Goal: Transaction & Acquisition: Purchase product/service

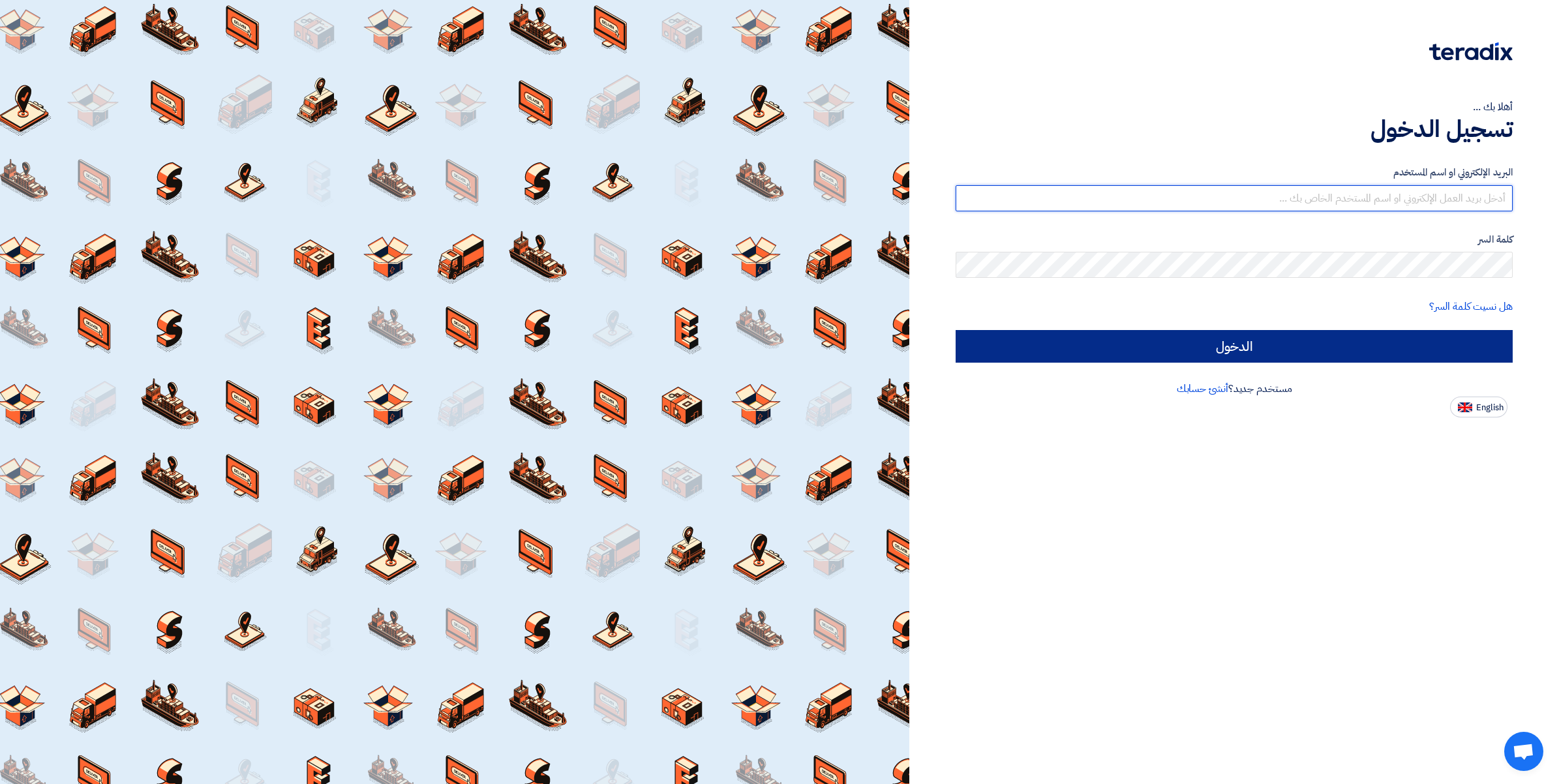
type input "ahmed.abdelnaby@wadigroup.com.eg"
click at [1210, 342] on input "الدخول" at bounding box center [1234, 347] width 557 height 33
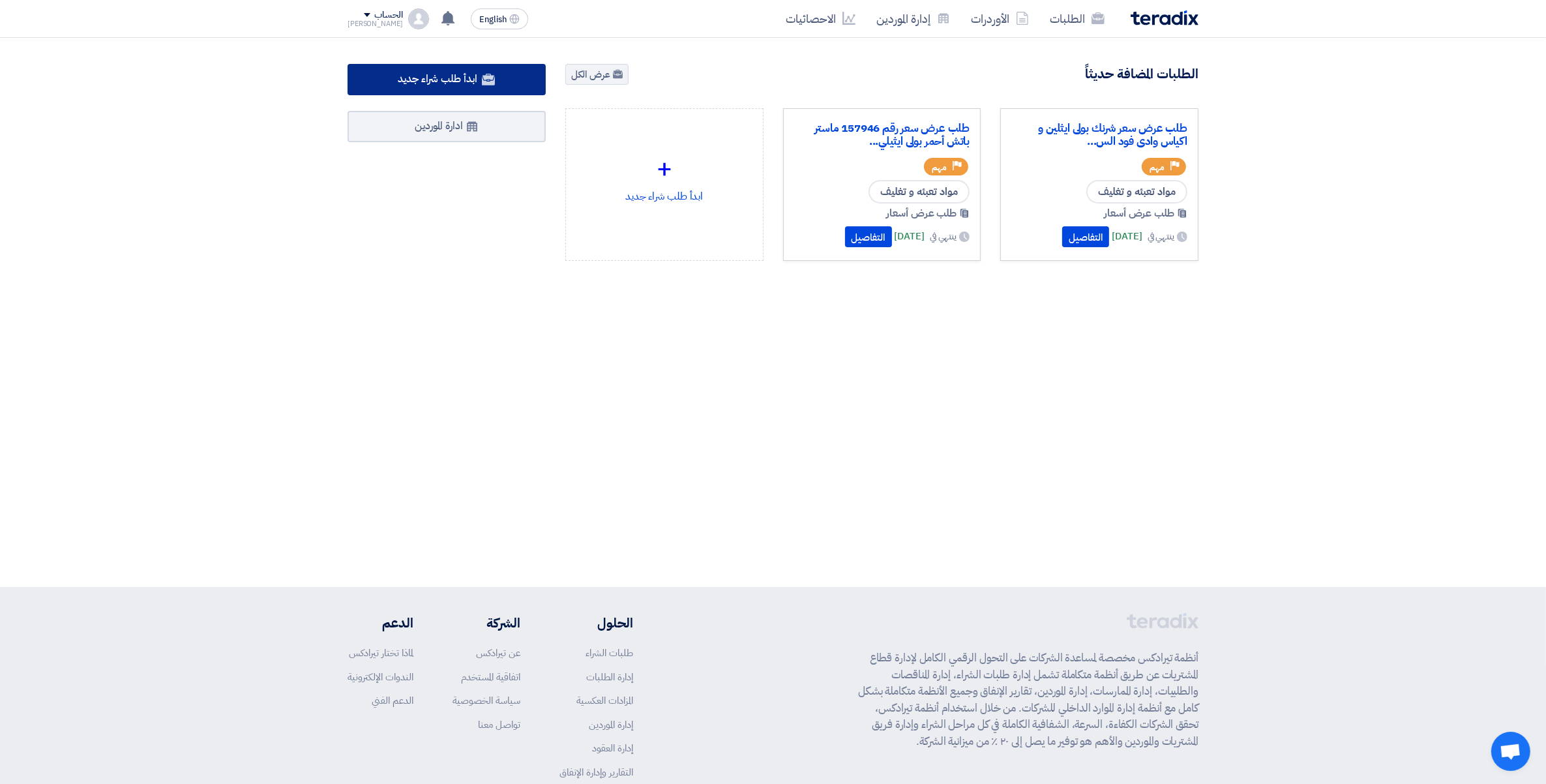
click at [472, 80] on span "ابدأ طلب شراء جديد" at bounding box center [437, 79] width 79 height 16
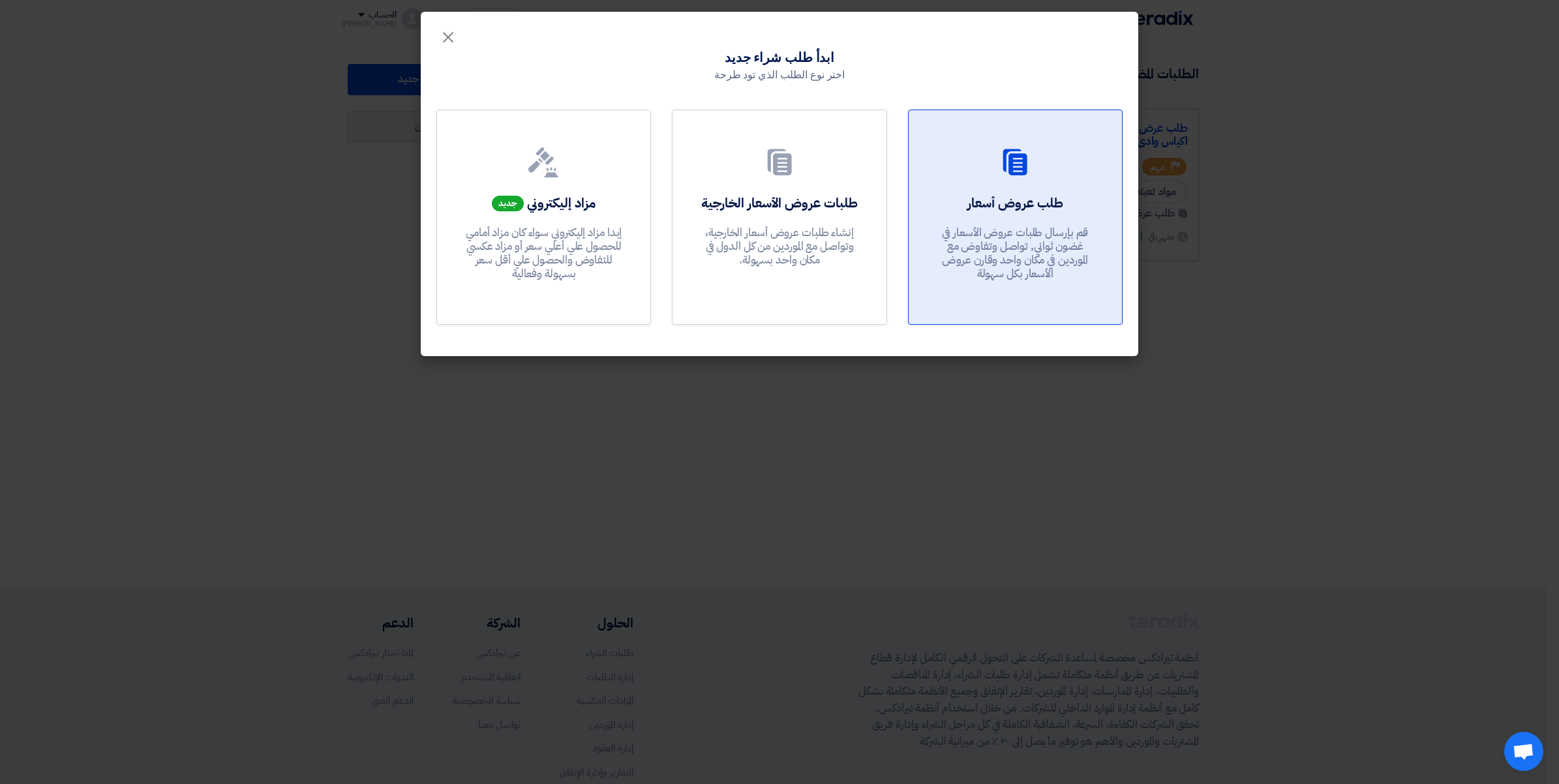
click at [1015, 166] on icon at bounding box center [1015, 163] width 31 height 31
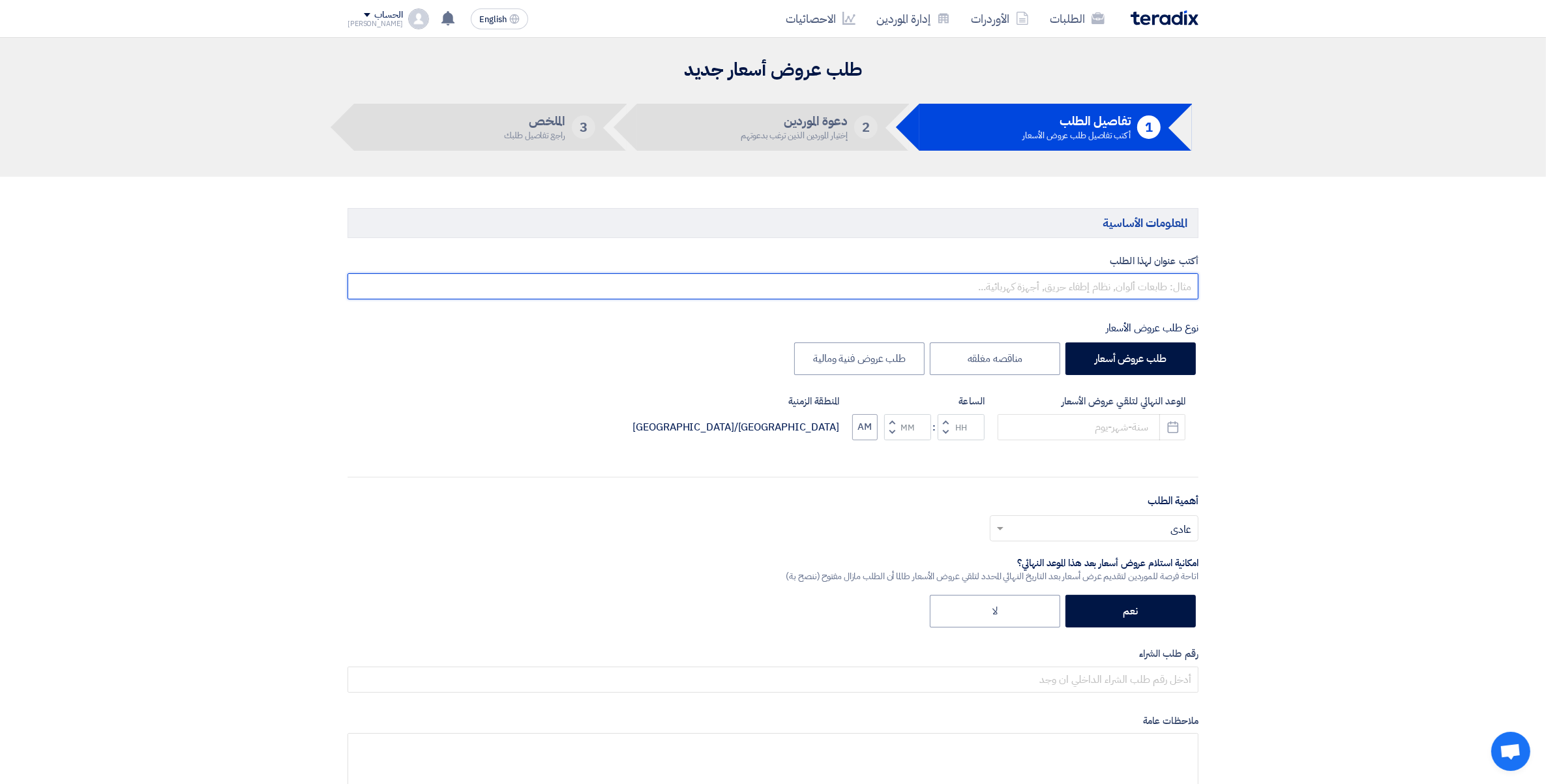
click at [1135, 284] on input "text" at bounding box center [773, 286] width 851 height 26
paste input "بكرة لصق عريض 4.8 سم × 600 متر شفاف"
click at [1110, 292] on input "طلب عرض سعر رقم بكرة لصق عريض 4.8 سم × 600 متر شفاف" at bounding box center [773, 286] width 851 height 26
paste input "164135"
click at [863, 287] on input "طلب عرض سعر رقم 164135 بكرة لصق عريض 4.8 سم × 600 متر شفاف" at bounding box center [773, 286] width 851 height 26
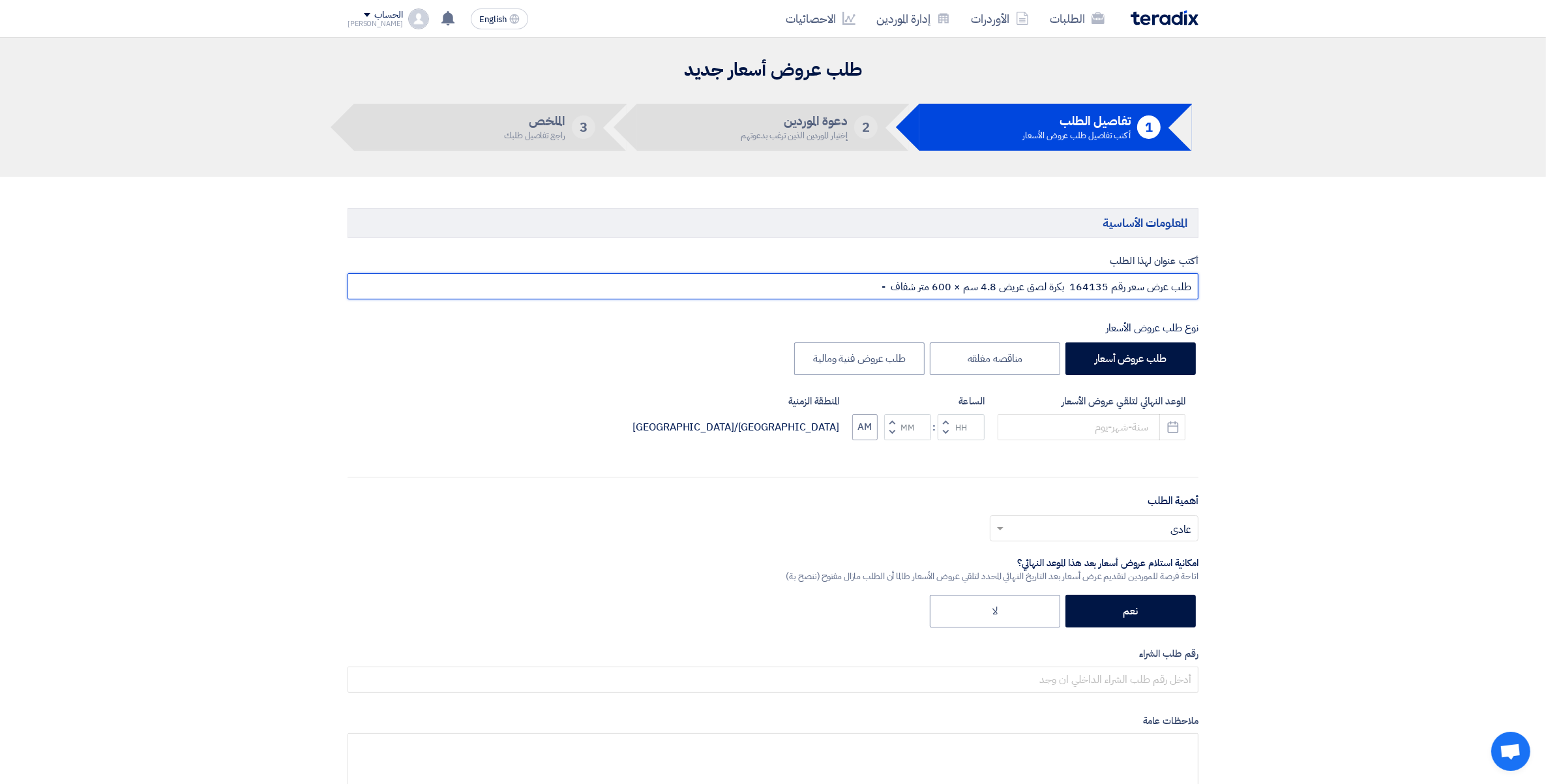
paste input "السادات - الوادى للصناعات الغذائية"
type input "طلب عرض سعر رقم 164135 بكرة لصق عريض 4.8 سم × 600 متر شفاف - السادات - الوادى ل…"
click at [1170, 424] on icon "Pick a date" at bounding box center [1173, 427] width 13 height 13
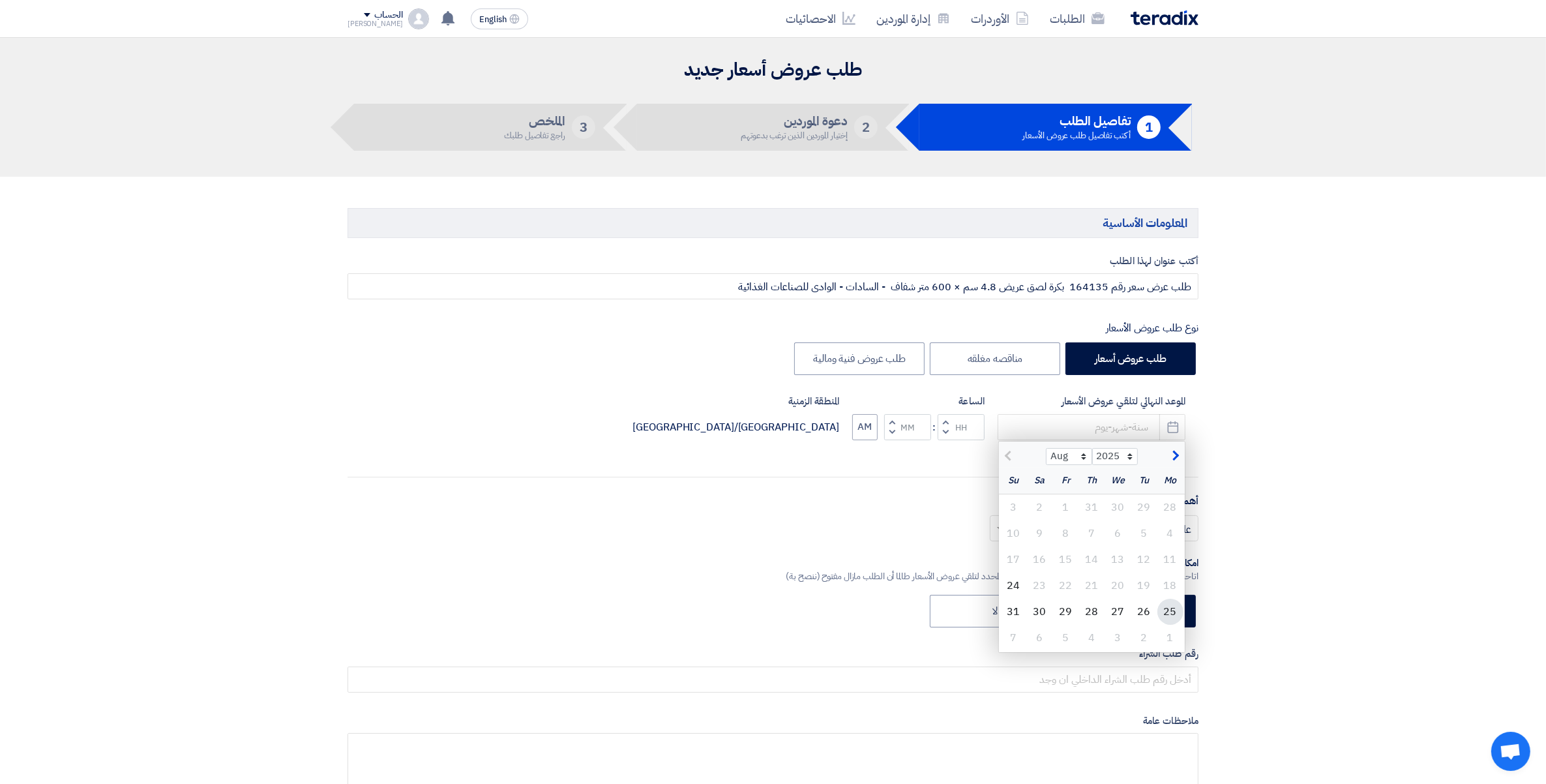
click at [1175, 613] on div "25" at bounding box center [1170, 611] width 26 height 26
type input "8/25/2025"
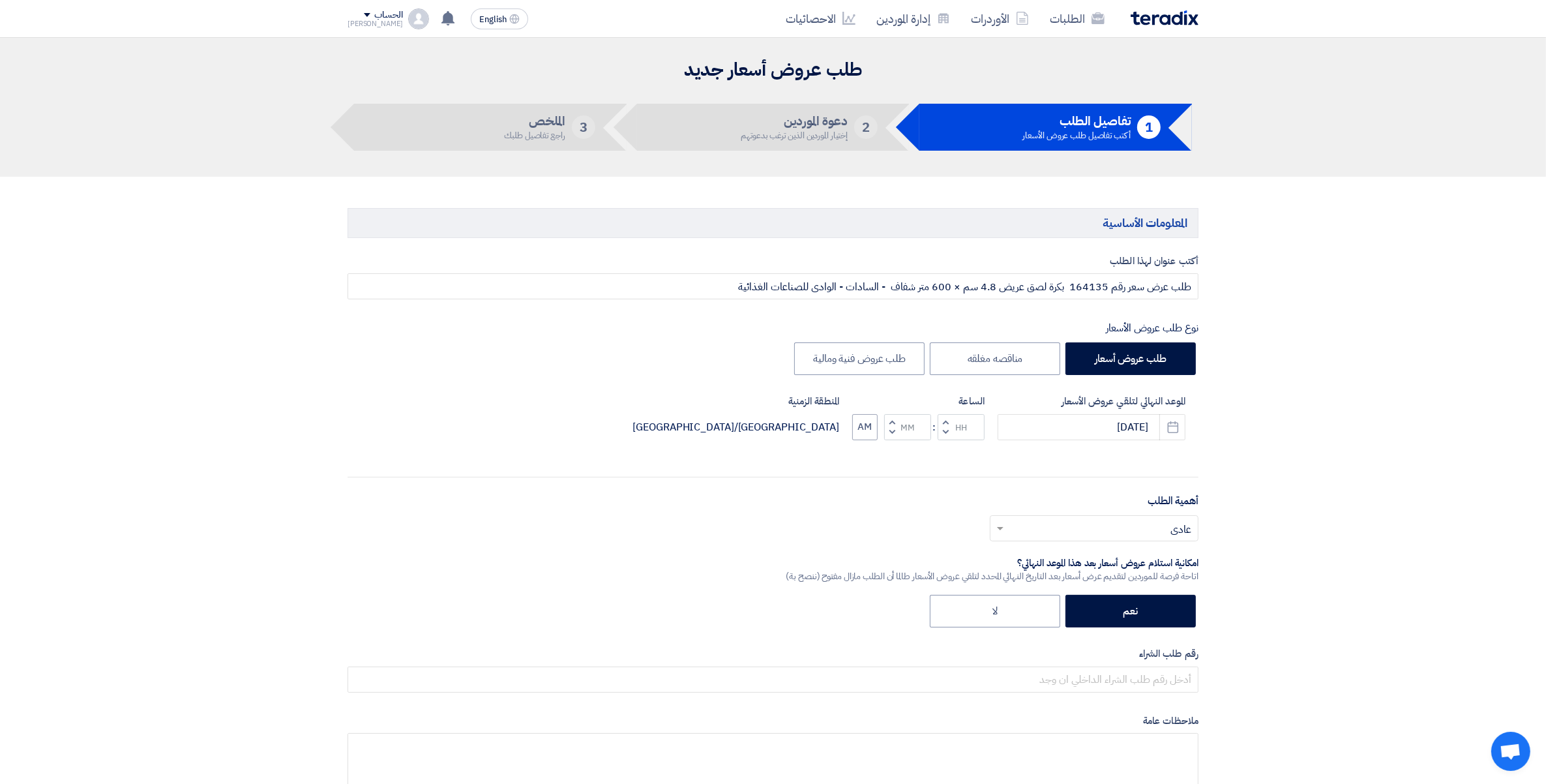
click at [891, 435] on span "button" at bounding box center [893, 432] width 4 height 10
type input "11"
type input "59"
click at [1186, 523] on input "text" at bounding box center [1101, 529] width 183 height 21
click at [1185, 586] on span "مهم" at bounding box center [1182, 581] width 18 height 16
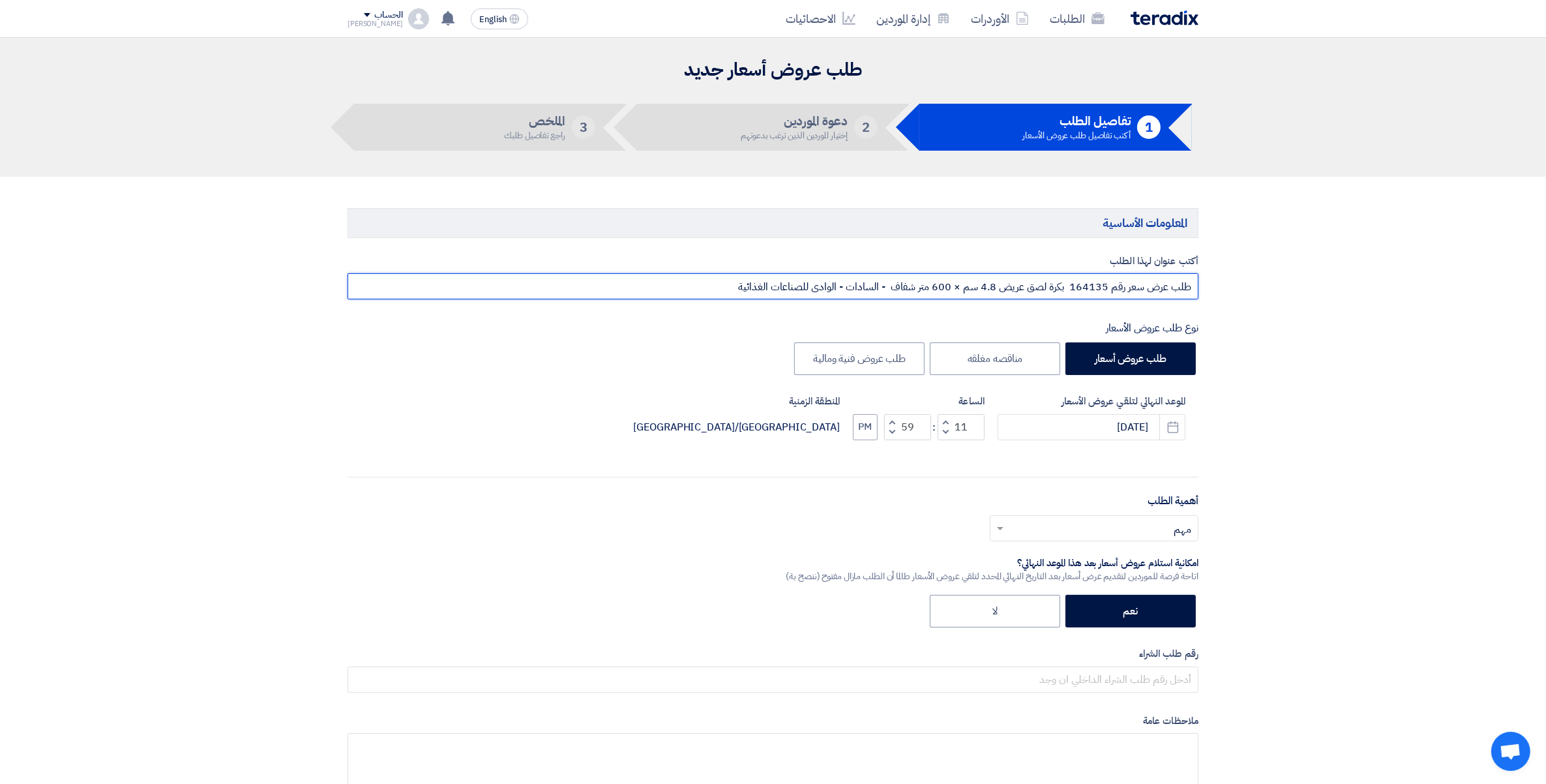
drag, startPoint x: 724, startPoint y: 288, endPoint x: 1561, endPoint y: 297, distance: 837.0
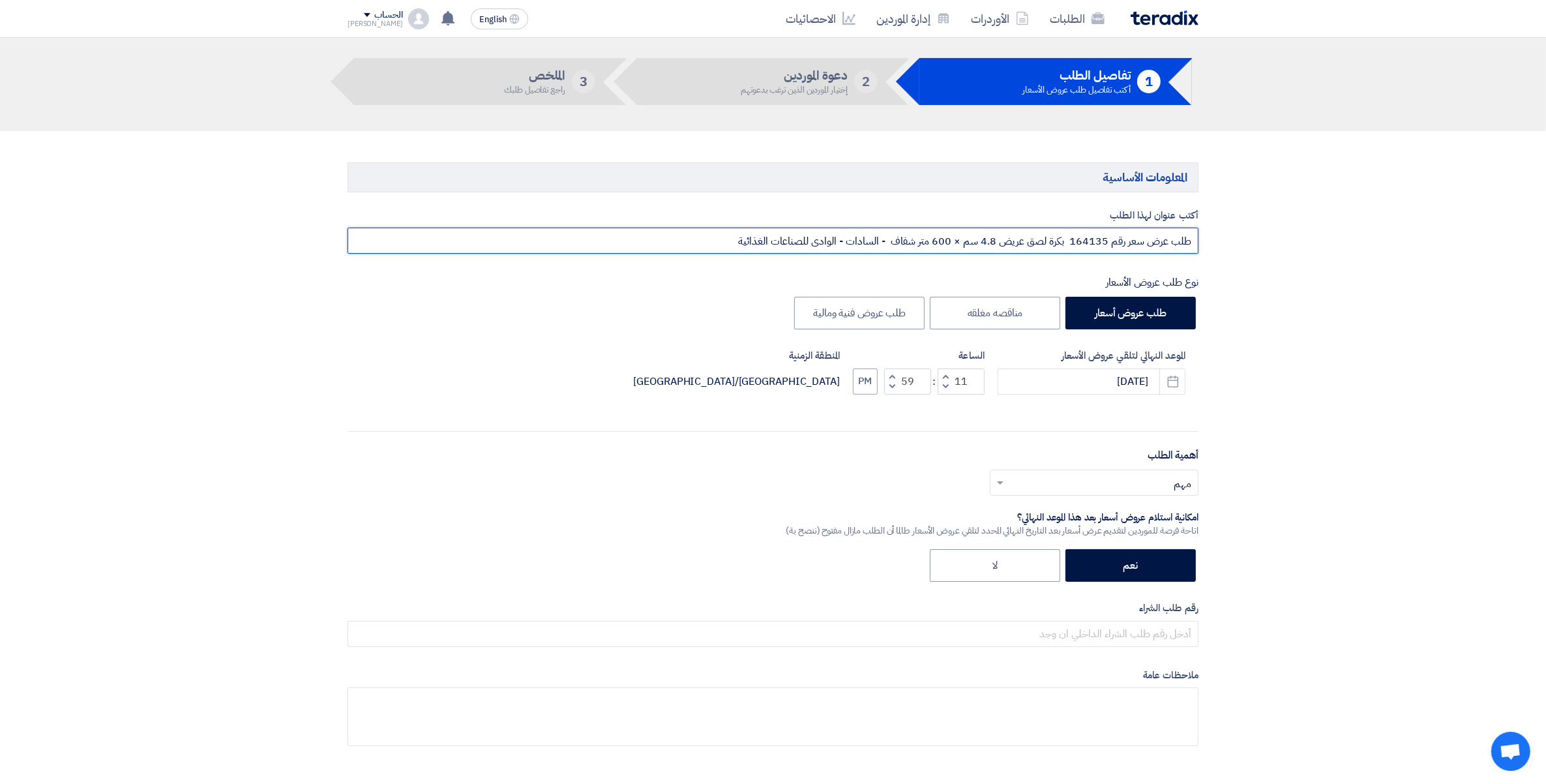
scroll to position [163, 0]
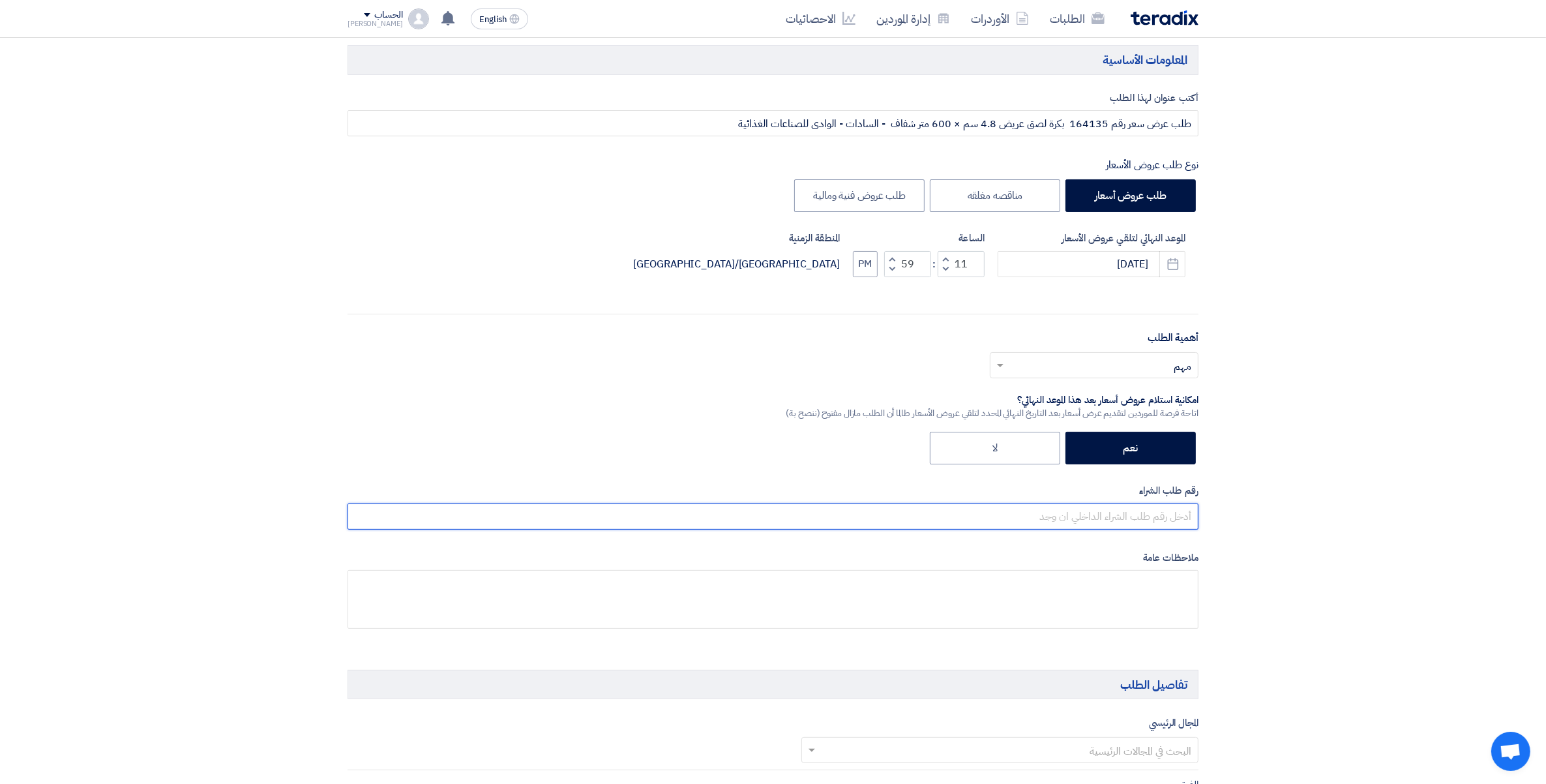
drag, startPoint x: 1166, startPoint y: 522, endPoint x: 1354, endPoint y: 513, distance: 188.2
click at [1166, 522] on input "text" at bounding box center [773, 516] width 851 height 26
paste input "طلب عرض سعر رقم 164135 بكرة لصق عريض 4.8 سم × 600 متر شفاف - السادات - الوادى ل…"
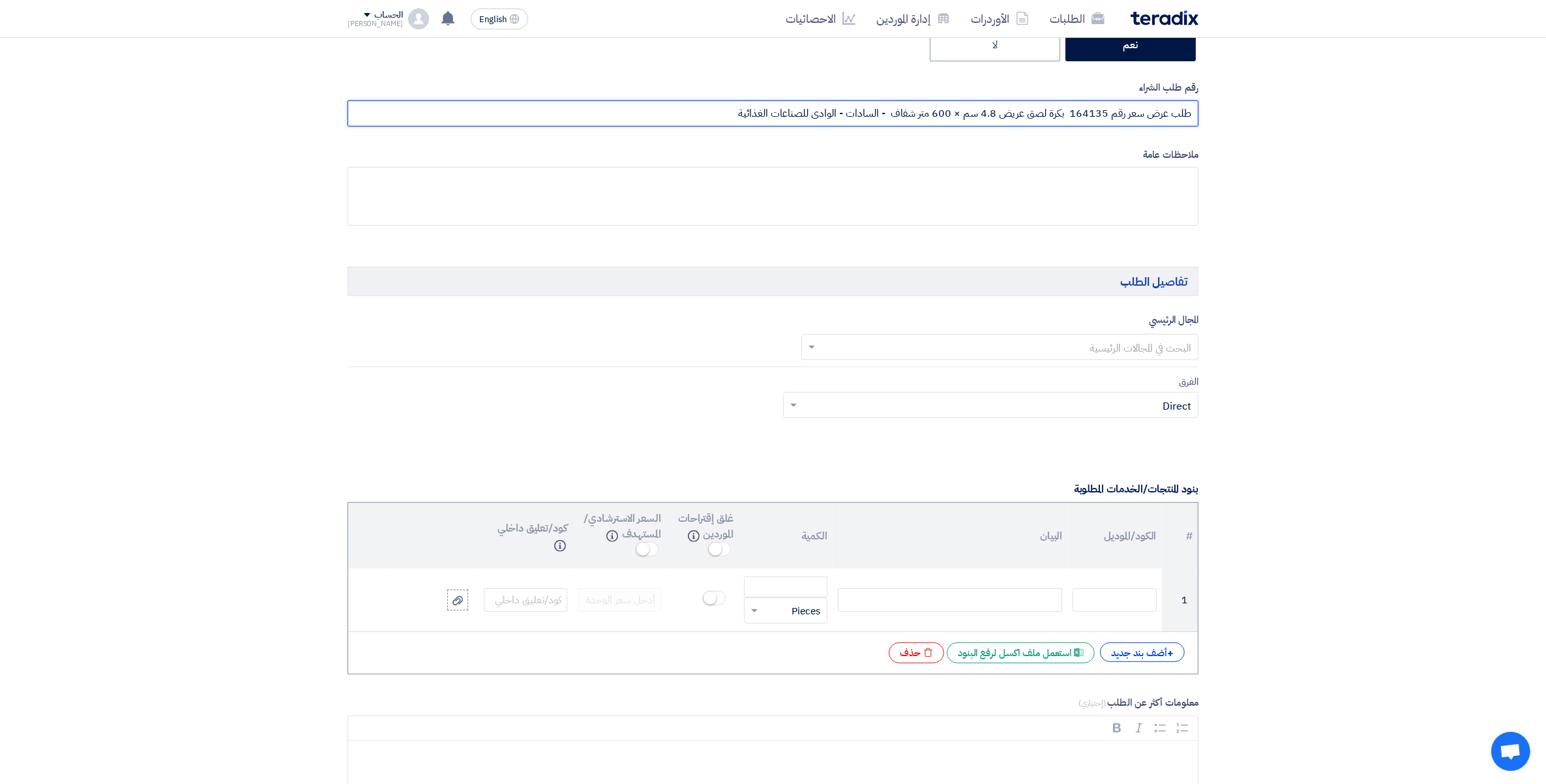
scroll to position [571, 0]
type input "طلب عرض سعر رقم 164135 بكرة لصق عريض 4.8 سم × 600 متر شفاف - السادات - الوادى ل…"
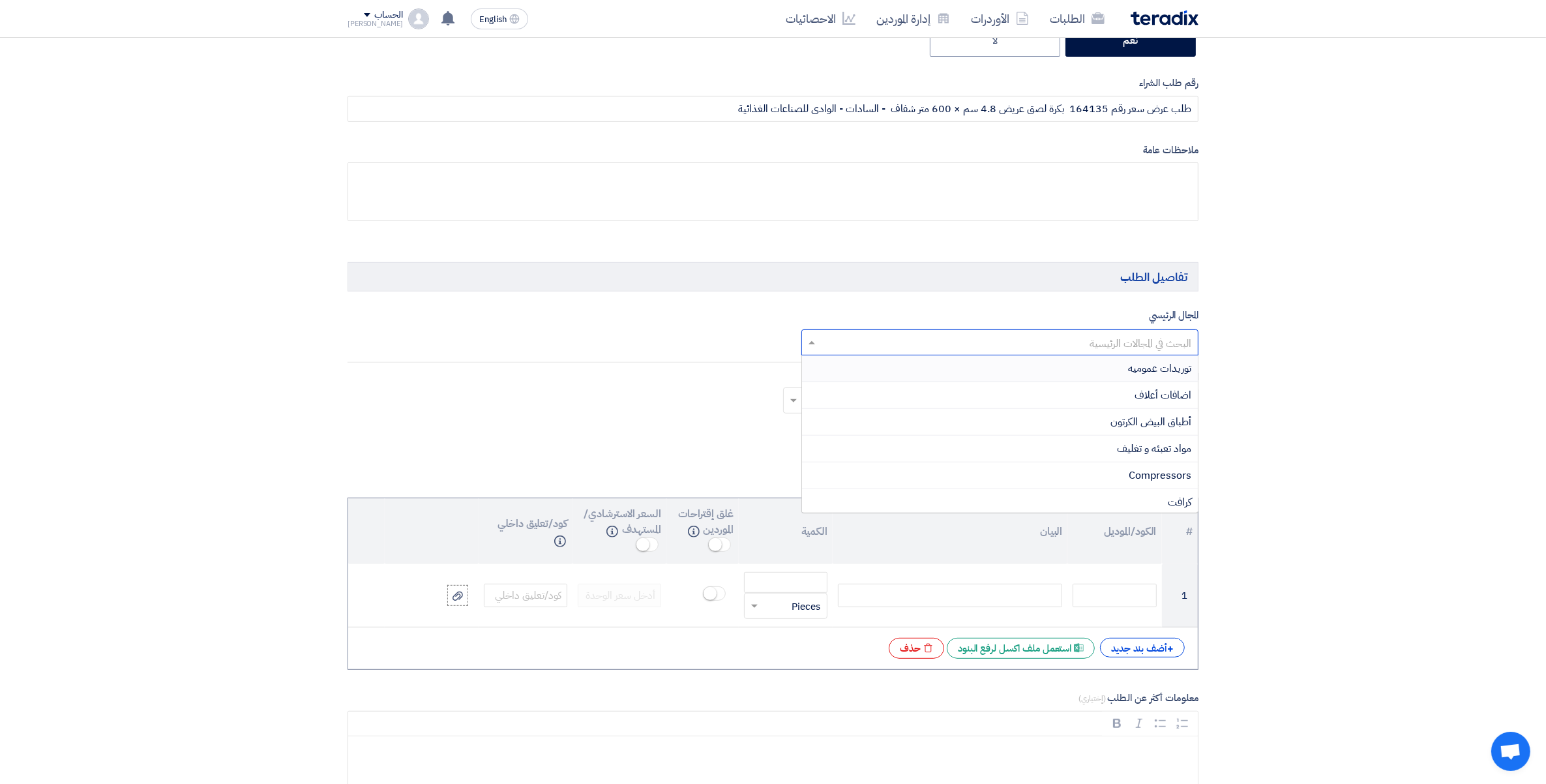
click at [1121, 347] on input "text" at bounding box center [1007, 343] width 371 height 21
drag, startPoint x: 1175, startPoint y: 449, endPoint x: 979, endPoint y: 392, distance: 204.1
click at [1153, 442] on span "مواد تعبئه و تغليف" at bounding box center [1154, 449] width 75 height 16
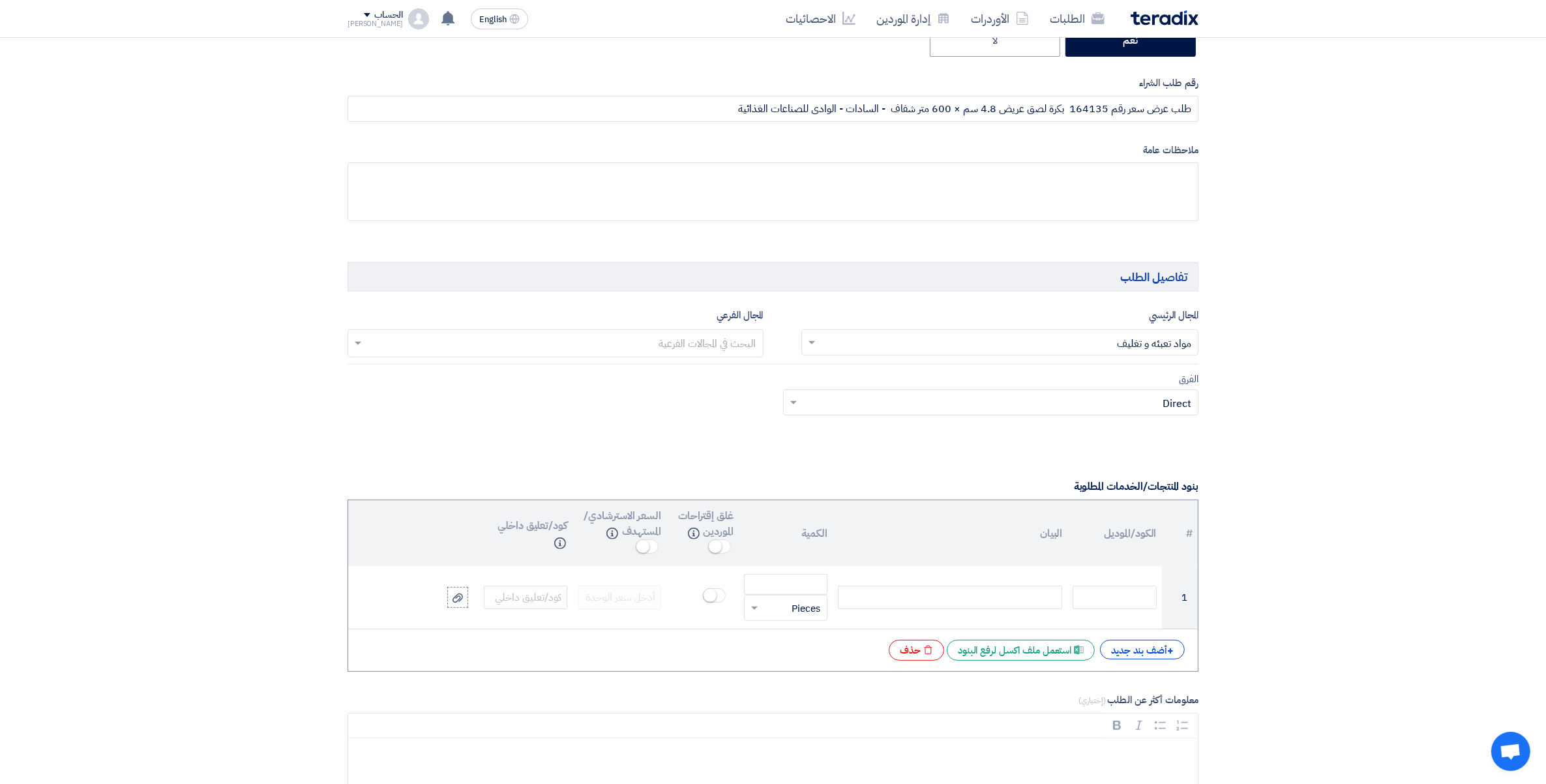
click at [677, 320] on div "المجال الفرعي البحث في المجالات الفرعية" at bounding box center [555, 332] width 416 height 50
click at [731, 334] on div "البحث في المجالات الفرعية" at bounding box center [563, 344] width 398 height 27
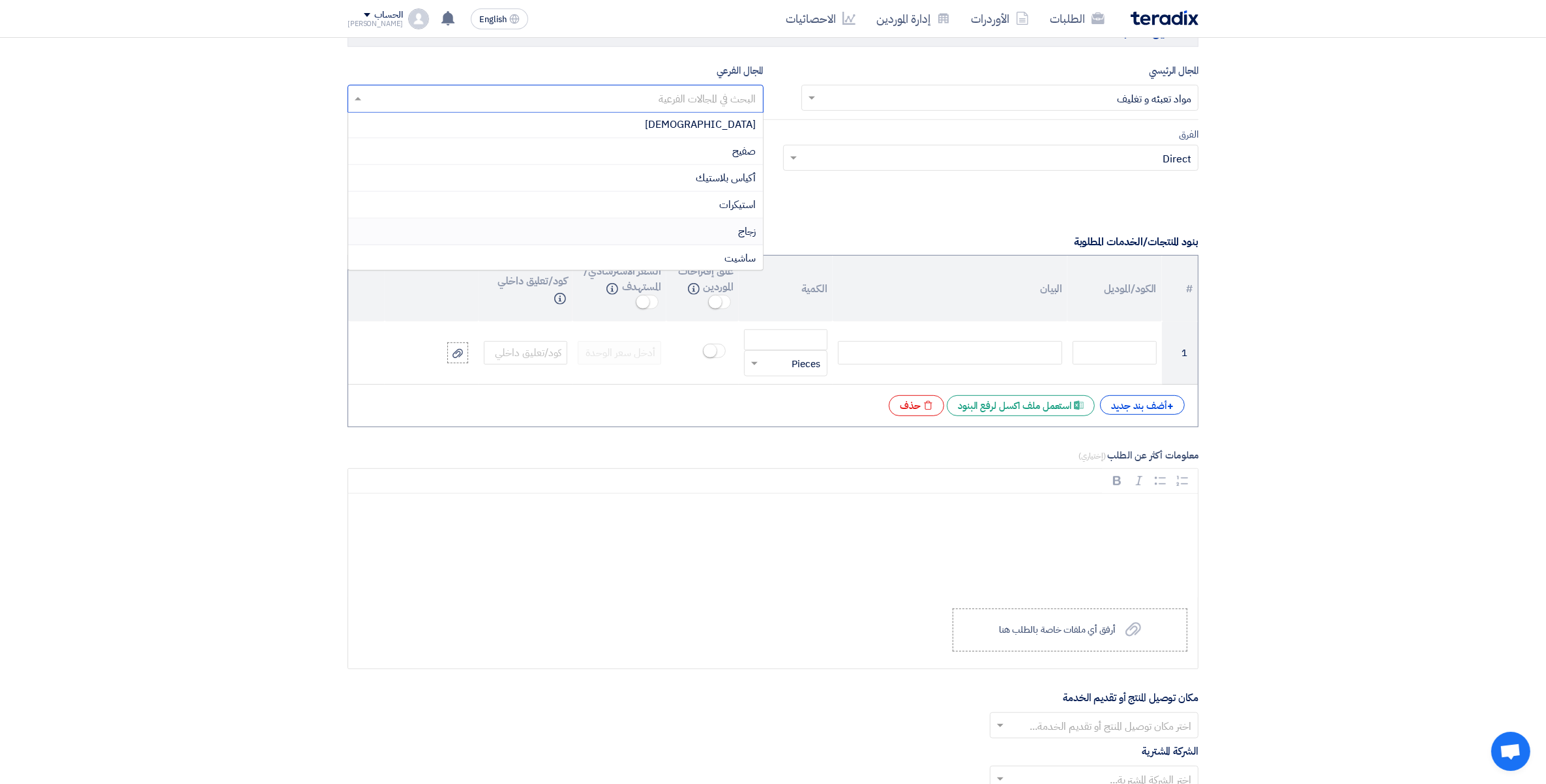
scroll to position [0, 0]
drag, startPoint x: 751, startPoint y: 207, endPoint x: 1035, endPoint y: 258, distance: 288.5
click at [752, 207] on span "استيكرات" at bounding box center [738, 206] width 36 height 16
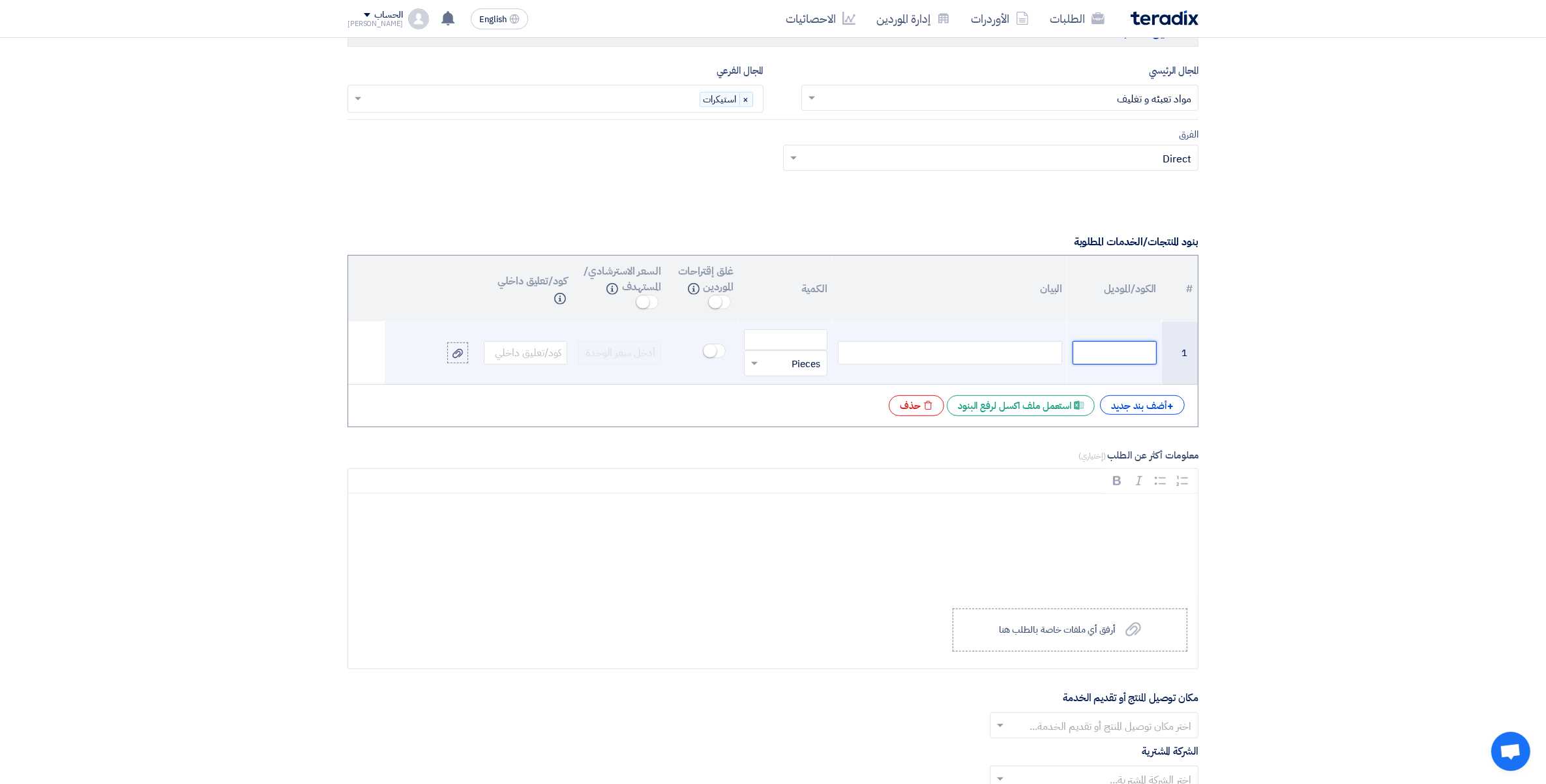
click at [1096, 356] on input "text" at bounding box center [1115, 352] width 84 height 23
paste input "5030407007"
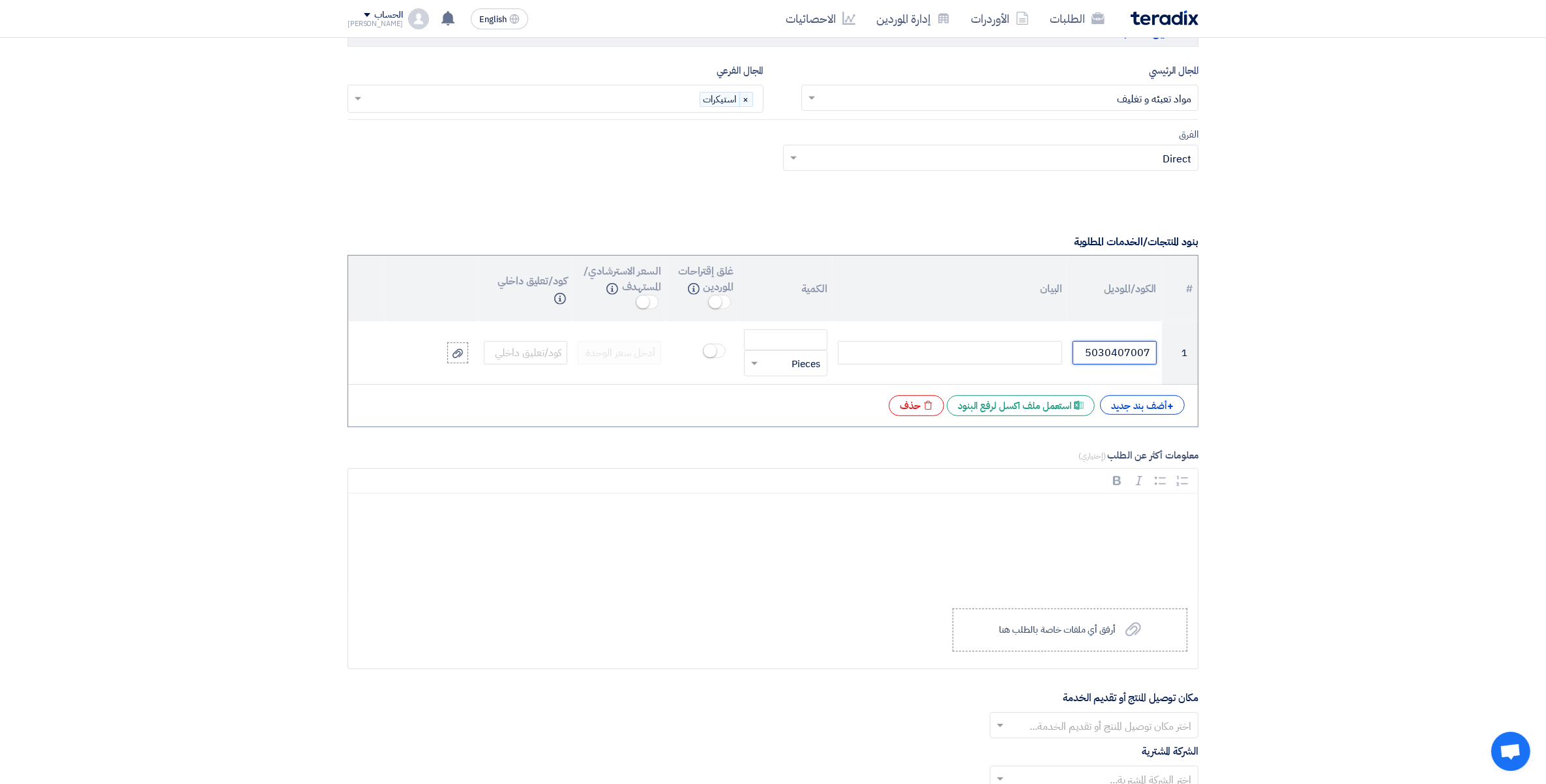
paste input "بكرة لصق عريض 4.8 سم × 600 متر شفاف"
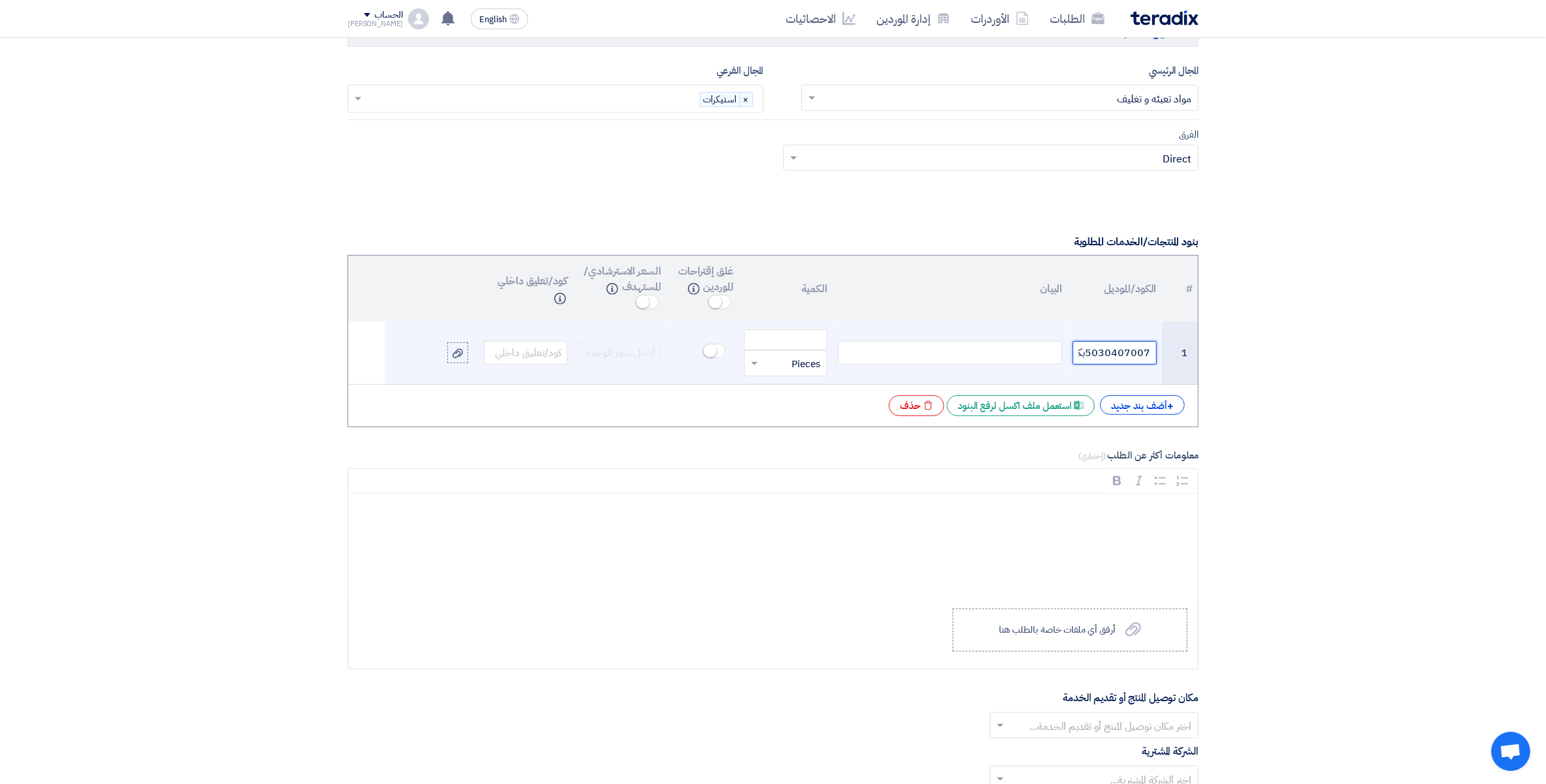
scroll to position [0, -162]
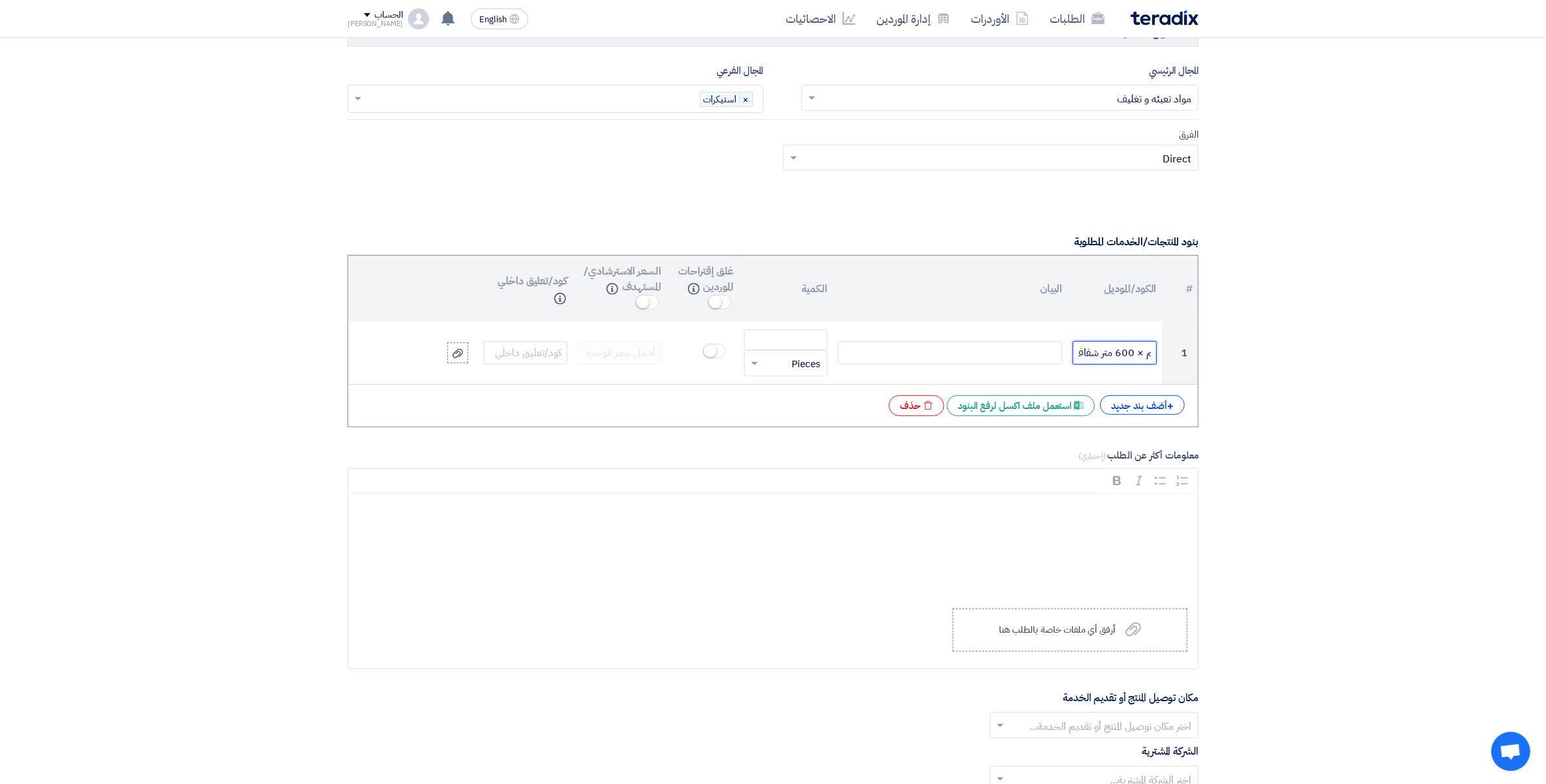
type input "5030407007"
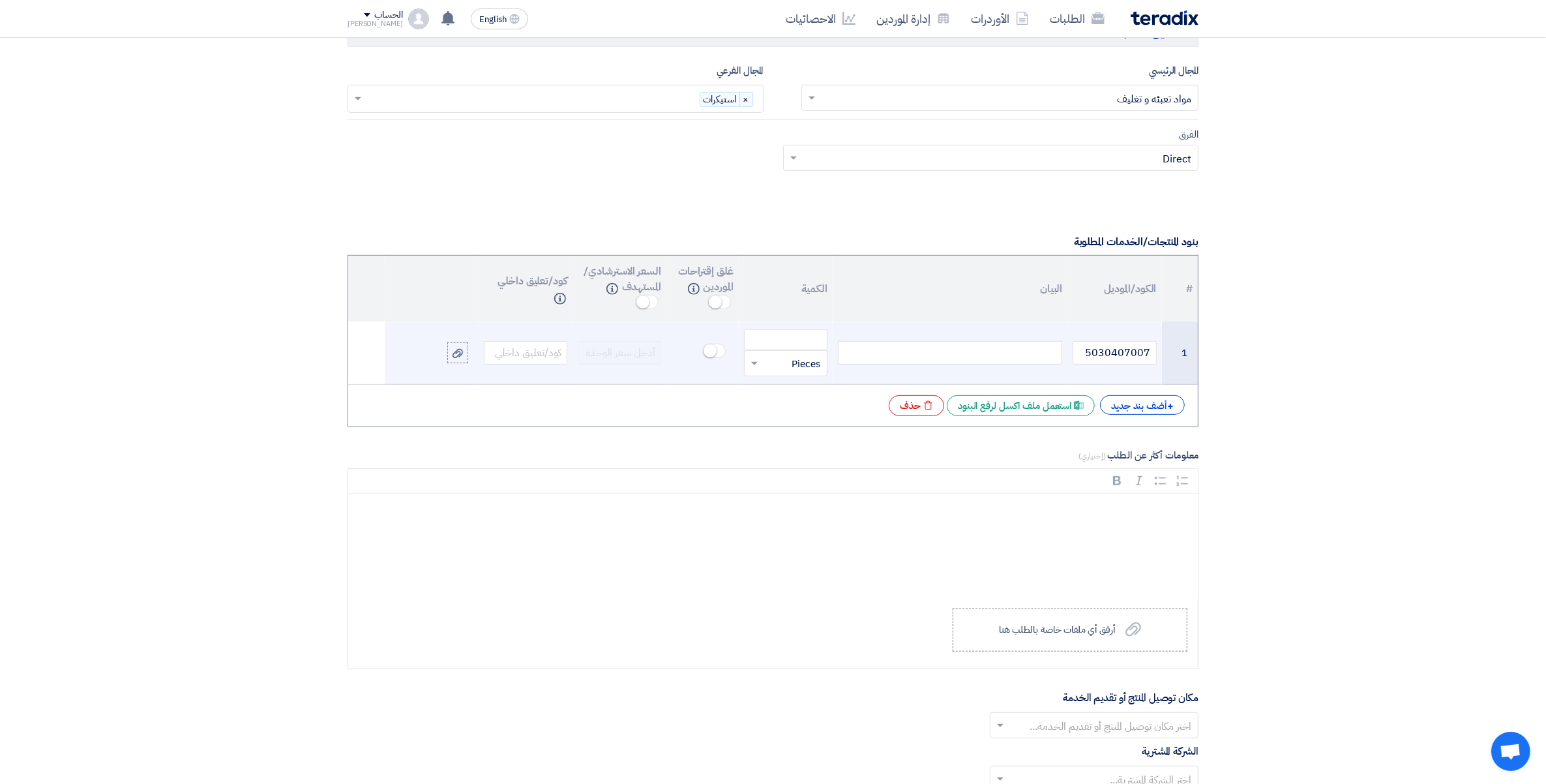
click at [1039, 356] on div at bounding box center [950, 352] width 224 height 23
paste div
click at [764, 344] on input "number" at bounding box center [786, 339] width 84 height 21
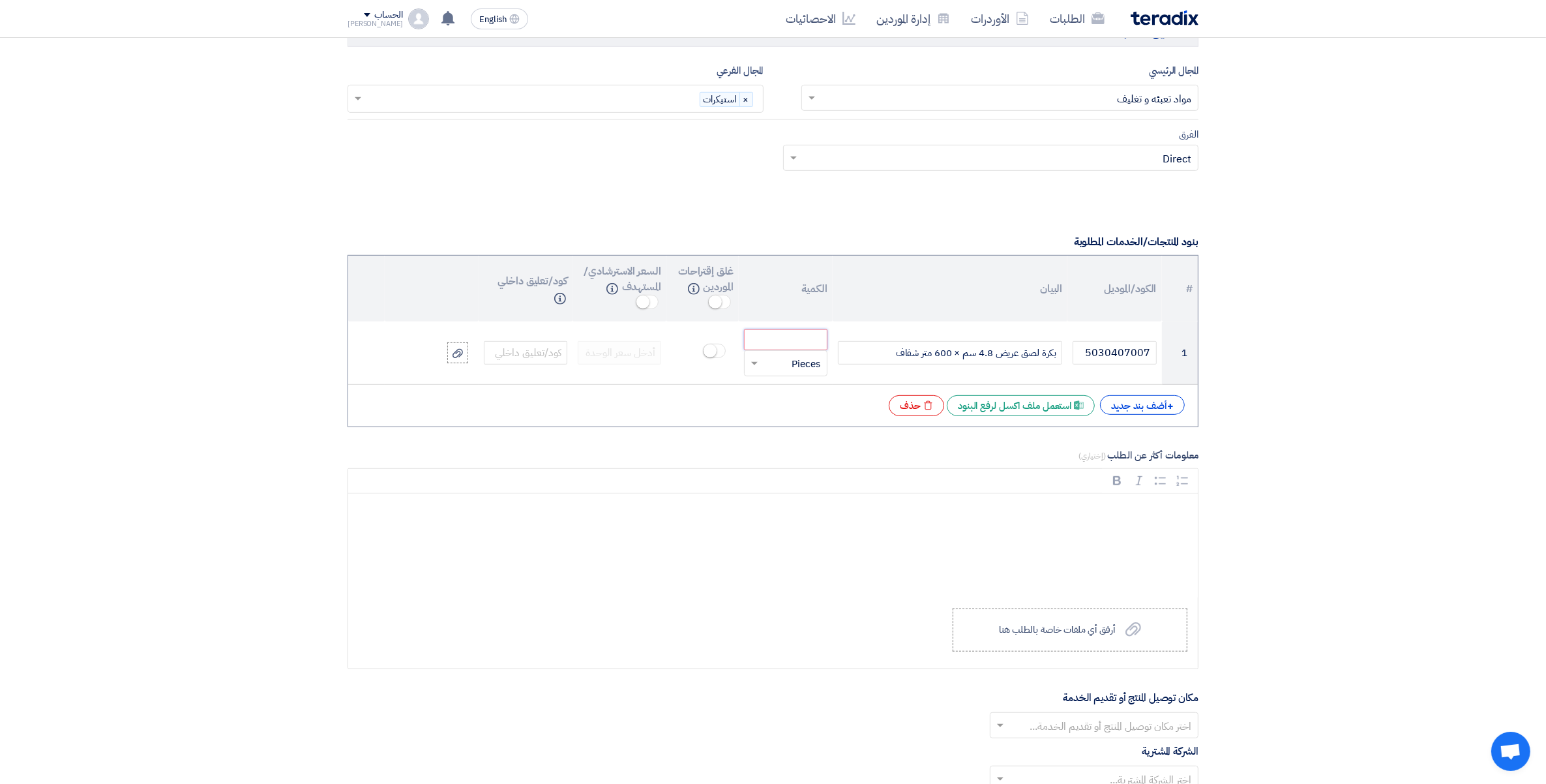
paste input "300.00"
type input "300.00"
click at [1071, 526] on div "Rich Text Editor, main" at bounding box center [773, 545] width 850 height 104
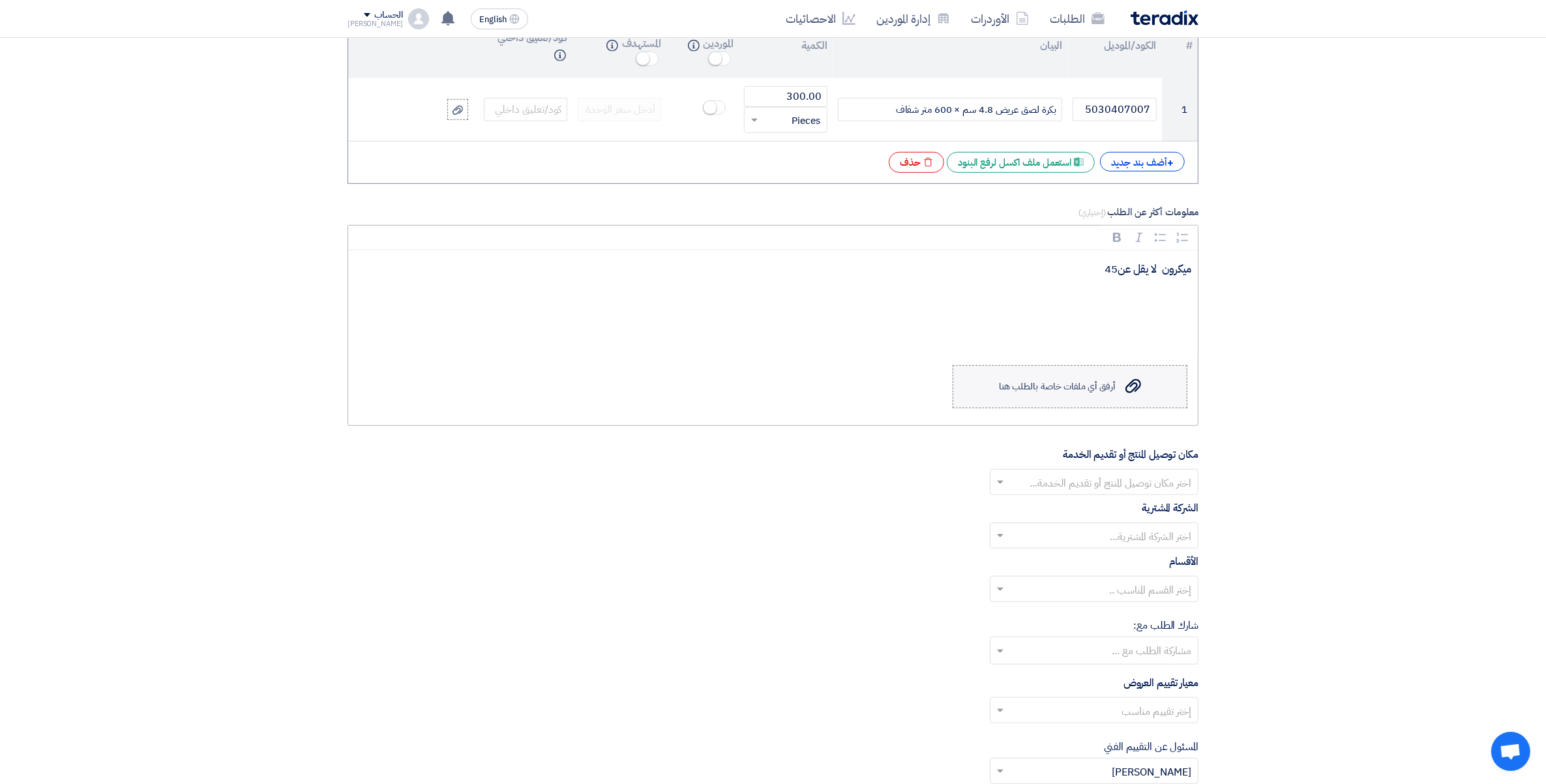
scroll to position [1060, 0]
click at [1112, 486] on input "text" at bounding box center [1101, 482] width 183 height 21
click at [1155, 592] on span "مصنع وادى فود السادات" at bounding box center [1142, 587] width 99 height 16
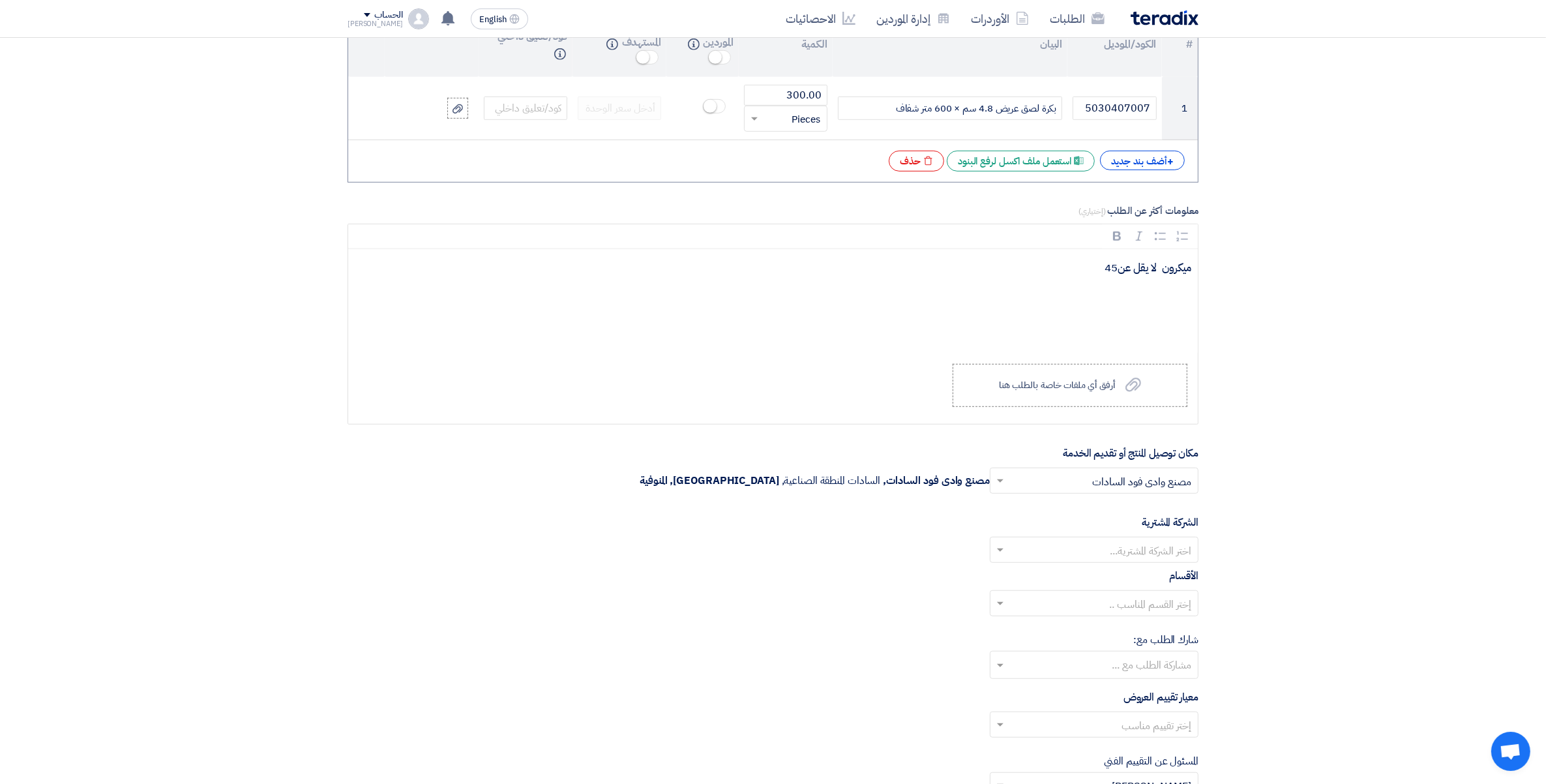
scroll to position [1223, 0]
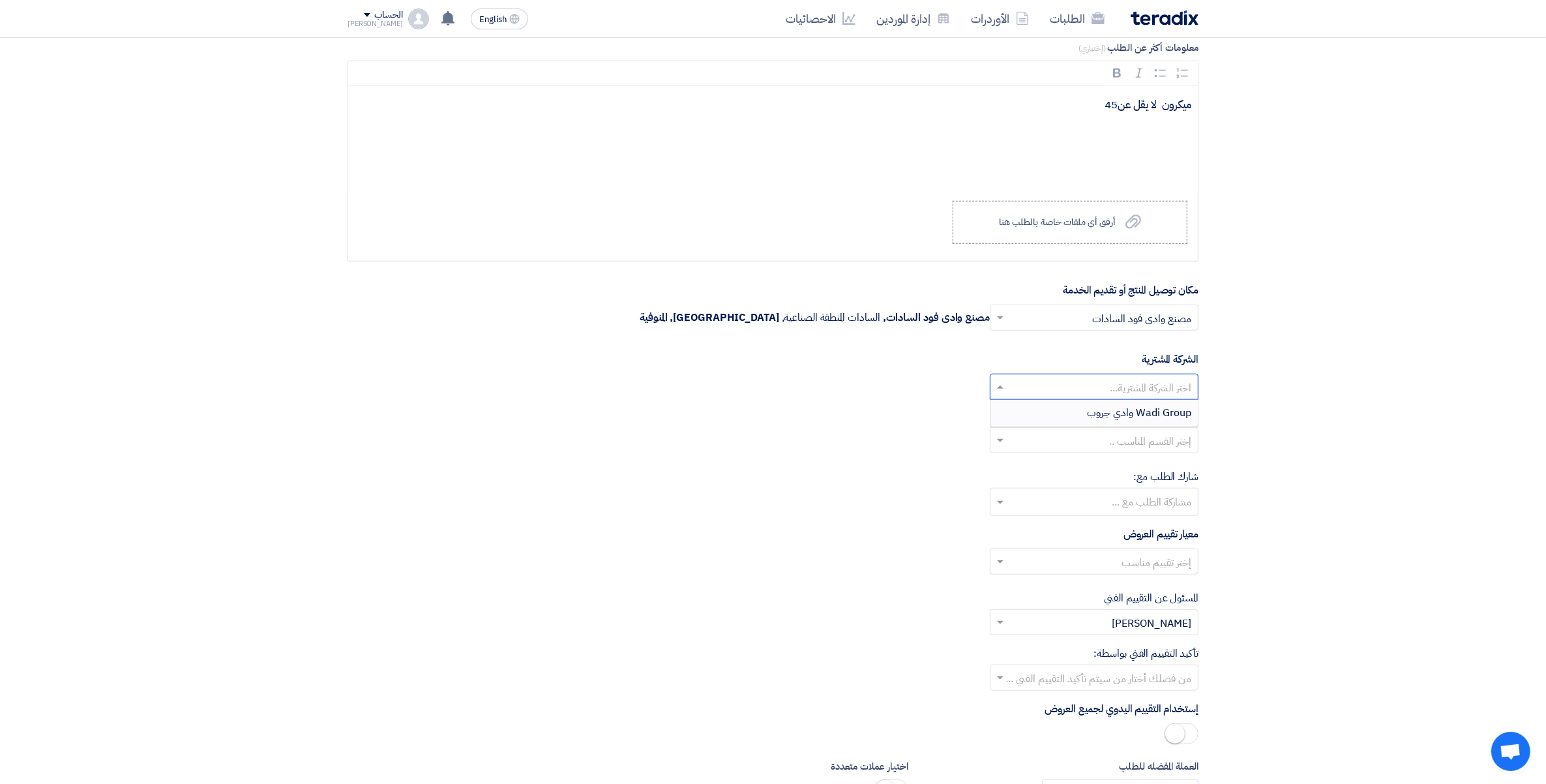
click at [1138, 395] on input "text" at bounding box center [1101, 388] width 183 height 21
click at [1148, 420] on span "Wadi Group وادي جروب" at bounding box center [1139, 413] width 104 height 16
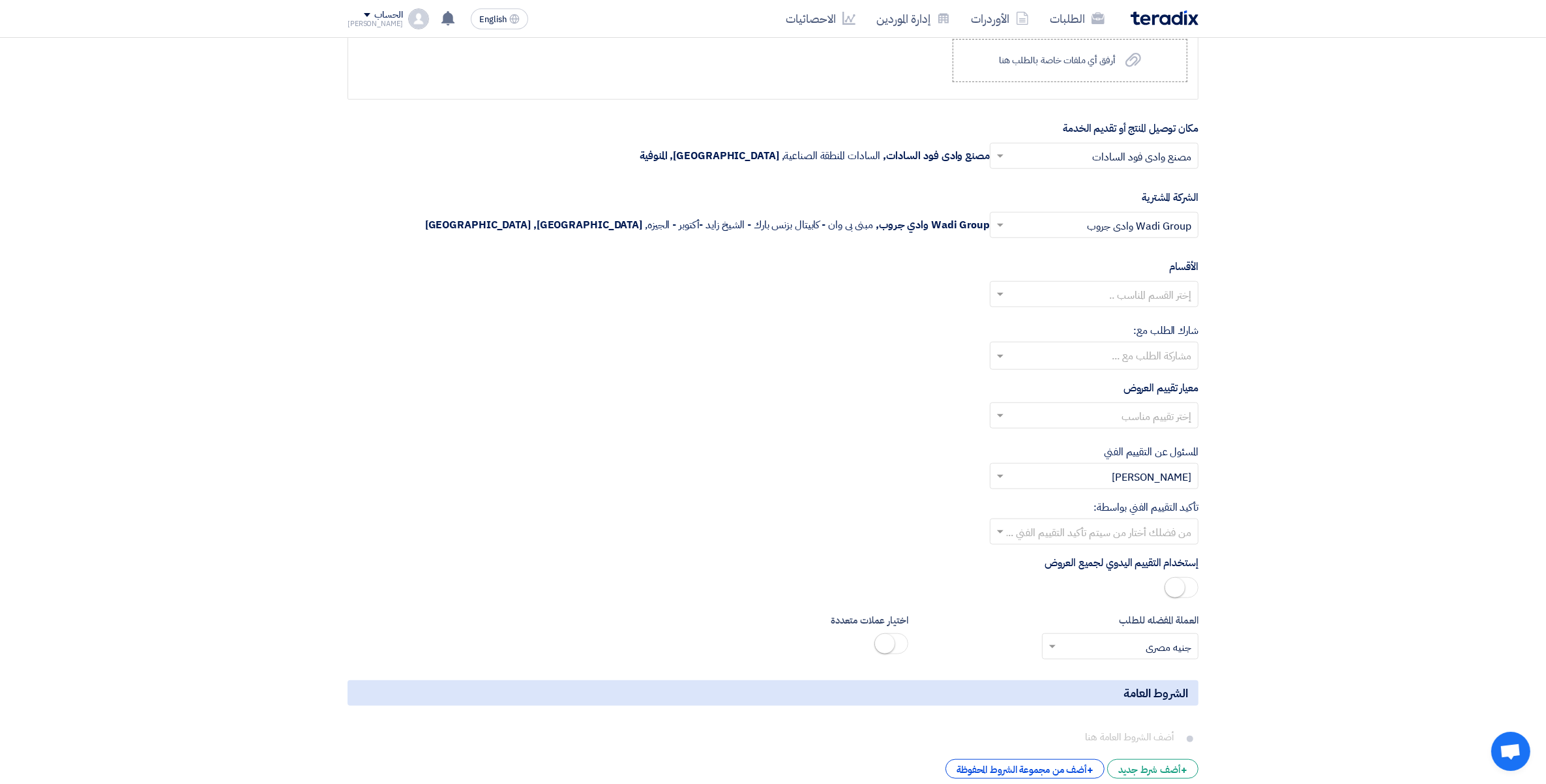
scroll to position [1386, 0]
click at [1155, 297] on input "text" at bounding box center [1101, 294] width 183 height 21
click at [1163, 359] on input "text" at bounding box center [1094, 356] width 196 height 21
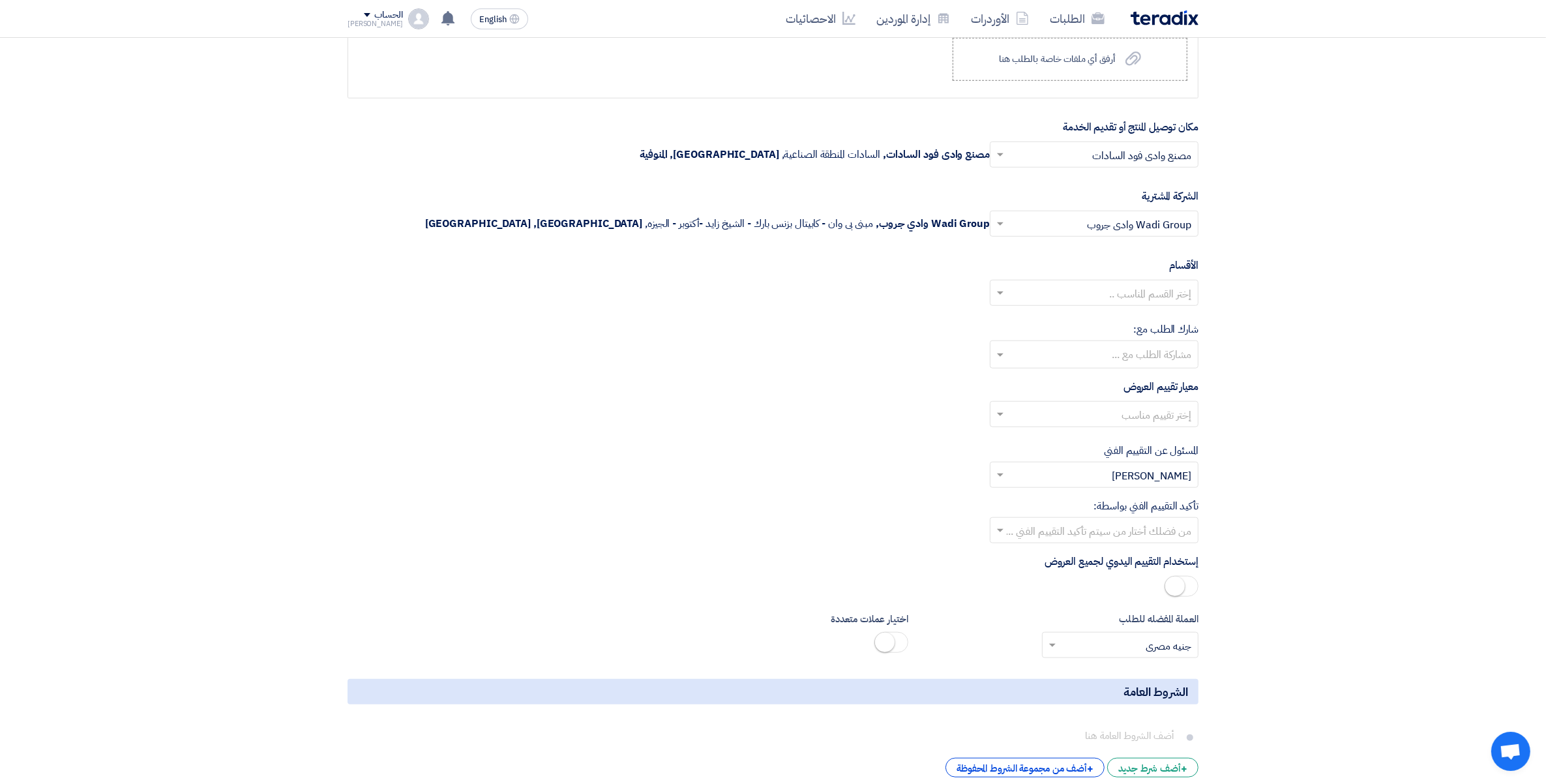
click at [1158, 415] on input "text" at bounding box center [1101, 415] width 183 height 21
click at [1167, 499] on span "Price Only without VAT (0% Interest Rate) + VAT" at bounding box center [1077, 494] width 228 height 16
click at [1160, 536] on input "text" at bounding box center [1101, 532] width 183 height 21
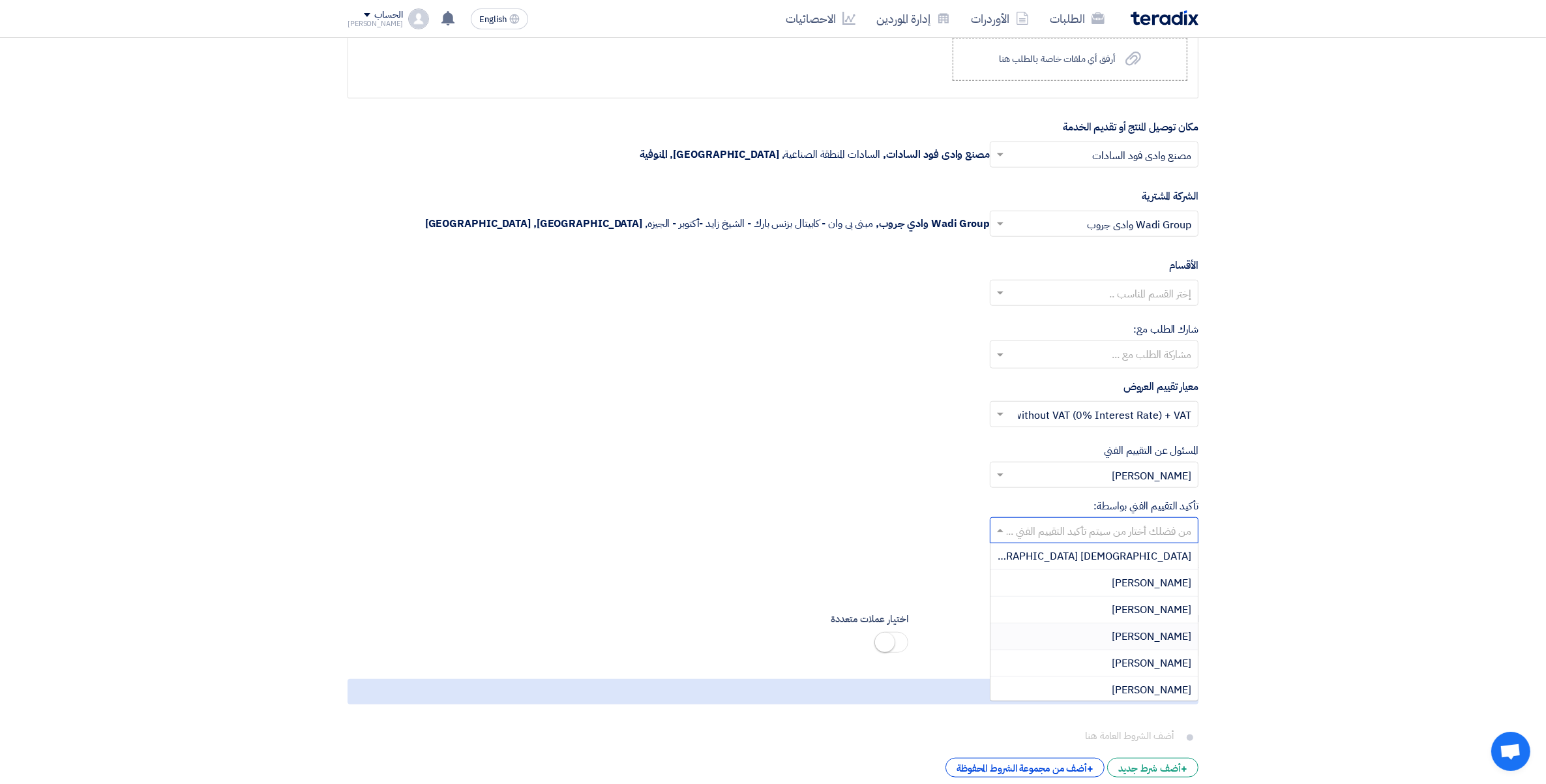
click at [1163, 639] on span "[PERSON_NAME]" at bounding box center [1152, 636] width 80 height 16
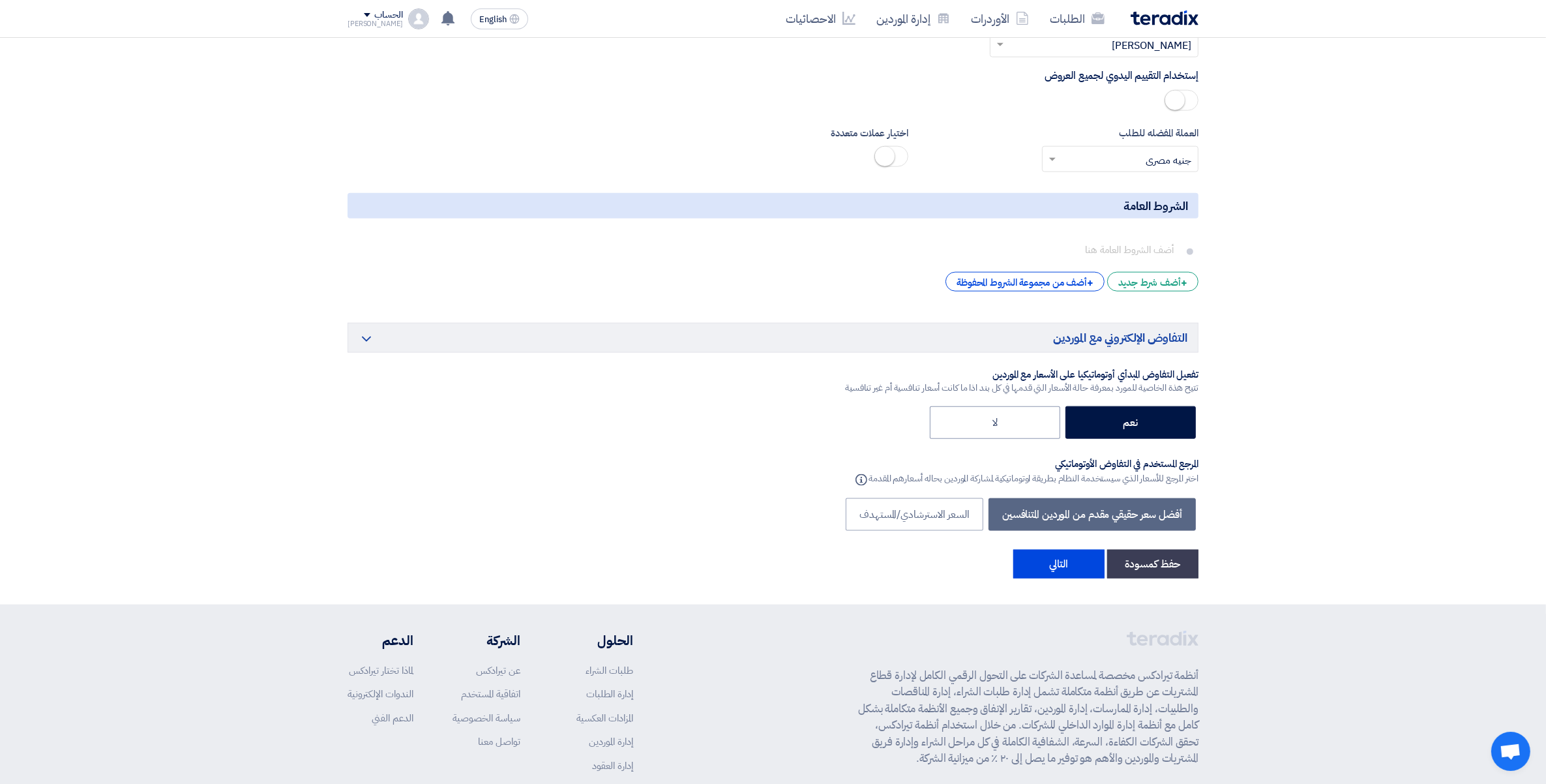
scroll to position [1875, 0]
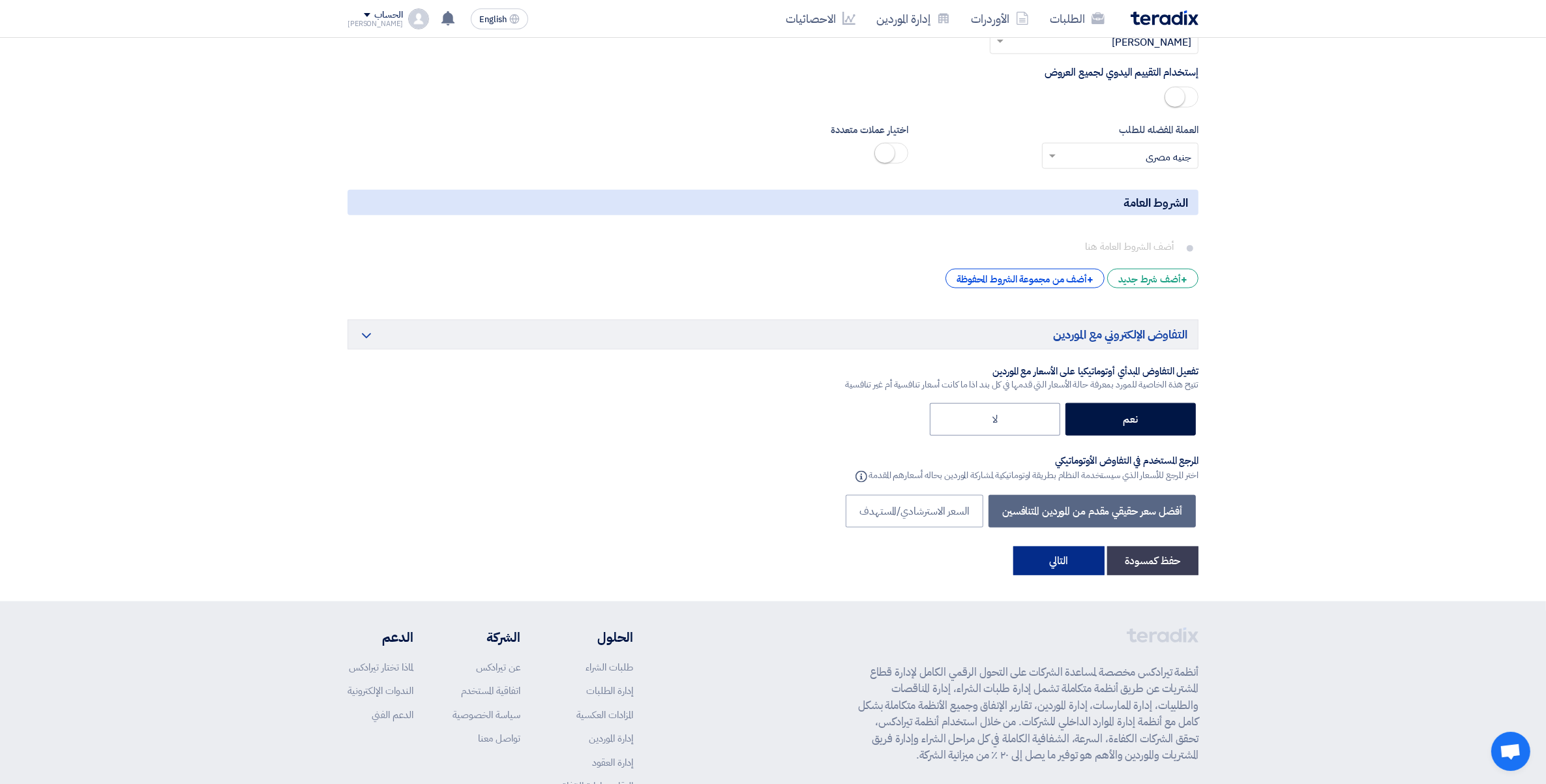
click at [1065, 572] on button "التالي" at bounding box center [1059, 561] width 92 height 28
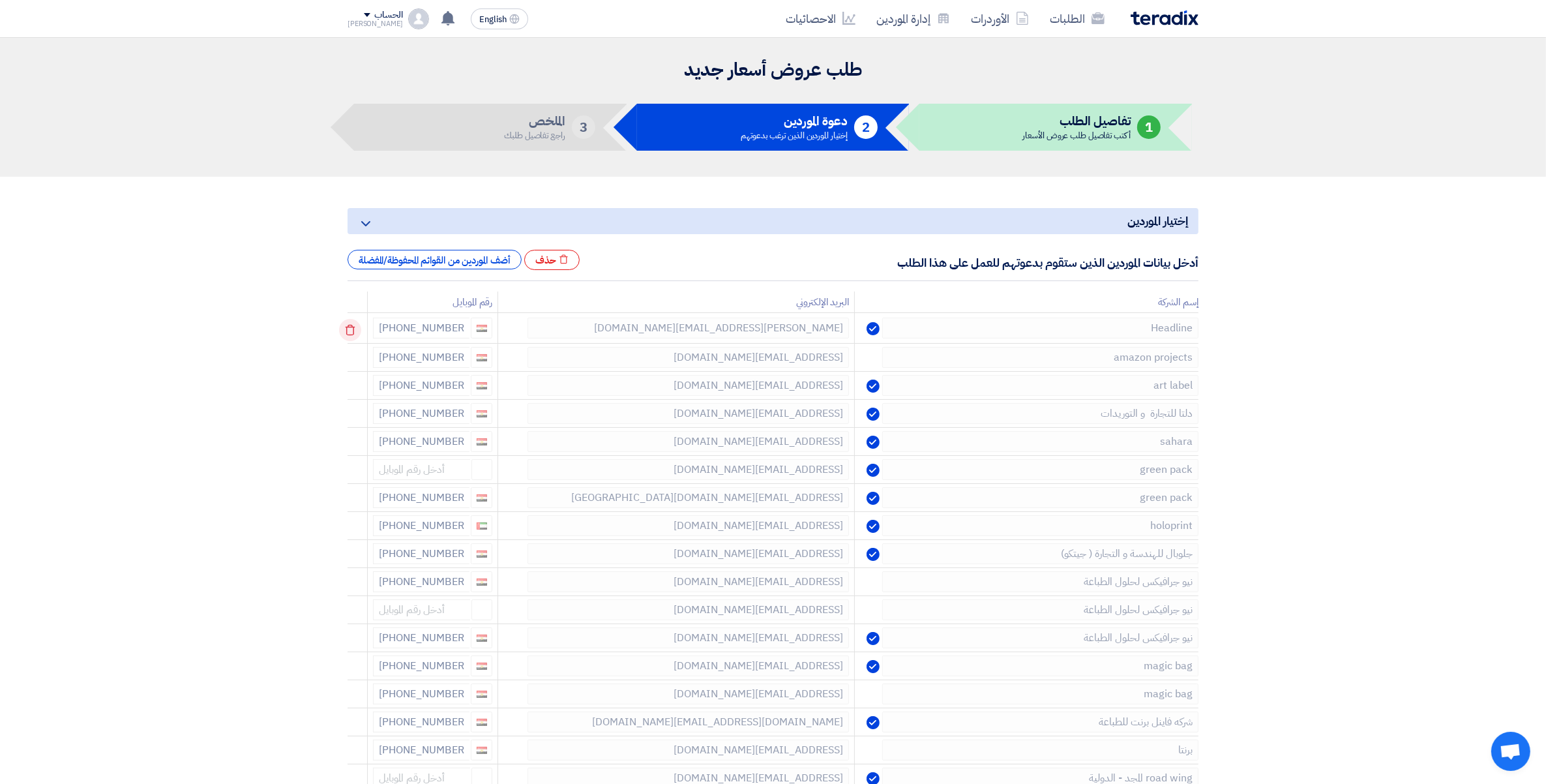
click at [354, 327] on use at bounding box center [351, 330] width 10 height 11
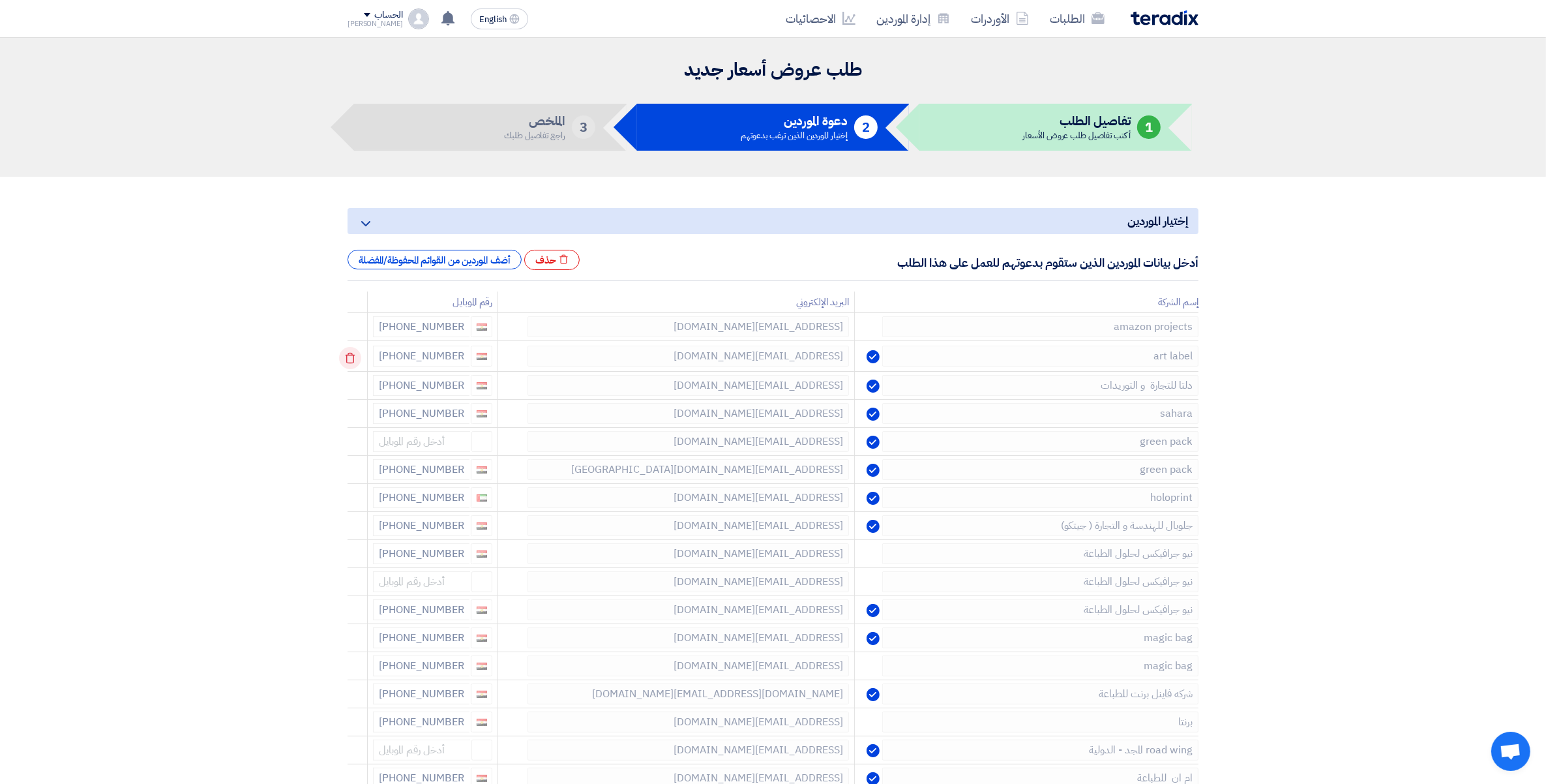
click at [351, 359] on icon at bounding box center [350, 358] width 22 height 22
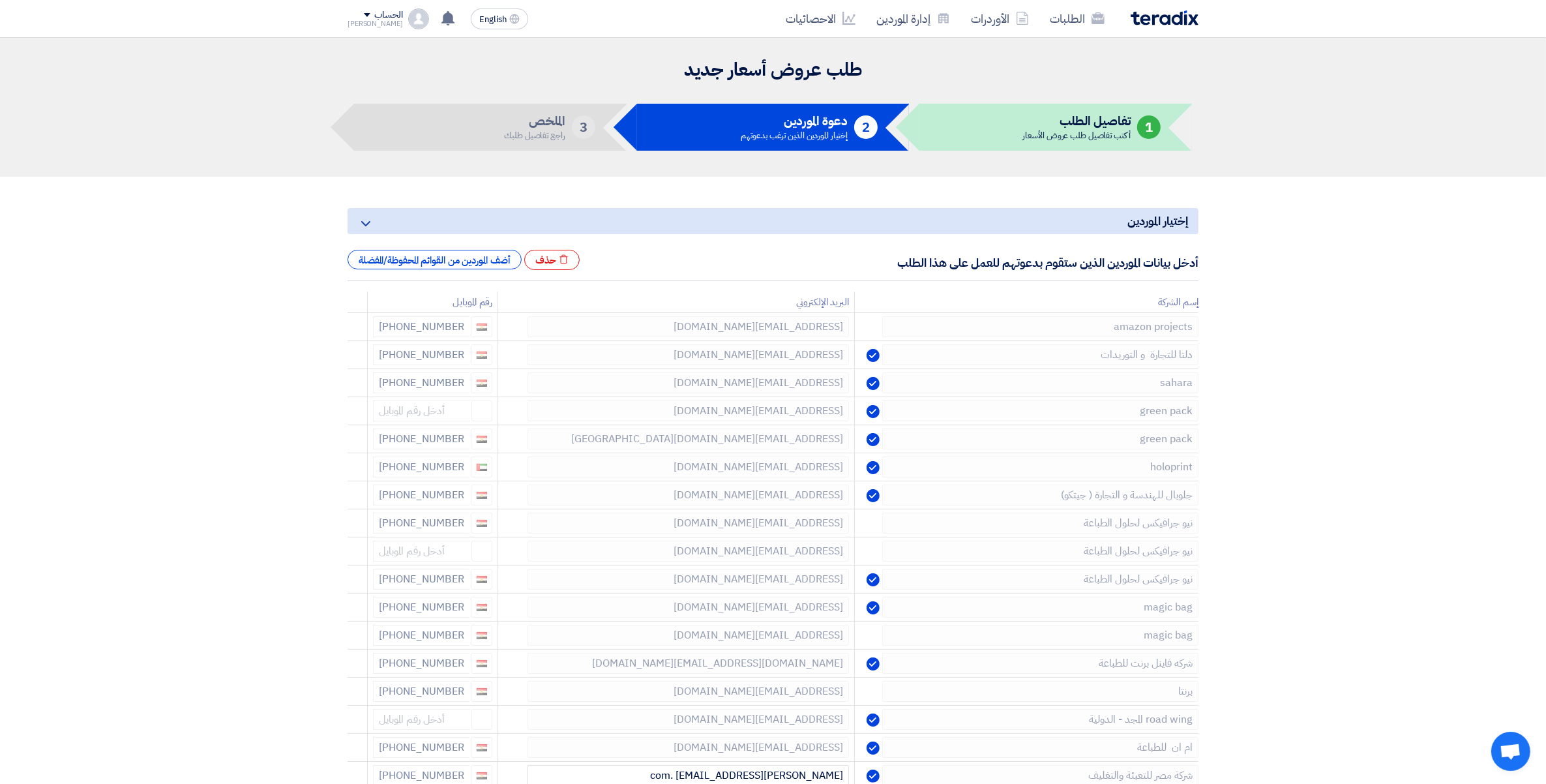
click at [0, 0] on icon at bounding box center [0, 0] width 0 height 0
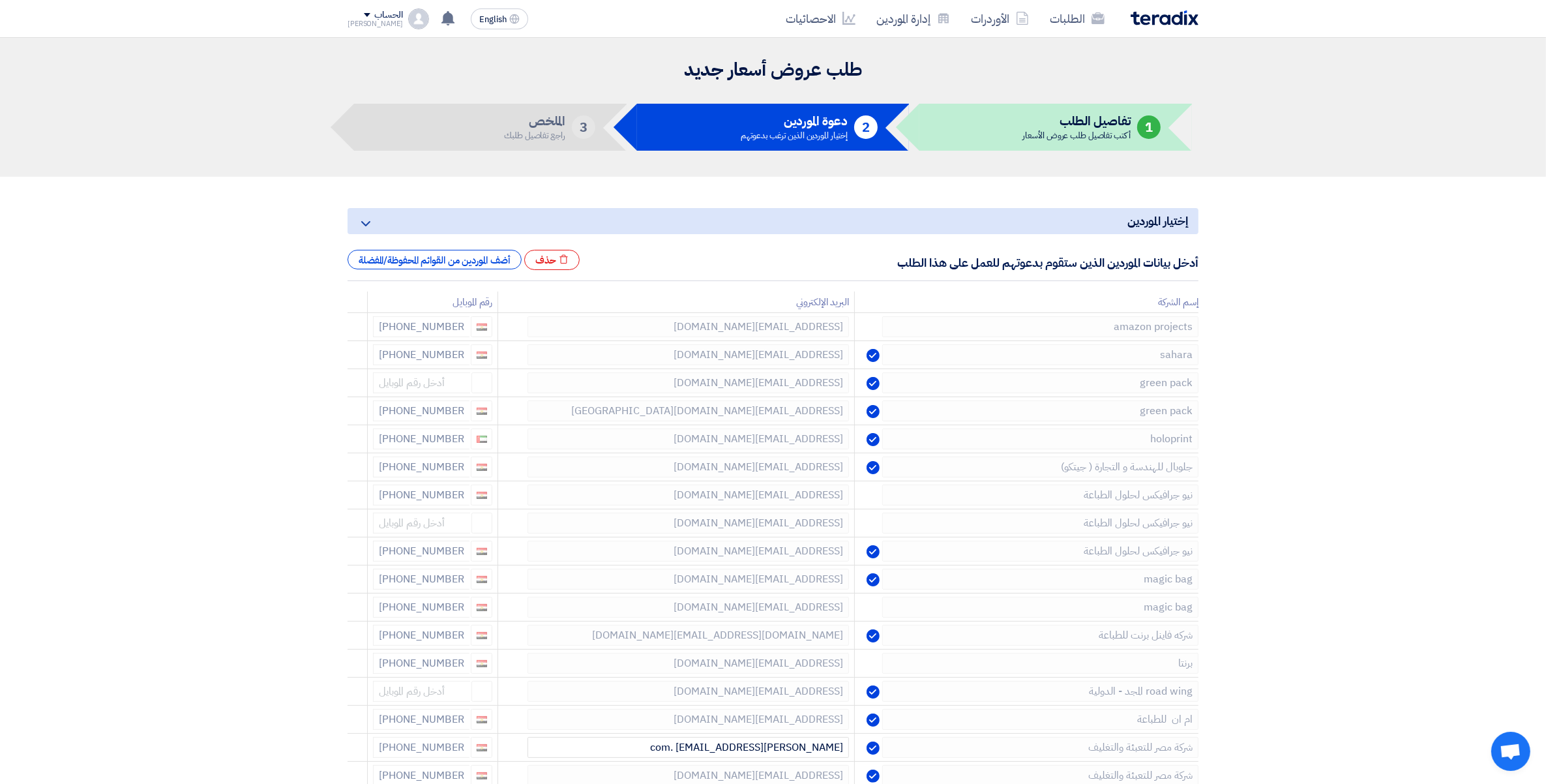
click at [0, 0] on icon at bounding box center [0, 0] width 0 height 0
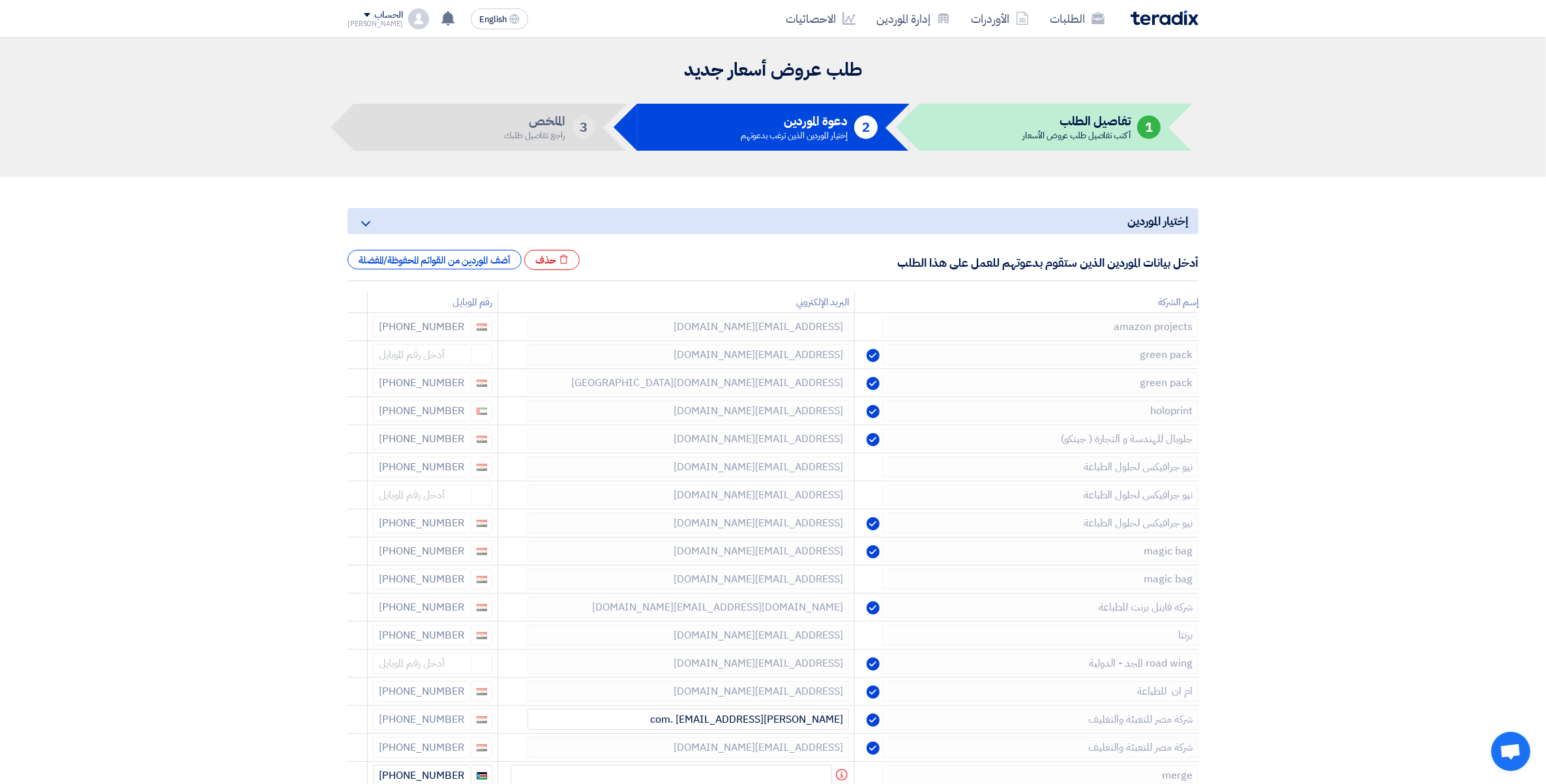
click at [0, 0] on icon at bounding box center [0, 0] width 0 height 0
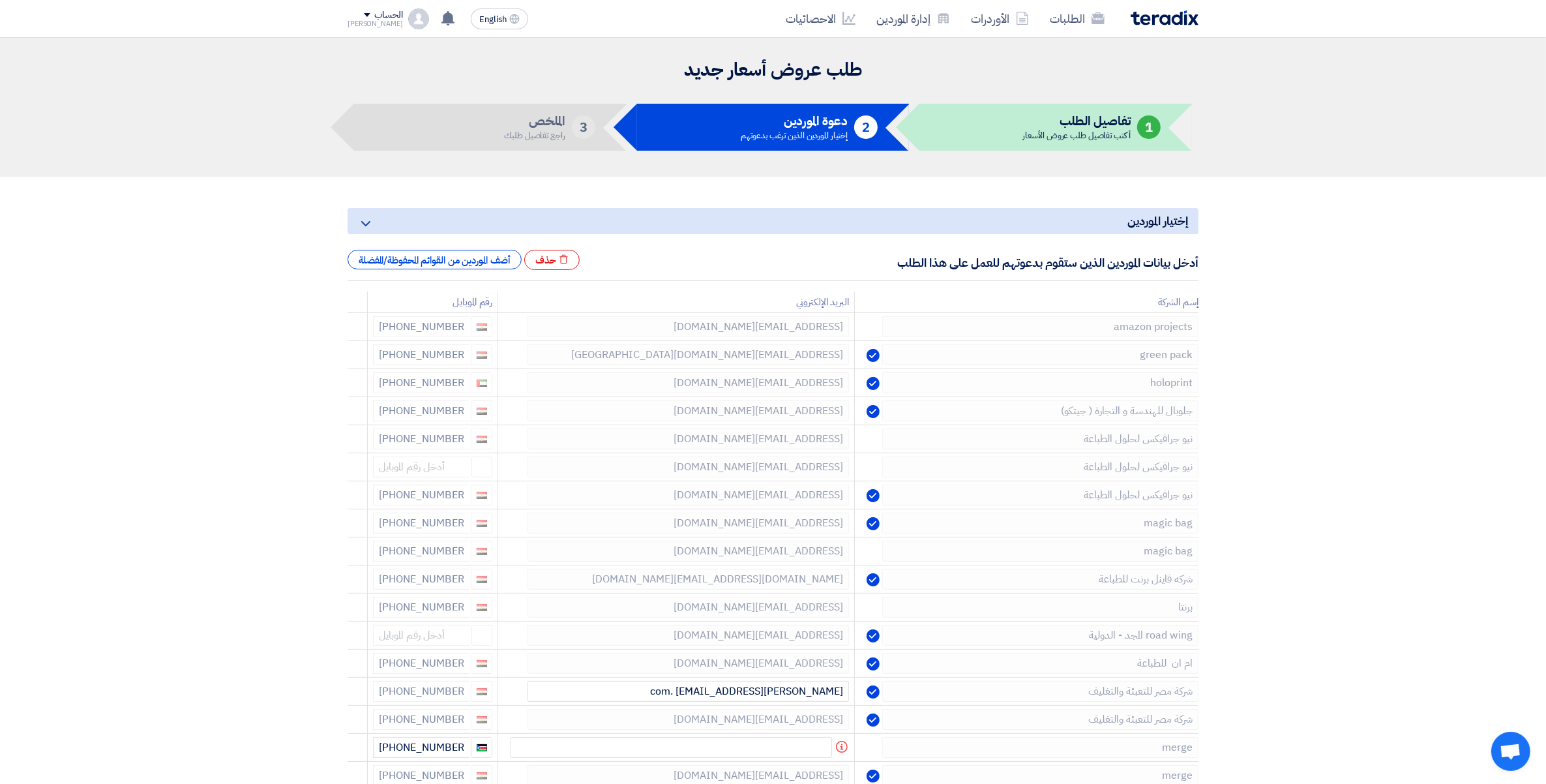
click at [0, 0] on icon at bounding box center [0, 0] width 0 height 0
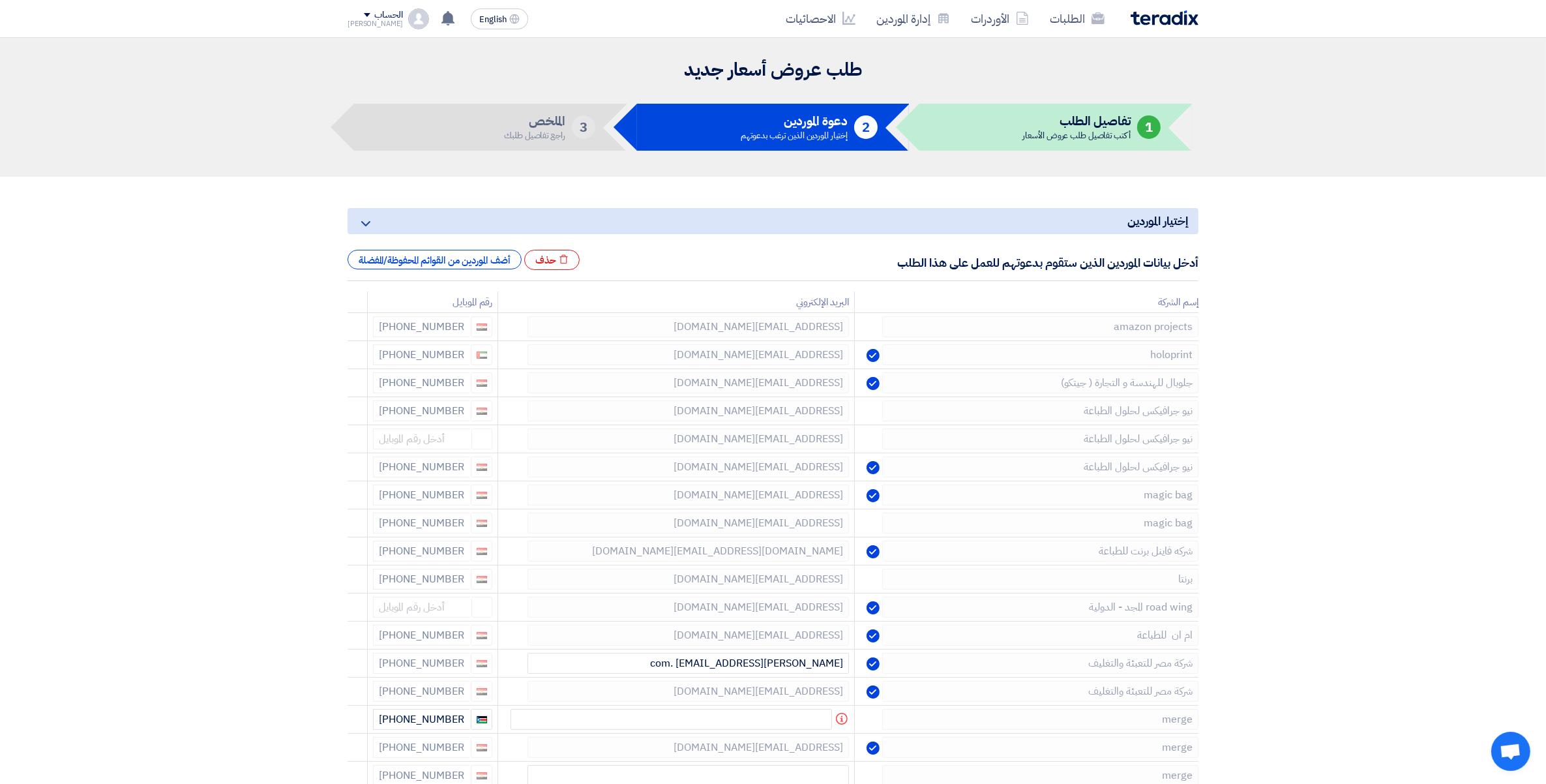
click at [0, 0] on icon at bounding box center [0, 0] width 0 height 0
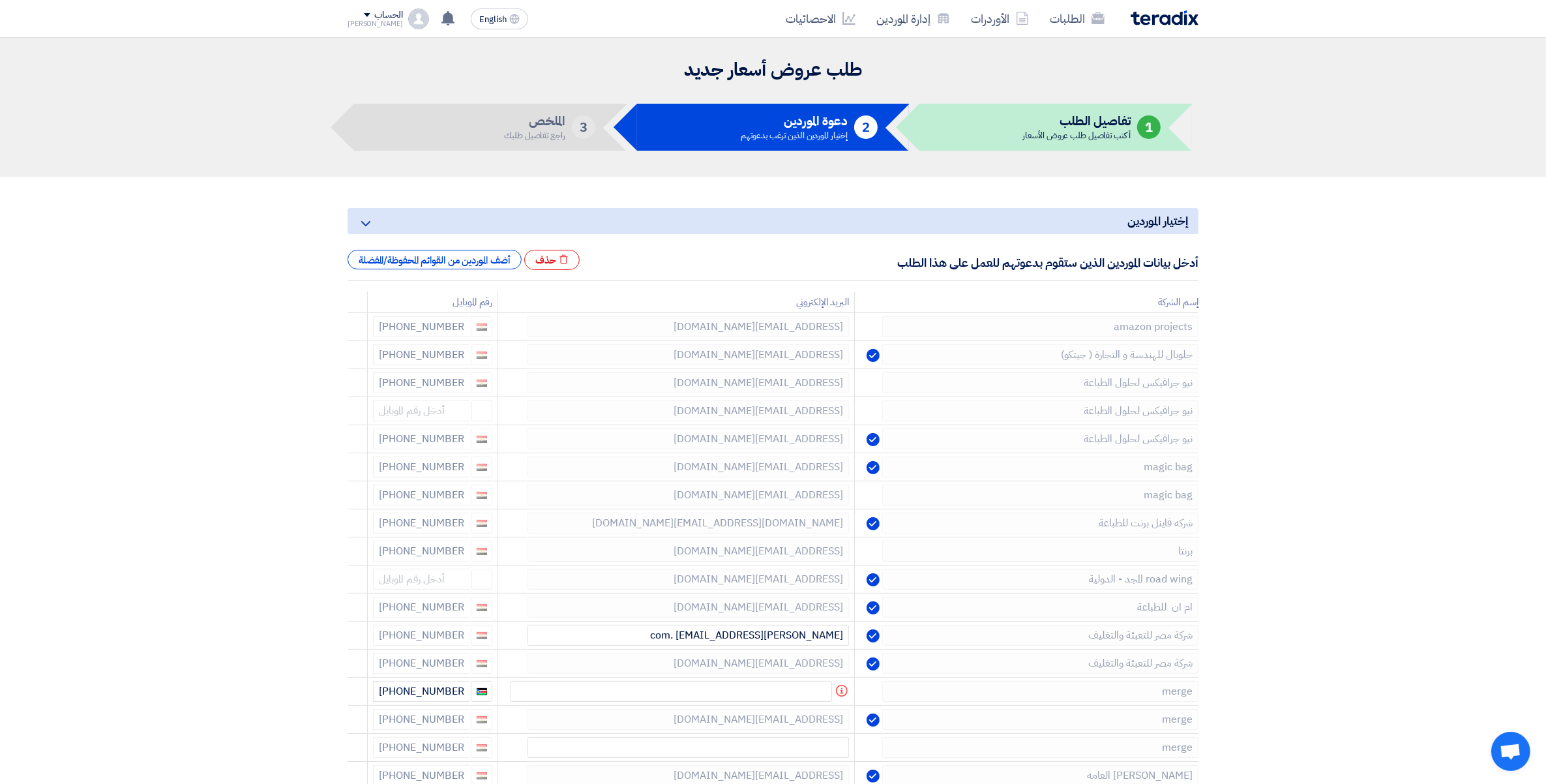
click at [0, 0] on icon at bounding box center [0, 0] width 0 height 0
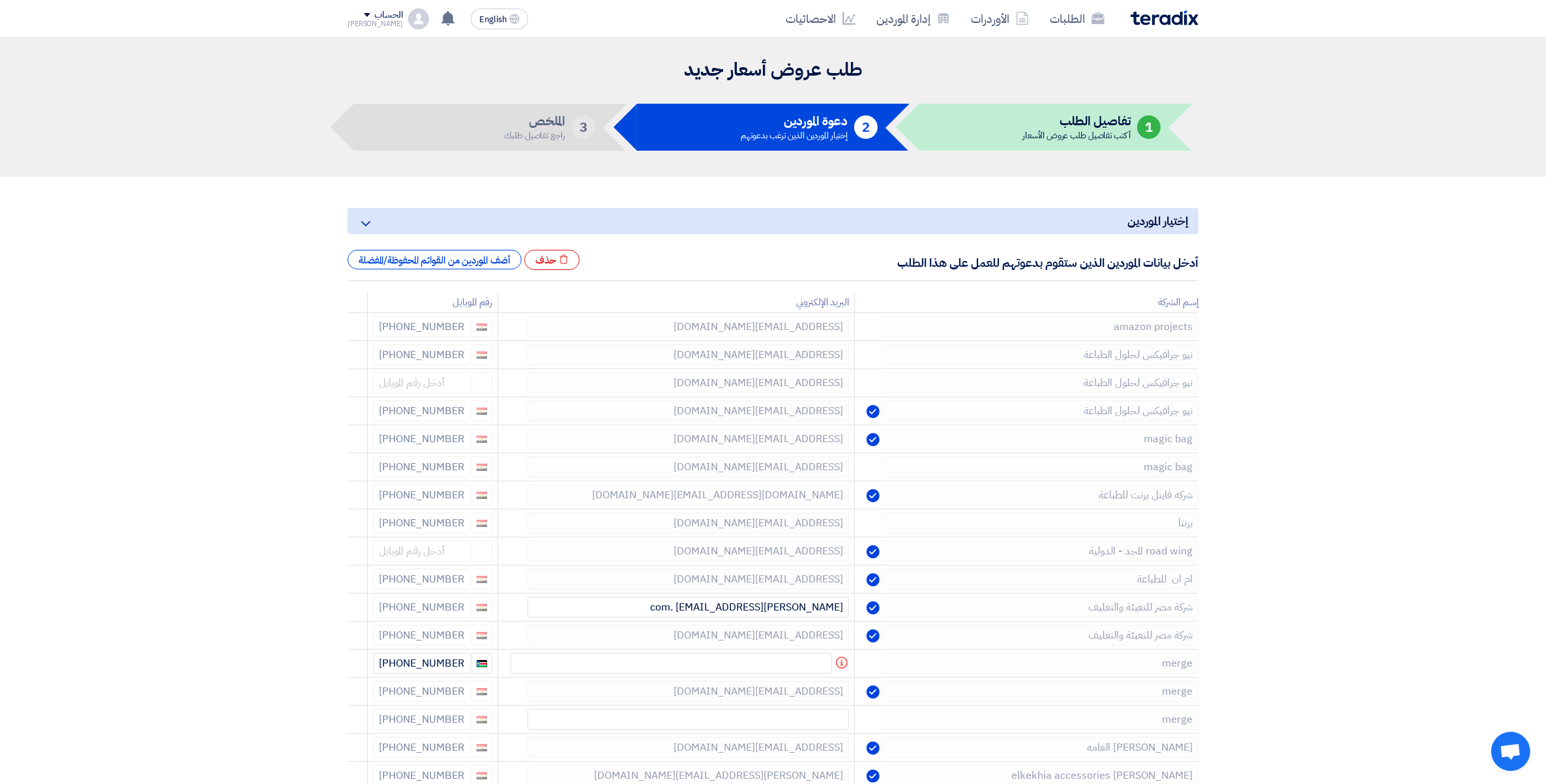
click at [0, 0] on icon at bounding box center [0, 0] width 0 height 0
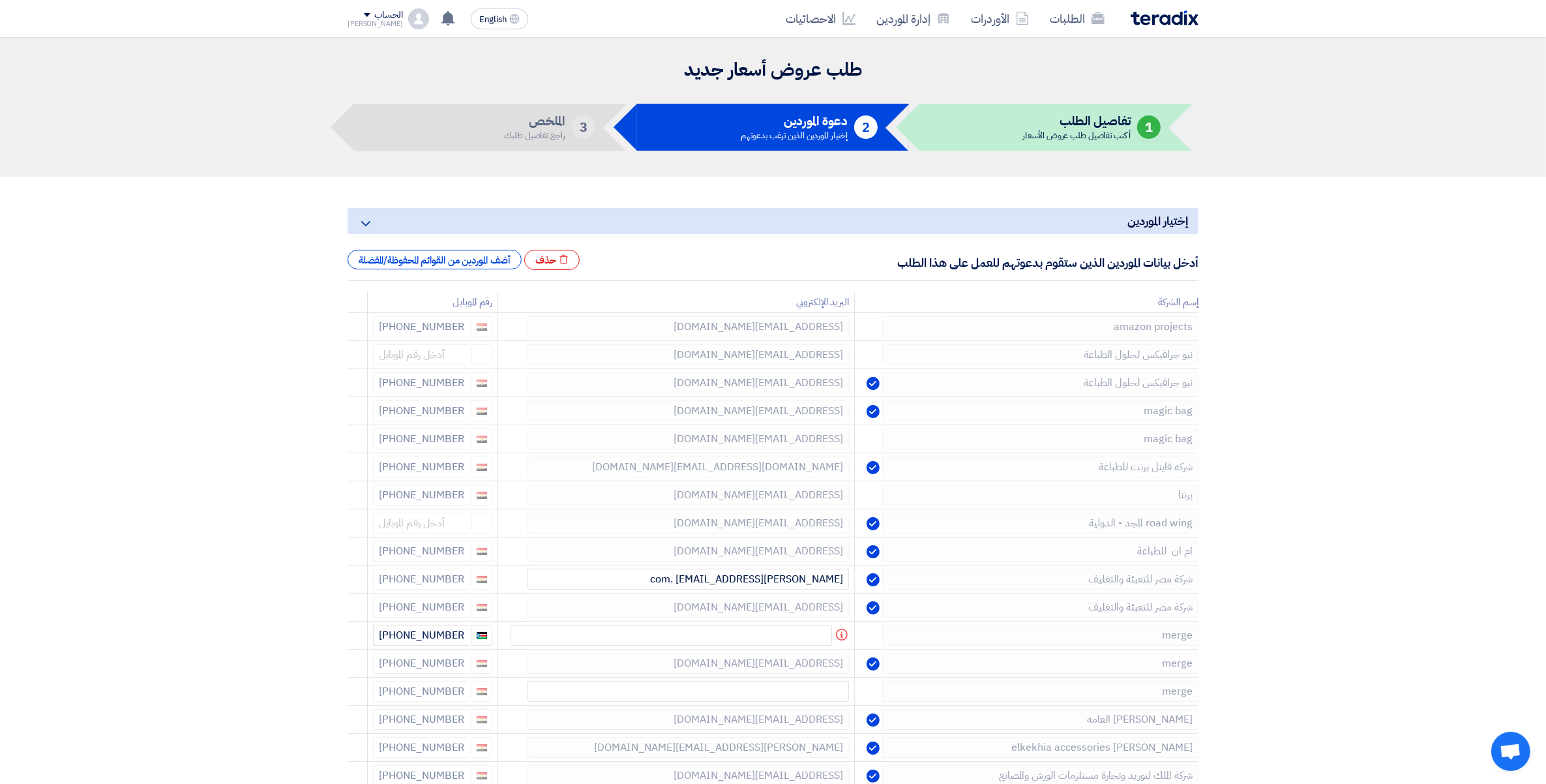
click at [0, 0] on icon at bounding box center [0, 0] width 0 height 0
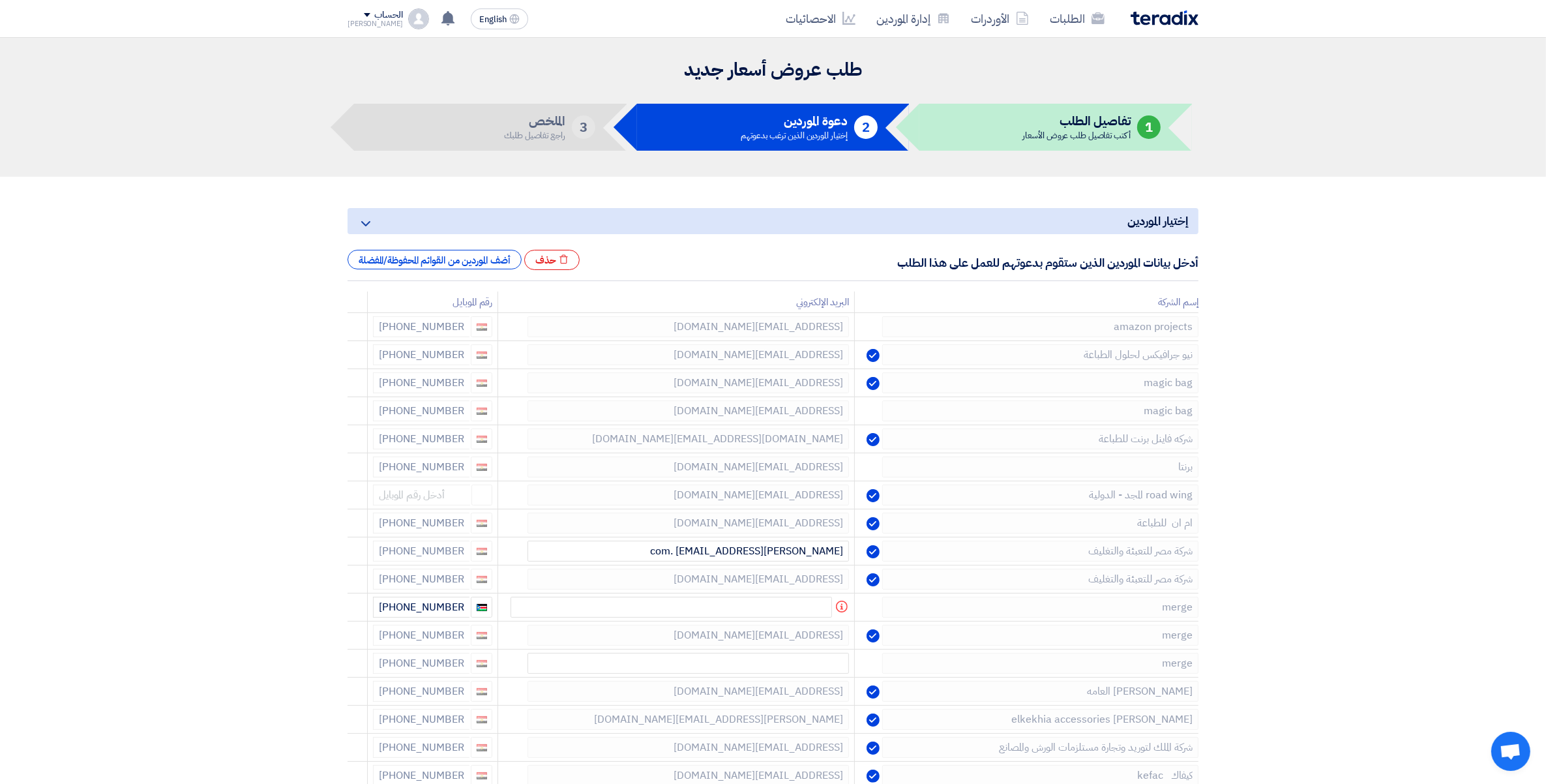
click at [0, 0] on icon at bounding box center [0, 0] width 0 height 0
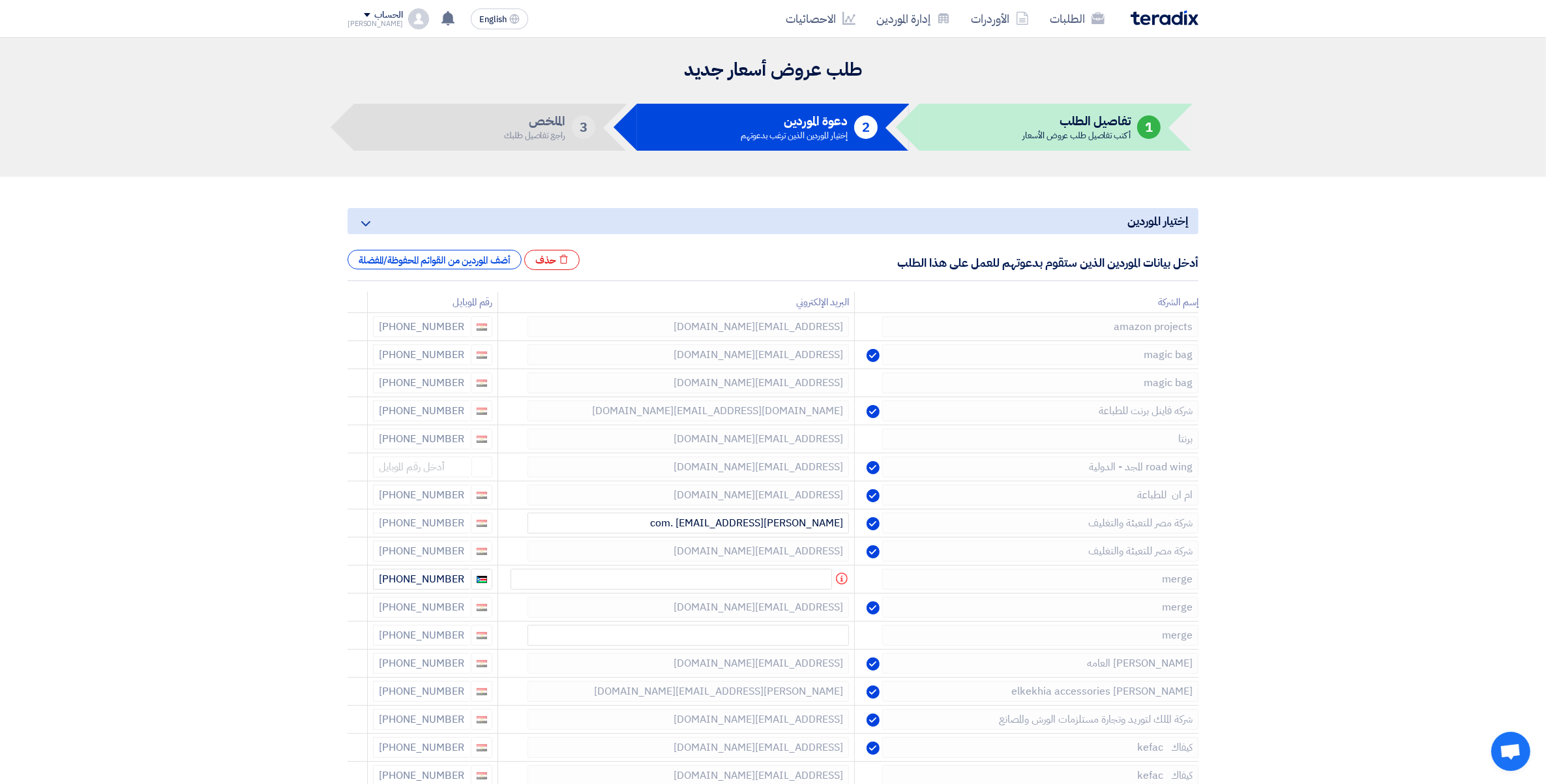
click at [0, 0] on icon at bounding box center [0, 0] width 0 height 0
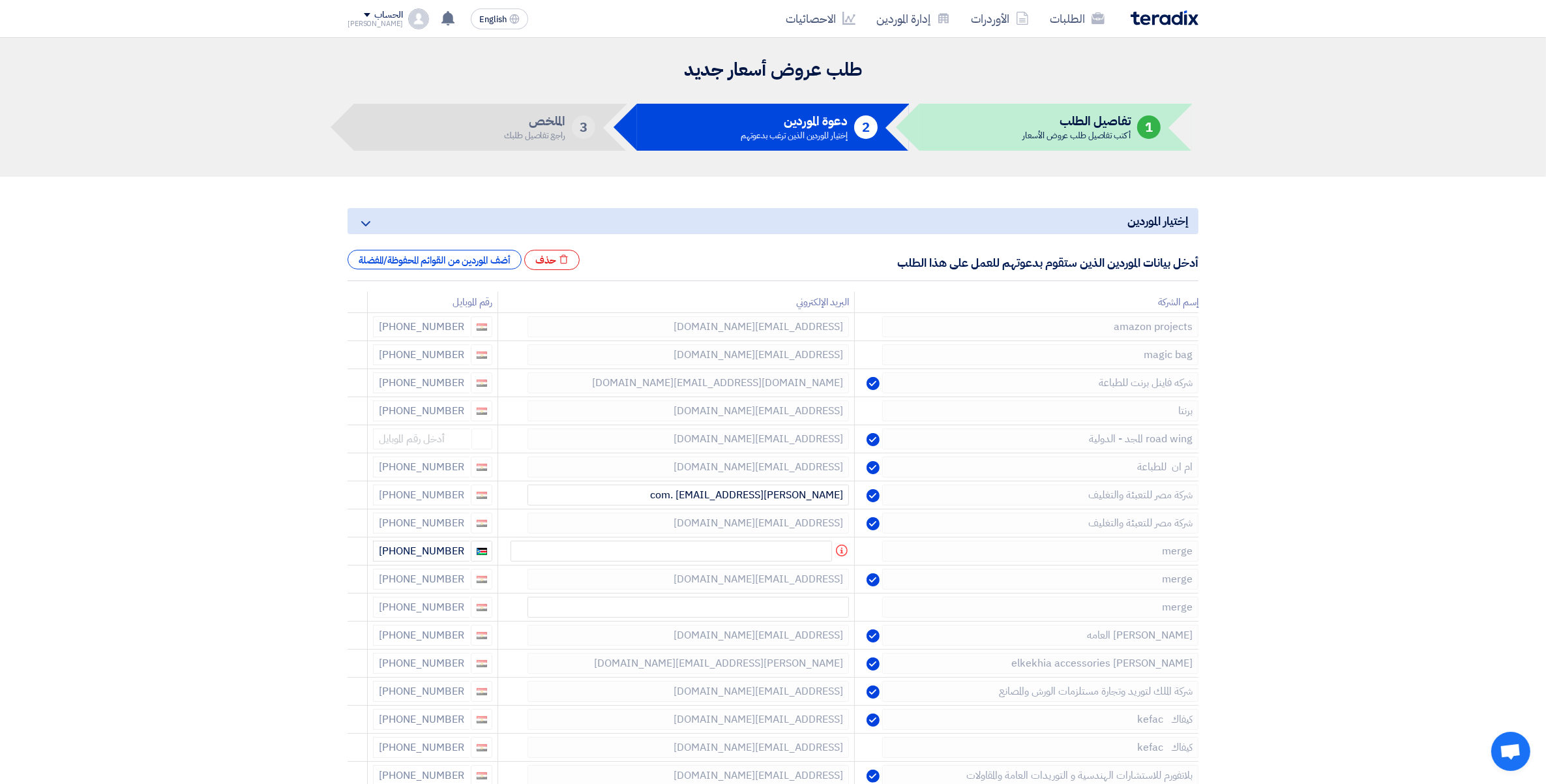
click at [0, 0] on icon at bounding box center [0, 0] width 0 height 0
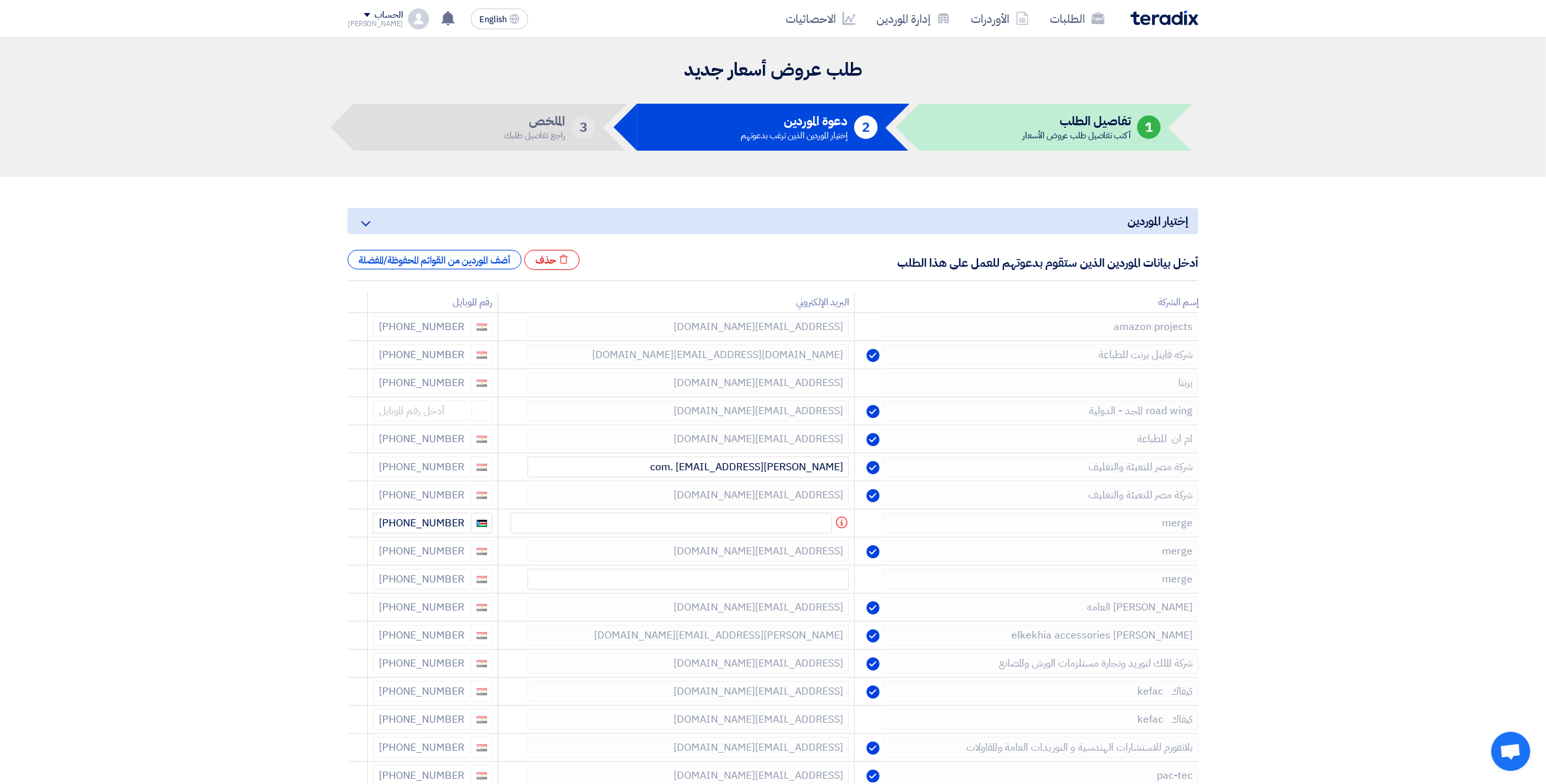
click at [0, 0] on icon at bounding box center [0, 0] width 0 height 0
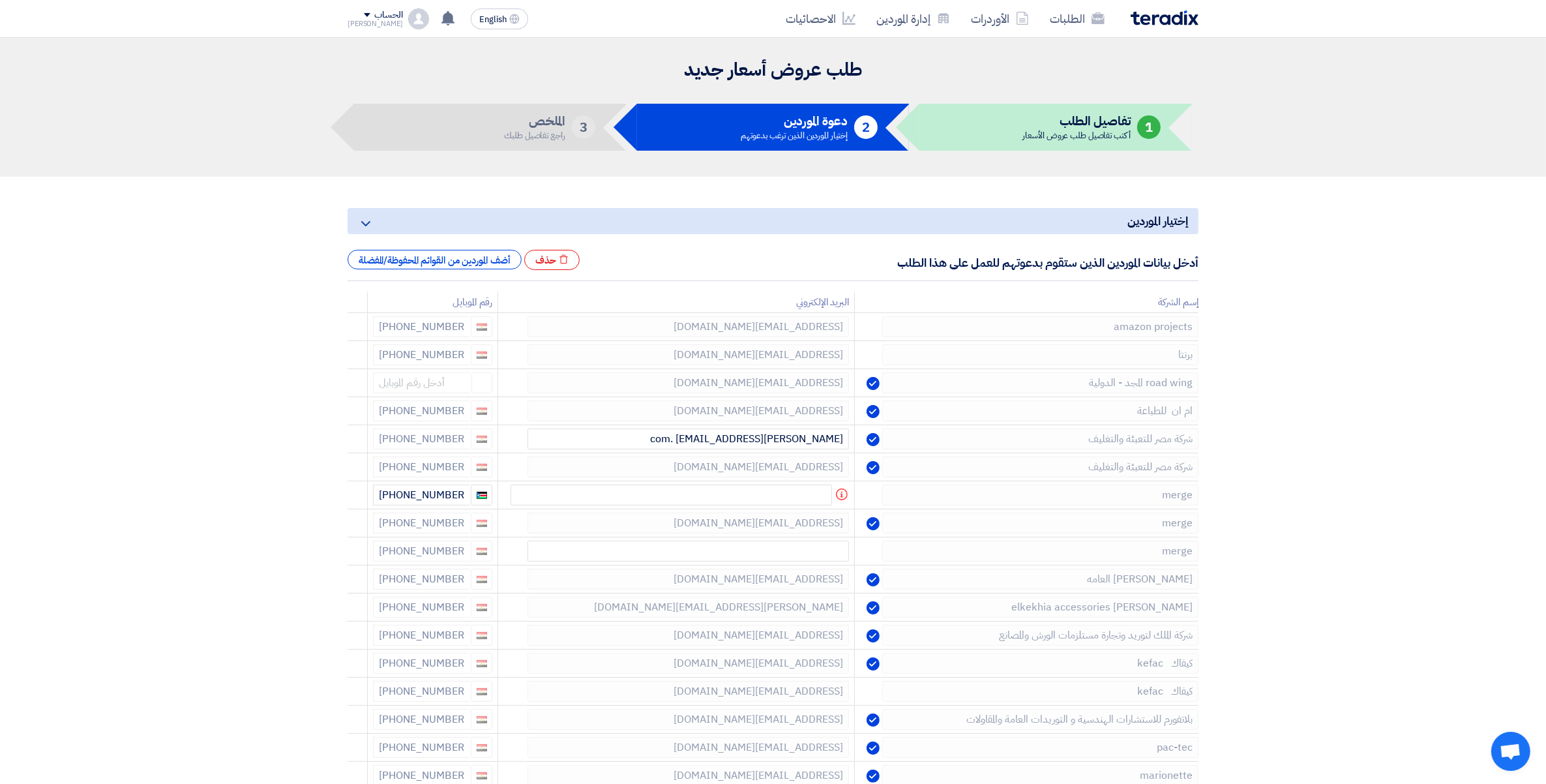
click at [0, 0] on icon at bounding box center [0, 0] width 0 height 0
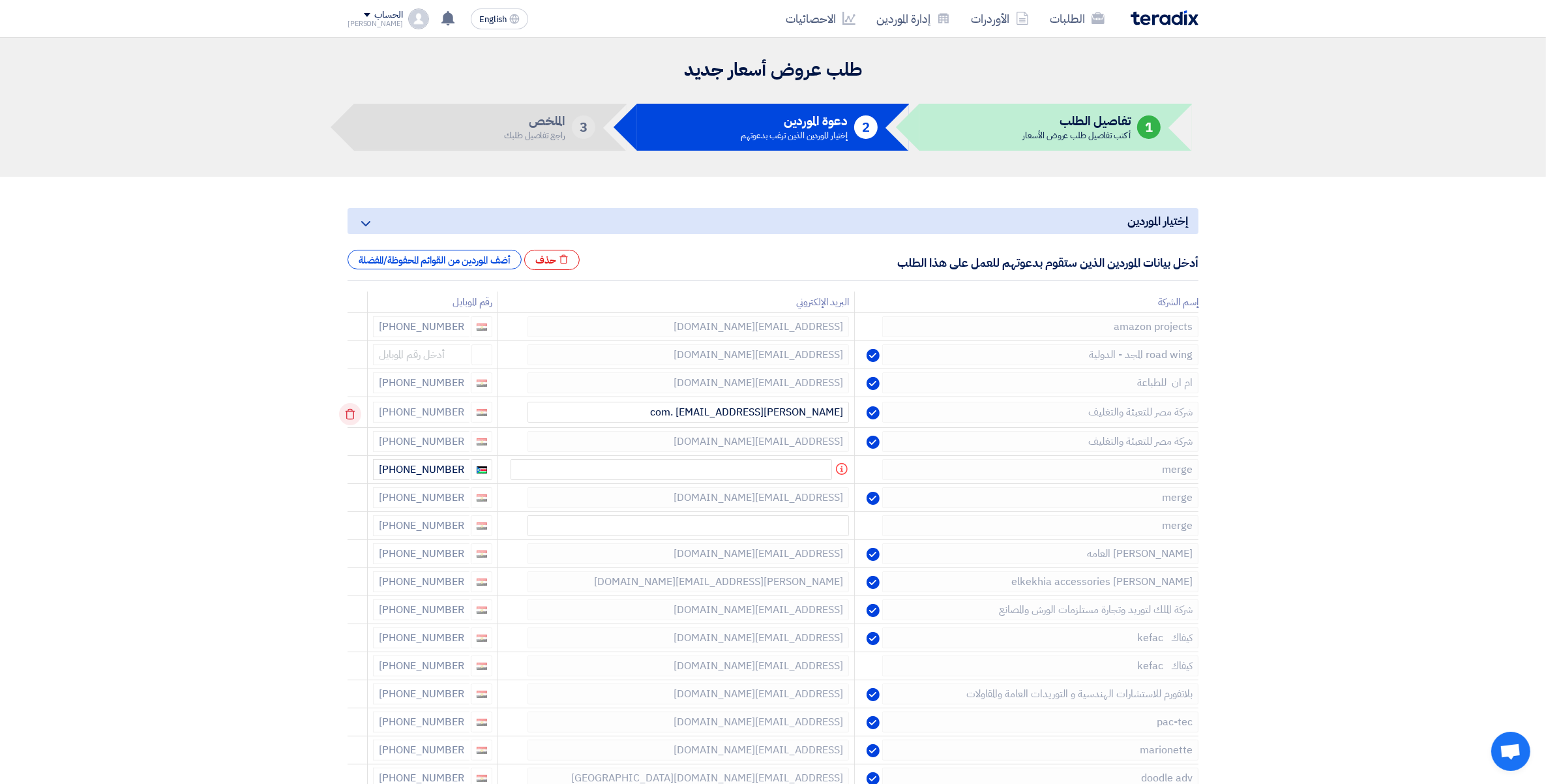
click at [349, 413] on use at bounding box center [351, 415] width 10 height 11
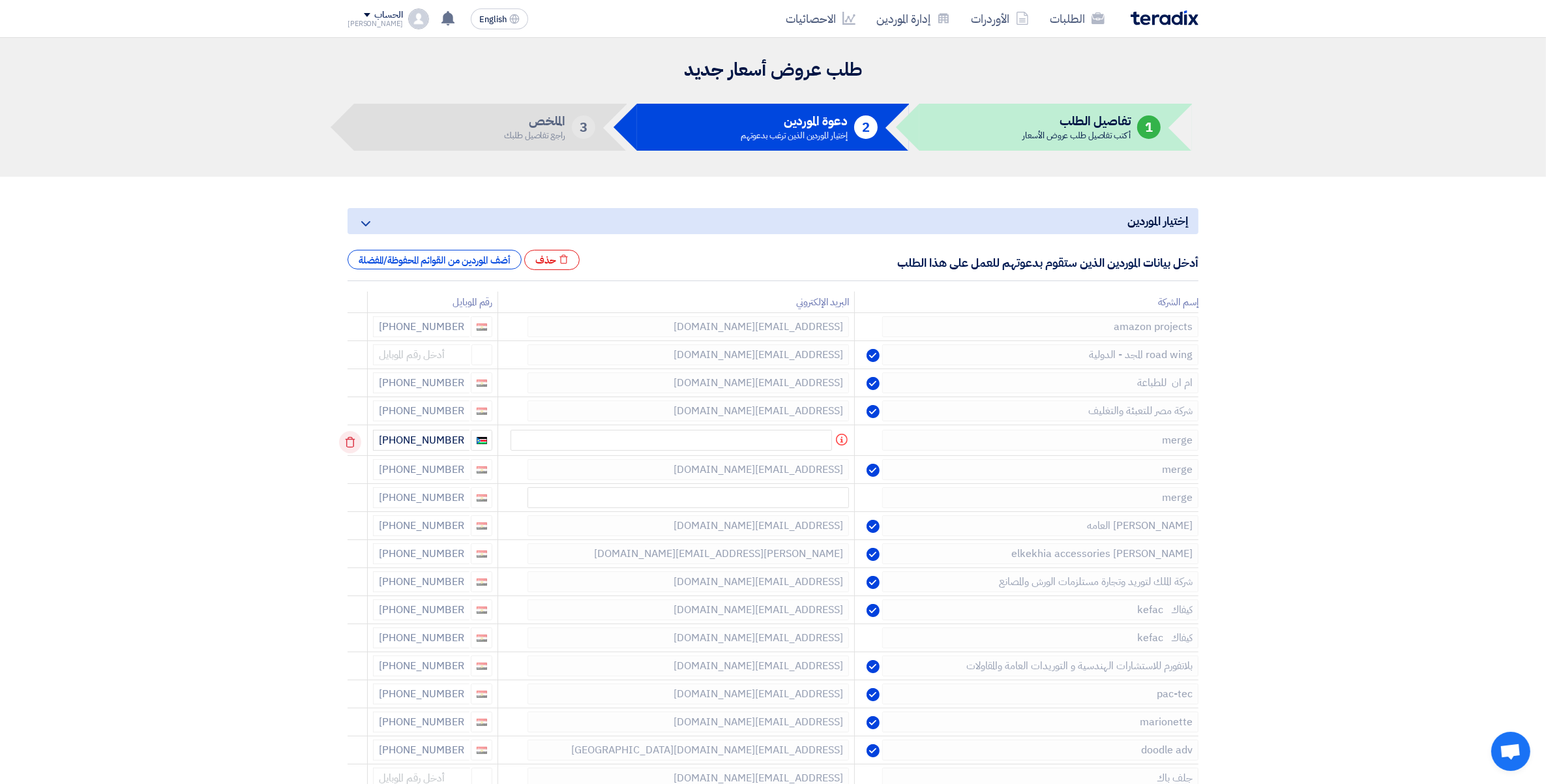
click at [350, 445] on icon at bounding box center [350, 442] width 22 height 22
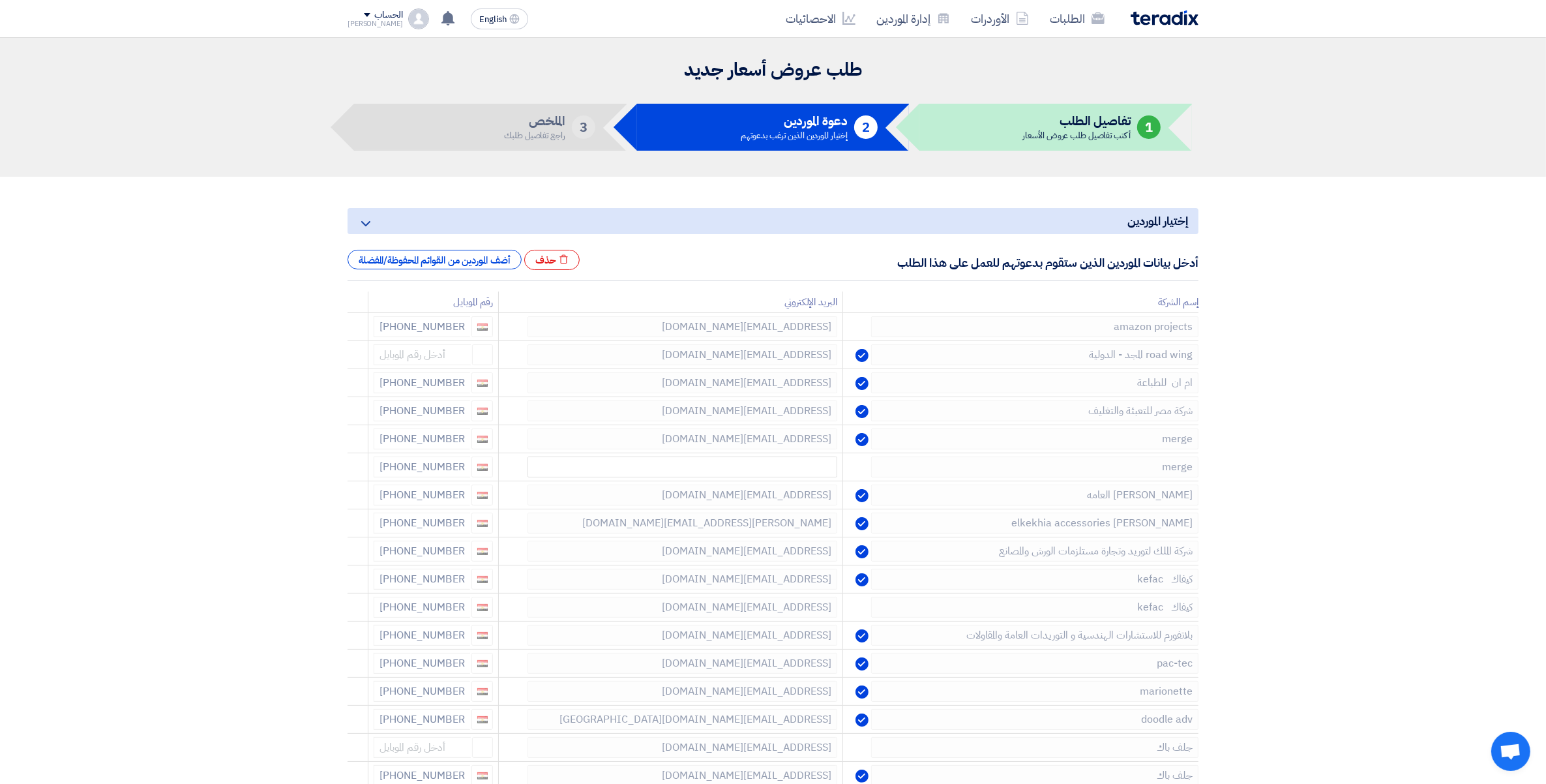
click at [0, 0] on icon at bounding box center [0, 0] width 0 height 0
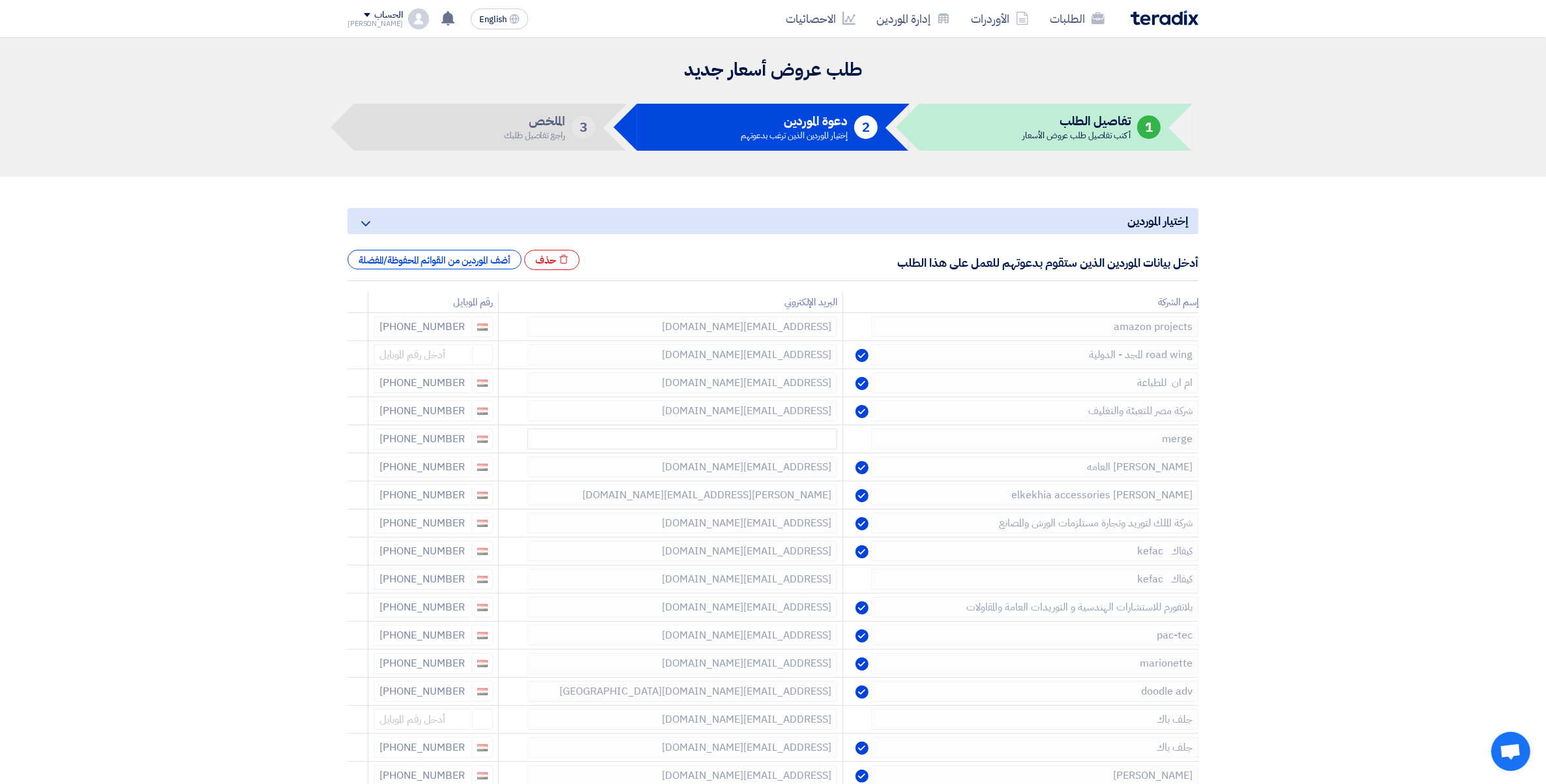
click at [0, 0] on icon at bounding box center [0, 0] width 0 height 0
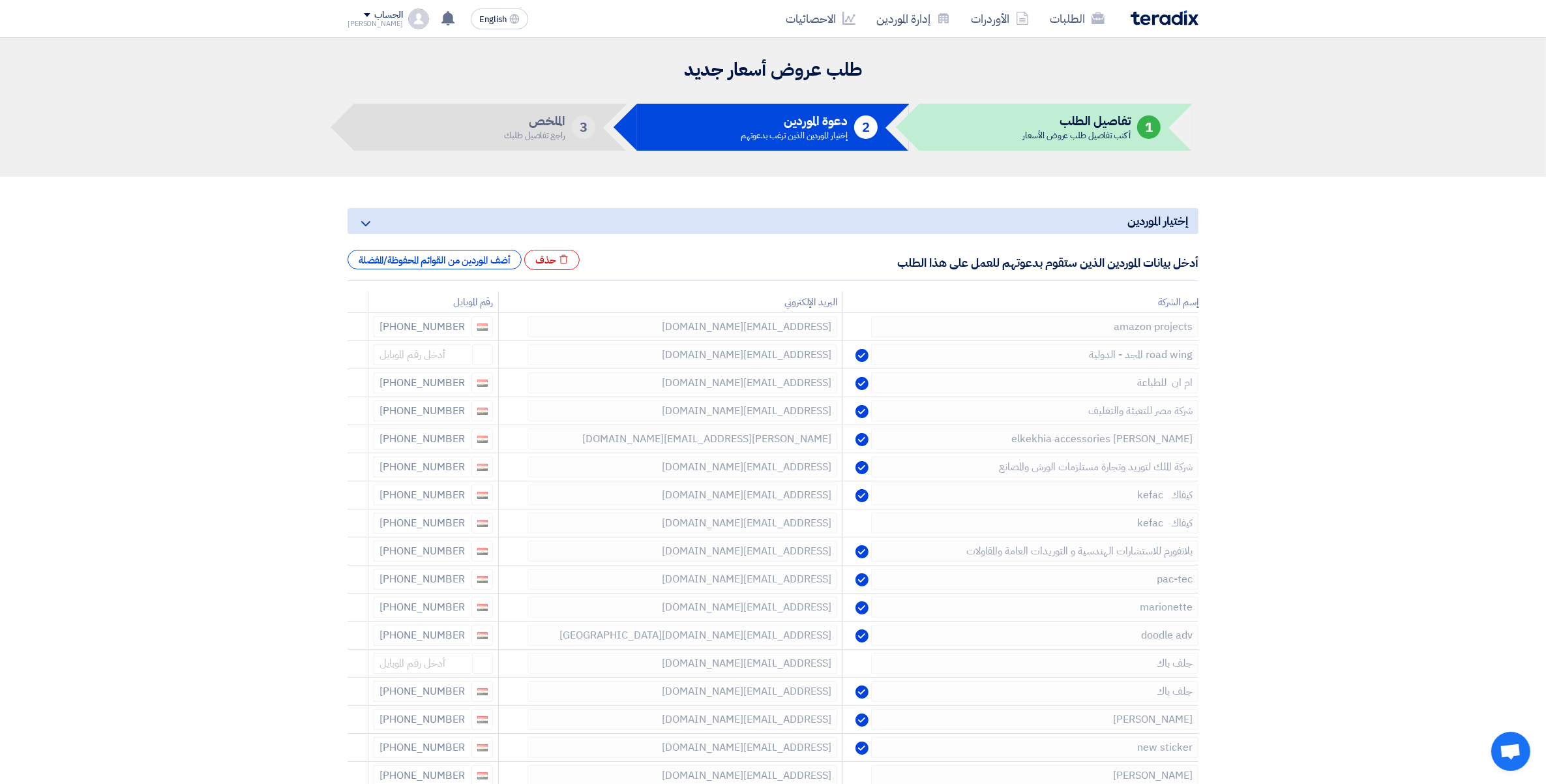
click at [0, 0] on icon at bounding box center [0, 0] width 0 height 0
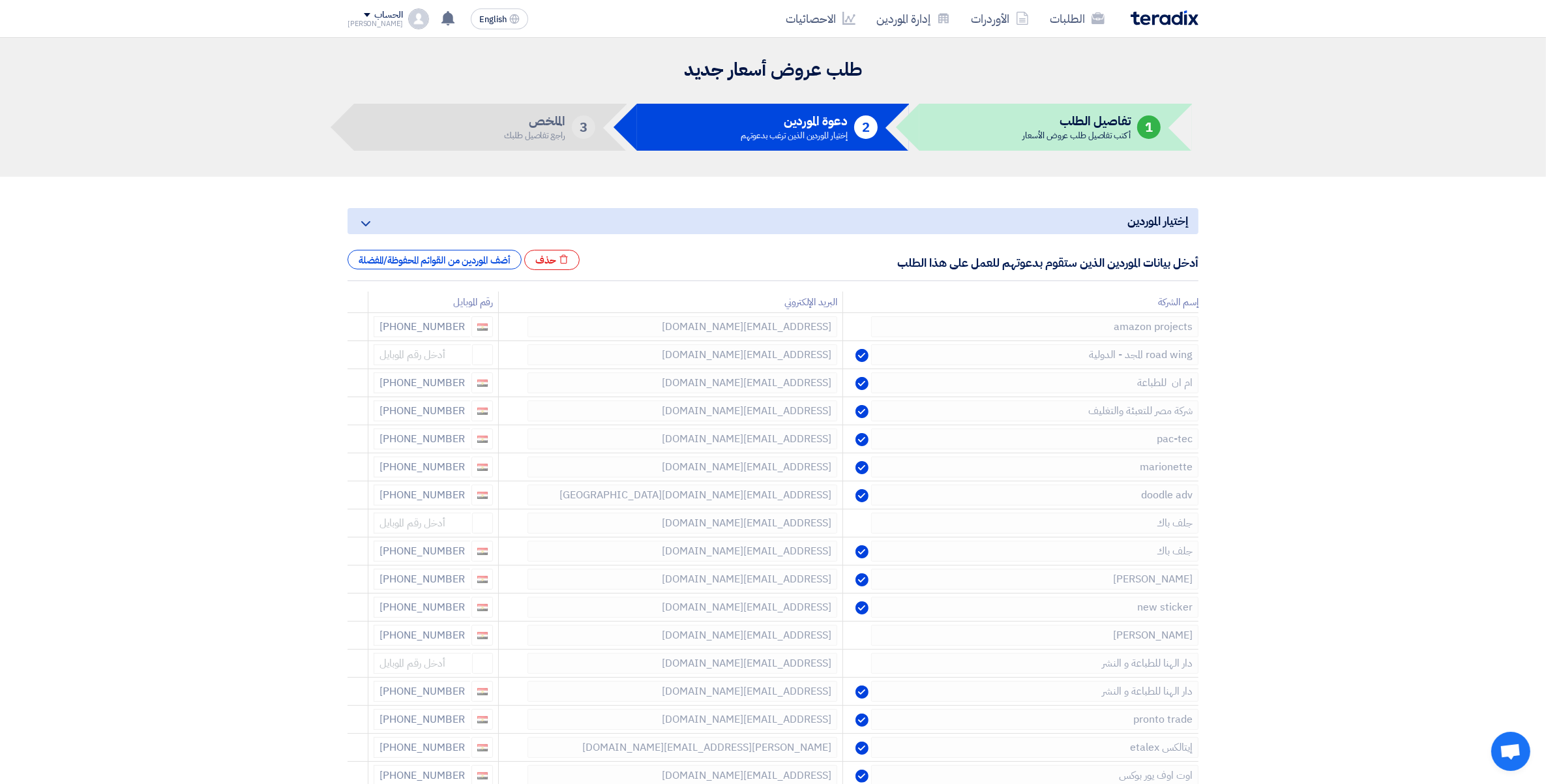
click at [0, 0] on icon at bounding box center [0, 0] width 0 height 0
click at [349, 442] on use at bounding box center [352, 442] width 10 height 11
click at [0, 0] on use at bounding box center [0, 0] width 0 height 0
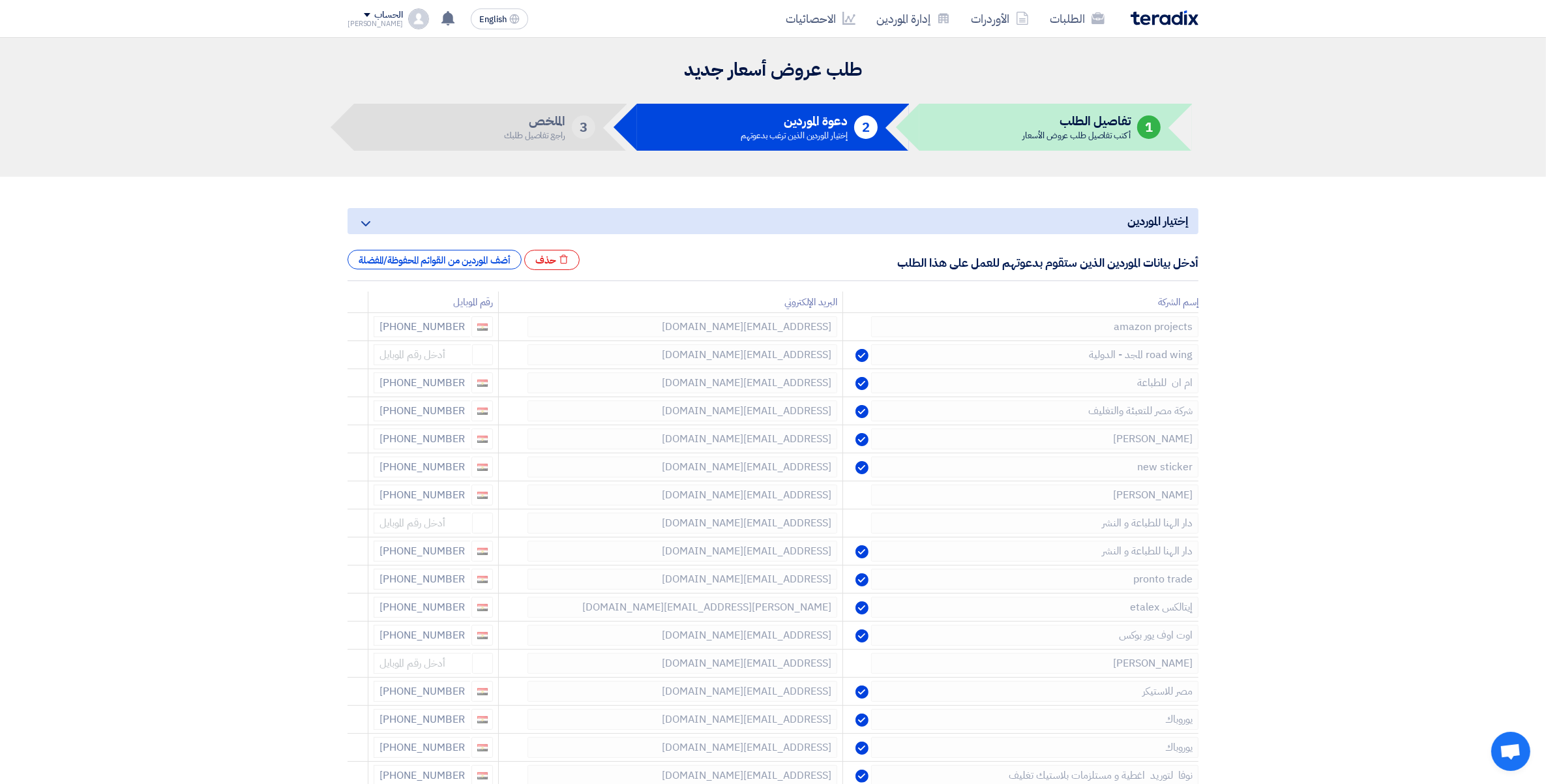
click at [0, 0] on use at bounding box center [0, 0] width 0 height 0
click at [349, 444] on use at bounding box center [352, 442] width 10 height 11
click at [0, 0] on use at bounding box center [0, 0] width 0 height 0
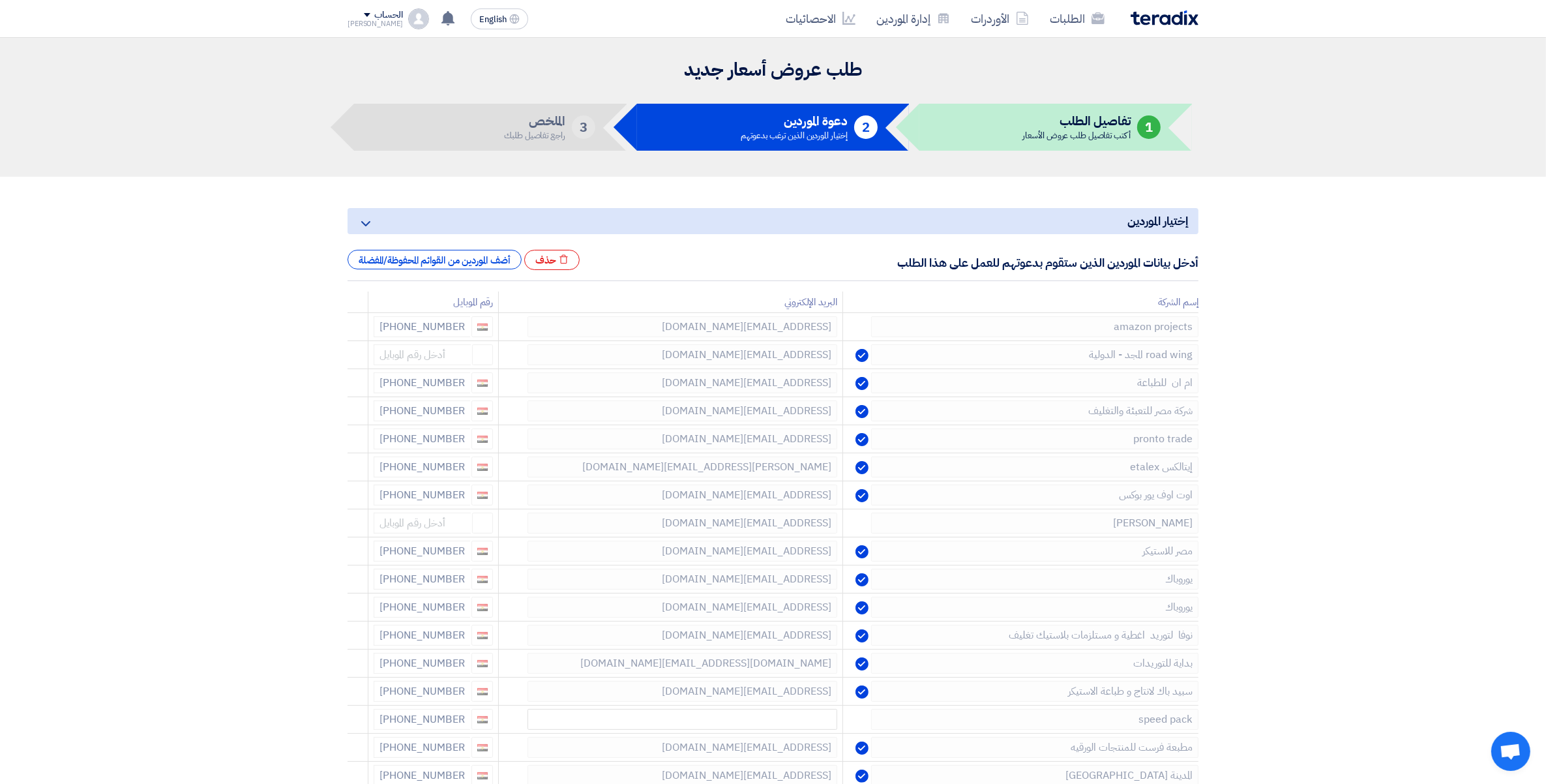
click at [0, 0] on use at bounding box center [0, 0] width 0 height 0
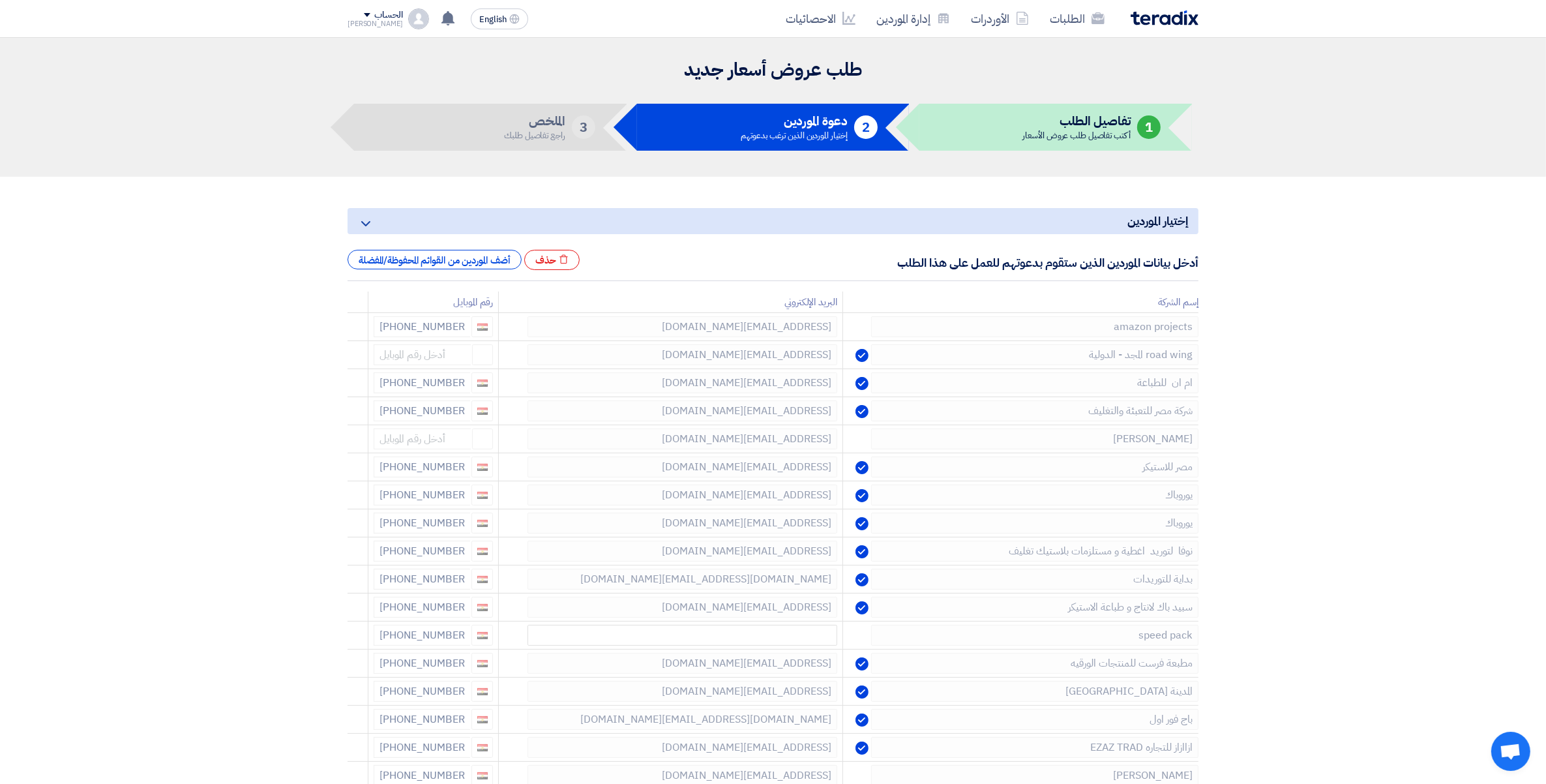
click at [0, 0] on use at bounding box center [0, 0] width 0 height 0
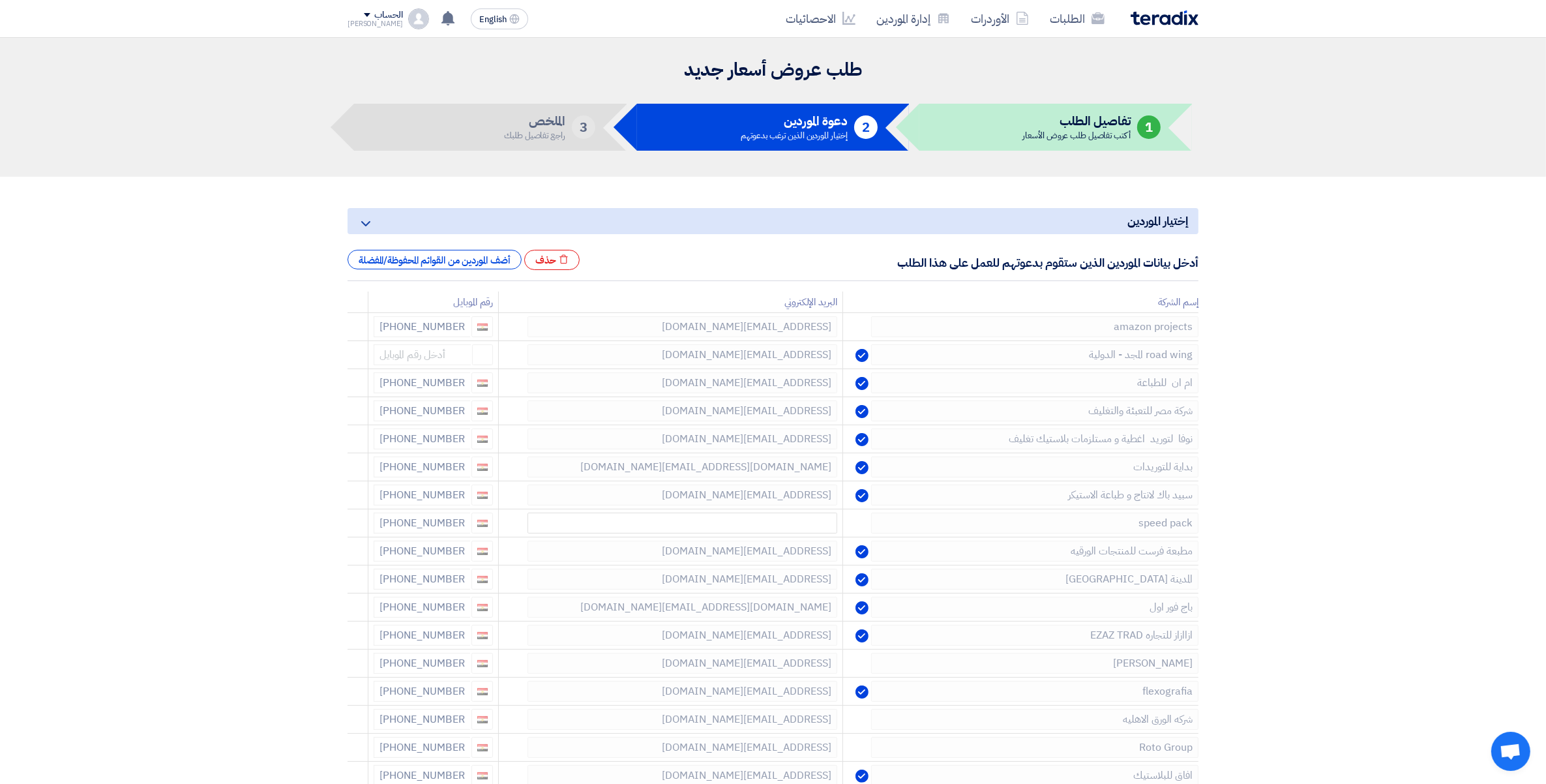
click at [0, 0] on use at bounding box center [0, 0] width 0 height 0
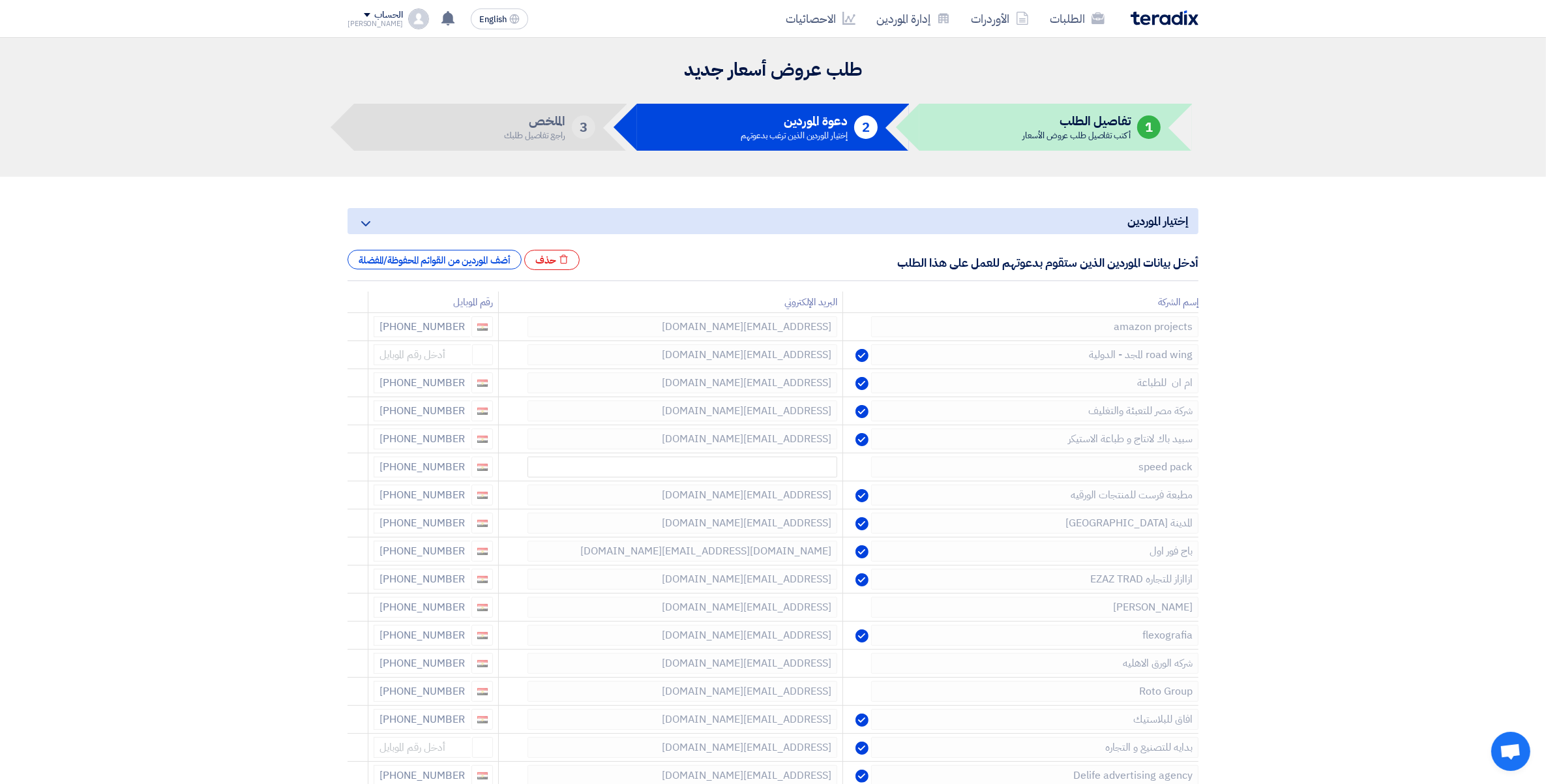
click at [0, 0] on use at bounding box center [0, 0] width 0 height 0
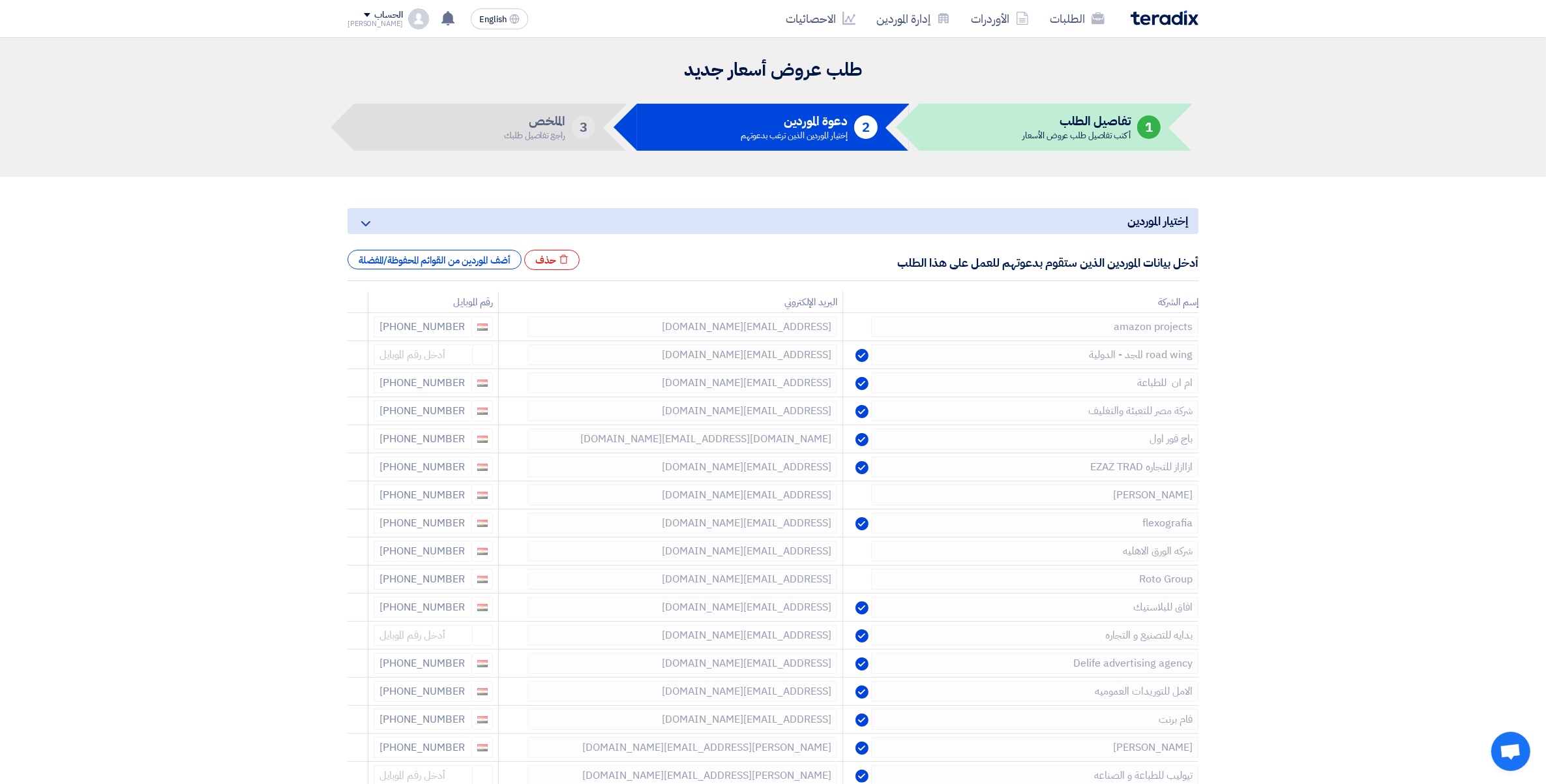
click at [0, 0] on use at bounding box center [0, 0] width 0 height 0
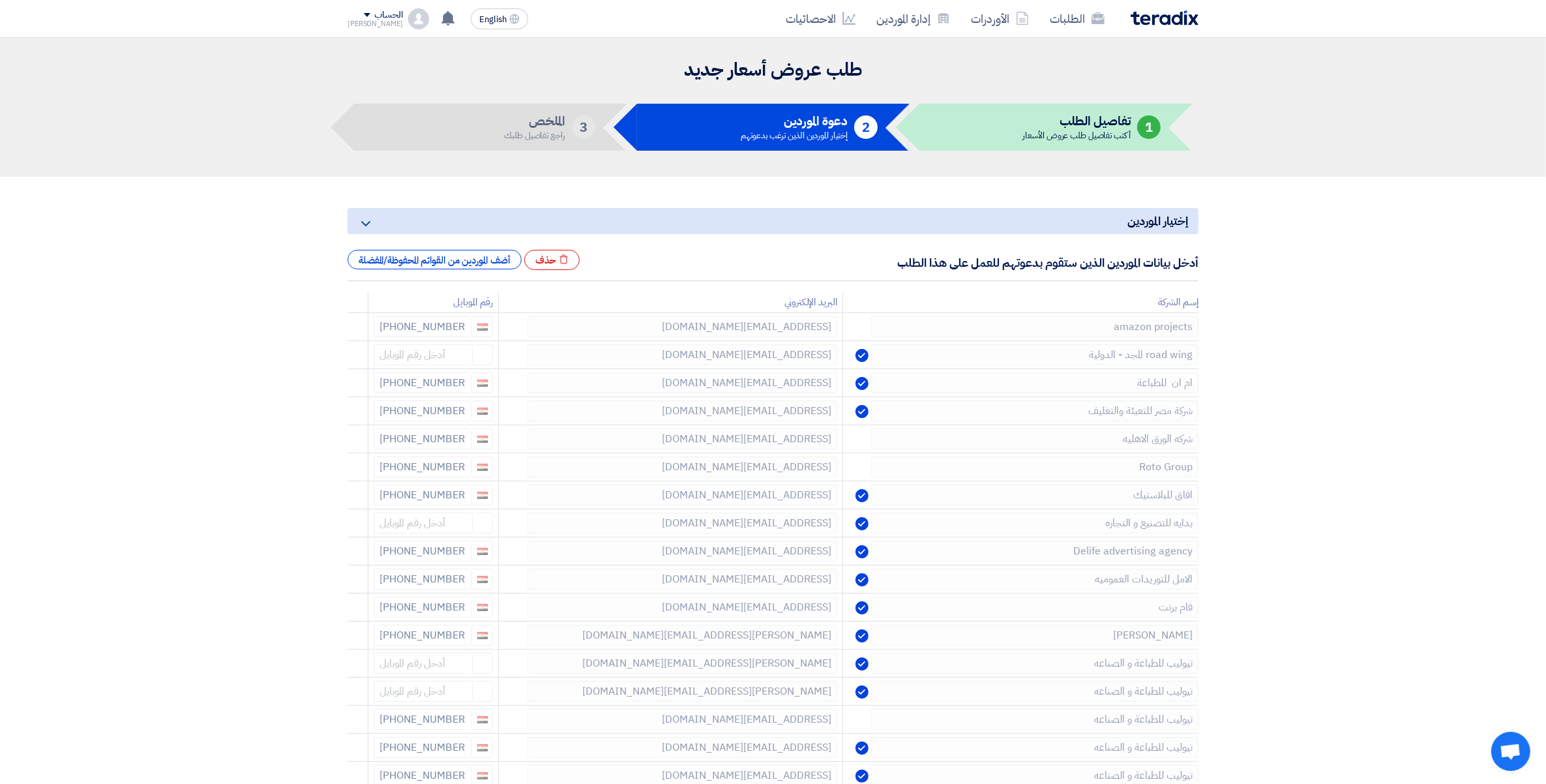
click at [347, 440] on icon at bounding box center [350, 442] width 22 height 22
click at [347, 443] on icon at bounding box center [350, 442] width 22 height 22
click at [0, 0] on icon at bounding box center [0, 0] width 0 height 0
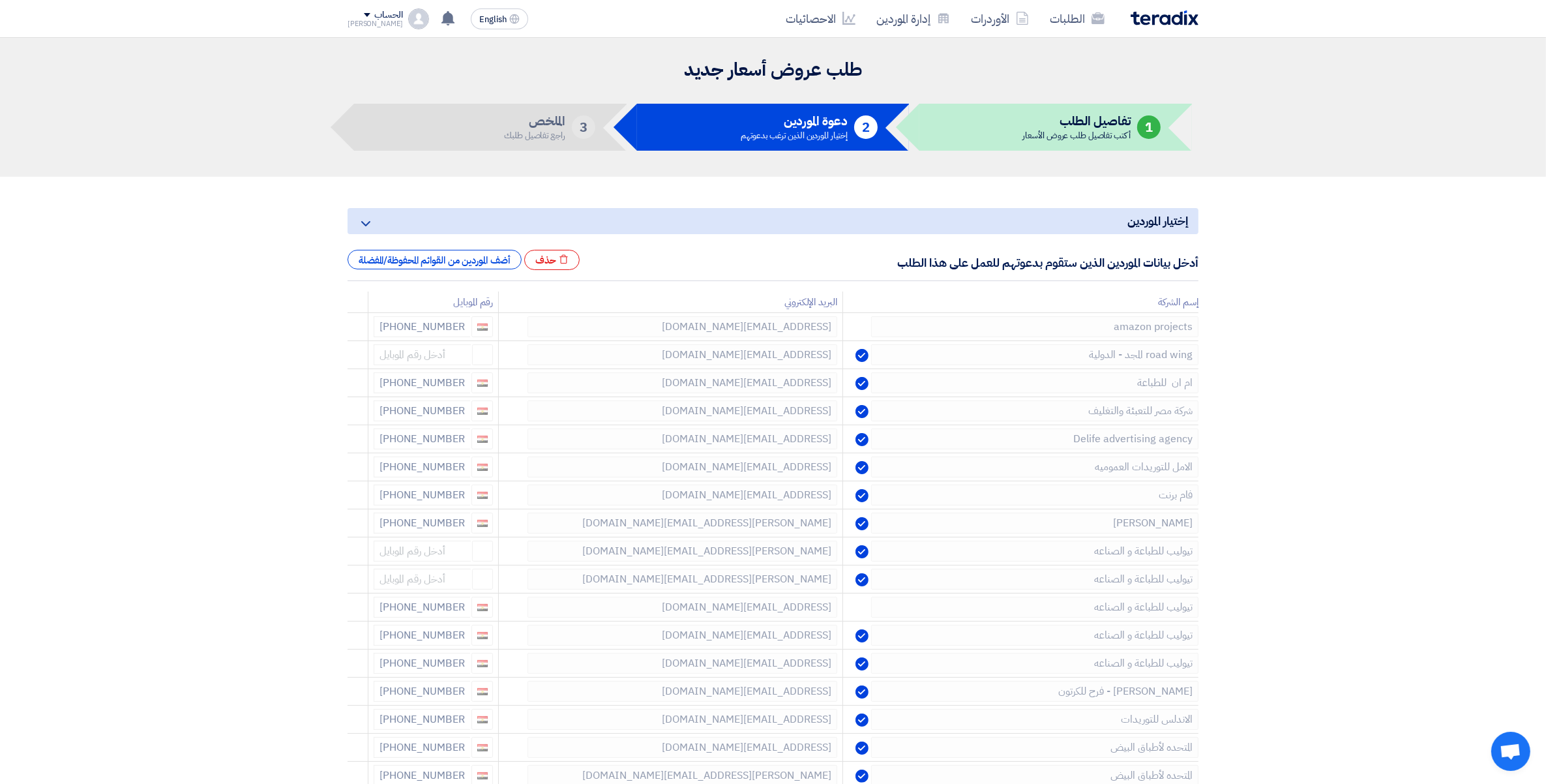
click at [0, 0] on icon at bounding box center [0, 0] width 0 height 0
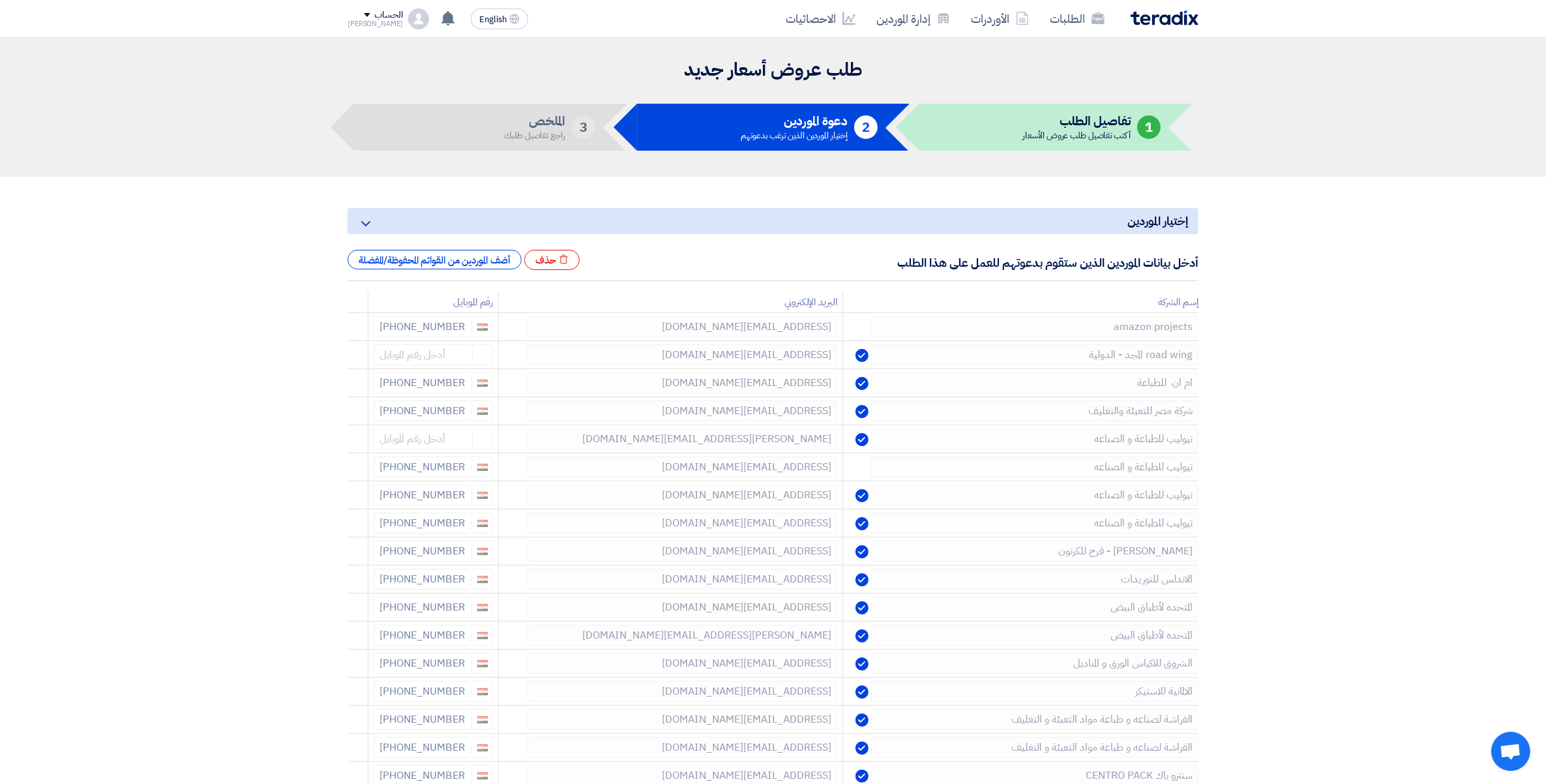
click at [0, 0] on icon at bounding box center [0, 0] width 0 height 0
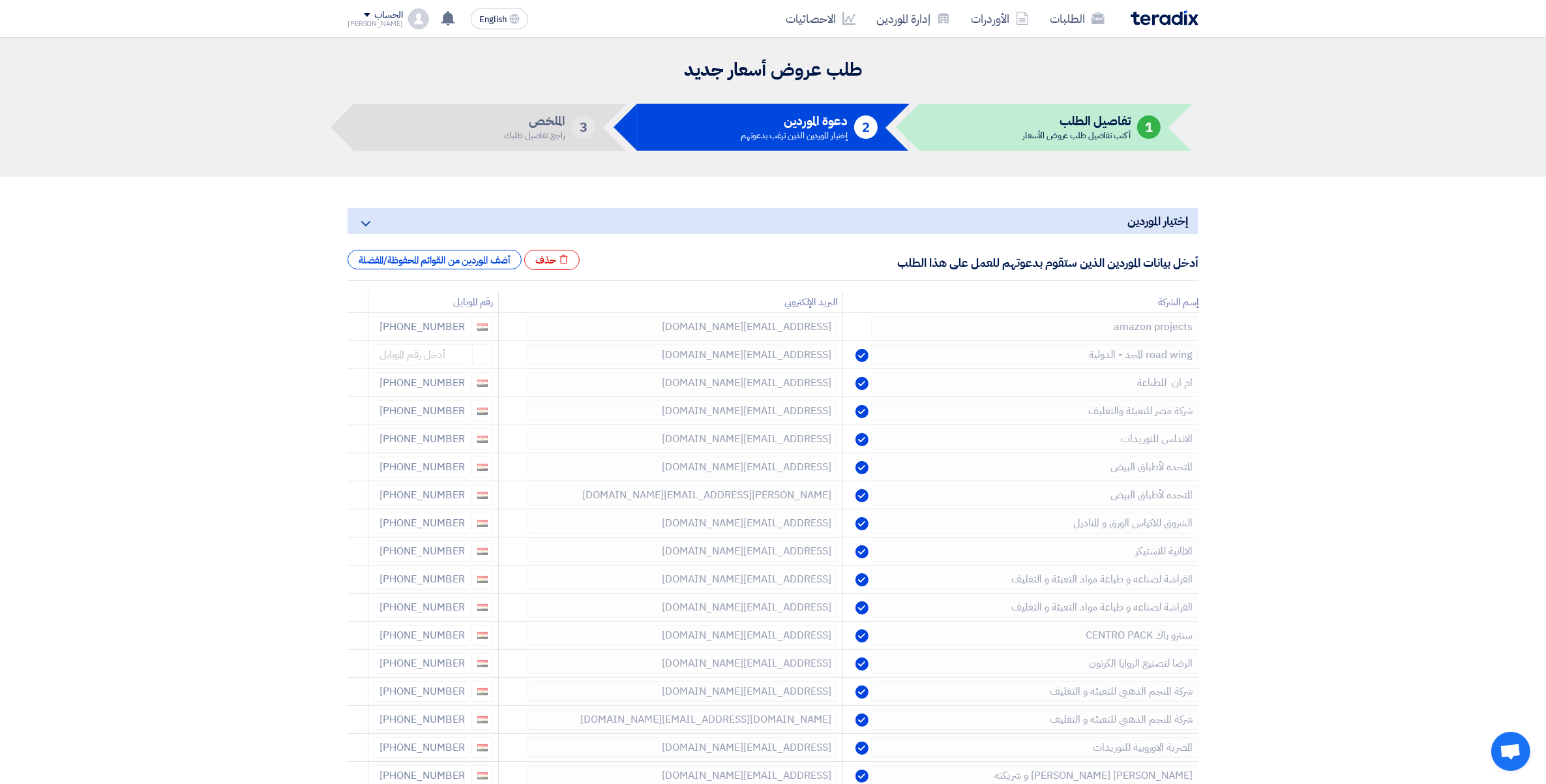
click at [0, 0] on icon at bounding box center [0, 0] width 0 height 0
click at [347, 443] on td at bounding box center [357, 440] width 21 height 31
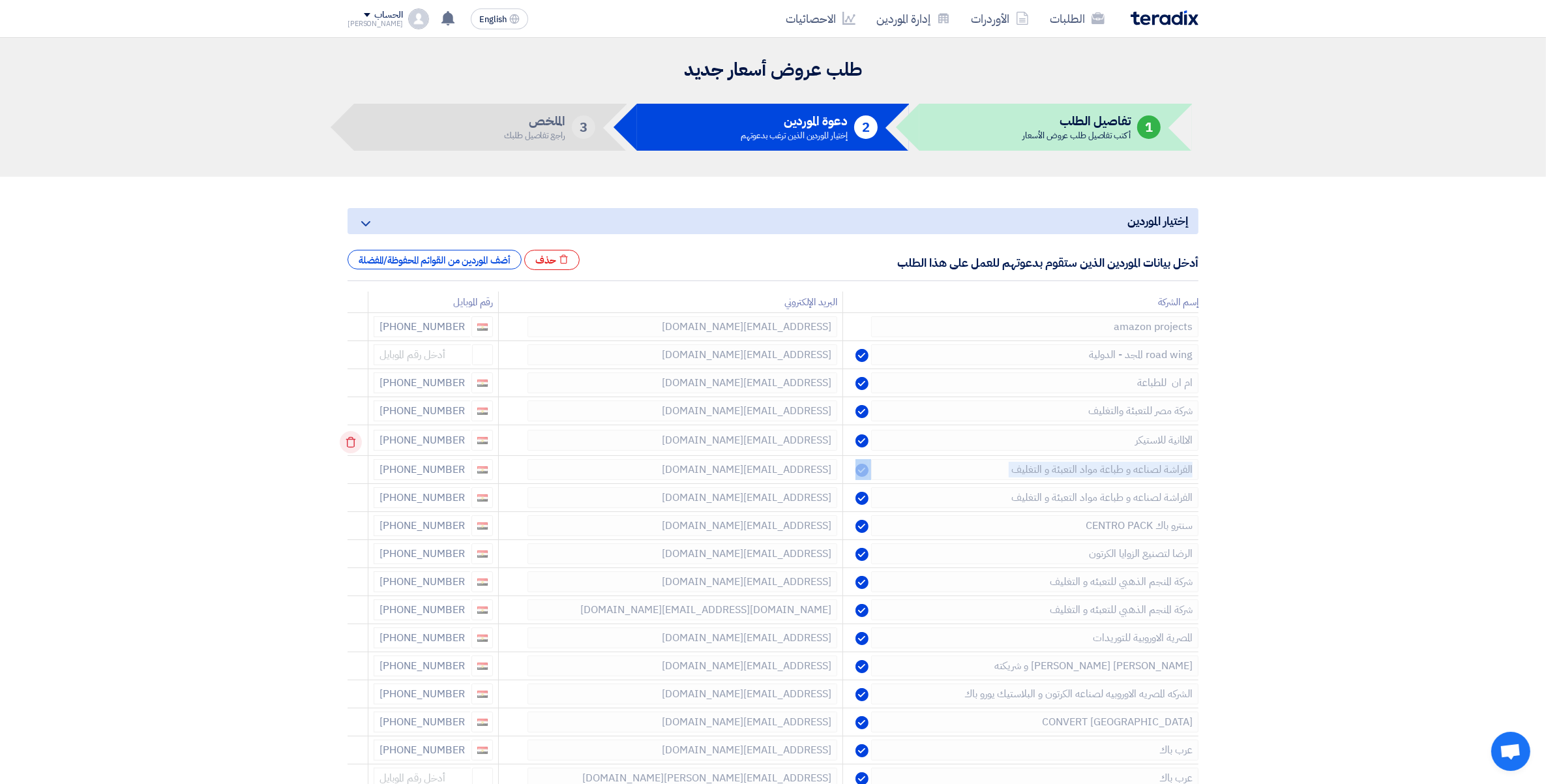
click at [347, 443] on td at bounding box center [357, 440] width 21 height 31
click at [347, 443] on icon at bounding box center [350, 442] width 22 height 22
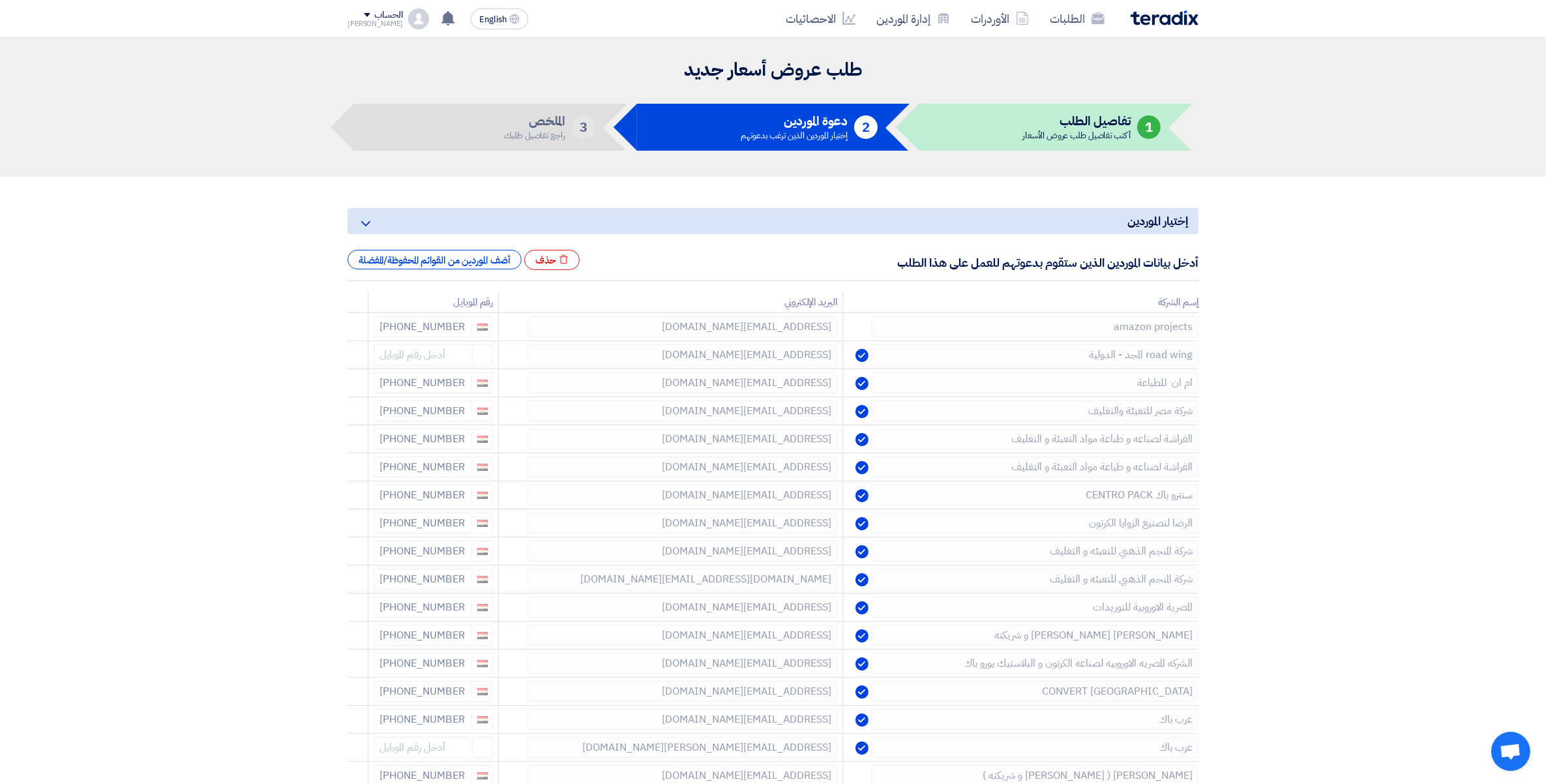
click at [0, 0] on icon at bounding box center [0, 0] width 0 height 0
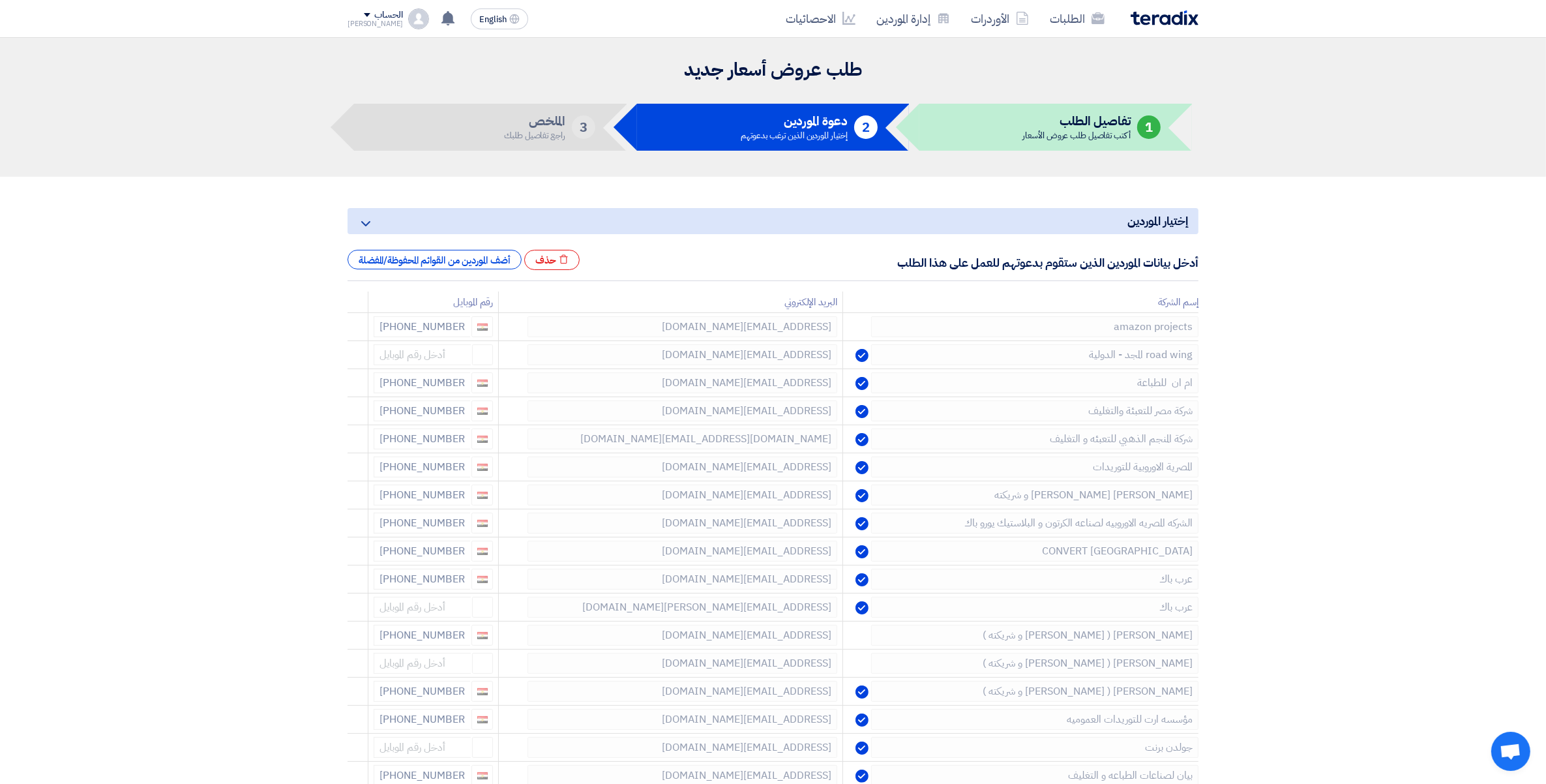
click at [0, 0] on icon at bounding box center [0, 0] width 0 height 0
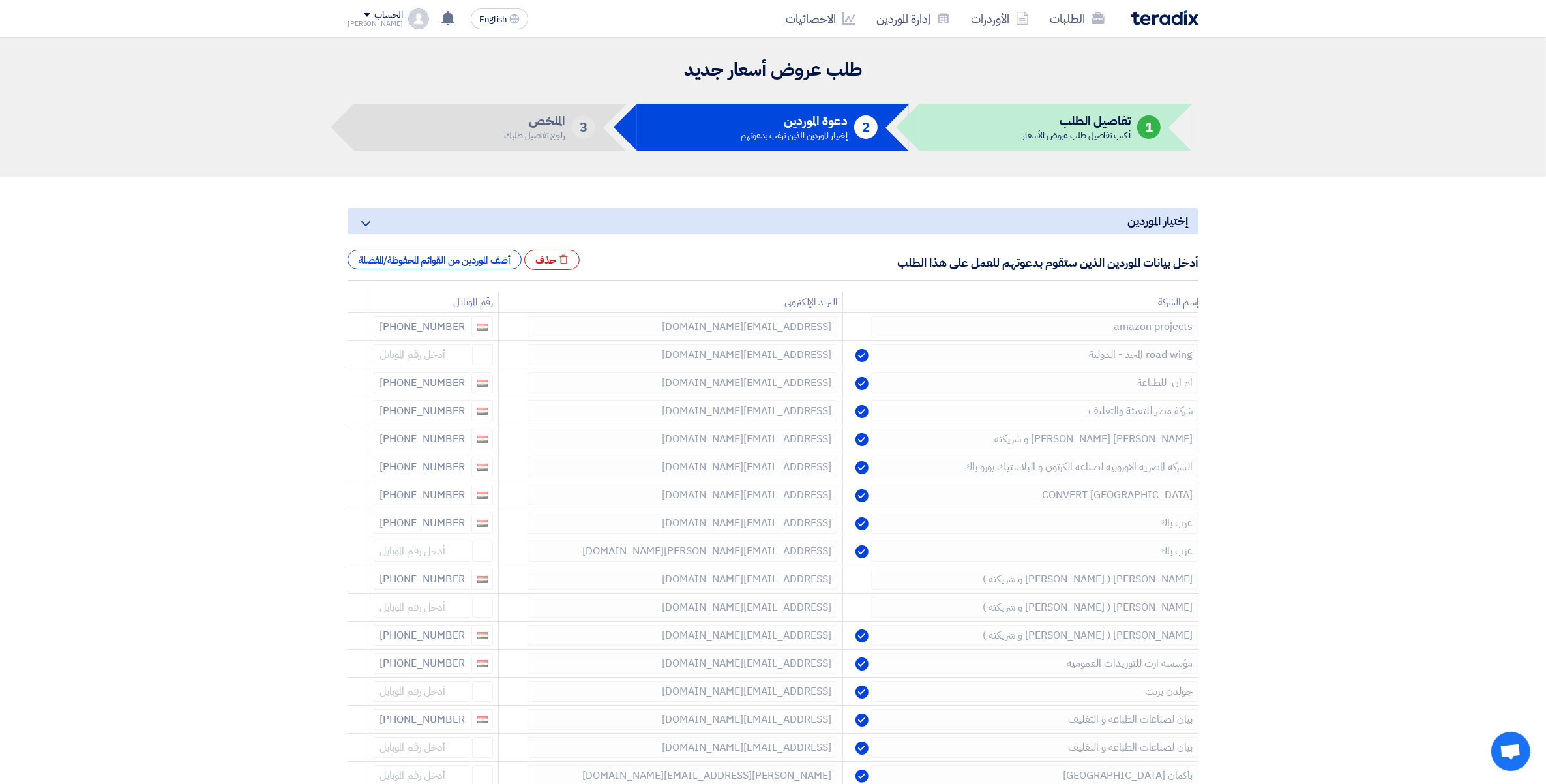
click at [0, 0] on icon at bounding box center [0, 0] width 0 height 0
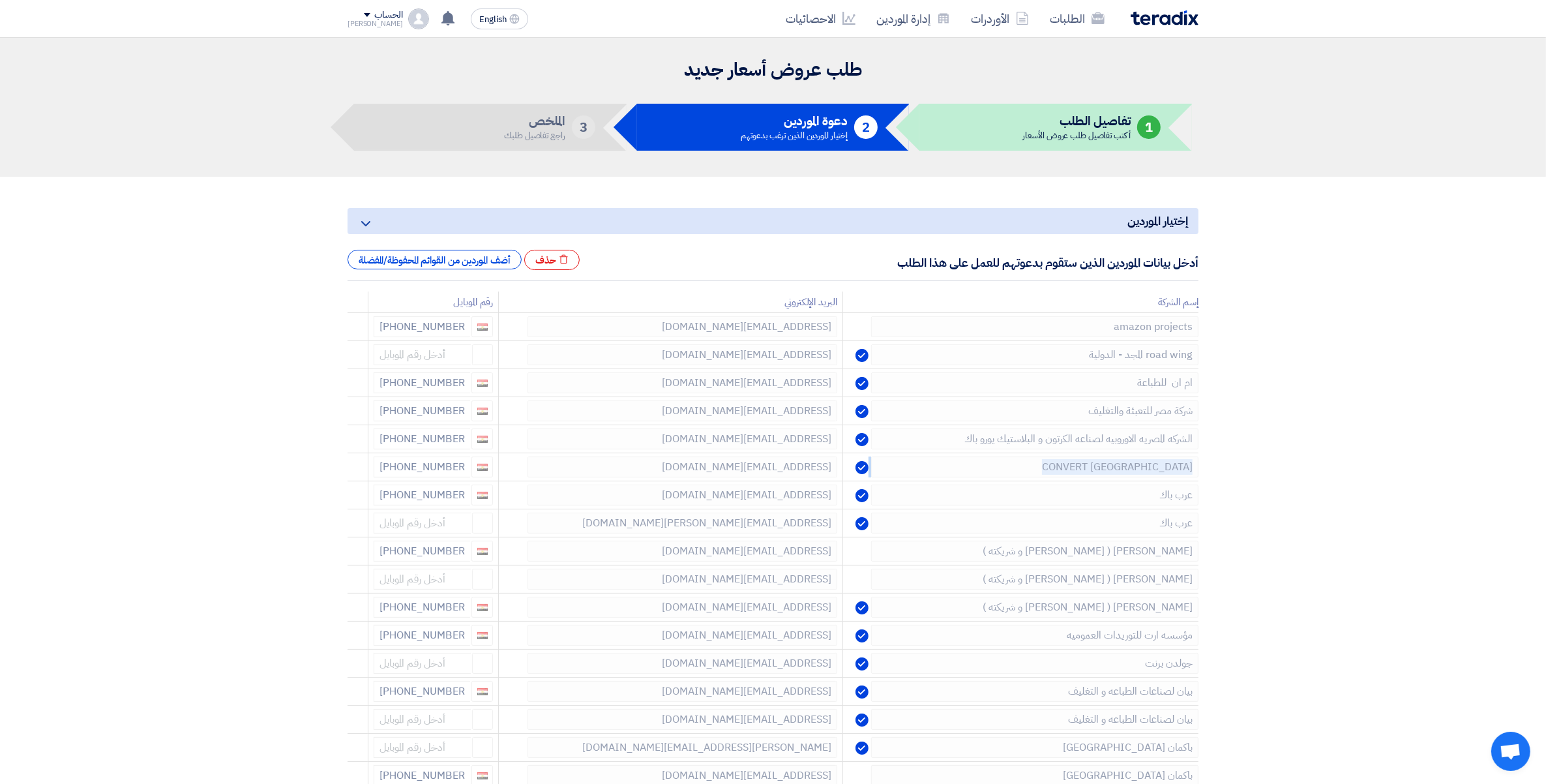
click at [0, 0] on icon at bounding box center [0, 0] width 0 height 0
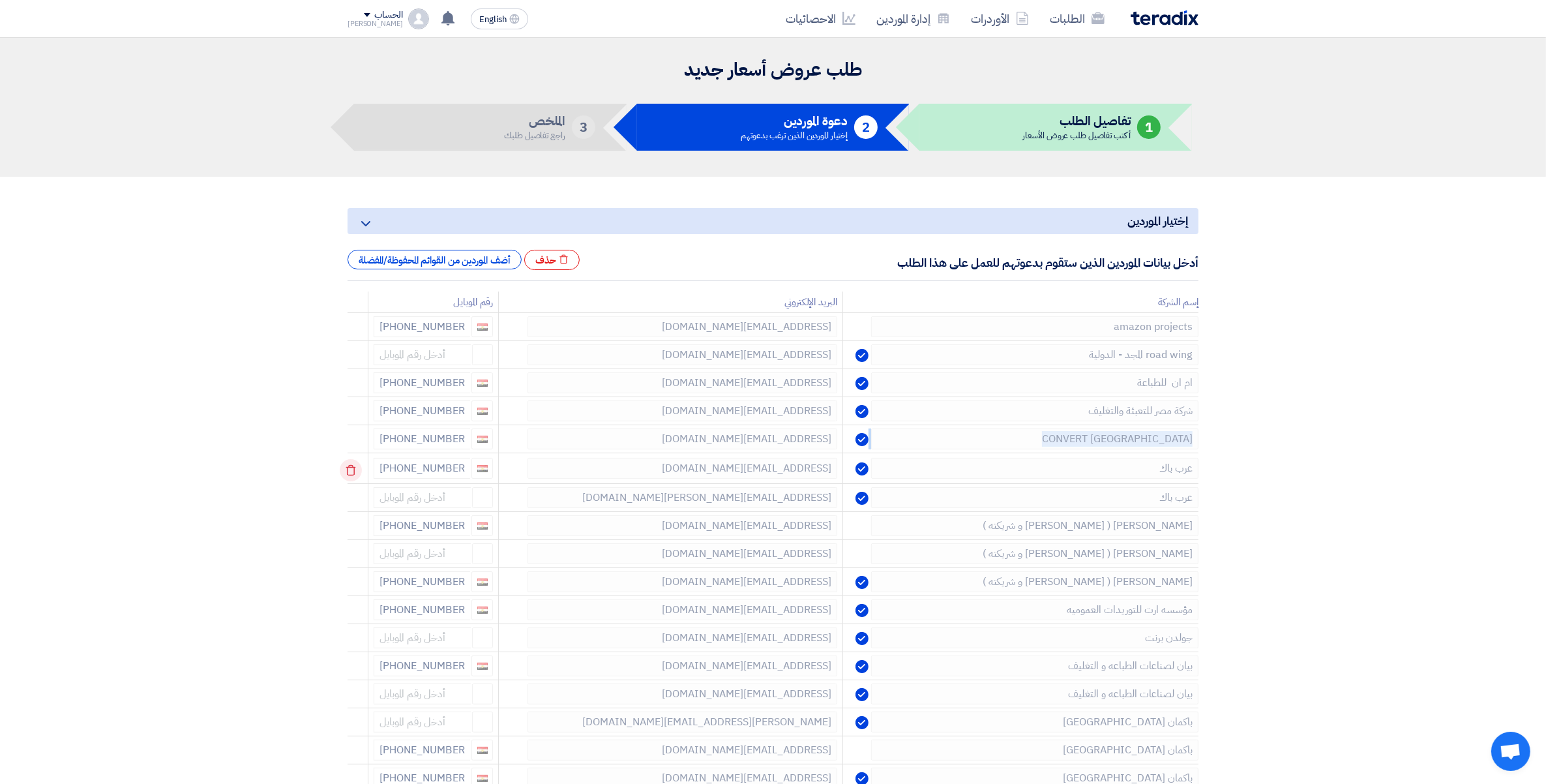
drag, startPoint x: 347, startPoint y: 443, endPoint x: 359, endPoint y: 468, distance: 27.7
click at [359, 468] on div at bounding box center [359, 469] width 11 height 21
click at [356, 471] on icon at bounding box center [350, 470] width 22 height 22
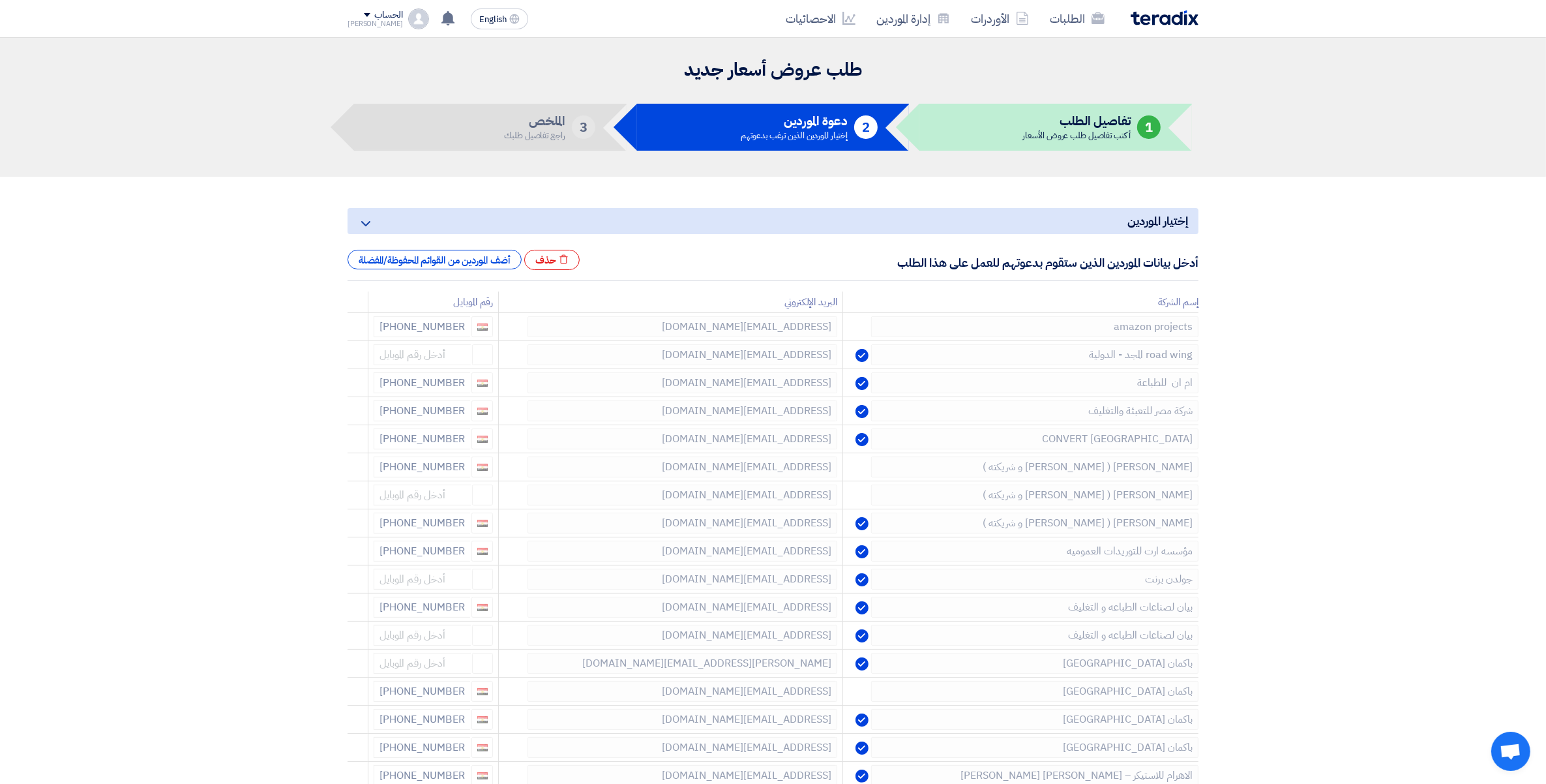
click at [0, 0] on icon at bounding box center [0, 0] width 0 height 0
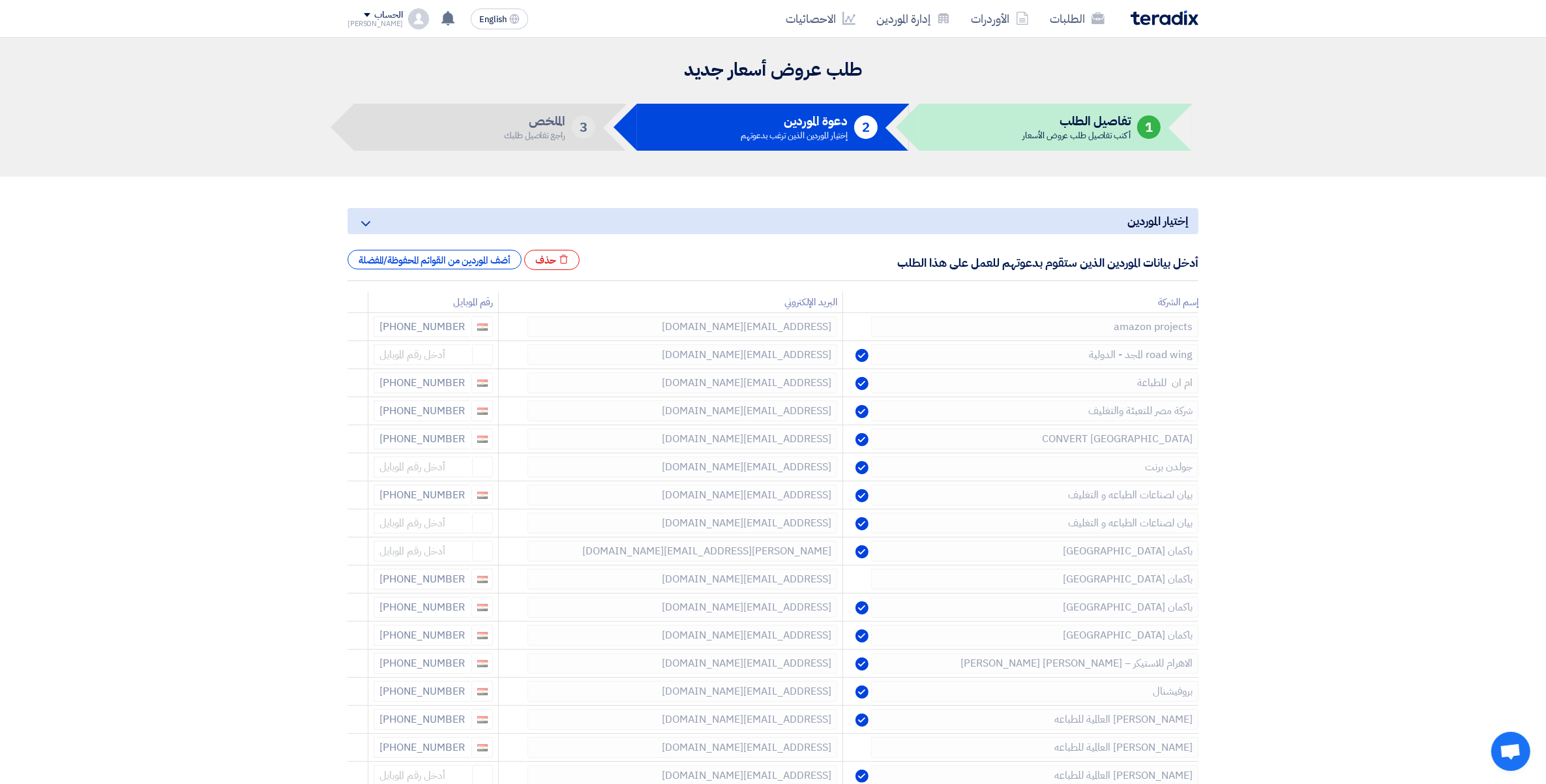
click at [0, 0] on icon at bounding box center [0, 0] width 0 height 0
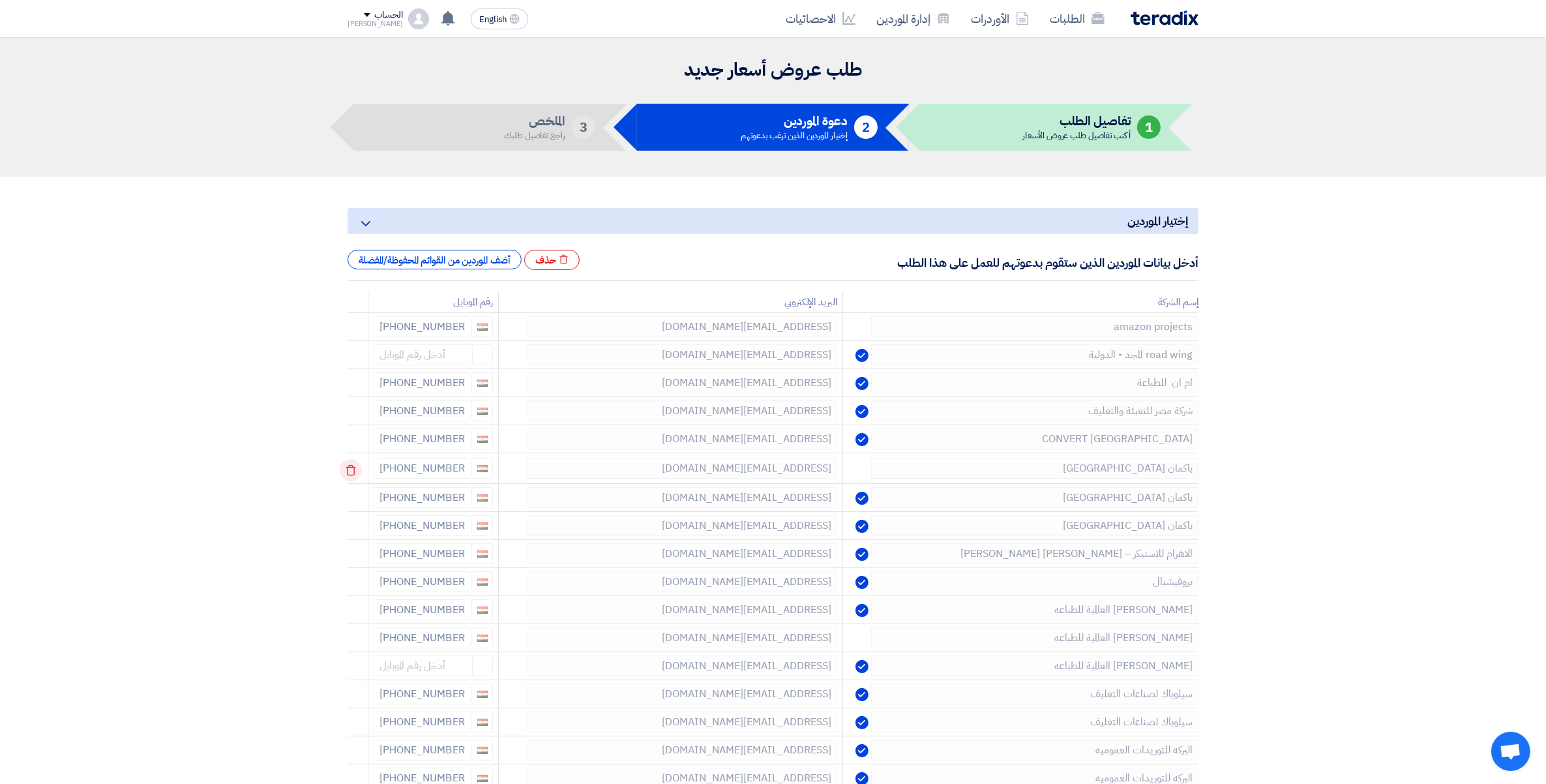
click at [356, 471] on div at bounding box center [359, 469] width 11 height 21
click at [0, 0] on icon at bounding box center [0, 0] width 0 height 0
click at [356, 471] on div at bounding box center [359, 469] width 11 height 21
click at [0, 0] on icon at bounding box center [0, 0] width 0 height 0
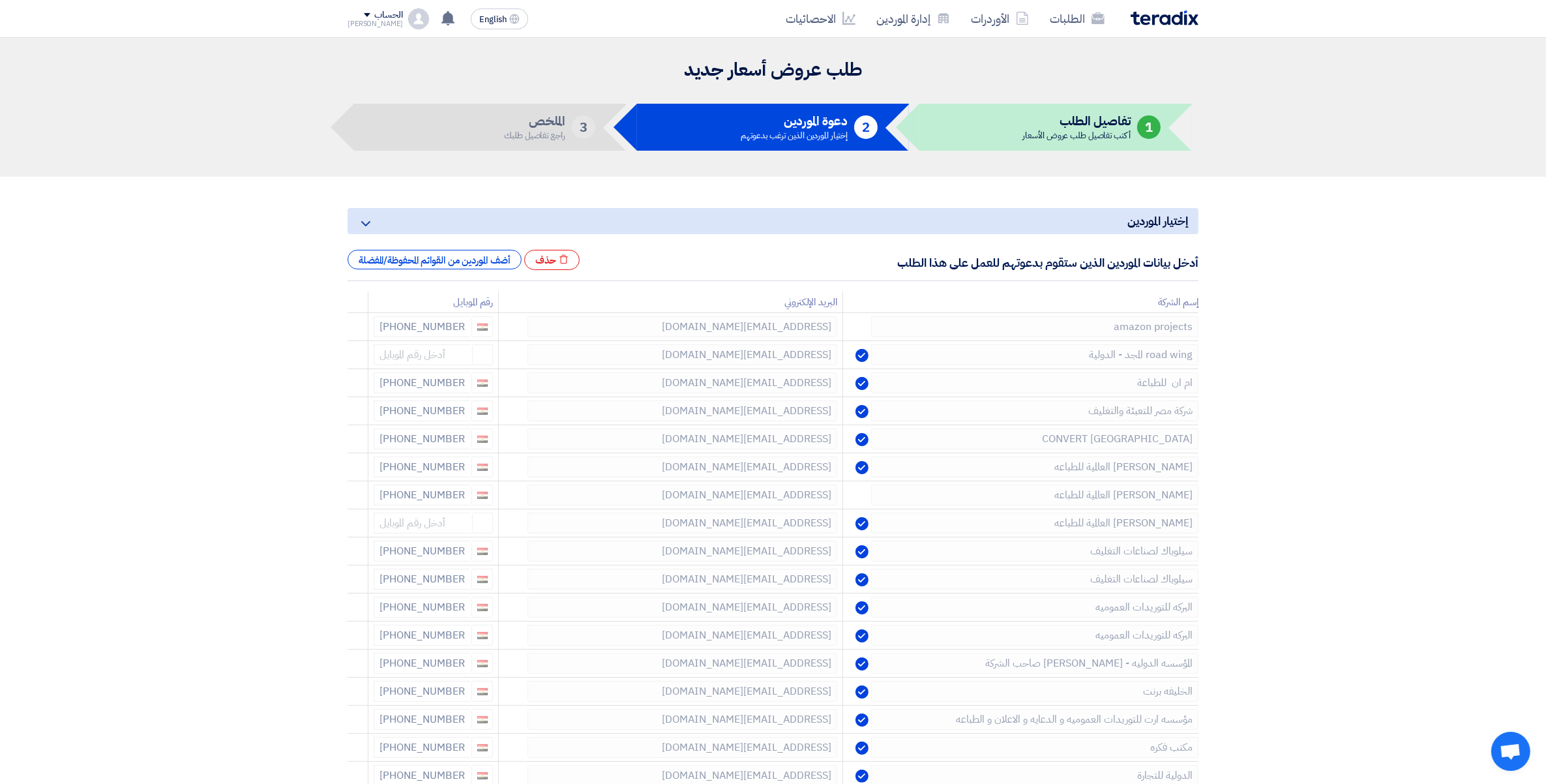
click at [0, 0] on icon at bounding box center [0, 0] width 0 height 0
click at [352, 553] on use at bounding box center [352, 555] width 10 height 11
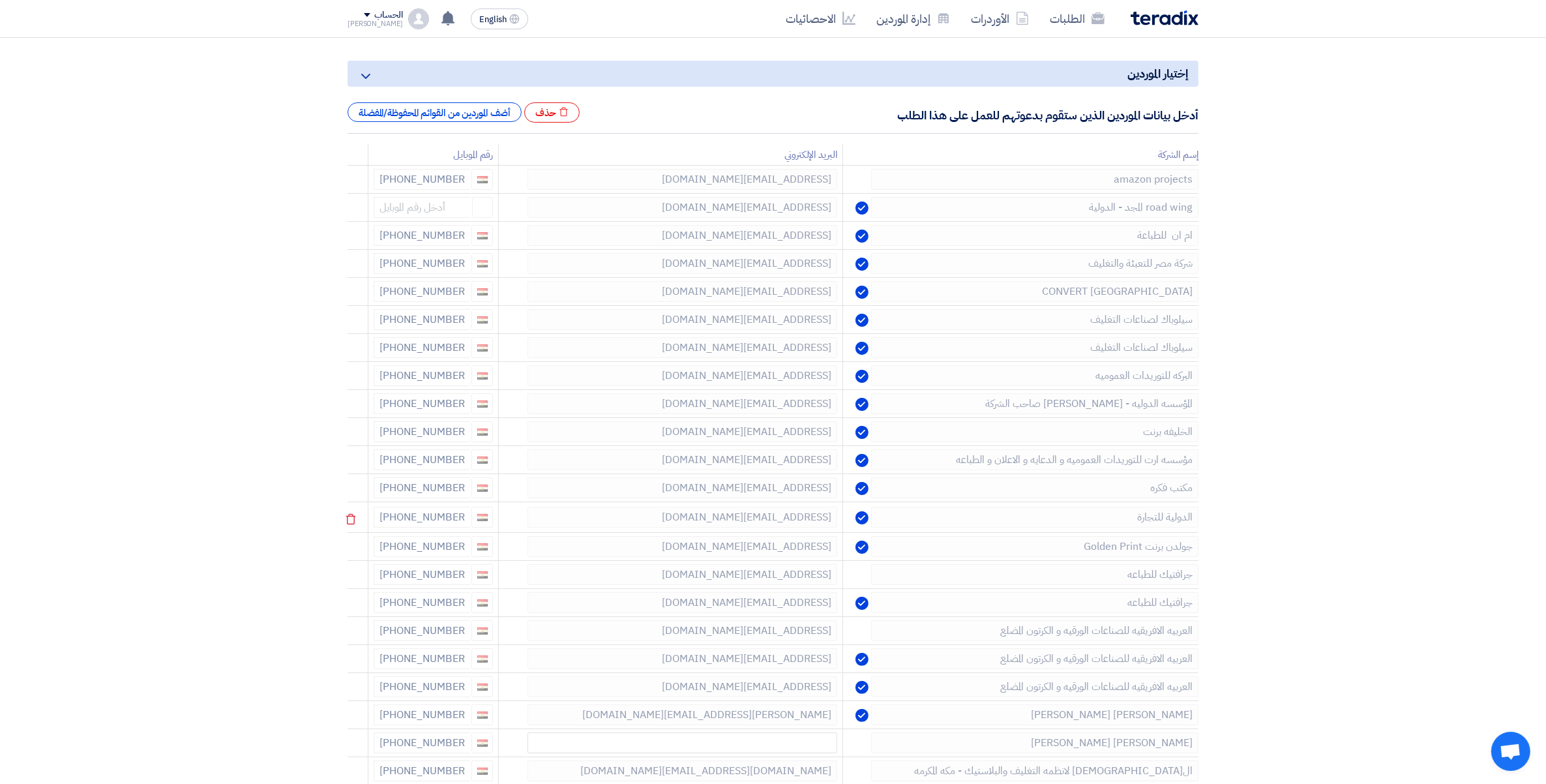
scroll to position [163, 0]
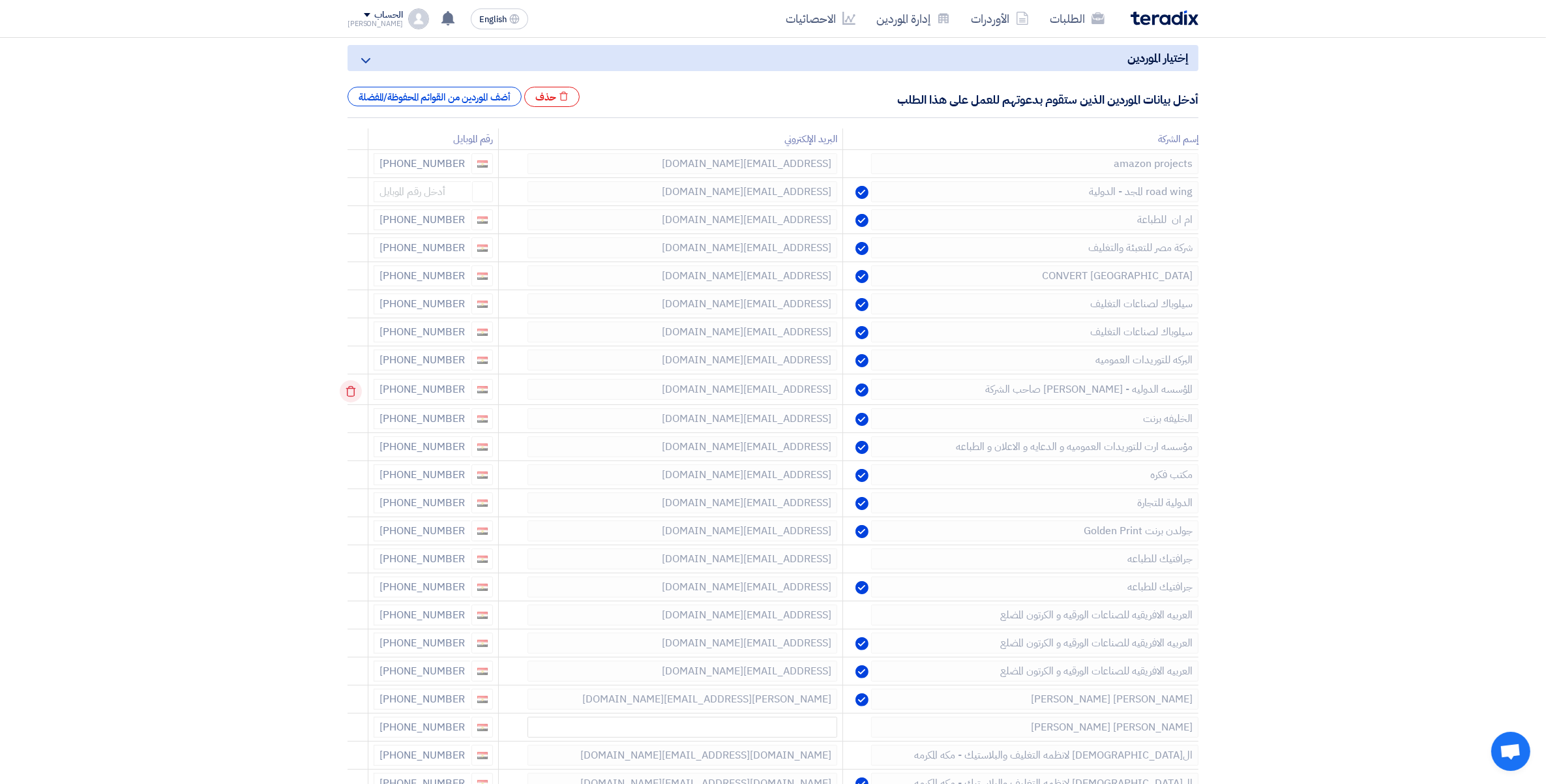
click at [359, 391] on icon at bounding box center [350, 391] width 22 height 22
click at [349, 393] on icon at bounding box center [350, 391] width 22 height 22
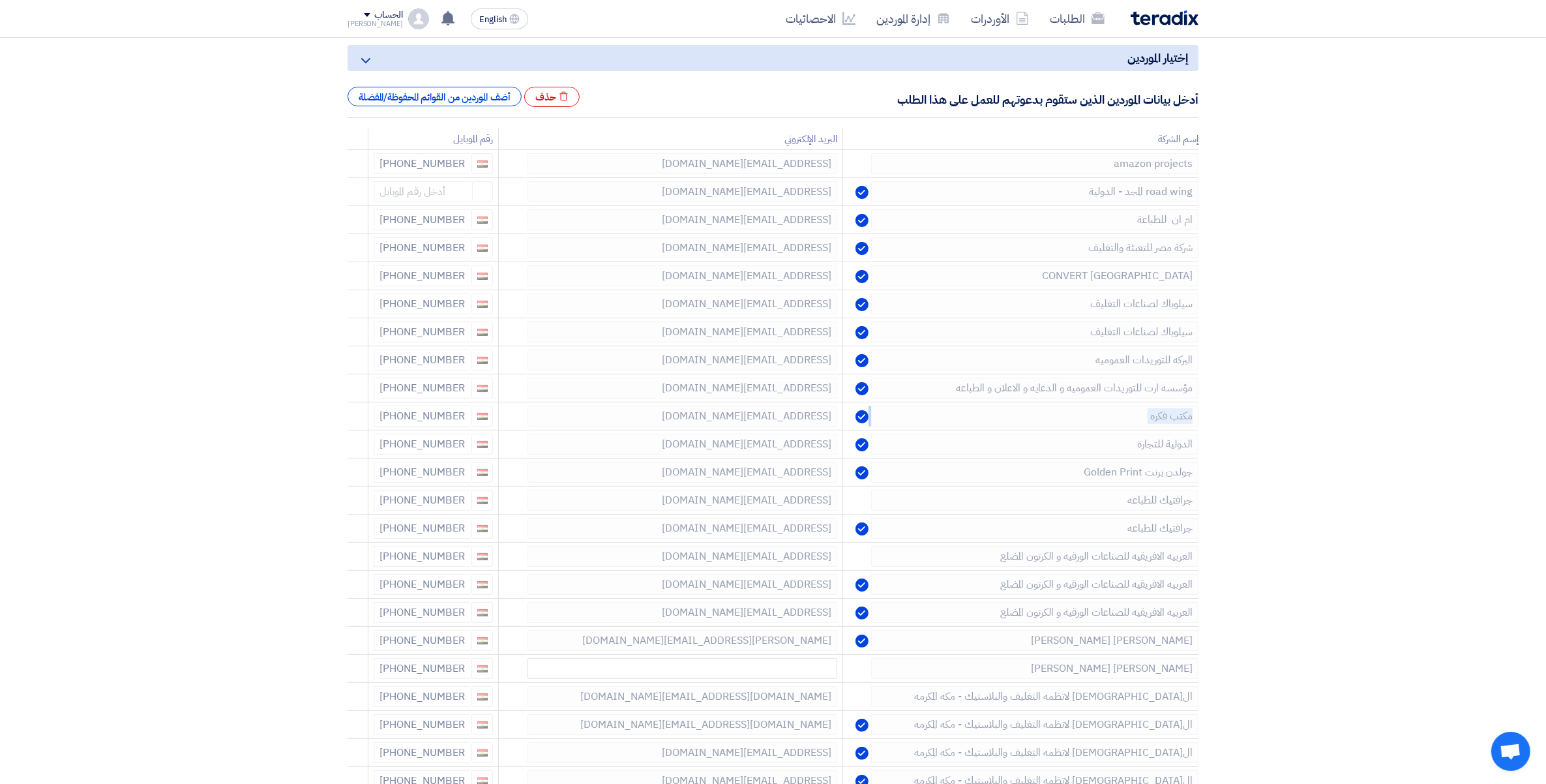
click at [0, 0] on icon at bounding box center [0, 0] width 0 height 0
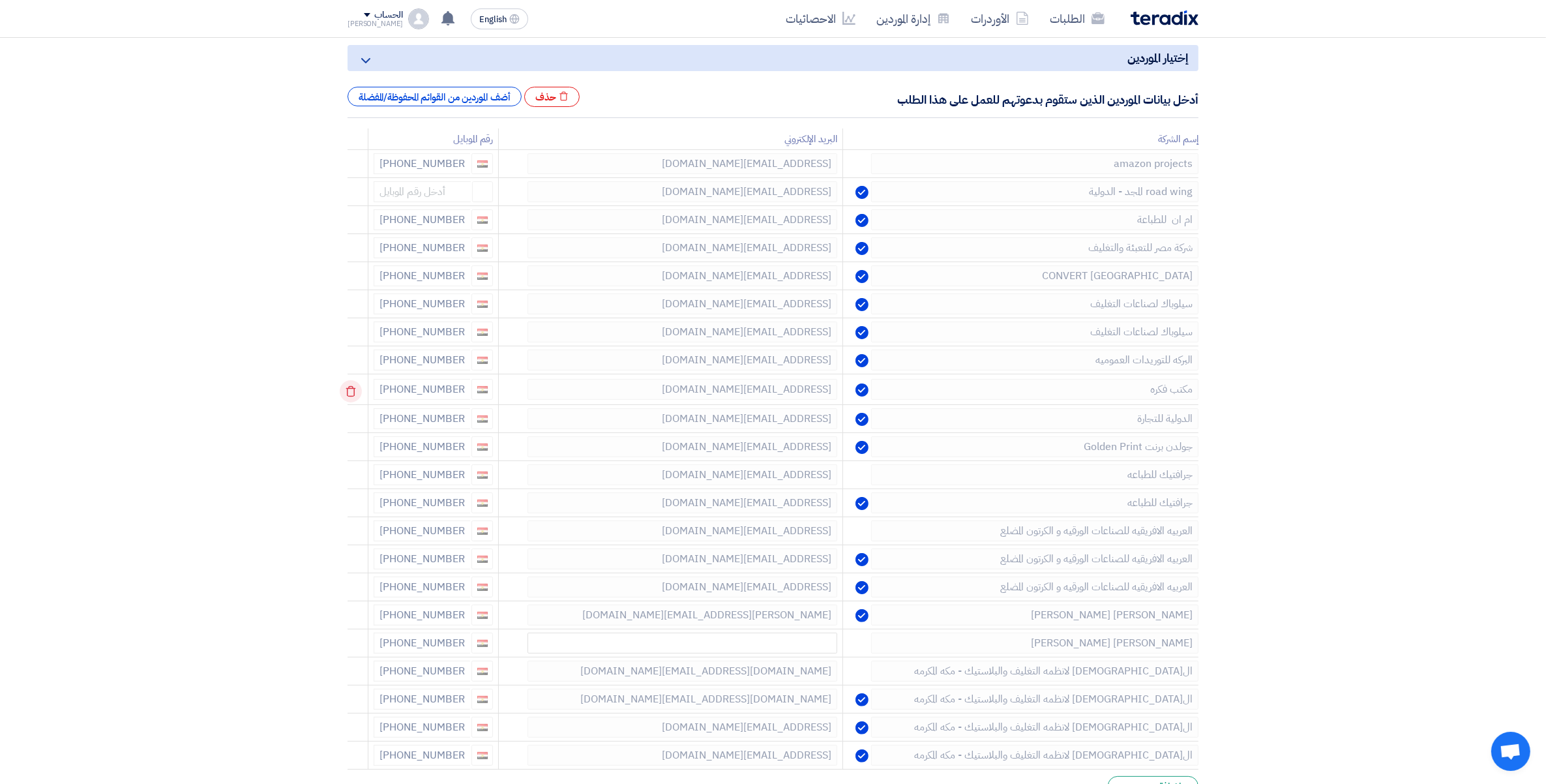
click at [356, 390] on use at bounding box center [352, 392] width 10 height 11
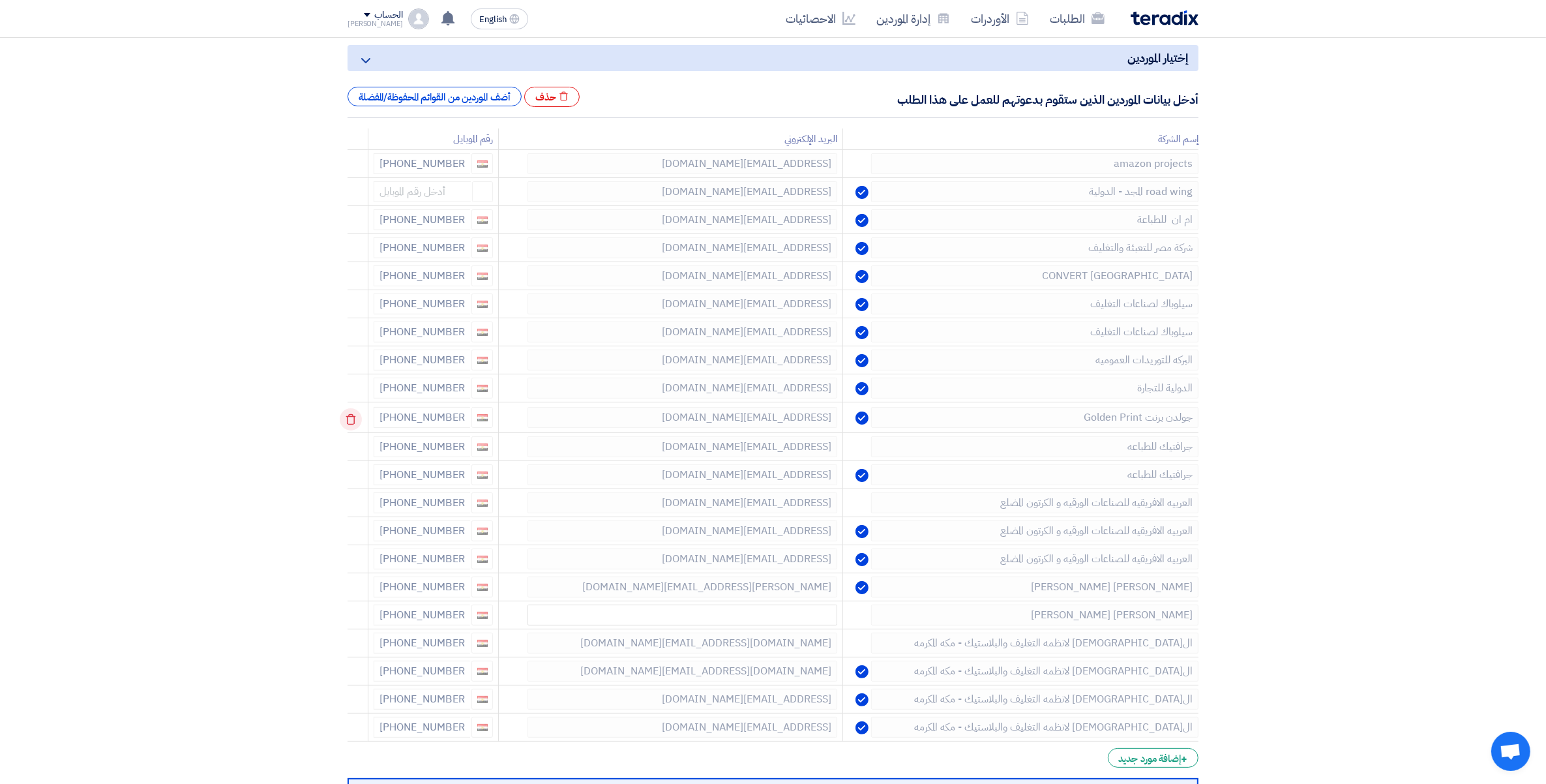
click at [349, 418] on icon at bounding box center [350, 419] width 22 height 22
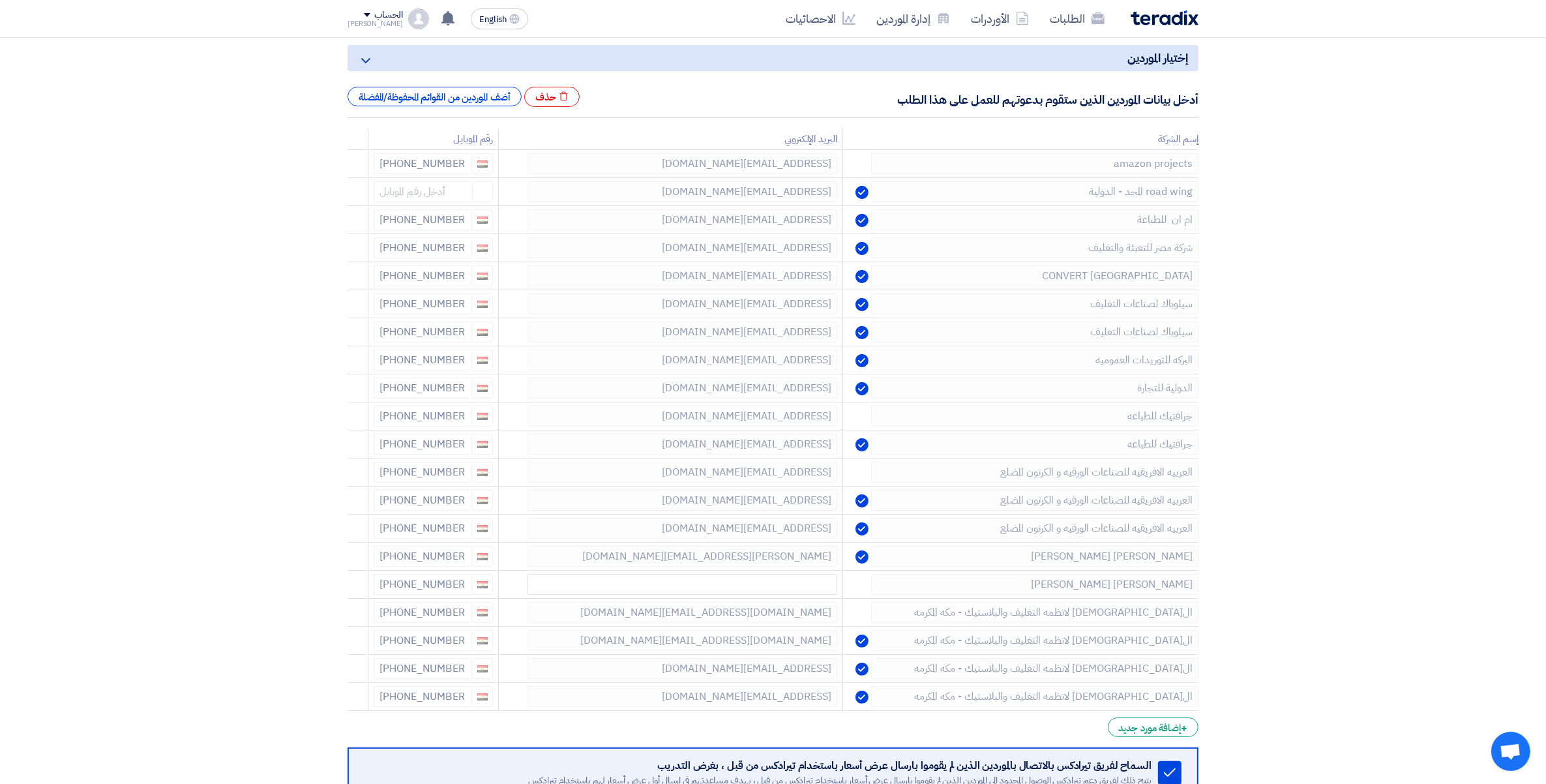
click at [0, 0] on icon at bounding box center [0, 0] width 0 height 0
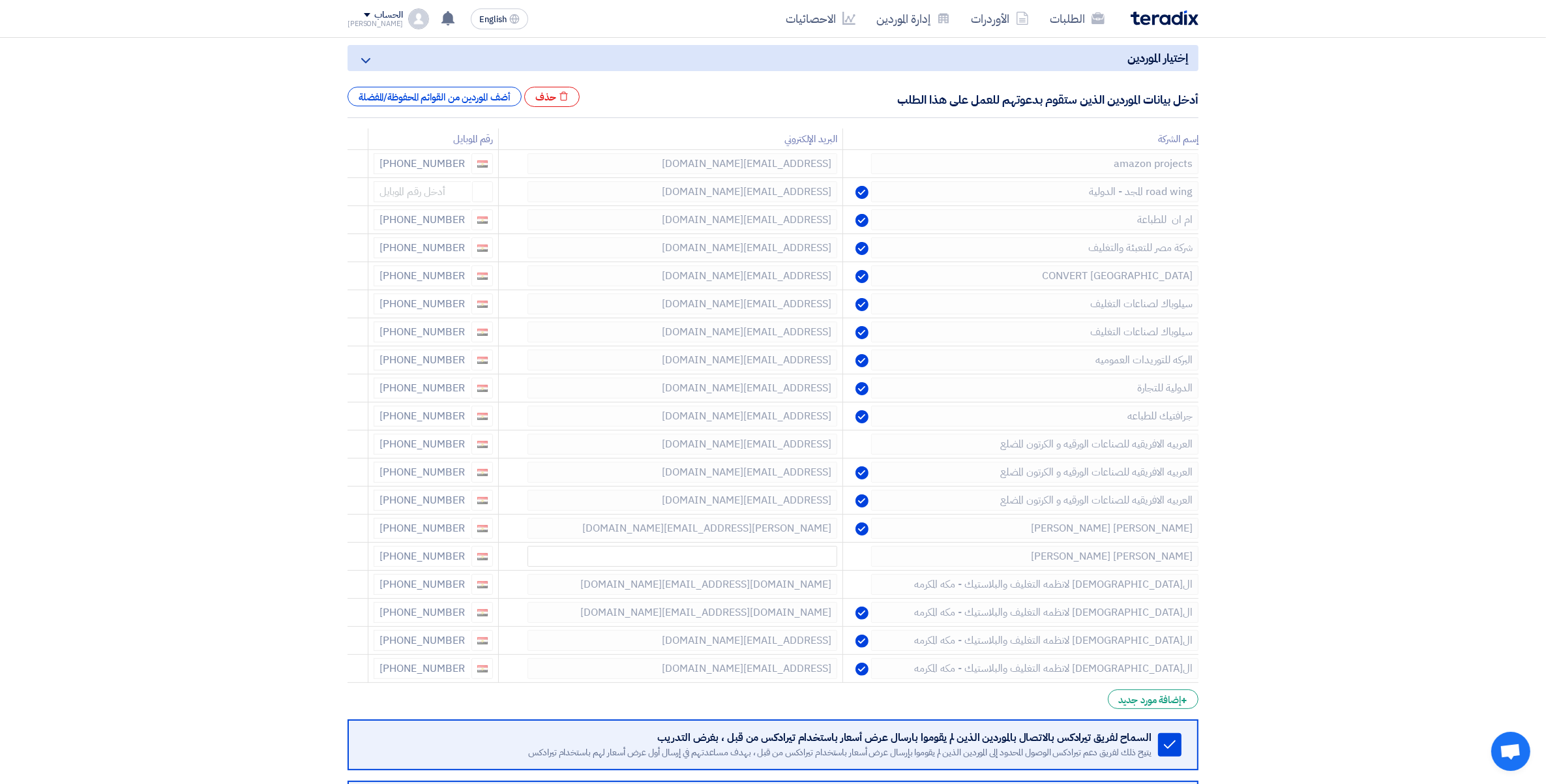
click at [0, 0] on icon at bounding box center [0, 0] width 0 height 0
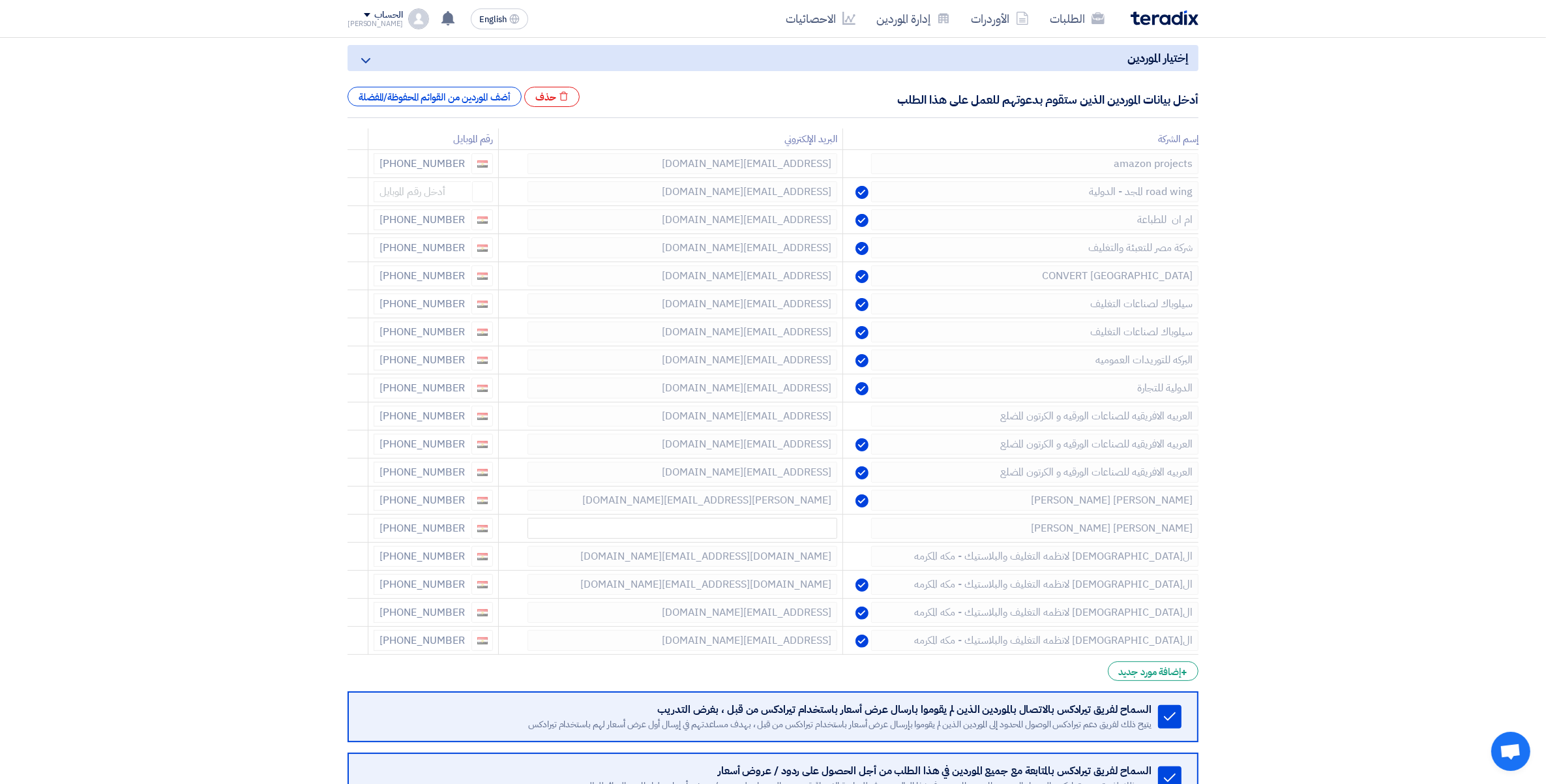
click at [0, 0] on icon at bounding box center [0, 0] width 0 height 0
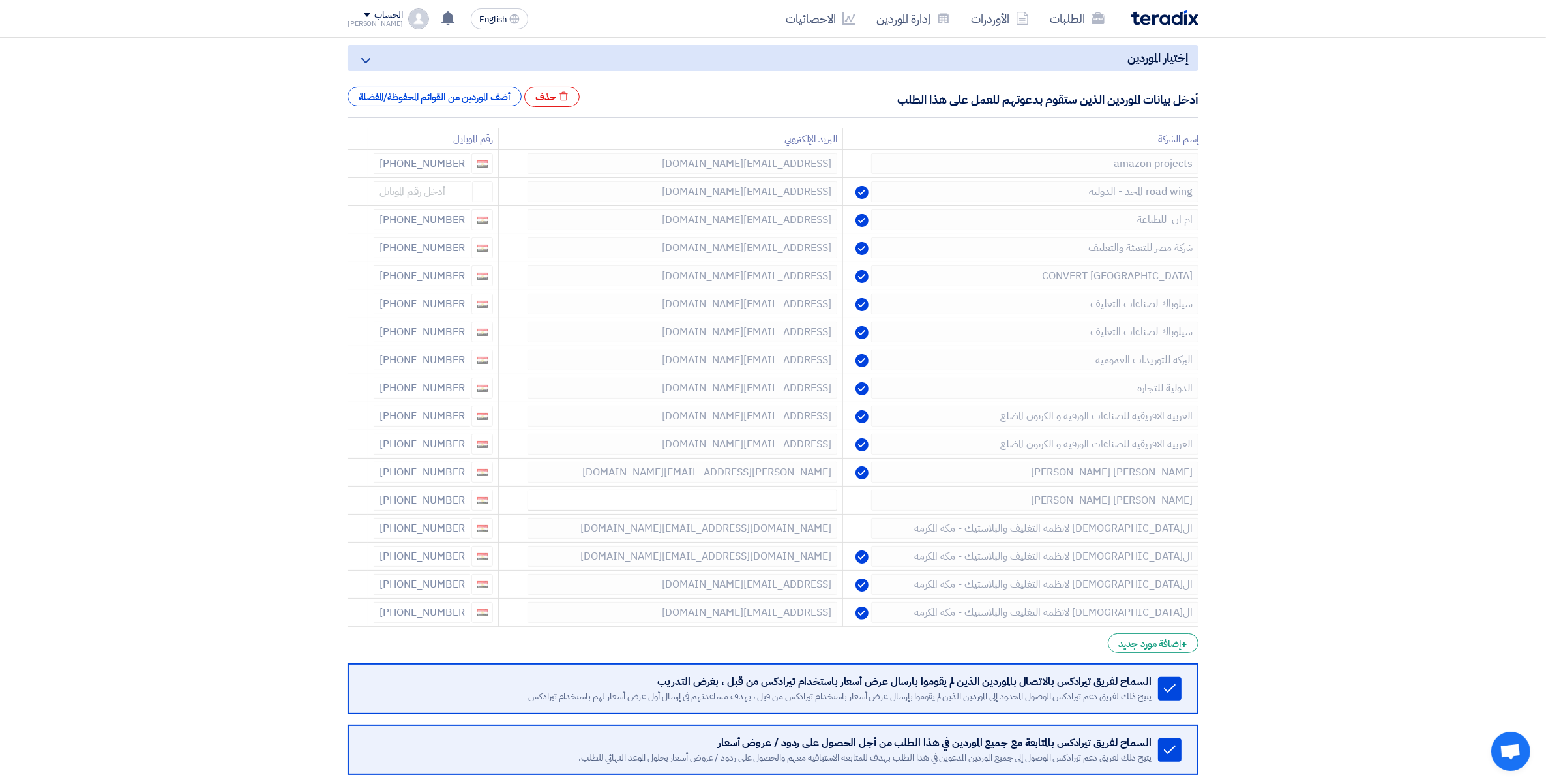
click at [0, 0] on icon at bounding box center [0, 0] width 0 height 0
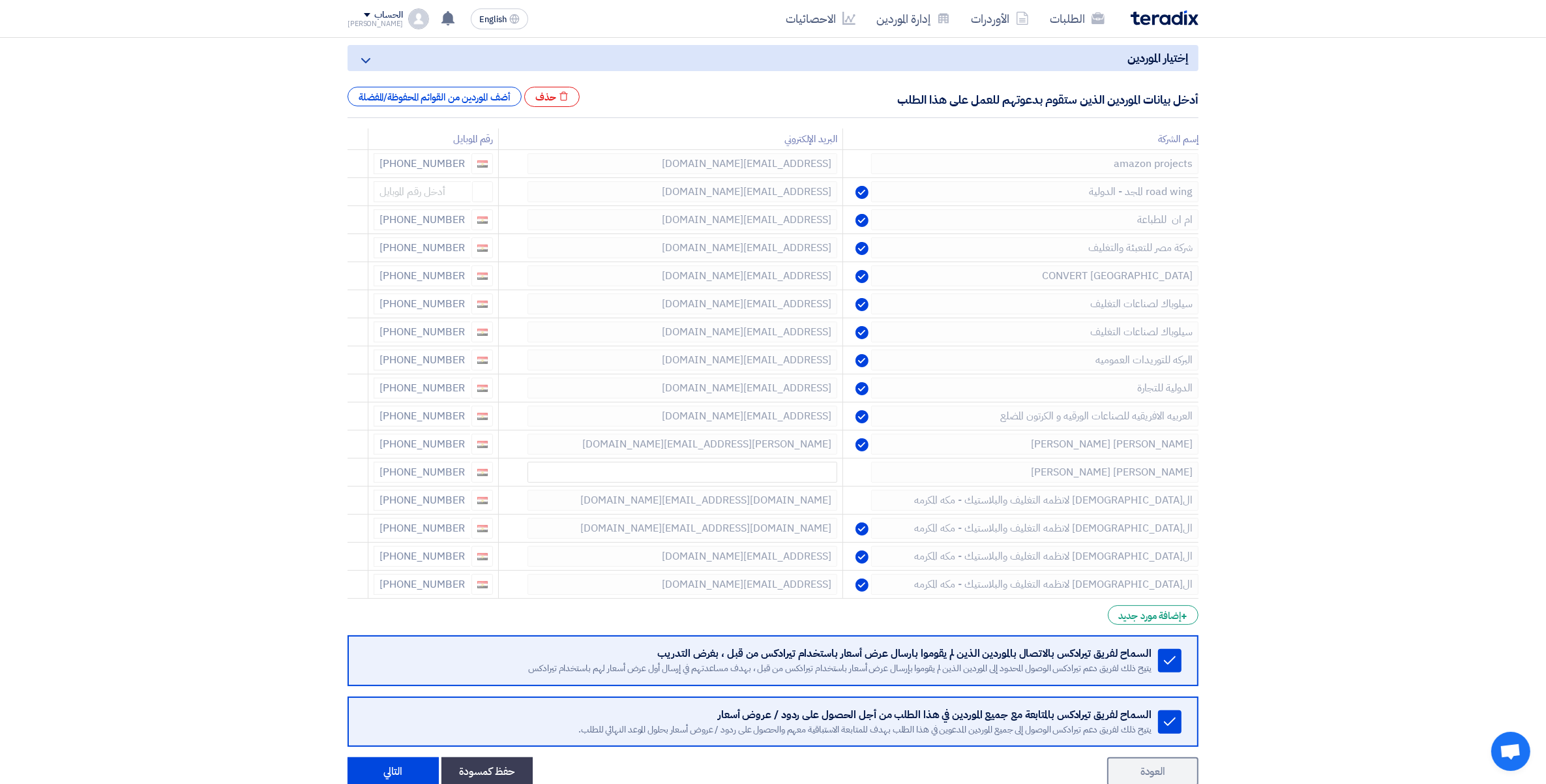
click at [0, 0] on icon at bounding box center [0, 0] width 0 height 0
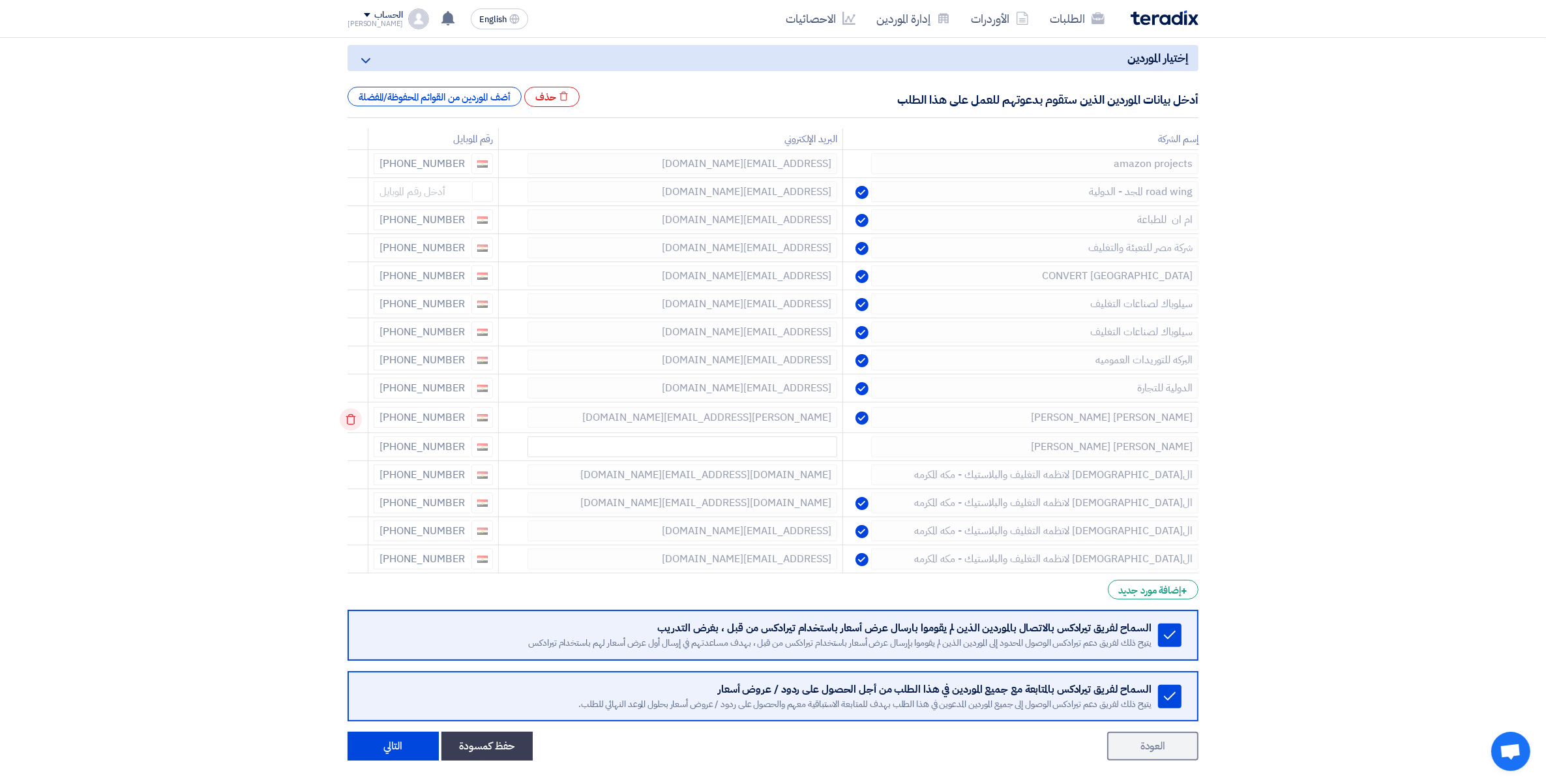
click at [357, 413] on icon at bounding box center [350, 419] width 22 height 22
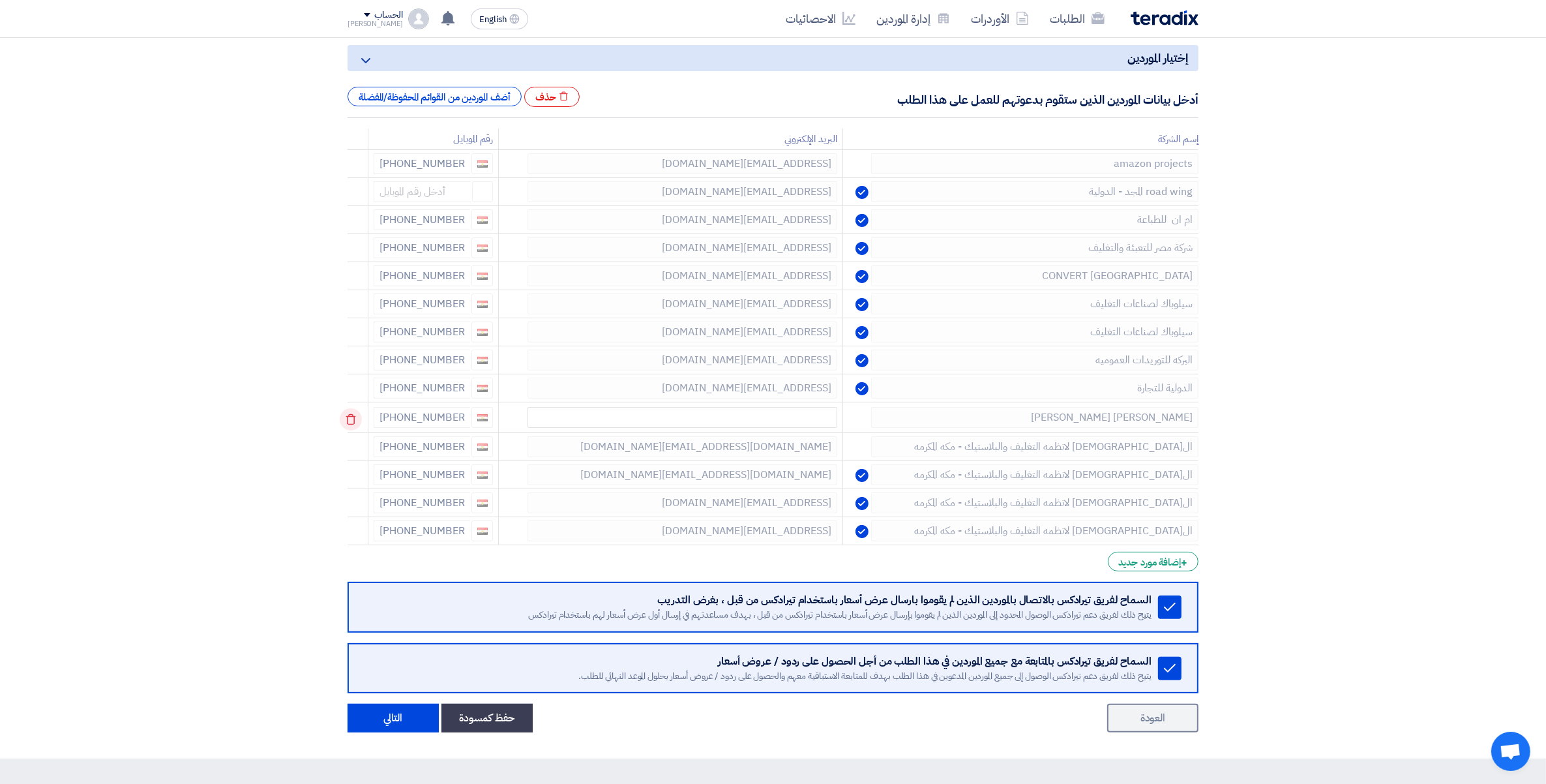
click at [351, 425] on icon at bounding box center [350, 419] width 22 height 22
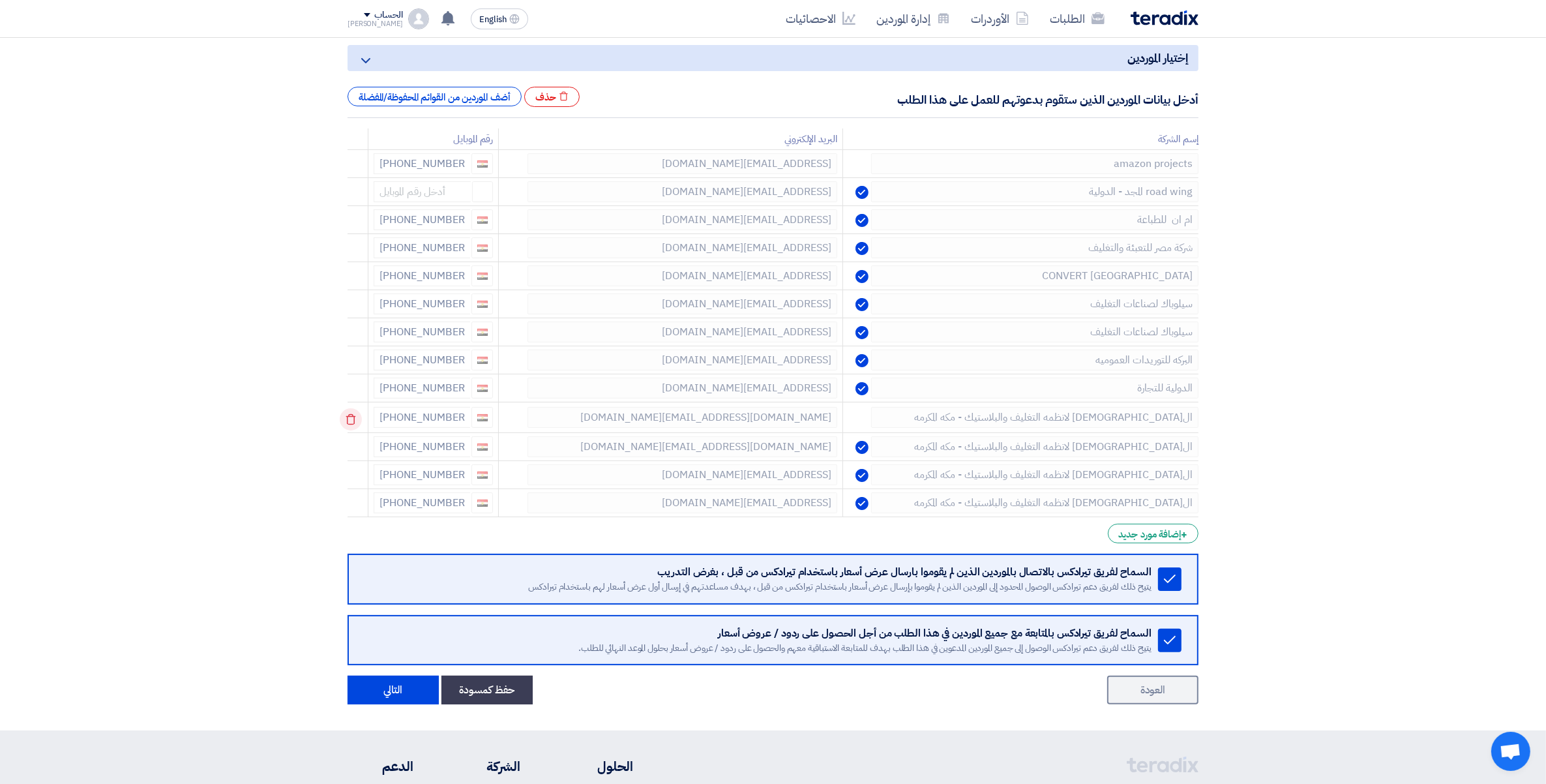
click at [353, 418] on use at bounding box center [352, 420] width 10 height 11
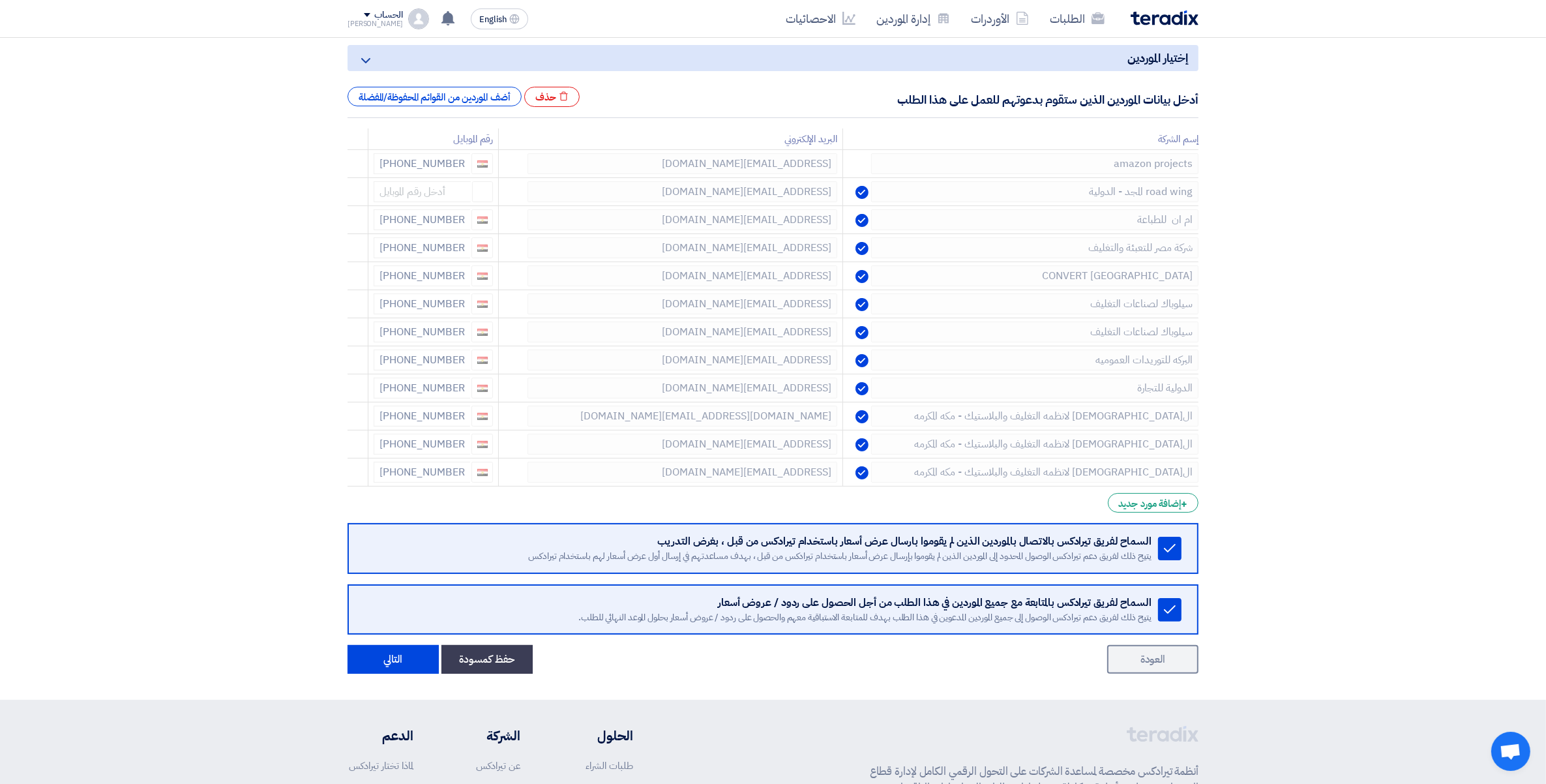
click at [0, 0] on use at bounding box center [0, 0] width 0 height 0
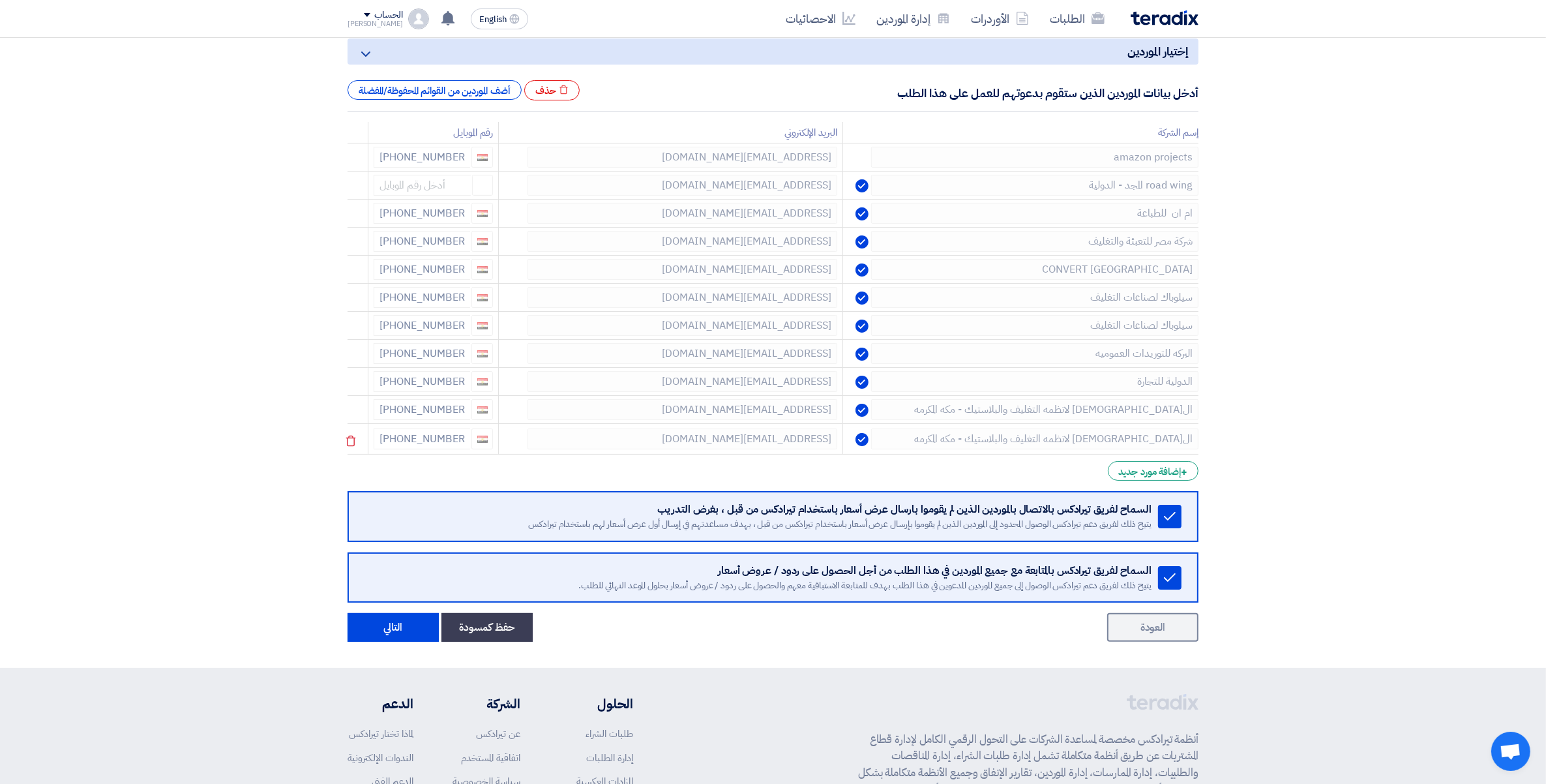
scroll to position [82, 0]
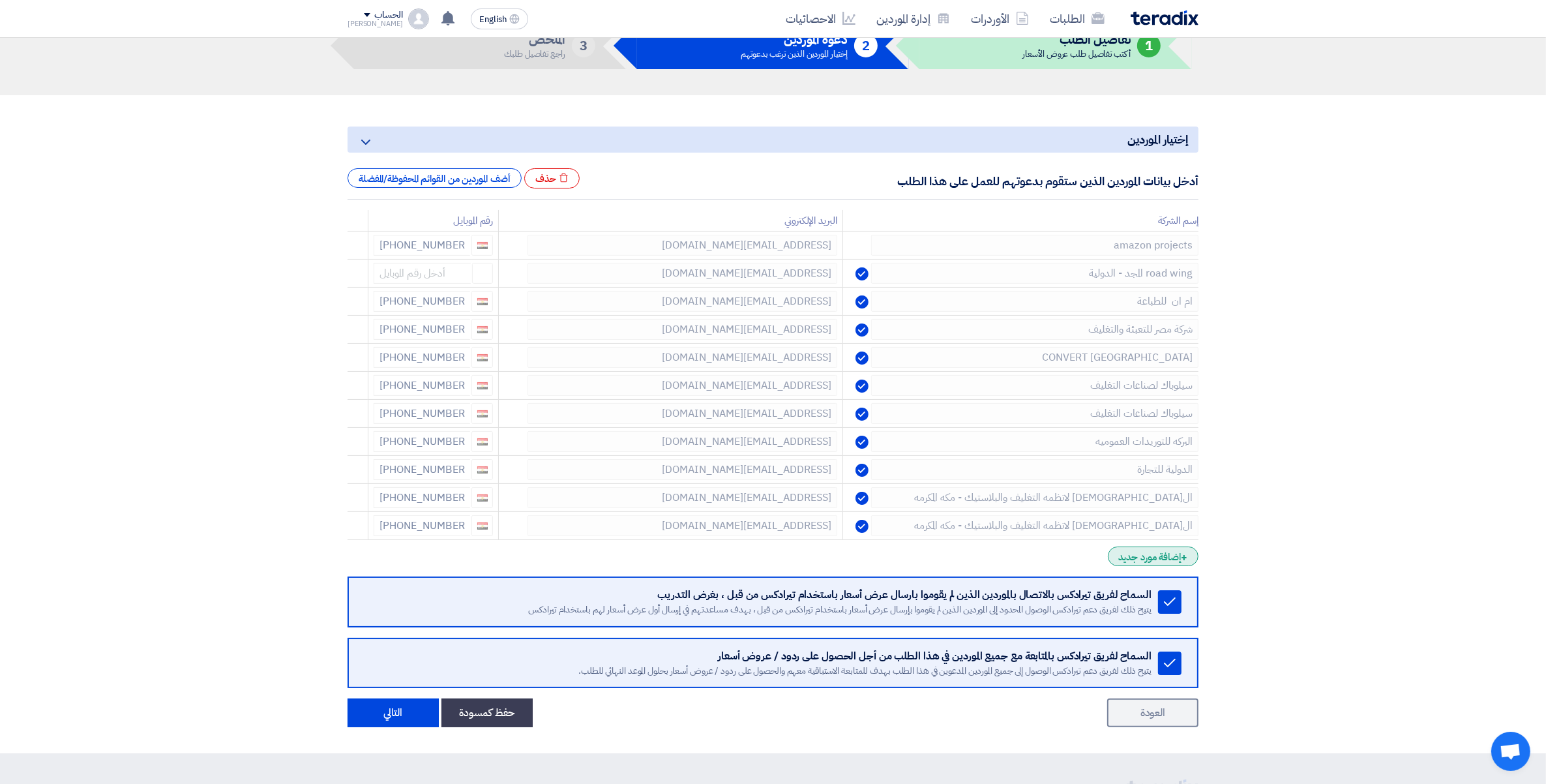
click at [1182, 555] on span "+" at bounding box center [1184, 557] width 6 height 16
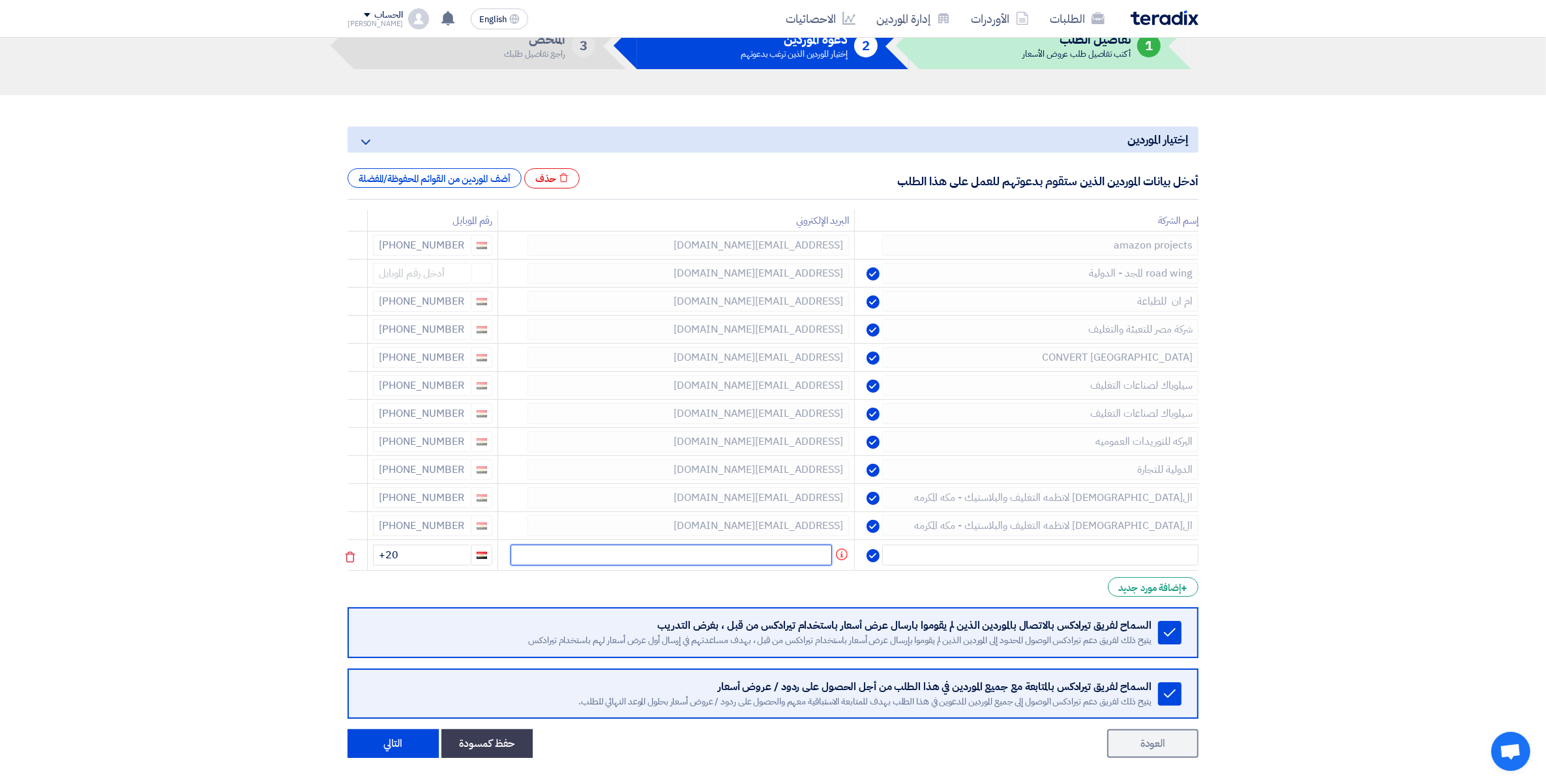
click at [768, 553] on input "text" at bounding box center [671, 555] width 322 height 21
paste input "Toqa.hamdy@infinityplast.com"
type input "Toqa.hamdy@infinityplast.com"
click at [969, 545] on td at bounding box center [1020, 555] width 356 height 31
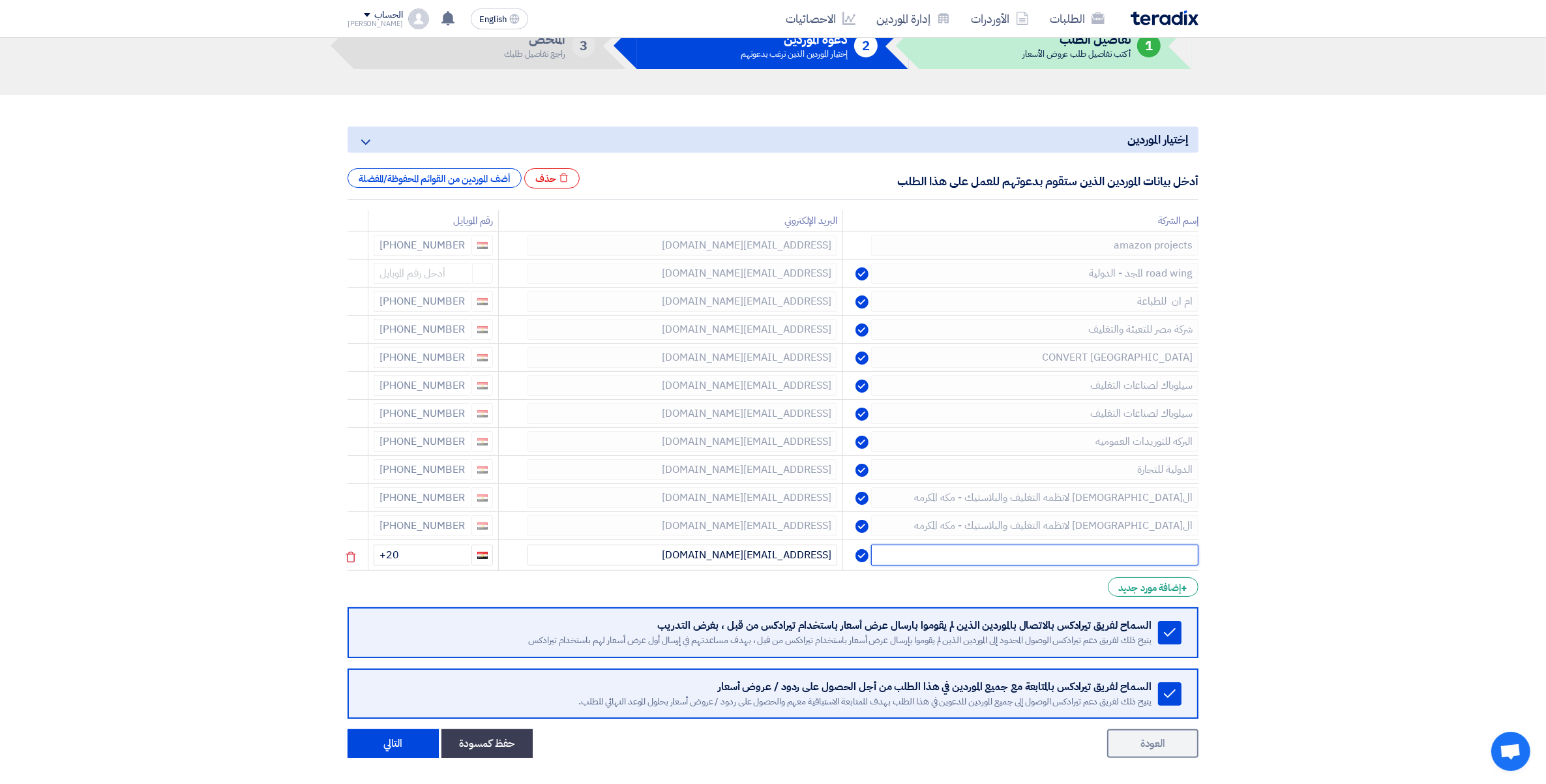
click at [1038, 555] on input "text" at bounding box center [1035, 555] width 327 height 21
click at [1103, 555] on input "انفنتى" at bounding box center [1035, 555] width 327 height 21
paste input "infinityplast"
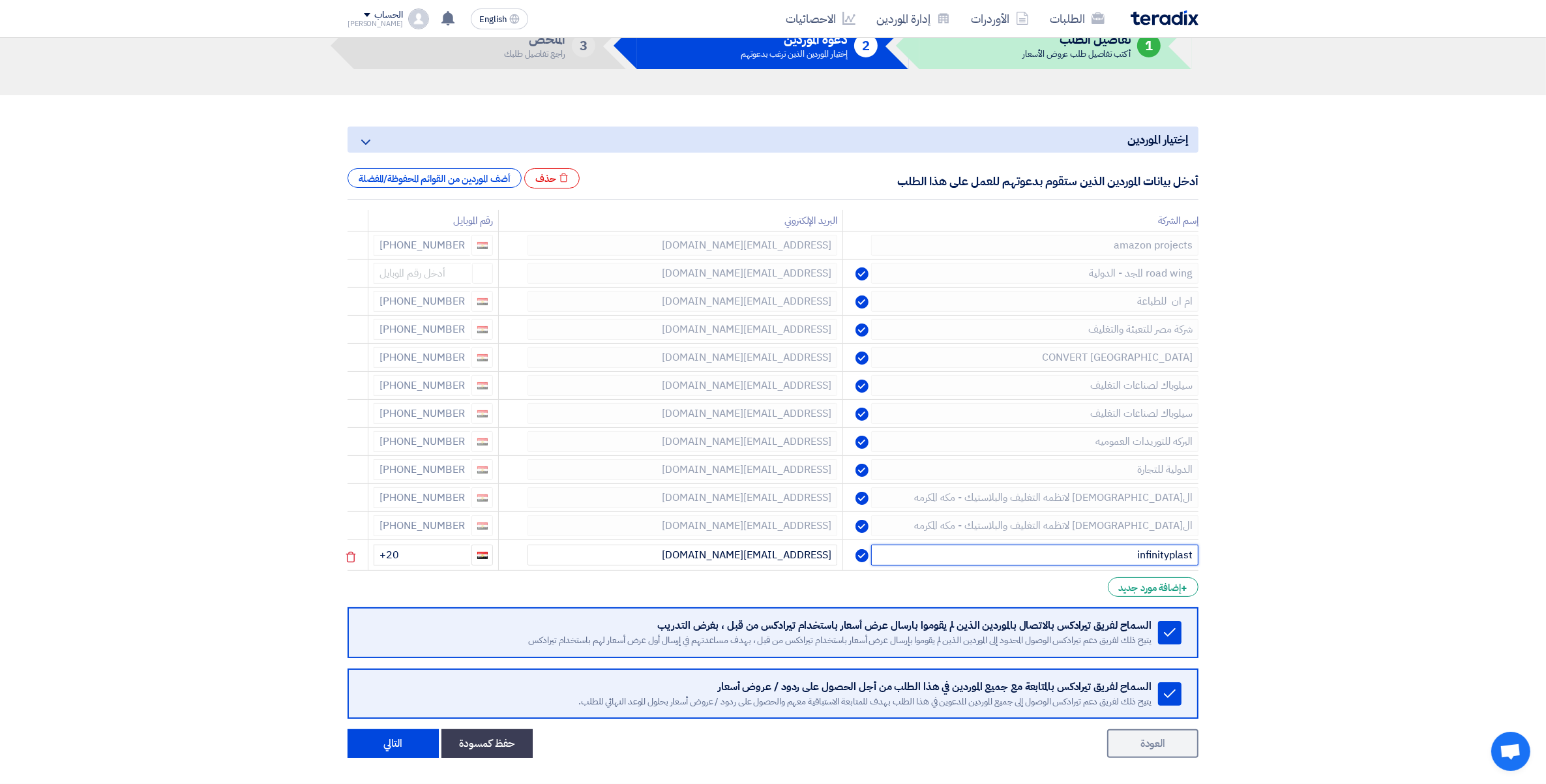
type input "infinityplast"
click at [454, 552] on input "+20" at bounding box center [422, 555] width 97 height 21
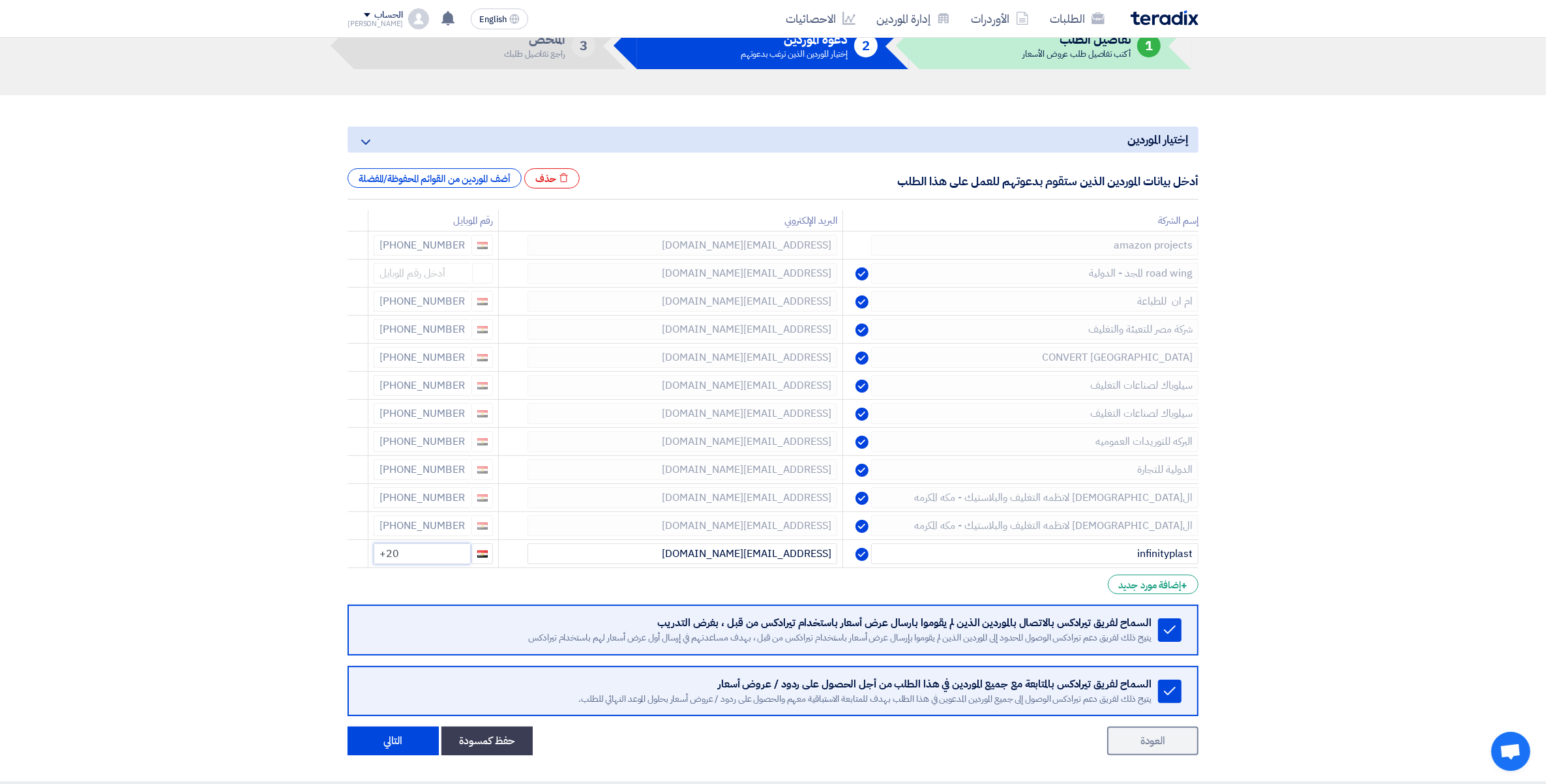
paste input "+20 10 62529989"
type input "+20 +20 10 62529989"
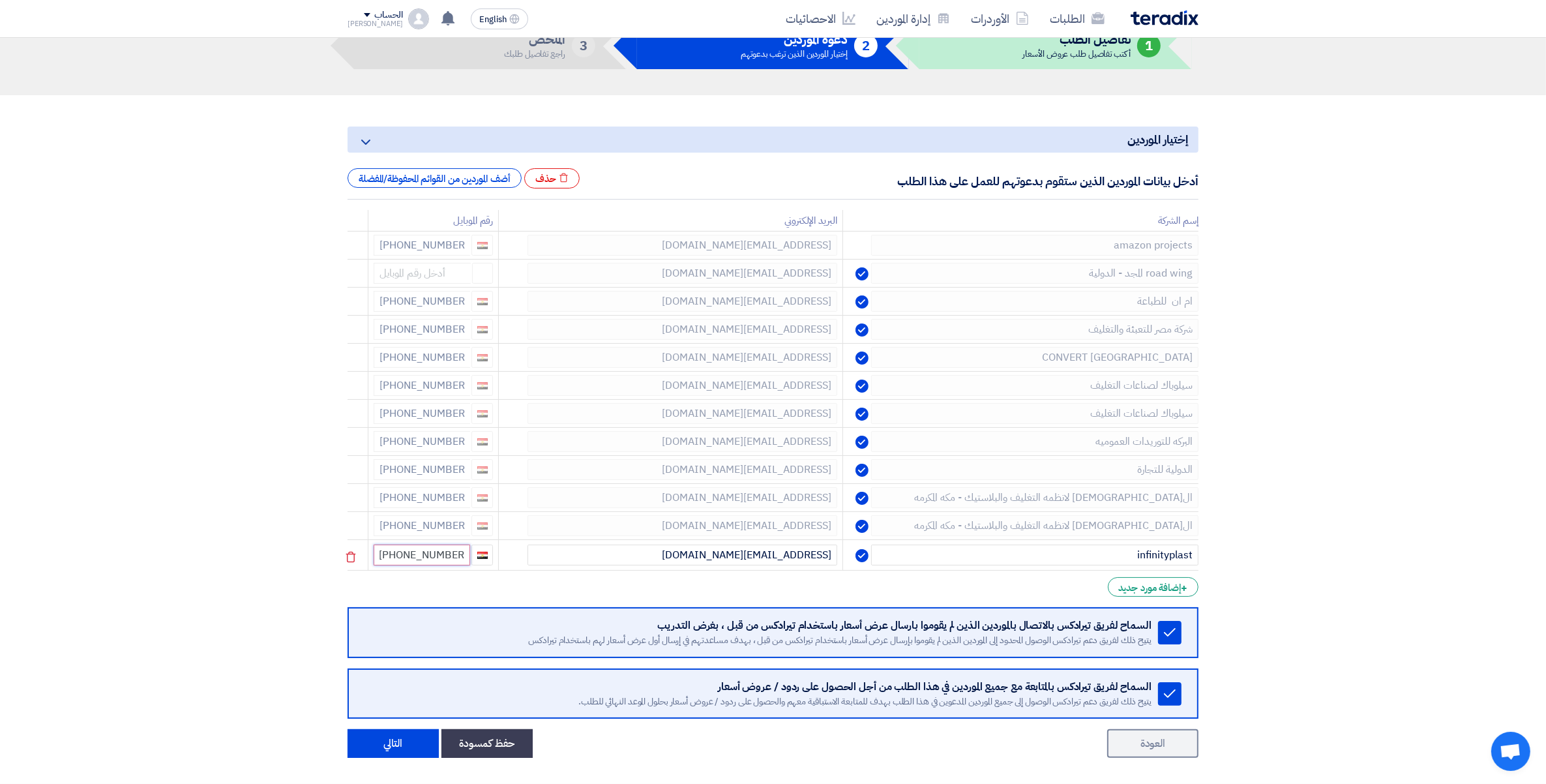
click at [408, 556] on input "+20 +20 10 62529989" at bounding box center [422, 555] width 97 height 21
click at [404, 555] on input "+20 +20 10 62529989" at bounding box center [422, 555] width 97 height 21
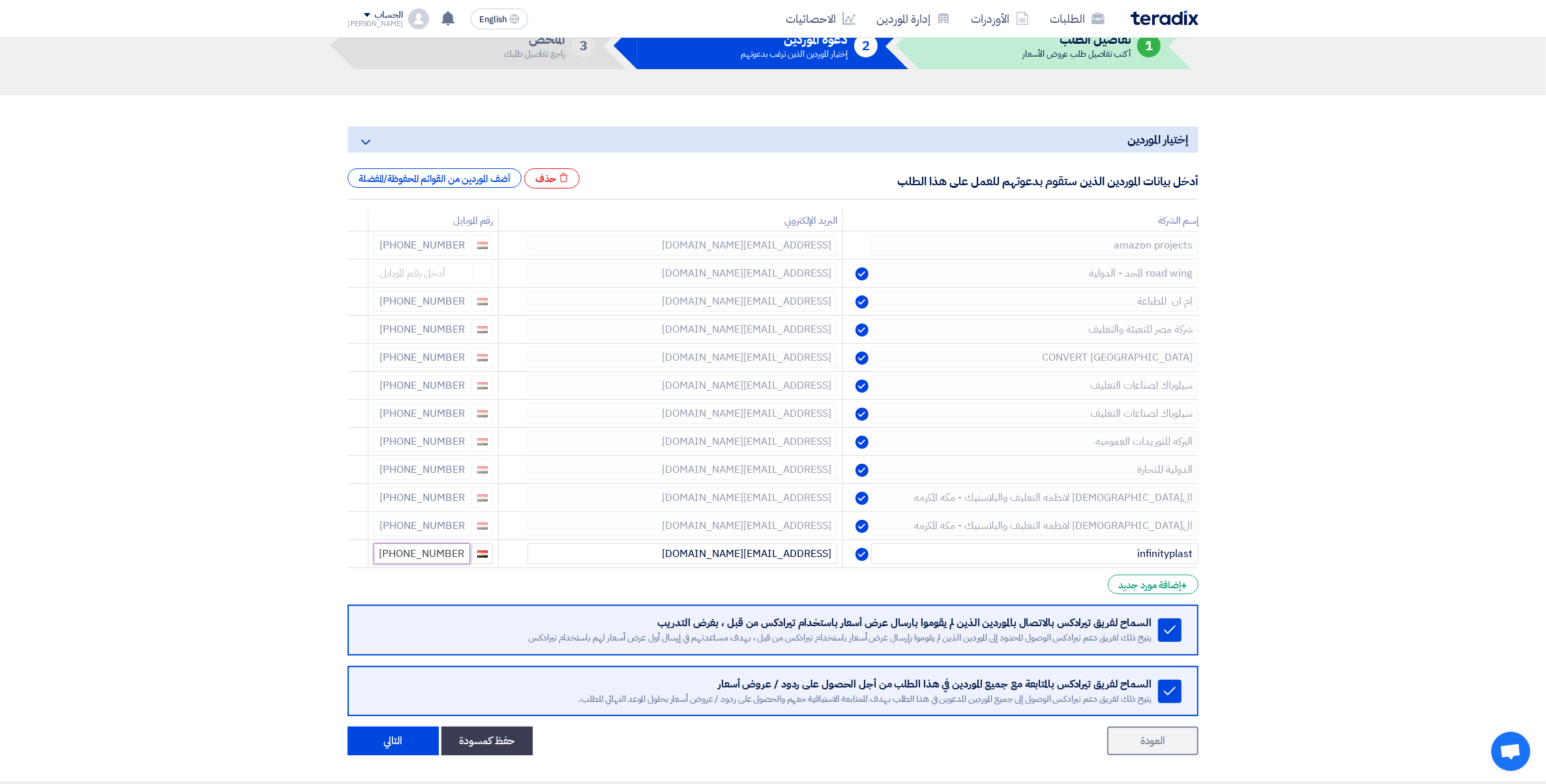
scroll to position [0, 0]
drag, startPoint x: 399, startPoint y: 555, endPoint x: 278, endPoint y: 540, distance: 121.9
click at [278, 540] on section "إختيار الموردين Minimize/Maximize Category أدخل بيانات الموردين الذين ستقوم بدع…" at bounding box center [773, 438] width 1546 height 686
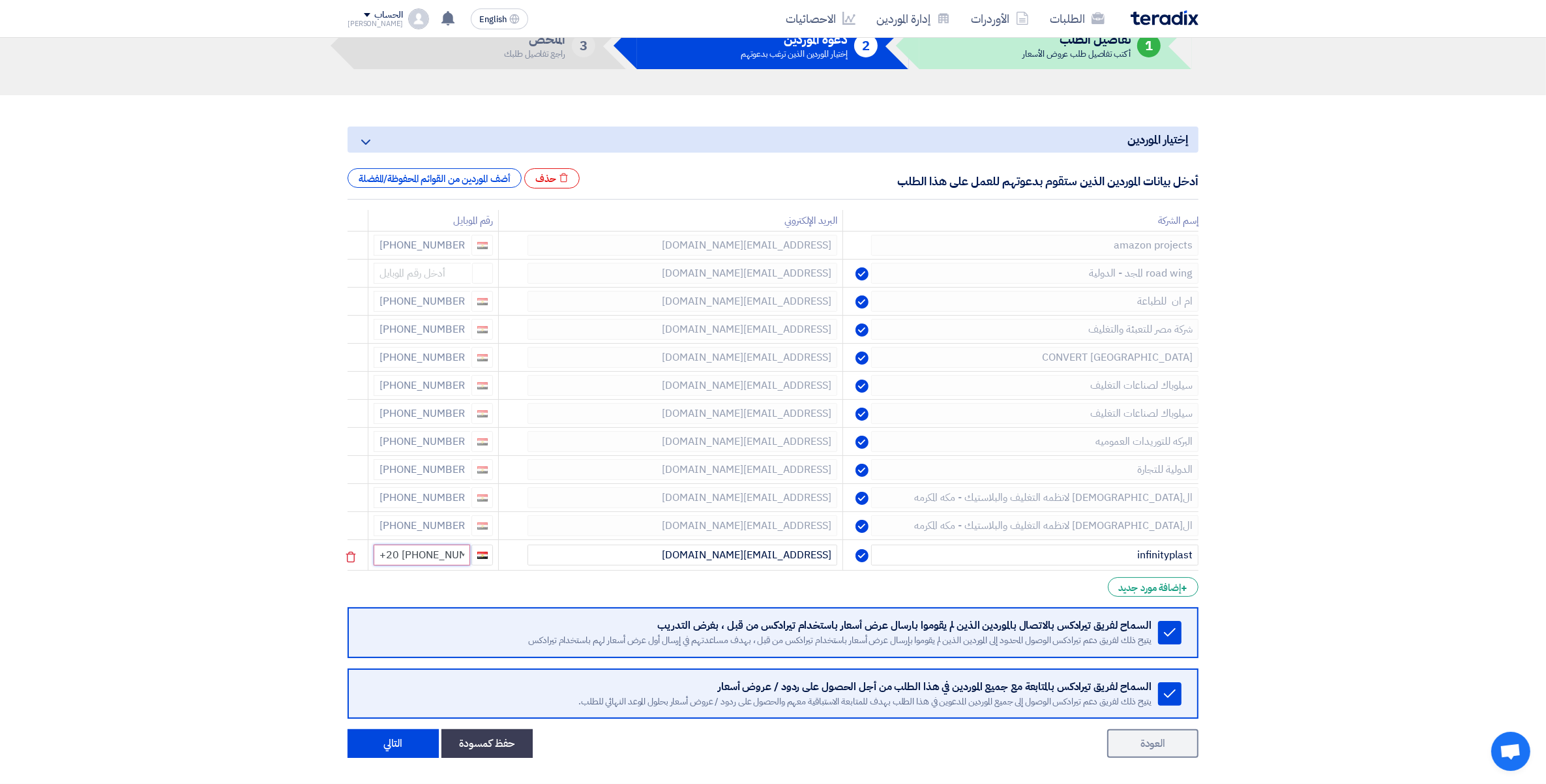
click at [402, 555] on input "+20 +20 10 62529989" at bounding box center [422, 555] width 97 height 21
drag, startPoint x: 401, startPoint y: 555, endPoint x: 418, endPoint y: 557, distance: 17.1
click at [418, 557] on input "+20 +20 10 62529989" at bounding box center [422, 555] width 97 height 21
click at [403, 739] on button "التالي" at bounding box center [393, 744] width 92 height 28
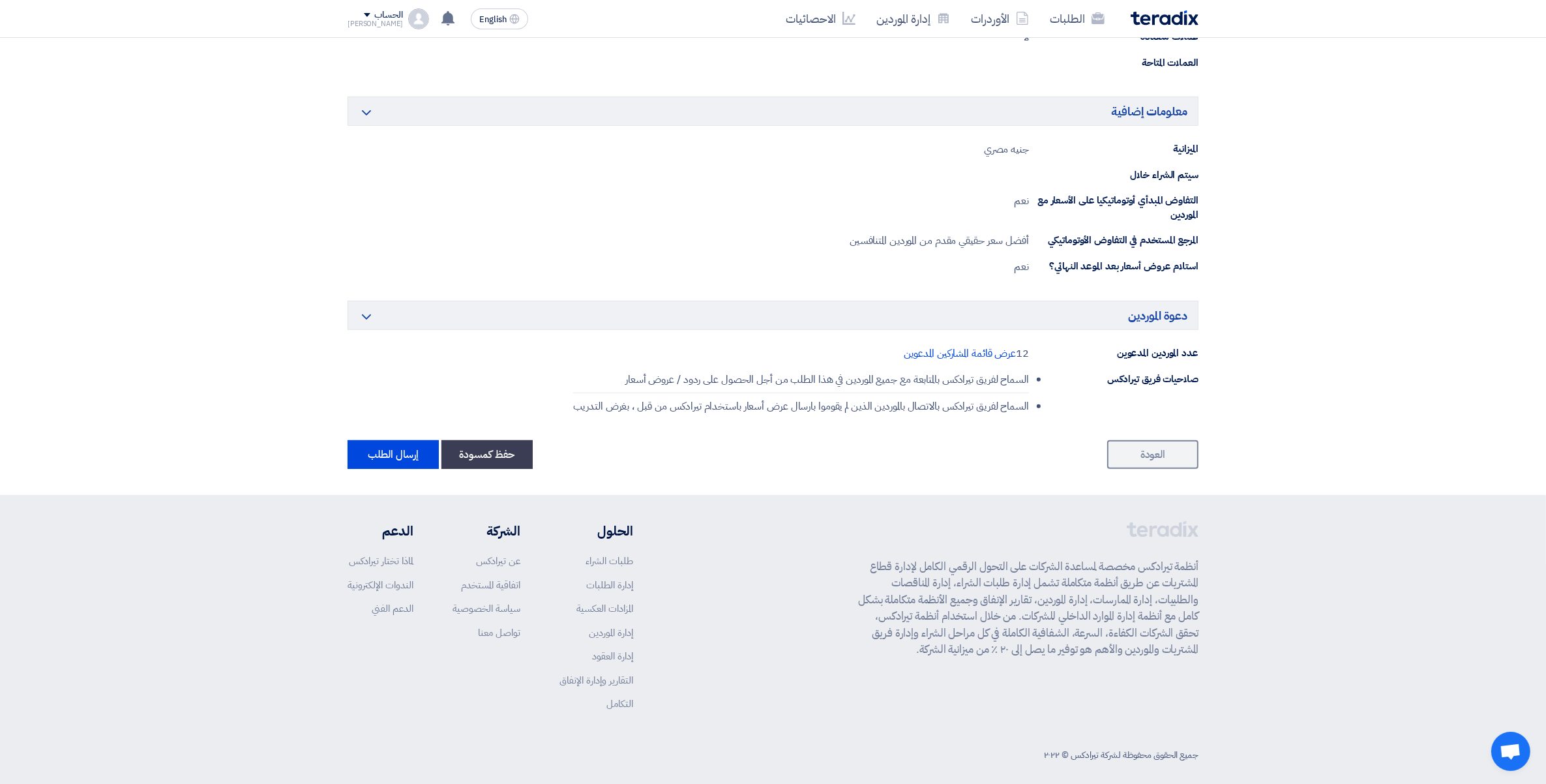
scroll to position [609, 0]
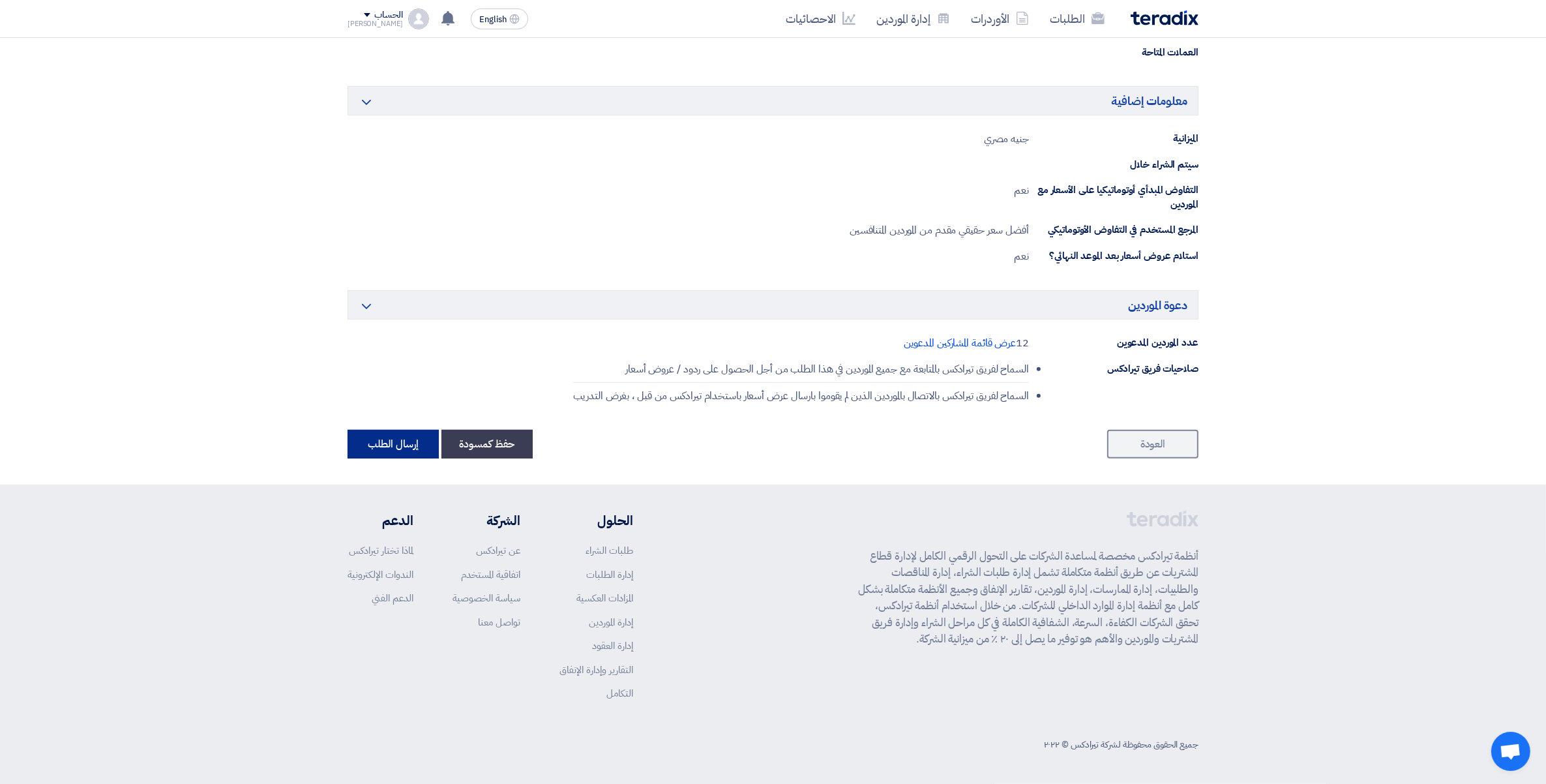
click at [393, 445] on button "إرسال الطلب" at bounding box center [393, 444] width 92 height 28
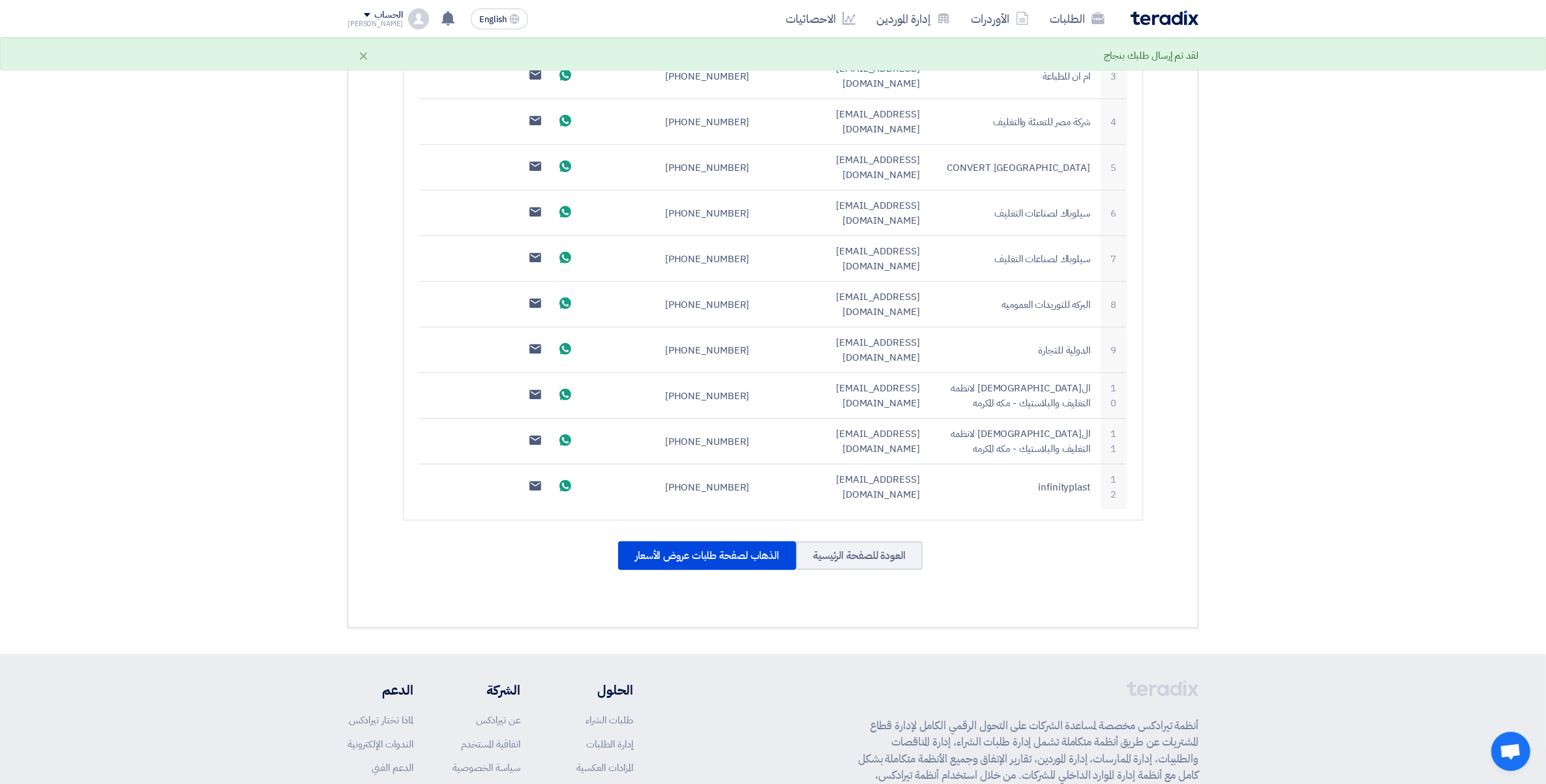
scroll to position [629, 0]
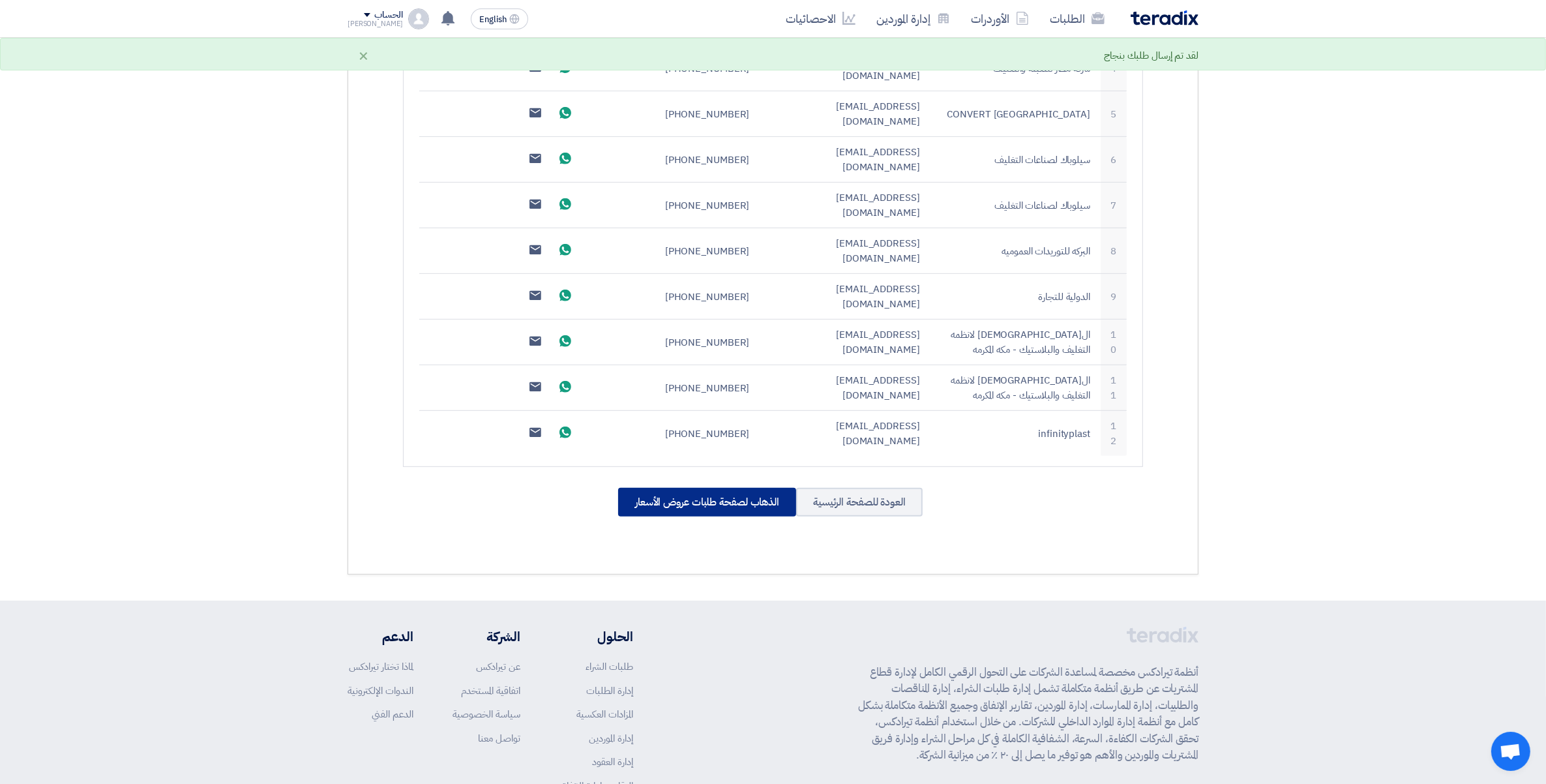
click at [712, 488] on div "الذهاب لصفحة طلبات عروض الأسعار" at bounding box center [707, 502] width 178 height 28
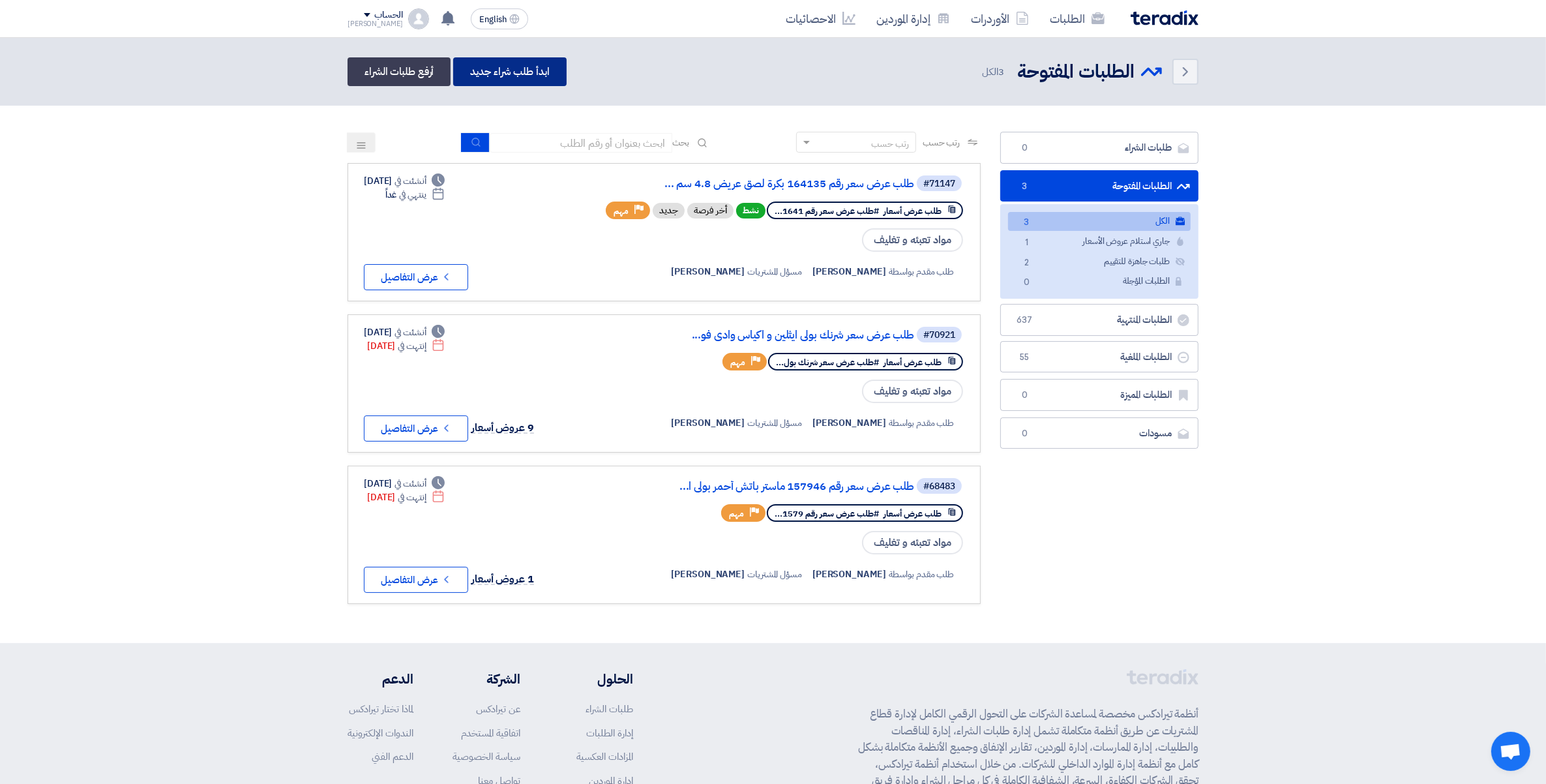
click at [523, 79] on link "ابدأ طلب شراء جديد" at bounding box center [509, 72] width 113 height 28
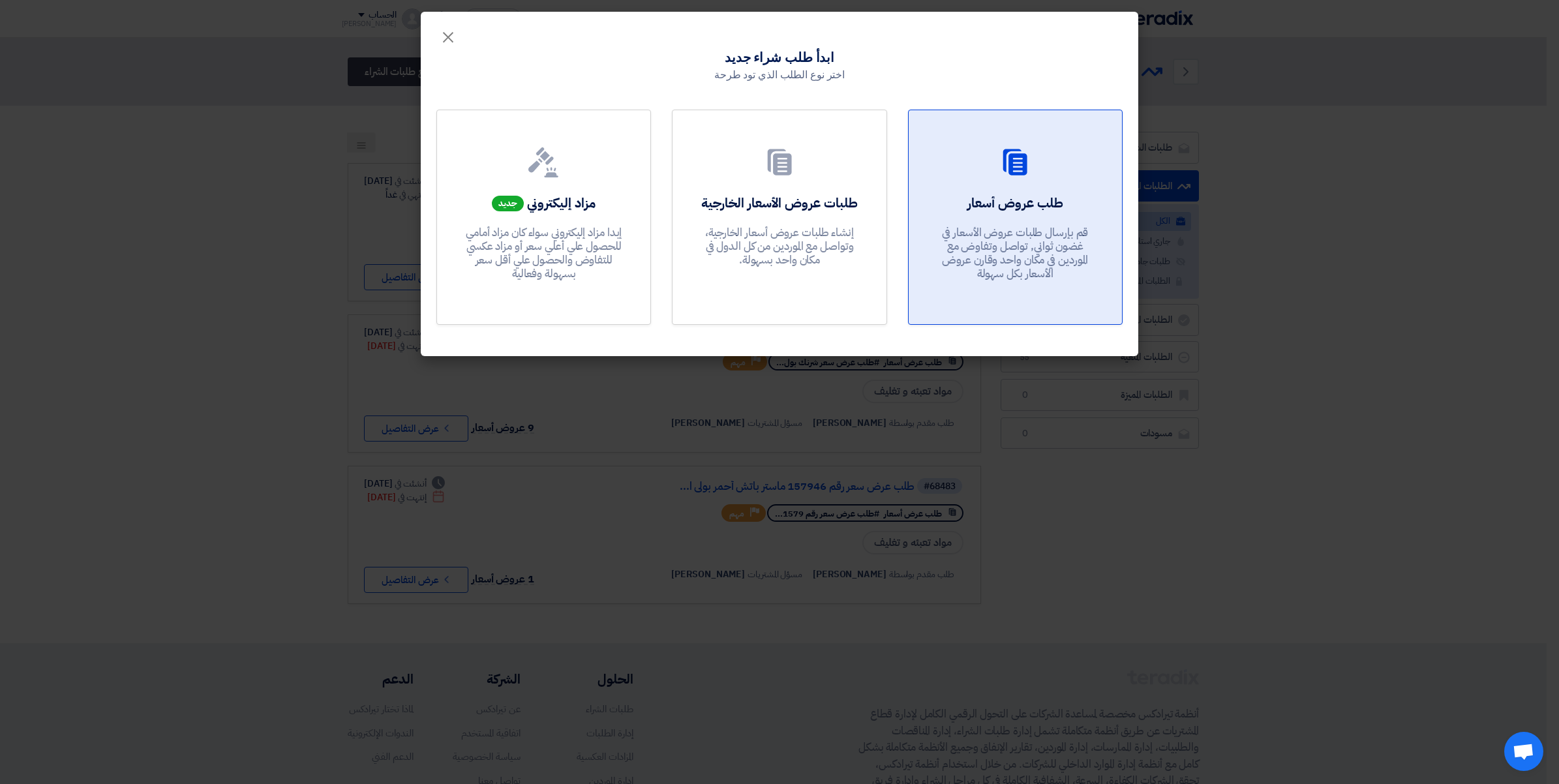
click at [1006, 200] on h2 "طلب عروض أسعار" at bounding box center [1015, 203] width 96 height 18
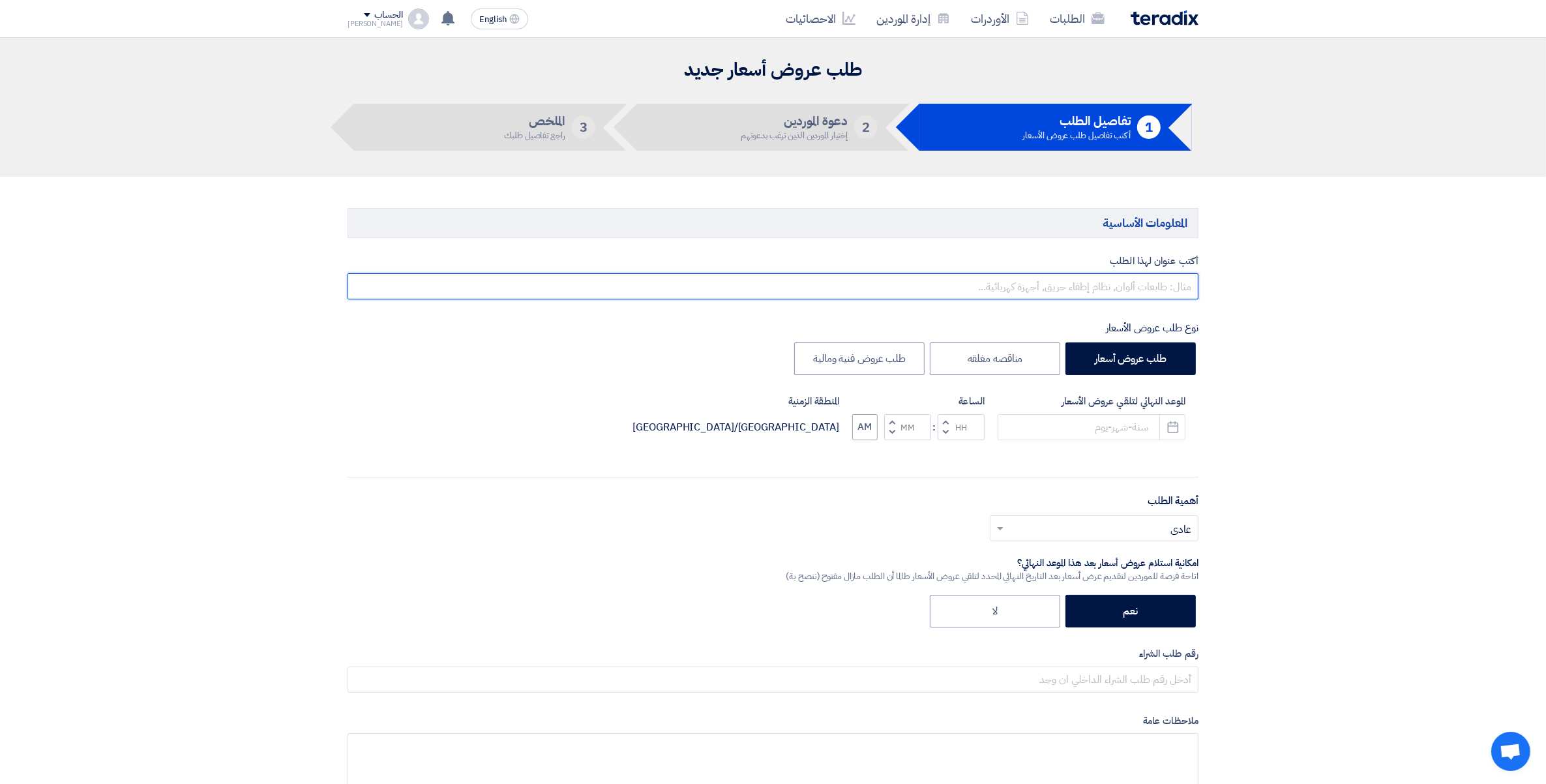
click at [1170, 279] on input "text" at bounding box center [773, 286] width 851 height 26
paste input "164203"
paste input "استيكر فاصوليا حمراء 400 جم وادى فوود ايزى اوبن"
drag, startPoint x: 707, startPoint y: 292, endPoint x: 1419, endPoint y: 297, distance: 712.0
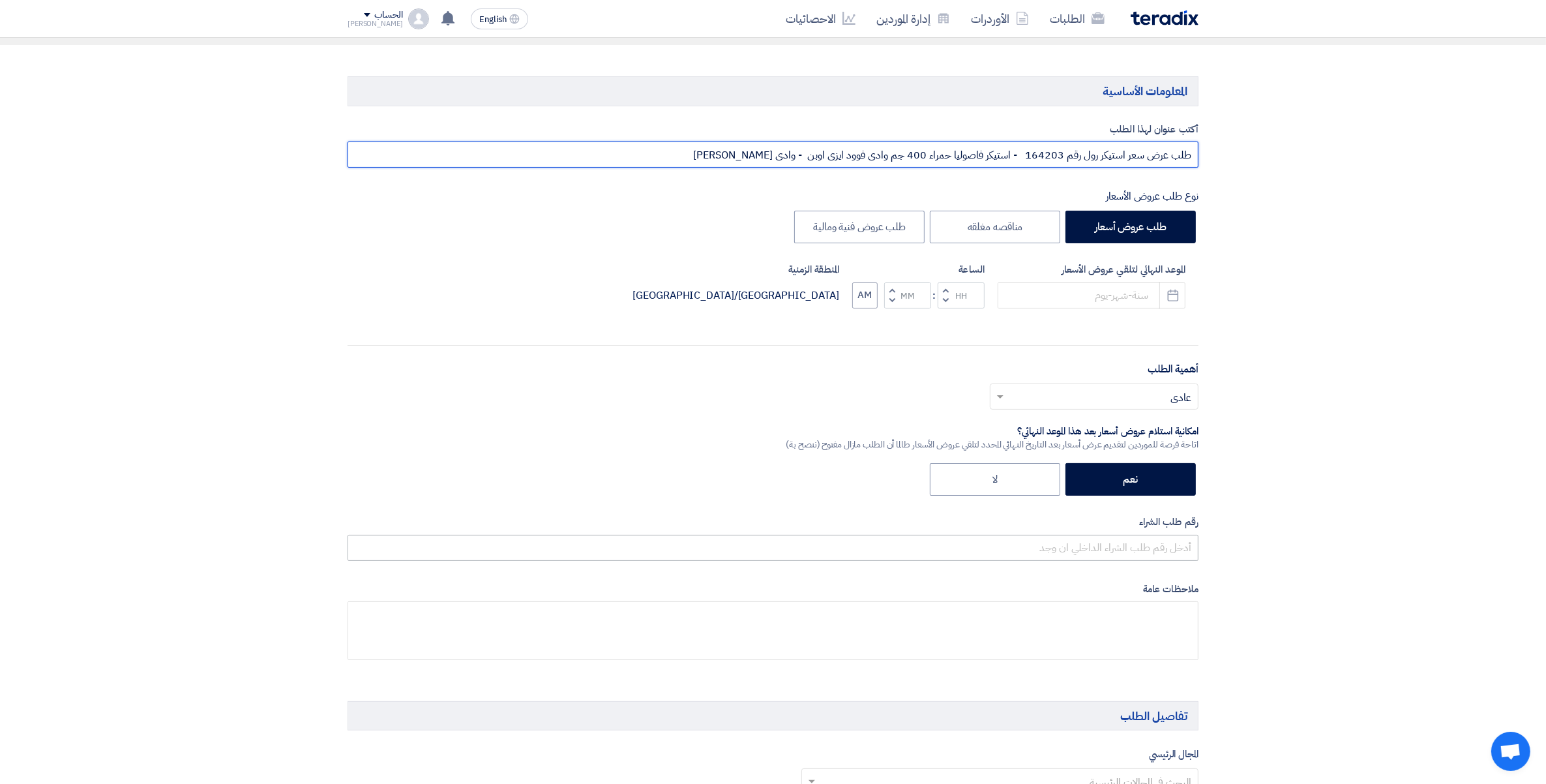
scroll to position [163, 0]
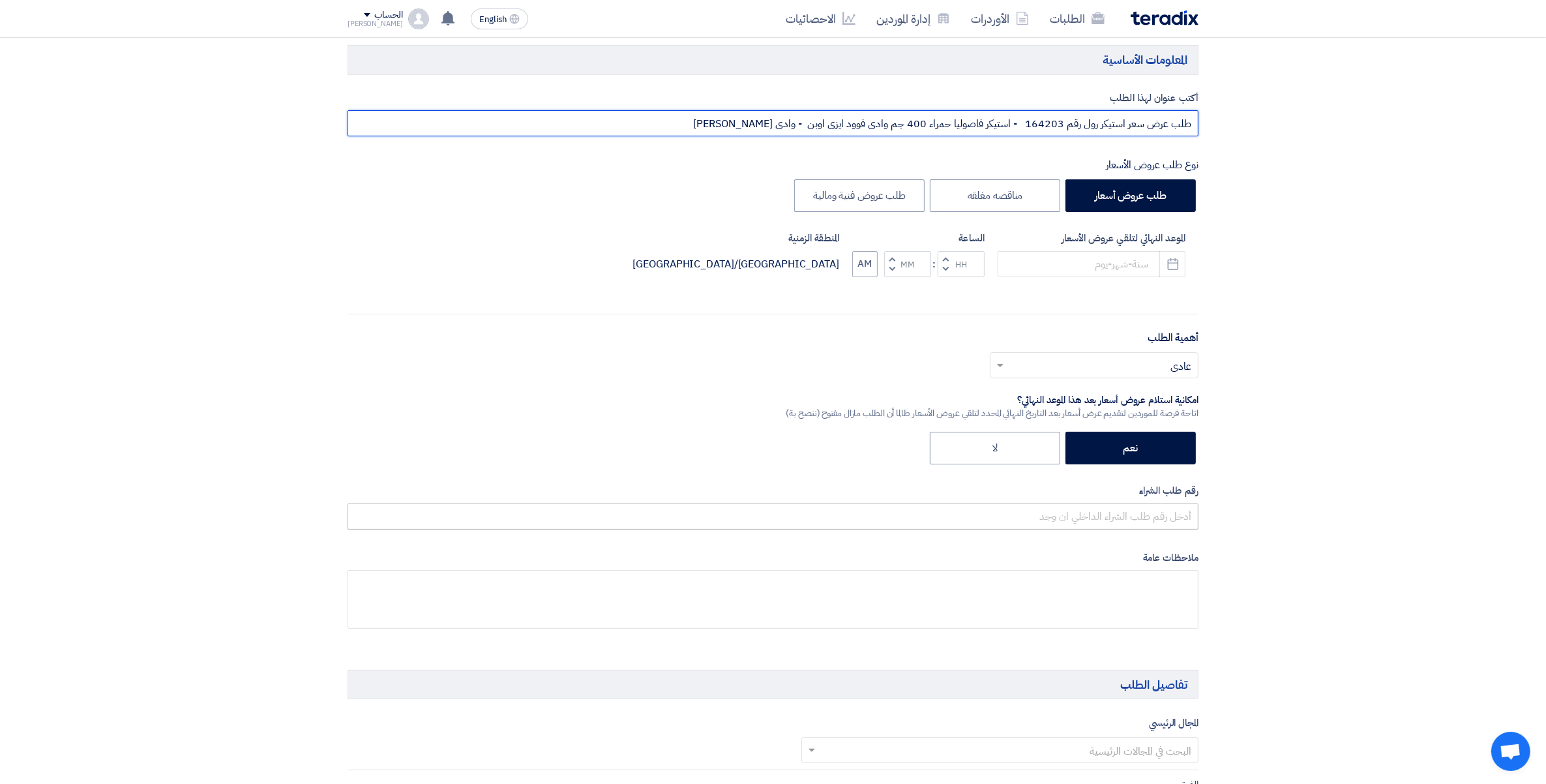
type input "طلب عرض سعر استيكر رول رقم 164203 - استيكر فاصوليا حمراء 400 جم وادى فوود ايزى …"
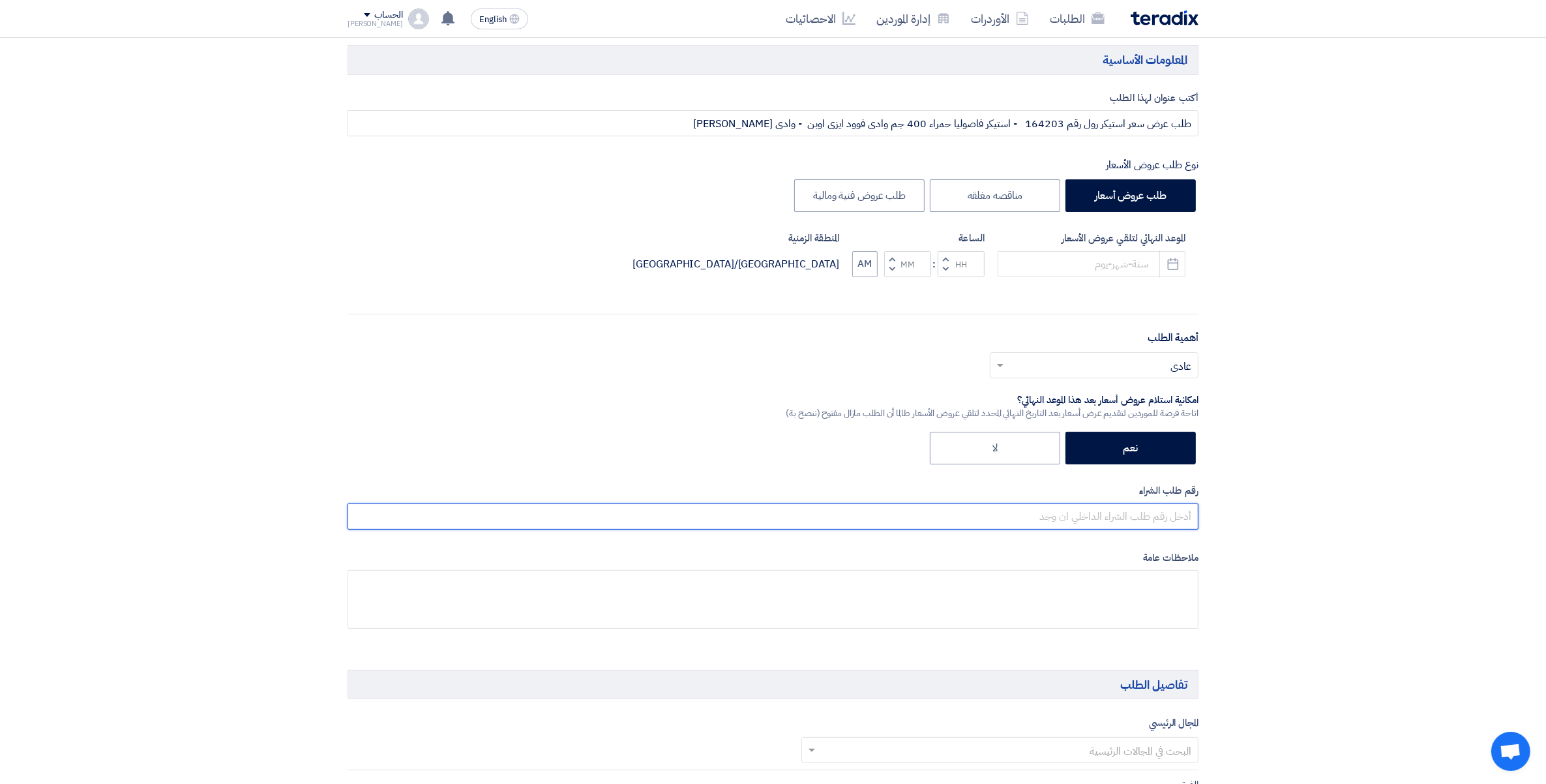
click at [1159, 523] on input "text" at bounding box center [773, 516] width 851 height 26
paste input "طلب عرض سعر استيكر رول رقم 164203 - استيكر فاصوليا حمراء 400 جم وادى فوود ايزى …"
type input "طلب عرض سعر استيكر رول رقم 164203 - استيكر فاصوليا حمراء 400 جم وادى فوود ايزى …"
click at [1178, 268] on use "button" at bounding box center [1173, 263] width 11 height 12
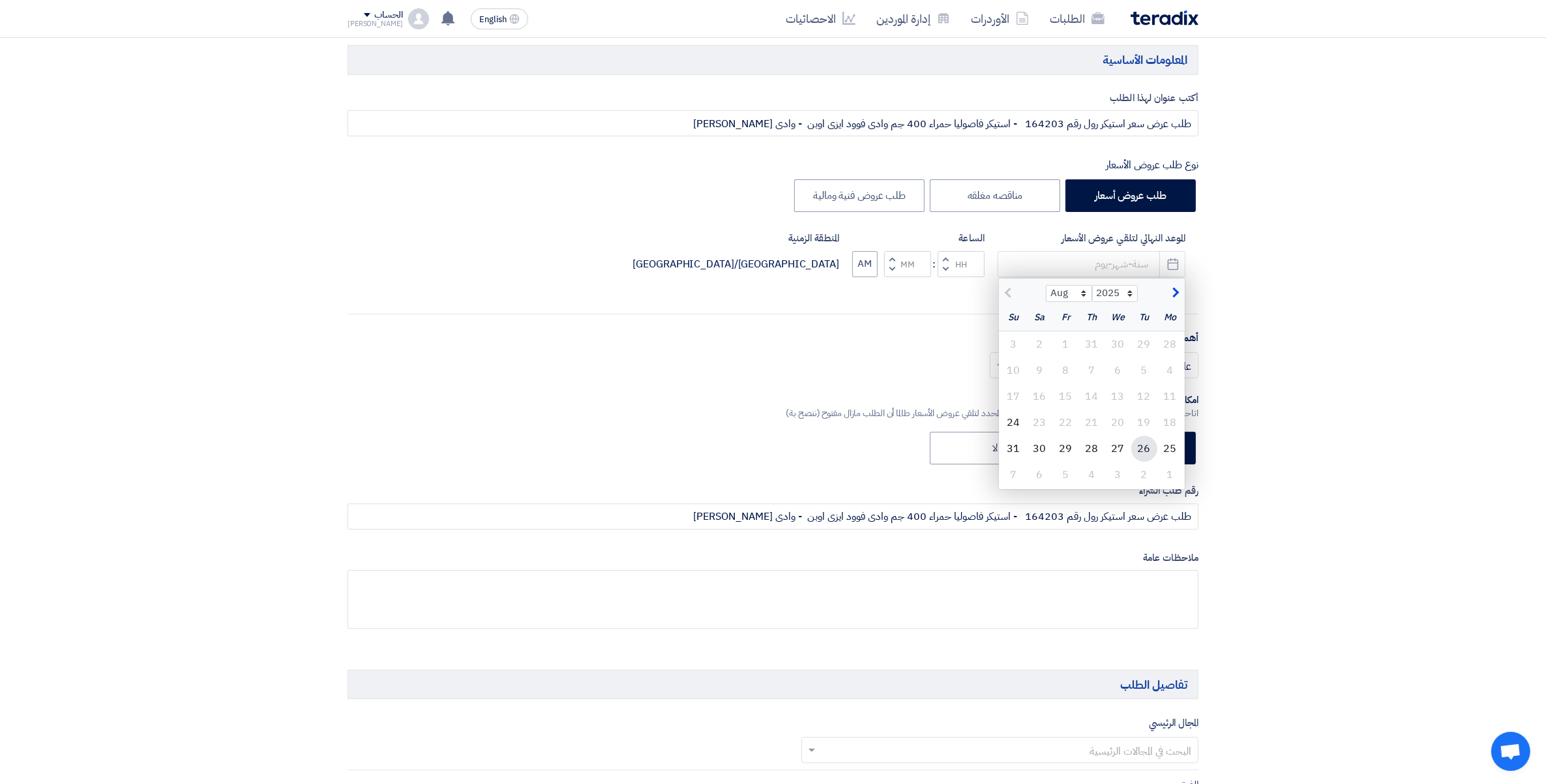
click at [1145, 451] on div "26" at bounding box center [1144, 448] width 26 height 26
type input "8/26/2025"
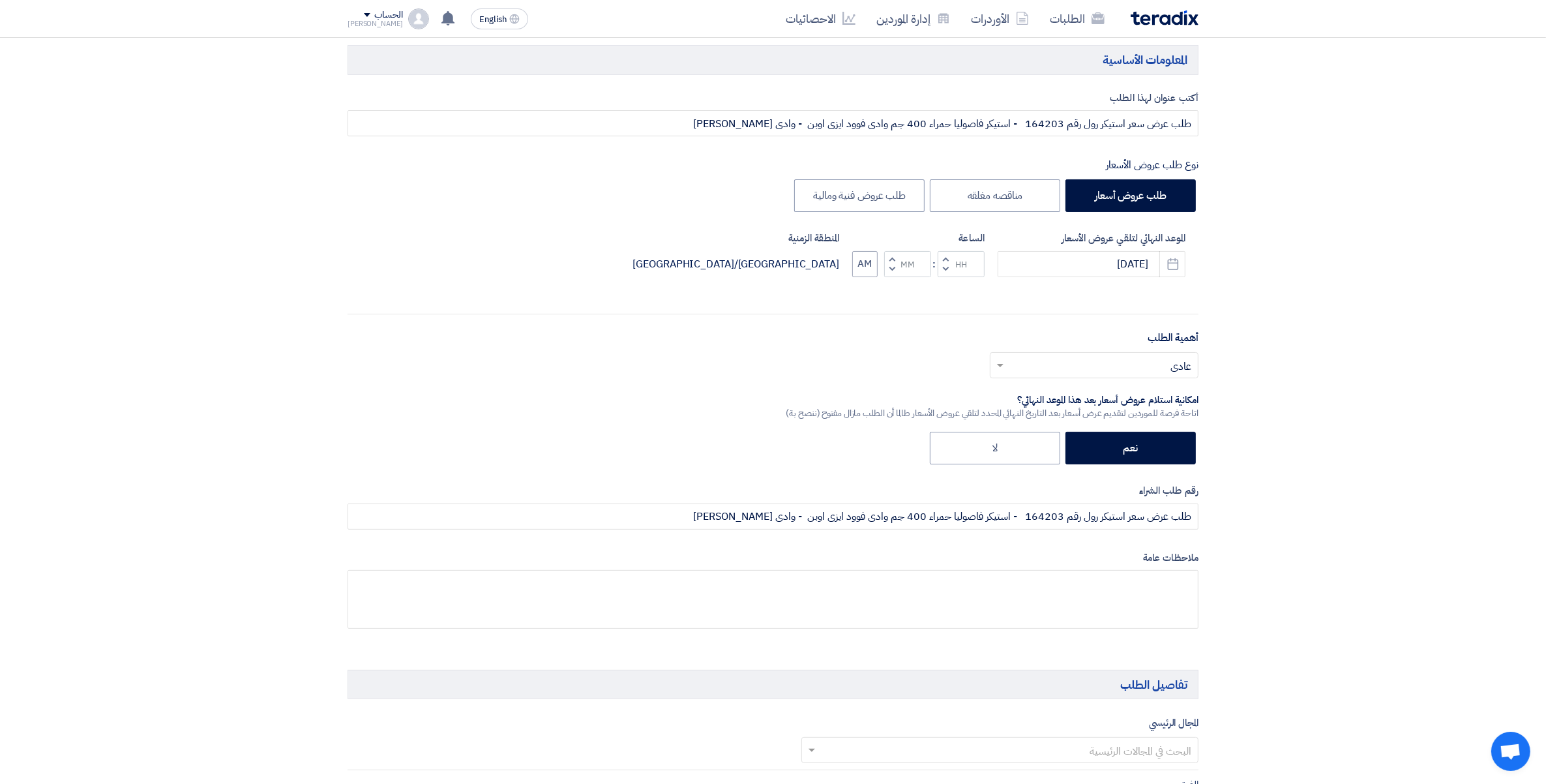
click at [888, 271] on button "Decrement minutes" at bounding box center [892, 268] width 16 height 16
type input "11"
type input "59"
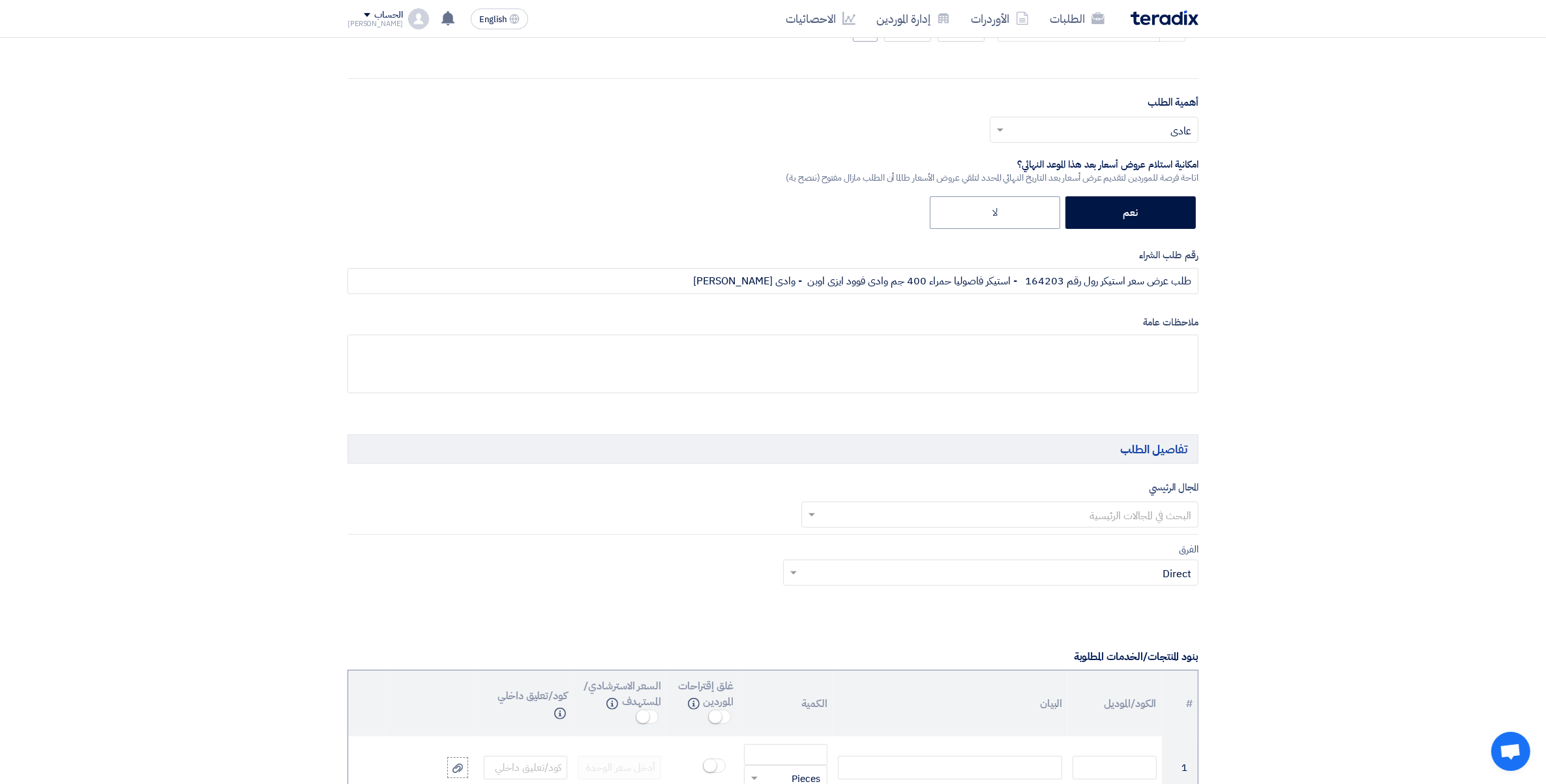
scroll to position [408, 0]
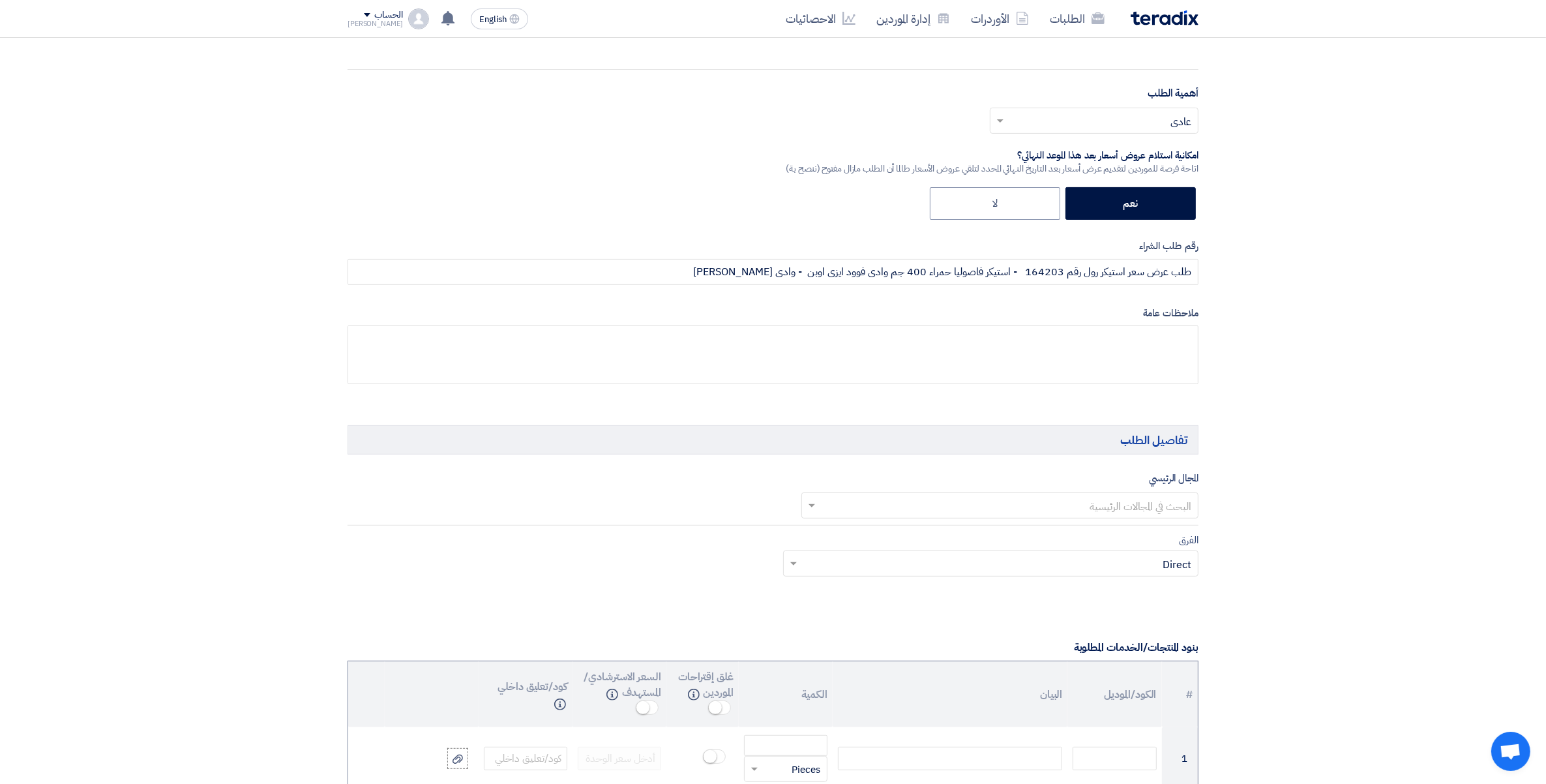
click at [1182, 506] on input "text" at bounding box center [1007, 506] width 371 height 21
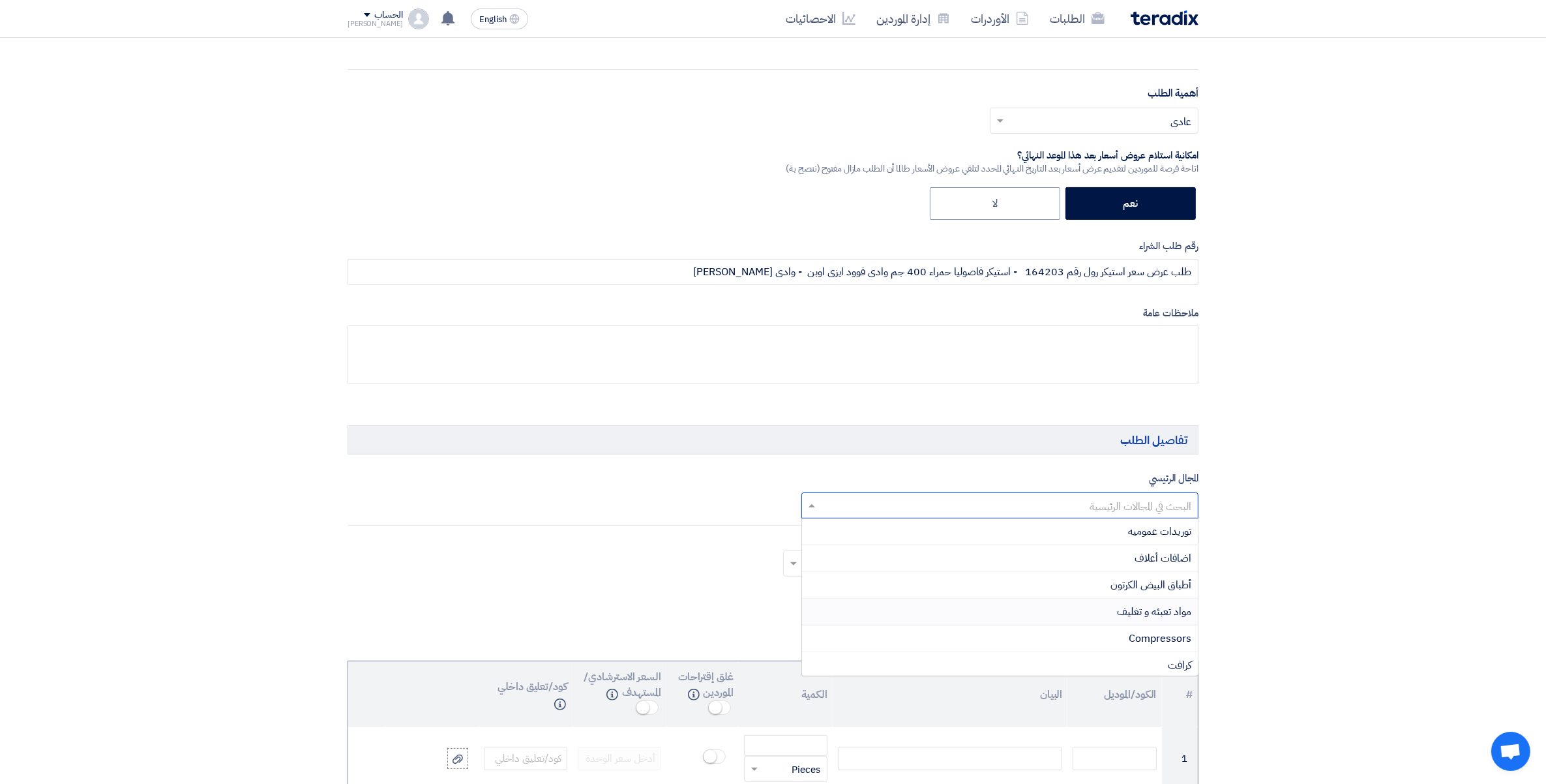
click at [1175, 611] on span "مواد تعبئه و تغليف" at bounding box center [1154, 611] width 75 height 16
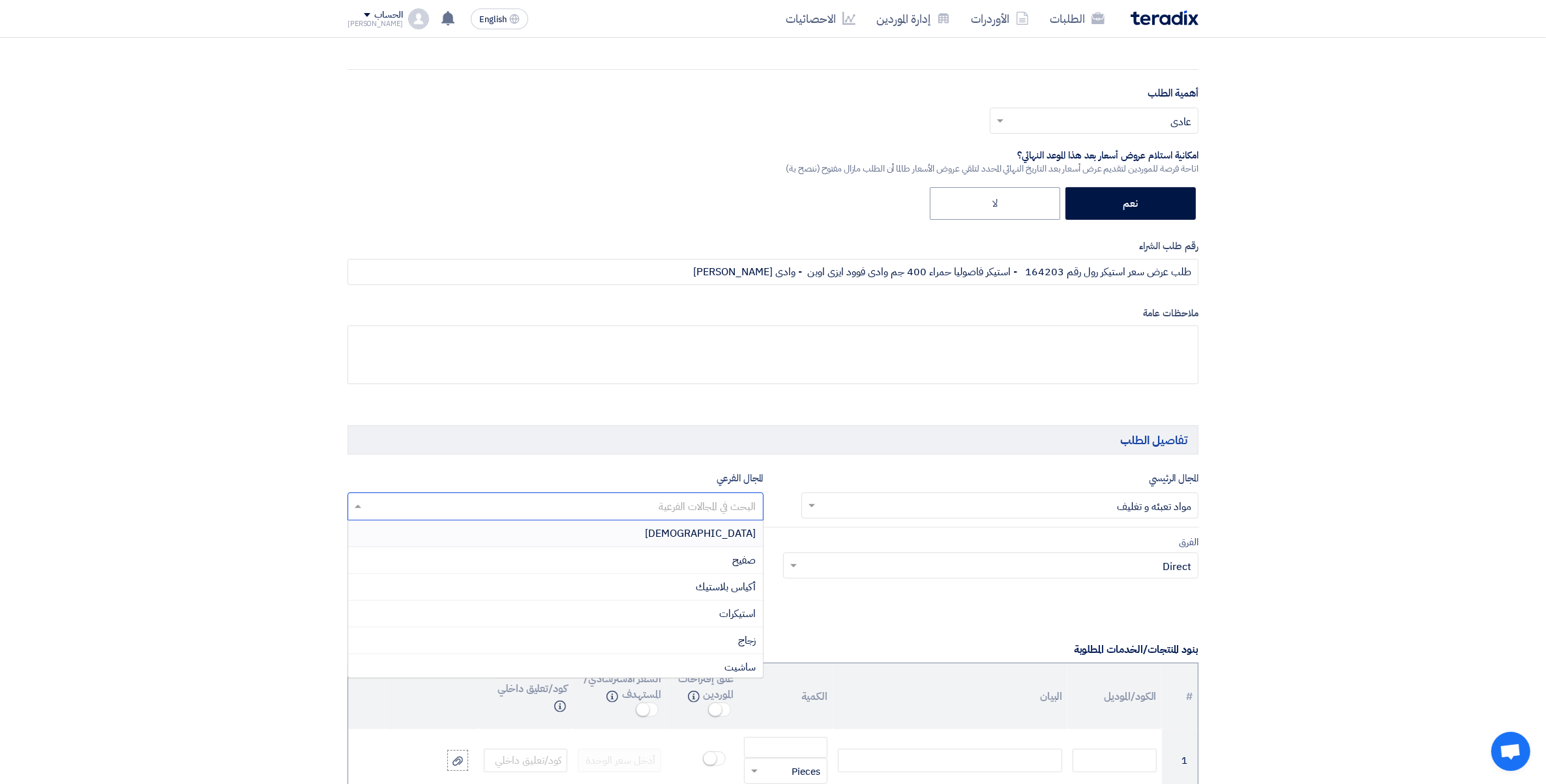
click at [696, 516] on input "text" at bounding box center [555, 508] width 403 height 21
click at [722, 619] on span "استيكرات" at bounding box center [738, 614] width 36 height 16
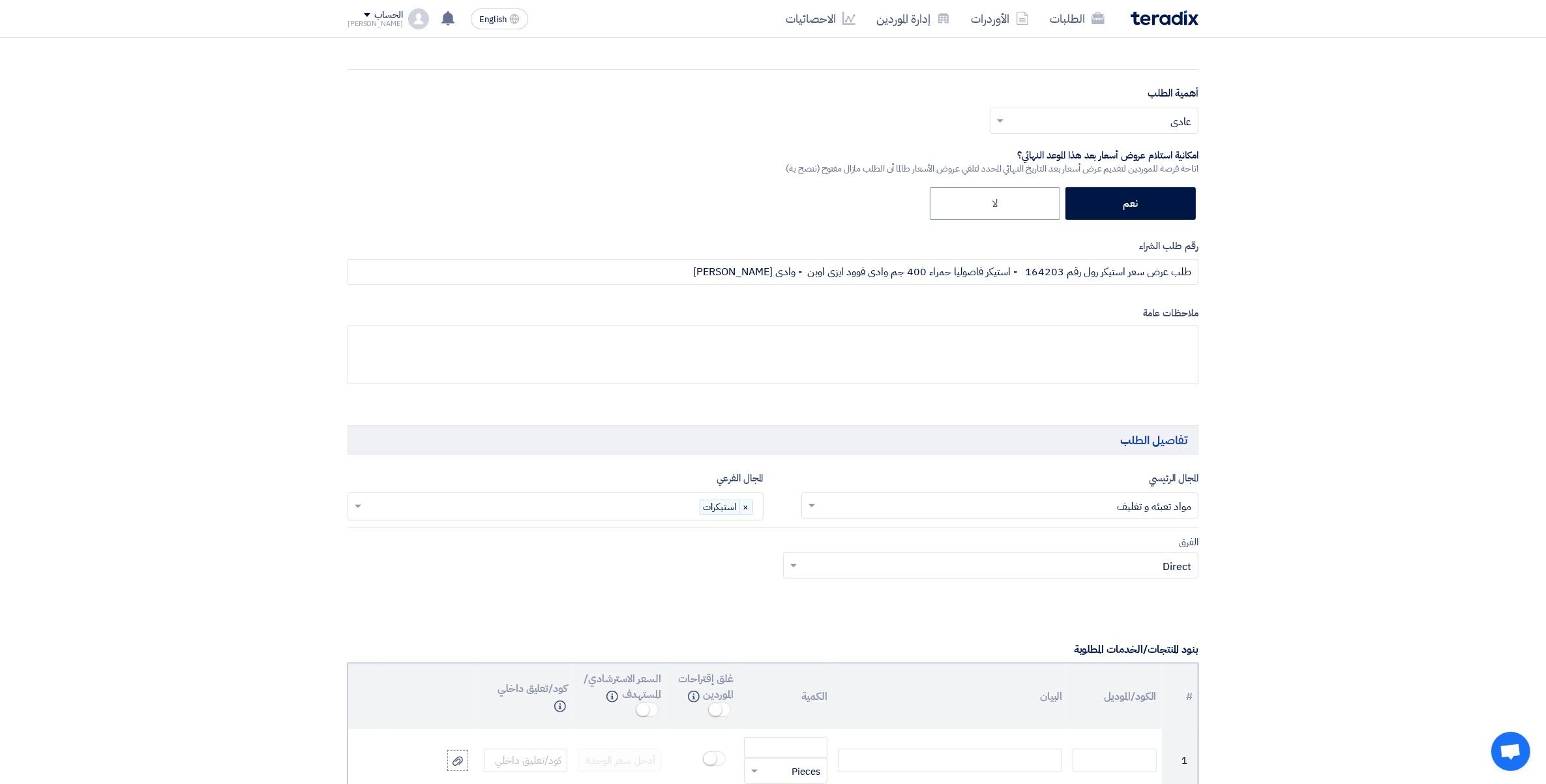
scroll to position [815, 0]
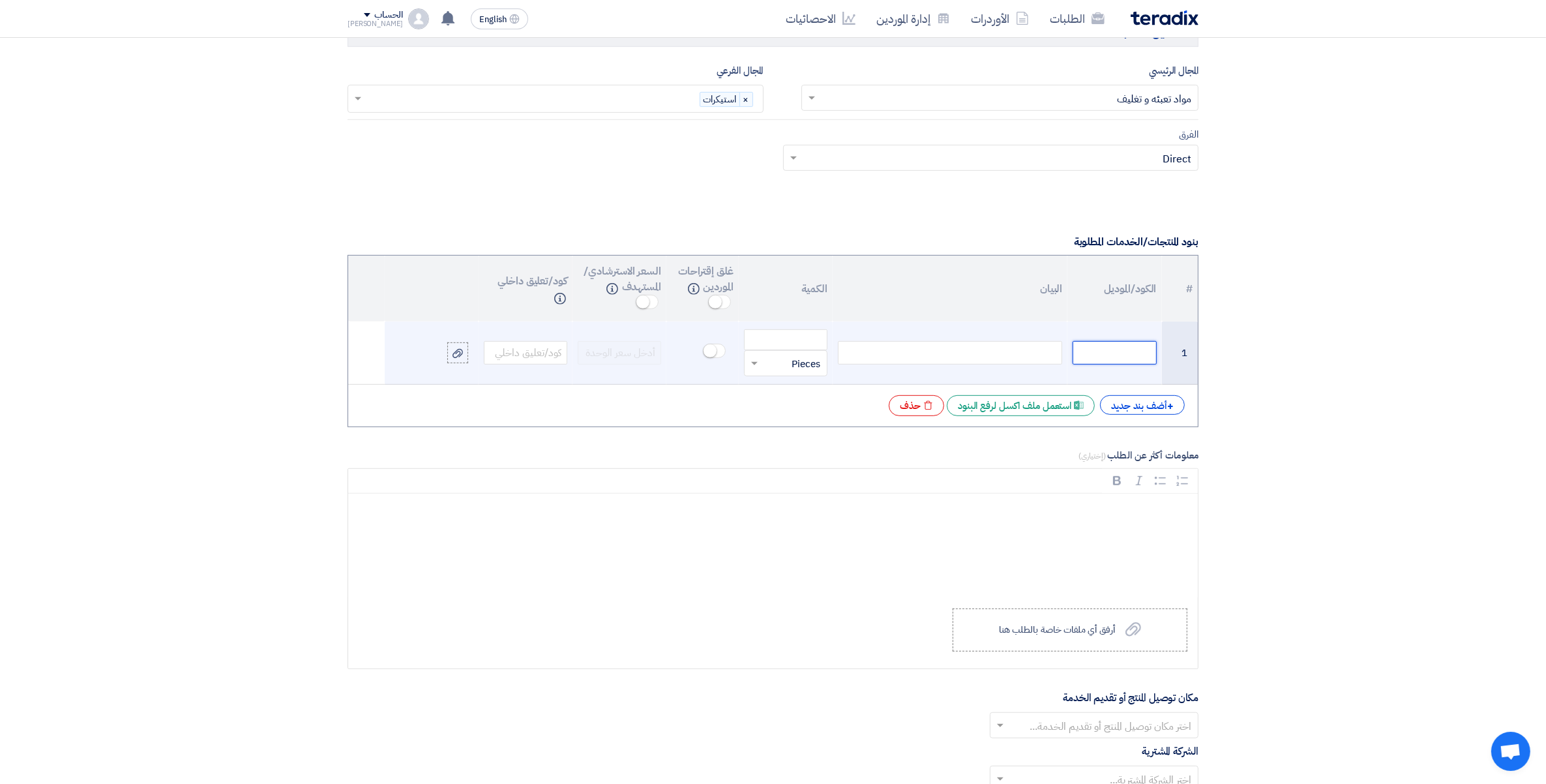
click at [1123, 354] on input "text" at bounding box center [1115, 352] width 84 height 23
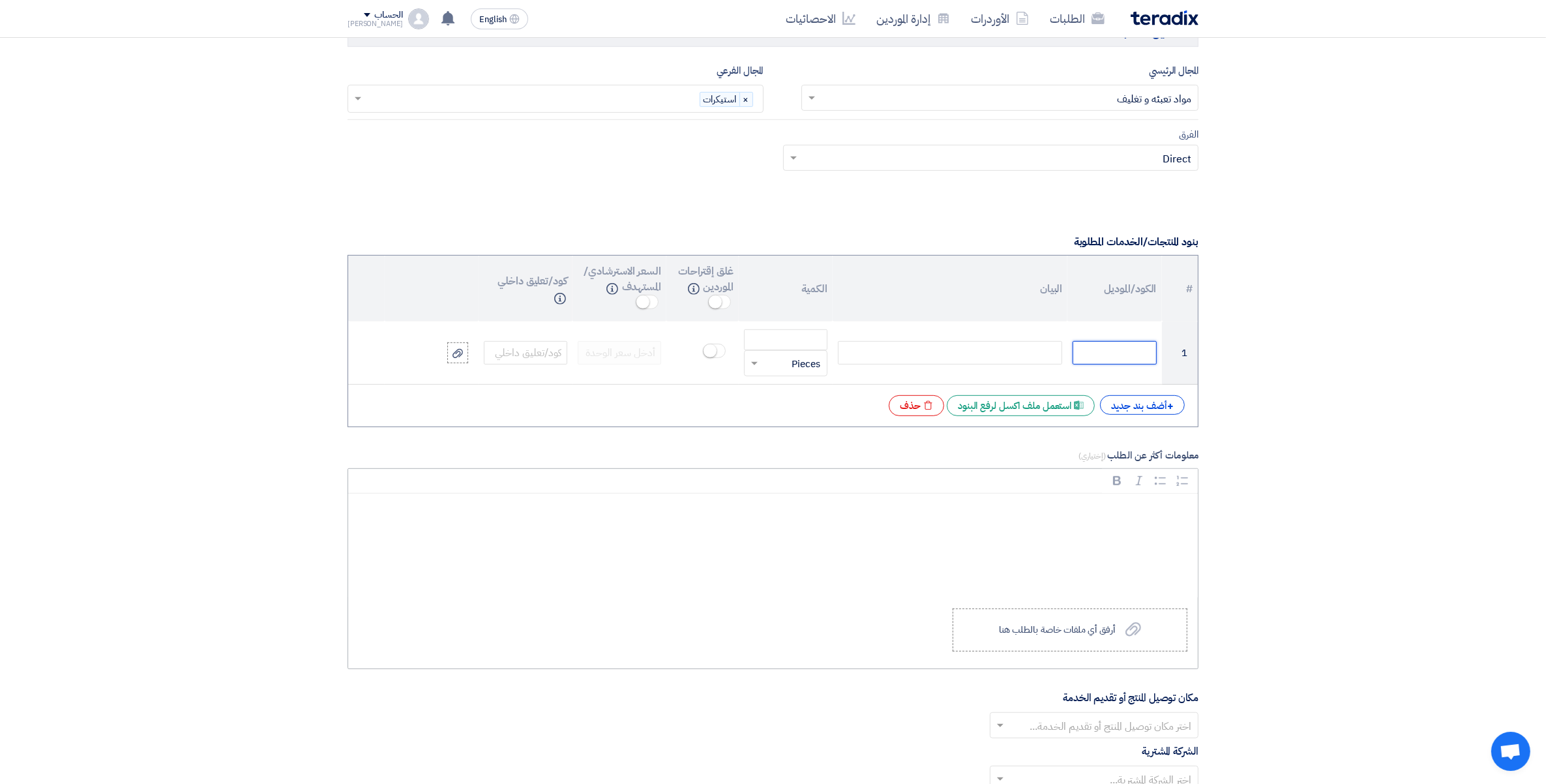
paste input "6070155002"
type input "6070155002"
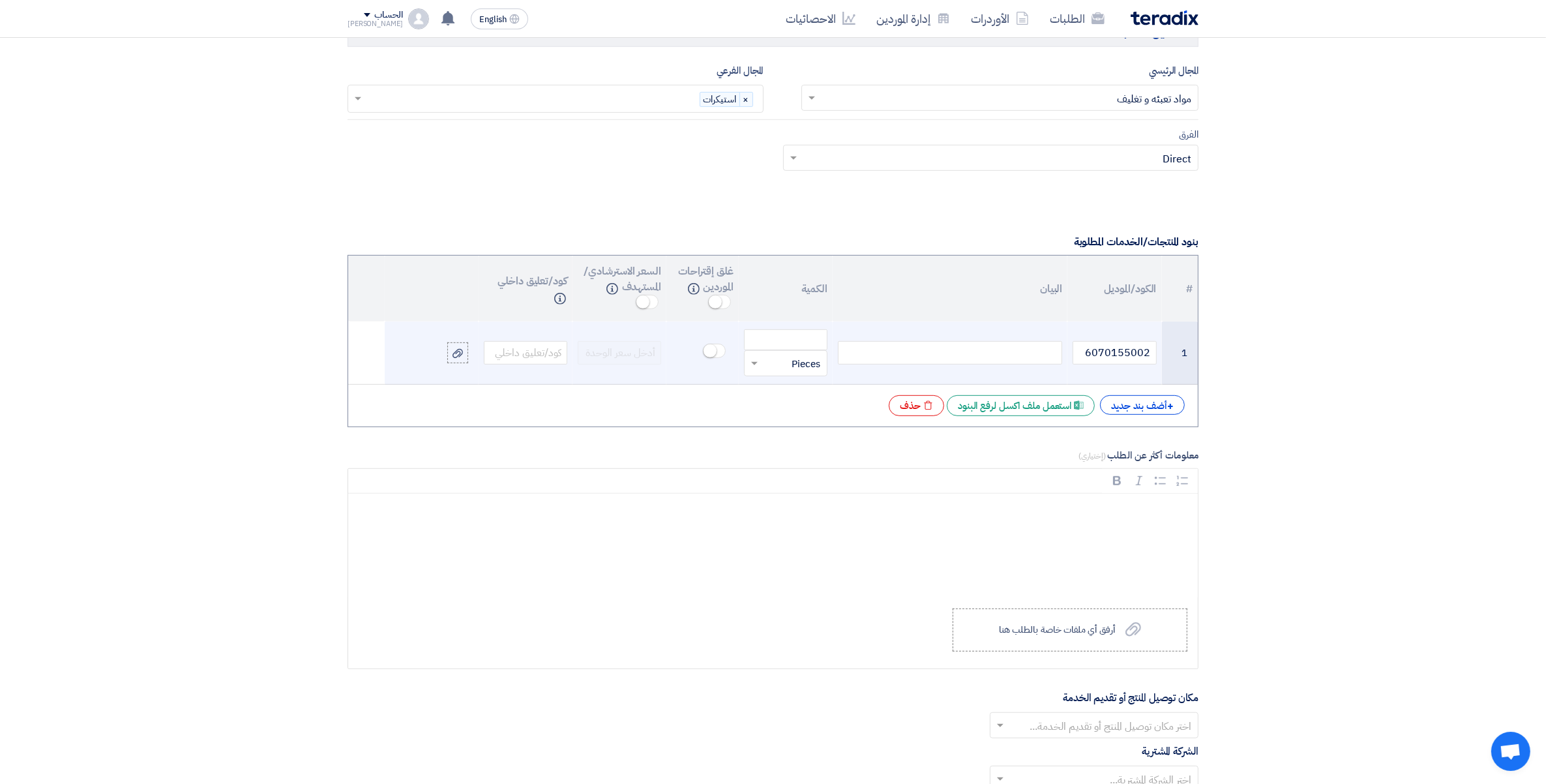
click at [996, 360] on div at bounding box center [950, 352] width 224 height 23
paste div
click at [803, 349] on input "number" at bounding box center [786, 344] width 84 height 21
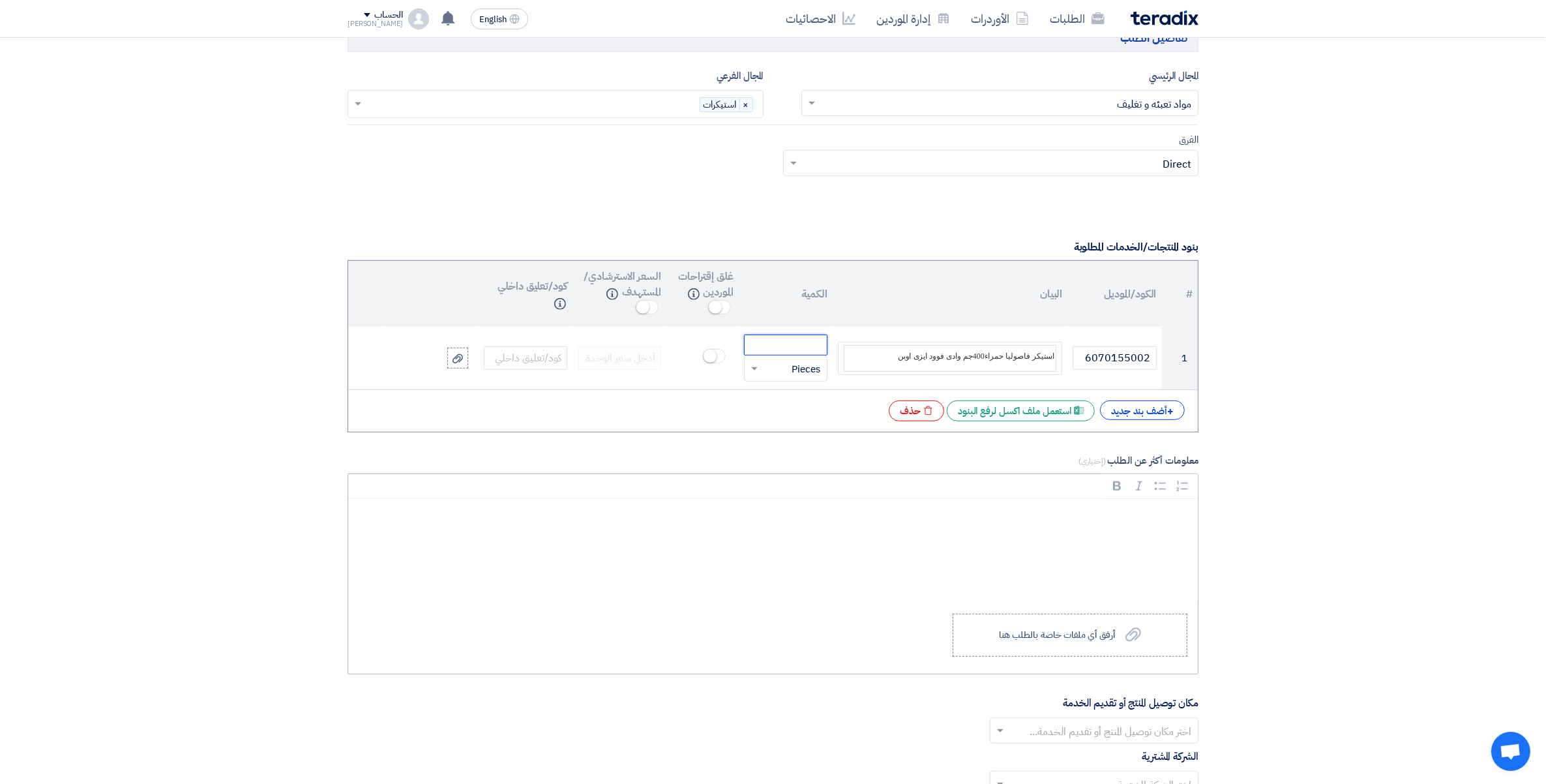
paste input "240000"
type input "240000"
click at [1009, 546] on div "Rich Text Editor, main" at bounding box center [773, 551] width 850 height 104
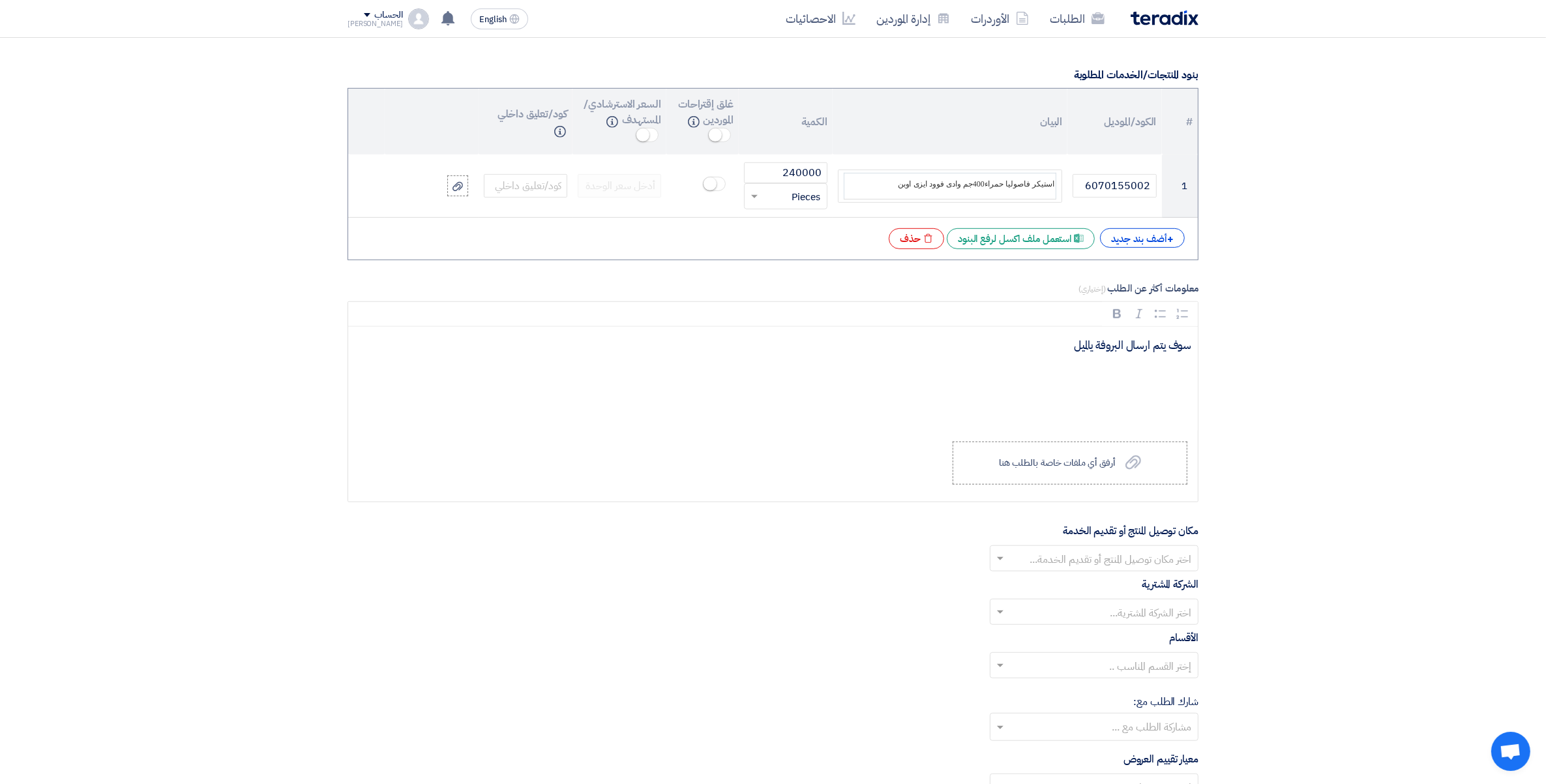
scroll to position [1136, 0]
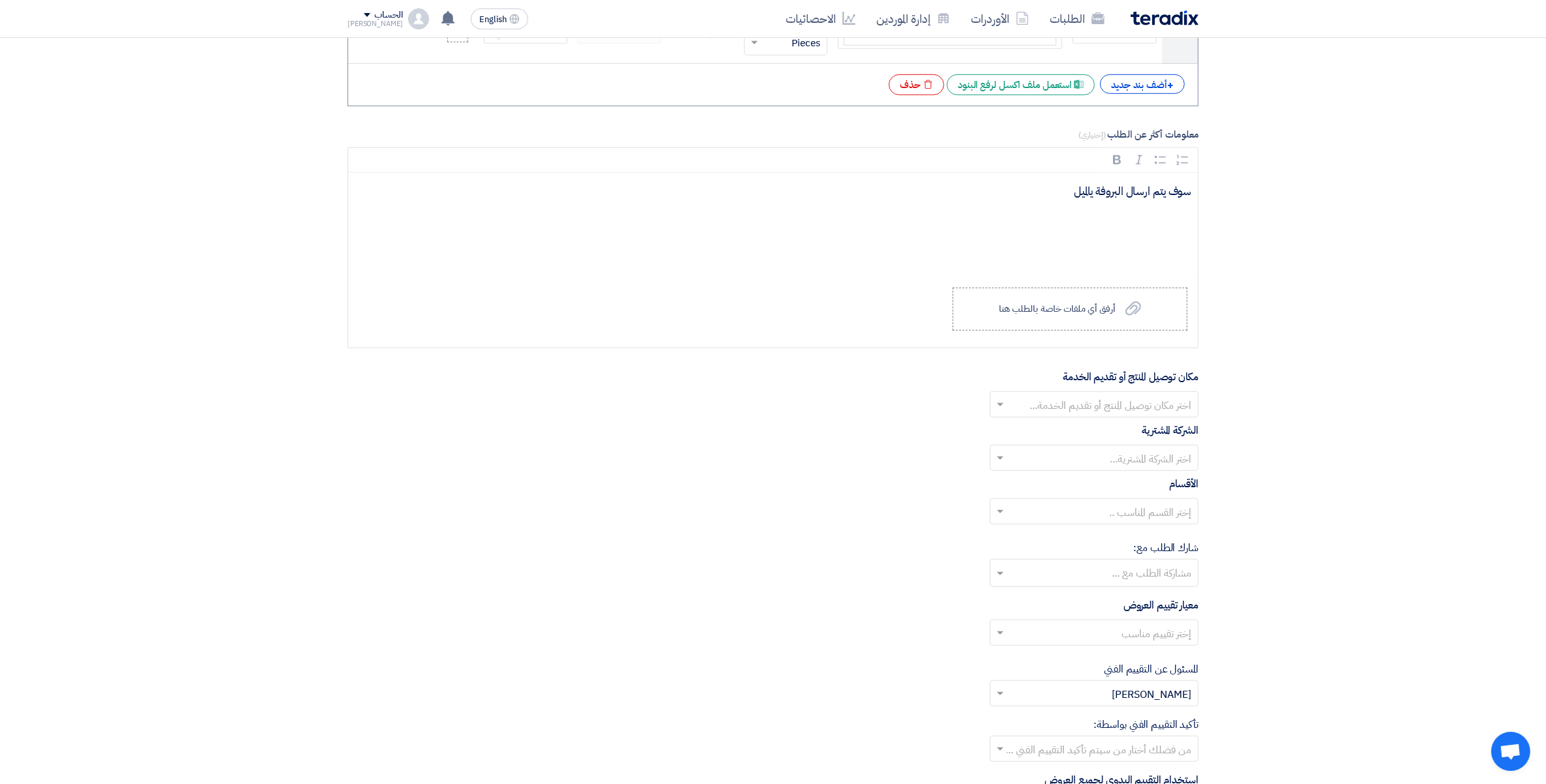
click at [1129, 417] on input "text" at bounding box center [1101, 406] width 183 height 21
click at [1145, 513] on span "مصنع وادى فود السادات" at bounding box center [1142, 511] width 99 height 16
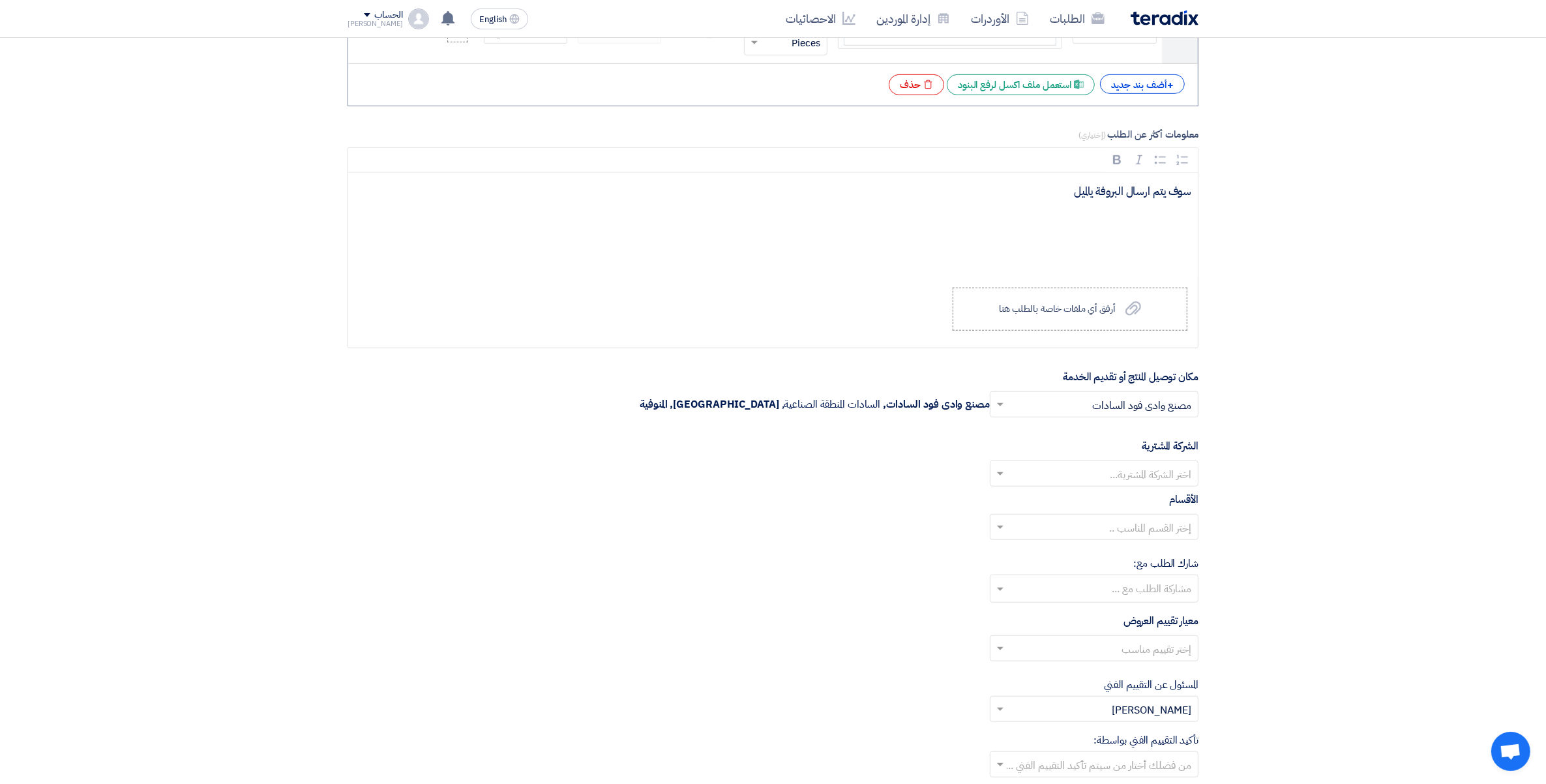
click at [1162, 459] on div "الشركة المشترية اختر الشركة المشترية..." at bounding box center [773, 462] width 851 height 48
click at [1159, 474] on input "text" at bounding box center [1101, 475] width 183 height 21
click at [1169, 503] on span "Wadi Group وادي جروب" at bounding box center [1139, 499] width 104 height 16
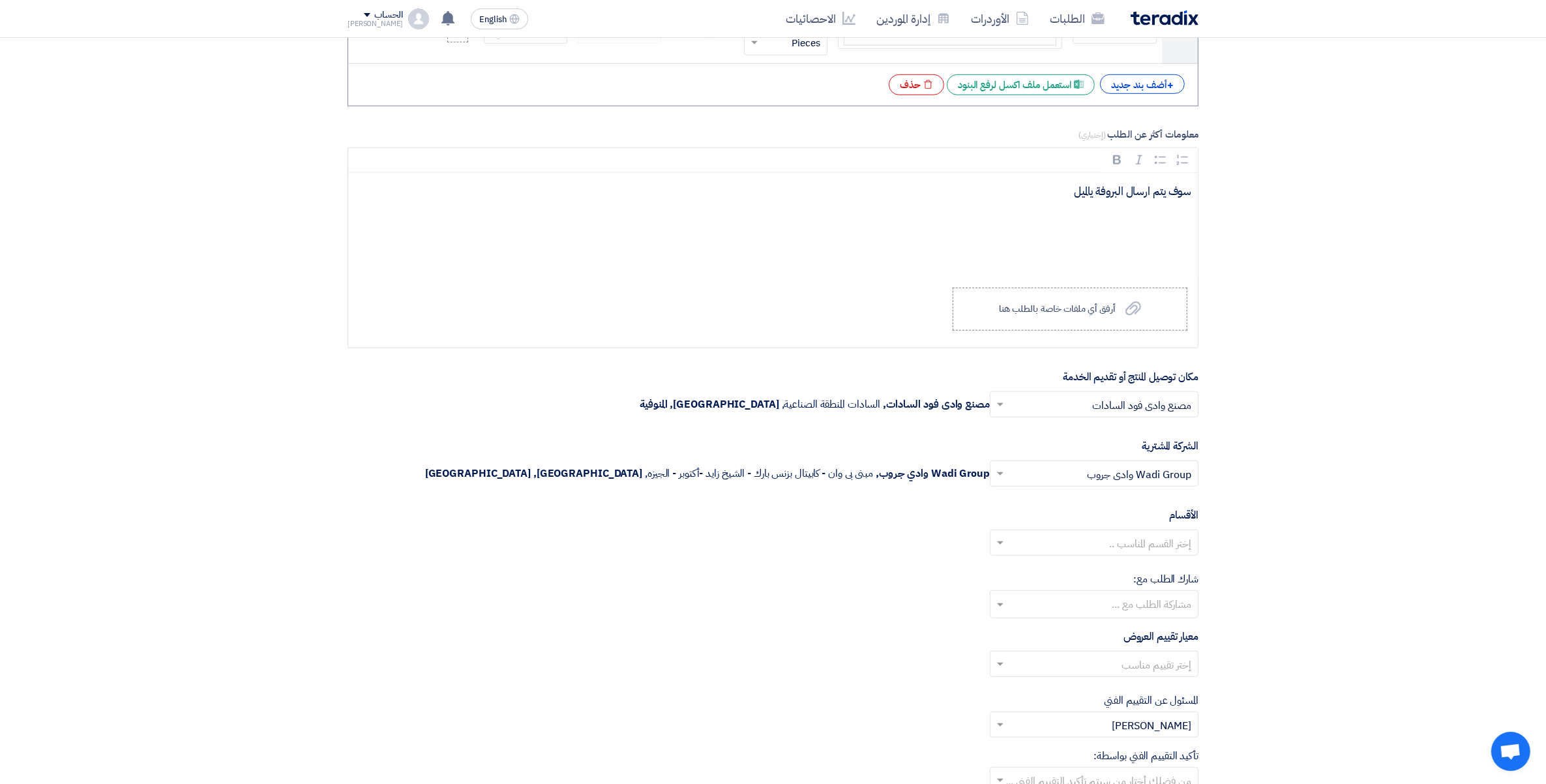
scroll to position [1218, 0]
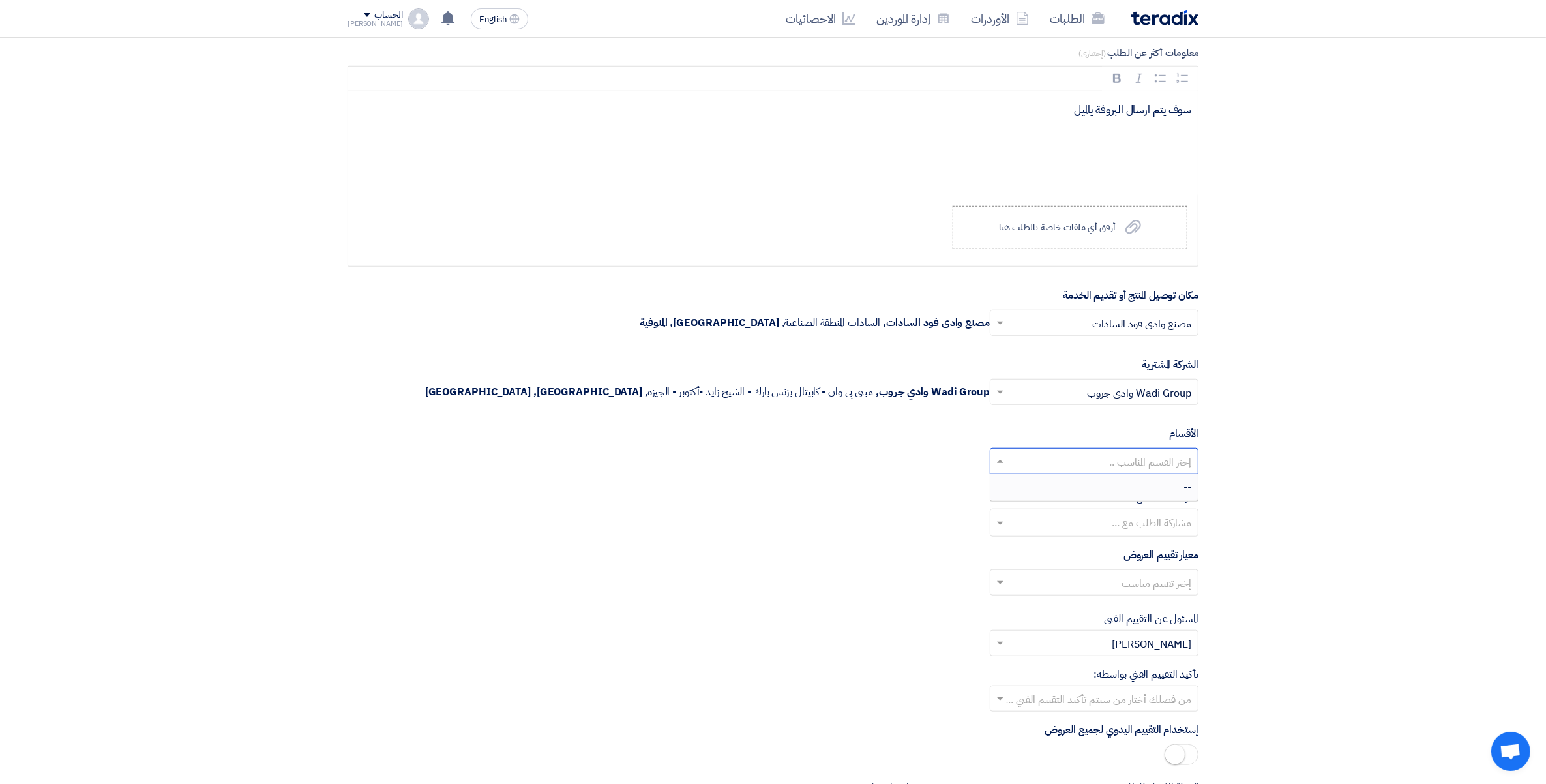
click at [1163, 460] on input "text" at bounding box center [1101, 462] width 183 height 21
click at [1348, 500] on section "المعلومات الأساسية أكتب عنوان لهذا الطلب طلب عرض سعر استيكر رول رقم 164203 - اس…" at bounding box center [773, 108] width 1546 height 2299
click at [1128, 528] on input "text" at bounding box center [1094, 524] width 196 height 21
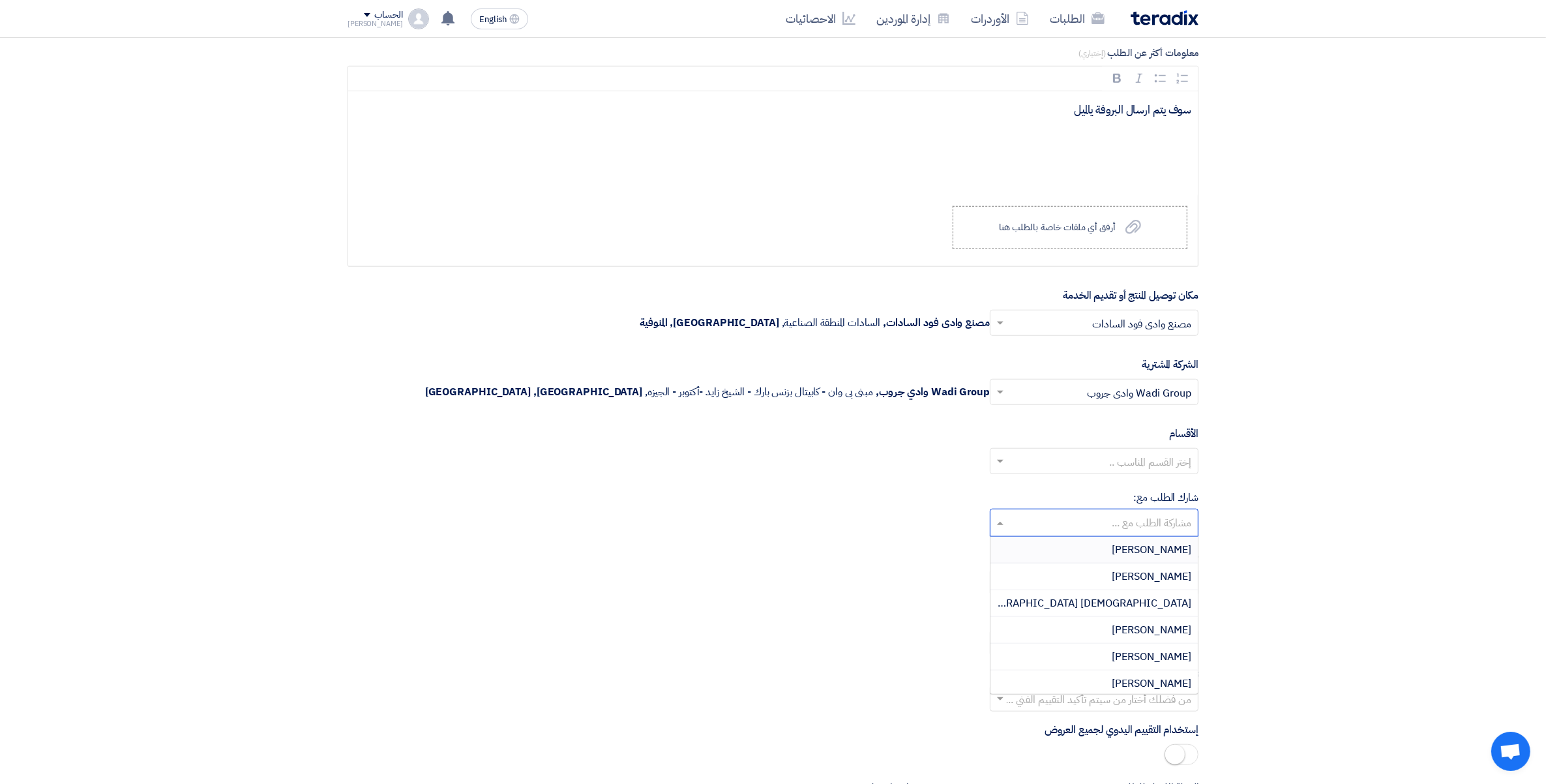
click at [1331, 576] on section "المعلومات الأساسية أكتب عنوان لهذا الطلب طلب عرض سعر استيكر رول رقم 164203 - اس…" at bounding box center [773, 108] width 1546 height 2299
click at [1118, 580] on input "text" at bounding box center [1101, 584] width 183 height 21
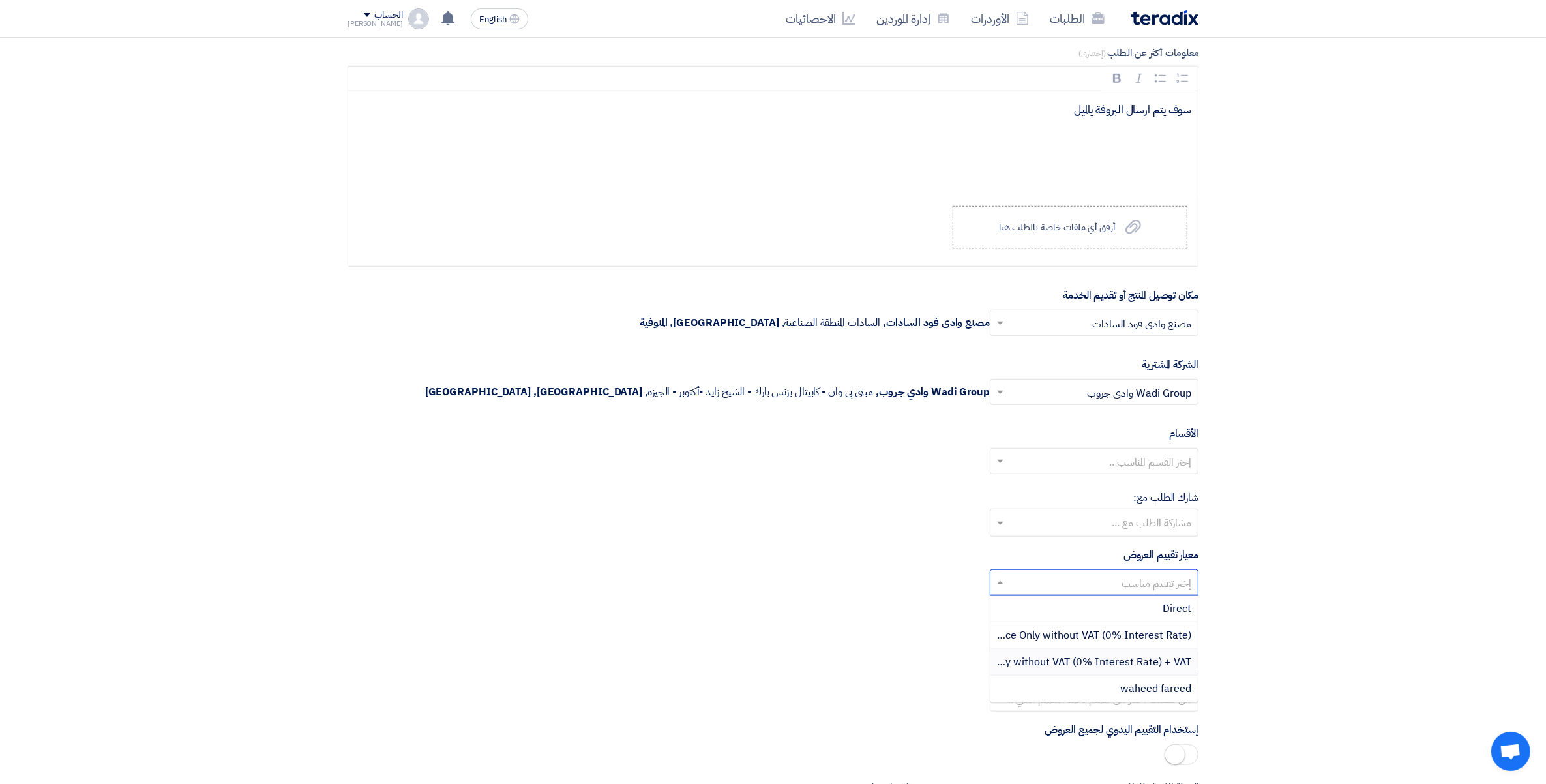
click at [1162, 663] on span "Price Only without VAT (0% Interest Rate) + VAT" at bounding box center [1077, 662] width 228 height 16
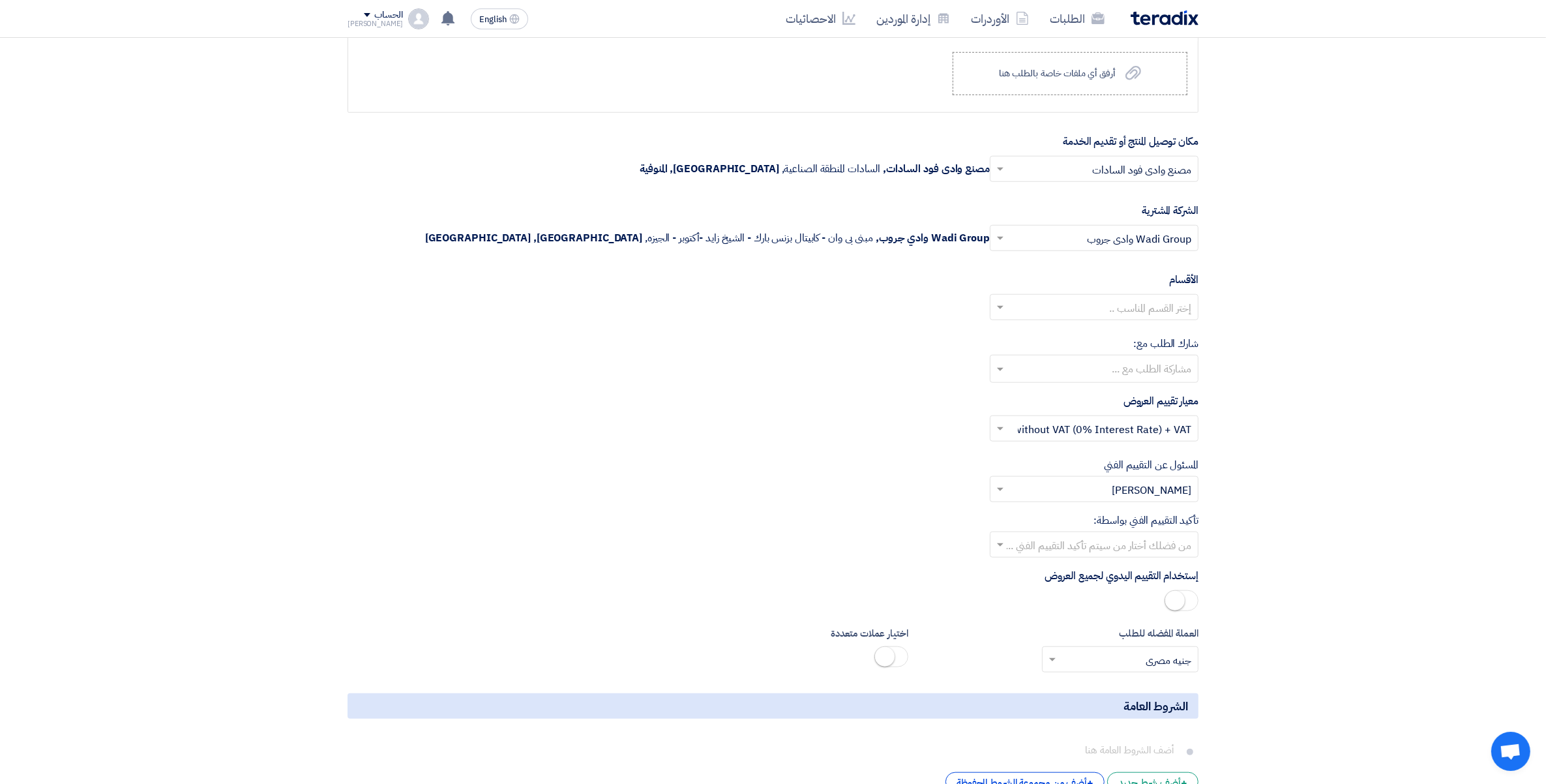
scroll to position [1544, 0]
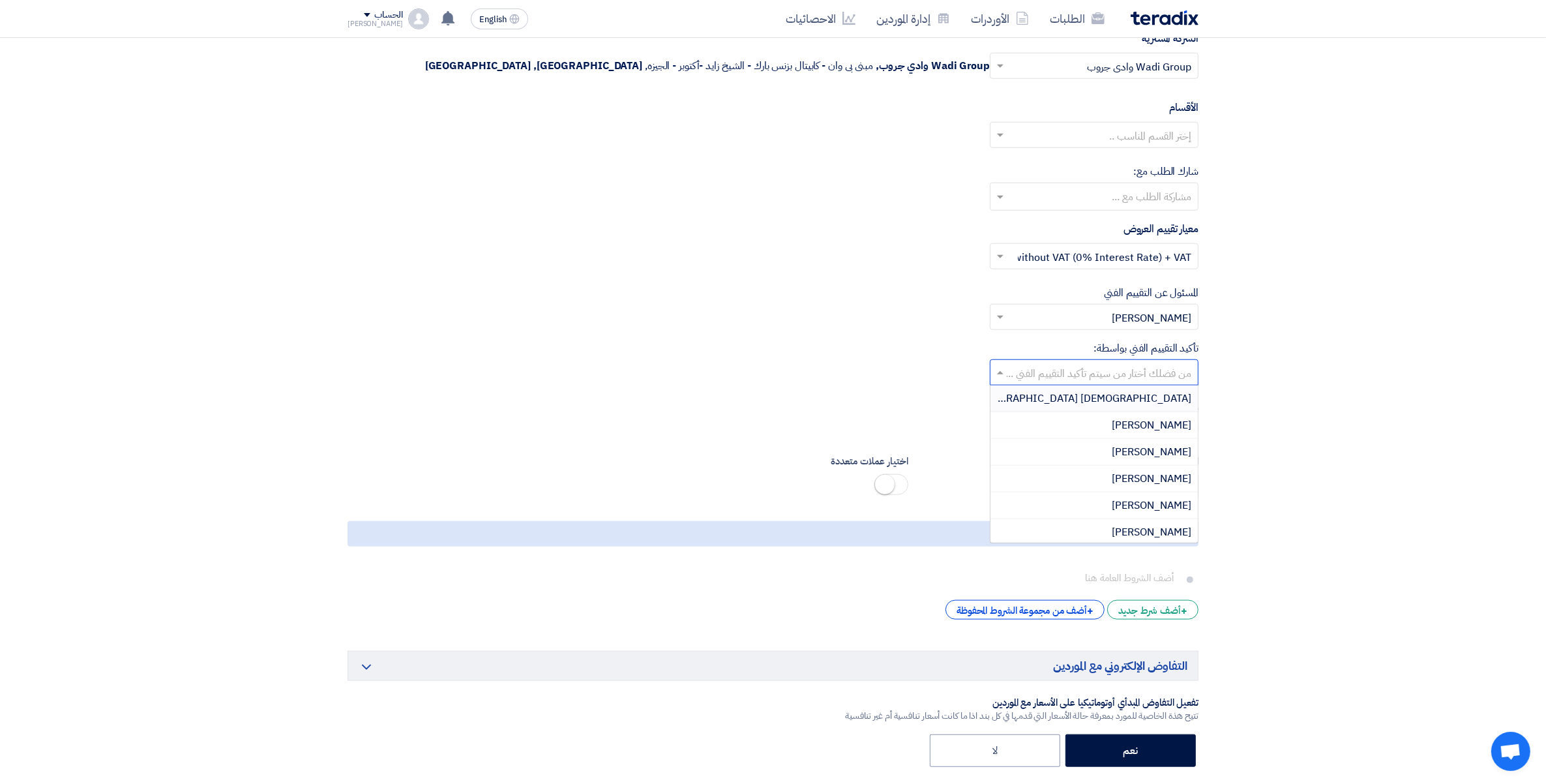
click at [1155, 377] on input "text" at bounding box center [1101, 374] width 183 height 21
click at [1176, 486] on span "[PERSON_NAME]" at bounding box center [1152, 479] width 80 height 16
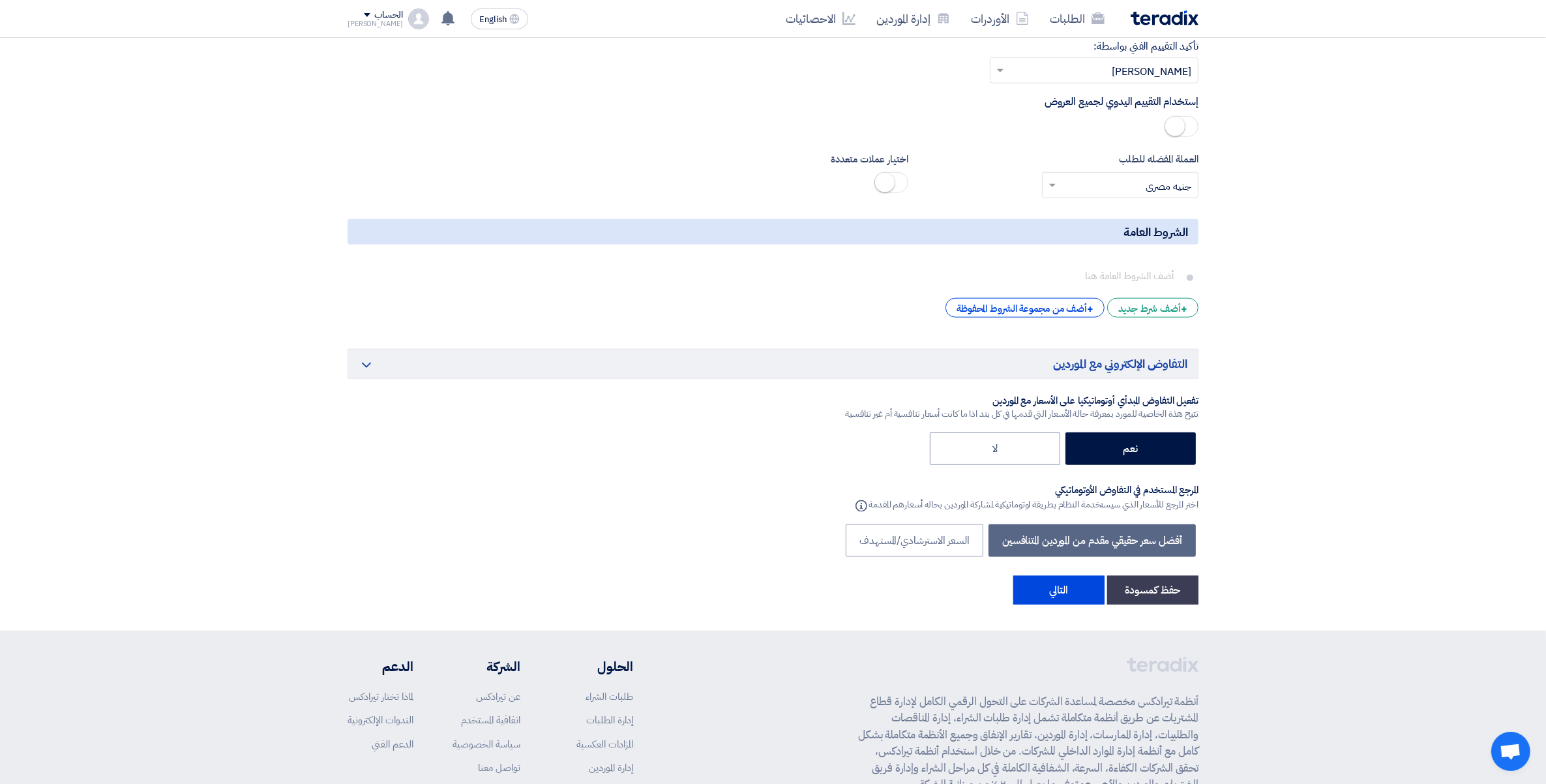
scroll to position [1996, 0]
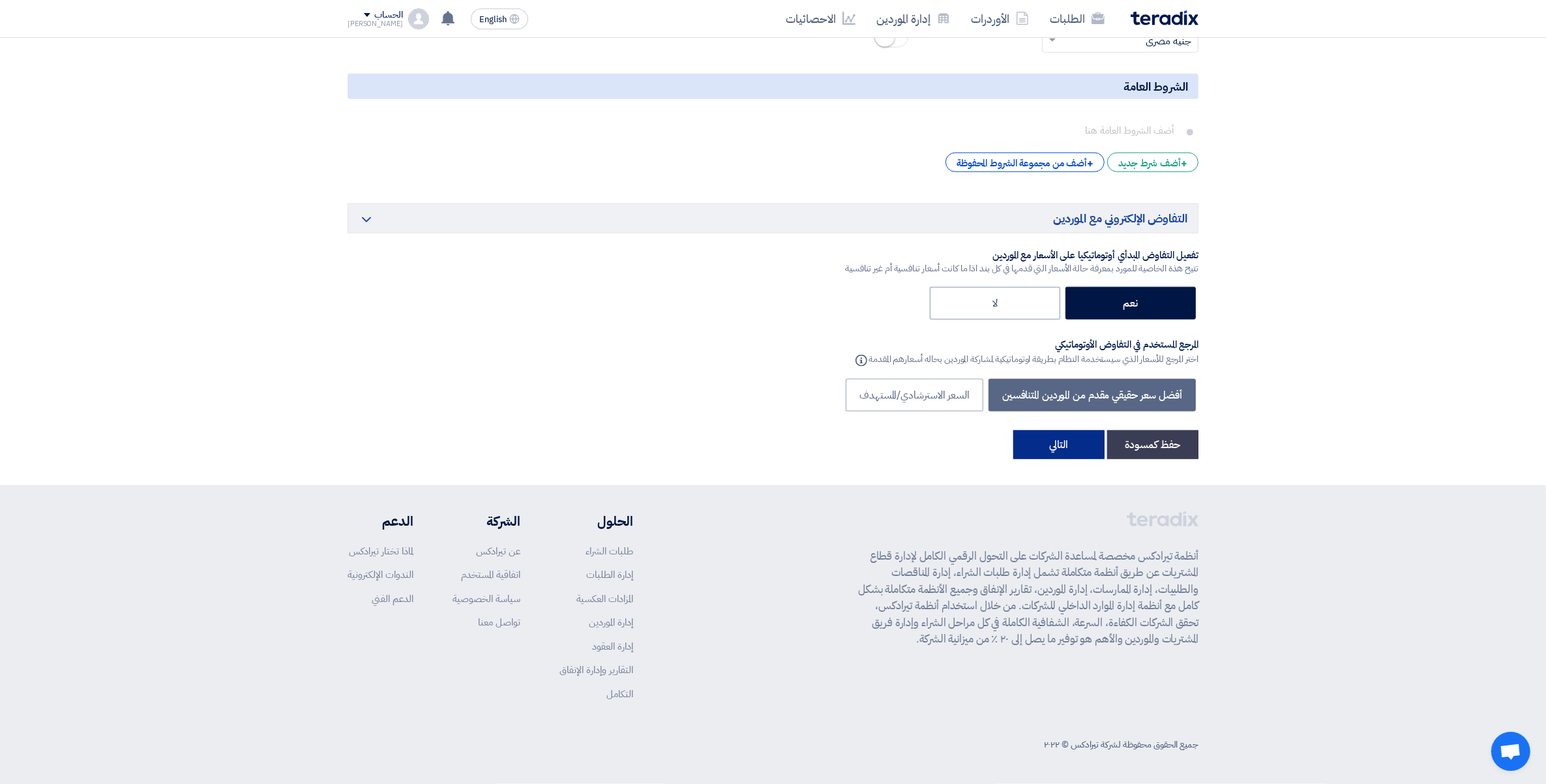
click at [1061, 445] on button "التالي" at bounding box center [1059, 445] width 92 height 28
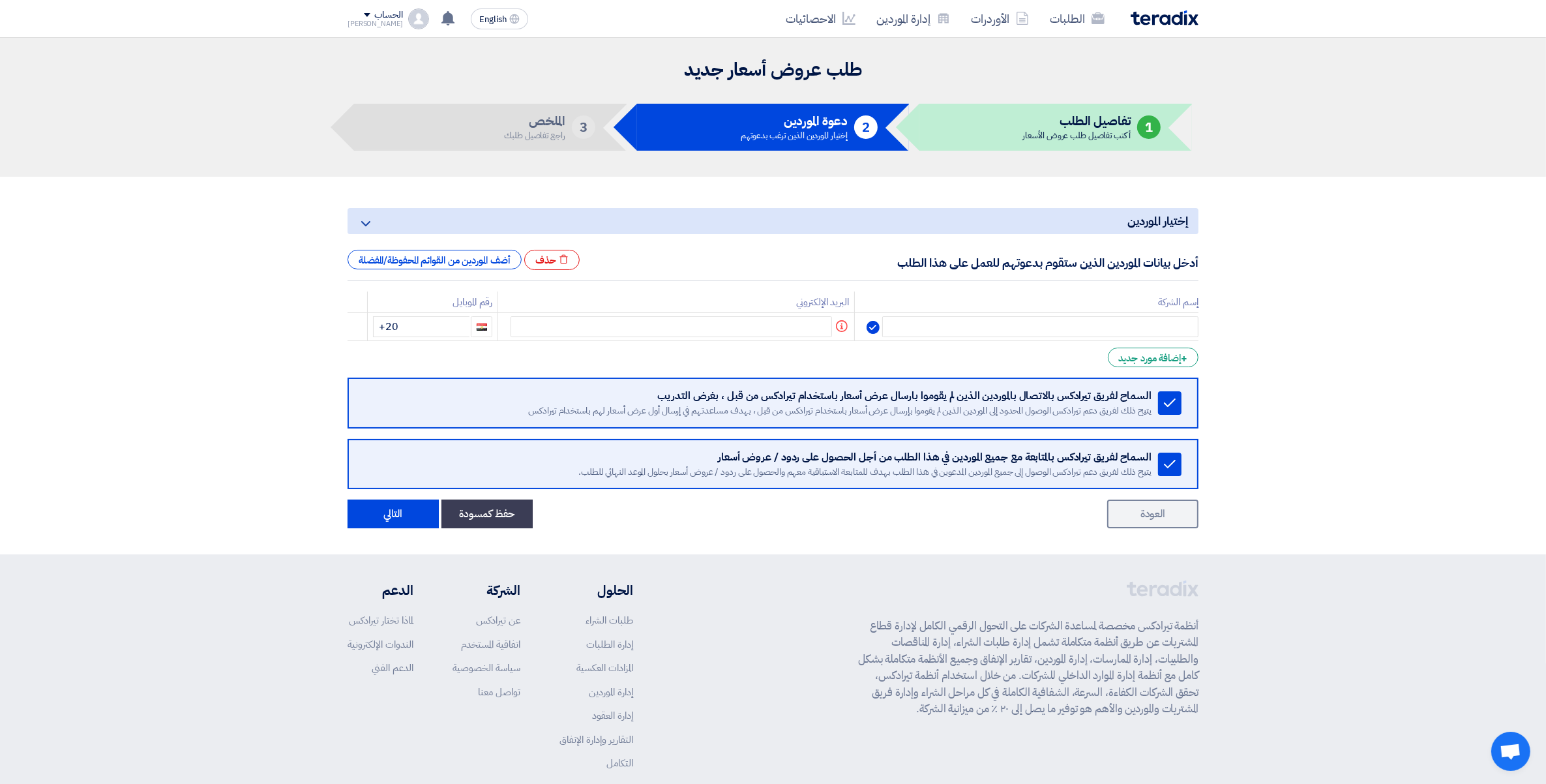
click at [134, 320] on section "إختيار الموردين Minimize/Maximize Category أدخل بيانات الموردين الذين ستقوم بدع…" at bounding box center [773, 366] width 1546 height 378
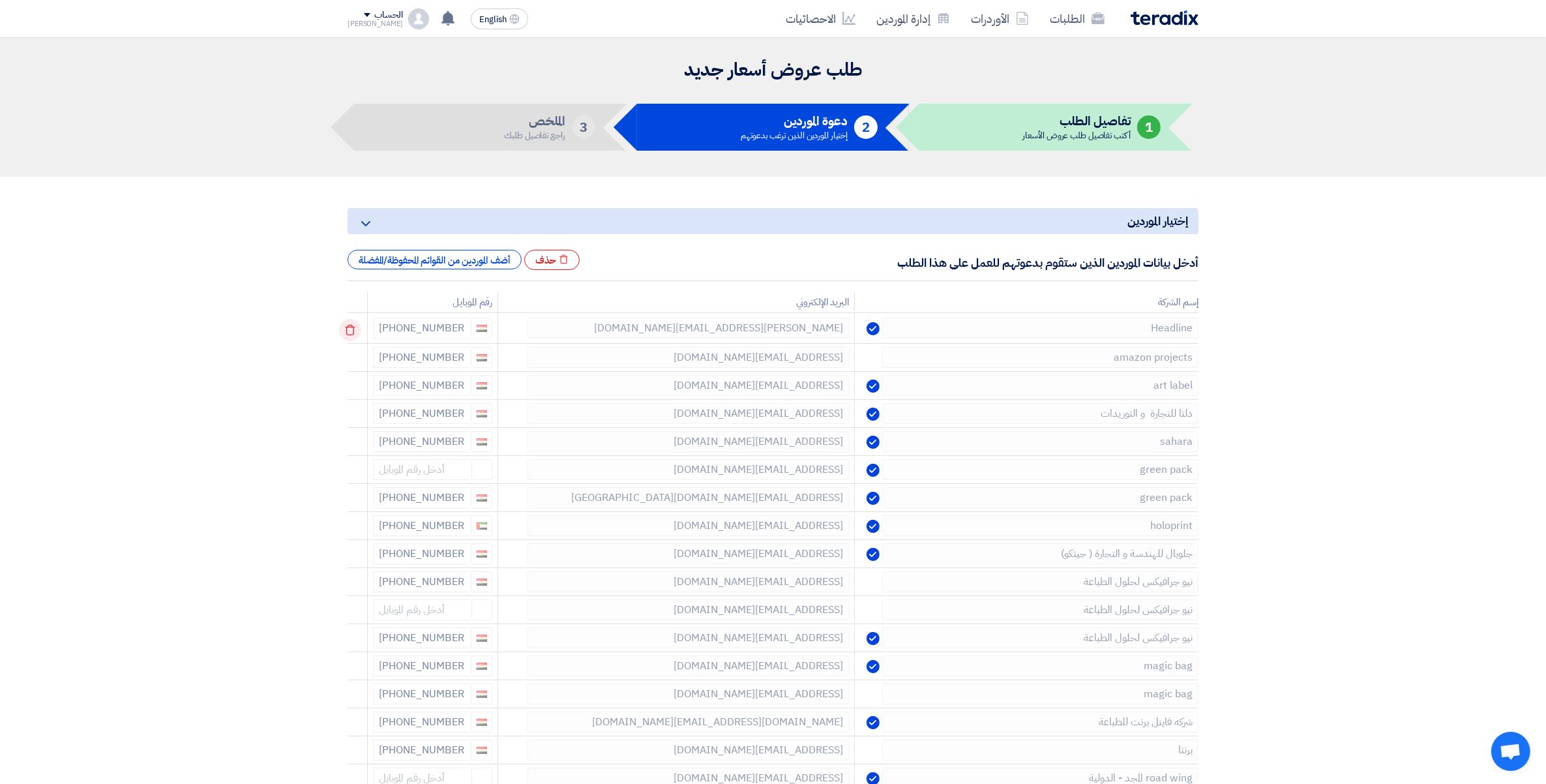
click at [350, 330] on icon at bounding box center [350, 330] width 22 height 22
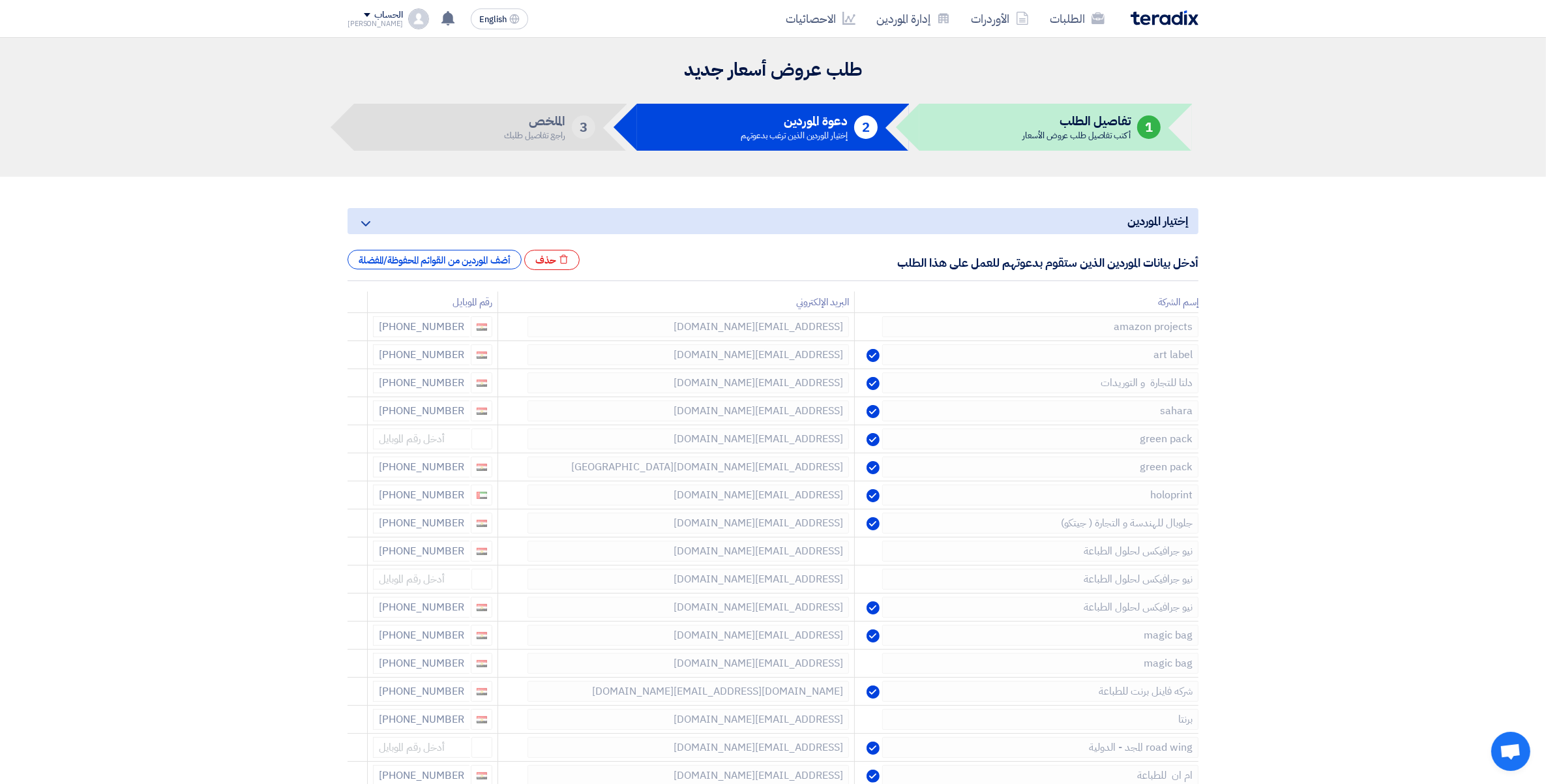
click at [0, 0] on icon at bounding box center [0, 0] width 0 height 0
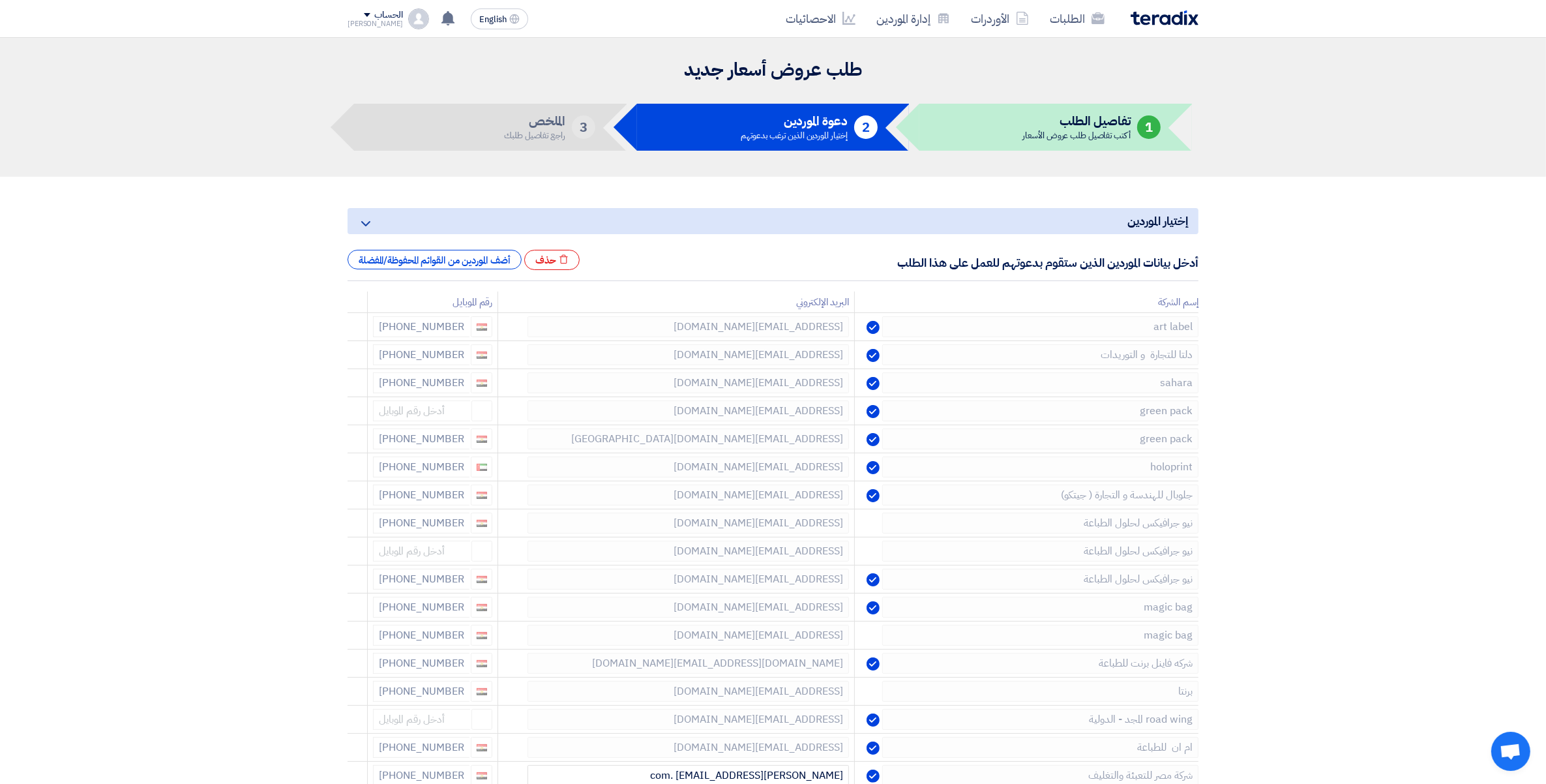
click at [0, 0] on icon at bounding box center [0, 0] width 0 height 0
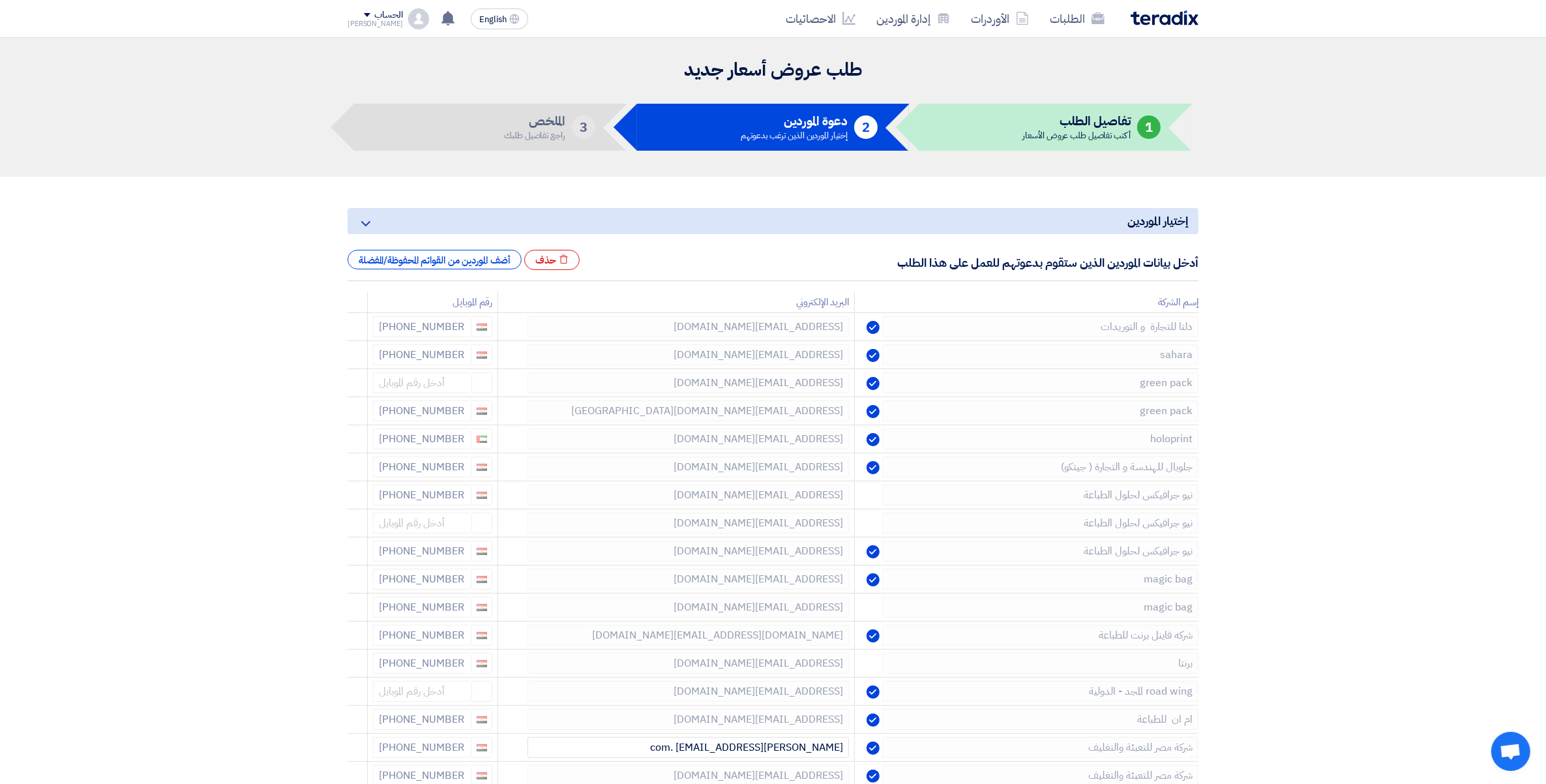
click at [0, 0] on icon at bounding box center [0, 0] width 0 height 0
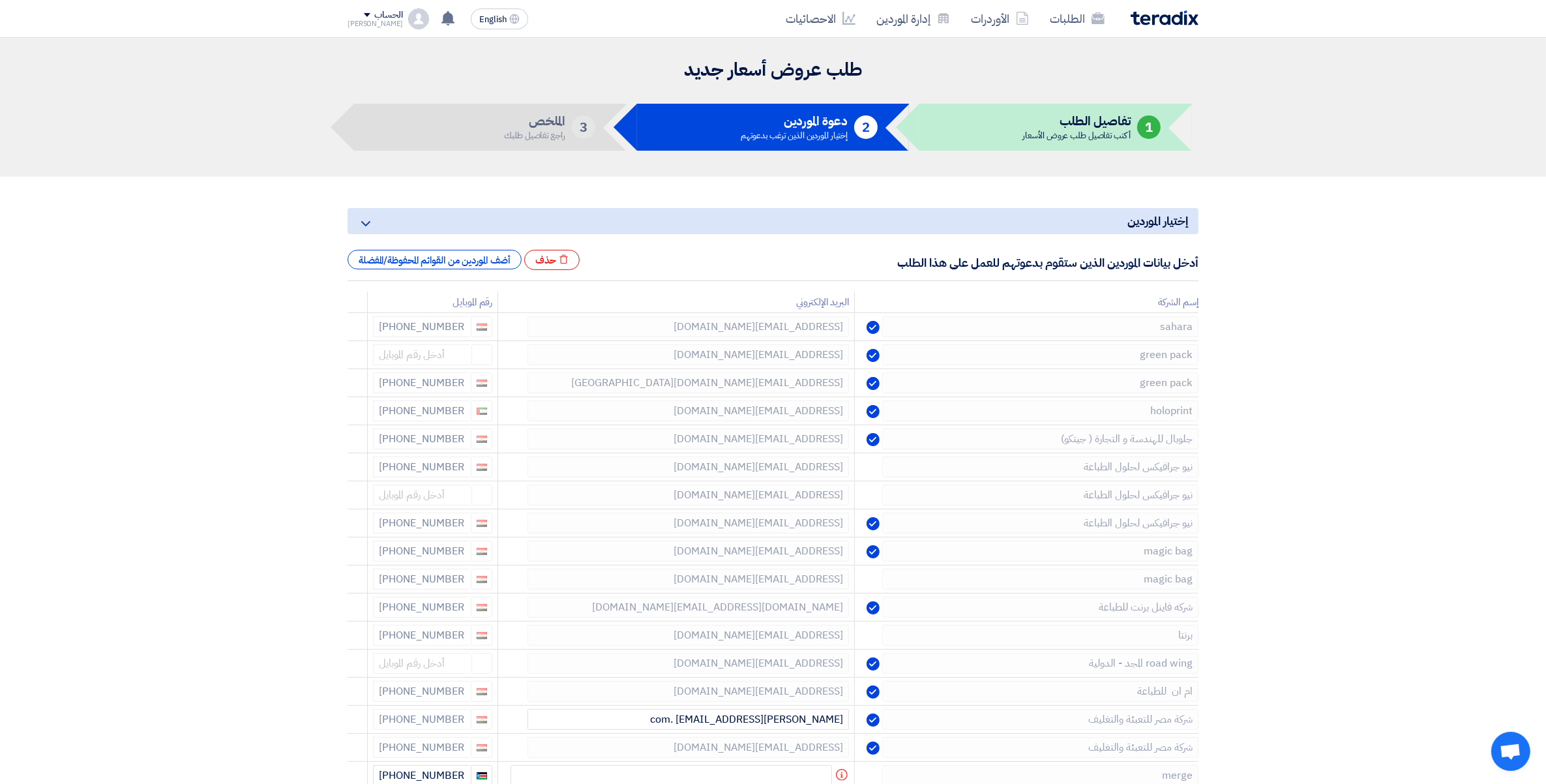
click at [0, 0] on icon at bounding box center [0, 0] width 0 height 0
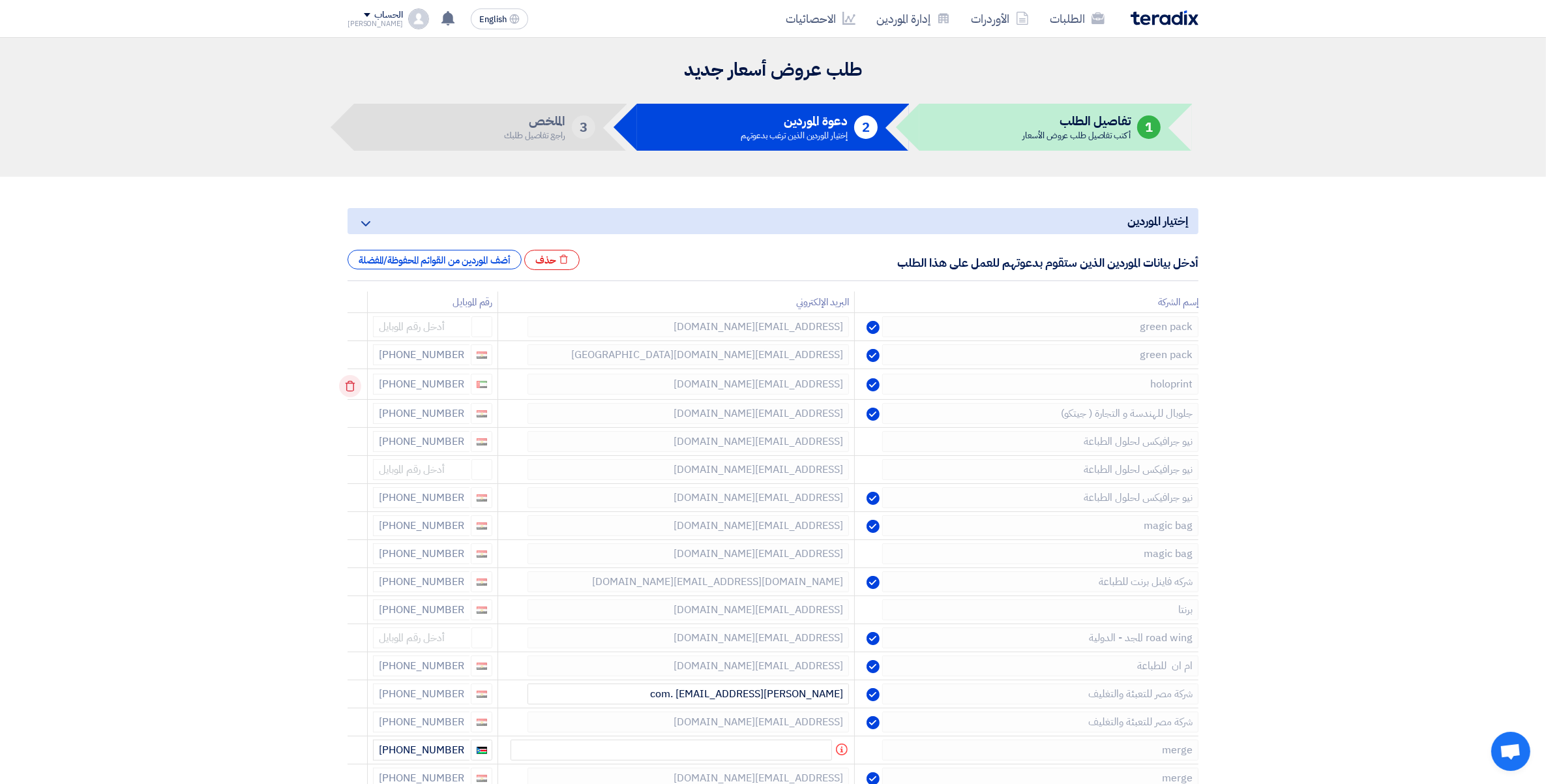
click at [349, 386] on icon at bounding box center [350, 386] width 22 height 22
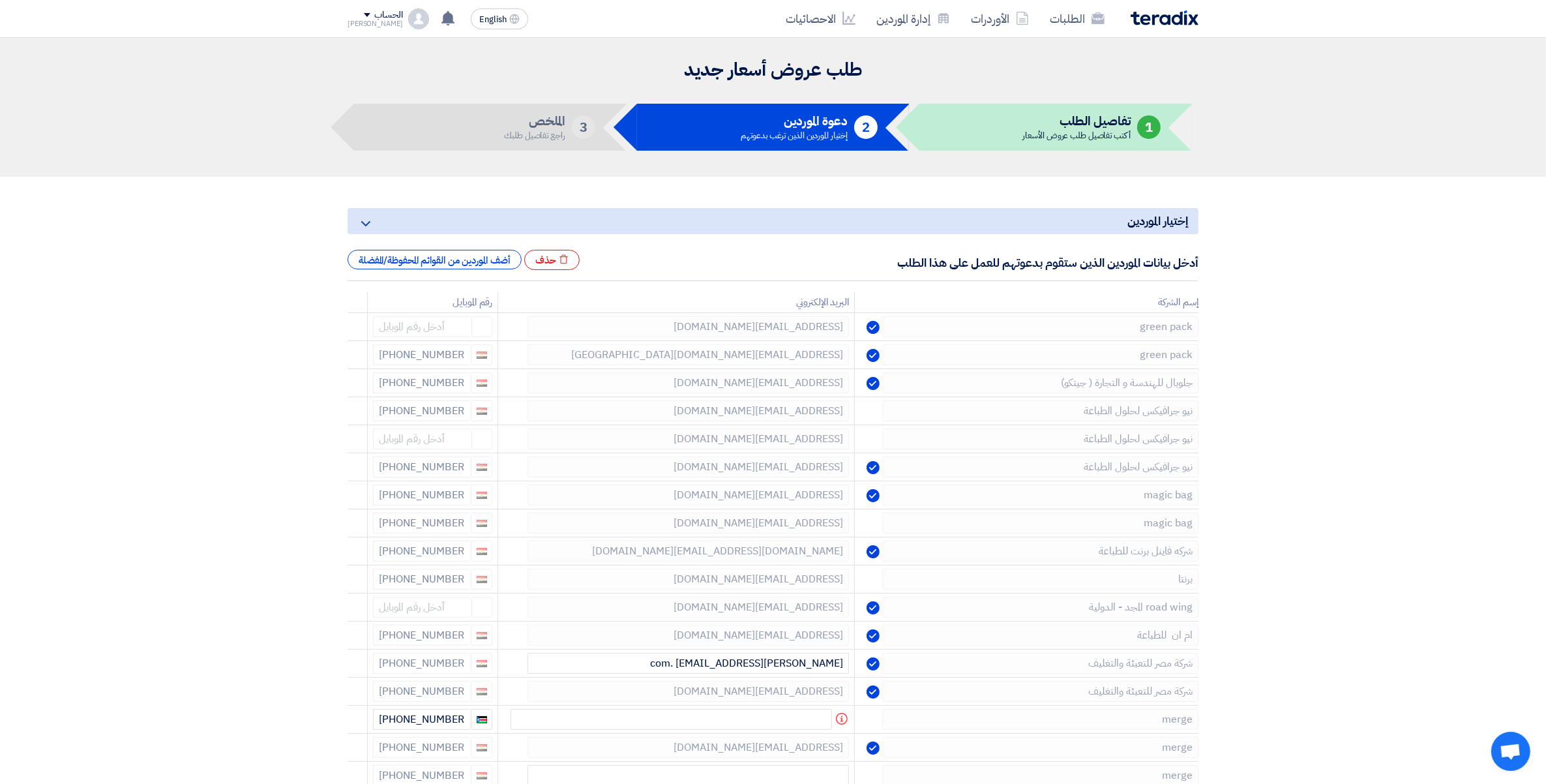
click at [0, 0] on icon at bounding box center [0, 0] width 0 height 0
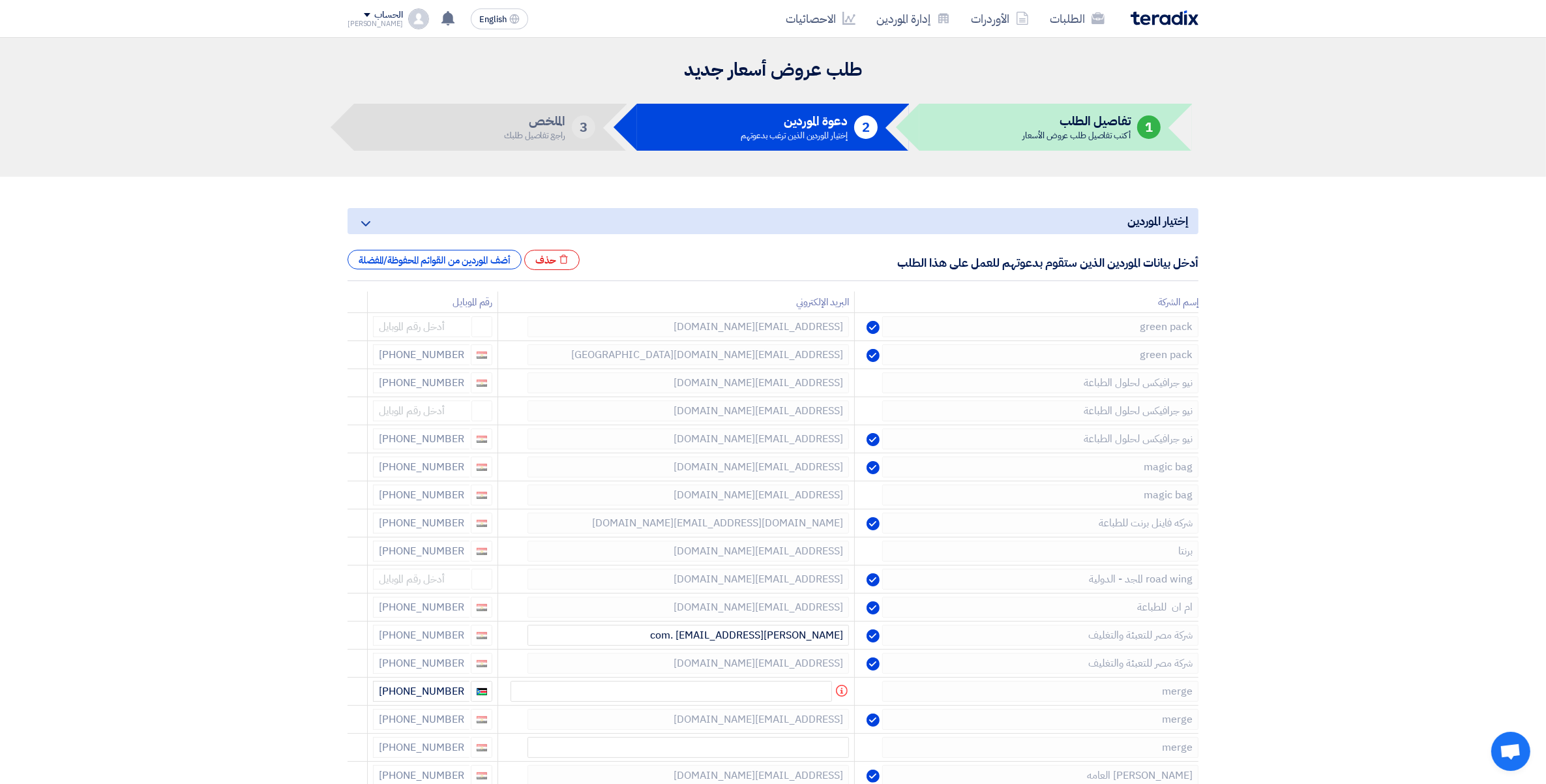
click at [0, 0] on icon at bounding box center [0, 0] width 0 height 0
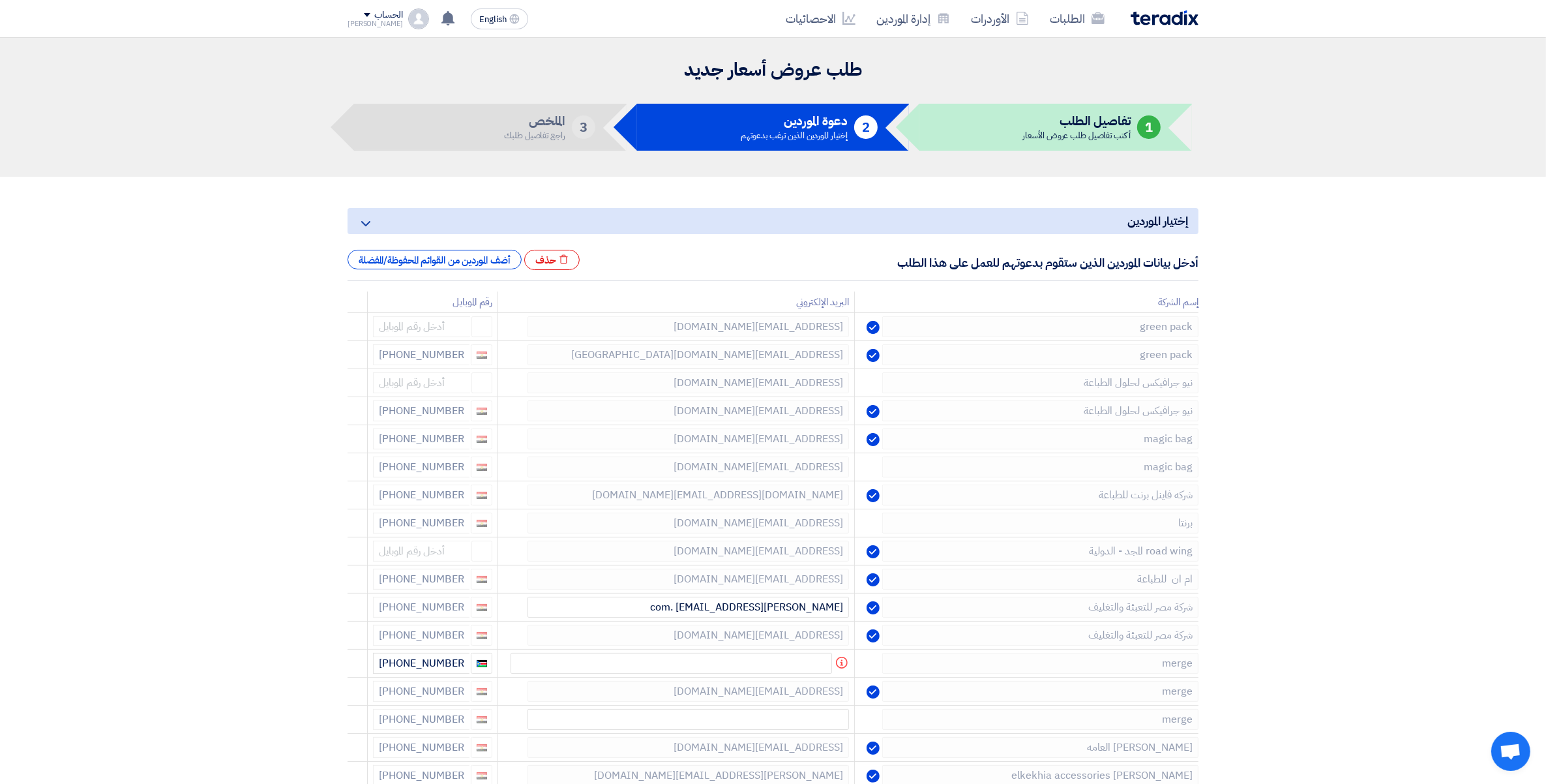
click at [0, 0] on icon at bounding box center [0, 0] width 0 height 0
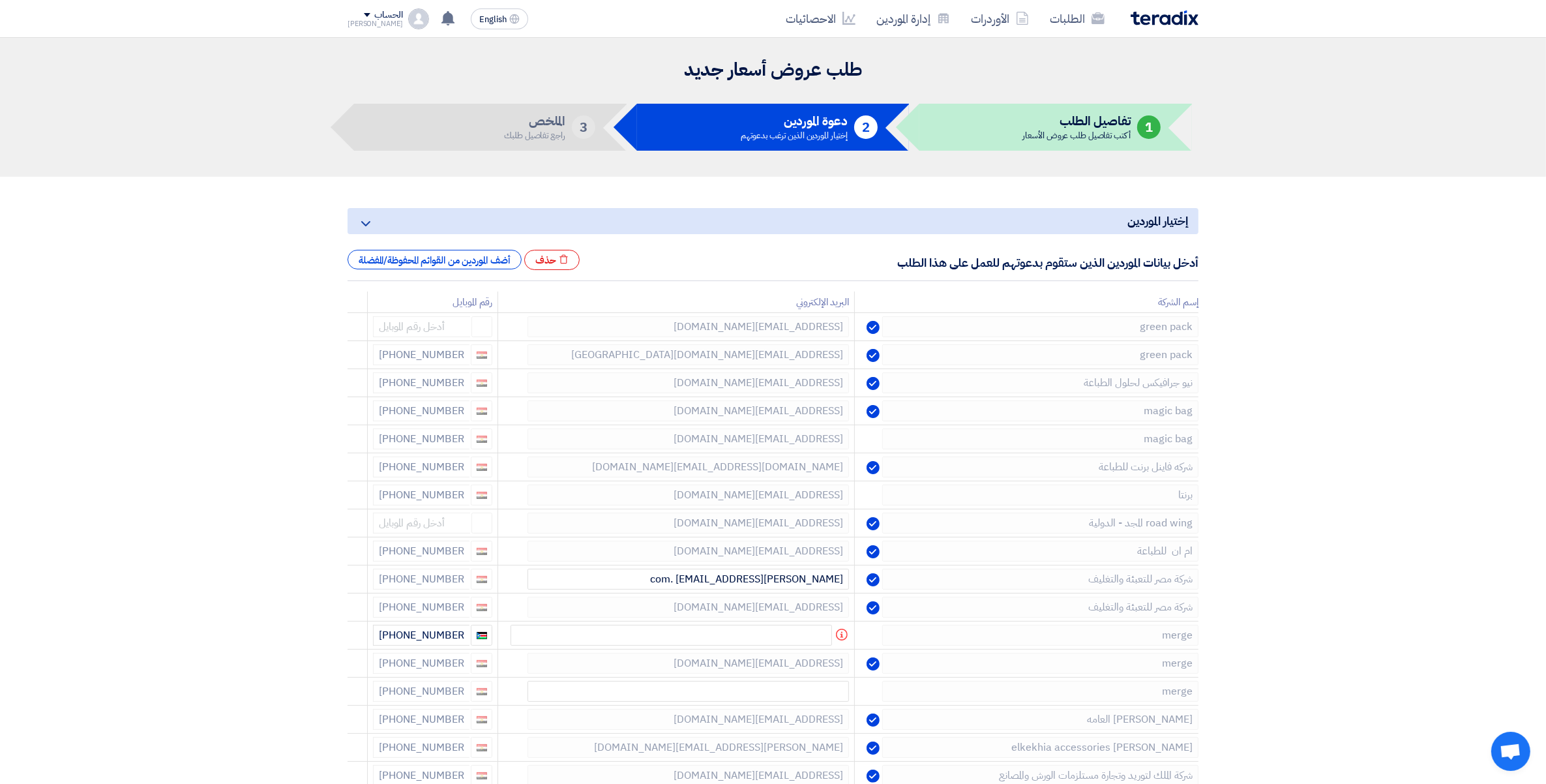
click at [0, 0] on icon at bounding box center [0, 0] width 0 height 0
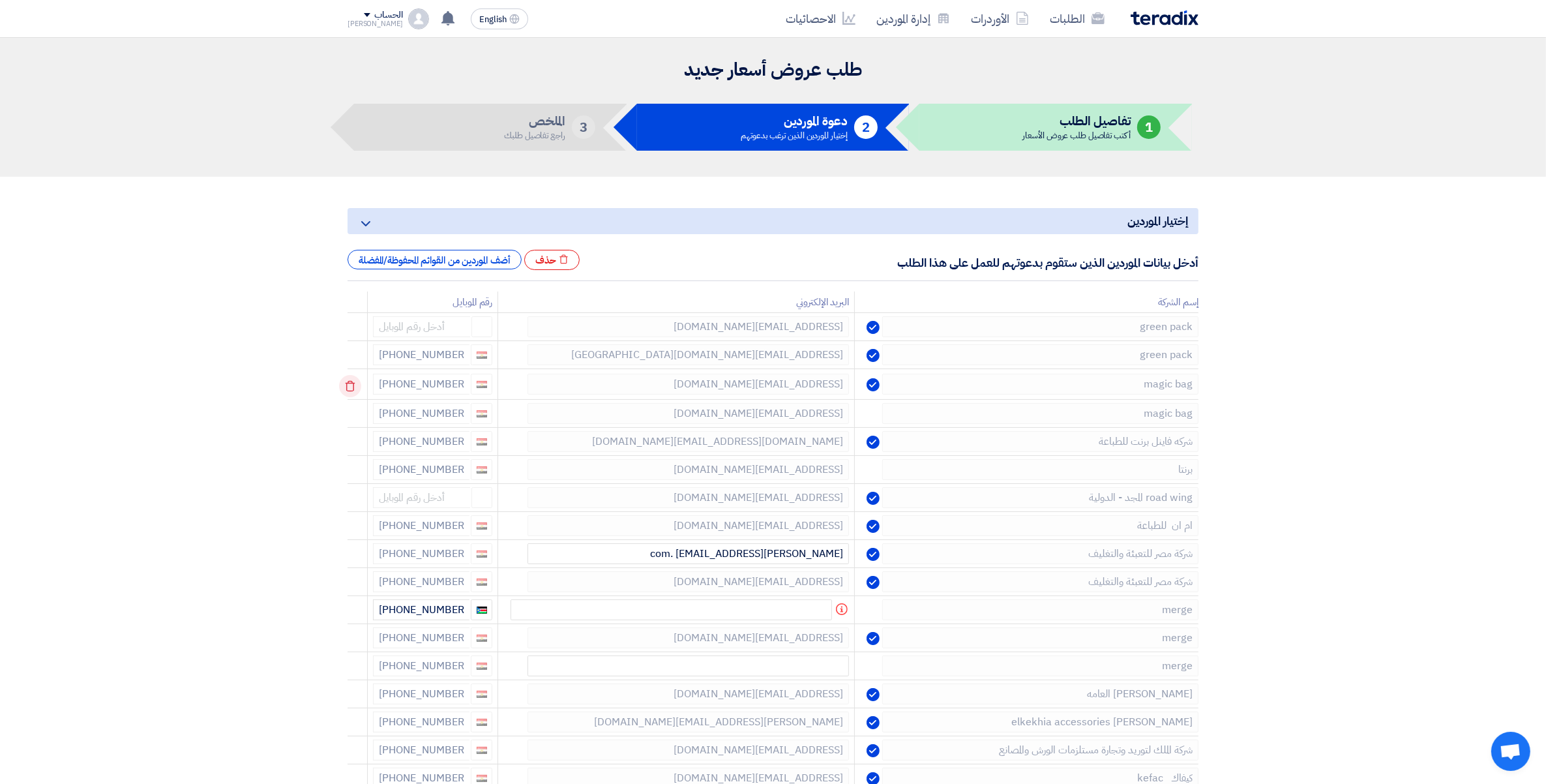
click at [349, 388] on use at bounding box center [351, 386] width 10 height 11
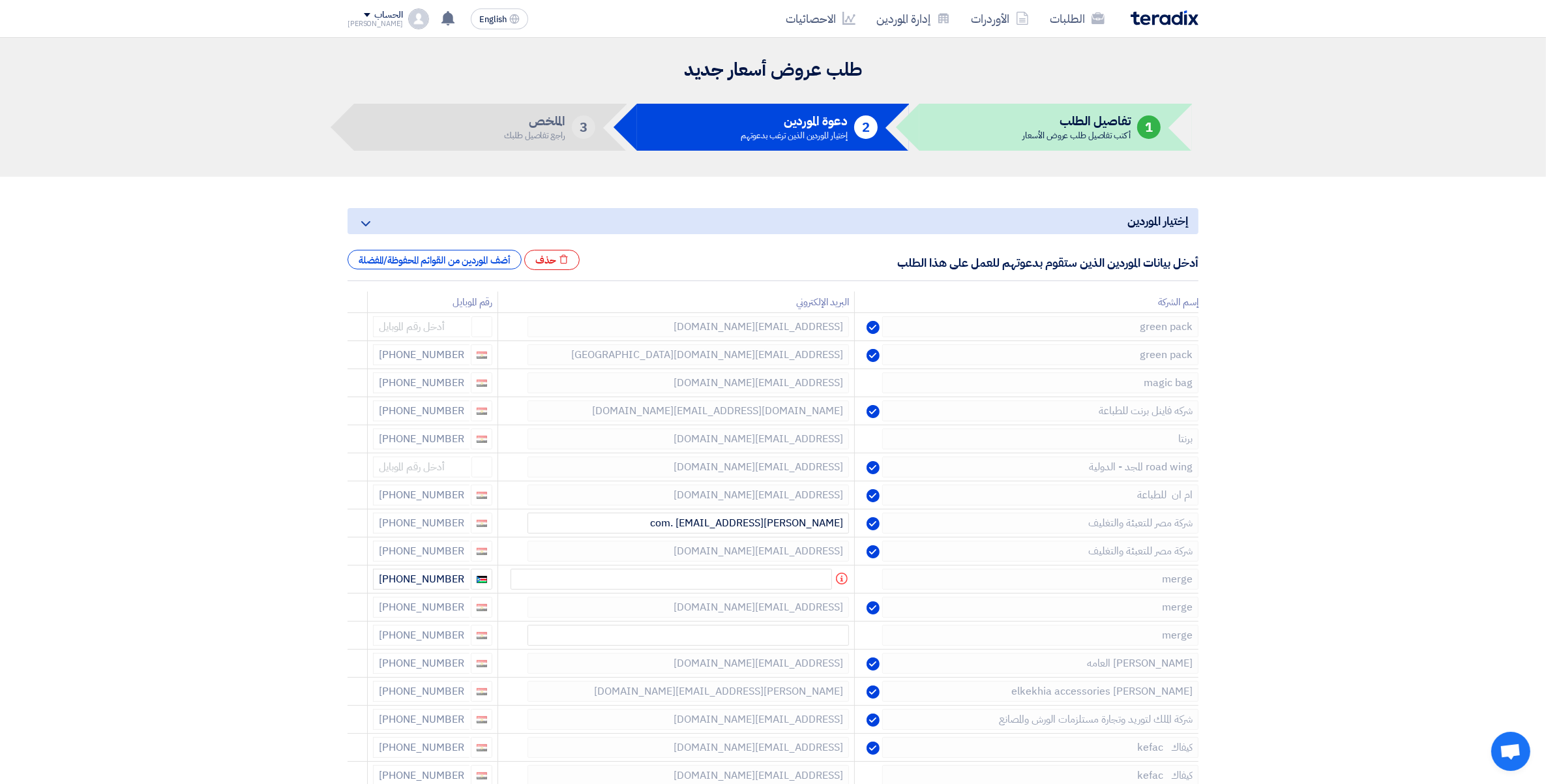
click at [0, 0] on use at bounding box center [0, 0] width 0 height 0
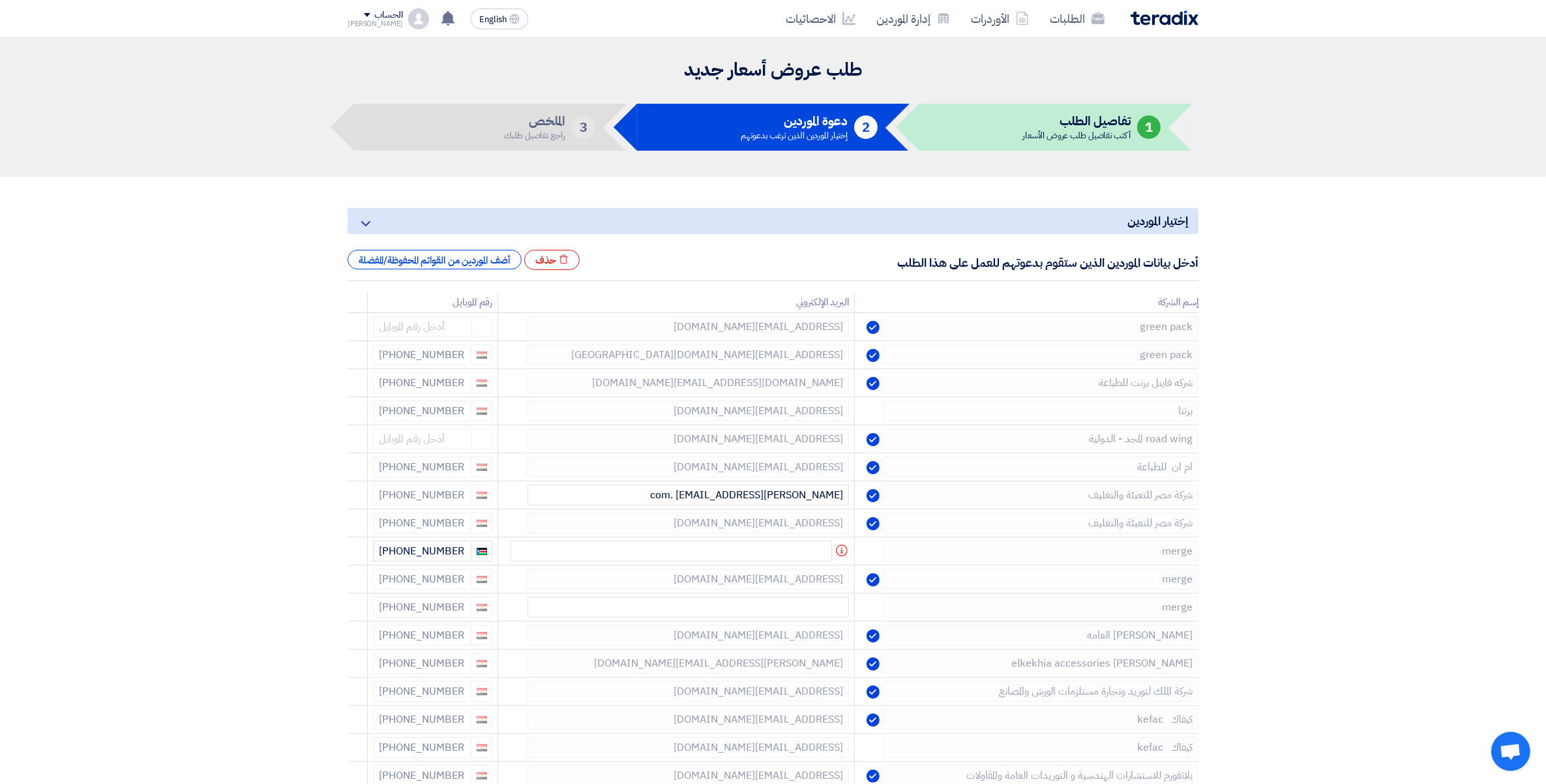
click at [0, 0] on use at bounding box center [0, 0] width 0 height 0
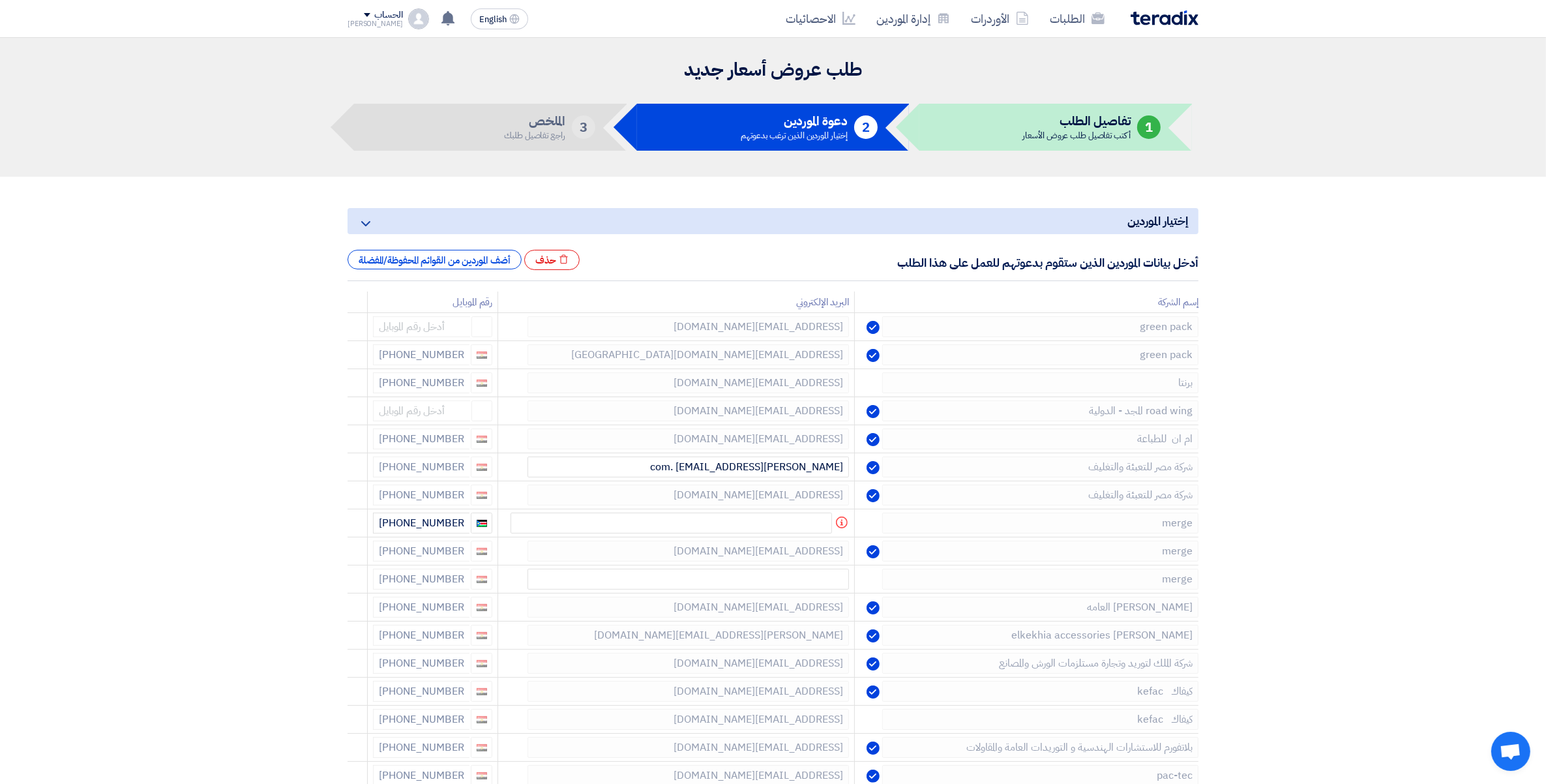
click at [0, 0] on use at bounding box center [0, 0] width 0 height 0
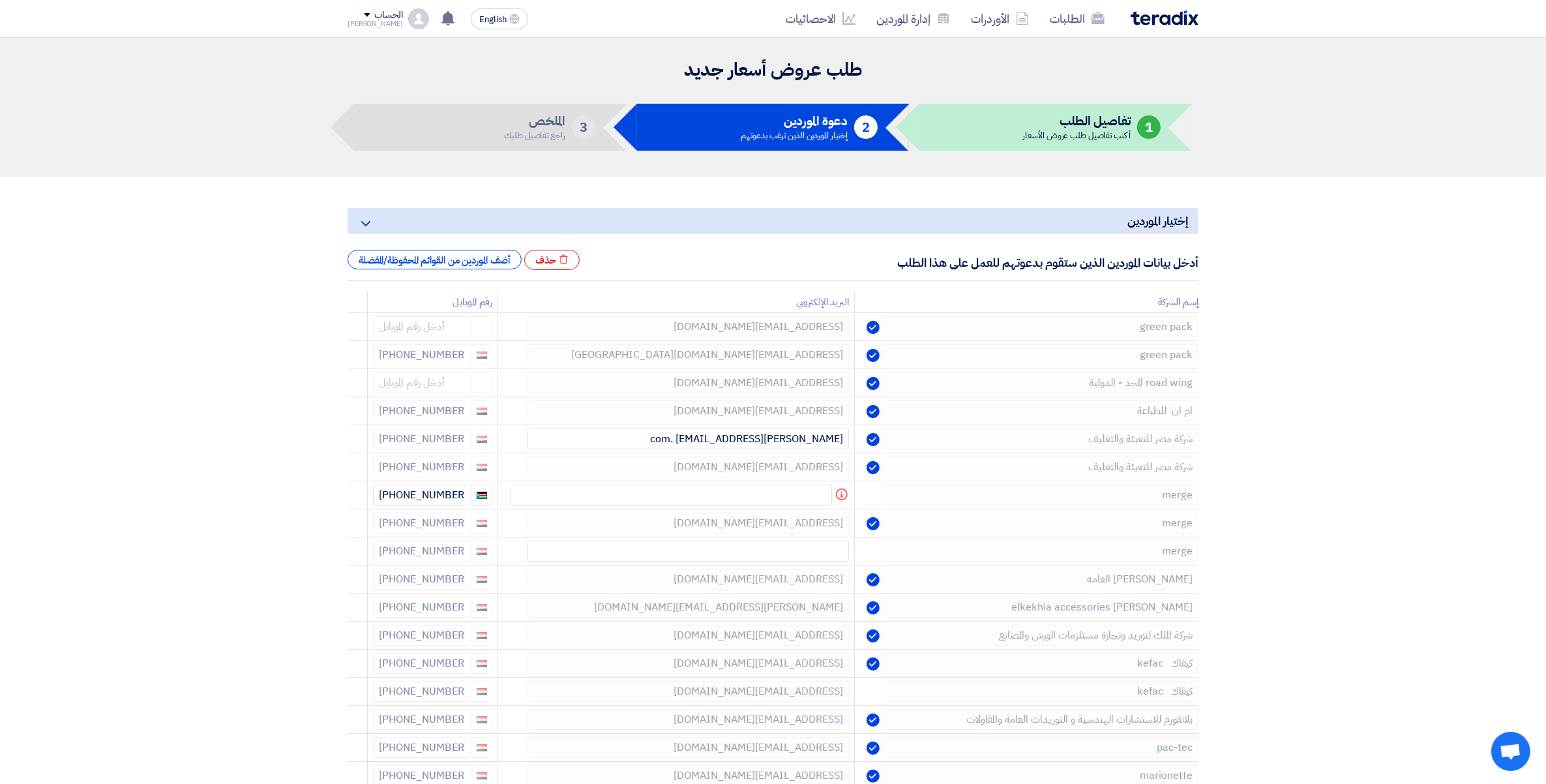
click at [0, 0] on use at bounding box center [0, 0] width 0 height 0
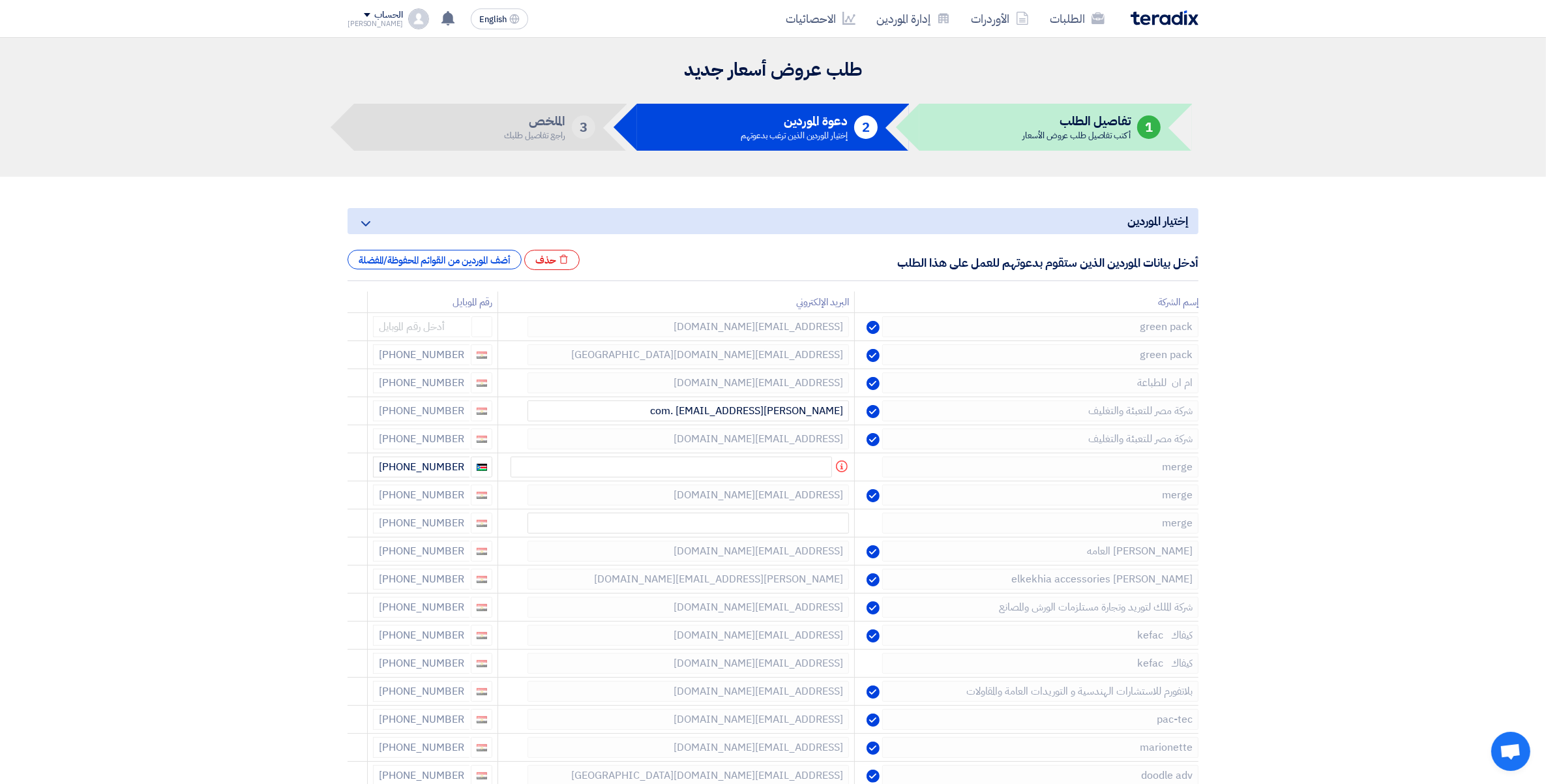
click at [0, 0] on use at bounding box center [0, 0] width 0 height 0
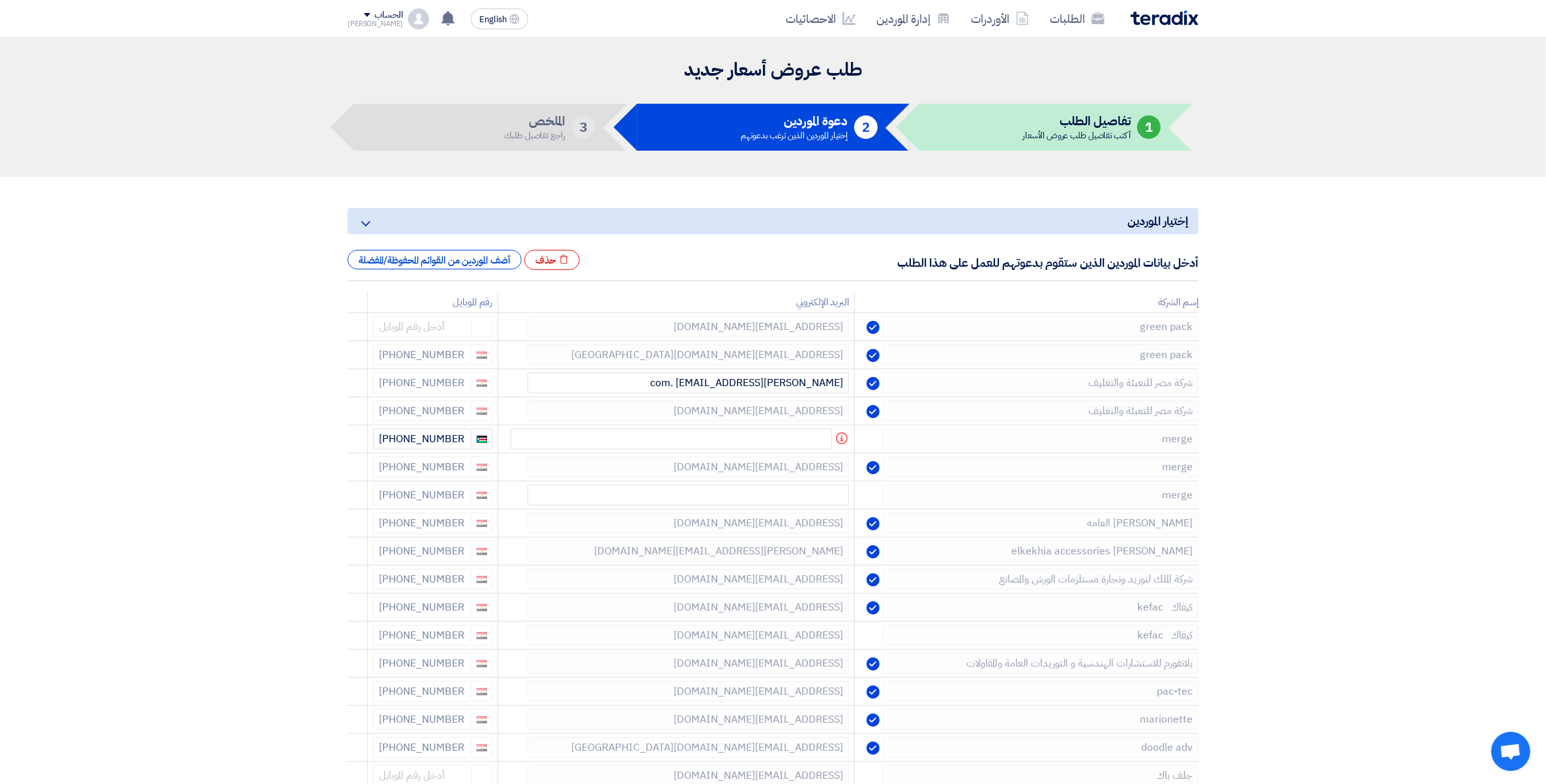
click at [0, 0] on use at bounding box center [0, 0] width 0 height 0
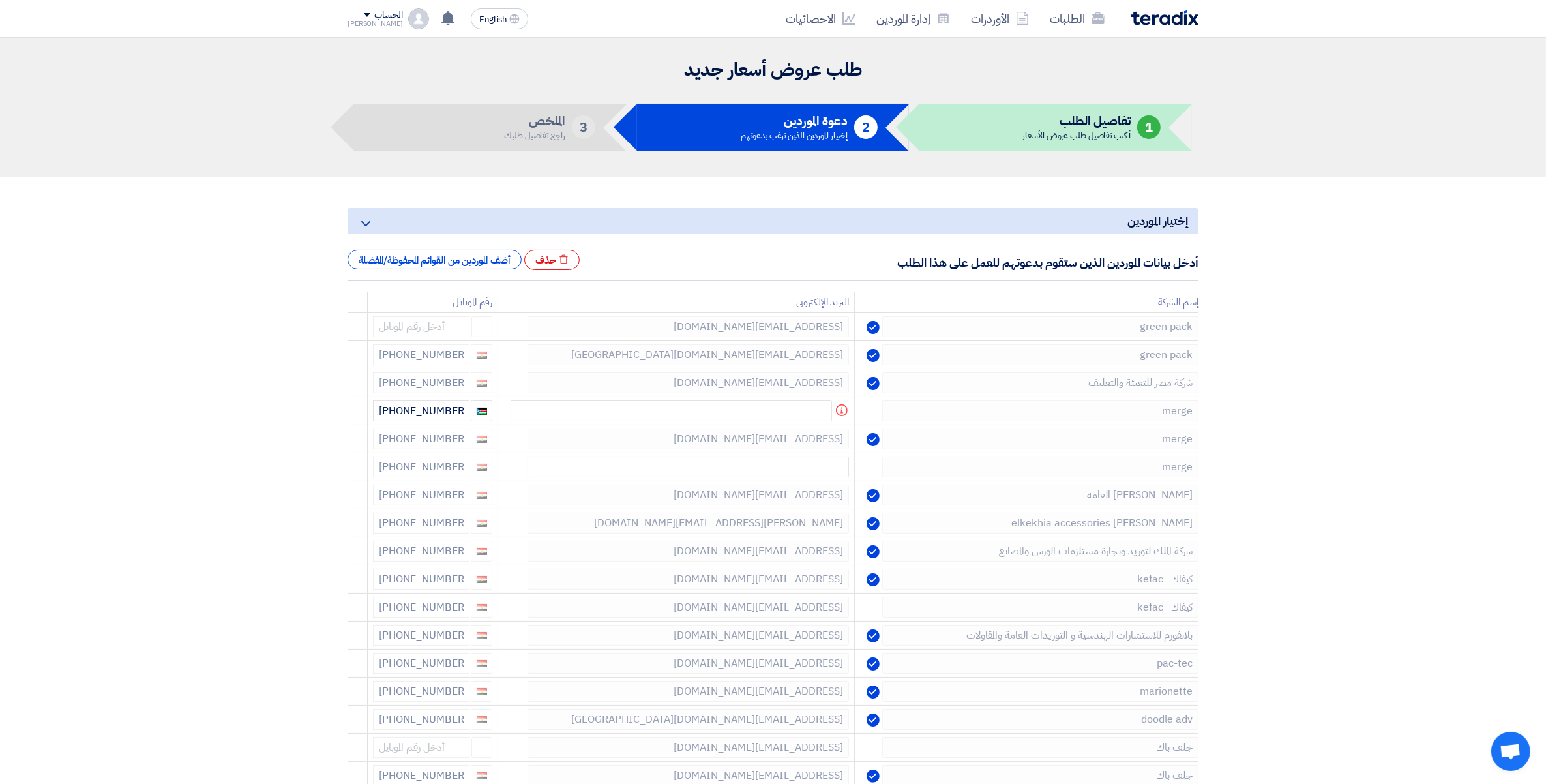
click at [0, 0] on use at bounding box center [0, 0] width 0 height 0
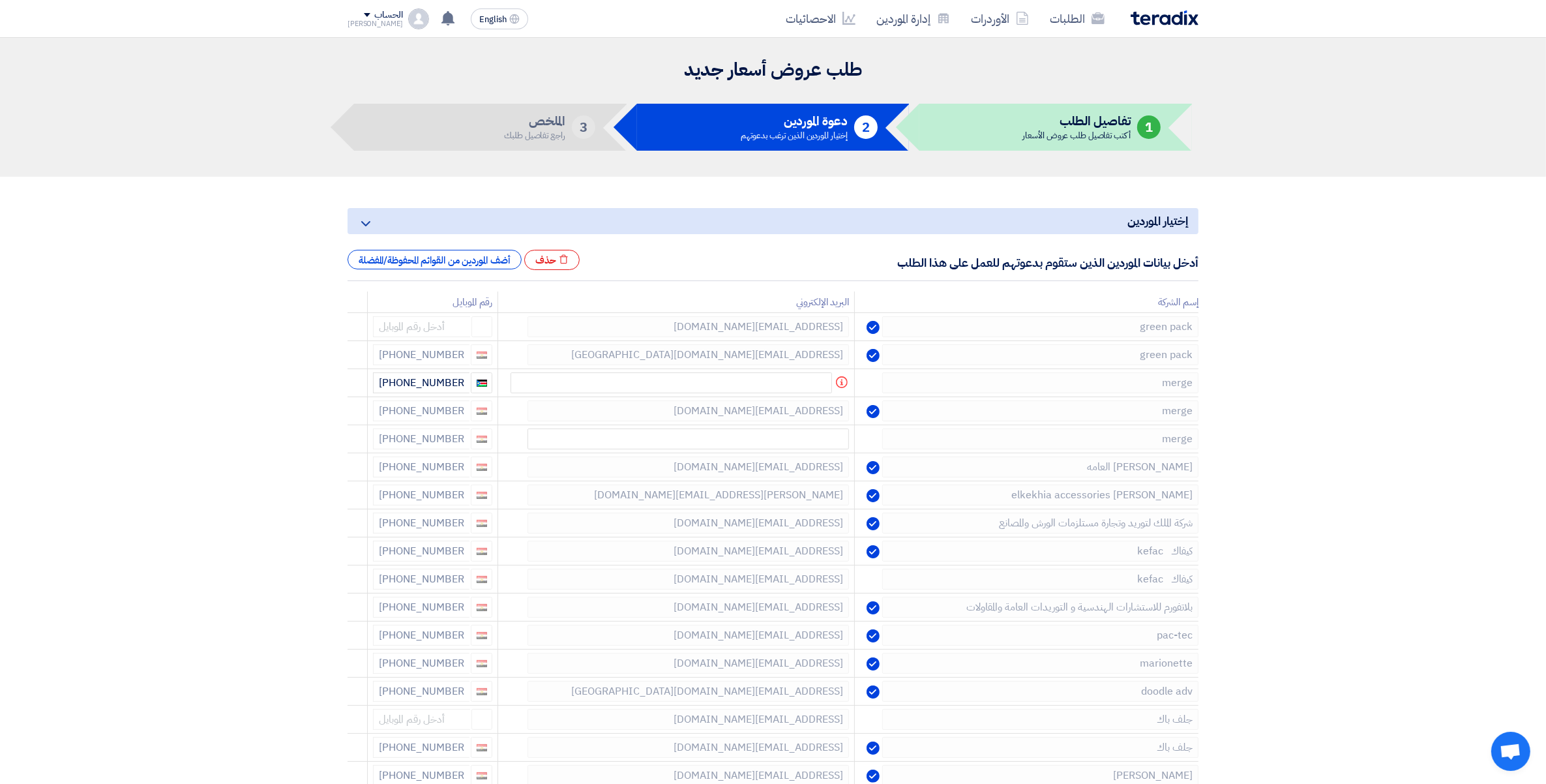
click at [0, 0] on use at bounding box center [0, 0] width 0 height 0
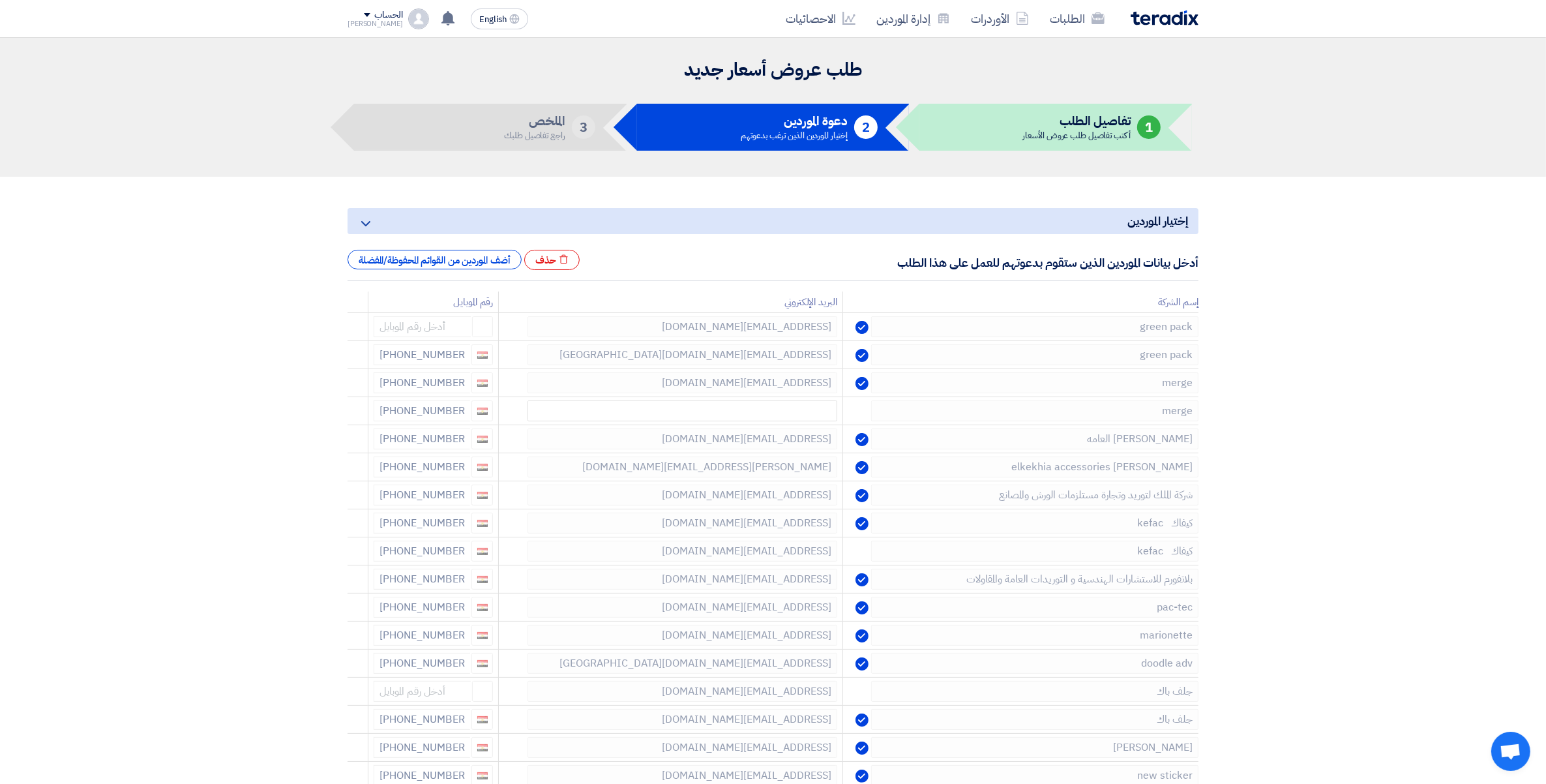
click at [0, 0] on icon at bounding box center [0, 0] width 0 height 0
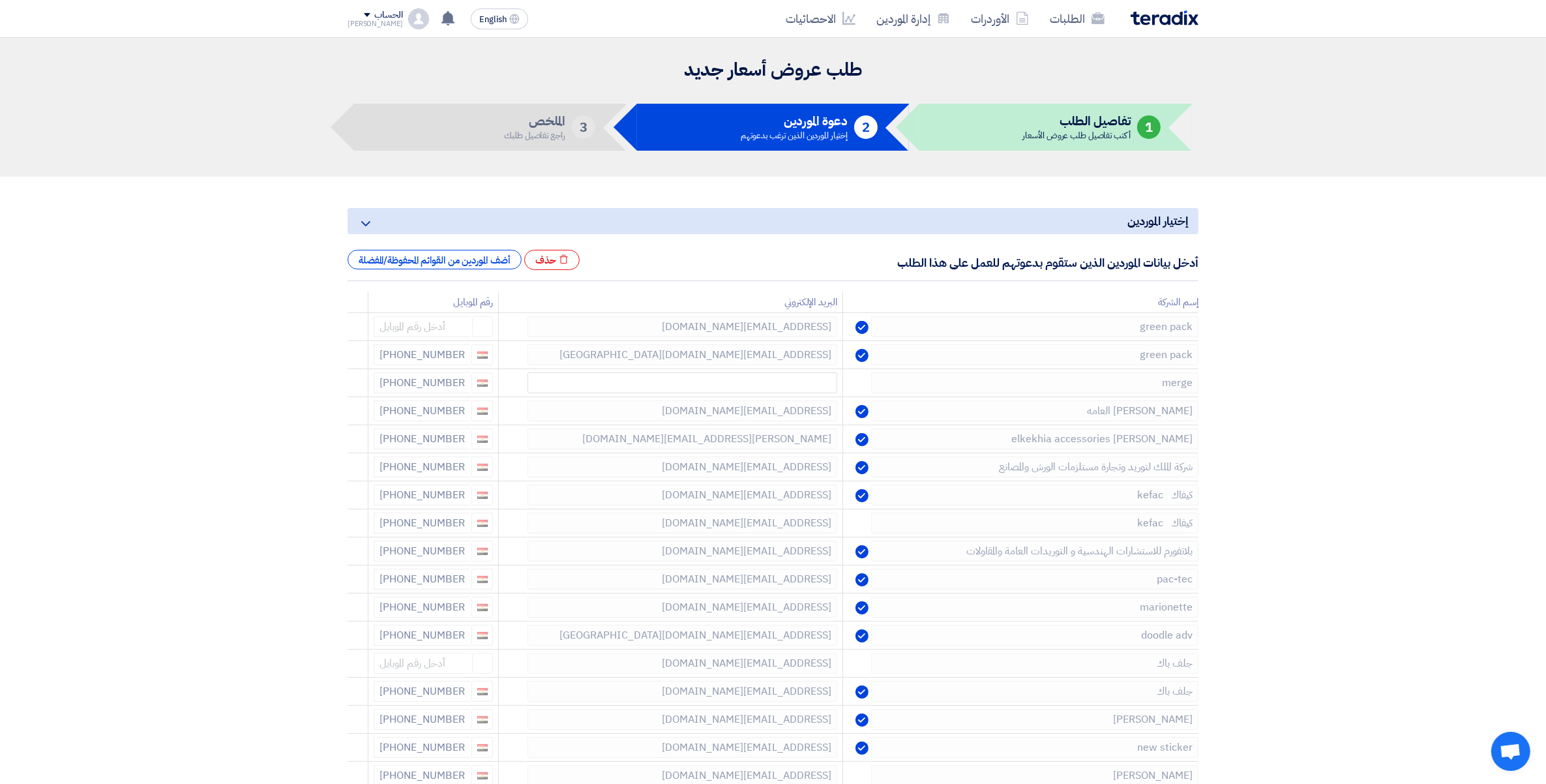
click at [0, 0] on icon at bounding box center [0, 0] width 0 height 0
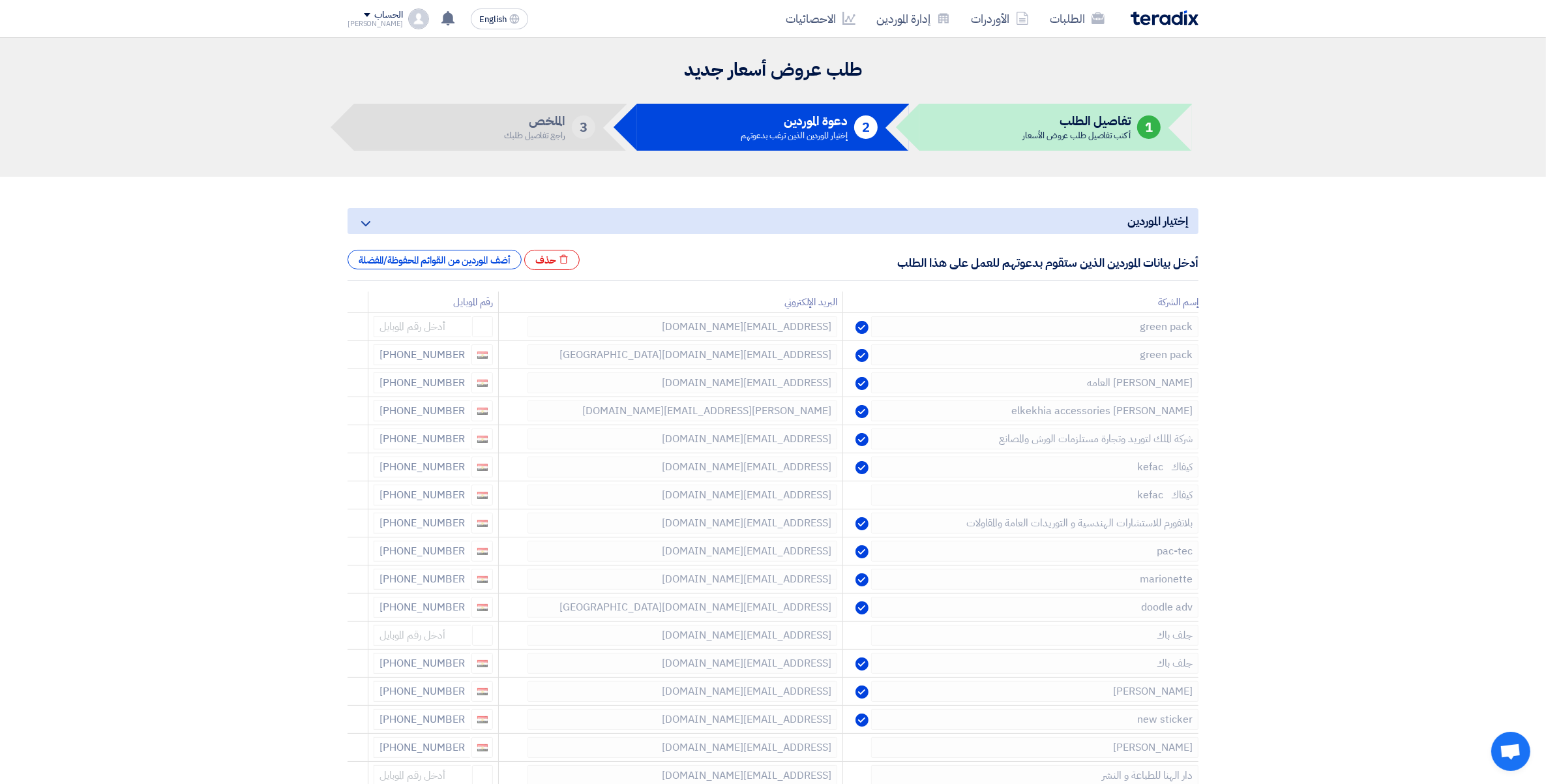
click at [0, 0] on icon at bounding box center [0, 0] width 0 height 0
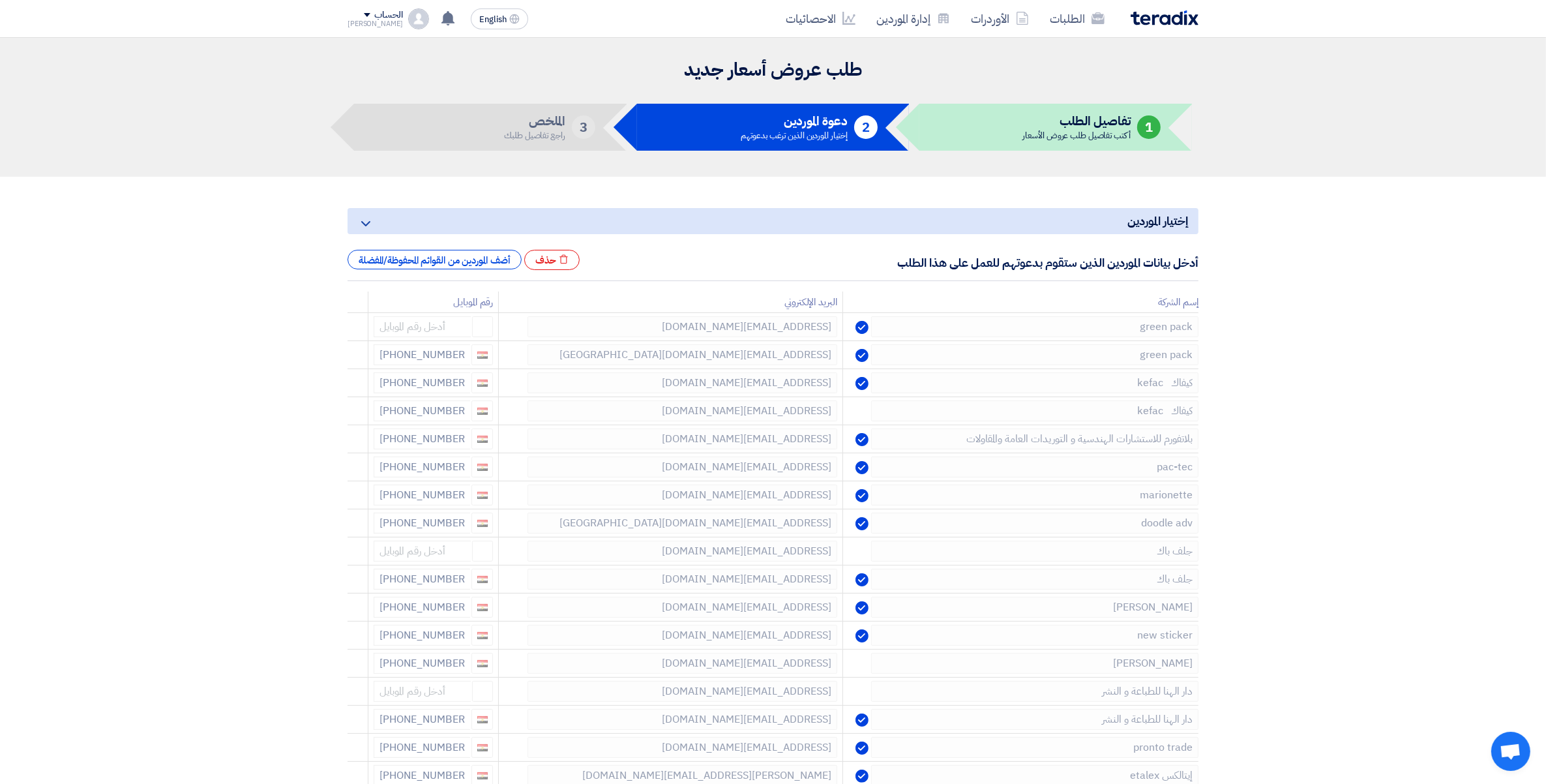
click at [0, 0] on icon at bounding box center [0, 0] width 0 height 0
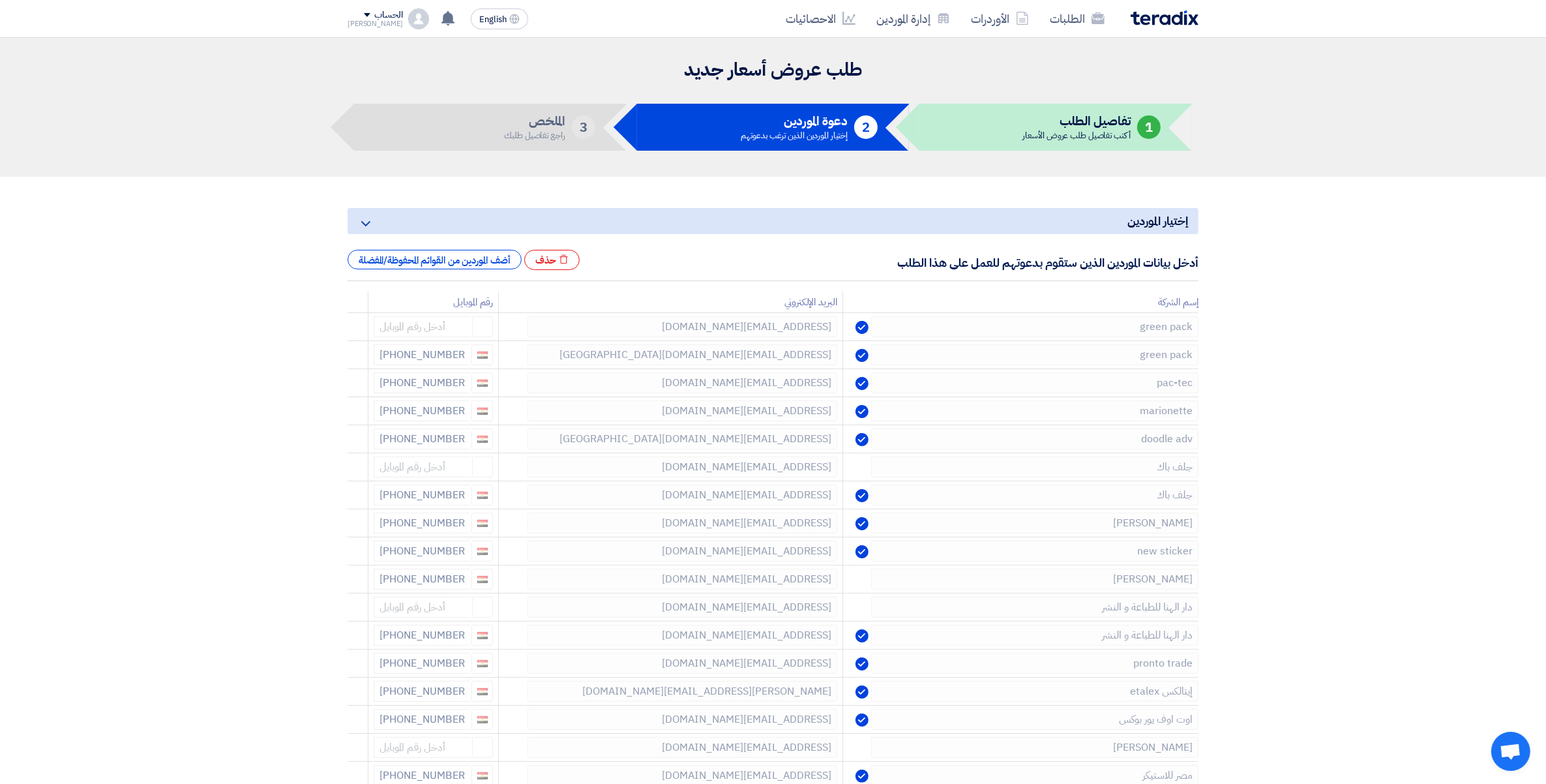
click at [0, 0] on icon at bounding box center [0, 0] width 0 height 0
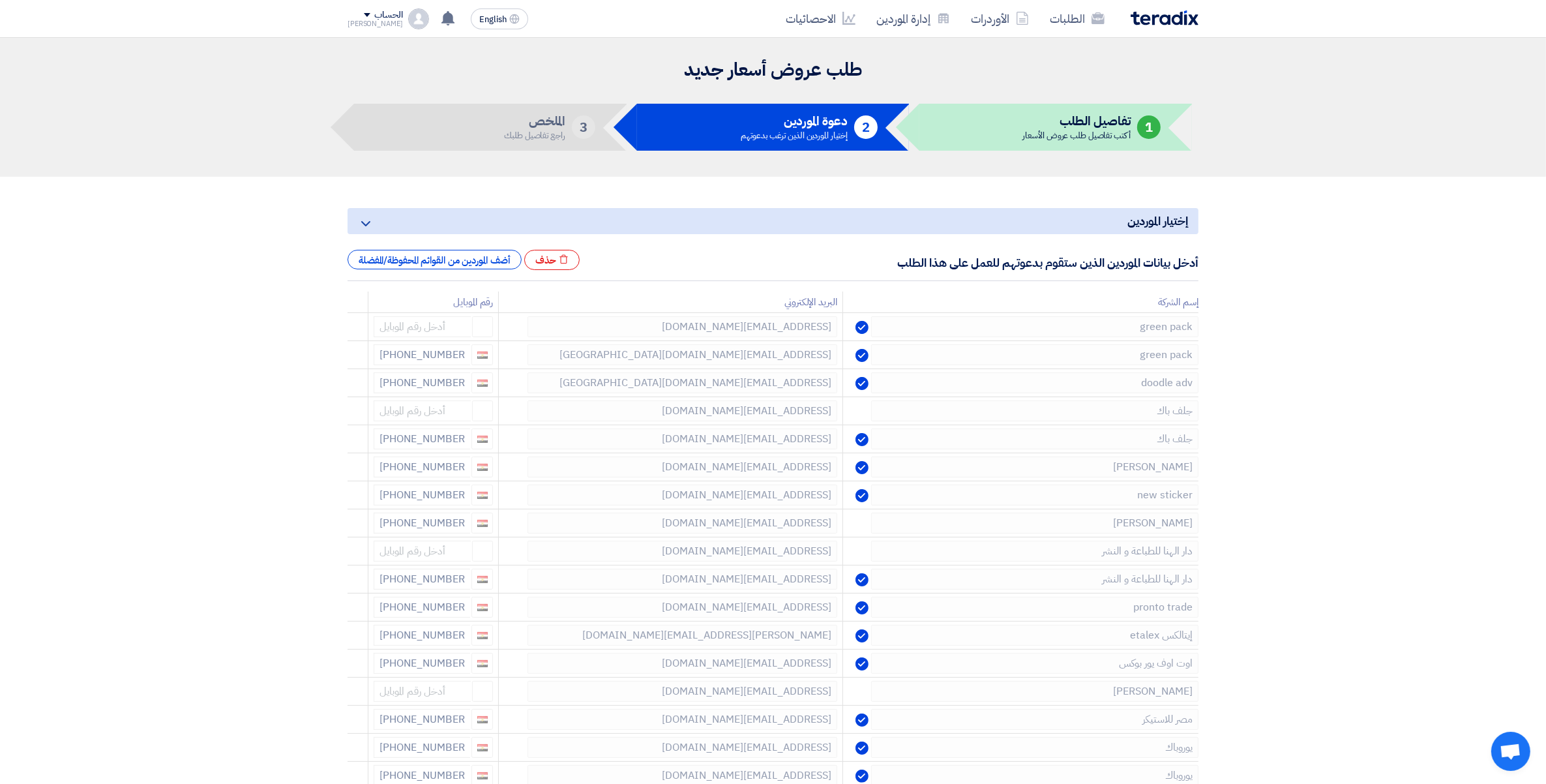
click at [0, 0] on icon at bounding box center [0, 0] width 0 height 0
click at [349, 388] on td at bounding box center [357, 384] width 21 height 31
click at [349, 388] on icon at bounding box center [350, 386] width 22 height 22
click at [350, 392] on use at bounding box center [352, 386] width 10 height 11
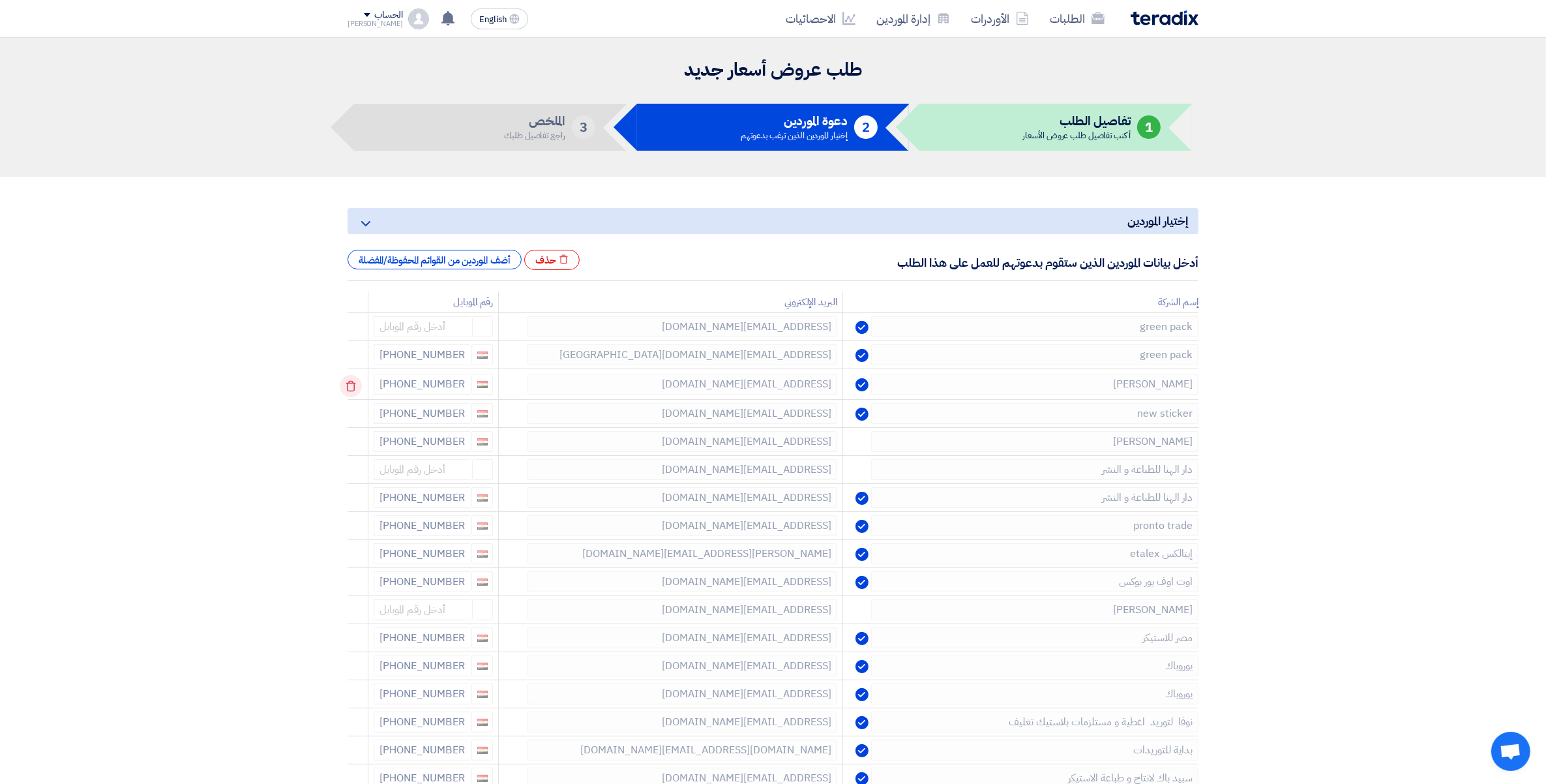
click at [352, 390] on icon at bounding box center [350, 386] width 22 height 22
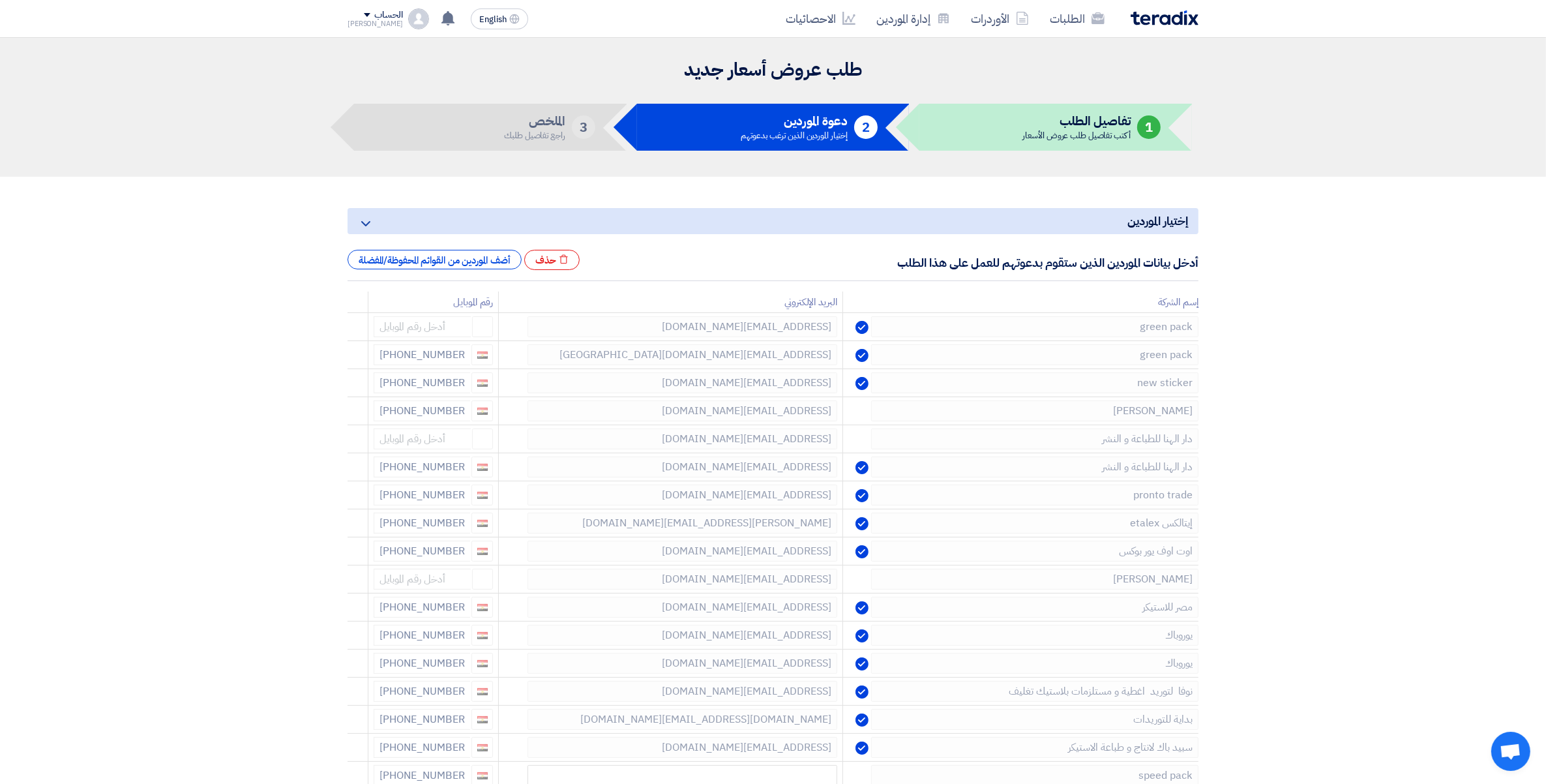
click at [0, 0] on icon at bounding box center [0, 0] width 0 height 0
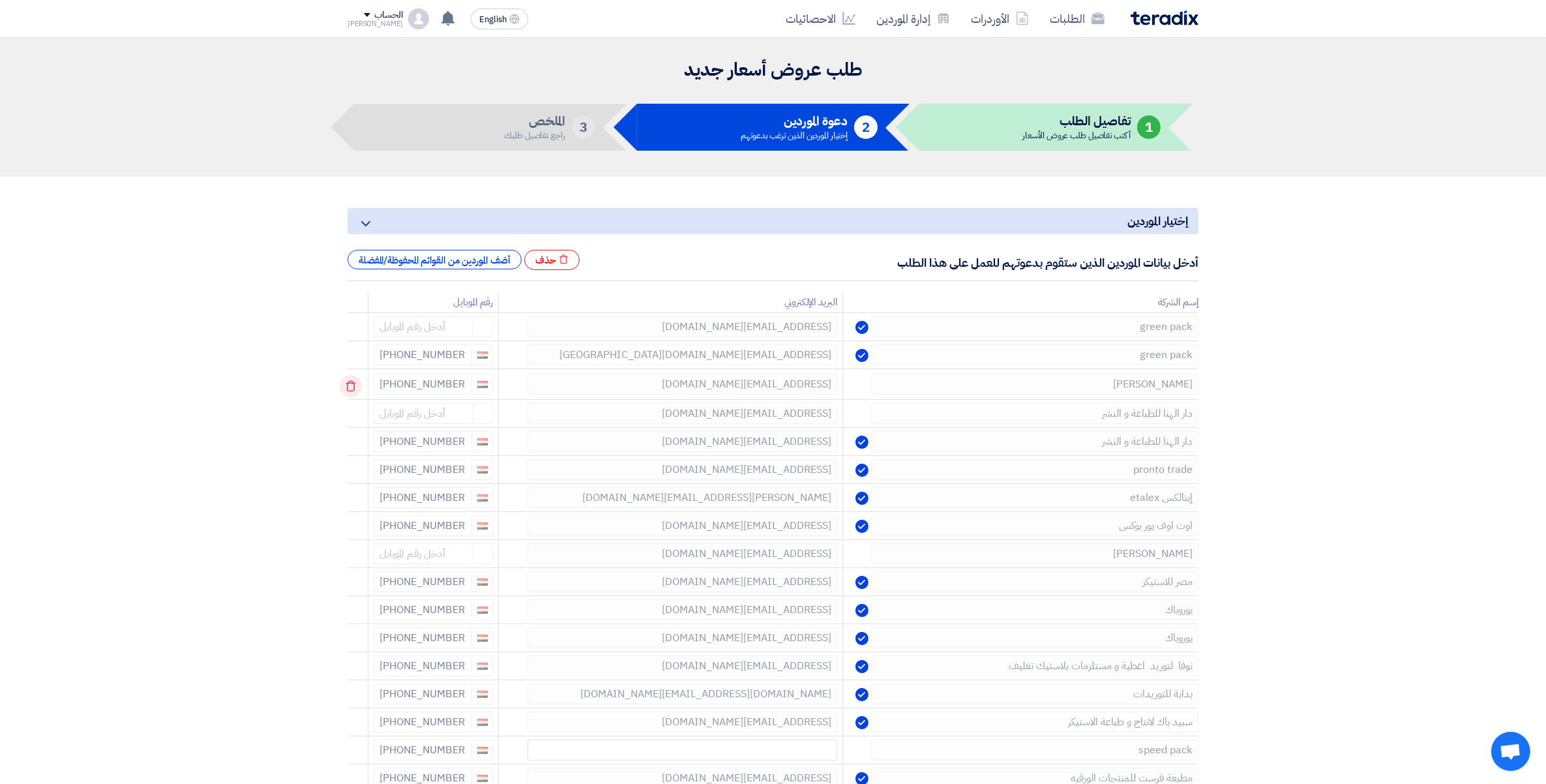
click at [352, 390] on td at bounding box center [357, 384] width 21 height 31
click at [352, 390] on icon at bounding box center [350, 386] width 22 height 22
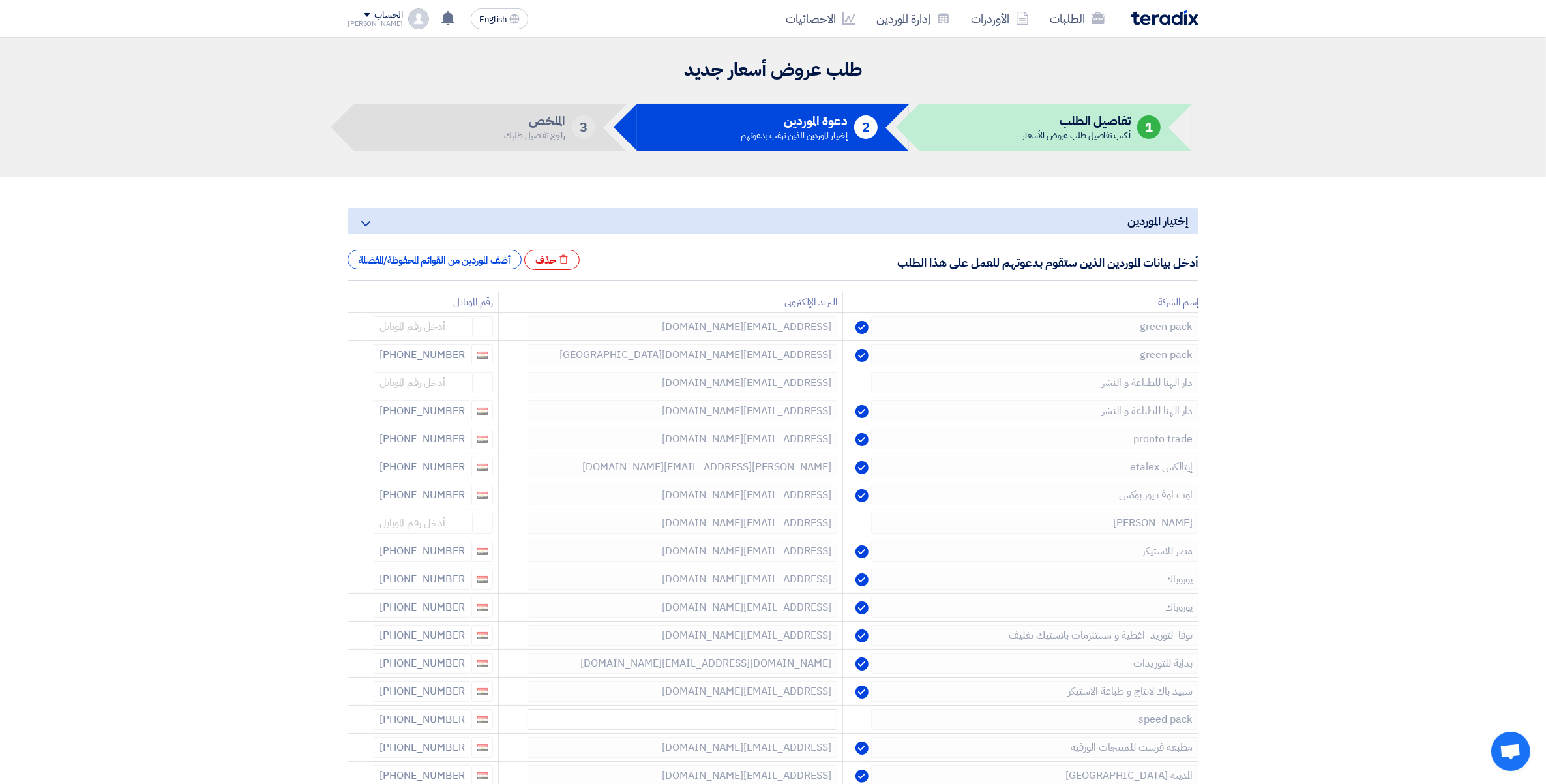
click at [0, 0] on icon at bounding box center [0, 0] width 0 height 0
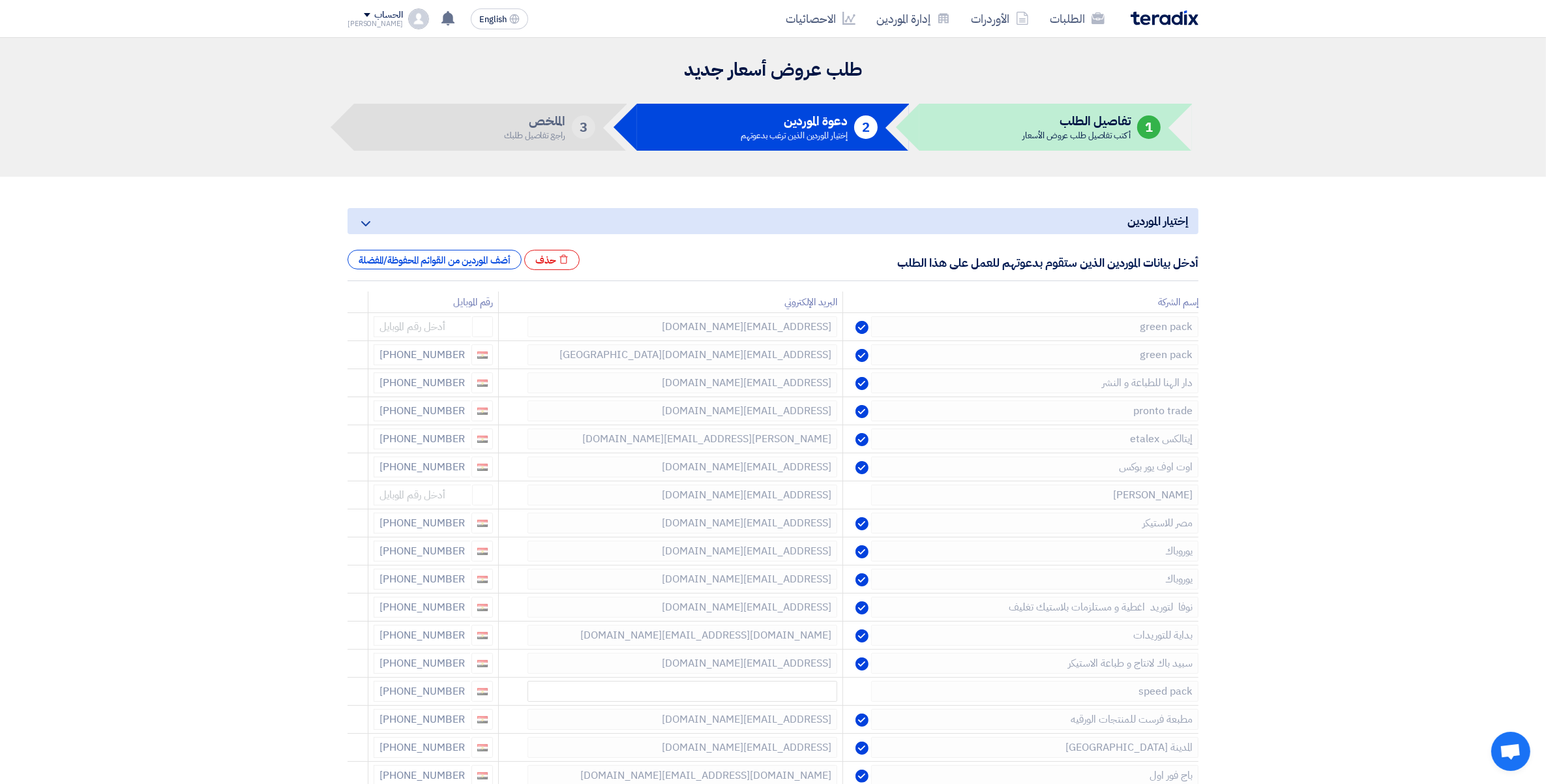
click at [0, 0] on icon at bounding box center [0, 0] width 0 height 0
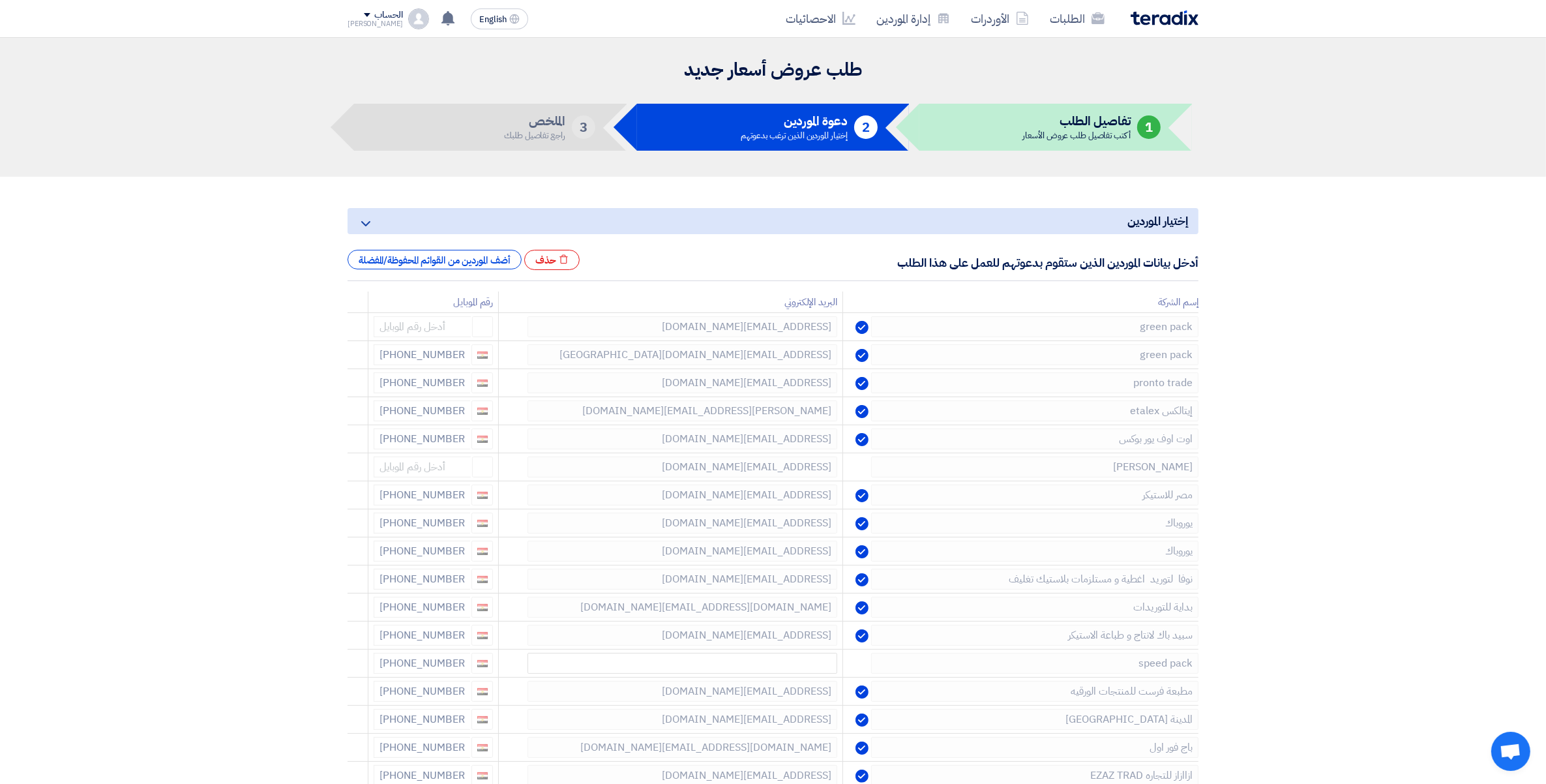
click at [0, 0] on icon at bounding box center [0, 0] width 0 height 0
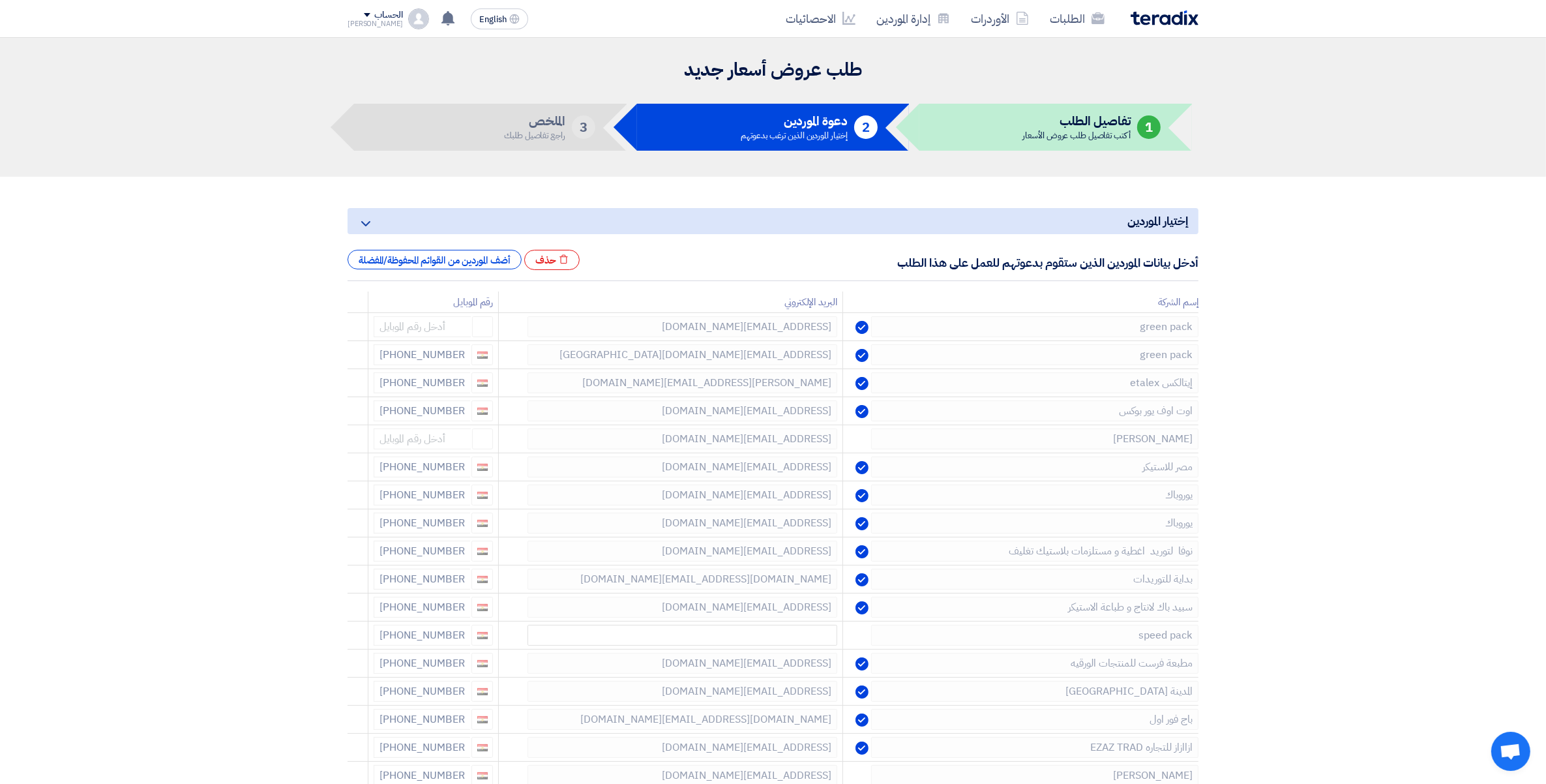
click at [0, 0] on icon at bounding box center [0, 0] width 0 height 0
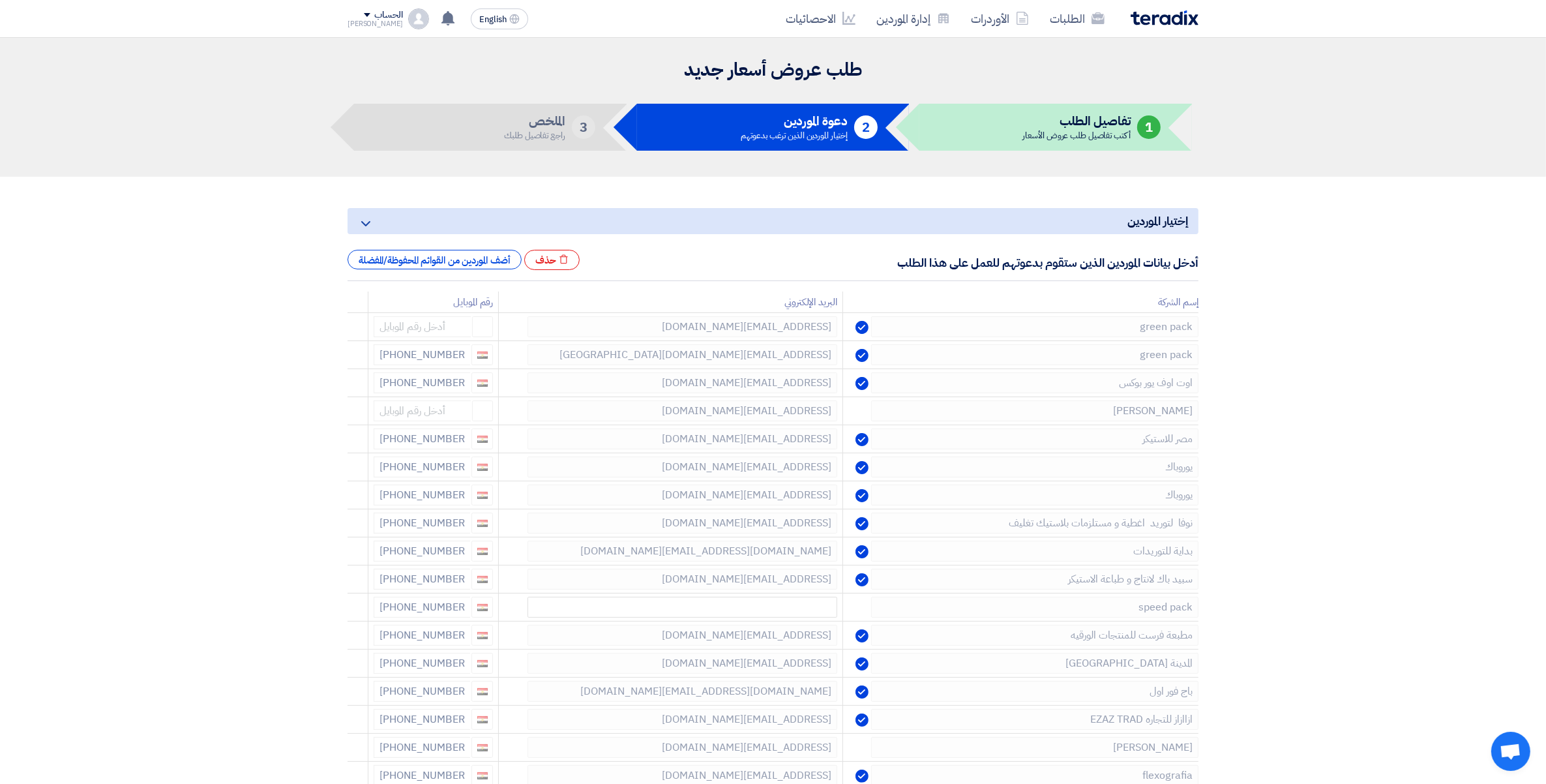
click at [0, 0] on icon at bounding box center [0, 0] width 0 height 0
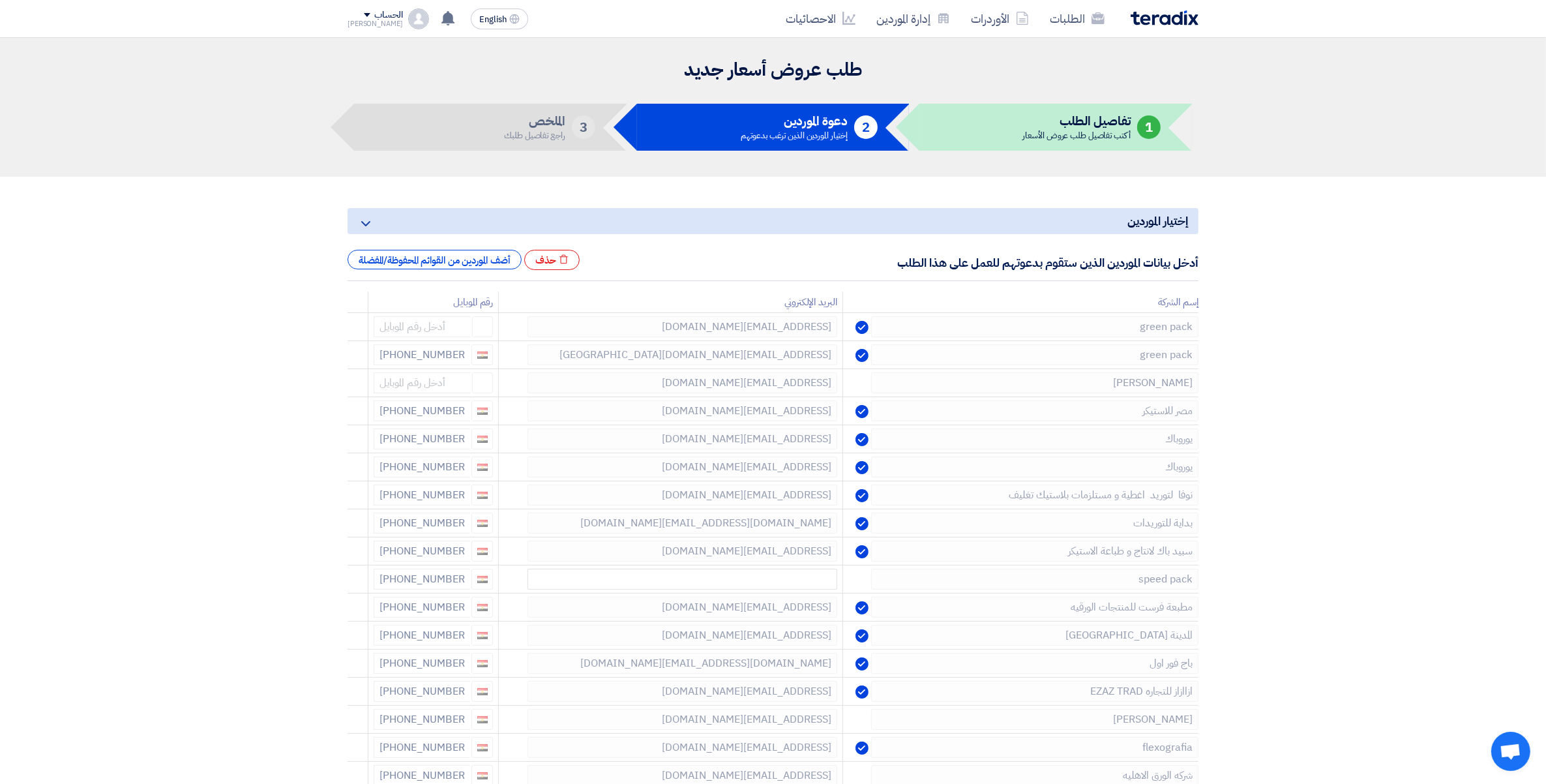
click at [0, 0] on icon at bounding box center [0, 0] width 0 height 0
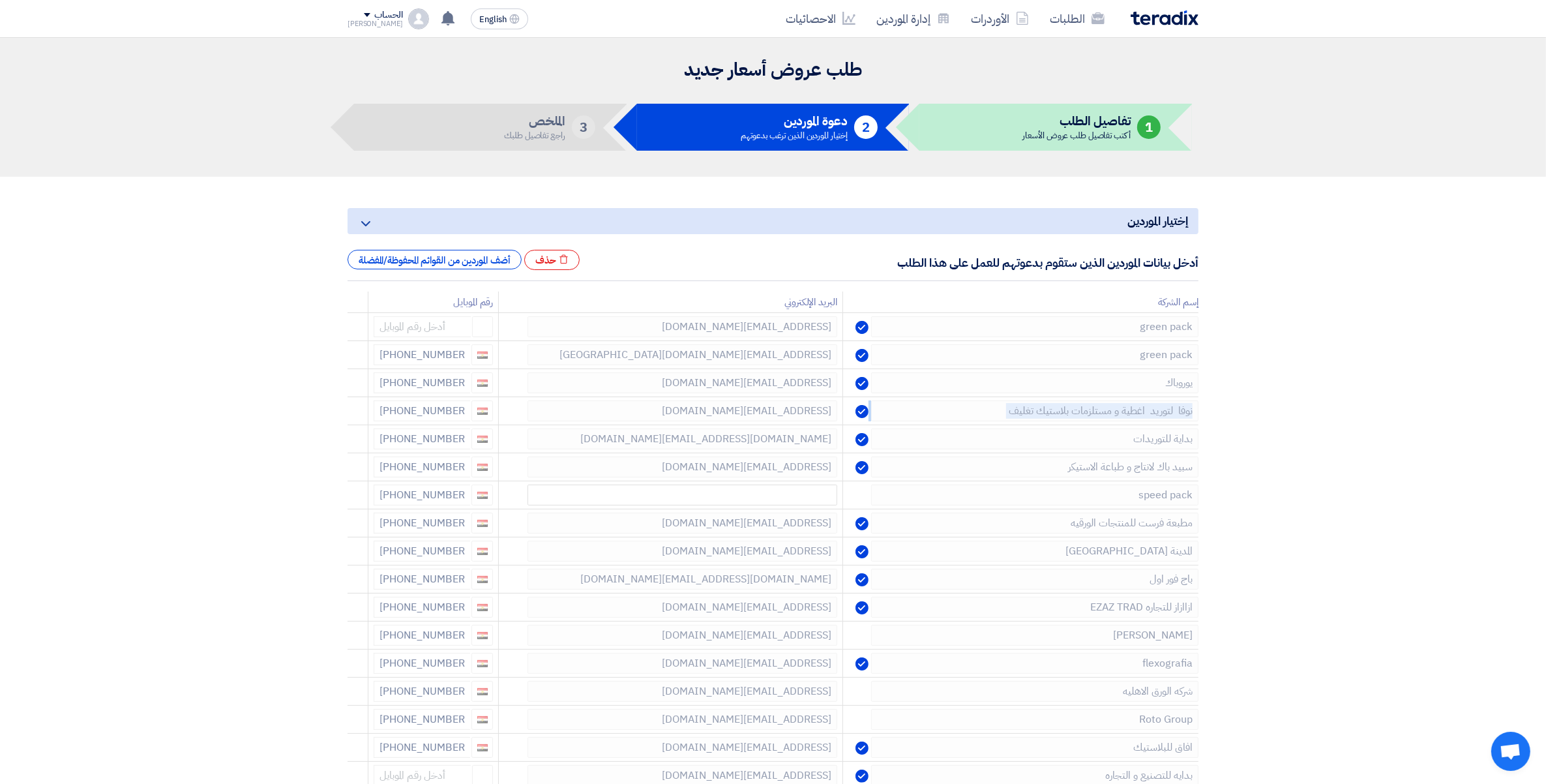
click at [0, 0] on icon at bounding box center [0, 0] width 0 height 0
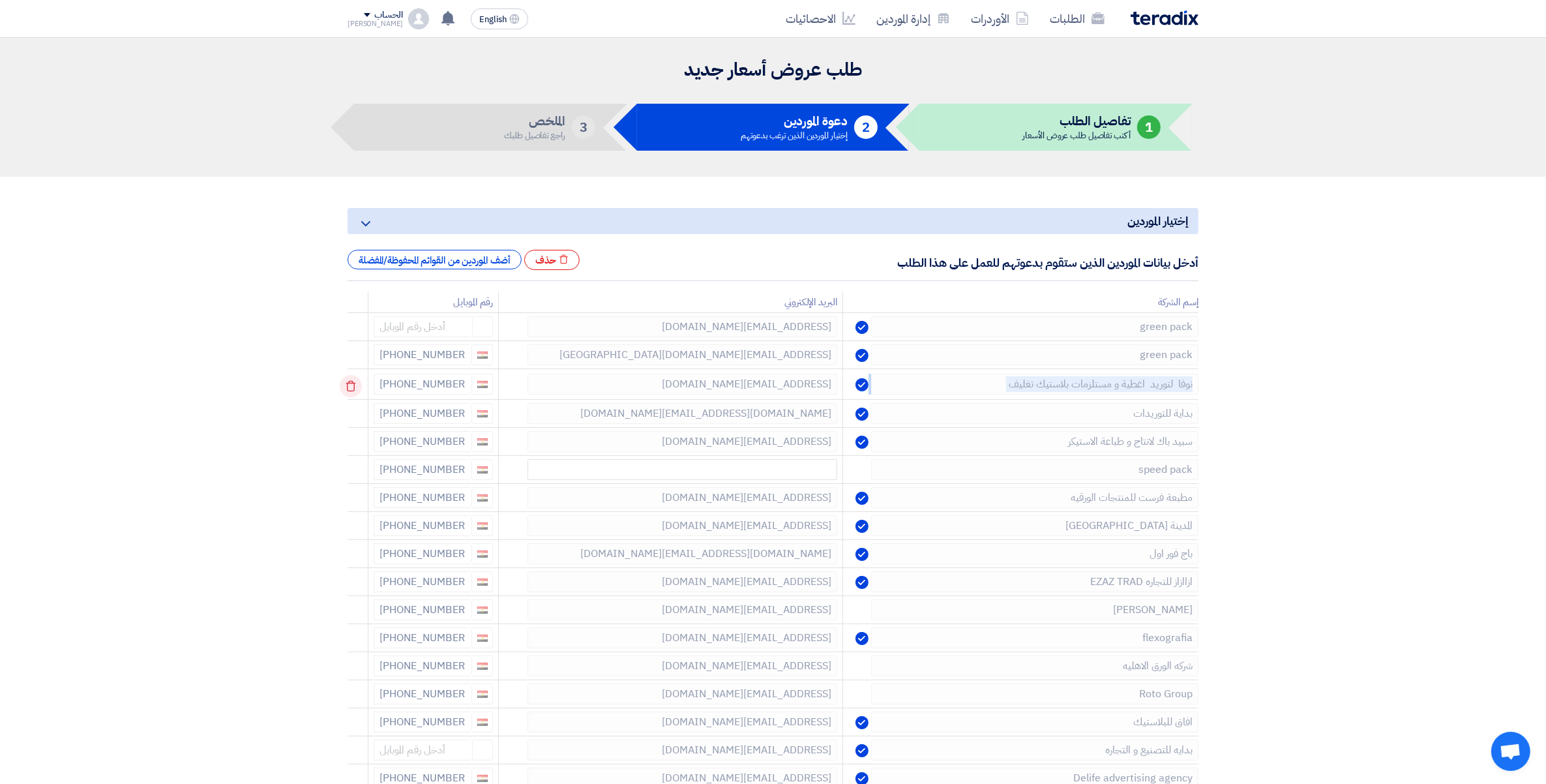
click at [352, 390] on td at bounding box center [357, 384] width 21 height 31
click at [352, 390] on icon at bounding box center [350, 386] width 22 height 22
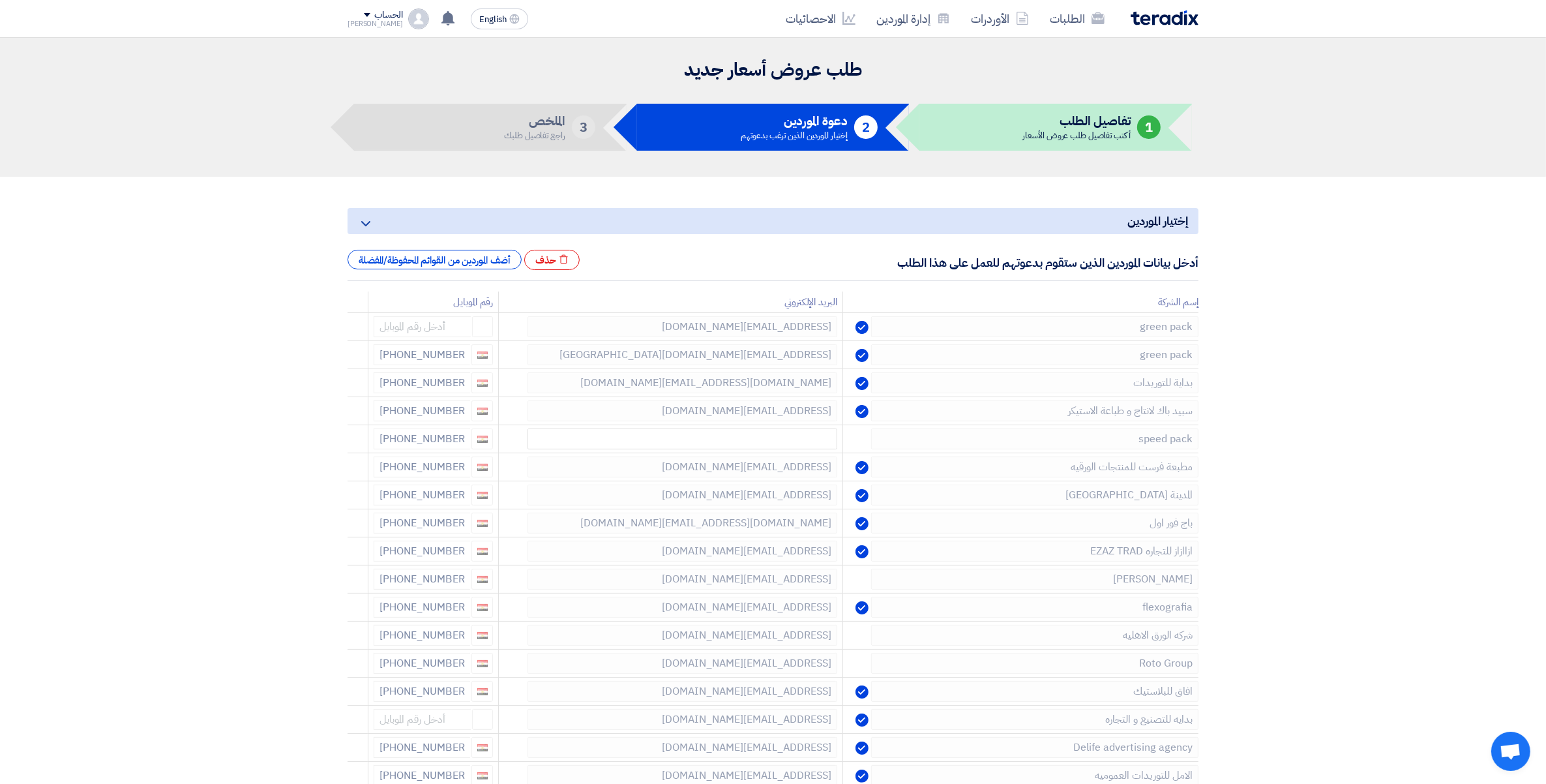
click at [0, 0] on icon at bounding box center [0, 0] width 0 height 0
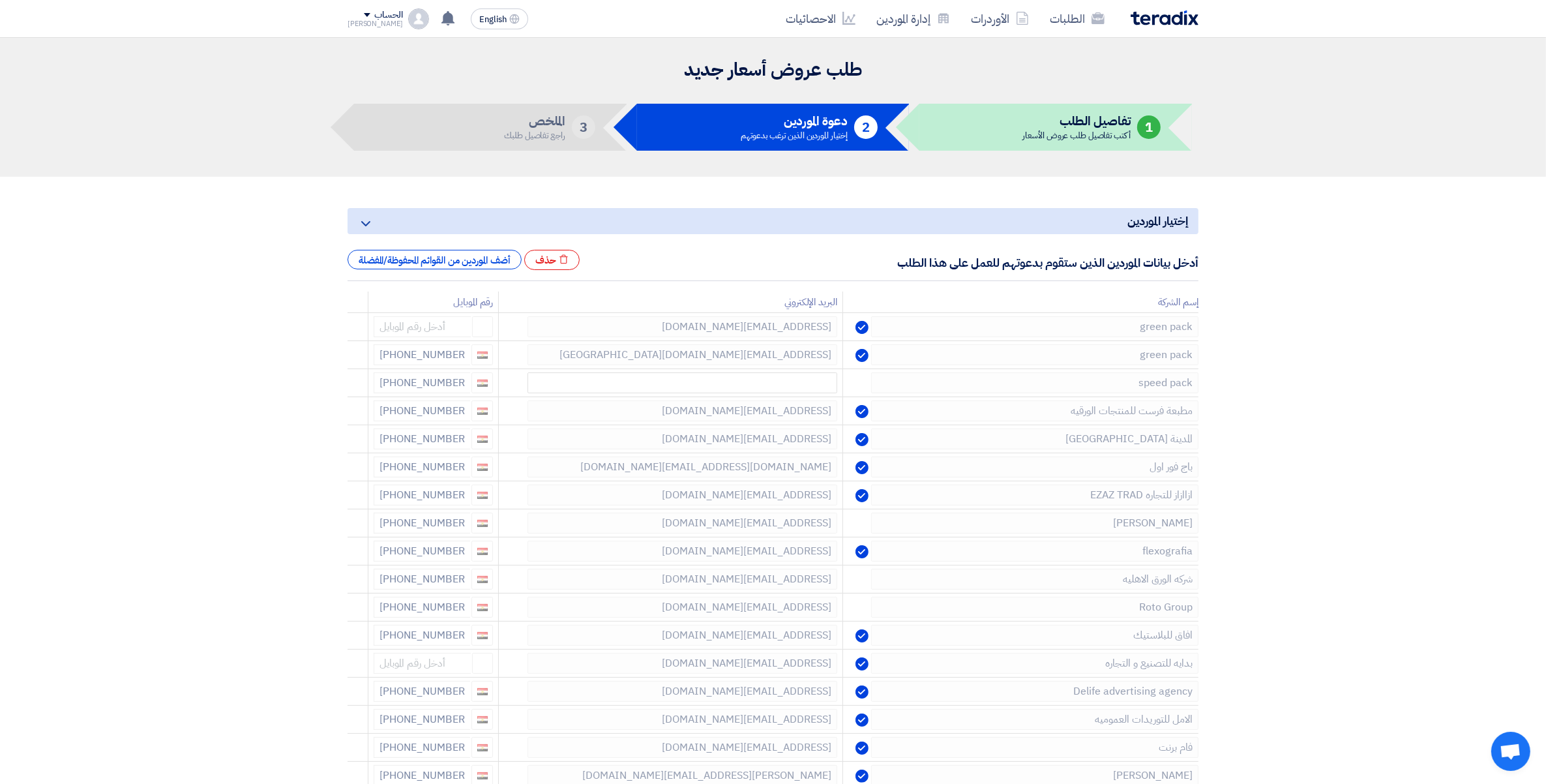
click at [0, 0] on icon at bounding box center [0, 0] width 0 height 0
click at [352, 388] on icon at bounding box center [350, 386] width 22 height 22
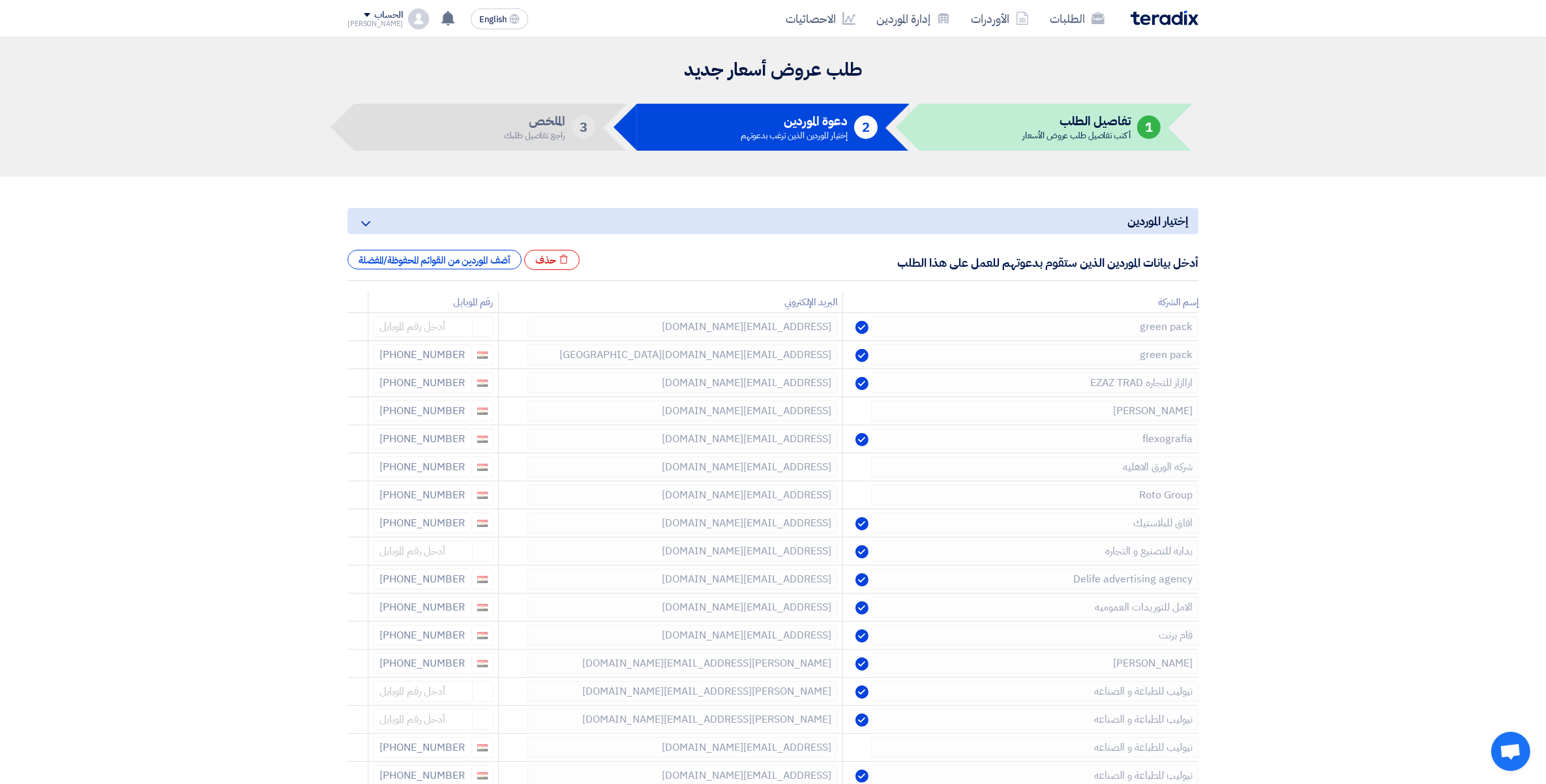
click at [0, 0] on icon at bounding box center [0, 0] width 0 height 0
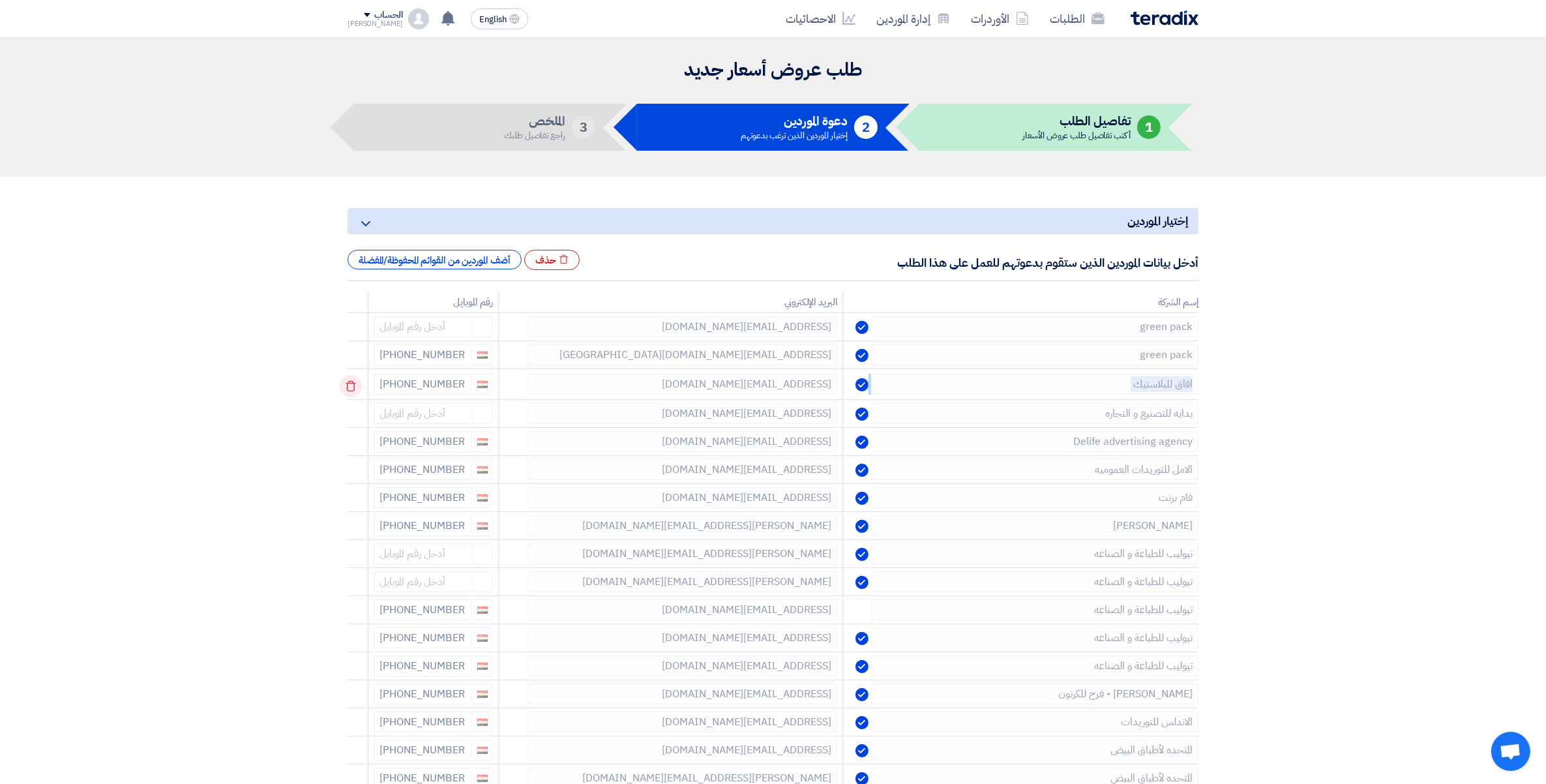
click at [352, 388] on td at bounding box center [357, 384] width 21 height 31
click at [352, 388] on icon at bounding box center [350, 386] width 22 height 22
click at [352, 388] on td at bounding box center [357, 384] width 21 height 31
click at [352, 388] on icon at bounding box center [350, 386] width 22 height 22
click at [352, 388] on icon at bounding box center [350, 386] width 22 height 22
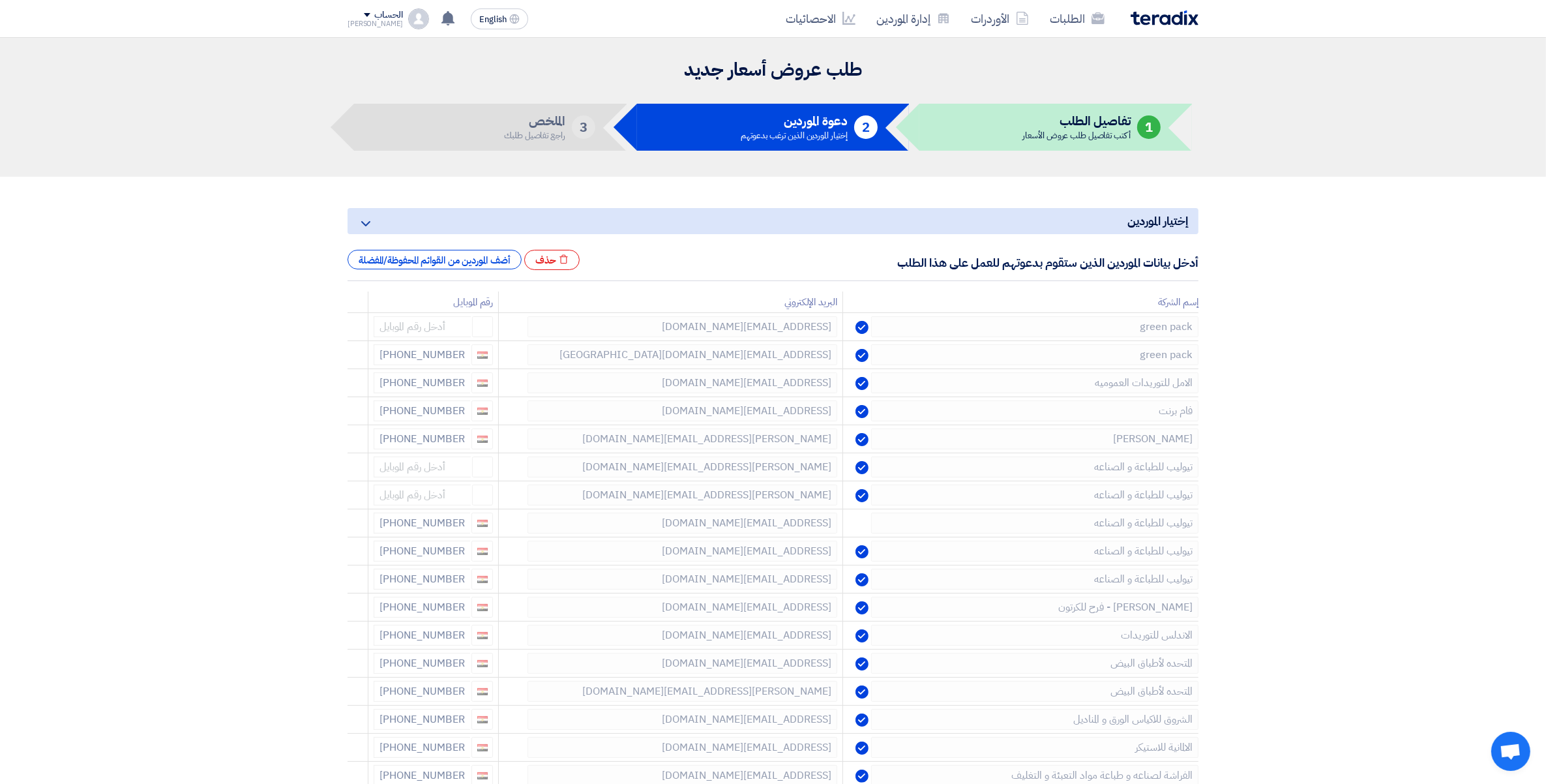
click at [0, 0] on icon at bounding box center [0, 0] width 0 height 0
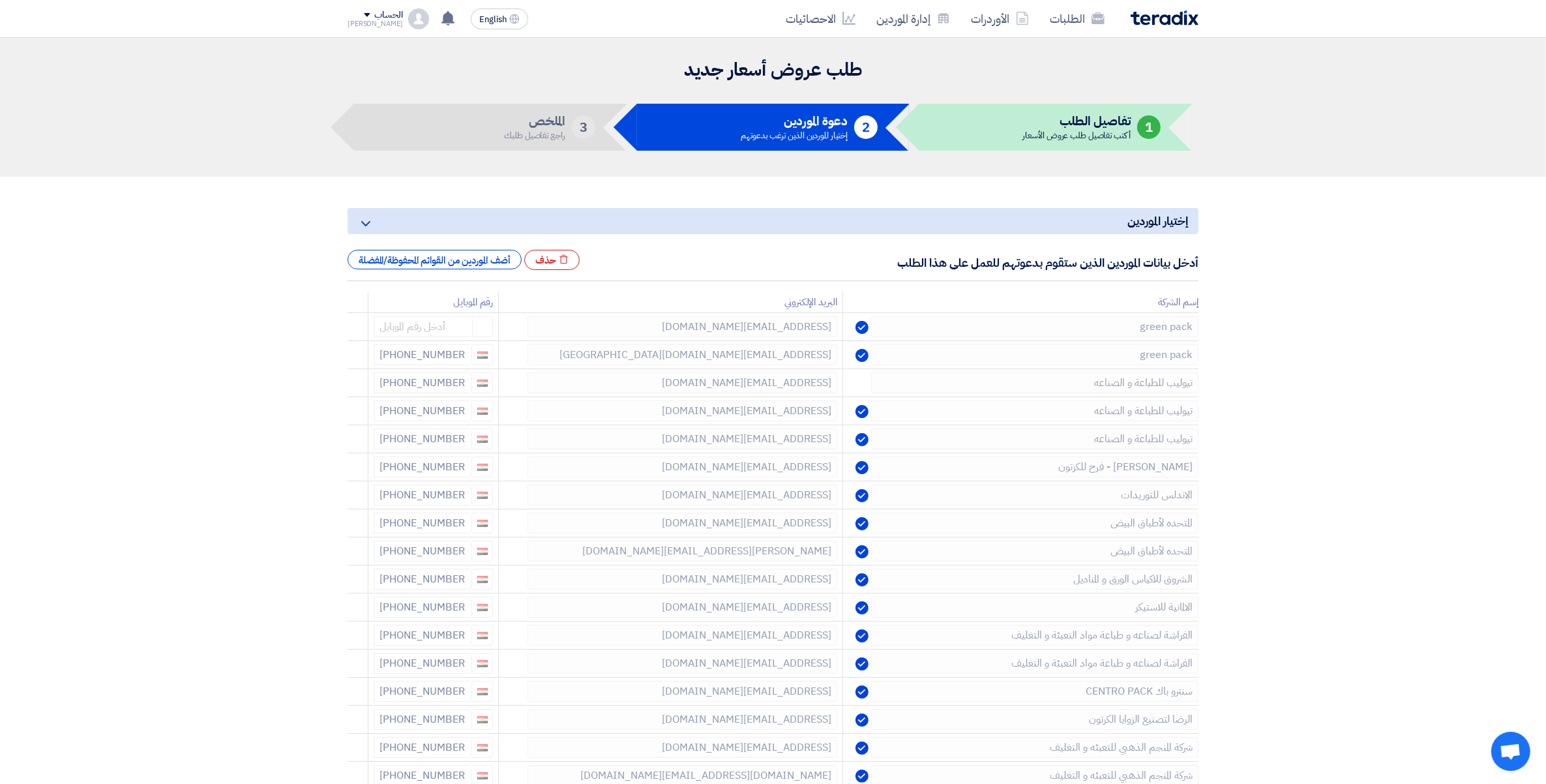
click at [0, 0] on icon at bounding box center [0, 0] width 0 height 0
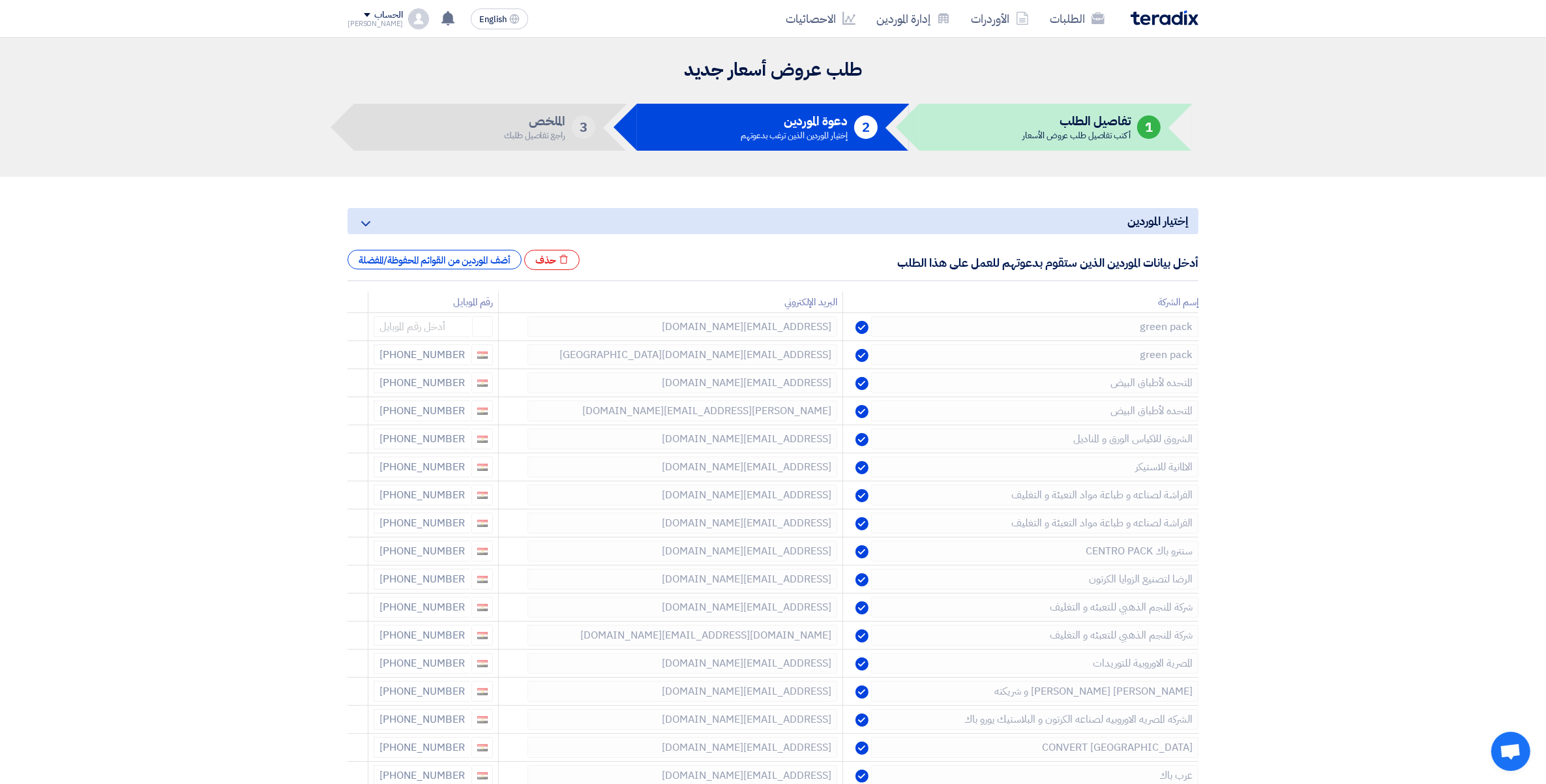
click at [0, 0] on icon at bounding box center [0, 0] width 0 height 0
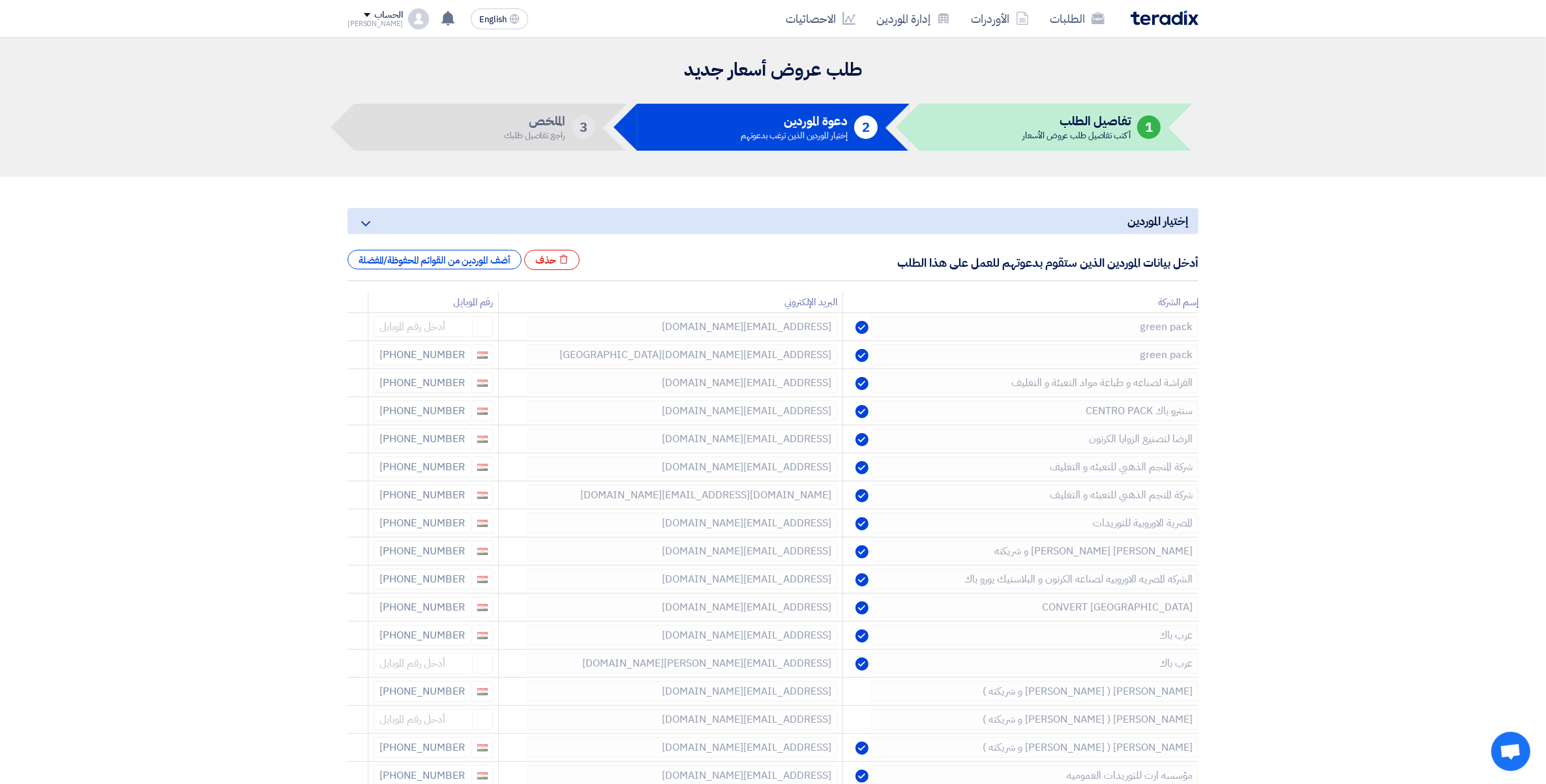
click at [0, 0] on icon at bounding box center [0, 0] width 0 height 0
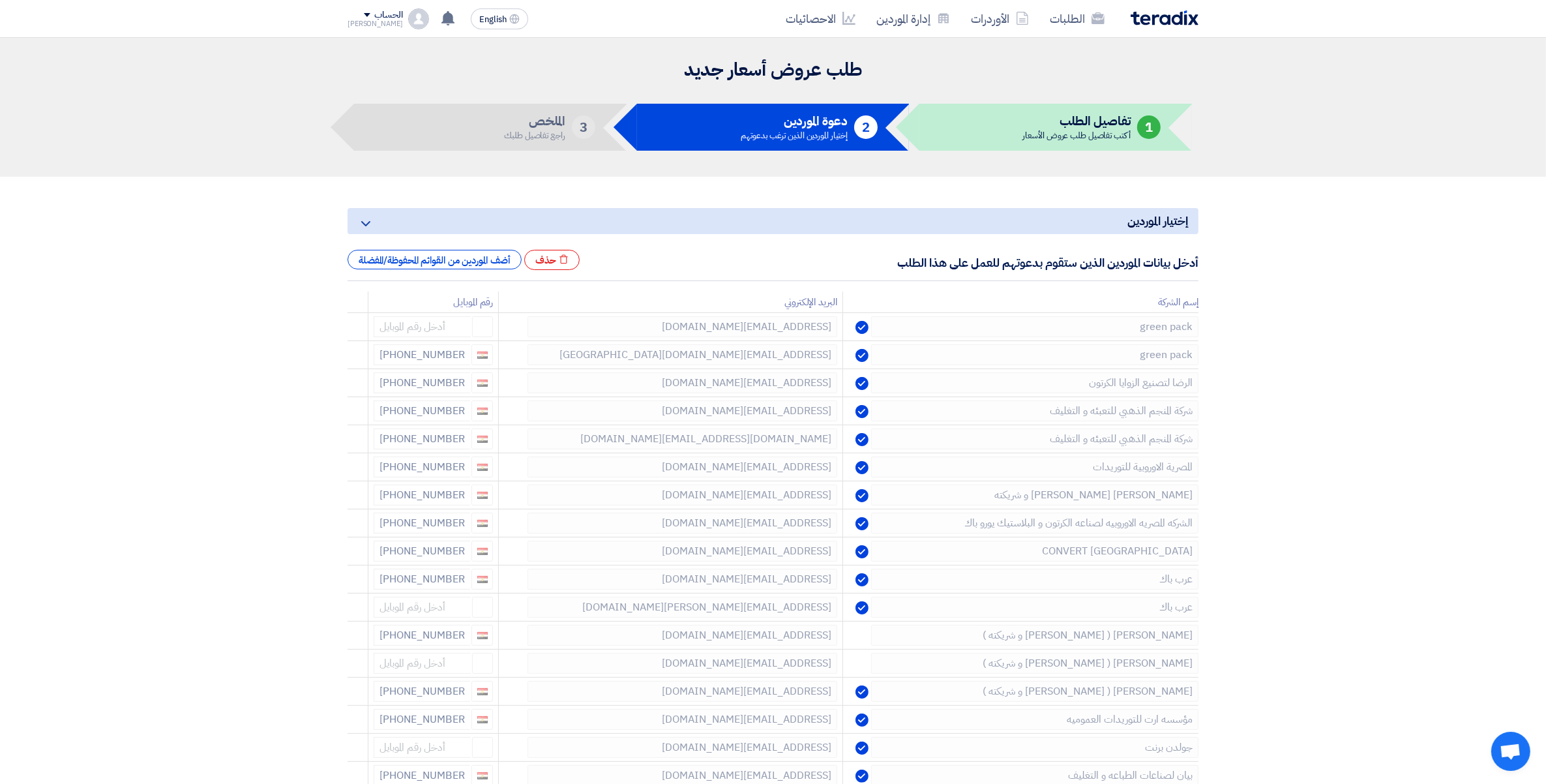
click at [0, 0] on icon at bounding box center [0, 0] width 0 height 0
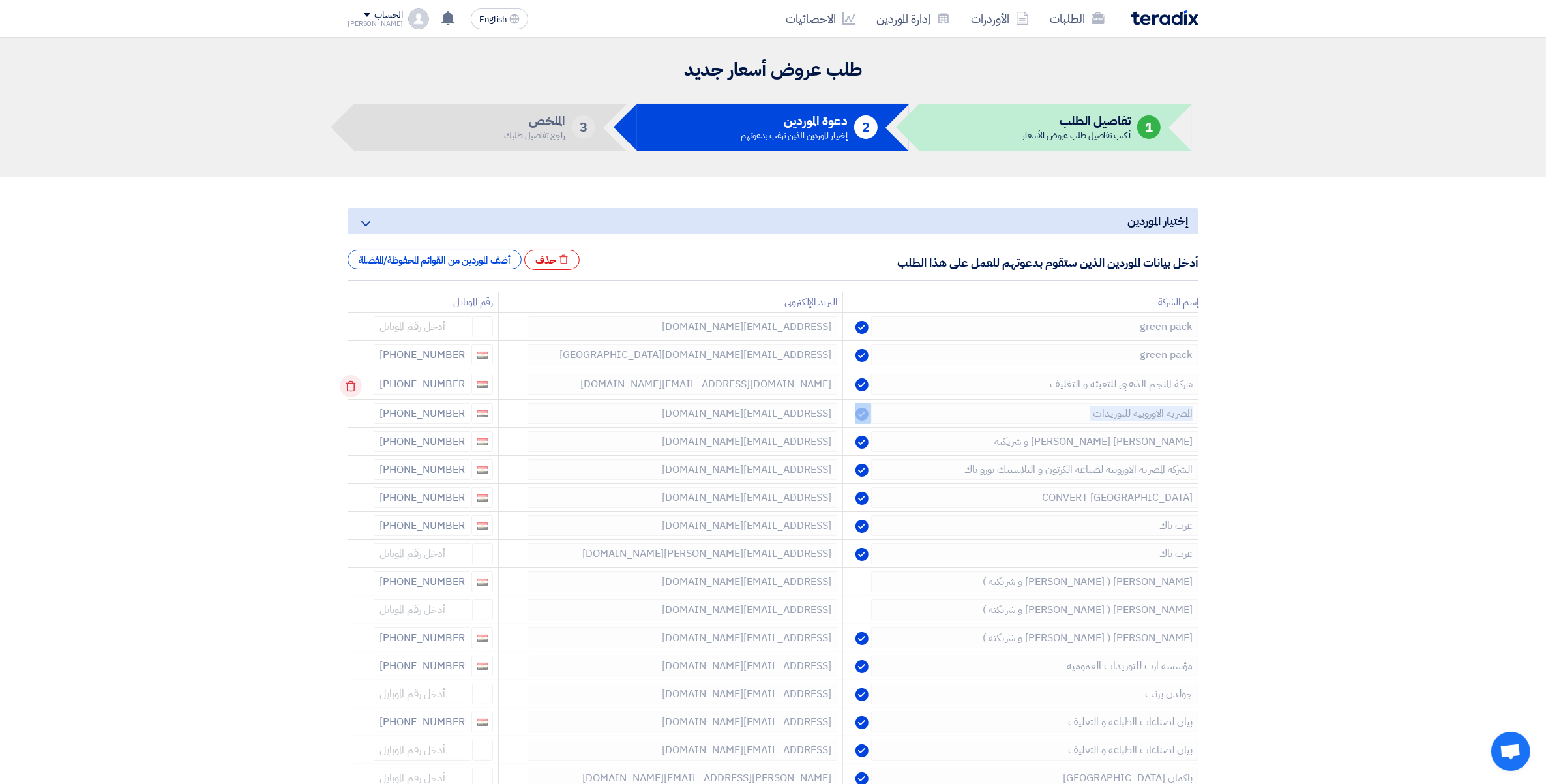
click at [352, 388] on td at bounding box center [357, 384] width 21 height 31
click at [353, 386] on icon at bounding box center [350, 386] width 22 height 22
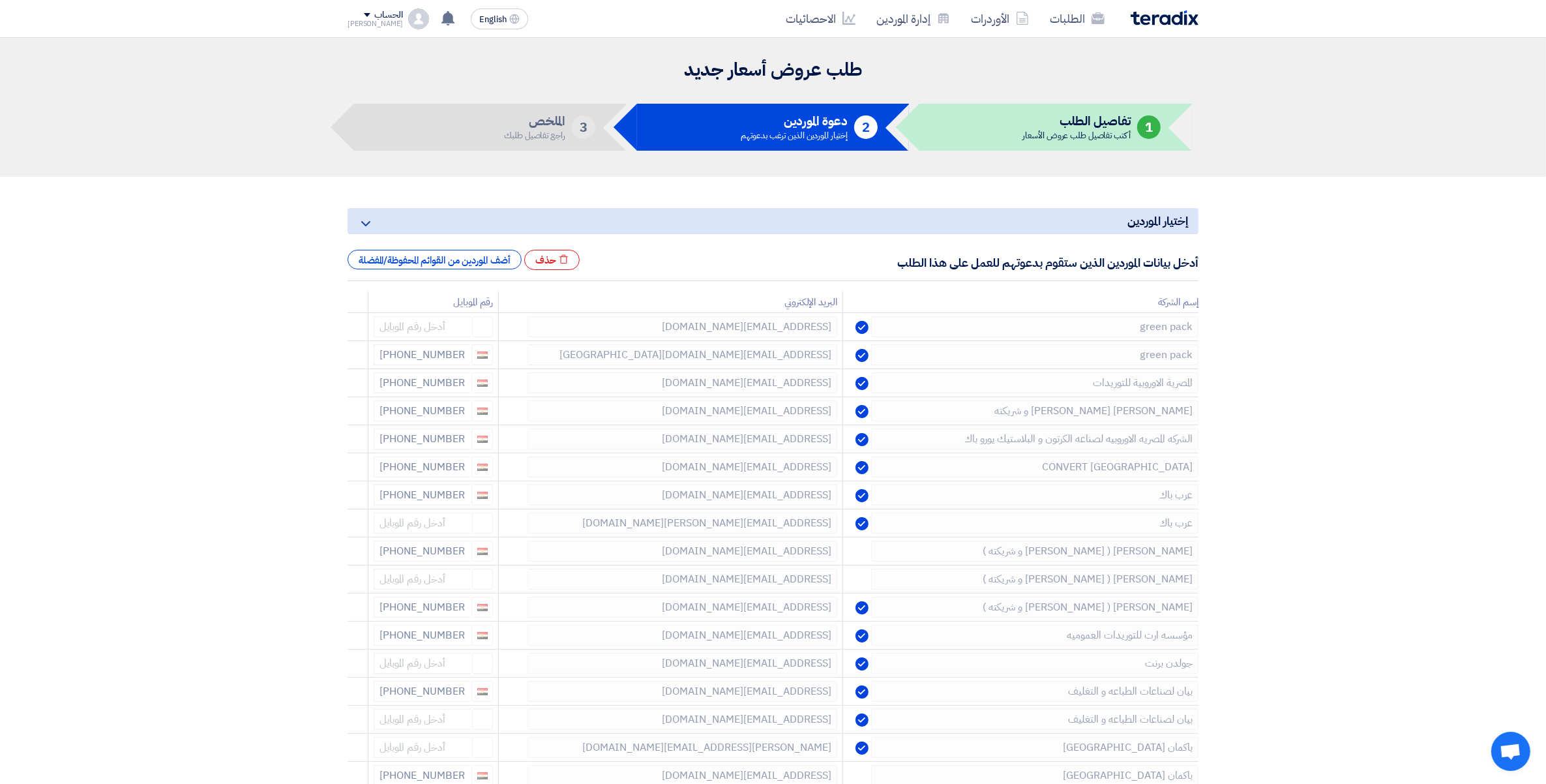
click at [0, 0] on icon at bounding box center [0, 0] width 0 height 0
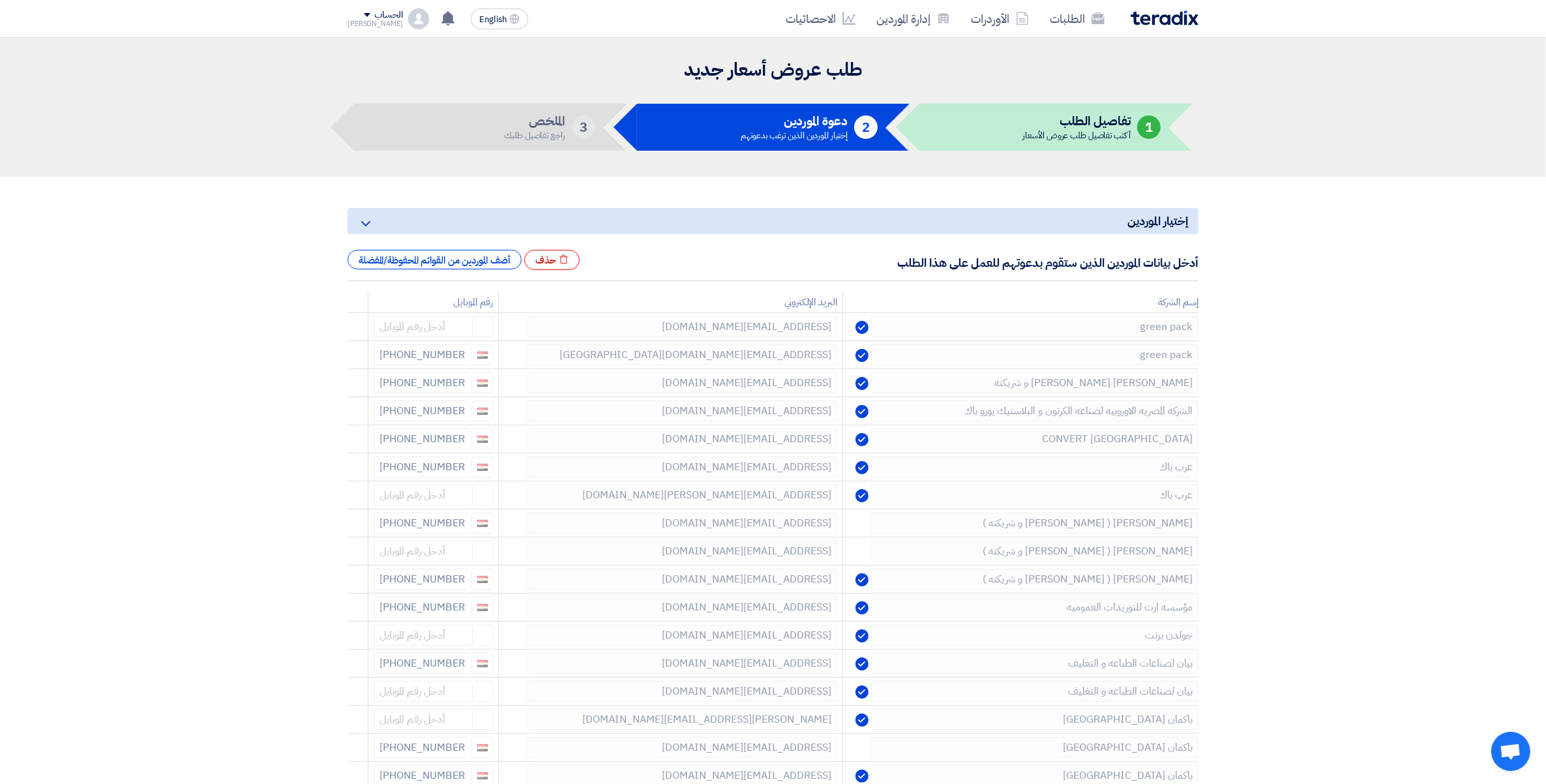
click at [0, 0] on icon at bounding box center [0, 0] width 0 height 0
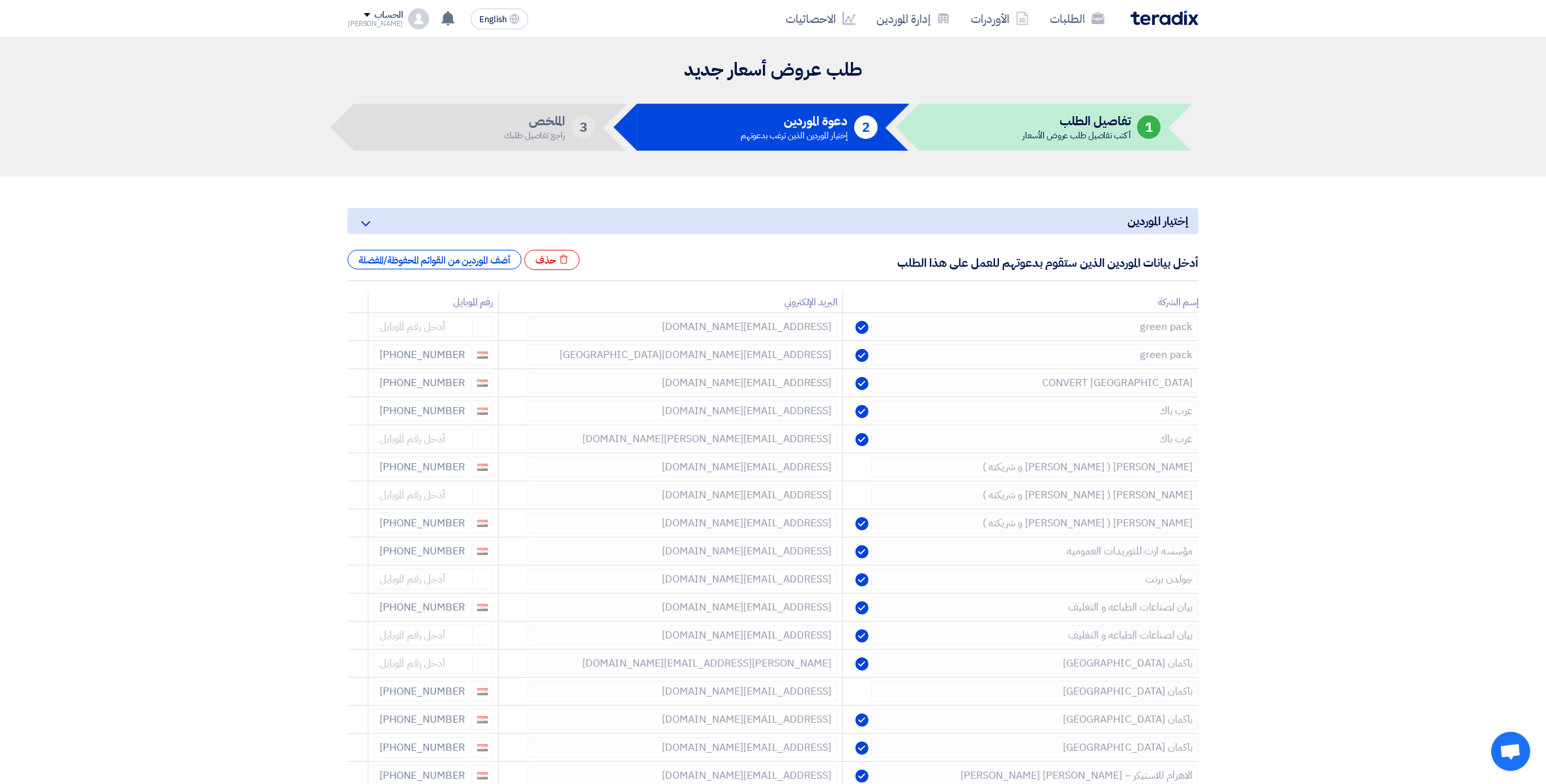
click at [0, 0] on icon at bounding box center [0, 0] width 0 height 0
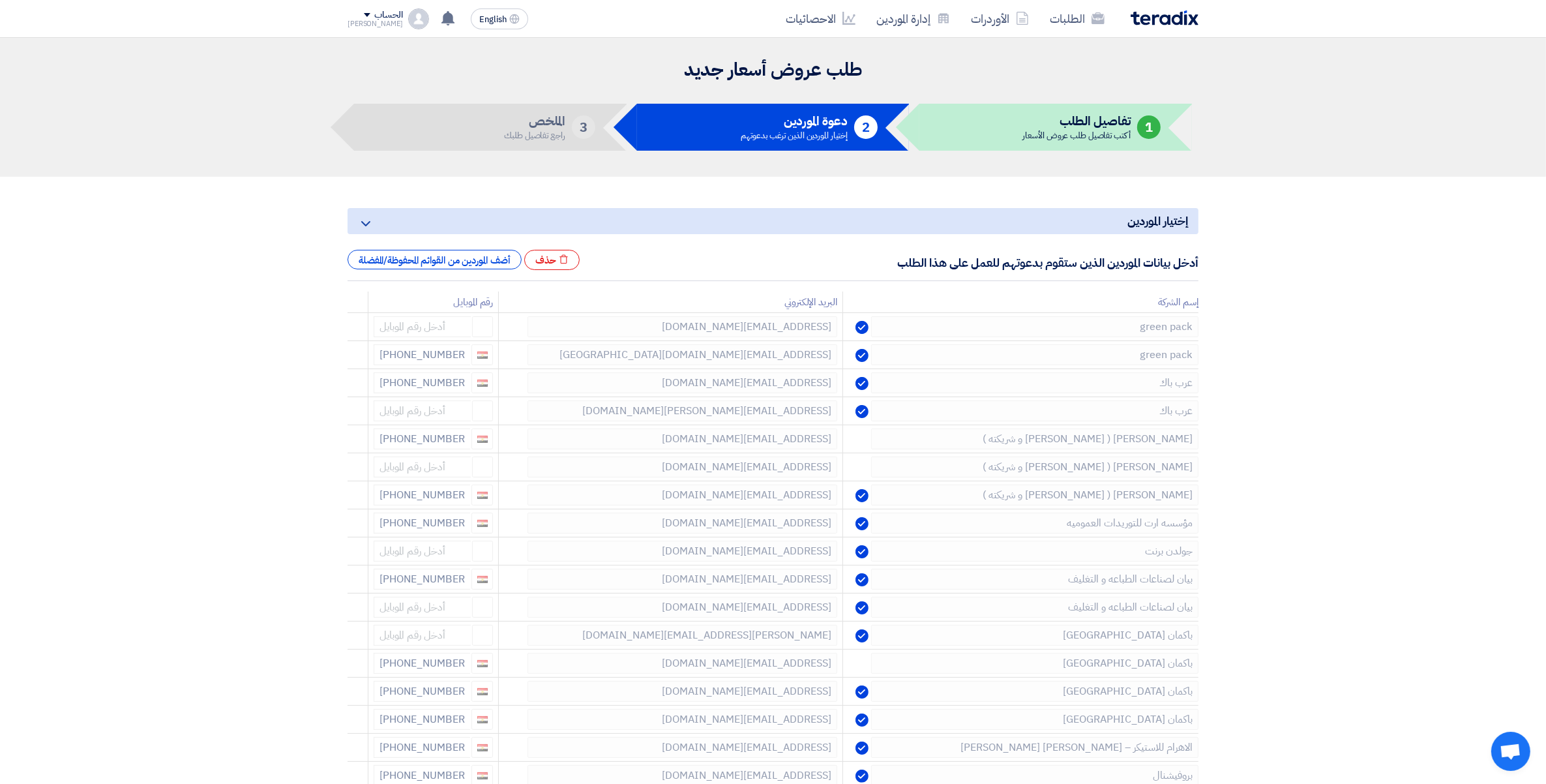
click at [0, 0] on icon at bounding box center [0, 0] width 0 height 0
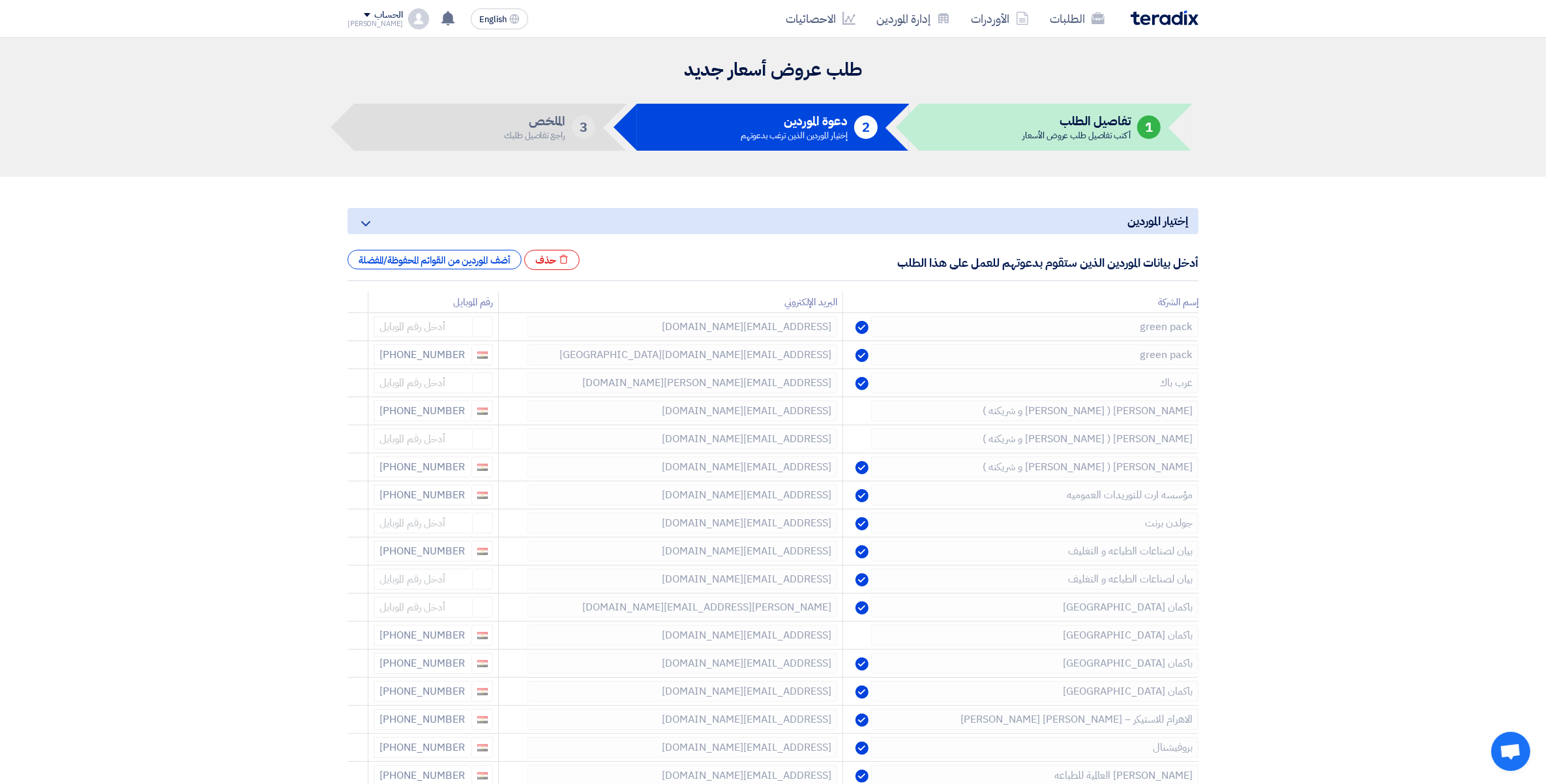
click at [0, 0] on icon at bounding box center [0, 0] width 0 height 0
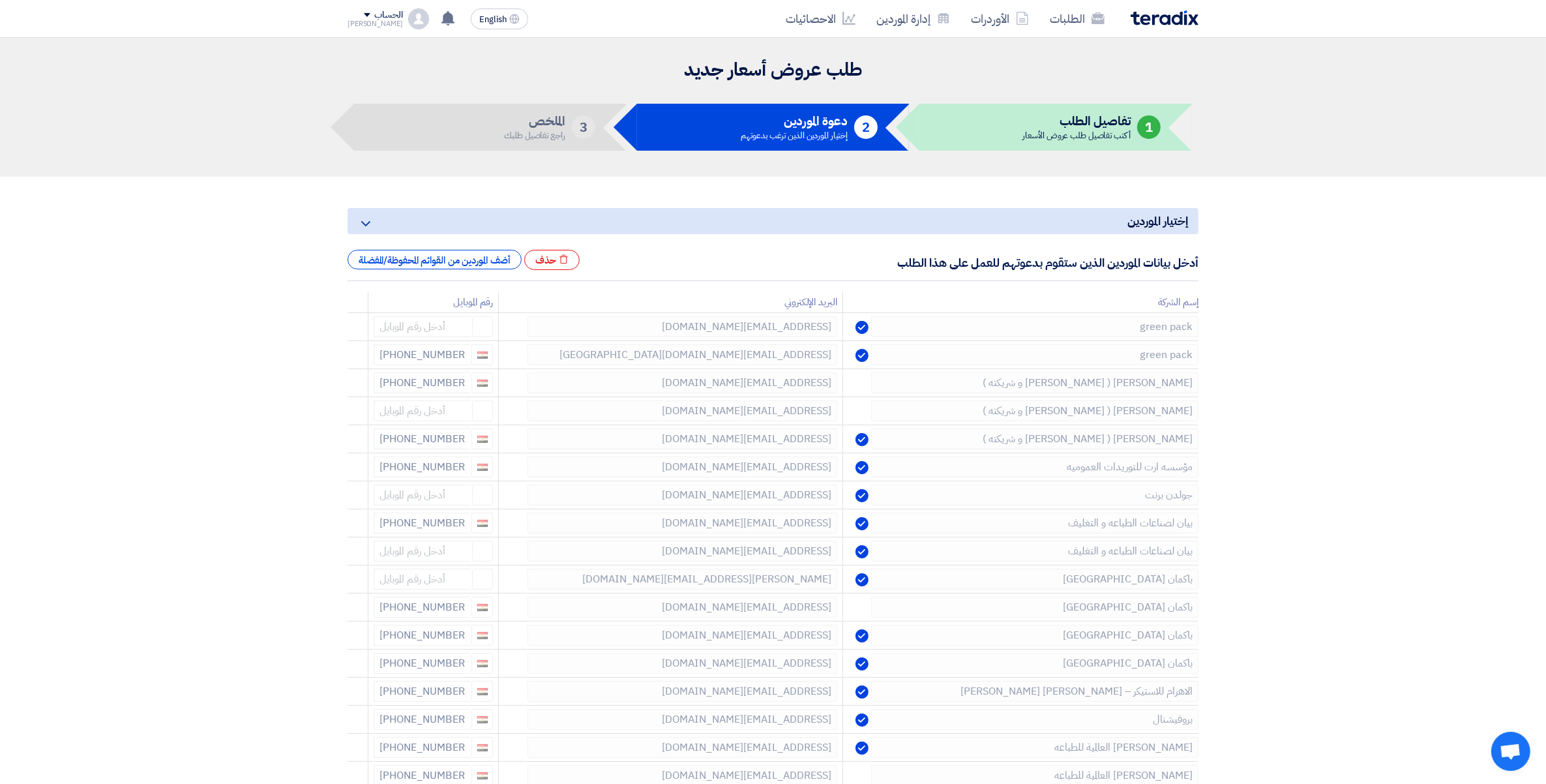
click at [0, 0] on icon at bounding box center [0, 0] width 0 height 0
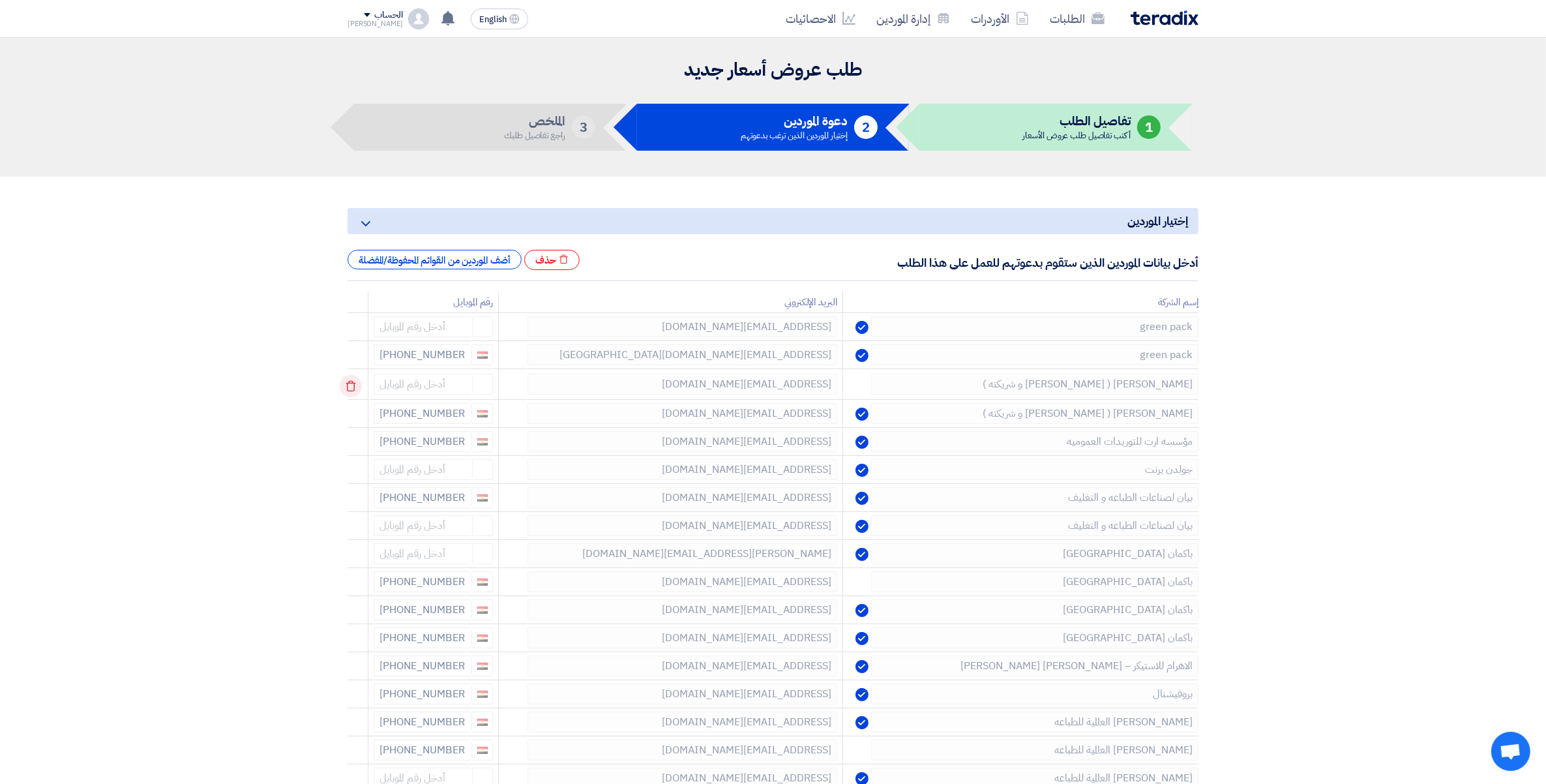
click at [353, 386] on td at bounding box center [357, 384] width 21 height 31
click at [353, 386] on icon at bounding box center [350, 386] width 22 height 22
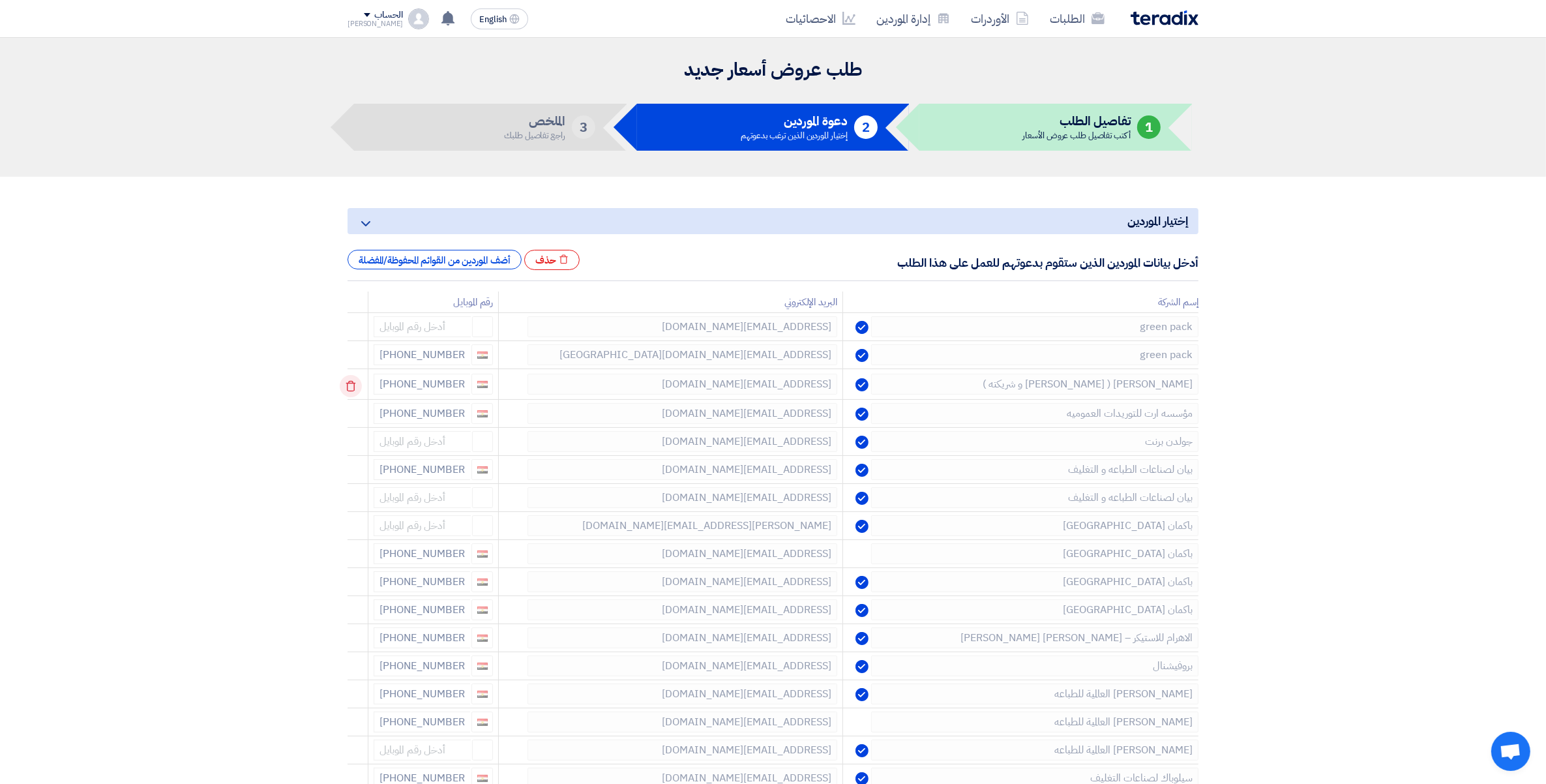
click at [353, 386] on td at bounding box center [357, 384] width 21 height 31
click at [353, 386] on icon at bounding box center [350, 386] width 22 height 22
click at [353, 386] on td at bounding box center [357, 384] width 21 height 31
click at [353, 386] on icon at bounding box center [350, 386] width 22 height 22
click at [353, 386] on td at bounding box center [357, 384] width 21 height 31
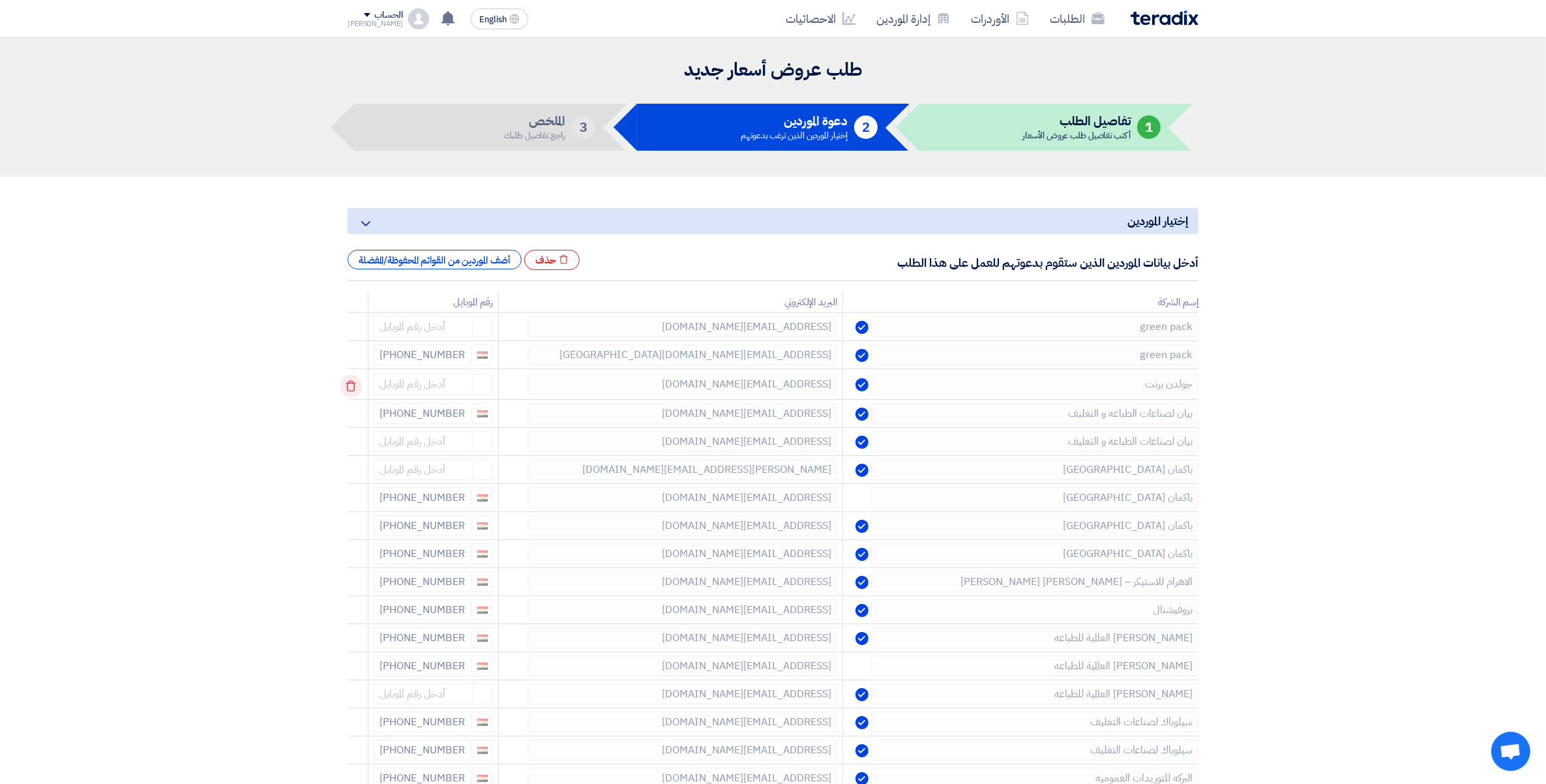
click at [352, 386] on icon at bounding box center [350, 386] width 22 height 22
click at [360, 418] on icon at bounding box center [350, 414] width 22 height 22
click at [351, 416] on icon at bounding box center [350, 414] width 22 height 22
click at [0, 0] on icon at bounding box center [0, 0] width 0 height 0
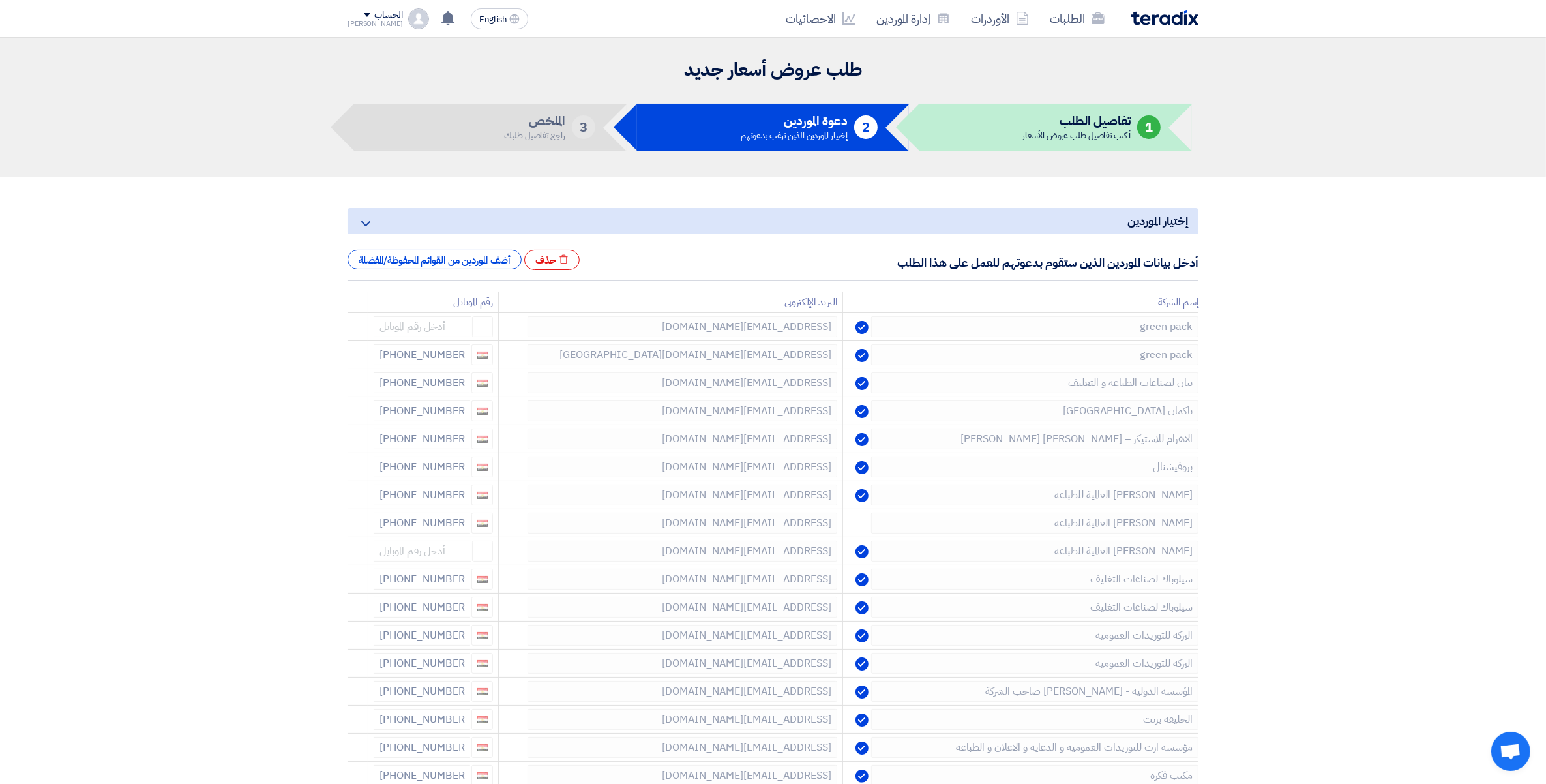
click at [0, 0] on icon at bounding box center [0, 0] width 0 height 0
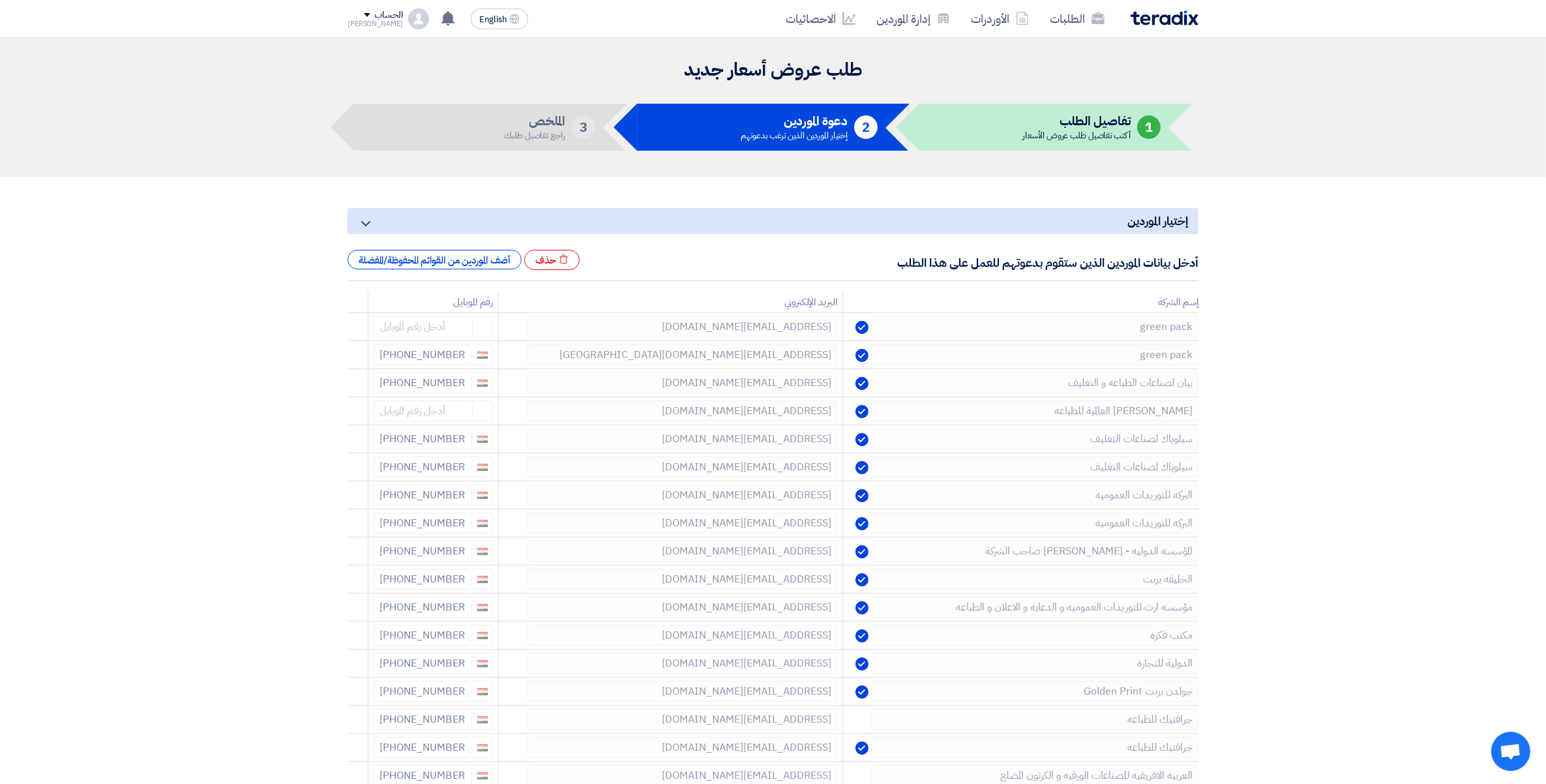
click at [0, 0] on icon at bounding box center [0, 0] width 0 height 0
click at [351, 471] on icon at bounding box center [350, 470] width 22 height 22
click at [0, 0] on icon at bounding box center [0, 0] width 0 height 0
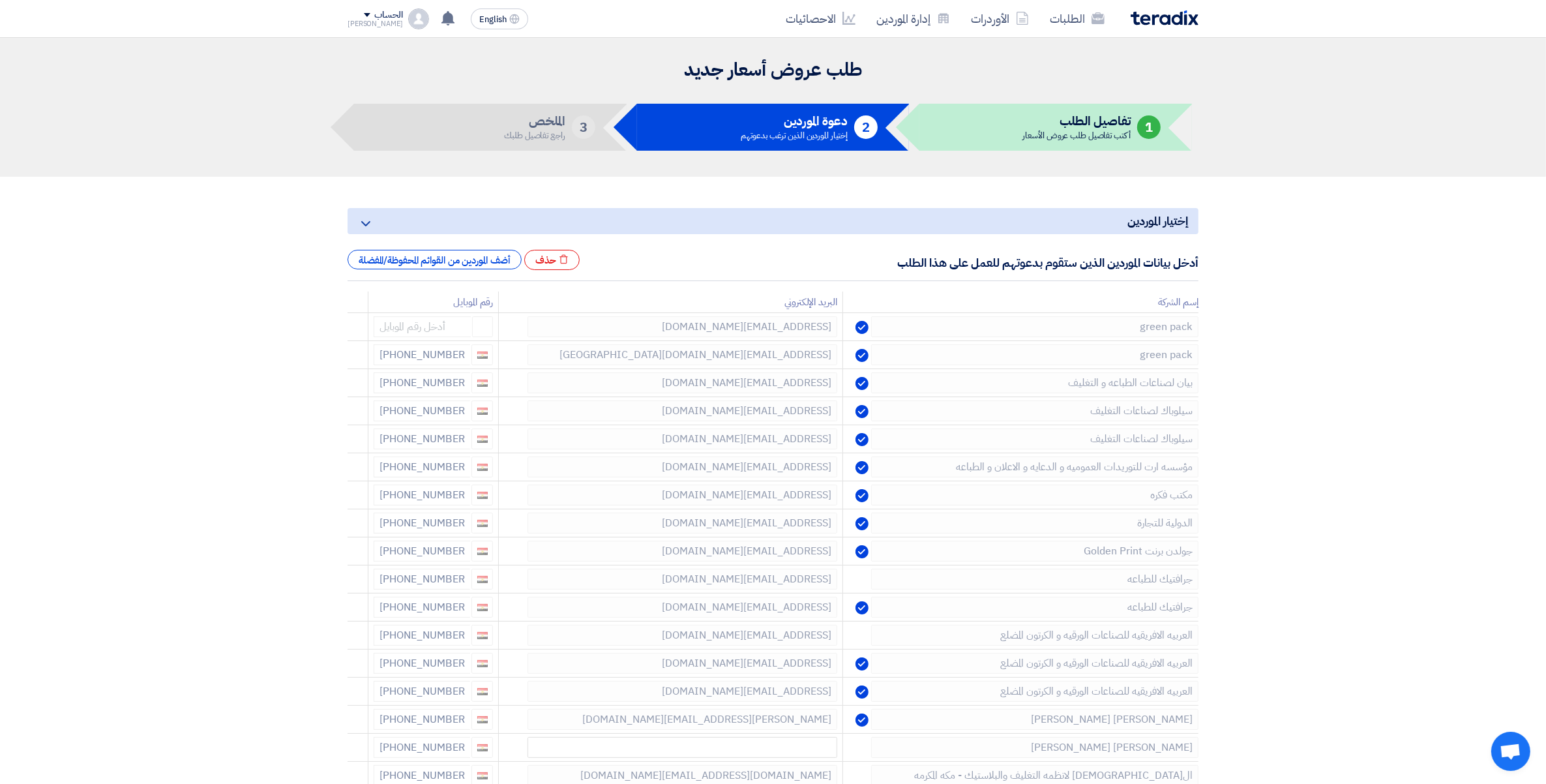
click at [0, 0] on icon at bounding box center [0, 0] width 0 height 0
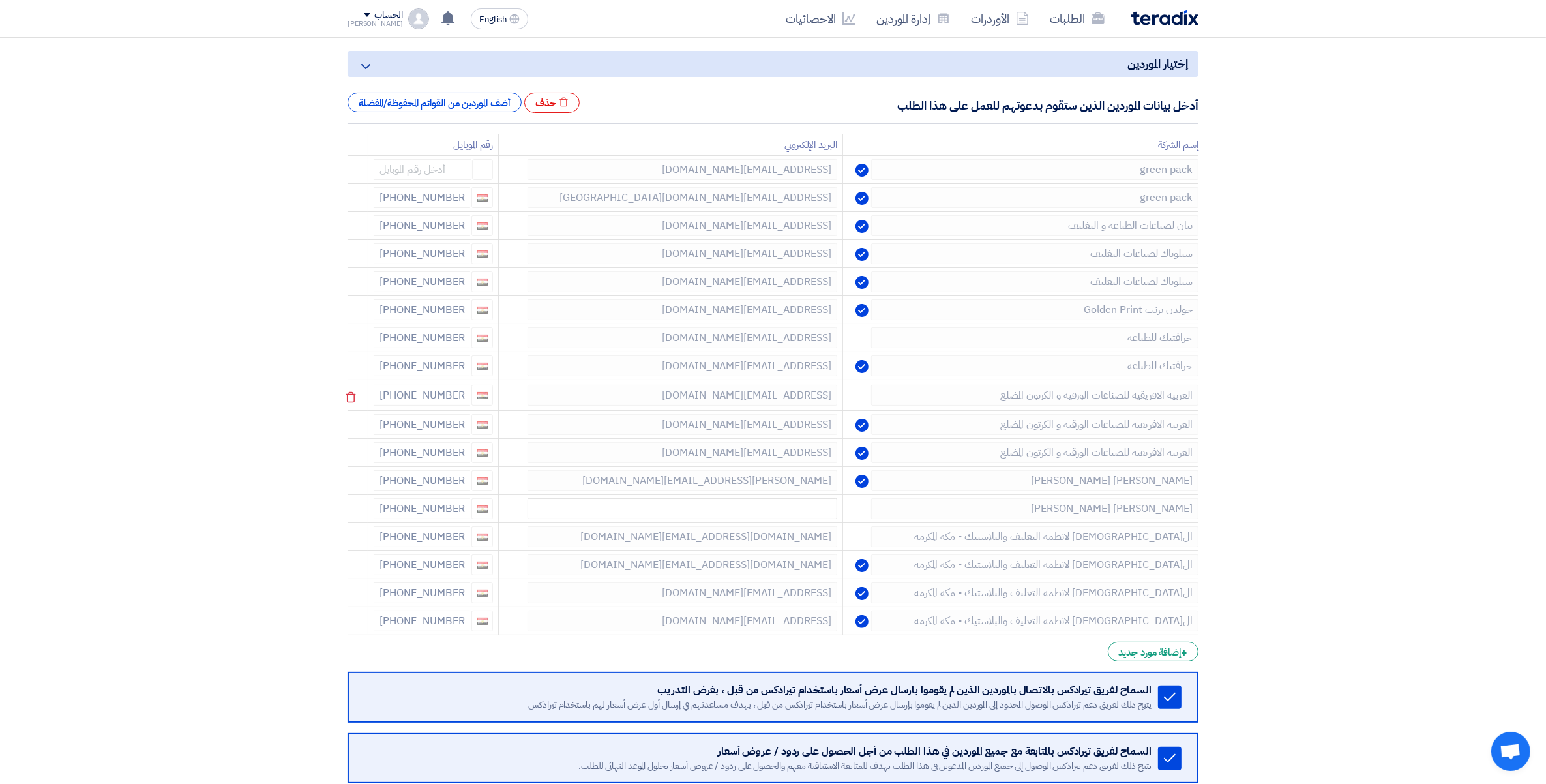
scroll to position [163, 0]
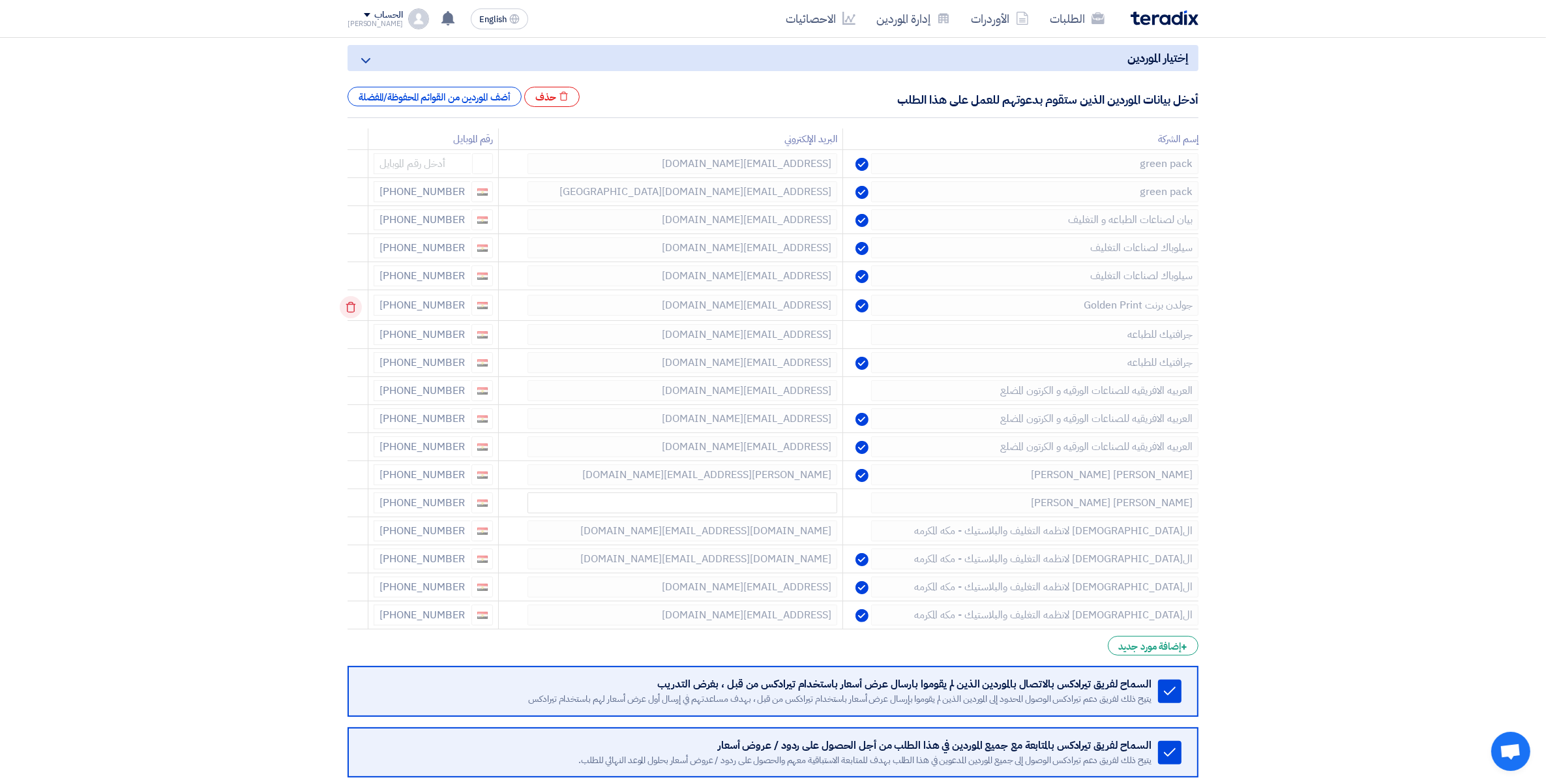
click at [354, 307] on icon at bounding box center [350, 307] width 22 height 22
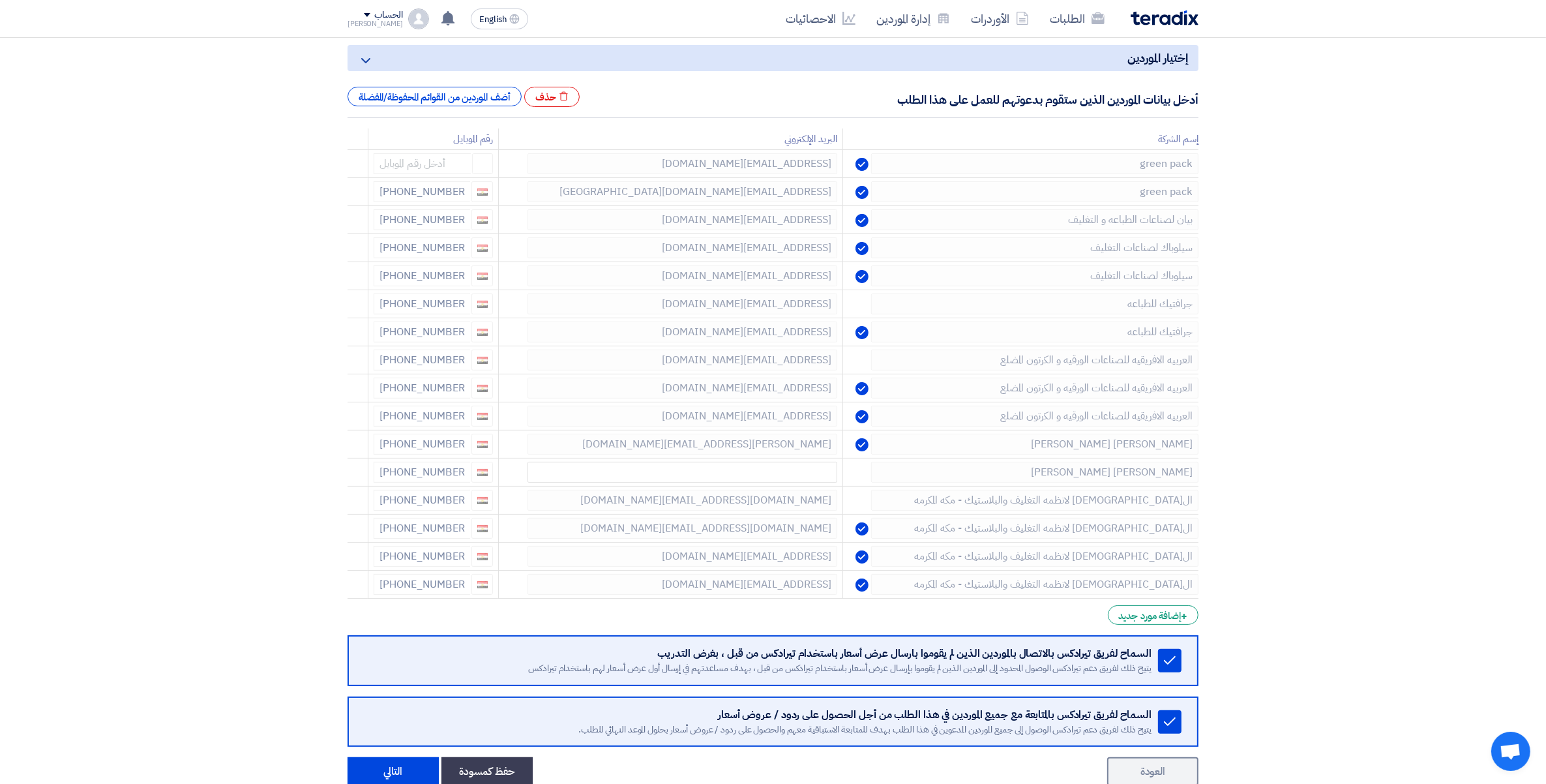
click at [0, 0] on icon at bounding box center [0, 0] width 0 height 0
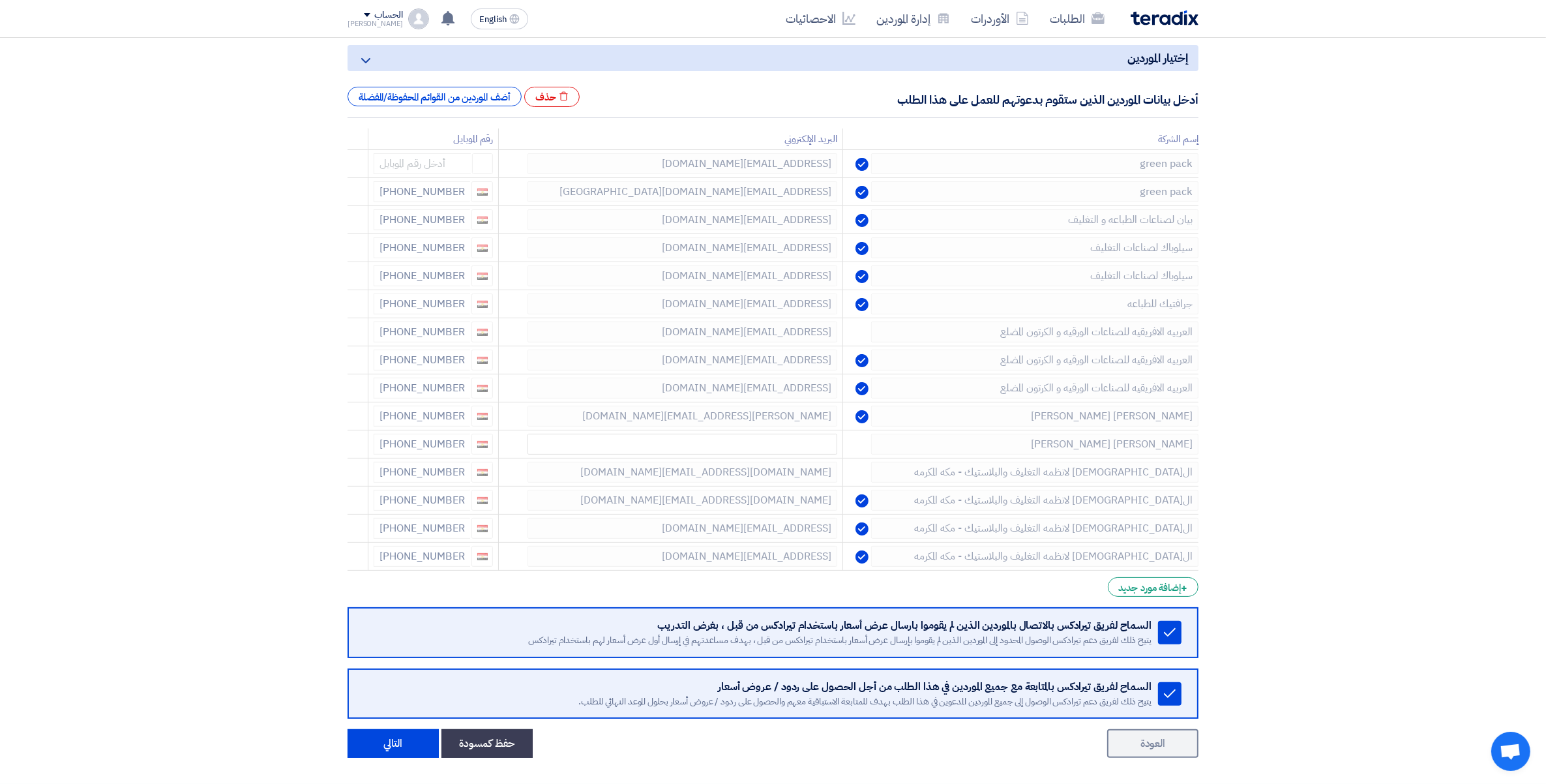
click at [0, 0] on icon at bounding box center [0, 0] width 0 height 0
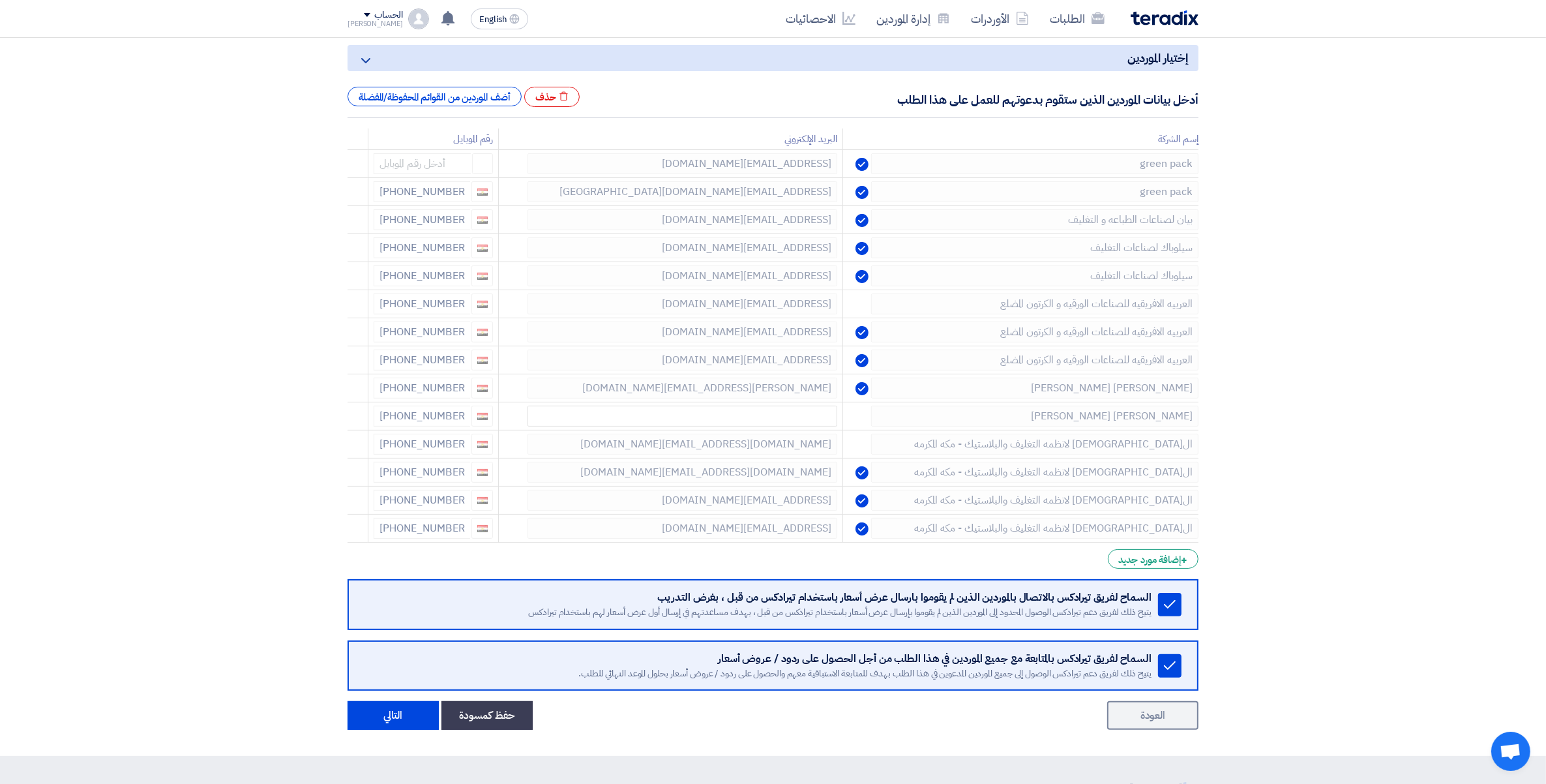
click at [0, 0] on icon at bounding box center [0, 0] width 0 height 0
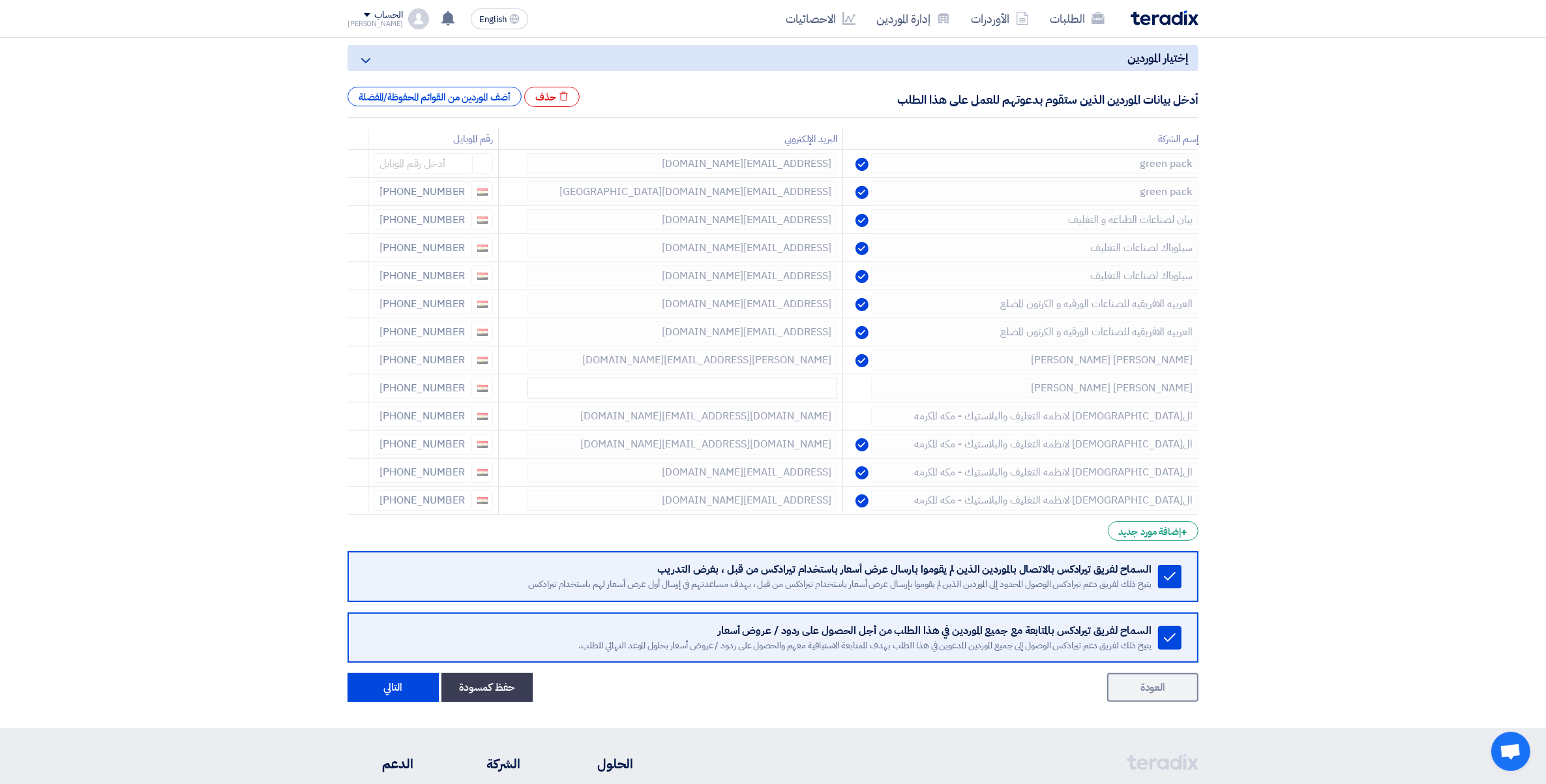
click at [0, 0] on icon at bounding box center [0, 0] width 0 height 0
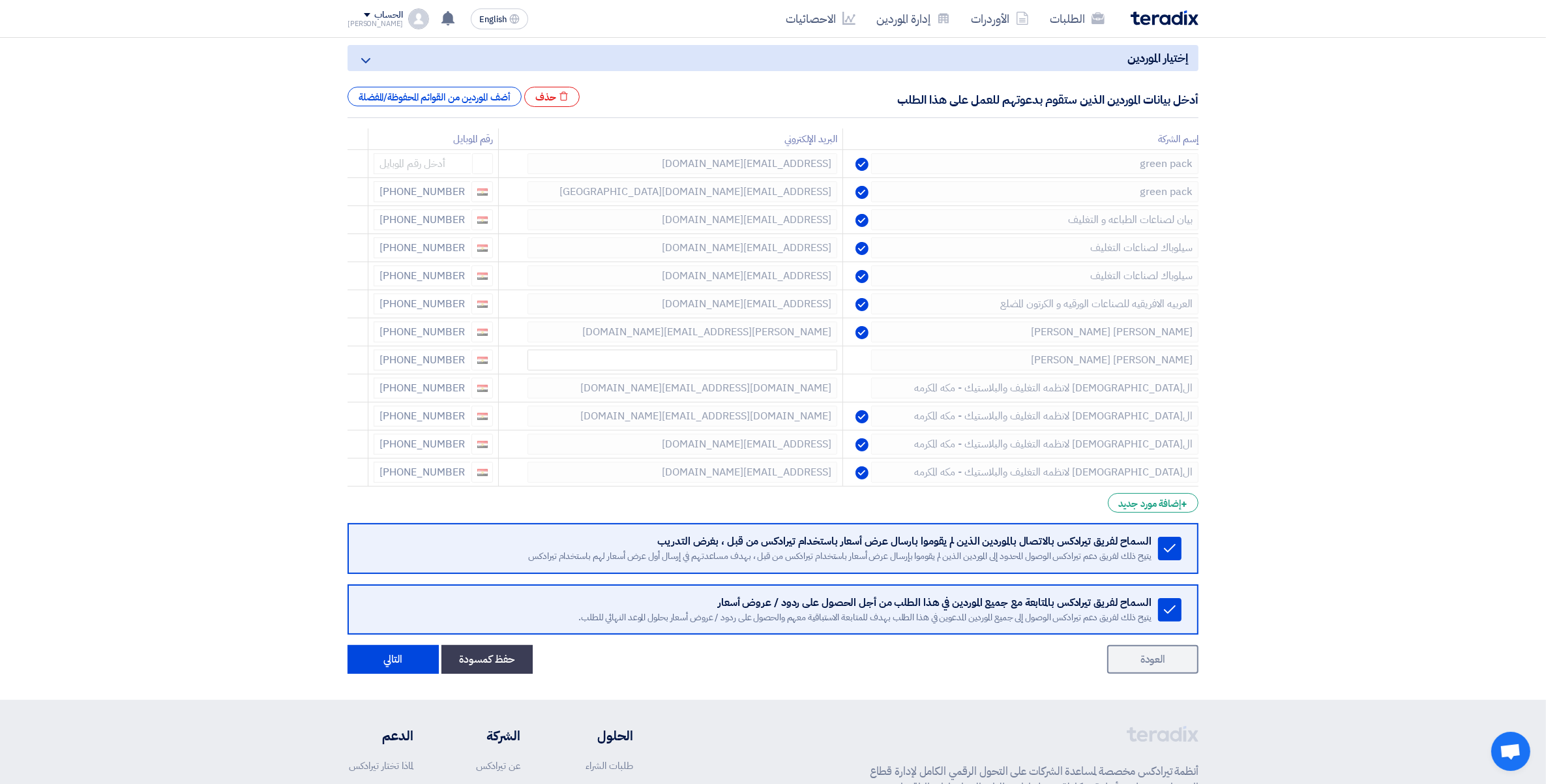
click at [0, 0] on icon at bounding box center [0, 0] width 0 height 0
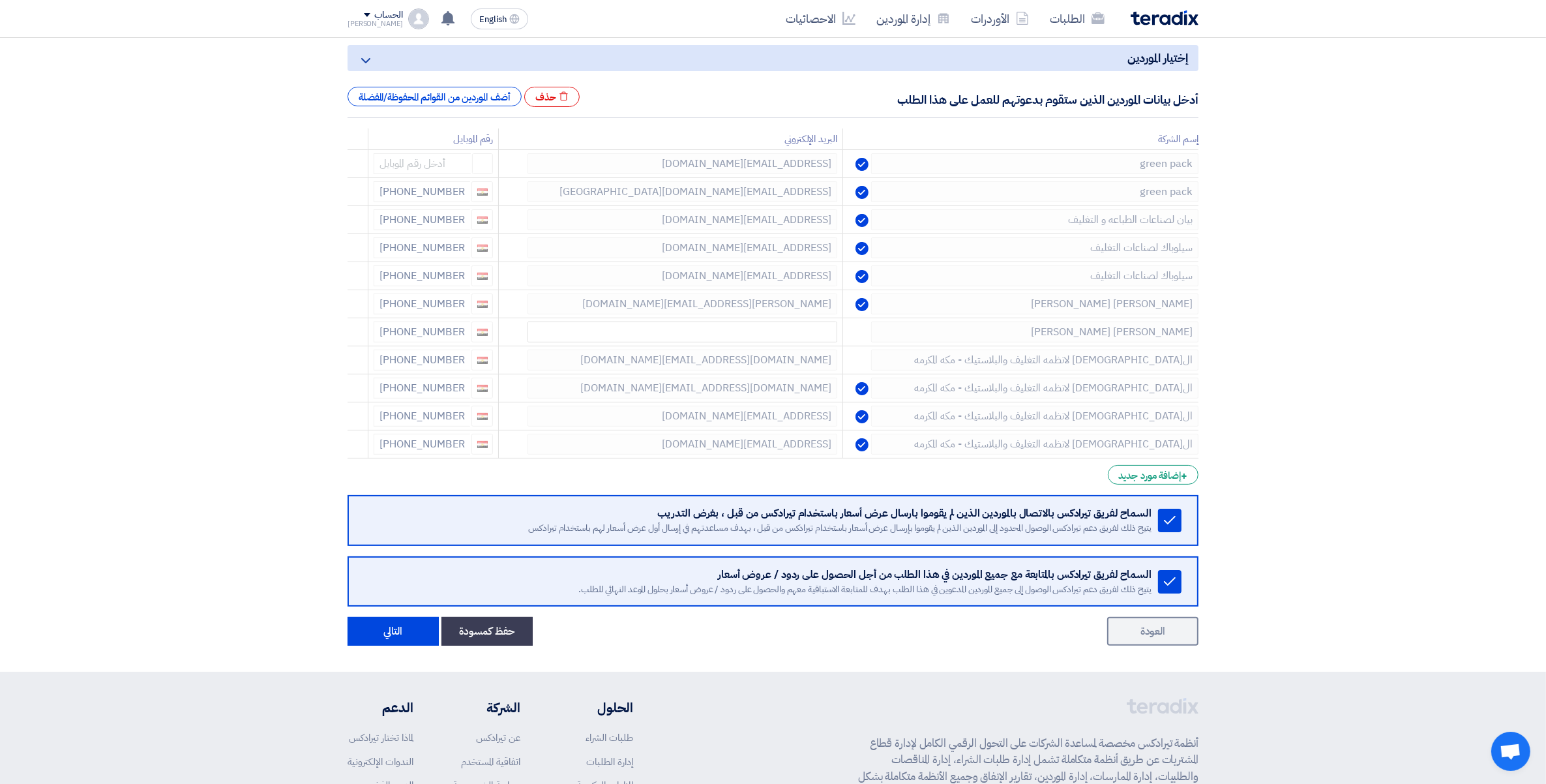
click at [0, 0] on icon at bounding box center [0, 0] width 0 height 0
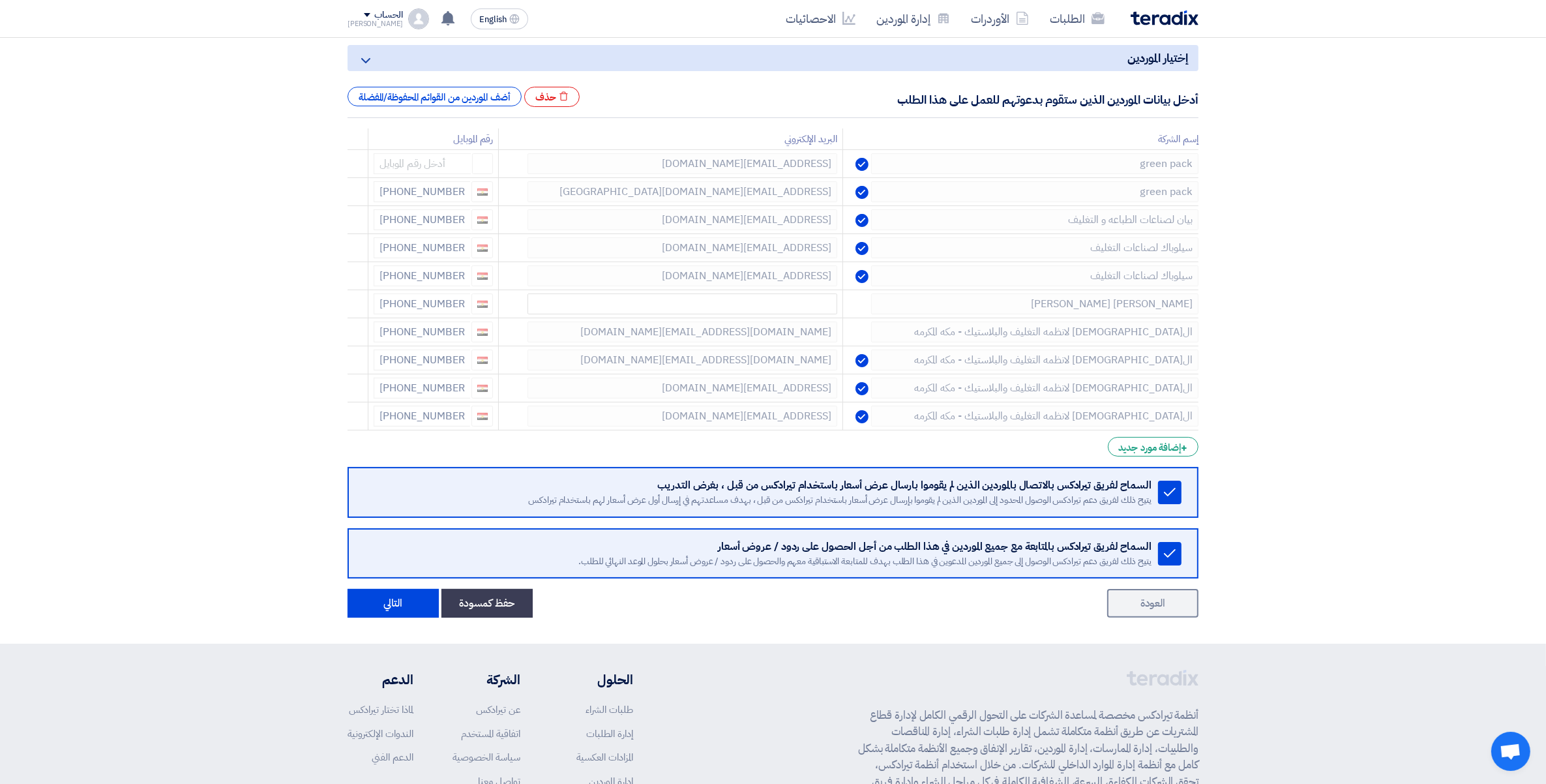
click at [0, 0] on icon at bounding box center [0, 0] width 0 height 0
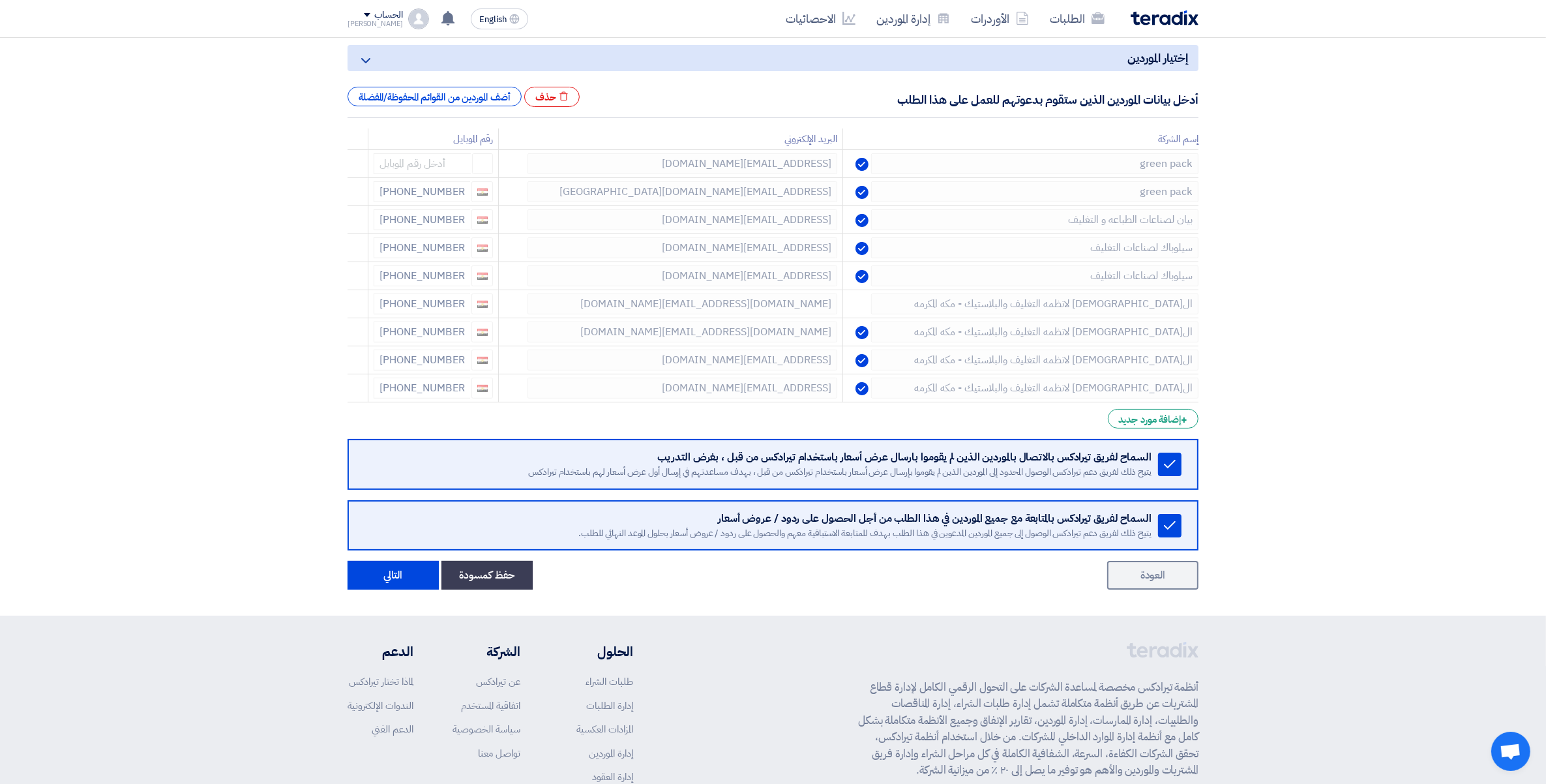
click at [0, 0] on icon at bounding box center [0, 0] width 0 height 0
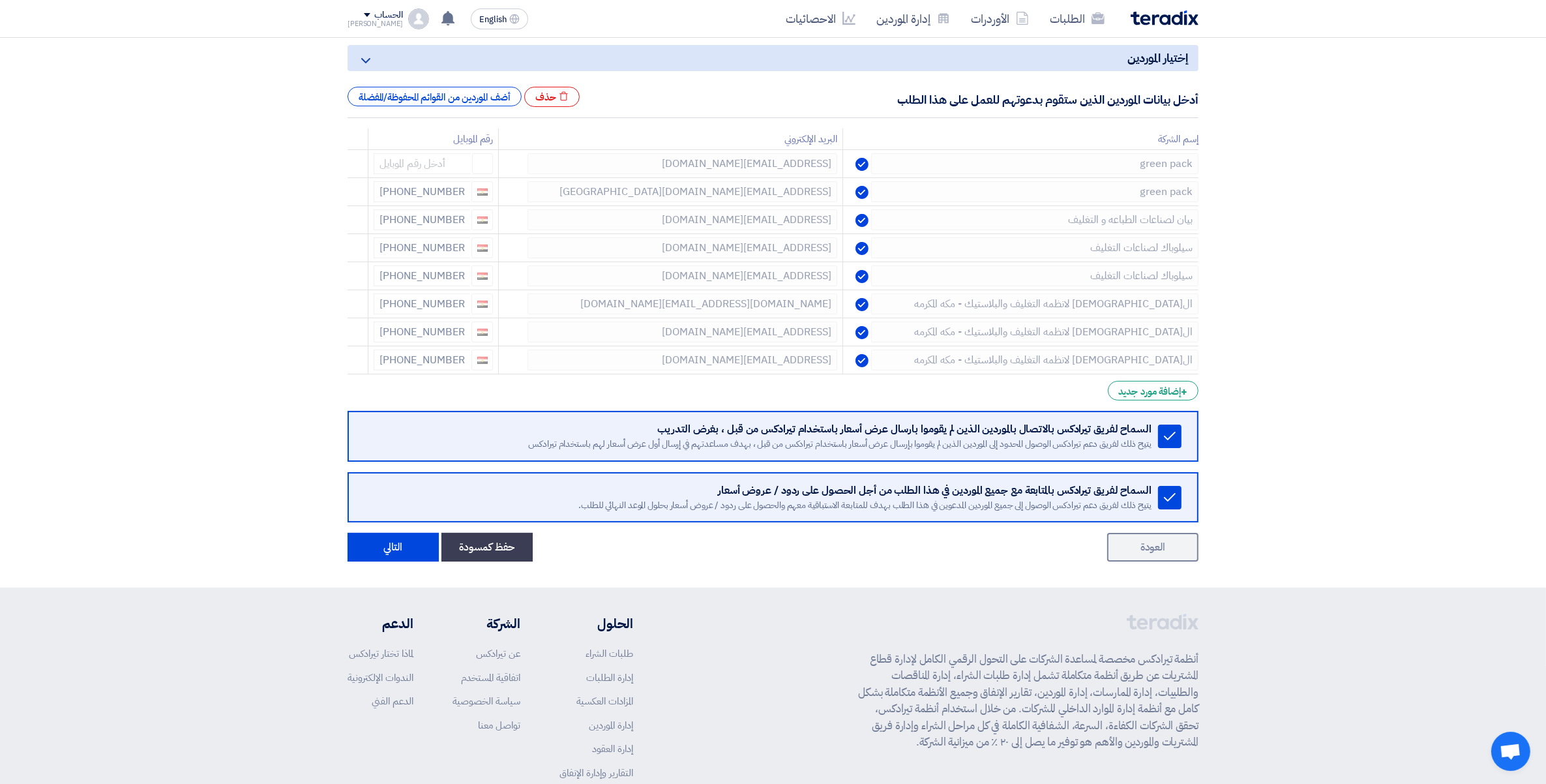
click at [0, 0] on icon at bounding box center [0, 0] width 0 height 0
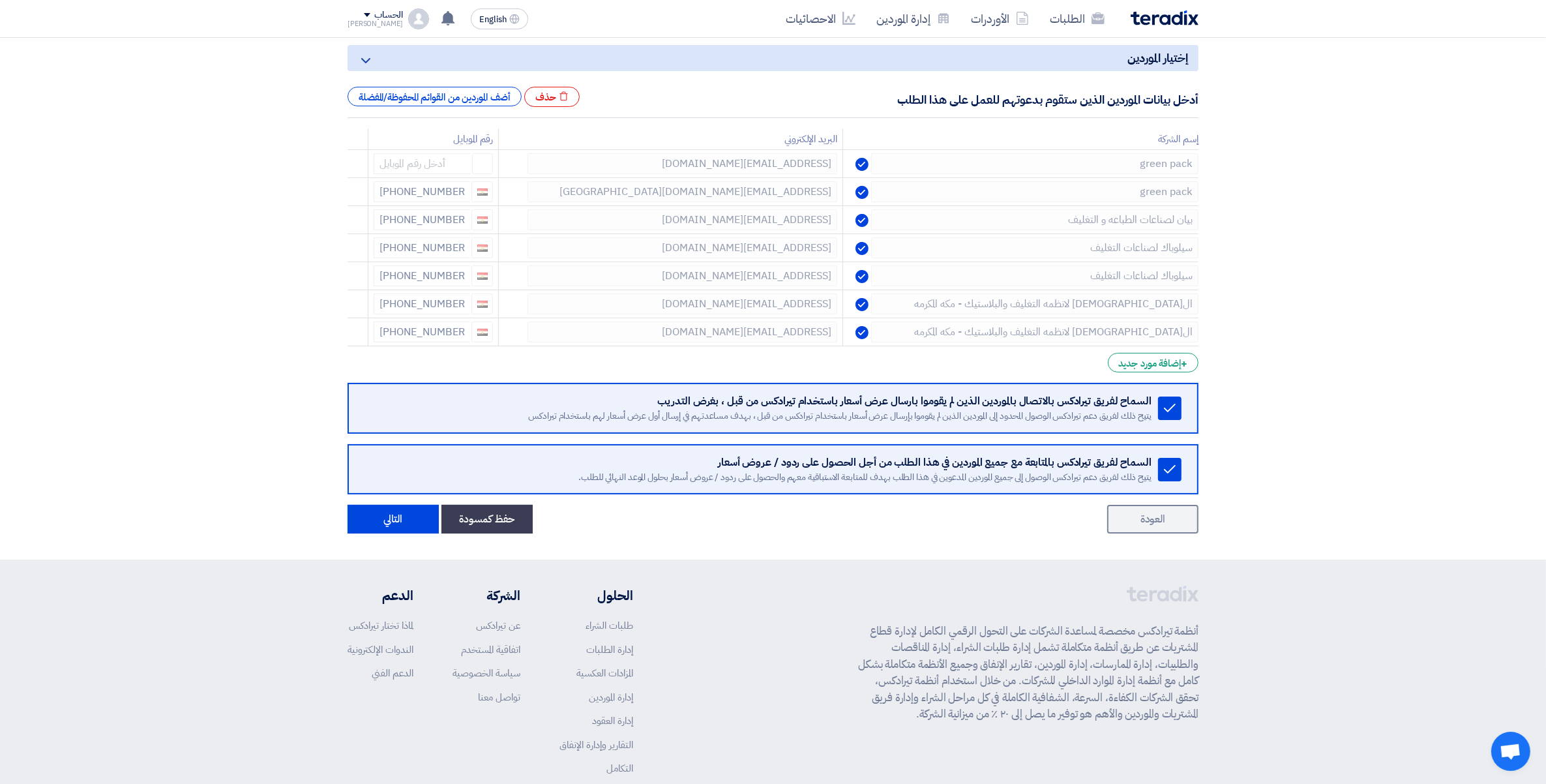
click at [0, 0] on icon at bounding box center [0, 0] width 0 height 0
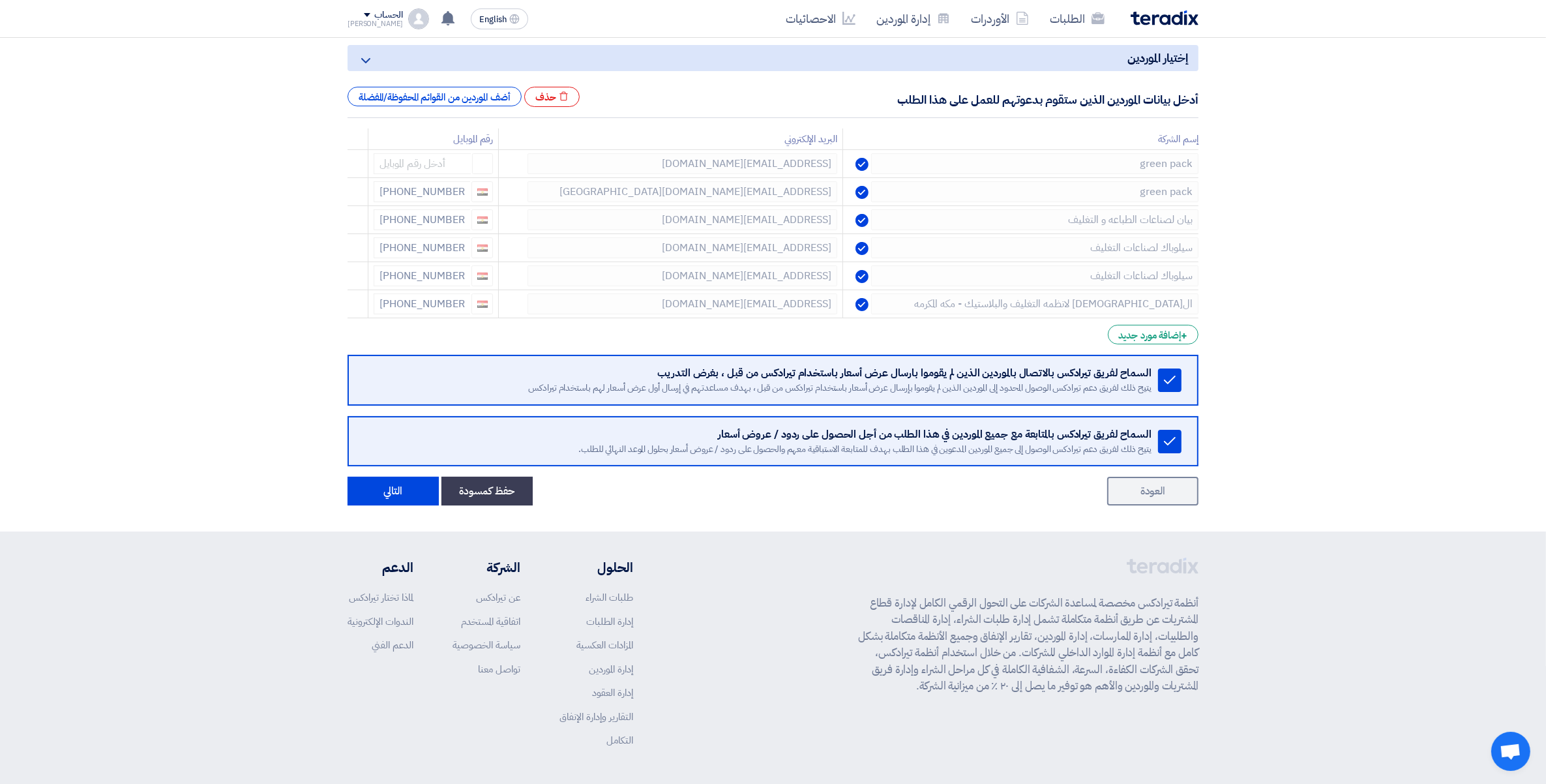
click at [0, 0] on icon at bounding box center [0, 0] width 0 height 0
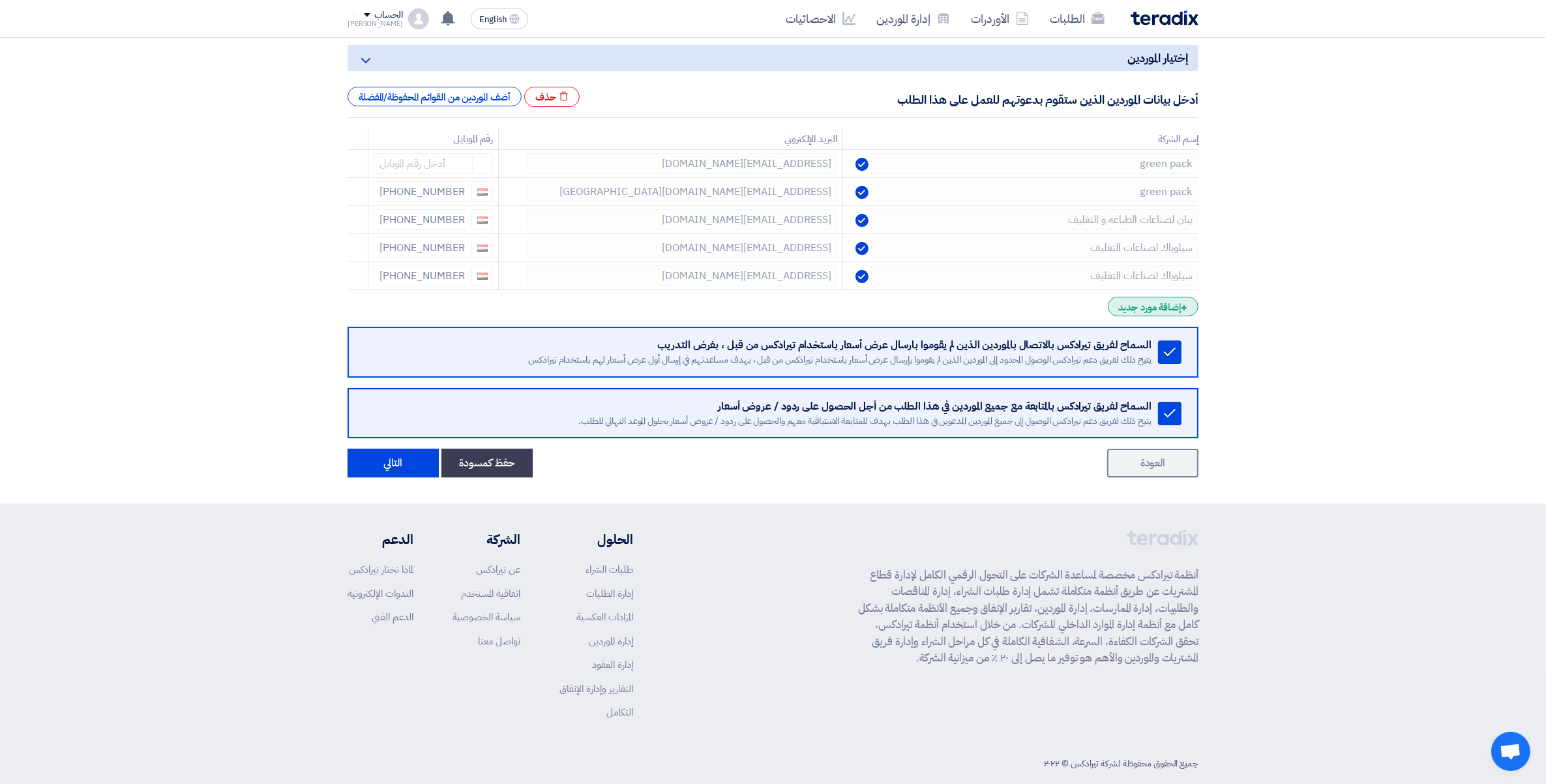
click at [1177, 310] on div "+ إضافة مورد جديد" at bounding box center [1153, 307] width 91 height 20
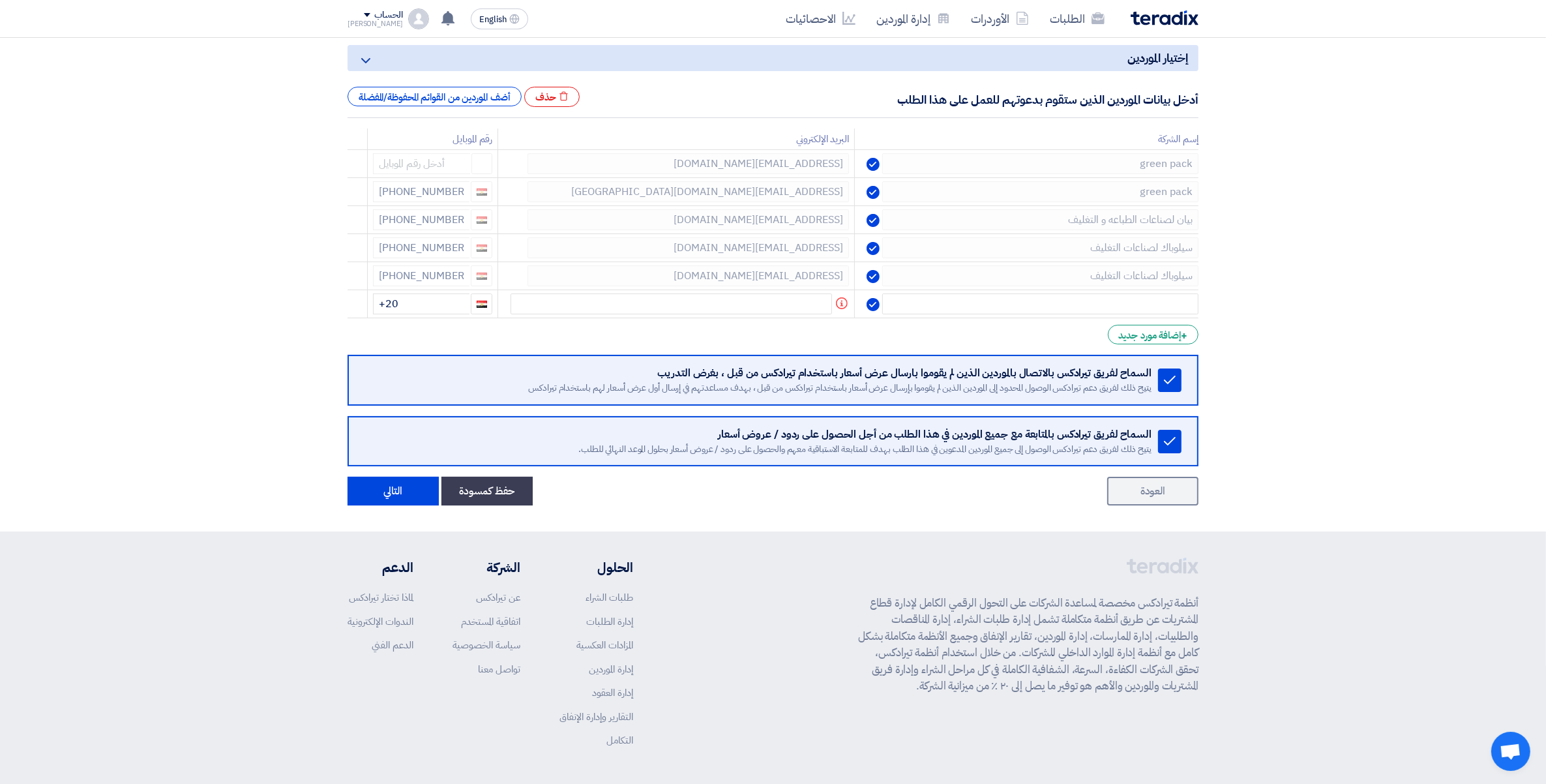
click at [1253, 219] on section "إختيار الموردين Minimize/Maximize Category أدخل بيانات الموردين الذين ستقوم بدع…" at bounding box center [773, 272] width 1546 height 518
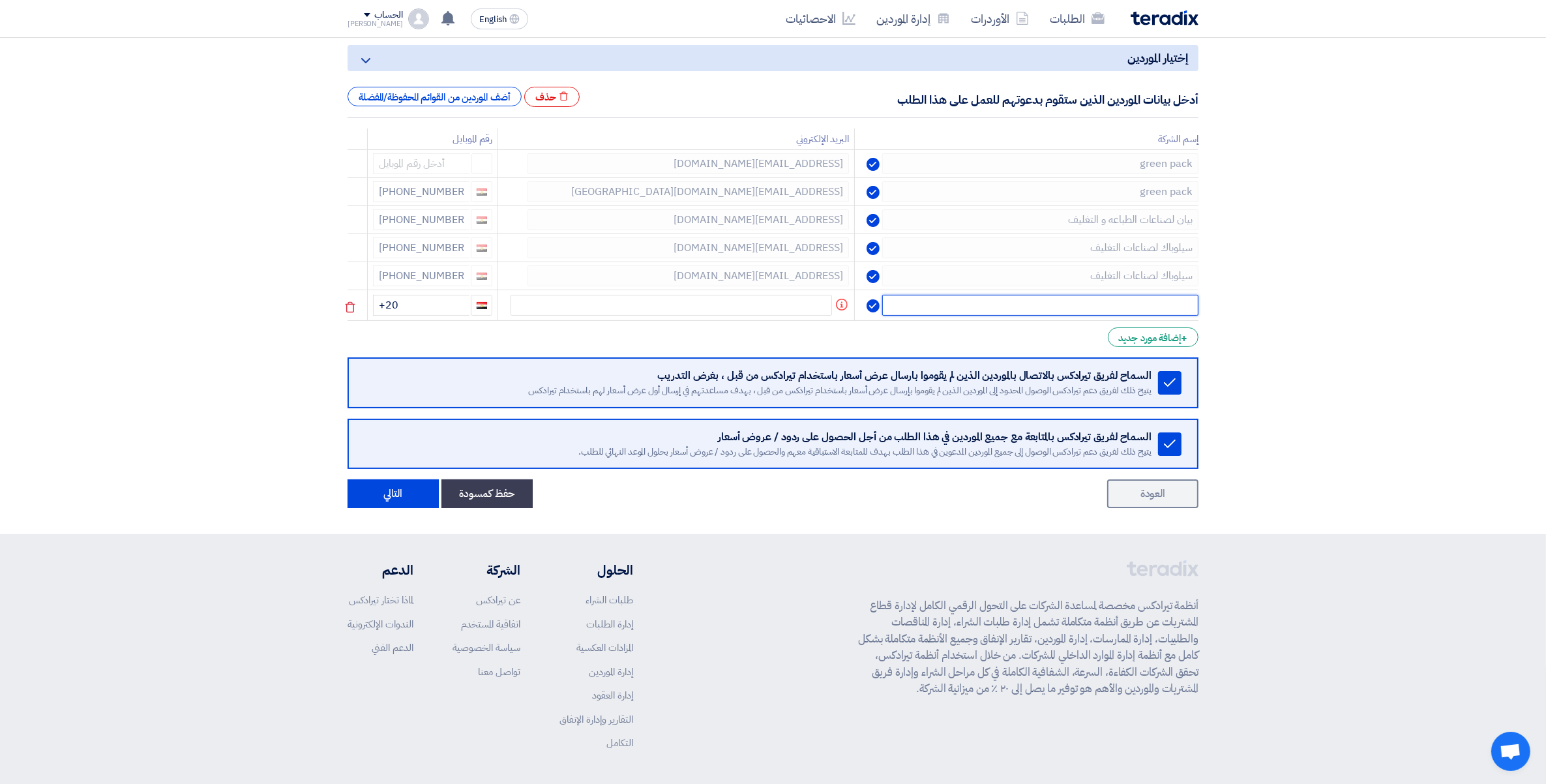
click at [1143, 305] on input "text" at bounding box center [1040, 305] width 316 height 21
paste input "بيان لصناعات الطباعه و التغليف"
type input "بيان لصناعات الطباعه و التغليف"
click at [408, 305] on input "+20" at bounding box center [421, 305] width 97 height 21
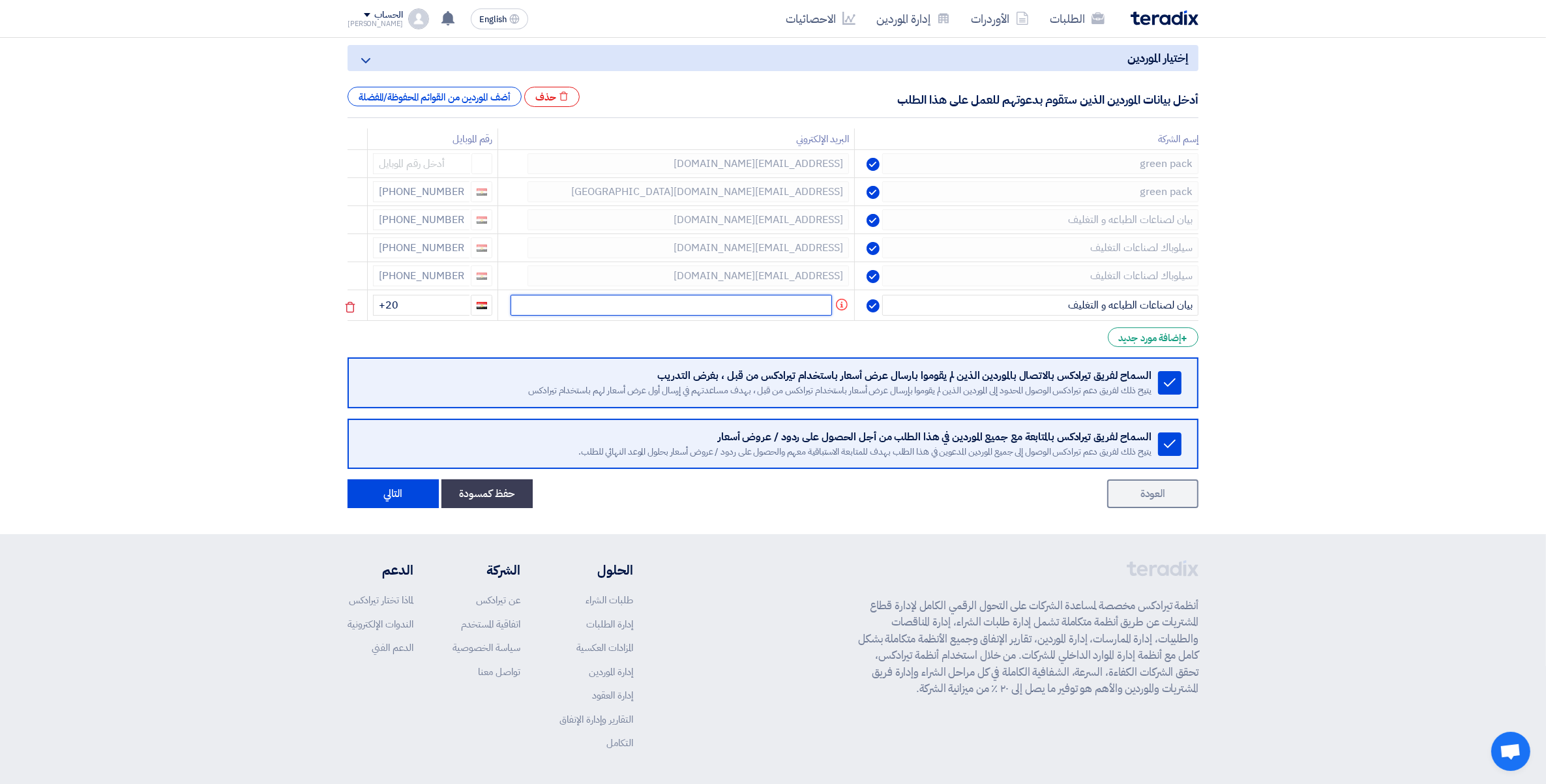
click at [771, 305] on input "text" at bounding box center [671, 305] width 322 height 21
paste input "farouk@bayan.com.eg"
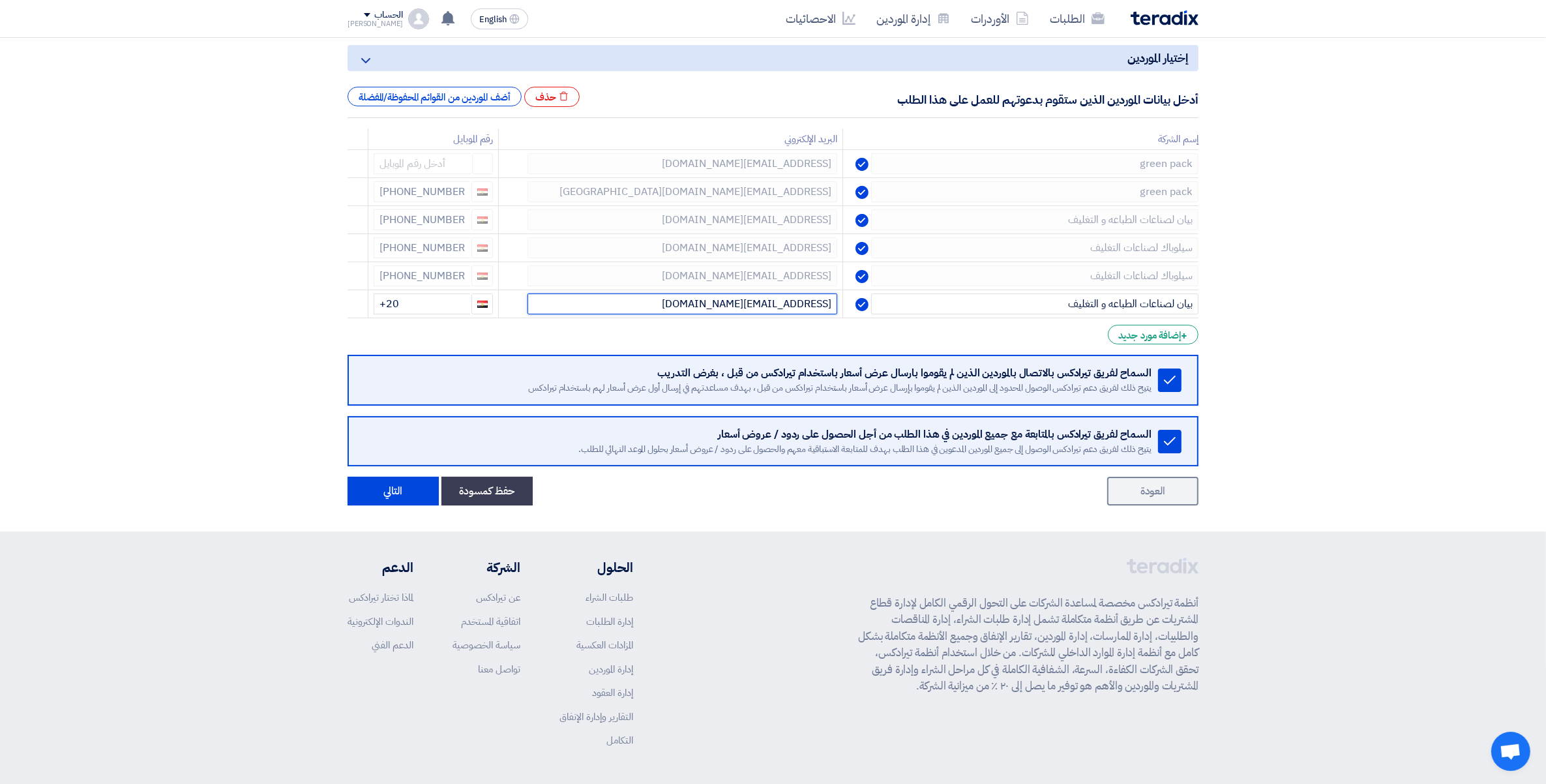
type input "farouk@bayan.com.eg"
click at [1378, 220] on section "إختيار الموردين Minimize/Maximize Category أدخل بيانات الموردين الذين ستقوم بدع…" at bounding box center [773, 272] width 1546 height 518
click at [1148, 339] on div "+ إضافة مورد جديد" at bounding box center [1153, 334] width 91 height 20
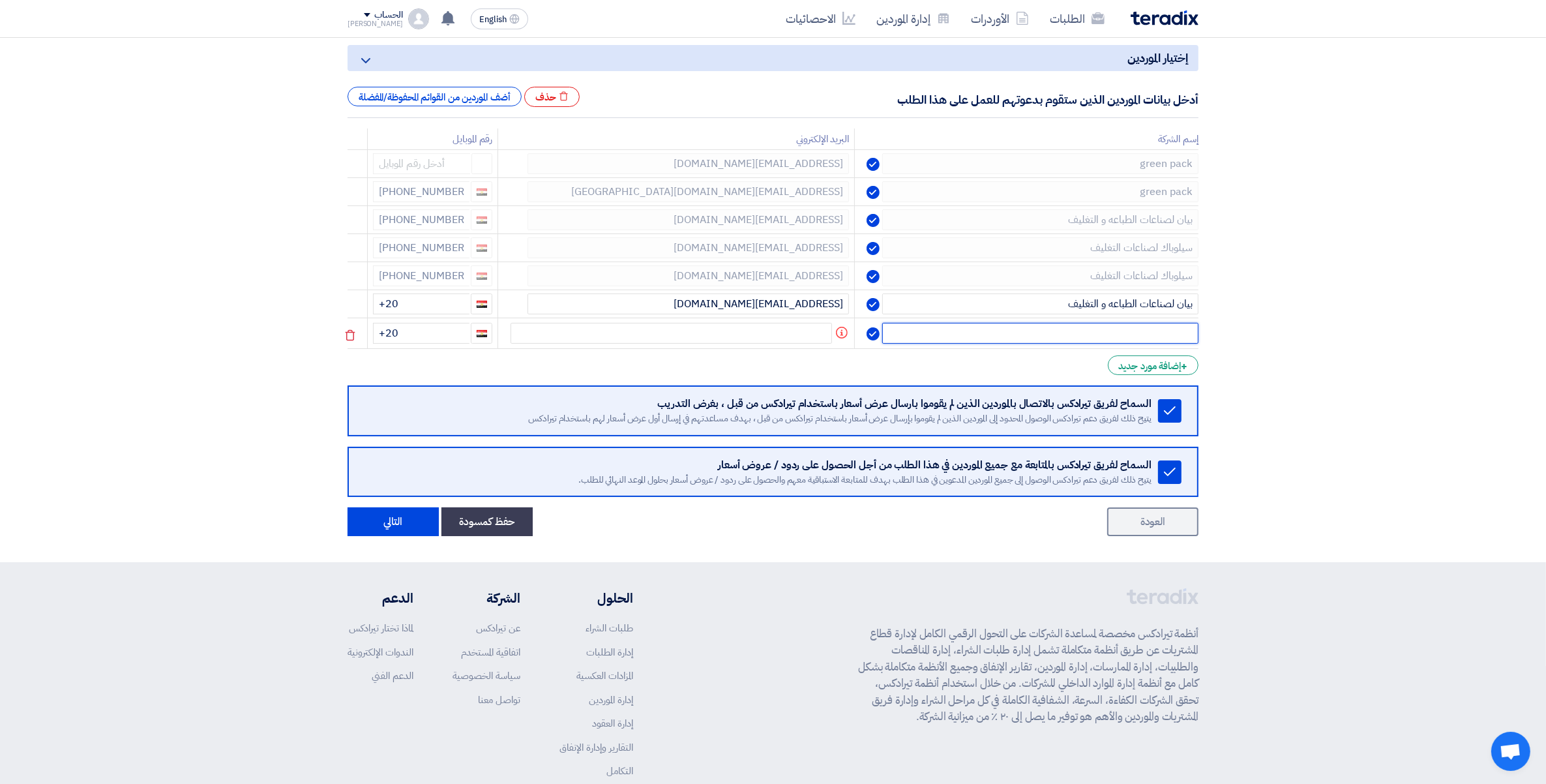
click at [1136, 339] on input "text" at bounding box center [1040, 333] width 316 height 21
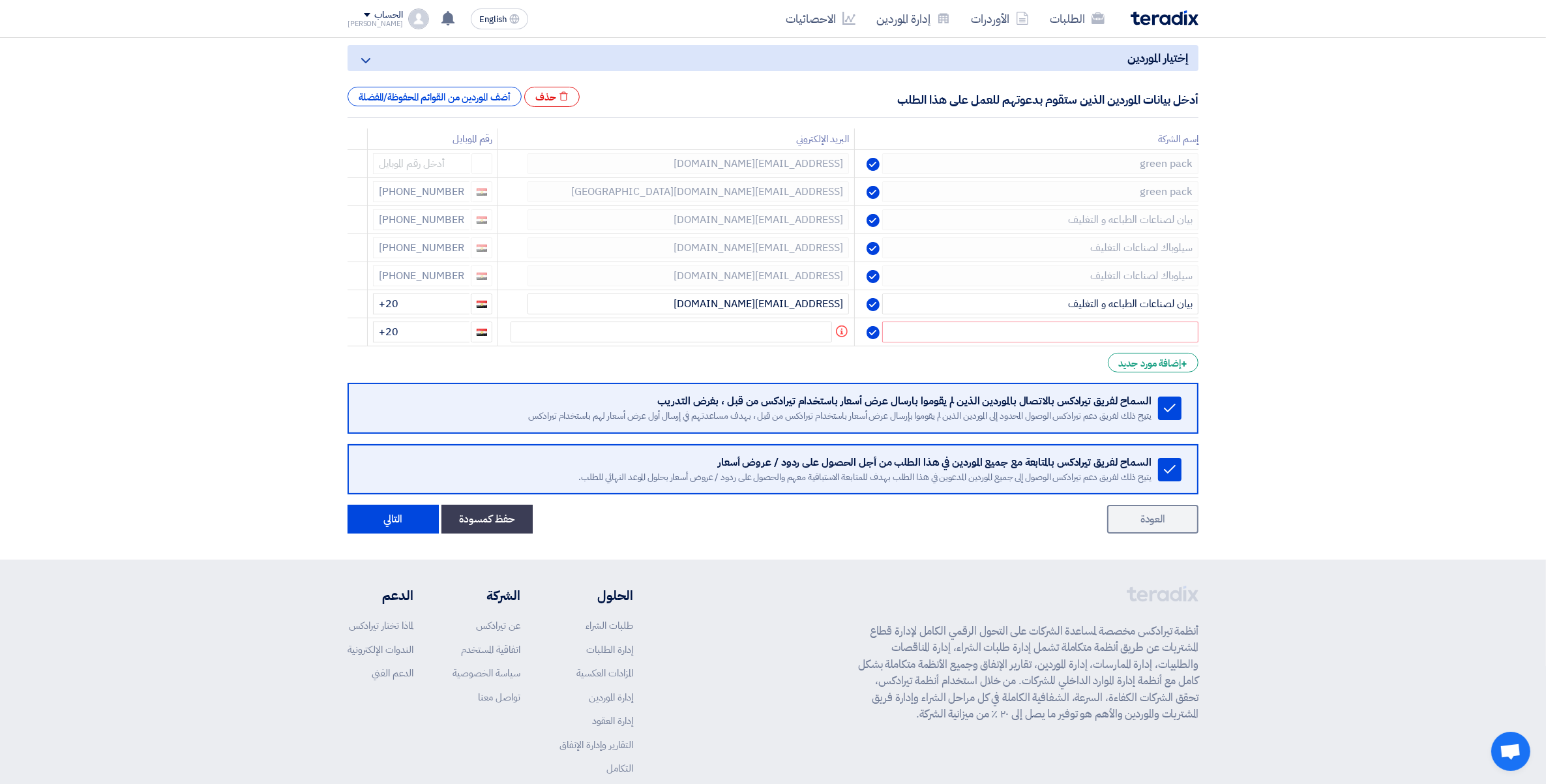
click at [1213, 244] on section "إختيار الموردين Minimize/Maximize Category أدخل بيانات الموردين الذين ستقوم بدع…" at bounding box center [773, 286] width 1546 height 546
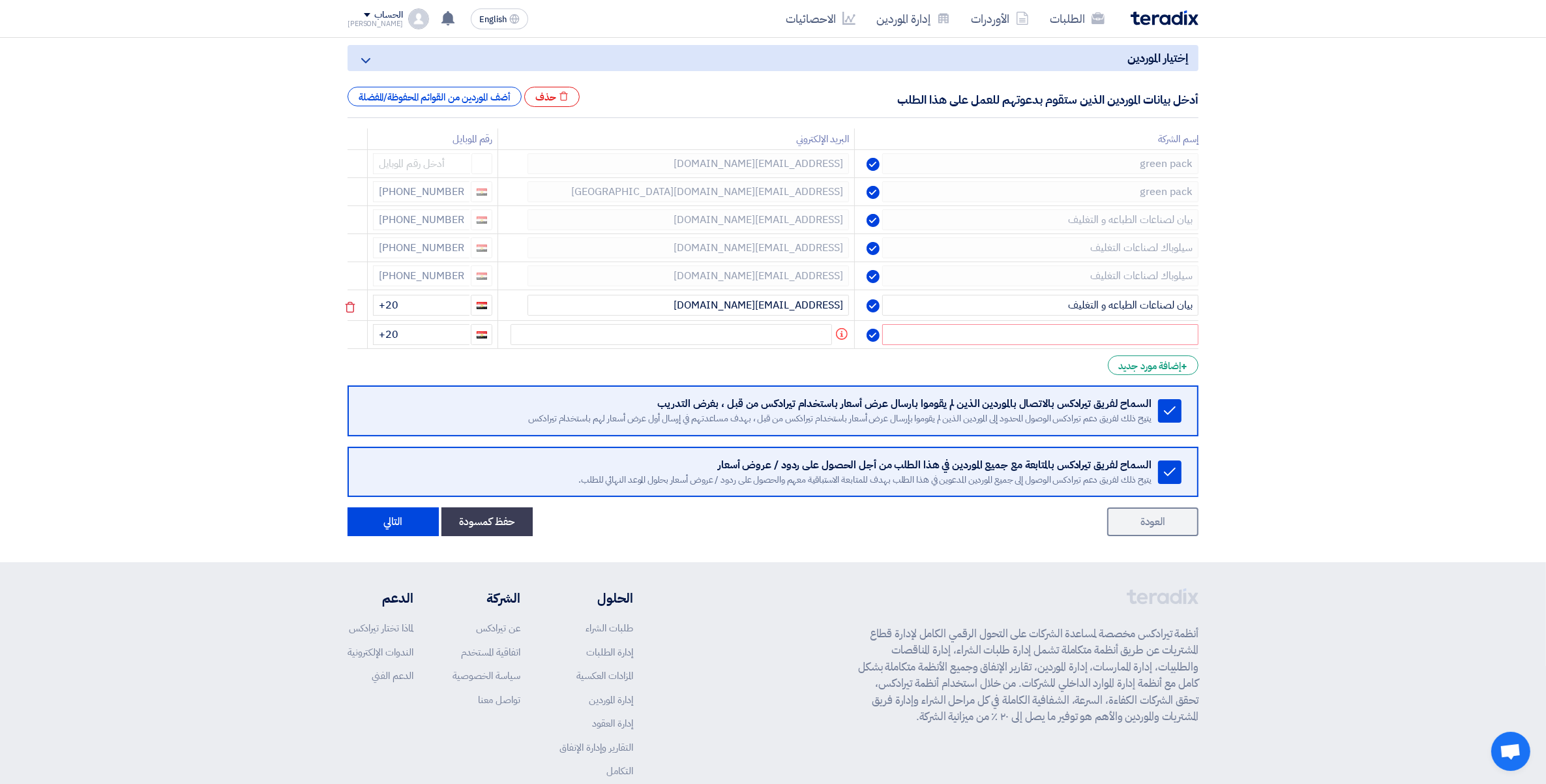
click at [1145, 320] on td "بيان لصناعات الطباعه و التغليف" at bounding box center [1027, 305] width 344 height 31
click at [1150, 332] on input "text" at bounding box center [1040, 333] width 316 height 21
paste input "سيلوباك لصناعات التغليف"
type input "سيلوباك لصناعات التغليف"
click at [778, 333] on input "text" at bounding box center [671, 333] width 322 height 21
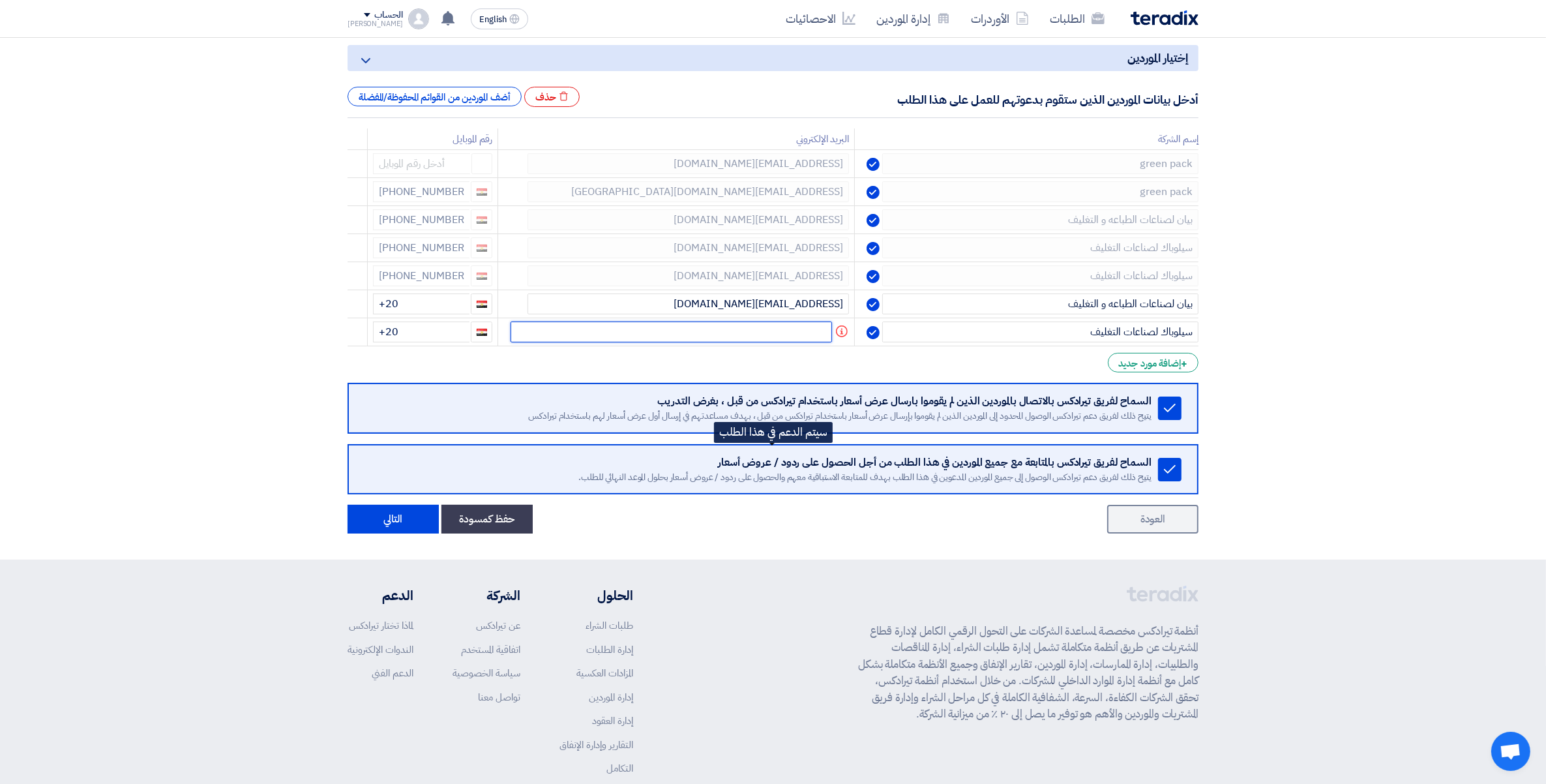
paste input "[EMAIL_ADDRESS][DOMAIN_NAME]"
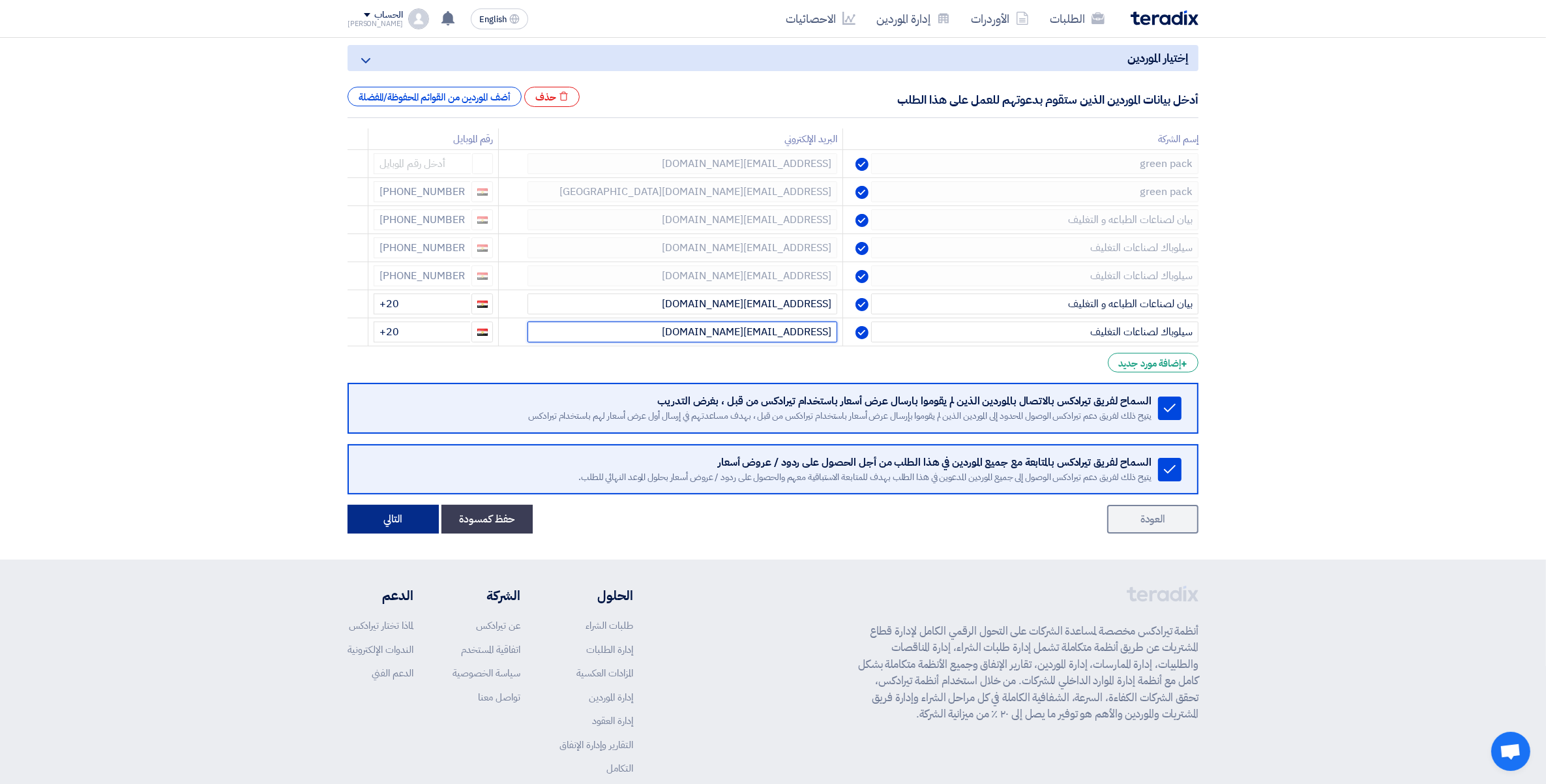
type input "[EMAIL_ADDRESS][DOMAIN_NAME]"
click at [413, 512] on button "التالي" at bounding box center [393, 519] width 92 height 28
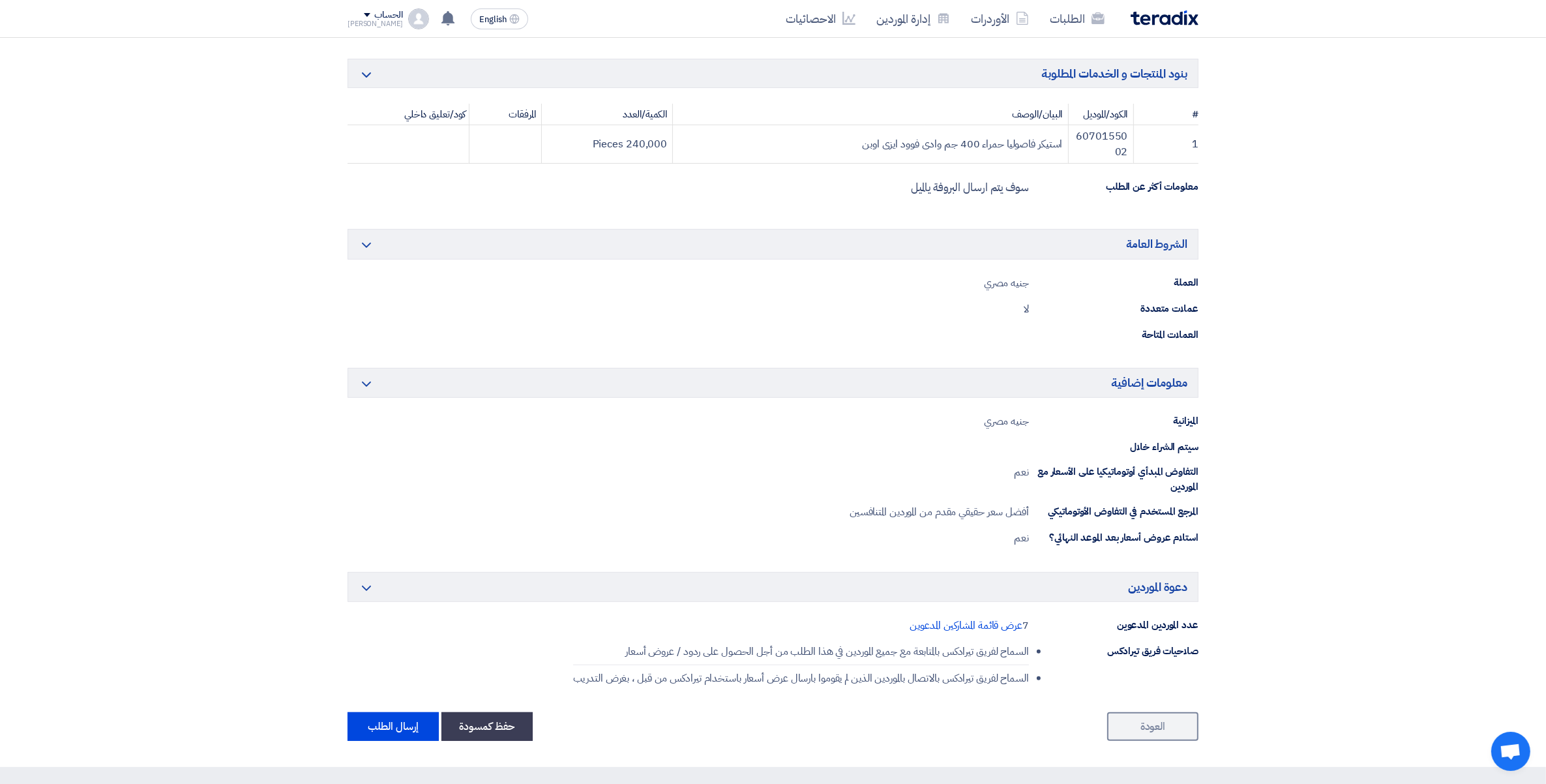
scroll to position [585, 0]
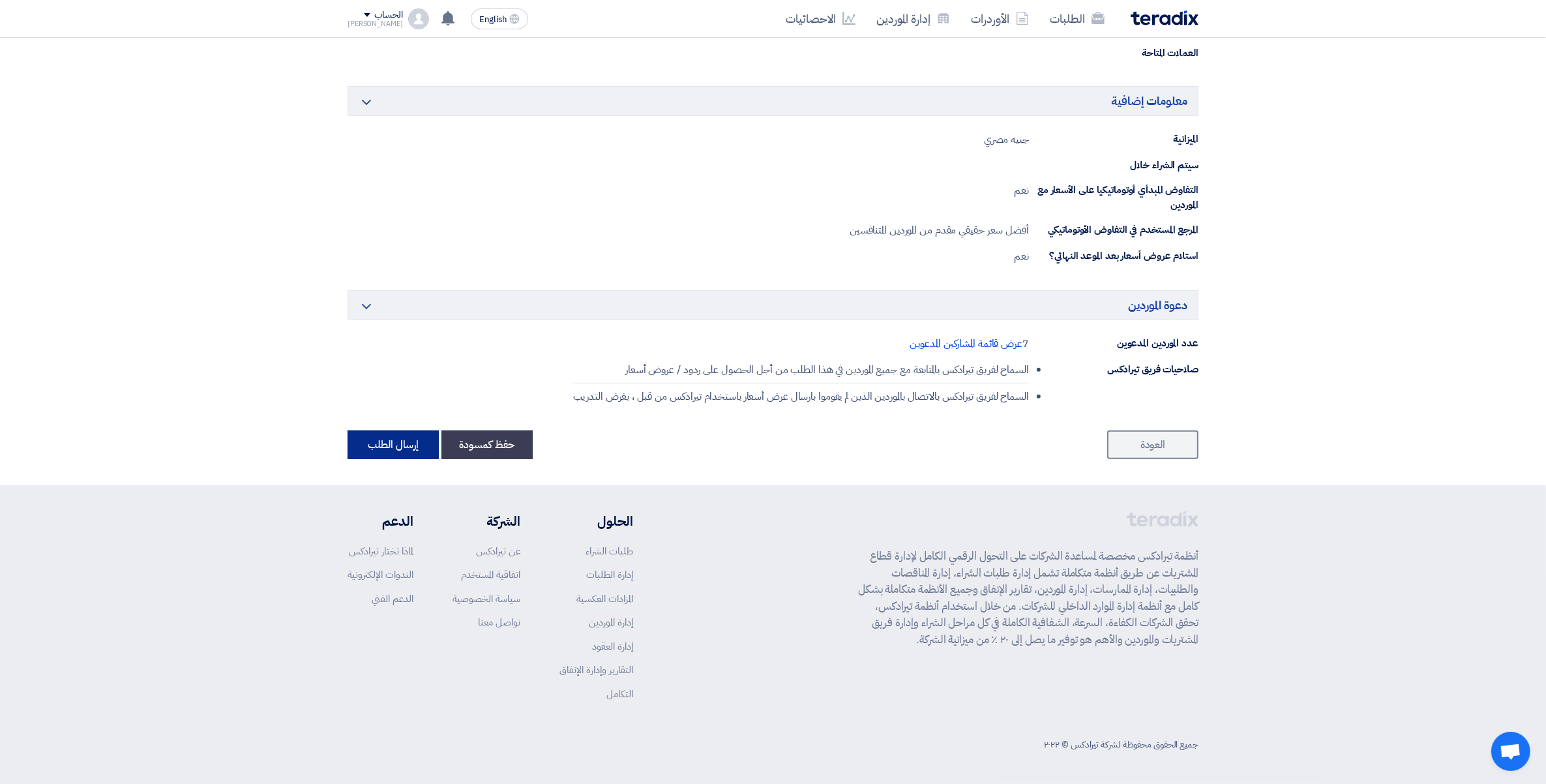
click at [408, 453] on button "إرسال الطلب" at bounding box center [393, 445] width 92 height 28
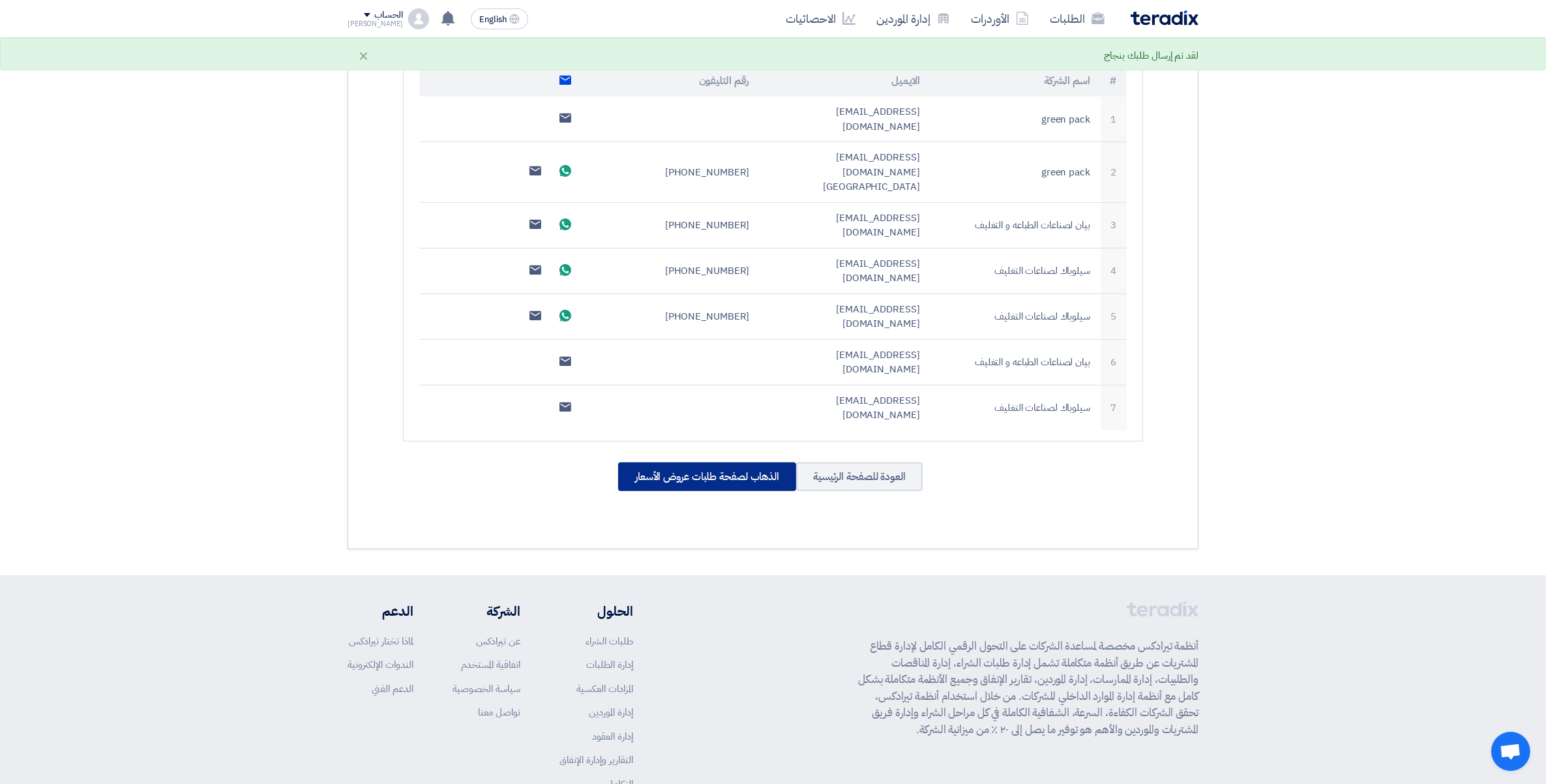
scroll to position [444, 0]
click at [727, 459] on div "الذهاب لصفحة طلبات عروض الأسعار" at bounding box center [707, 474] width 178 height 28
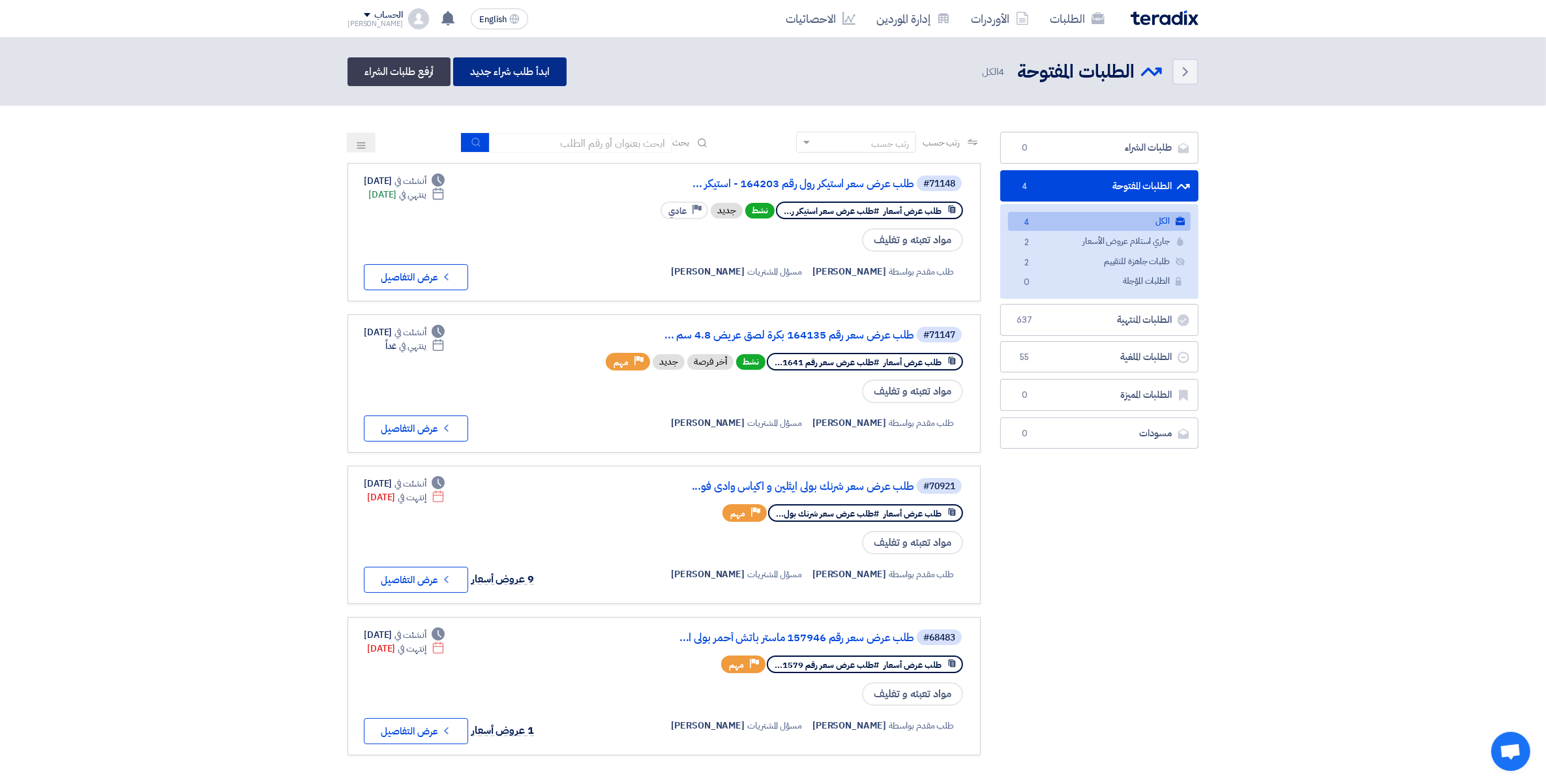
click at [540, 70] on link "ابدأ طلب شراء جديد" at bounding box center [509, 72] width 113 height 28
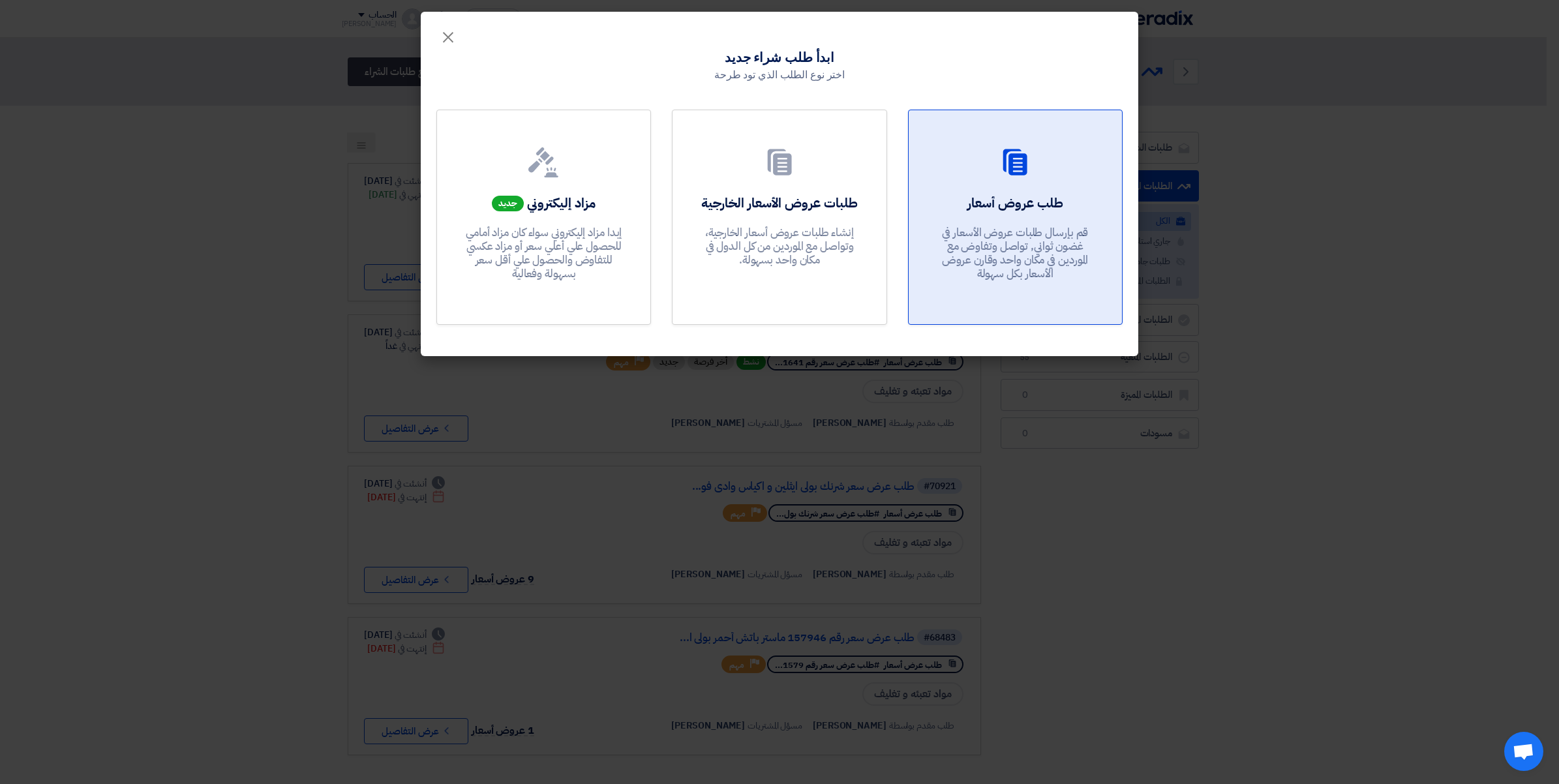
click at [996, 234] on p "قم بإرسال طلبات عروض الأسعار في غضون ثواني, تواصل وتفاوض مع الموردين في مكان وا…" at bounding box center [1015, 254] width 156 height 55
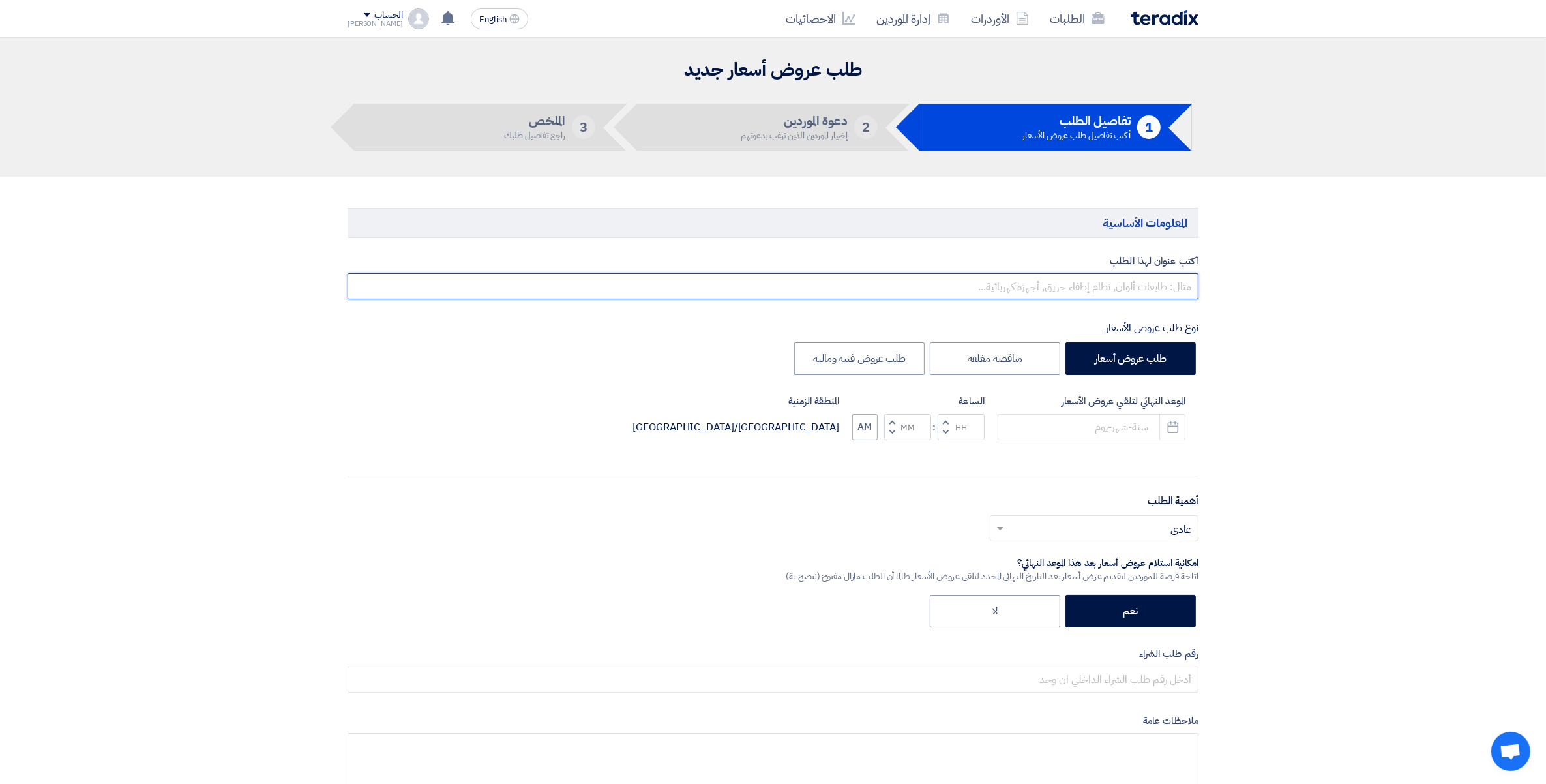
click at [1165, 283] on input "text" at bounding box center [773, 286] width 851 height 26
paste input "164299"
paste input "رول استرتش 50 سم"
paste input "السادات - الوادى للصناعات الغذائية"
type input "طلب عرض سعر رقم 164299 - رول استرتش 50 سم - السادات - الوادى للصناعات الغذائية"
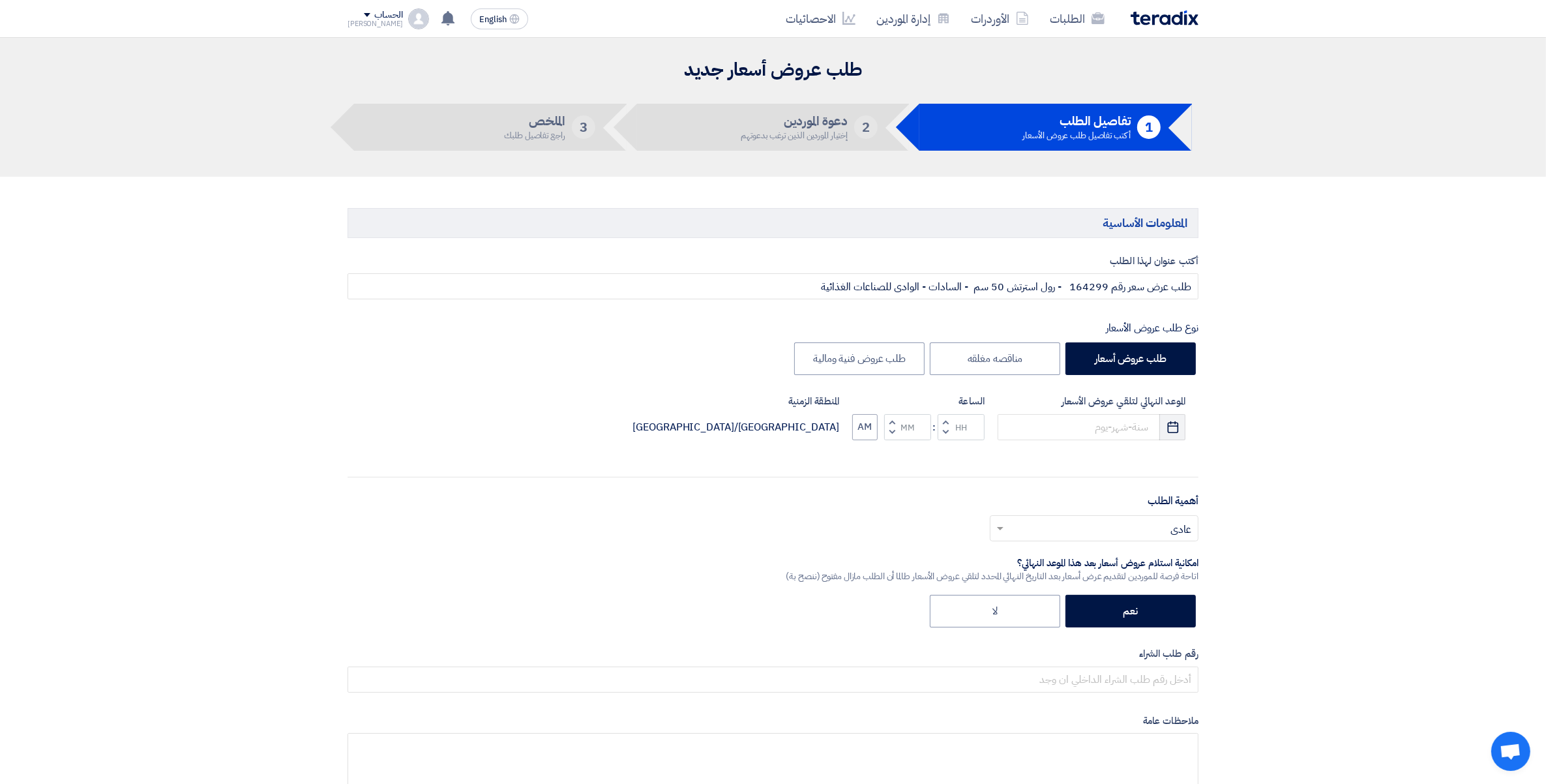
click at [1165, 420] on button "Pick a date" at bounding box center [1172, 427] width 26 height 26
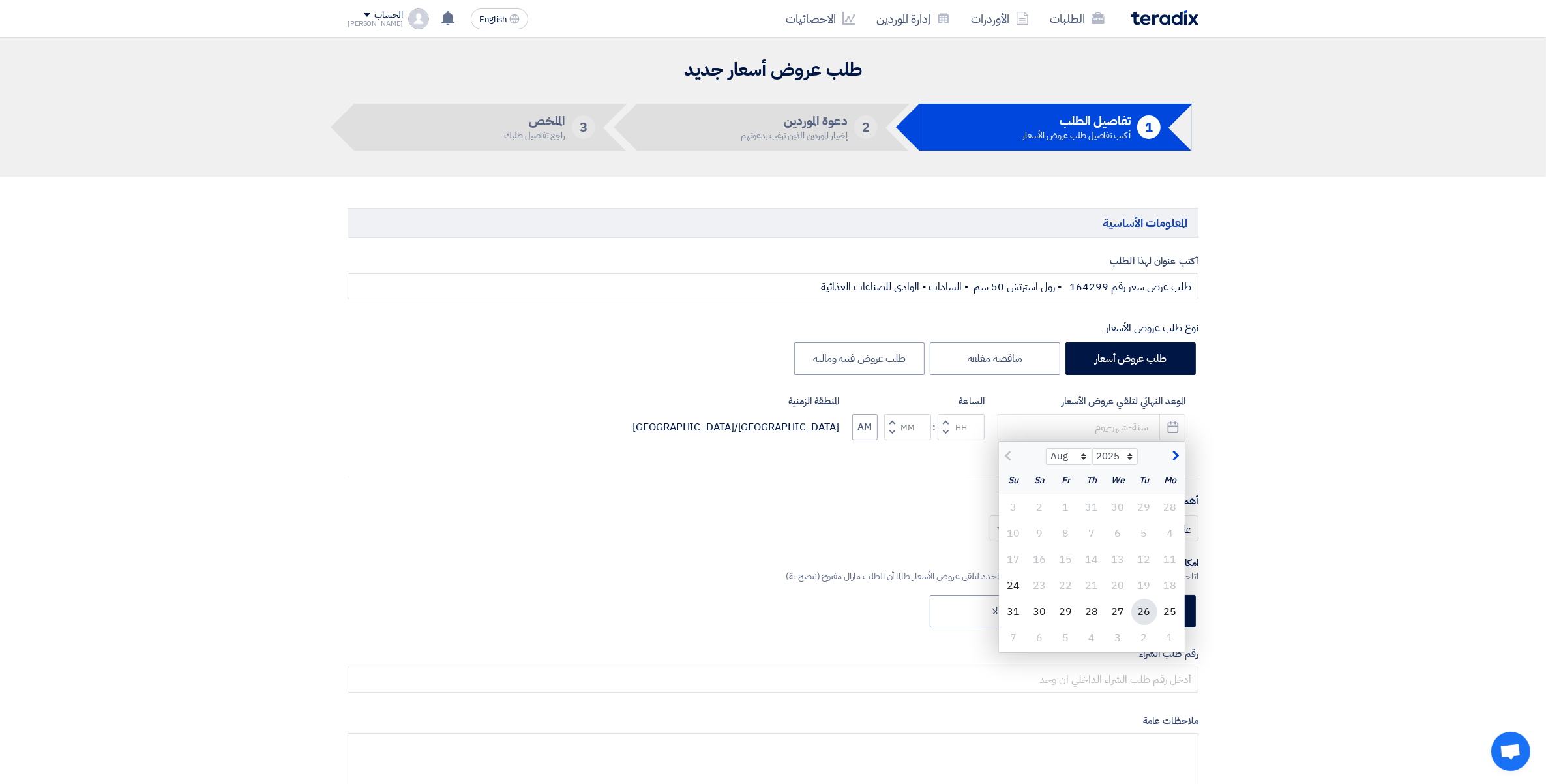
click at [1142, 613] on div "26" at bounding box center [1144, 611] width 26 height 26
type input "8/26/2025"
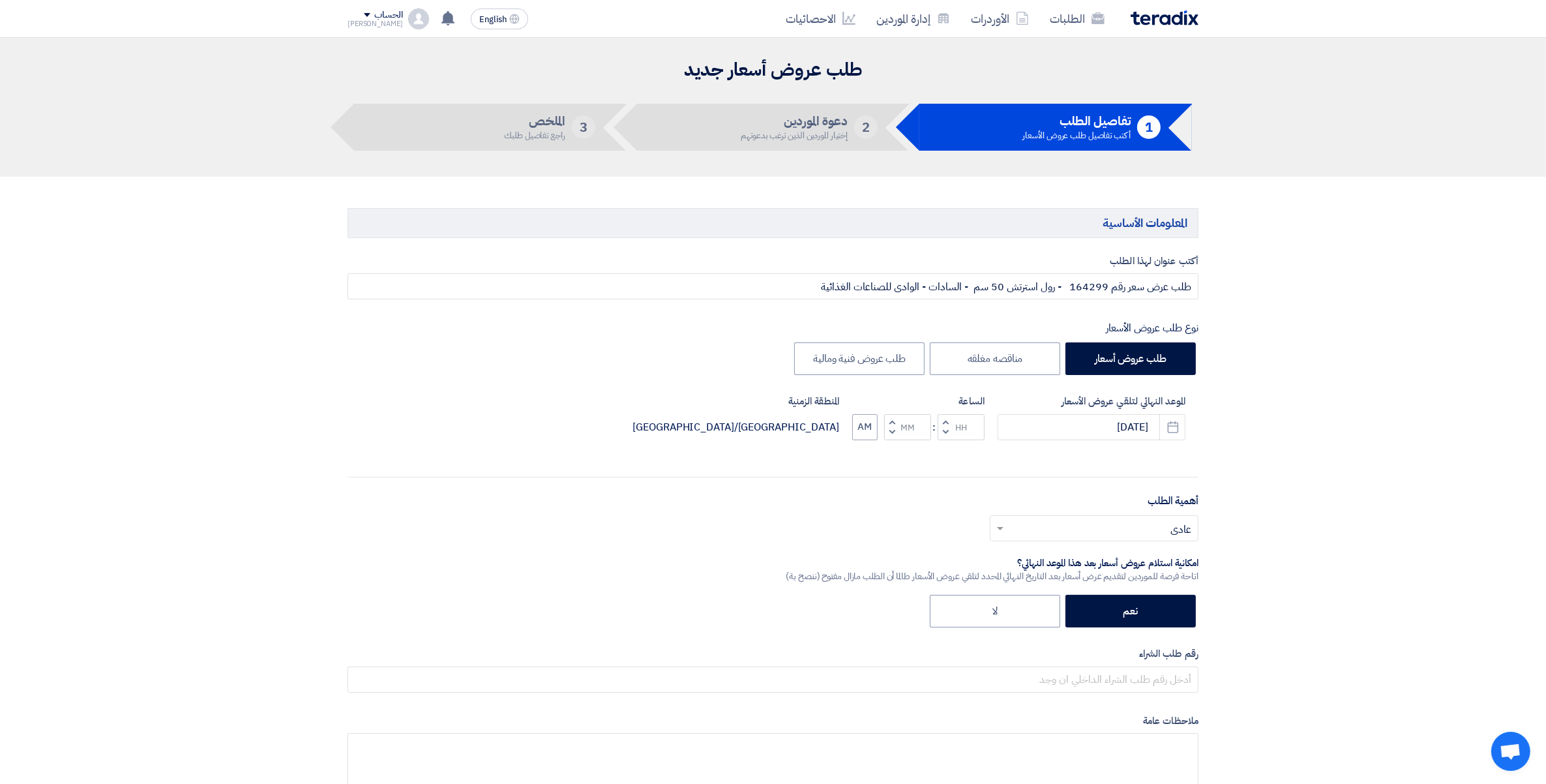
click at [884, 432] on button "Decrement minutes" at bounding box center [892, 432] width 16 height 16
type input "11"
type input "59"
click at [1169, 532] on input "text" at bounding box center [1101, 529] width 183 height 21
click at [1175, 580] on span "مهم" at bounding box center [1182, 581] width 18 height 16
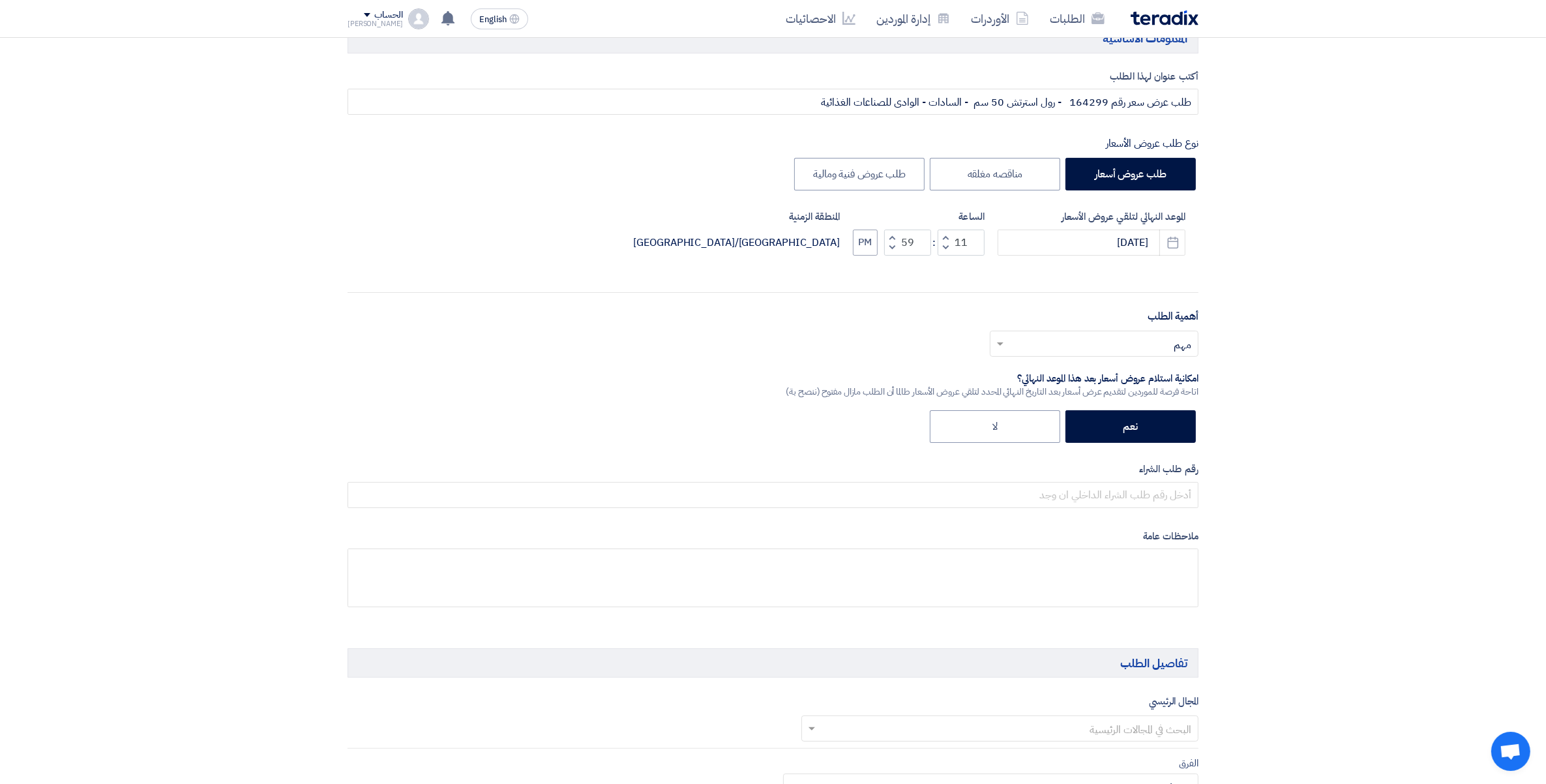
scroll to position [163, 0]
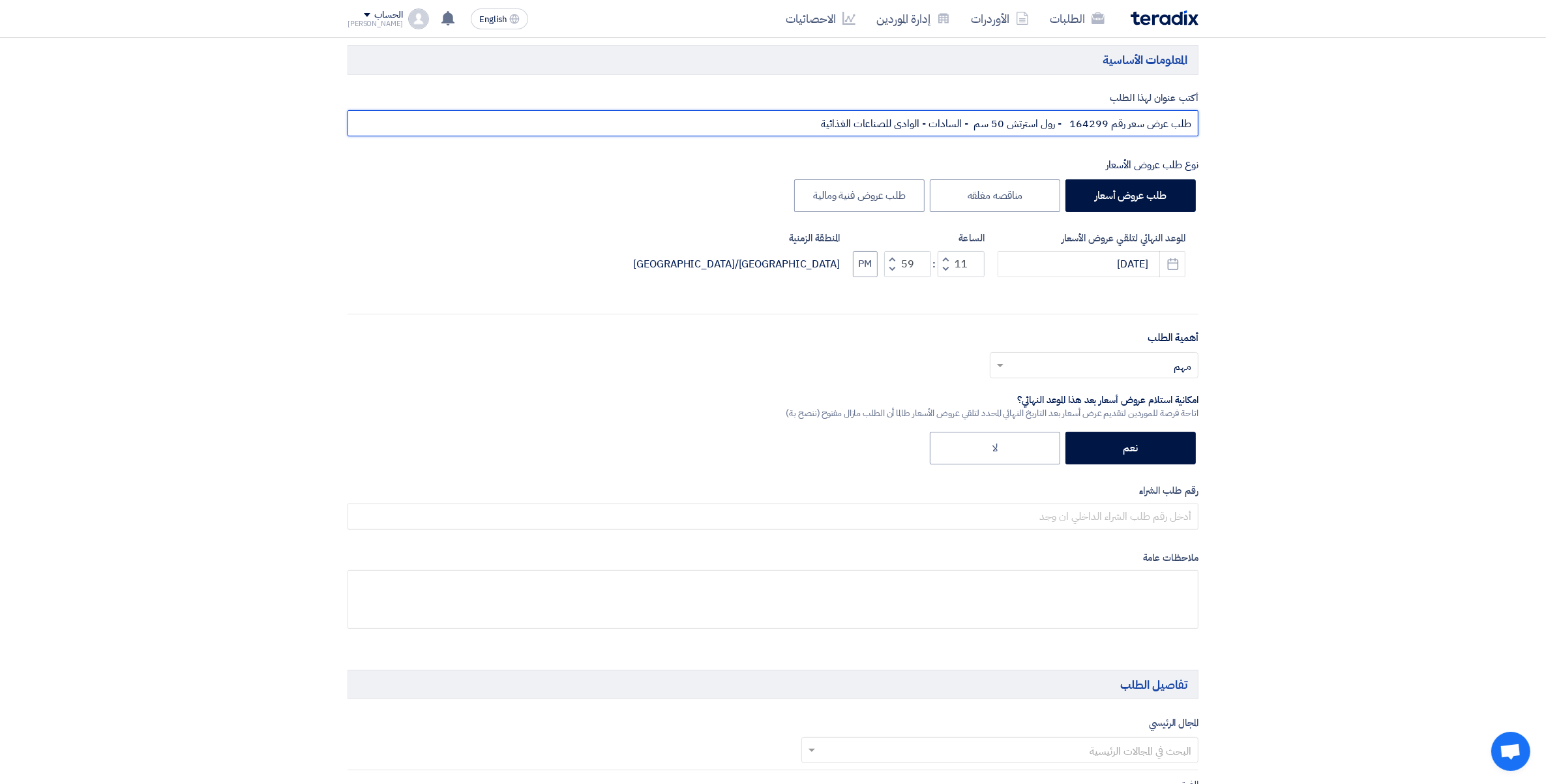
drag, startPoint x: 731, startPoint y: 131, endPoint x: 1464, endPoint y: 114, distance: 733.2
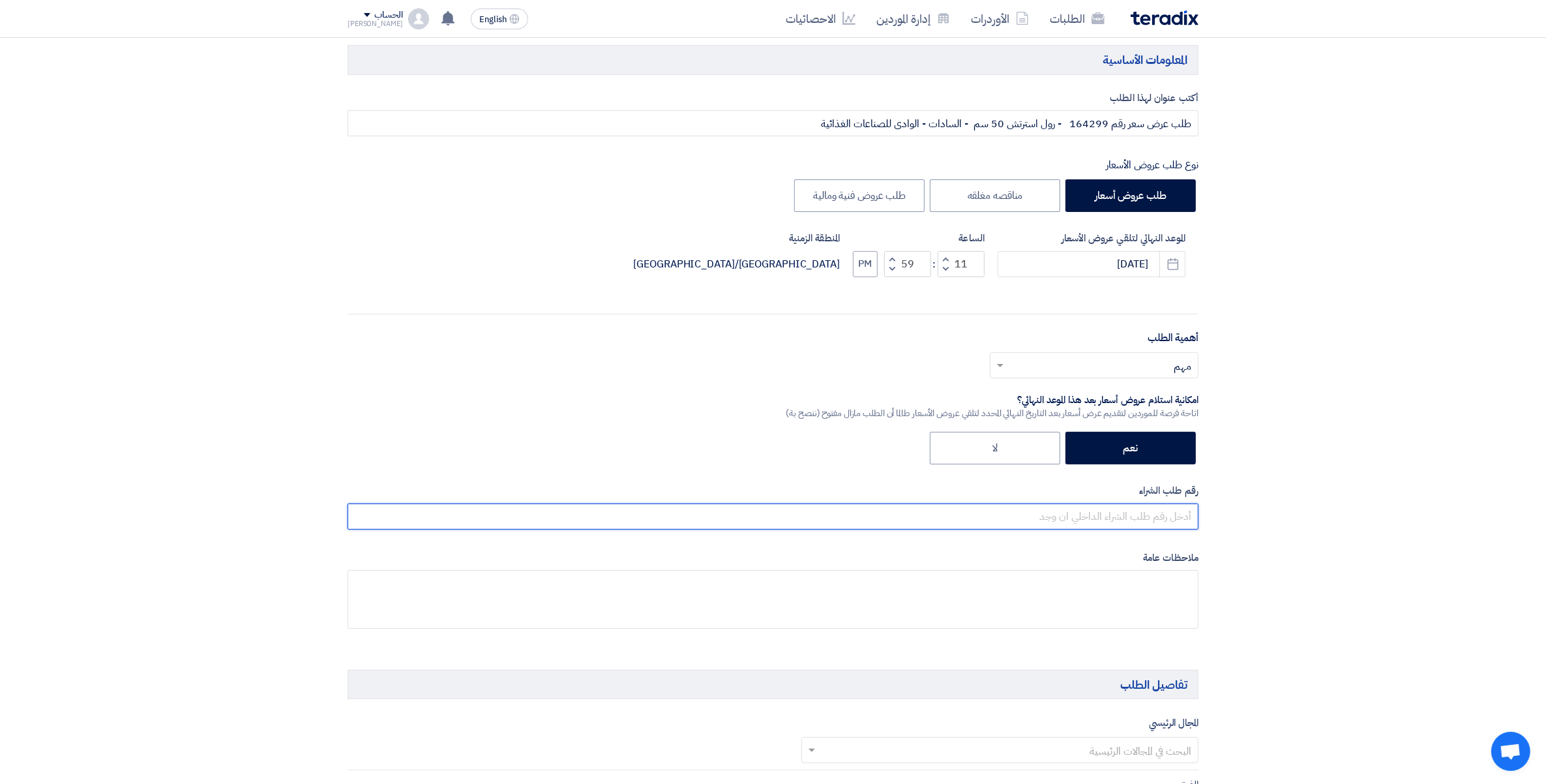
click at [1169, 513] on input "text" at bounding box center [773, 516] width 851 height 26
paste input "طلب عرض سعر رقم 164299 - رول استرتش 50 سم - السادات - الوادى للصناعات الغذائية"
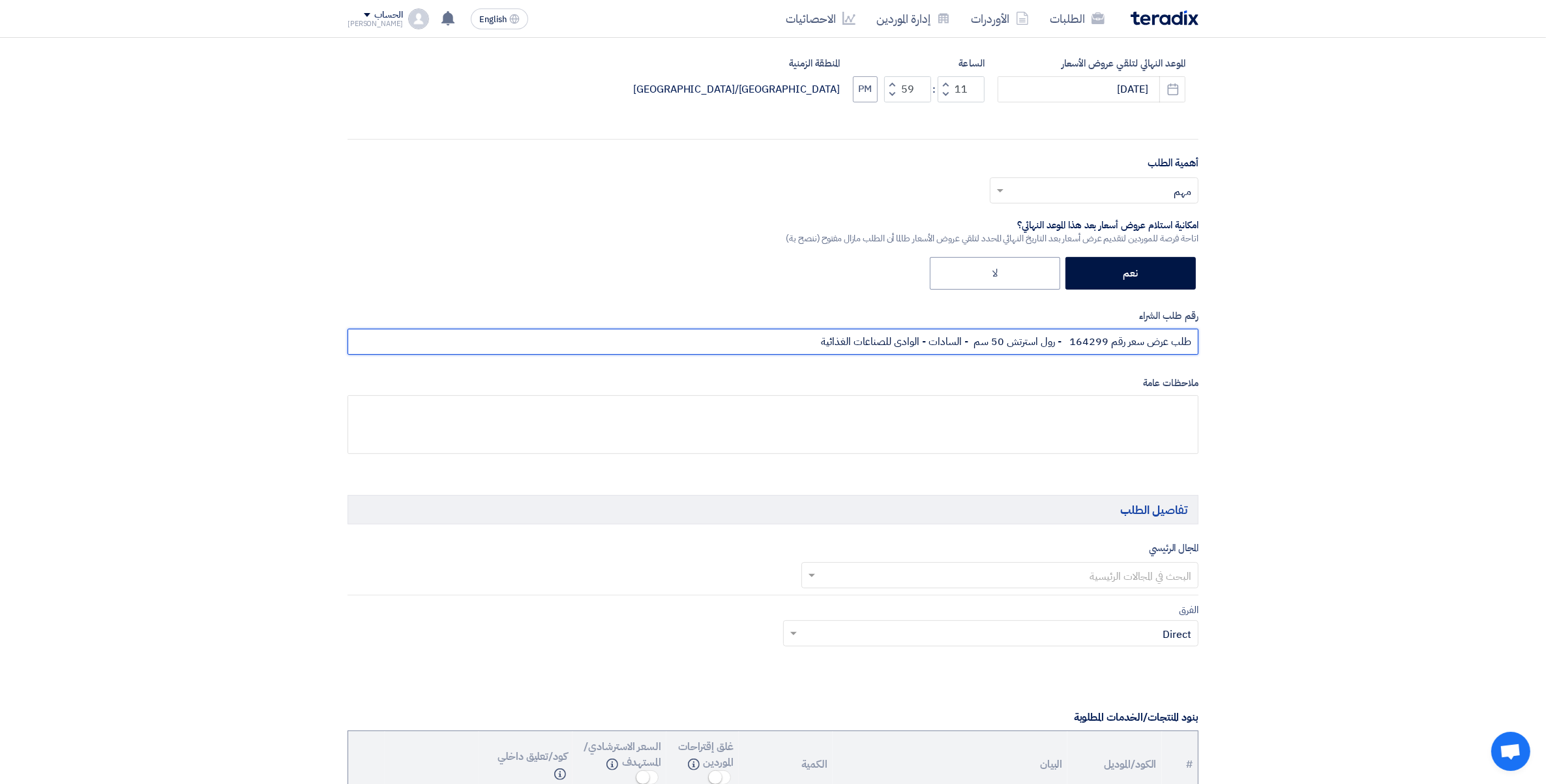
scroll to position [571, 0]
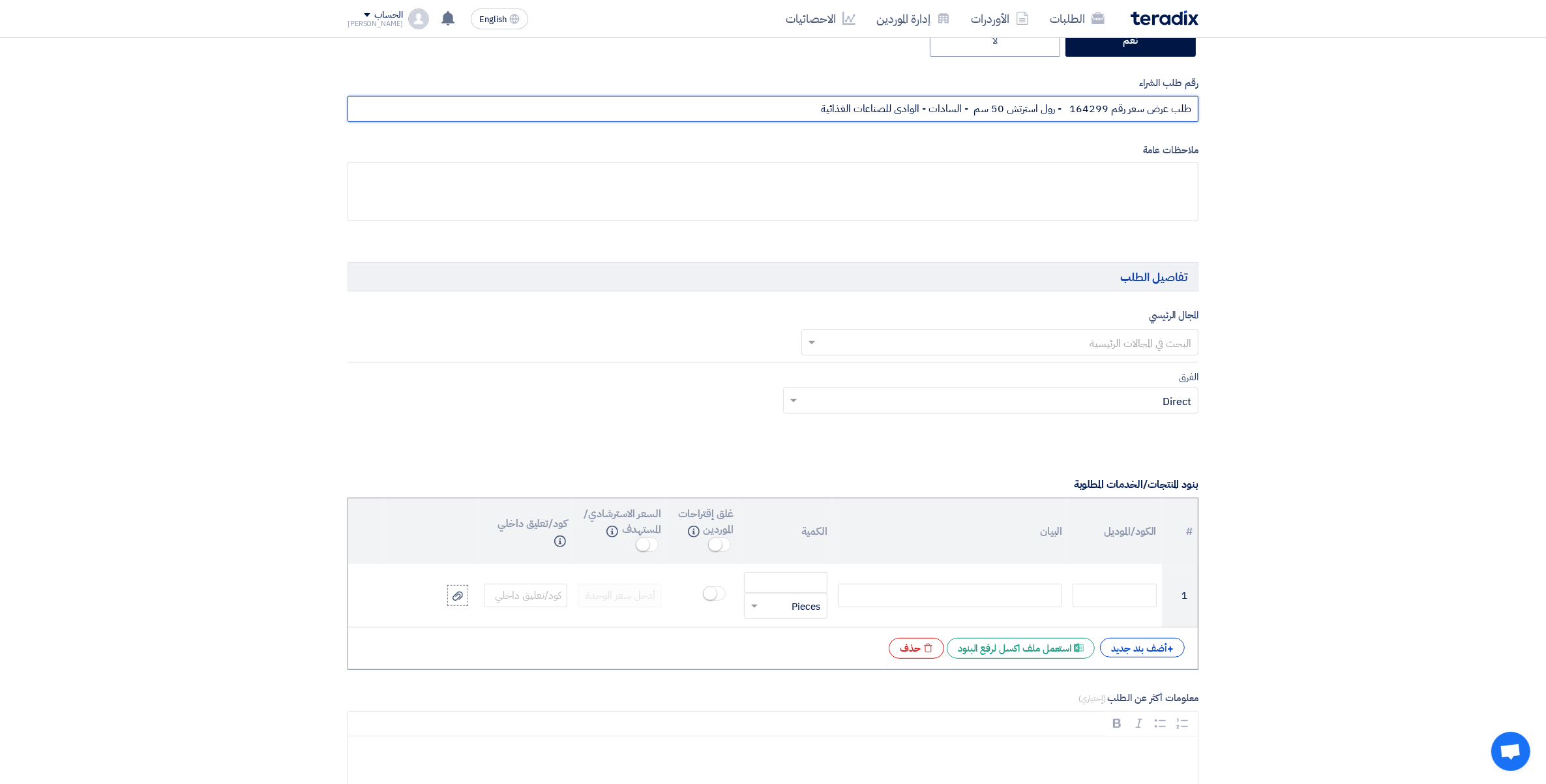
type input "طلب عرض سعر رقم 164299 - رول استرتش 50 سم - السادات - الوادى للصناعات الغذائية"
click at [1153, 343] on input "text" at bounding box center [1007, 343] width 371 height 21
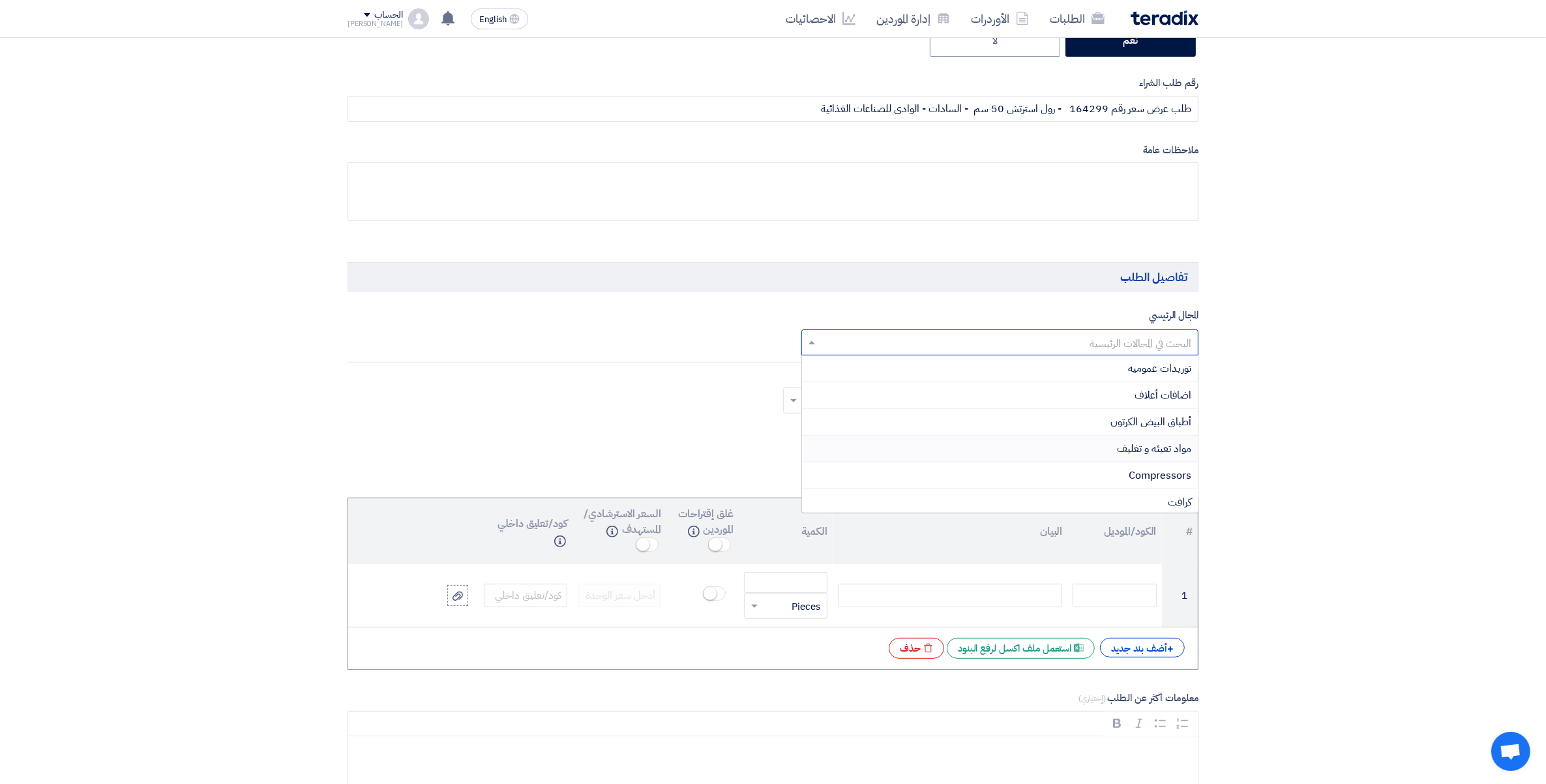
click at [1153, 451] on span "مواد تعبئه و تغليف" at bounding box center [1154, 449] width 75 height 16
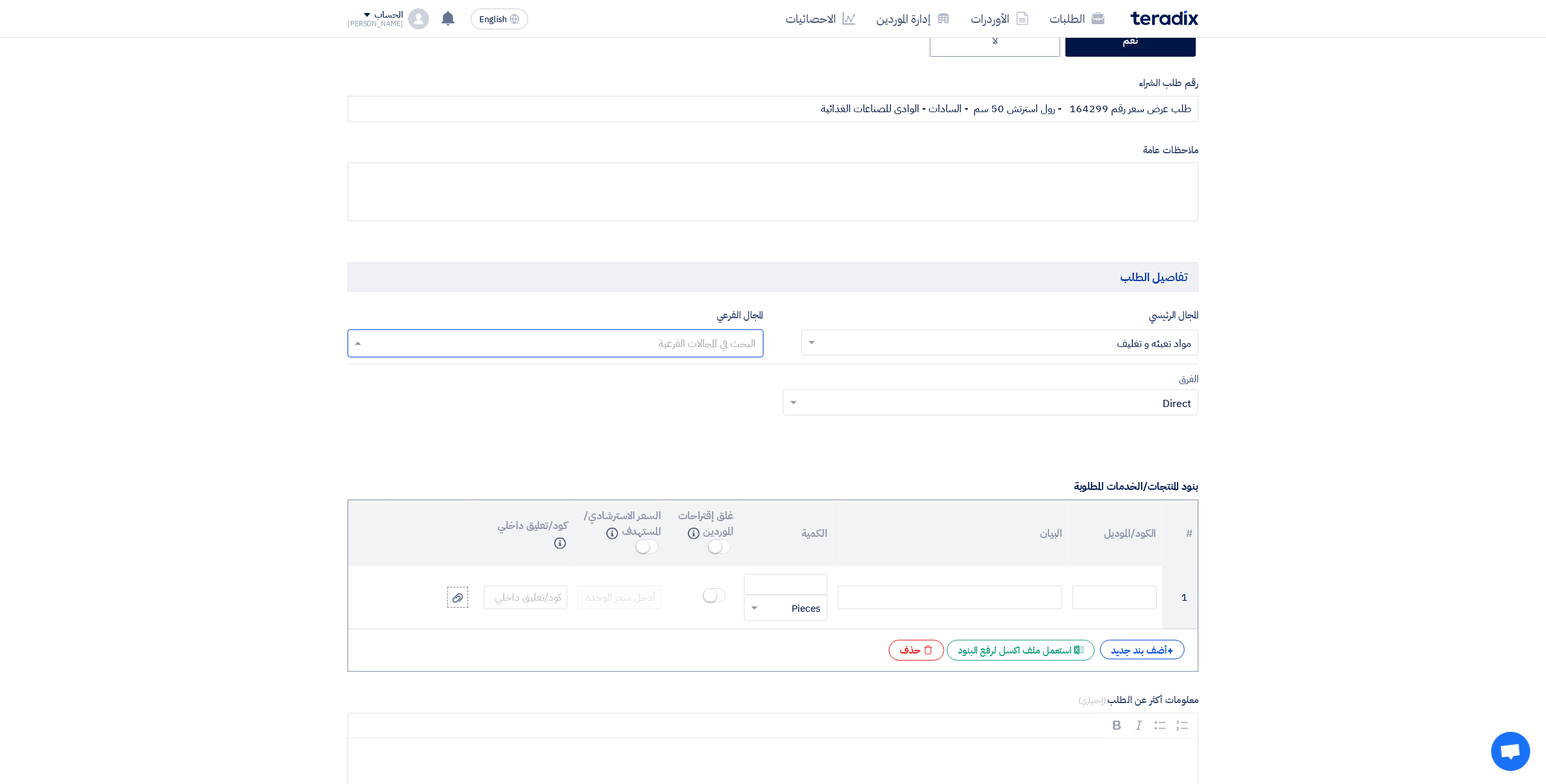
click at [719, 334] on input "text" at bounding box center [555, 344] width 403 height 21
click at [739, 420] on span "أكياس بلاستيك" at bounding box center [726, 424] width 60 height 16
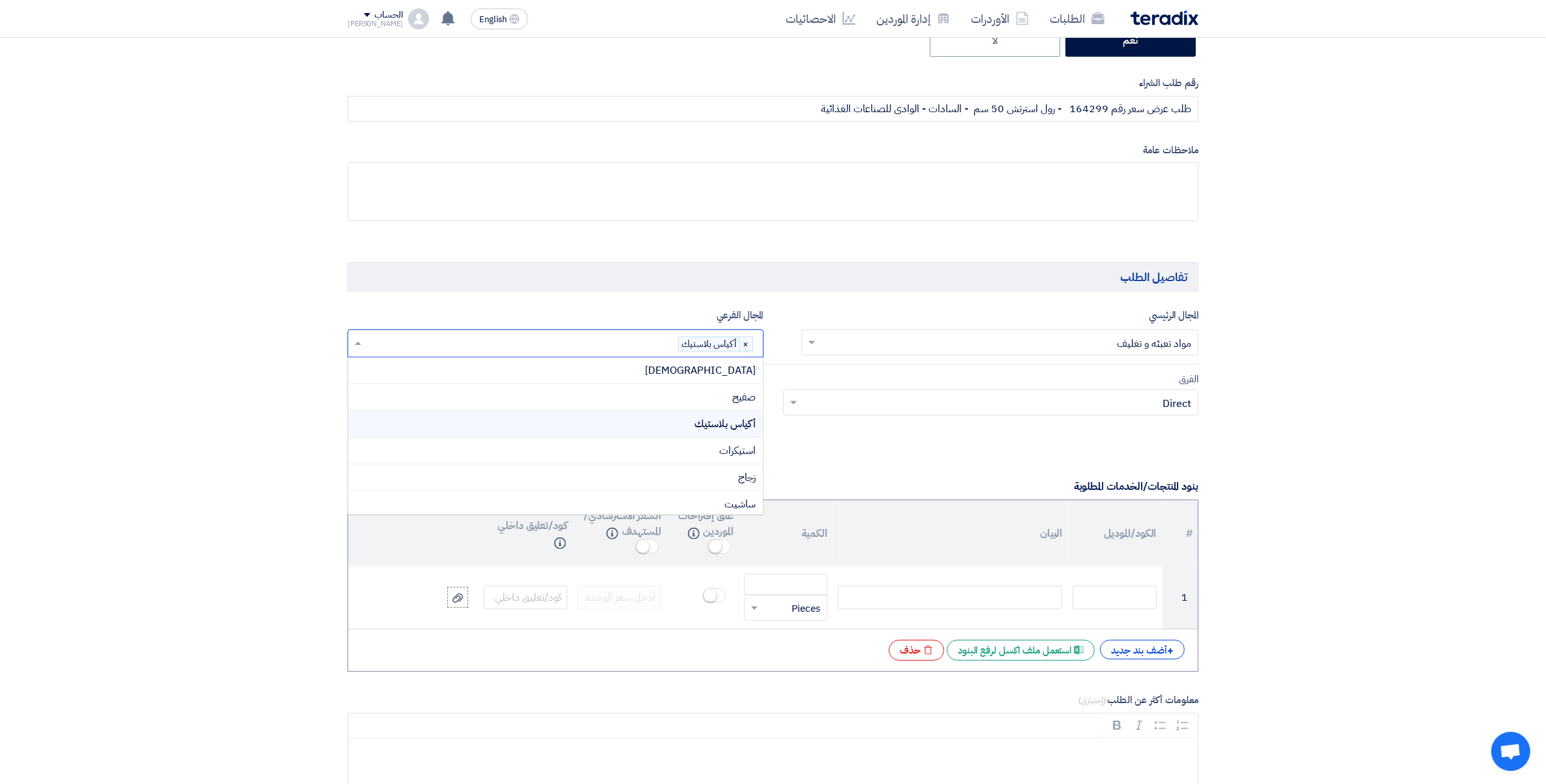
click at [643, 341] on input "text" at bounding box center [521, 344] width 314 height 21
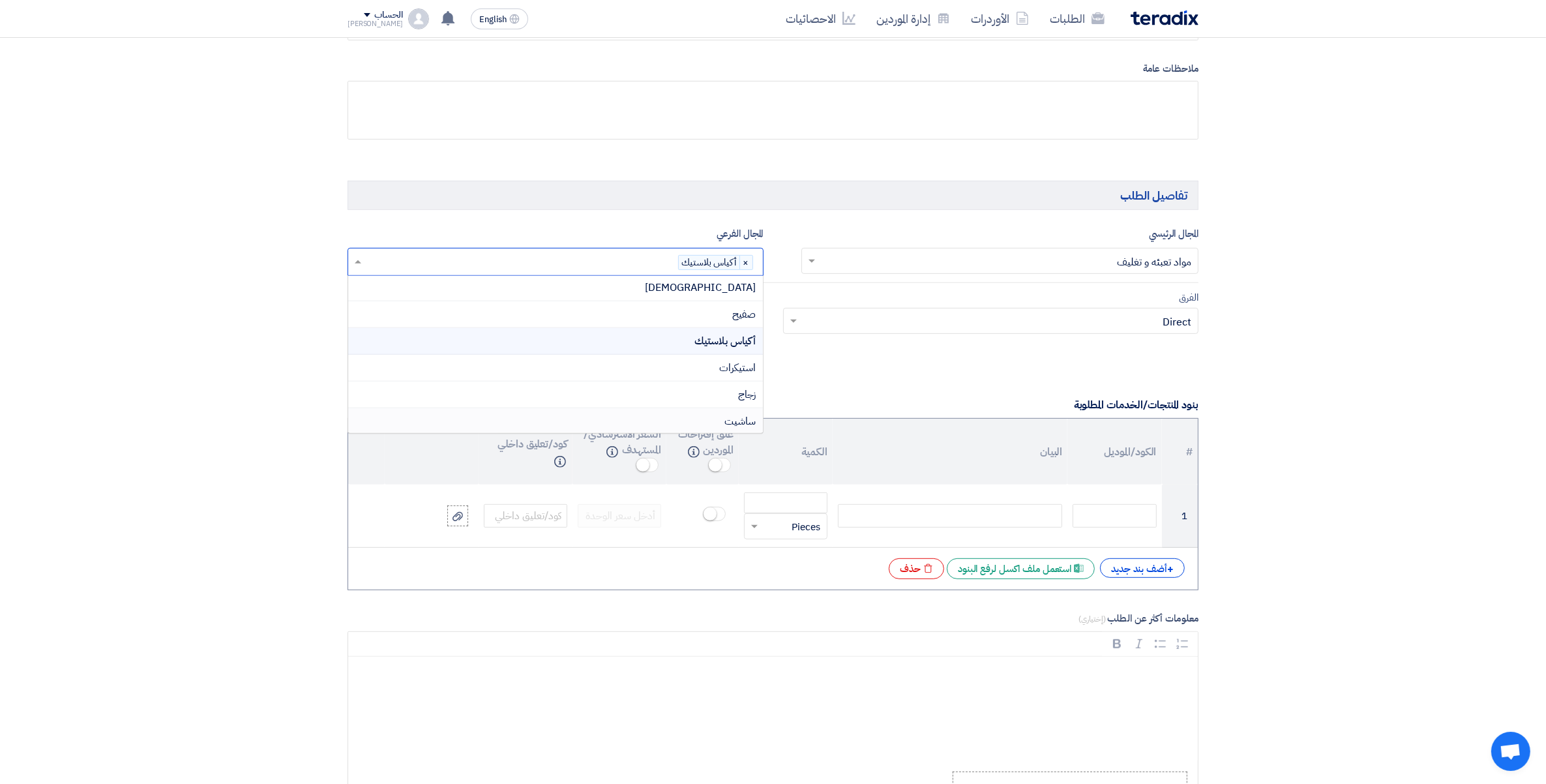
scroll to position [0, 0]
click at [1440, 372] on section "المعلومات الأساسية أكتب عنوان لهذا الطلب طلب عرض سعر رقم 164299 - رول استرتش 50…" at bounding box center [773, 658] width 1546 height 2267
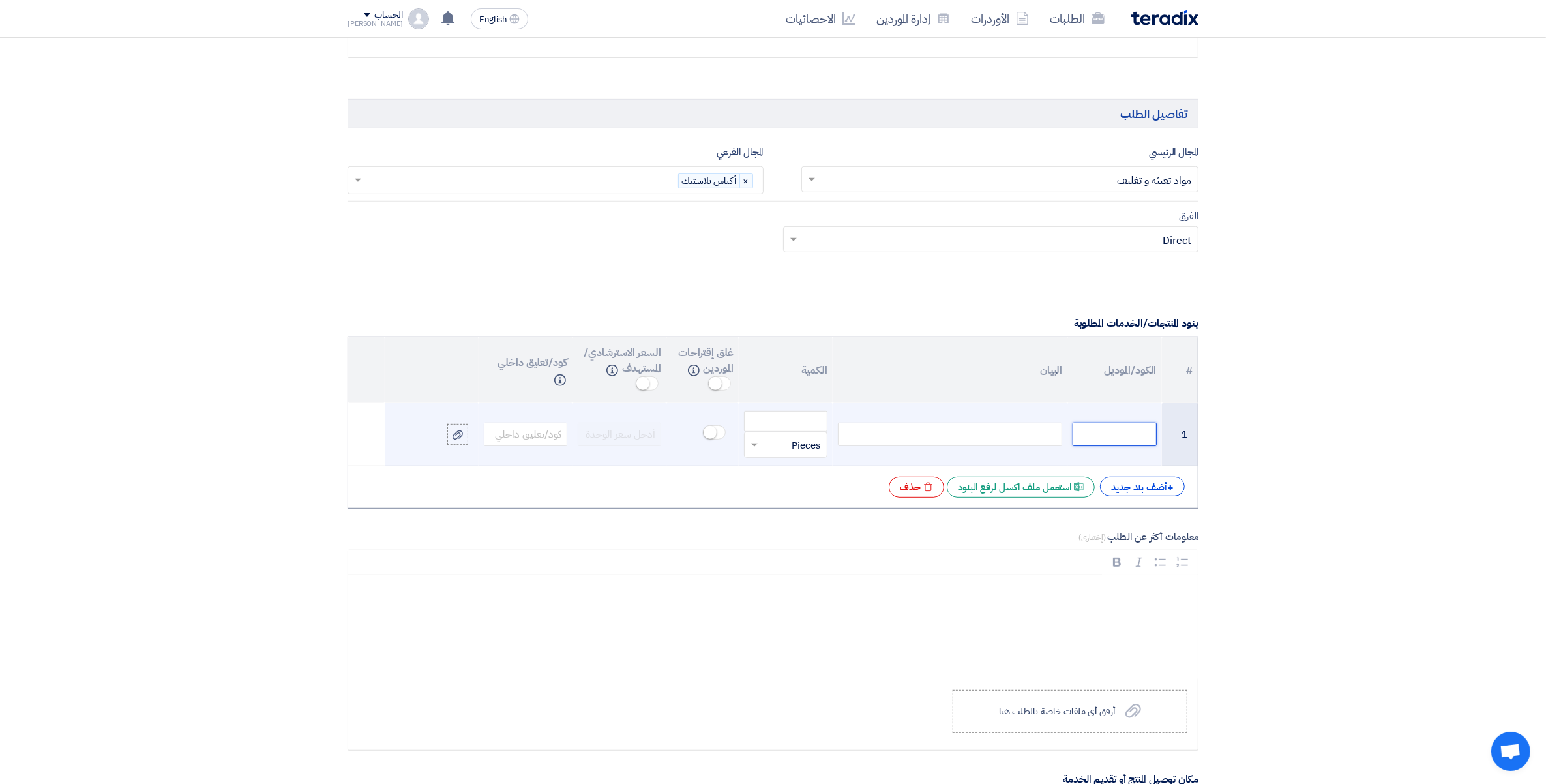
click at [1115, 440] on input "text" at bounding box center [1115, 434] width 84 height 23
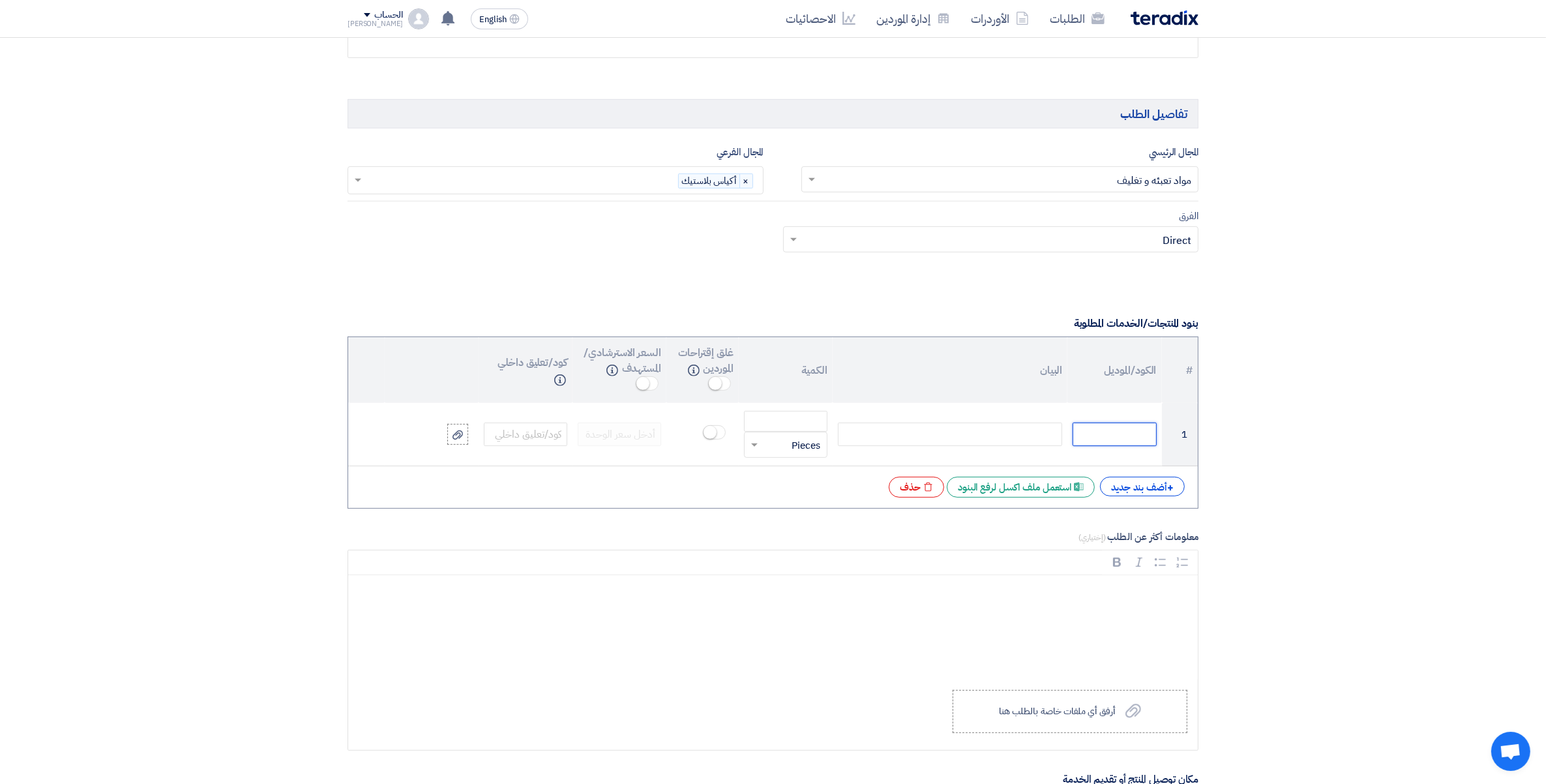
paste input "6071801001"
type input "6071801001"
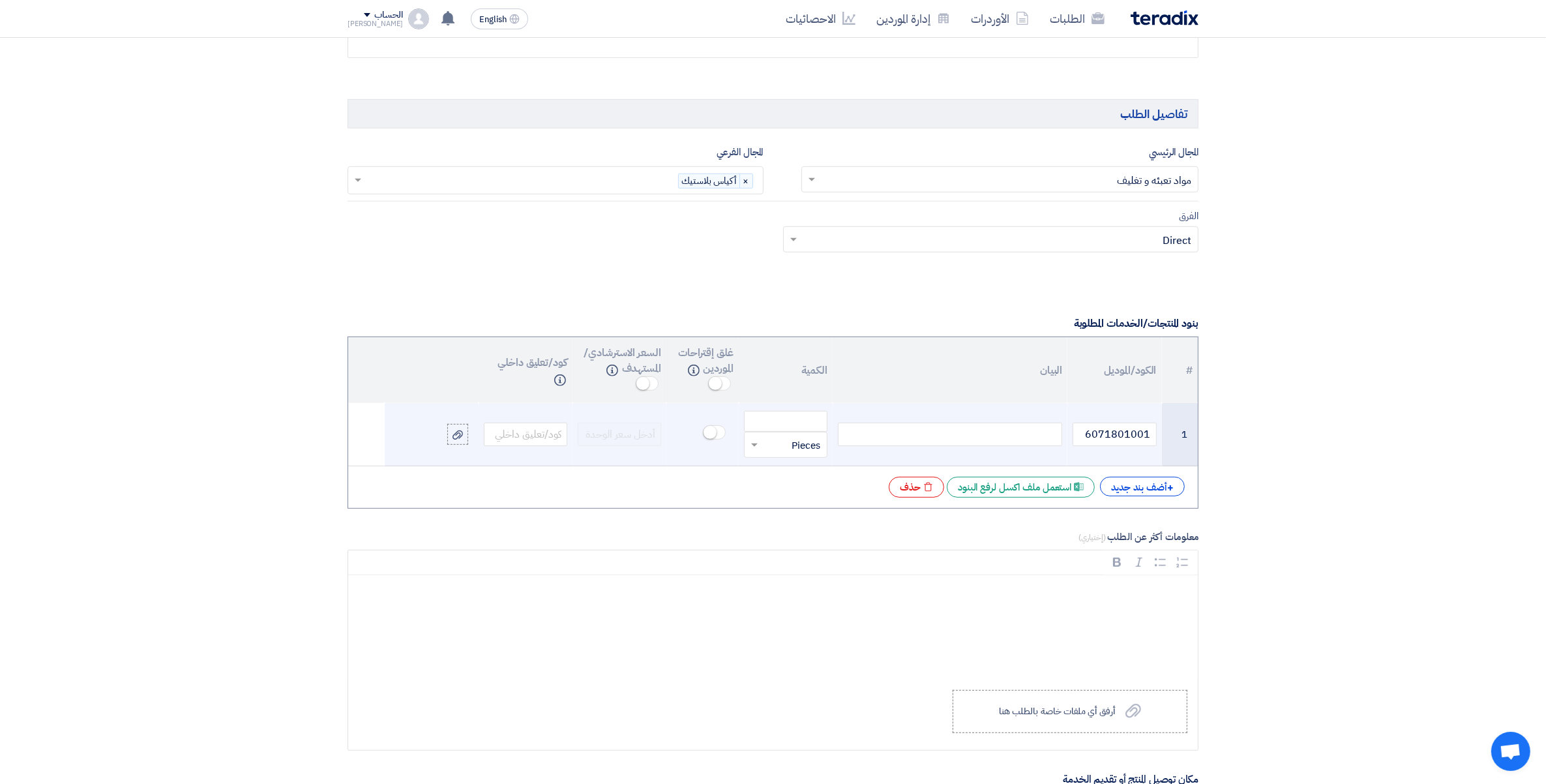
click at [1028, 435] on div at bounding box center [950, 434] width 224 height 23
paste div
click at [807, 432] on input "number" at bounding box center [786, 426] width 84 height 21
paste input "1000"
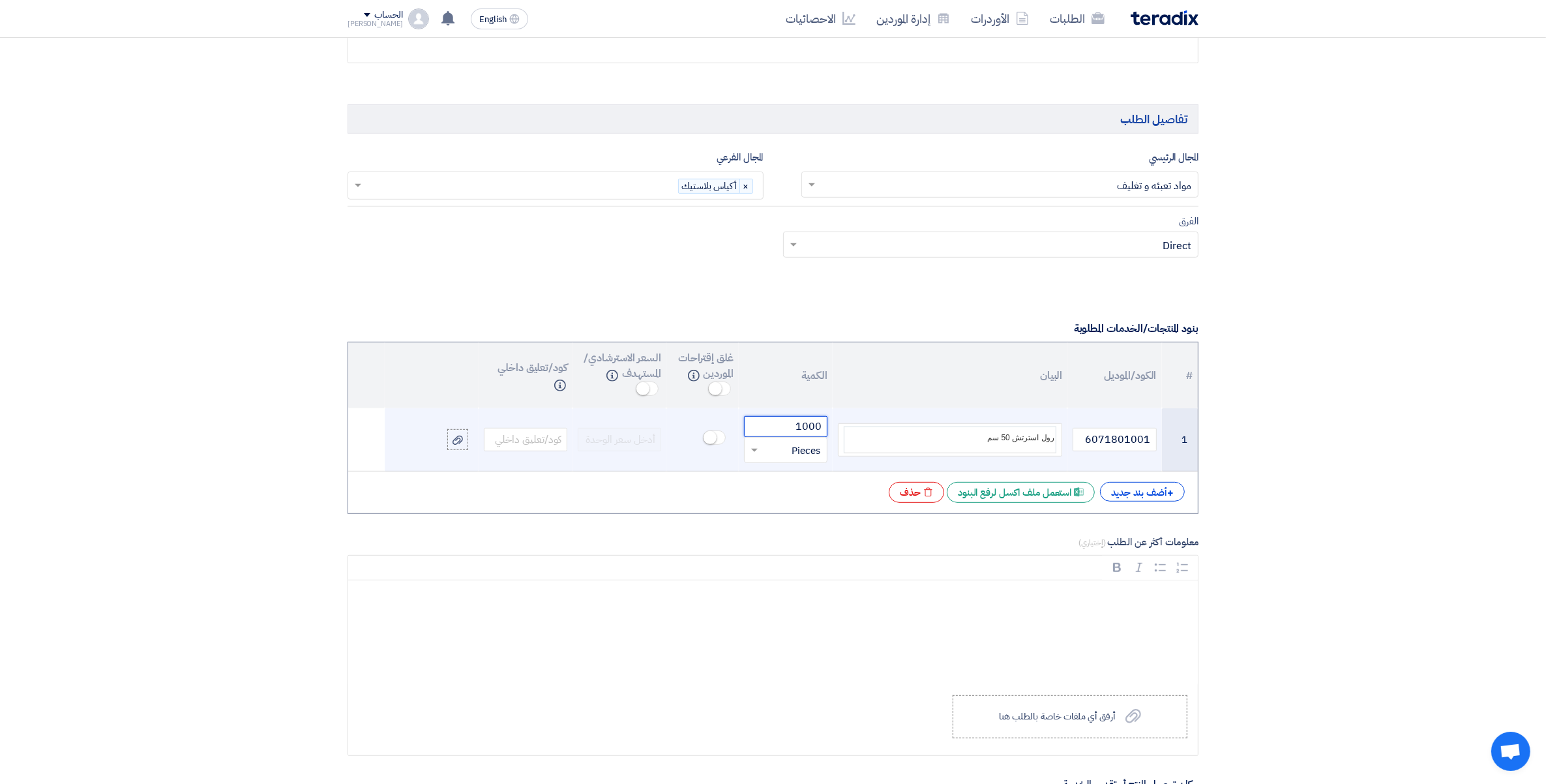
click at [806, 454] on input "text" at bounding box center [794, 450] width 55 height 21
type input "1000"
click at [804, 491] on span "Kilogram" at bounding box center [800, 489] width 40 height 14
click at [1216, 672] on section "المعلومات الأساسية أكتب عنوان لهذا الطلب طلب عرض سعر رقم 164299 - رول استرتش 50…" at bounding box center [773, 582] width 1546 height 2267
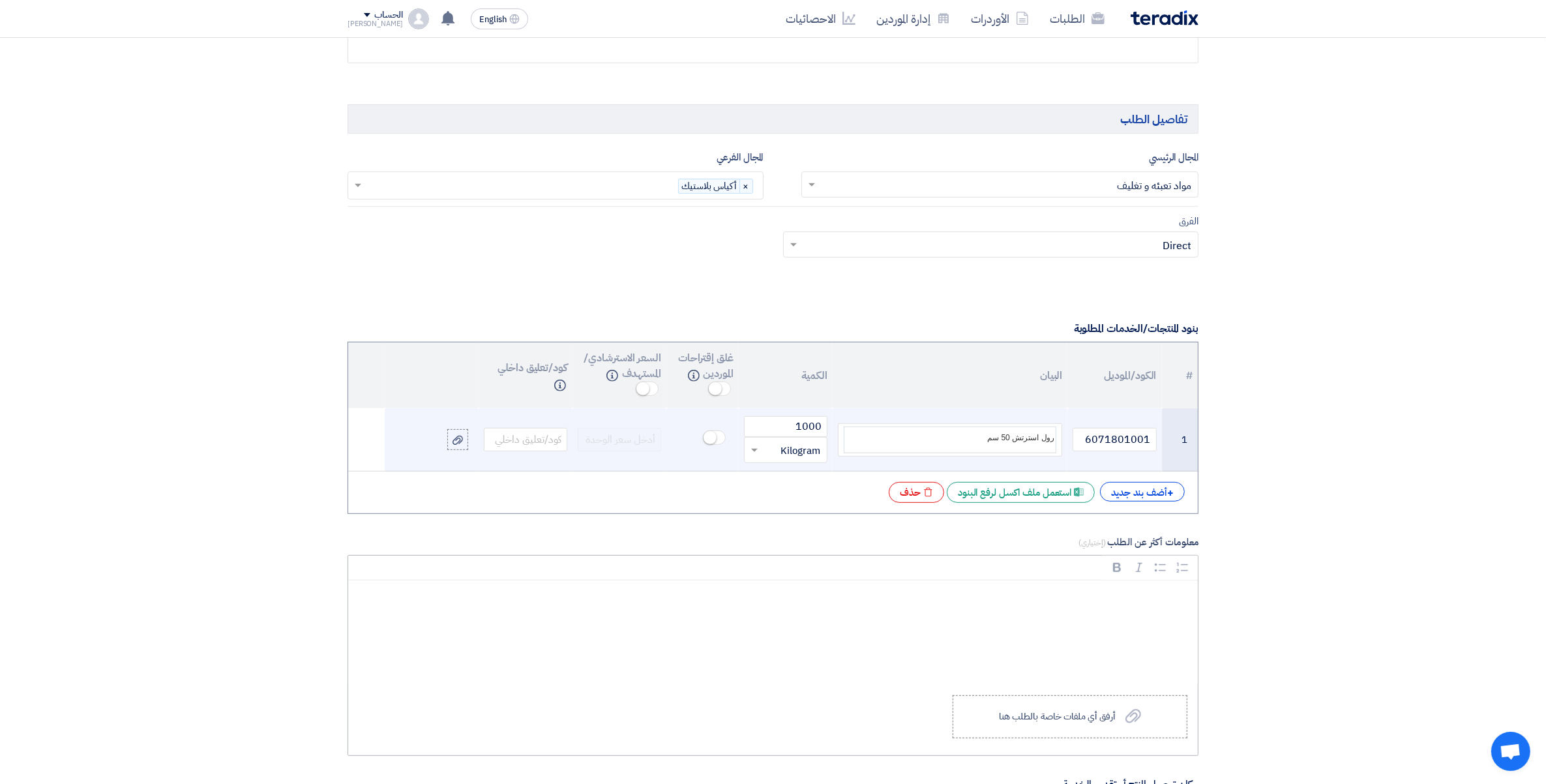
click at [1077, 602] on p "Rich Text Editor, main" at bounding box center [777, 599] width 827 height 17
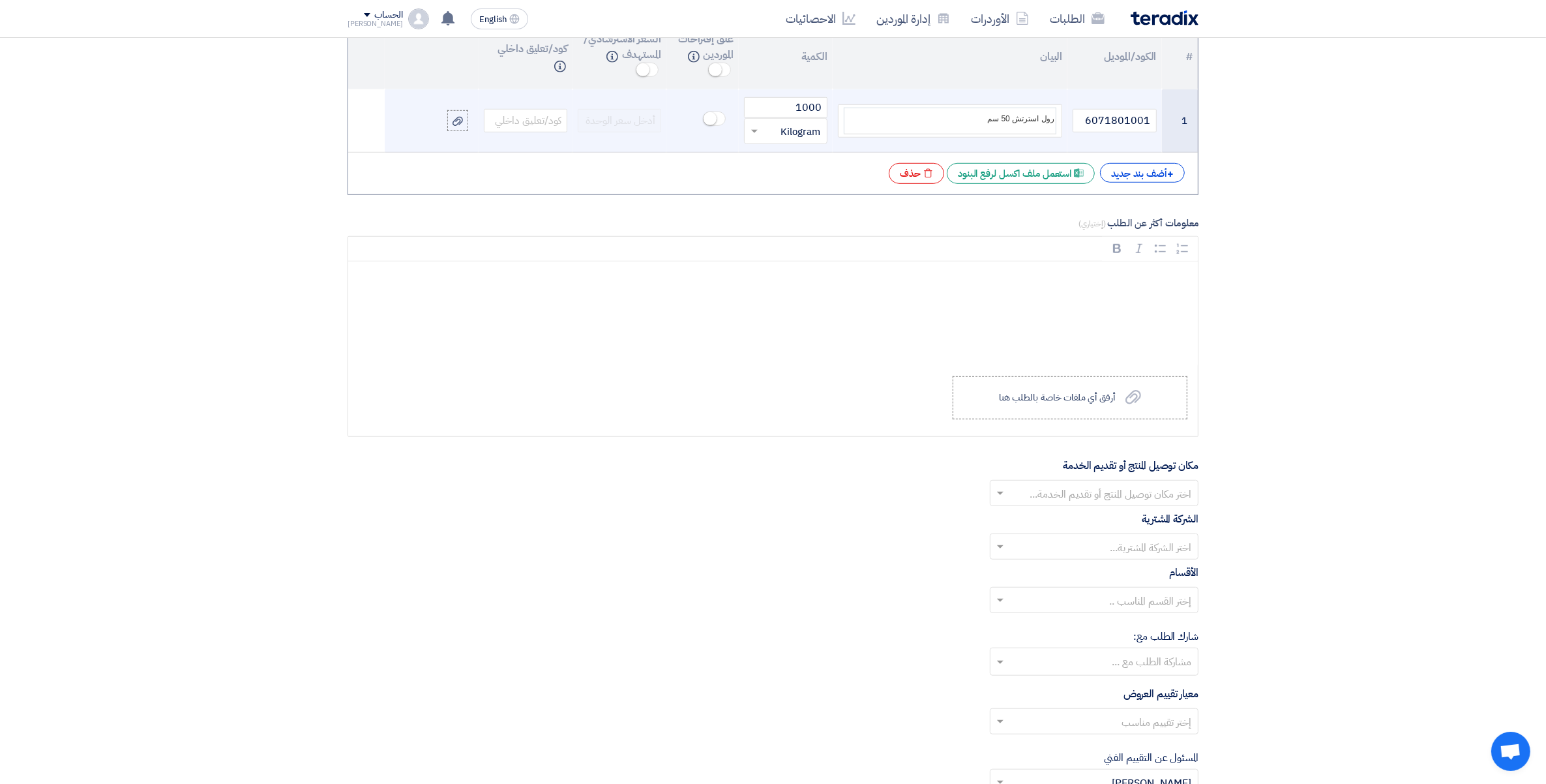
scroll to position [1055, 0]
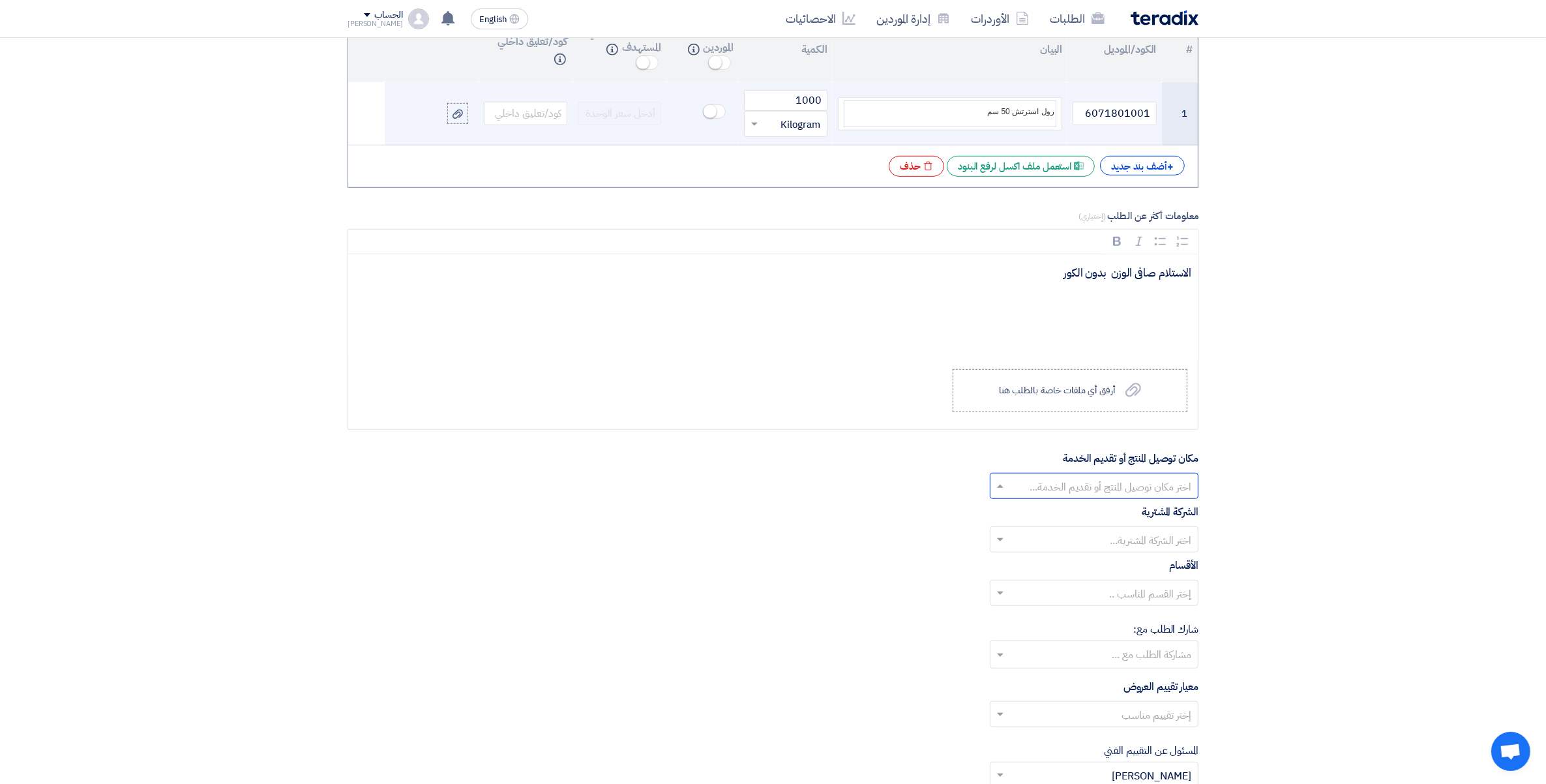
click at [1163, 491] on input "text" at bounding box center [1101, 487] width 183 height 21
click at [1153, 600] on span "مصنع وادى فود السادات" at bounding box center [1142, 592] width 99 height 16
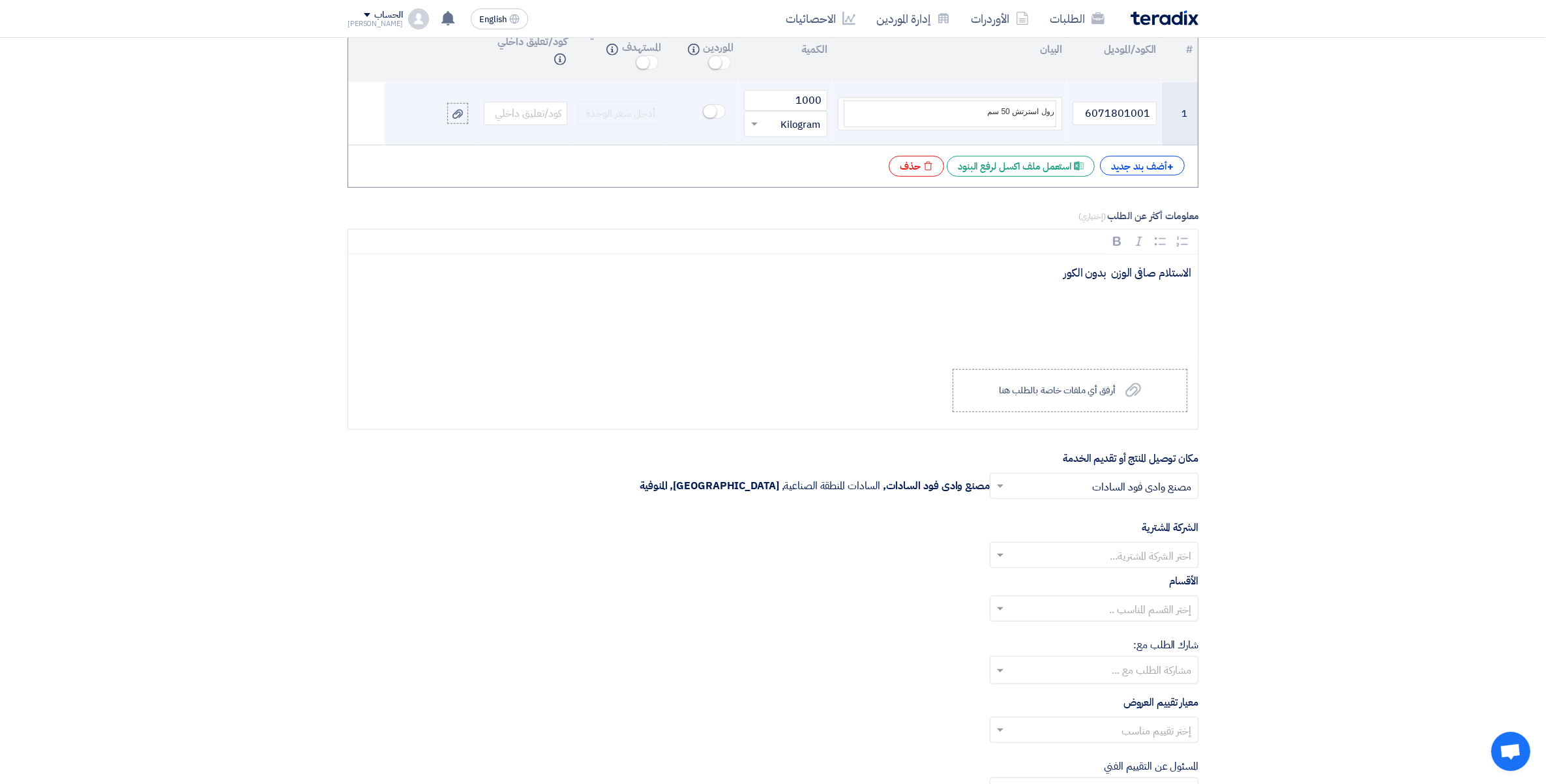
click at [1167, 527] on label "الشركة المشترية" at bounding box center [1170, 528] width 57 height 16
click at [1165, 555] on input "text" at bounding box center [1101, 557] width 183 height 21
click at [1184, 589] on span "Wadi Group وادي جروب" at bounding box center [1139, 581] width 104 height 16
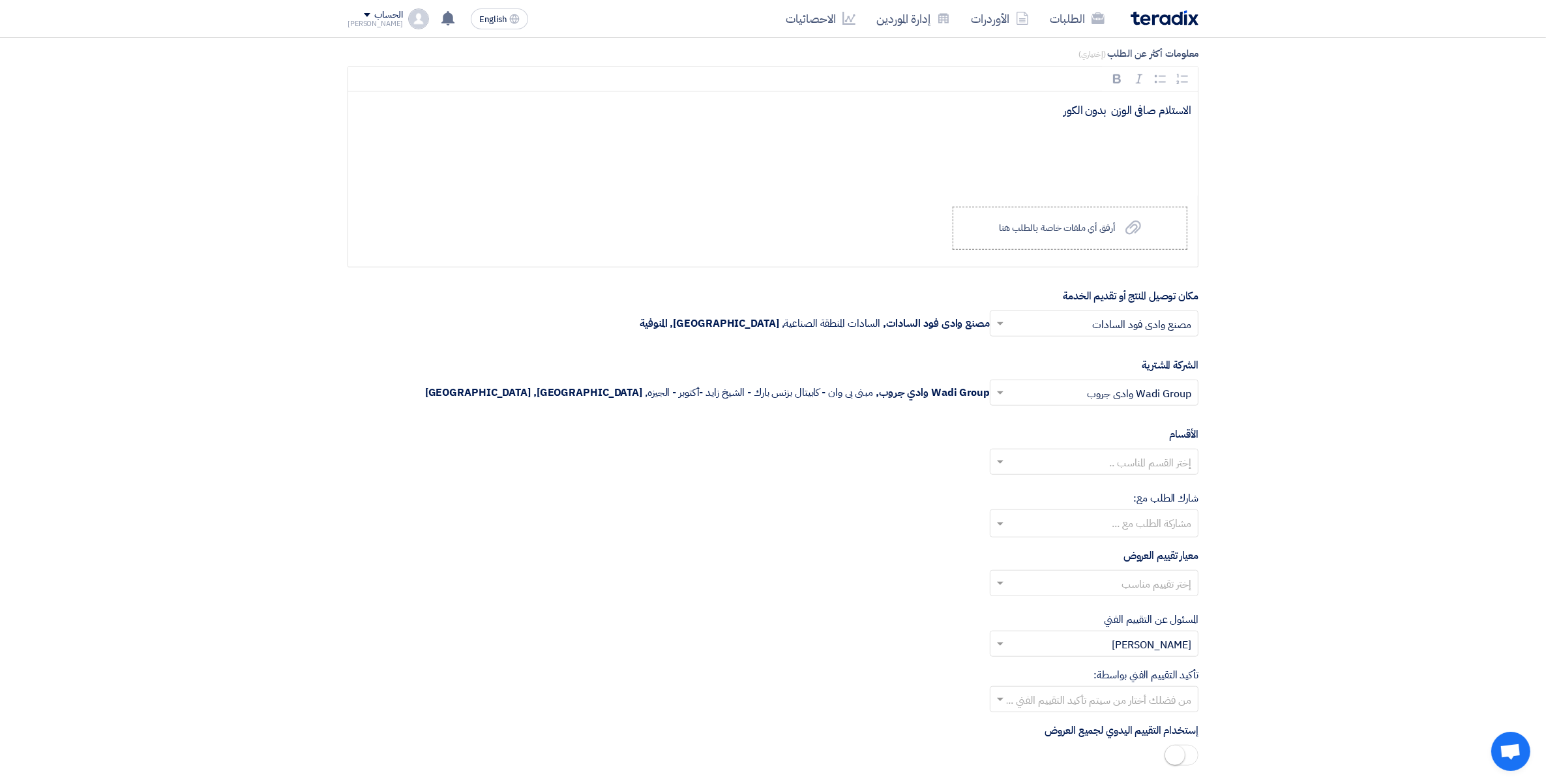
scroll to position [1218, 0]
click at [1178, 512] on div "مشاركة الطلب مع ..." at bounding box center [1094, 522] width 209 height 28
click at [1370, 552] on section "المعلومات الأساسية أكتب عنوان لهذا الطلب طلب عرض سعر رقم 164299 - رول استرتش 50…" at bounding box center [773, 108] width 1546 height 2299
click at [1158, 473] on input "text" at bounding box center [1101, 462] width 183 height 21
click at [1331, 470] on section "المعلومات الأساسية أكتب عنوان لهذا الطلب طلب عرض سعر رقم 164299 - رول استرتش 50…" at bounding box center [773, 108] width 1546 height 2299
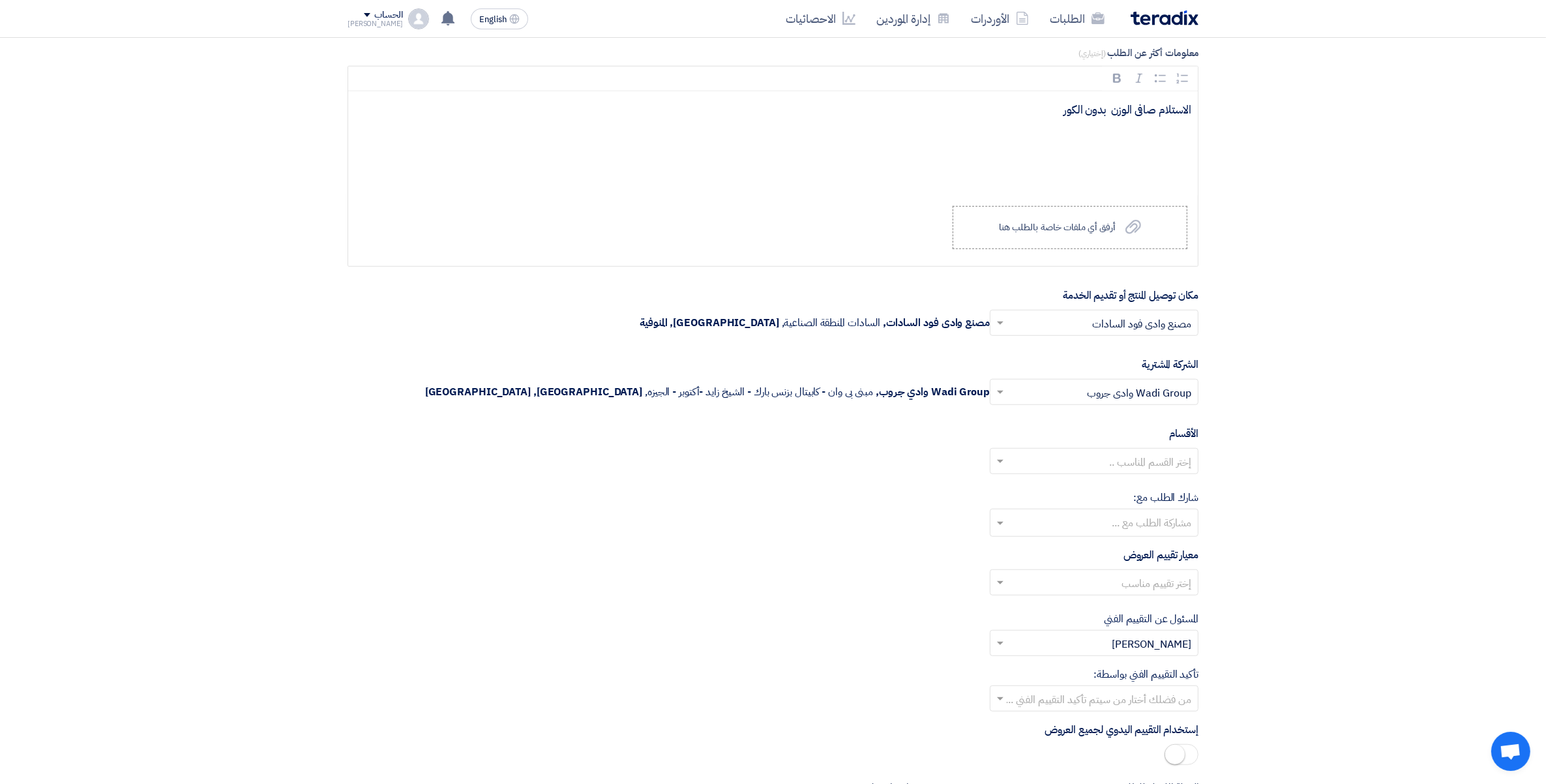
click at [1165, 595] on ng-select "إختر تقييم مناسب" at bounding box center [1094, 582] width 209 height 26
click at [1149, 659] on span "Price Only without VAT (0% Interest Rate) + VAT" at bounding box center [1077, 662] width 228 height 16
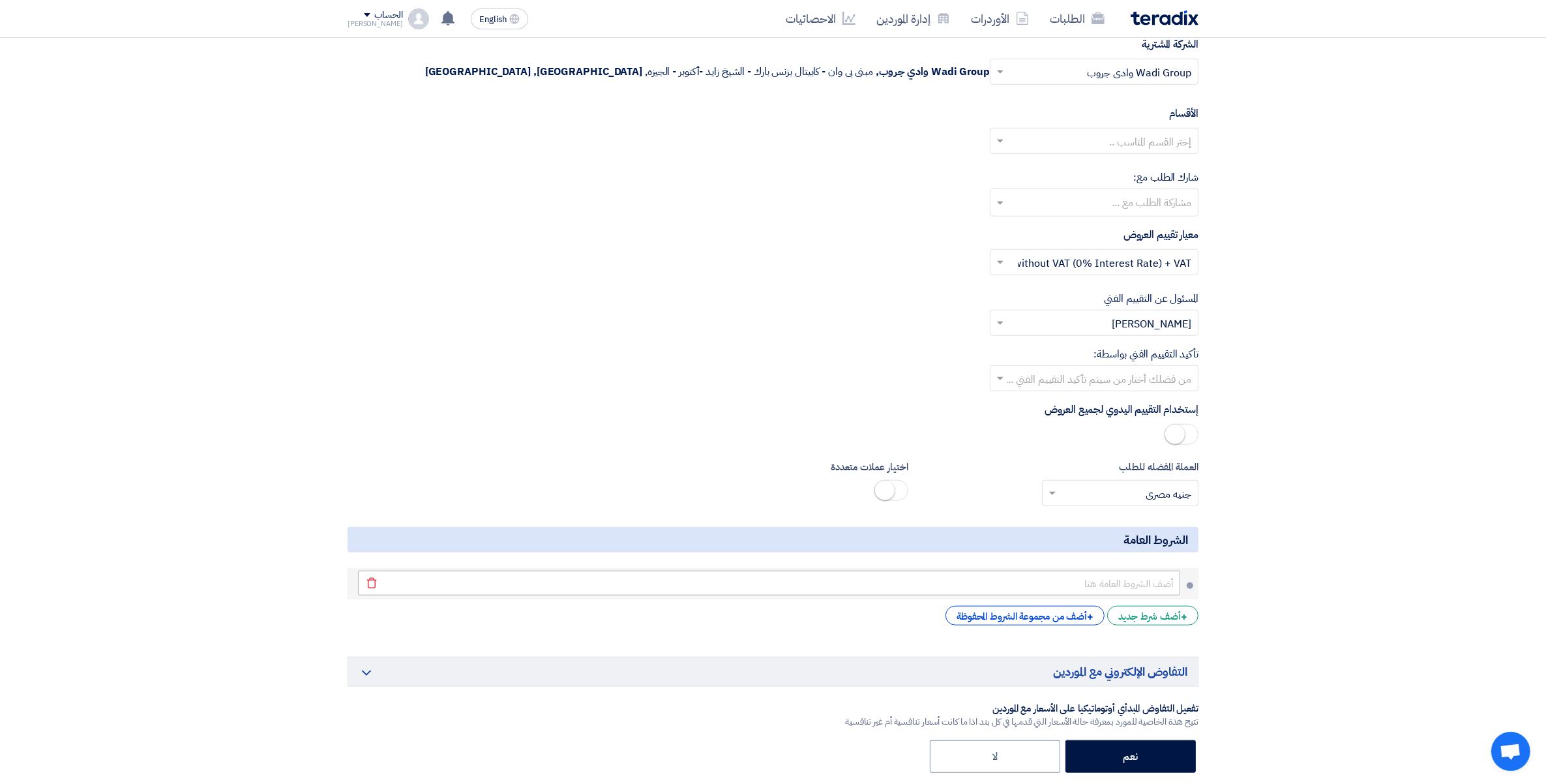
scroll to position [1544, 0]
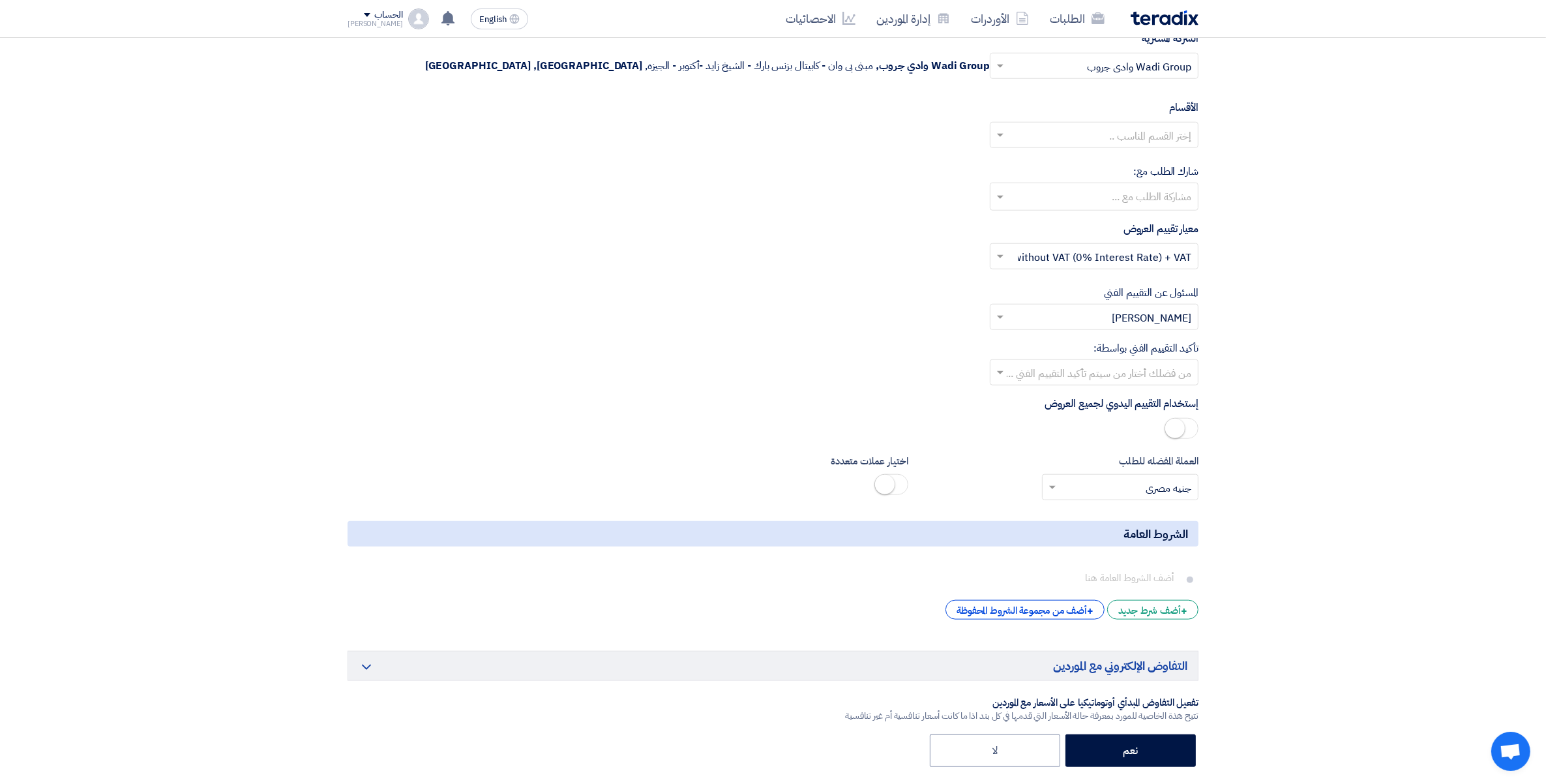
click at [1149, 371] on input "text" at bounding box center [1101, 374] width 183 height 21
click at [1177, 480] on span "[PERSON_NAME]" at bounding box center [1152, 479] width 80 height 16
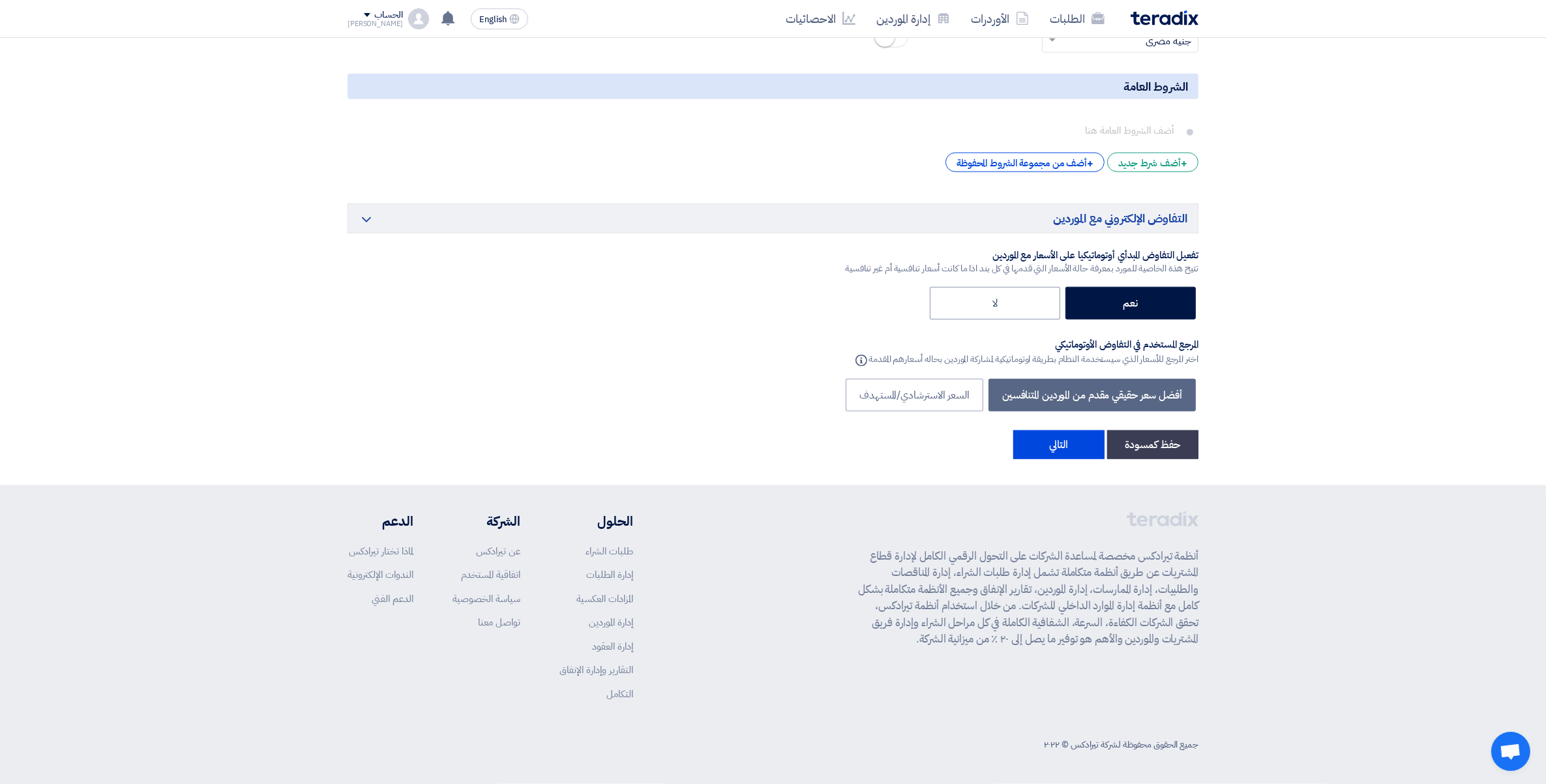
scroll to position [1996, 0]
click at [1039, 441] on button "التالي" at bounding box center [1059, 445] width 92 height 28
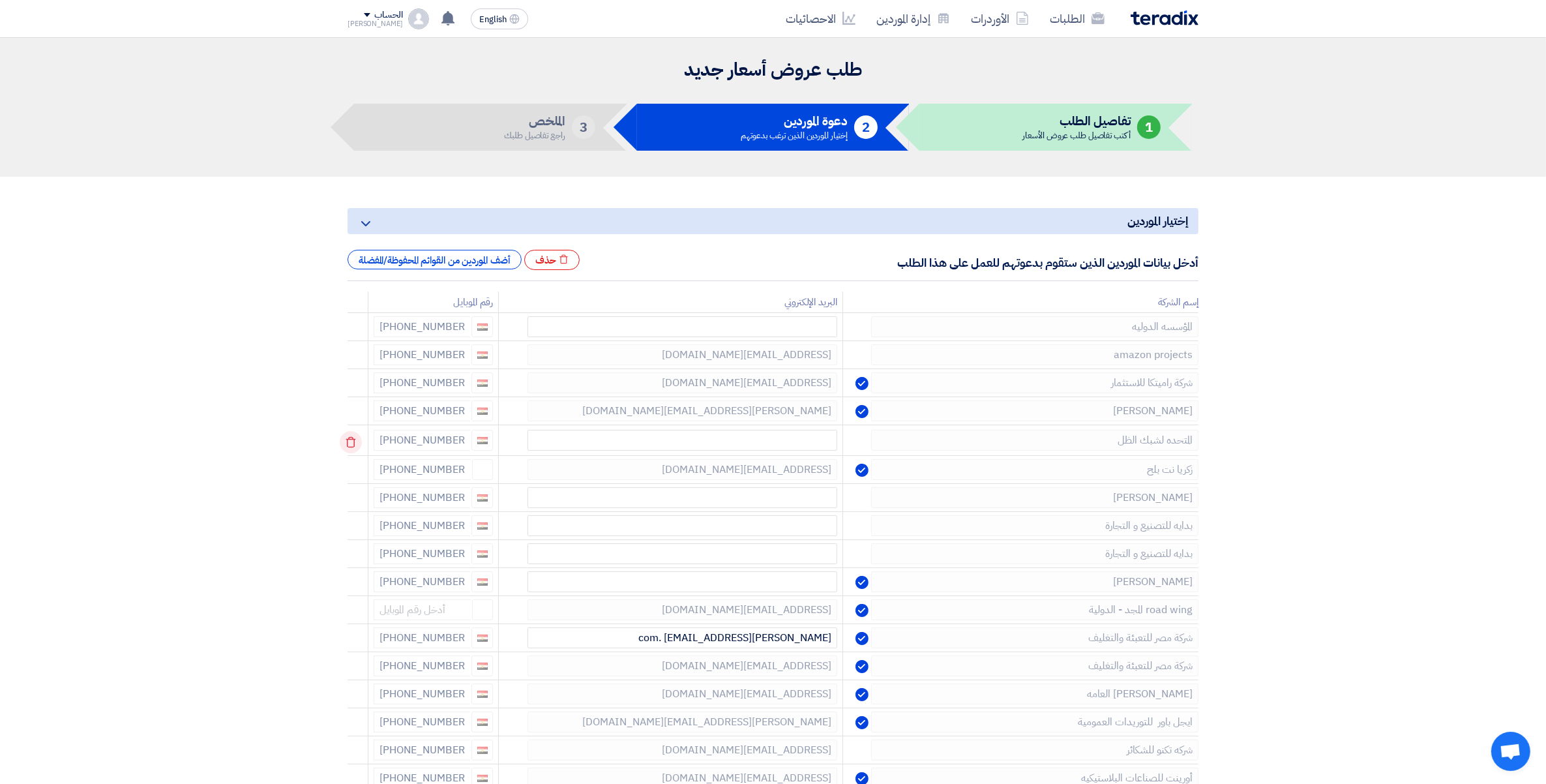
click at [349, 444] on icon at bounding box center [350, 442] width 22 height 22
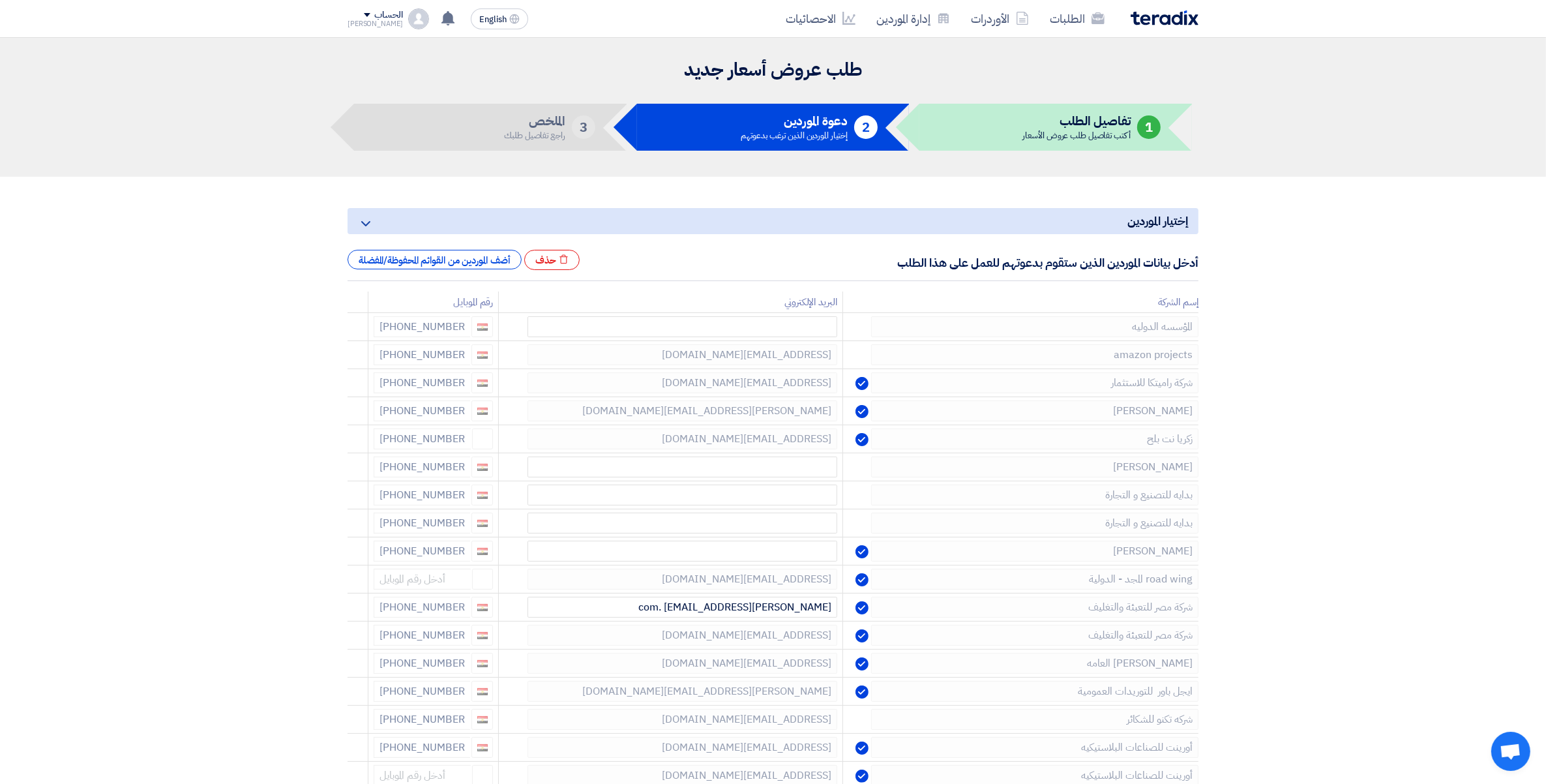
click at [0, 0] on icon at bounding box center [0, 0] width 0 height 0
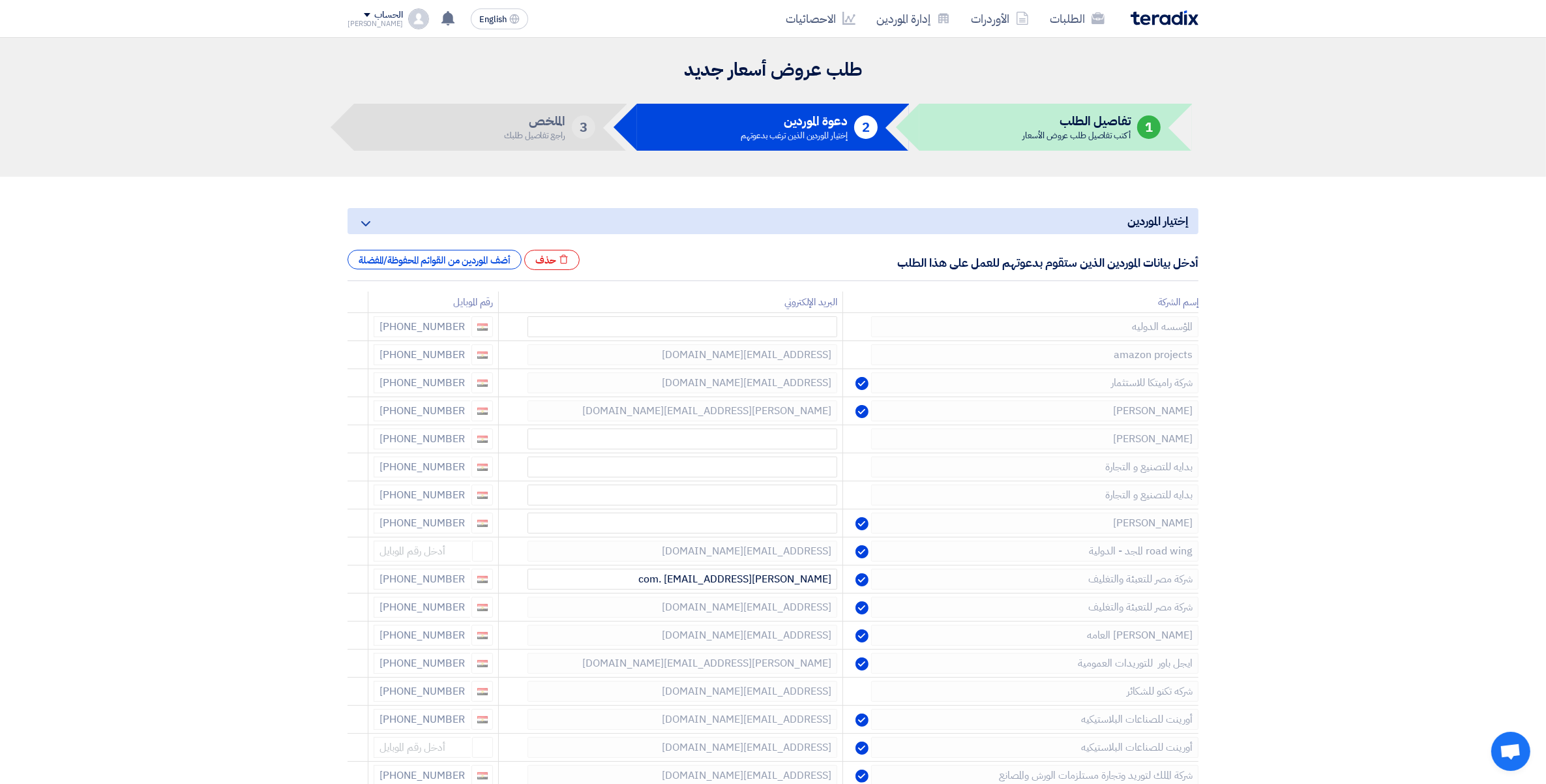
click at [0, 0] on icon at bounding box center [0, 0] width 0 height 0
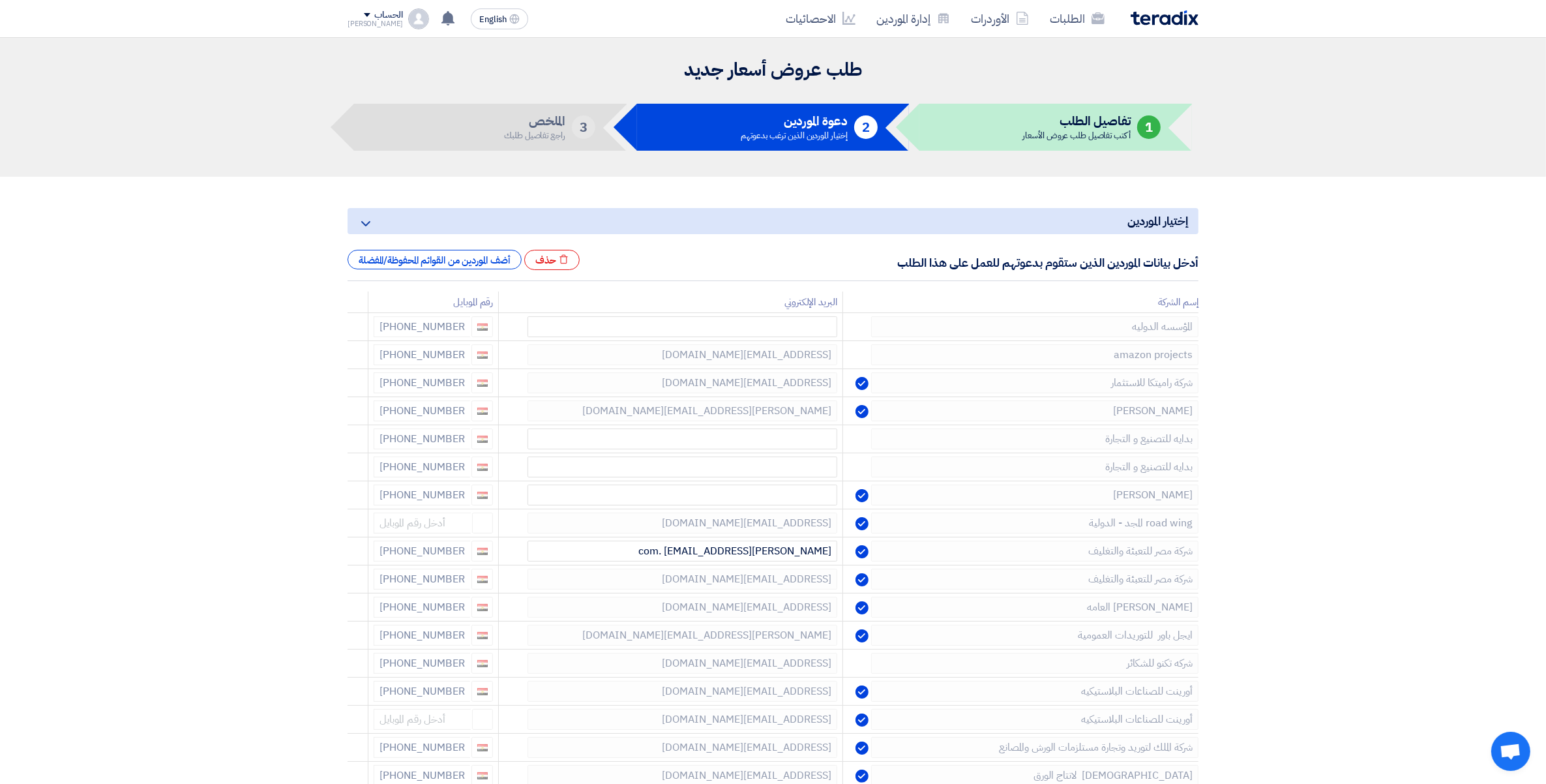
click at [0, 0] on icon at bounding box center [0, 0] width 0 height 0
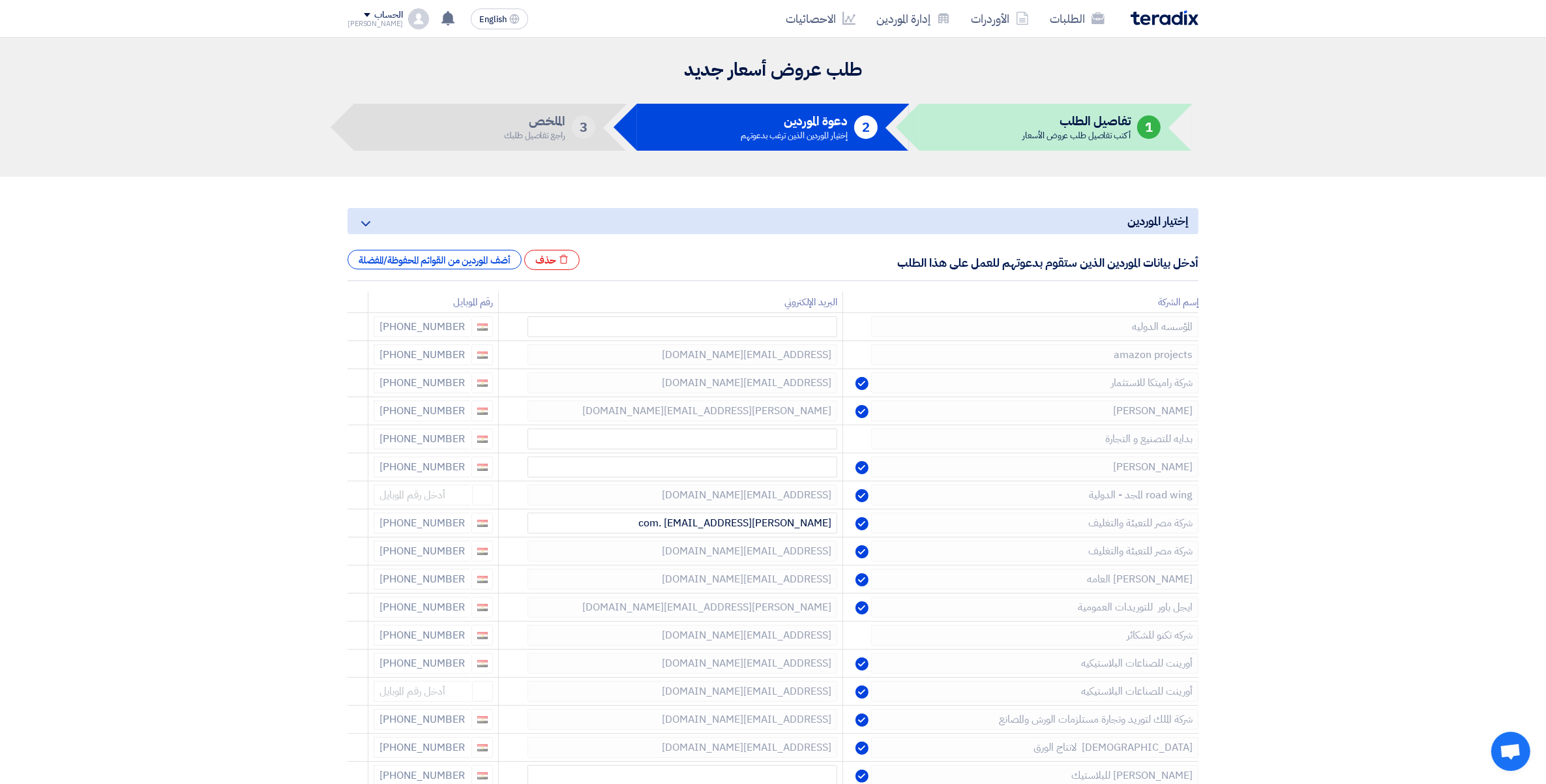
click at [0, 0] on icon at bounding box center [0, 0] width 0 height 0
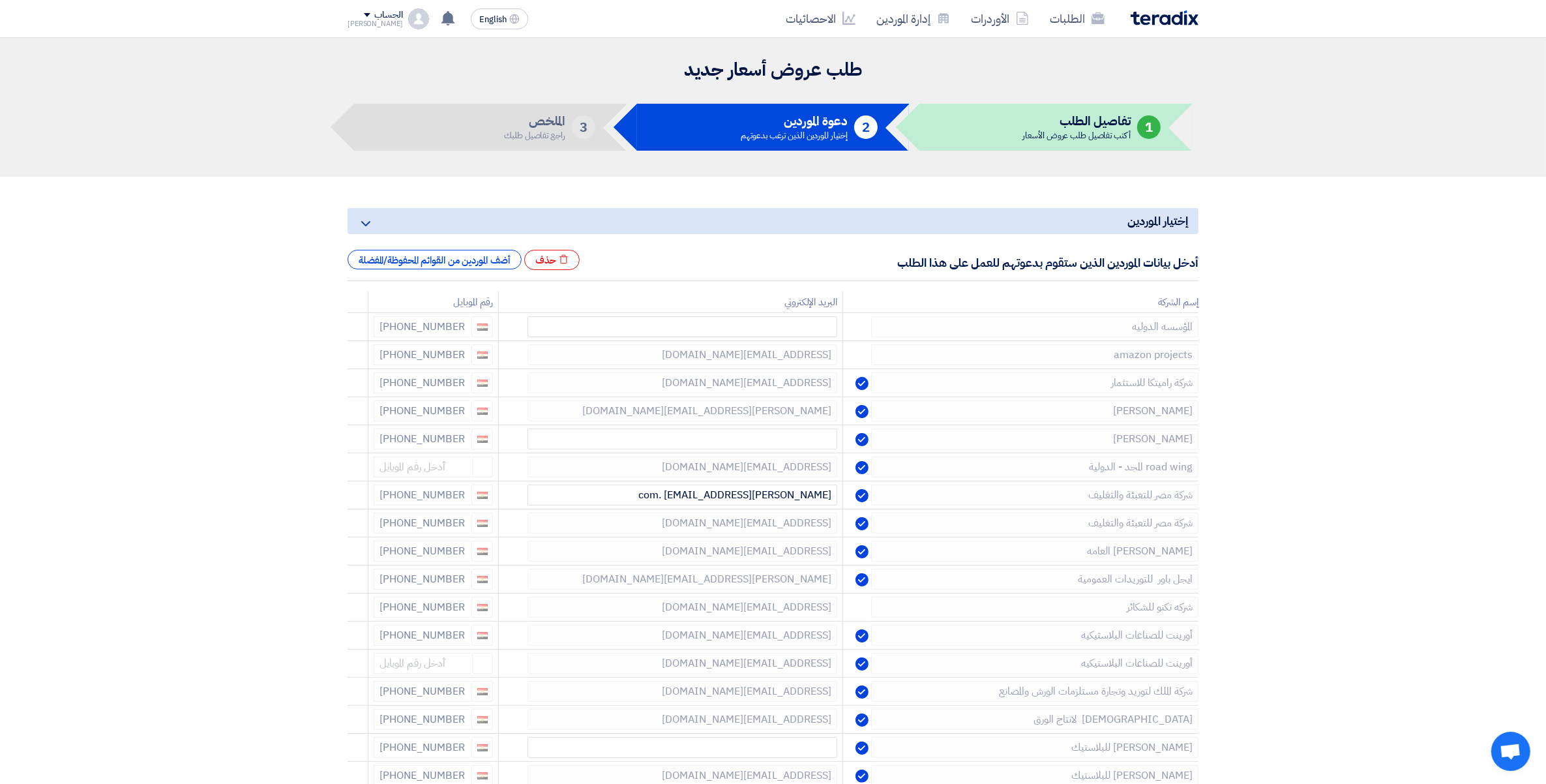
click at [0, 0] on icon at bounding box center [0, 0] width 0 height 0
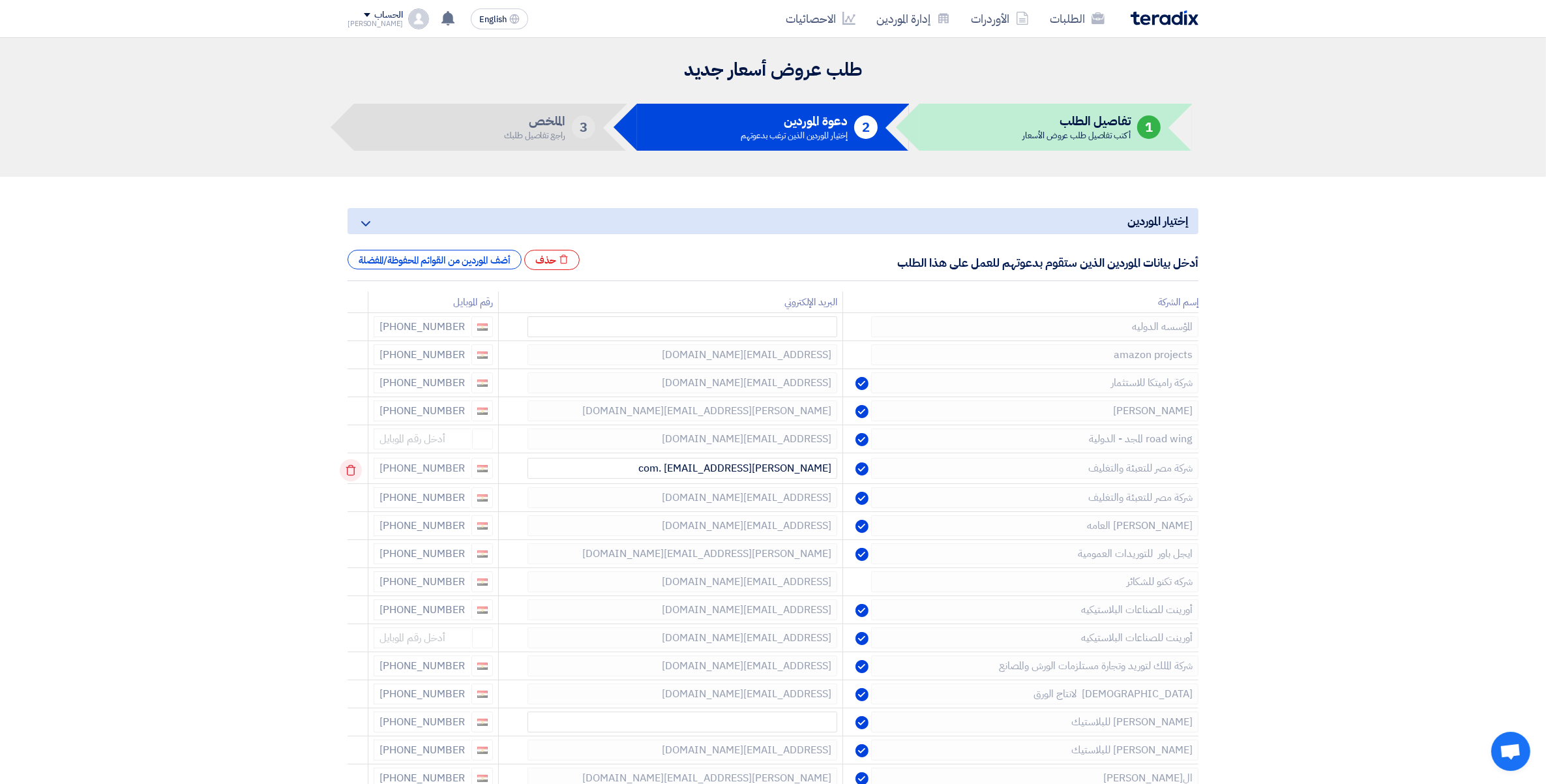
click at [353, 472] on icon at bounding box center [350, 470] width 22 height 22
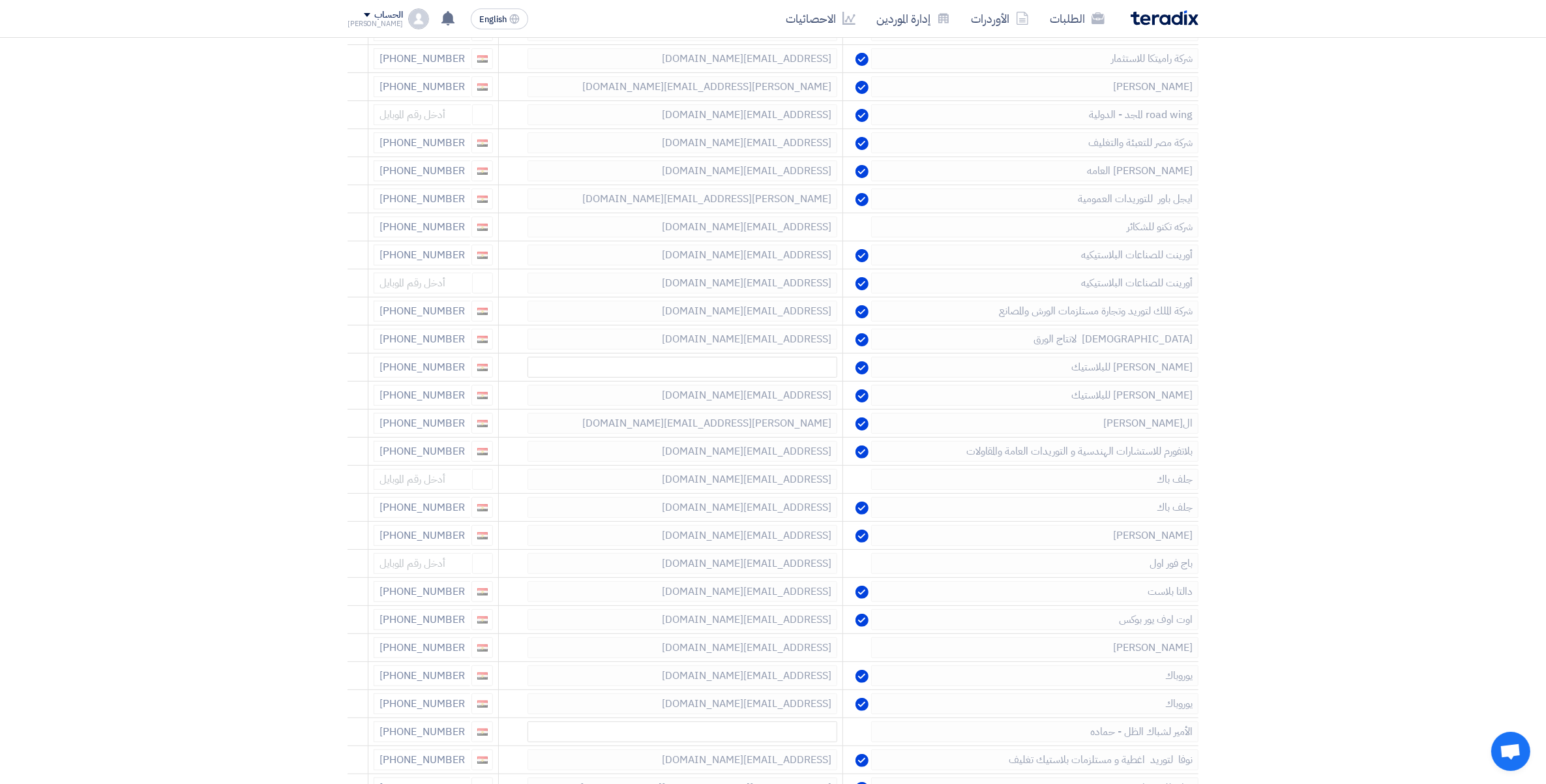
scroll to position [326, 0]
click at [351, 170] on use at bounding box center [352, 173] width 10 height 11
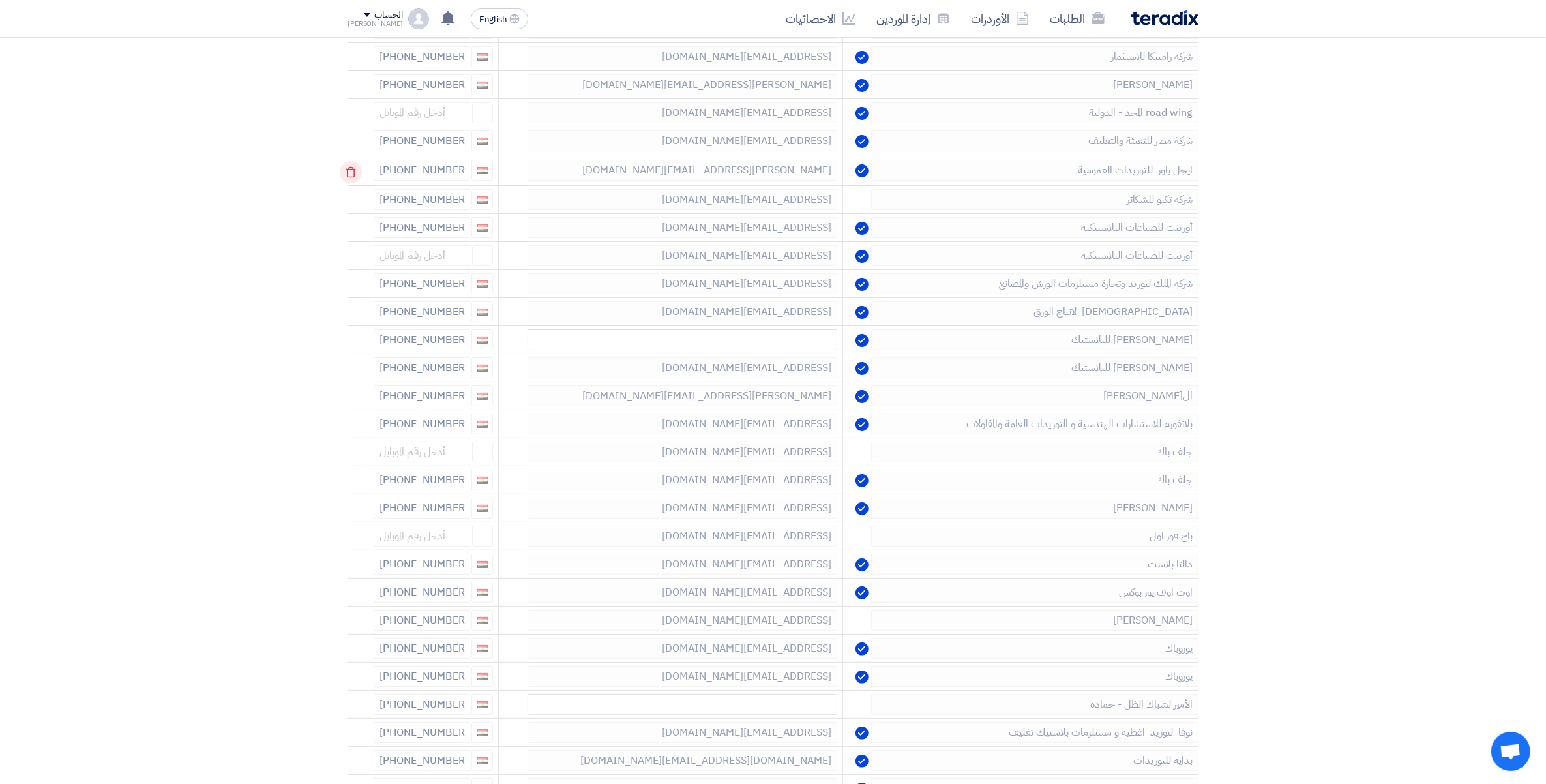
click at [349, 174] on use at bounding box center [352, 173] width 10 height 11
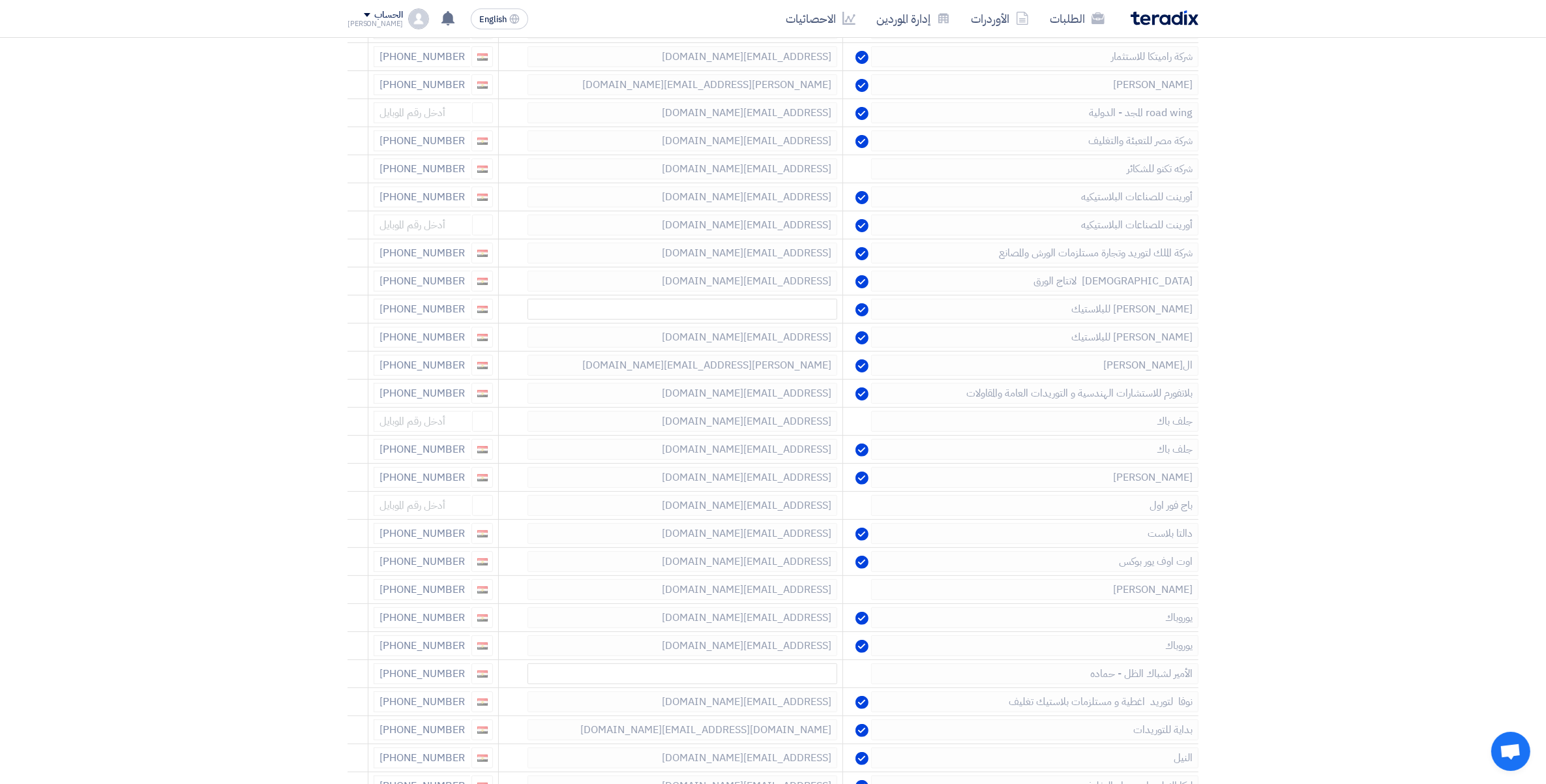
click at [0, 0] on use at bounding box center [0, 0] width 0 height 0
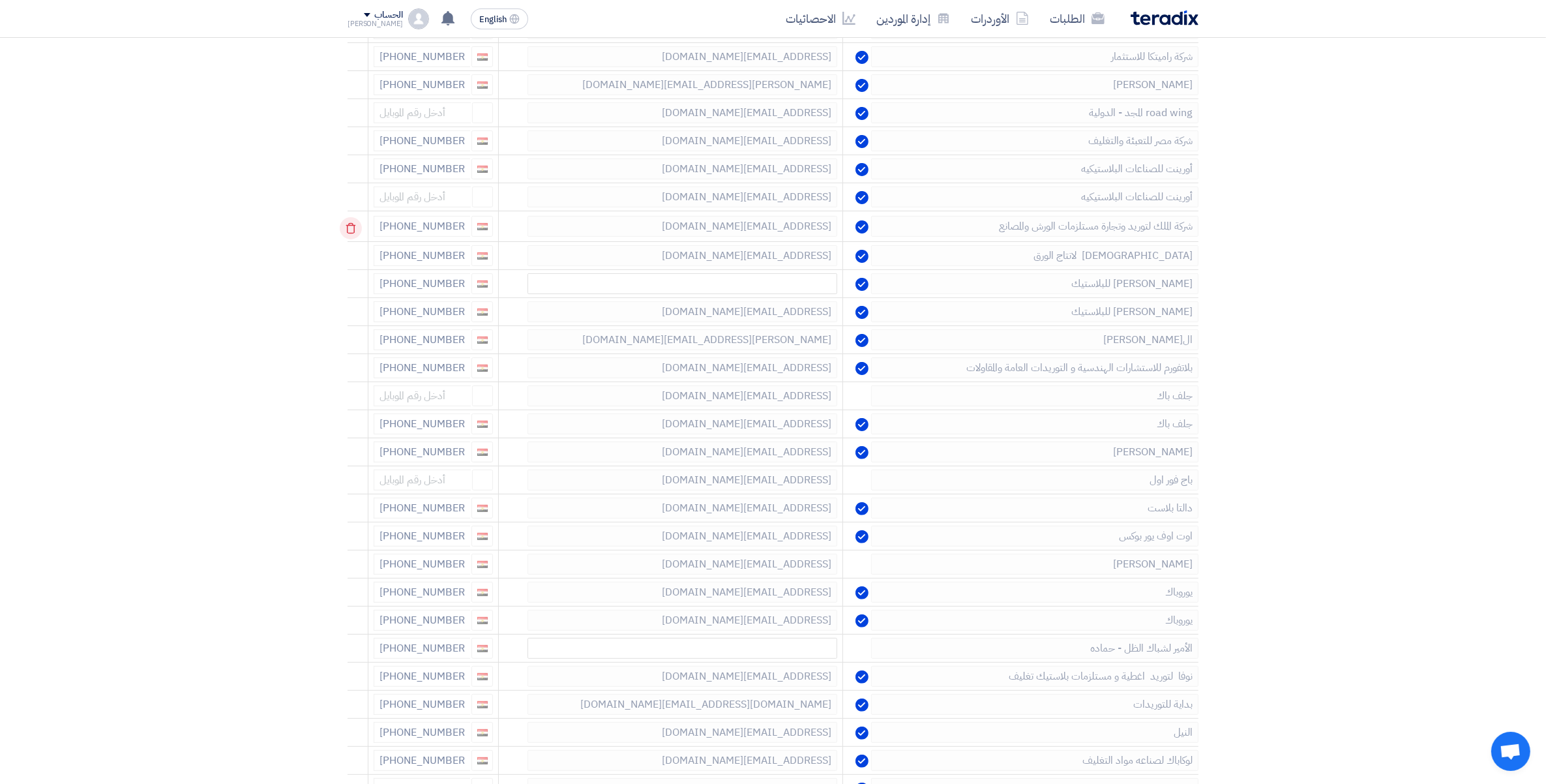
click at [356, 229] on icon at bounding box center [350, 228] width 22 height 22
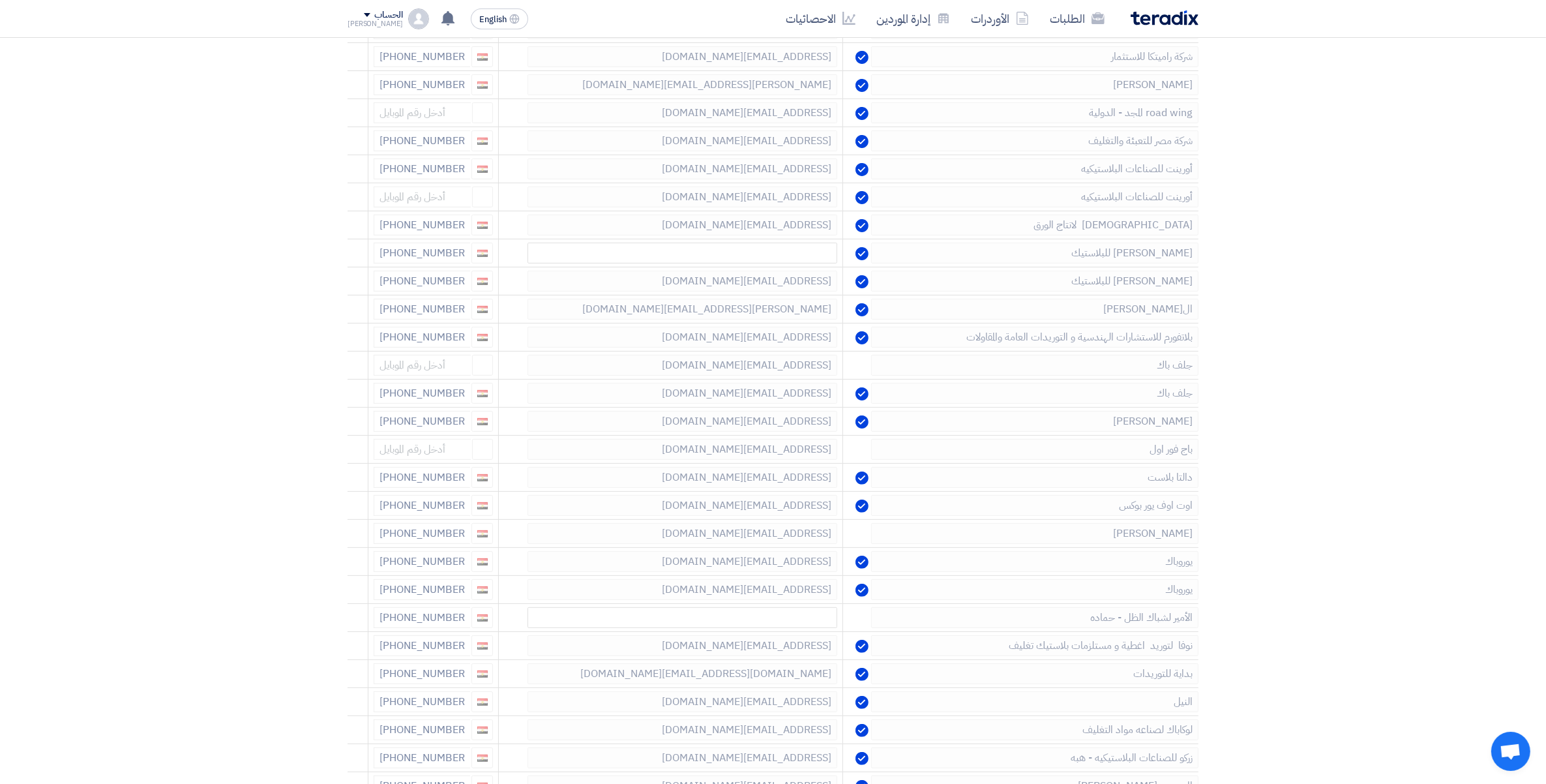
click at [0, 0] on icon at bounding box center [0, 0] width 0 height 0
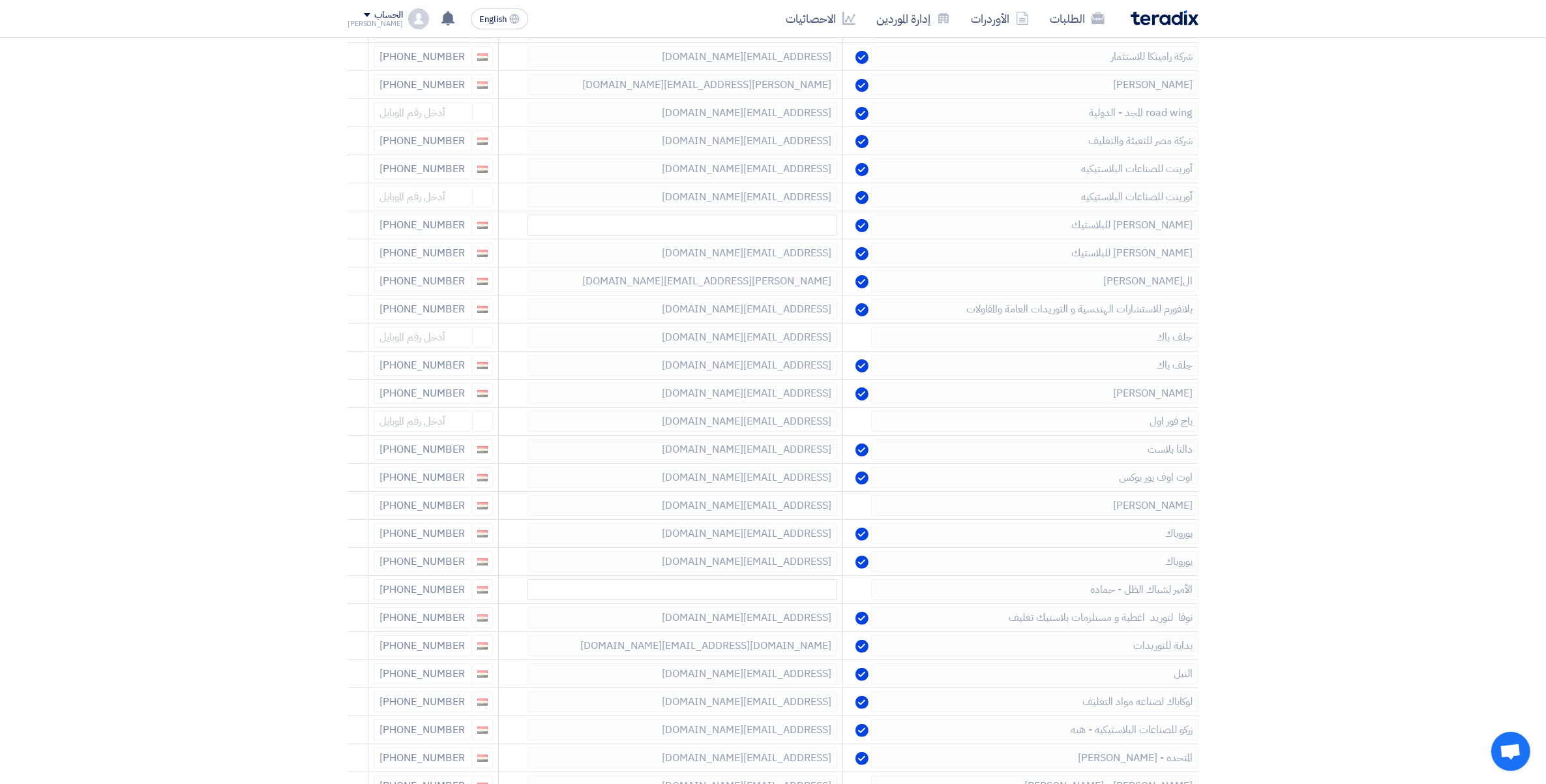
click at [0, 0] on icon at bounding box center [0, 0] width 0 height 0
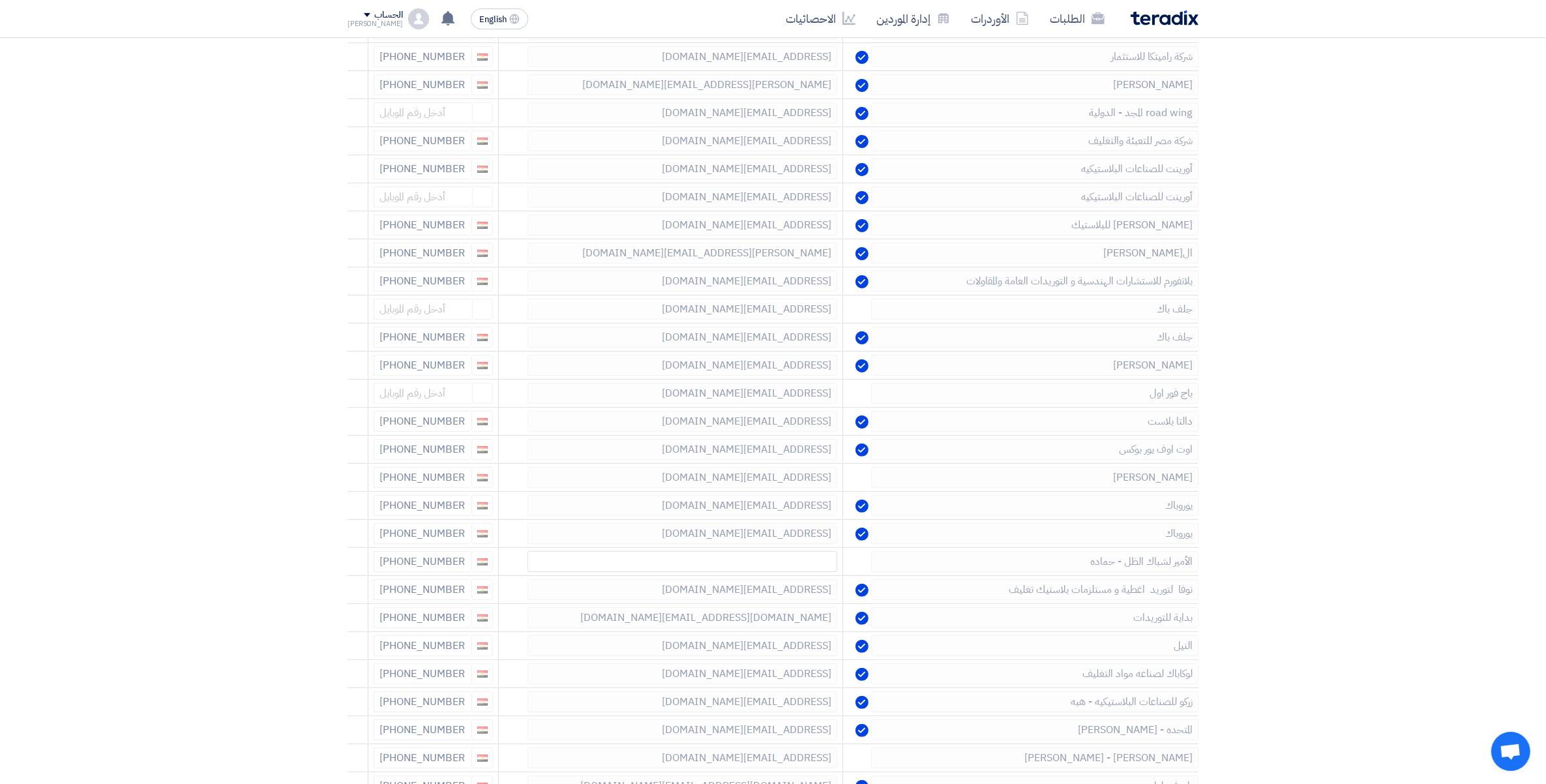
click at [0, 0] on icon at bounding box center [0, 0] width 0 height 0
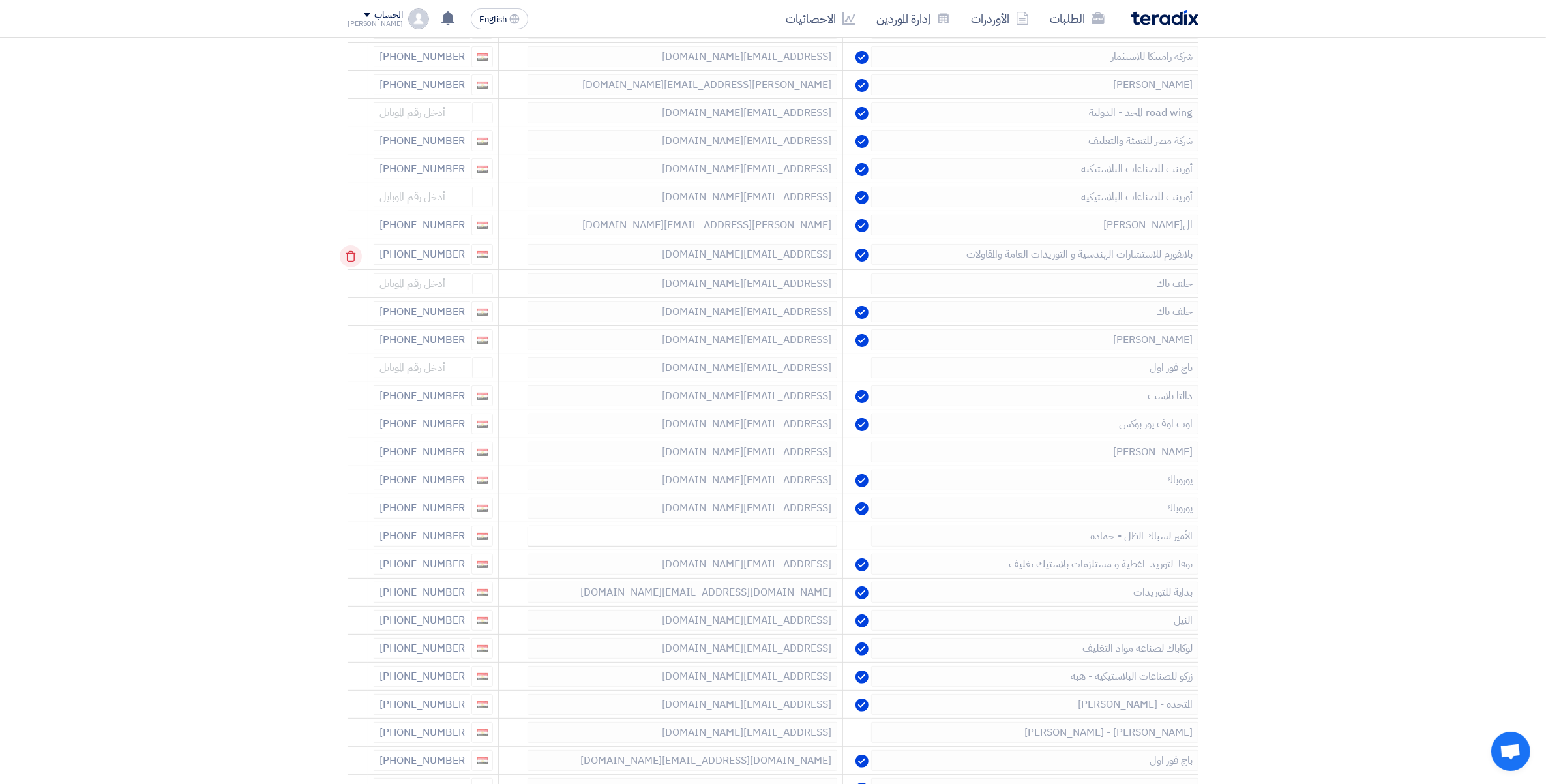
click at [354, 259] on icon at bounding box center [350, 256] width 22 height 22
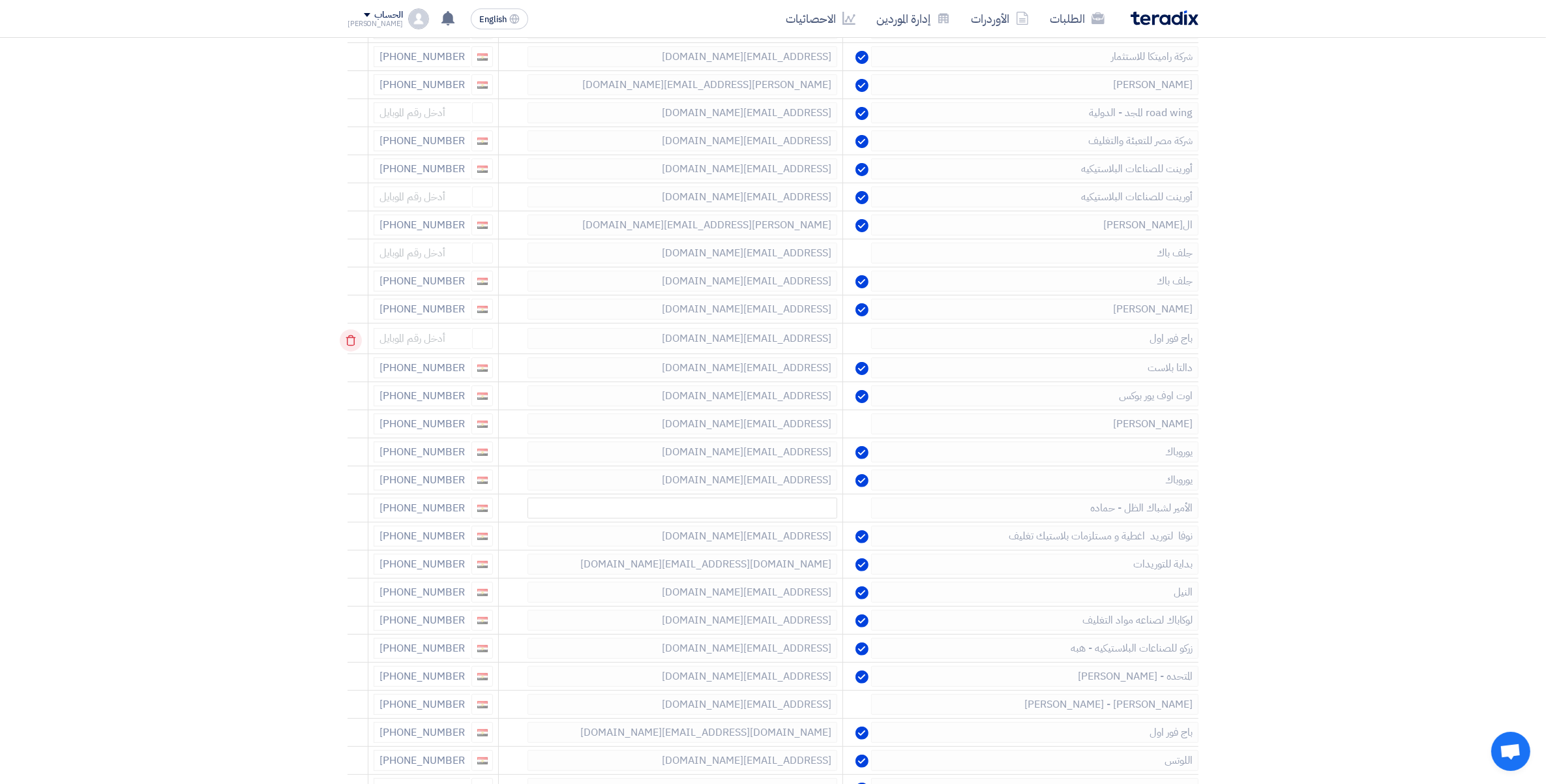
click at [356, 339] on use at bounding box center [352, 341] width 10 height 11
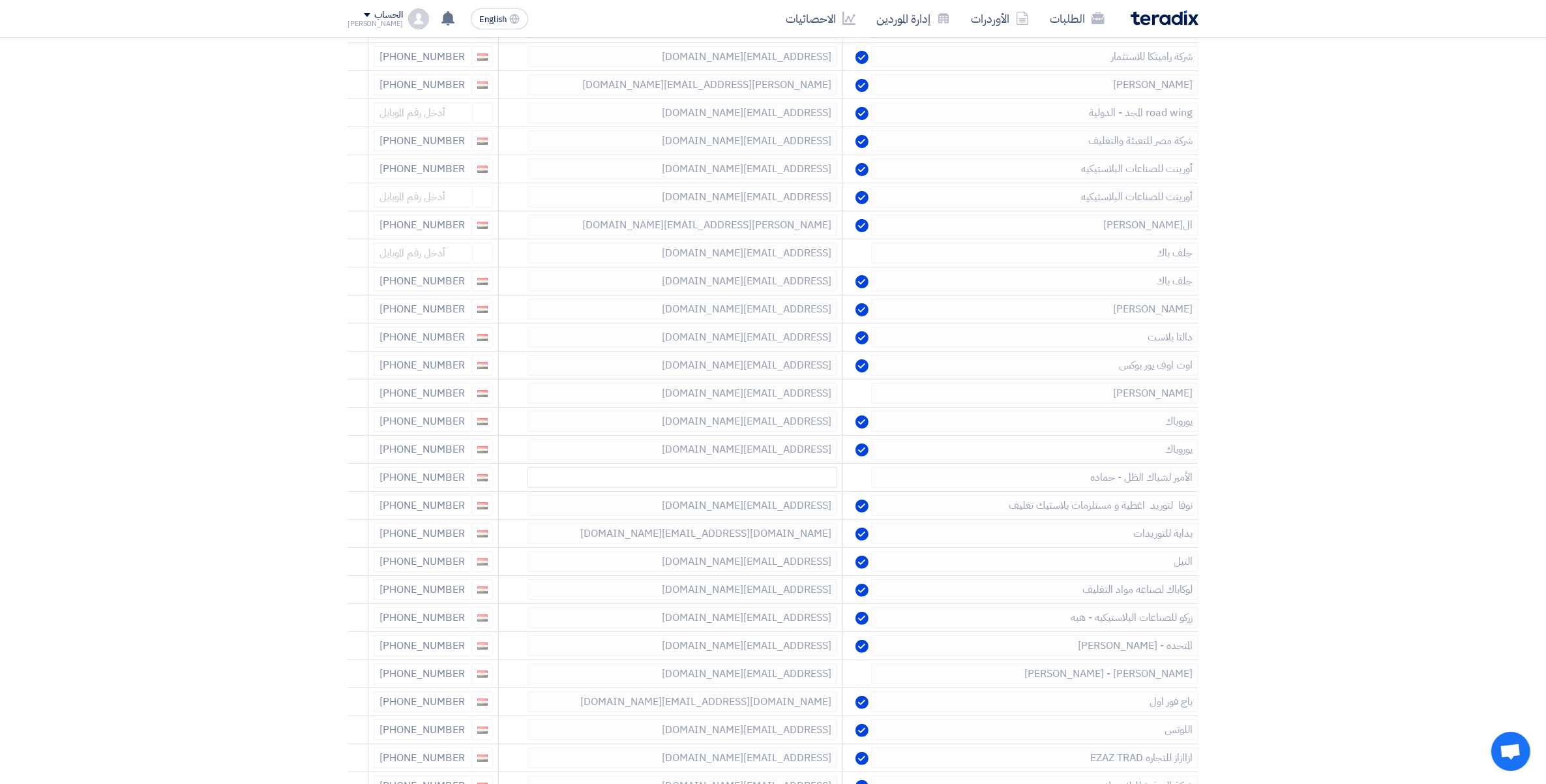
click at [0, 0] on use at bounding box center [0, 0] width 0 height 0
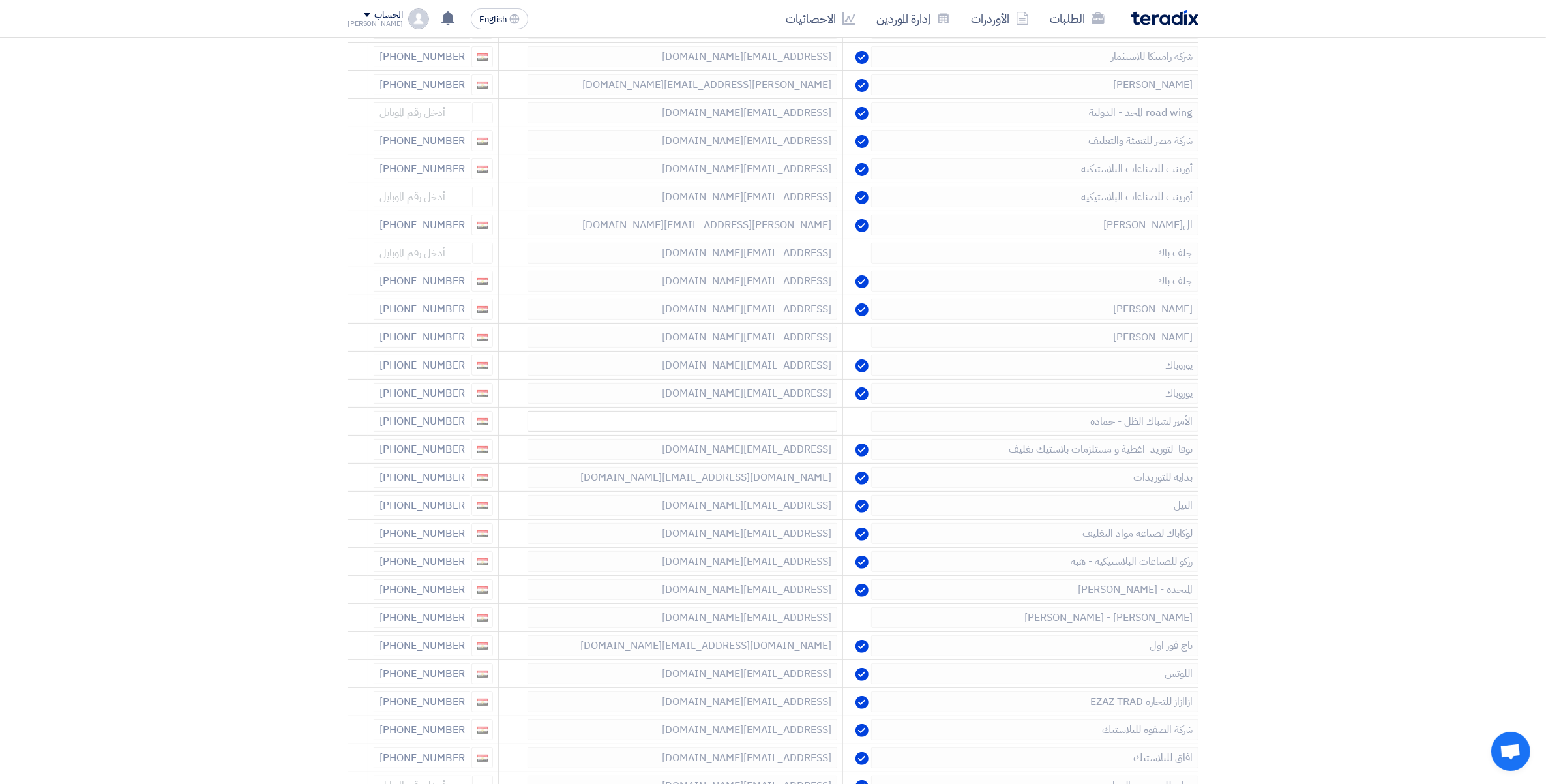
click at [0, 0] on use at bounding box center [0, 0] width 0 height 0
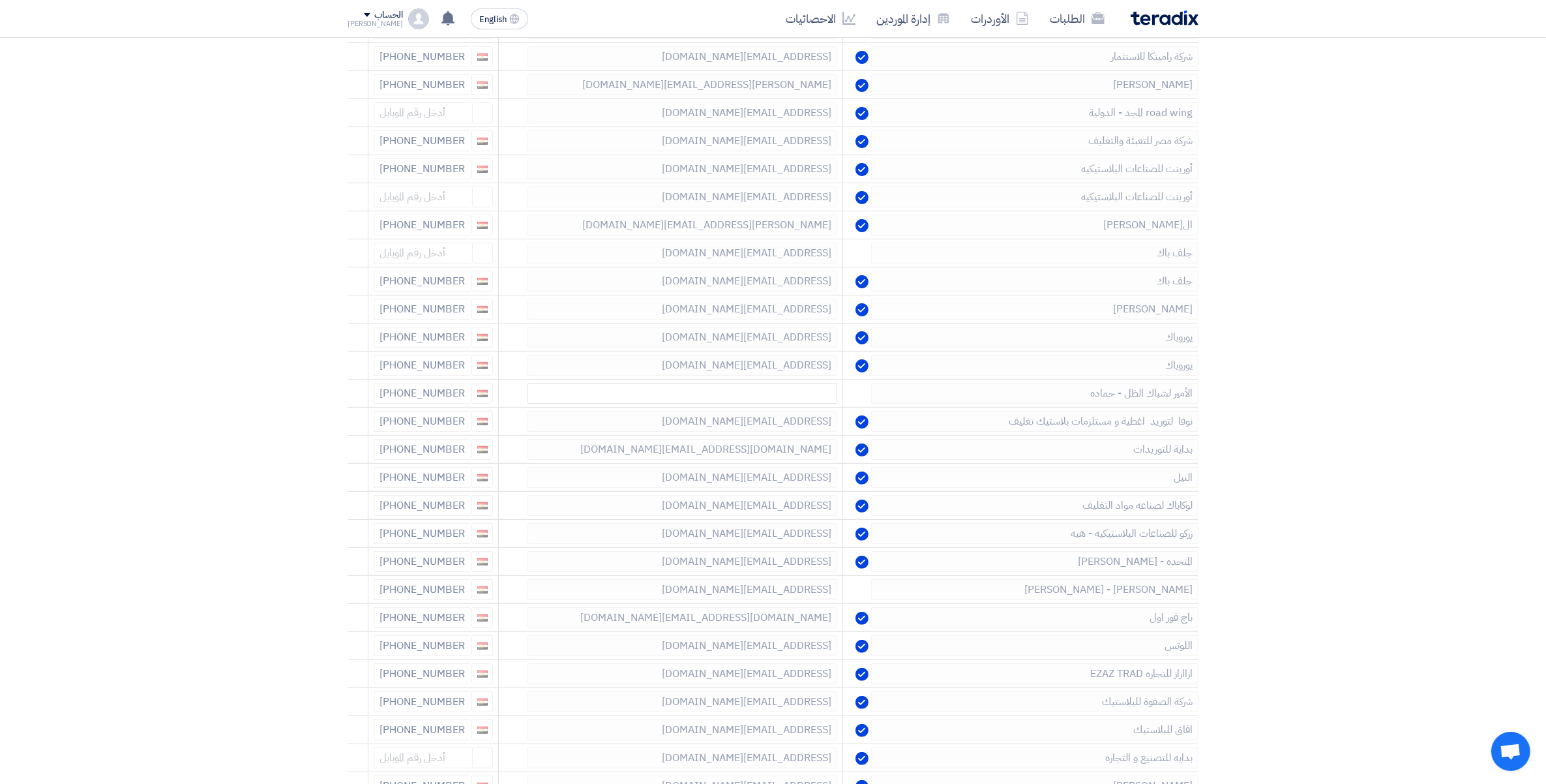
click at [0, 0] on use at bounding box center [0, 0] width 0 height 0
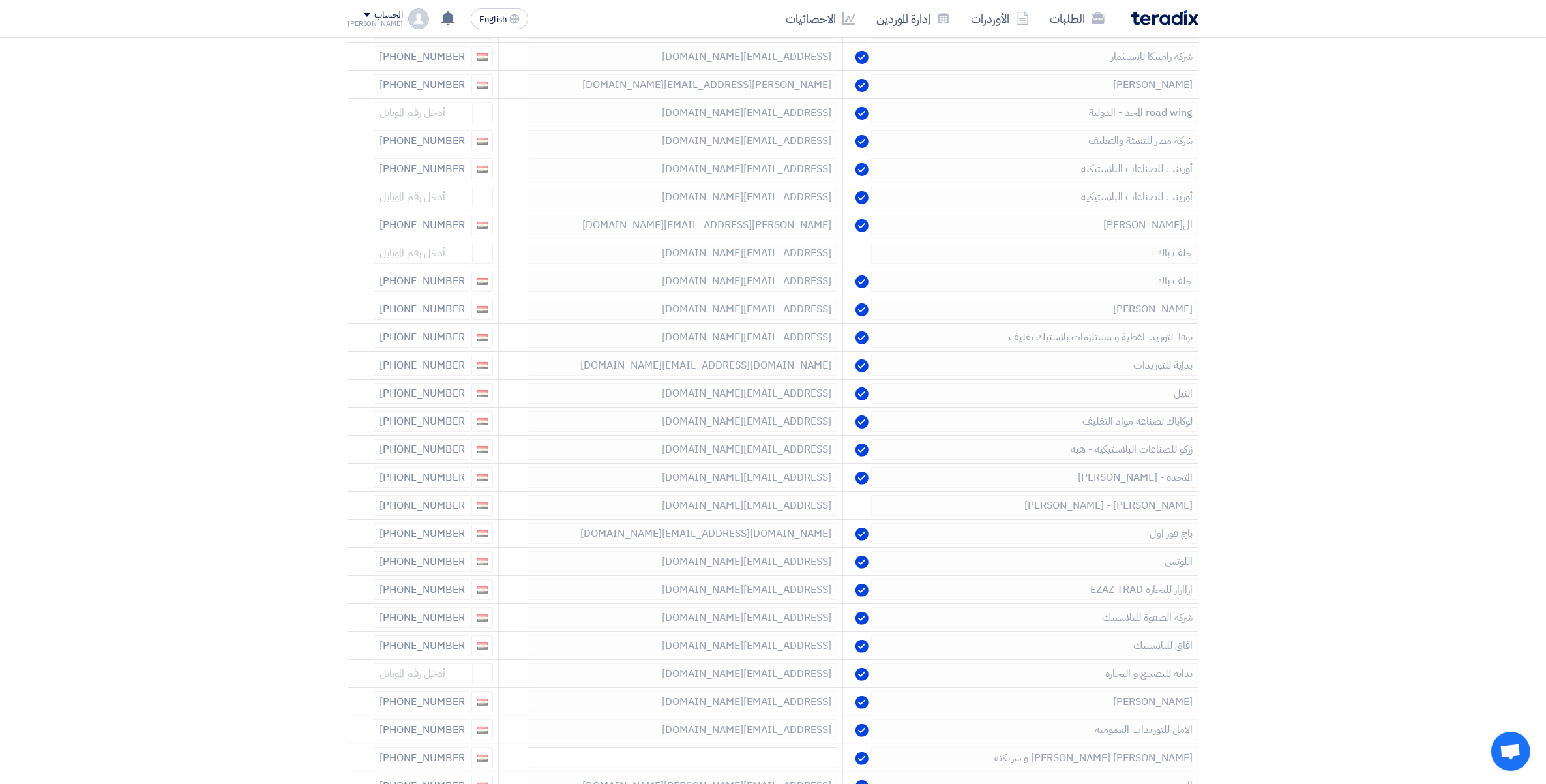
click at [0, 0] on use at bounding box center [0, 0] width 0 height 0
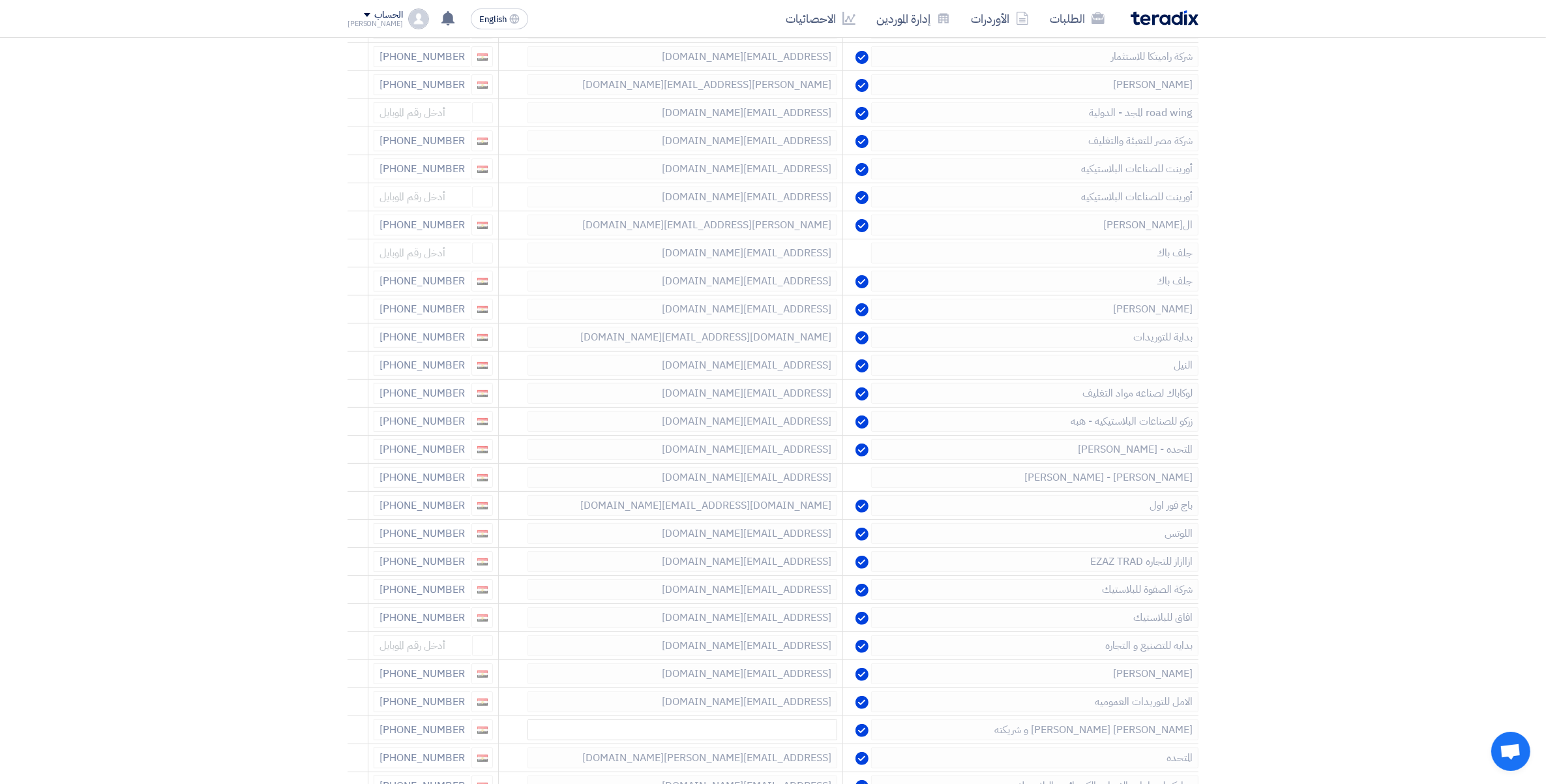
click at [0, 0] on use at bounding box center [0, 0] width 0 height 0
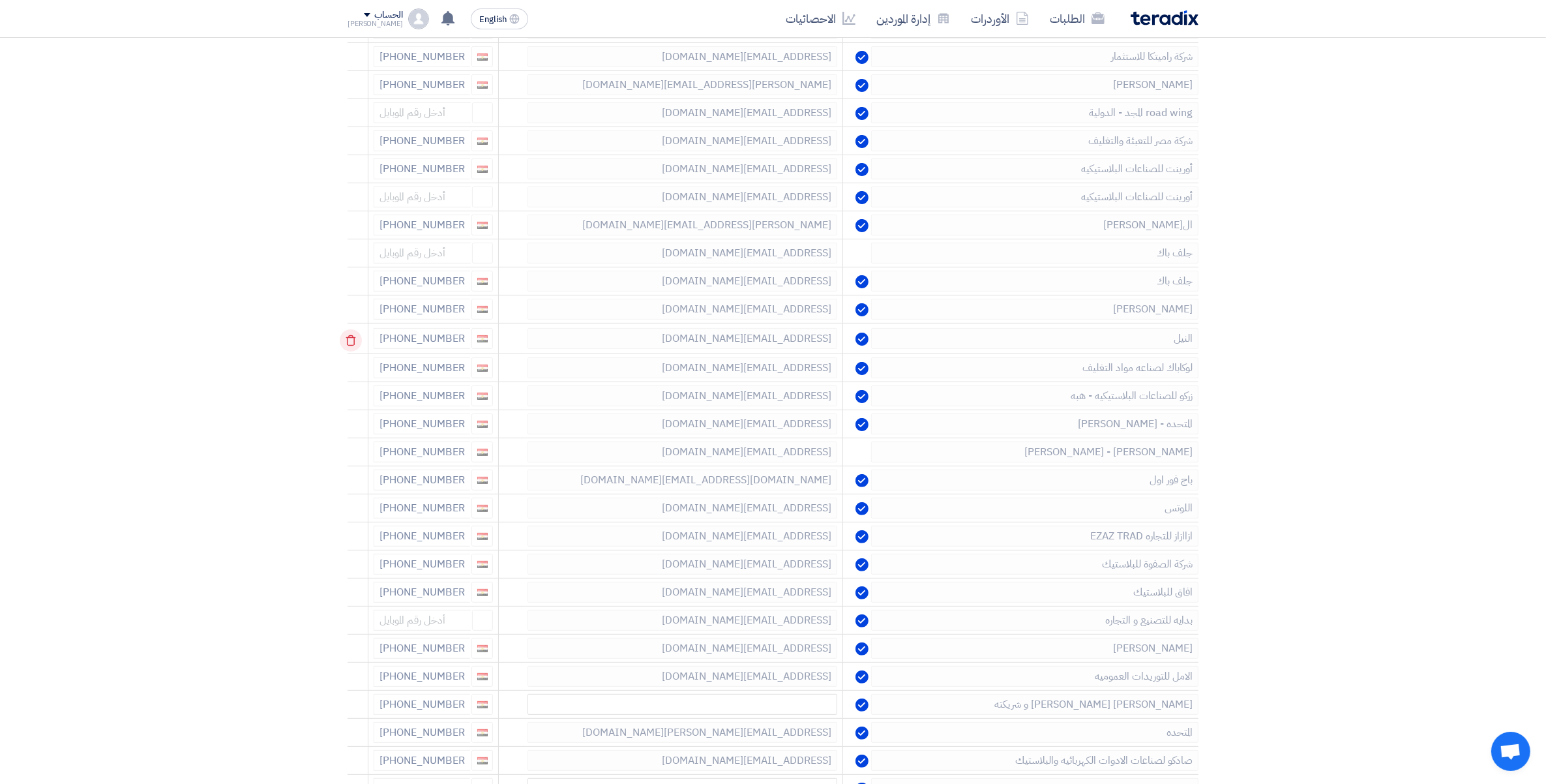
click at [353, 339] on use at bounding box center [352, 341] width 10 height 11
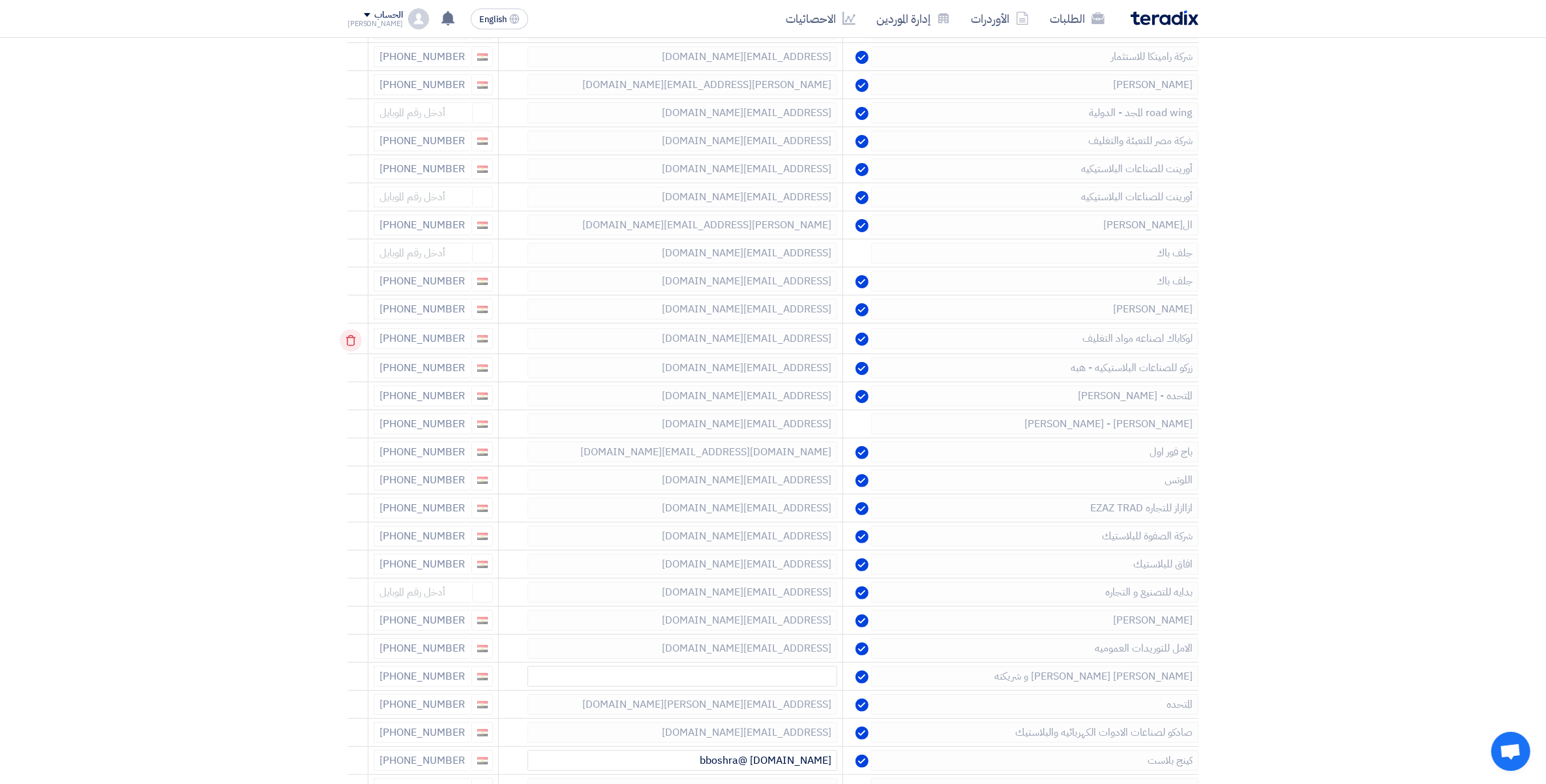
click at [352, 341] on icon at bounding box center [350, 340] width 22 height 22
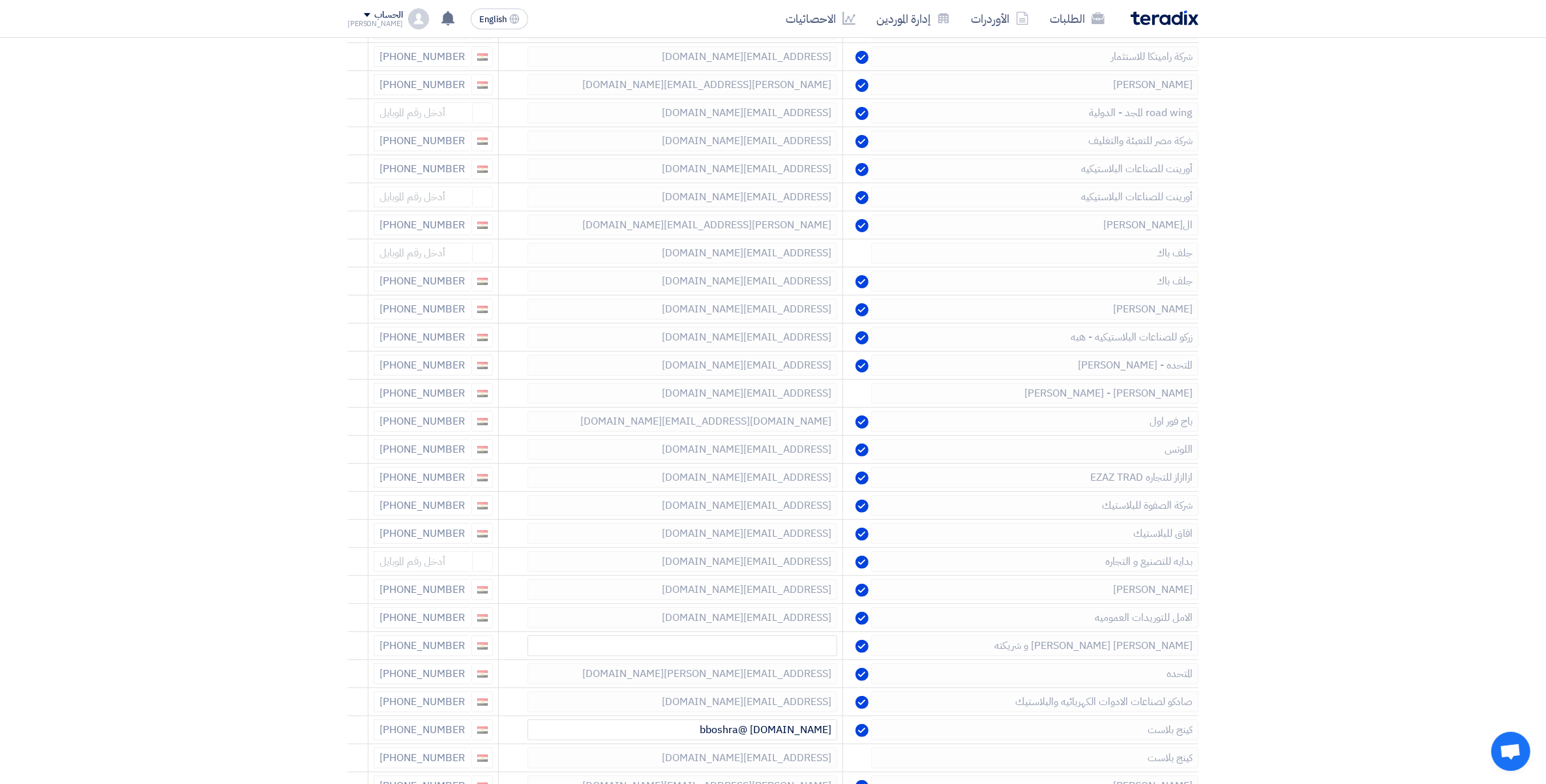
click at [0, 0] on icon at bounding box center [0, 0] width 0 height 0
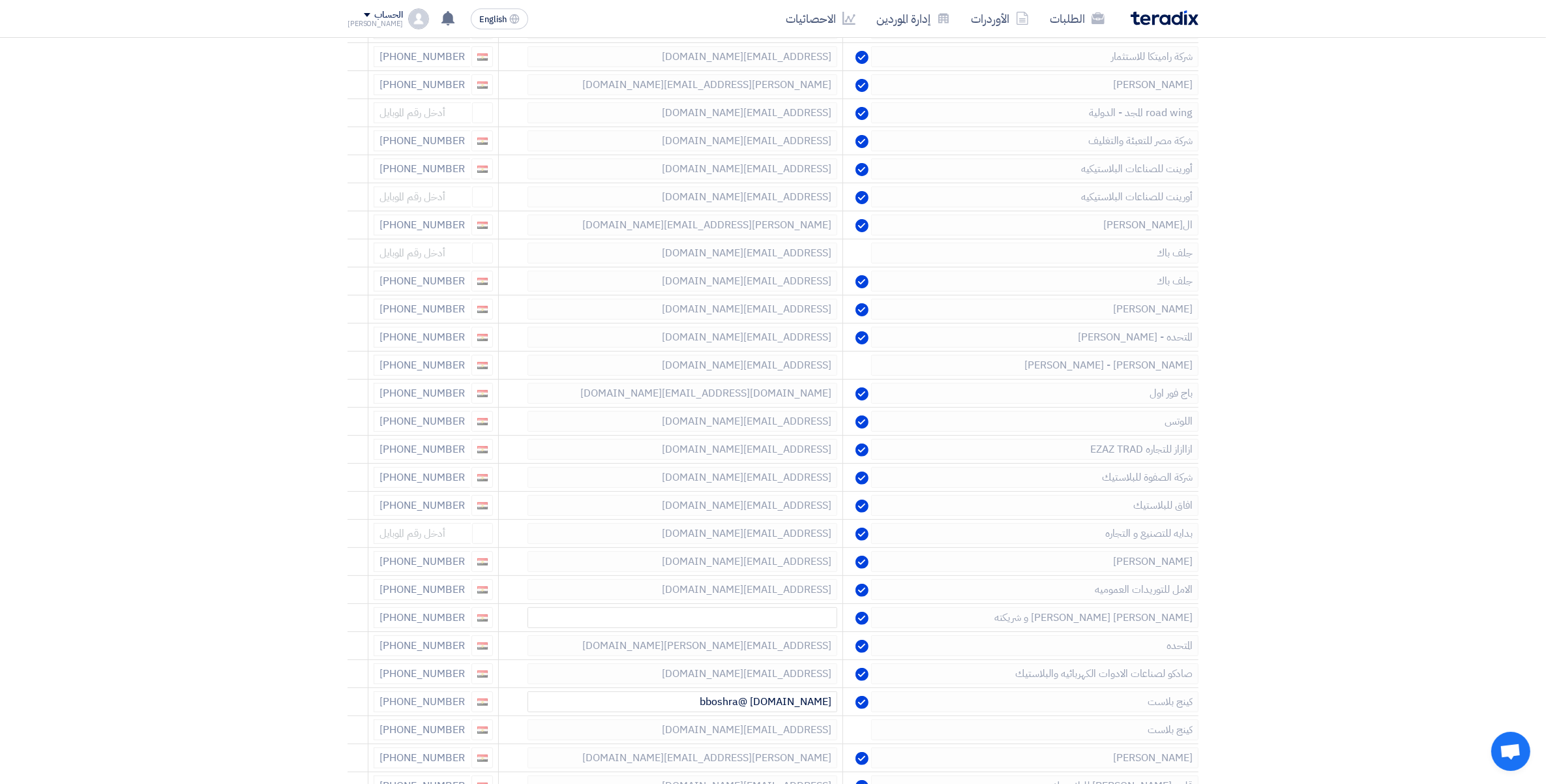
click at [0, 0] on icon at bounding box center [0, 0] width 0 height 0
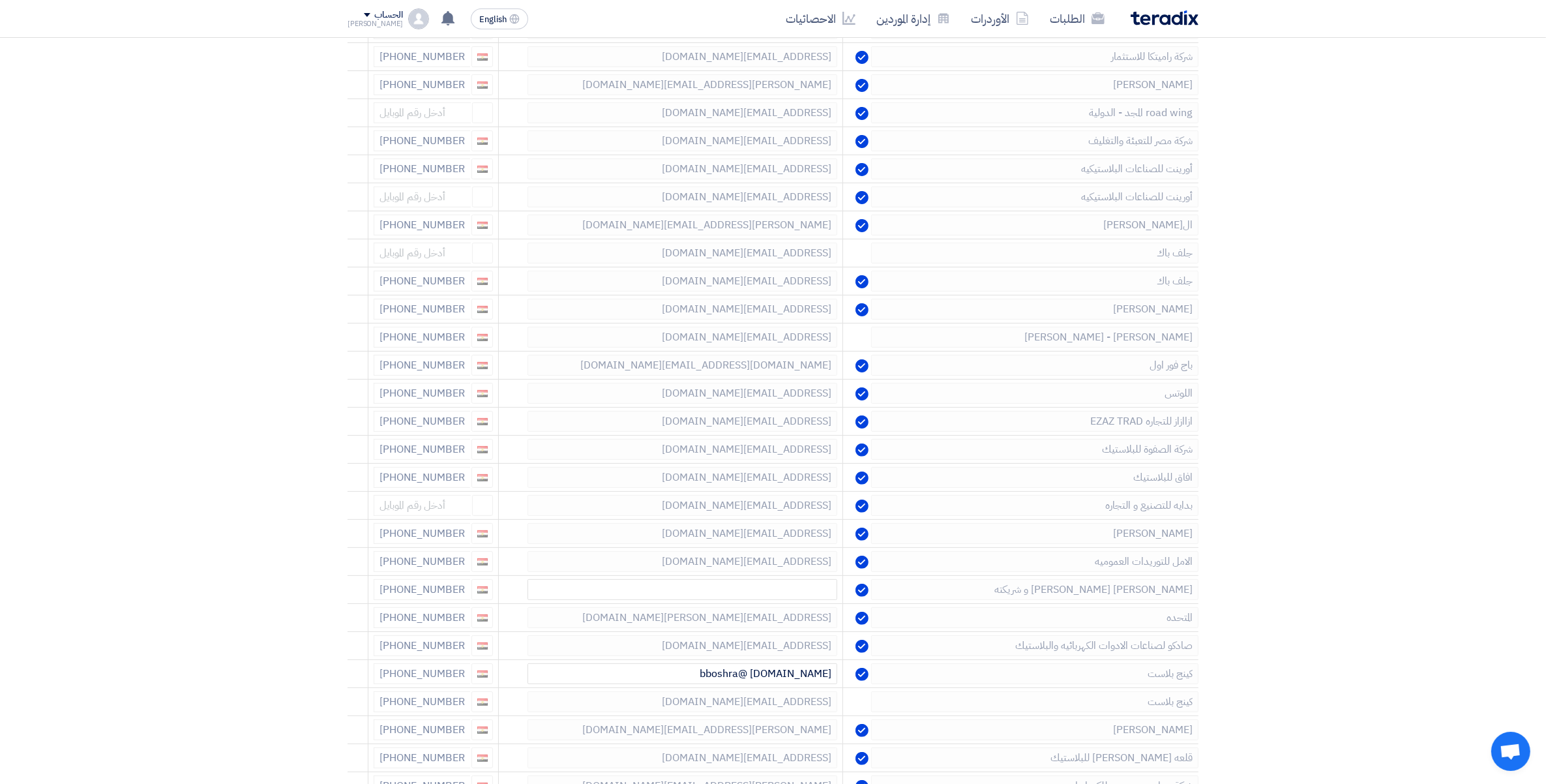
click at [0, 0] on icon at bounding box center [0, 0] width 0 height 0
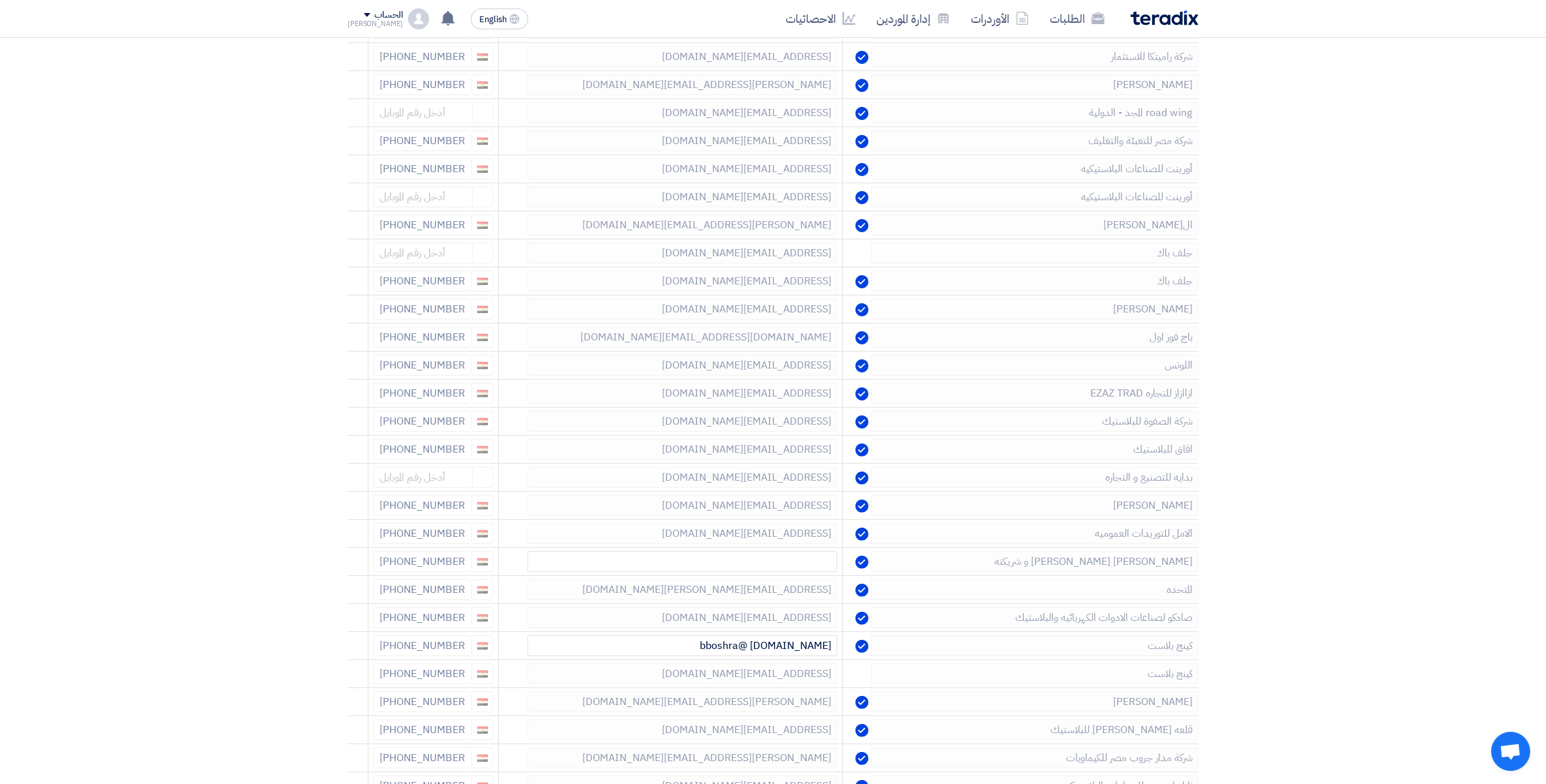
click at [0, 0] on icon at bounding box center [0, 0] width 0 height 0
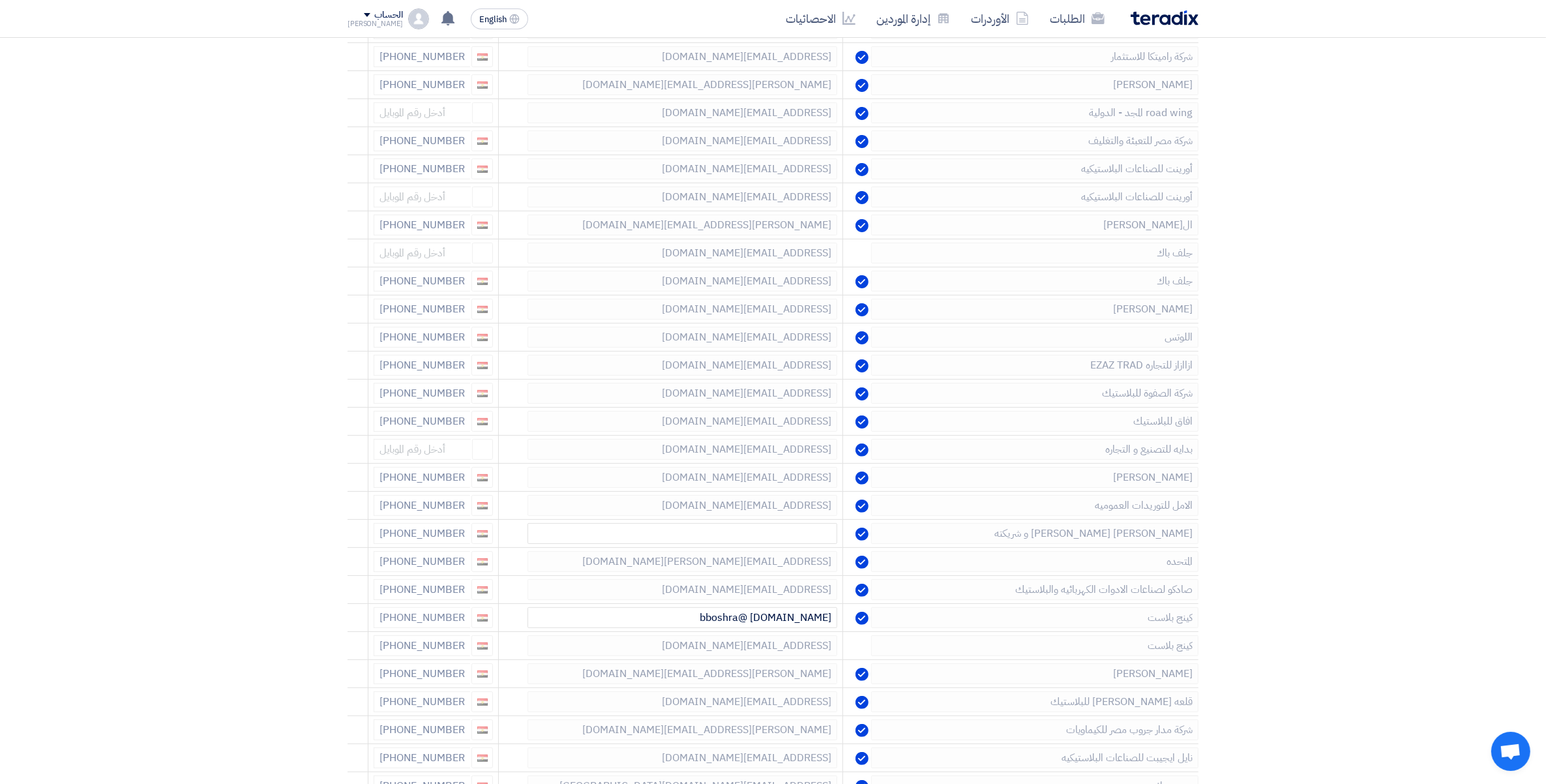
click at [0, 0] on icon at bounding box center [0, 0] width 0 height 0
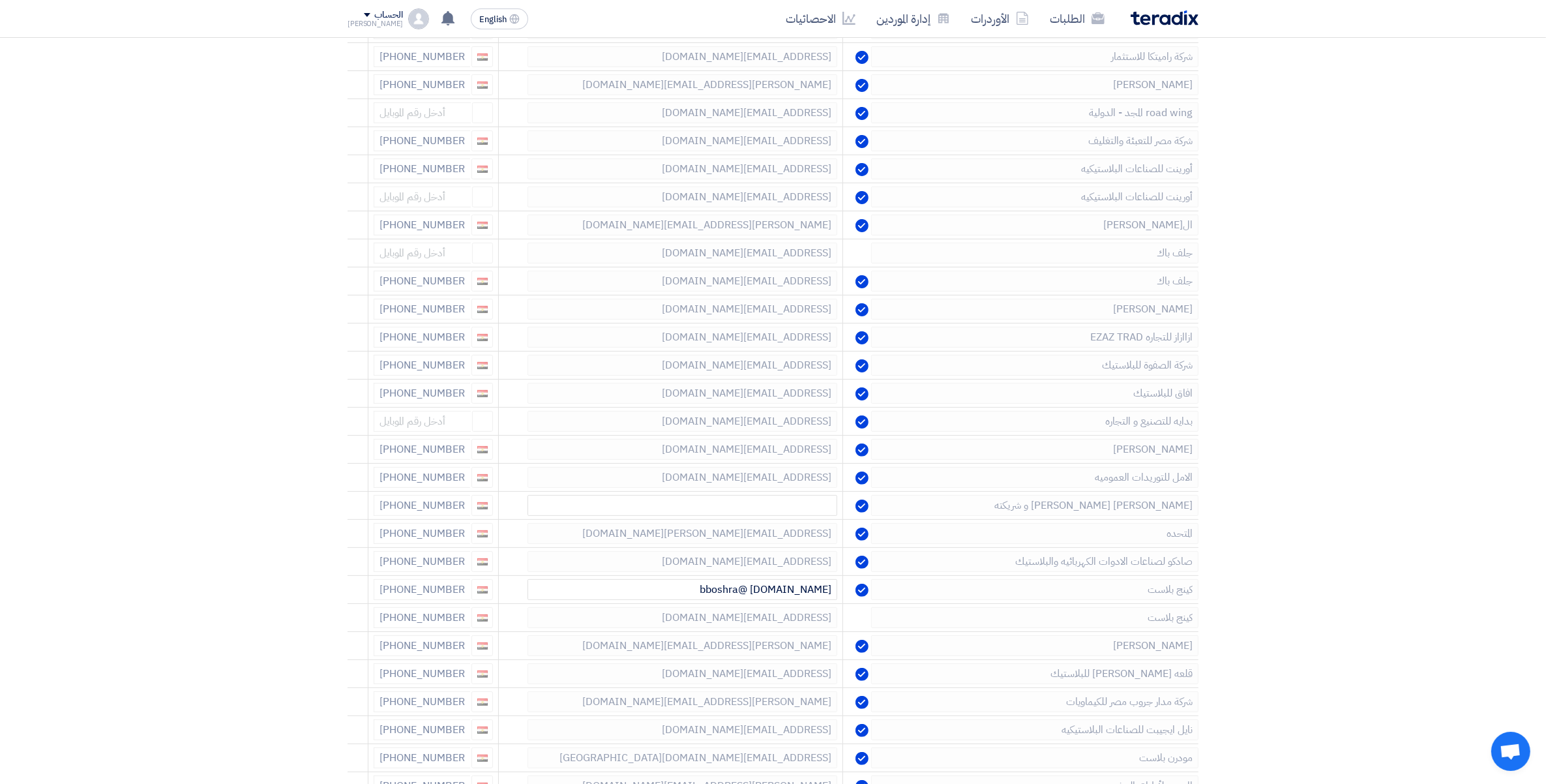
click at [0, 0] on icon at bounding box center [0, 0] width 0 height 0
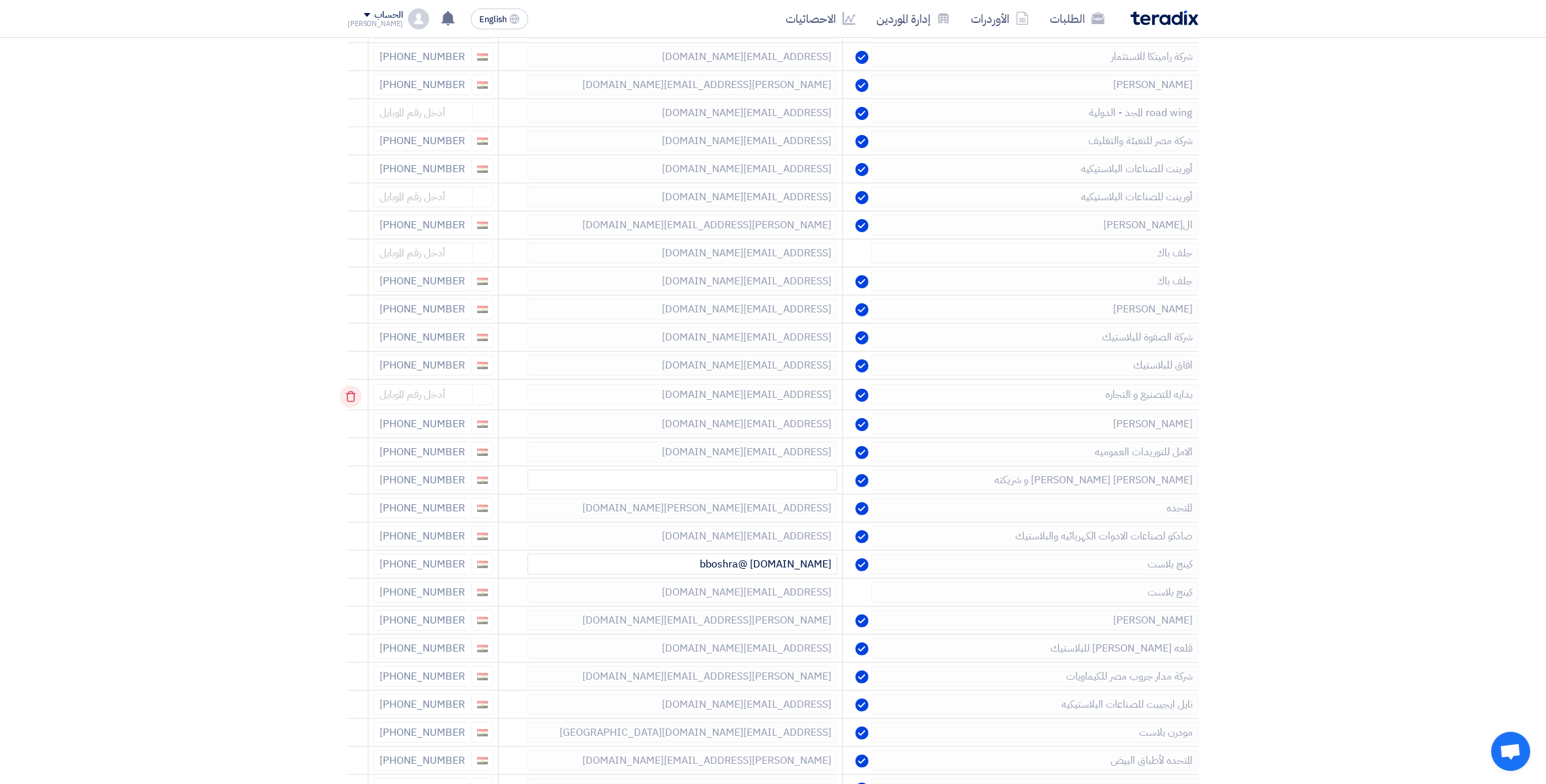
click at [354, 396] on use at bounding box center [352, 397] width 10 height 11
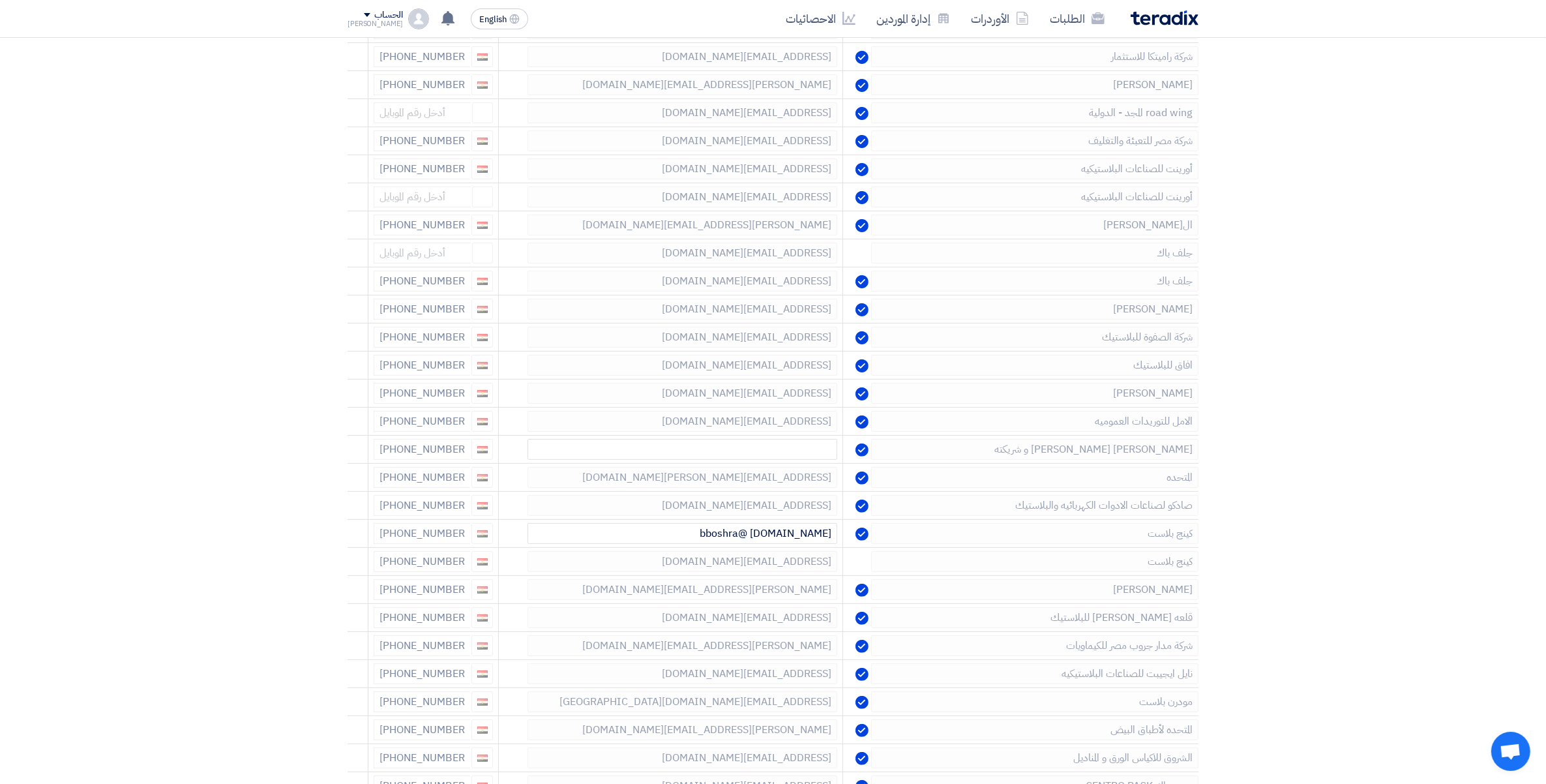
click at [0, 0] on use at bounding box center [0, 0] width 0 height 0
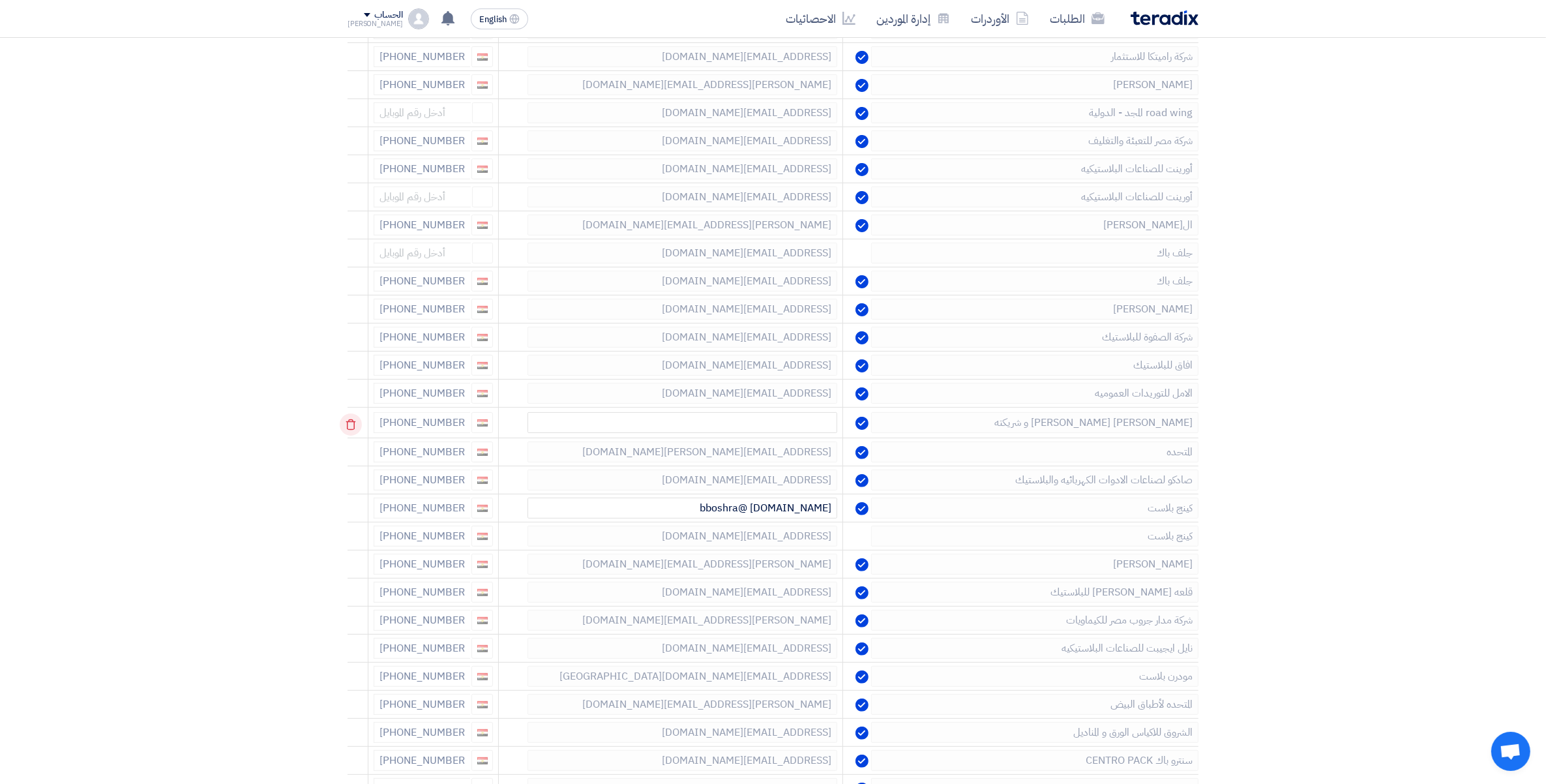
click at [347, 422] on icon at bounding box center [350, 424] width 22 height 22
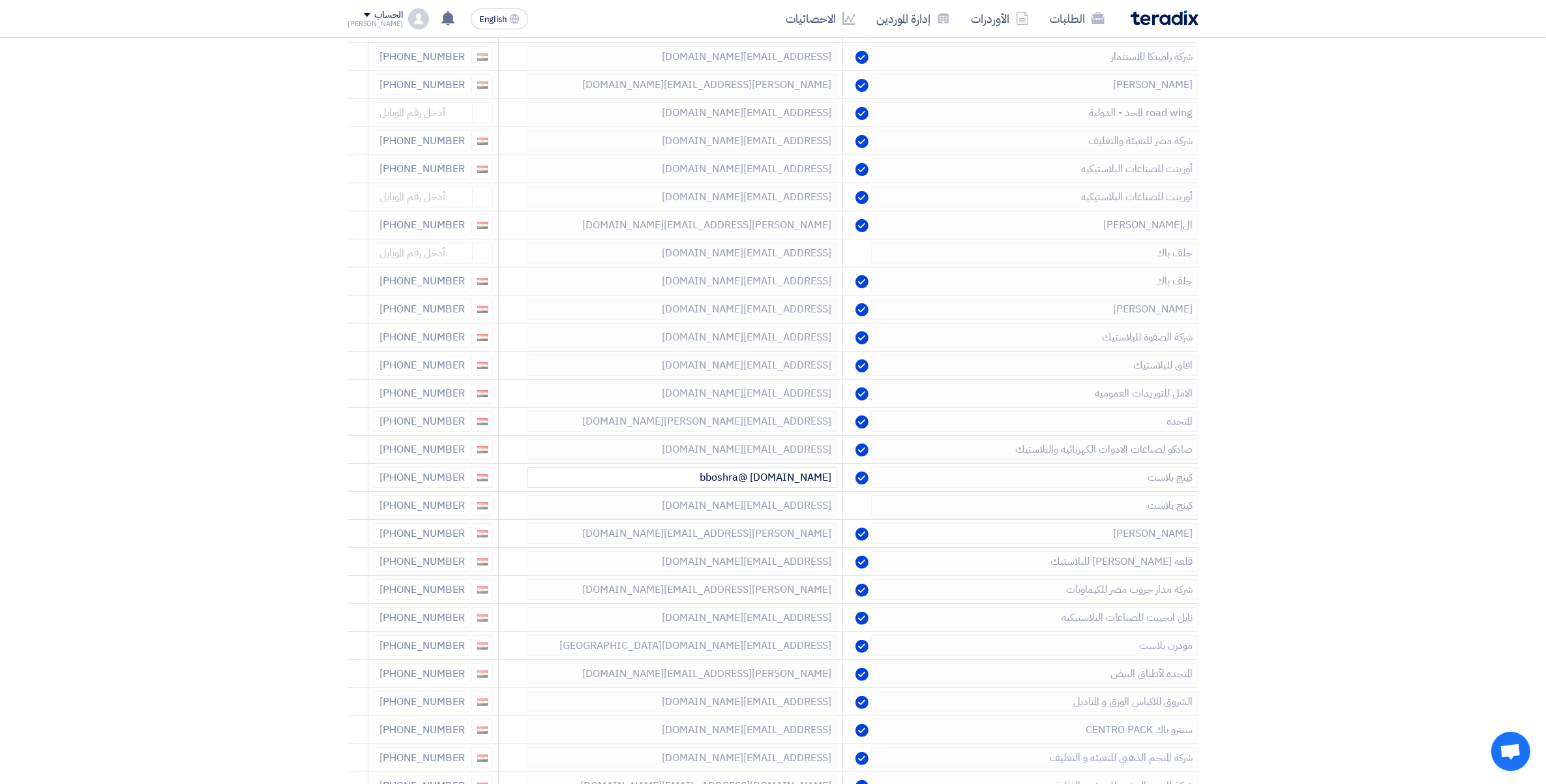
click at [0, 0] on icon at bounding box center [0, 0] width 0 height 0
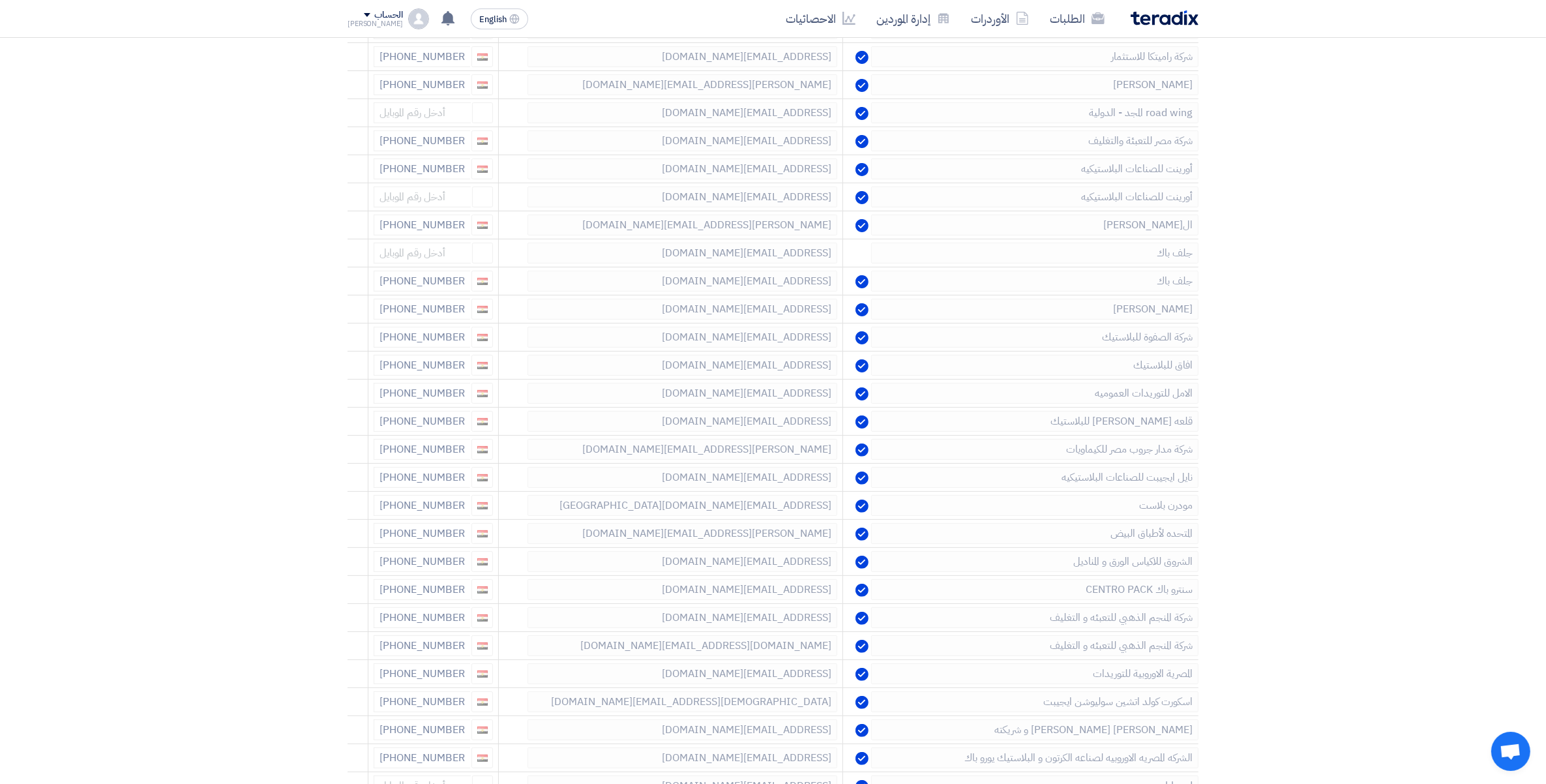
click at [0, 0] on icon at bounding box center [0, 0] width 0 height 0
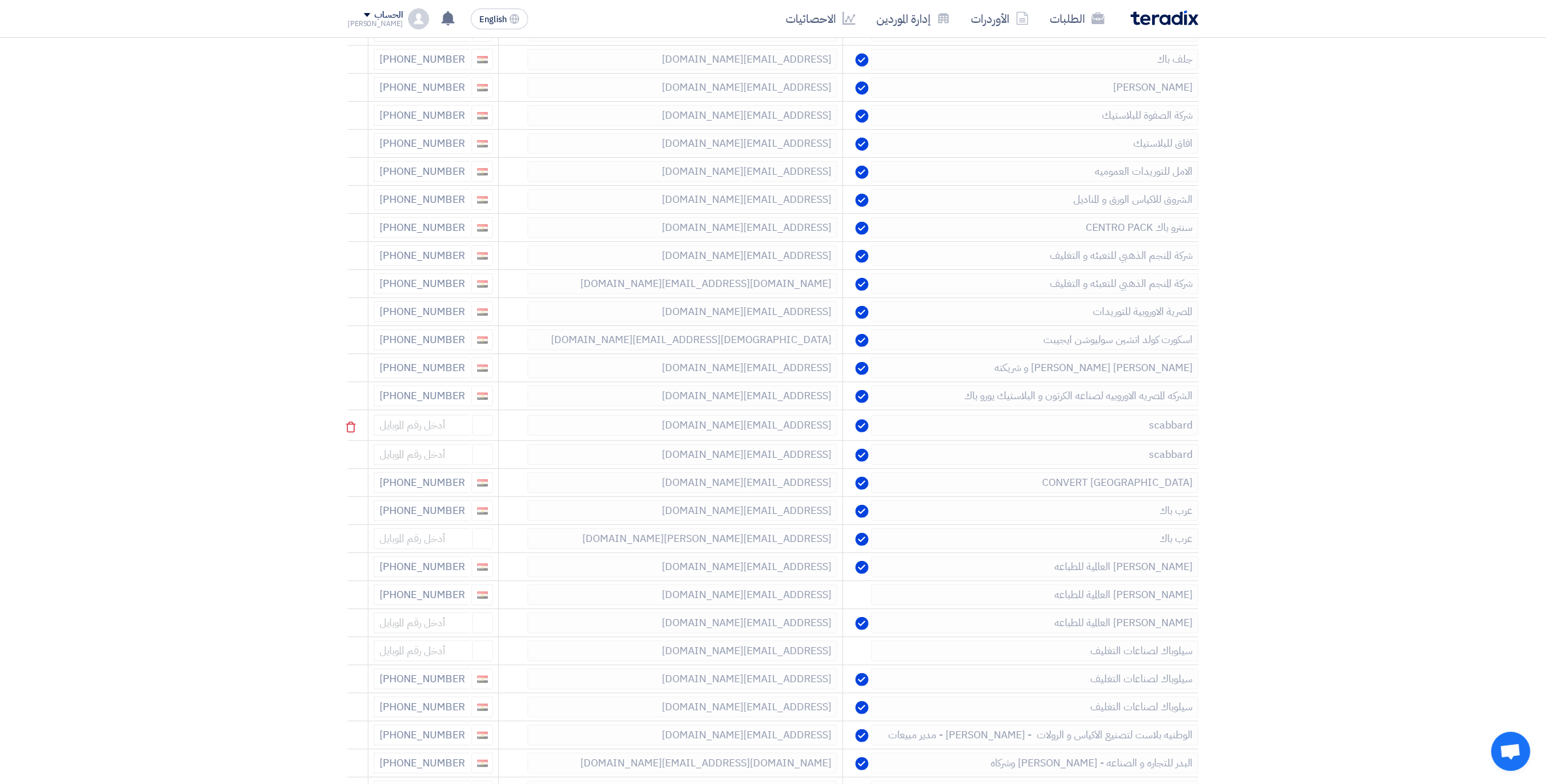
scroll to position [571, 0]
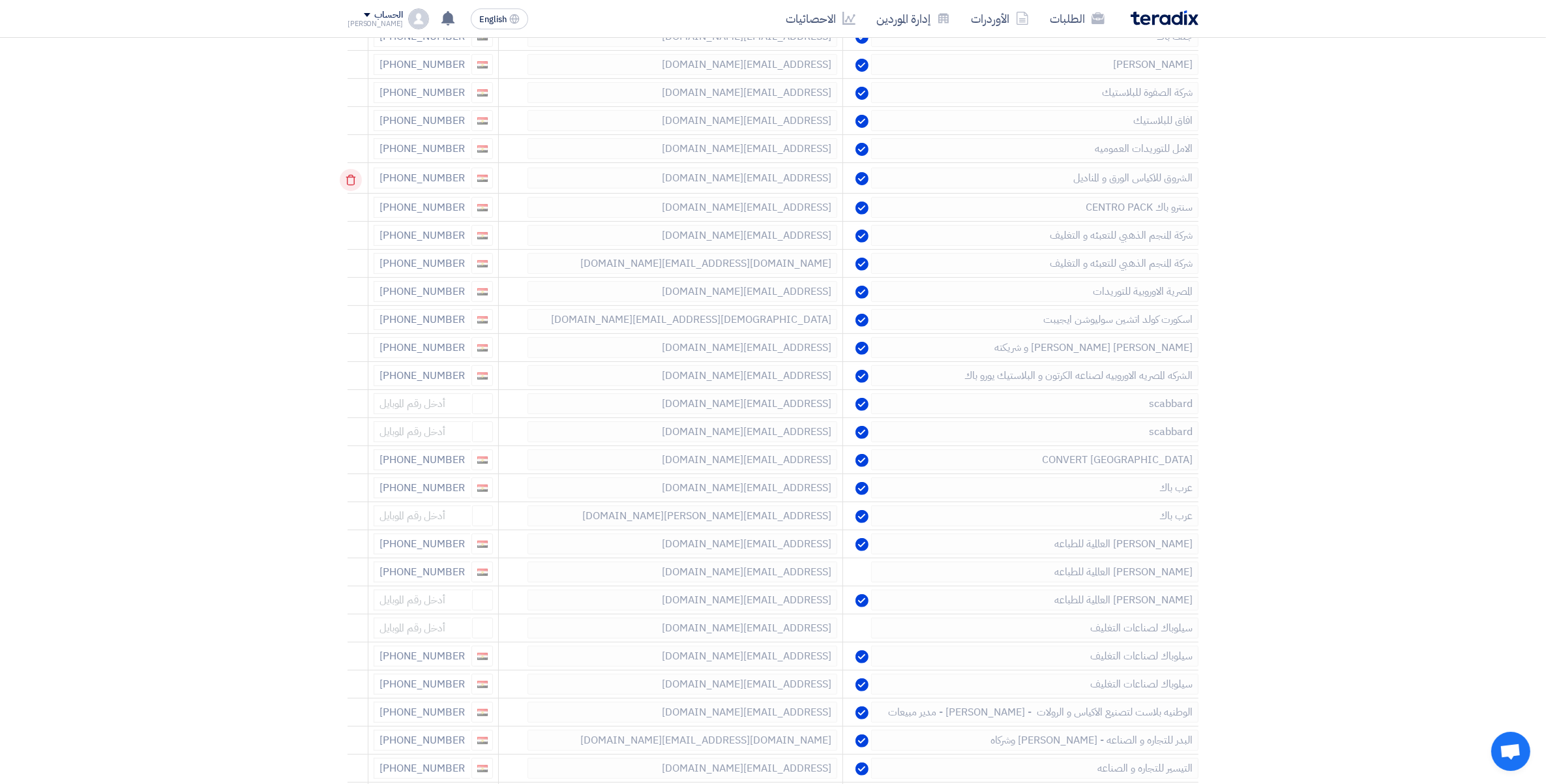
click at [352, 180] on icon at bounding box center [350, 180] width 22 height 22
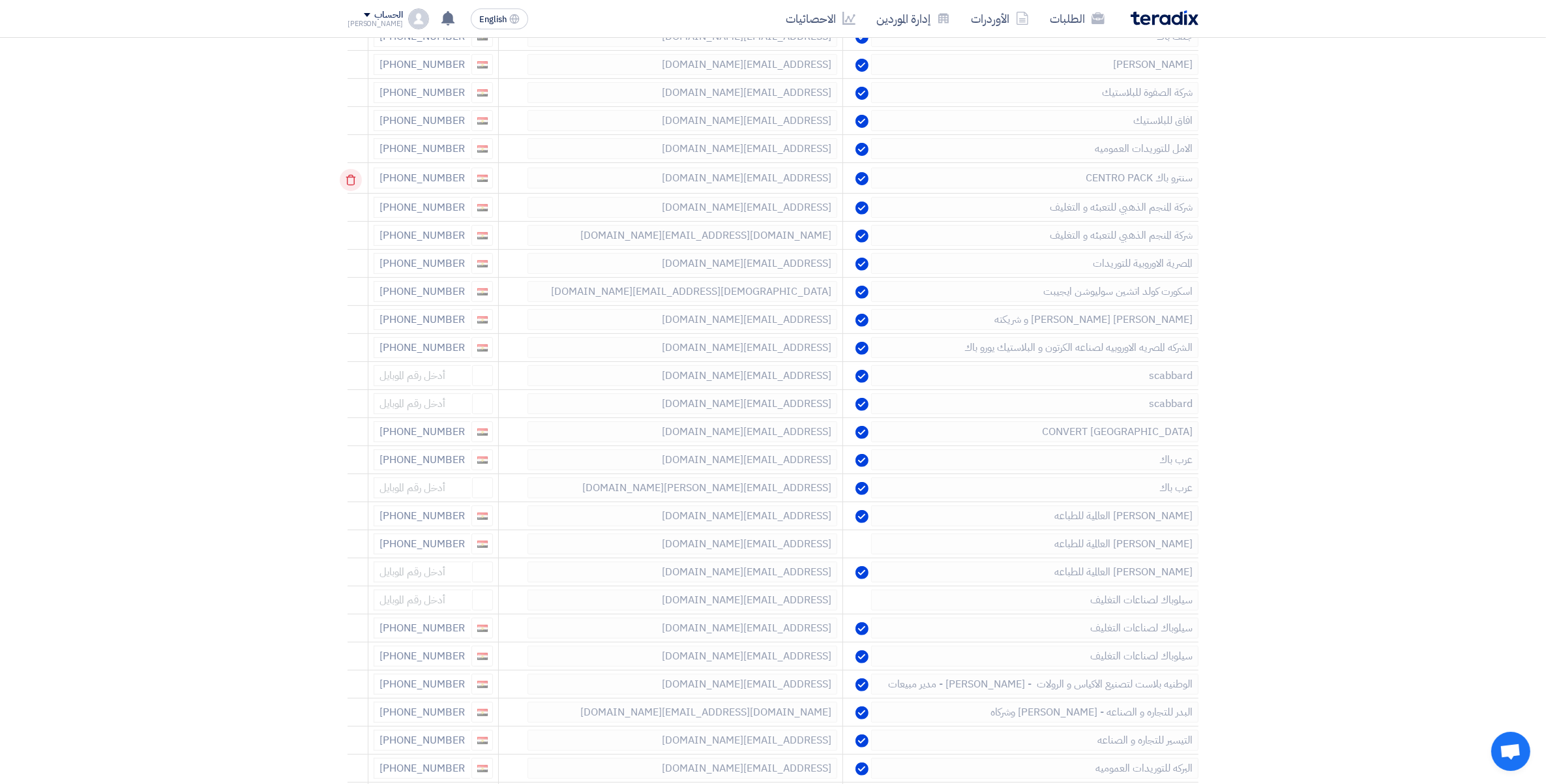
click at [354, 183] on icon at bounding box center [350, 180] width 22 height 22
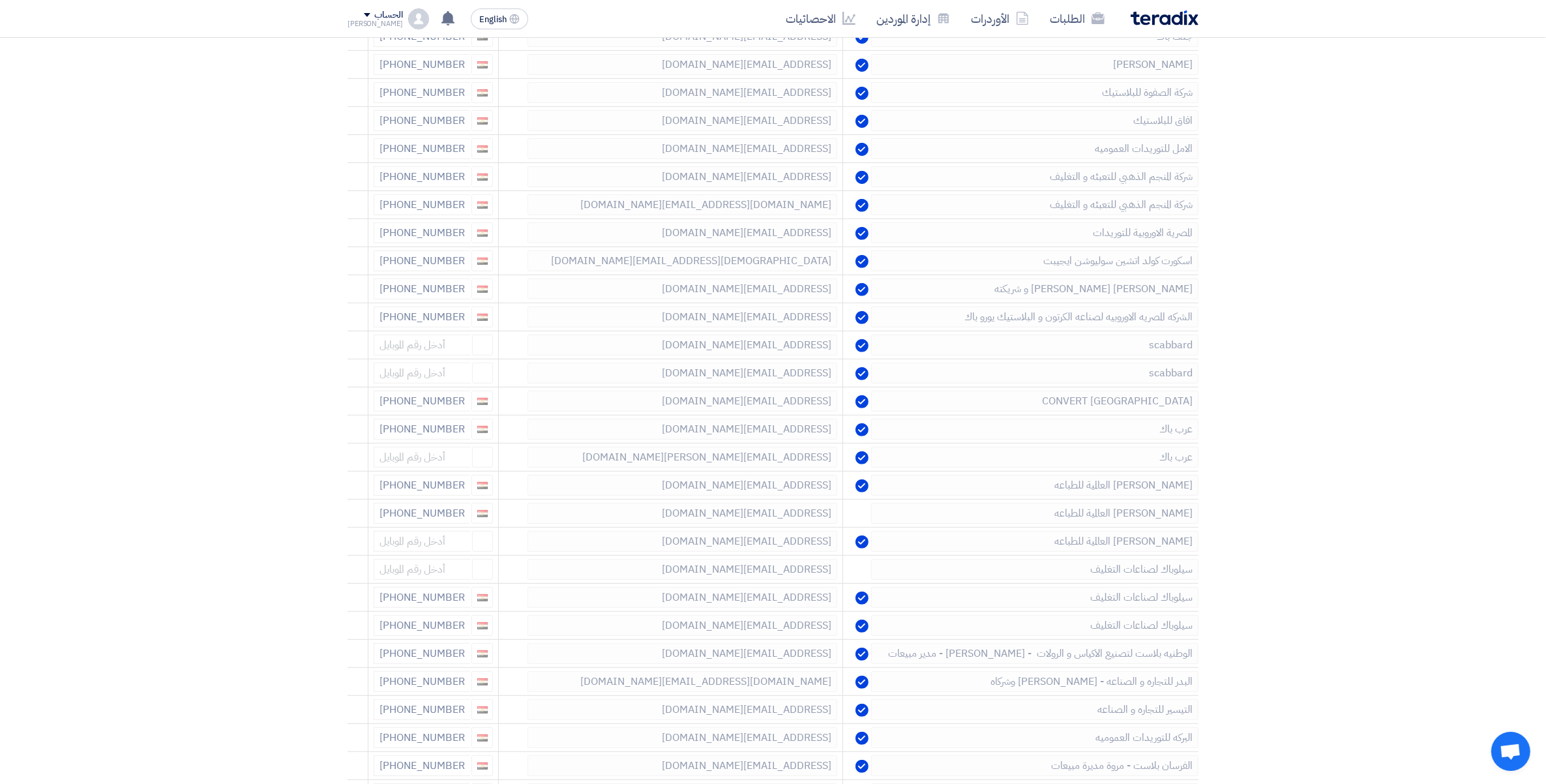
click at [0, 0] on icon at bounding box center [0, 0] width 0 height 0
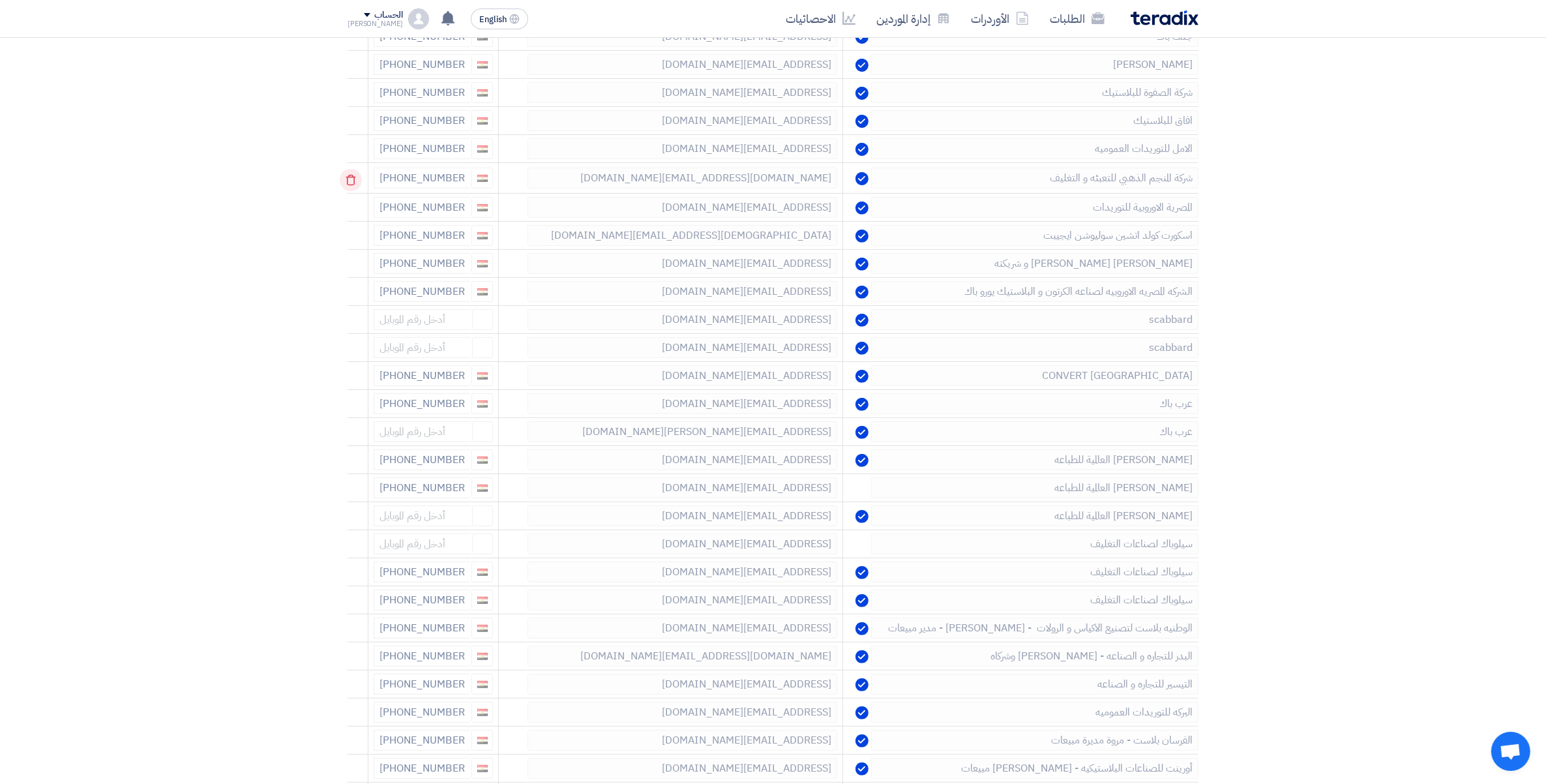
click at [352, 180] on icon at bounding box center [350, 180] width 22 height 22
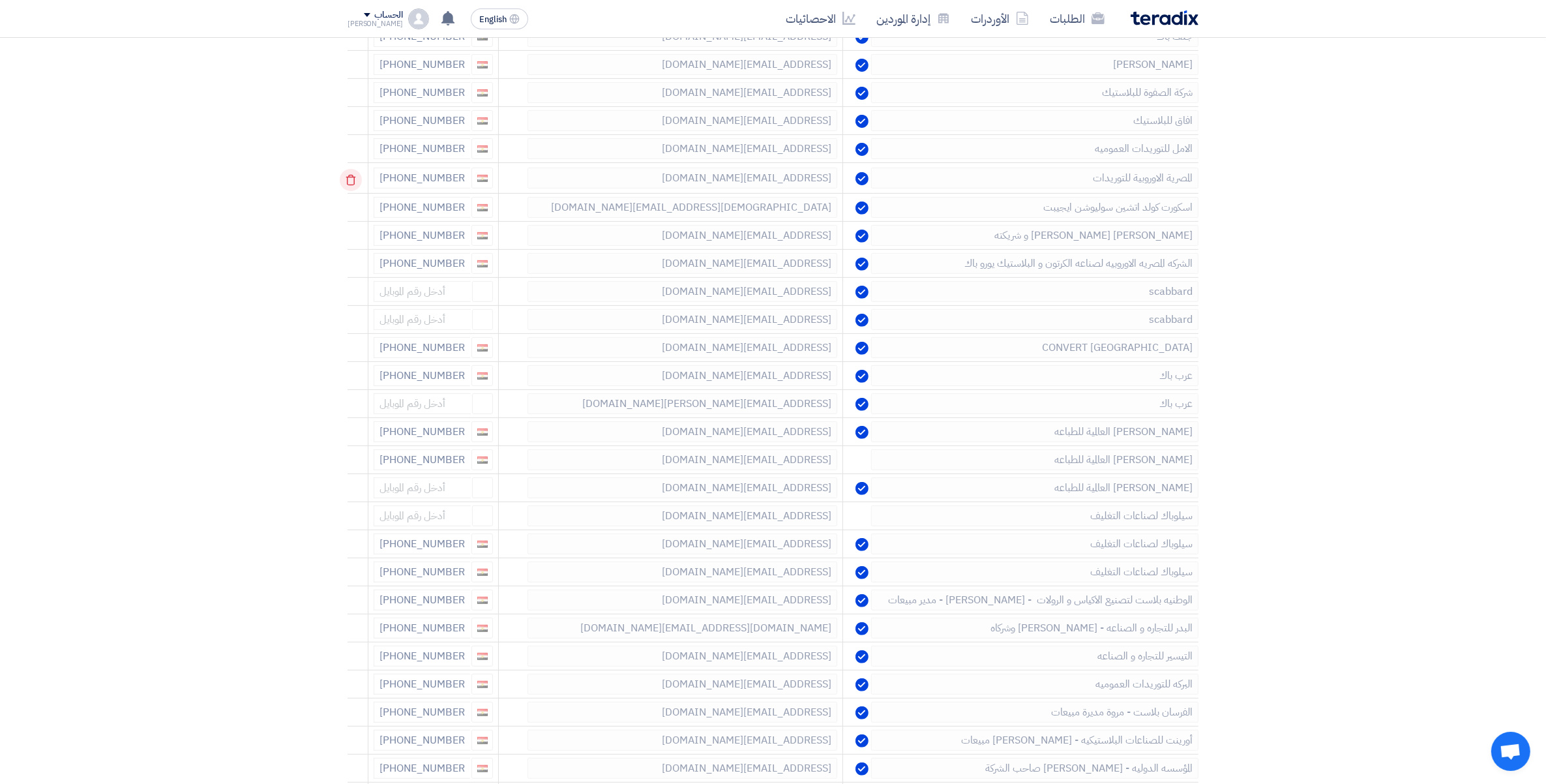
click at [353, 183] on icon at bounding box center [350, 180] width 22 height 22
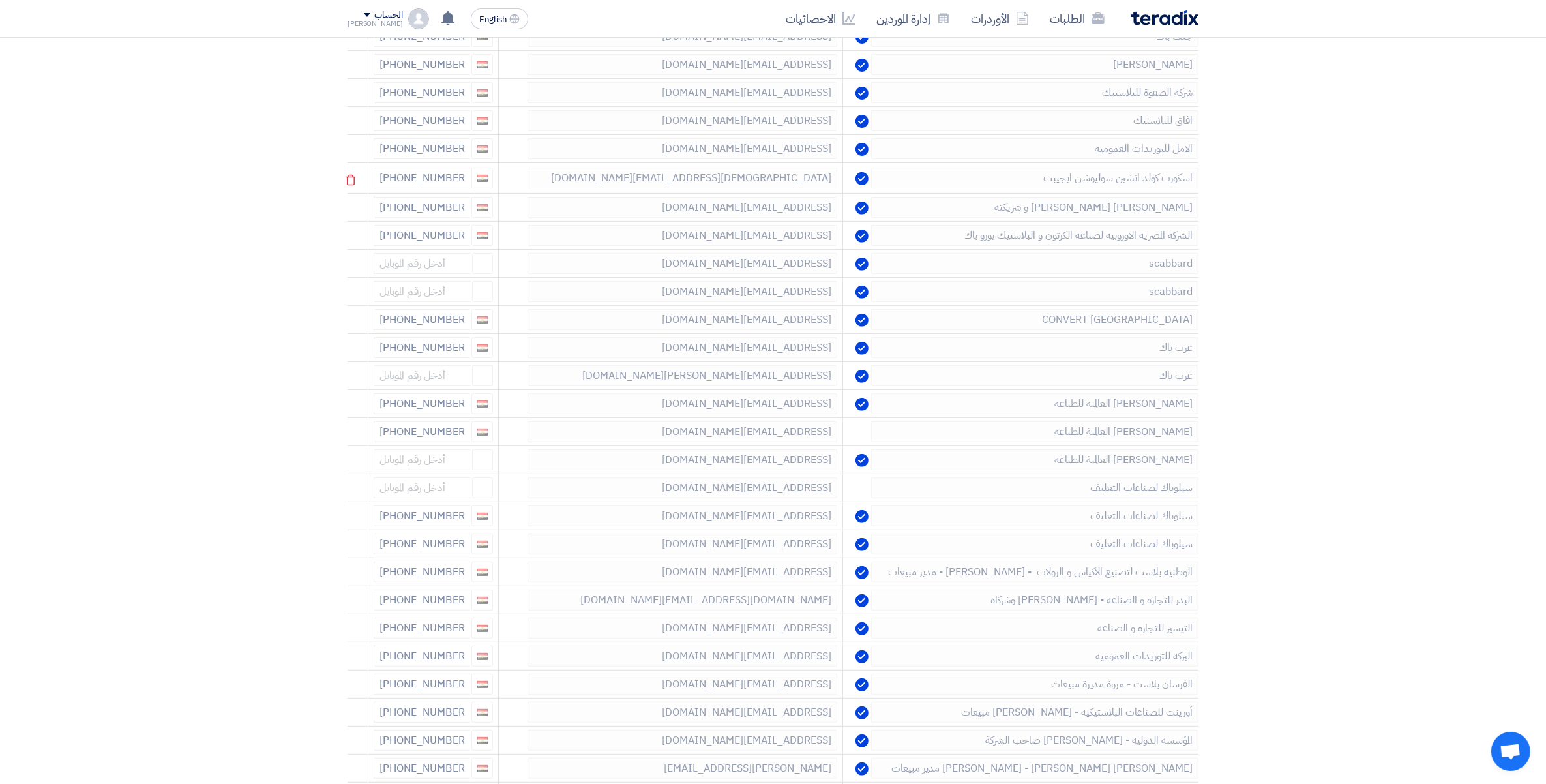
click at [353, 183] on icon at bounding box center [350, 180] width 22 height 22
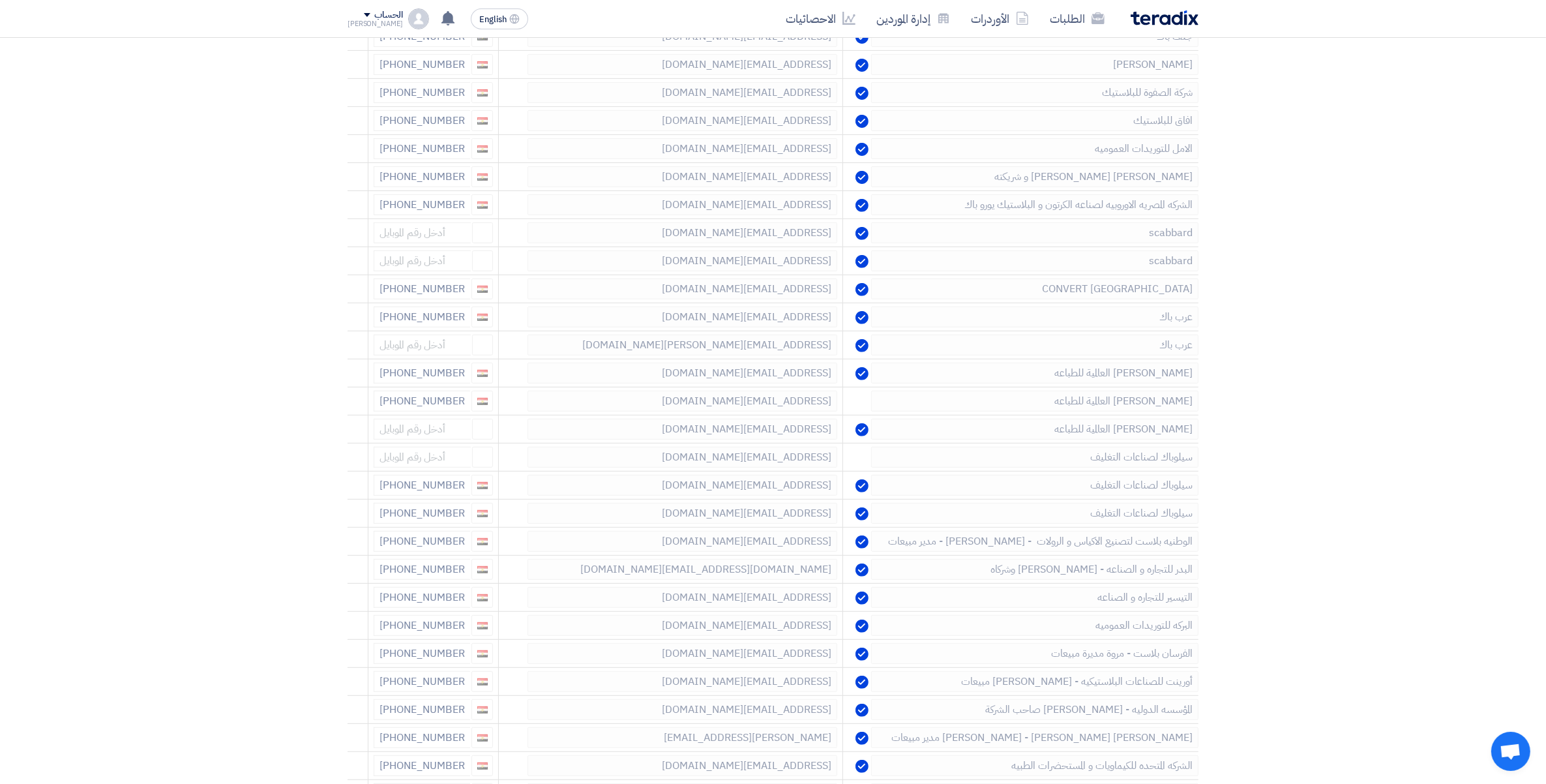
click at [0, 0] on icon at bounding box center [0, 0] width 0 height 0
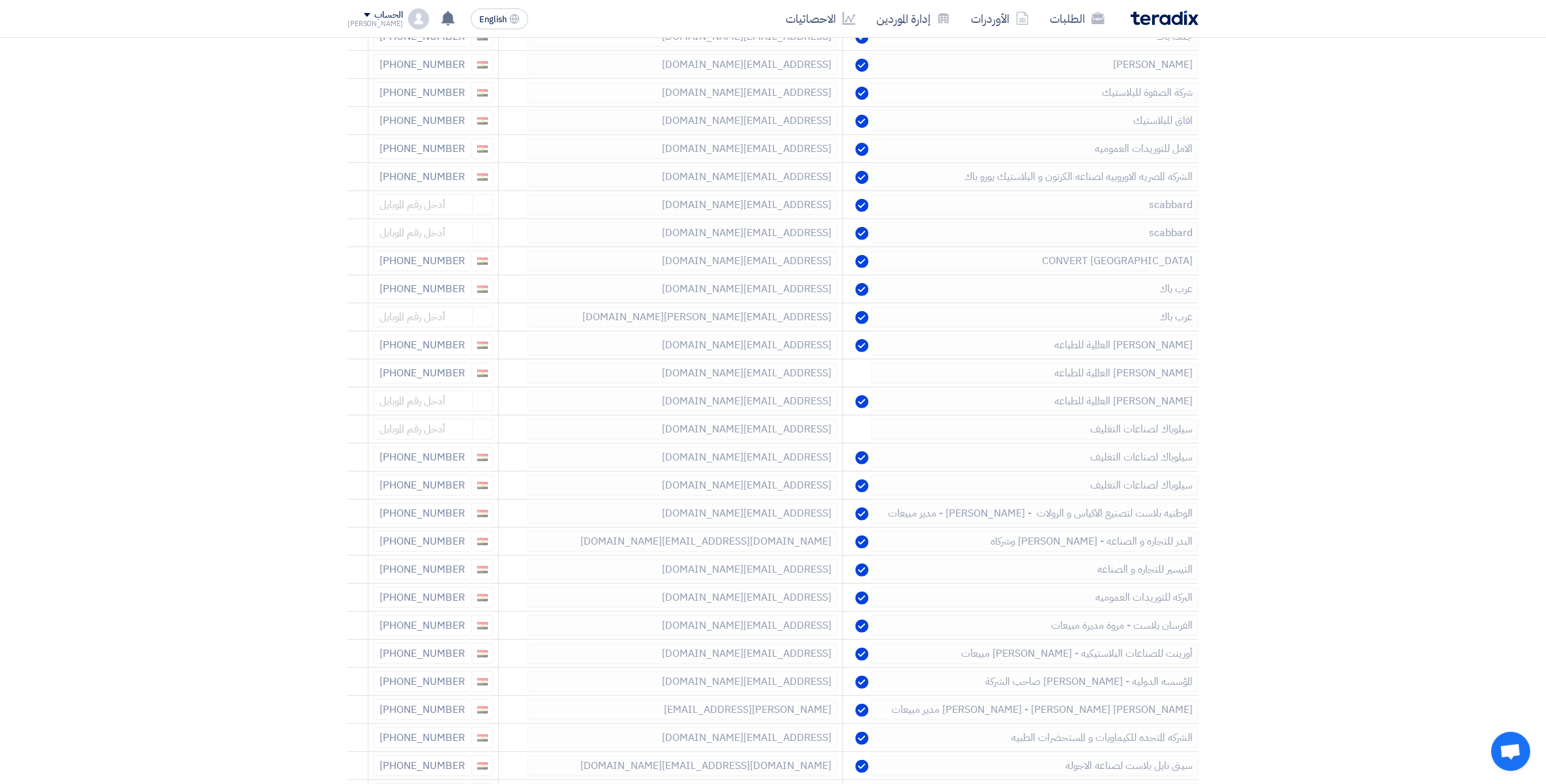
click at [0, 0] on icon at bounding box center [0, 0] width 0 height 0
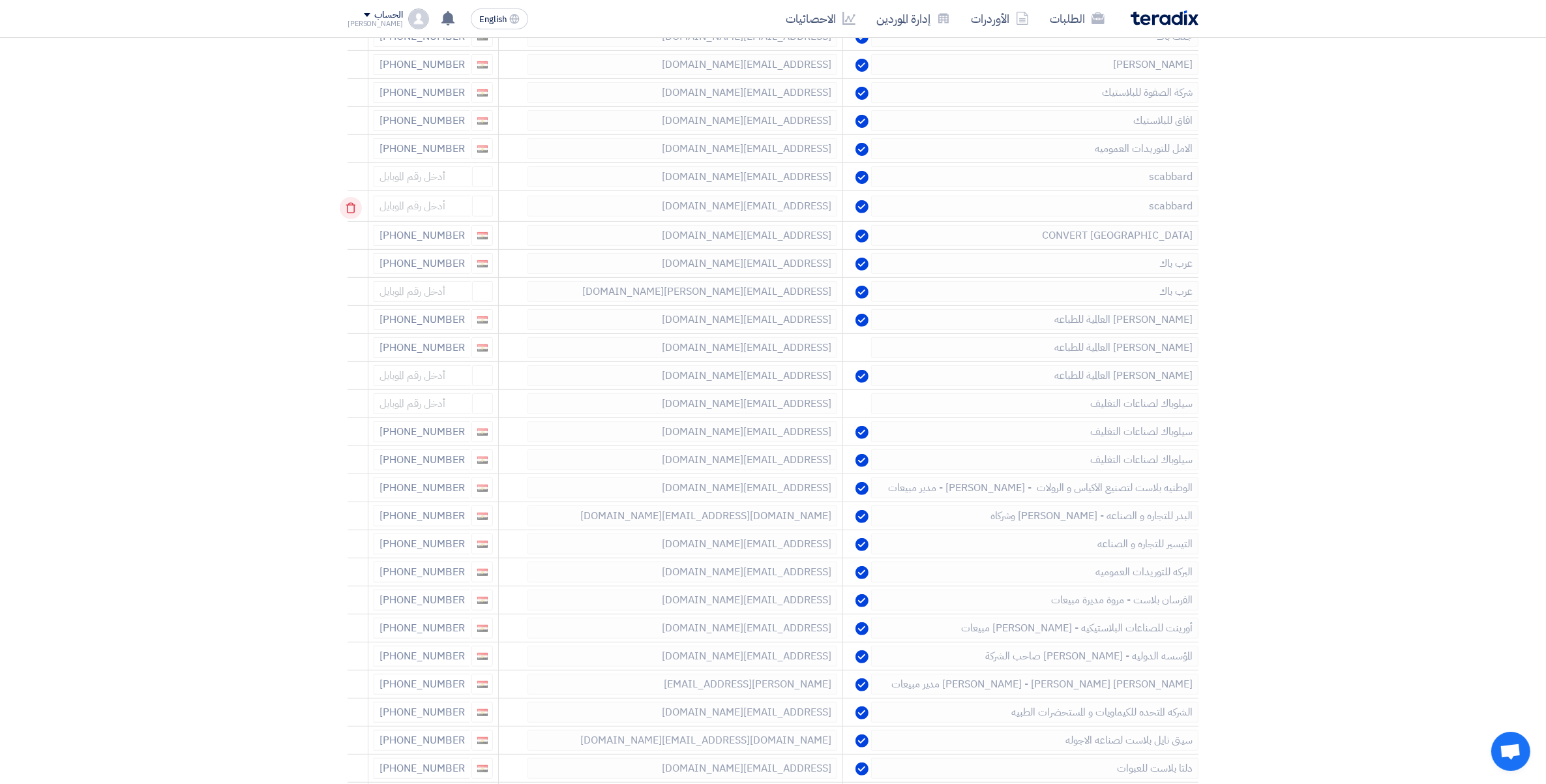
click at [354, 207] on use at bounding box center [352, 209] width 10 height 11
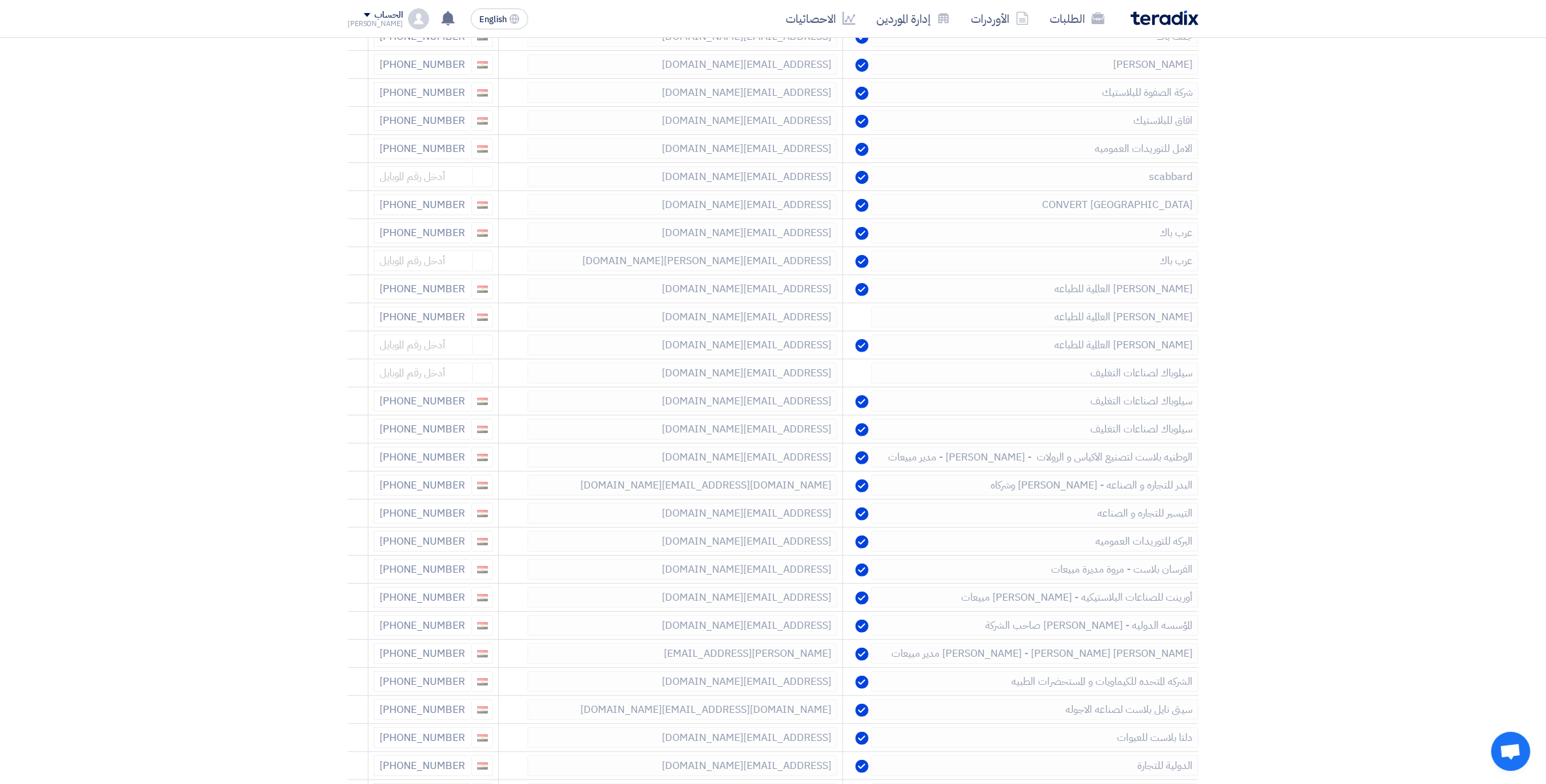
click at [0, 0] on use at bounding box center [0, 0] width 0 height 0
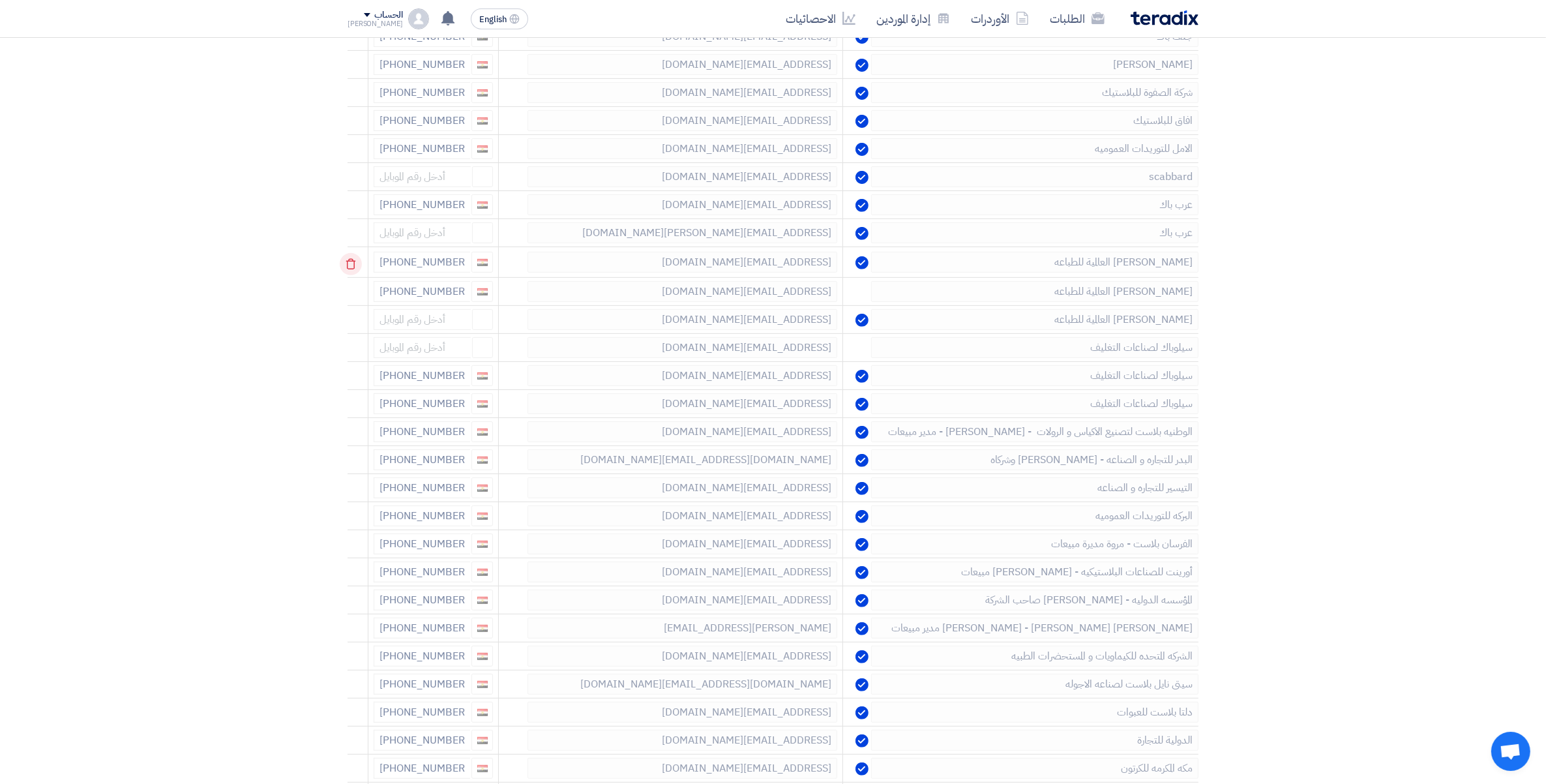
click at [354, 266] on icon at bounding box center [350, 263] width 22 height 22
click at [0, 0] on icon at bounding box center [0, 0] width 0 height 0
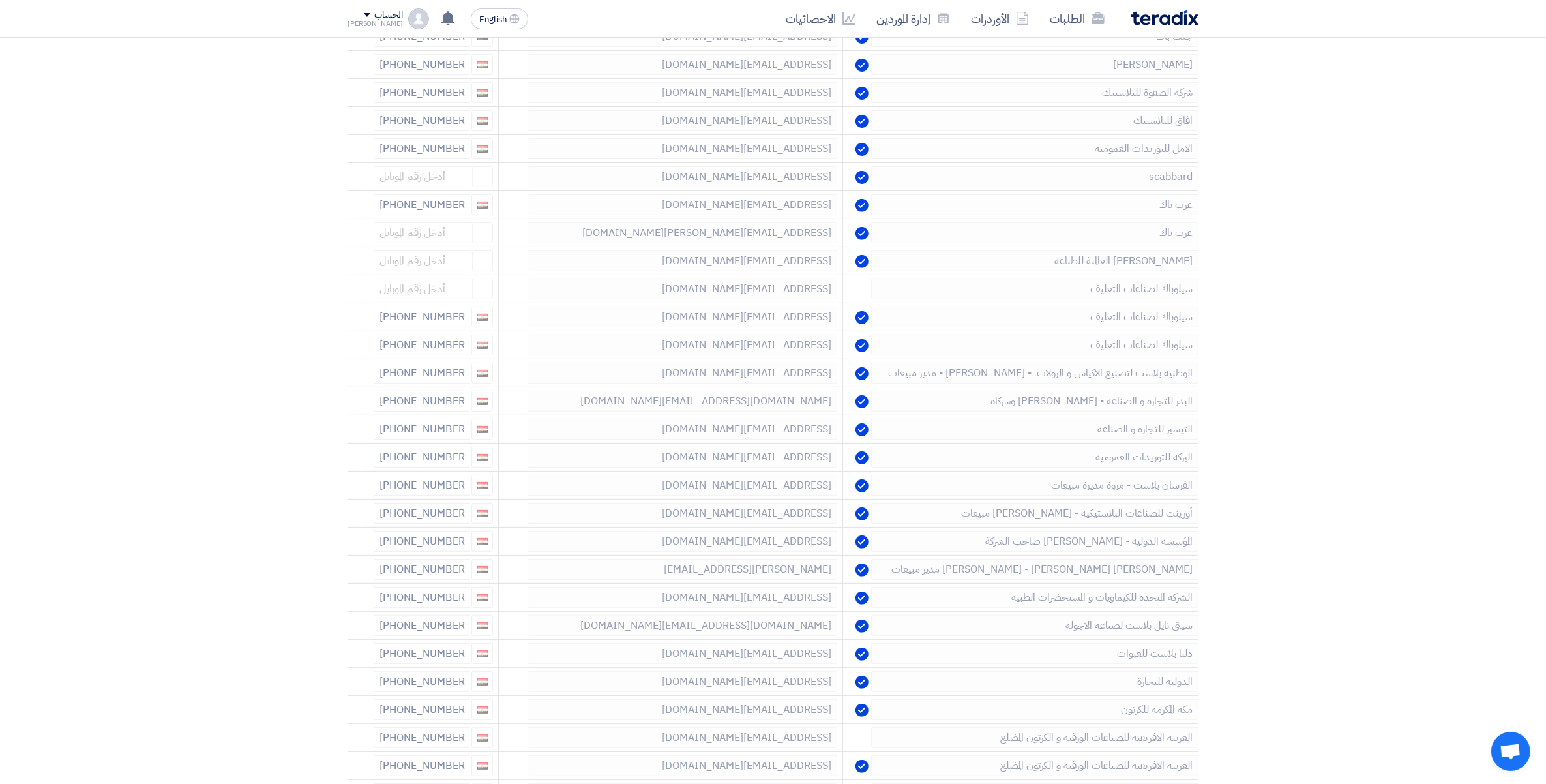
click at [0, 0] on icon at bounding box center [0, 0] width 0 height 0
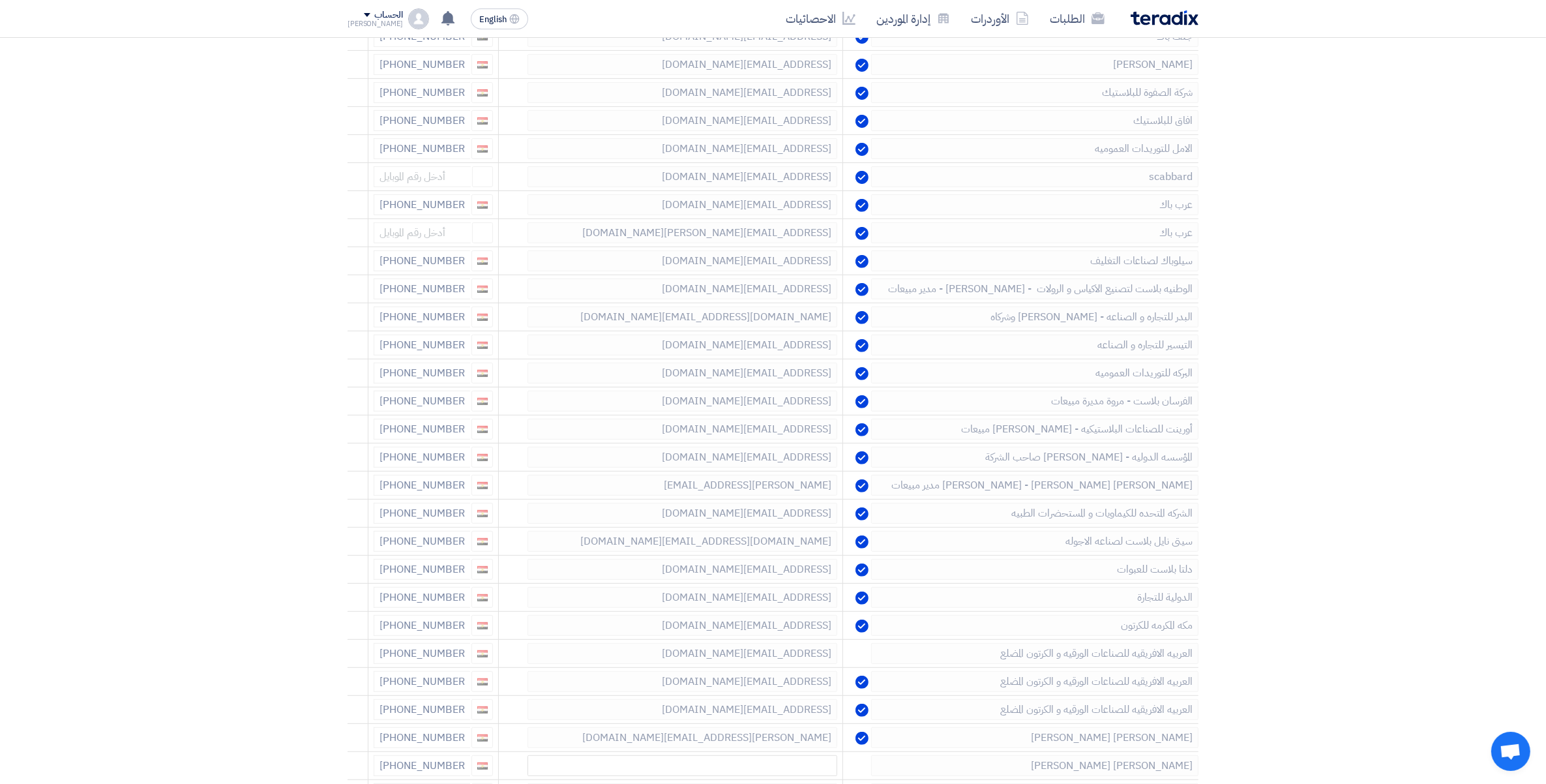
click at [0, 0] on icon at bounding box center [0, 0] width 0 height 0
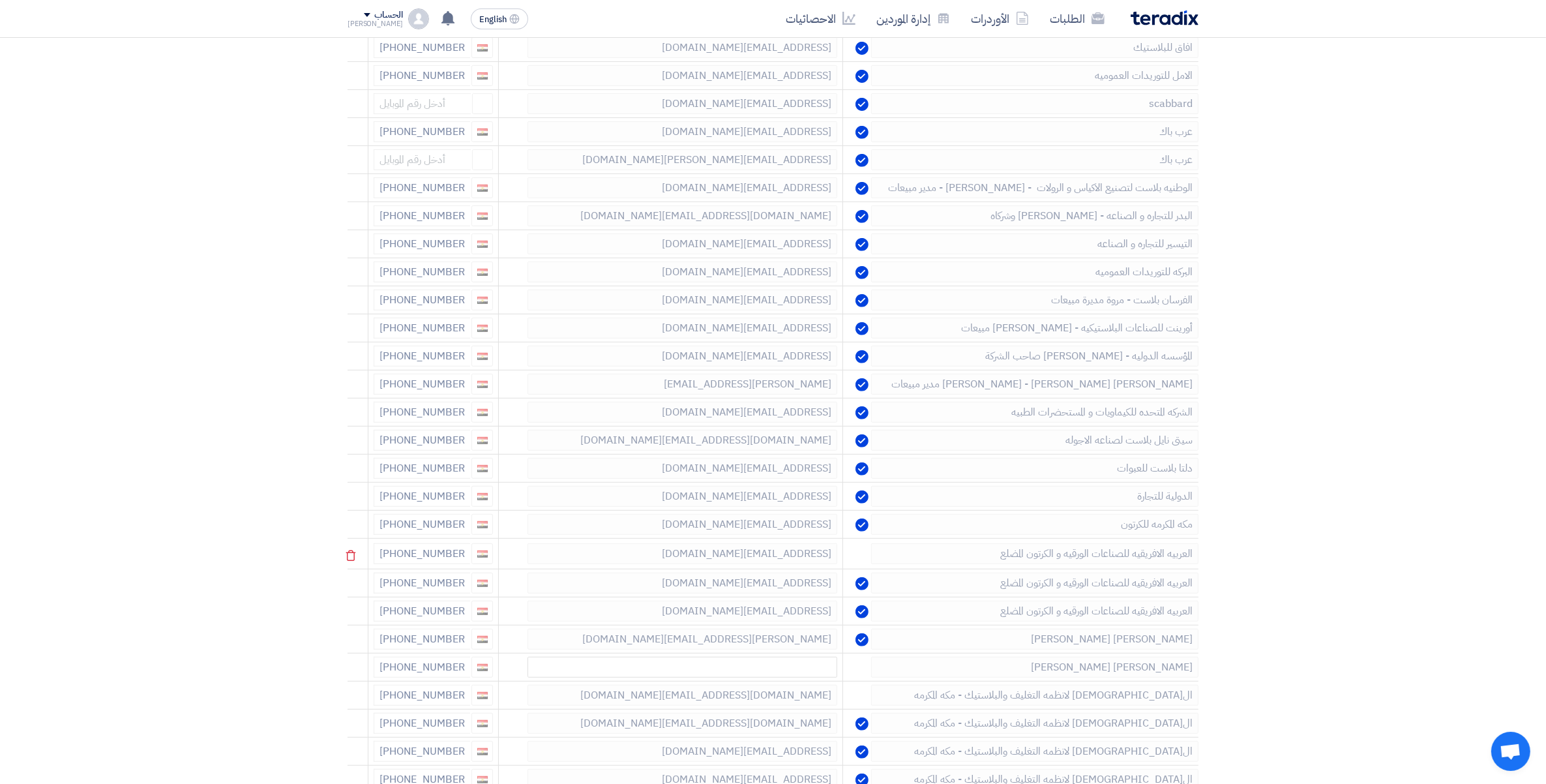
scroll to position [815, 0]
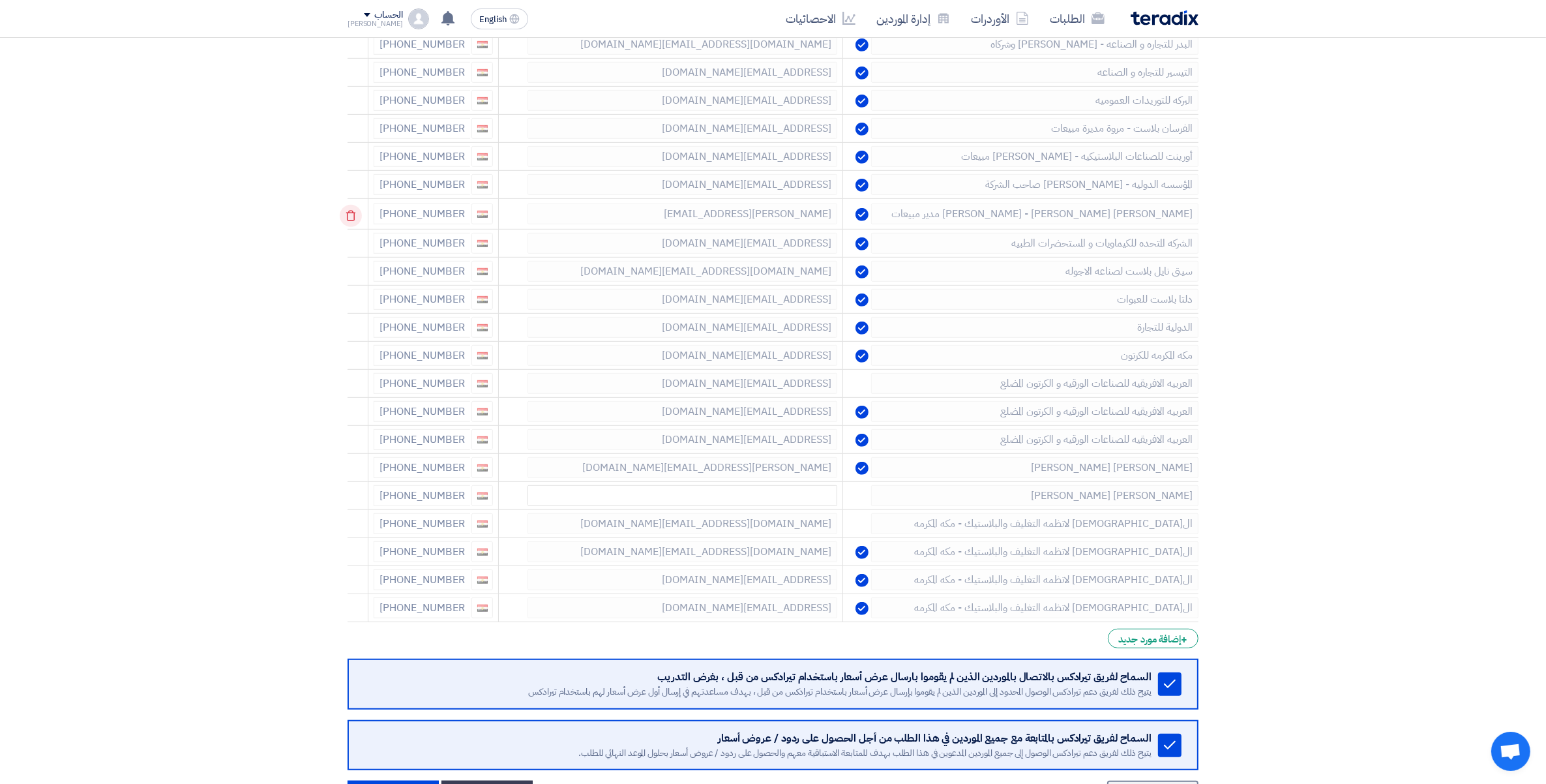
click at [354, 219] on icon at bounding box center [350, 215] width 22 height 22
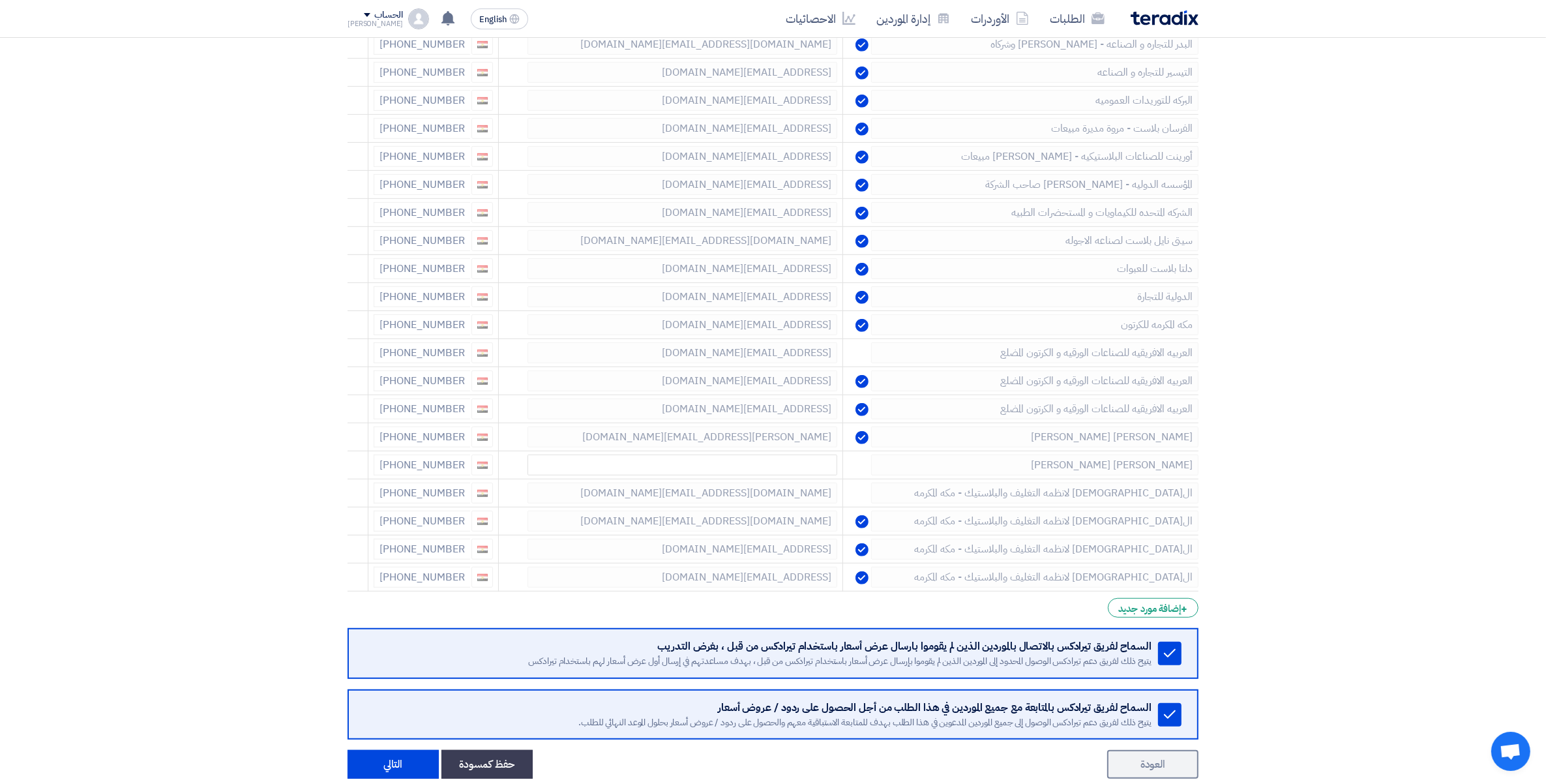
click at [0, 0] on icon at bounding box center [0, 0] width 0 height 0
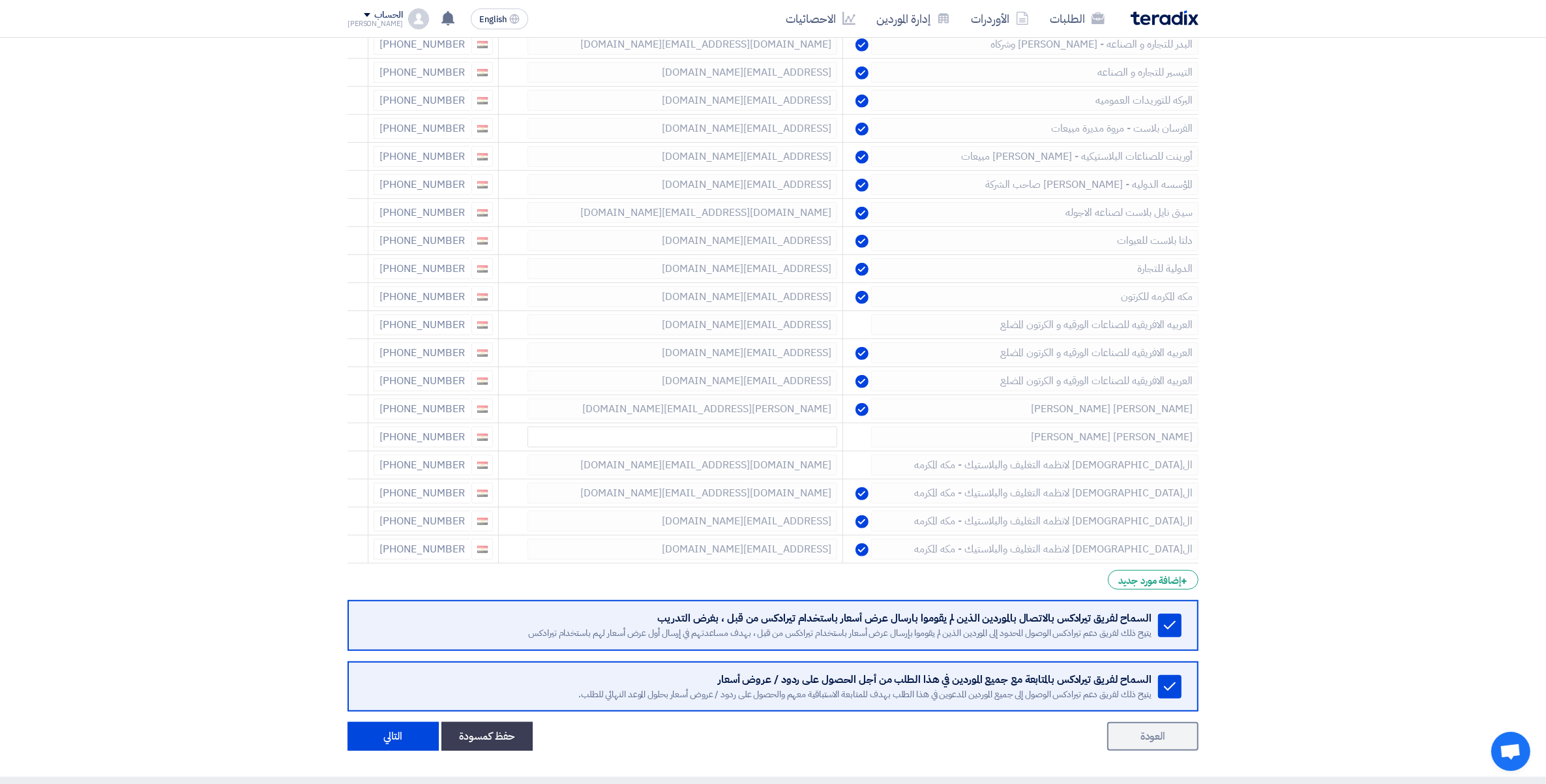
click at [0, 0] on icon at bounding box center [0, 0] width 0 height 0
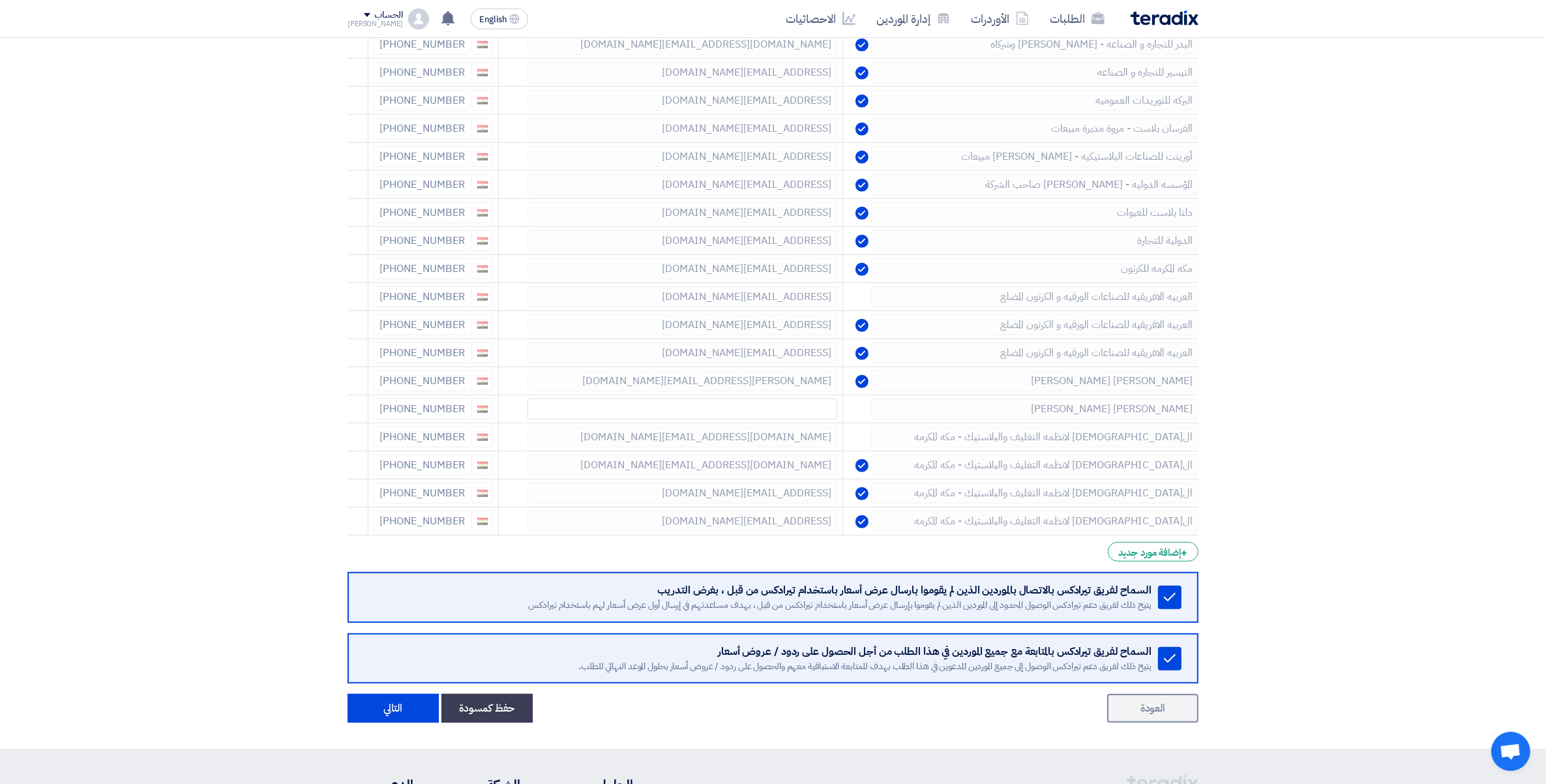
click at [0, 0] on icon at bounding box center [0, 0] width 0 height 0
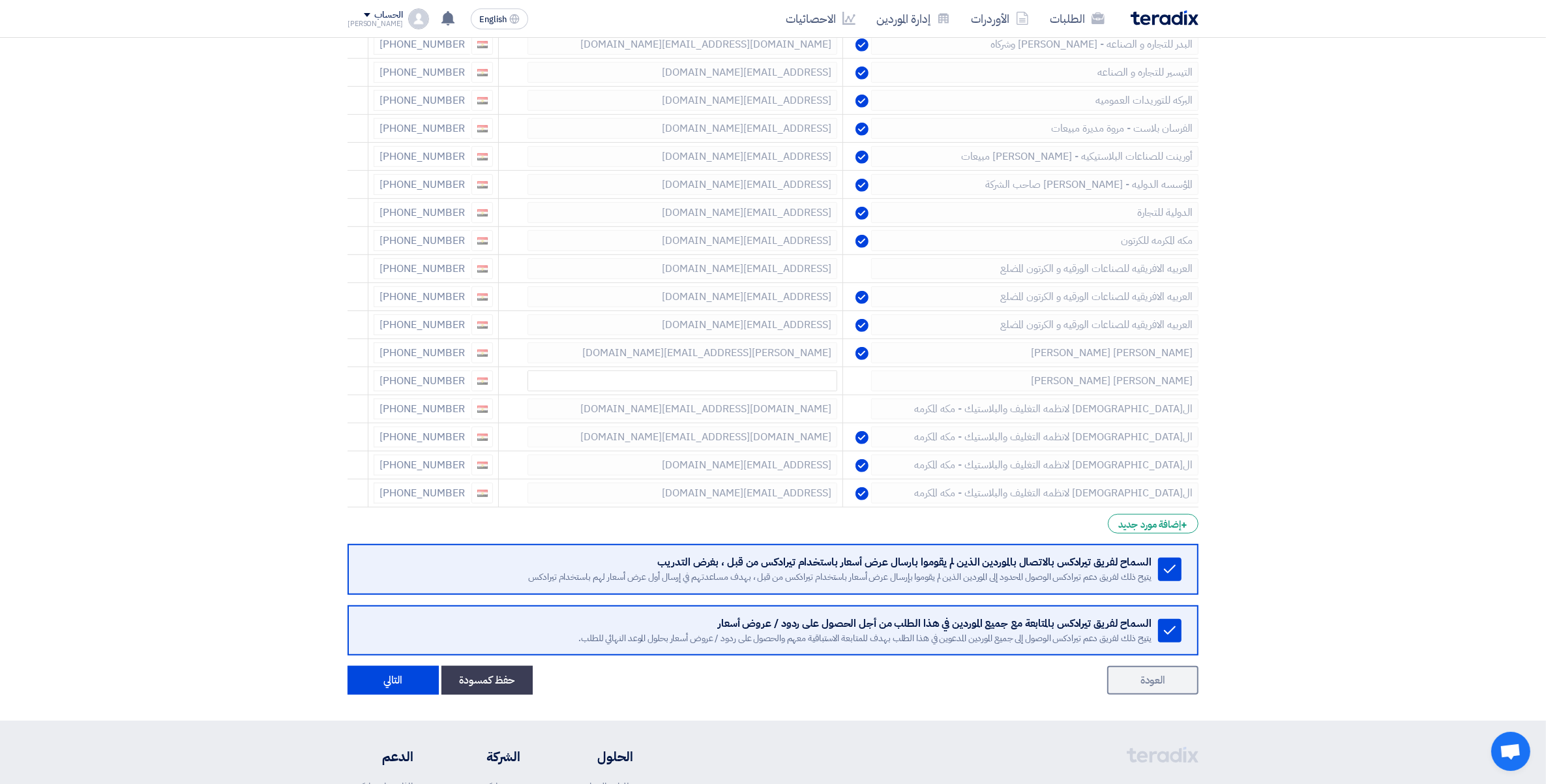
click at [0, 0] on icon at bounding box center [0, 0] width 0 height 0
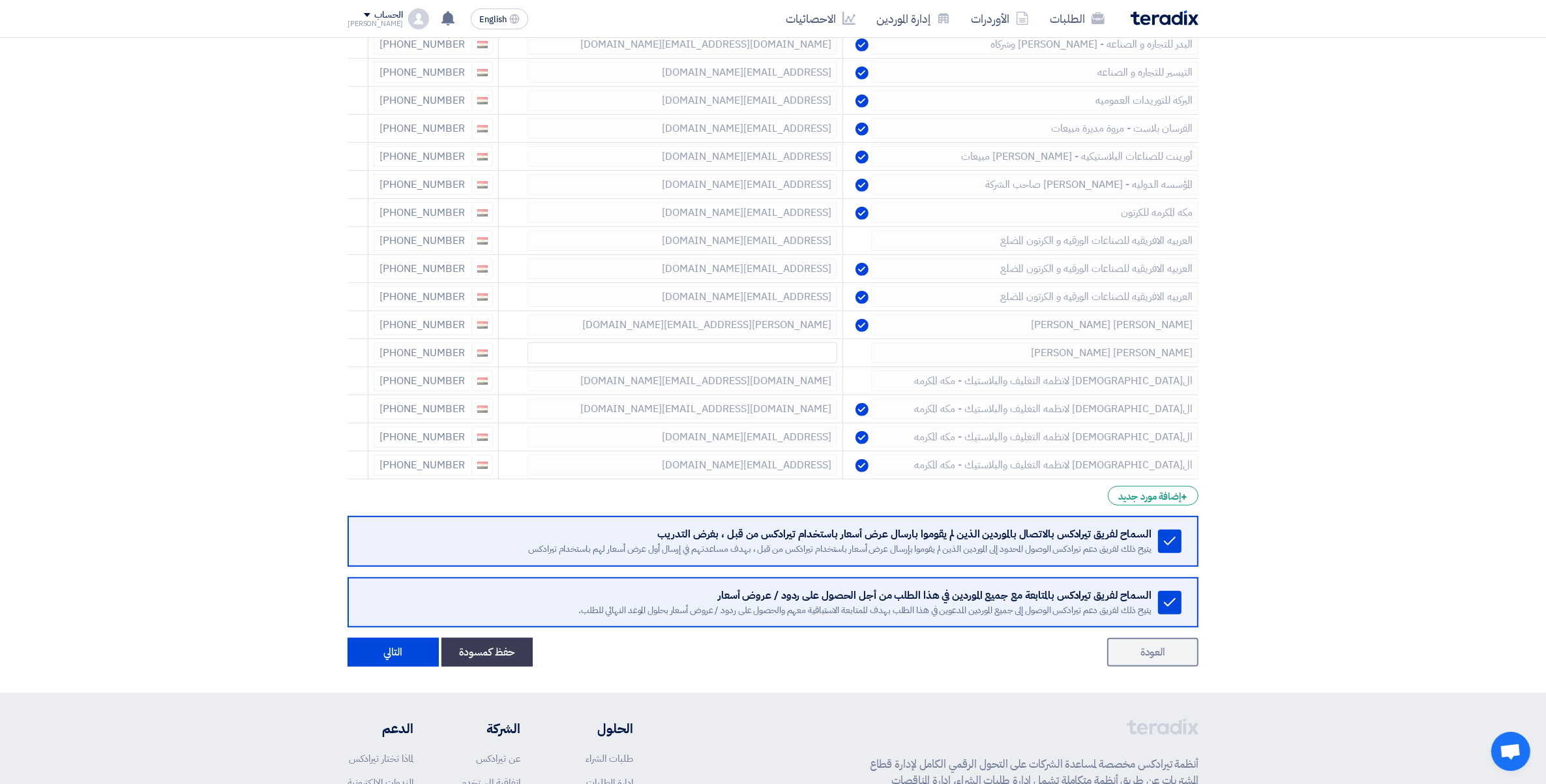
click at [0, 0] on icon at bounding box center [0, 0] width 0 height 0
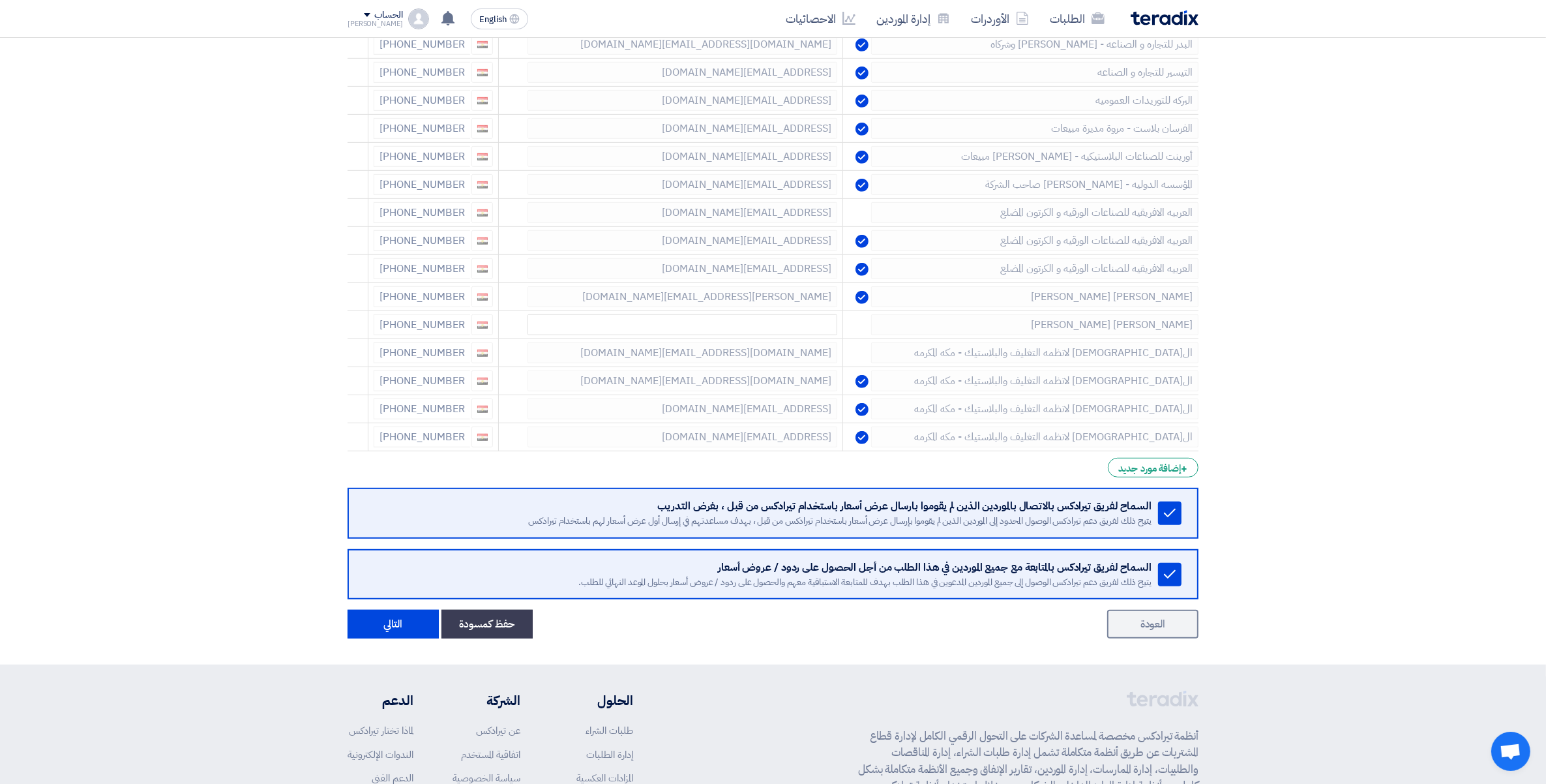
click at [0, 0] on icon at bounding box center [0, 0] width 0 height 0
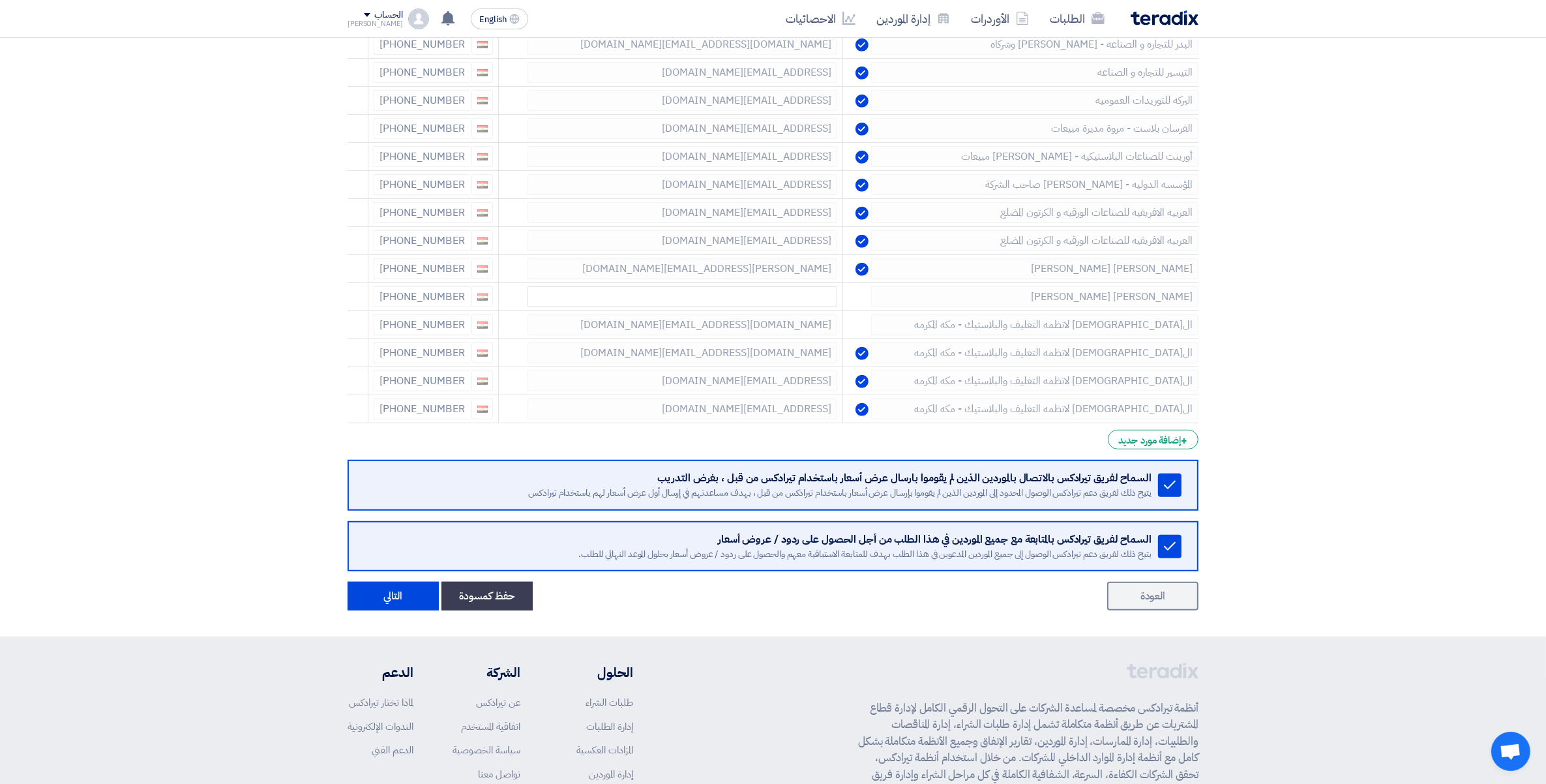
click at [0, 0] on icon at bounding box center [0, 0] width 0 height 0
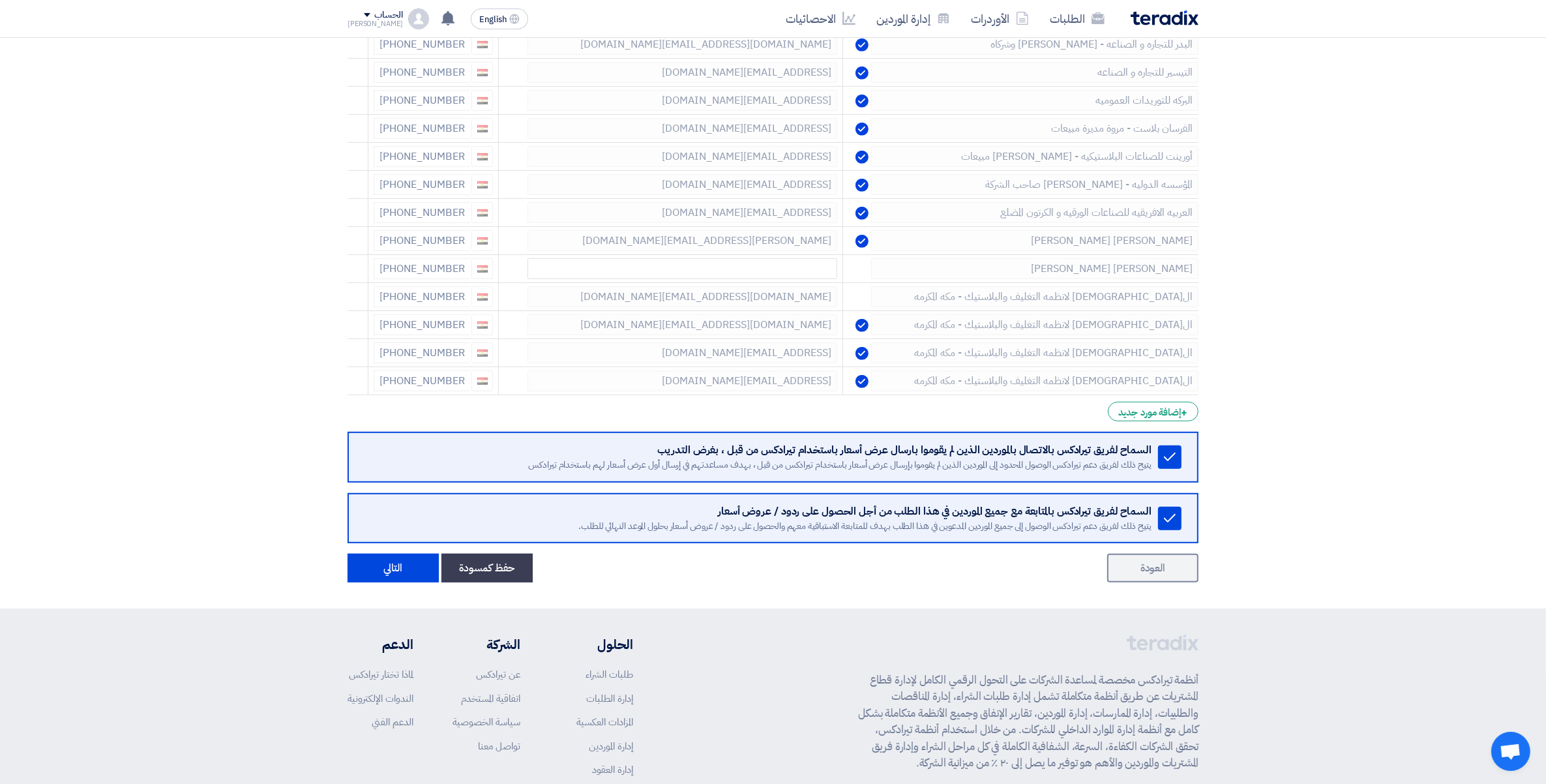
click at [0, 0] on icon at bounding box center [0, 0] width 0 height 0
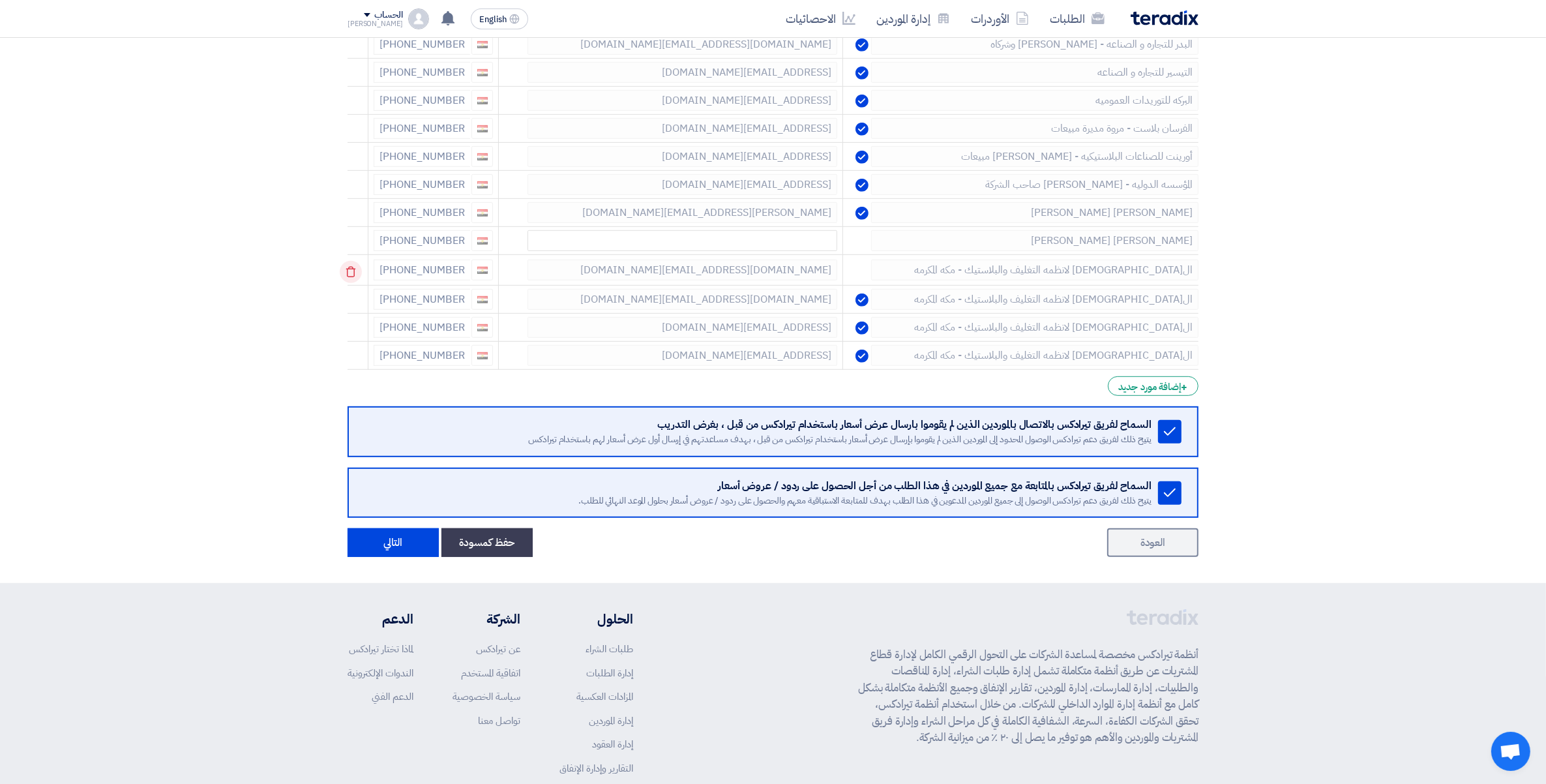
click at [344, 276] on icon at bounding box center [350, 271] width 22 height 22
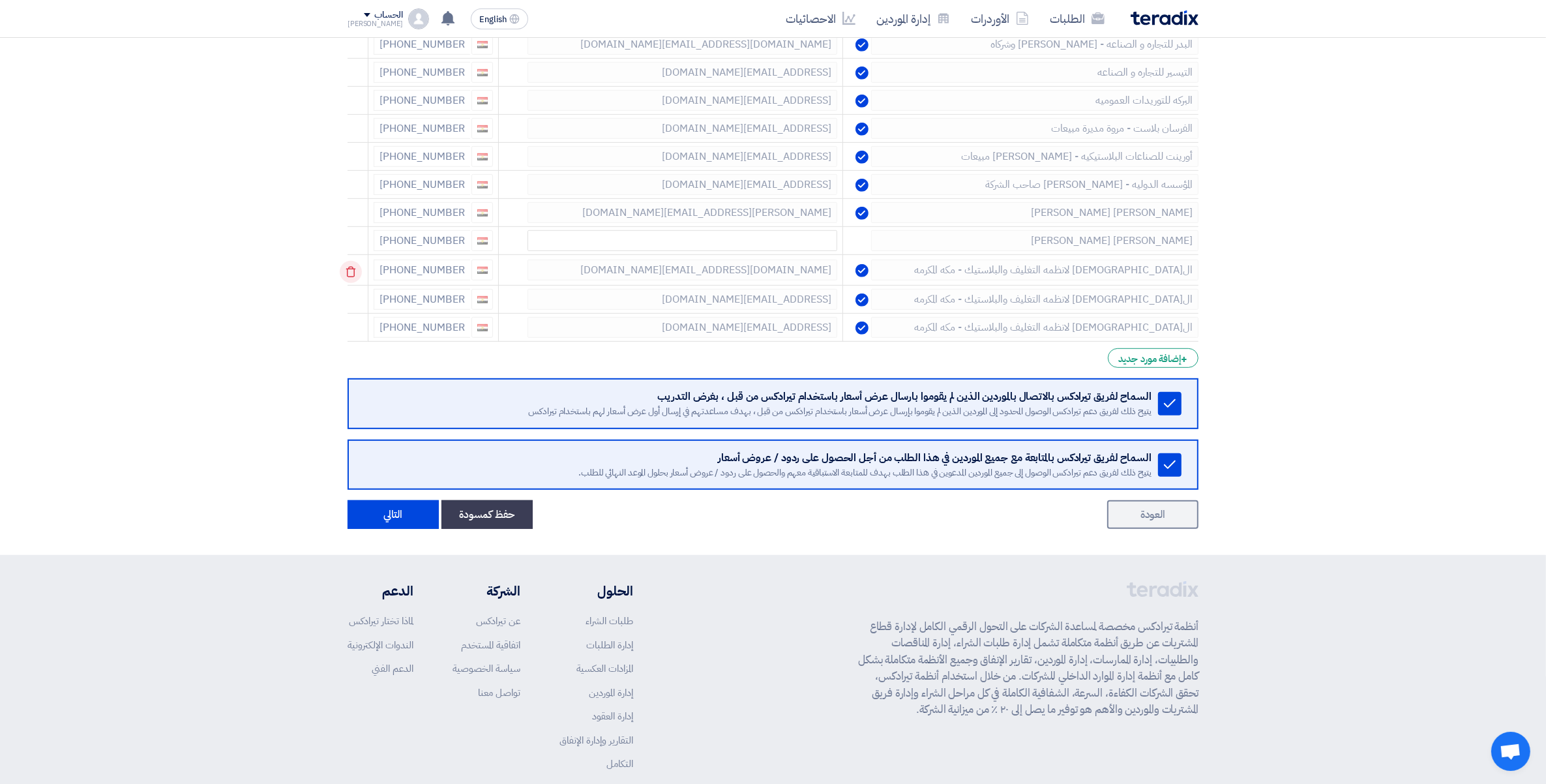
click at [349, 276] on icon at bounding box center [350, 271] width 22 height 22
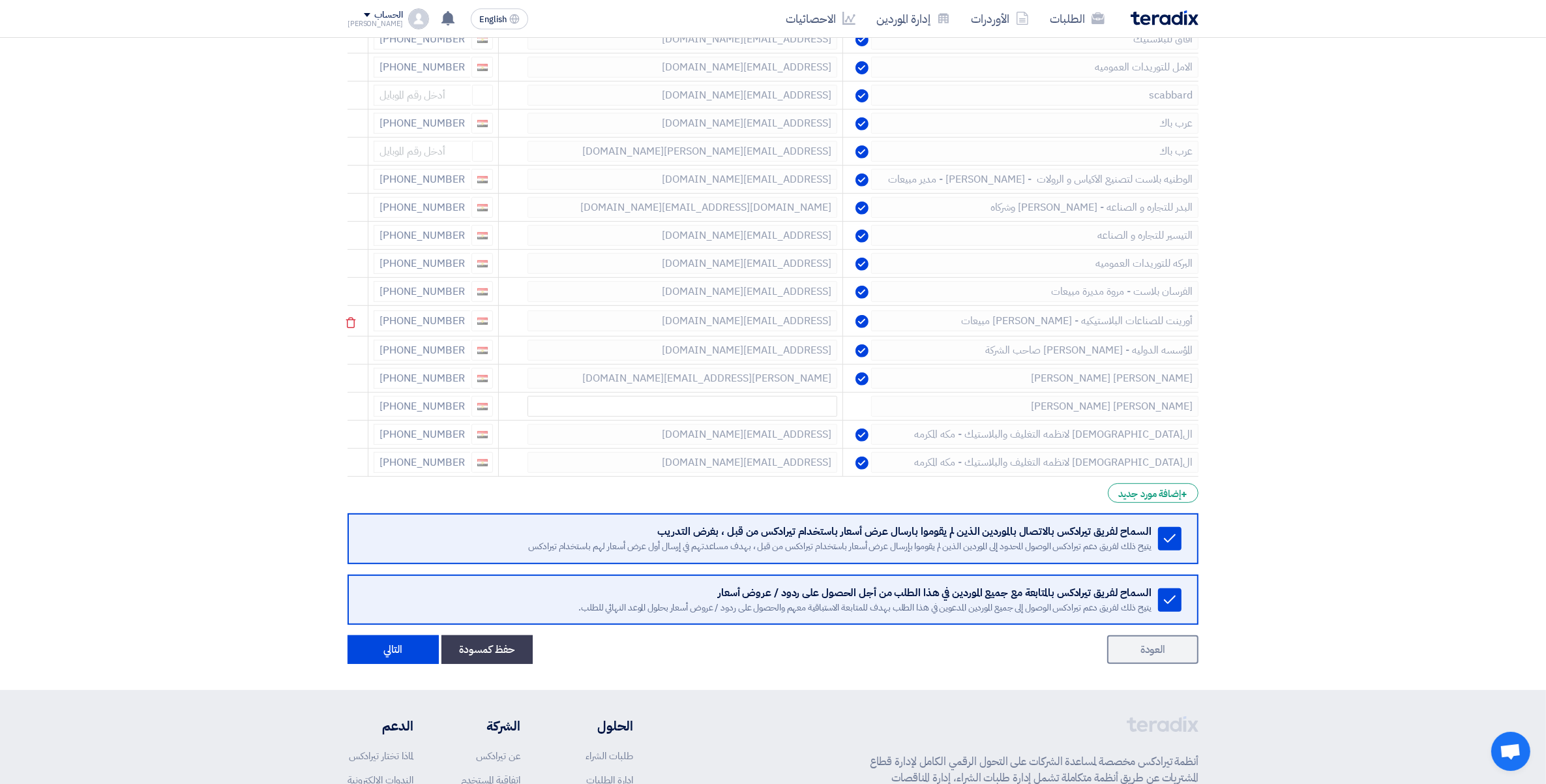
scroll to position [571, 0]
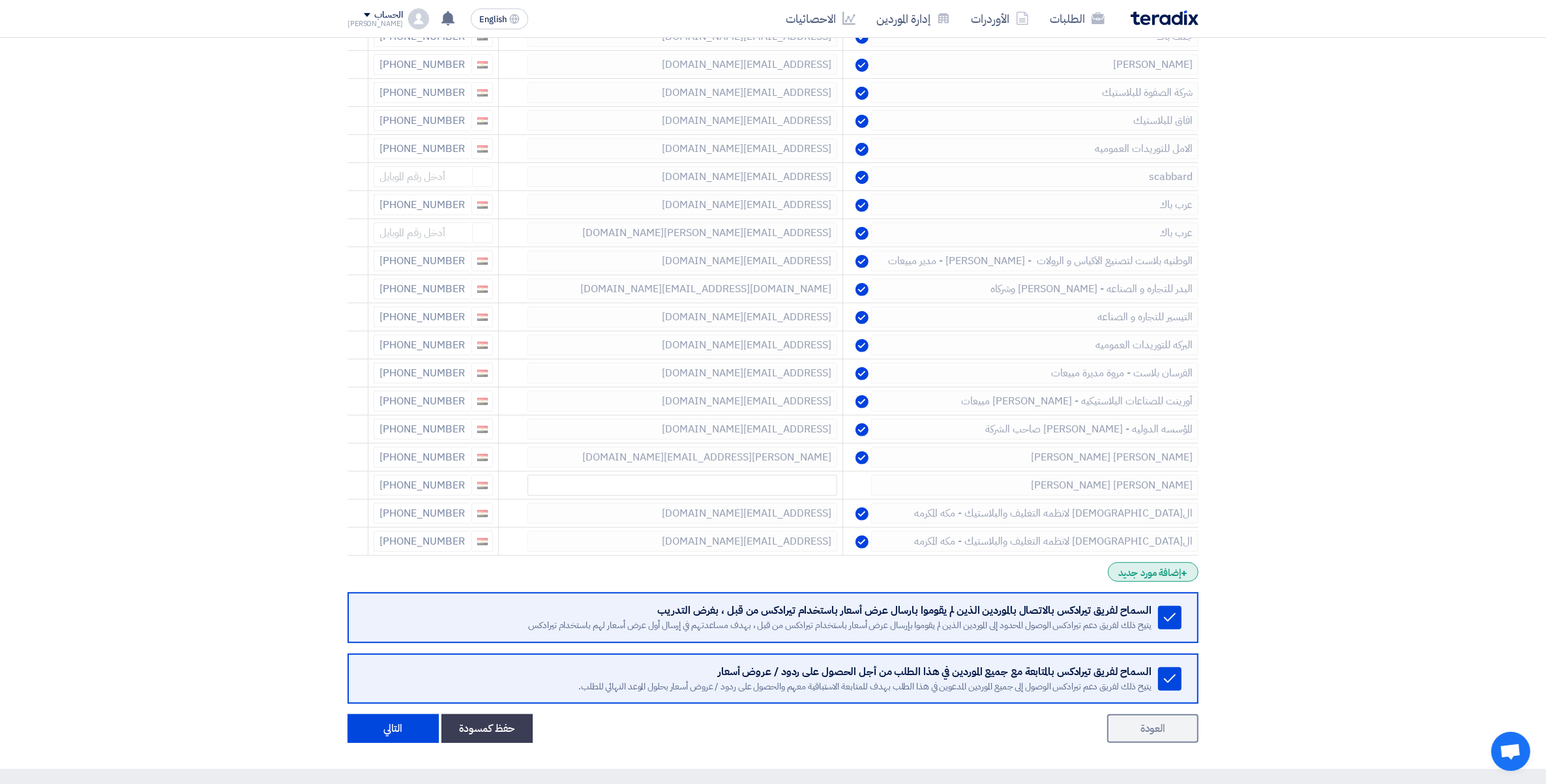
click at [1155, 579] on div "+ إضافة مورد جديد" at bounding box center [1153, 572] width 91 height 20
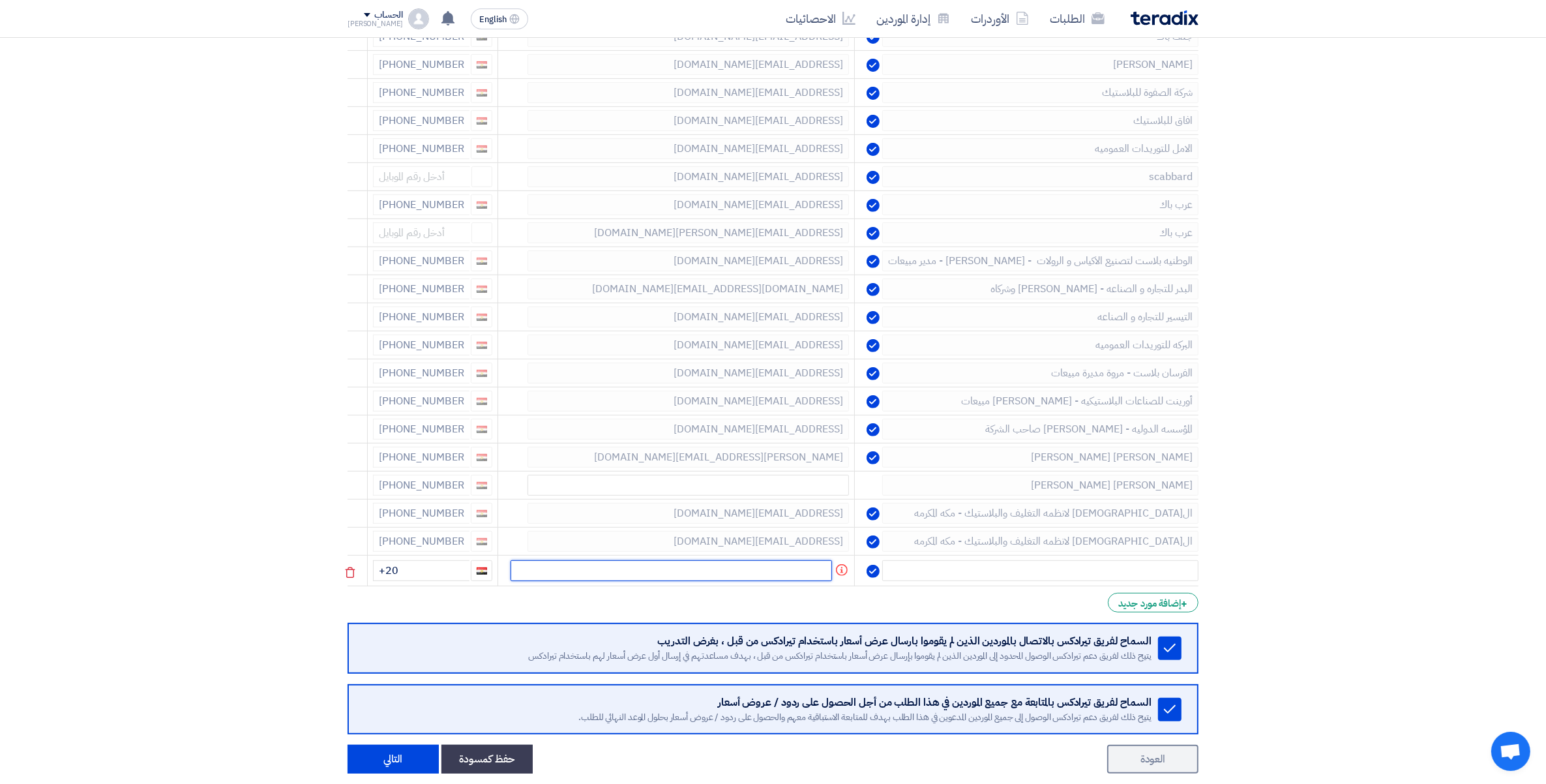
click at [751, 569] on input "text" at bounding box center [671, 570] width 322 height 21
paste input "Toqa.hamdy@infinityplast.com"
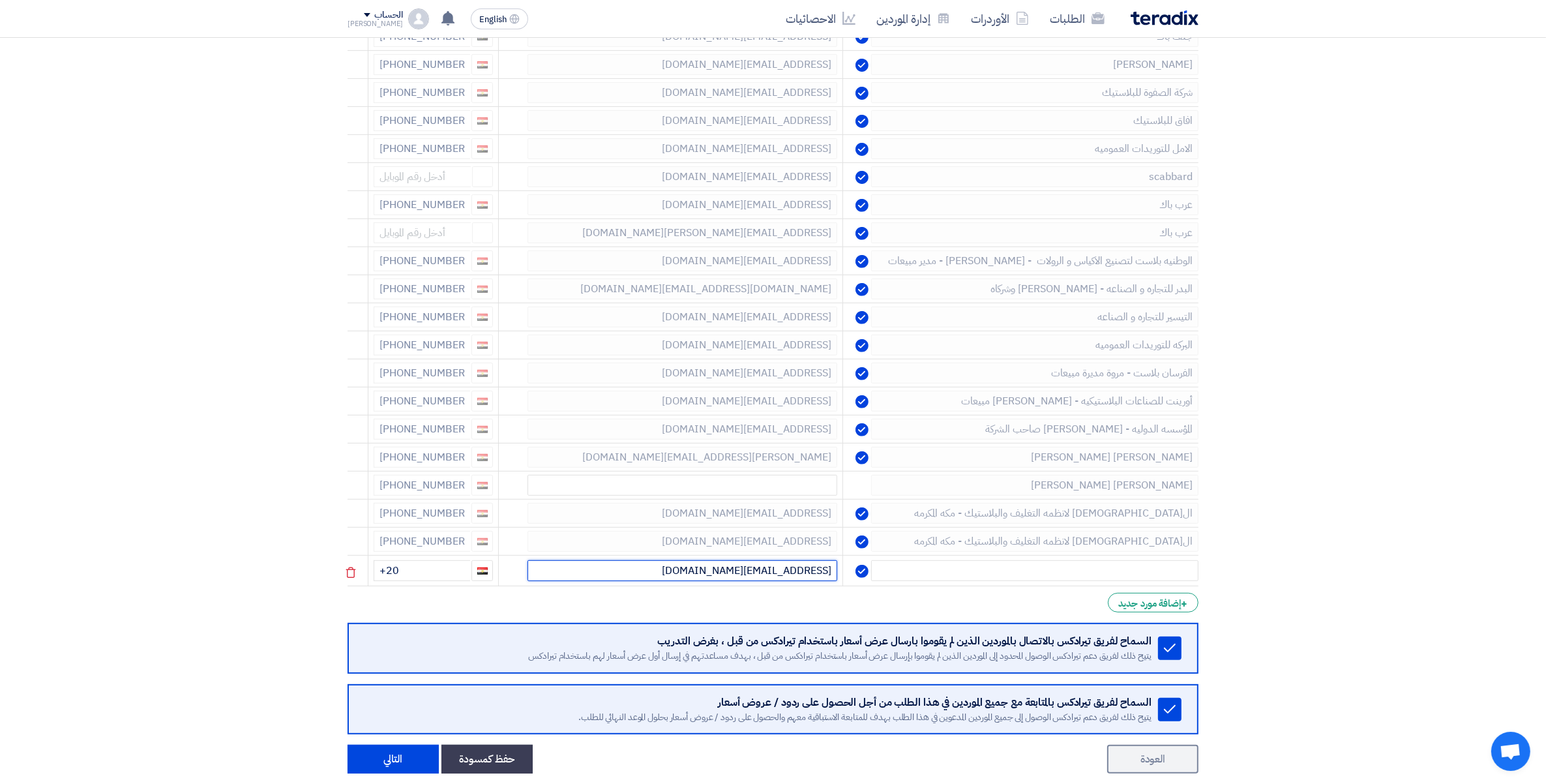
drag, startPoint x: 751, startPoint y: 576, endPoint x: 809, endPoint y: 572, distance: 58.1
click at [809, 572] on input "Toqa.hamdy@infinityplast.com" at bounding box center [682, 570] width 310 height 21
type input "Toqa.hamdy@infinityplast.com"
click at [1093, 576] on input "text" at bounding box center [1035, 570] width 327 height 21
paste input "infinityplast"
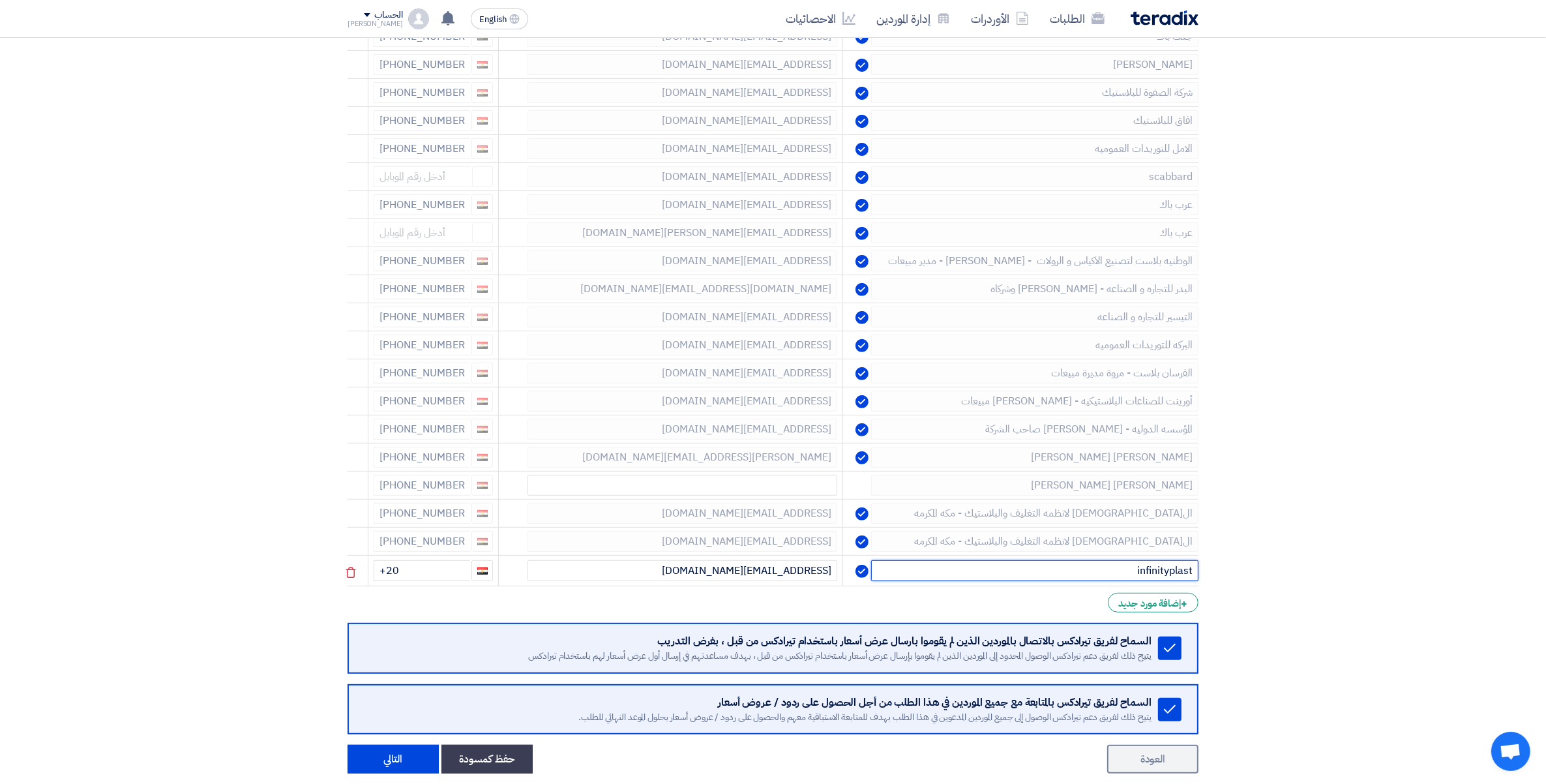
type input "infinityplast"
click at [432, 579] on input "+20" at bounding box center [422, 570] width 97 height 21
click at [393, 761] on button "التالي" at bounding box center [393, 759] width 92 height 28
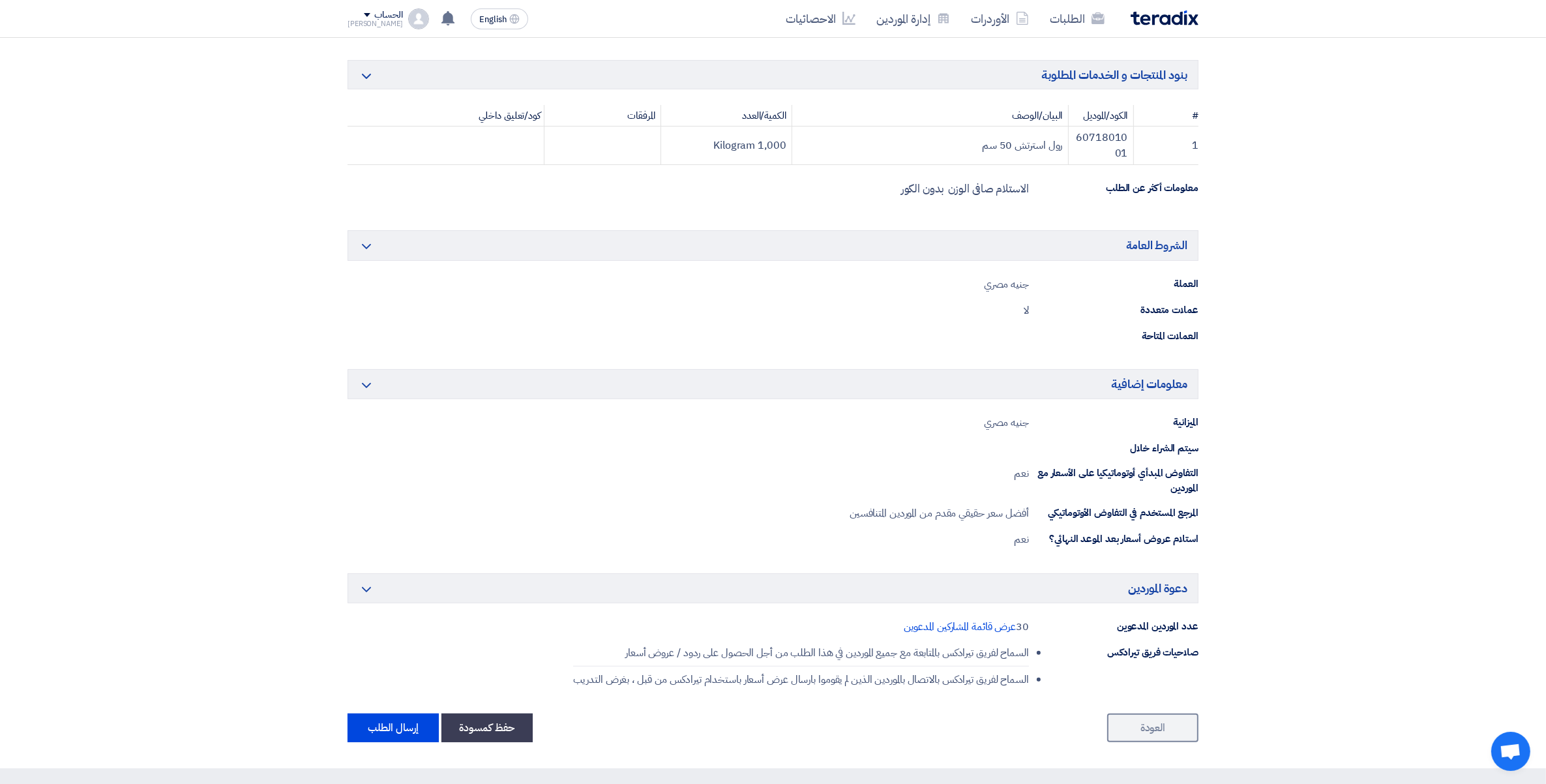
scroll to position [326, 0]
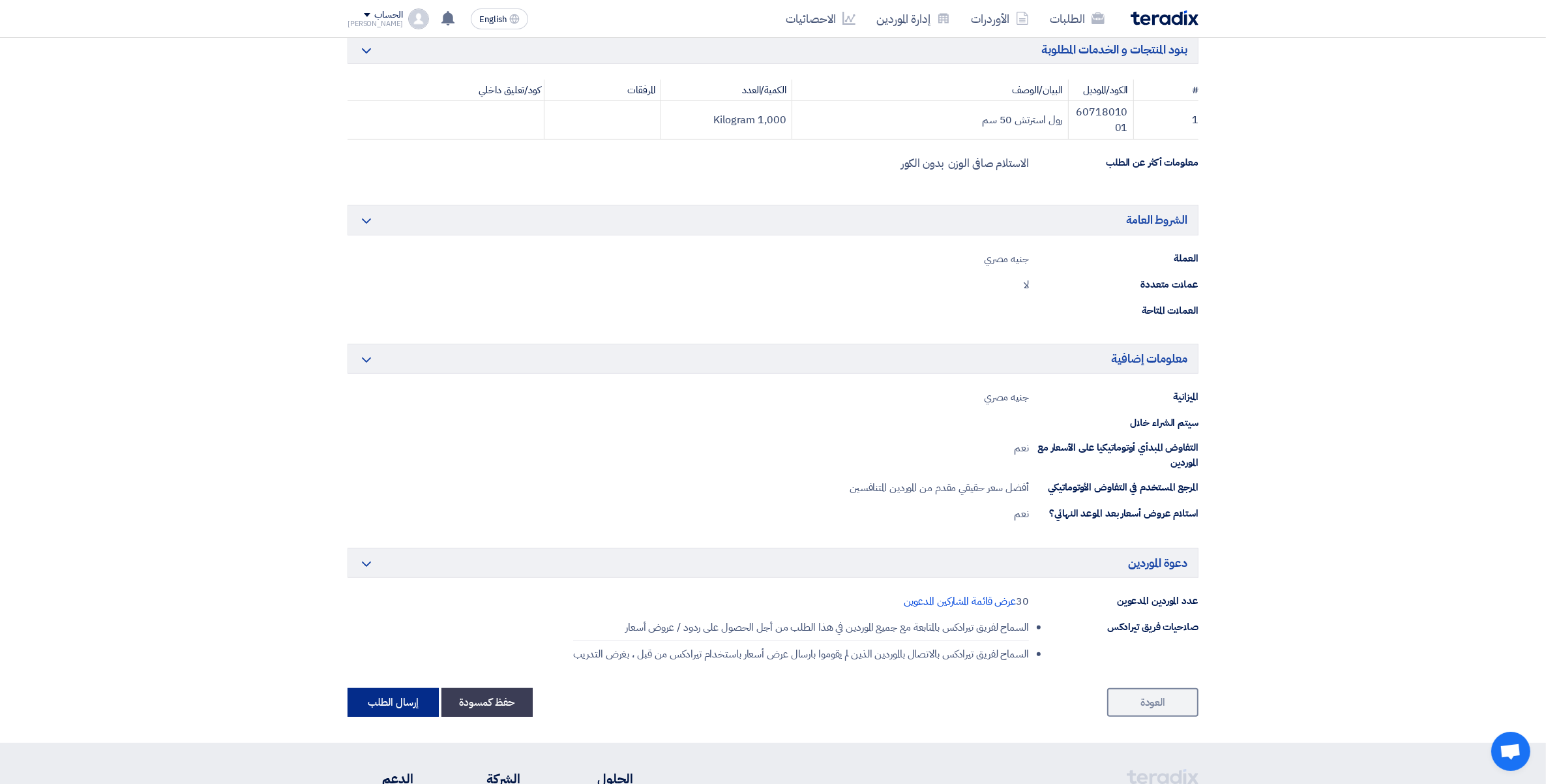
click at [406, 709] on button "إرسال الطلب" at bounding box center [393, 702] width 92 height 28
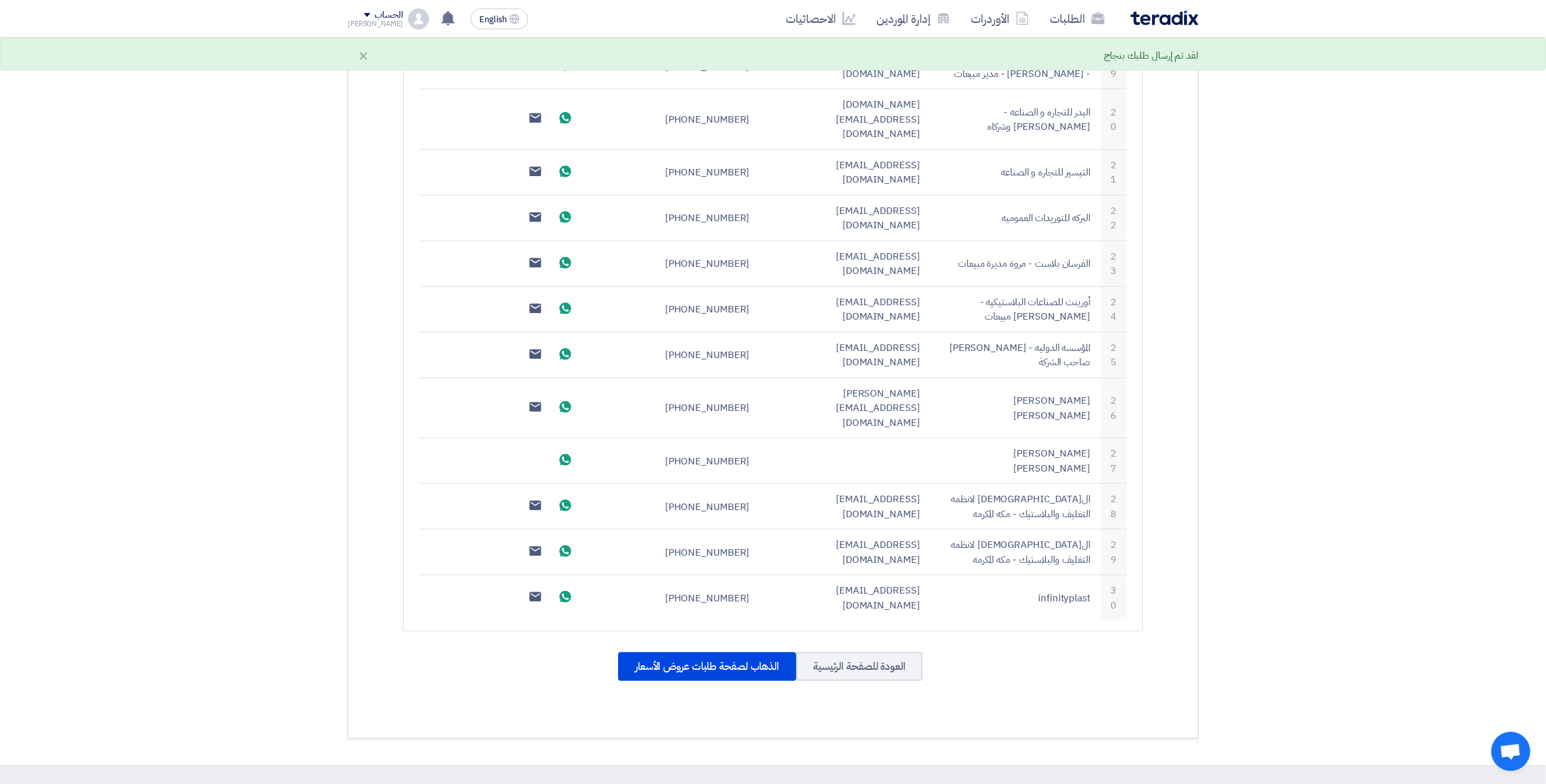
scroll to position [1468, 0]
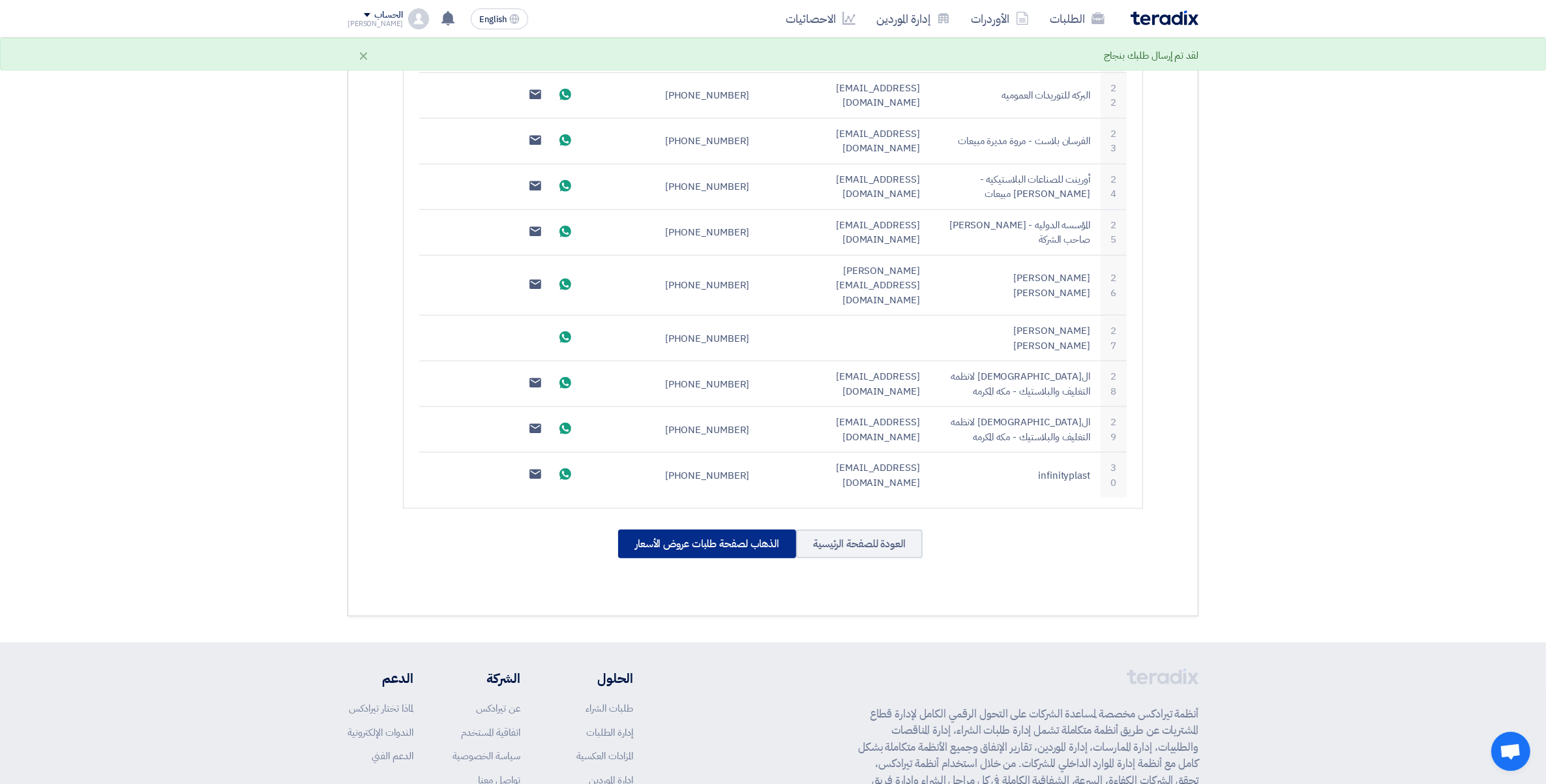
click at [707, 530] on div "الذهاب لصفحة طلبات عروض الأسعار" at bounding box center [707, 544] width 178 height 28
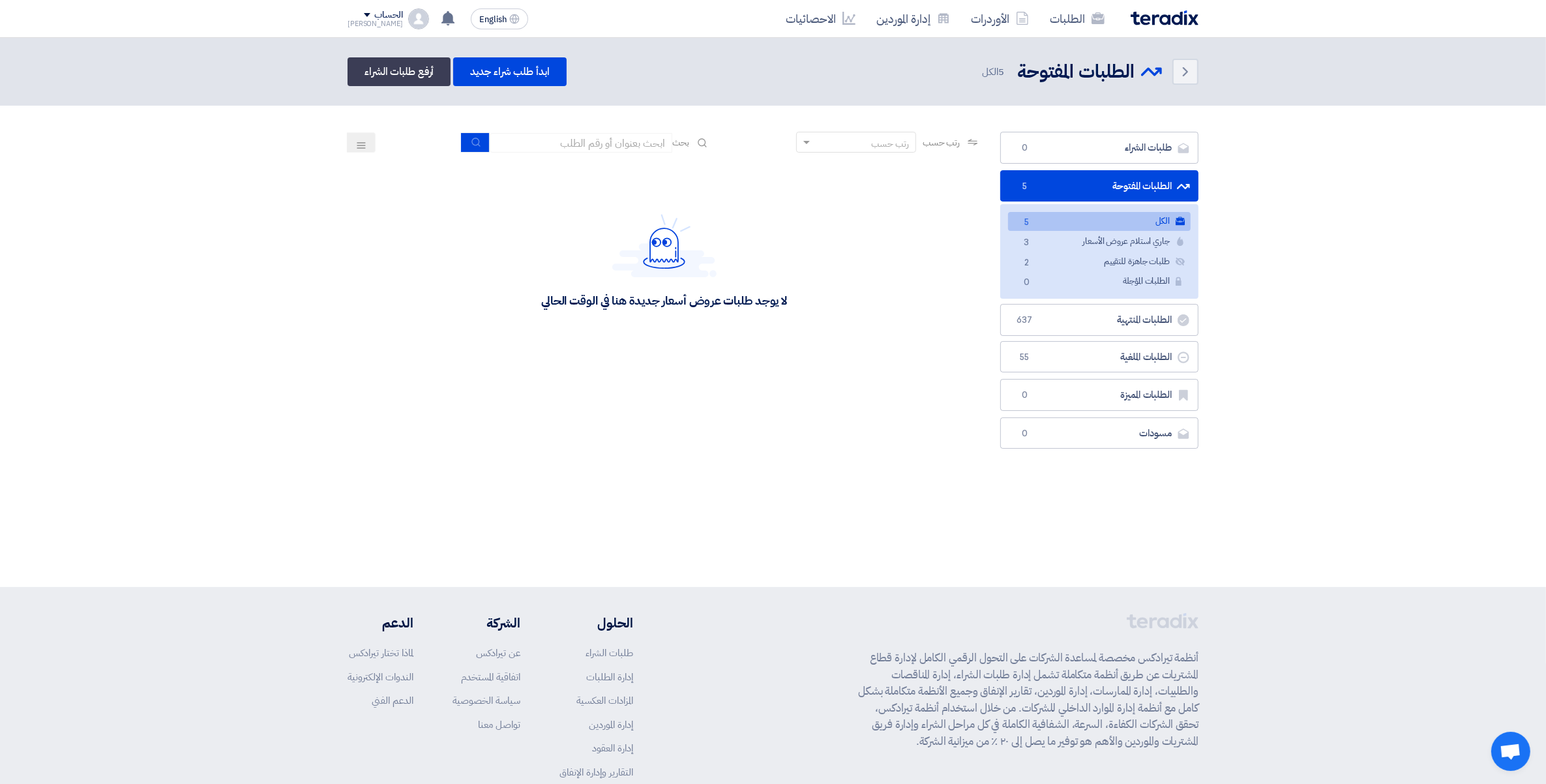
click at [173, 222] on section "طلبات الشراء طلبات الشراء 0 الطلبات المفتوحة الطلبات المفتوحة 5 الكل الكل 5 جار…" at bounding box center [773, 293] width 1546 height 376
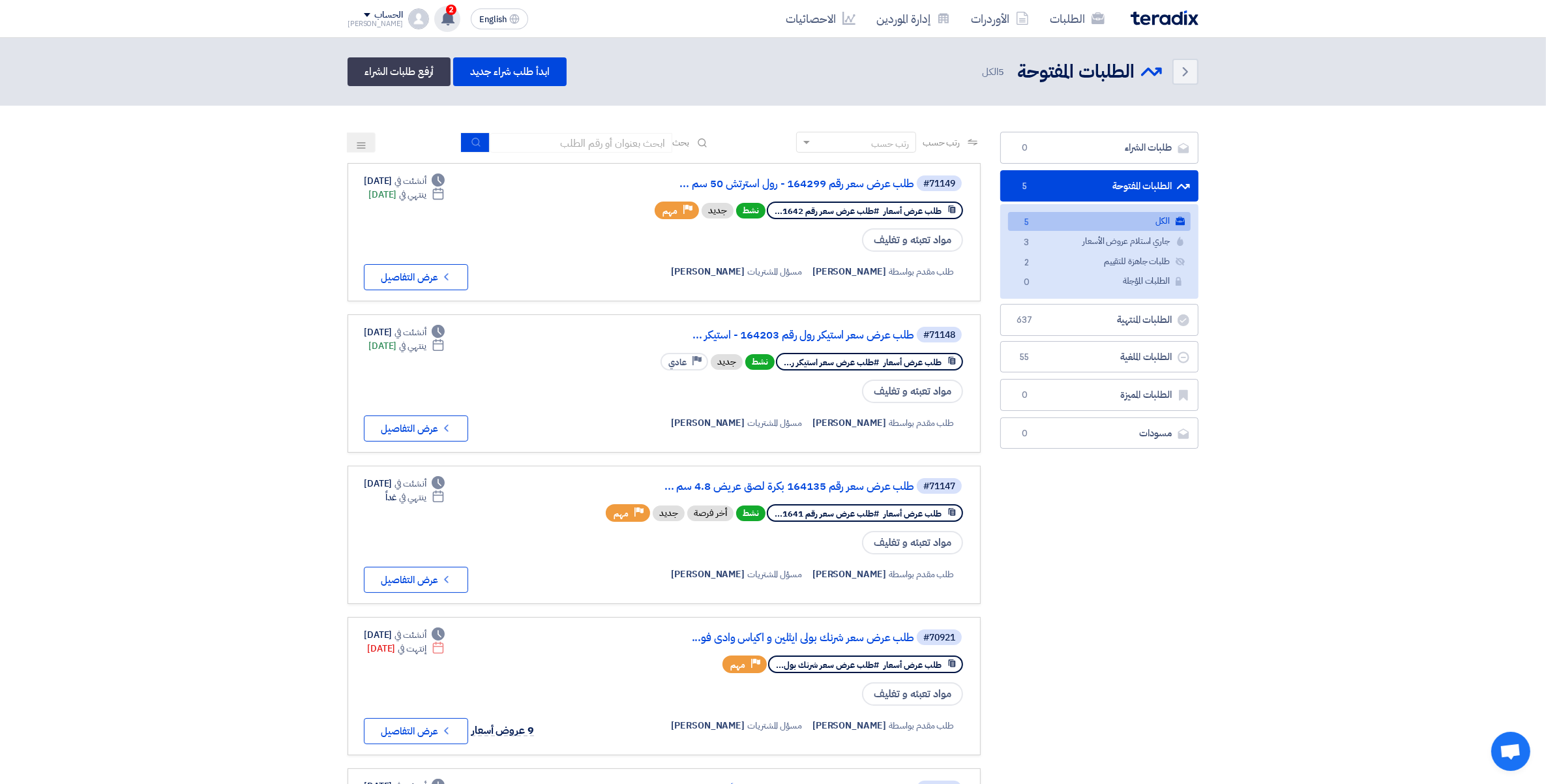
click at [442, 18] on use at bounding box center [448, 18] width 13 height 14
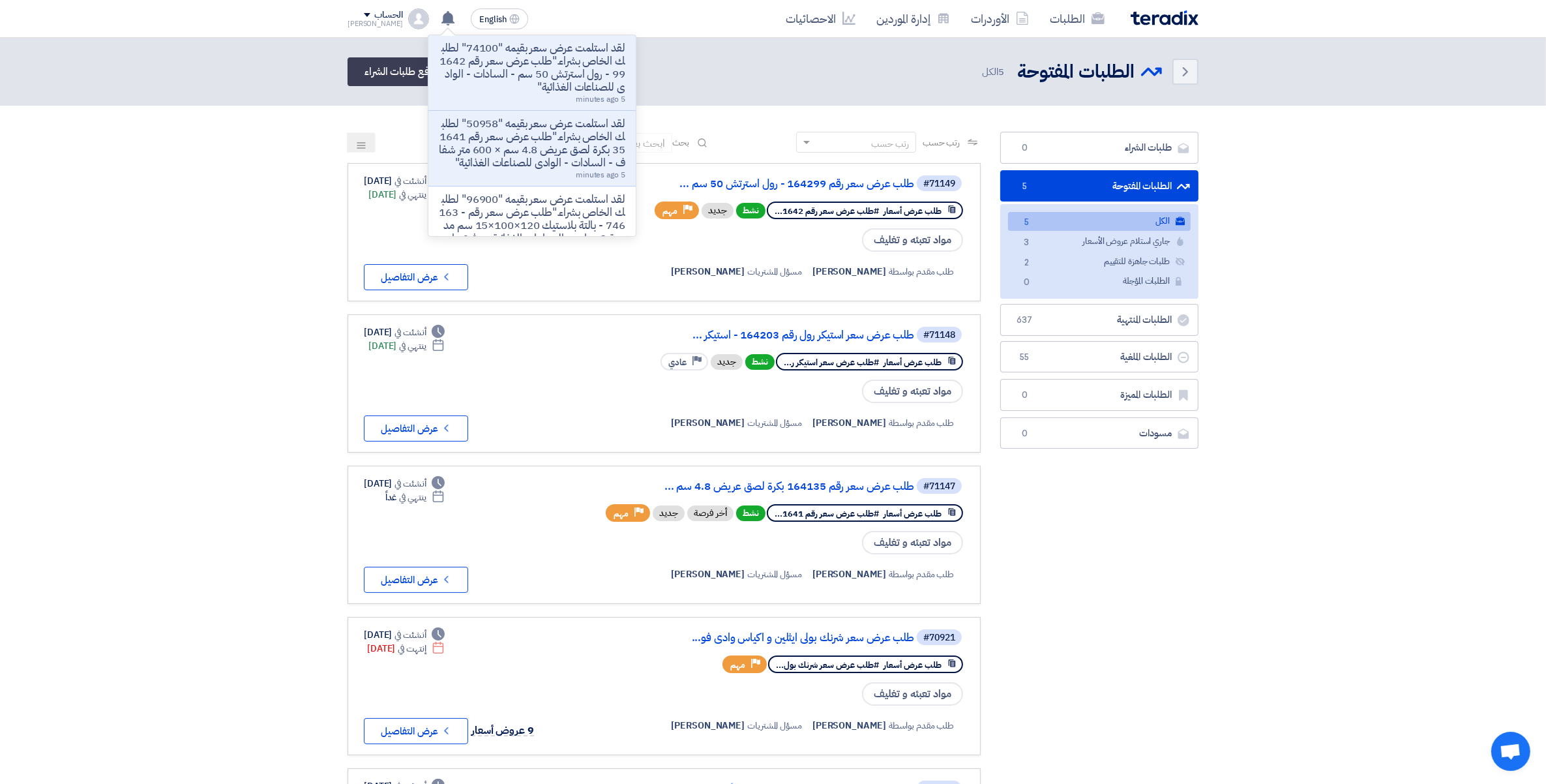
click at [486, 70] on p "لقد استلمت عرض سعر بقيمه "74100" لطلبك الخاص بشراء."طلب عرض سعر رقم 164299 - رو…" at bounding box center [532, 67] width 187 height 52
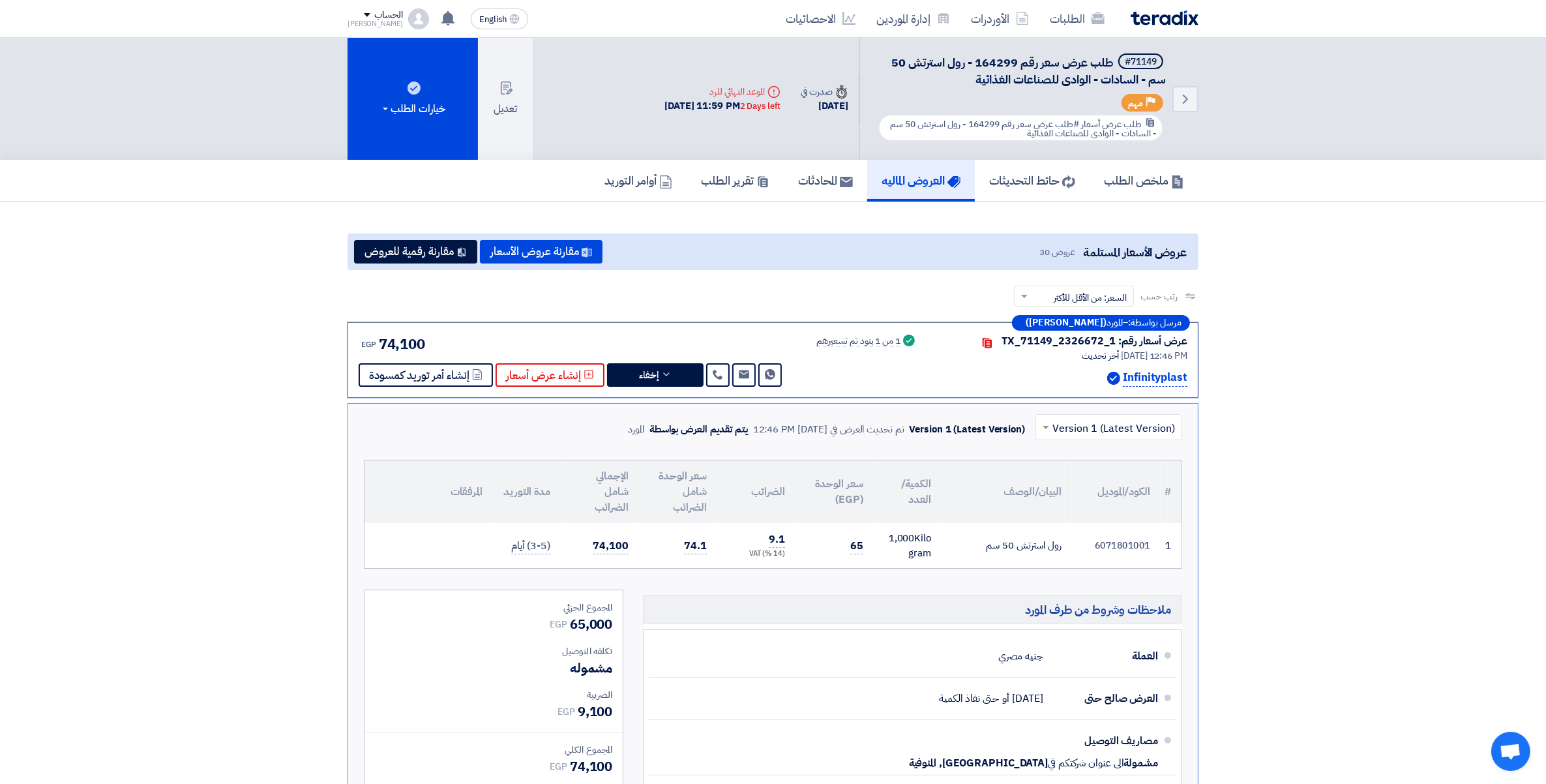
scroll to position [84, 0]
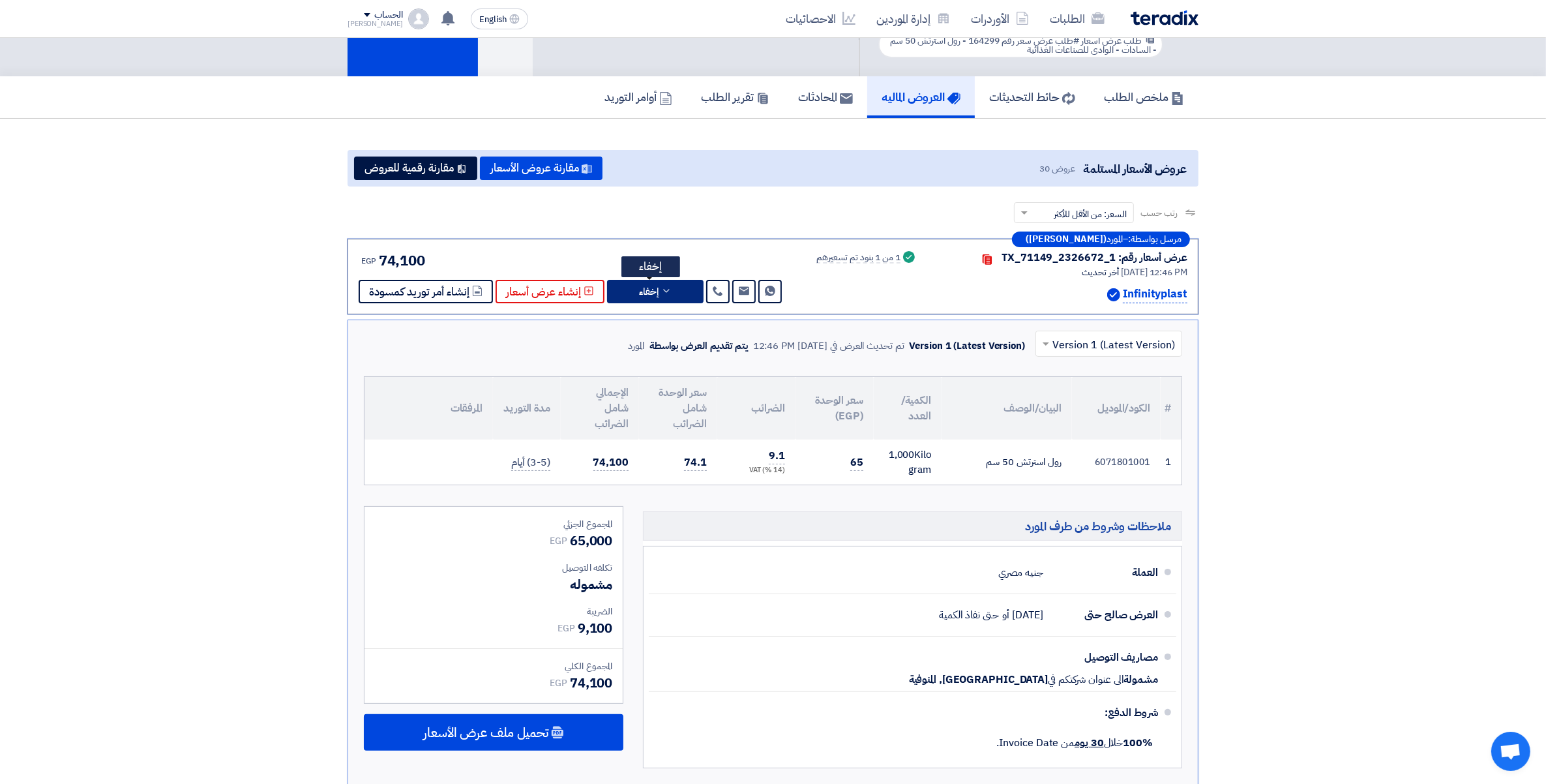
click at [663, 289] on use at bounding box center [666, 290] width 6 height 4
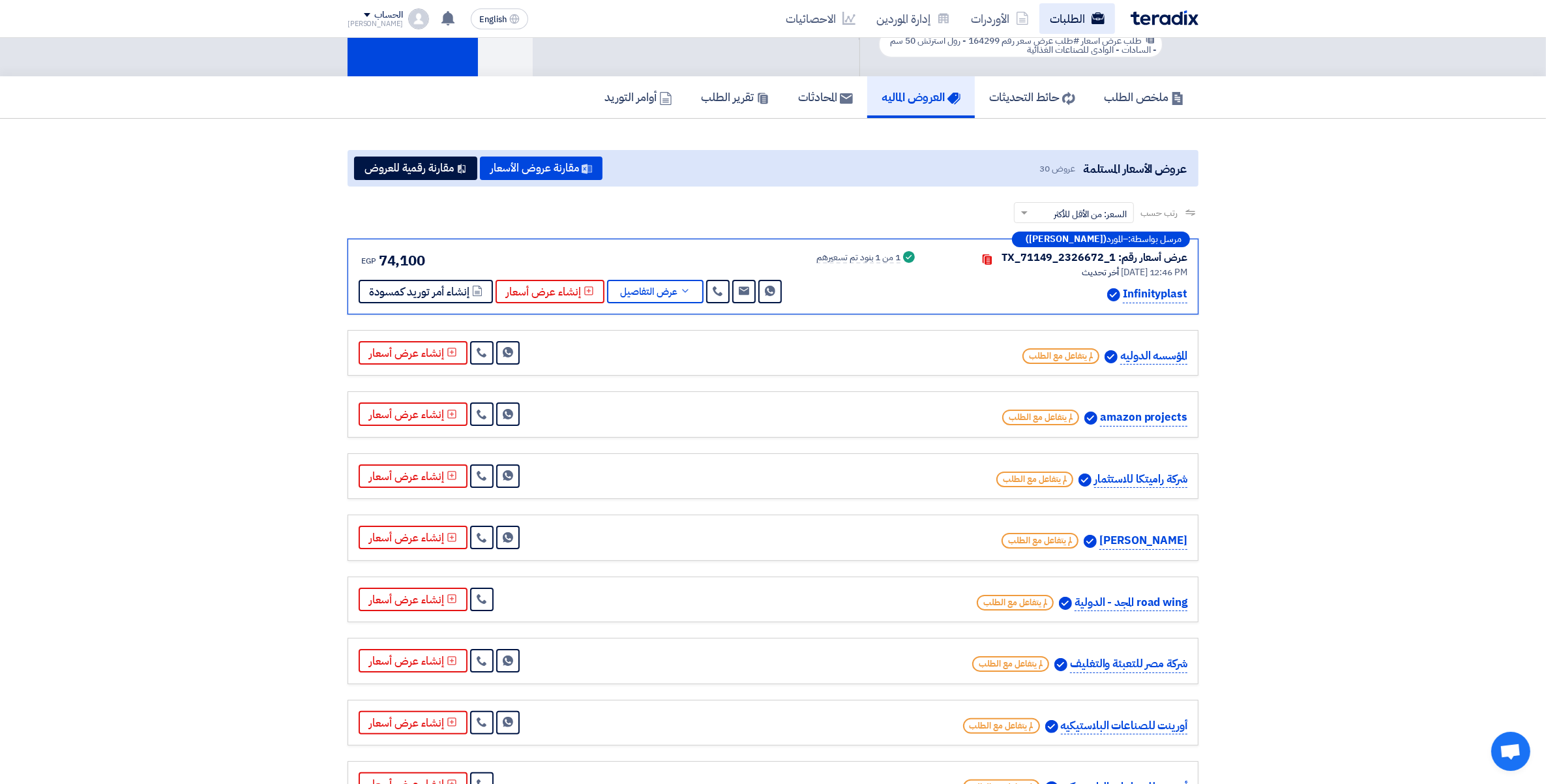
click at [1052, 10] on link "الطلبات" at bounding box center [1077, 18] width 76 height 31
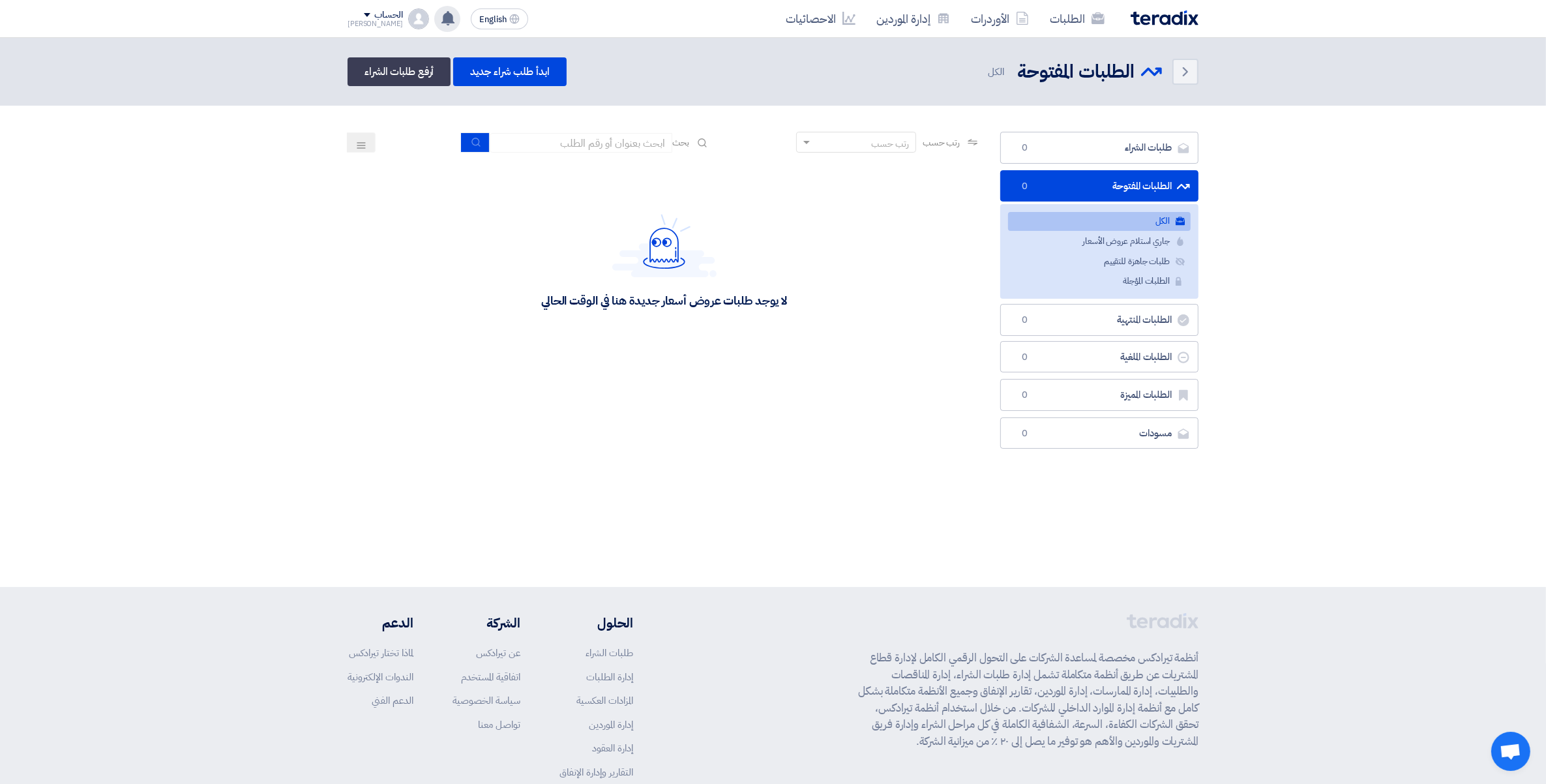
click at [442, 21] on use at bounding box center [448, 18] width 13 height 14
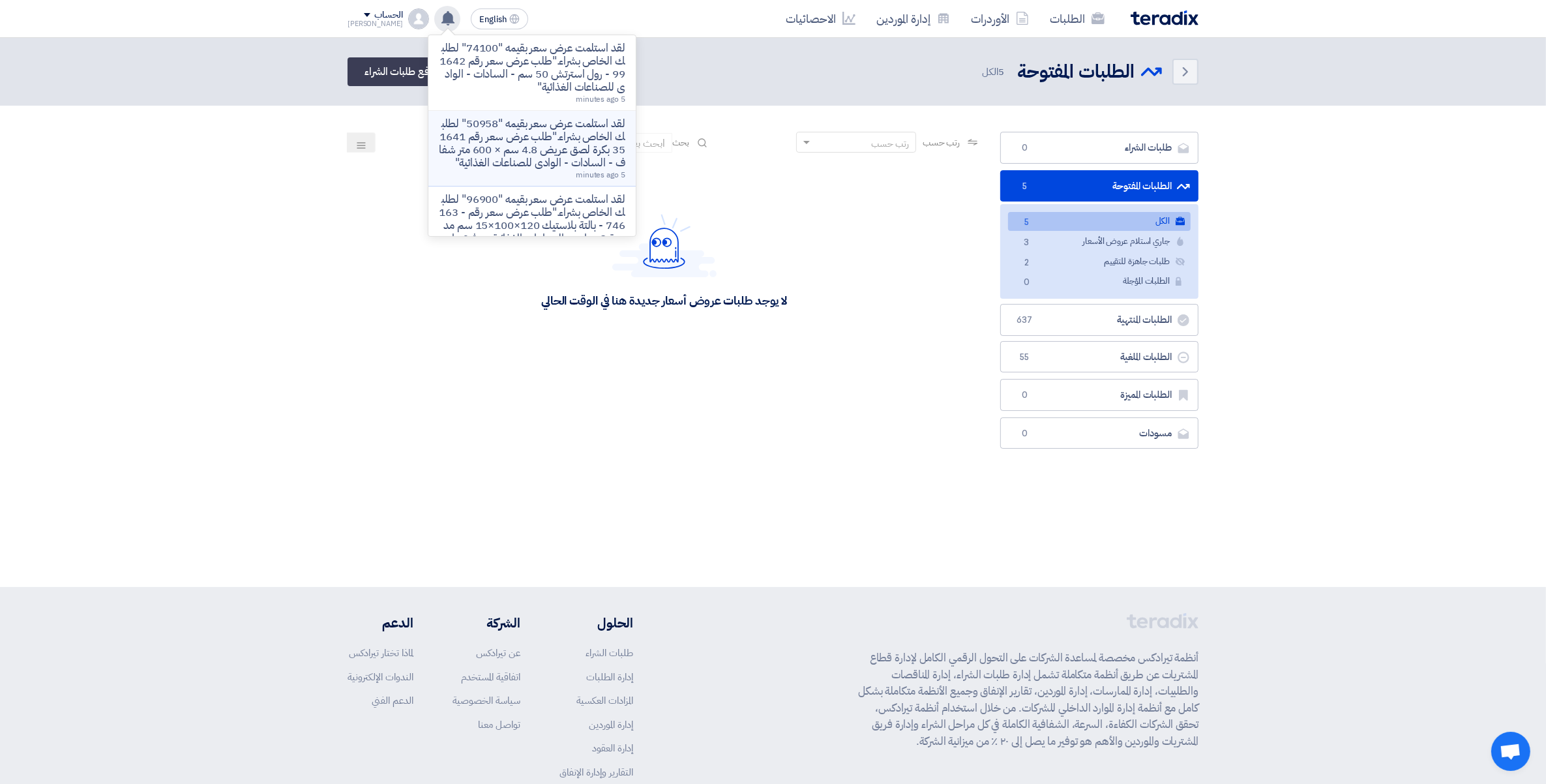
click at [502, 164] on p "لقد استلمت عرض سعر بقيمه "50958" لطلبك الخاص بشراء."طلب عرض سعر رقم 164135 بكرة…" at bounding box center [532, 143] width 187 height 52
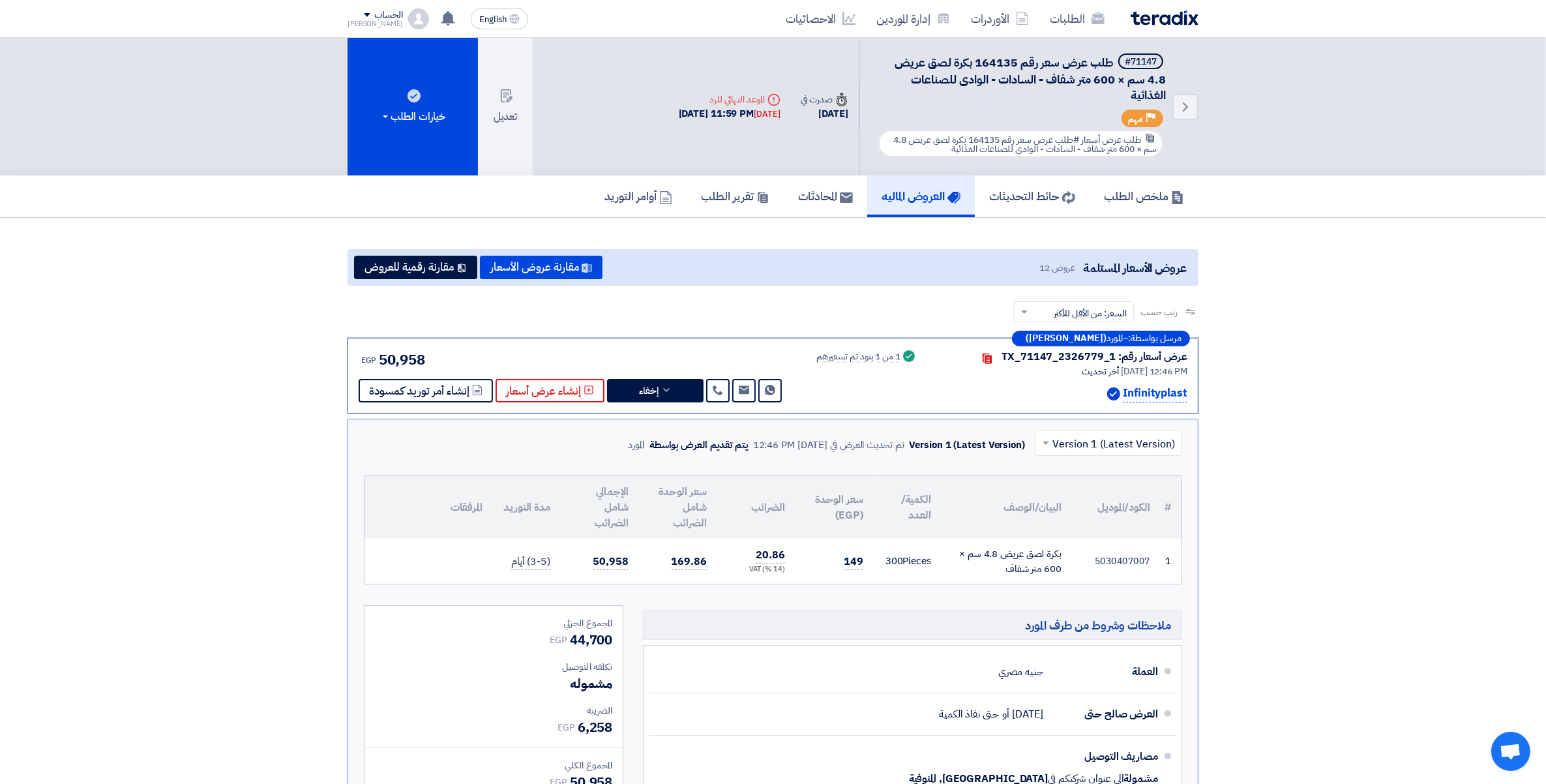
scroll to position [99, 0]
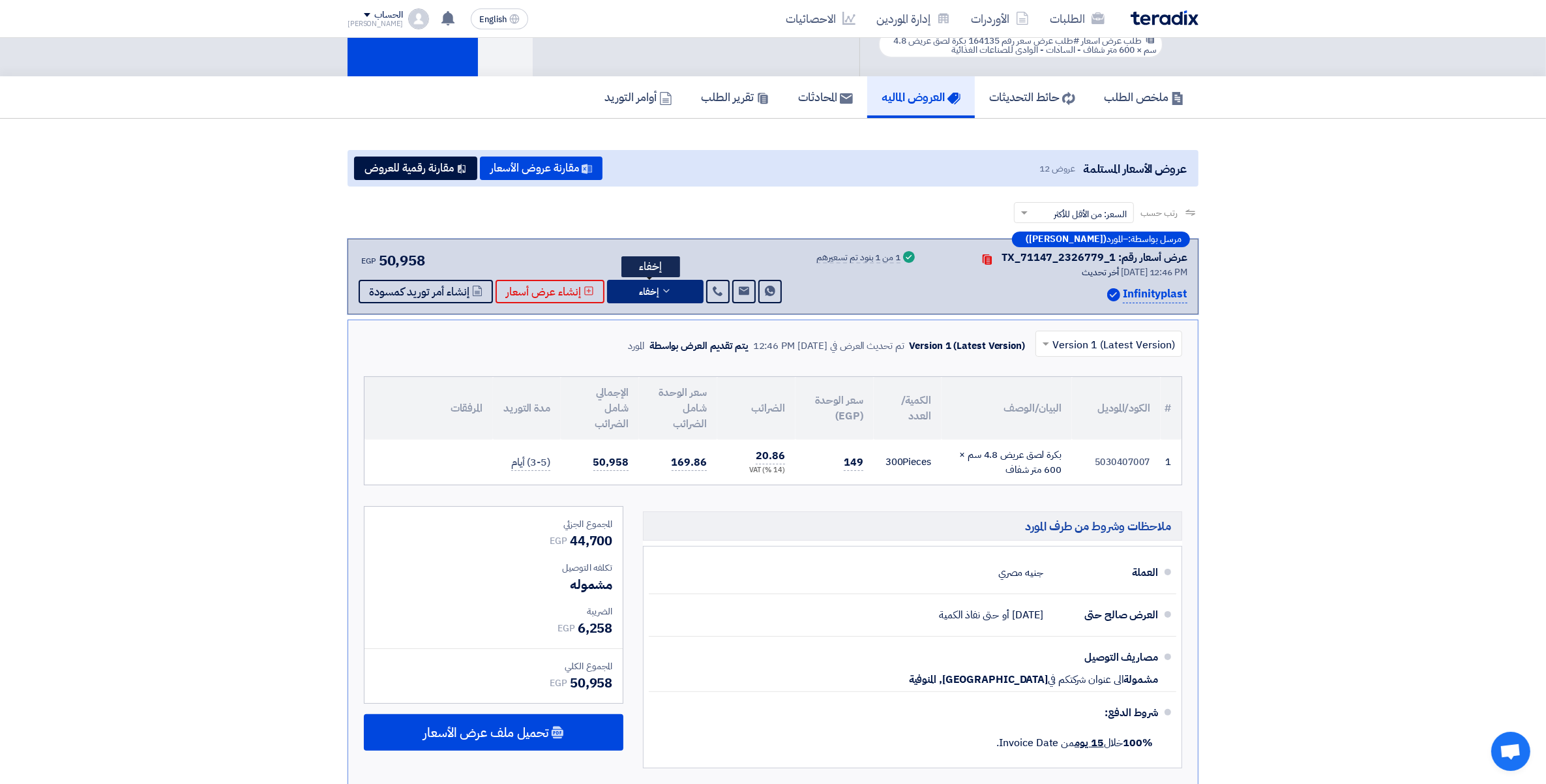
click at [662, 289] on icon at bounding box center [666, 290] width 11 height 11
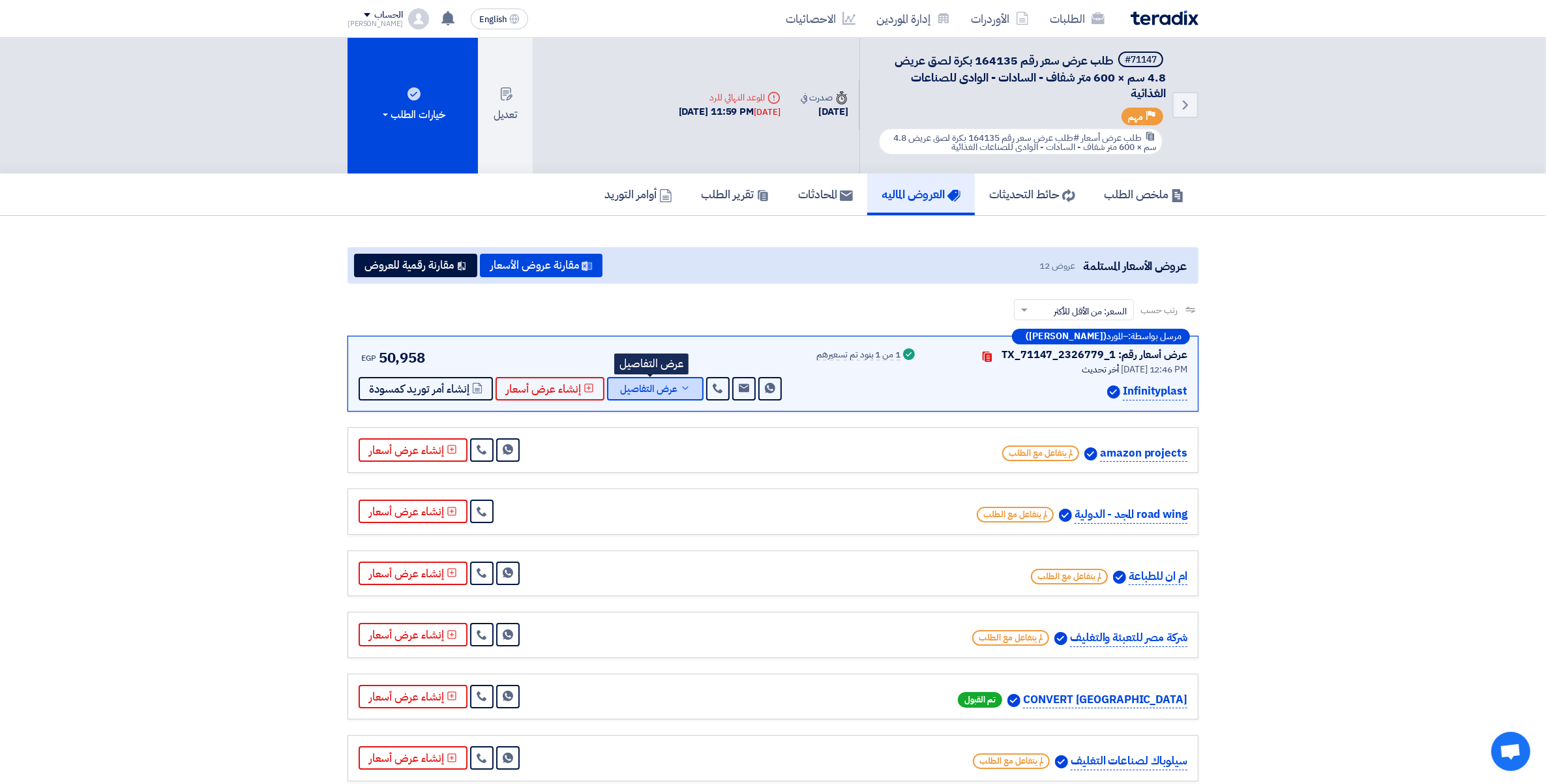
scroll to position [0, 0]
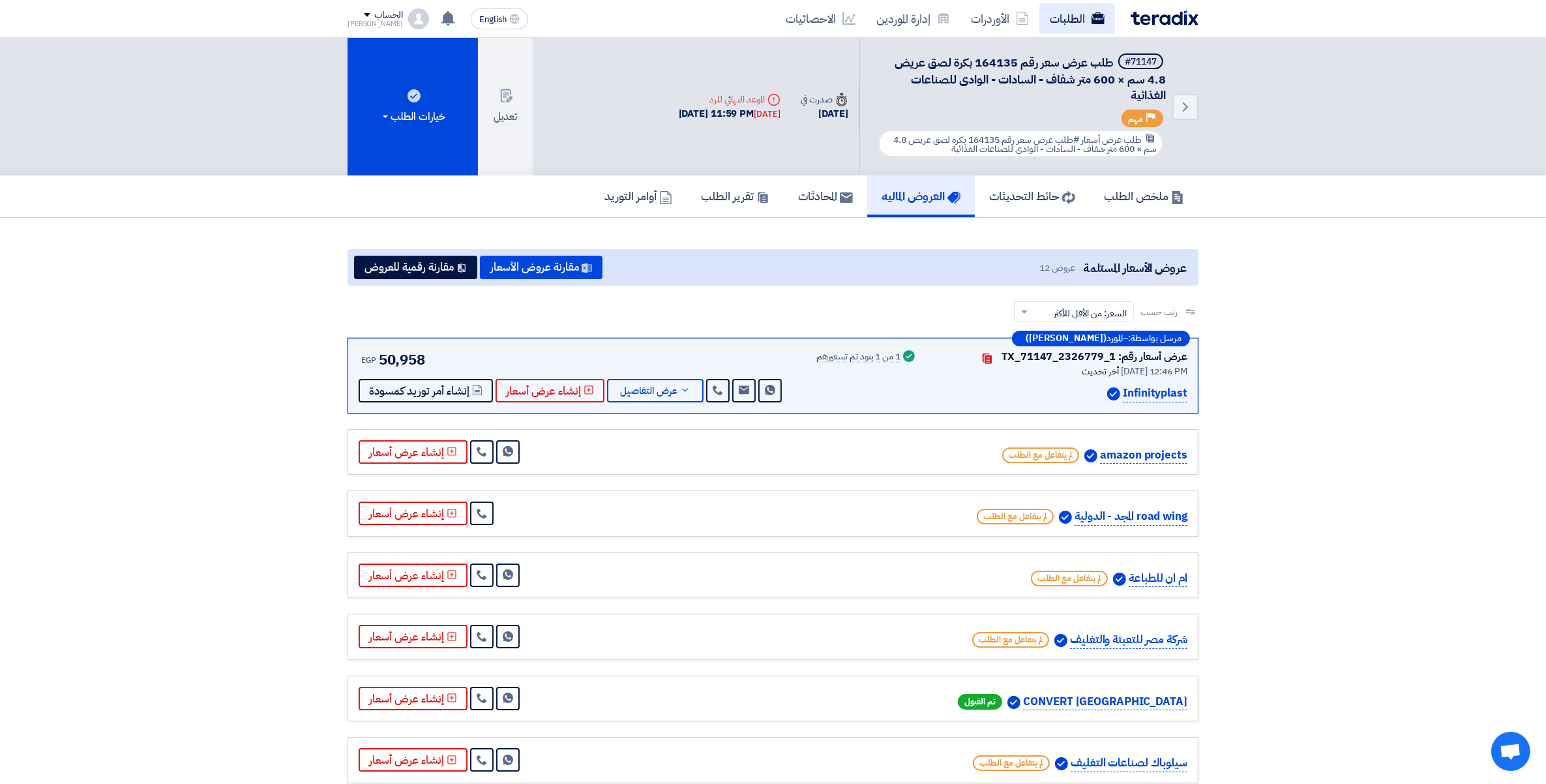
click at [1074, 25] on link "الطلبات" at bounding box center [1077, 18] width 76 height 31
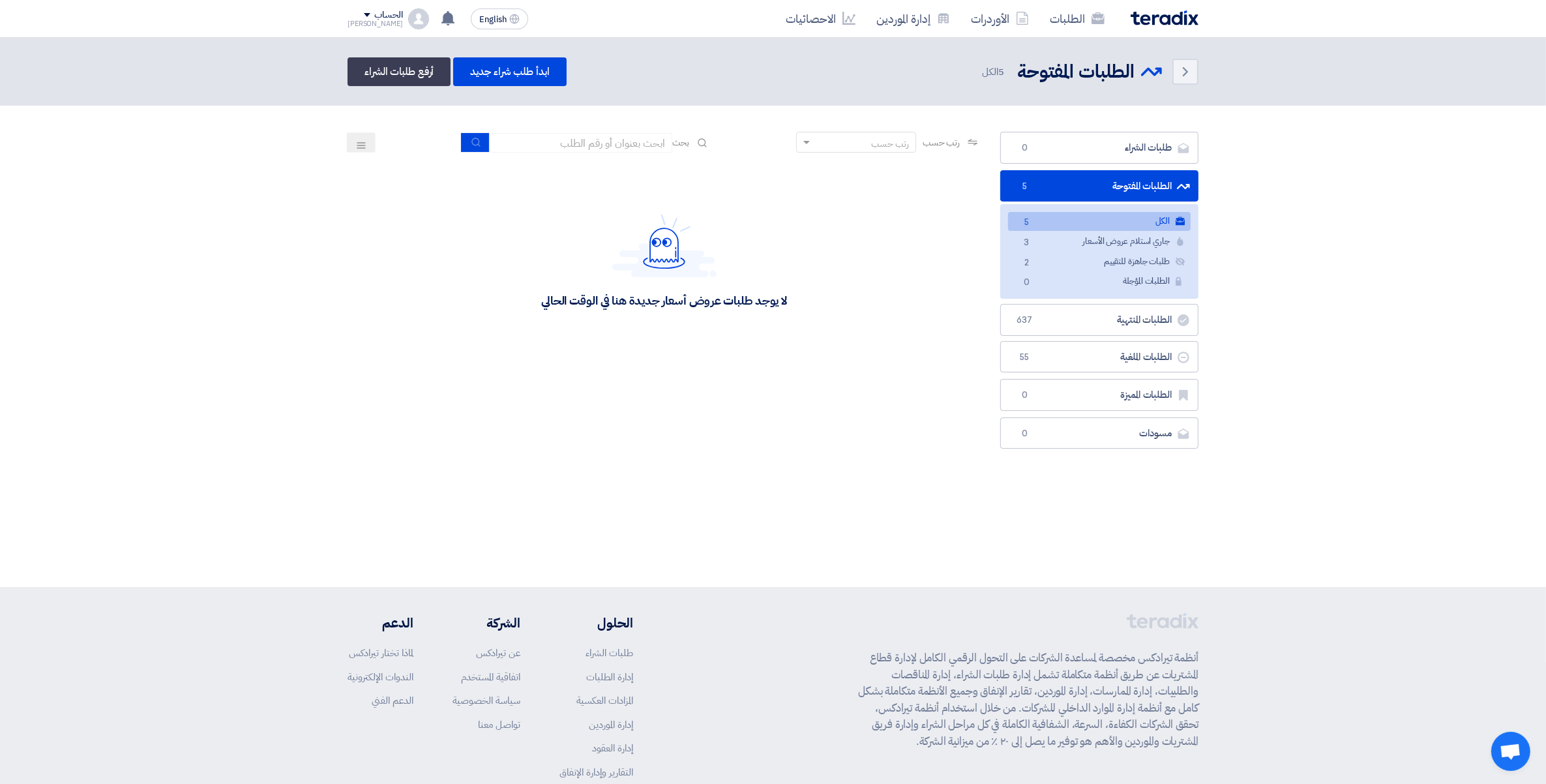
click at [1424, 347] on section "طلبات الشراء طلبات الشراء 0 الطلبات المفتوحة الطلبات المفتوحة 5 الكل الكل 5 جار…" at bounding box center [773, 293] width 1546 height 376
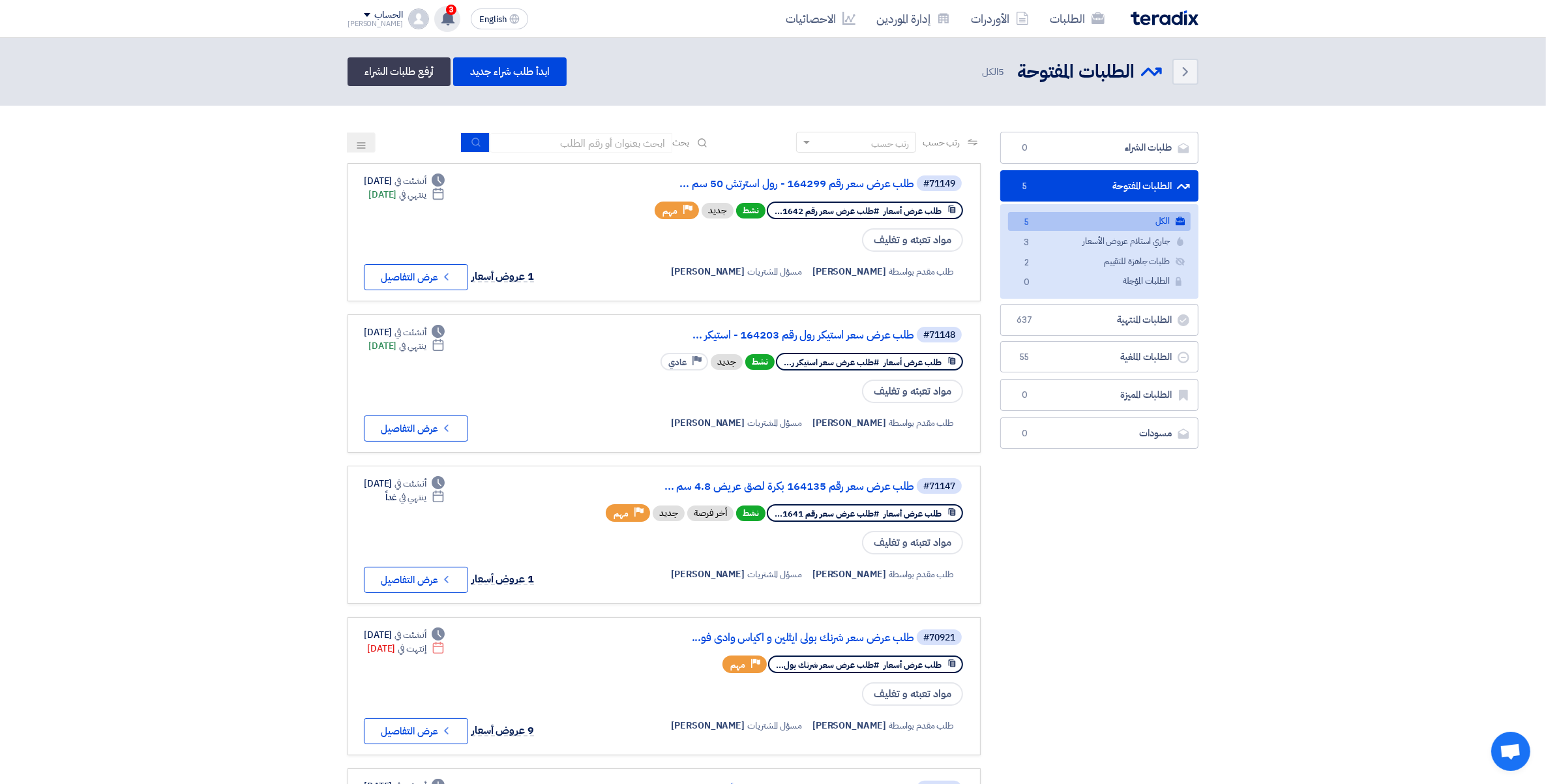
click at [446, 13] on span "3" at bounding box center [451, 9] width 11 height 11
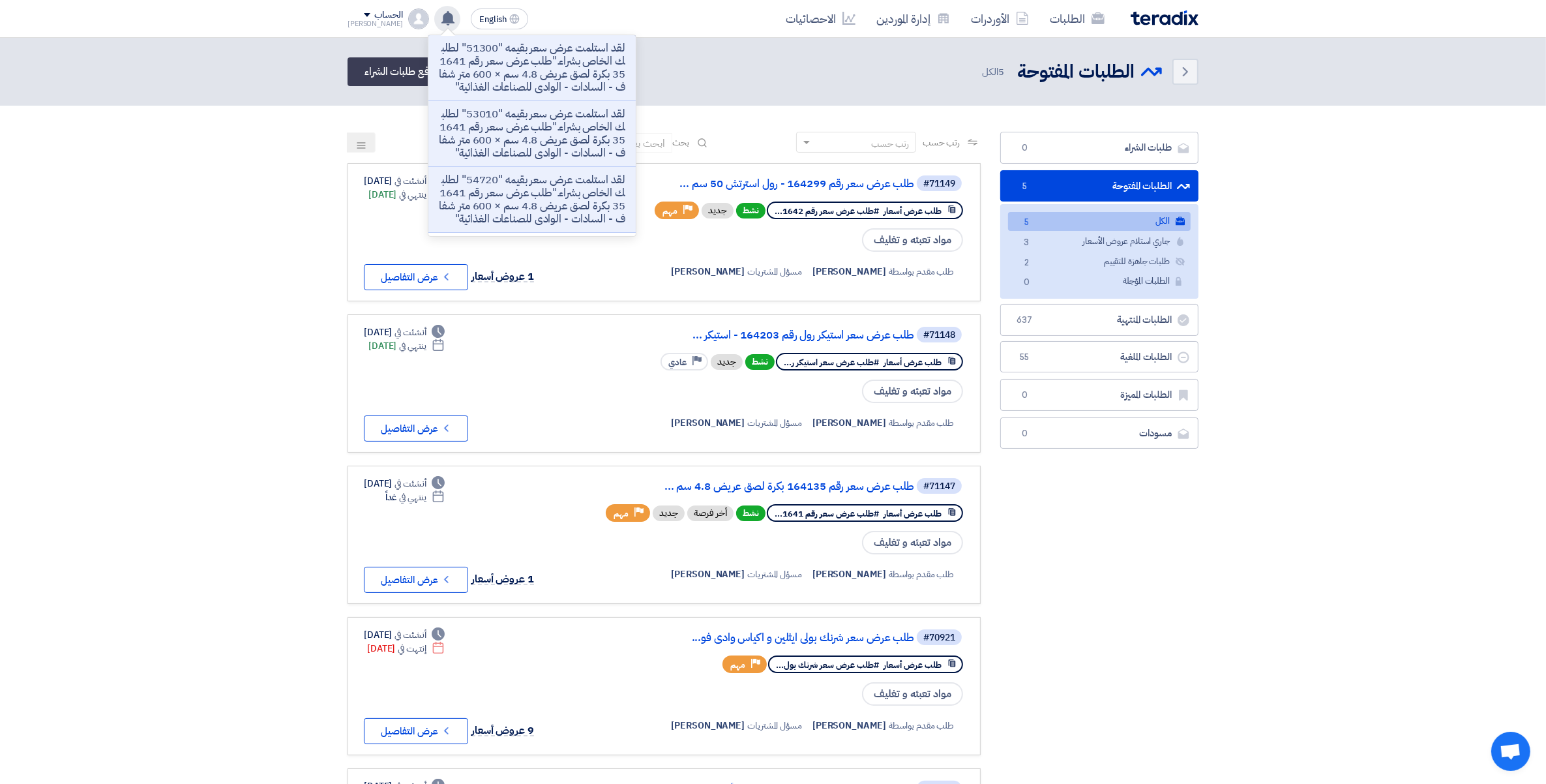
click at [577, 92] on p "لقد استلمت عرض سعر بقيمه "51300" لطلبك الخاص بشراء."طلب عرض سعر رقم 164135 بكرة…" at bounding box center [532, 67] width 187 height 52
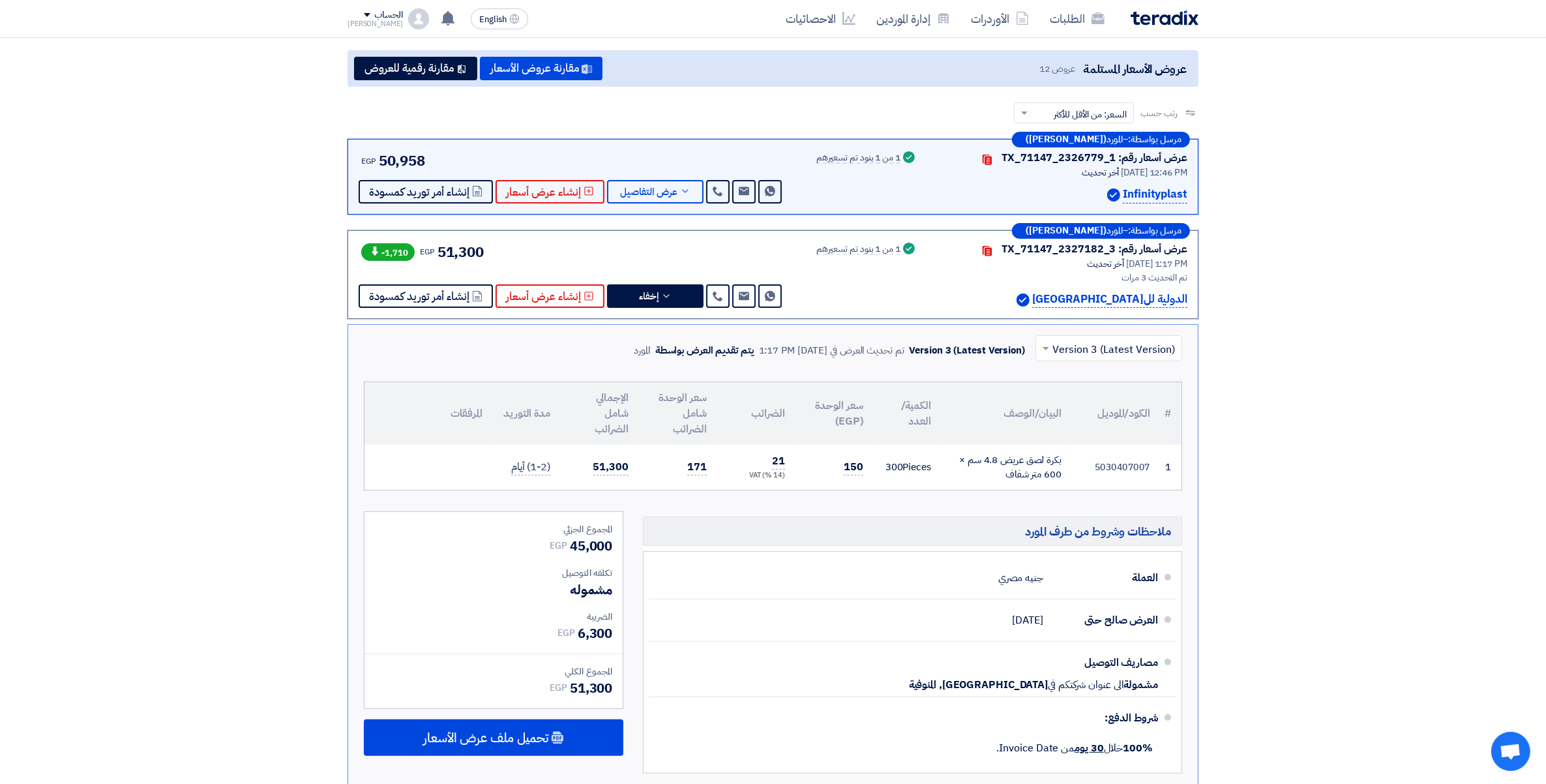
scroll to position [204, 0]
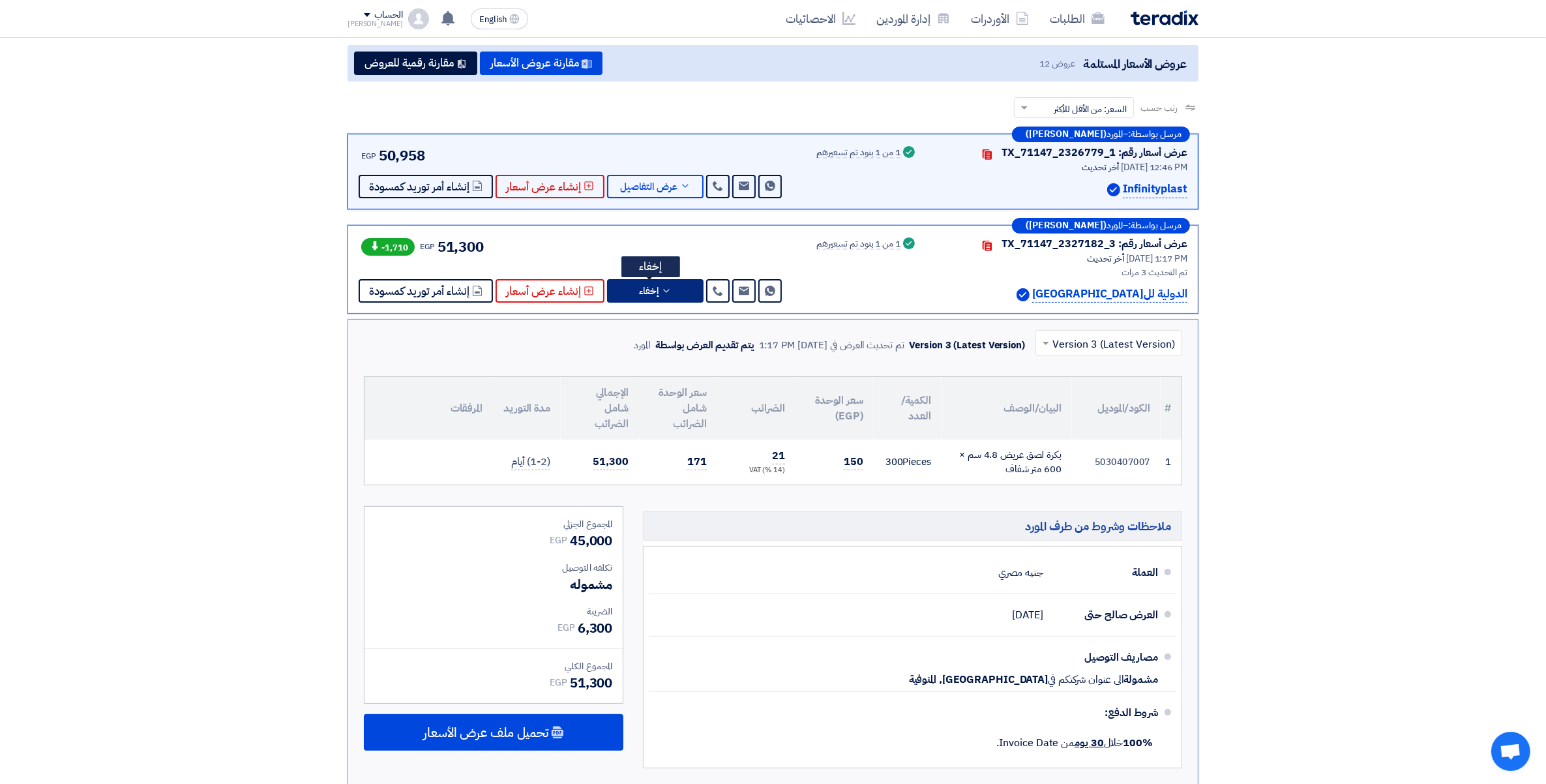
click at [673, 284] on button "إخفاء" at bounding box center [655, 290] width 97 height 23
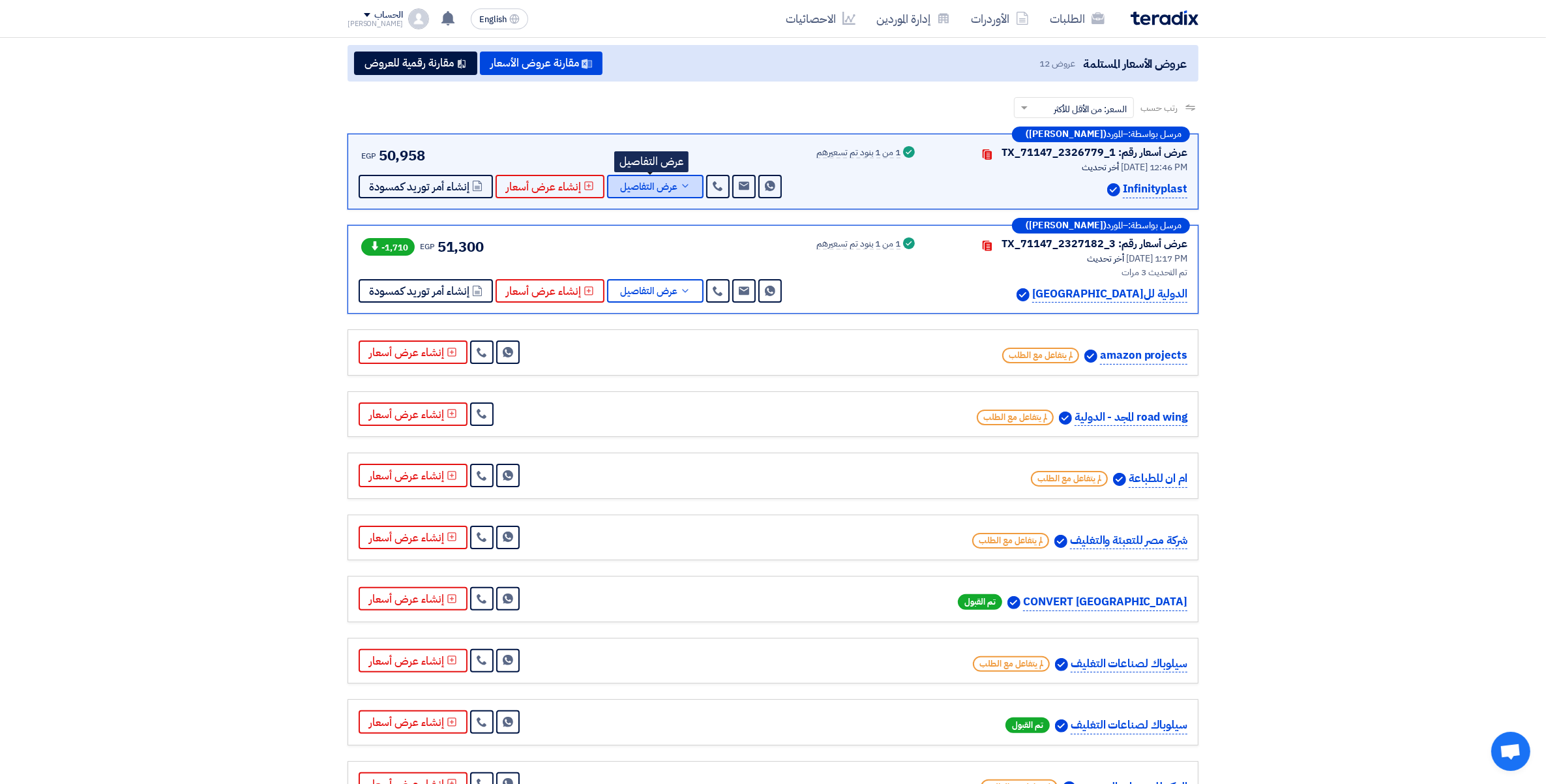
click at [668, 189] on span "عرض التفاصيل" at bounding box center [648, 187] width 58 height 10
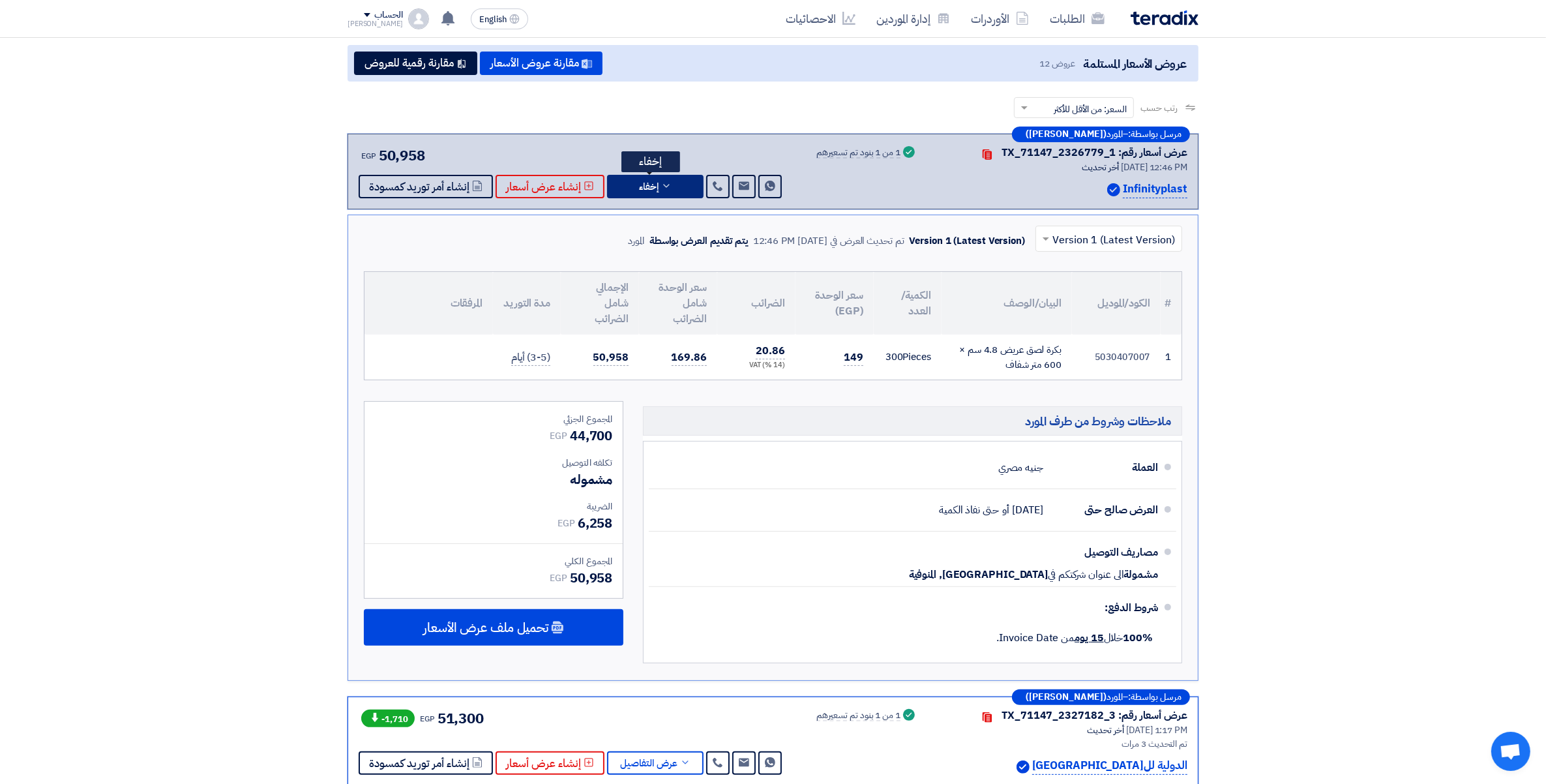
click at [668, 189] on button "إخفاء" at bounding box center [655, 186] width 97 height 23
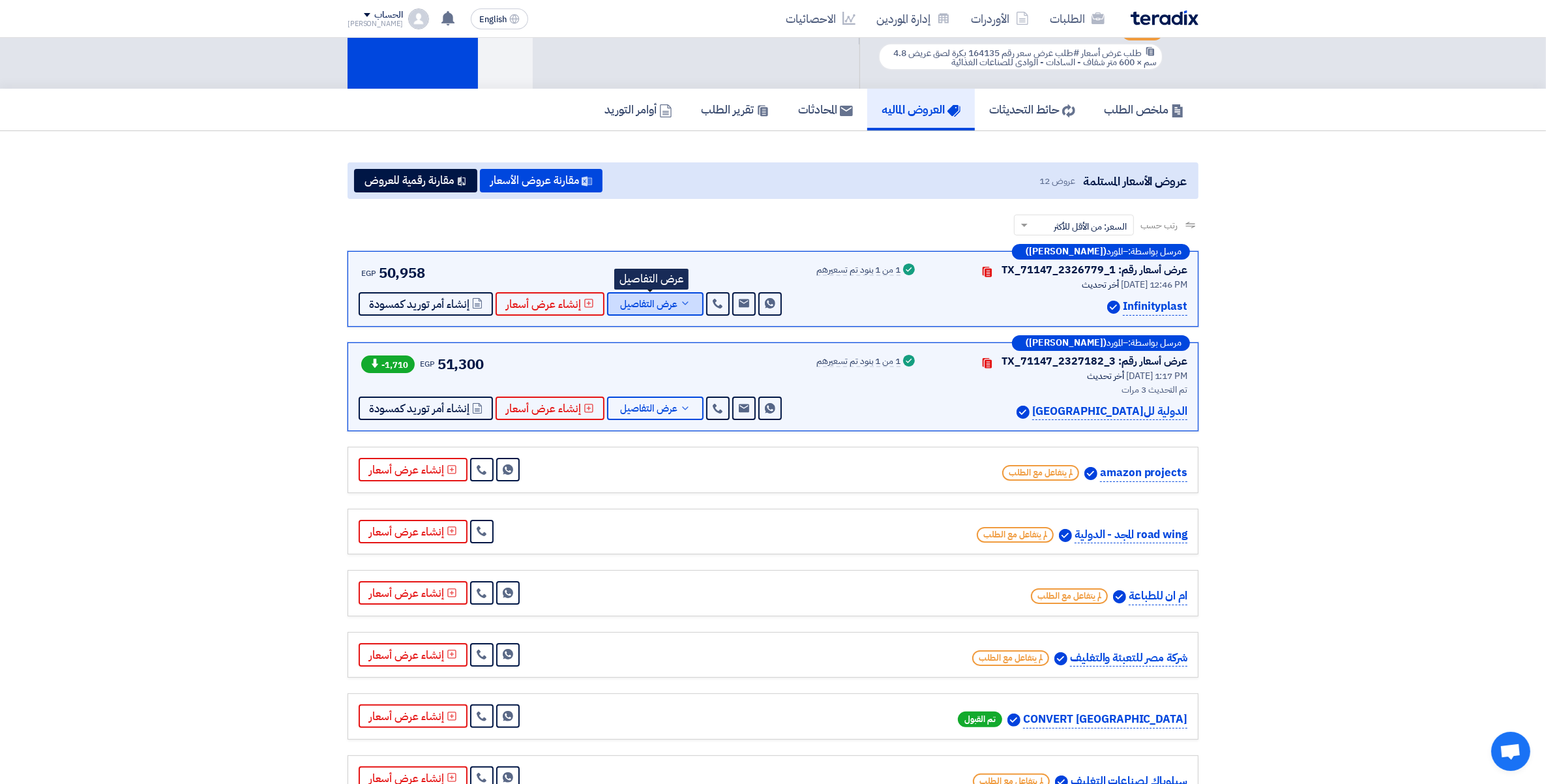
scroll to position [0, 0]
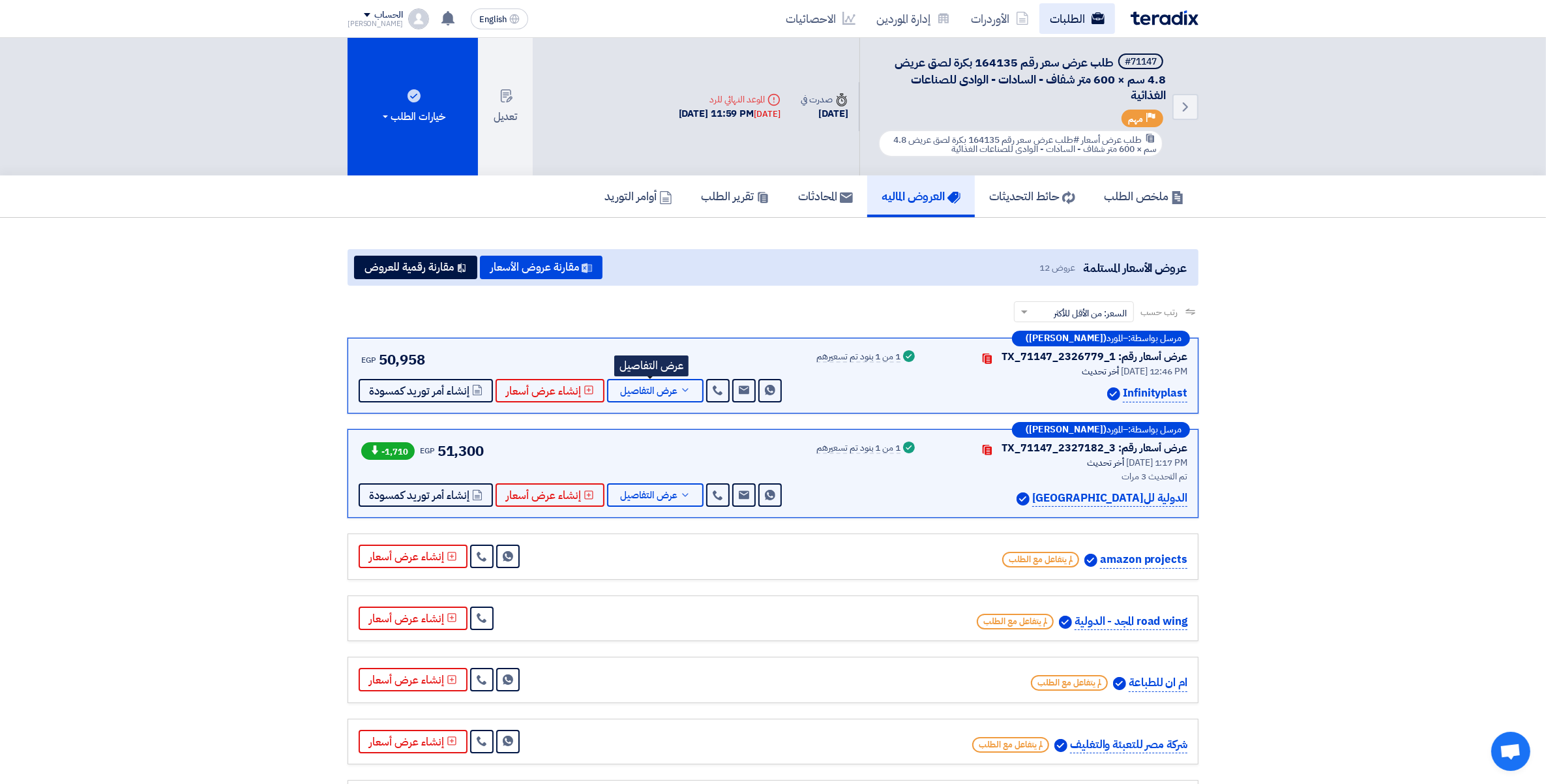
click at [1063, 21] on link "الطلبات" at bounding box center [1077, 18] width 76 height 31
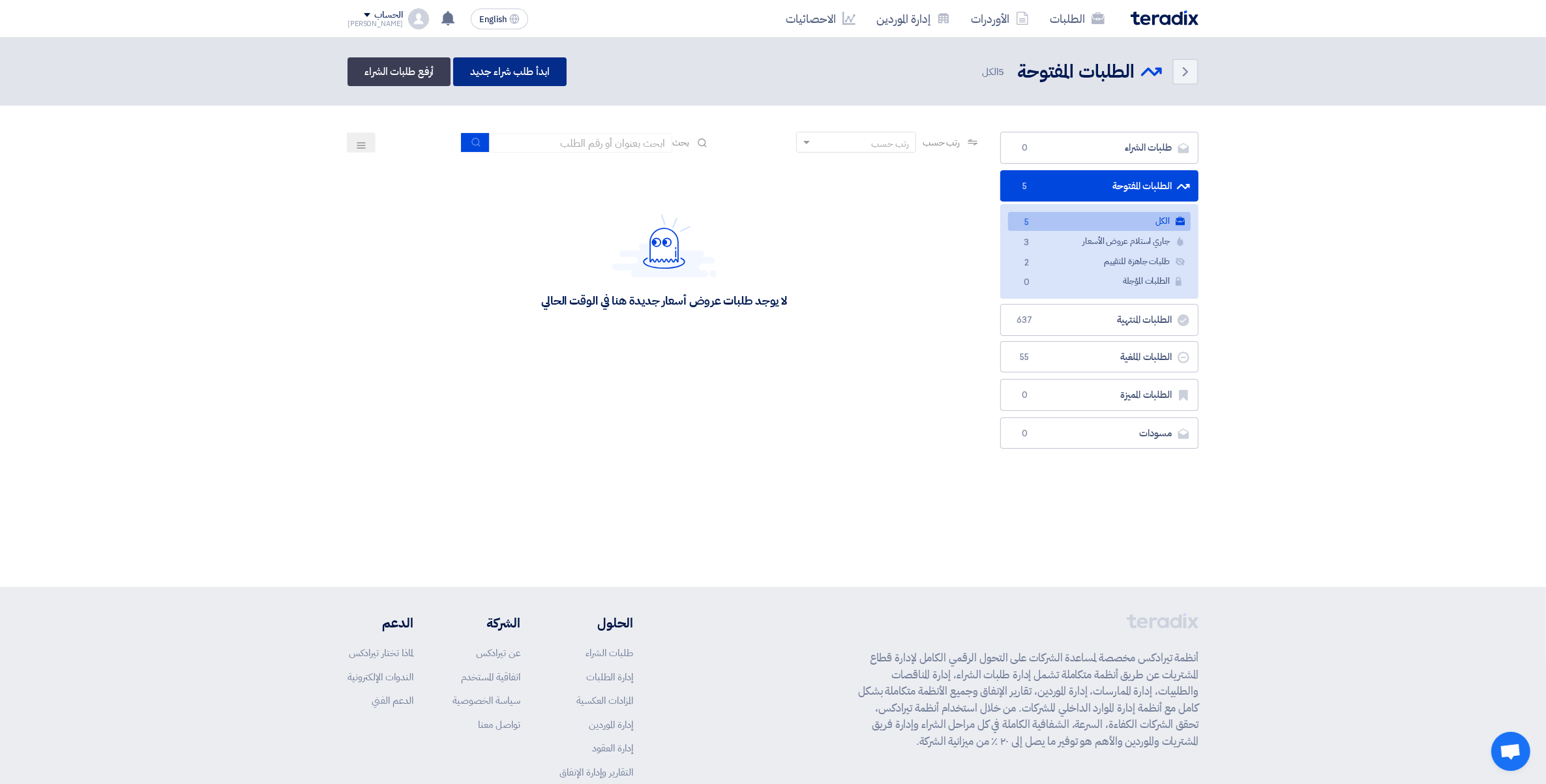
click at [523, 82] on link "ابدأ طلب شراء جديد" at bounding box center [509, 72] width 113 height 28
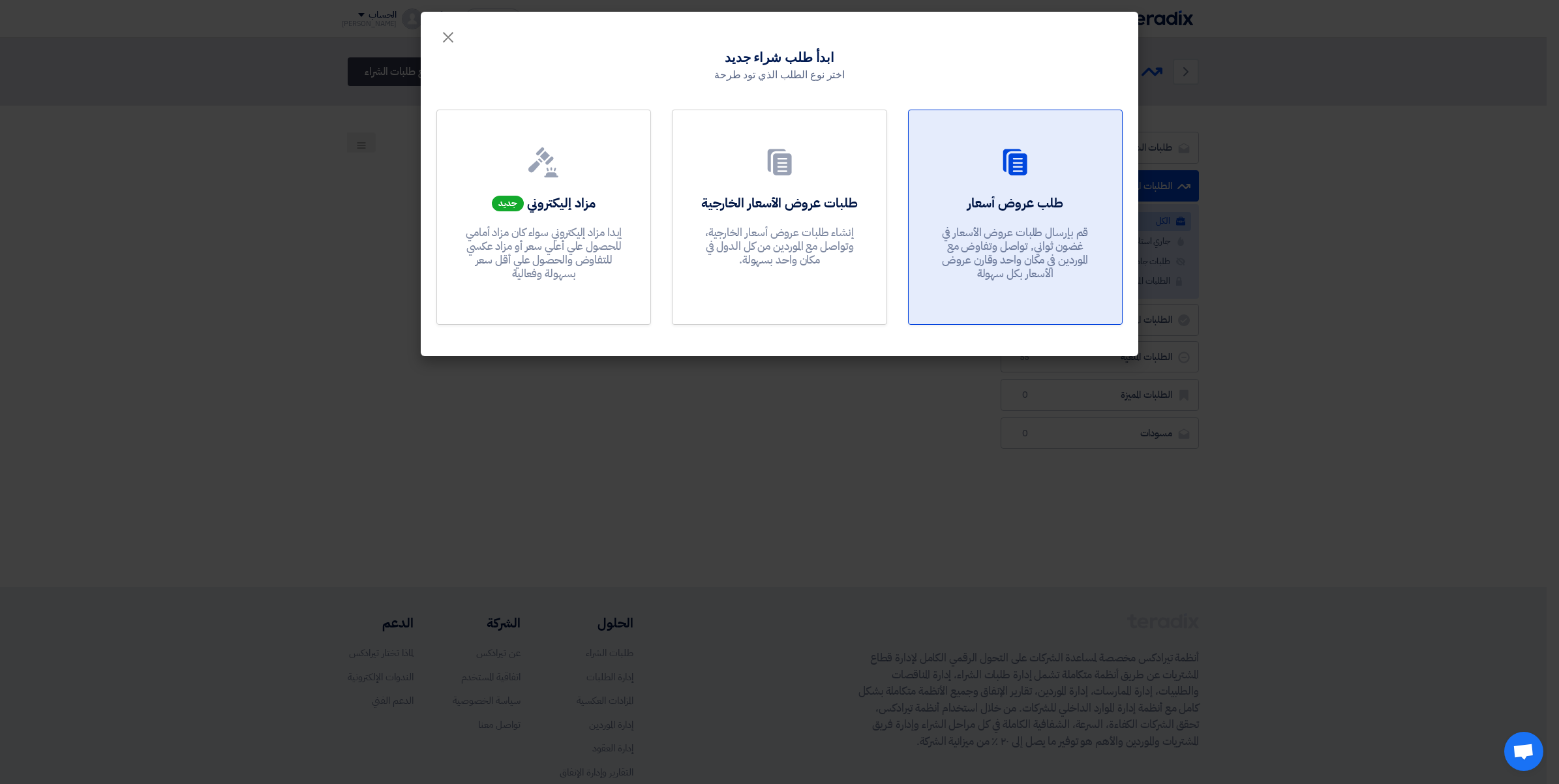
click at [1018, 168] on use at bounding box center [1015, 161] width 24 height 26
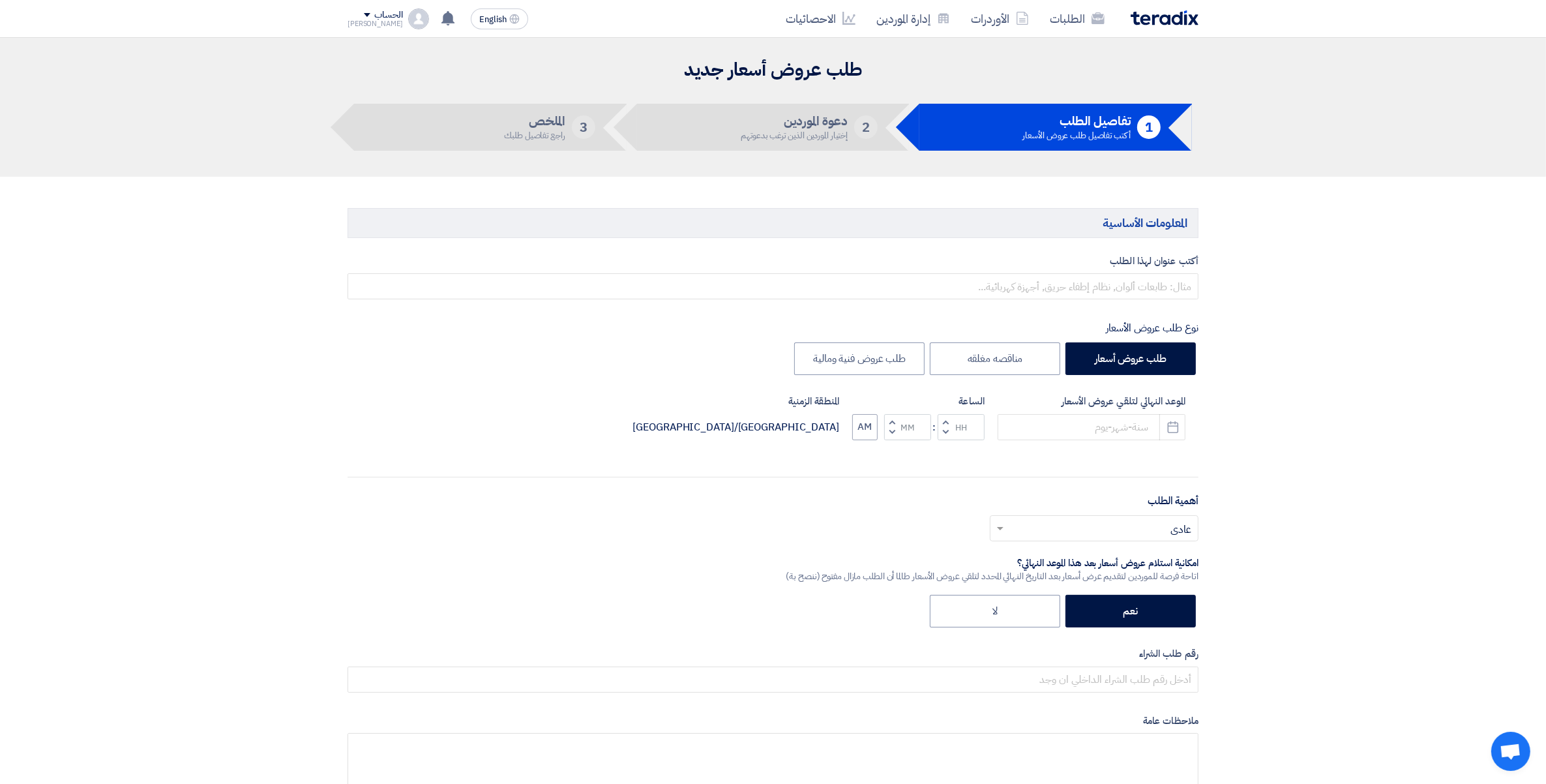
click at [1175, 300] on div "أكتب عنوان لهذا الطلب نوع طلب عروض الأسعار طلب عروض أسعار مناقصه مغلقه طلب عروض…" at bounding box center [773, 533] width 871 height 559
drag, startPoint x: 1178, startPoint y: 292, endPoint x: 1219, endPoint y: 292, distance: 41.0
click at [1190, 292] on input "text" at bounding box center [773, 286] width 851 height 26
paste input "164149"
click at [610, 488] on div "أكتب عنوان لهذا الطلب طلب عرض سعر تغطية عنب رقم 164149 ة نوع طلب عروض الأسعار ط…" at bounding box center [773, 533] width 871 height 559
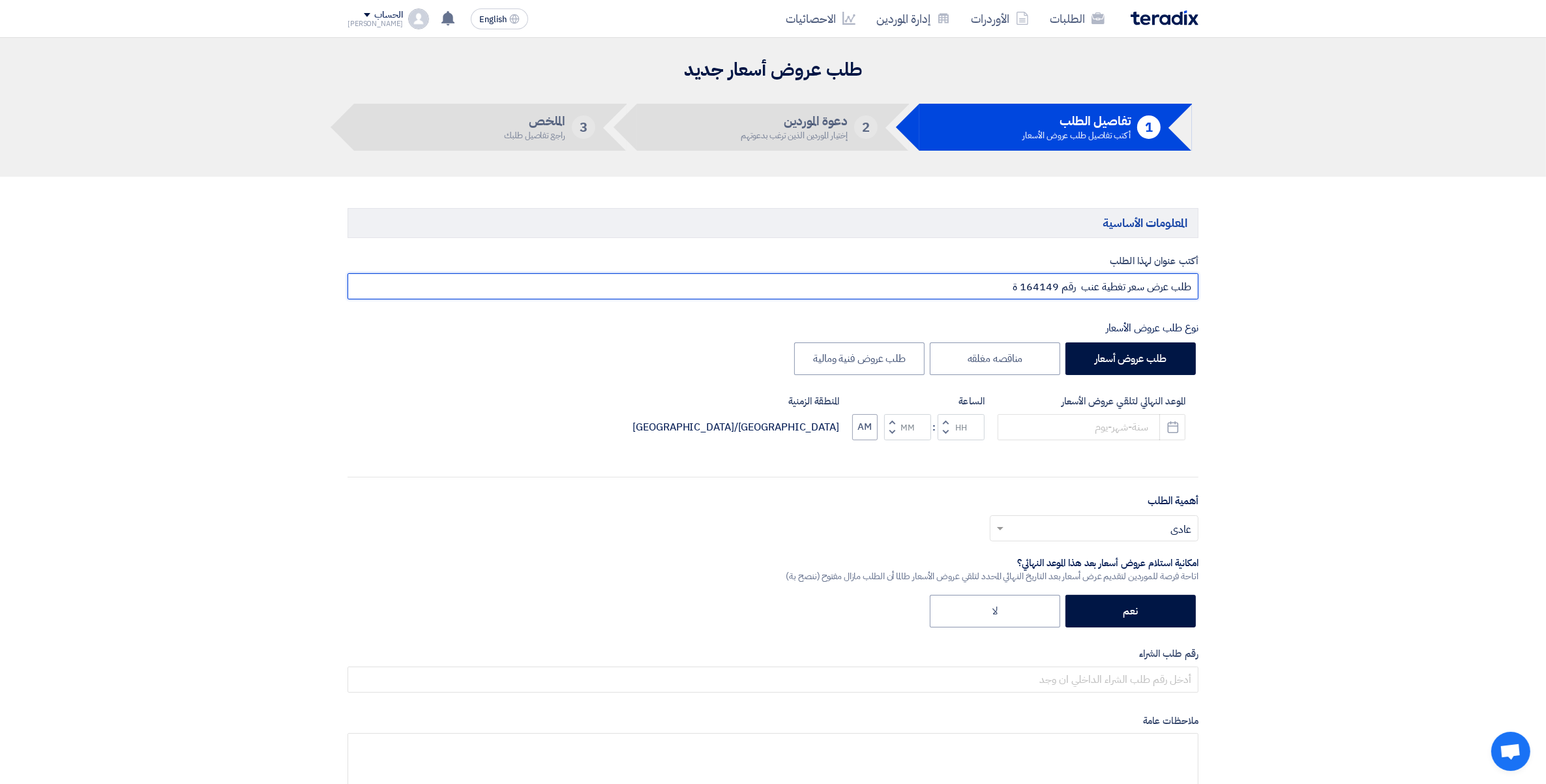
click at [979, 287] on input "طلب عرض سعر تغطية عنب رقم 164149 ة" at bounding box center [773, 286] width 851 height 26
type input "طلب عرض سعر تغطية عنب رقم 164149 وادى فود ك 49"
click at [1180, 425] on button "Pick a date" at bounding box center [1172, 427] width 26 height 26
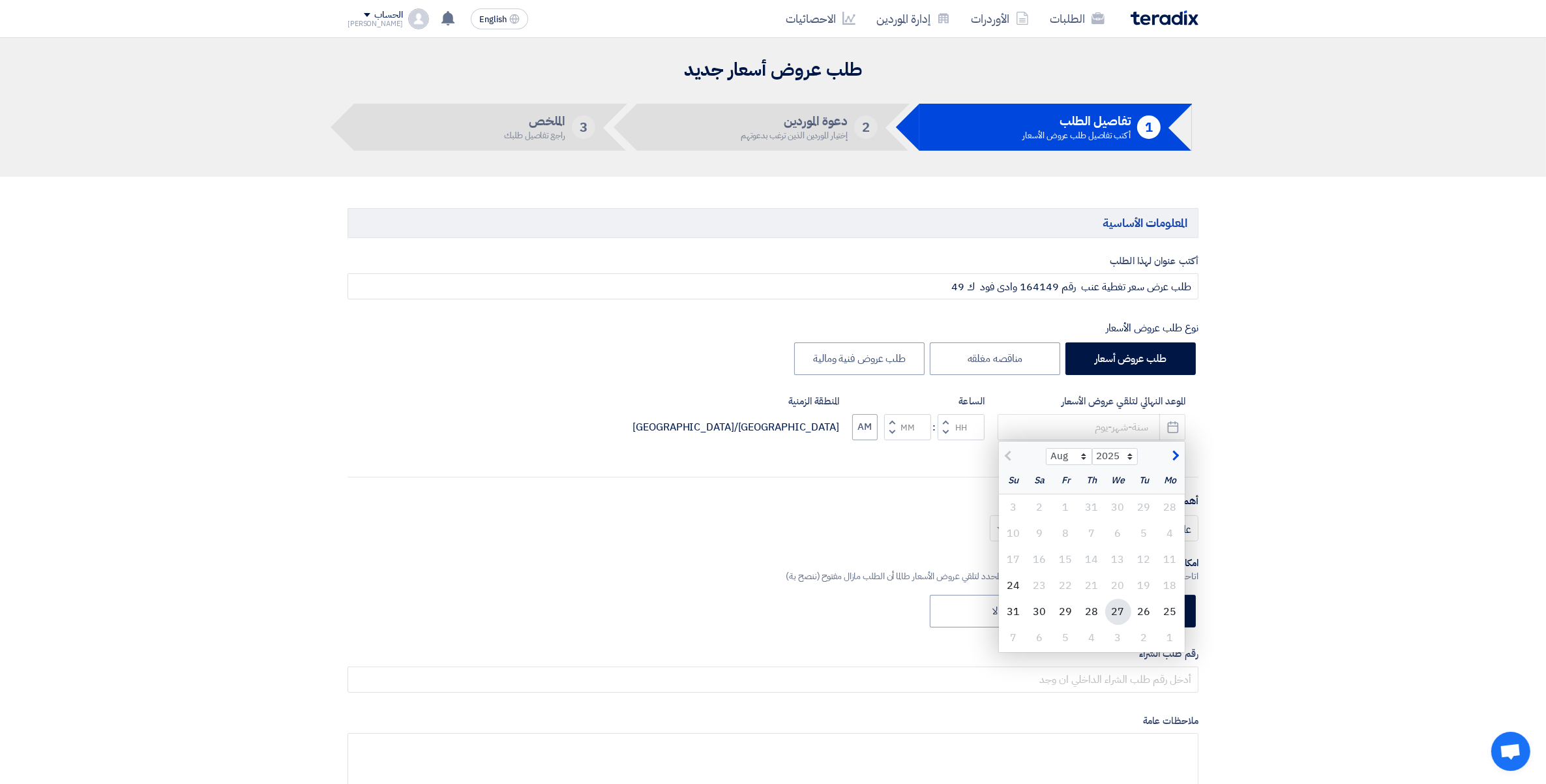
click at [1123, 618] on div "27" at bounding box center [1118, 611] width 26 height 26
type input "[DATE]"
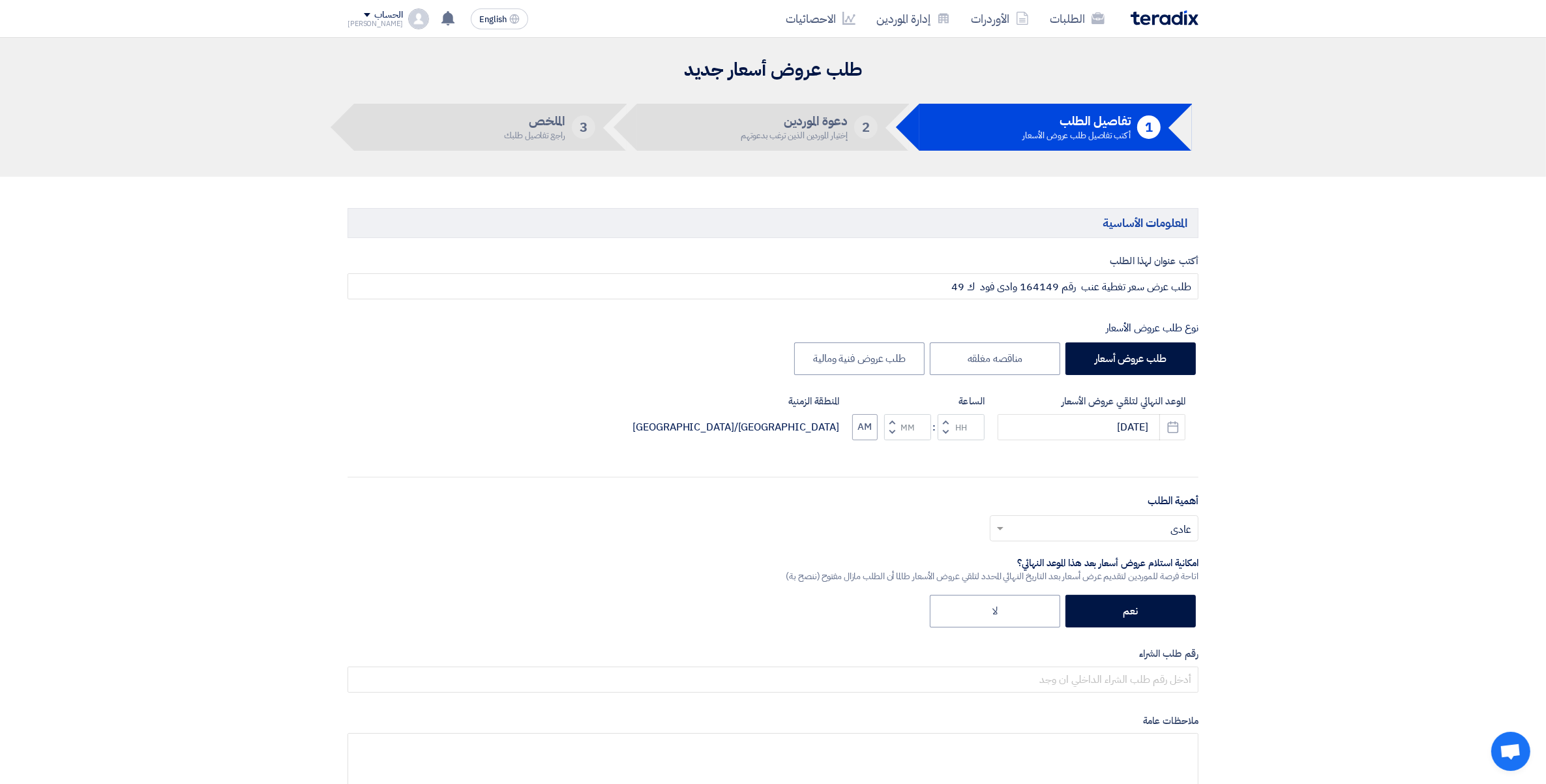
click at [886, 435] on button "Decrement minutes" at bounding box center [892, 432] width 16 height 16
type input "11"
type input "59"
click at [1146, 538] on input "text" at bounding box center [1101, 529] width 183 height 21
click at [1148, 580] on div "مهم" at bounding box center [1094, 582] width 207 height 27
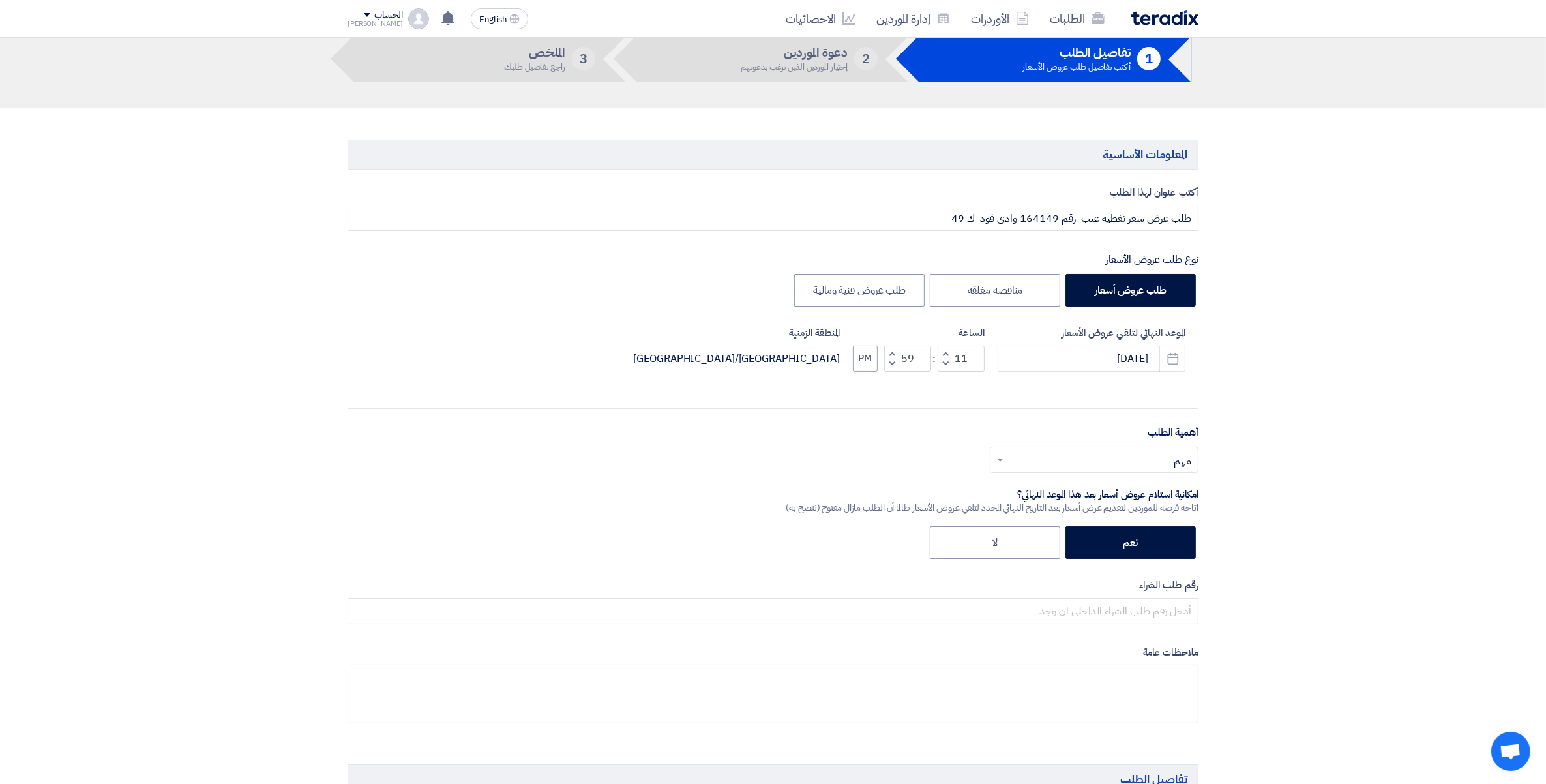
scroll to position [163, 0]
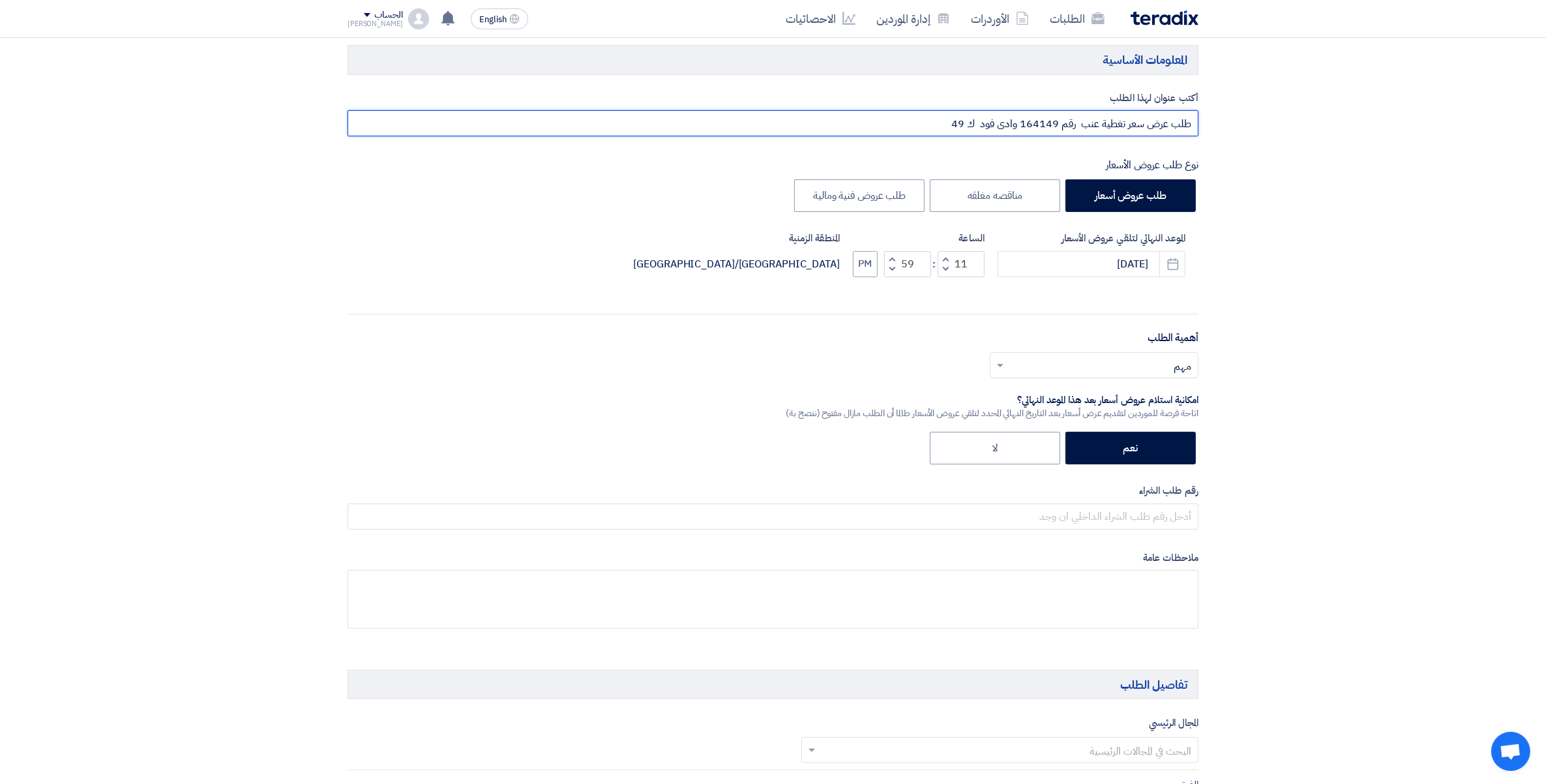
drag, startPoint x: 908, startPoint y: 127, endPoint x: 1259, endPoint y: 138, distance: 351.2
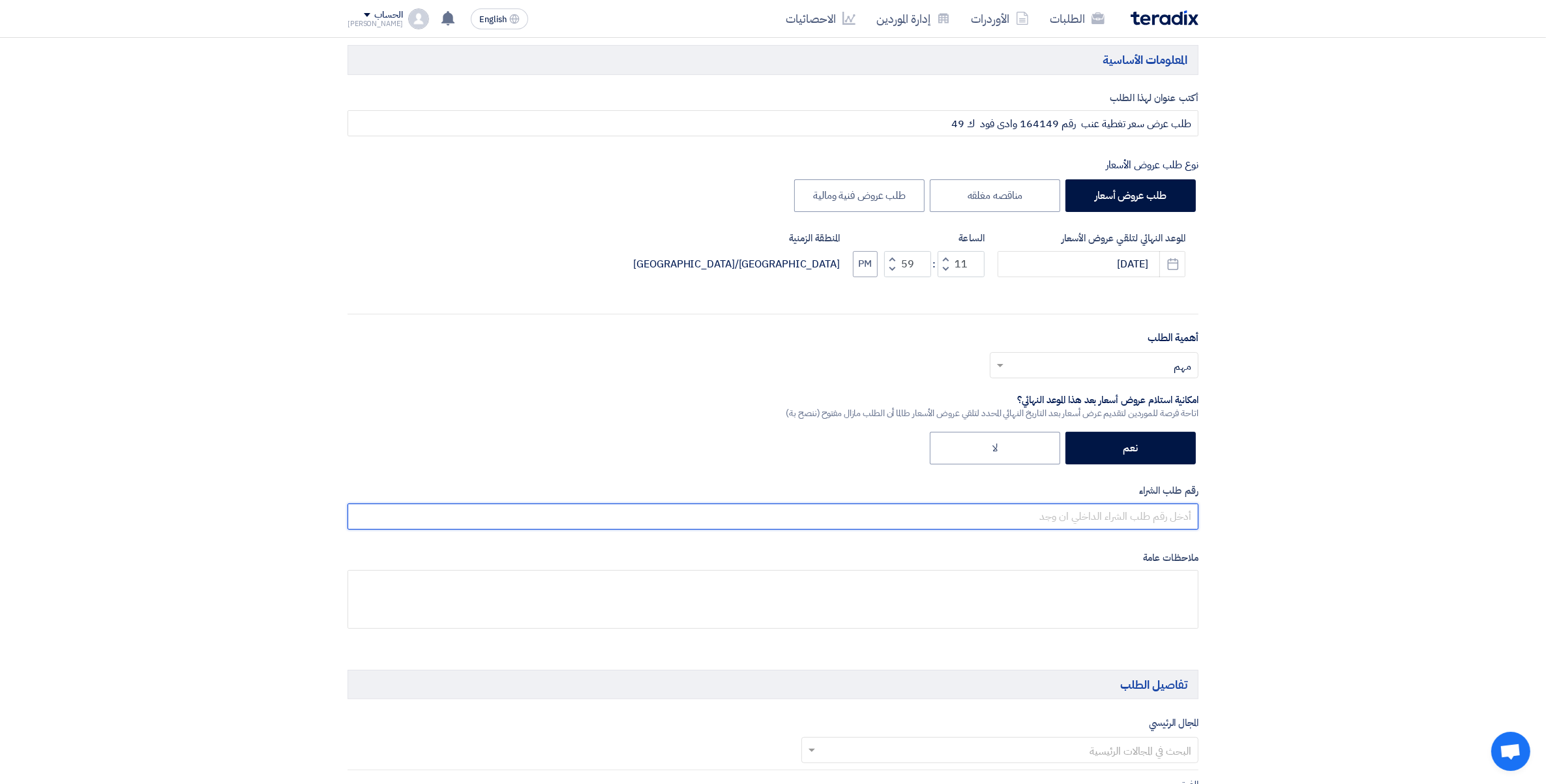
click at [1171, 509] on input "text" at bounding box center [773, 516] width 851 height 26
paste input "طلب عرض سعر تغطية عنب رقم 164149 وادى فود ك 49"
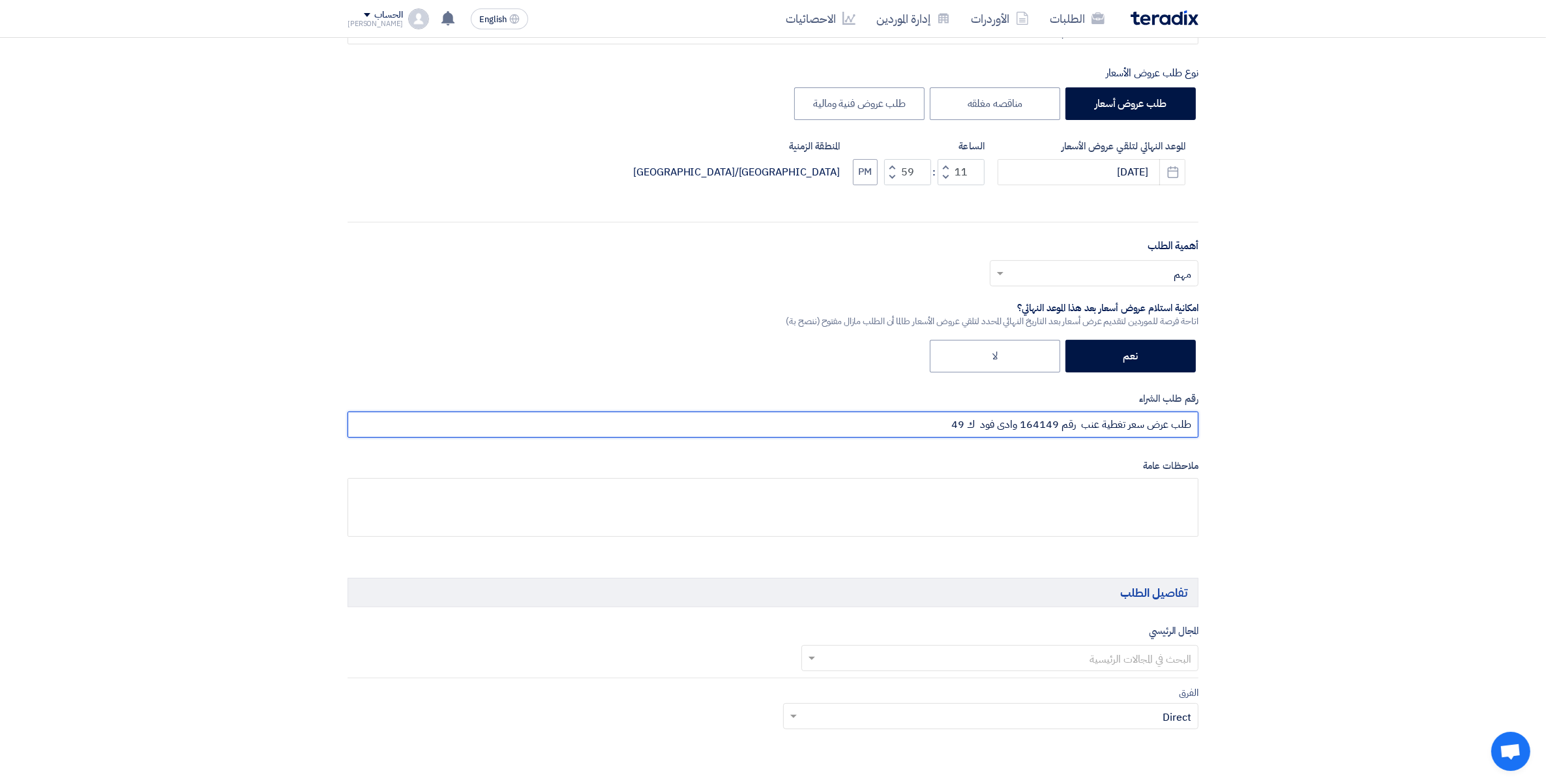
scroll to position [408, 0]
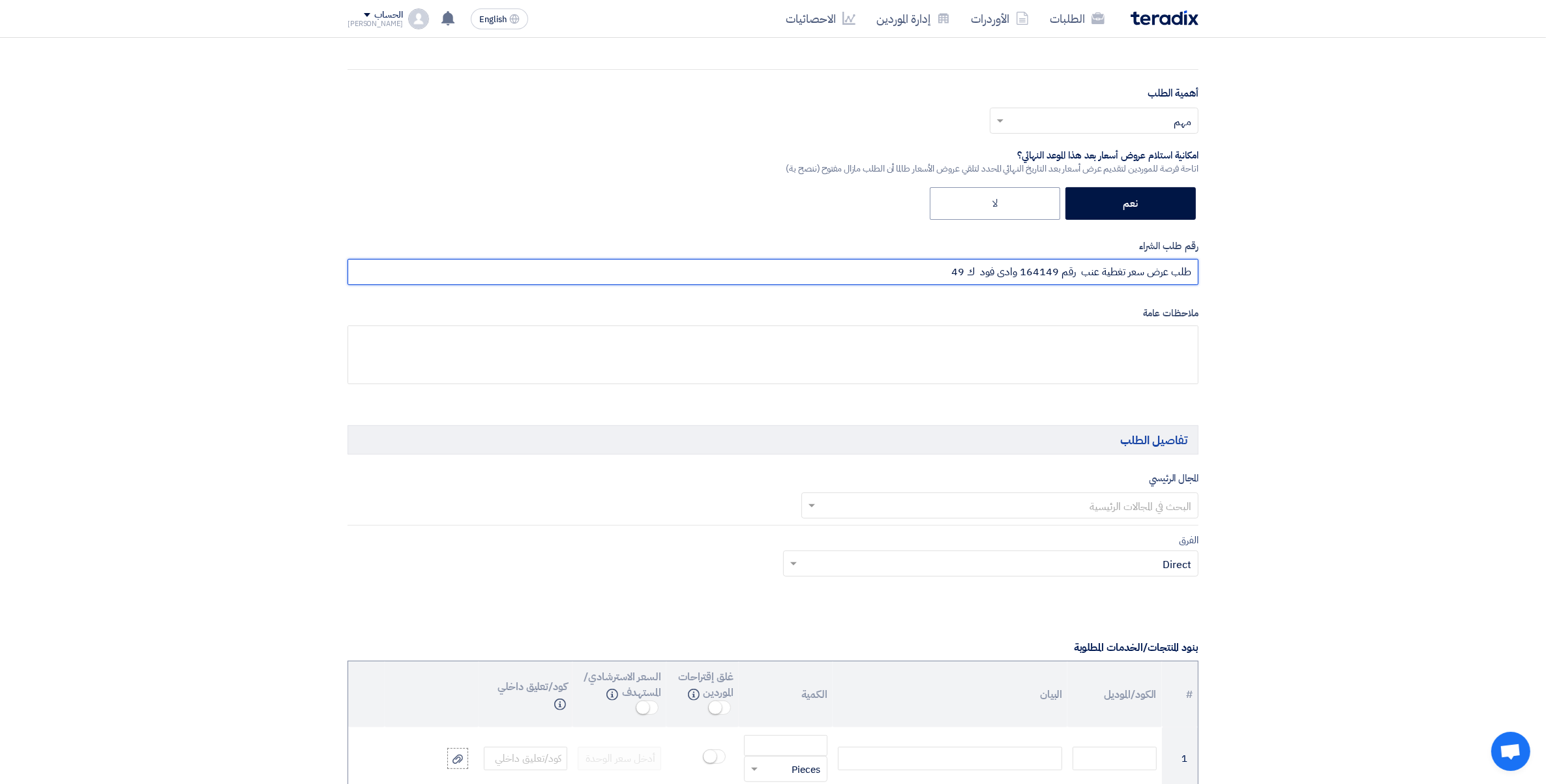
type input "طلب عرض سعر تغطية عنب رقم 164149 وادى فود ك 49"
click at [1158, 514] on input "text" at bounding box center [1007, 506] width 371 height 21
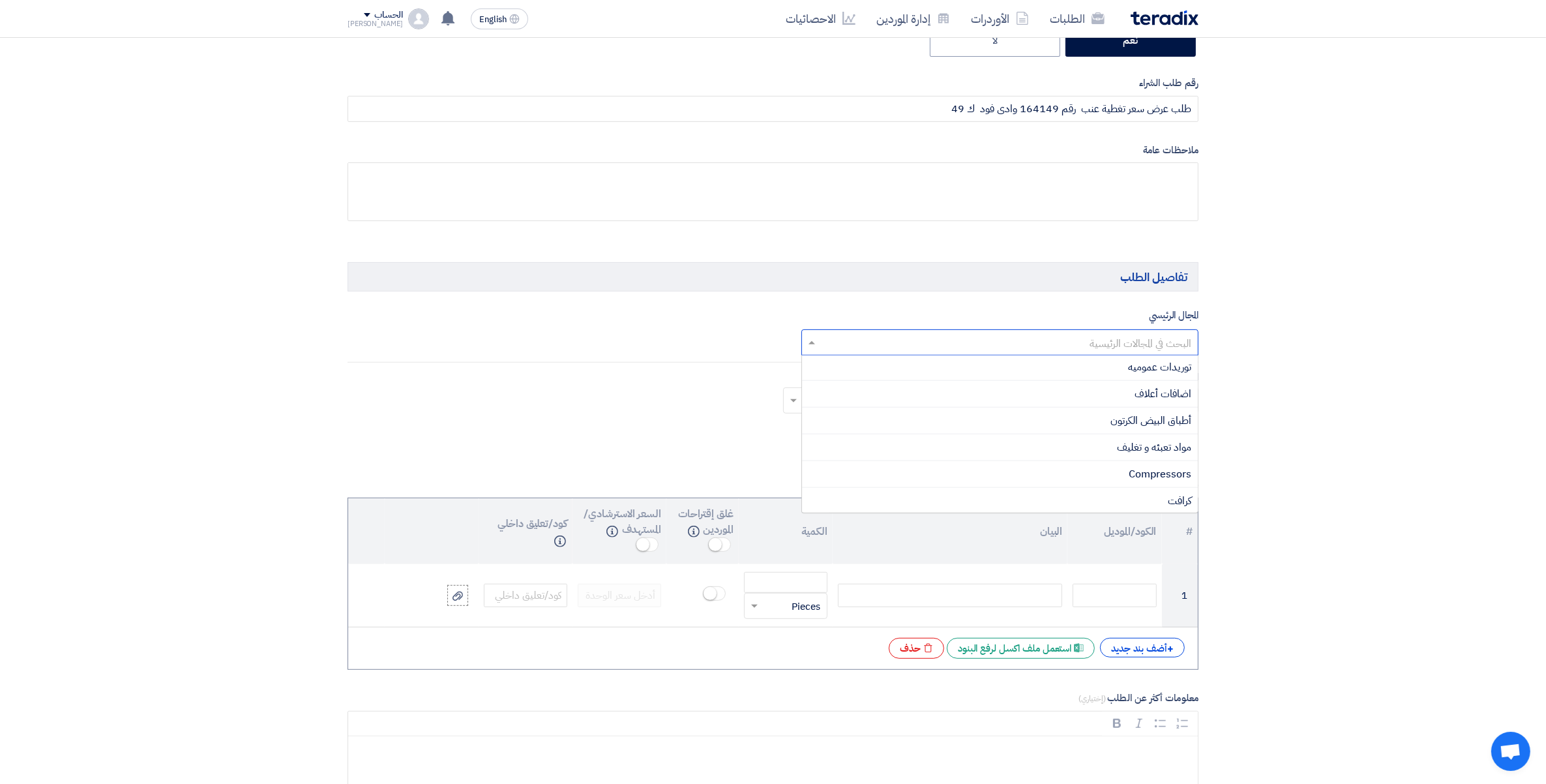
scroll to position [0, 0]
click at [1175, 457] on span "مواد تعبئه و تغليف" at bounding box center [1154, 449] width 75 height 16
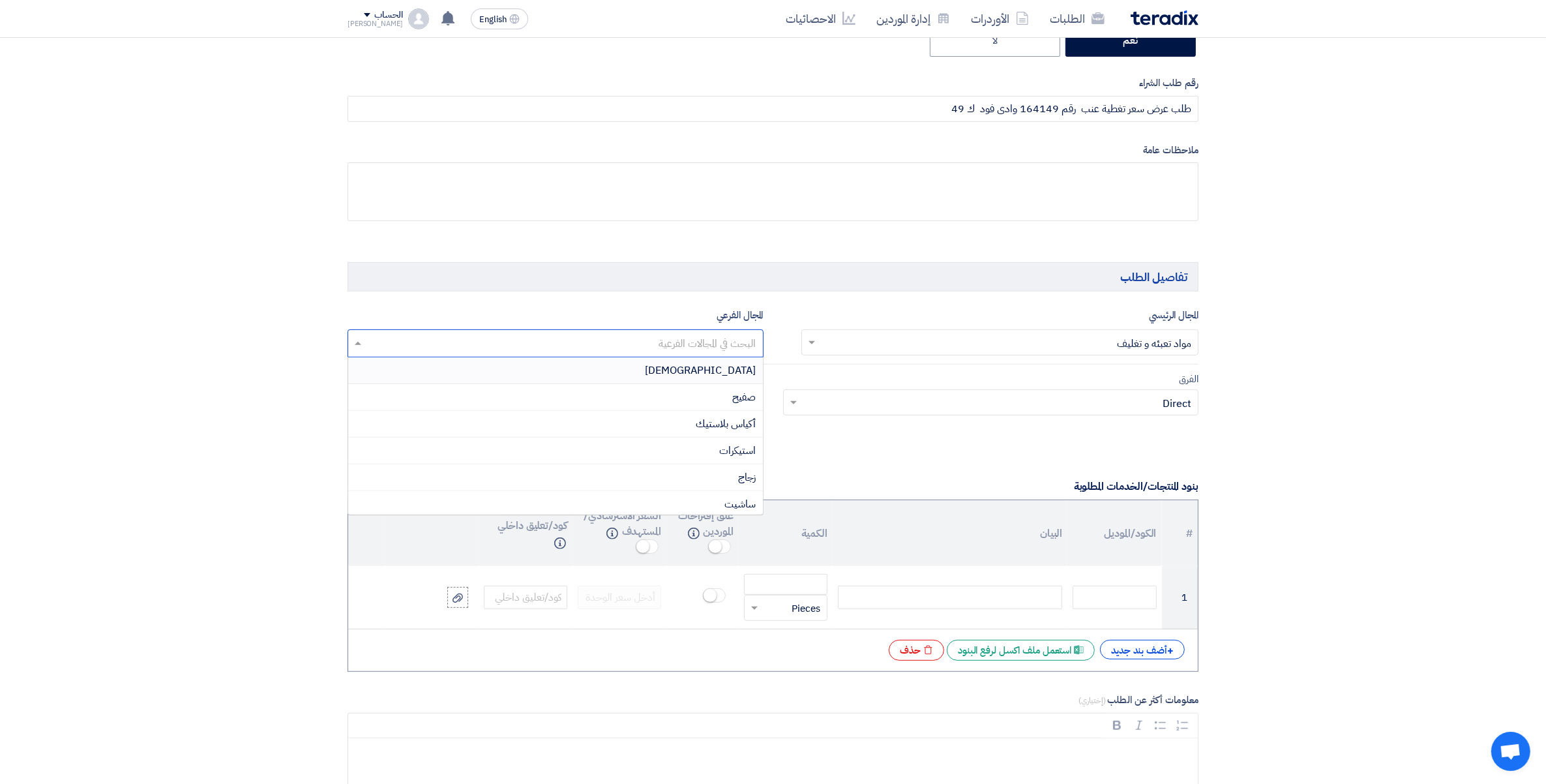
click at [709, 341] on input "text" at bounding box center [555, 344] width 403 height 21
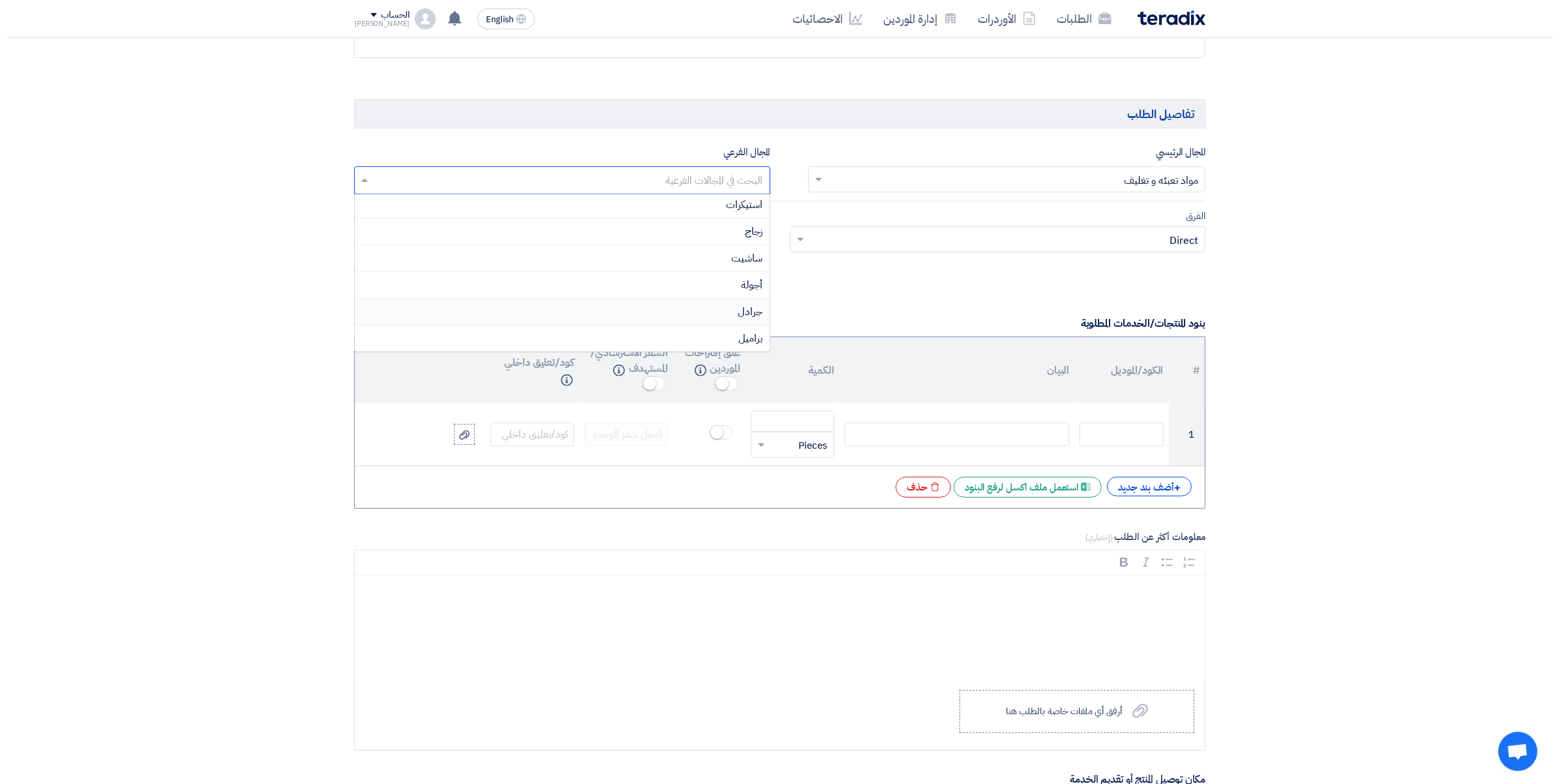
scroll to position [1, 0]
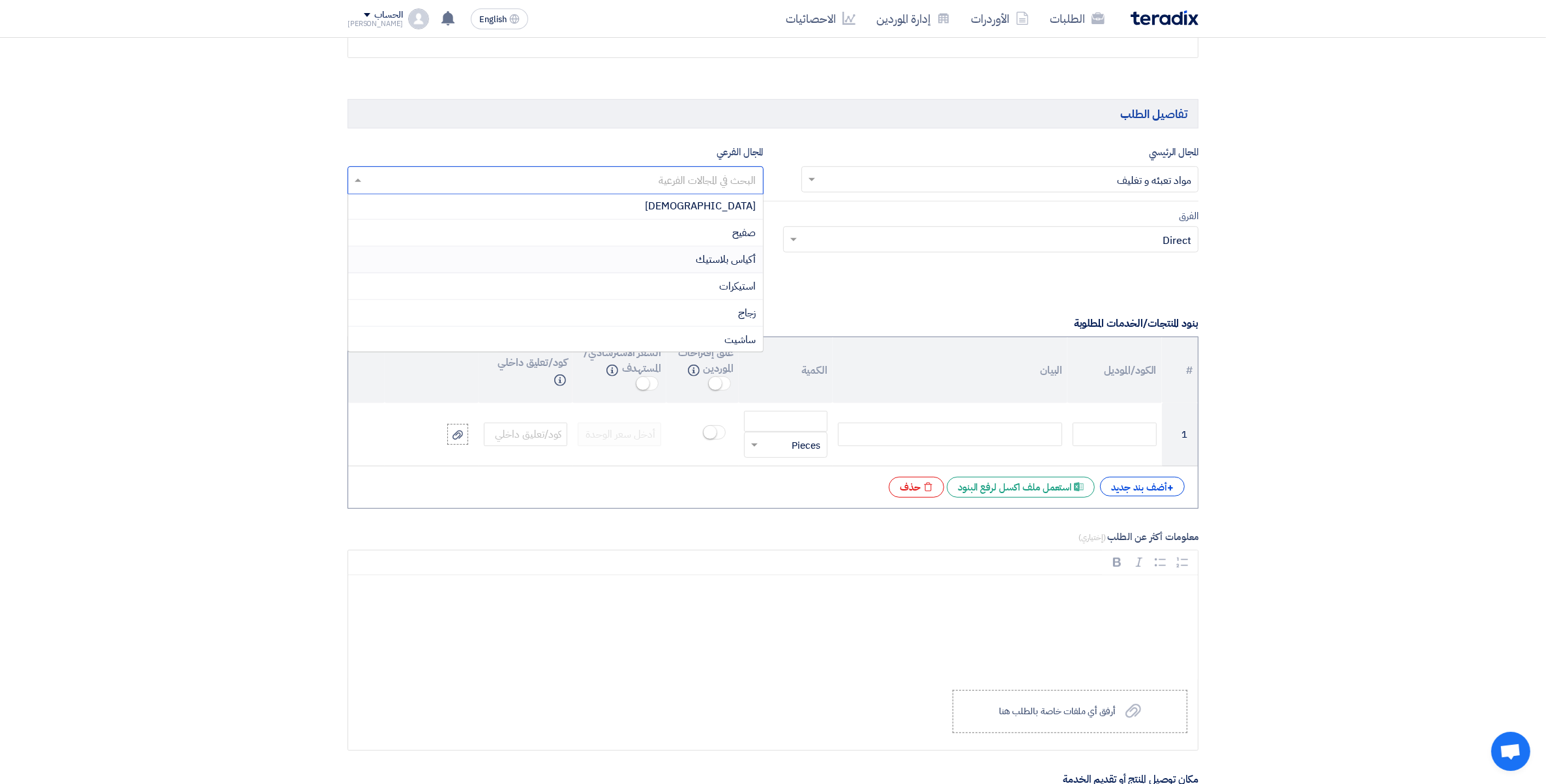
click at [741, 255] on span "أكياس بلاستيك" at bounding box center [726, 259] width 60 height 16
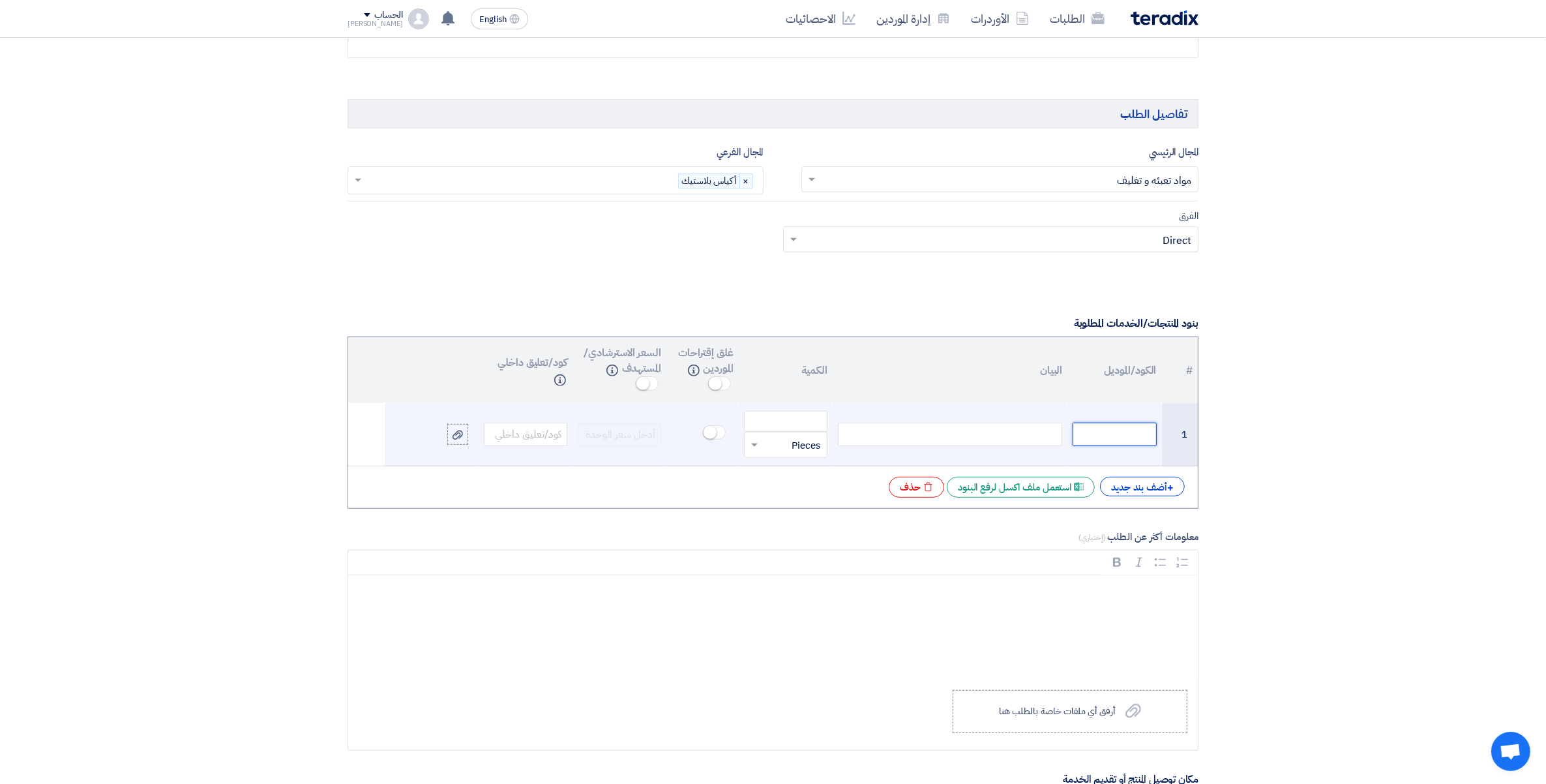
click at [1093, 435] on input "text" at bounding box center [1115, 434] width 84 height 23
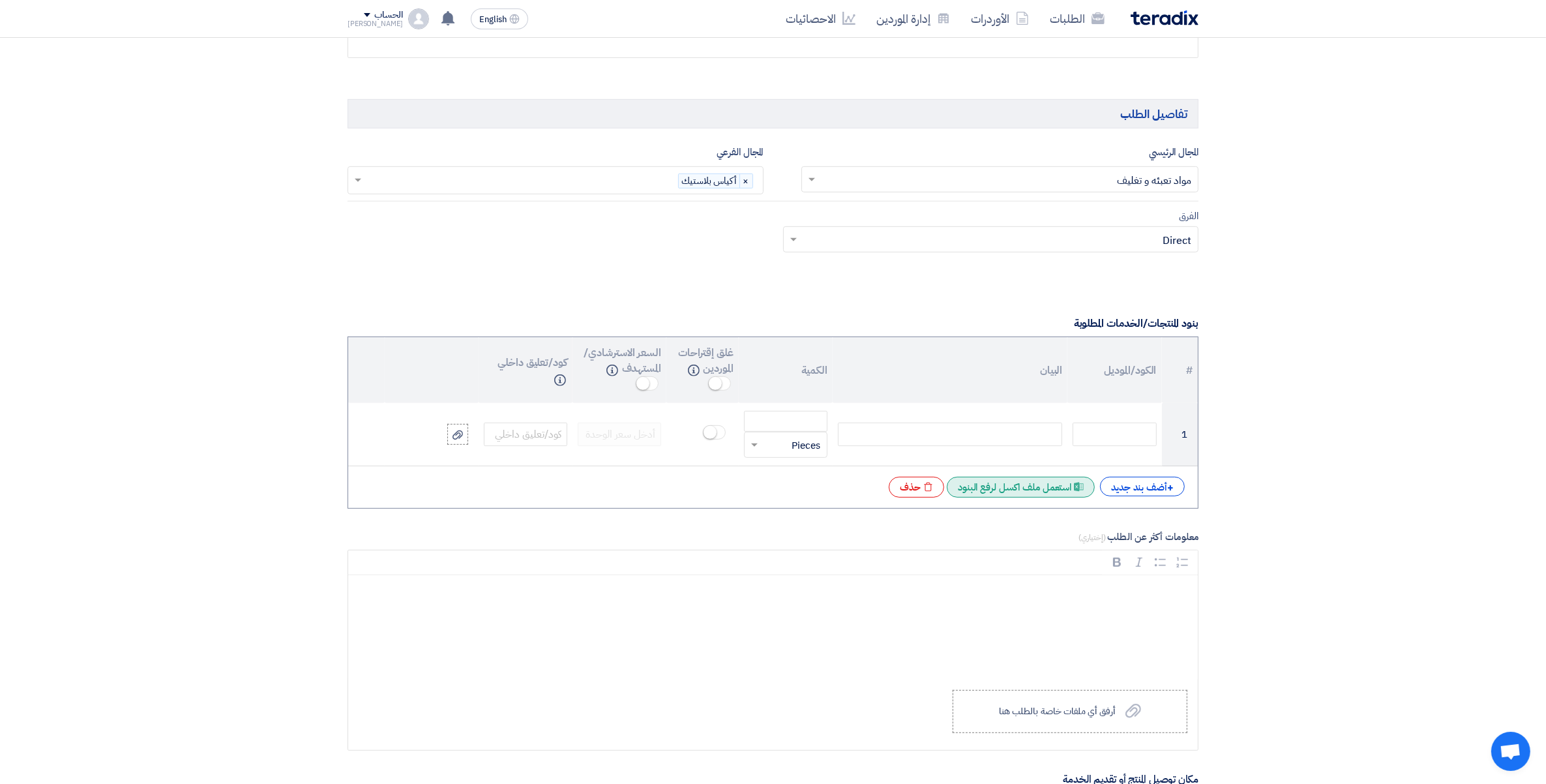
click at [1024, 486] on div "Excel file استعمل ملف اكسل لرفع البنود" at bounding box center [1020, 486] width 148 height 21
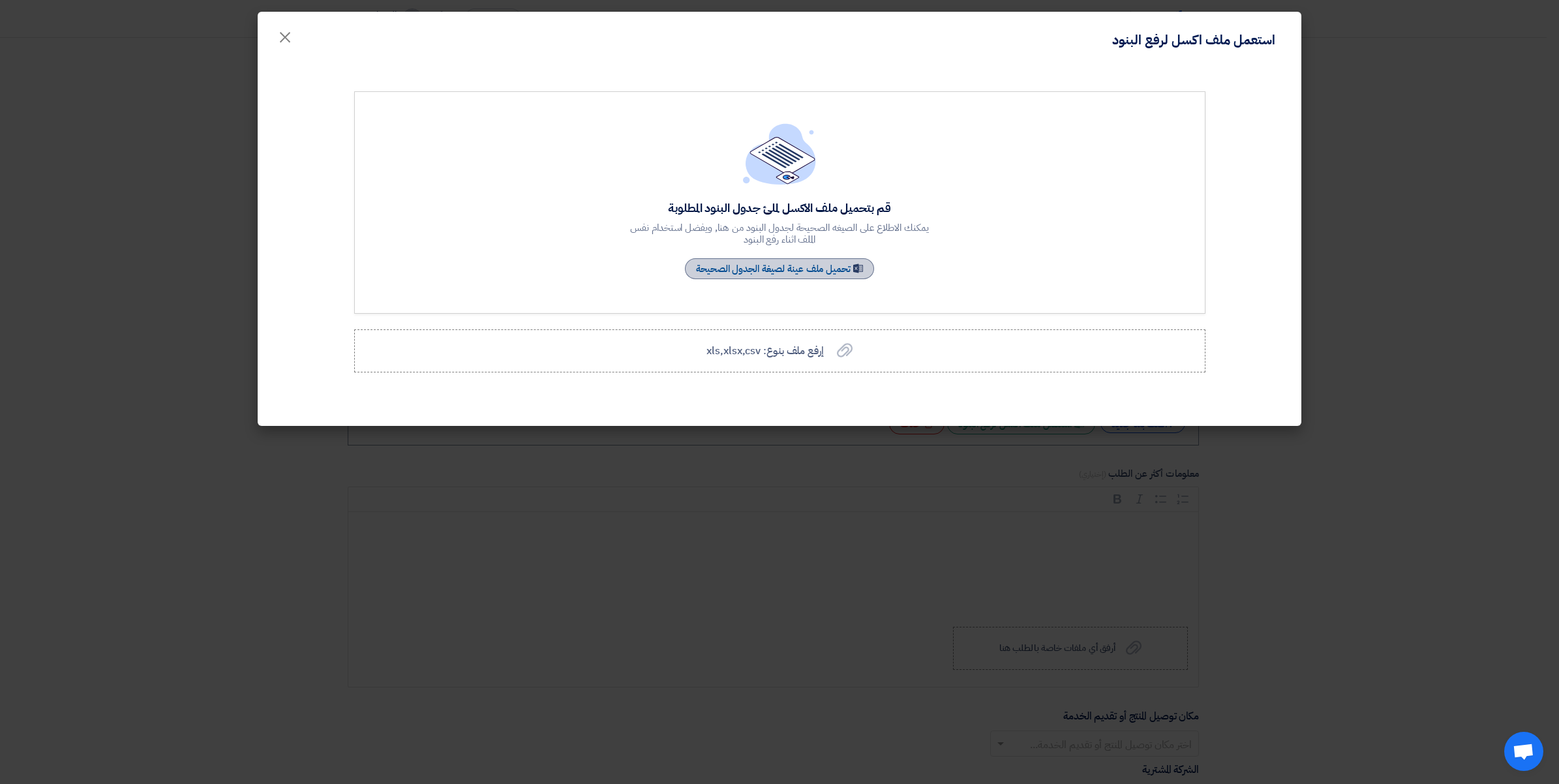
click at [854, 265] on link "Sample Sheet تحميل ملف عينة لصيغة الجدول الصحيحة" at bounding box center [779, 268] width 189 height 21
click at [778, 350] on span "إرفع ملف بنوع: xls,xlsx,csv" at bounding box center [765, 351] width 116 height 16
click at [0, 0] on input "إرفع ملف بنوع: xls,xlsx,csv إرفع ملف بنوع: xls,xlsx,csv" at bounding box center [0, 0] width 0 height 0
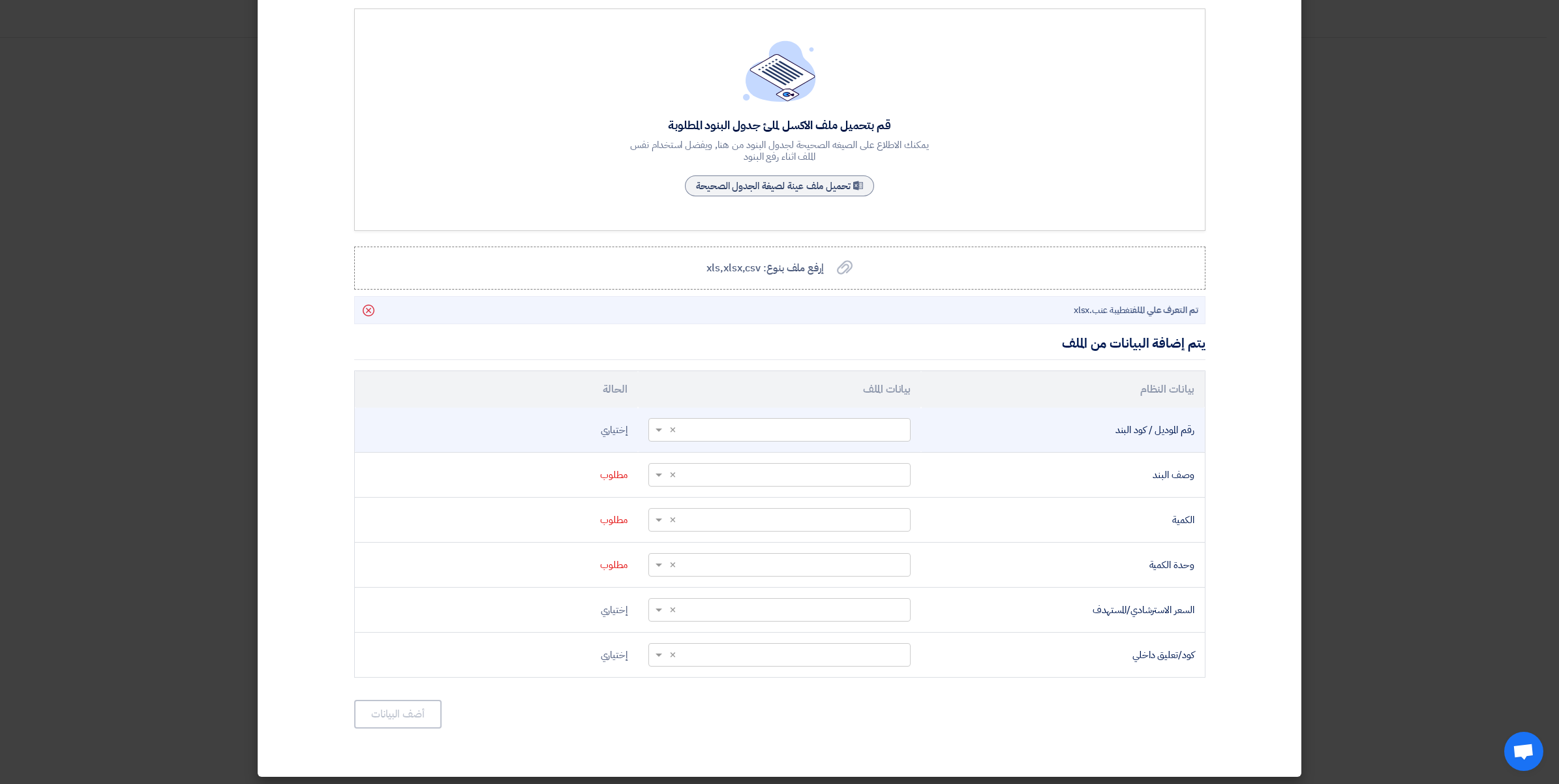
scroll to position [87, 0]
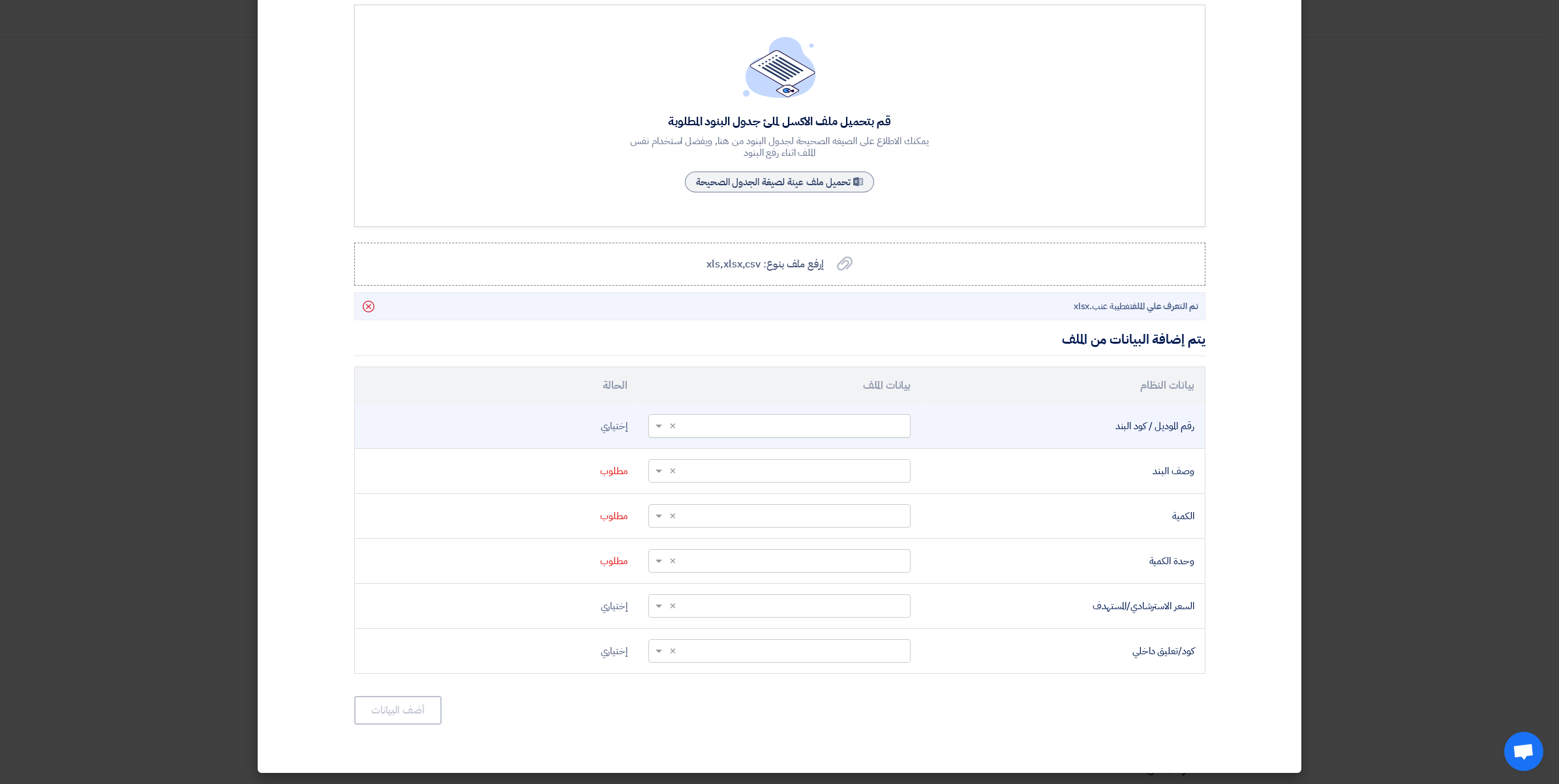
click at [744, 425] on input "text" at bounding box center [786, 425] width 236 height 21
click at [883, 453] on span "Item Code" at bounding box center [881, 450] width 45 height 14
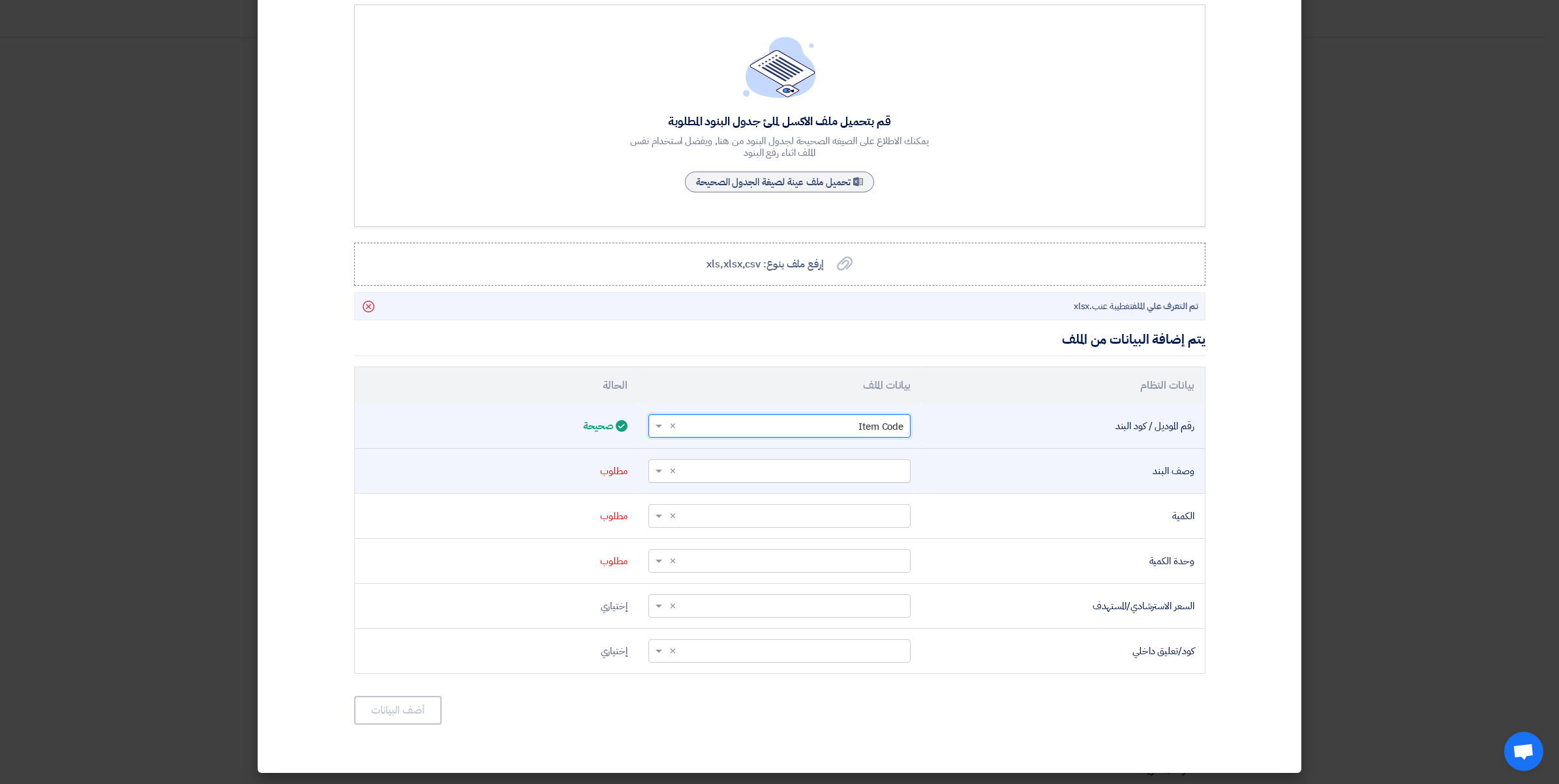
click at [881, 459] on div "أختر عمود... × ×" at bounding box center [779, 471] width 262 height 23
click at [871, 517] on span "Description" at bounding box center [878, 520] width 50 height 14
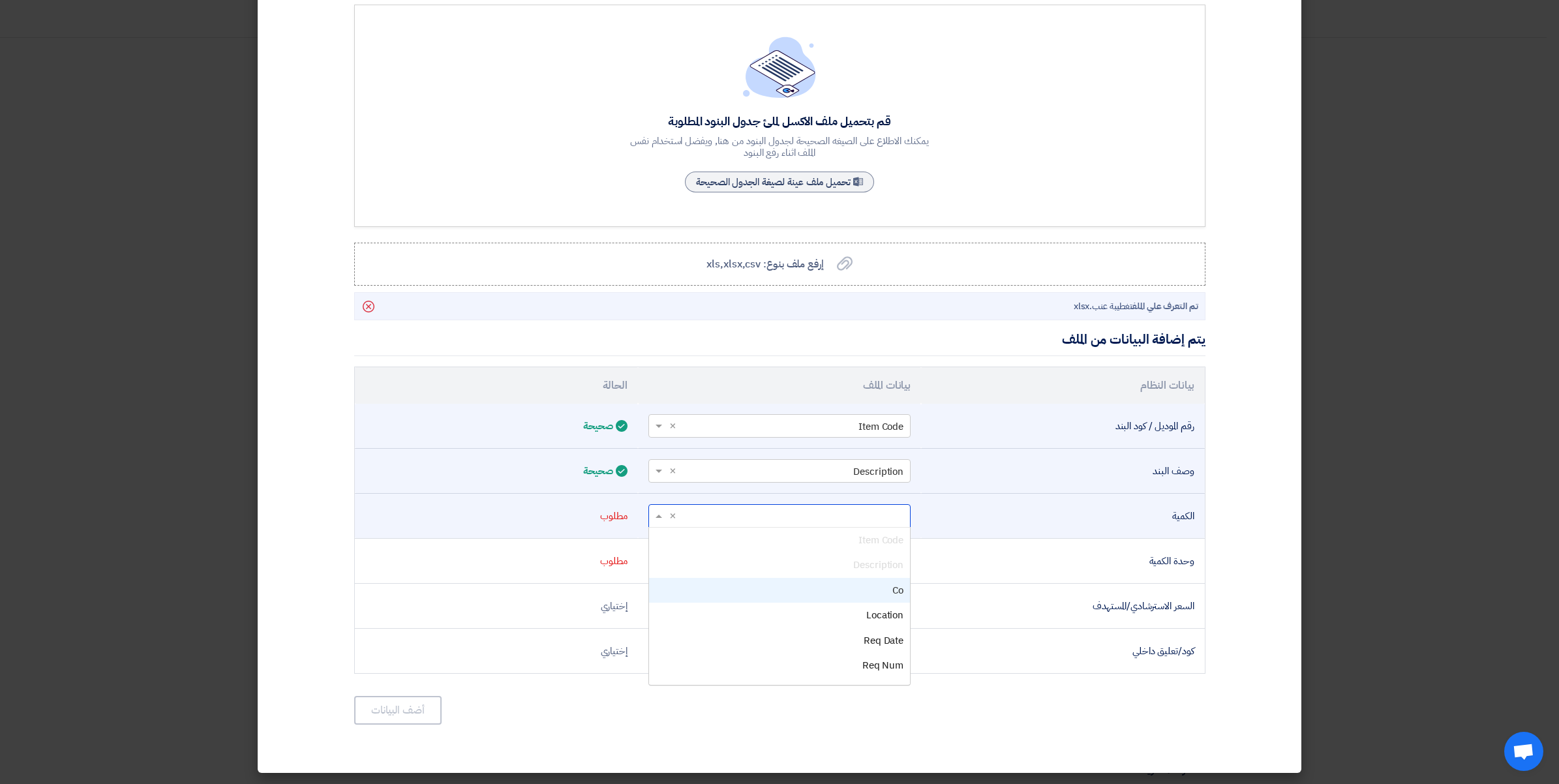
click at [883, 517] on input "text" at bounding box center [786, 516] width 236 height 21
click at [898, 598] on span "Req Q" at bounding box center [890, 596] width 28 height 14
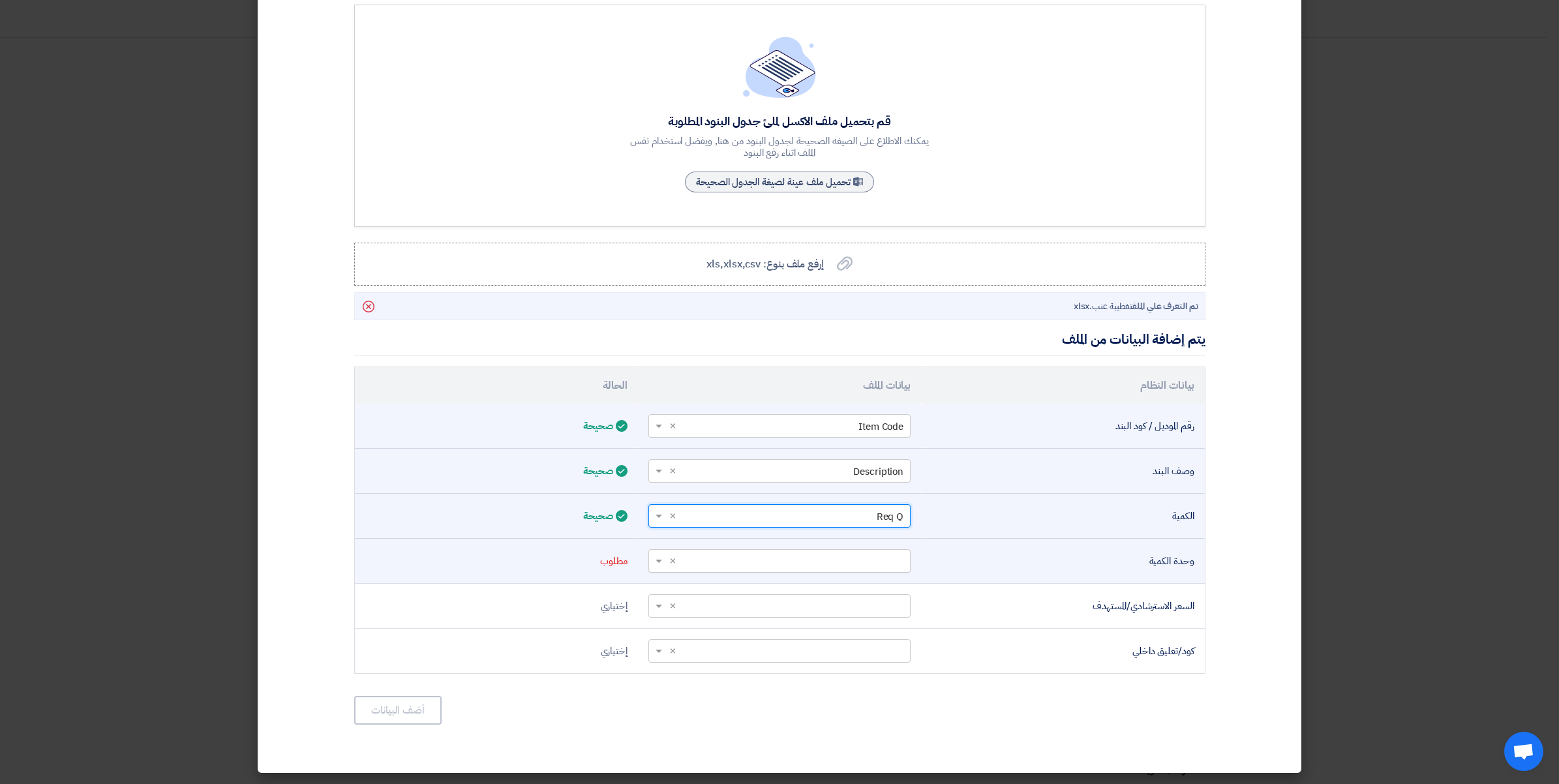
click at [740, 560] on input "text" at bounding box center [786, 560] width 236 height 21
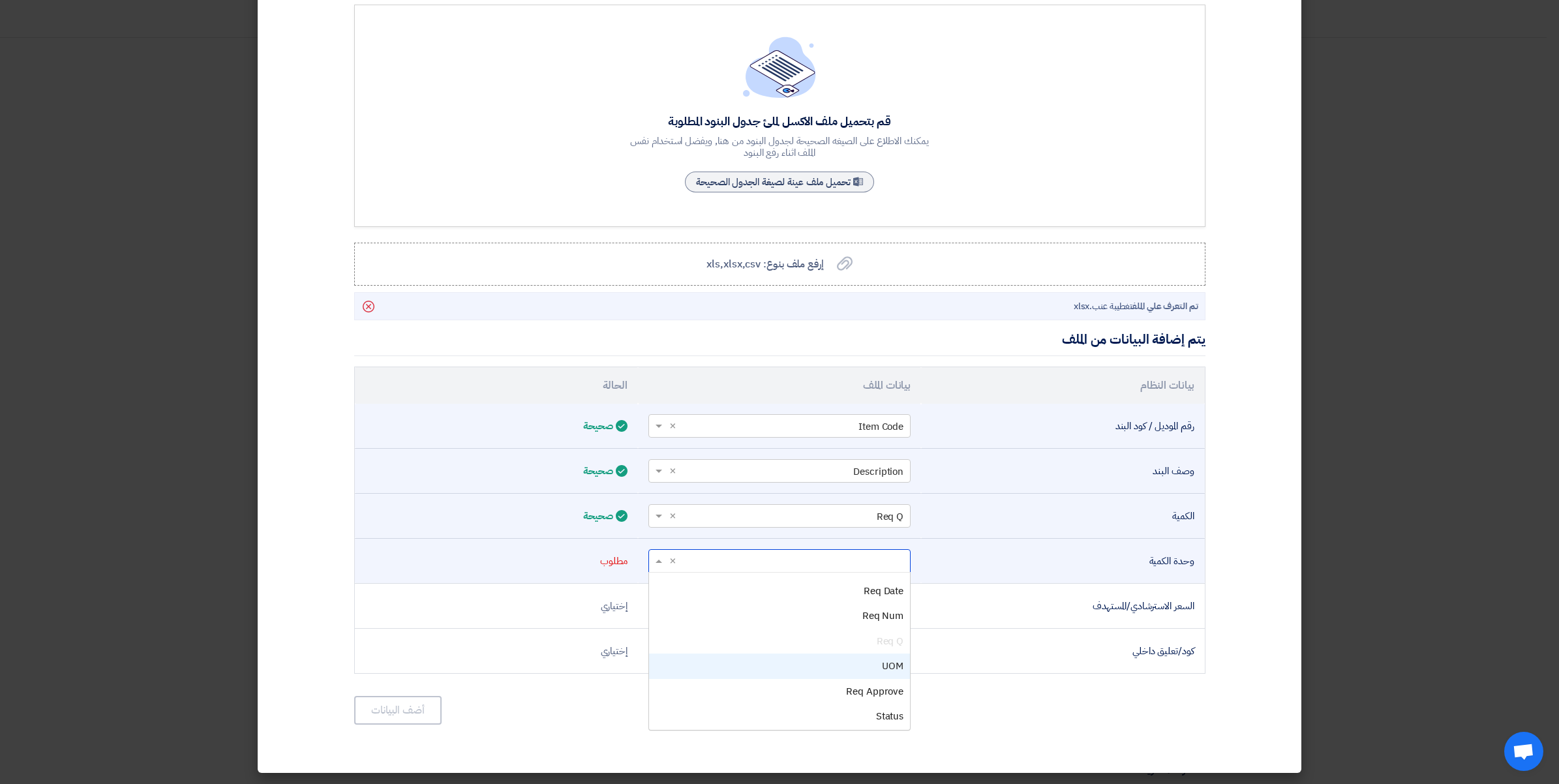
click at [875, 669] on div "UOM" at bounding box center [779, 666] width 261 height 26
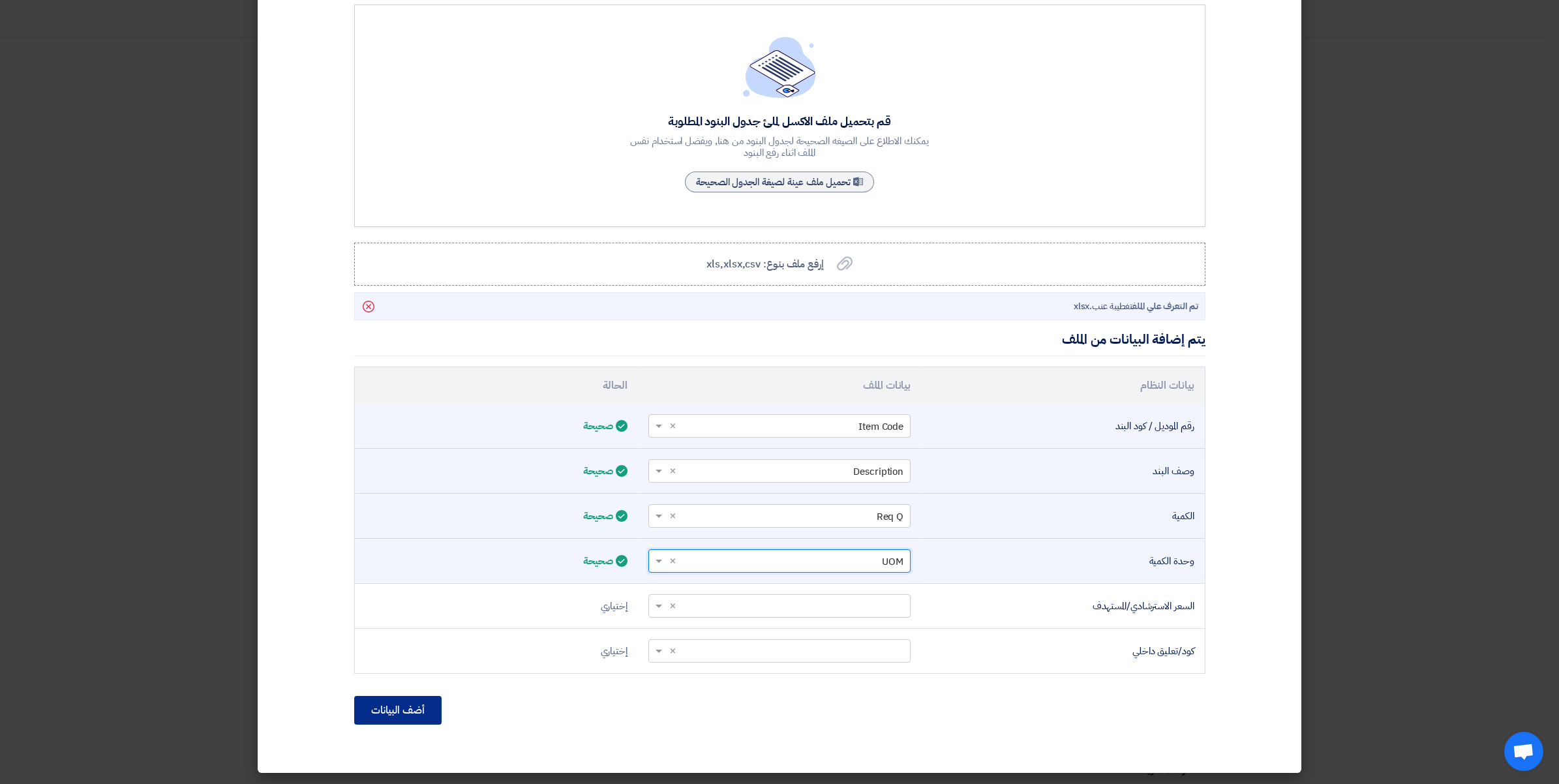
click at [403, 707] on button "أضف البيانات" at bounding box center [398, 710] width 87 height 28
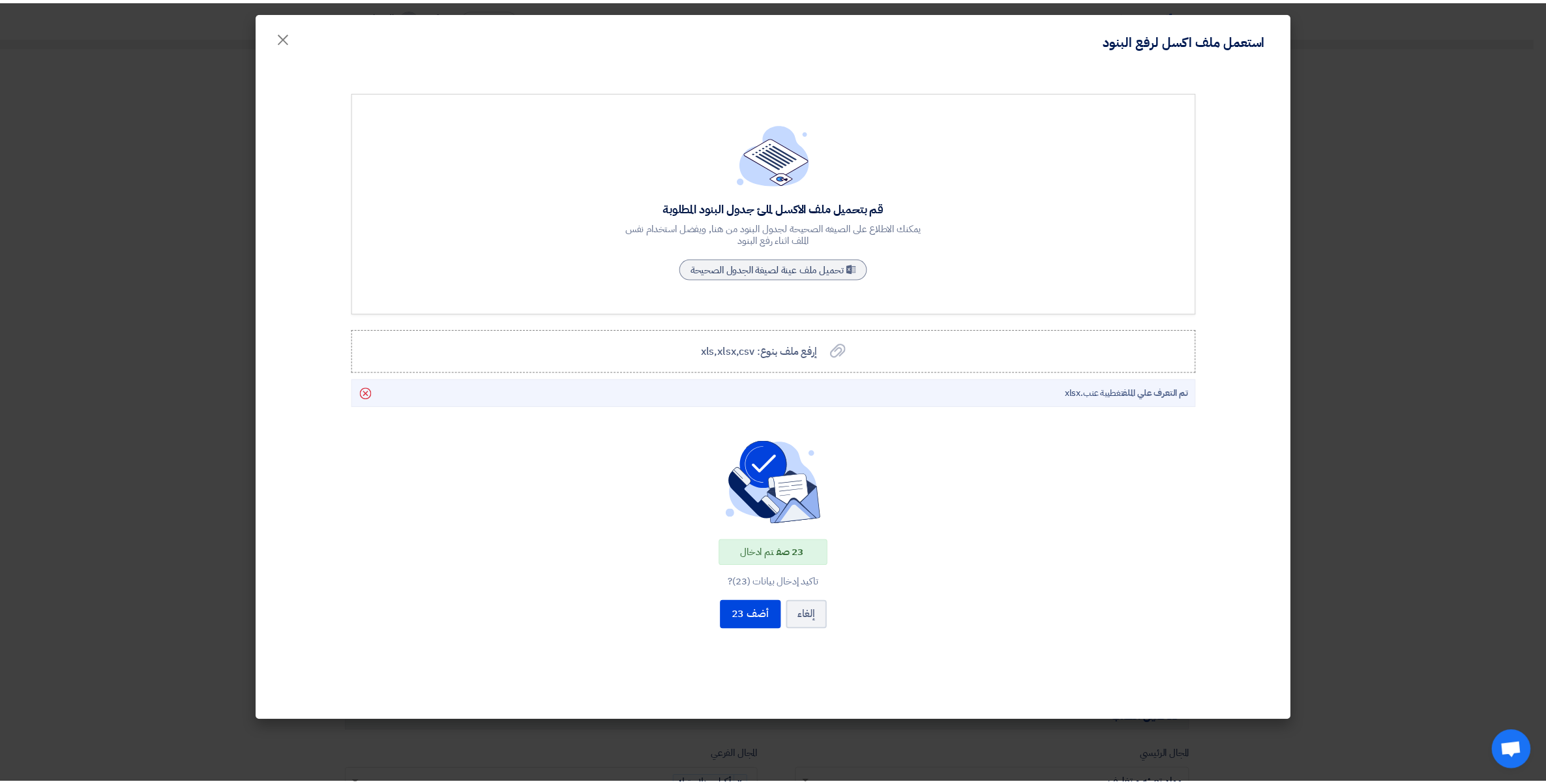
scroll to position [0, 0]
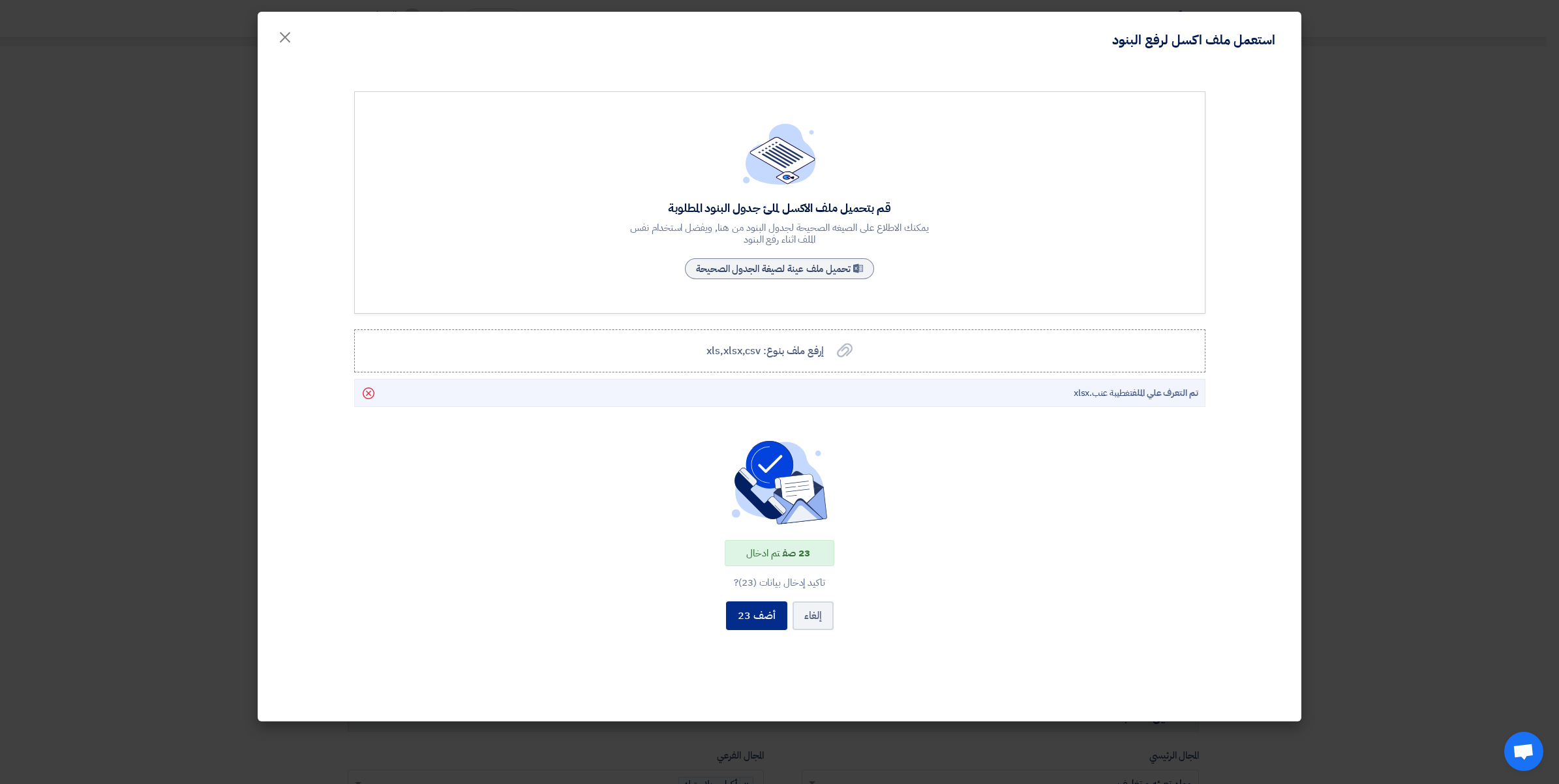
click at [766, 617] on button "أضف 23" at bounding box center [756, 616] width 61 height 28
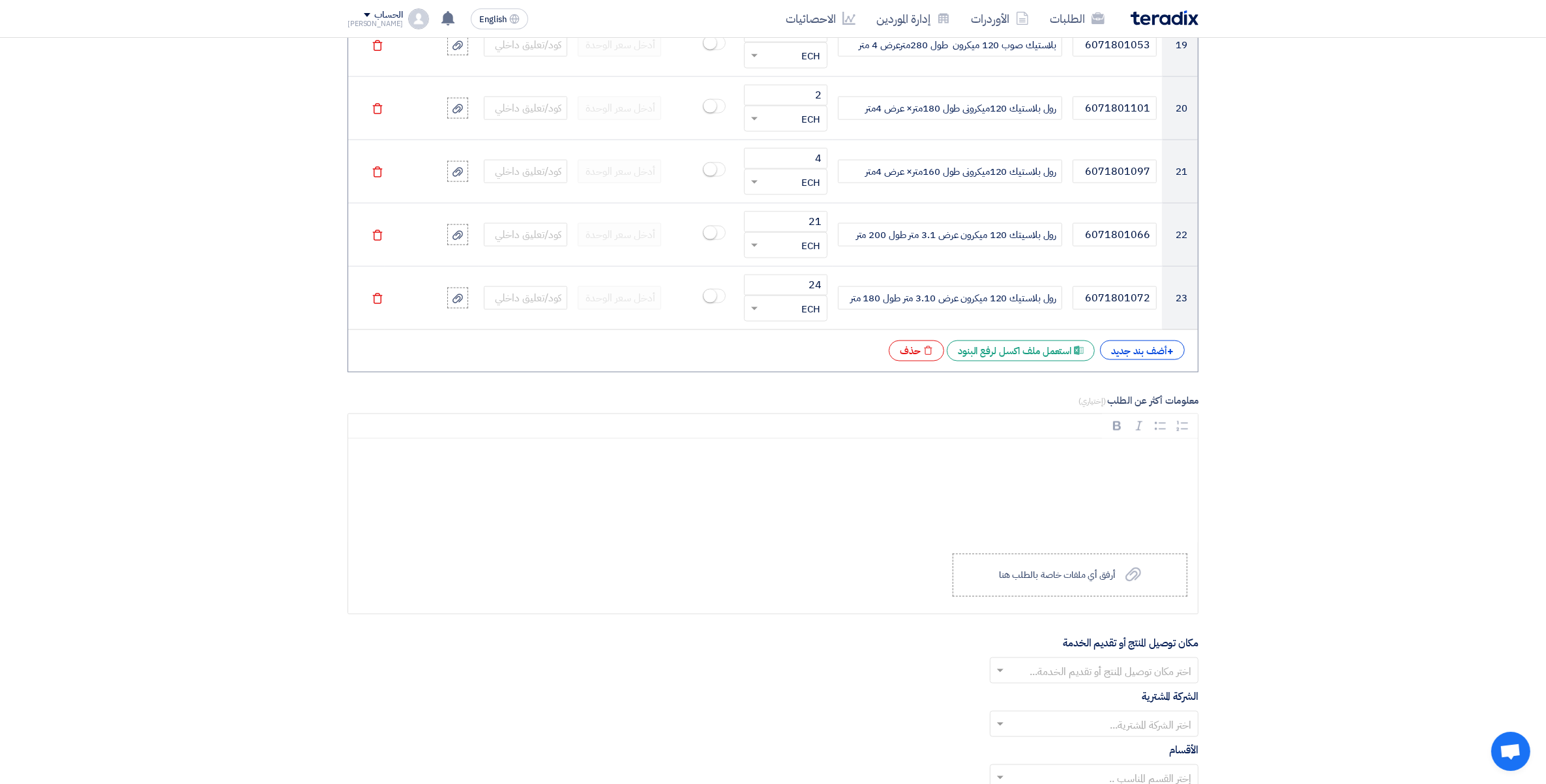
scroll to position [2331, 0]
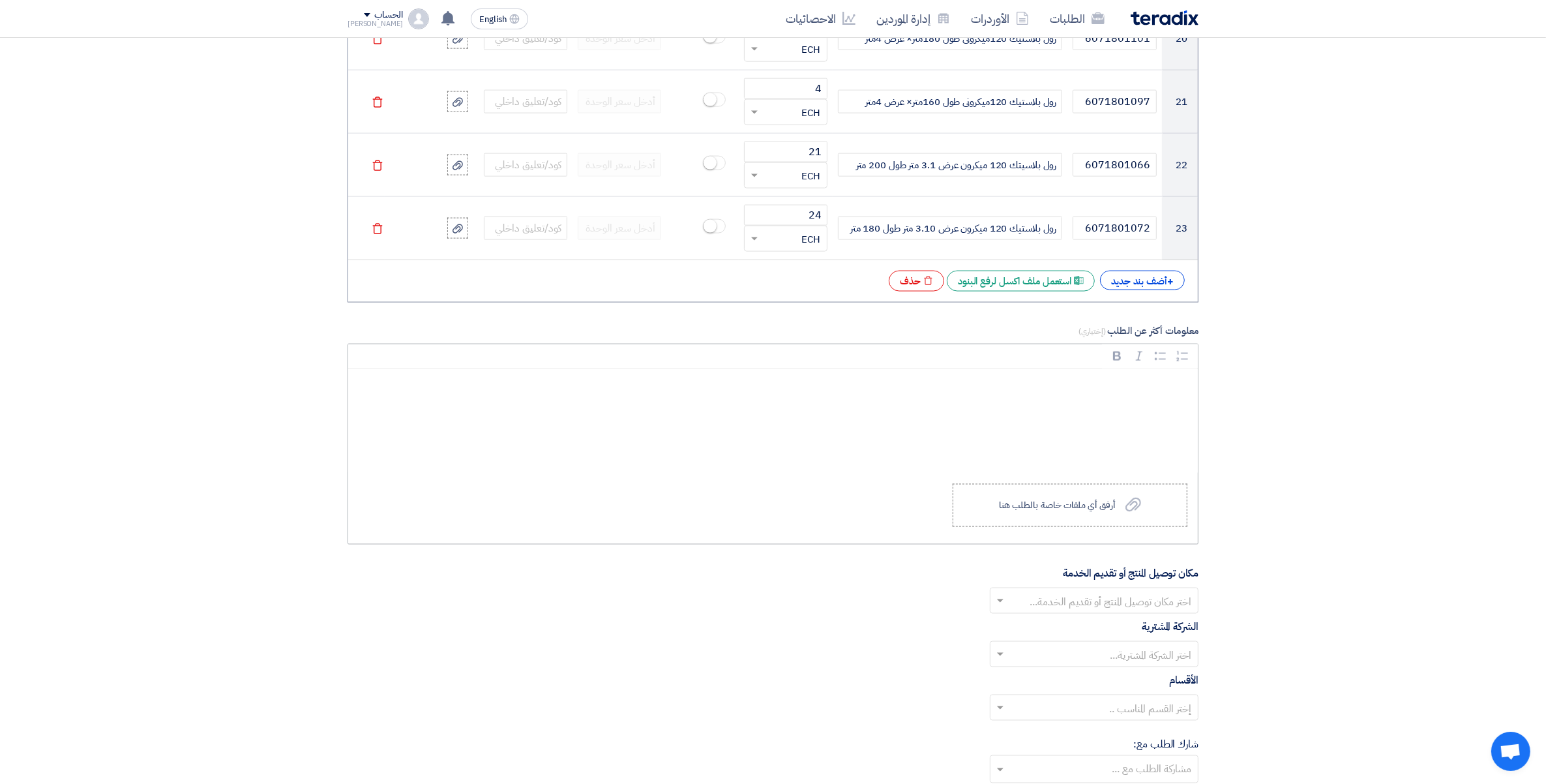
click at [1151, 406] on div "Rich Text Editor, main" at bounding box center [773, 421] width 850 height 104
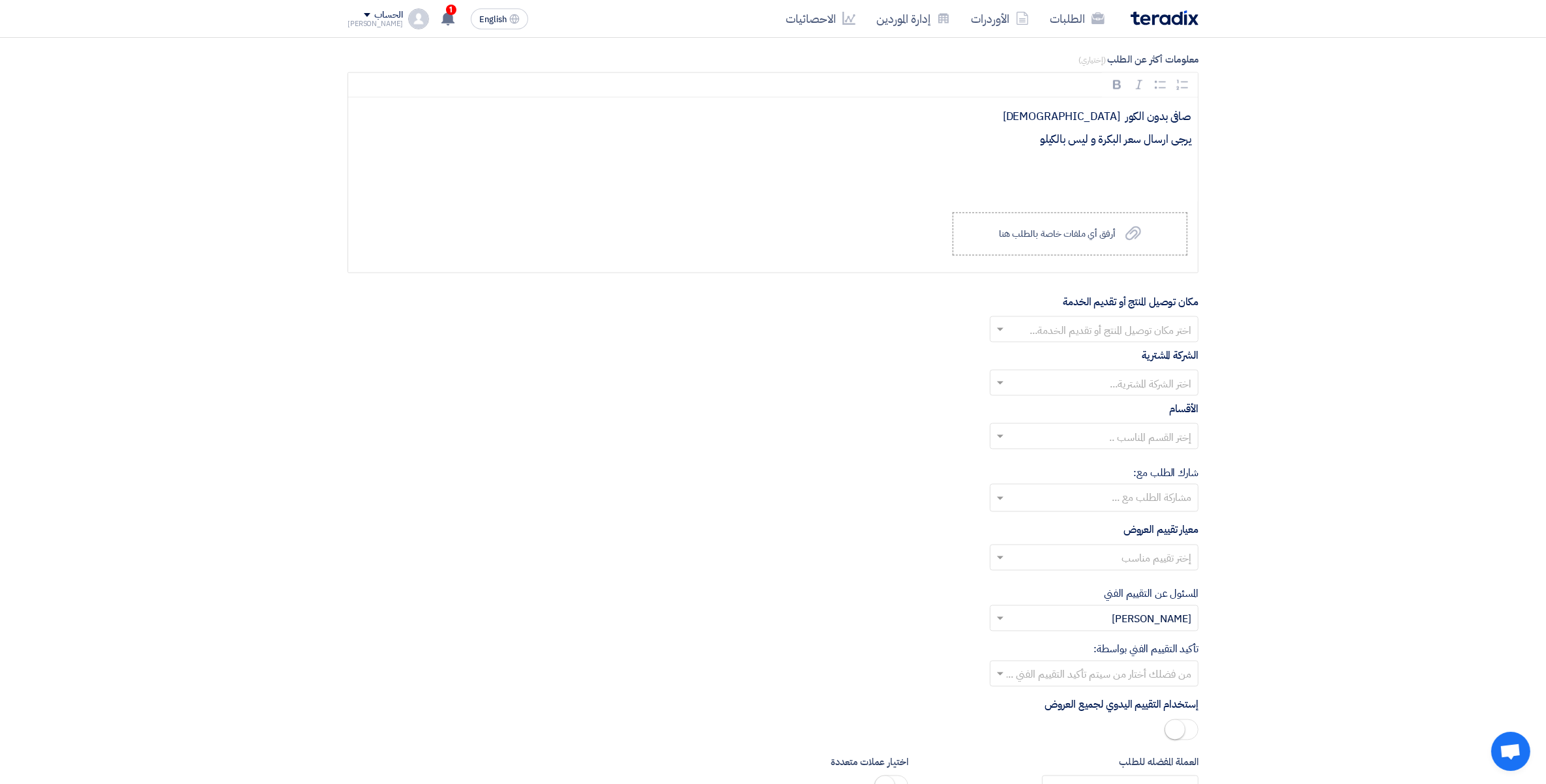
scroll to position [2657, 0]
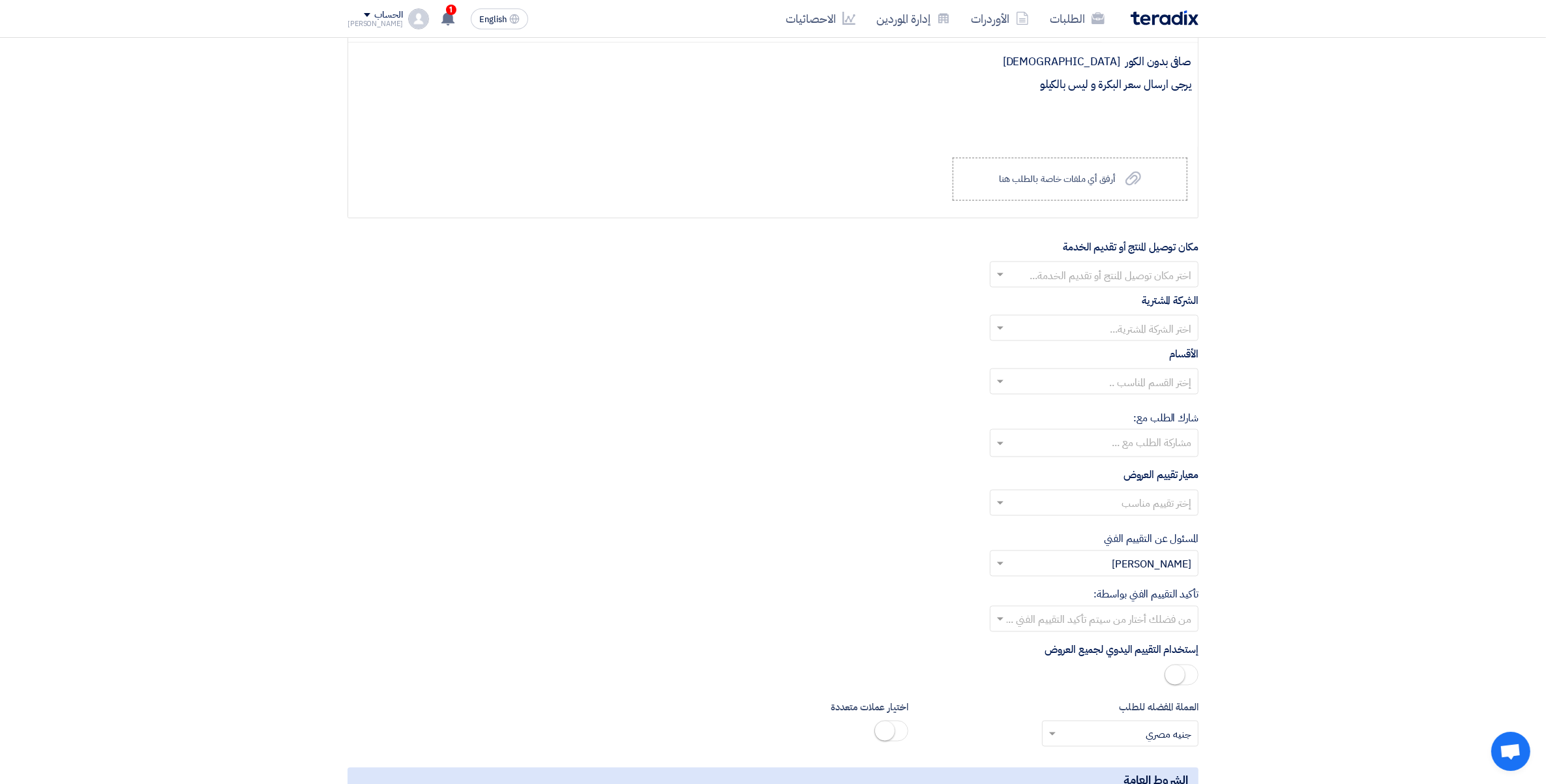
click at [1170, 281] on input "text" at bounding box center [1101, 276] width 183 height 21
click at [1182, 362] on span "الكيلو 49" at bounding box center [1172, 354] width 36 height 16
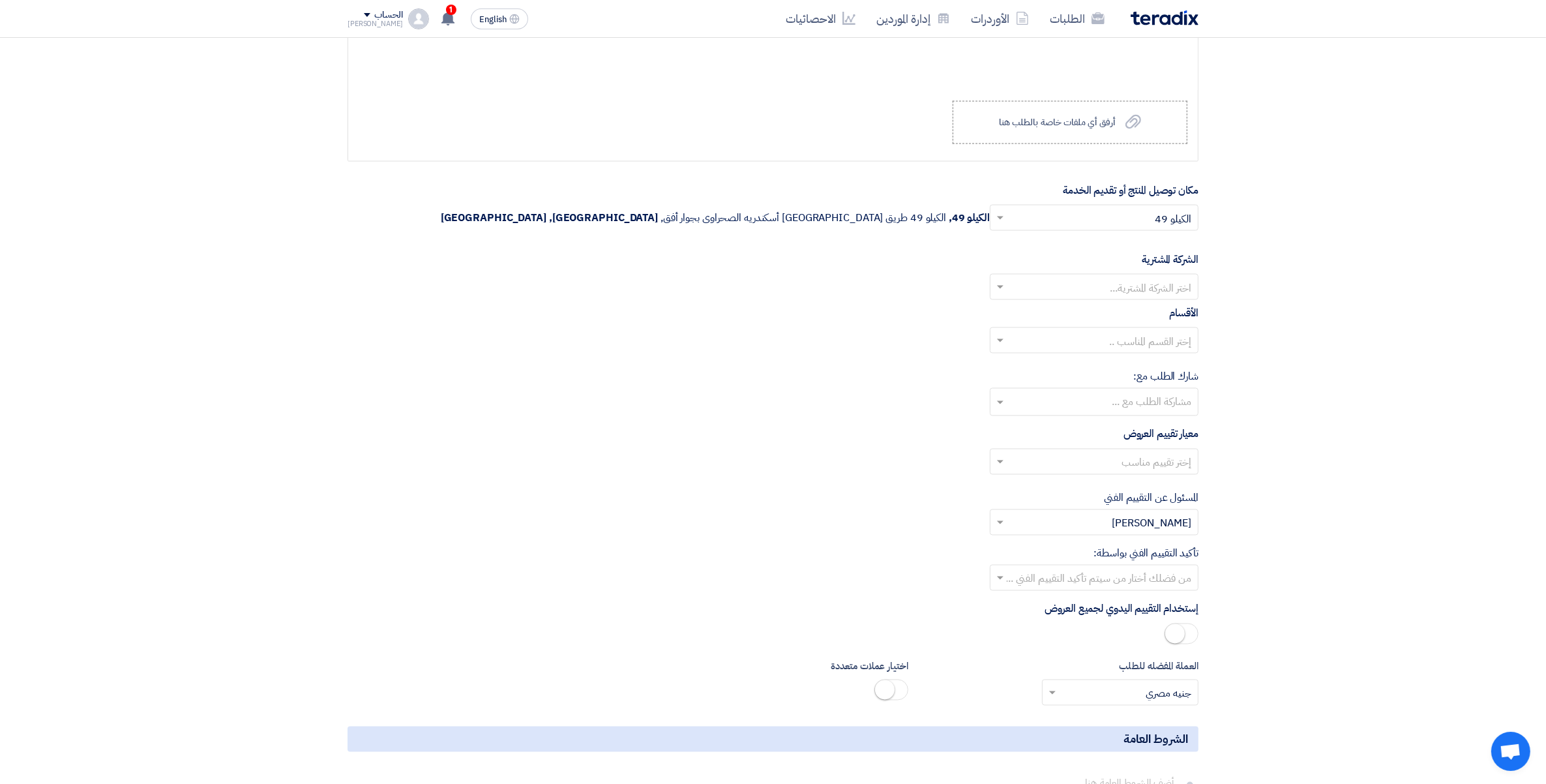
scroll to position [2739, 0]
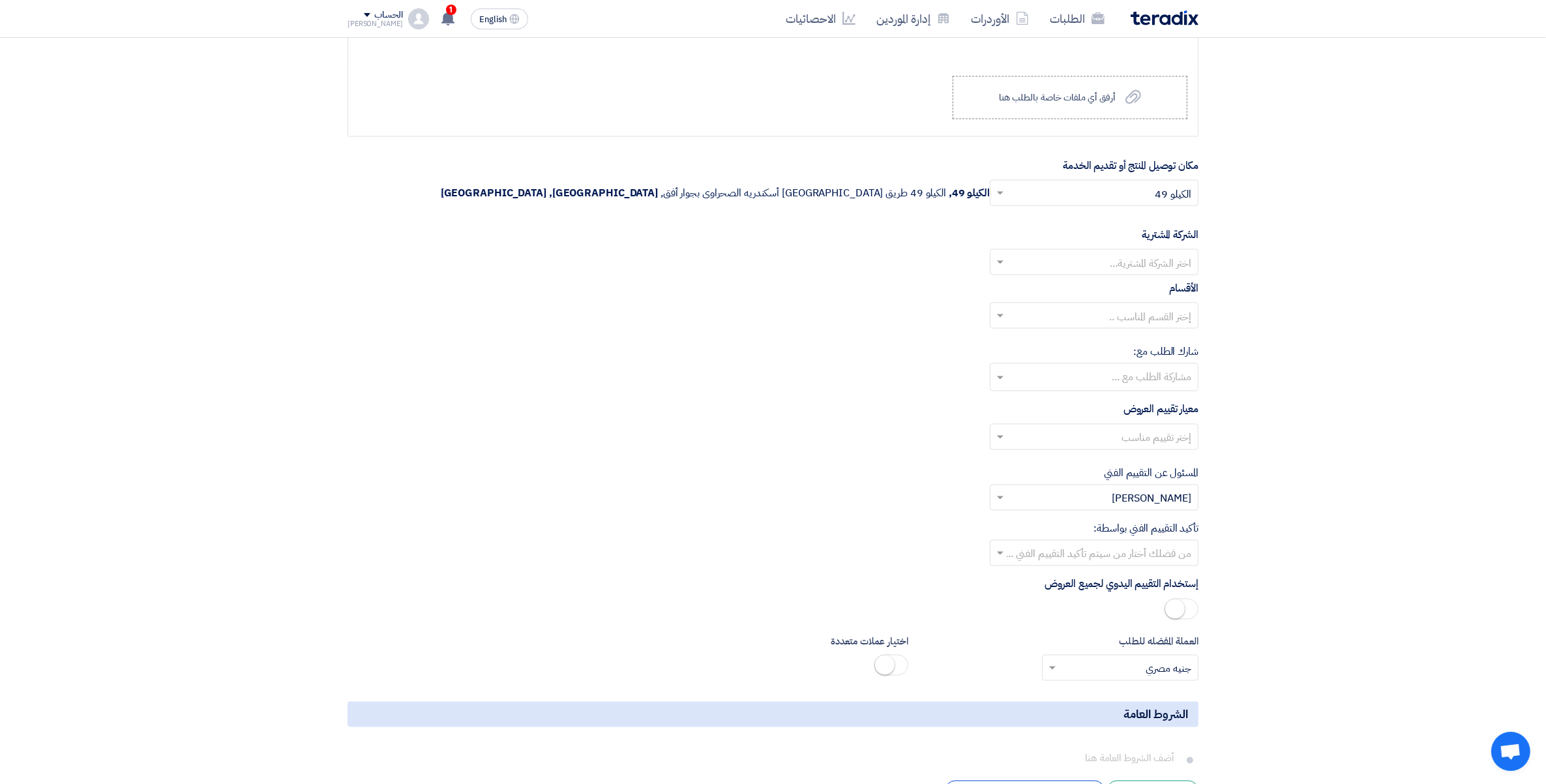
click at [1148, 269] on input "text" at bounding box center [1101, 263] width 183 height 21
click at [1153, 296] on span "Wadi Group وادي جروب" at bounding box center [1139, 288] width 104 height 16
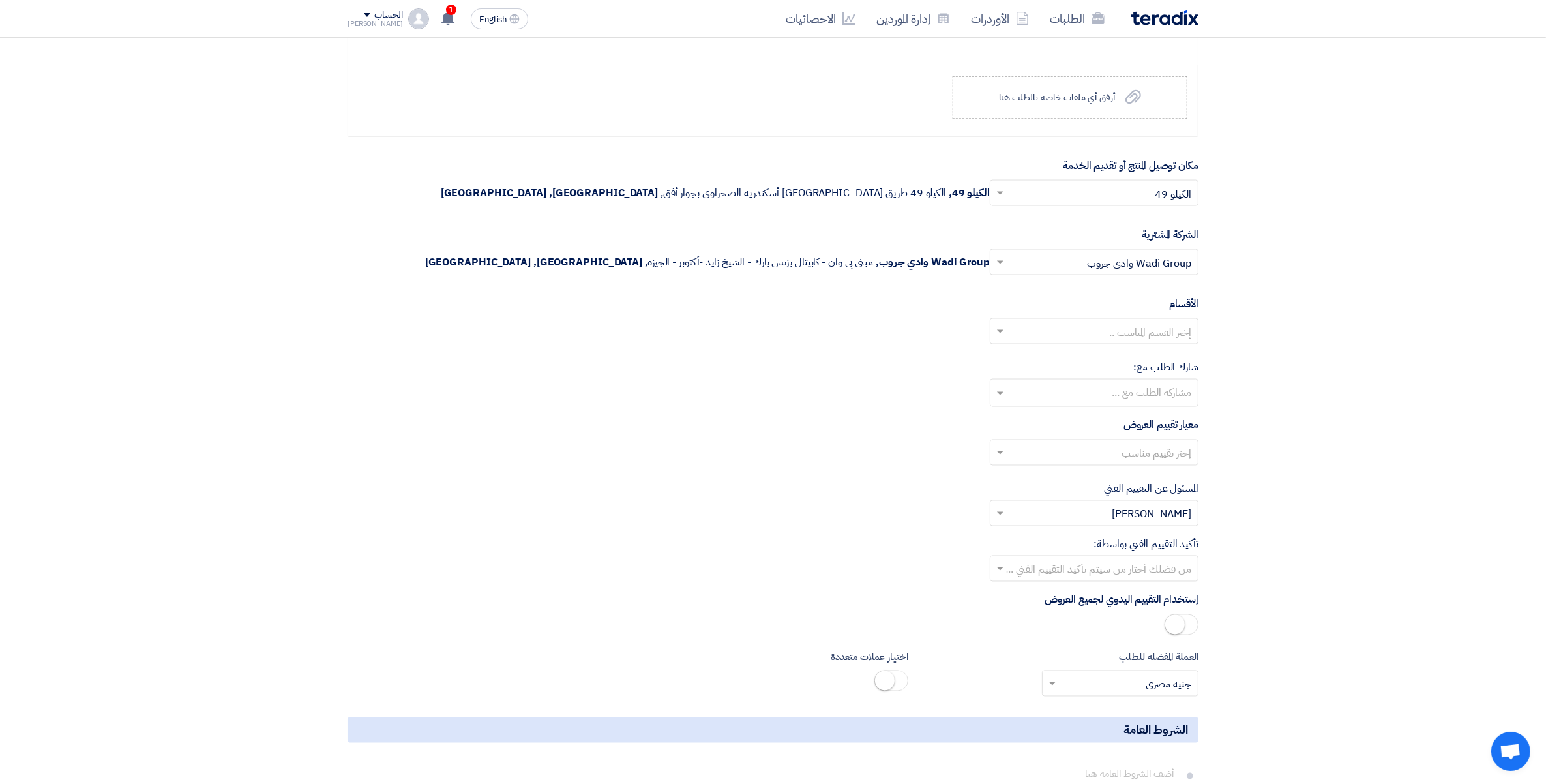
click at [1175, 339] on input "text" at bounding box center [1101, 333] width 183 height 21
drag, startPoint x: 1388, startPoint y: 391, endPoint x: 1236, endPoint y: 412, distance: 153.4
click at [1142, 405] on input "text" at bounding box center [1094, 394] width 196 height 21
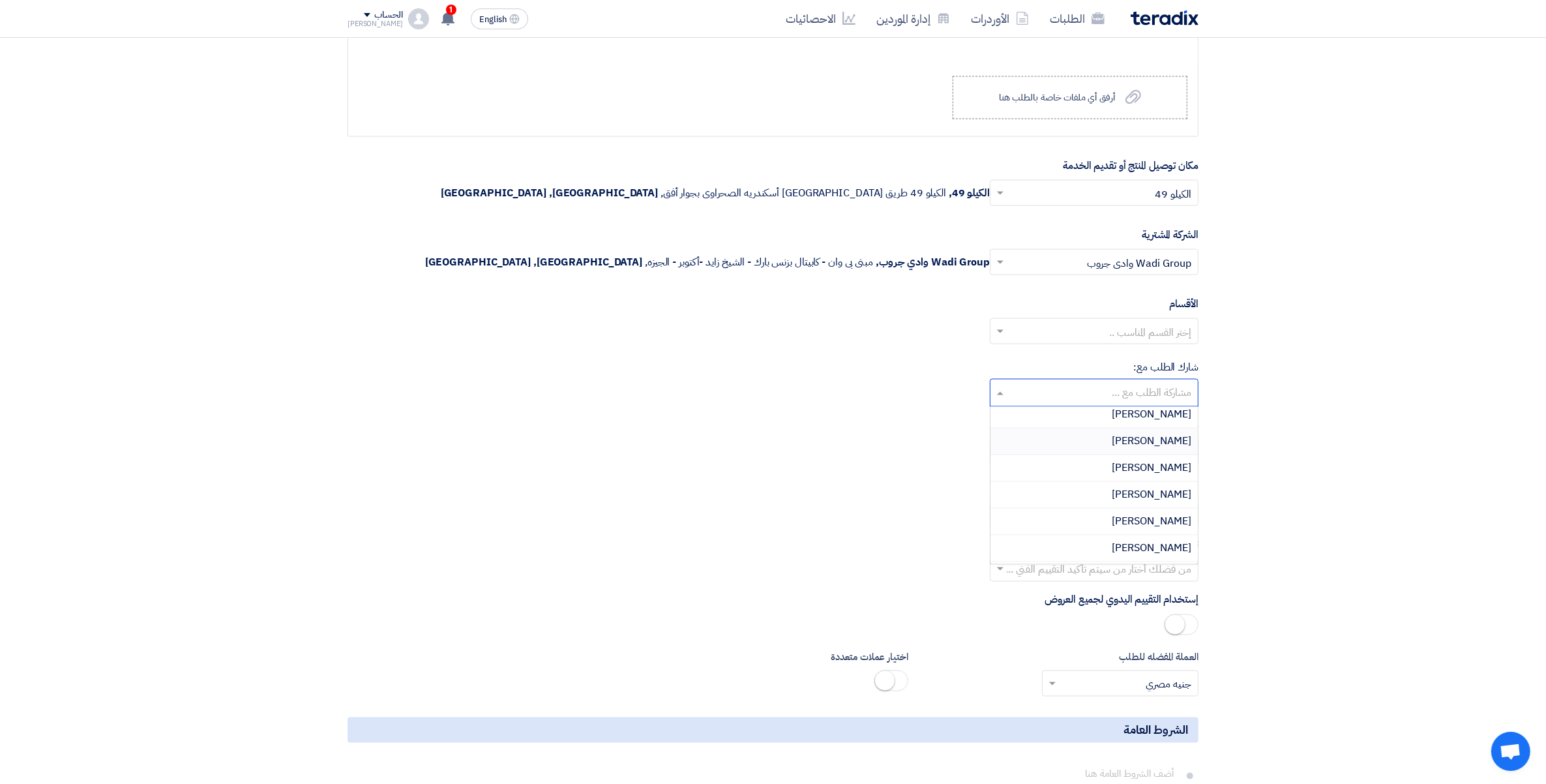
click at [1178, 395] on input "text" at bounding box center [1094, 394] width 196 height 21
click at [1185, 396] on input "text" at bounding box center [1094, 394] width 196 height 21
type input "ي"
type input "deif"
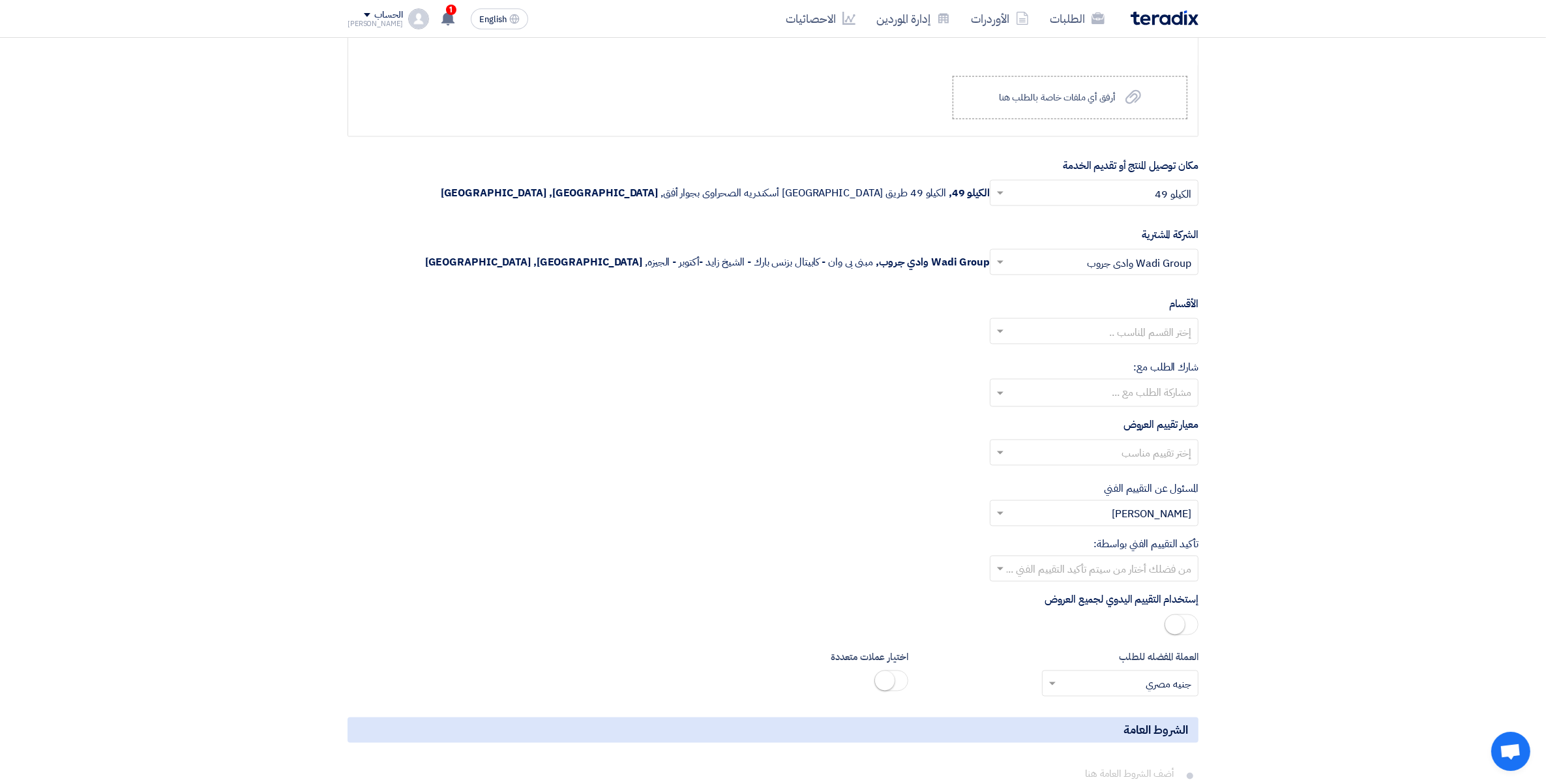
click at [1163, 405] on input "text" at bounding box center [1094, 394] width 196 height 21
click at [1145, 460] on input "text" at bounding box center [1101, 454] width 183 height 21
click at [1149, 536] on span "Price Only without VAT (0% Interest Rate) + VAT" at bounding box center [1077, 532] width 228 height 16
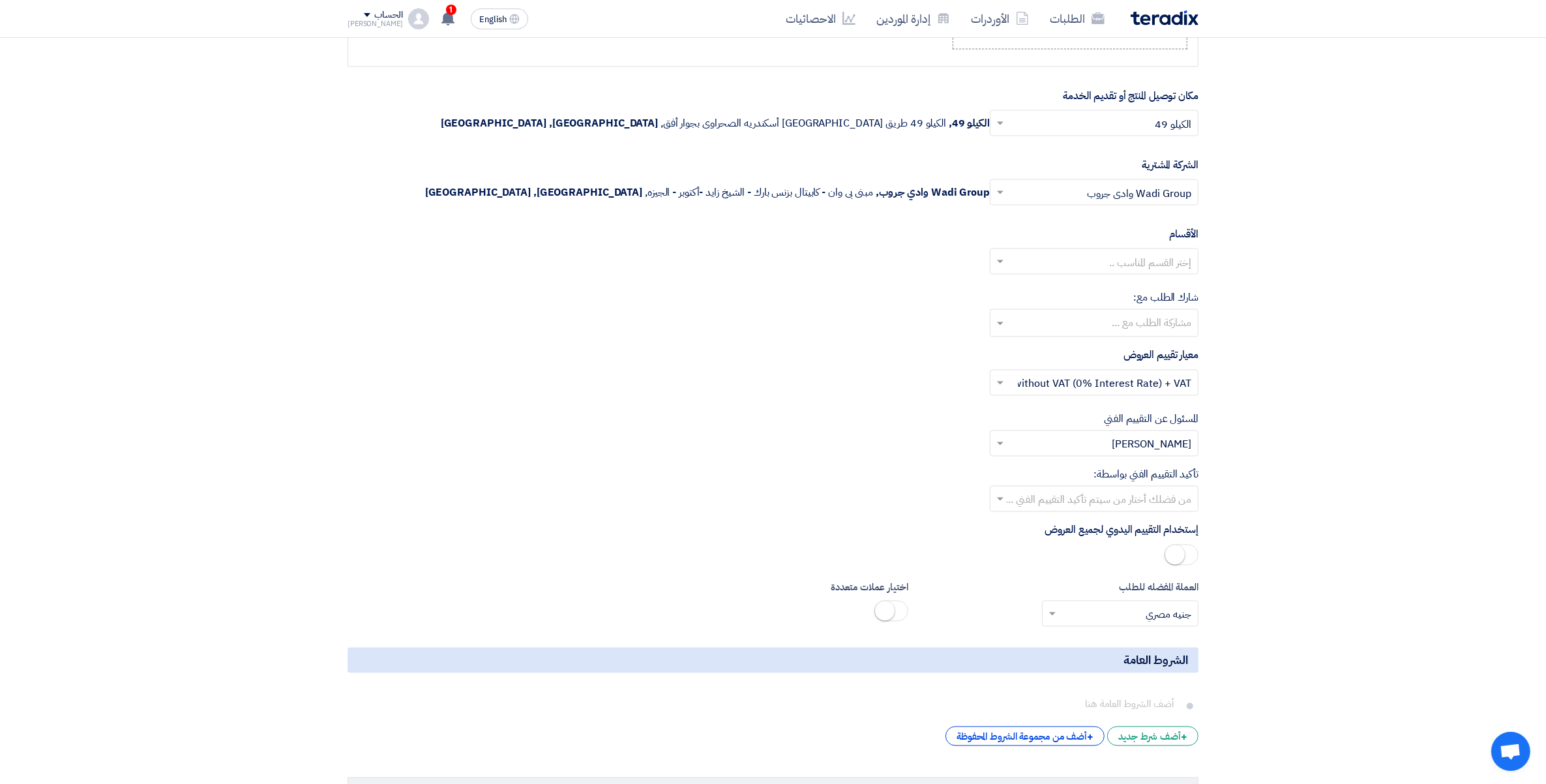
scroll to position [2902, 0]
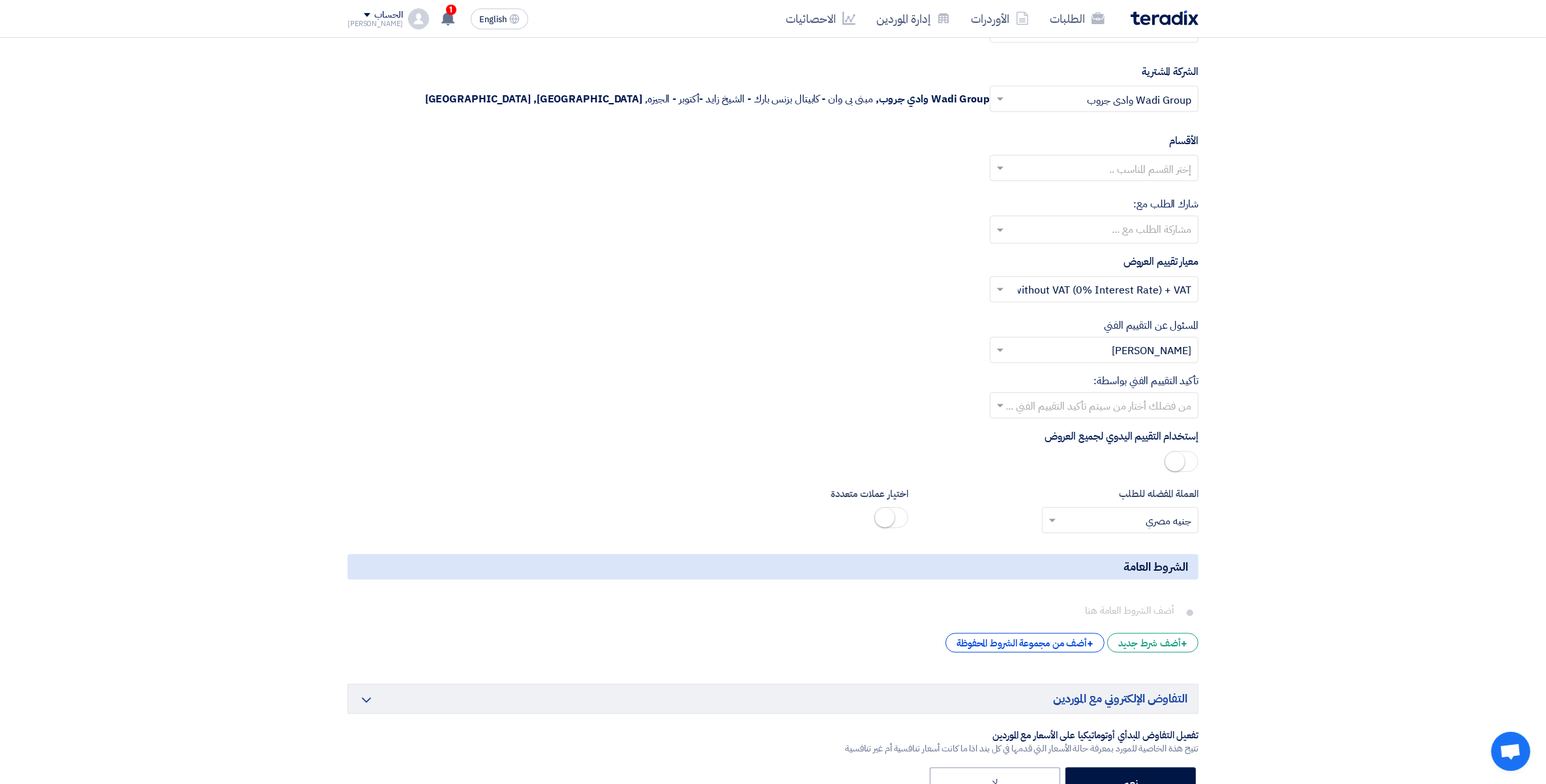
click at [1150, 418] on input "text" at bounding box center [1101, 407] width 183 height 21
type input "d"
click at [1165, 518] on span "[PERSON_NAME]" at bounding box center [1152, 512] width 80 height 16
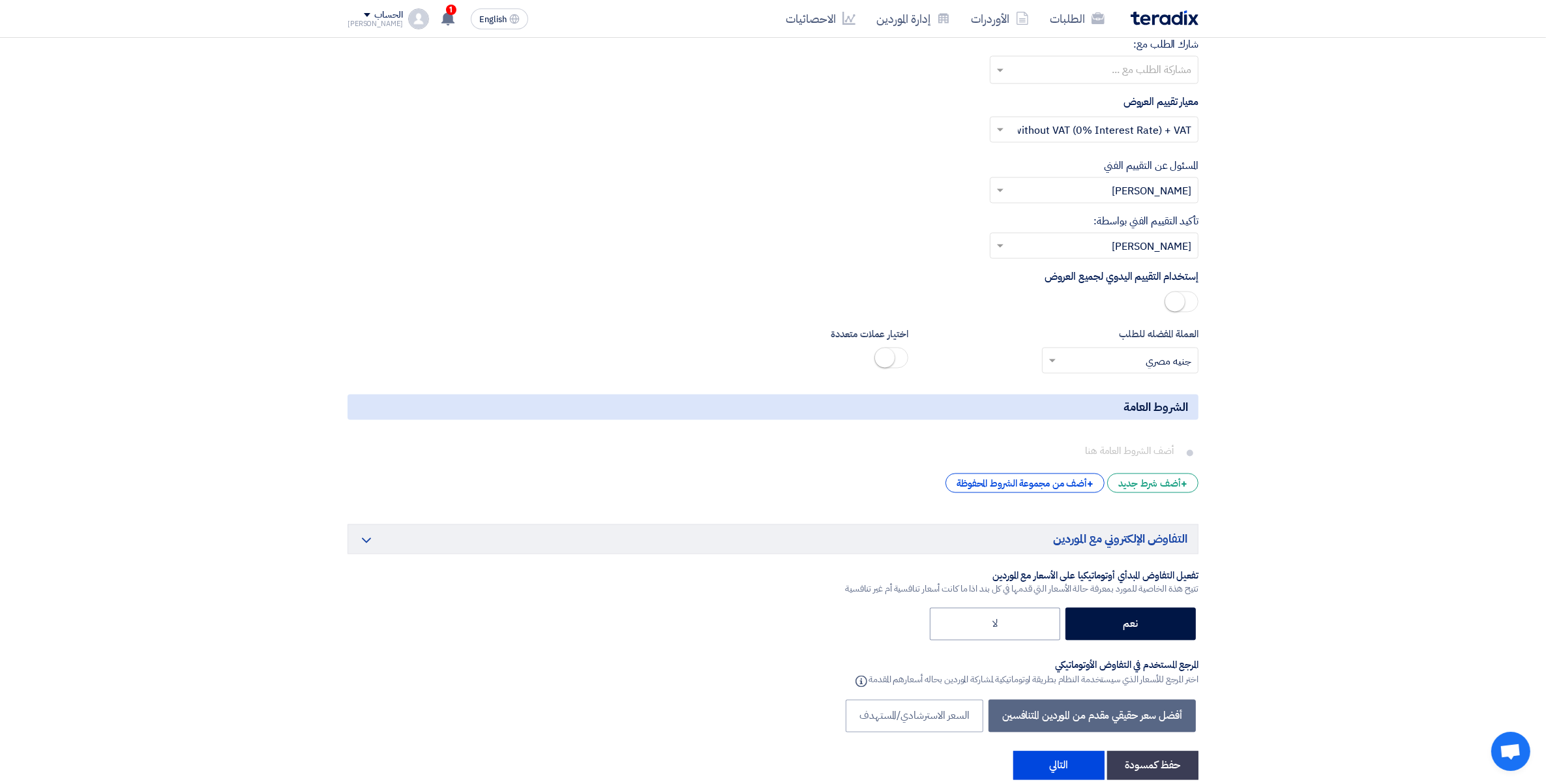
scroll to position [3390, 0]
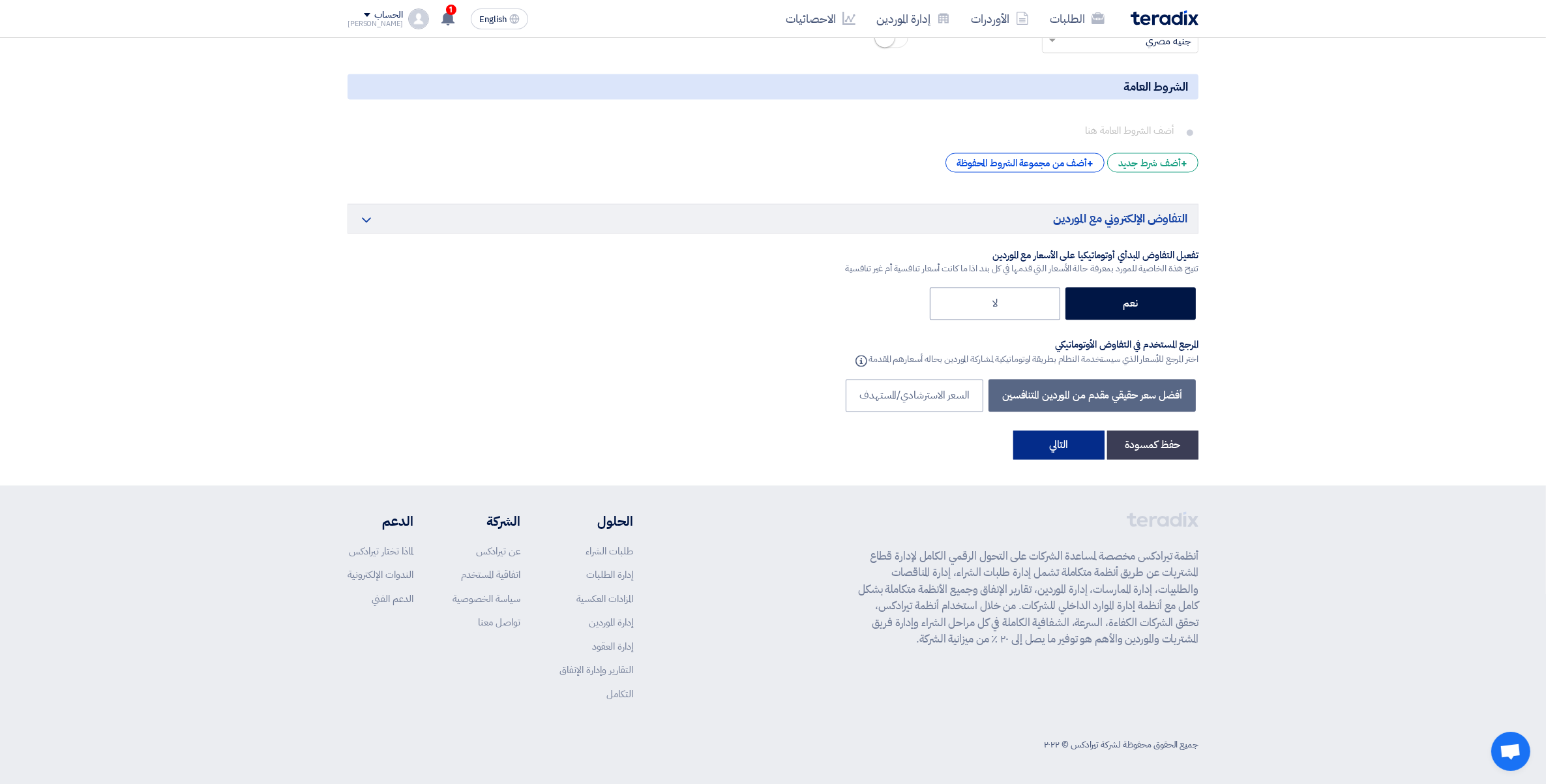
click at [1044, 444] on button "التالي" at bounding box center [1059, 445] width 92 height 28
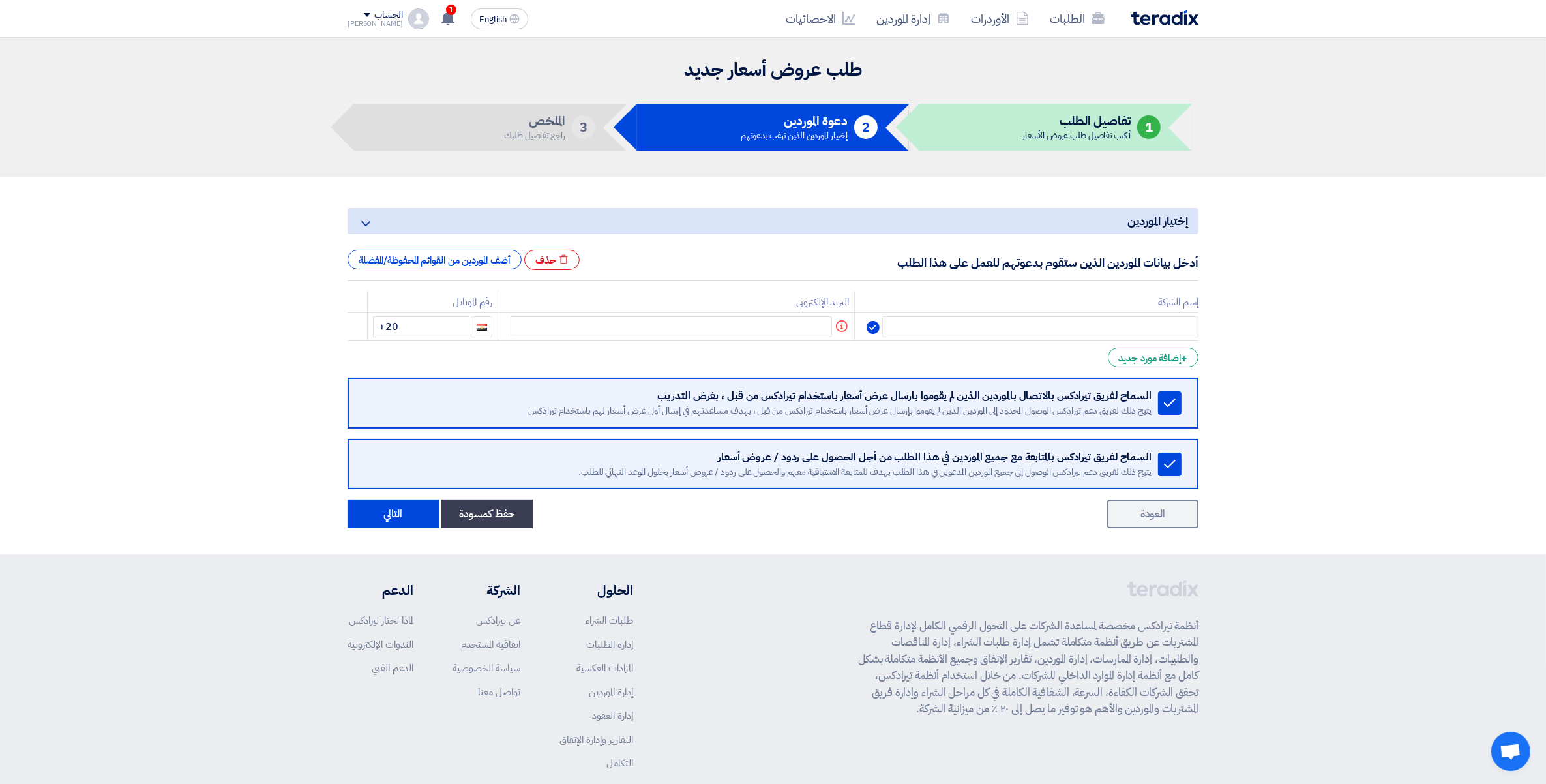
click at [1293, 396] on section "إختيار الموردين Minimize/Maximize Category أدخل بيانات الموردين الذين ستقوم بدع…" at bounding box center [773, 366] width 1546 height 378
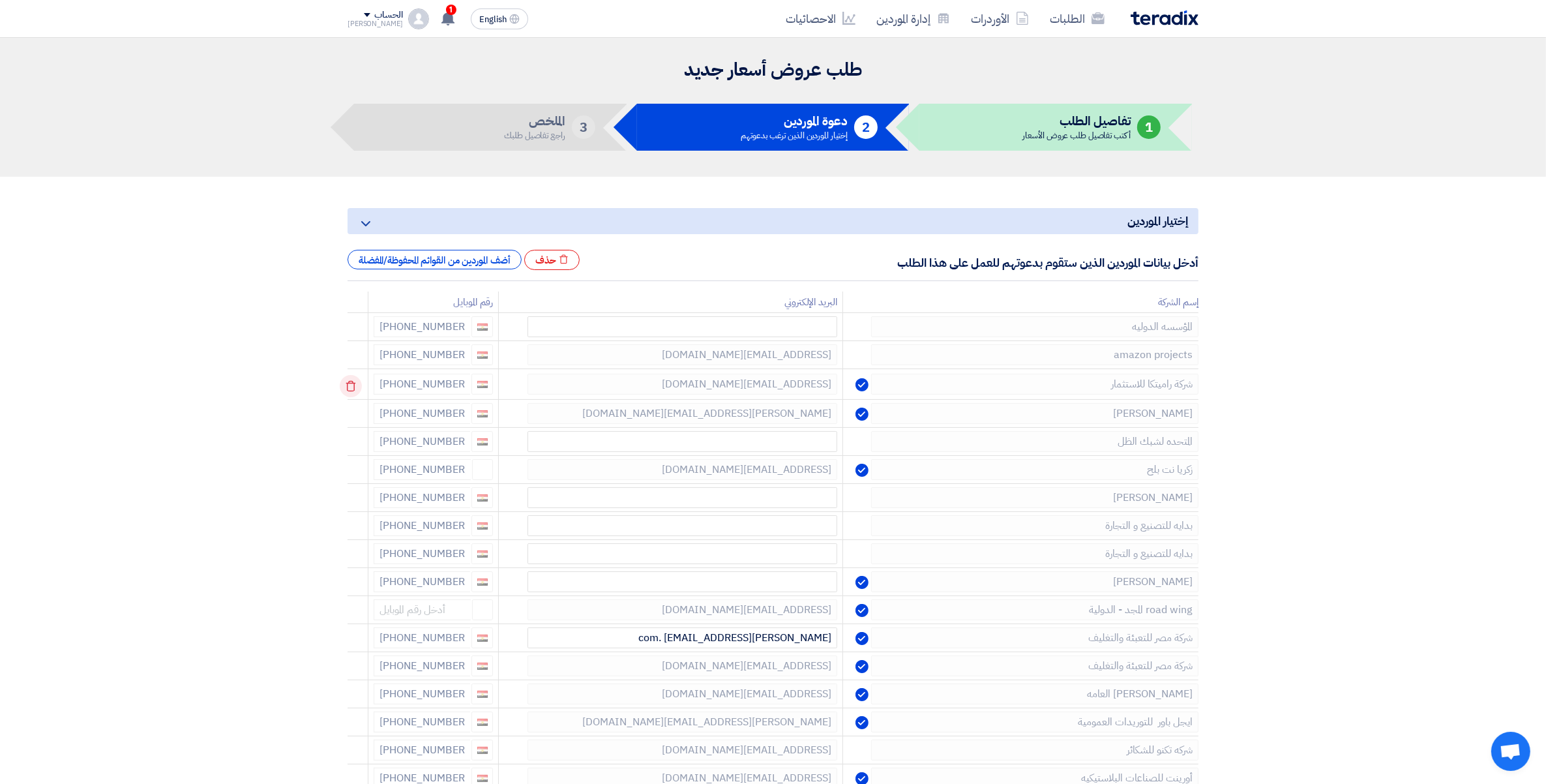
click at [356, 386] on icon at bounding box center [350, 386] width 22 height 22
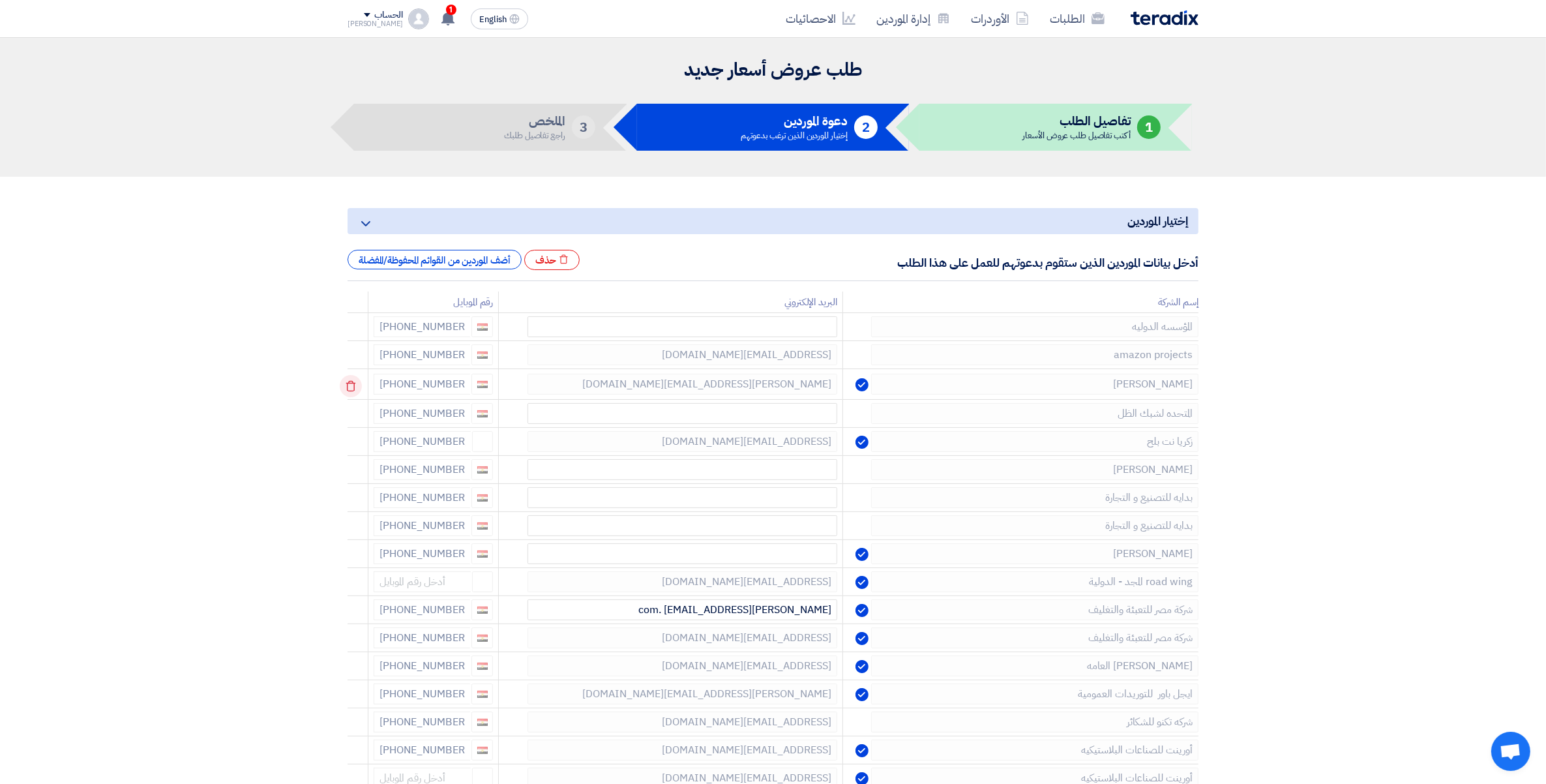
click at [347, 388] on icon at bounding box center [350, 386] width 22 height 22
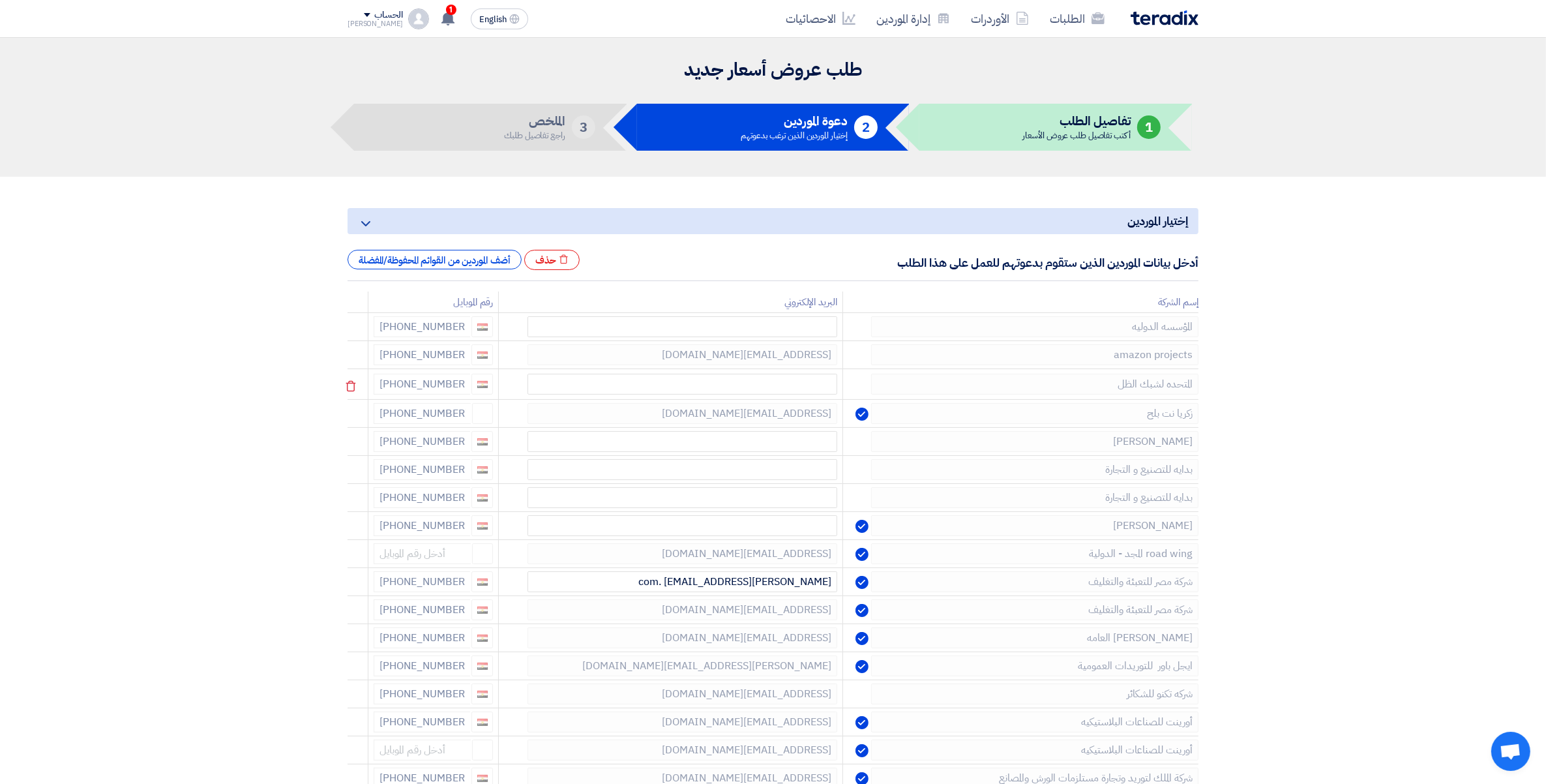
click at [351, 386] on icon at bounding box center [350, 386] width 22 height 22
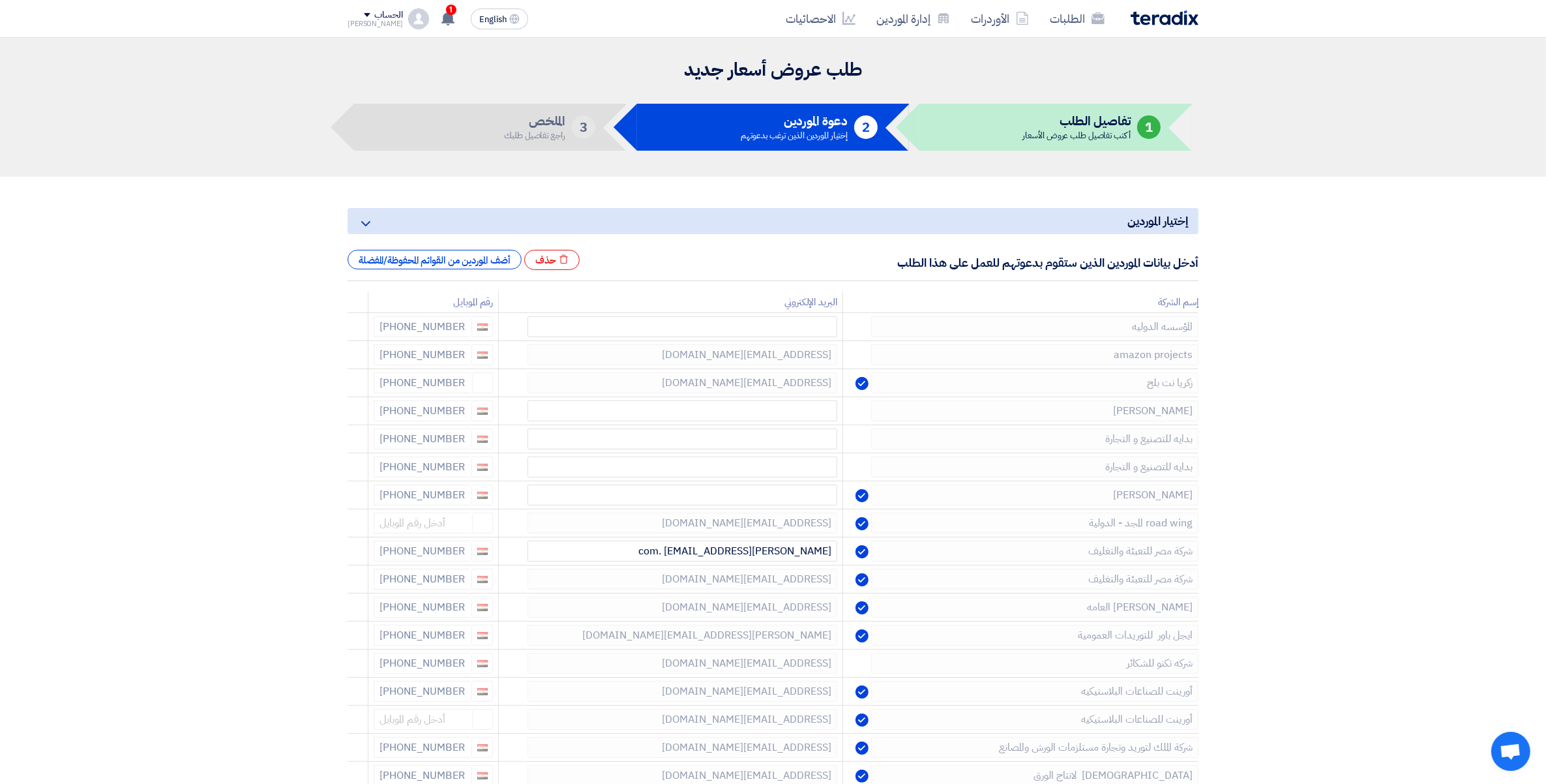
click at [0, 0] on icon at bounding box center [0, 0] width 0 height 0
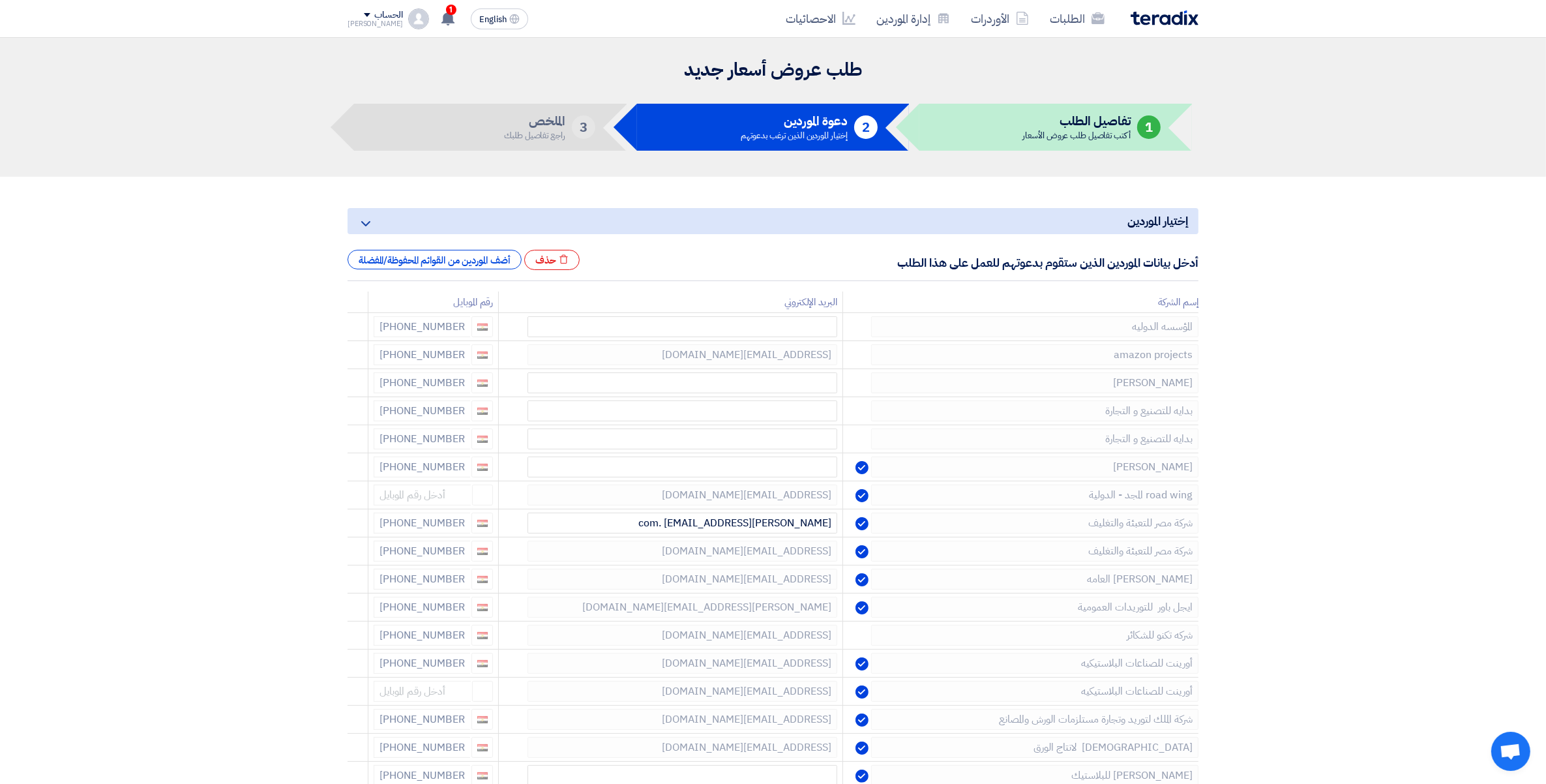
click at [0, 0] on icon at bounding box center [0, 0] width 0 height 0
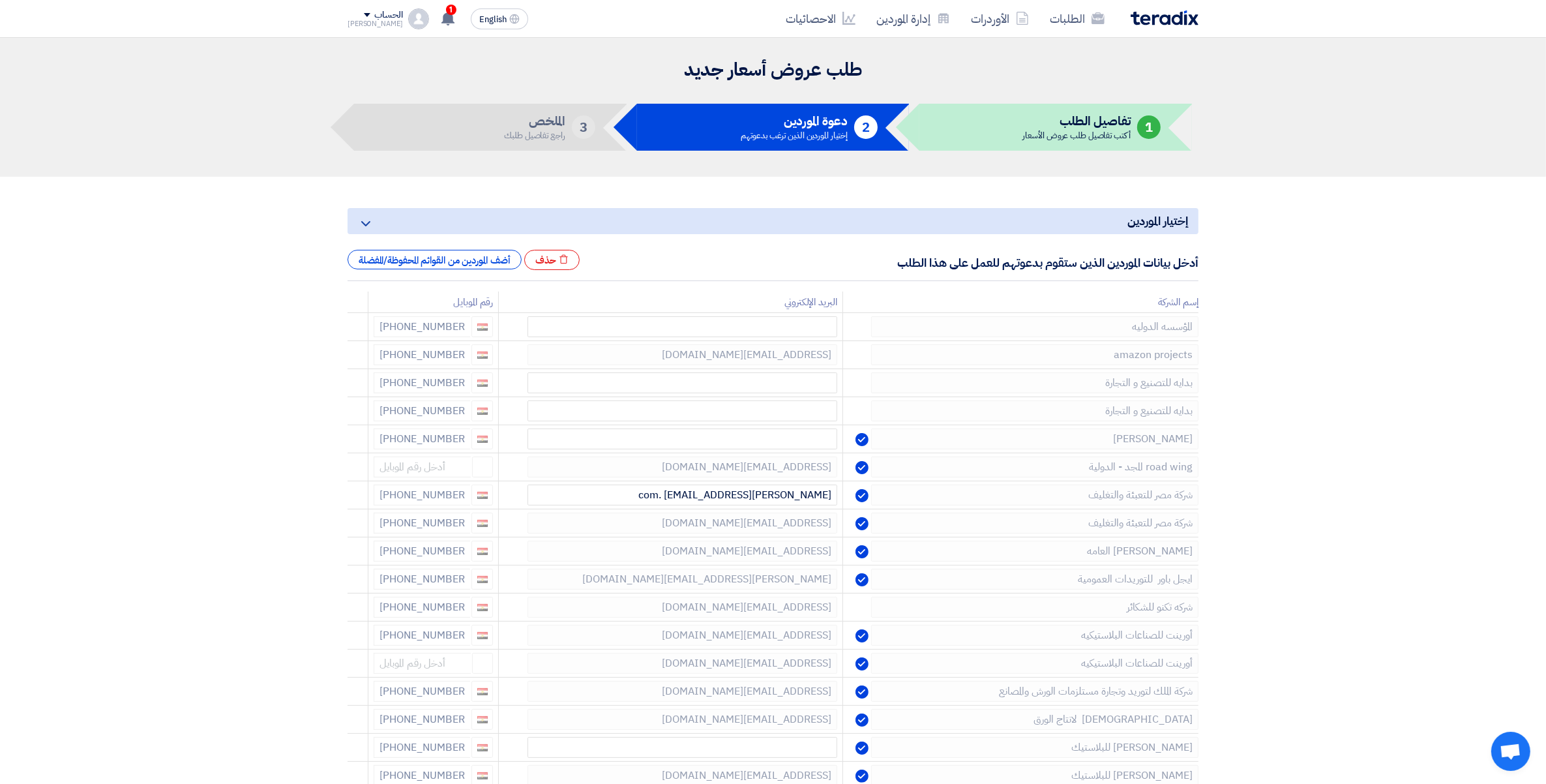
click at [0, 0] on icon at bounding box center [0, 0] width 0 height 0
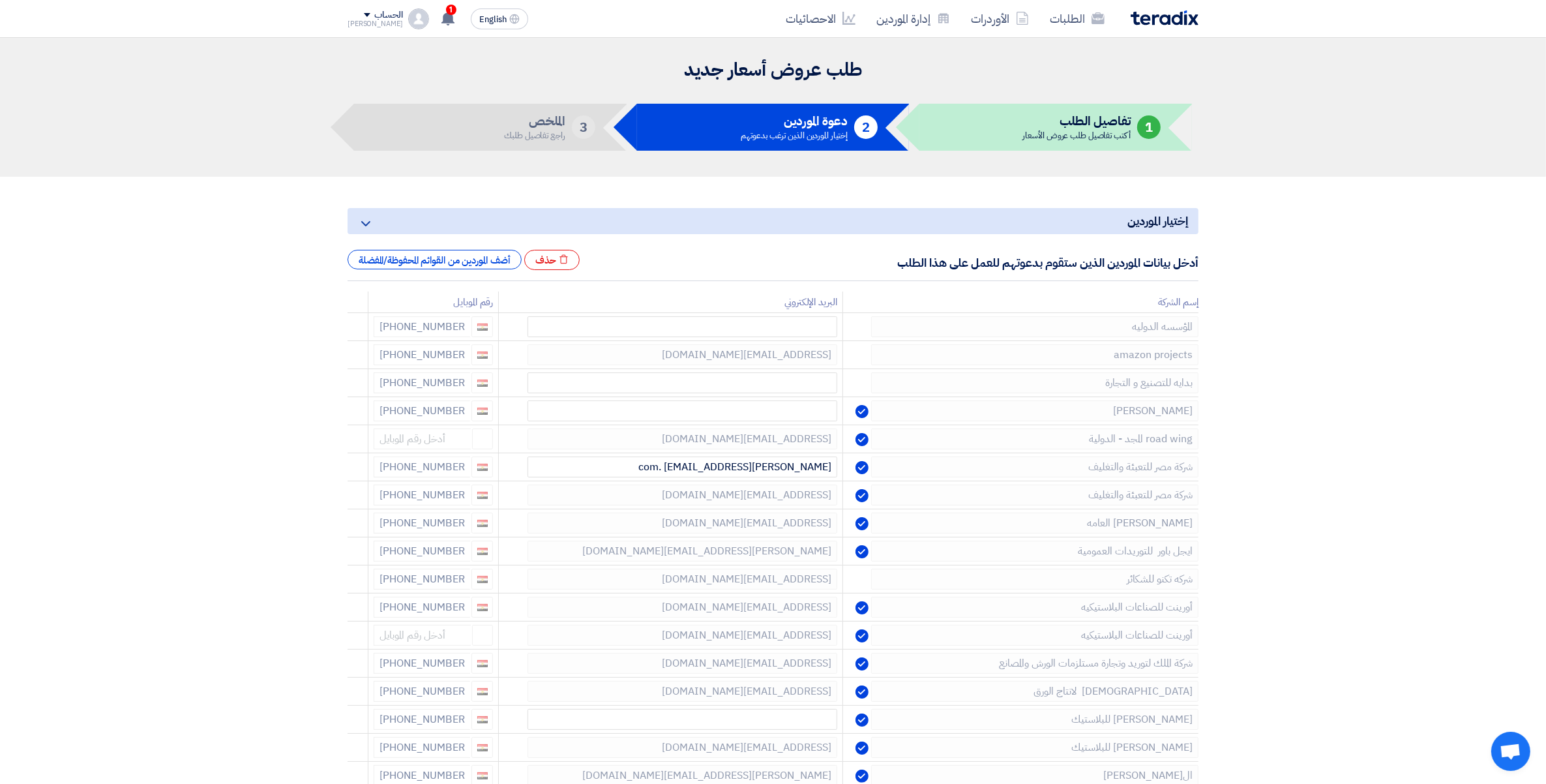
click at [0, 0] on icon at bounding box center [0, 0] width 0 height 0
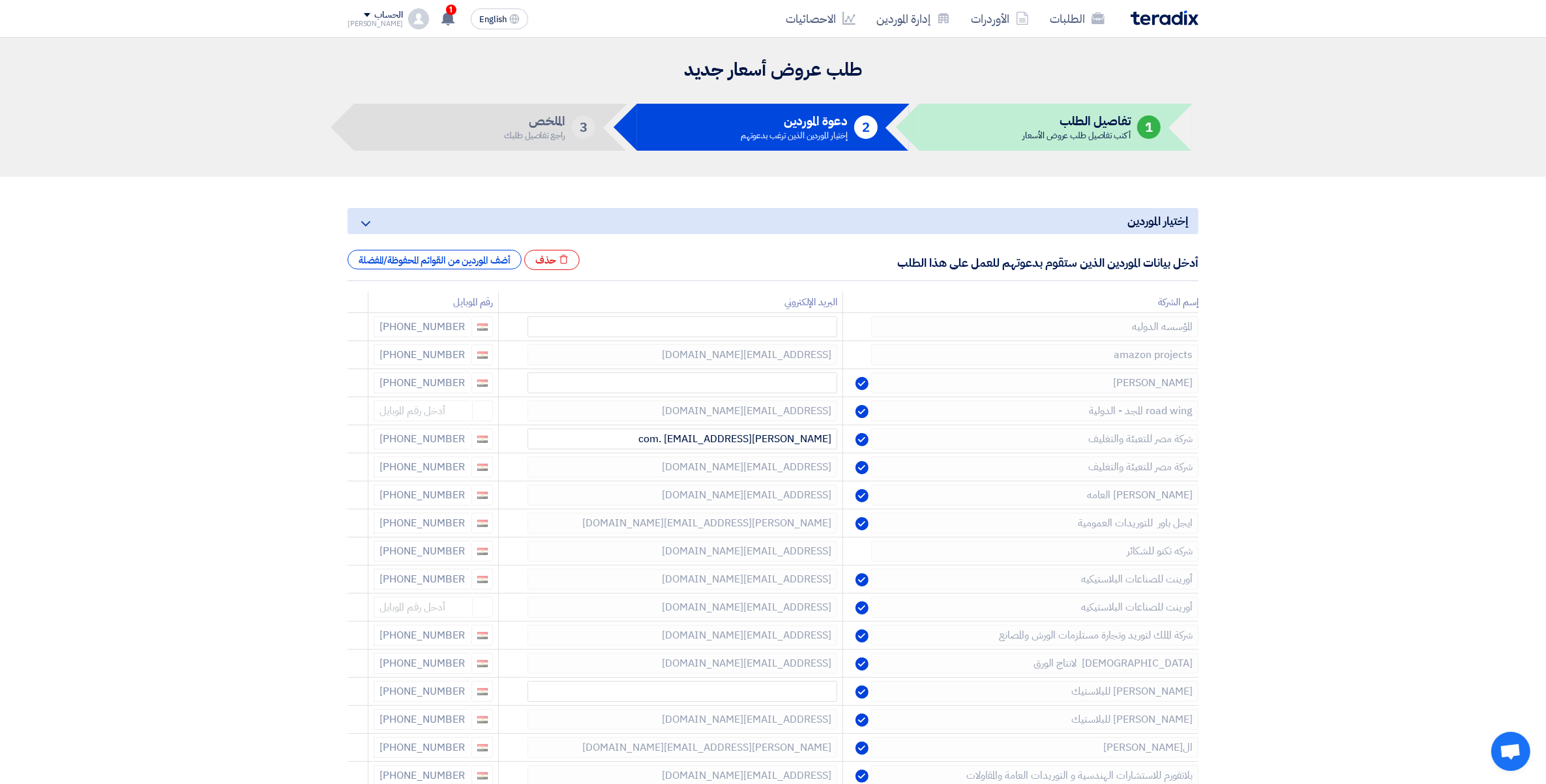
click at [0, 0] on icon at bounding box center [0, 0] width 0 height 0
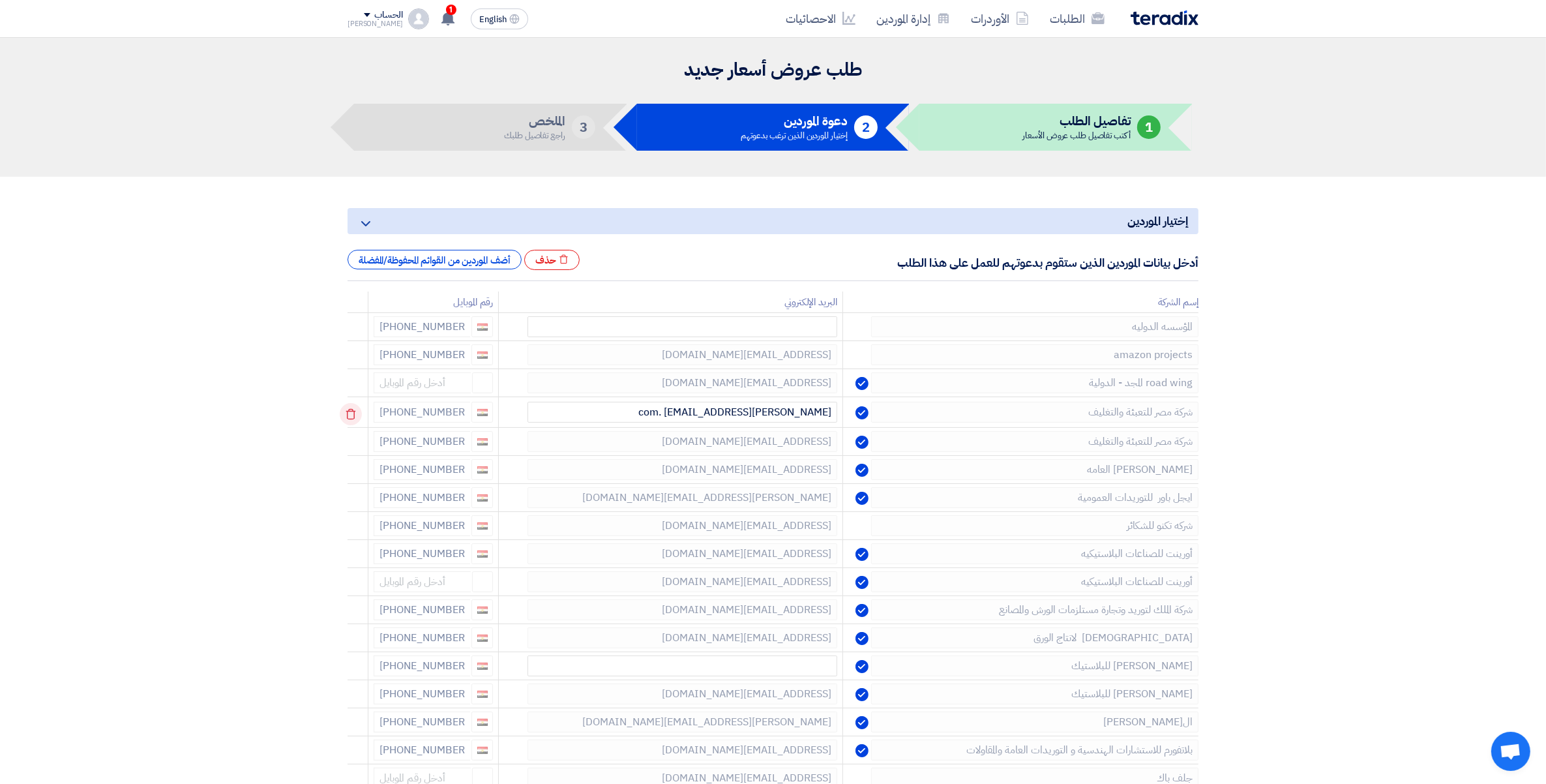
click at [349, 415] on icon at bounding box center [350, 414] width 22 height 22
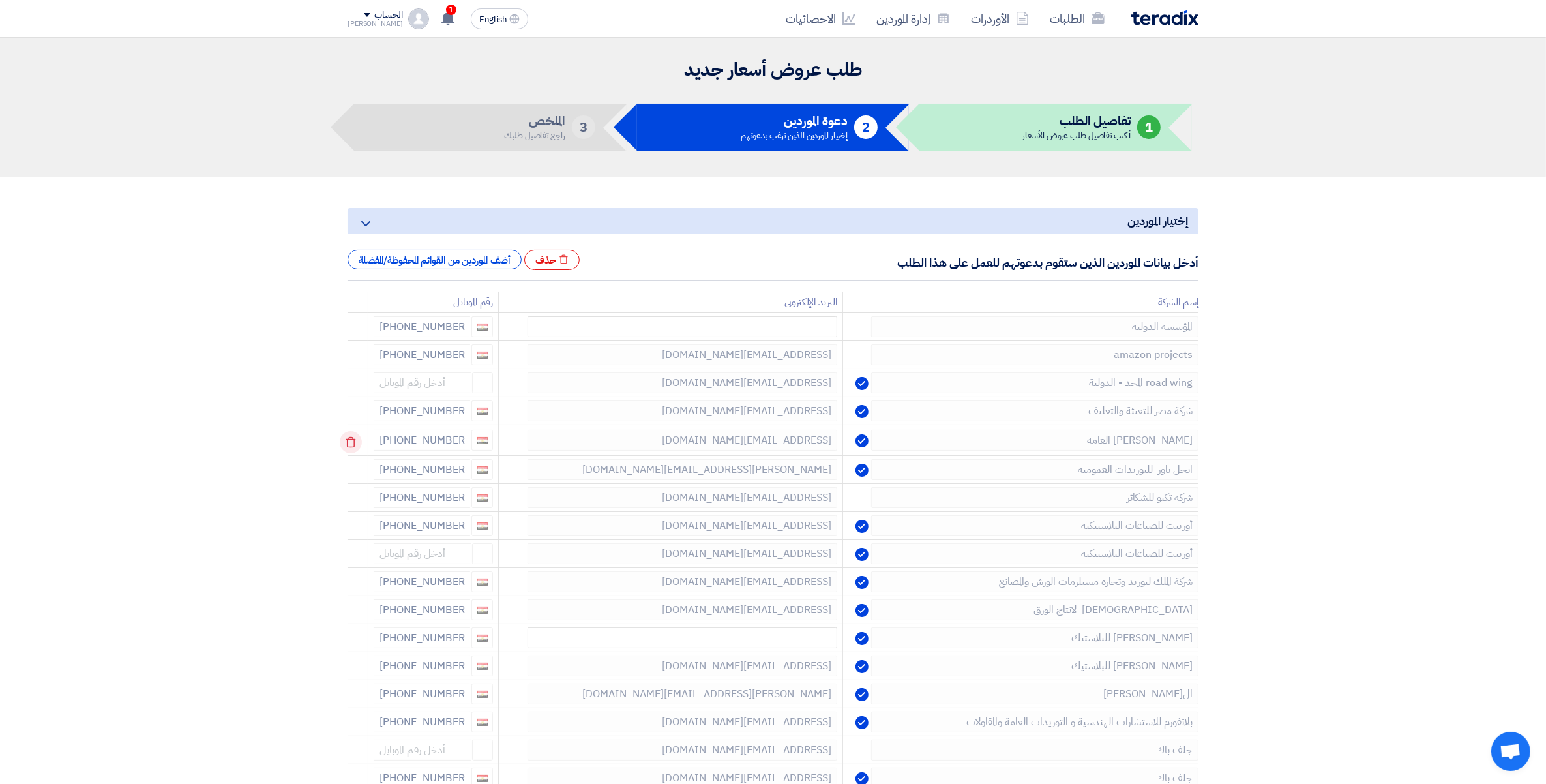
click at [351, 445] on icon at bounding box center [350, 442] width 22 height 22
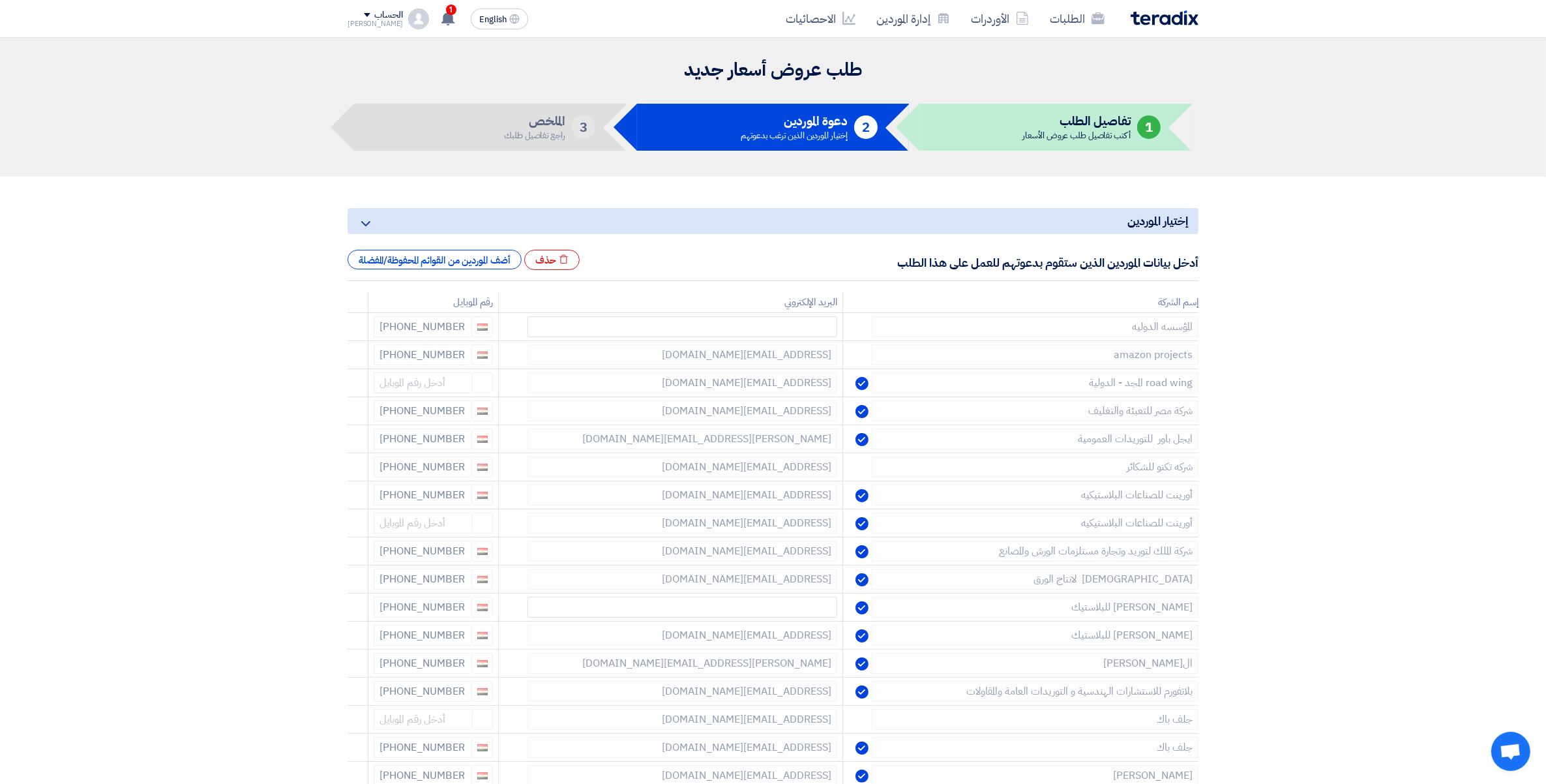
click at [0, 0] on icon at bounding box center [0, 0] width 0 height 0
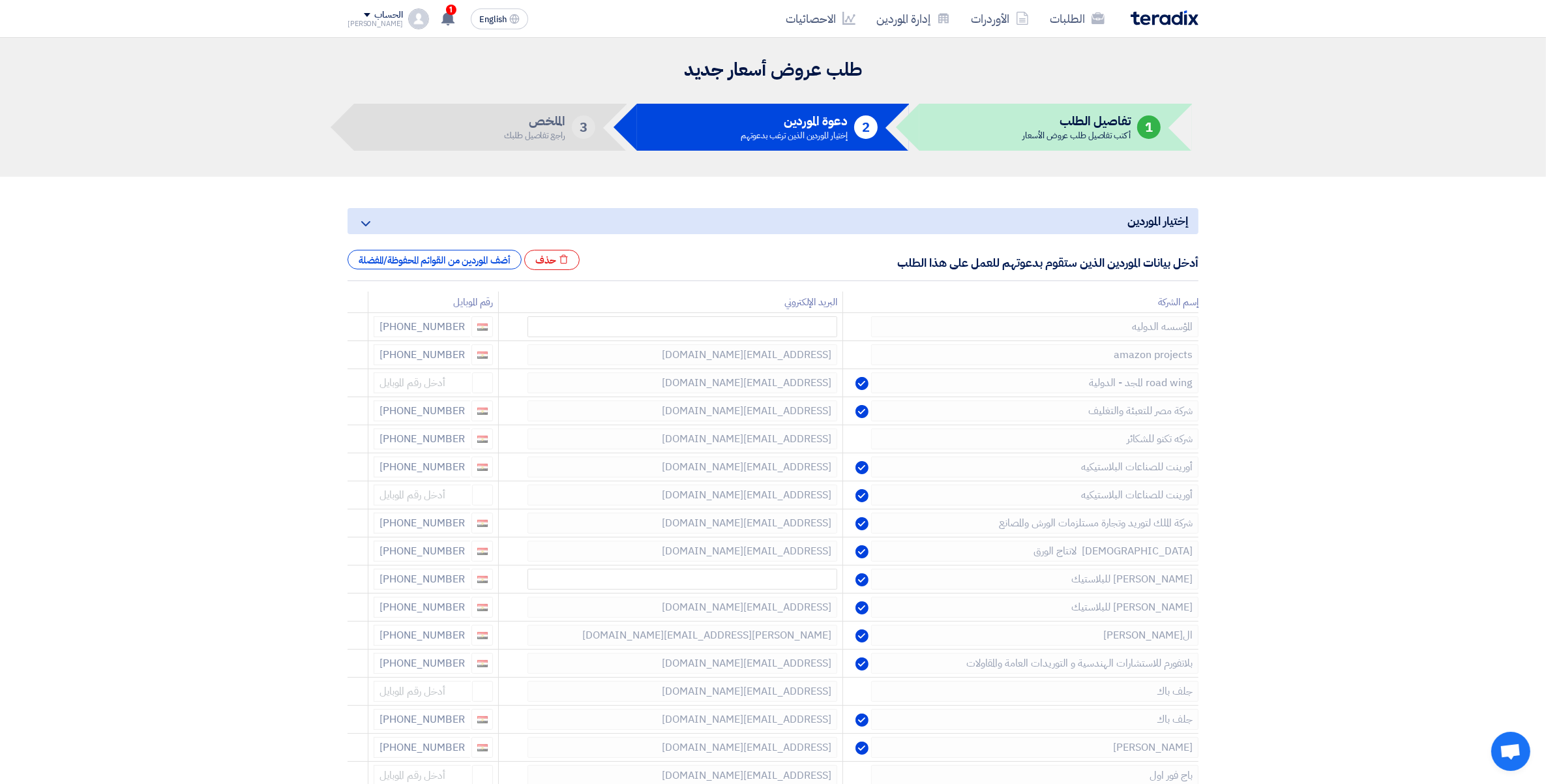
click at [0, 0] on icon at bounding box center [0, 0] width 0 height 0
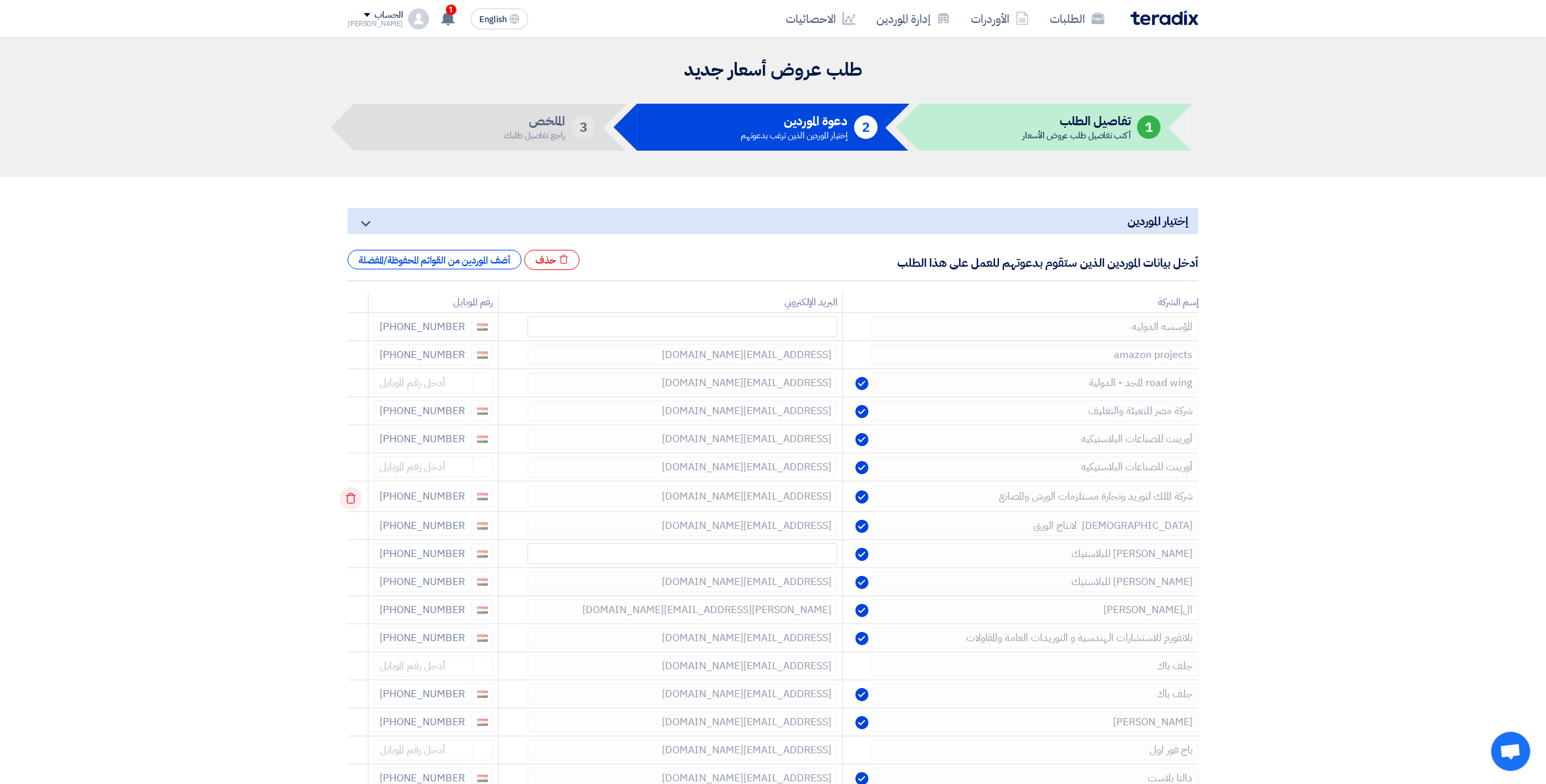
click at [353, 492] on icon at bounding box center [350, 498] width 22 height 22
click at [353, 494] on icon at bounding box center [350, 498] width 22 height 22
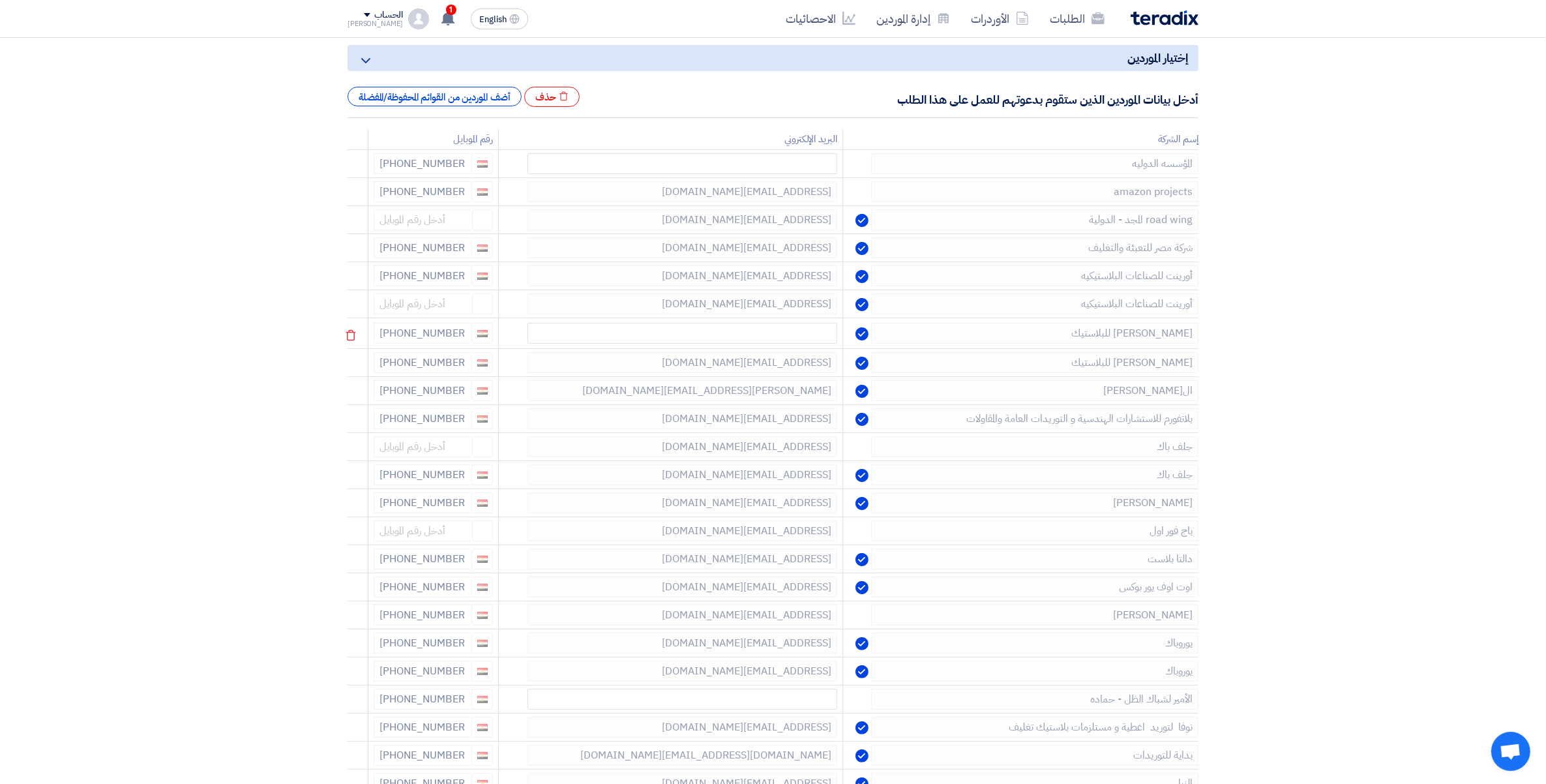
scroll to position [244, 0]
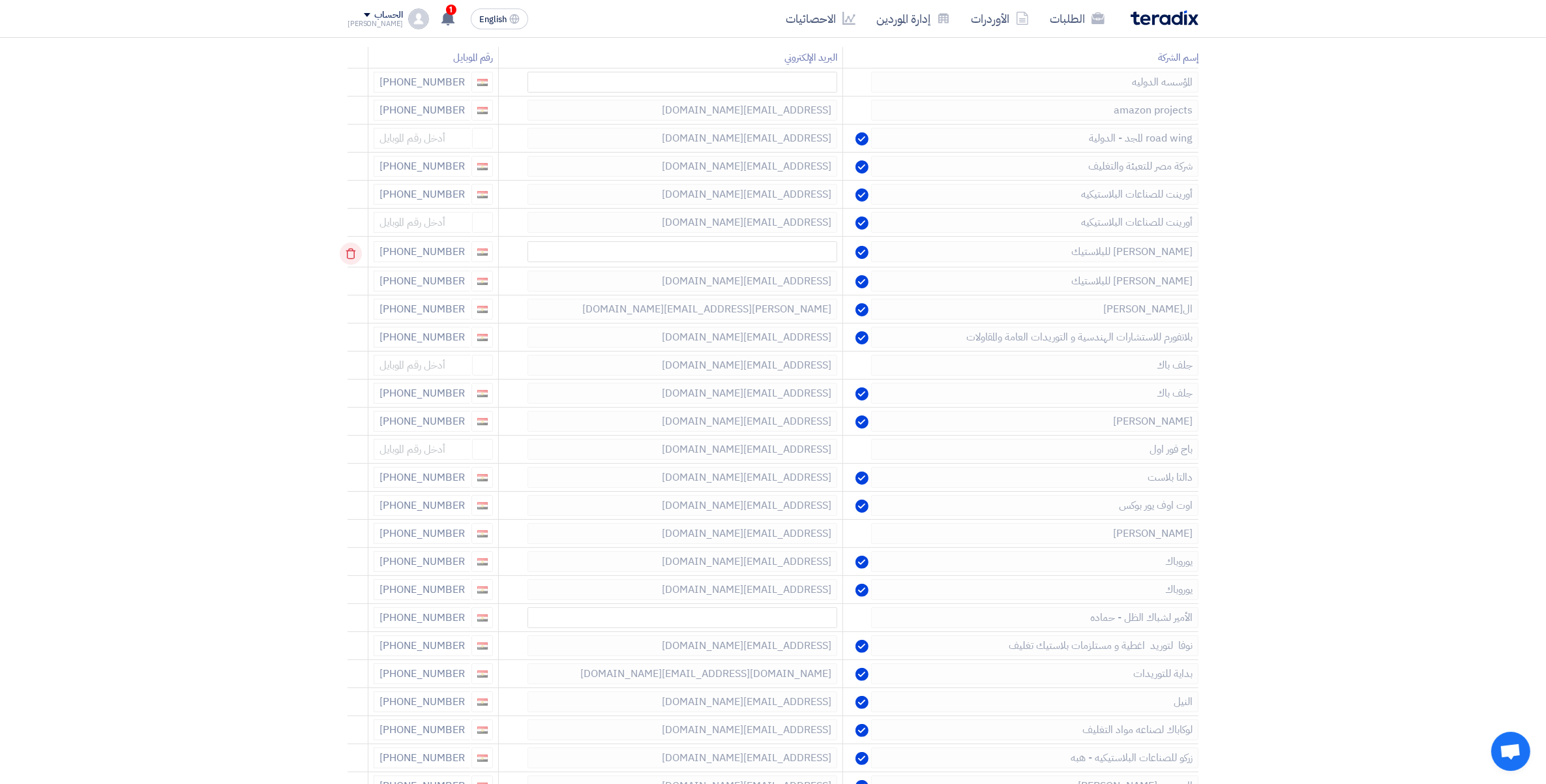
click at [356, 258] on icon at bounding box center [350, 254] width 22 height 22
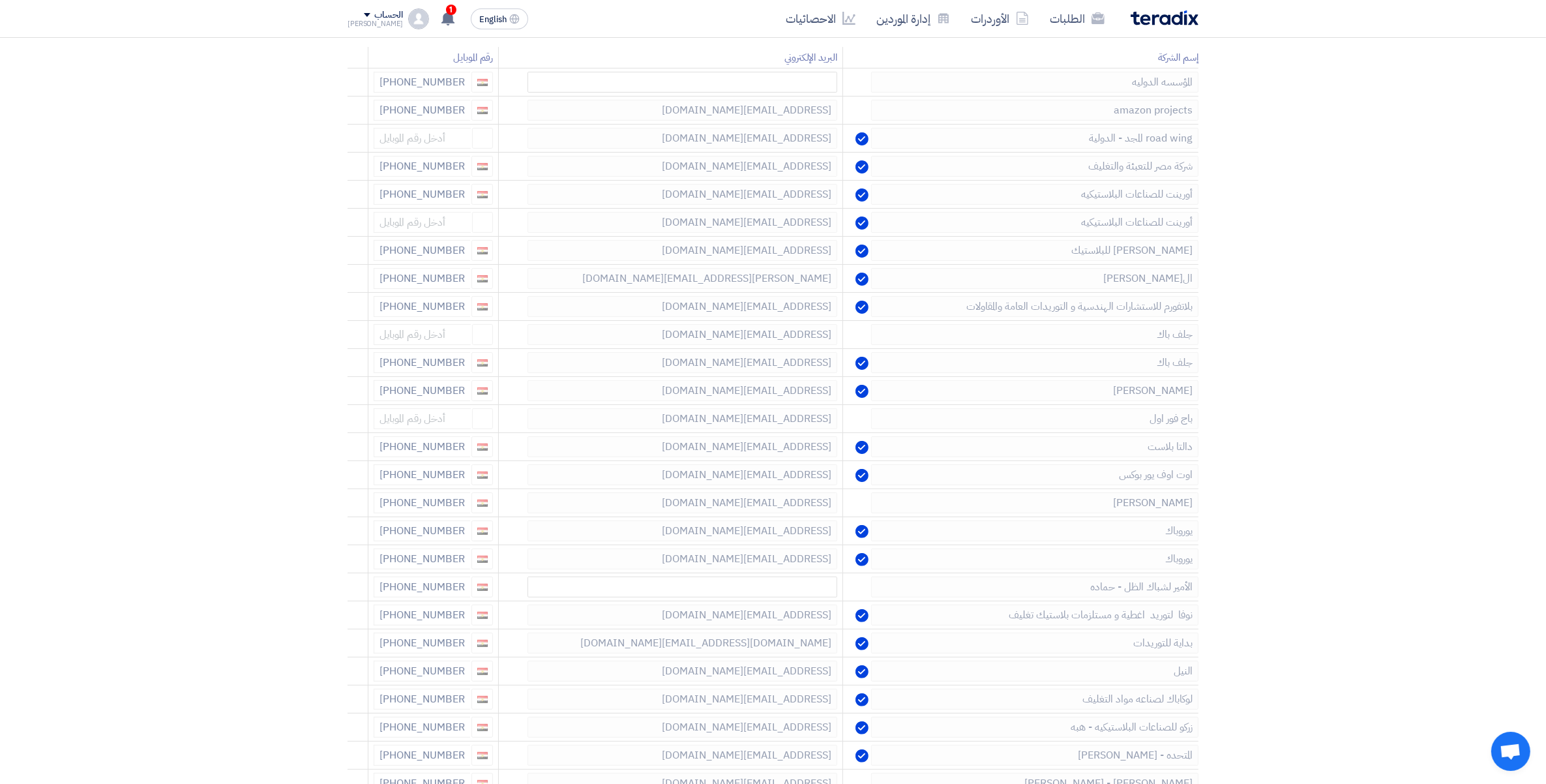
click at [0, 0] on icon at bounding box center [0, 0] width 0 height 0
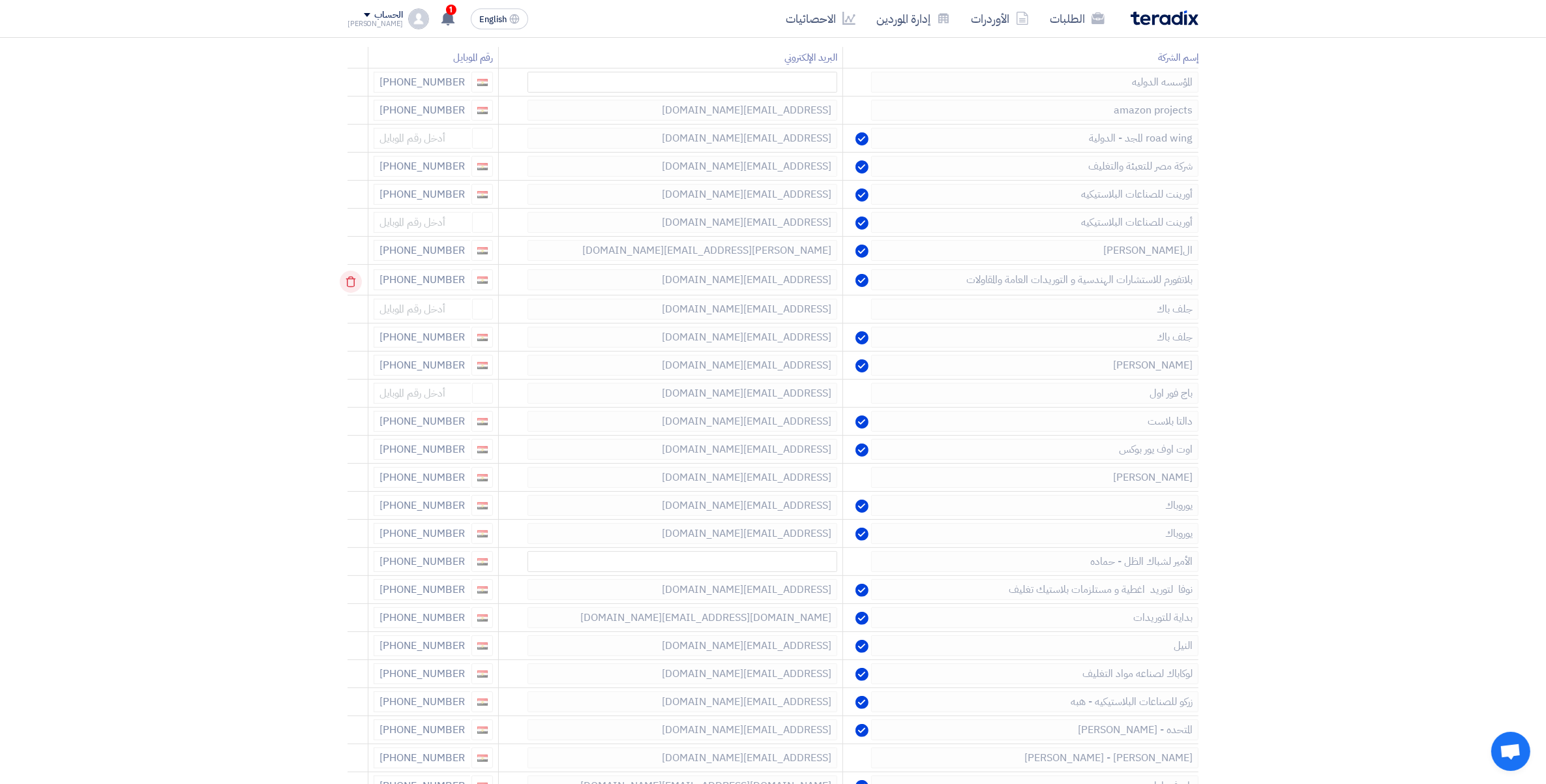
click at [350, 284] on icon at bounding box center [350, 281] width 22 height 22
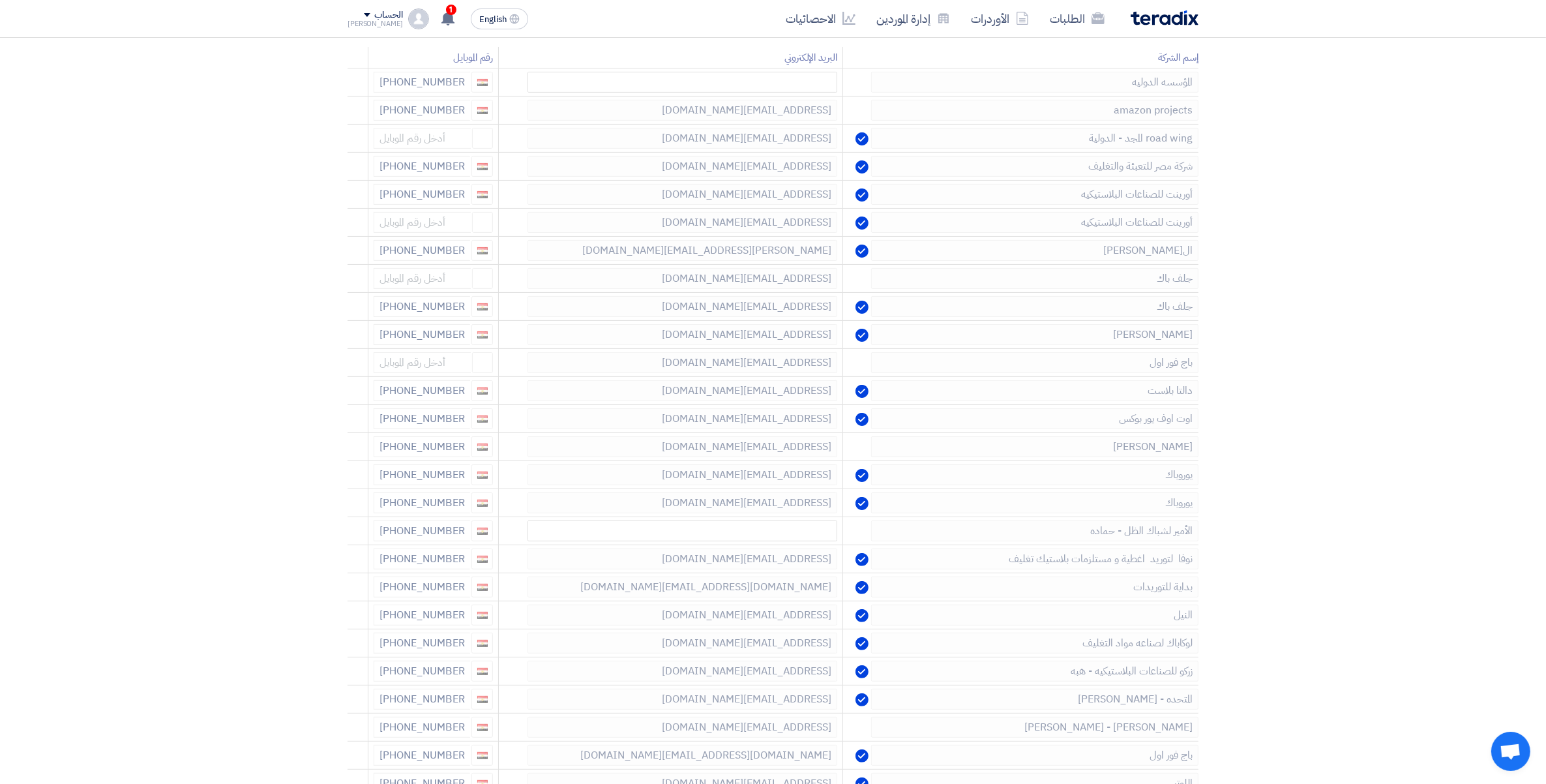
click at [0, 0] on icon at bounding box center [0, 0] width 0 height 0
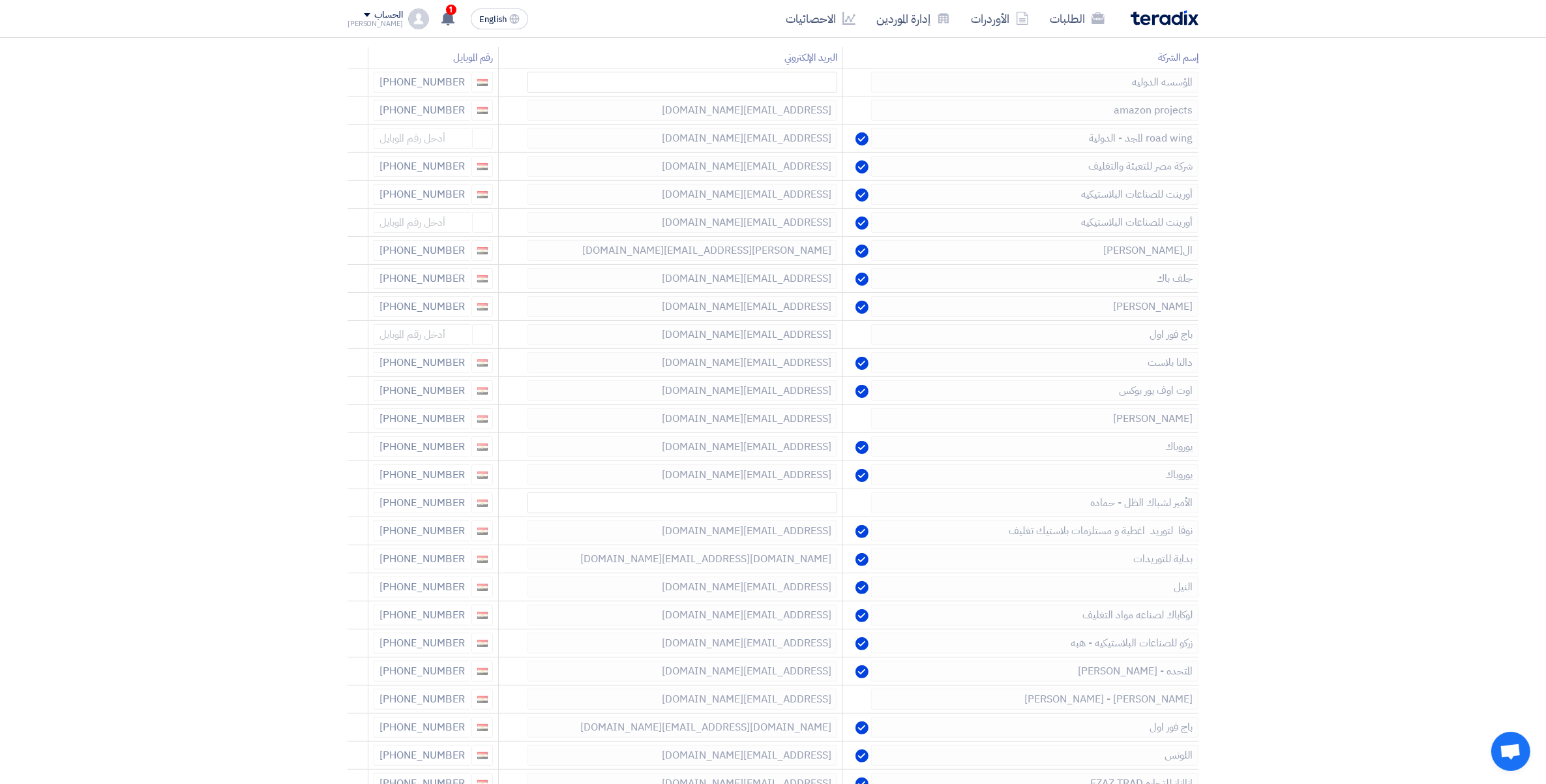
click at [0, 0] on icon at bounding box center [0, 0] width 0 height 0
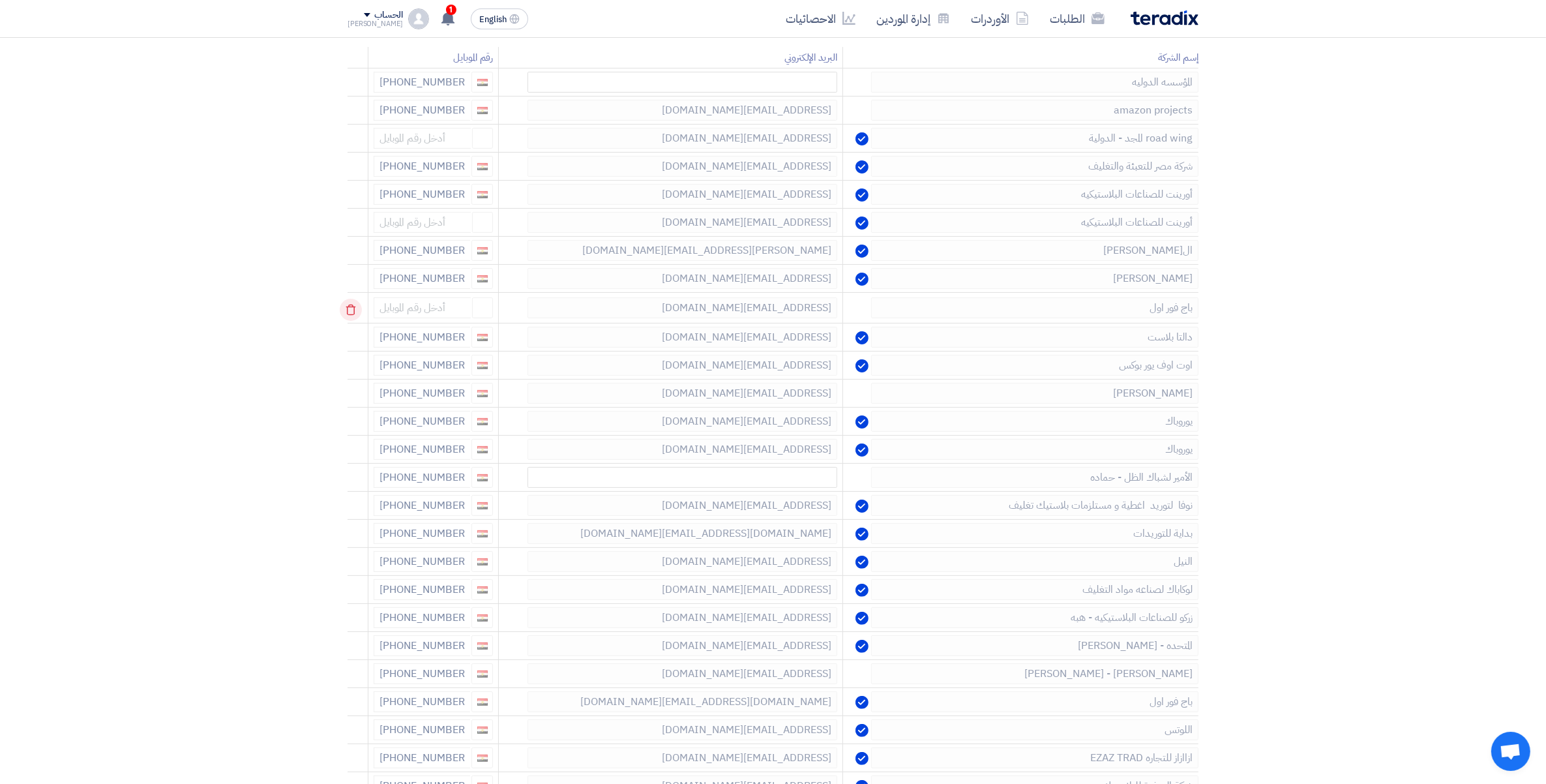
click at [353, 310] on icon at bounding box center [350, 310] width 22 height 22
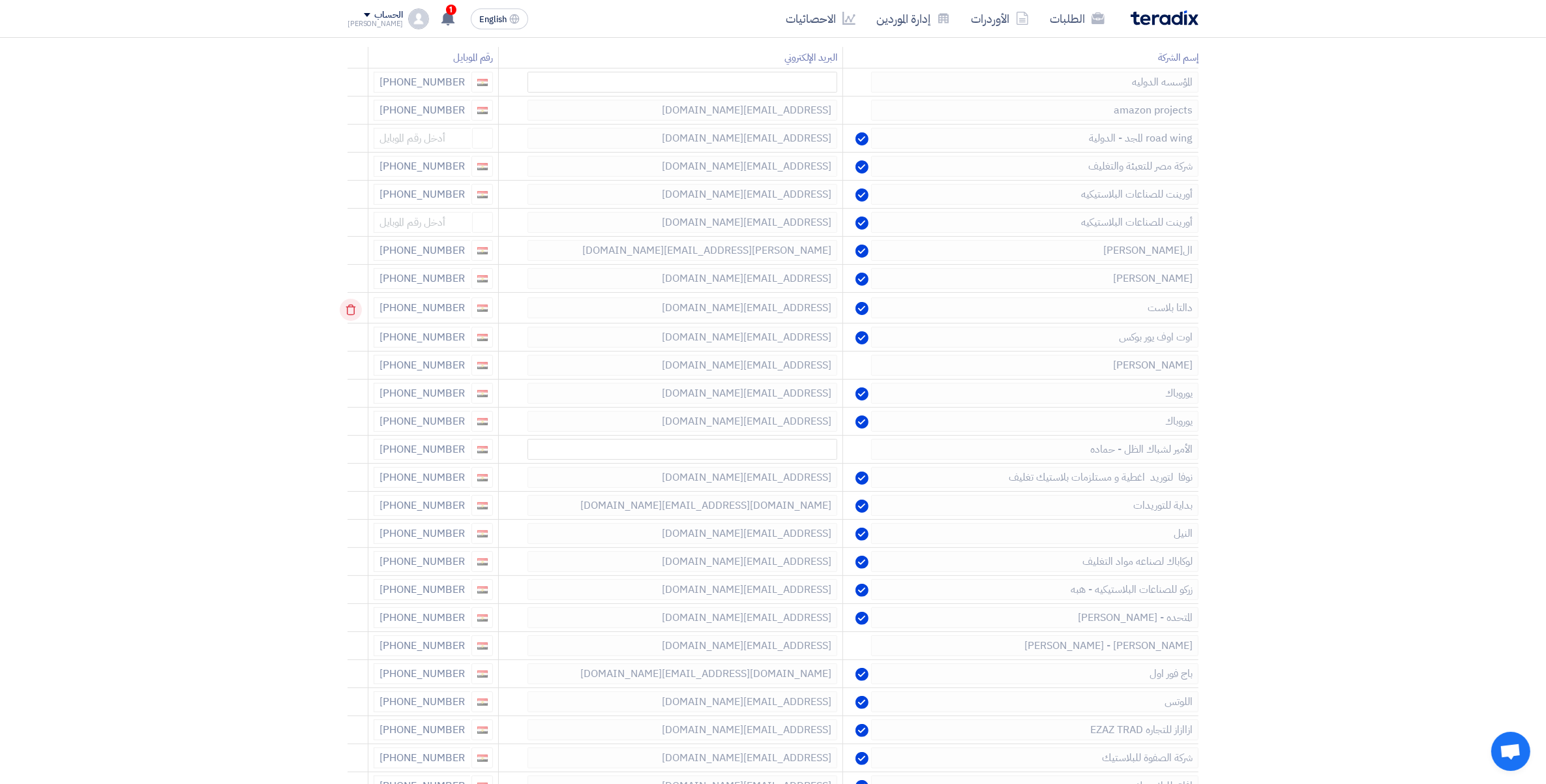
click at [359, 316] on icon at bounding box center [350, 310] width 22 height 22
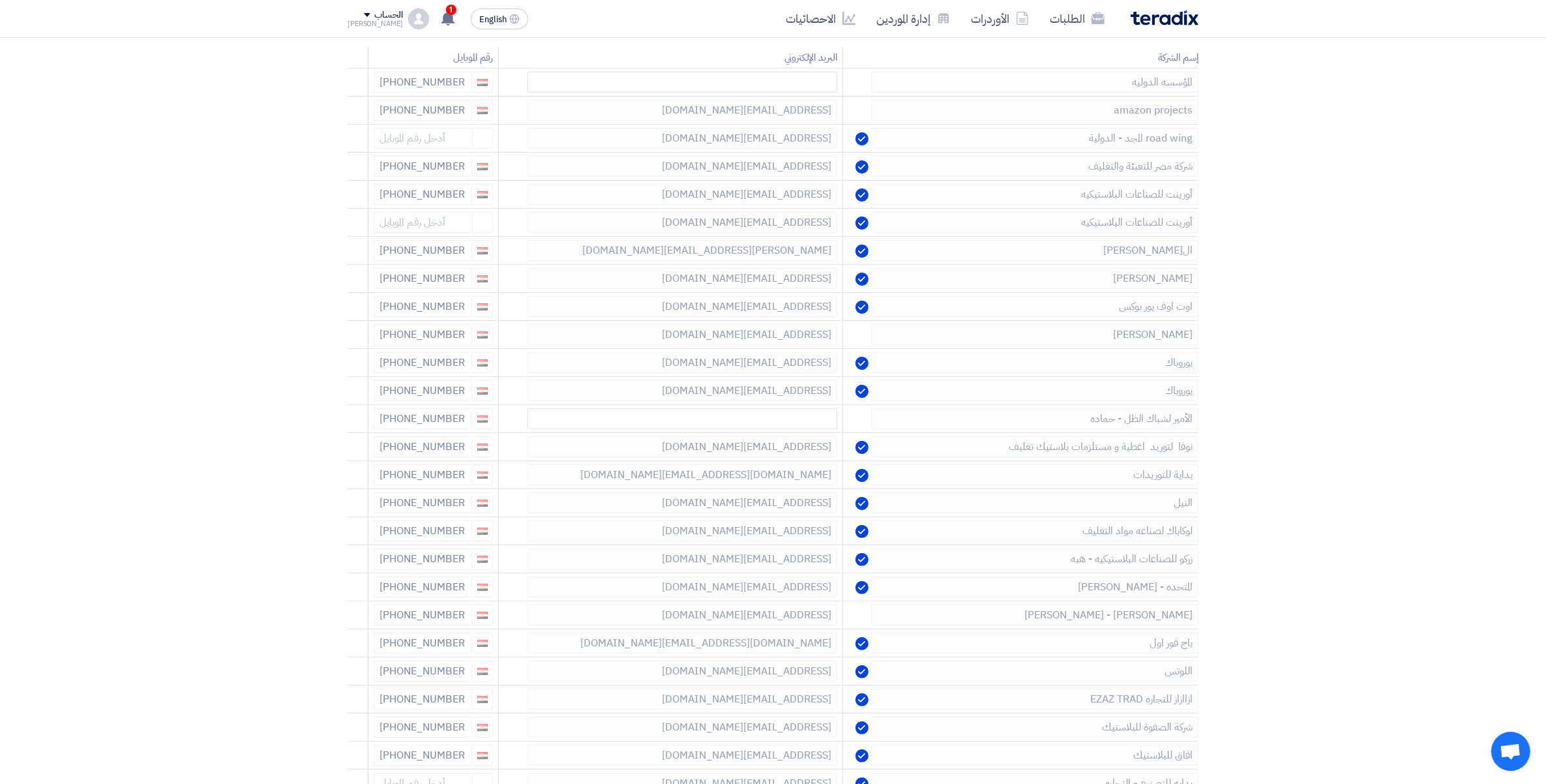
click at [0, 0] on icon at bounding box center [0, 0] width 0 height 0
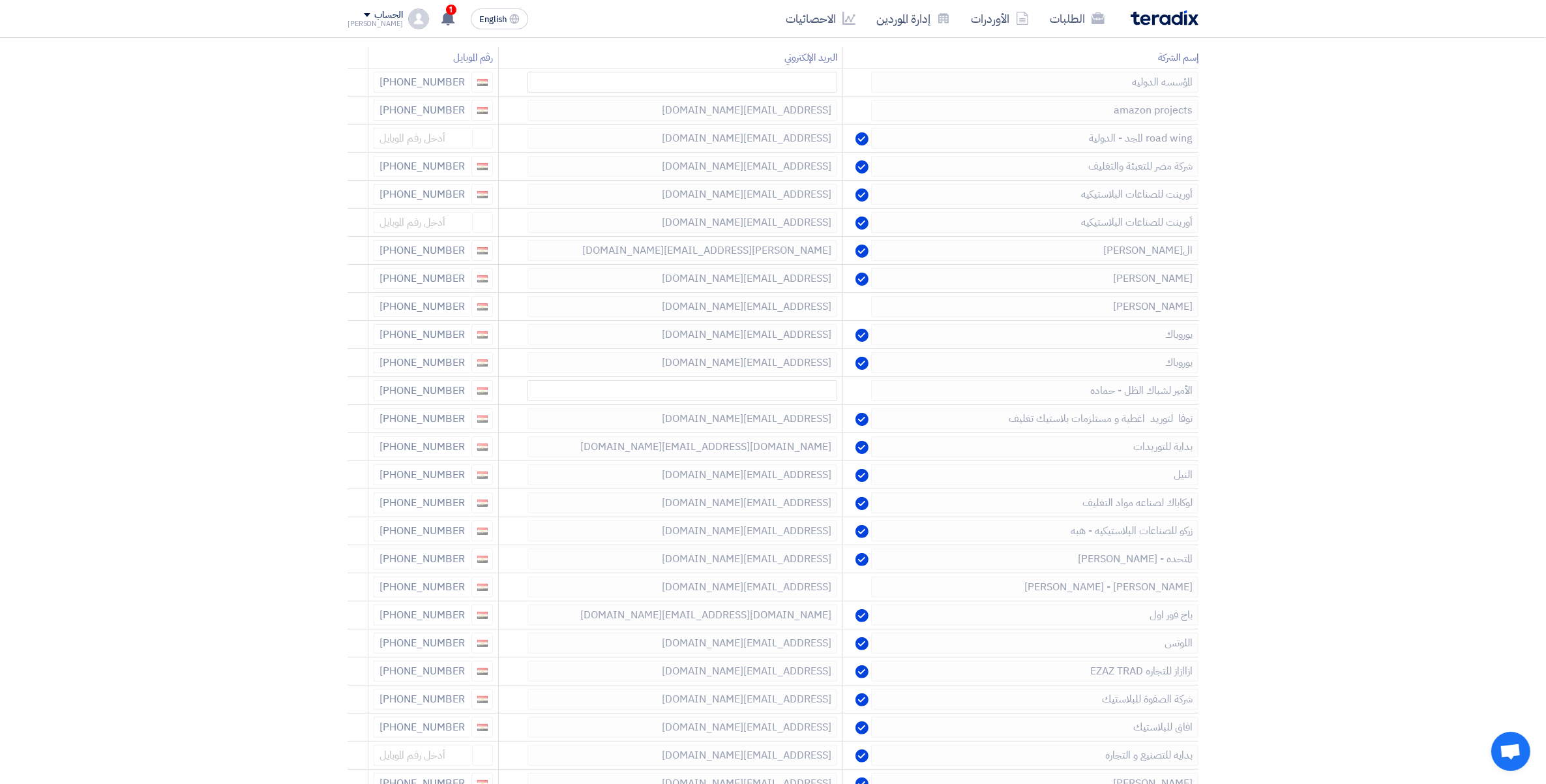
click at [0, 0] on icon at bounding box center [0, 0] width 0 height 0
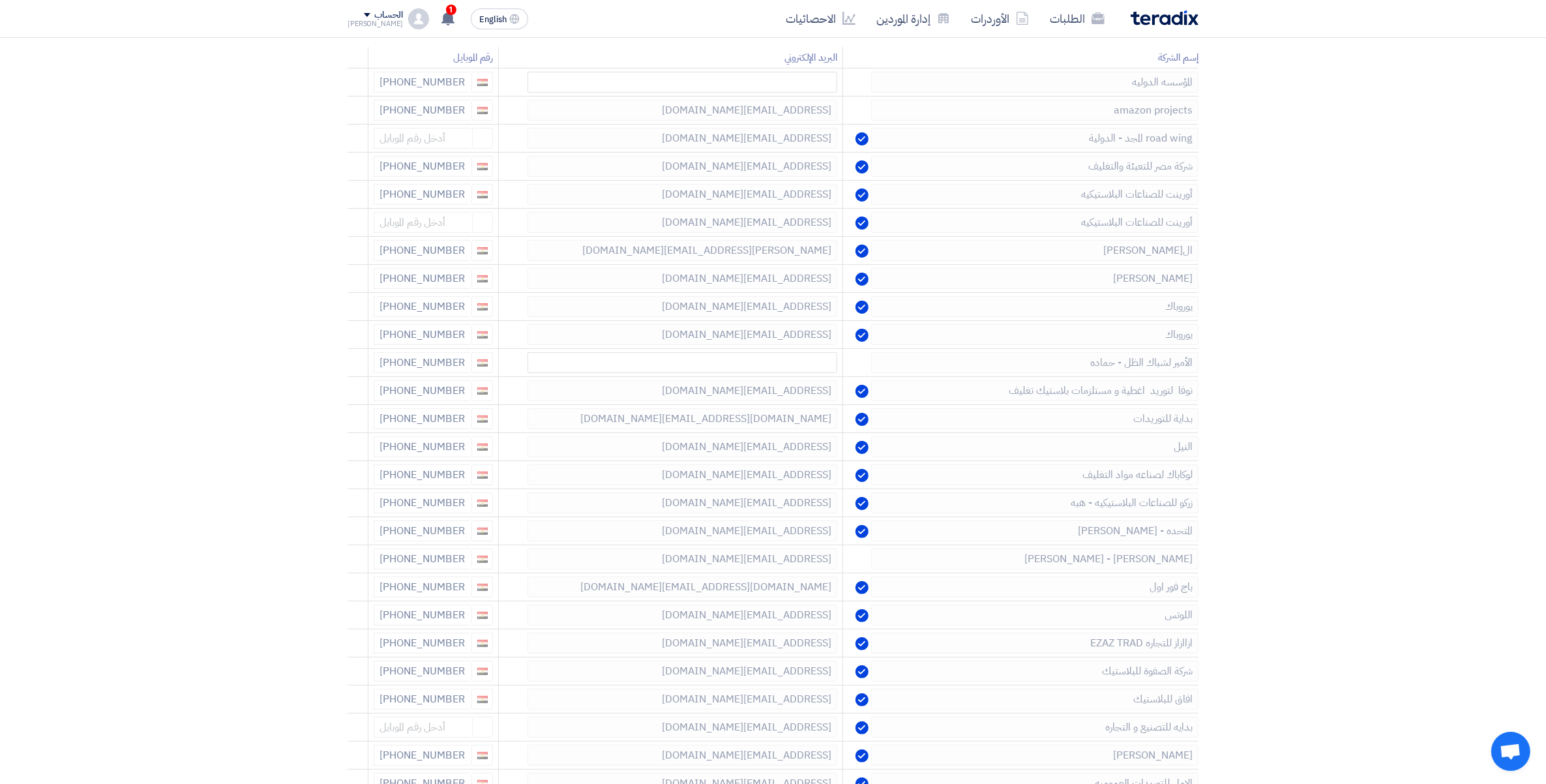
click at [0, 0] on icon at bounding box center [0, 0] width 0 height 0
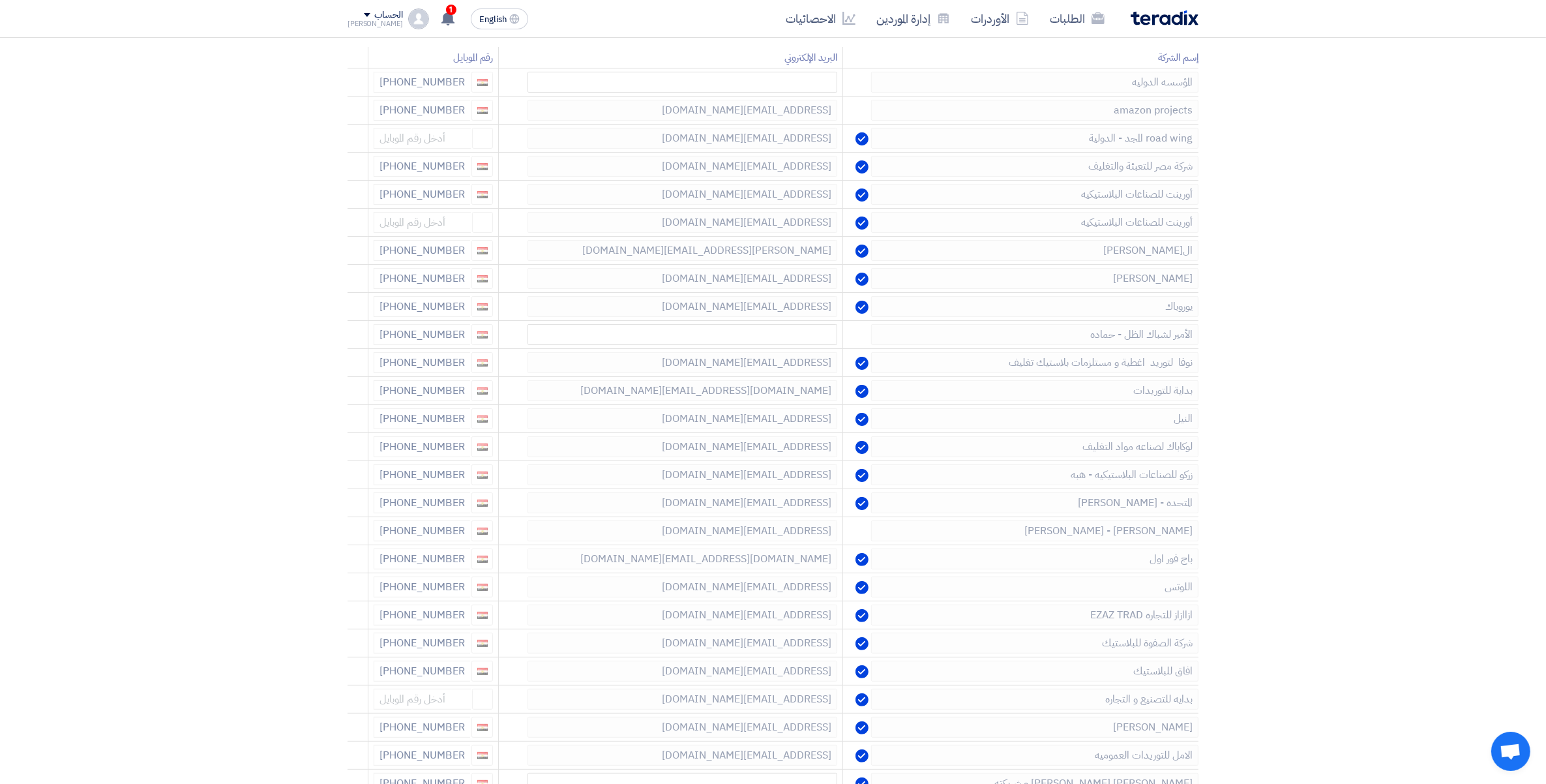
click at [0, 0] on icon at bounding box center [0, 0] width 0 height 0
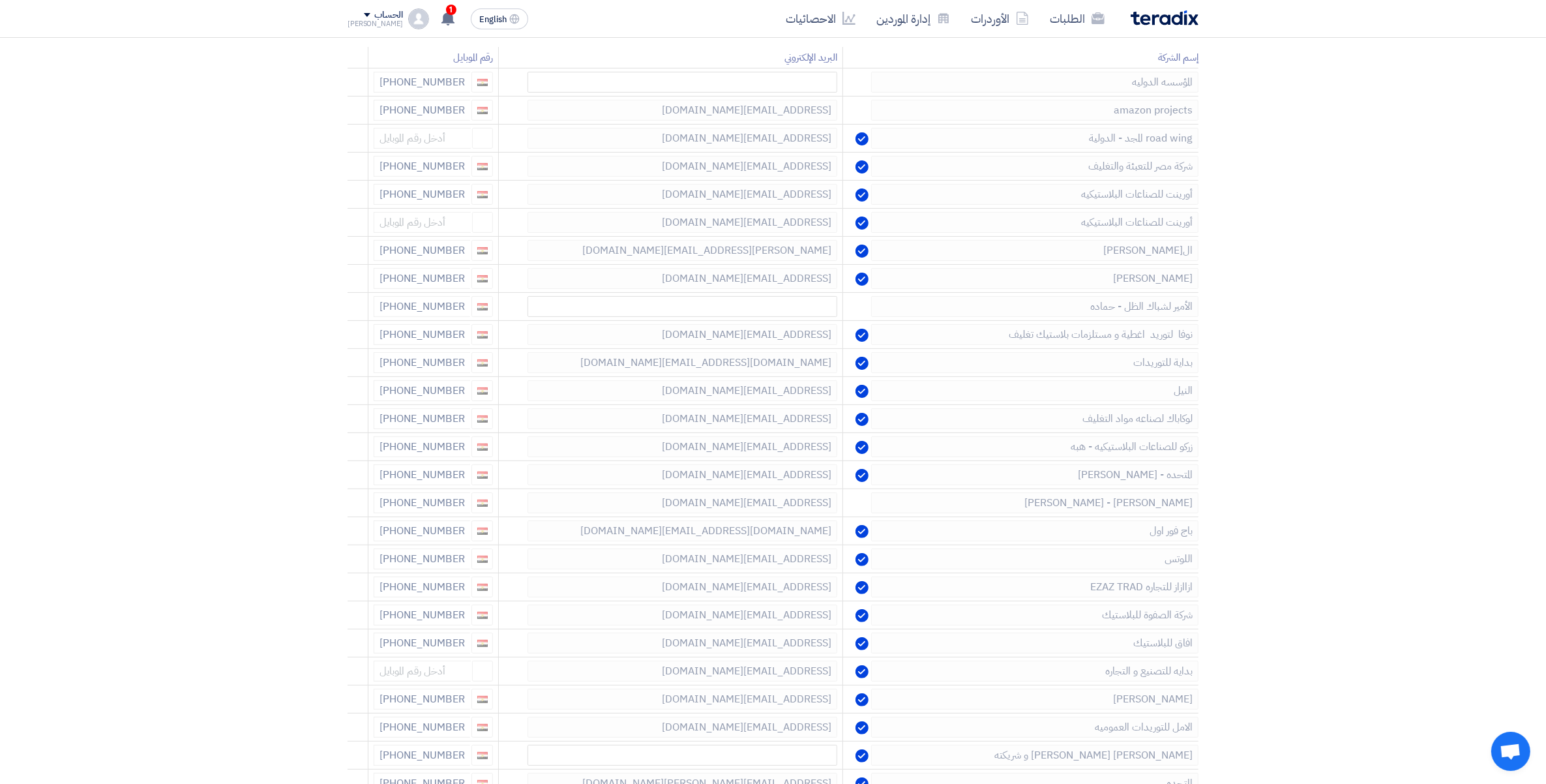
click at [0, 0] on icon at bounding box center [0, 0] width 0 height 0
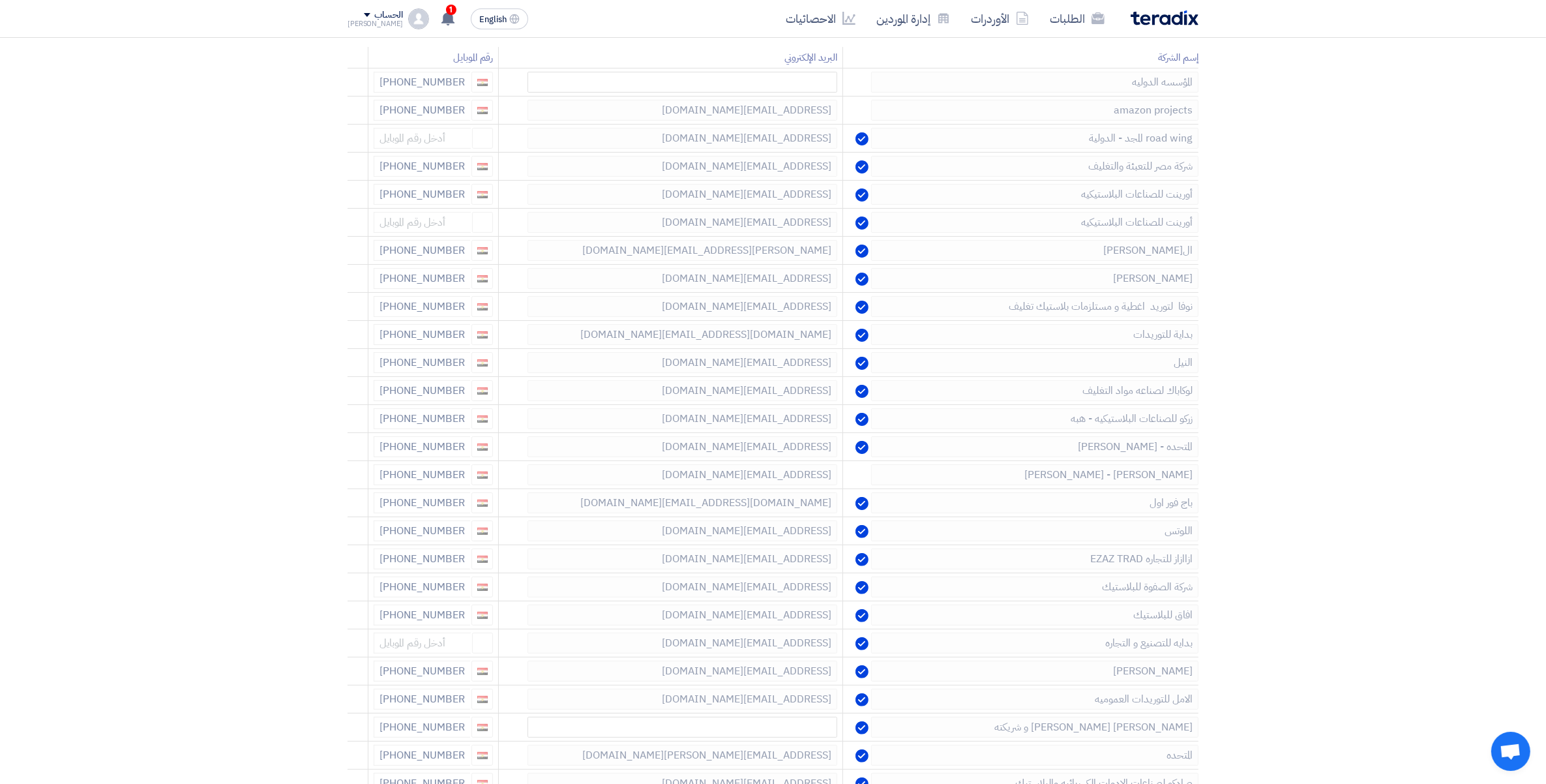
click at [0, 0] on icon at bounding box center [0, 0] width 0 height 0
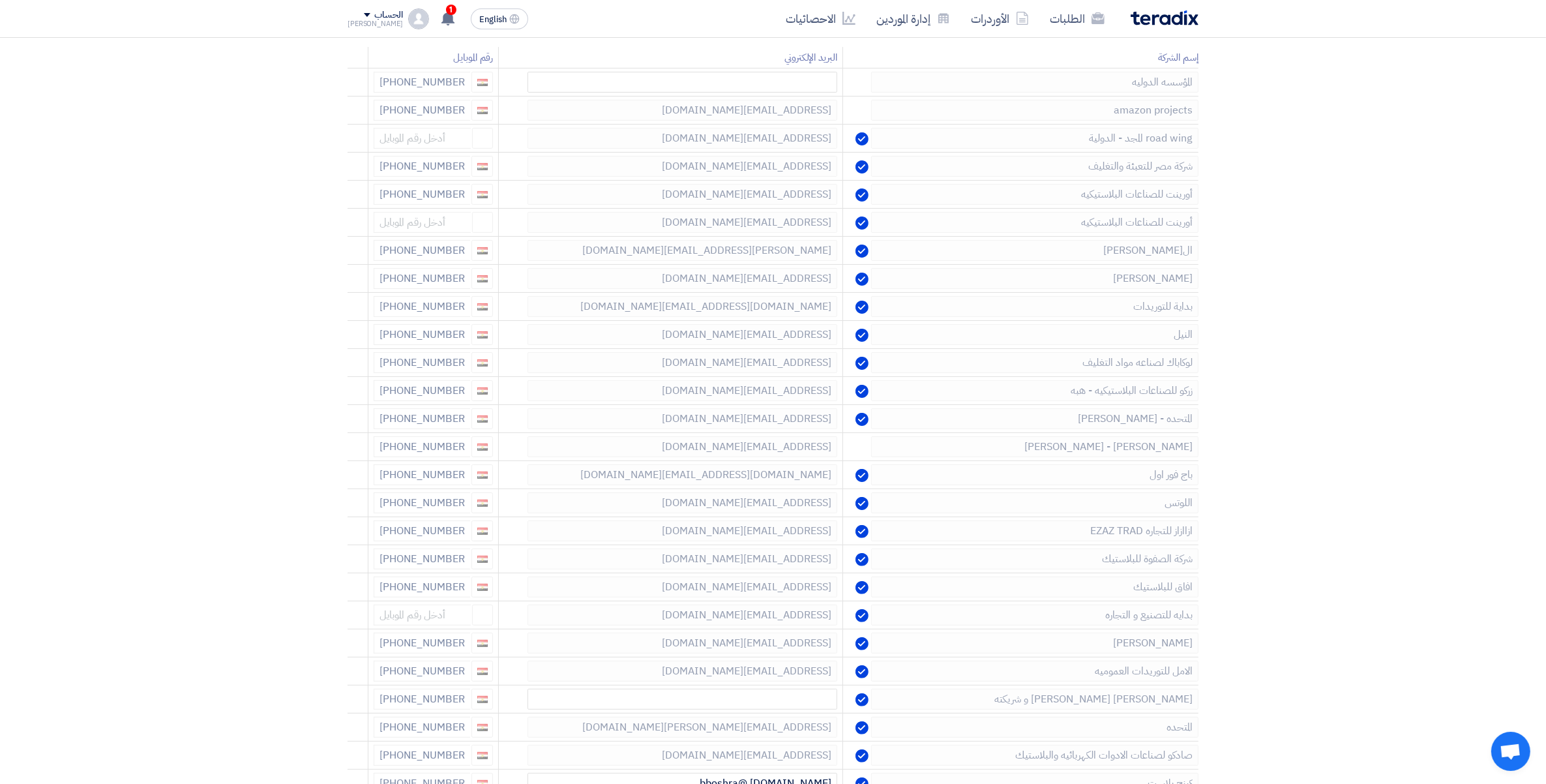
click at [0, 0] on icon at bounding box center [0, 0] width 0 height 0
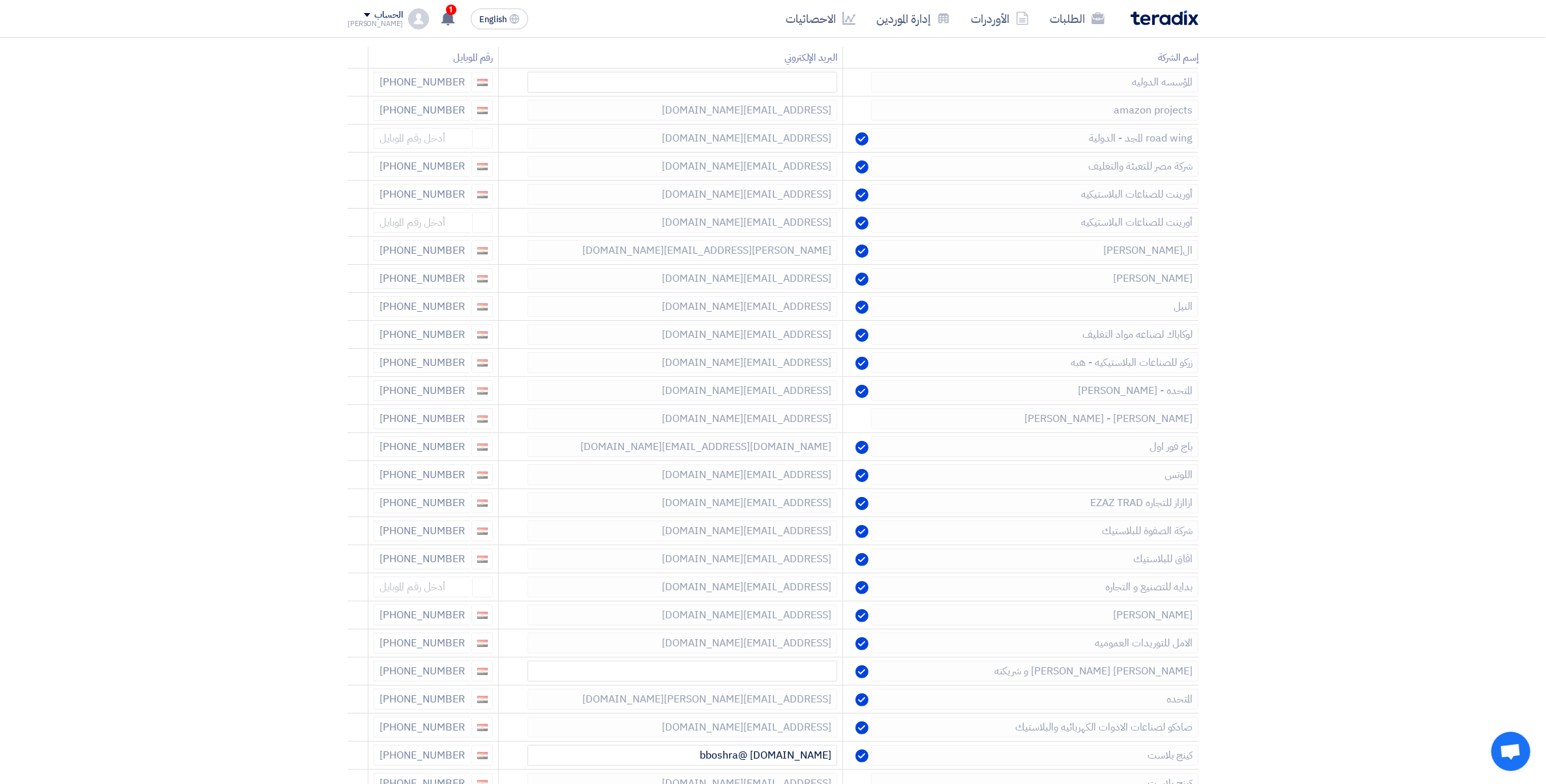
click at [0, 0] on icon at bounding box center [0, 0] width 0 height 0
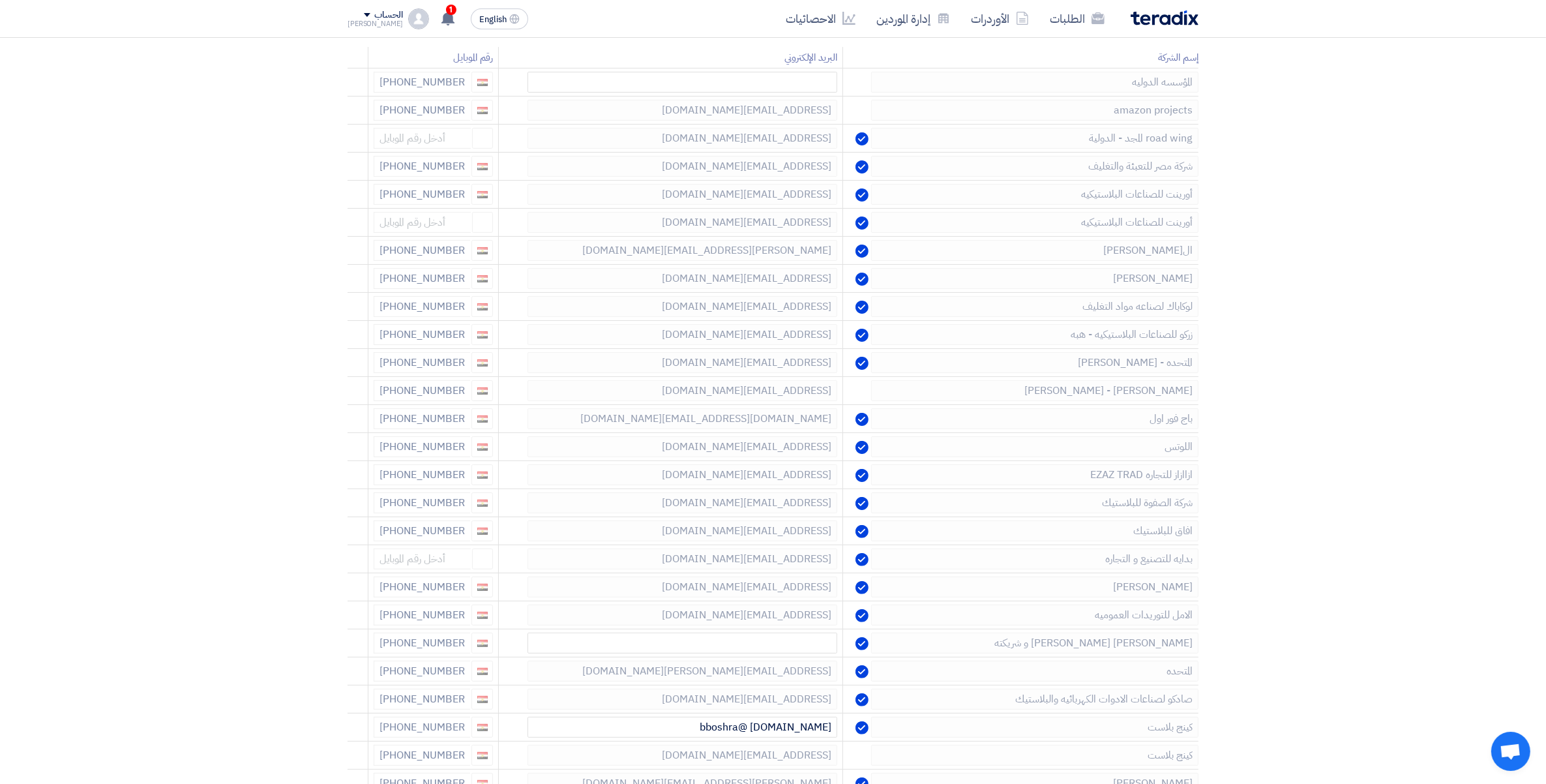
click at [0, 0] on icon at bounding box center [0, 0] width 0 height 0
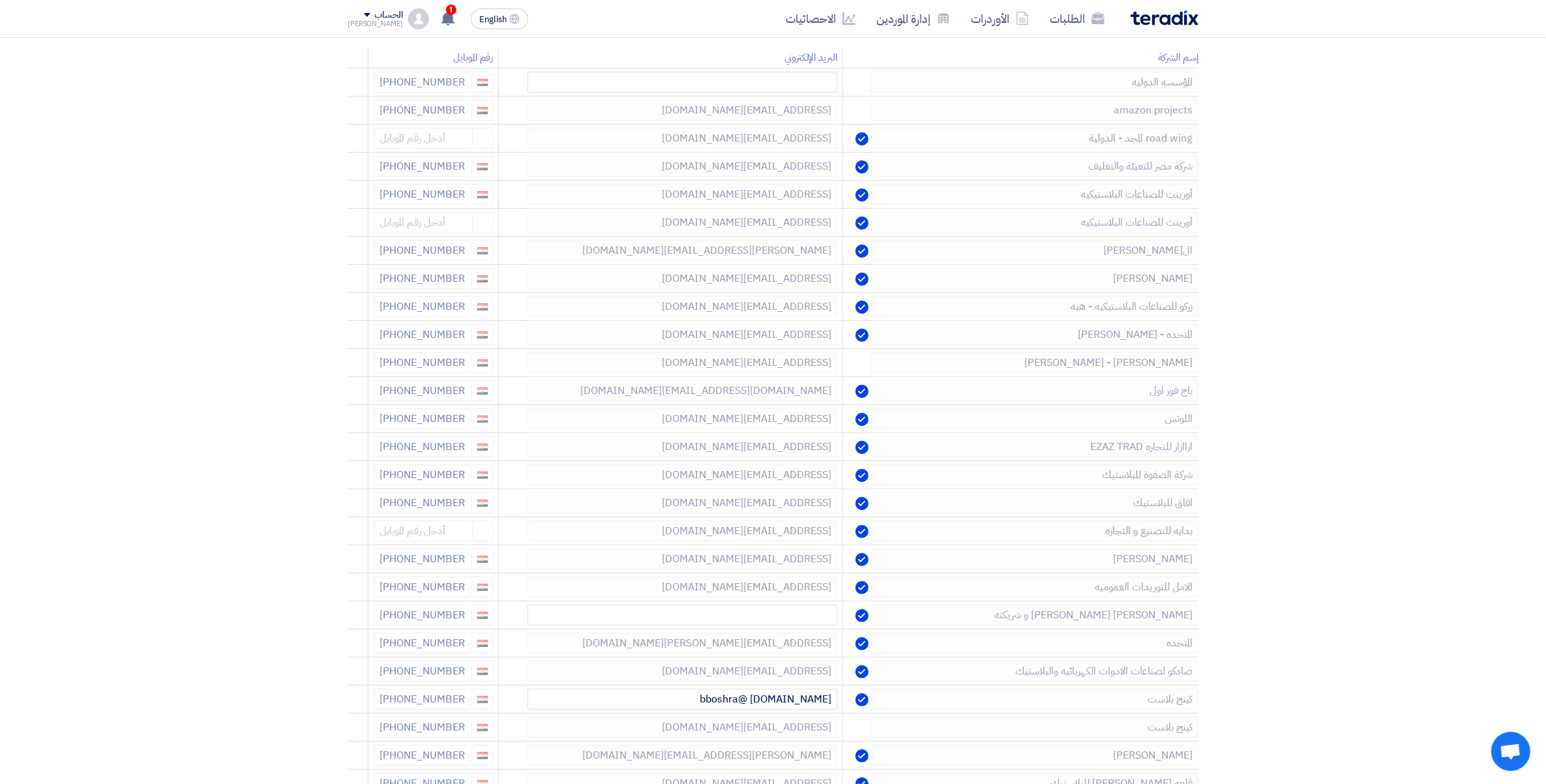
click at [0, 0] on icon at bounding box center [0, 0] width 0 height 0
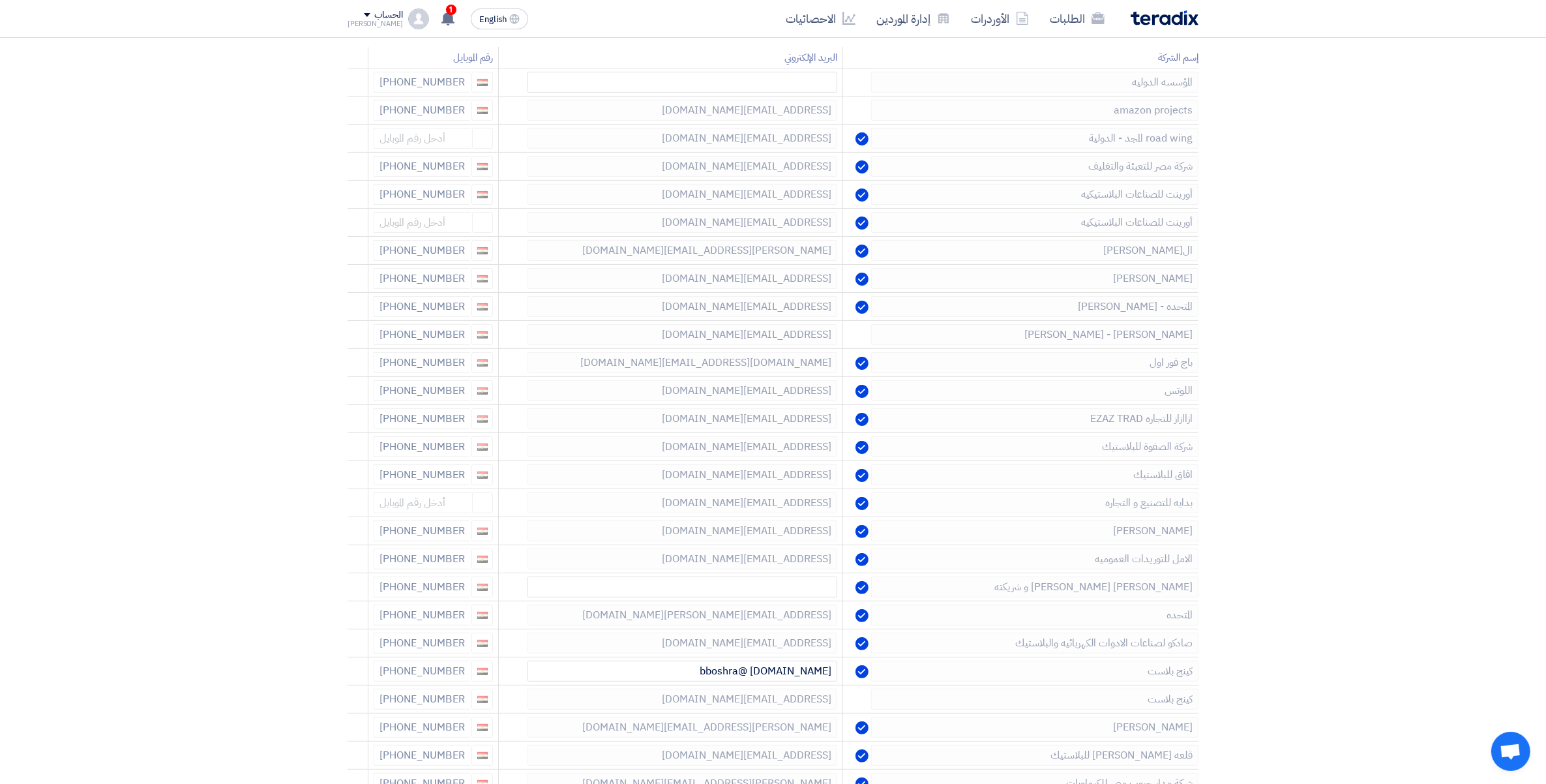
click at [0, 0] on icon at bounding box center [0, 0] width 0 height 0
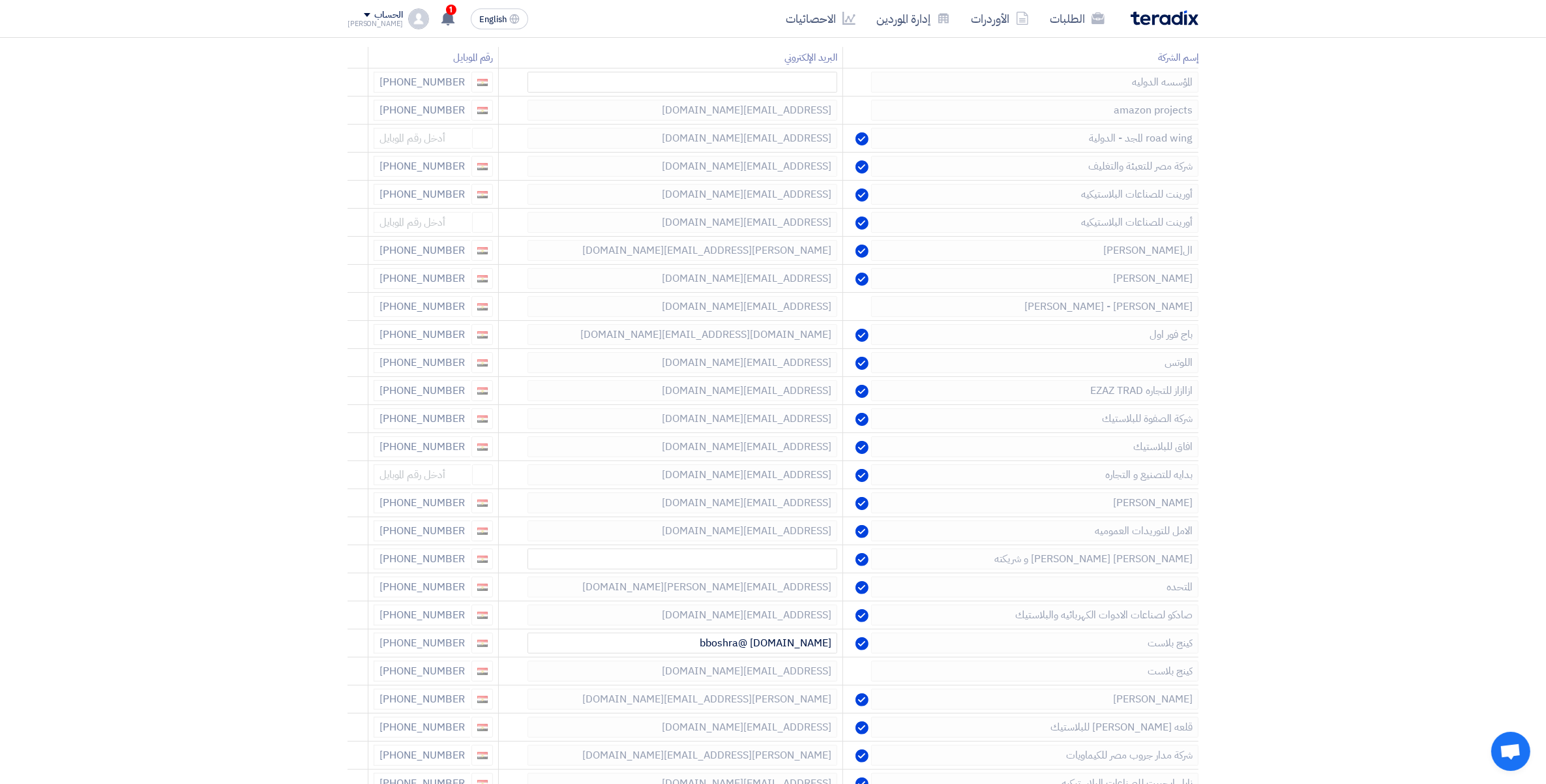
click at [0, 0] on icon at bounding box center [0, 0] width 0 height 0
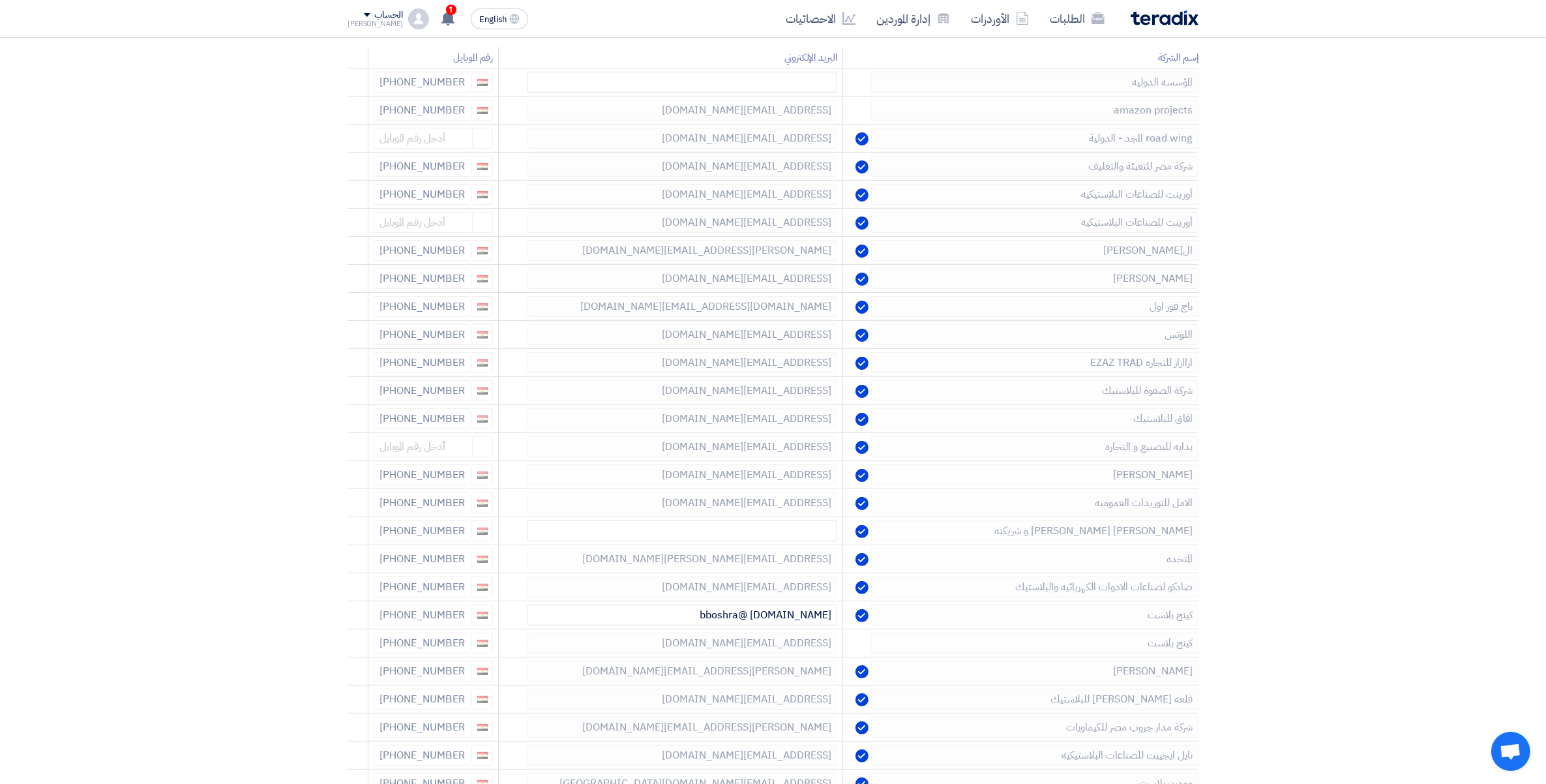
click at [0, 0] on icon at bounding box center [0, 0] width 0 height 0
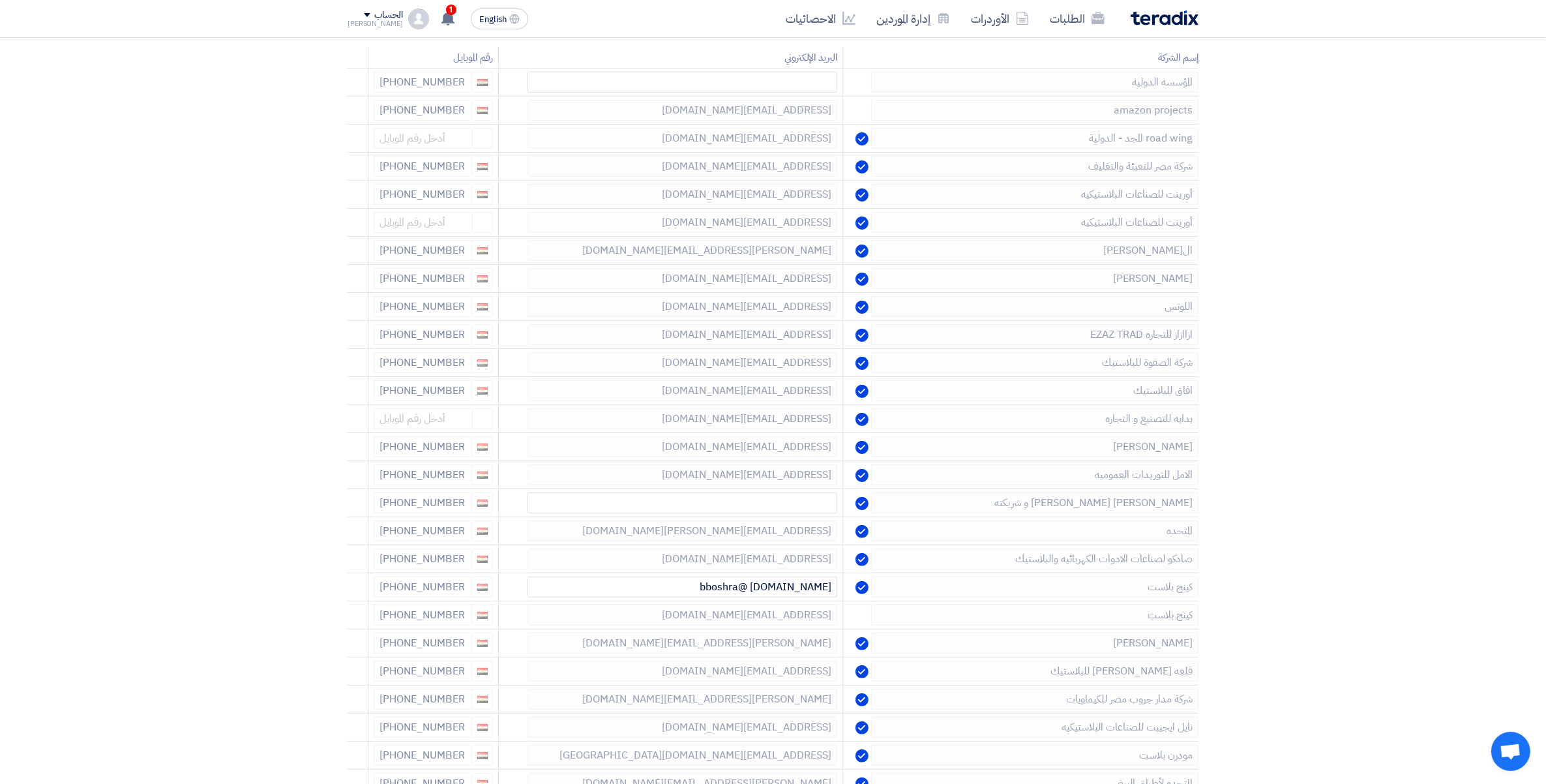
click at [0, 0] on icon at bounding box center [0, 0] width 0 height 0
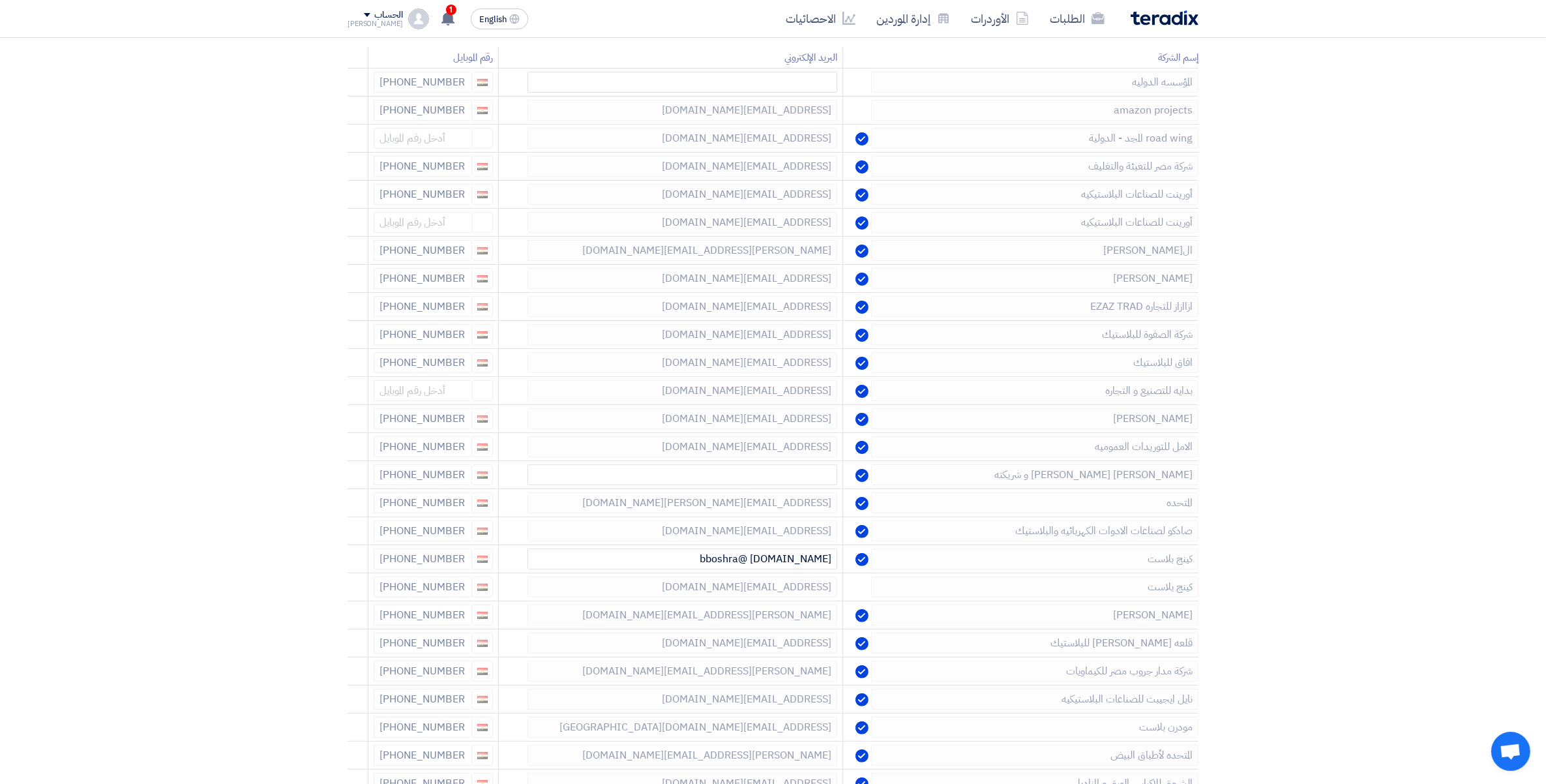
click at [0, 0] on icon at bounding box center [0, 0] width 0 height 0
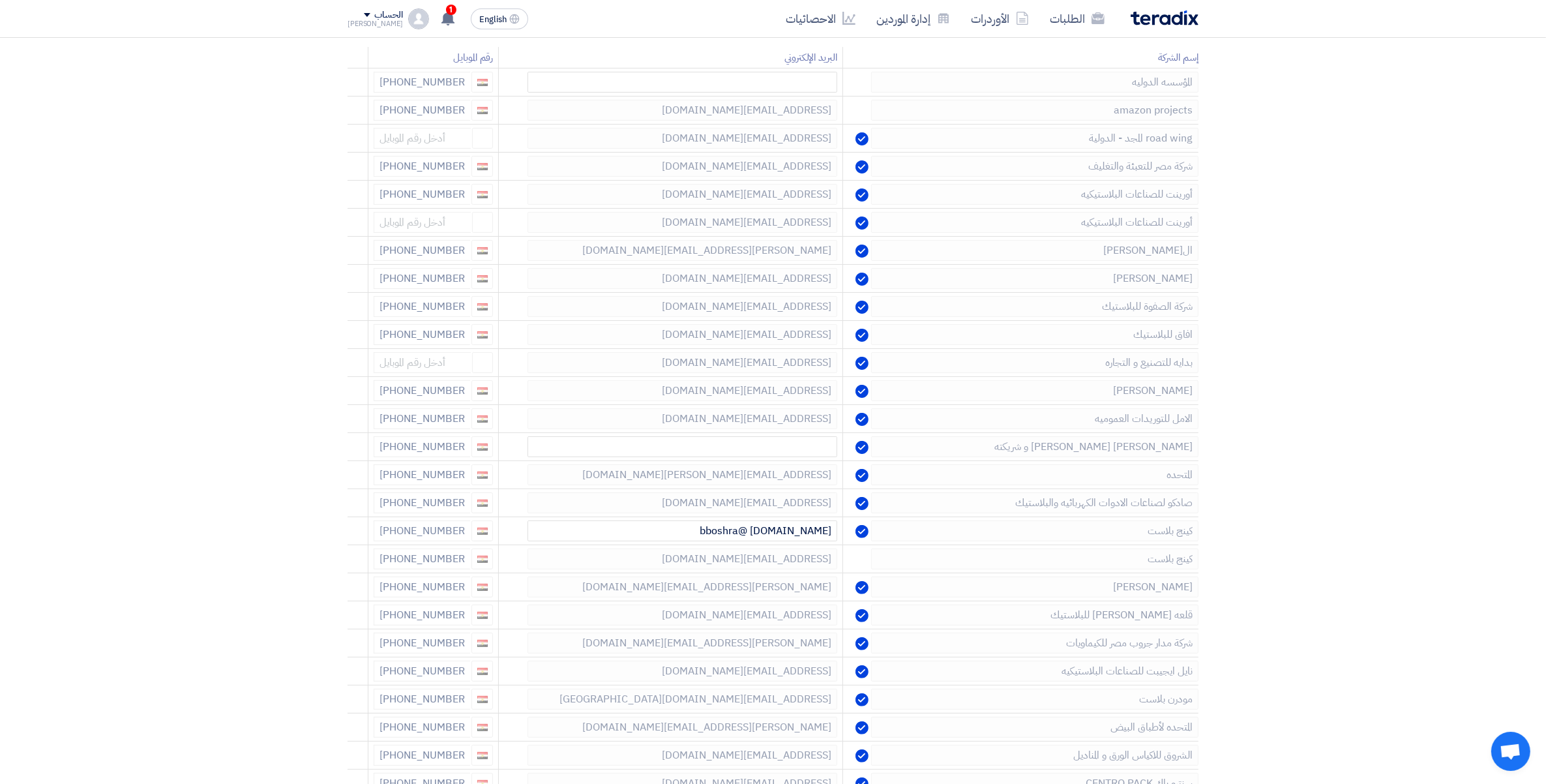
click at [0, 0] on icon at bounding box center [0, 0] width 0 height 0
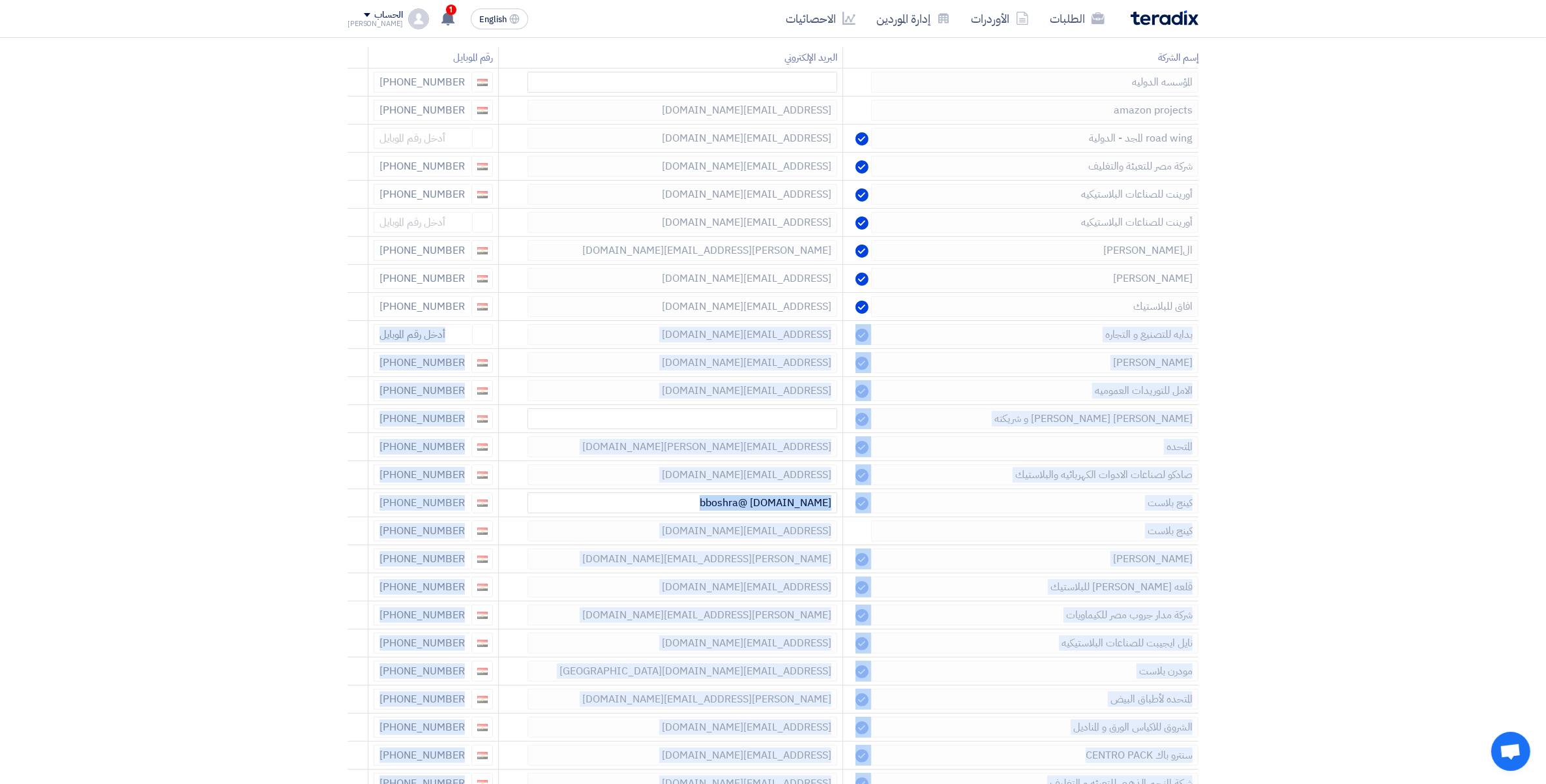
drag, startPoint x: 359, startPoint y: 316, endPoint x: 1450, endPoint y: 498, distance: 1106.1
drag, startPoint x: 1450, startPoint y: 498, endPoint x: 1386, endPoint y: 471, distance: 69.5
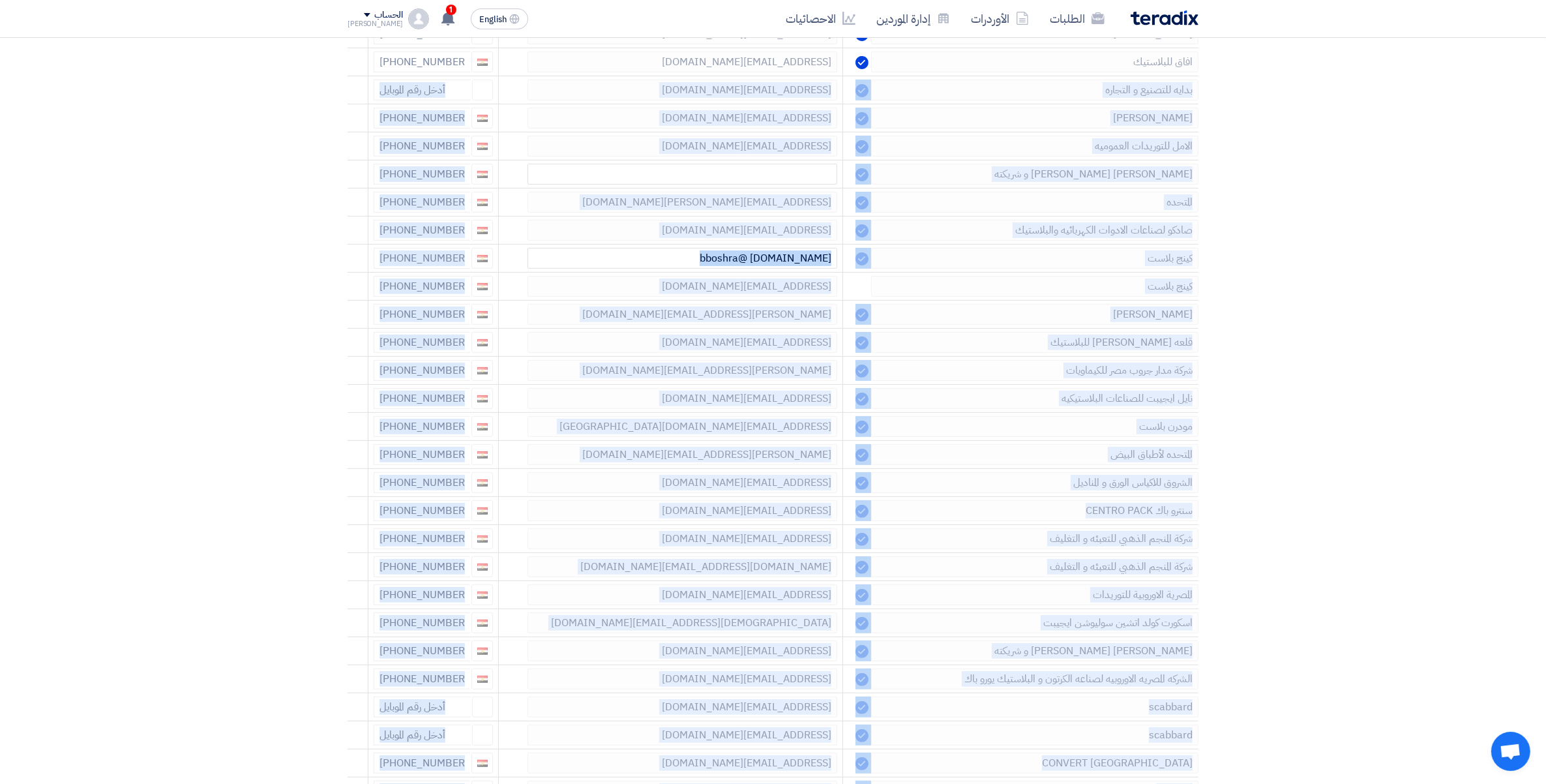
click at [1332, 507] on section "إختيار الموردين Minimize/Maximize Category أدخل بيانات الموردين الذين ستقوم بدع…" at bounding box center [773, 760] width 1546 height 2145
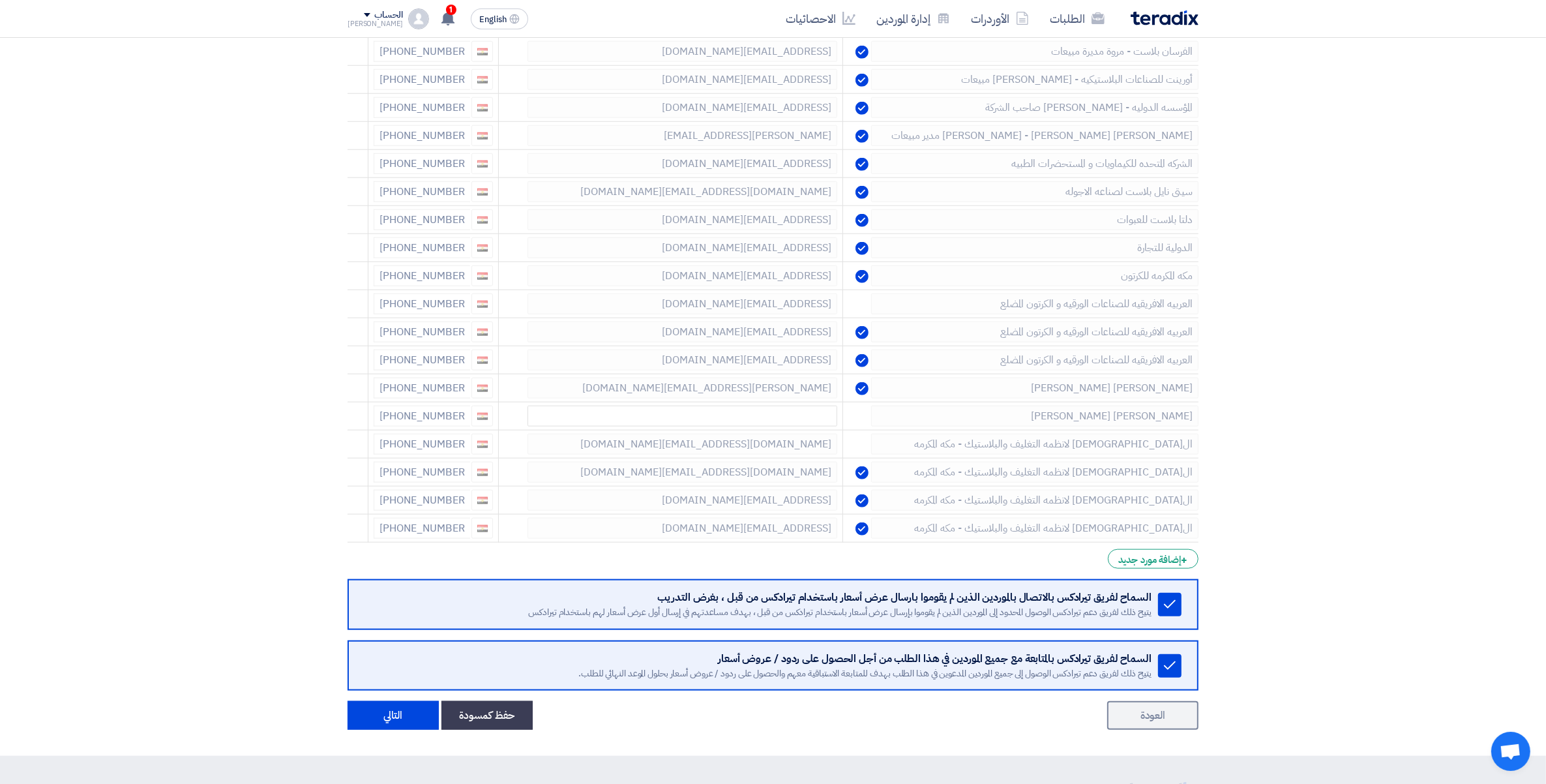
scroll to position [1794, 0]
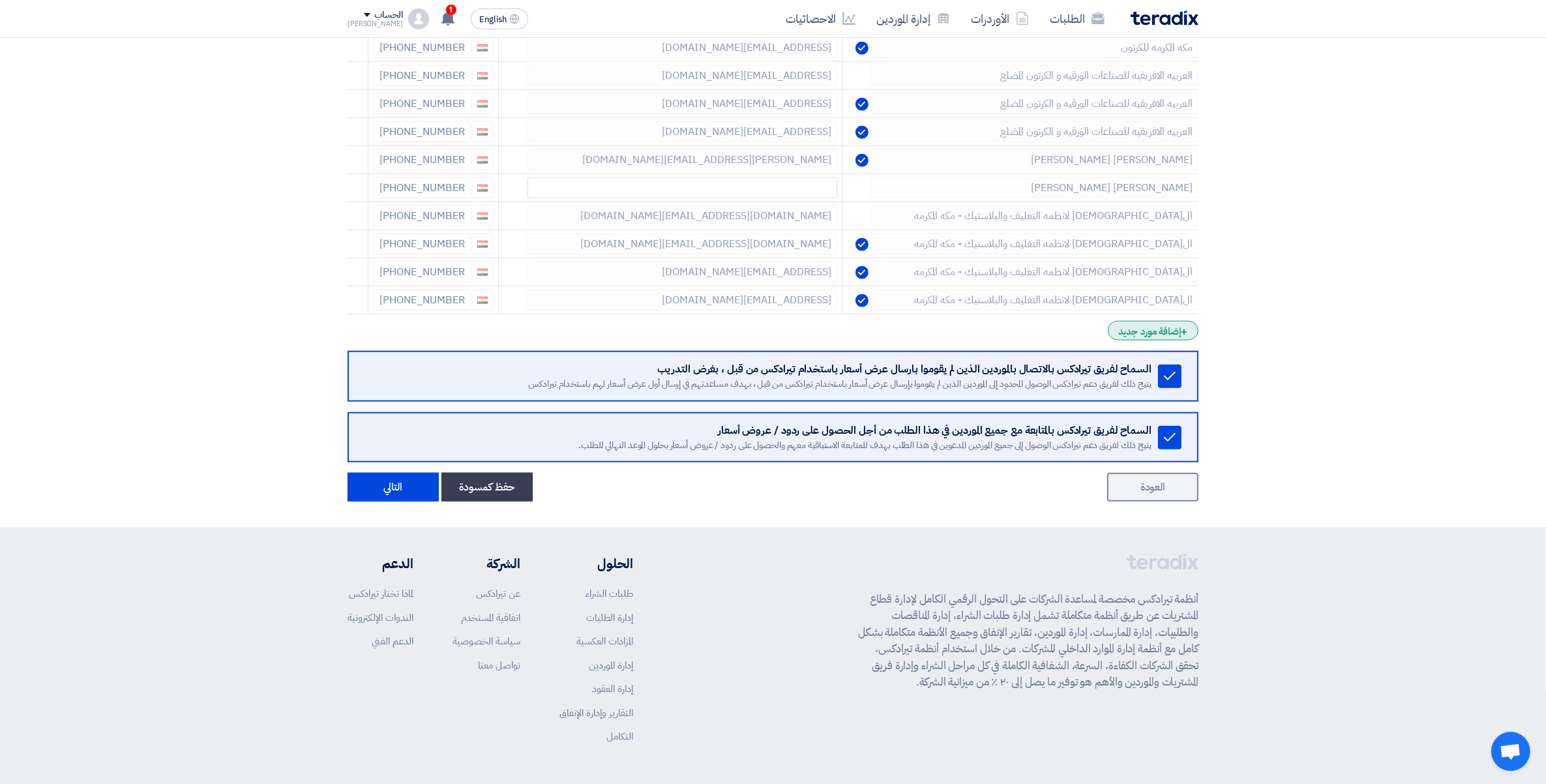
click at [1158, 339] on div "+ إضافة مورد جديد" at bounding box center [1153, 331] width 91 height 20
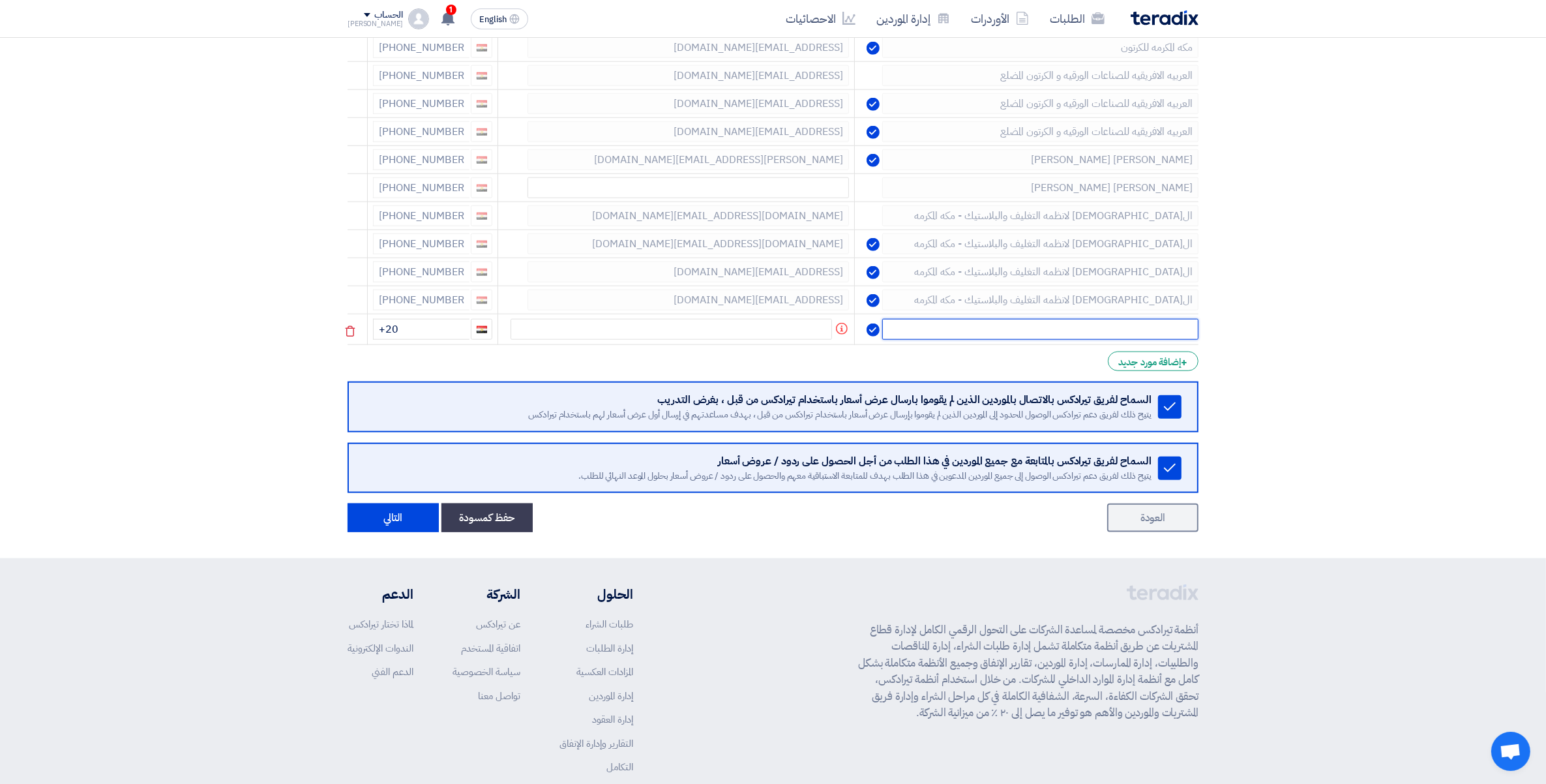
click at [1167, 339] on input "text" at bounding box center [1040, 329] width 316 height 21
paste input "شركة الصفوة للبلاستيك"
type input "شركة الصفوة للبلاستيك"
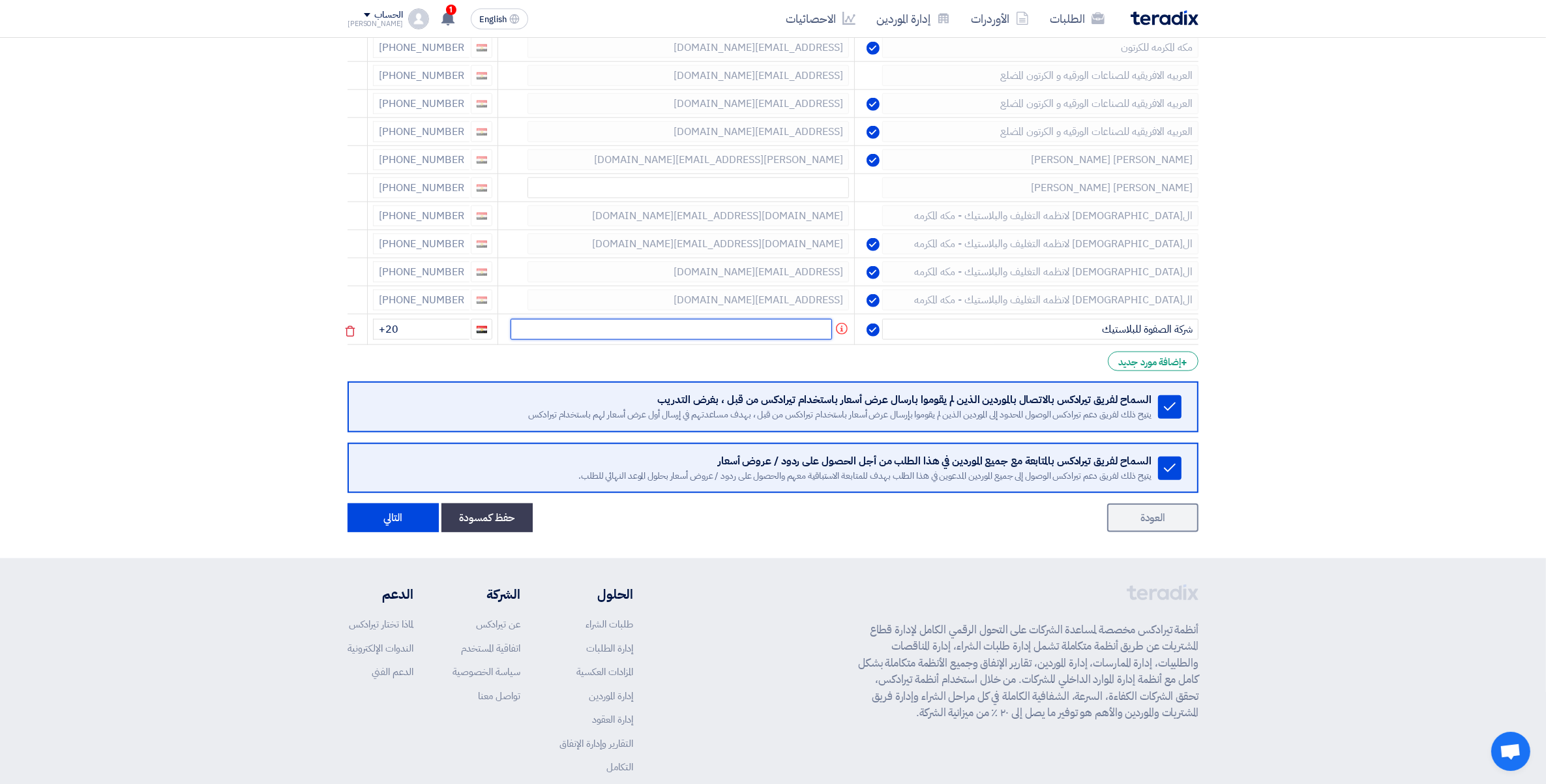
click at [762, 339] on input "text" at bounding box center [671, 329] width 322 height 21
paste input "[EMAIL_ADDRESS][DOMAIN_NAME]"
type input "[EMAIL_ADDRESS][DOMAIN_NAME]"
click at [448, 339] on input "+20" at bounding box center [422, 329] width 97 height 21
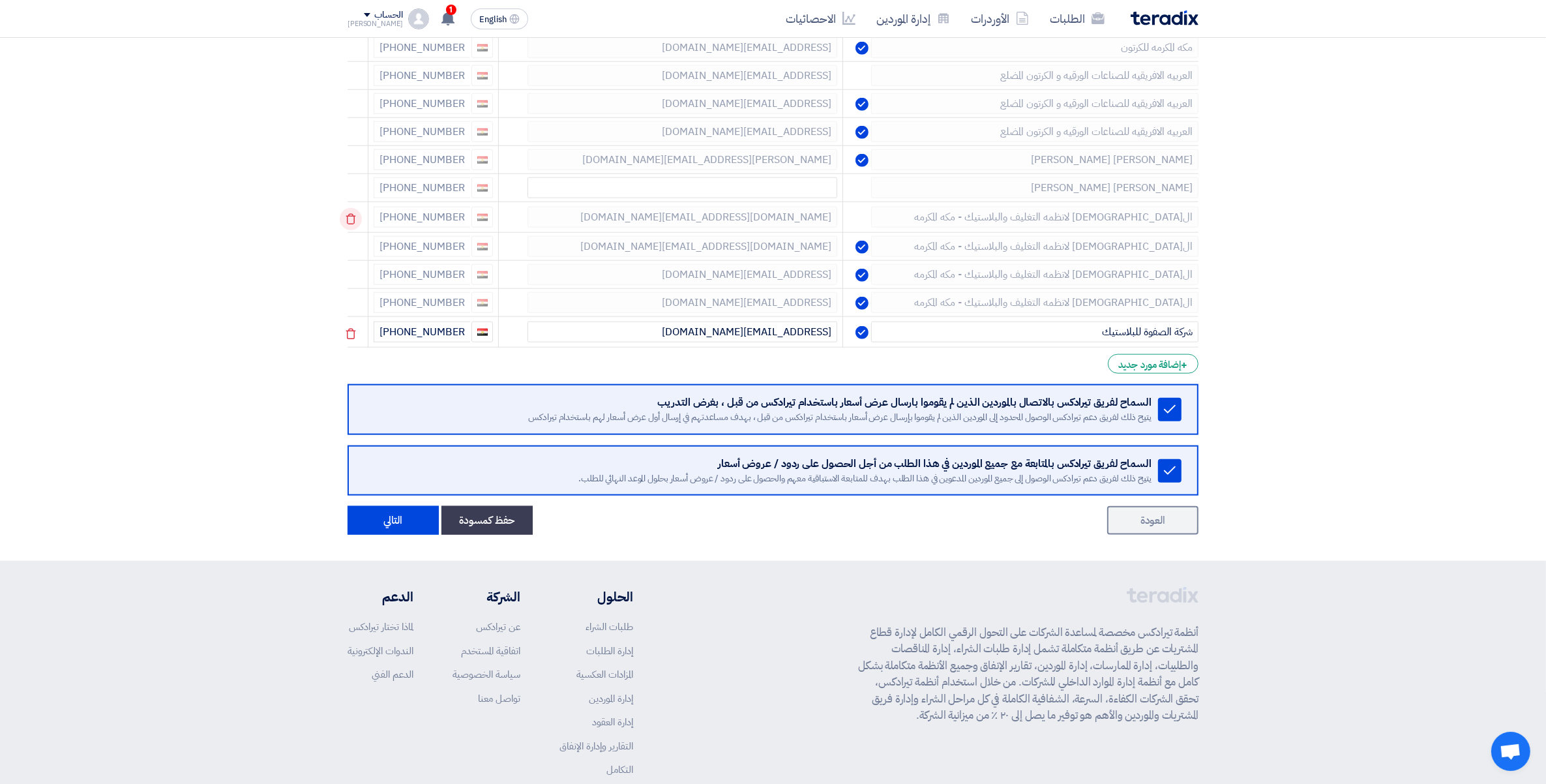
click at [353, 225] on use at bounding box center [352, 219] width 10 height 11
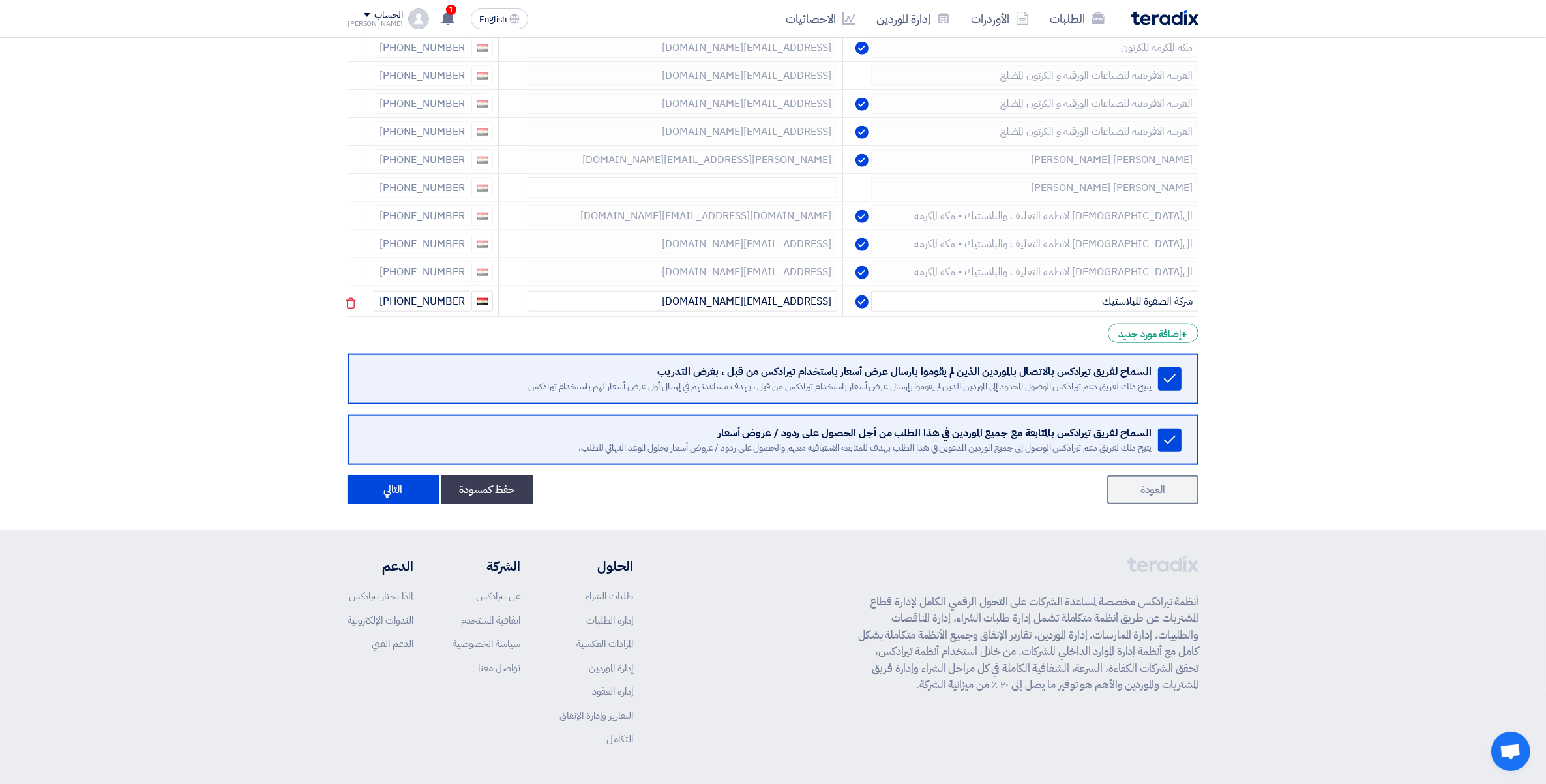
click at [0, 0] on use at bounding box center [0, 0] width 0 height 0
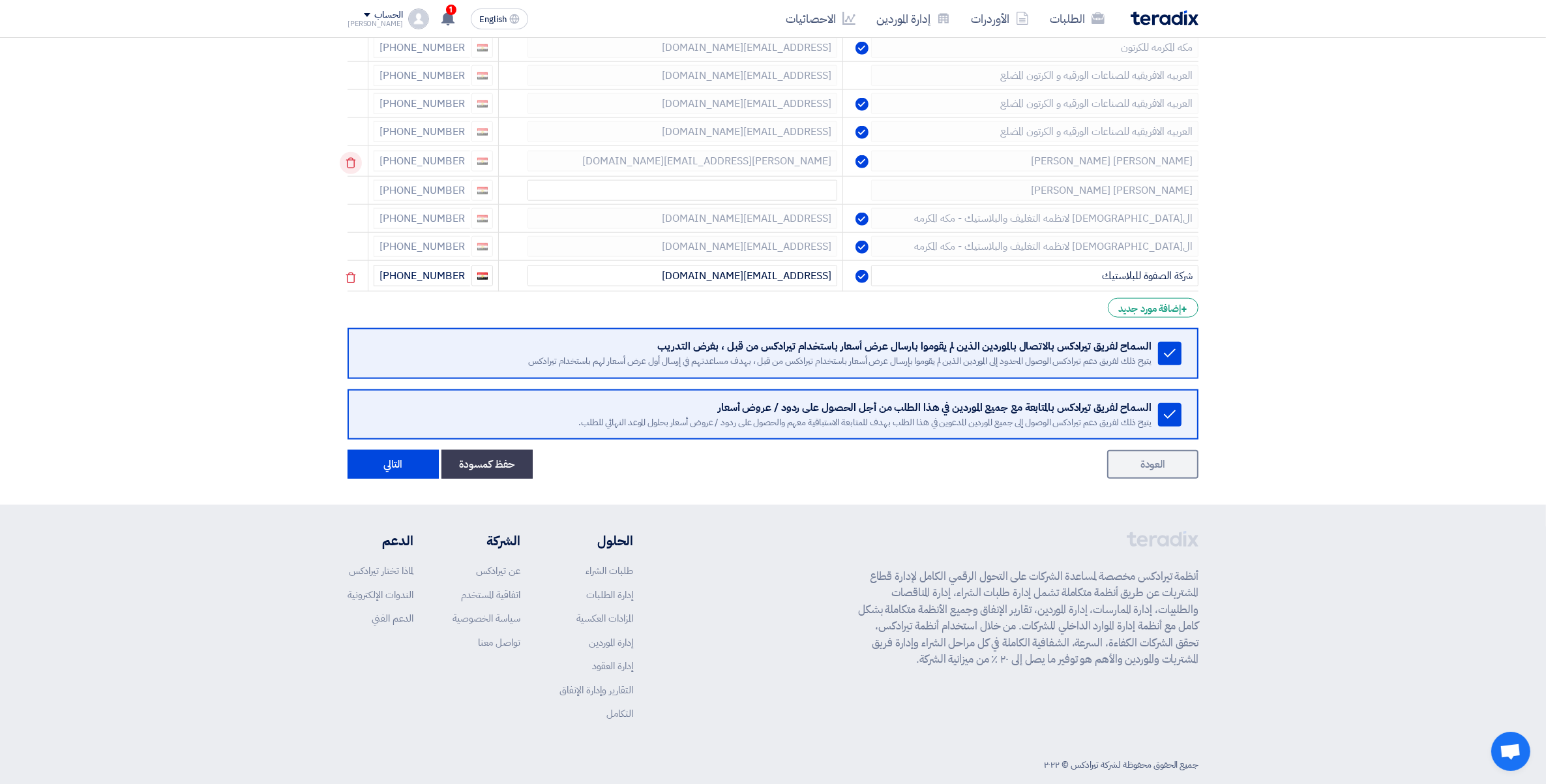
click at [347, 174] on icon at bounding box center [350, 163] width 22 height 22
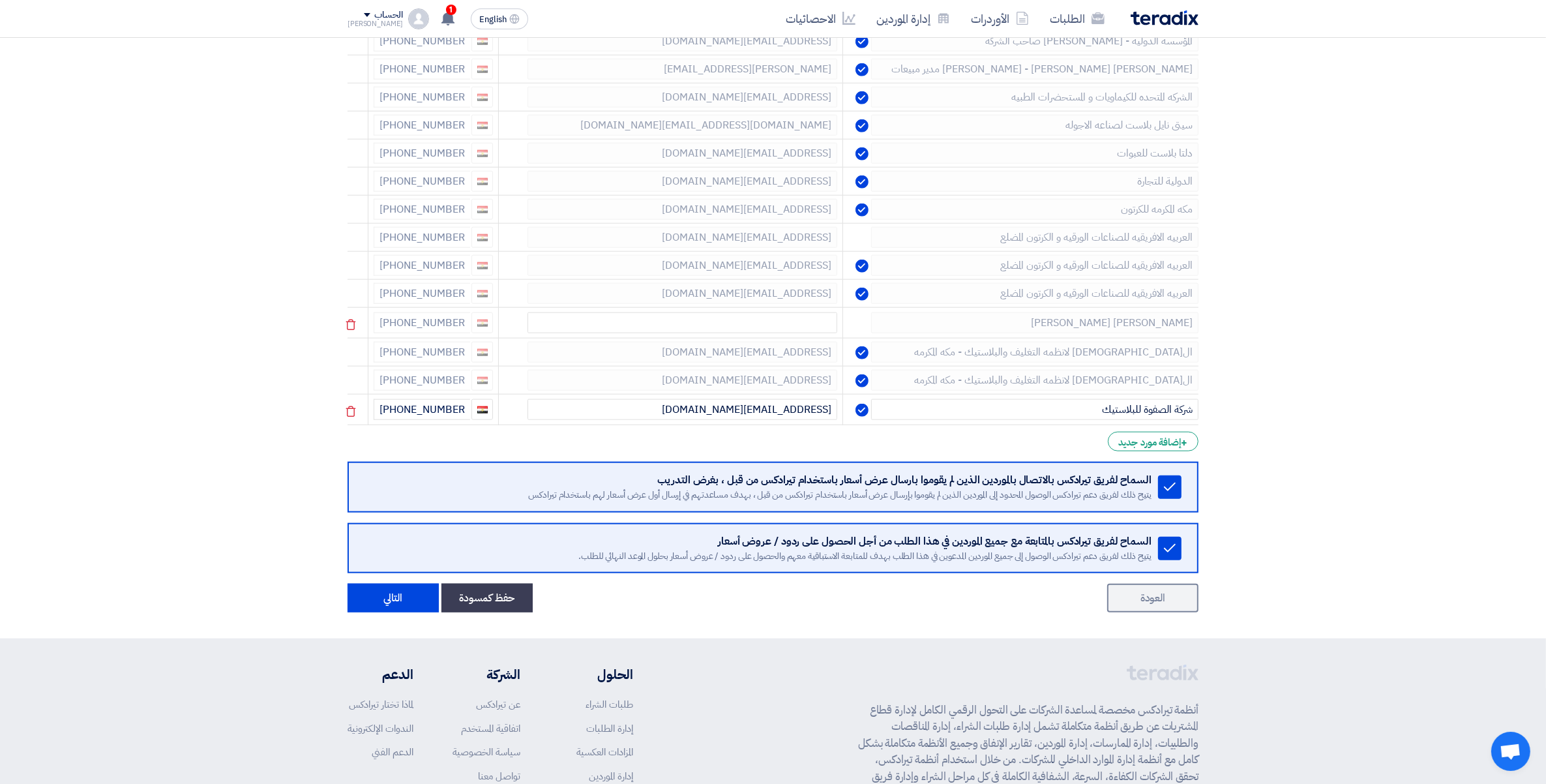
scroll to position [1628, 0]
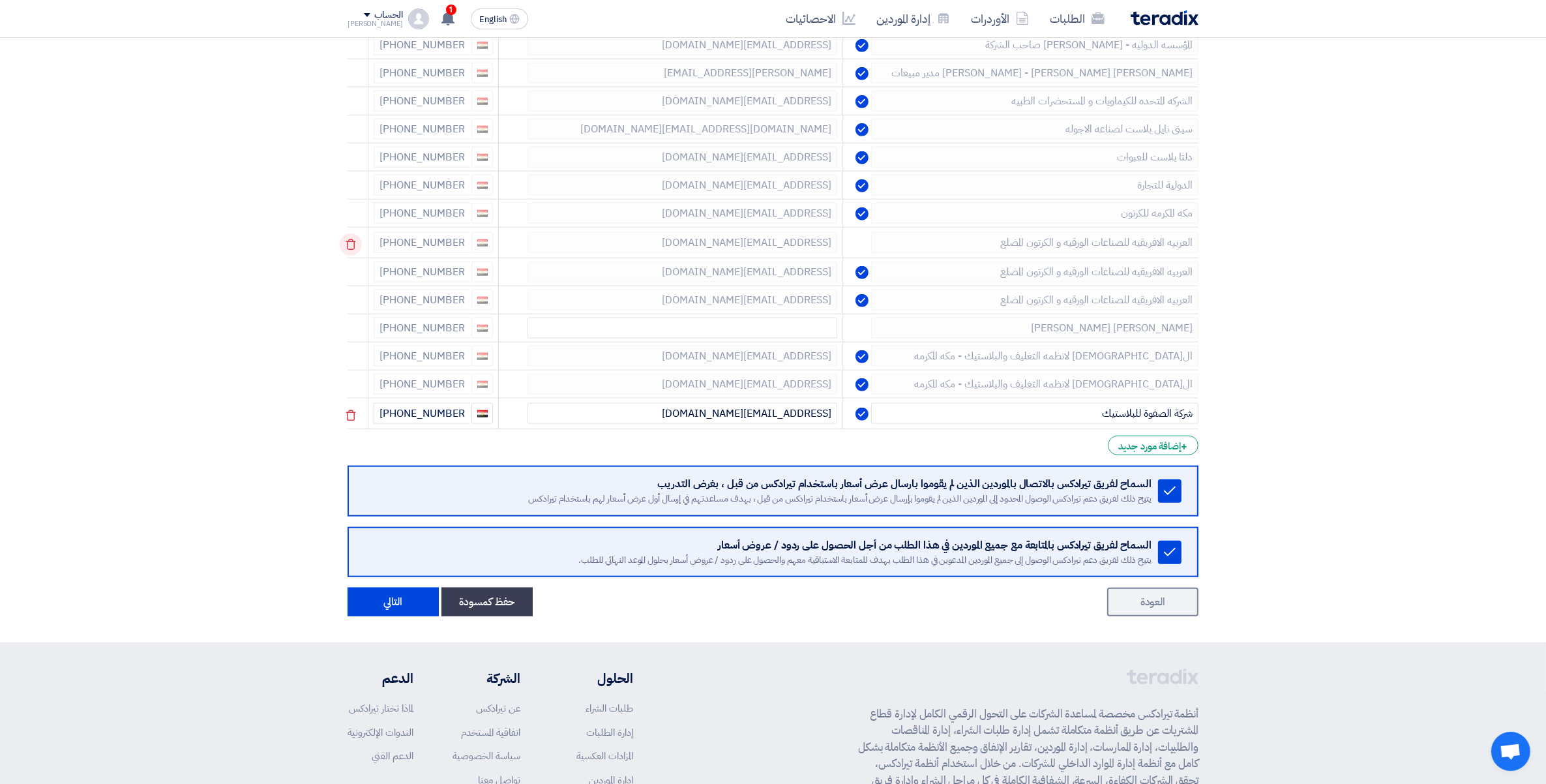
click at [352, 253] on icon at bounding box center [350, 244] width 22 height 22
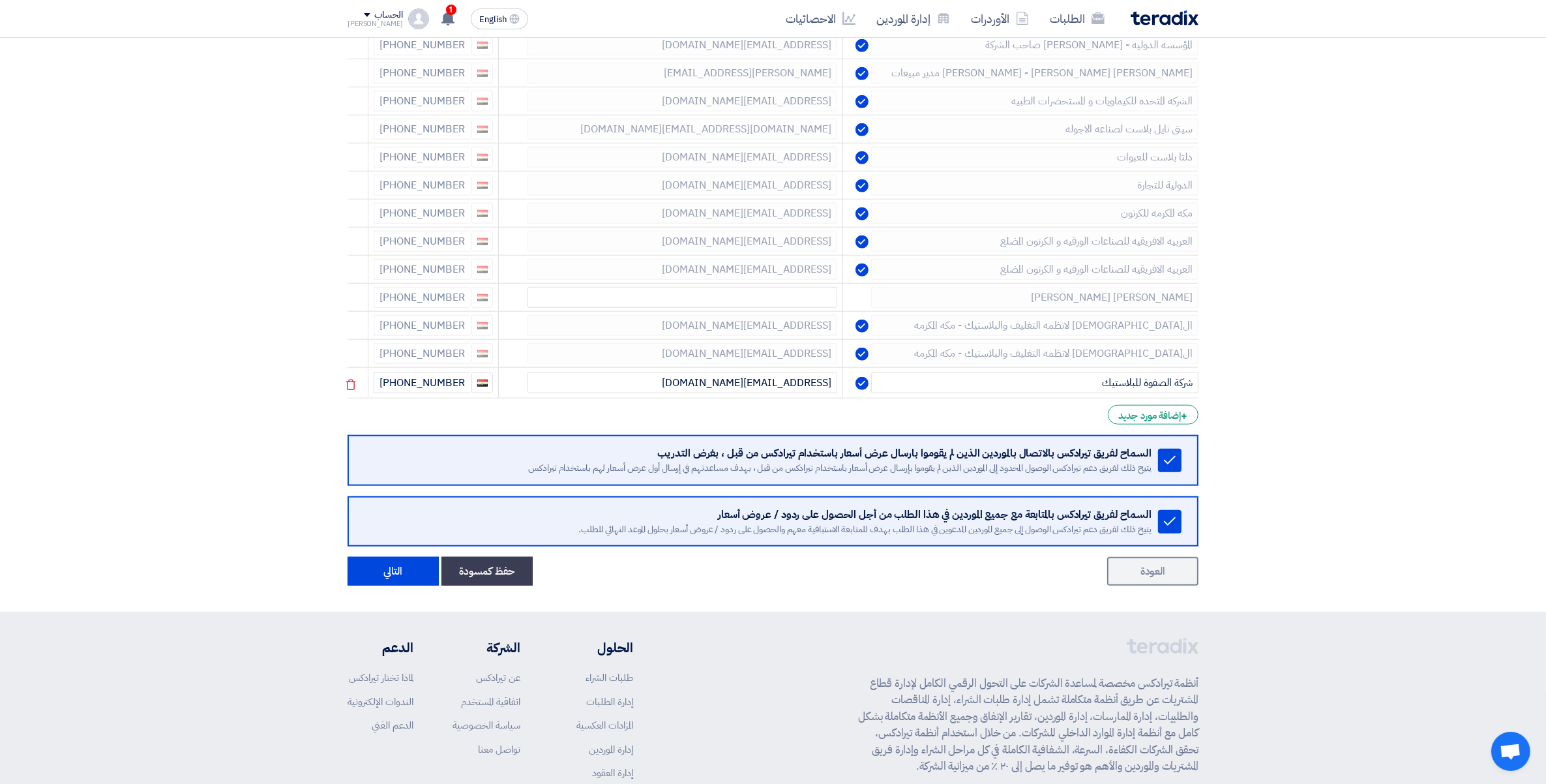
click at [0, 0] on icon at bounding box center [0, 0] width 0 height 0
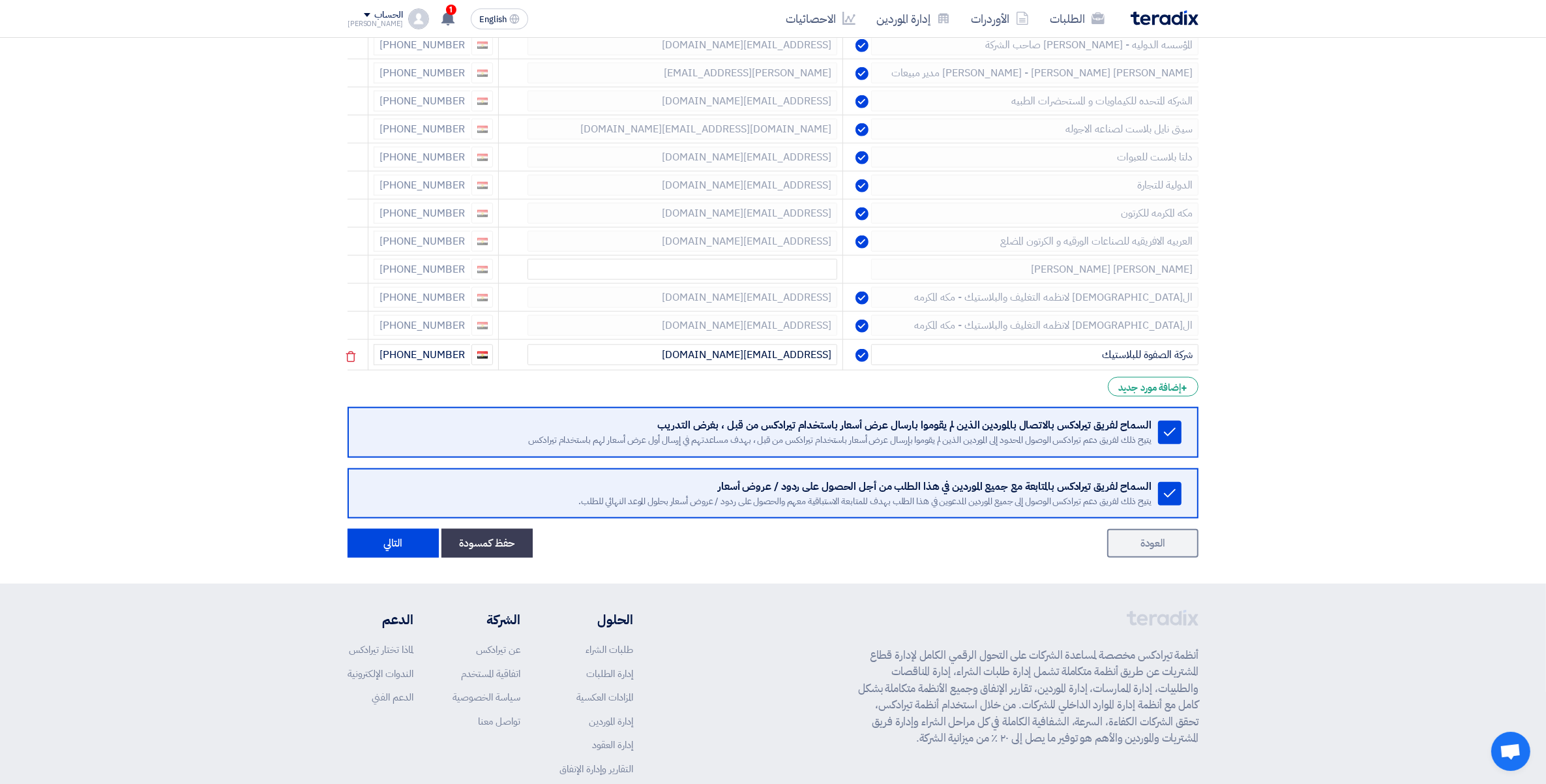
click at [0, 0] on icon at bounding box center [0, 0] width 0 height 0
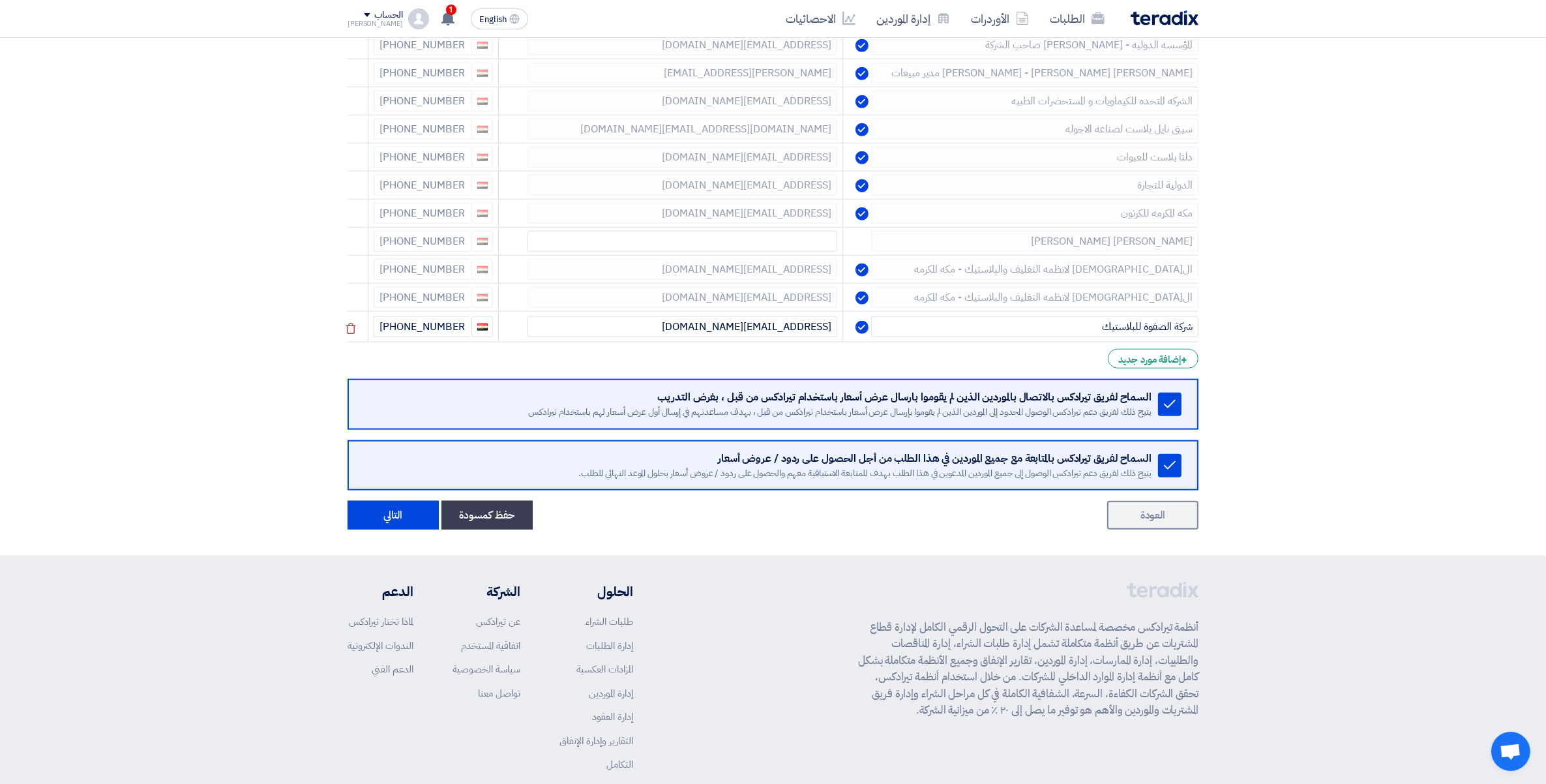
click at [0, 0] on icon at bounding box center [0, 0] width 0 height 0
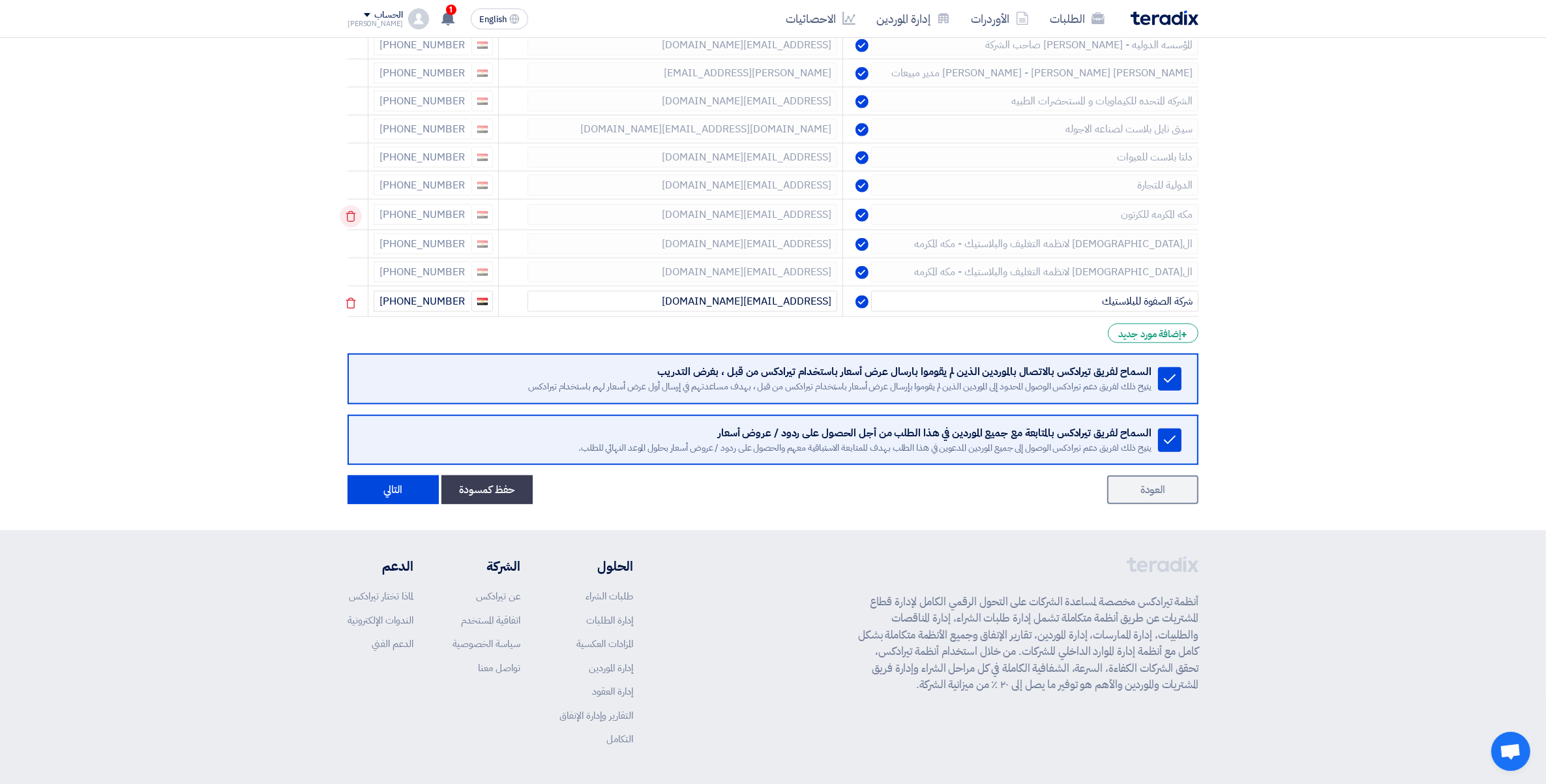
click at [351, 217] on icon at bounding box center [350, 216] width 22 height 22
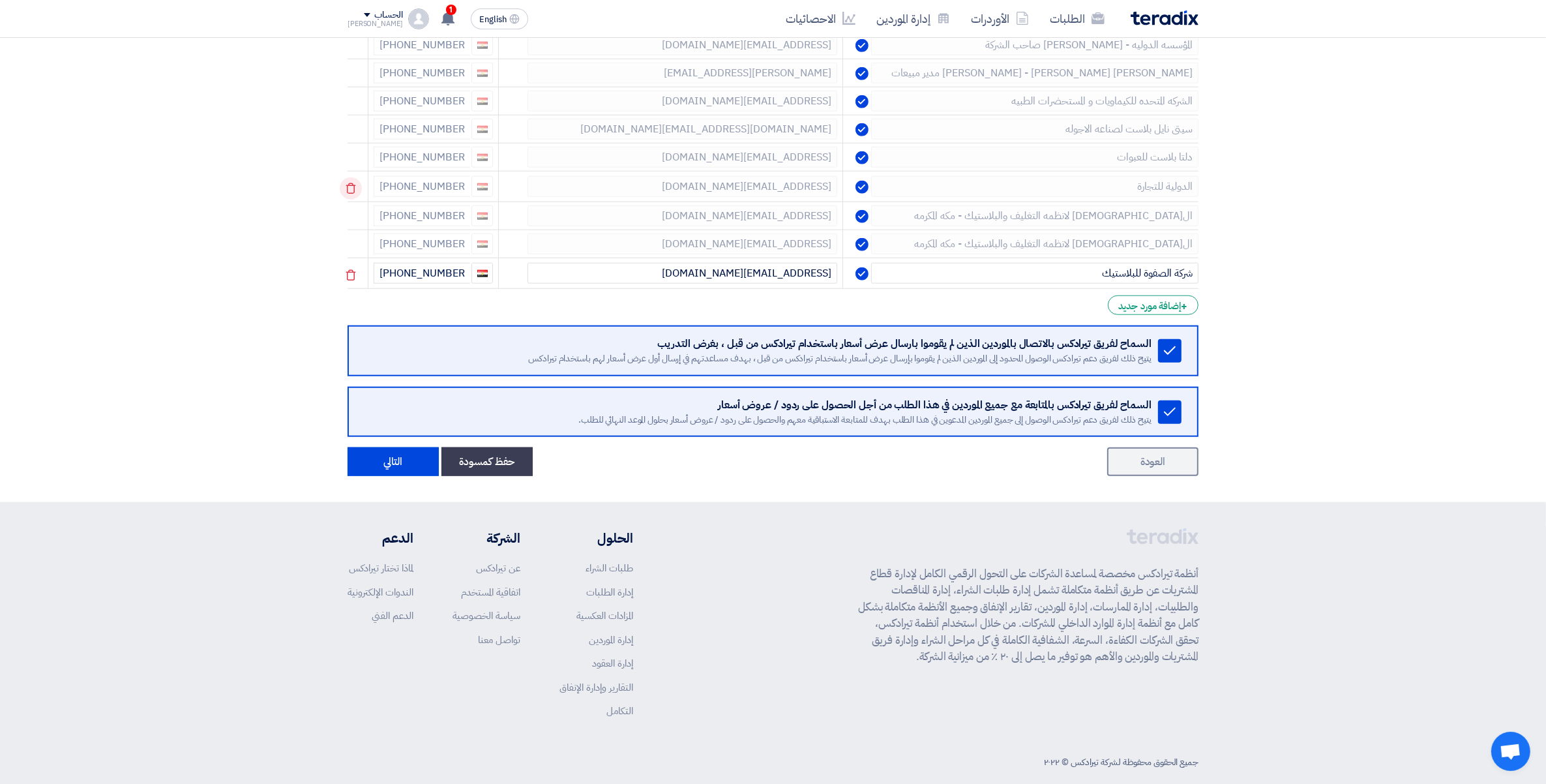
click at [356, 191] on icon at bounding box center [350, 188] width 22 height 22
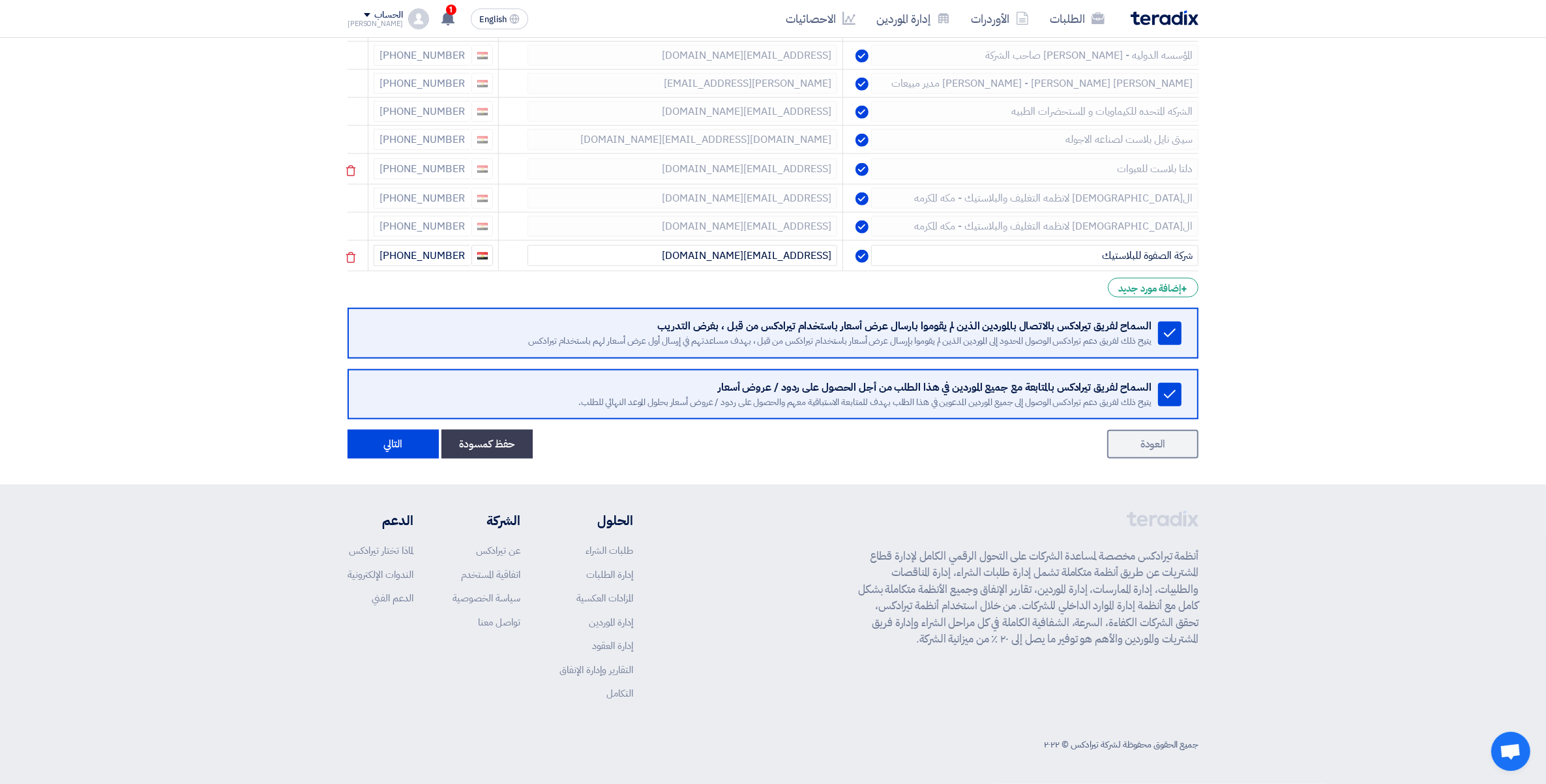
scroll to position [1621, 0]
click at [353, 178] on icon at bounding box center [350, 170] width 22 height 22
click at [354, 145] on icon at bounding box center [350, 143] width 22 height 22
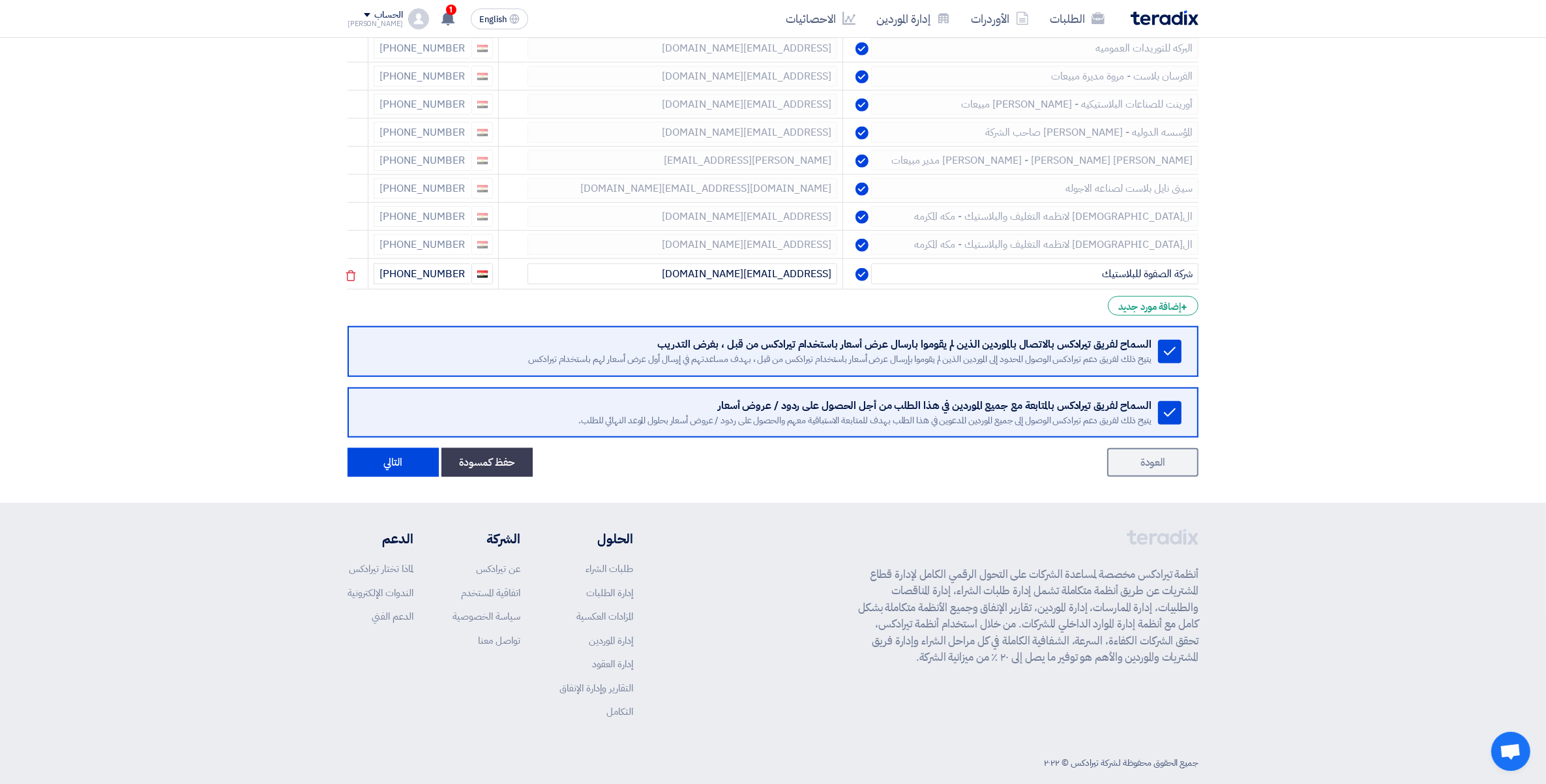
scroll to position [1318, 0]
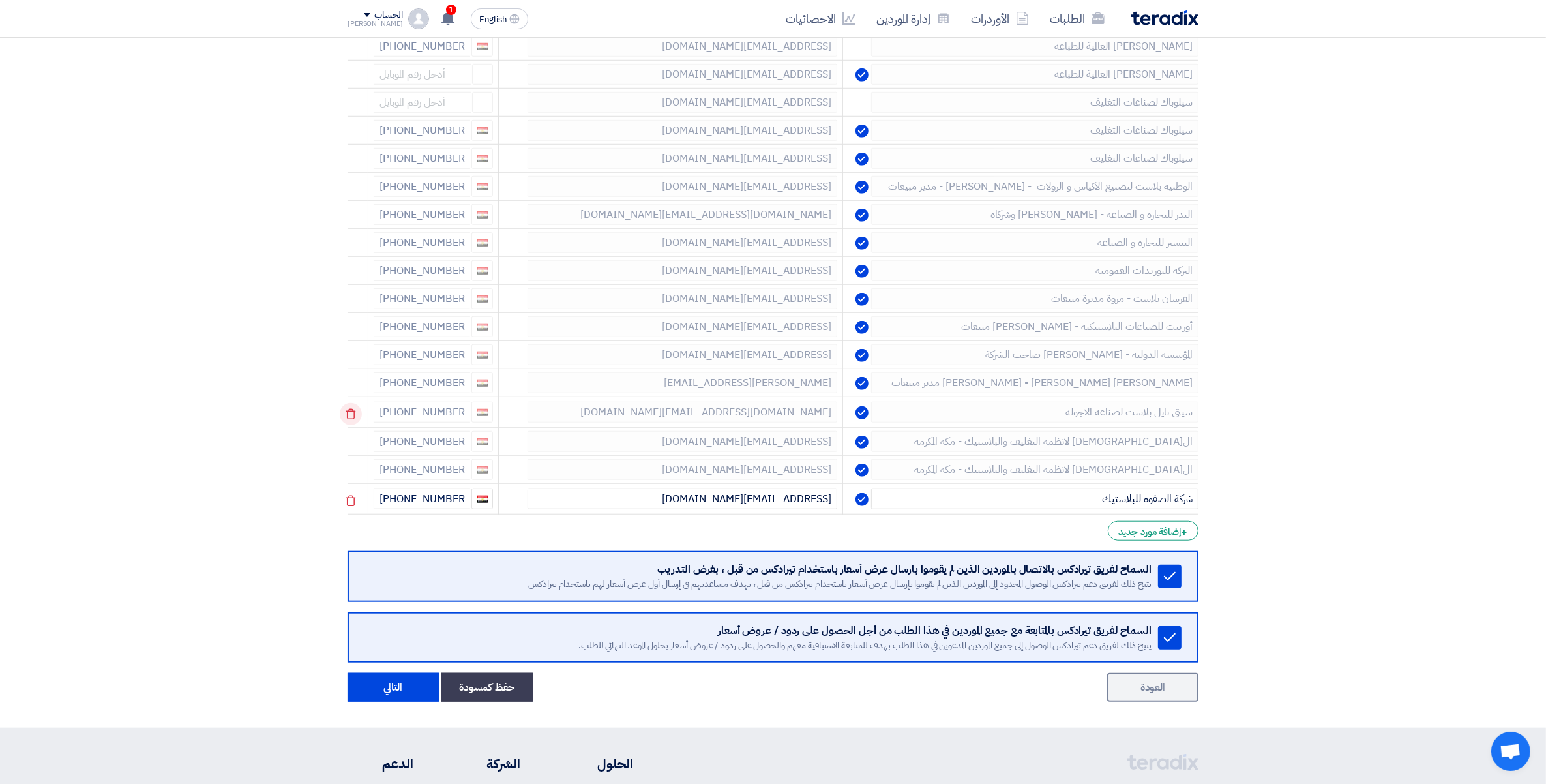
click at [347, 424] on icon at bounding box center [350, 414] width 22 height 22
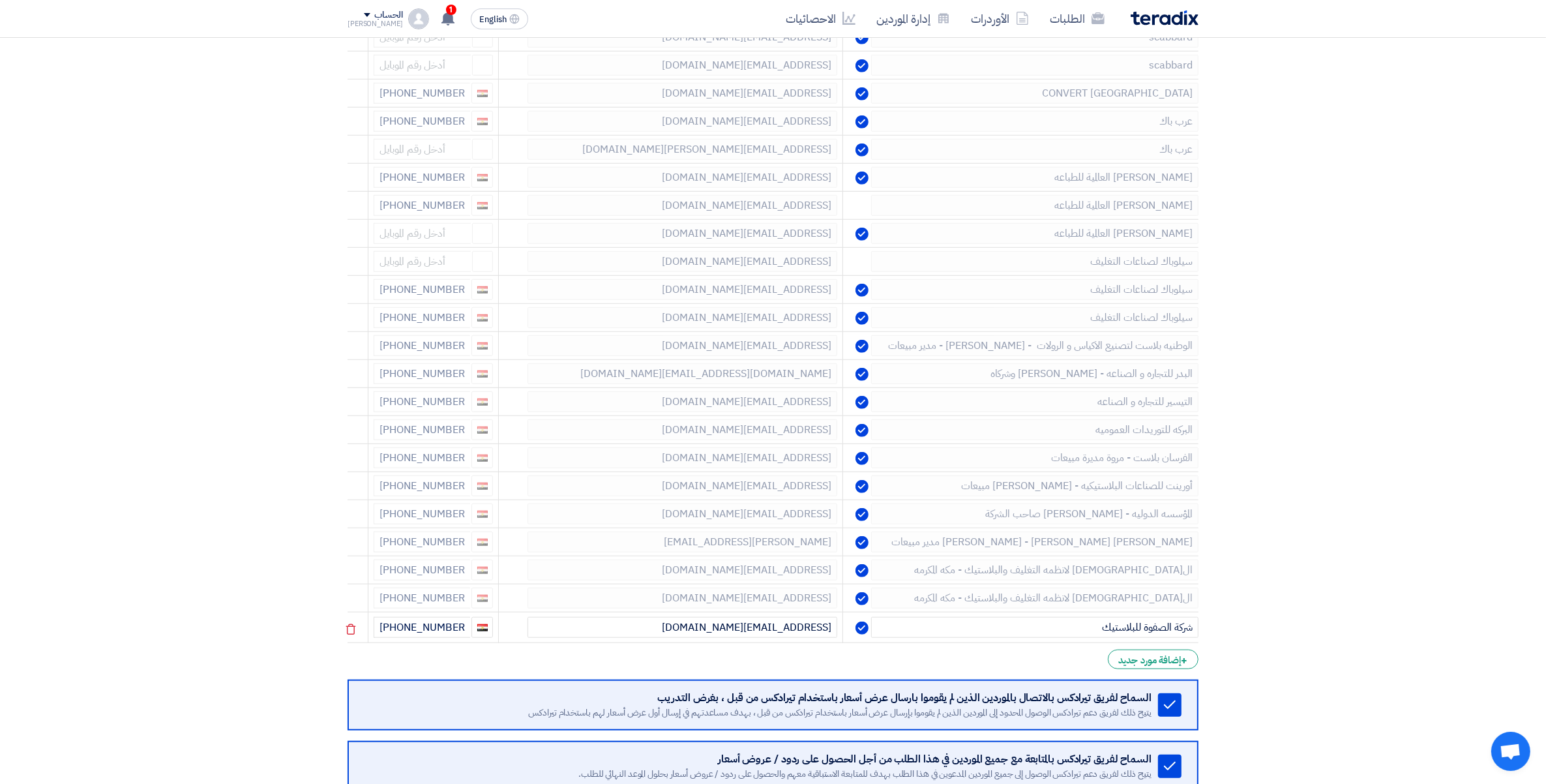
scroll to position [1155, 0]
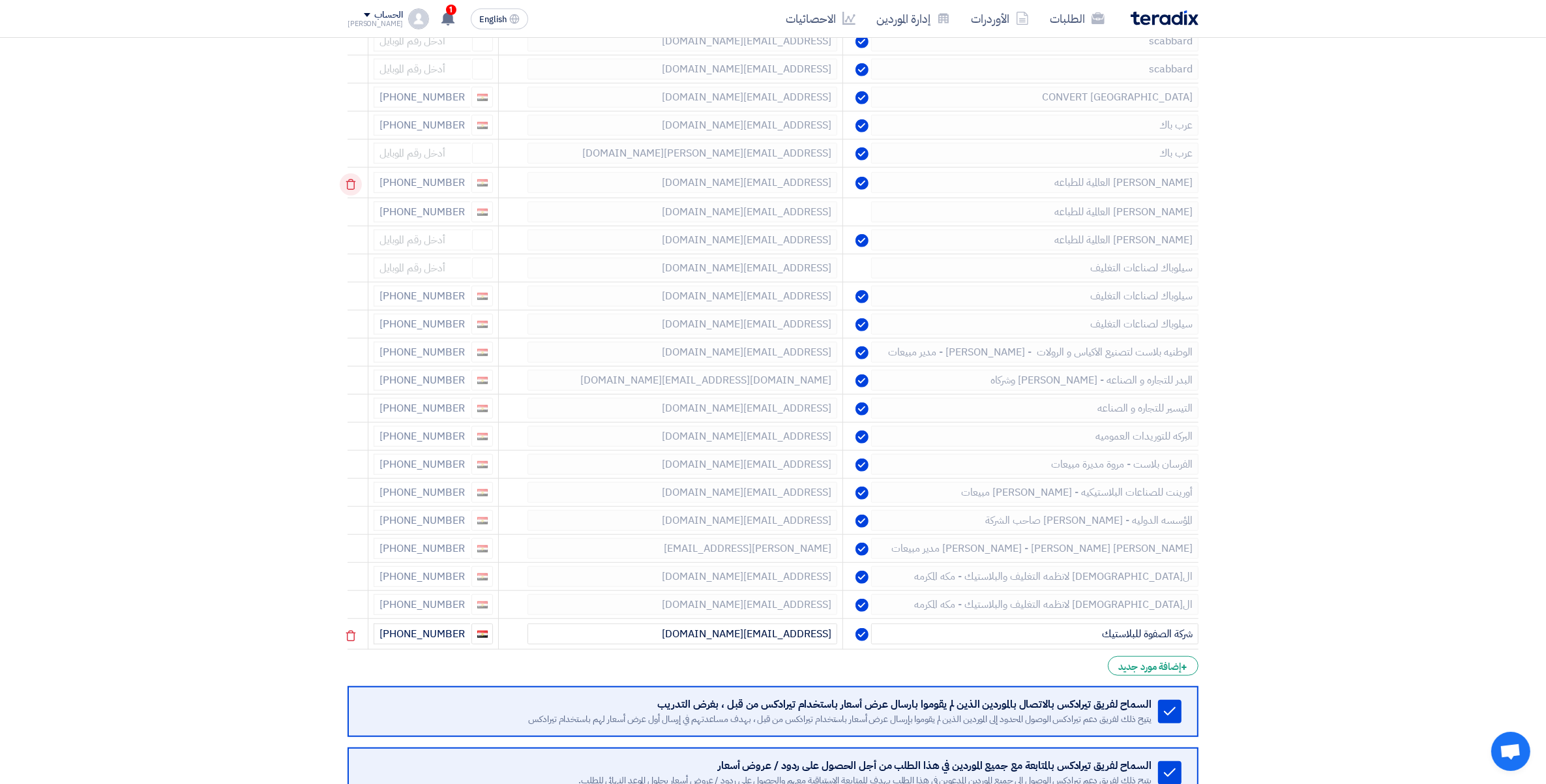
click at [354, 189] on icon at bounding box center [350, 184] width 22 height 22
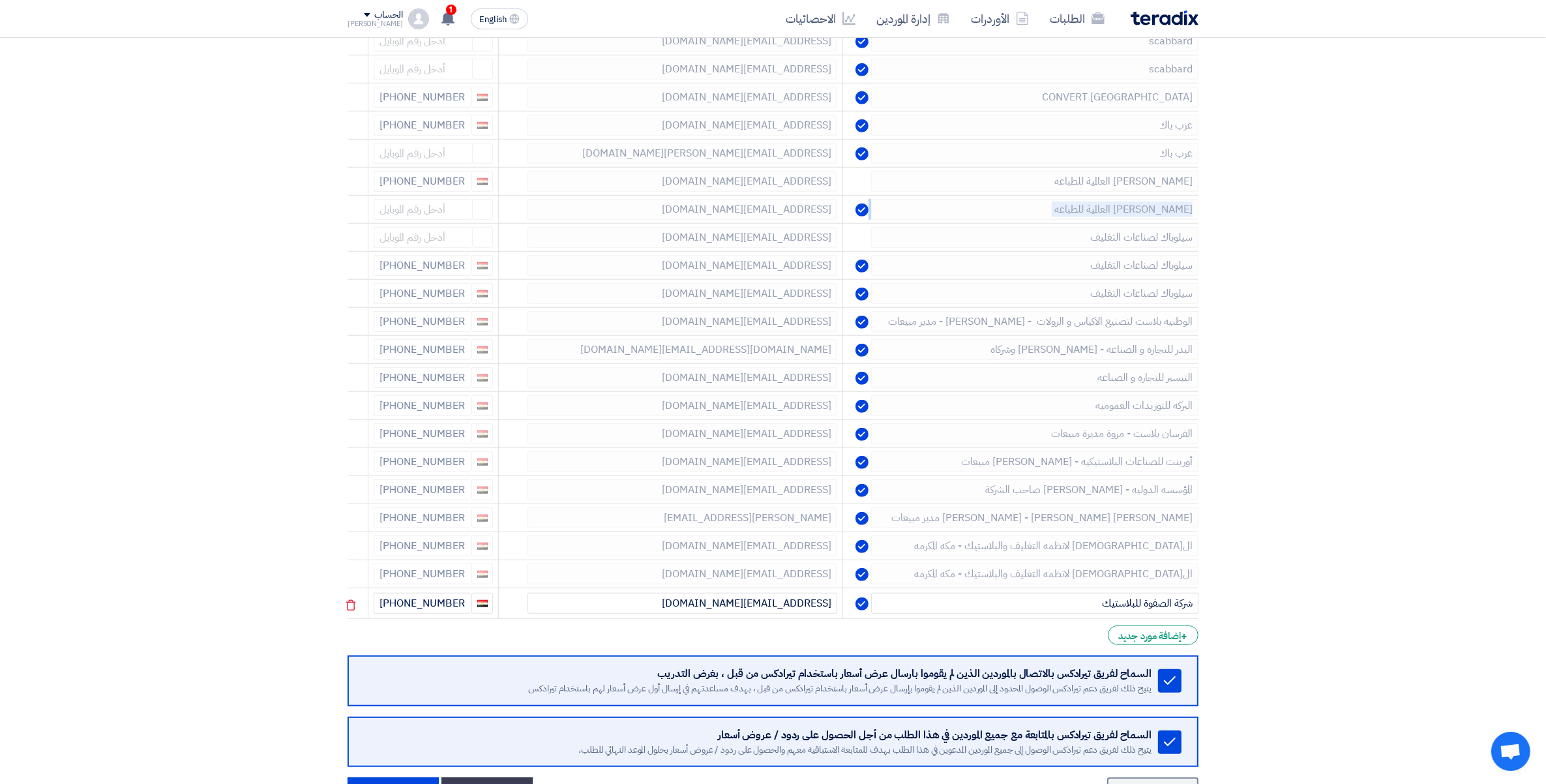
click at [0, 0] on icon at bounding box center [0, 0] width 0 height 0
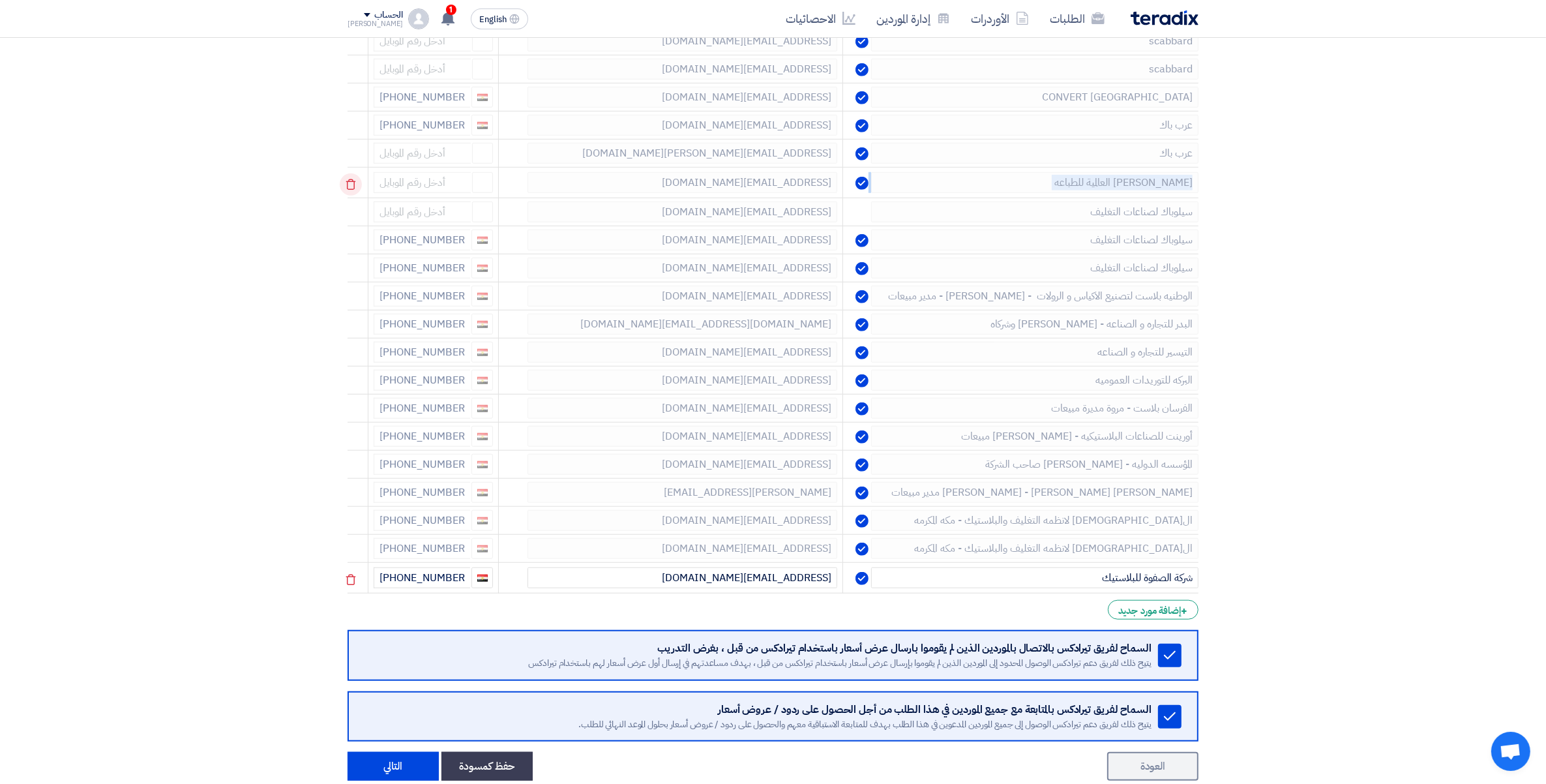
click at [354, 189] on td at bounding box center [357, 183] width 21 height 31
click at [354, 189] on icon at bounding box center [350, 184] width 22 height 22
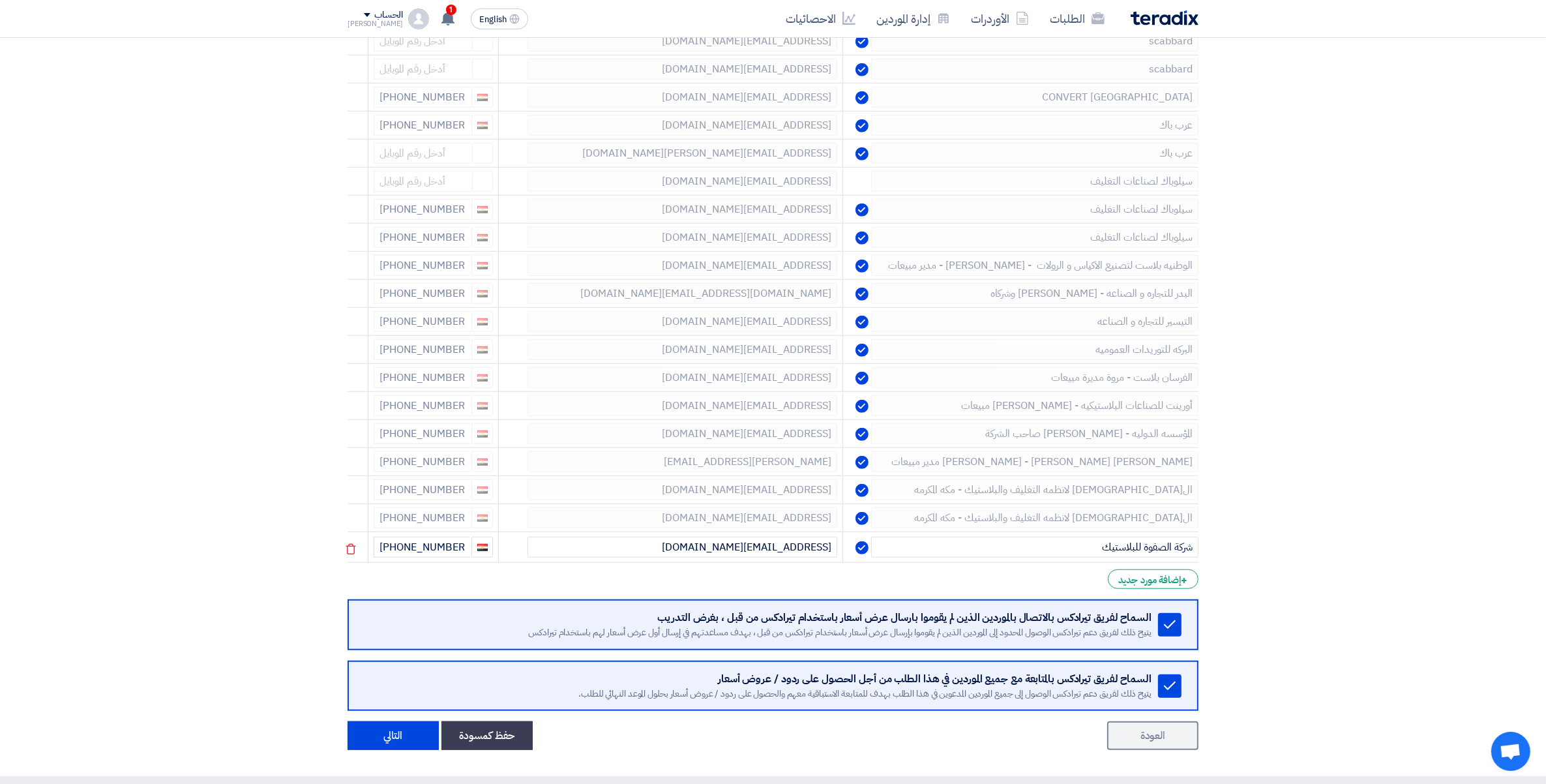
click at [0, 0] on icon at bounding box center [0, 0] width 0 height 0
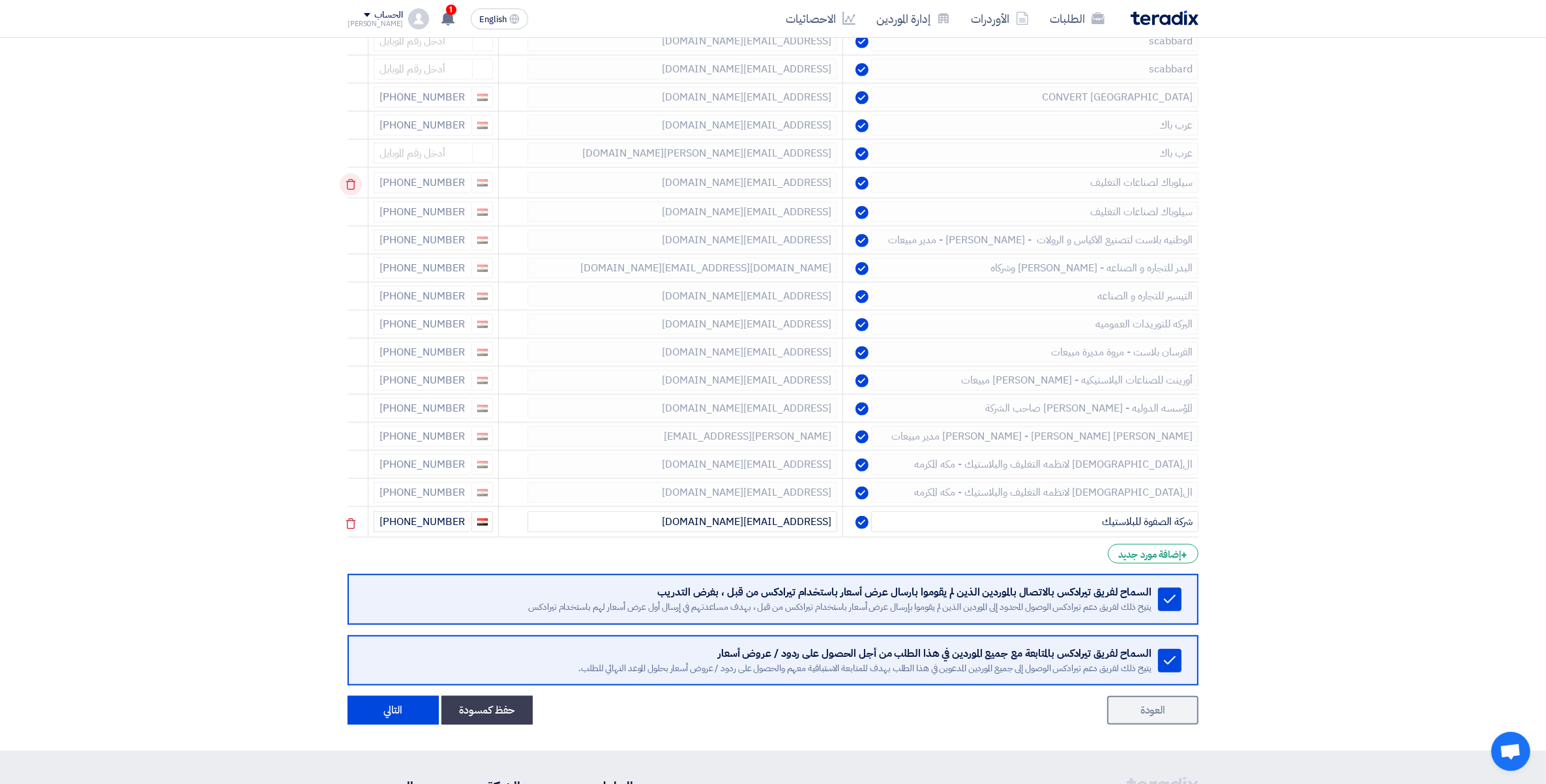
click at [349, 187] on use at bounding box center [352, 185] width 10 height 11
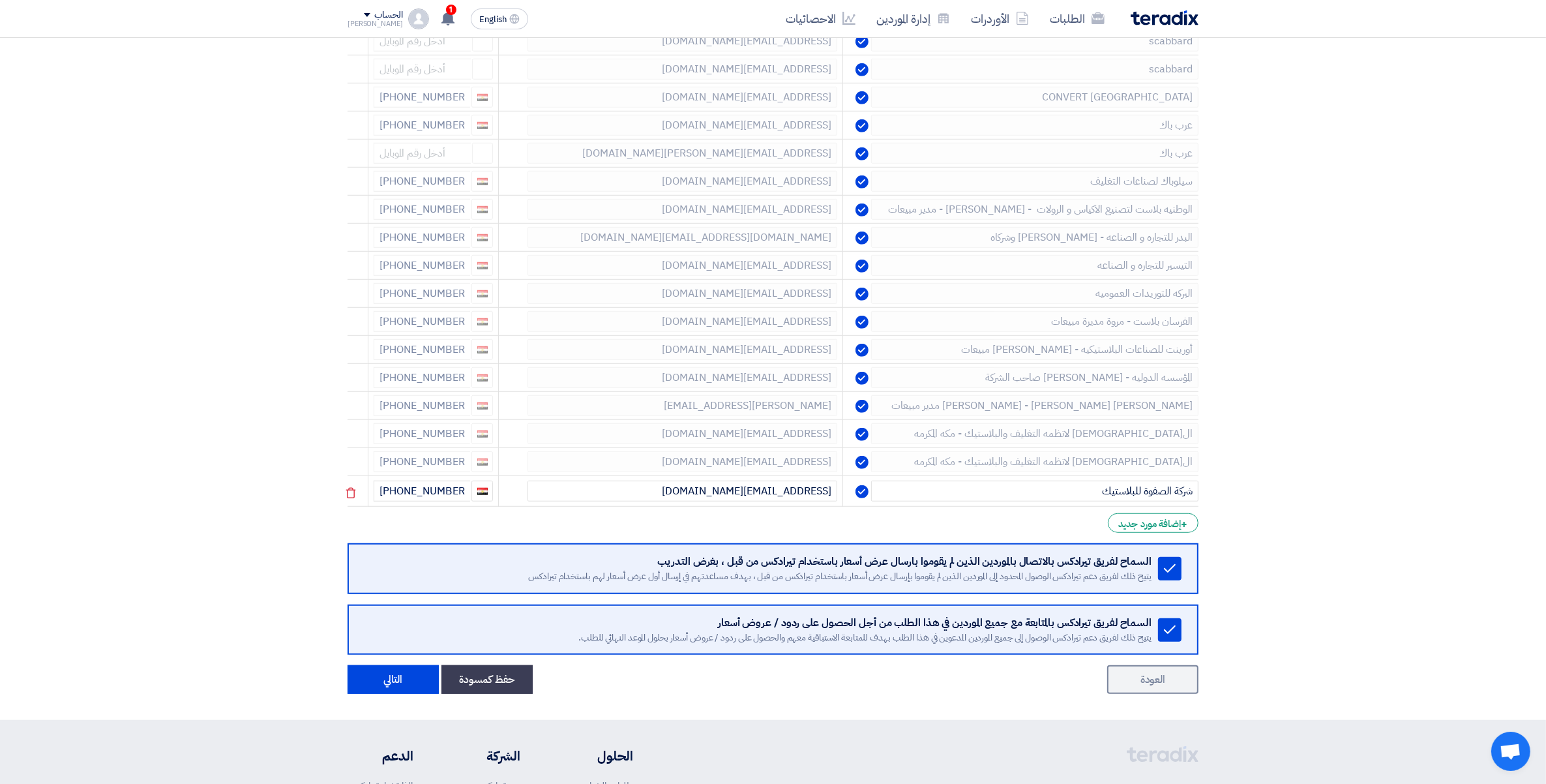
click at [0, 0] on use at bounding box center [0, 0] width 0 height 0
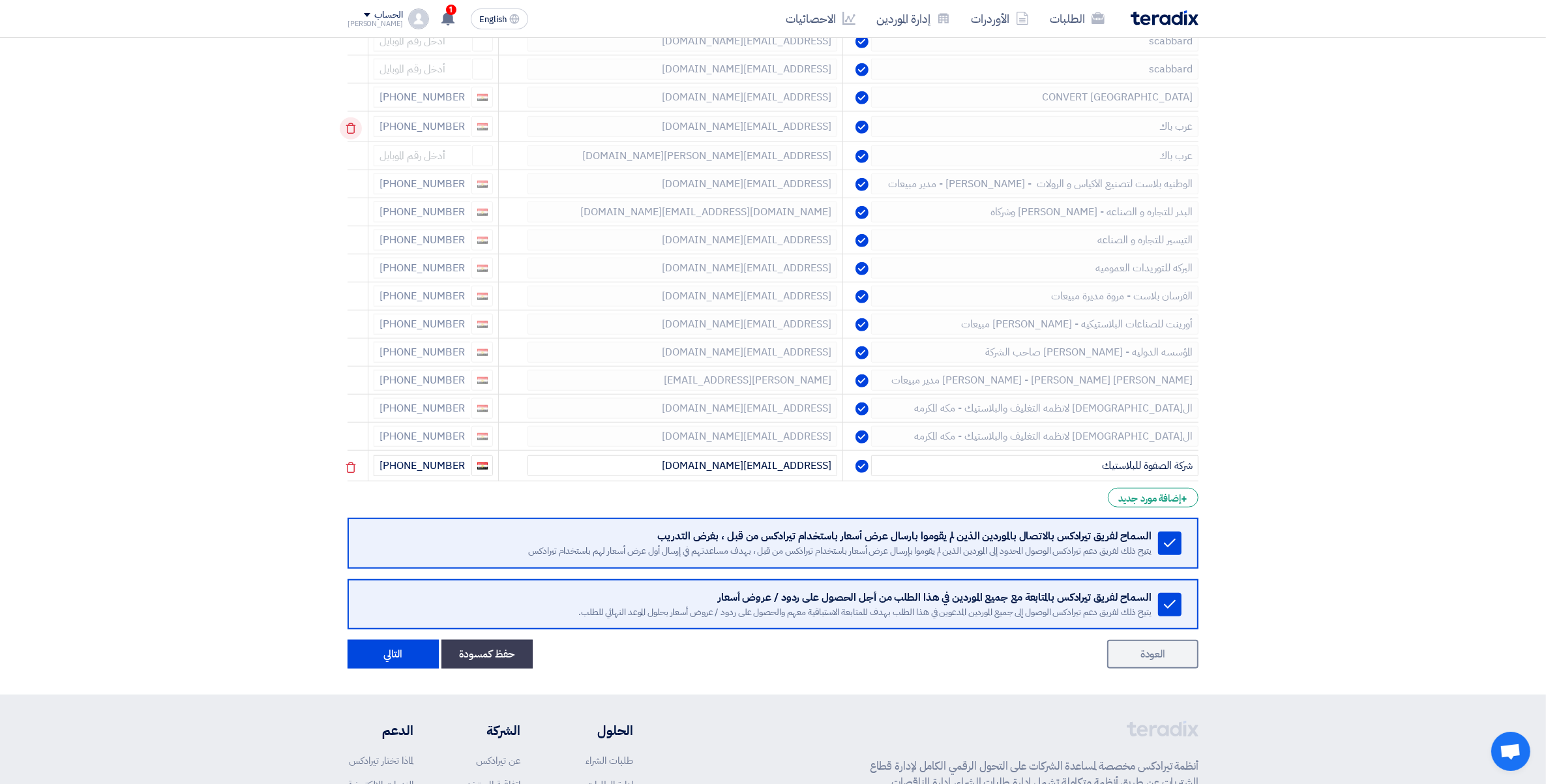
click at [352, 132] on icon at bounding box center [350, 128] width 22 height 22
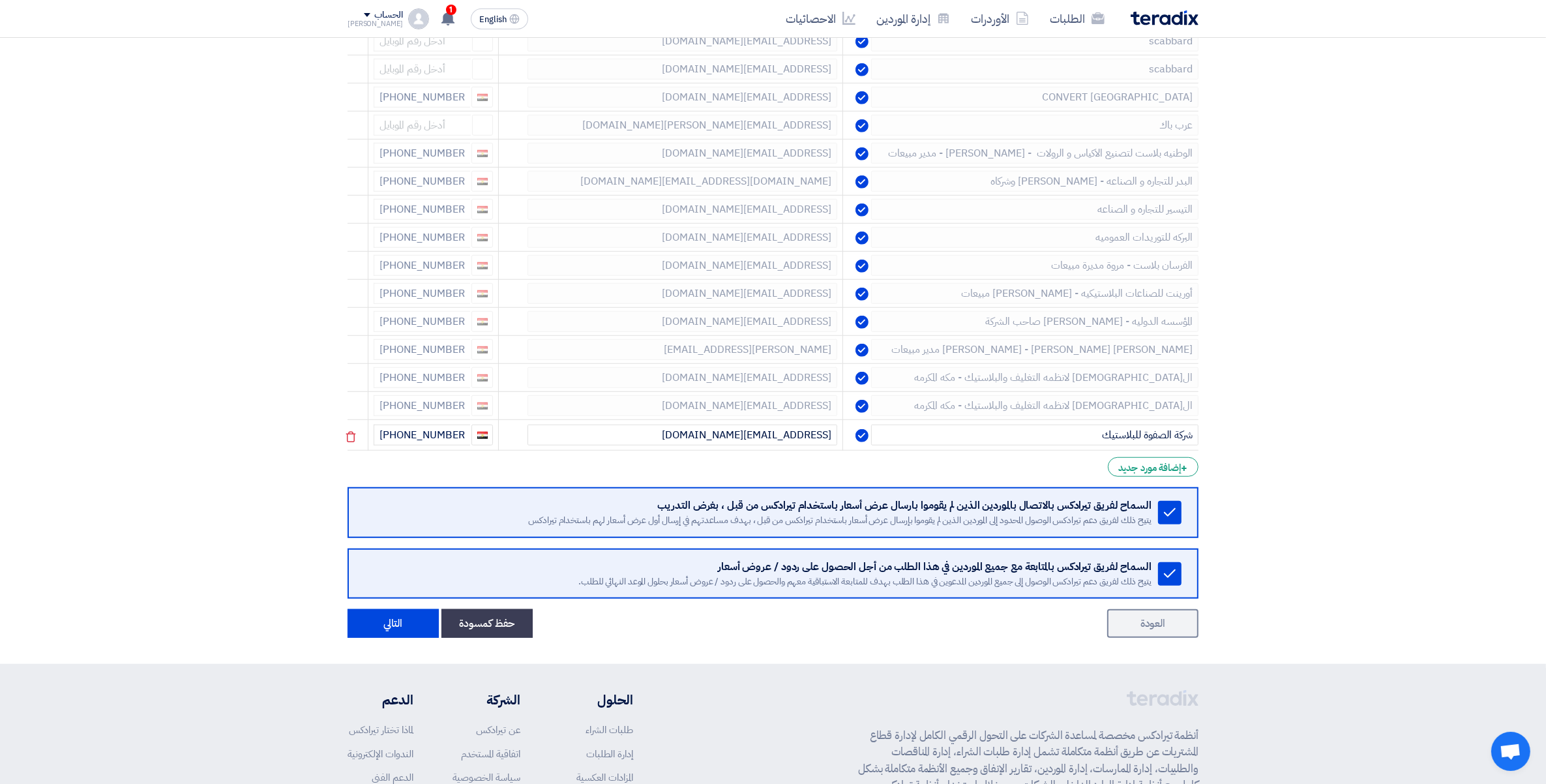
click at [0, 0] on icon at bounding box center [0, 0] width 0 height 0
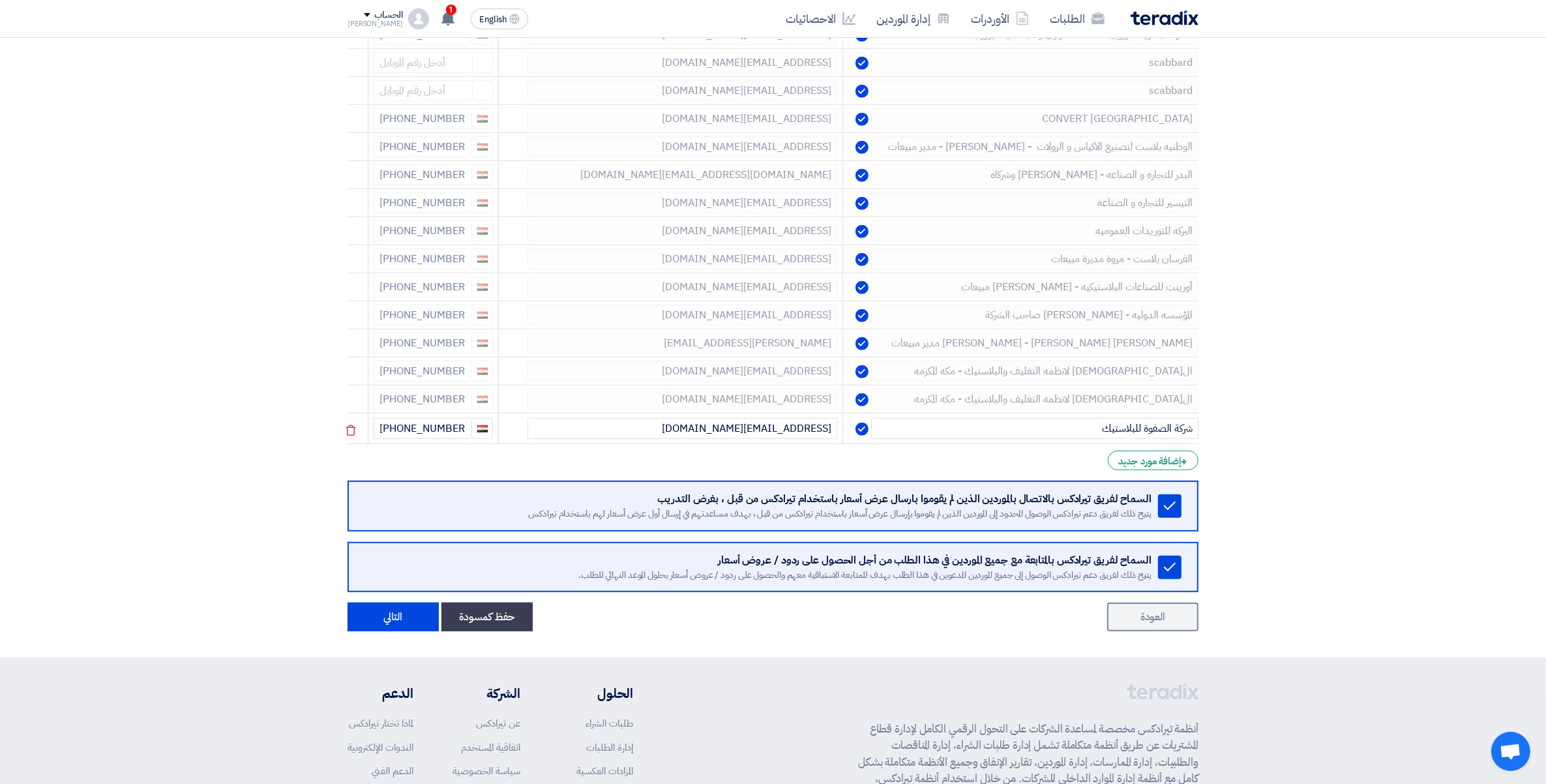
scroll to position [1074, 0]
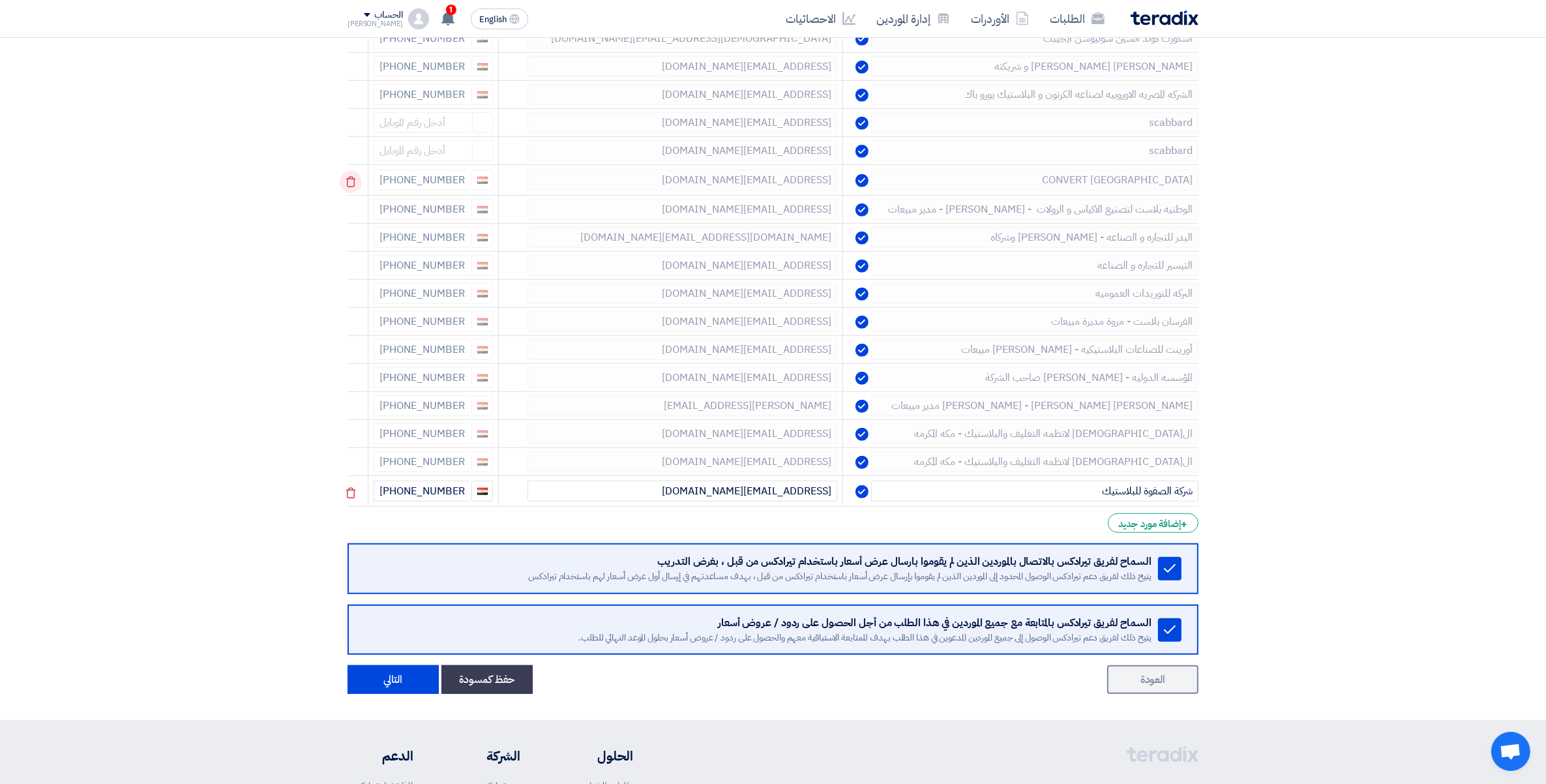
click at [356, 187] on use at bounding box center [352, 183] width 10 height 11
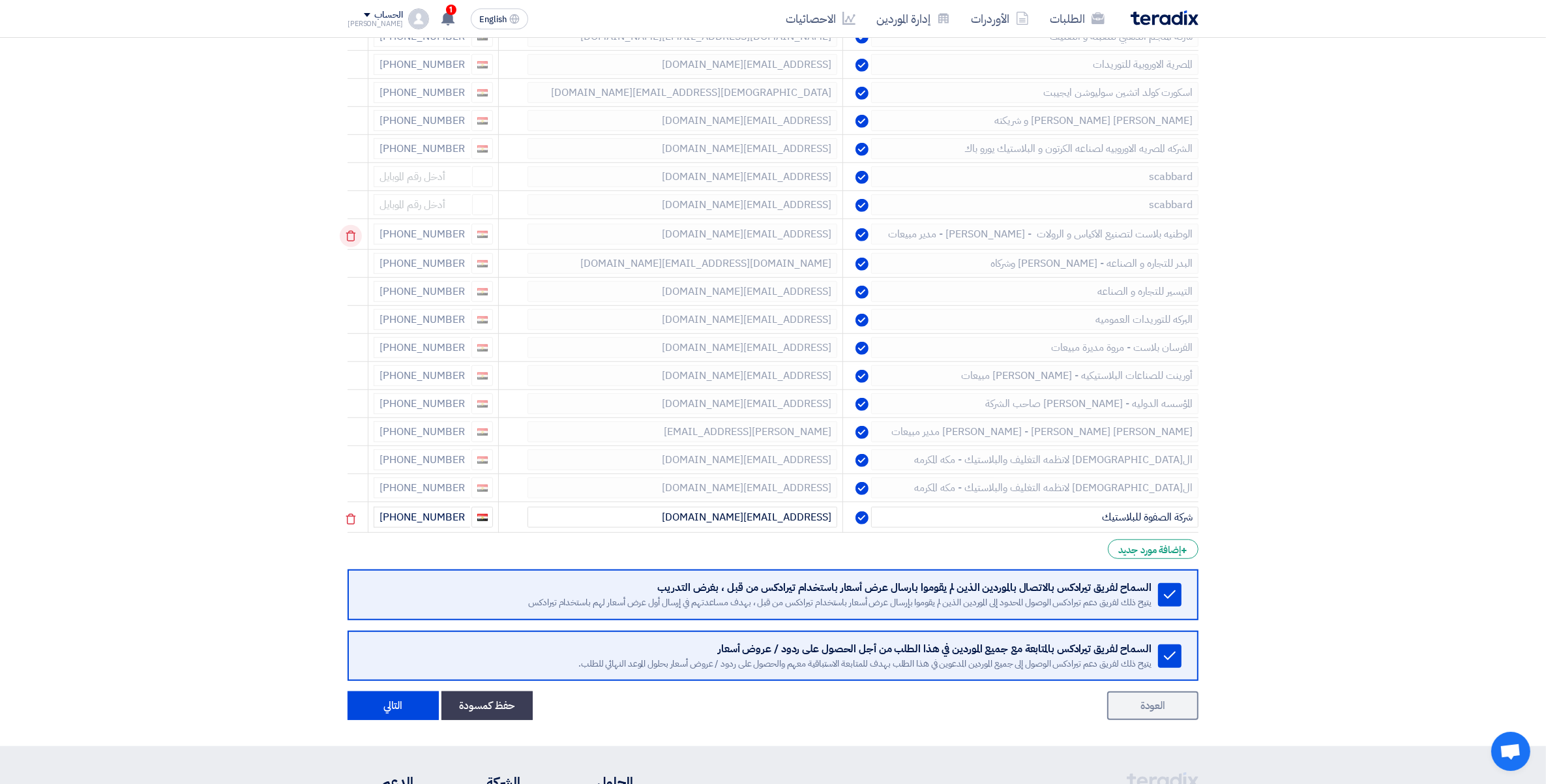
scroll to position [992, 0]
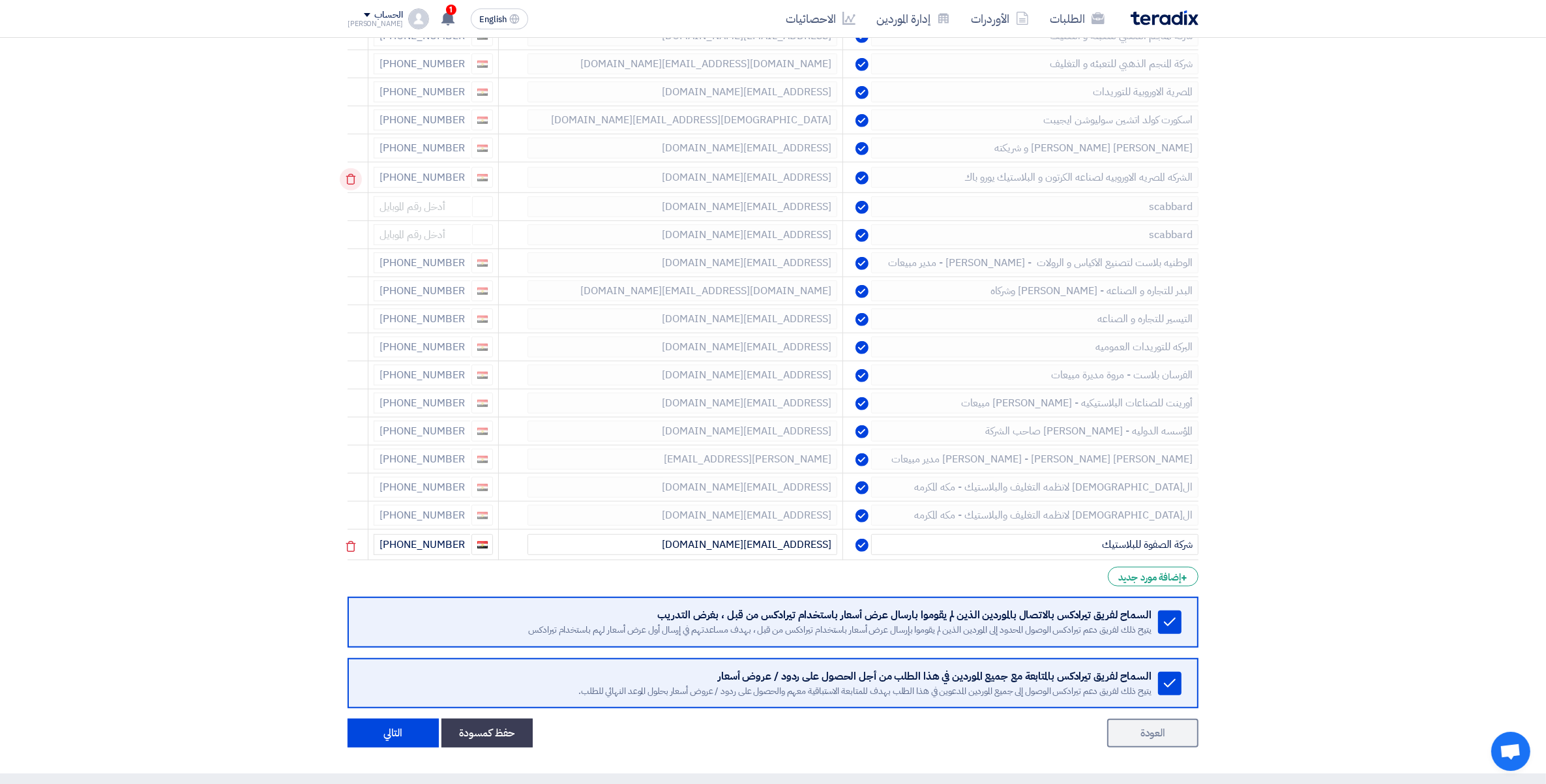
click at [356, 180] on icon at bounding box center [350, 179] width 22 height 22
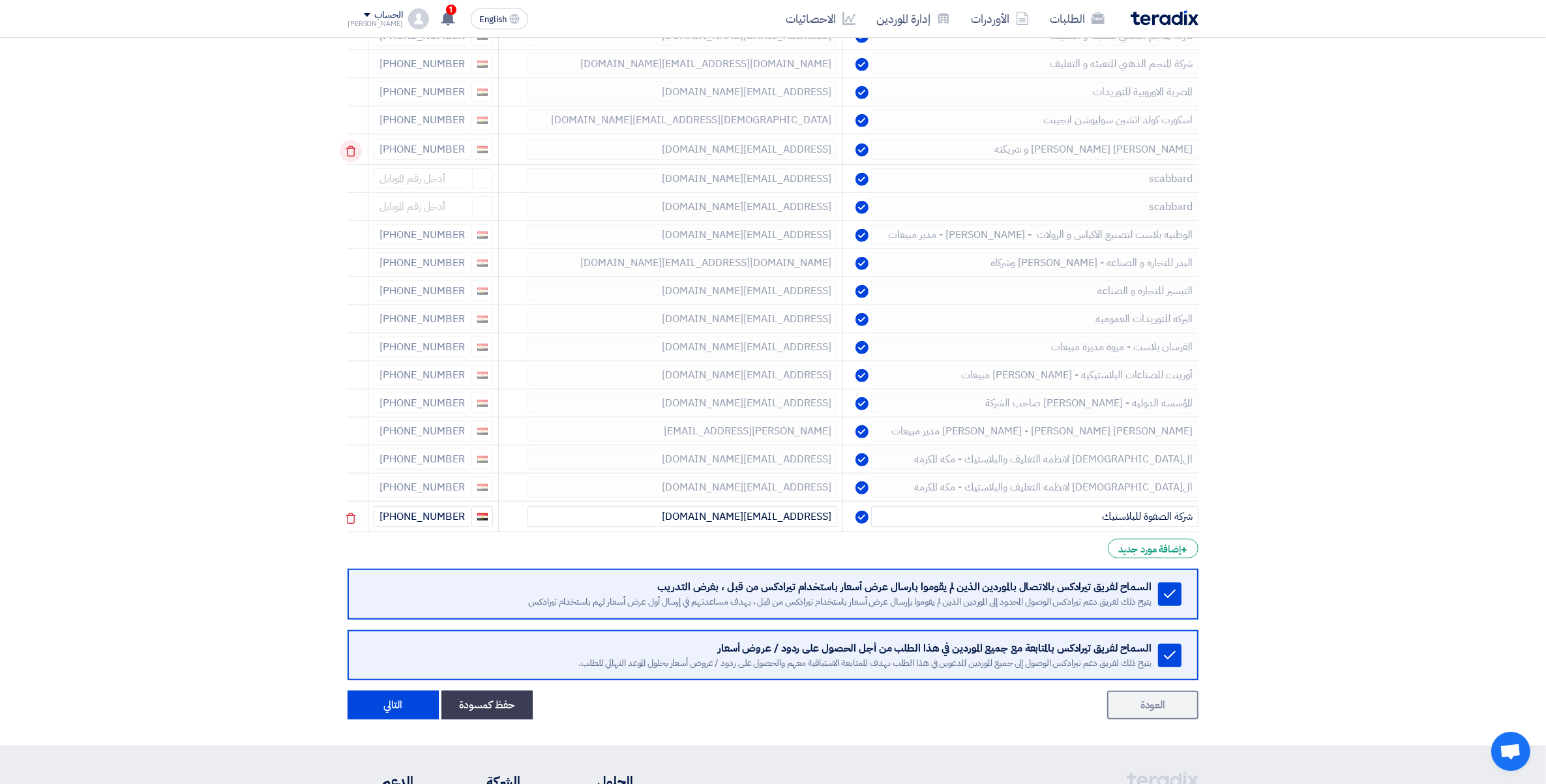
click at [352, 157] on icon at bounding box center [350, 151] width 22 height 22
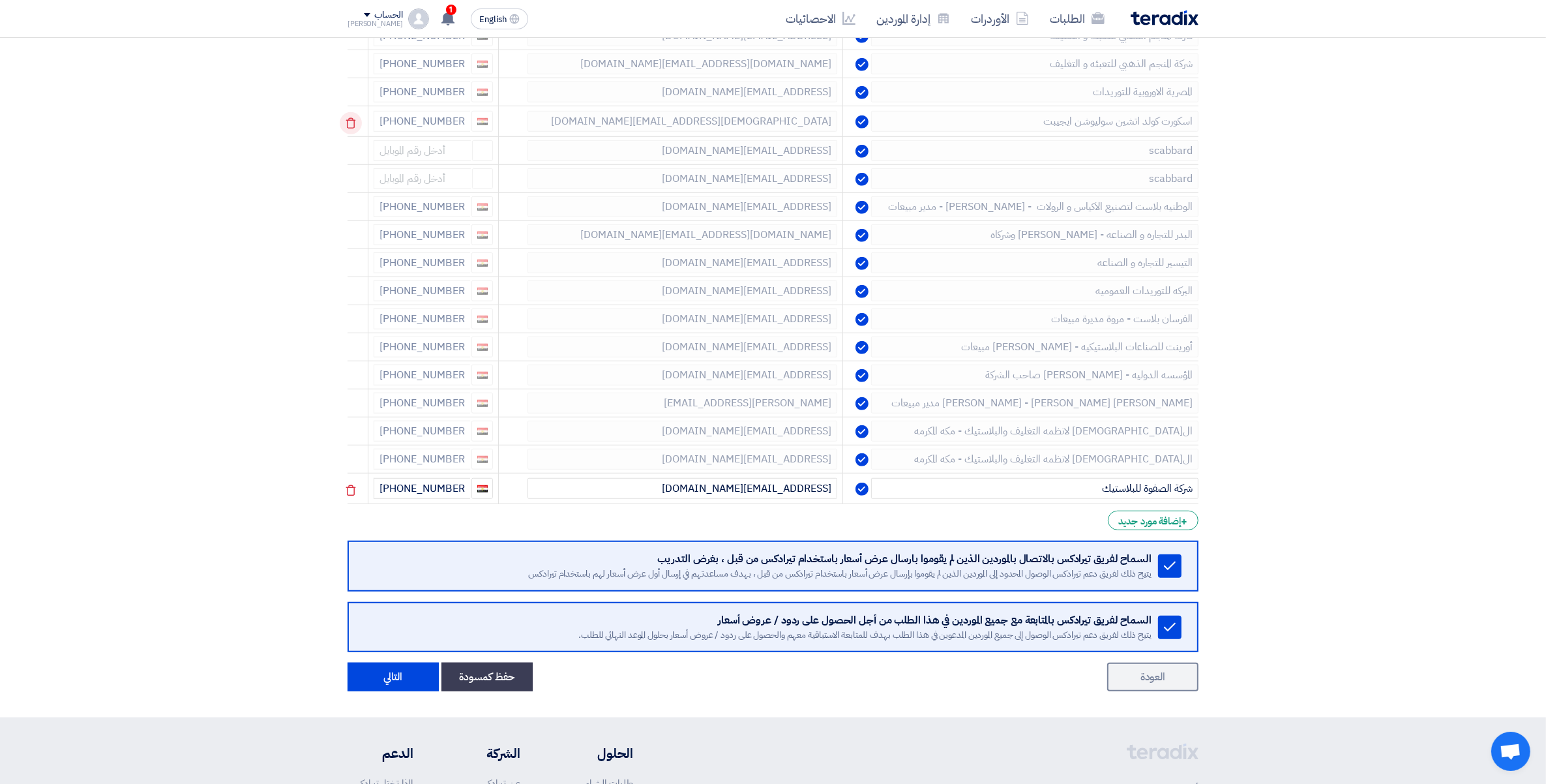
click at [352, 125] on use at bounding box center [352, 124] width 10 height 11
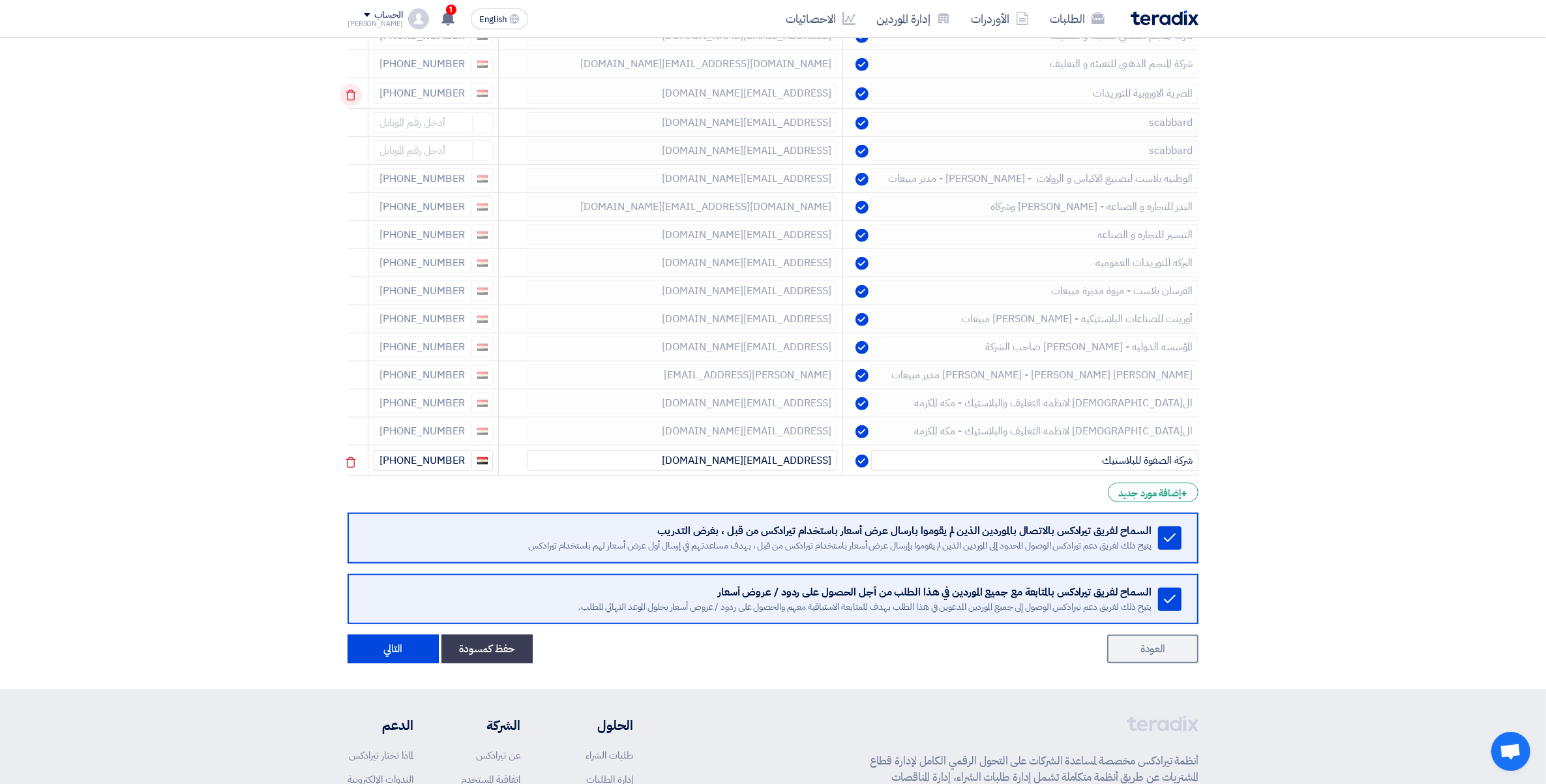
click at [350, 99] on icon at bounding box center [350, 94] width 22 height 22
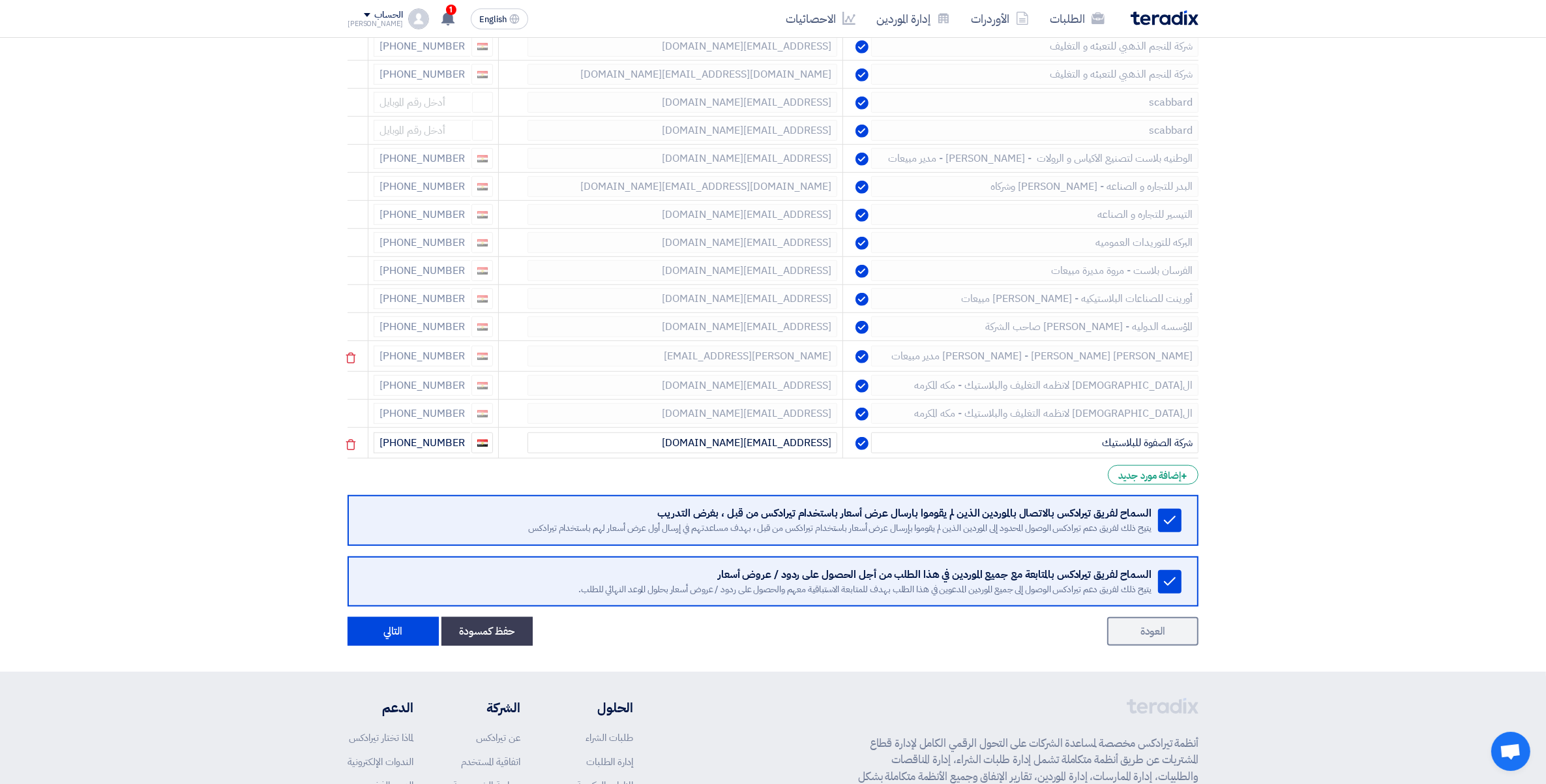
scroll to position [910, 0]
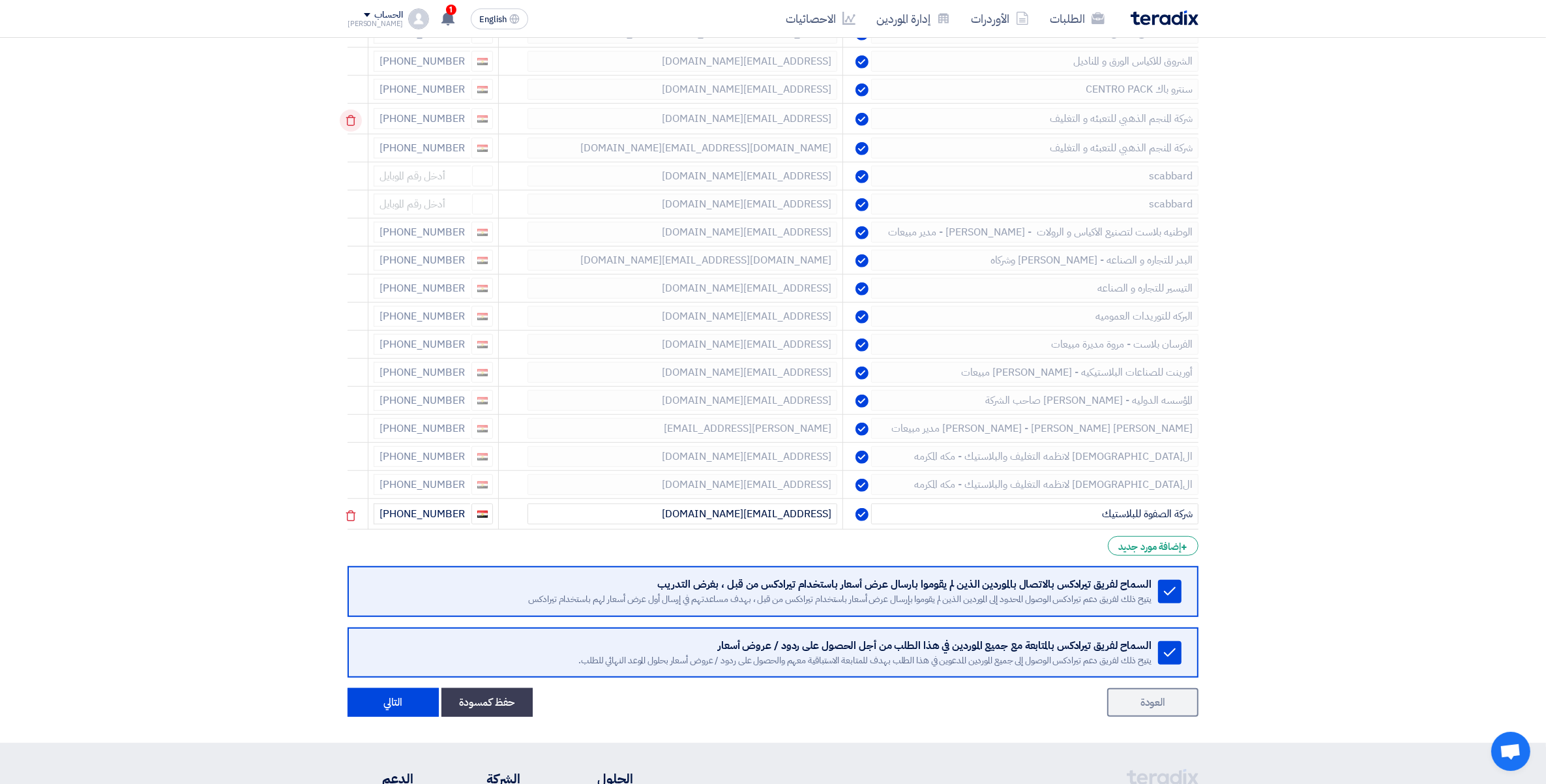
click at [354, 121] on icon at bounding box center [350, 120] width 22 height 22
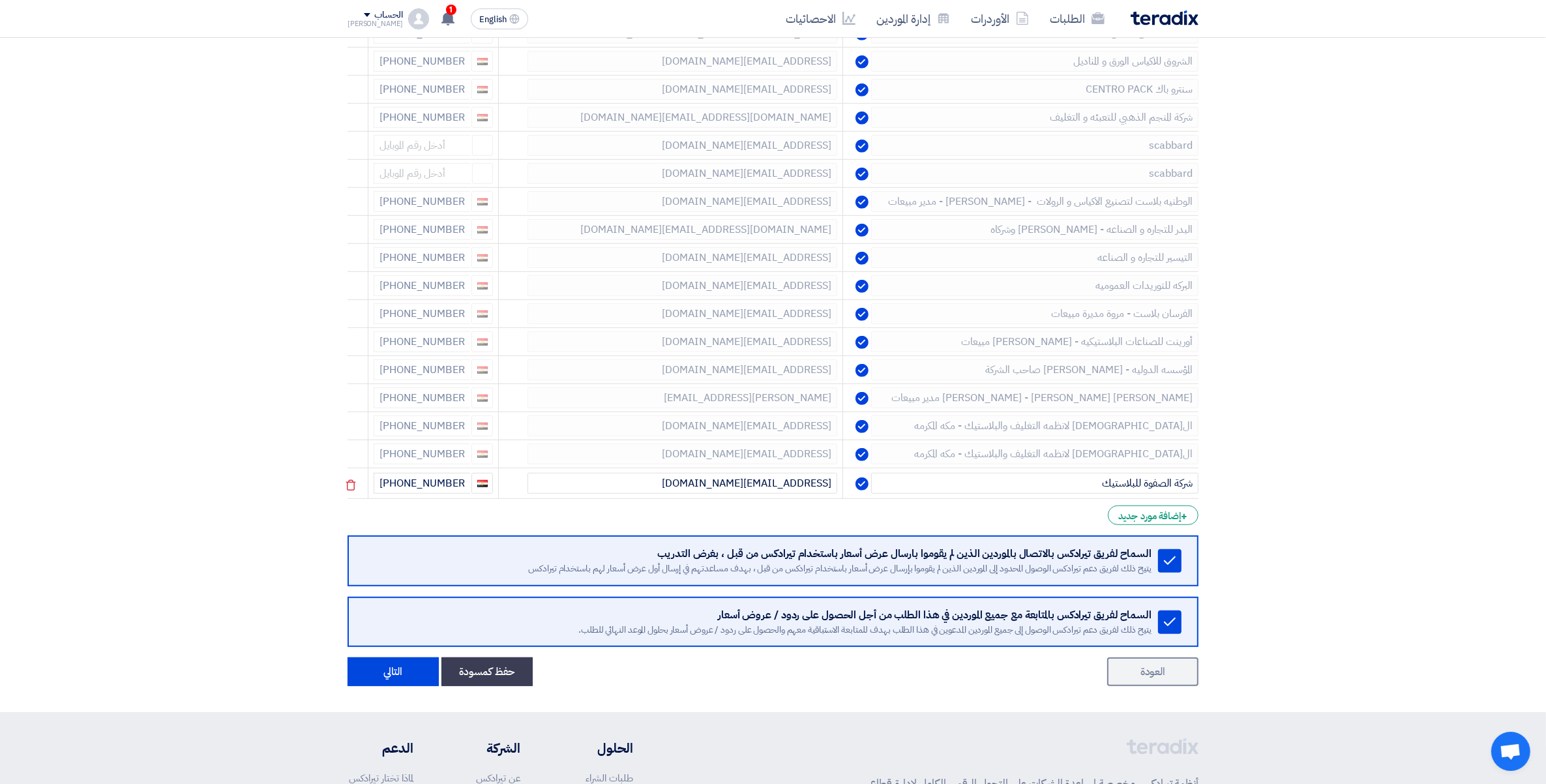
click at [0, 0] on icon at bounding box center [0, 0] width 0 height 0
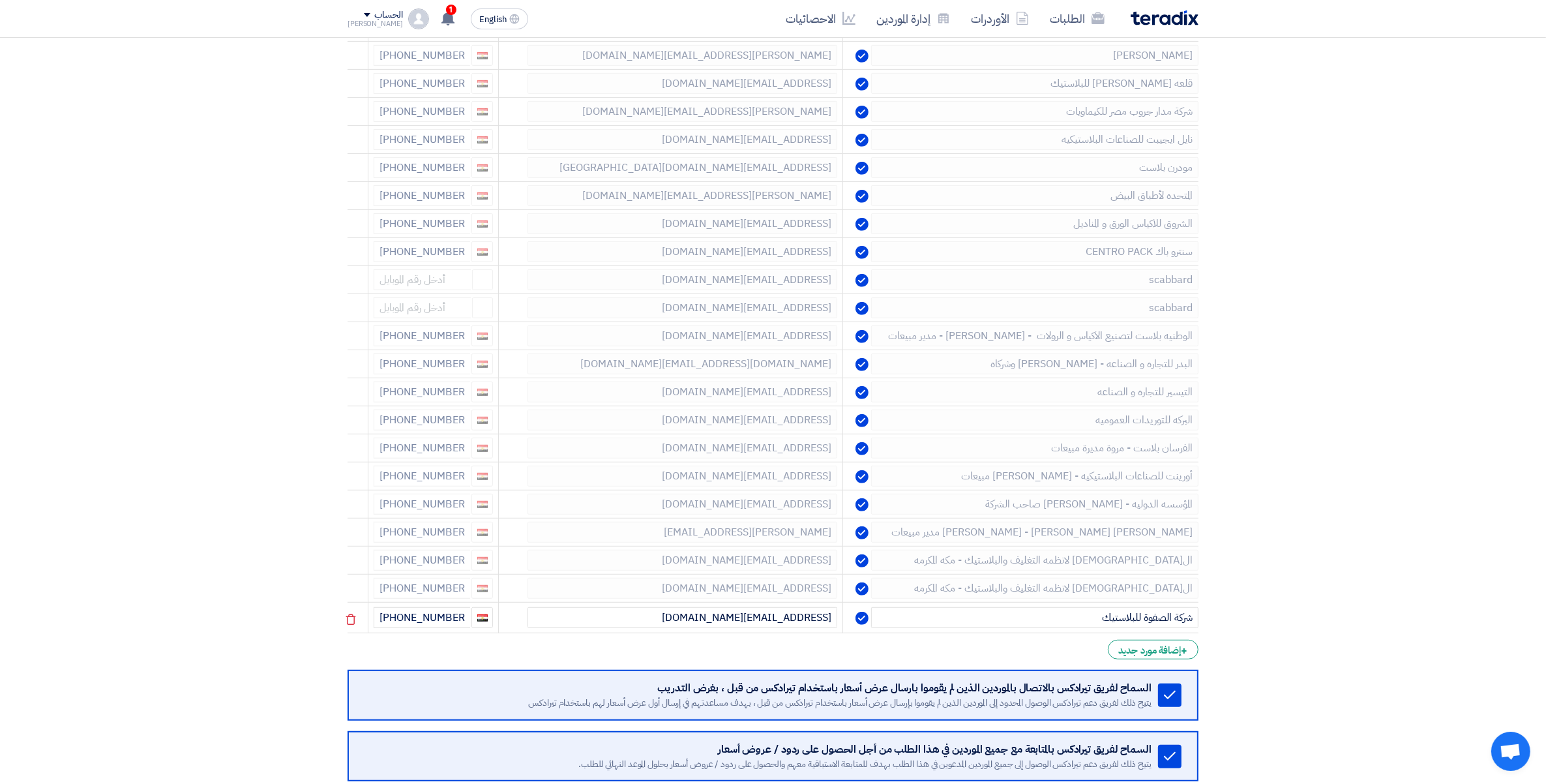
scroll to position [747, 0]
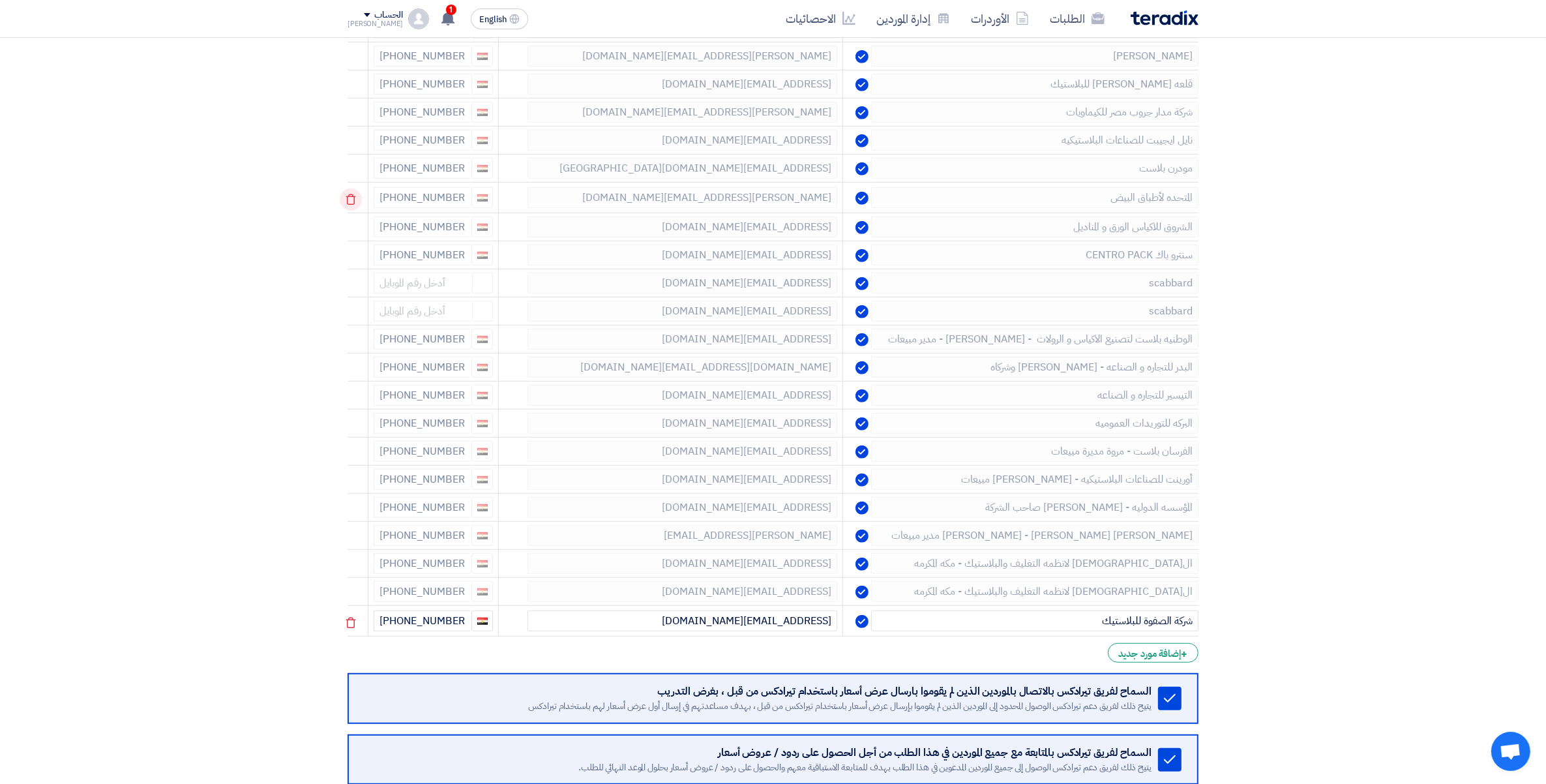
click at [356, 200] on icon at bounding box center [350, 199] width 22 height 22
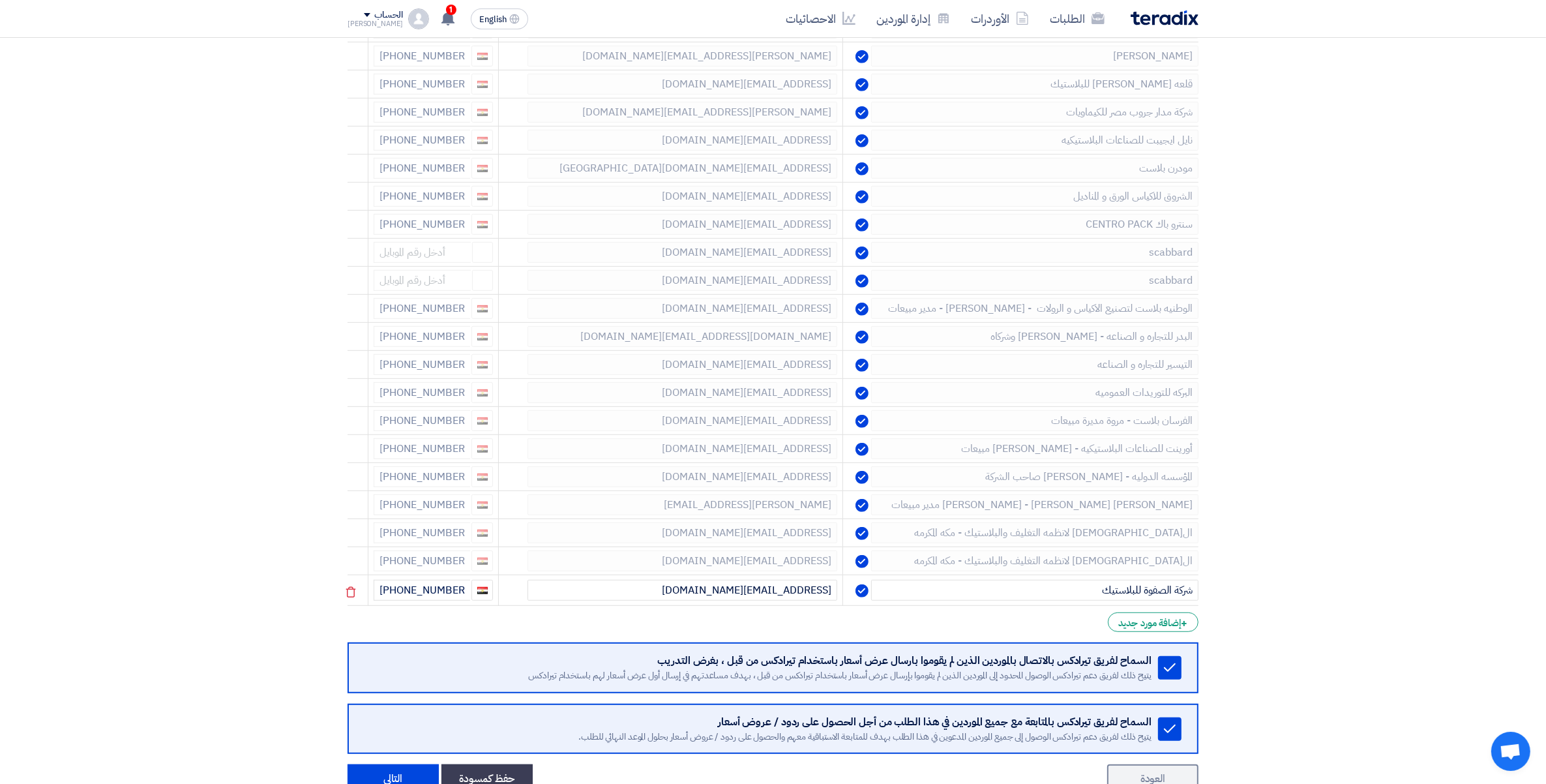
click at [0, 0] on icon at bounding box center [0, 0] width 0 height 0
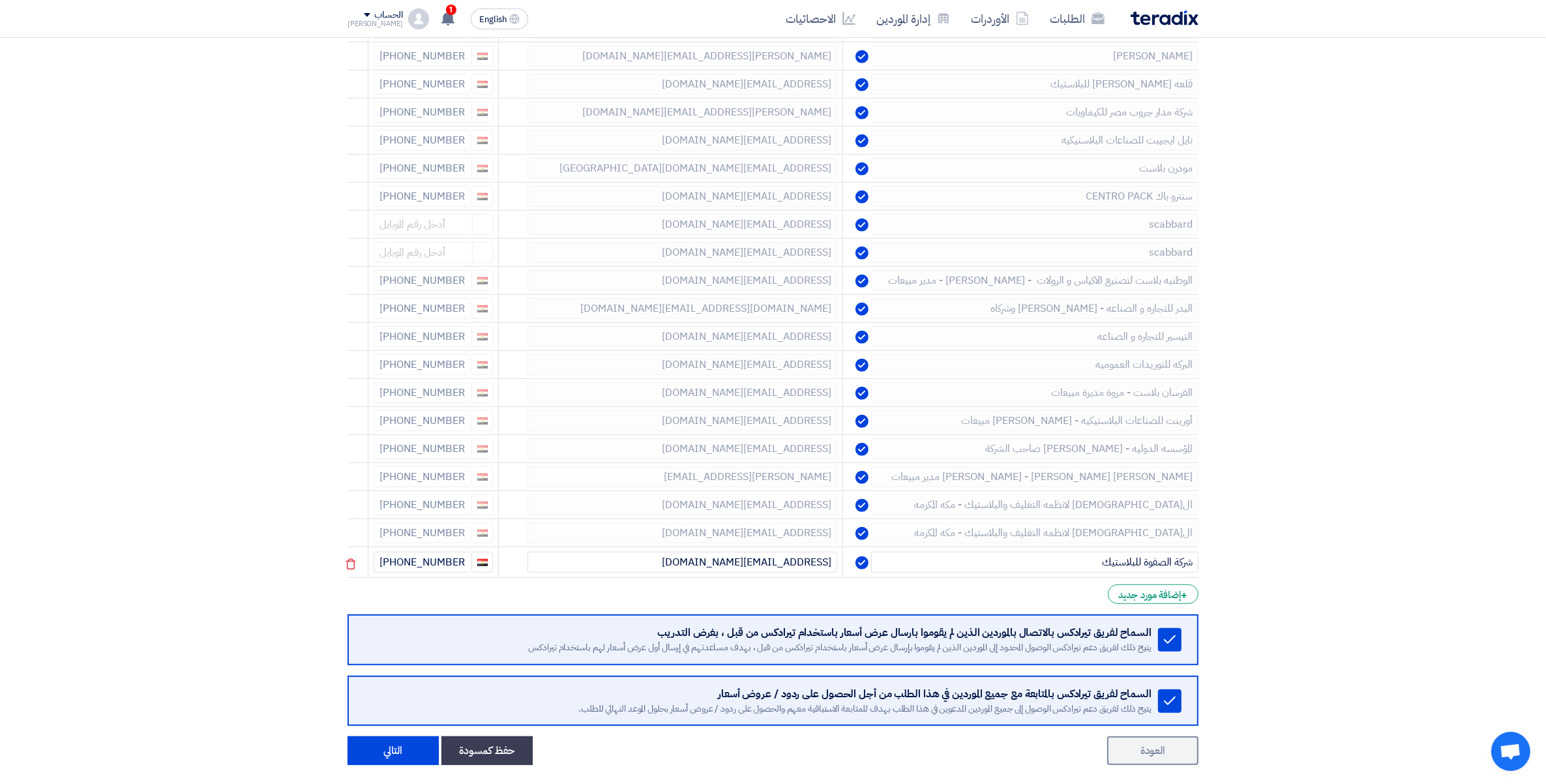
click at [0, 0] on icon at bounding box center [0, 0] width 0 height 0
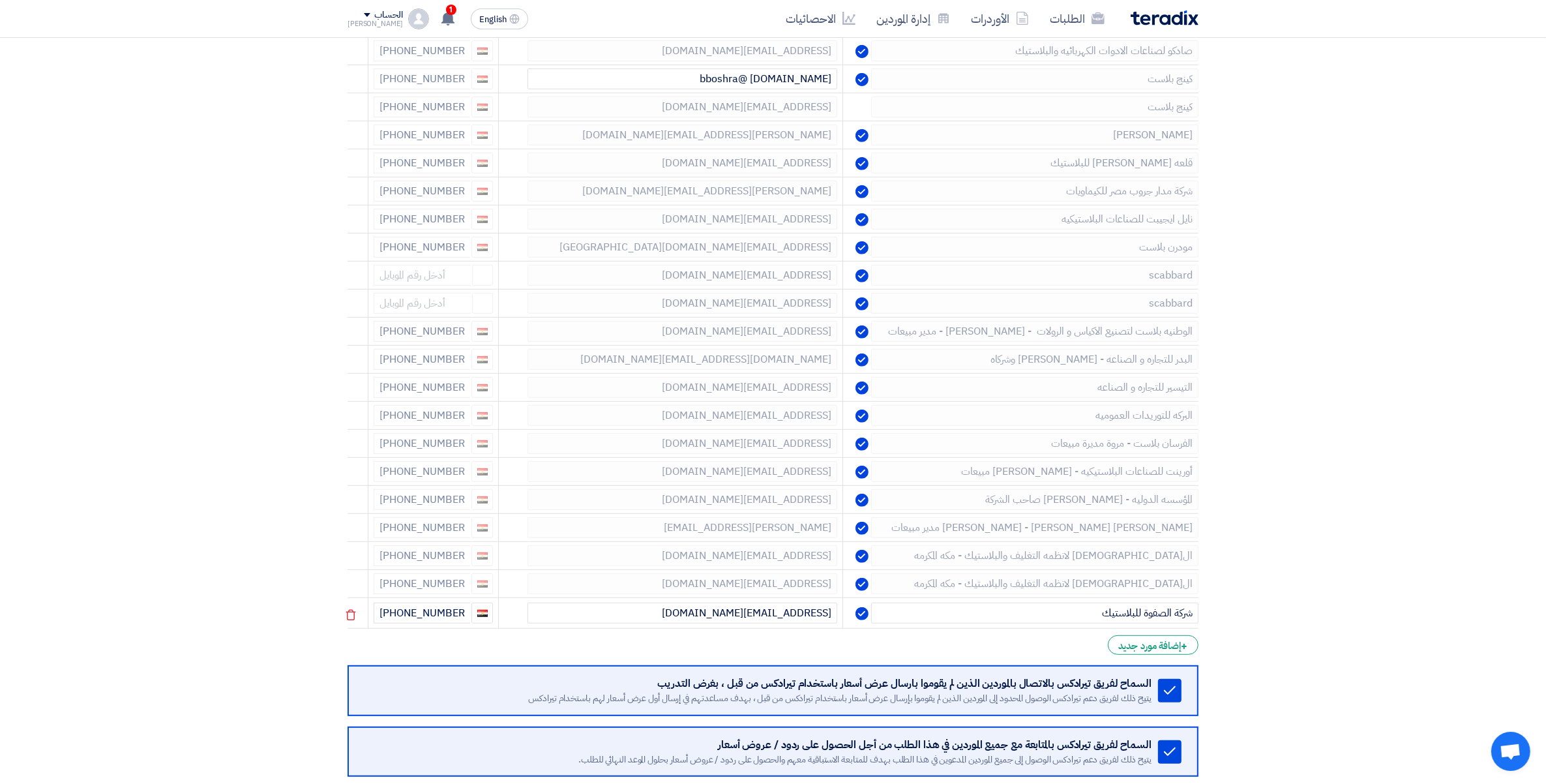
scroll to position [666, 0]
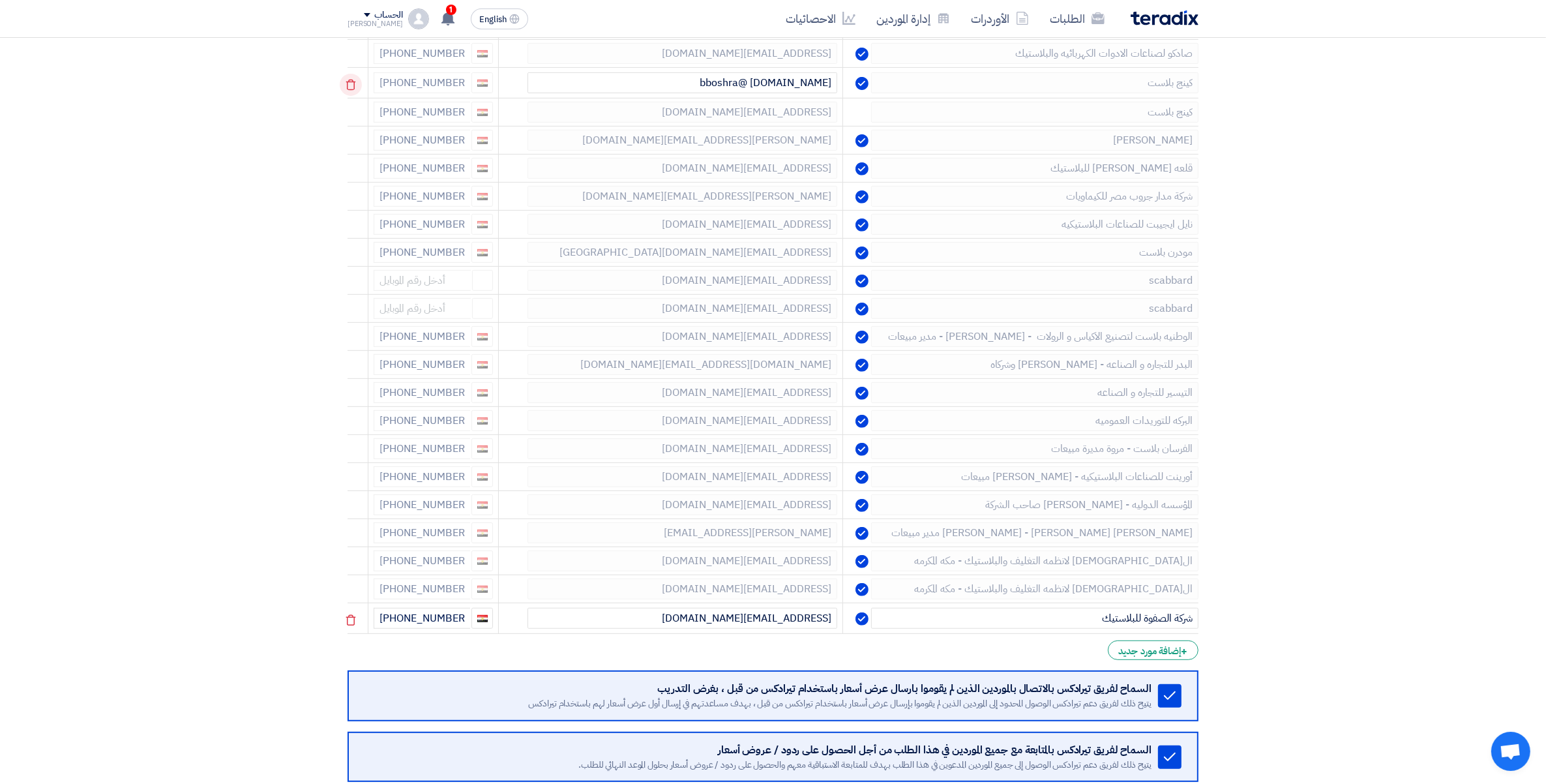
click at [356, 85] on use at bounding box center [352, 85] width 10 height 11
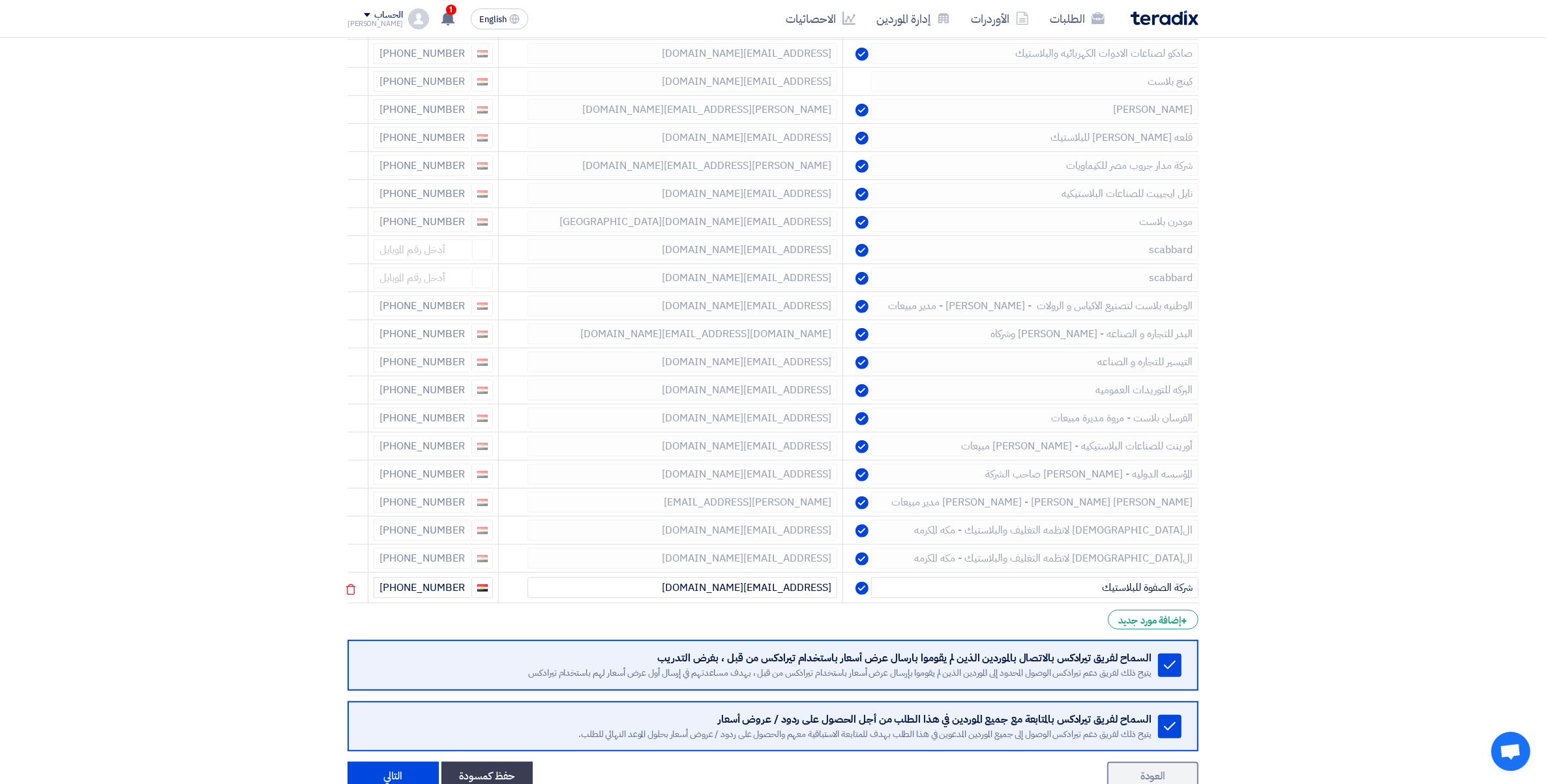
click at [0, 0] on use at bounding box center [0, 0] width 0 height 0
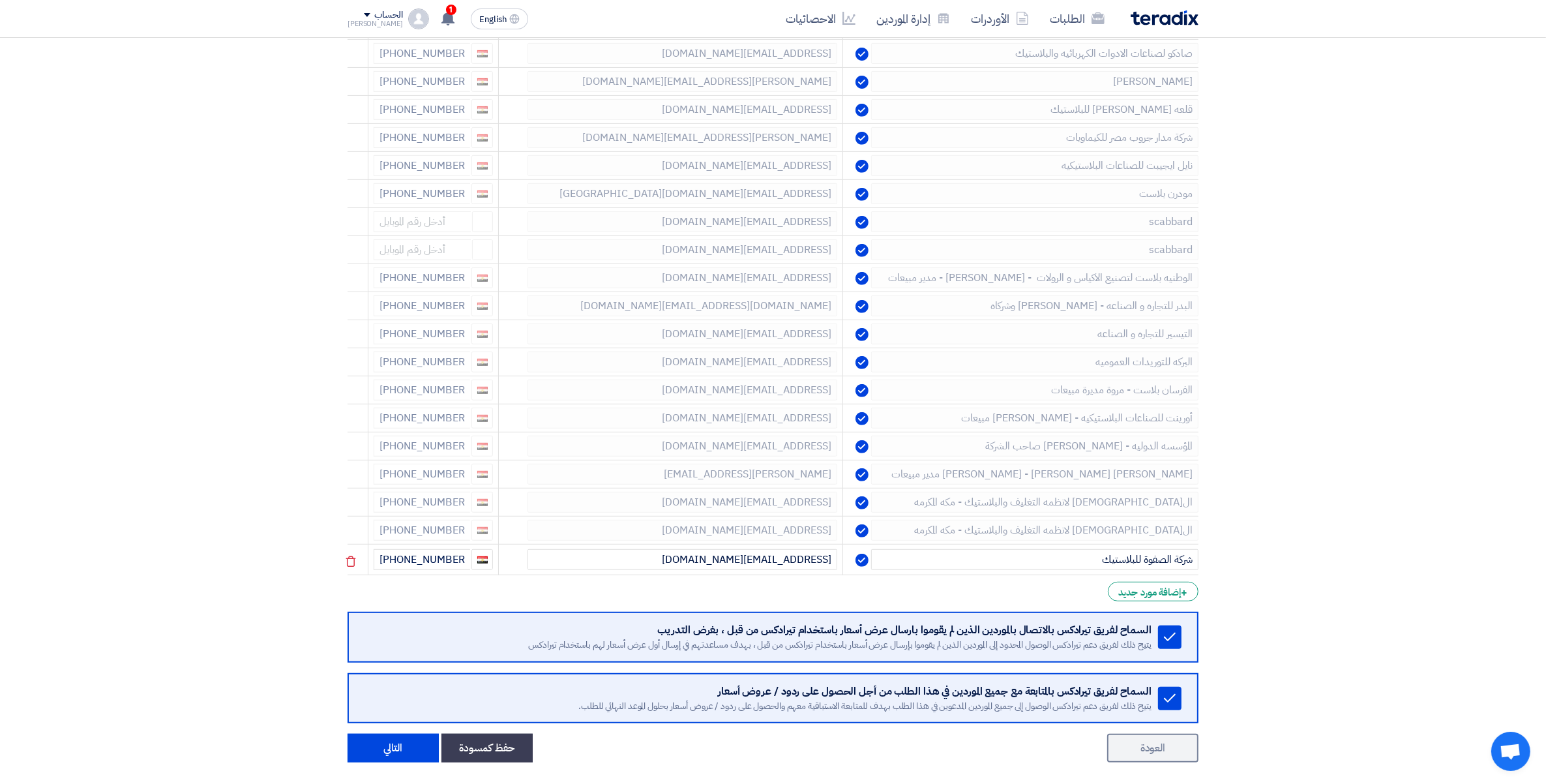
click at [0, 0] on use at bounding box center [0, 0] width 0 height 0
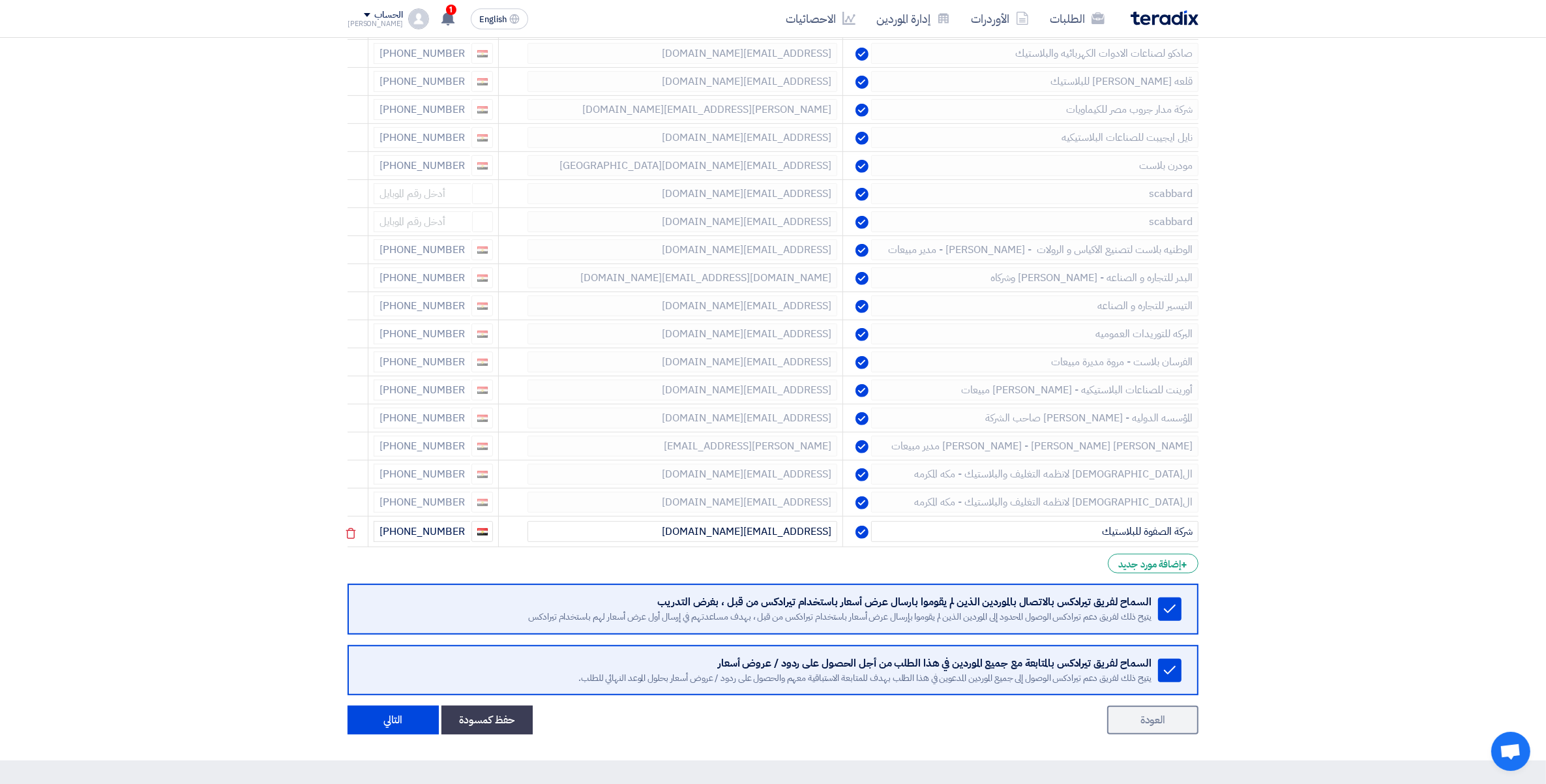
click at [0, 0] on use at bounding box center [0, 0] width 0 height 0
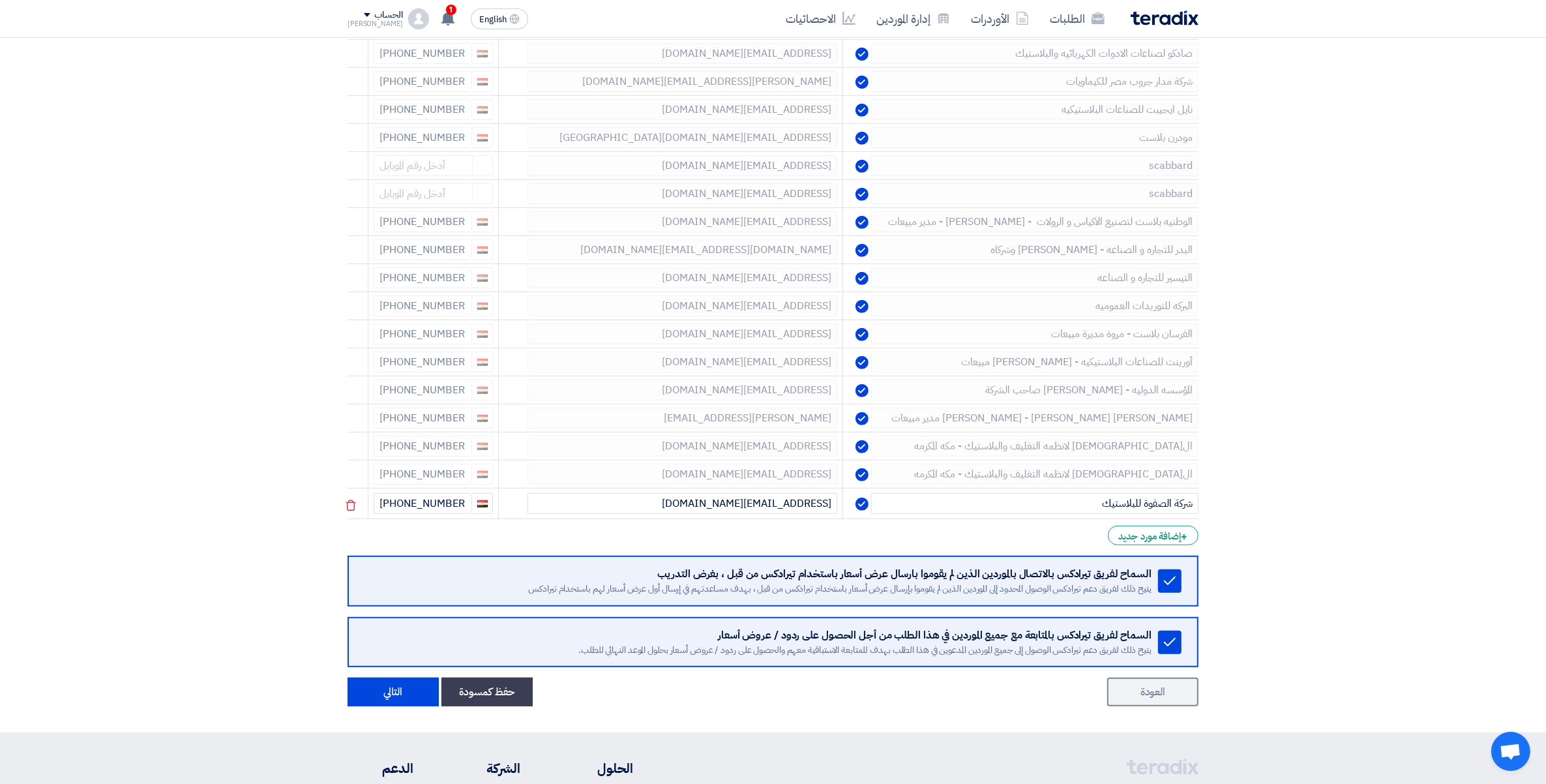
click at [0, 0] on use at bounding box center [0, 0] width 0 height 0
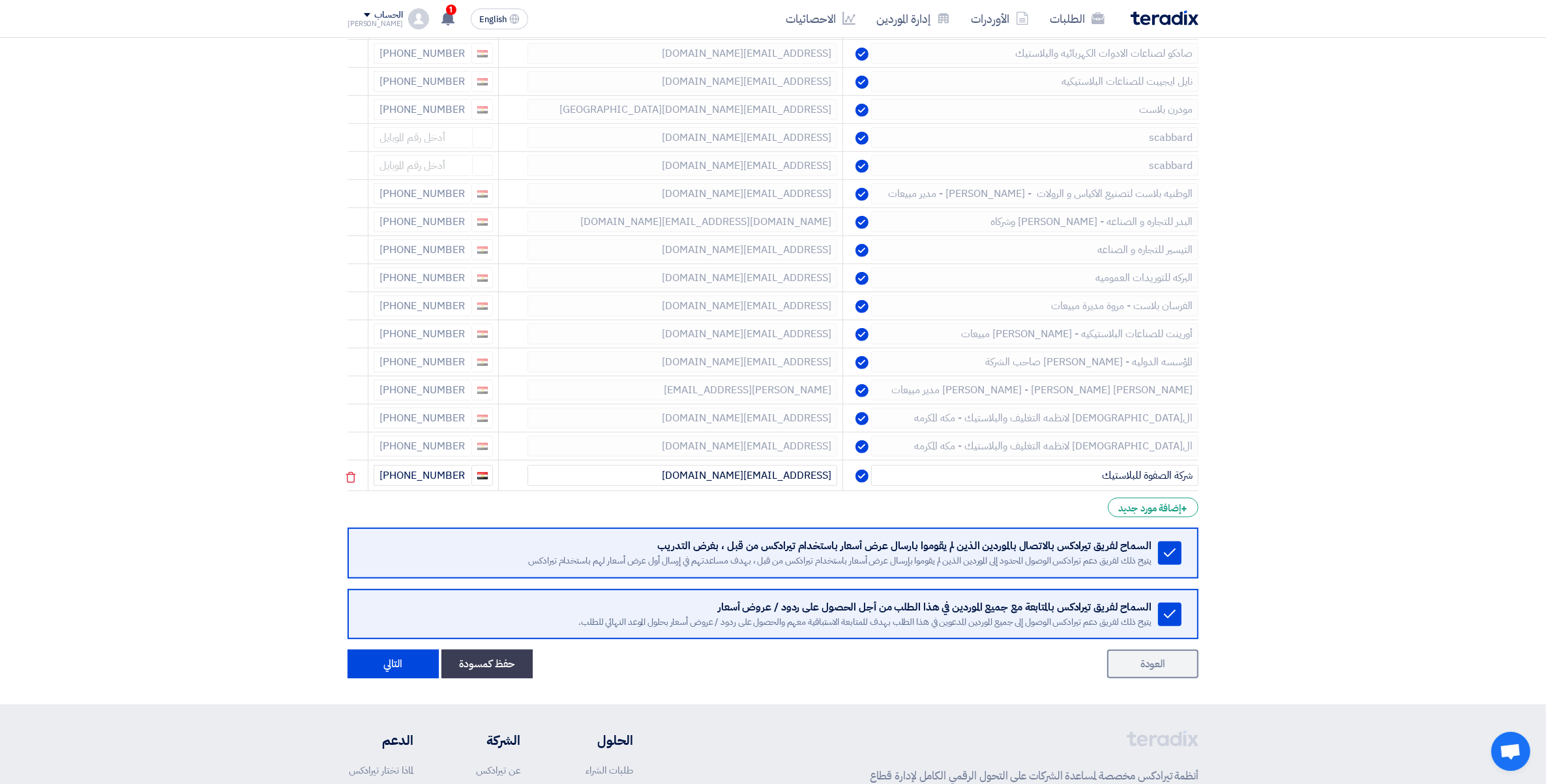
click at [0, 0] on use at bounding box center [0, 0] width 0 height 0
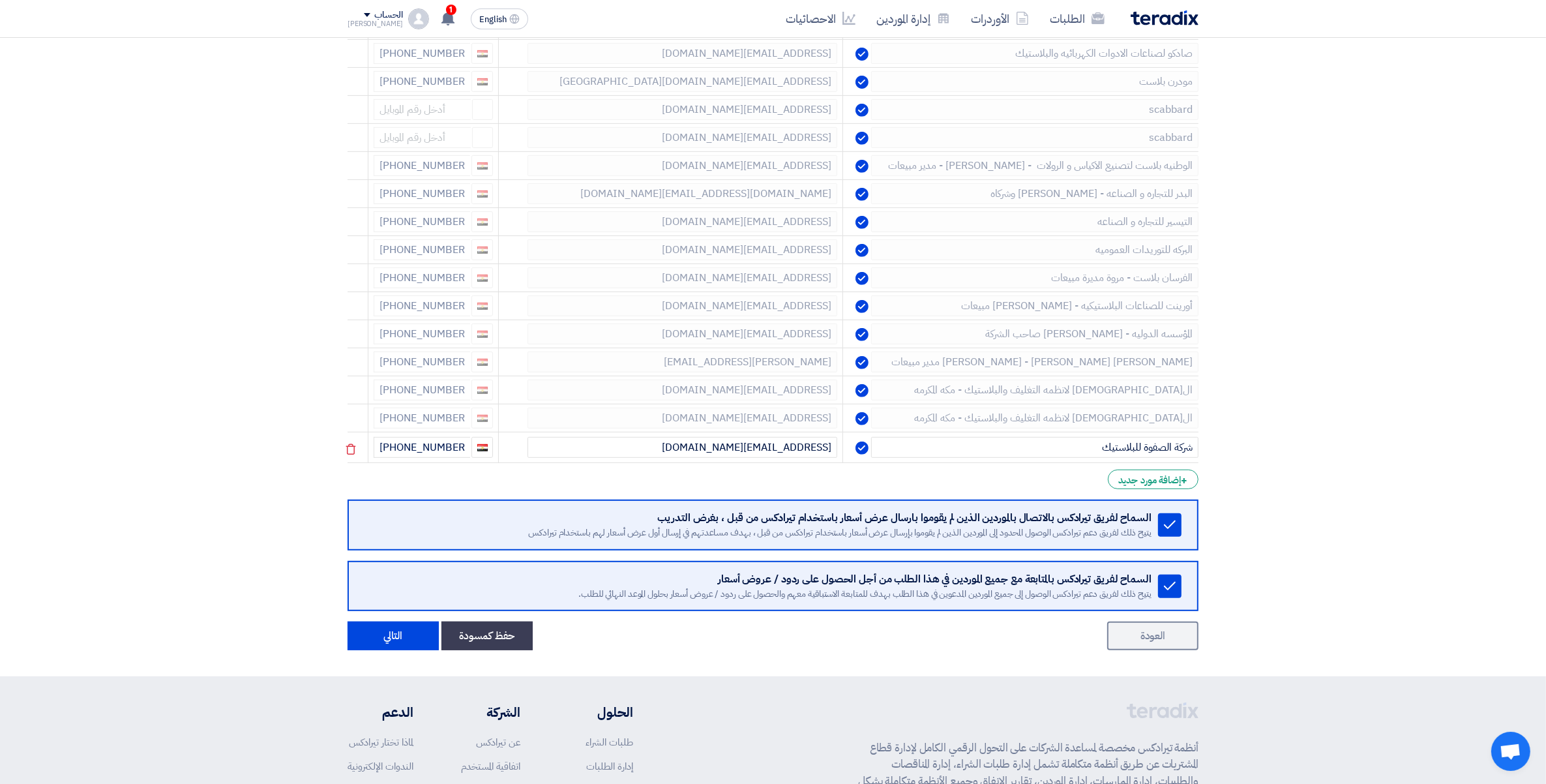
click at [0, 0] on use at bounding box center [0, 0] width 0 height 0
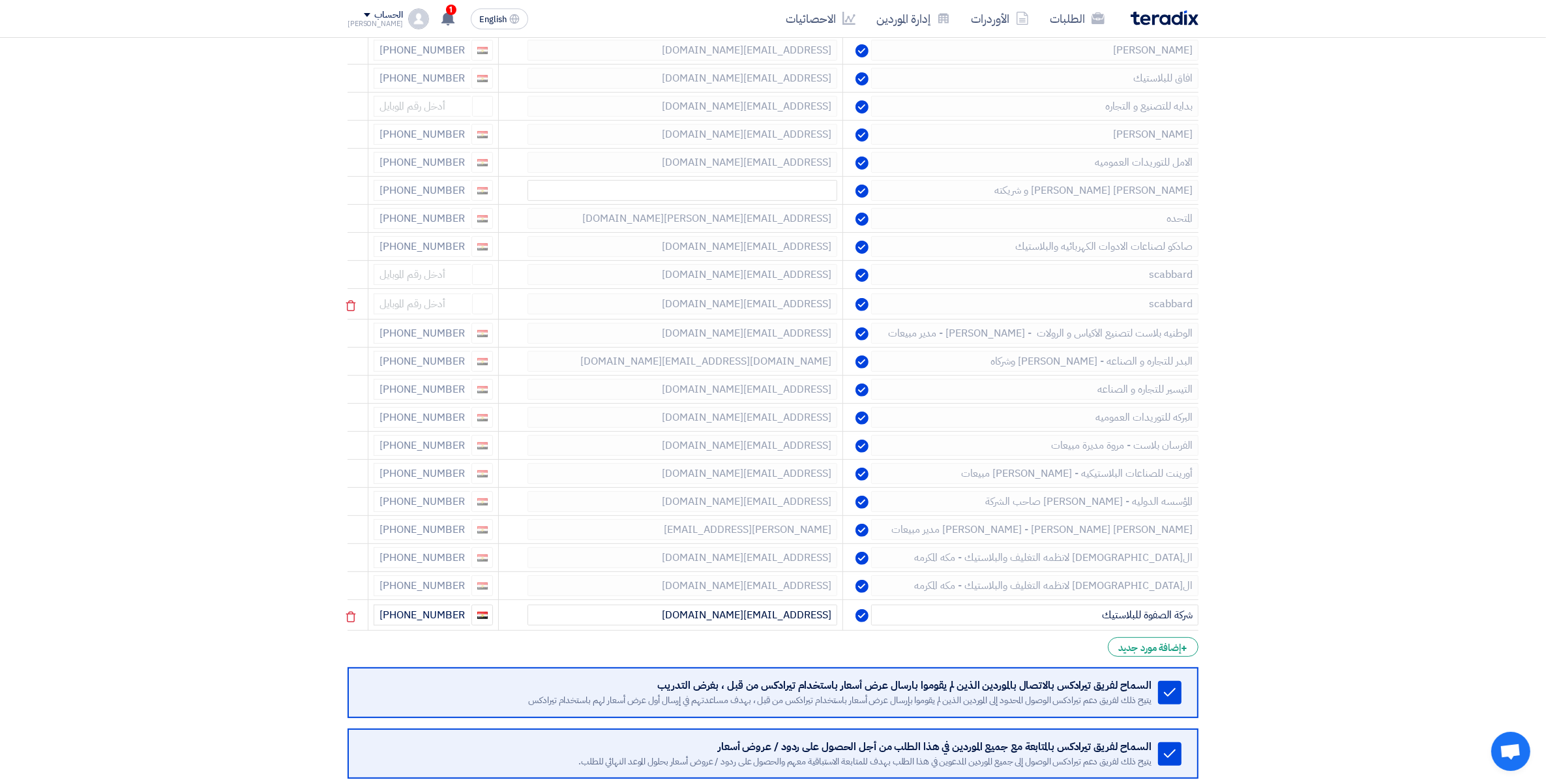
scroll to position [421, 0]
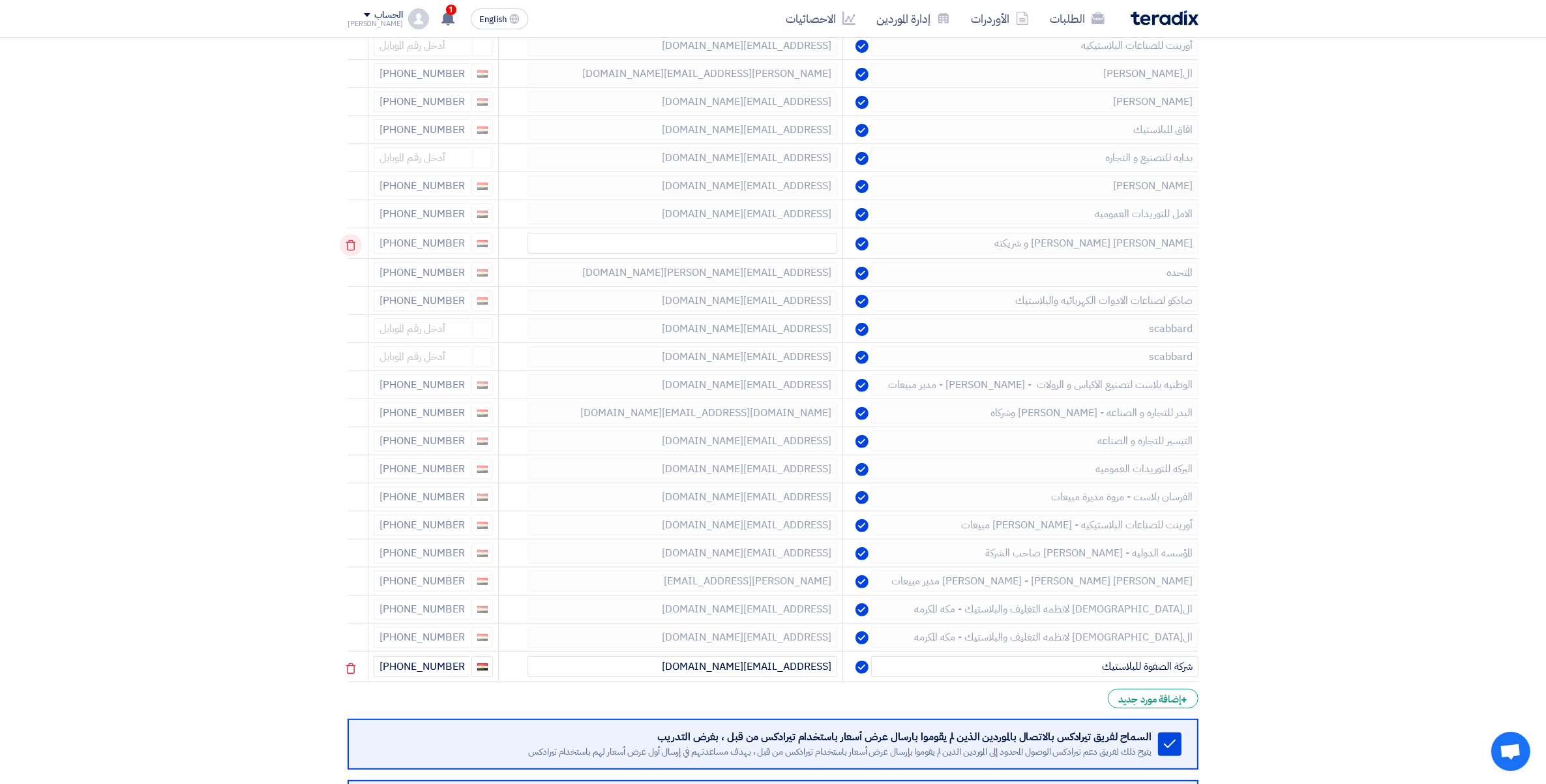
click at [349, 249] on use at bounding box center [352, 246] width 10 height 11
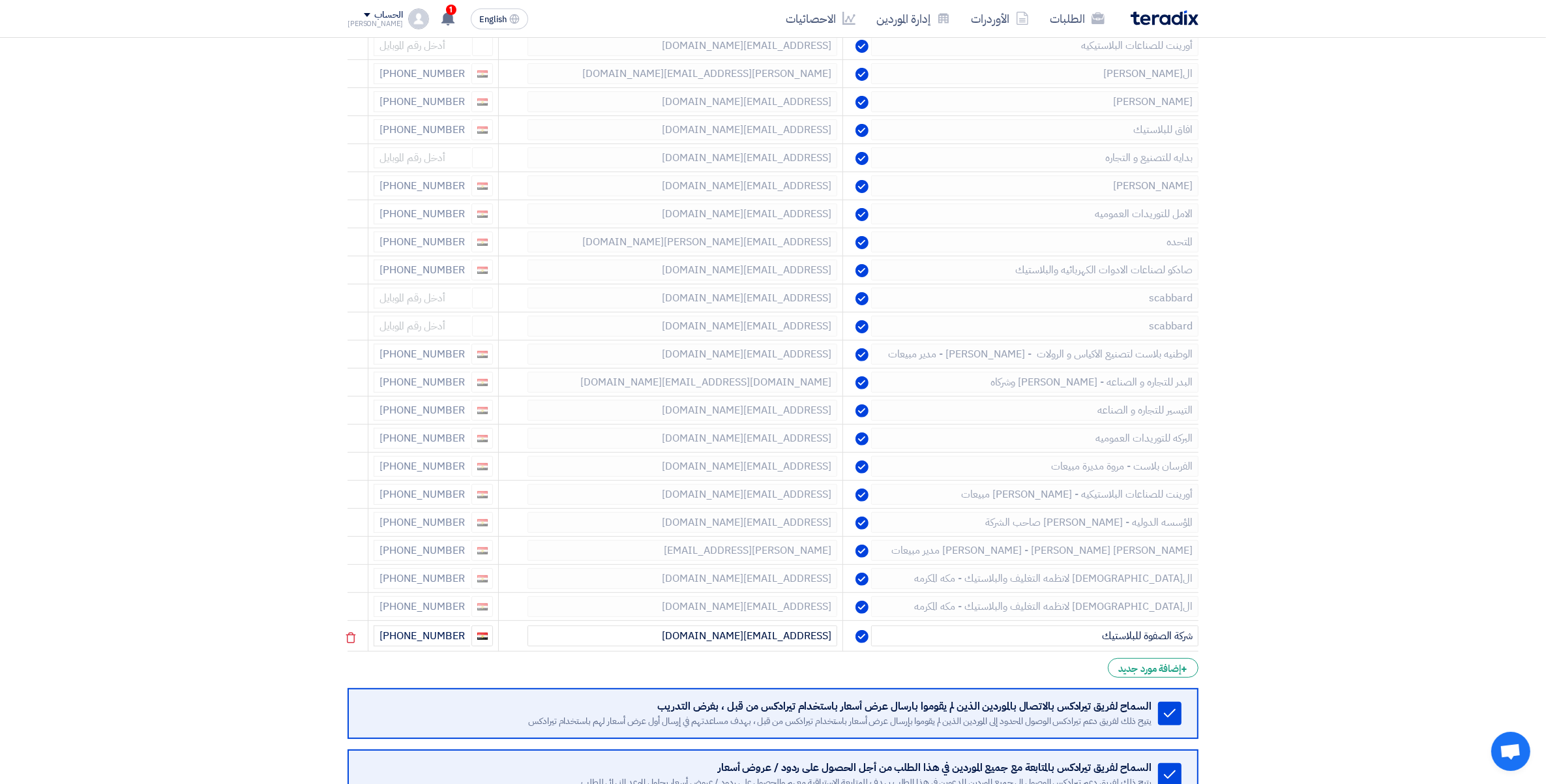
click at [0, 0] on use at bounding box center [0, 0] width 0 height 0
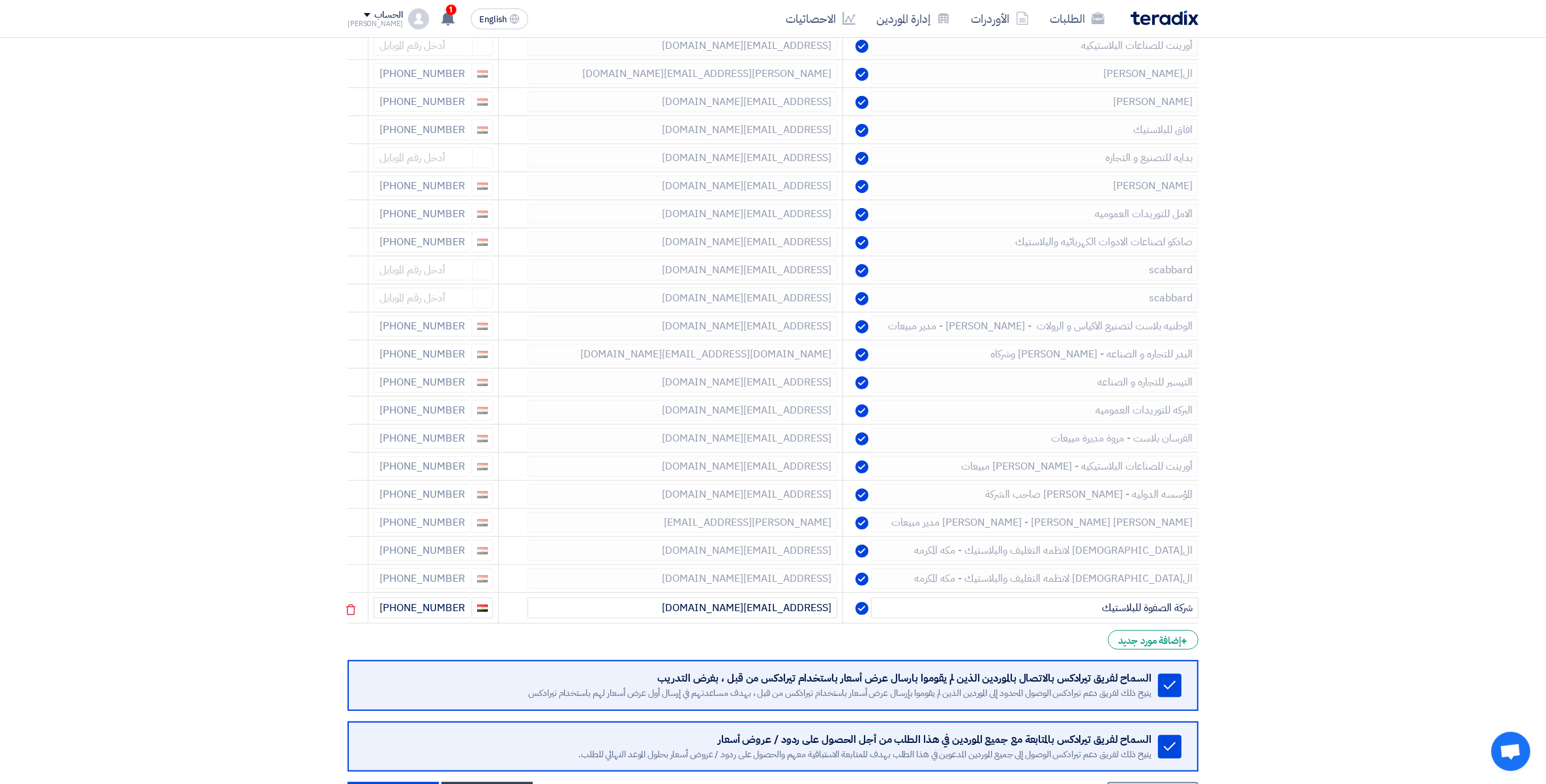
click at [0, 0] on use at bounding box center [0, 0] width 0 height 0
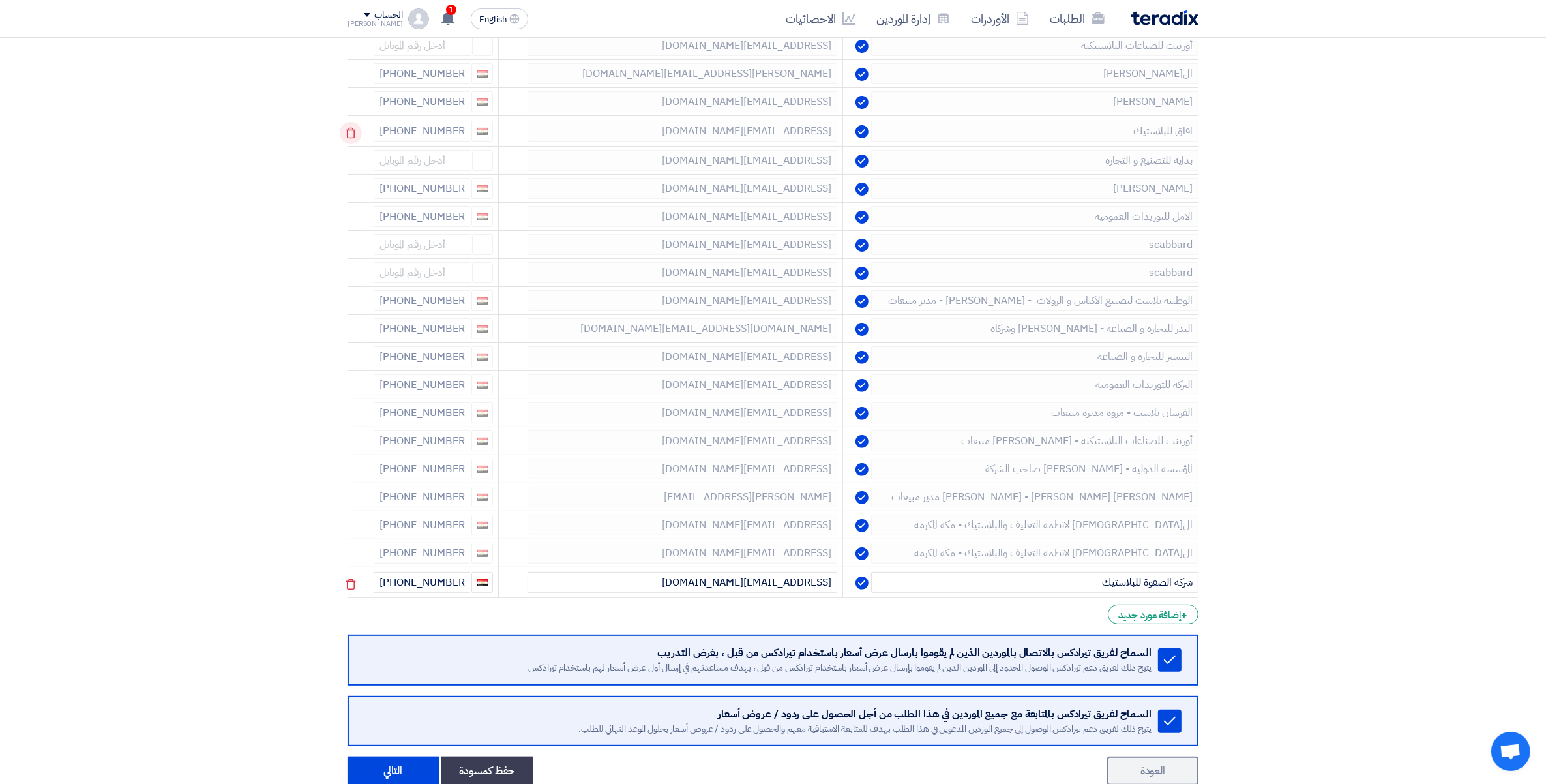
click at [356, 132] on use at bounding box center [352, 134] width 10 height 11
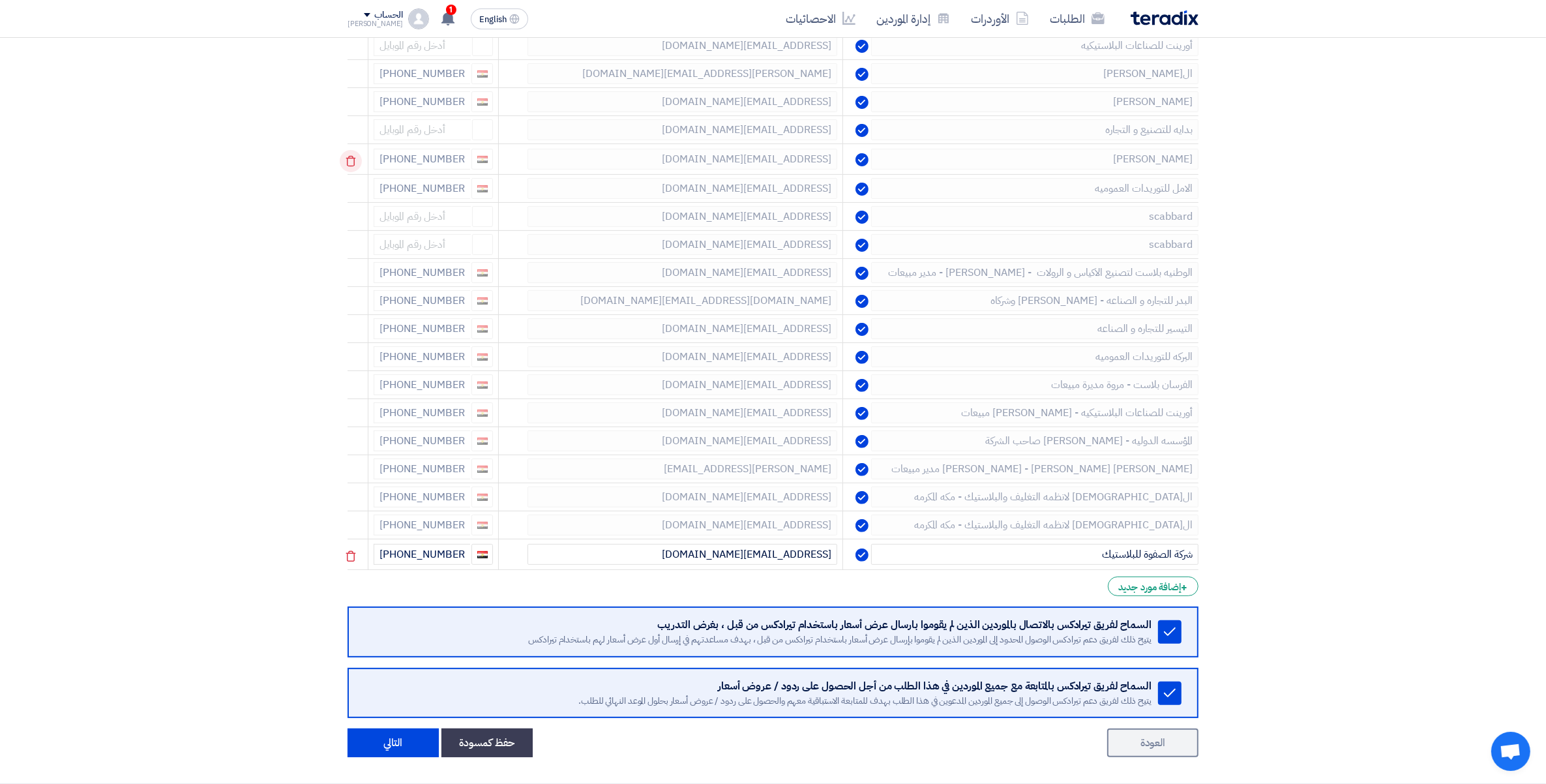
click at [354, 166] on icon at bounding box center [350, 160] width 22 height 22
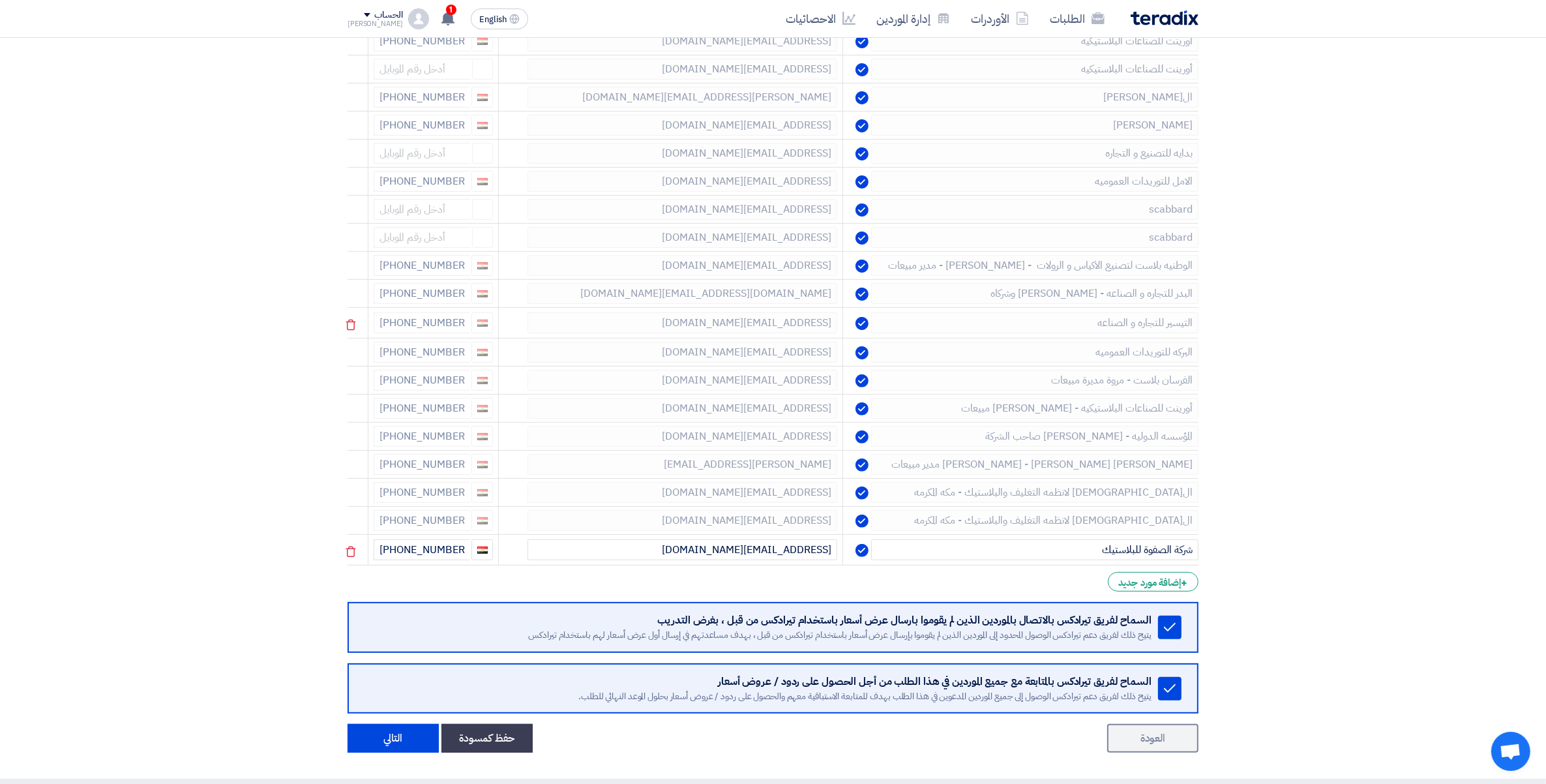
scroll to position [584, 0]
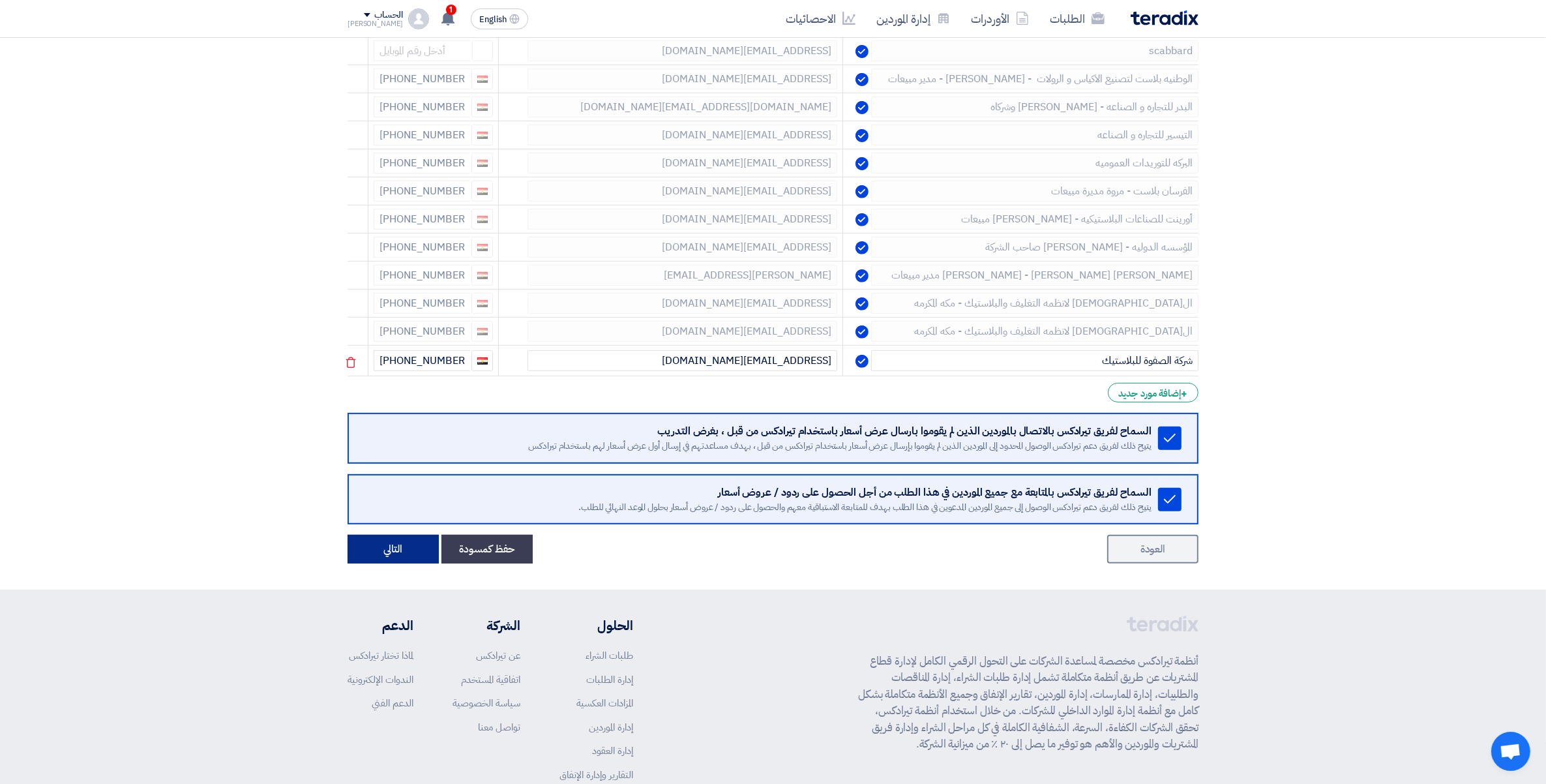
click at [387, 550] on button "التالي" at bounding box center [393, 549] width 92 height 28
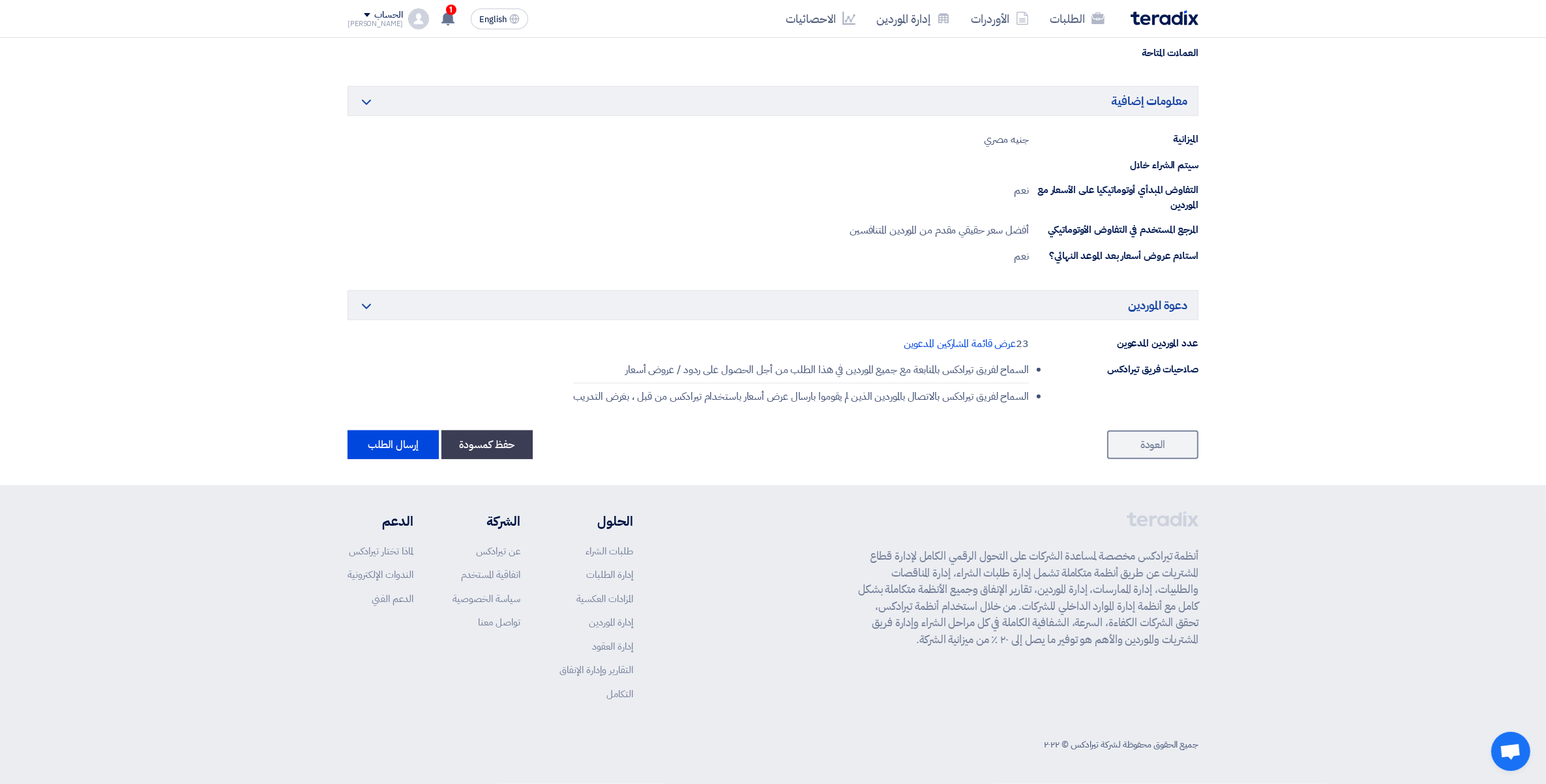
scroll to position [1481, 0]
click at [396, 444] on button "إرسال الطلب" at bounding box center [393, 445] width 92 height 28
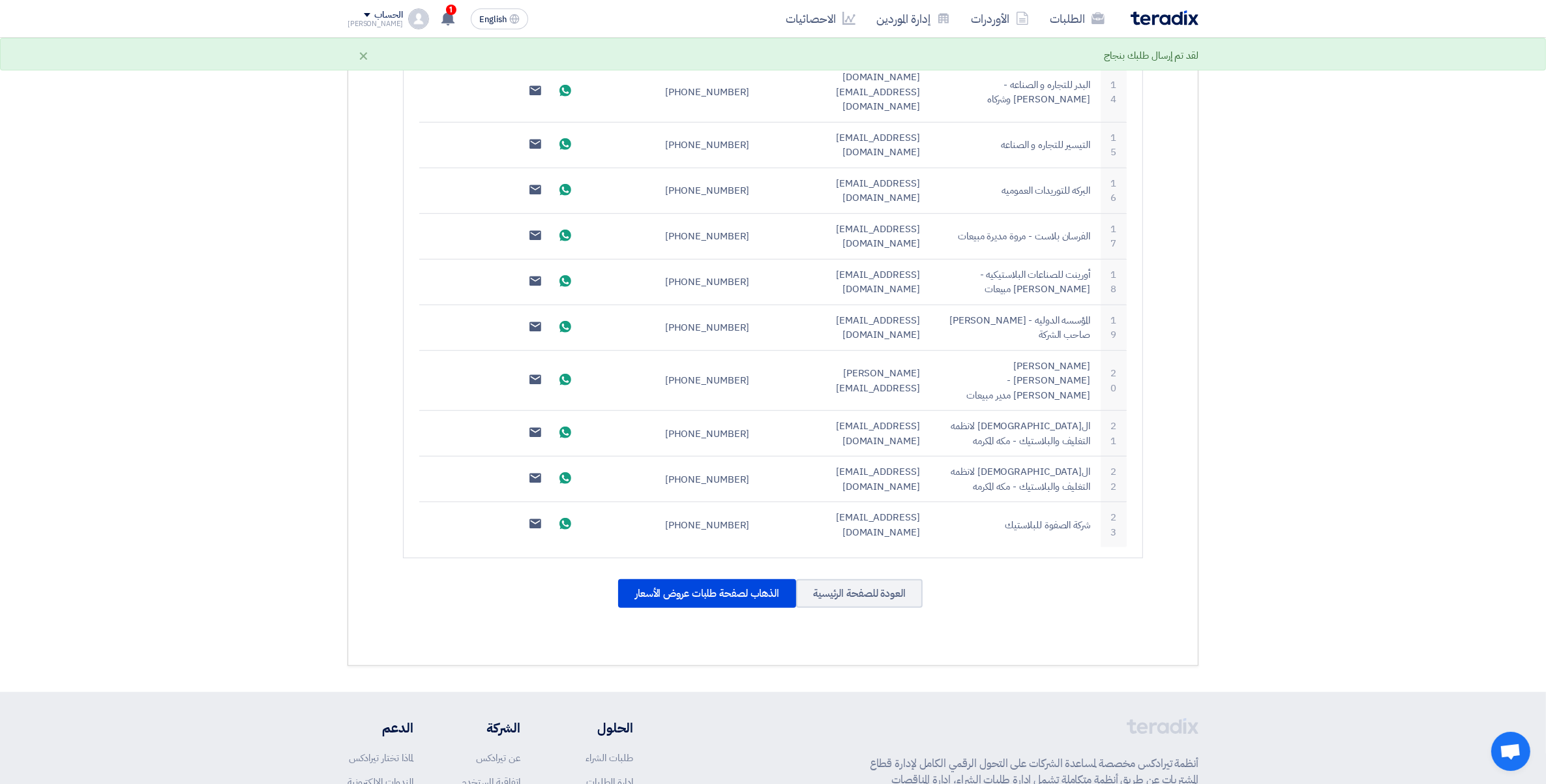
scroll to position [1133, 0]
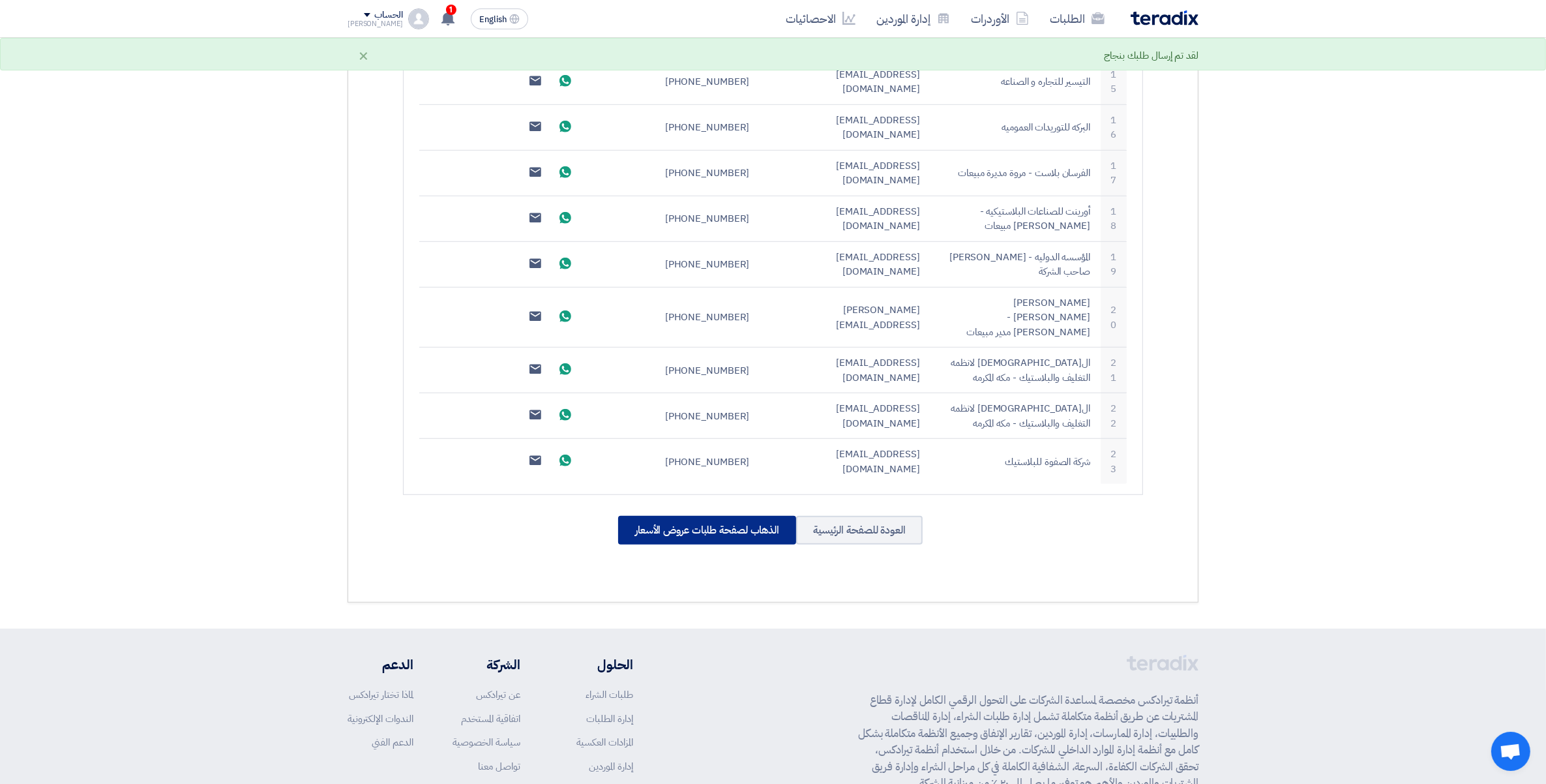
click at [745, 516] on div "الذهاب لصفحة طلبات عروض الأسعار" at bounding box center [707, 530] width 178 height 28
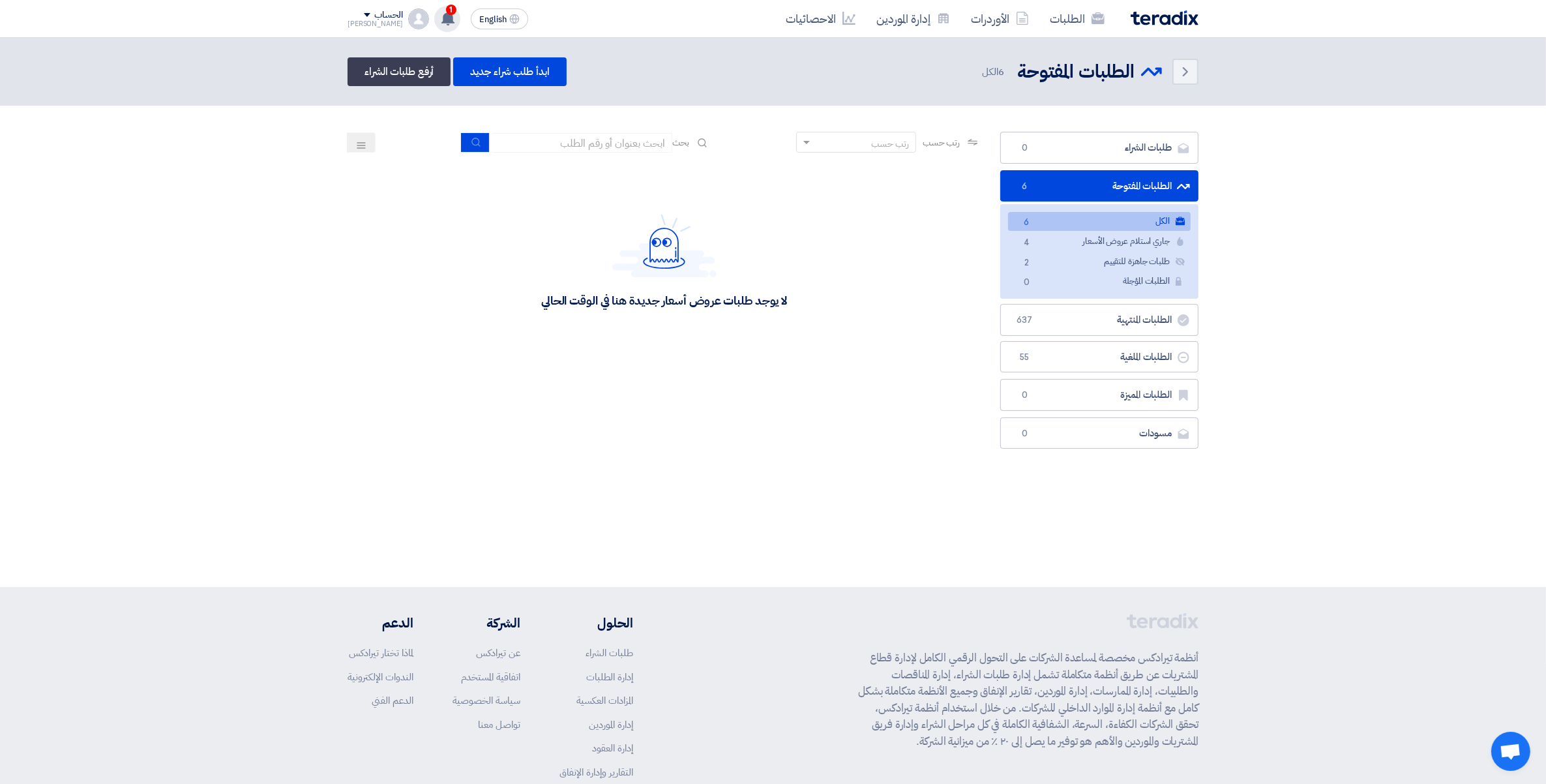
click at [446, 11] on span "1" at bounding box center [451, 9] width 11 height 11
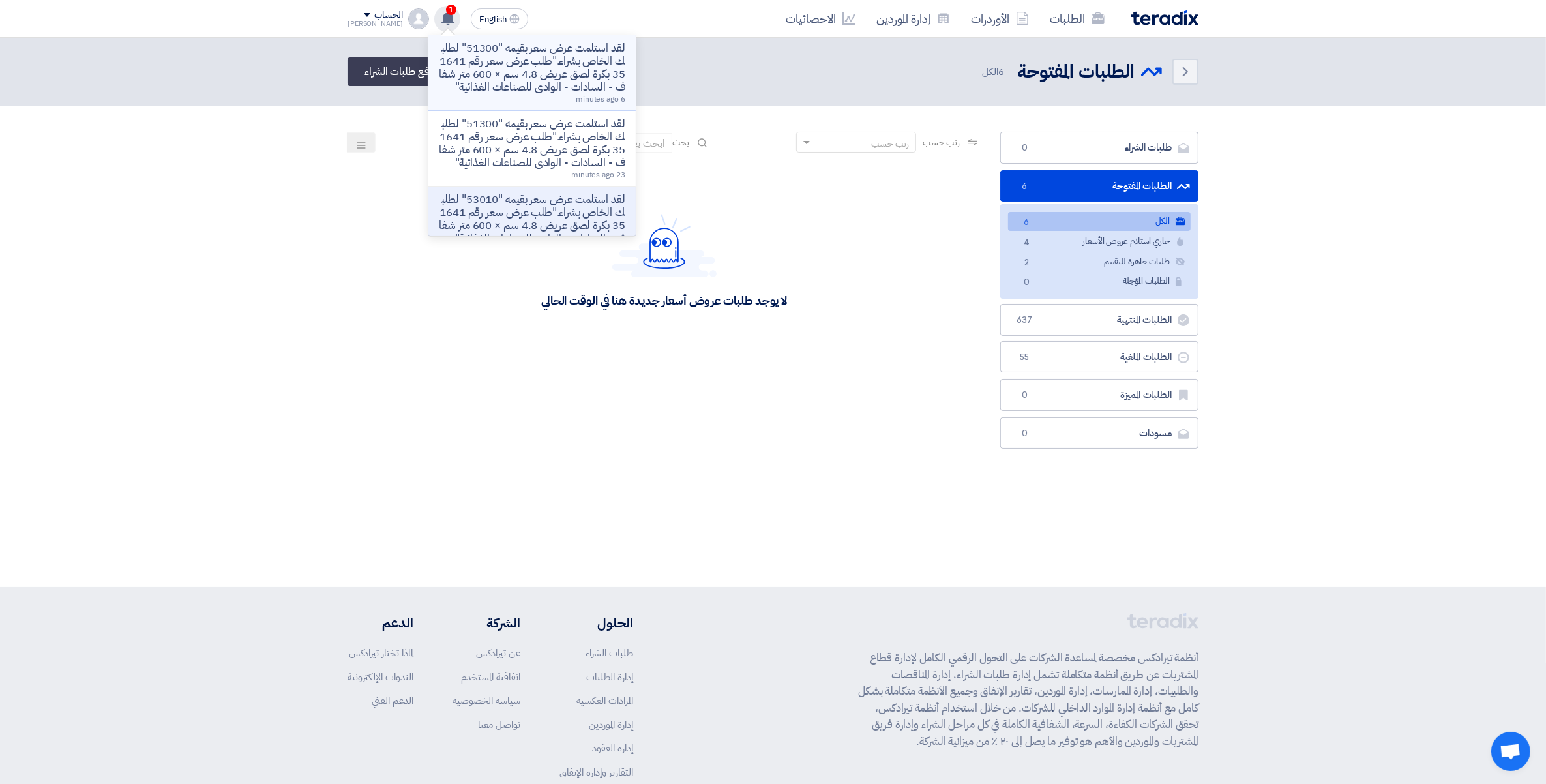
click at [552, 42] on p "لقد استلمت عرض سعر بقيمه "51300" لطلبك الخاص بشراء."طلب عرض سعر رقم 164135 بكرة…" at bounding box center [532, 67] width 187 height 52
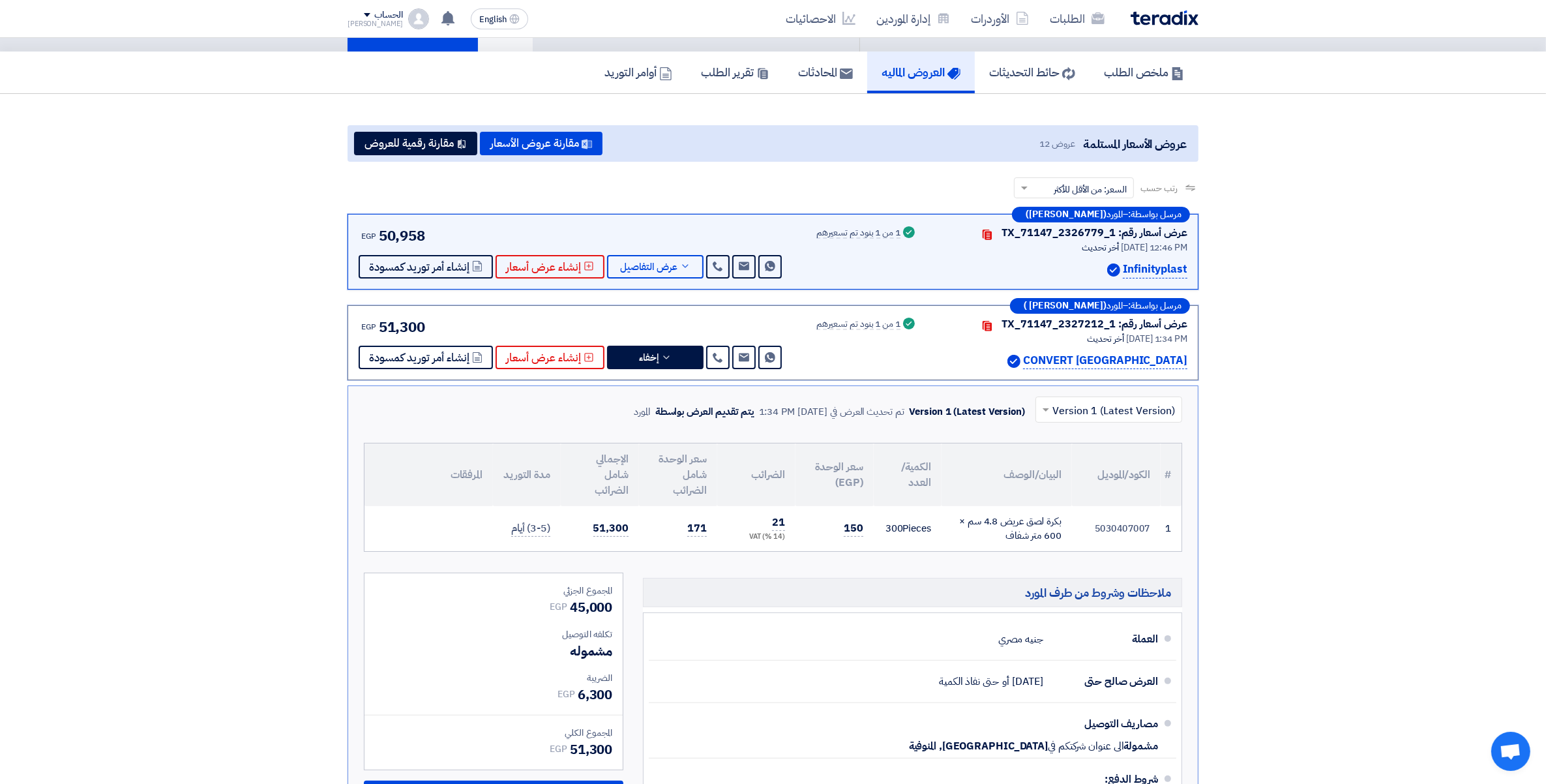
scroll to position [190, 0]
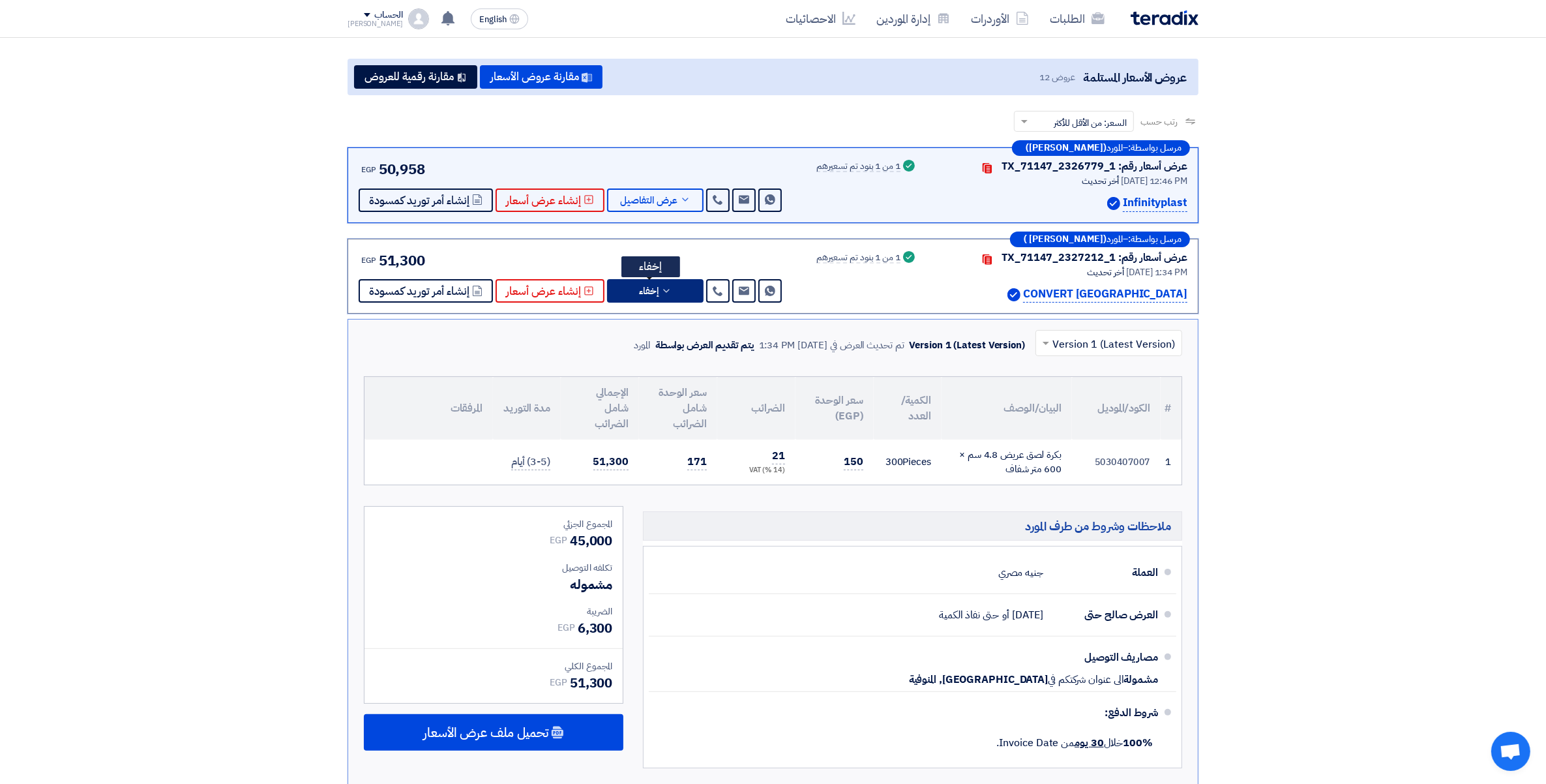
click at [668, 289] on button "إخفاء" at bounding box center [655, 290] width 97 height 23
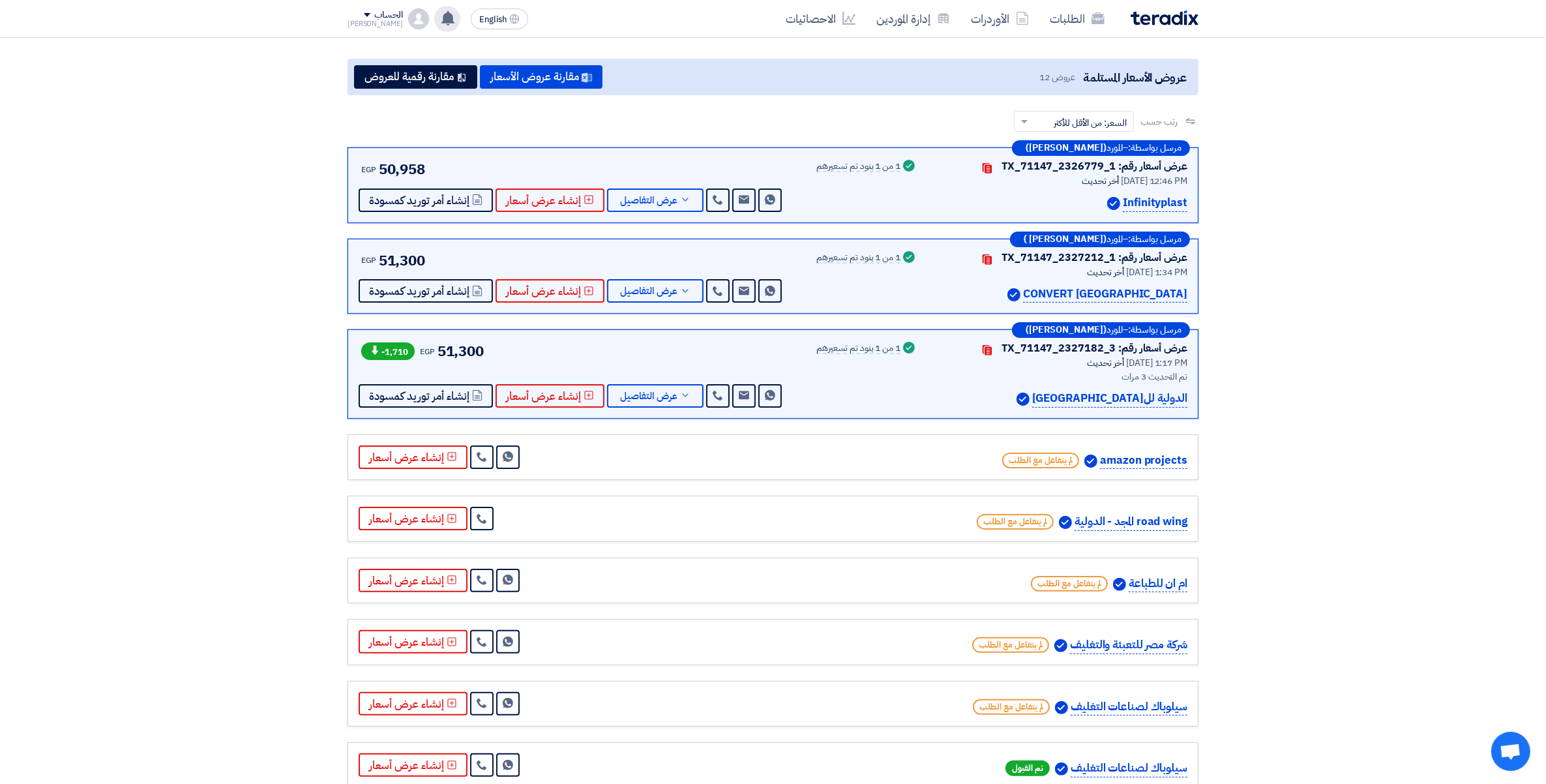
click at [441, 18] on icon at bounding box center [448, 18] width 14 height 14
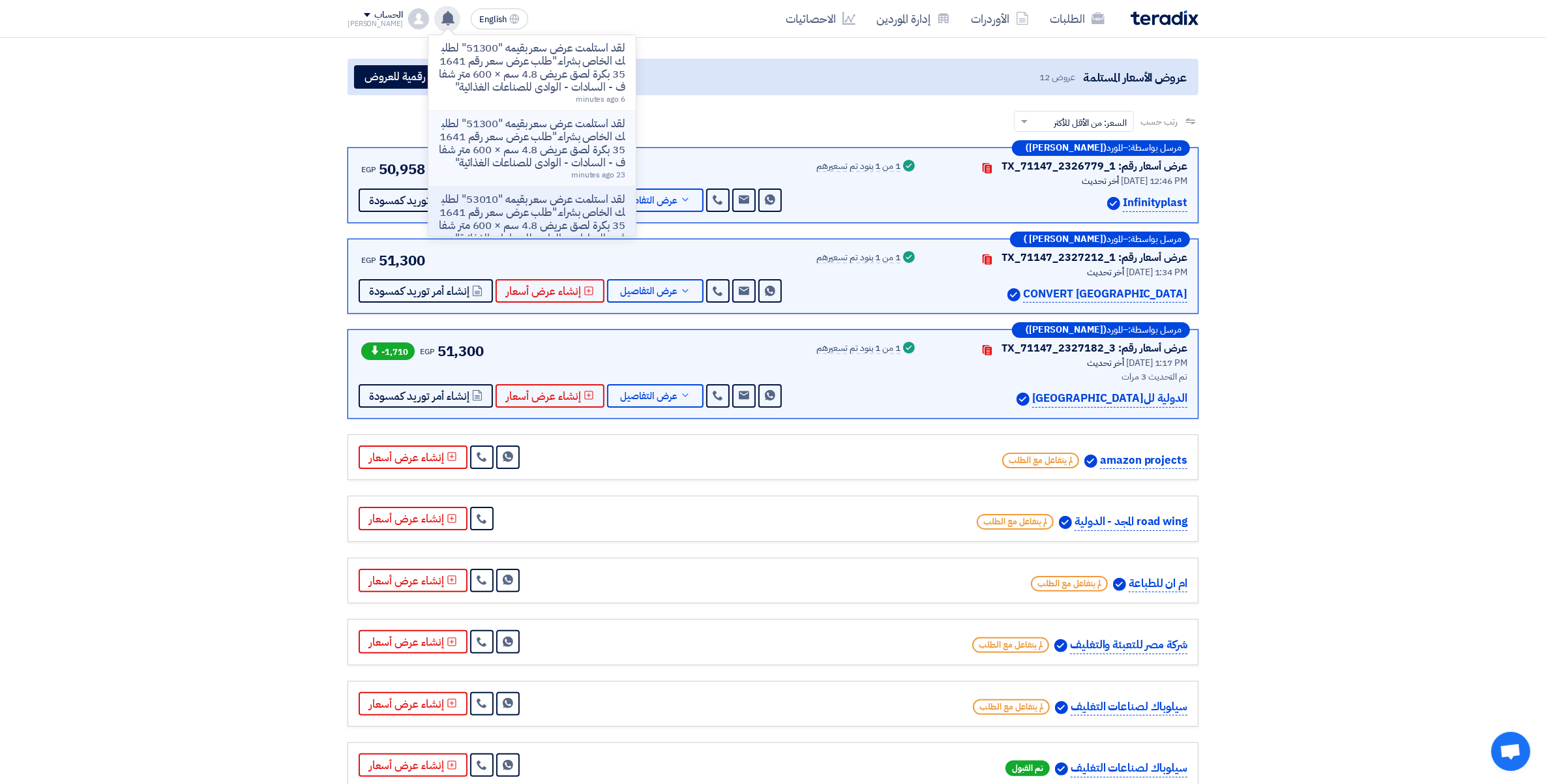
scroll to position [163, 0]
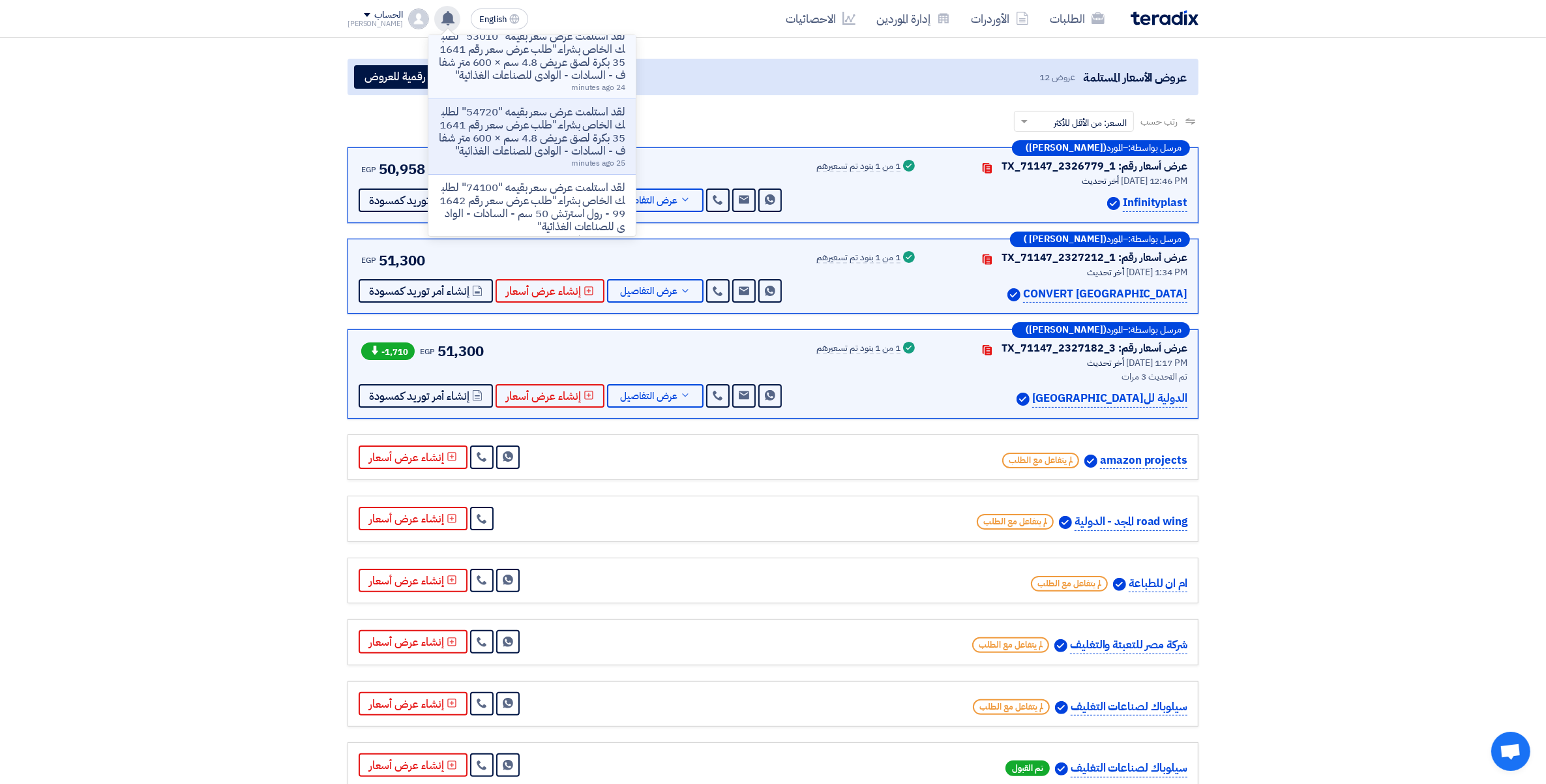
click at [561, 70] on p "لقد استلمت عرض سعر بقيمه "53010" لطلبك الخاص بشراء."طلب عرض سعر رقم 164135 بكرة…" at bounding box center [532, 55] width 187 height 52
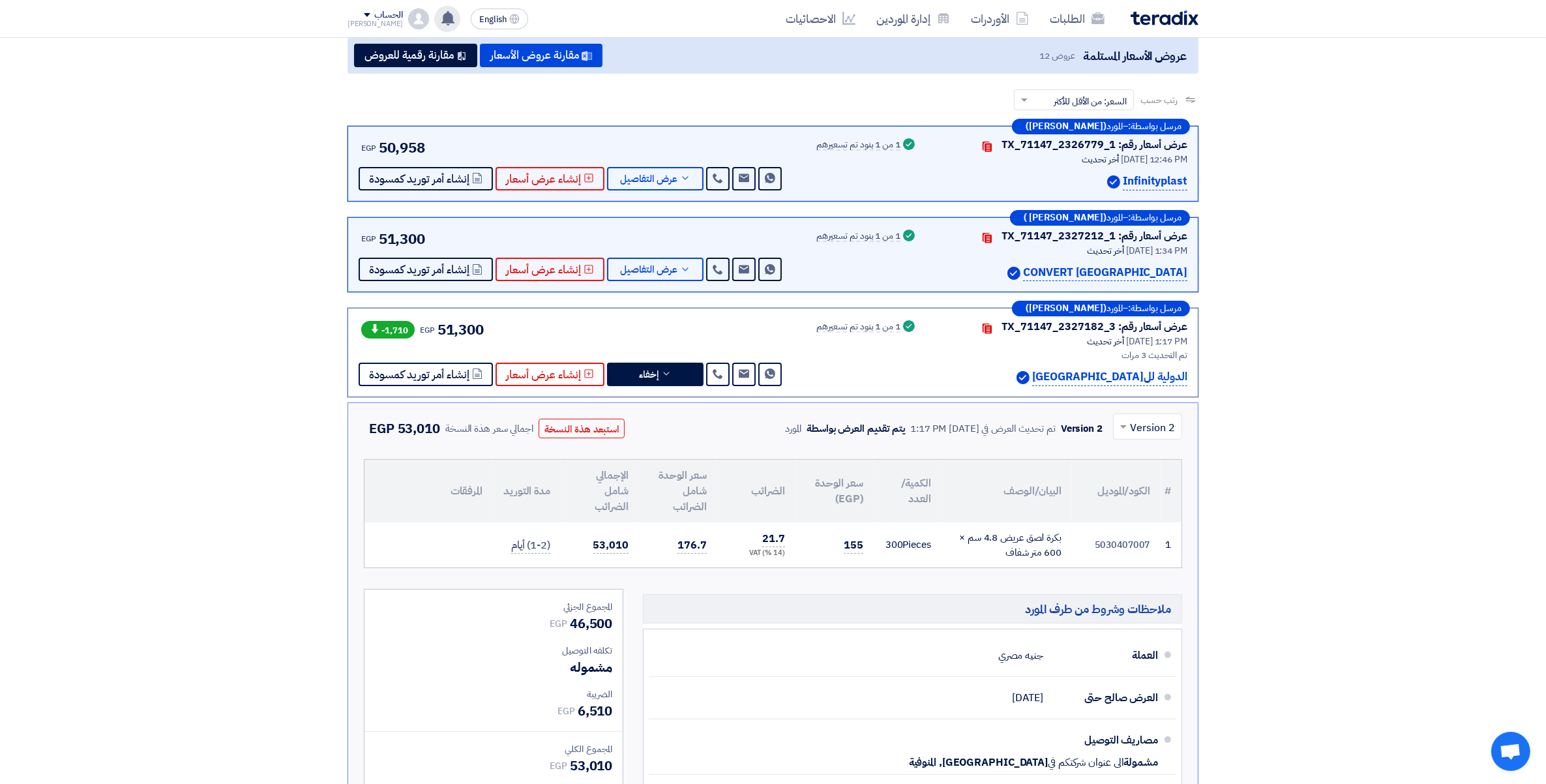
scroll to position [295, 0]
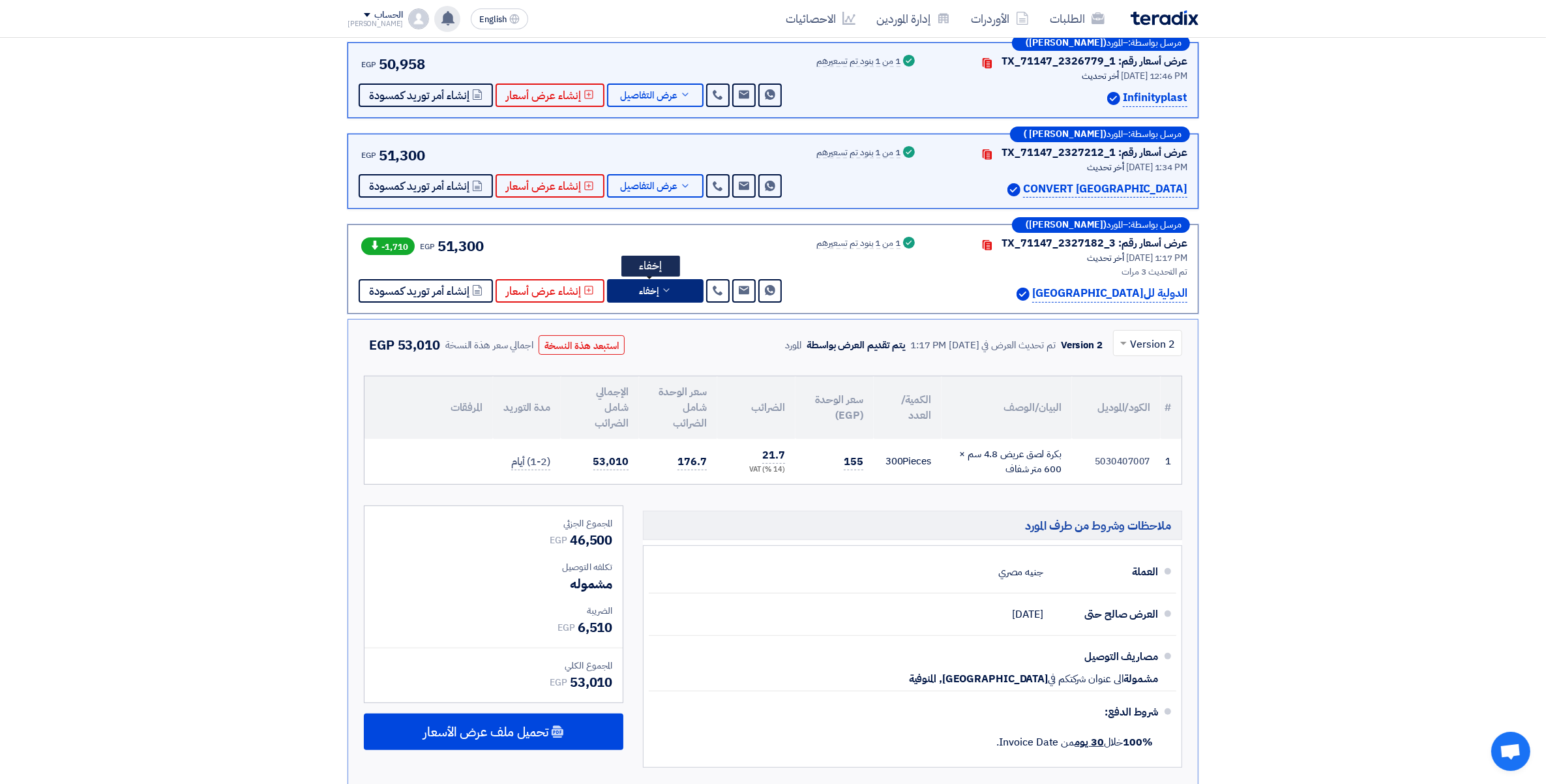
click at [663, 293] on button "إخفاء" at bounding box center [655, 290] width 97 height 23
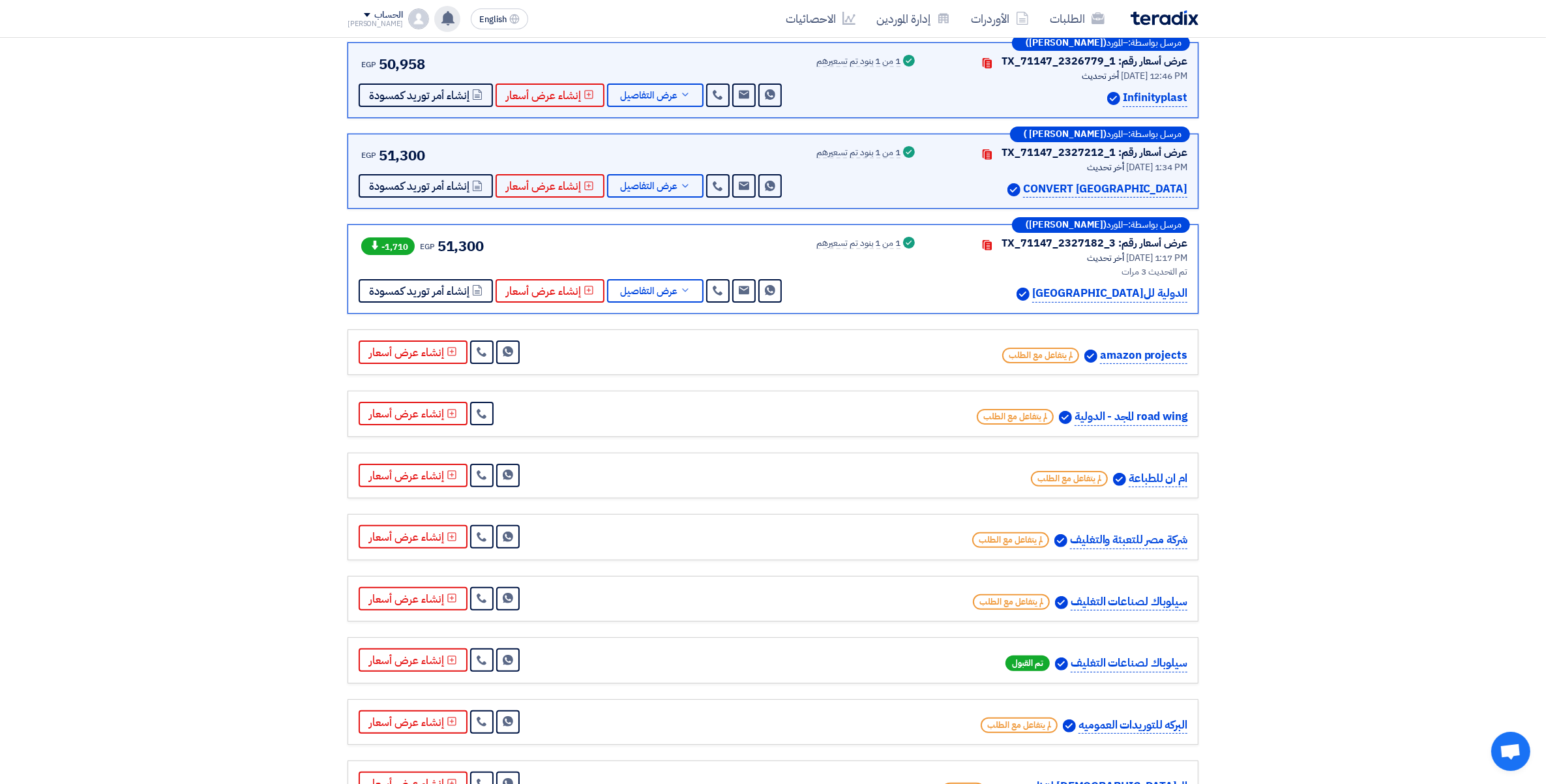
click at [441, 18] on icon at bounding box center [448, 18] width 14 height 14
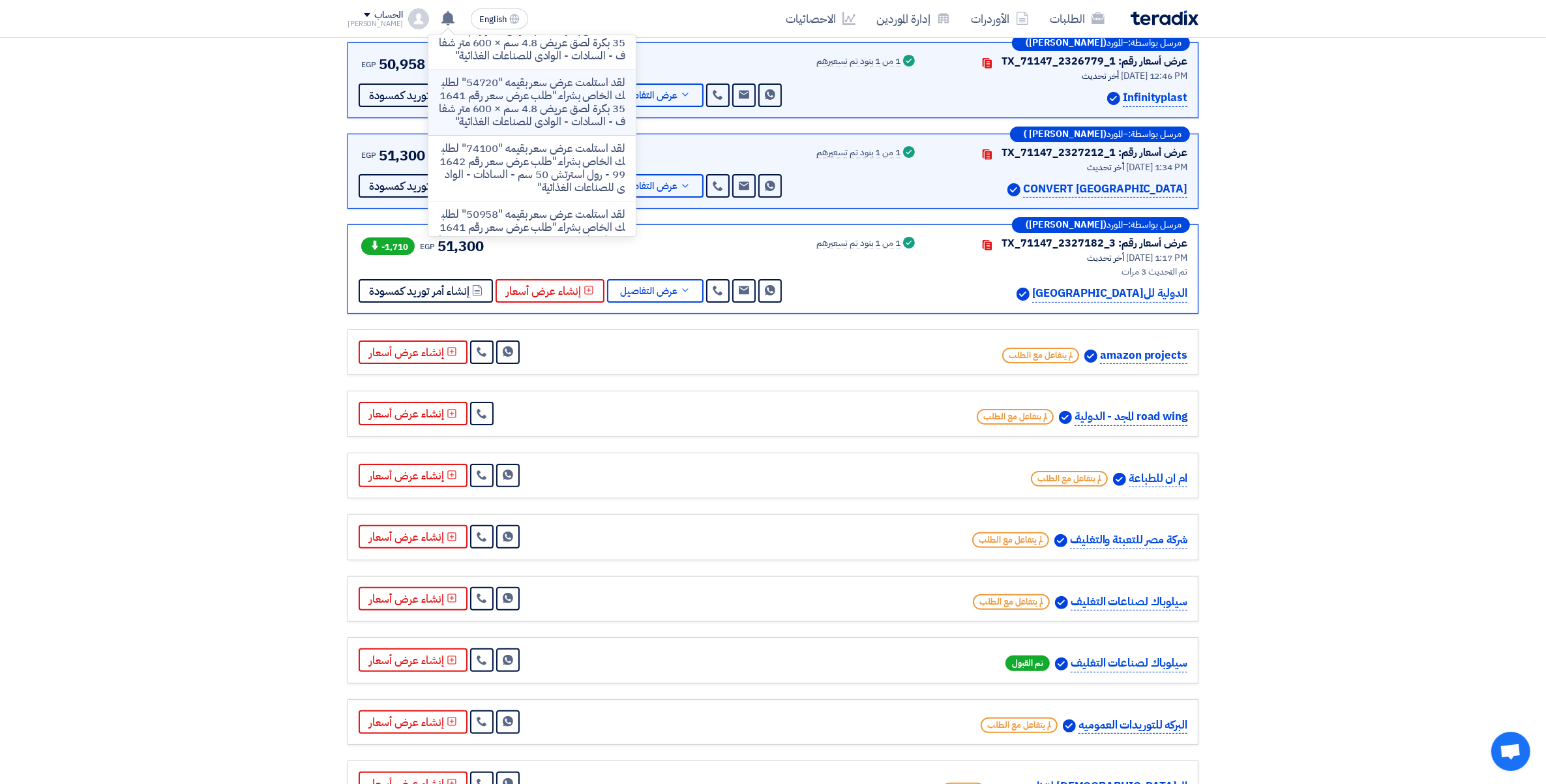
click at [532, 129] on p "لقد استلمت عرض سعر بقيمه "54720" لطلبك الخاص بشراء."طلب عرض سعر رقم 164135 بكرة…" at bounding box center [532, 102] width 187 height 52
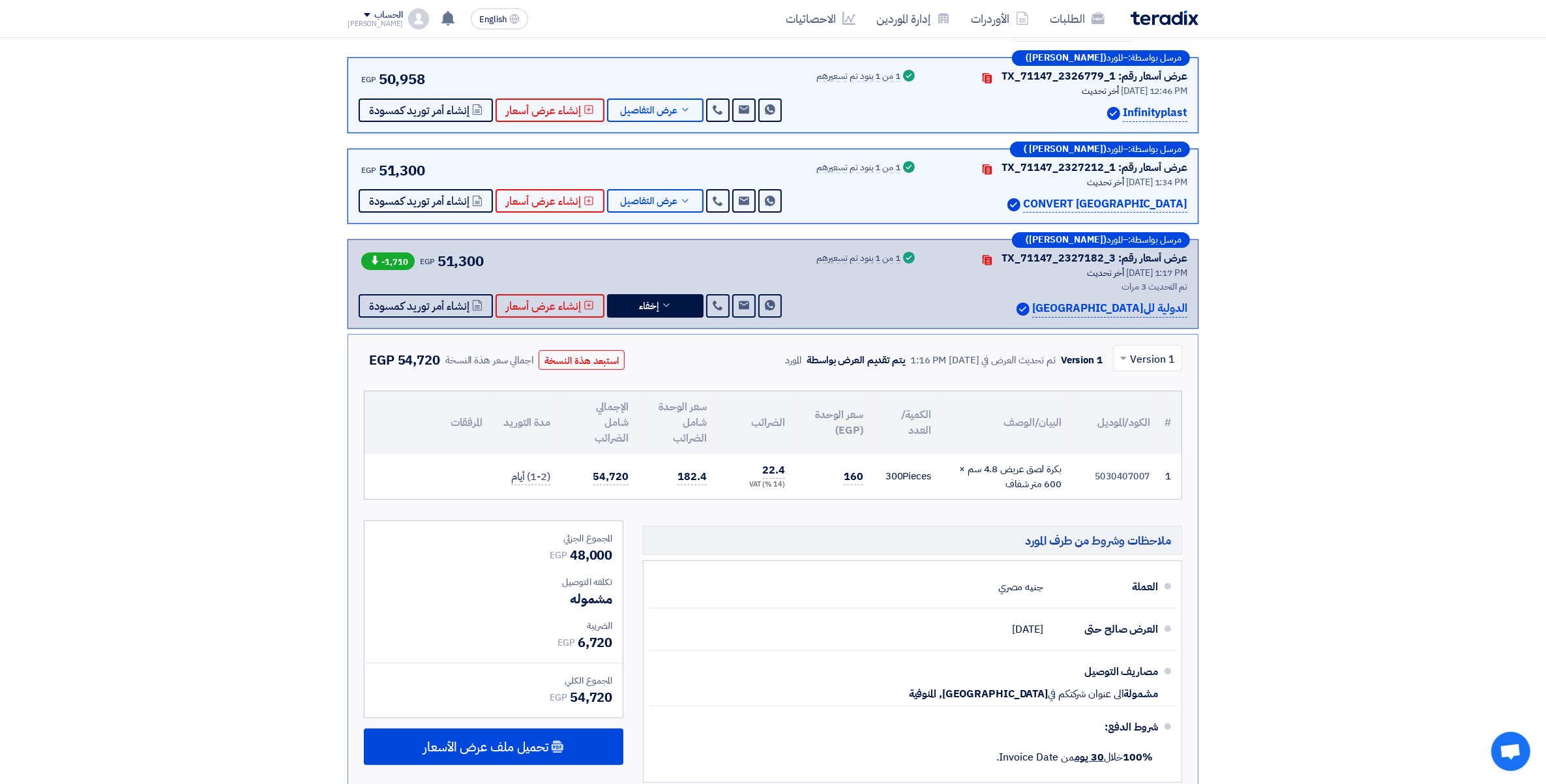
scroll to position [295, 0]
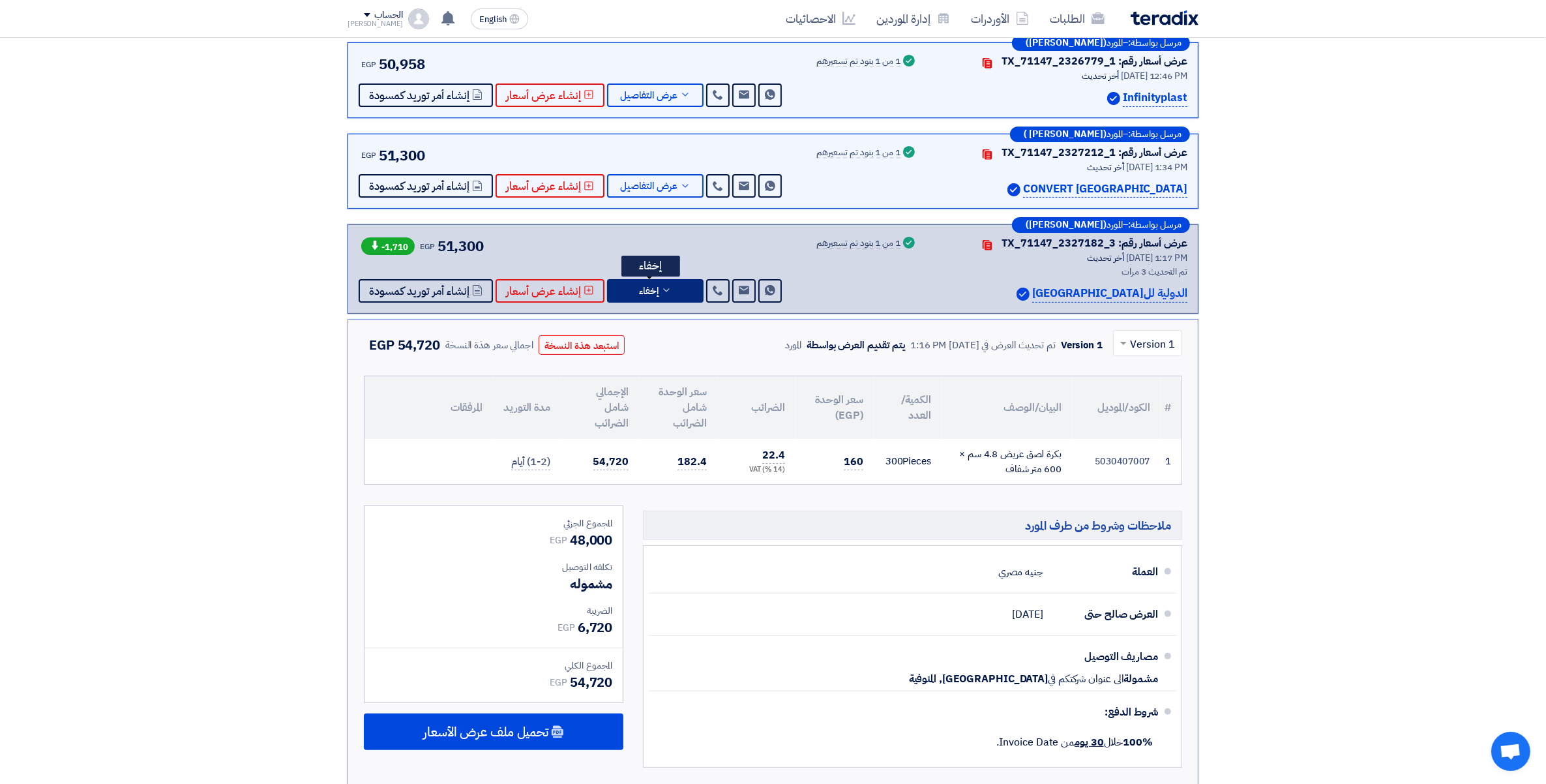
click at [664, 289] on icon at bounding box center [666, 290] width 11 height 11
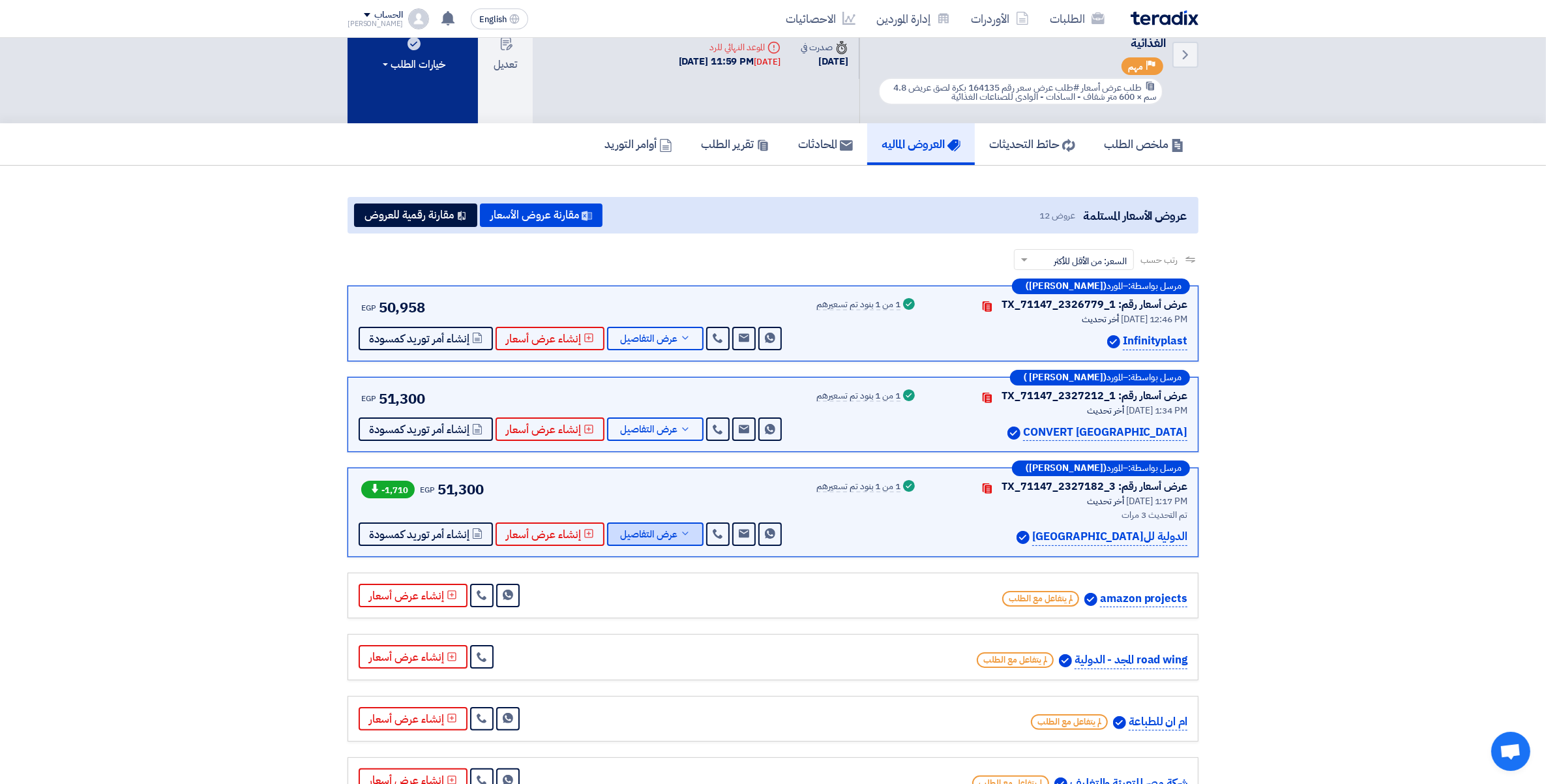
scroll to position [51, 0]
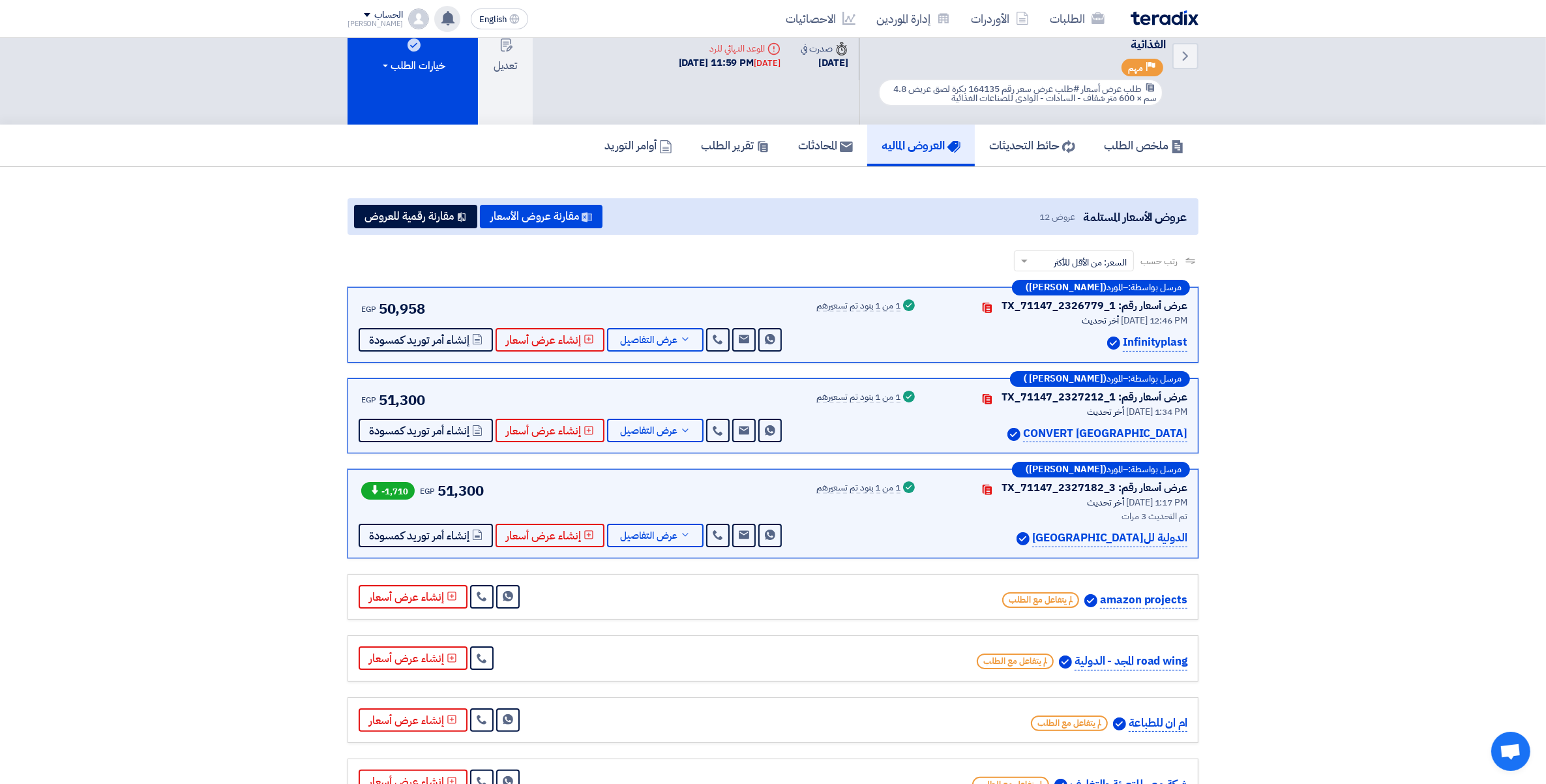
click at [441, 13] on icon at bounding box center [448, 18] width 14 height 14
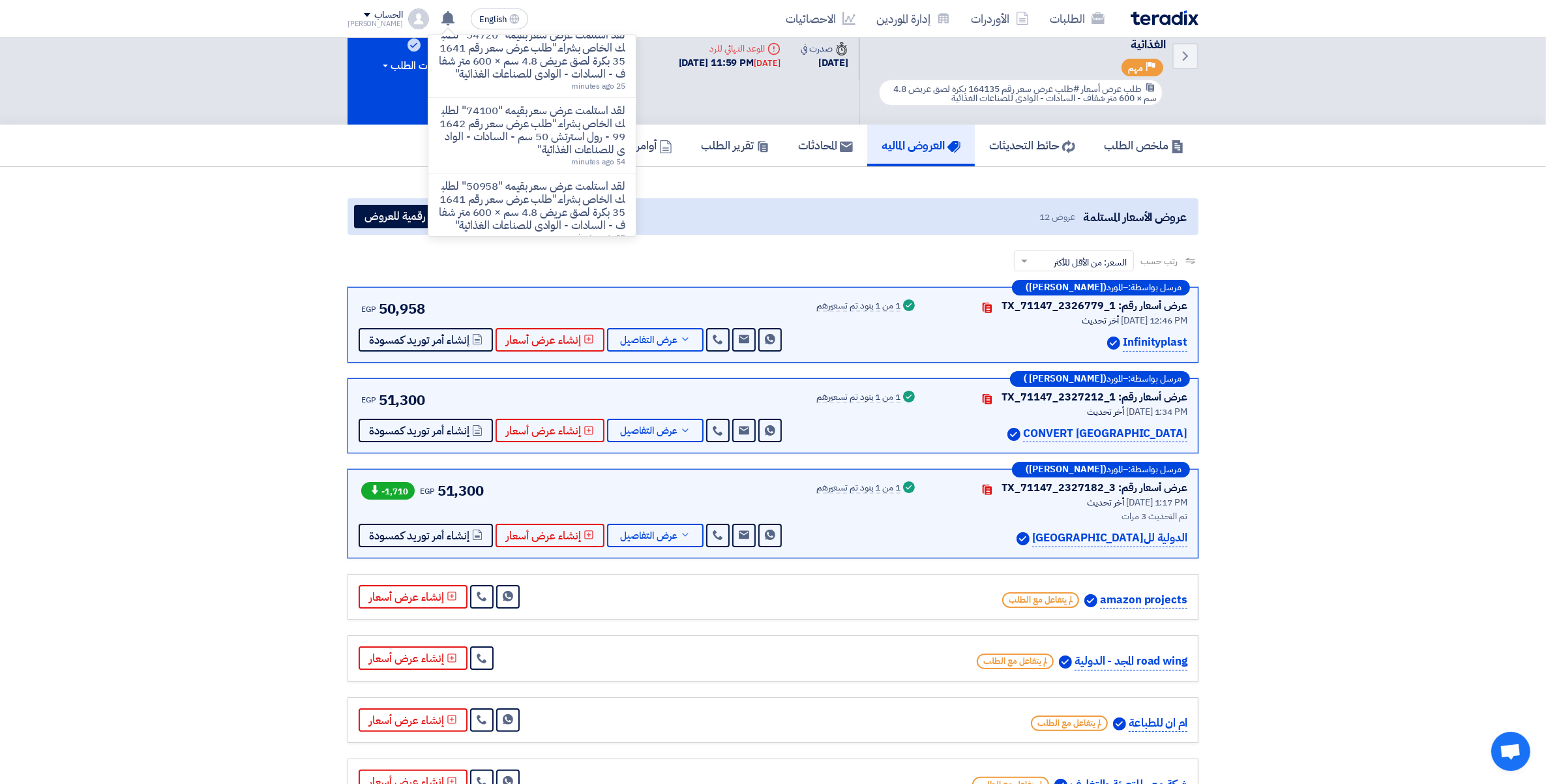
scroll to position [244, 0]
click at [1342, 356] on section "عروض الأسعار المستلمة عروض 12 مقارنة عروض الأسعار مقارنة رقمية للعروض رتب حسب ر…" at bounding box center [773, 672] width 1546 height 1011
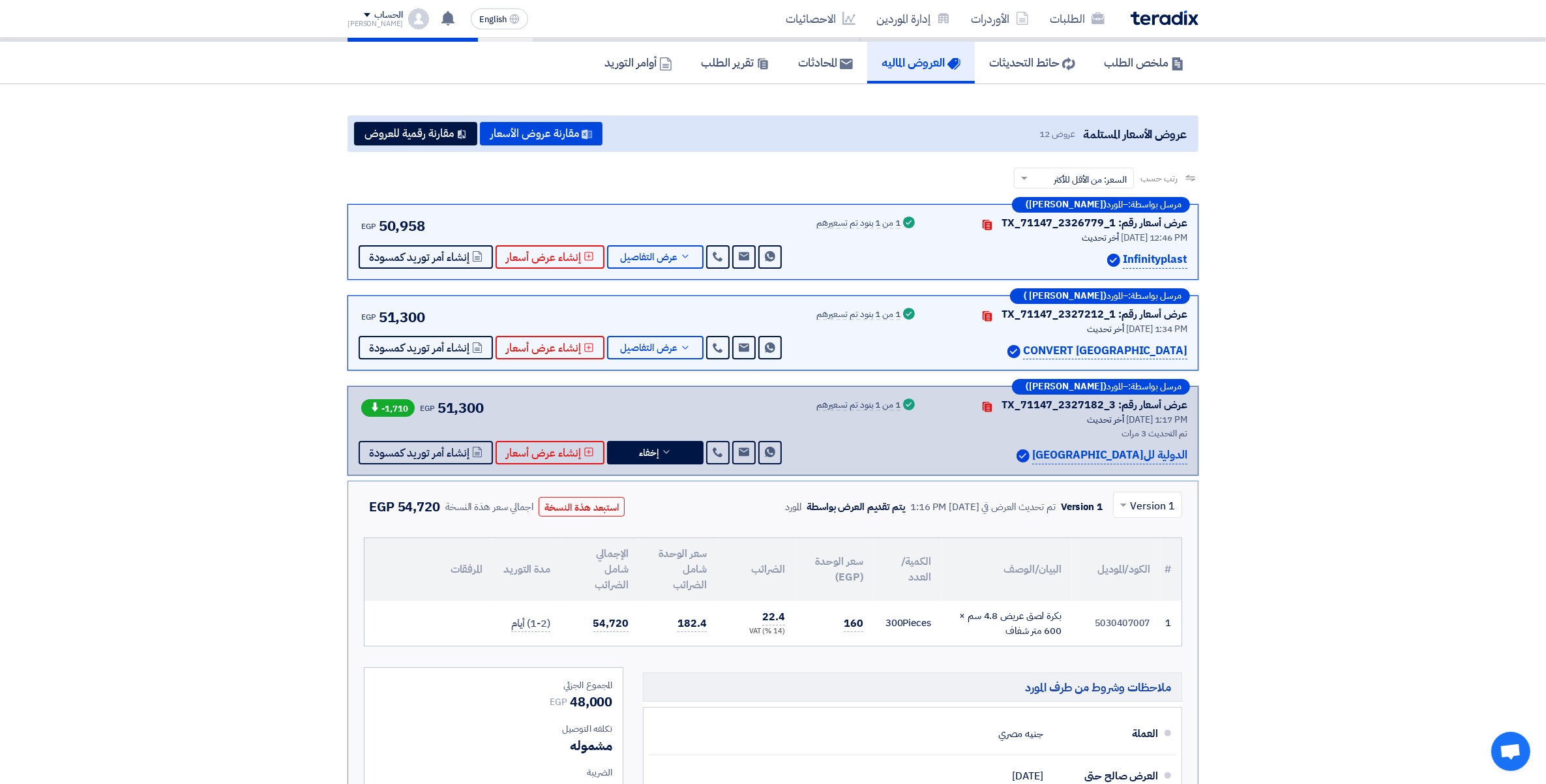
scroll to position [295, 0]
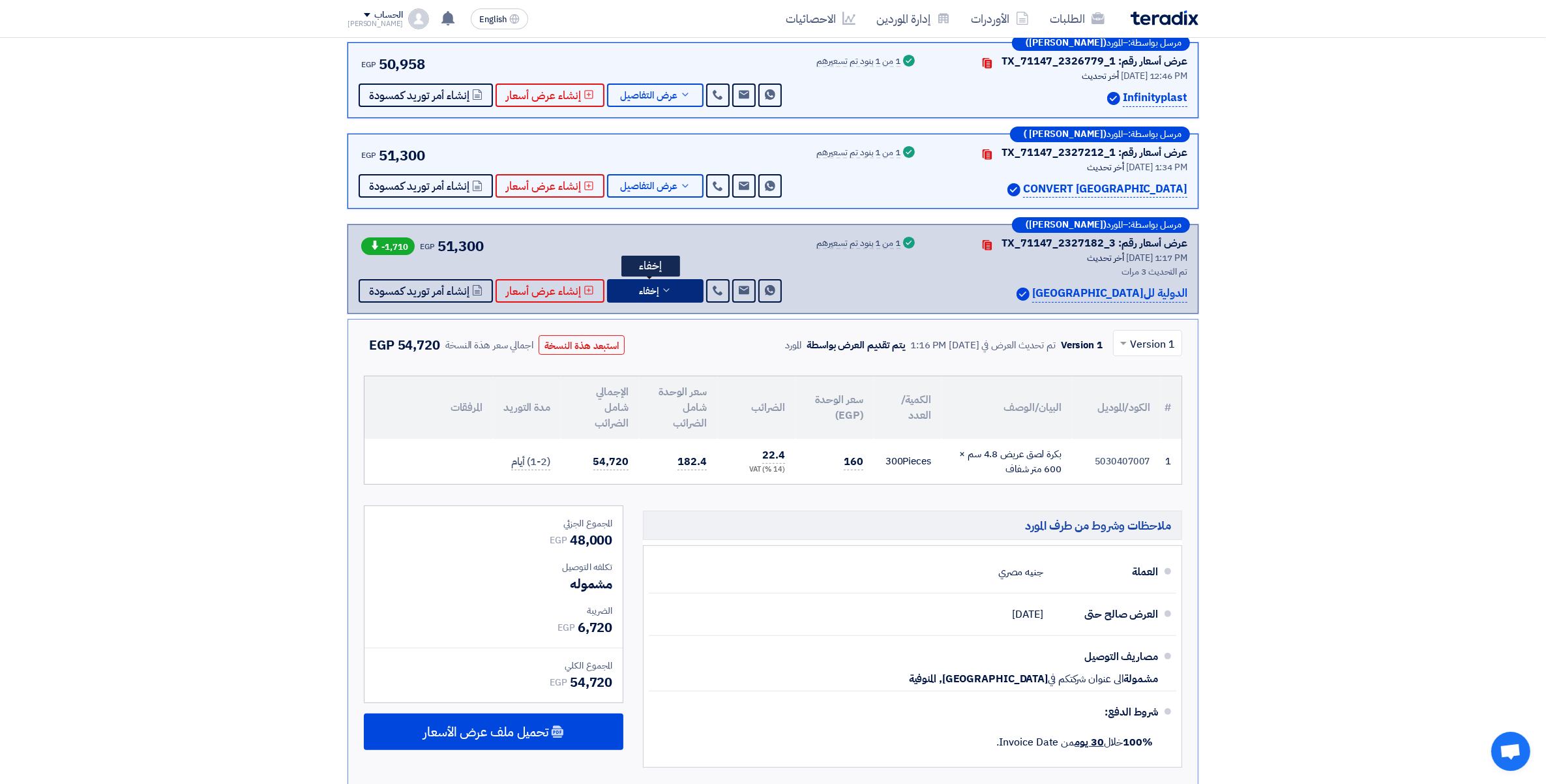
click at [670, 279] on button "إخفاء" at bounding box center [655, 290] width 97 height 23
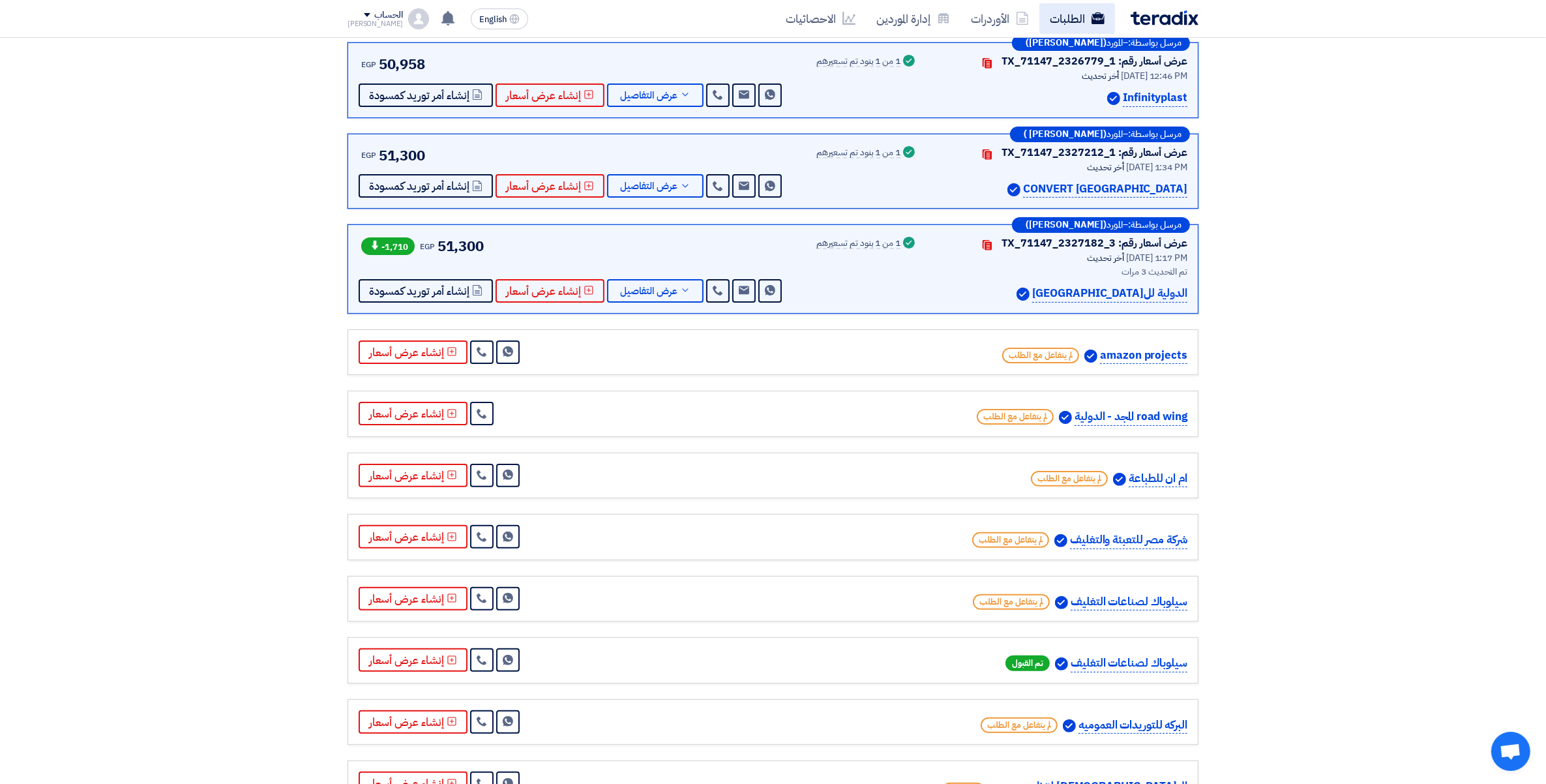
click at [1073, 17] on link "الطلبات" at bounding box center [1077, 18] width 76 height 31
